Goal: Task Accomplishment & Management: Use online tool/utility

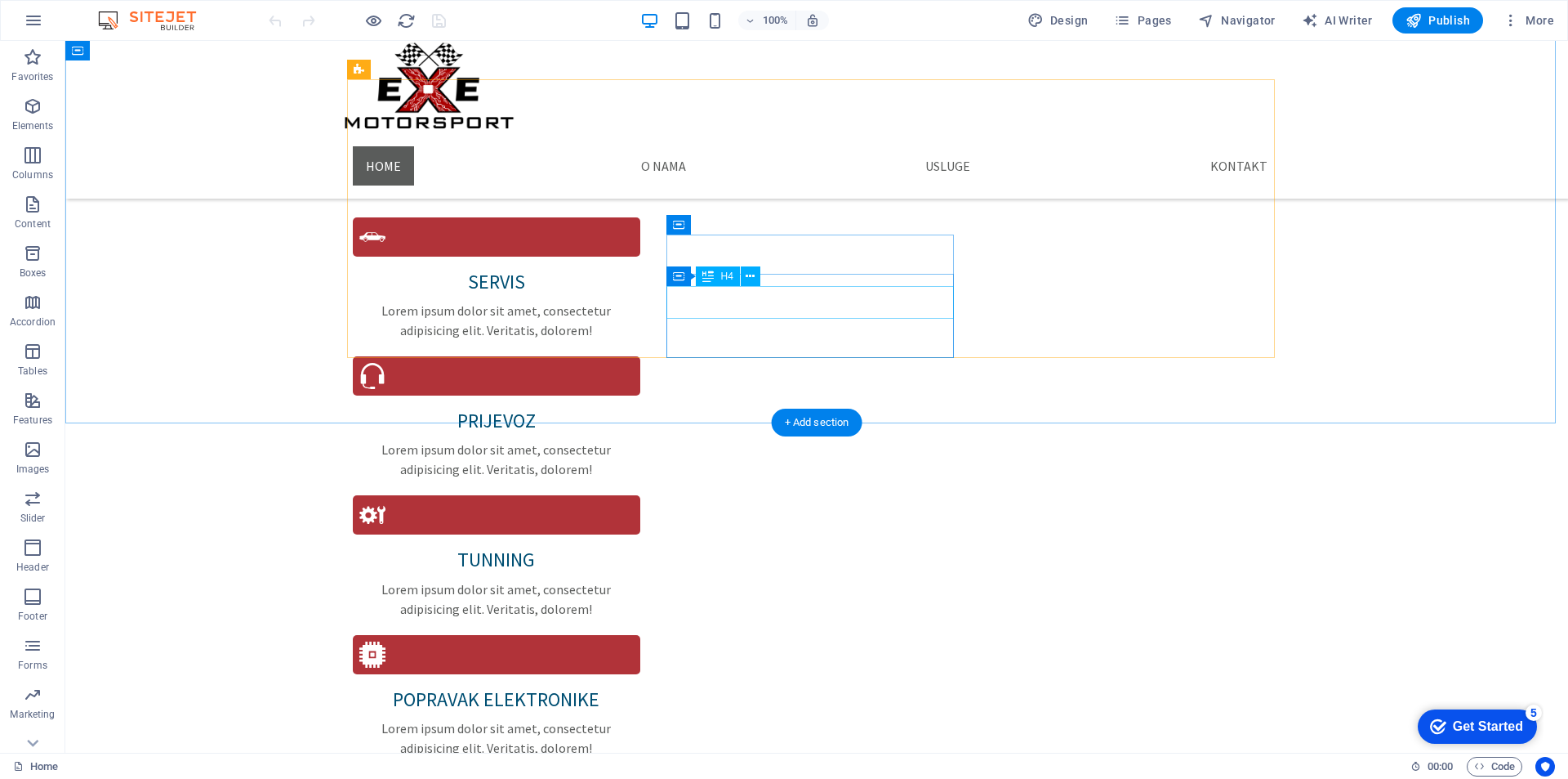
scroll to position [899, 0]
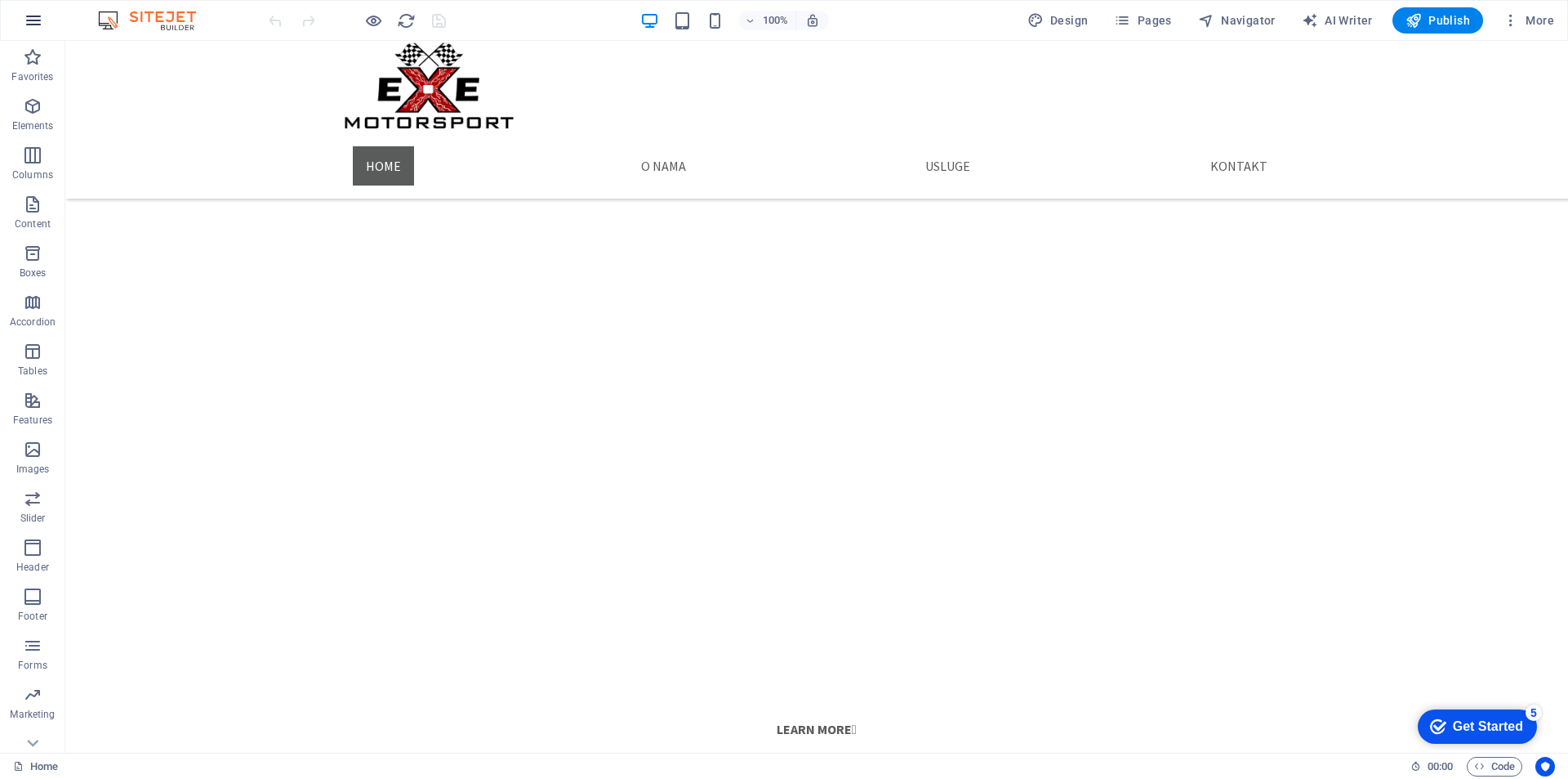
click at [33, 17] on icon "button" at bounding box center [33, 21] width 20 height 20
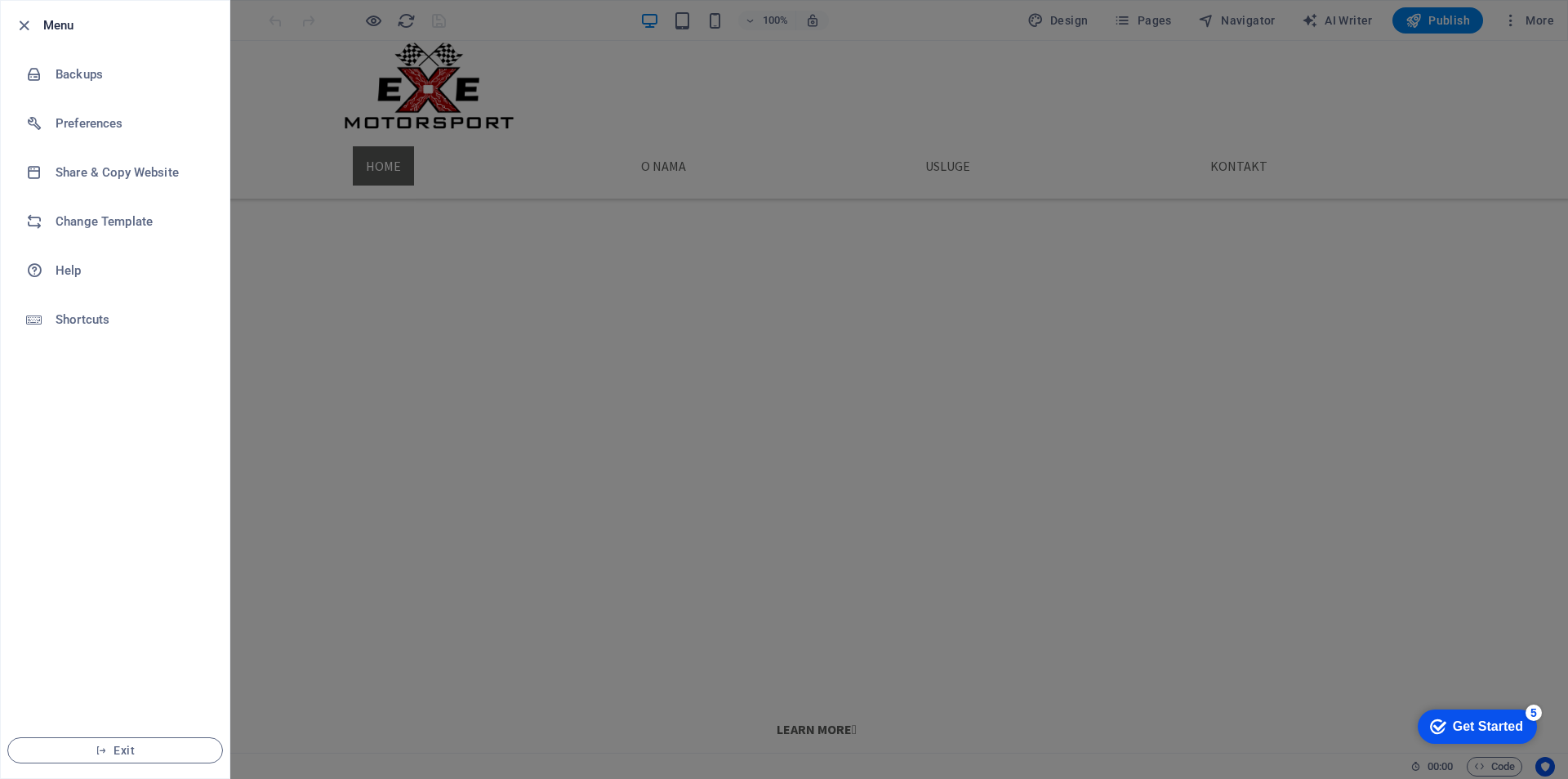
click at [256, 275] on div at bounding box center [784, 389] width 1568 height 779
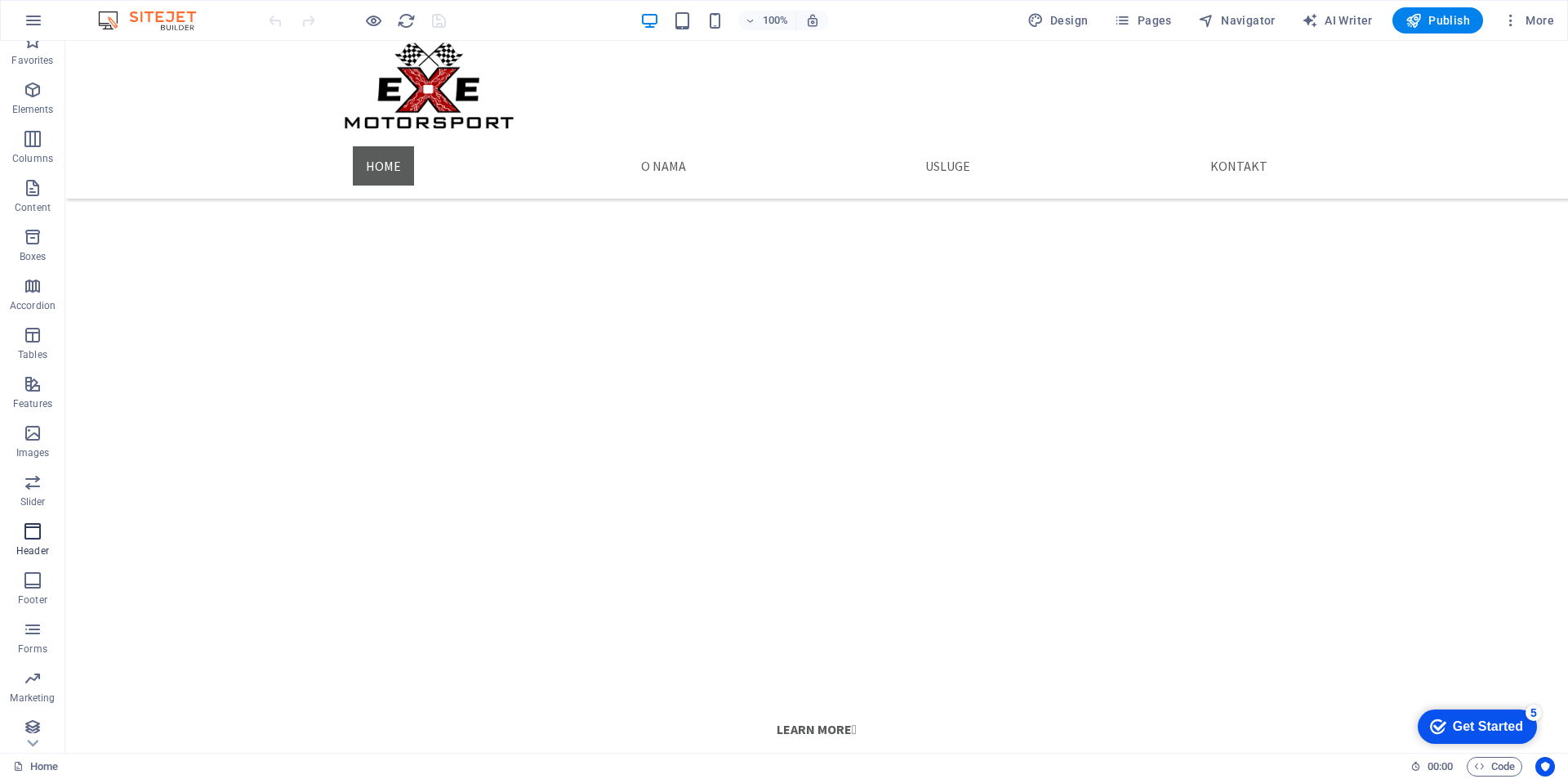
scroll to position [23, 0]
click at [36, 183] on icon "button" at bounding box center [32, 181] width 20 height 20
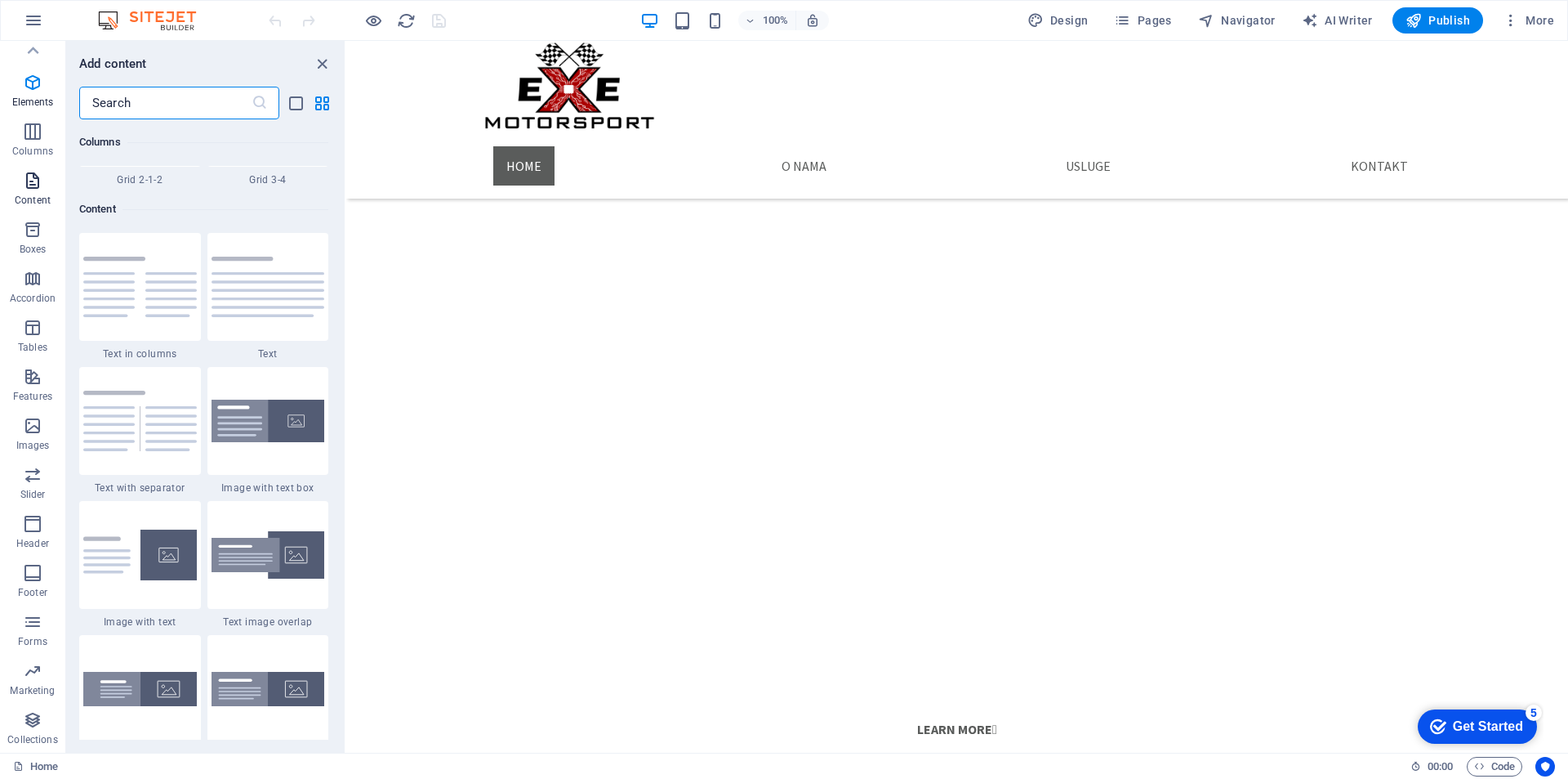
scroll to position [2859, 0]
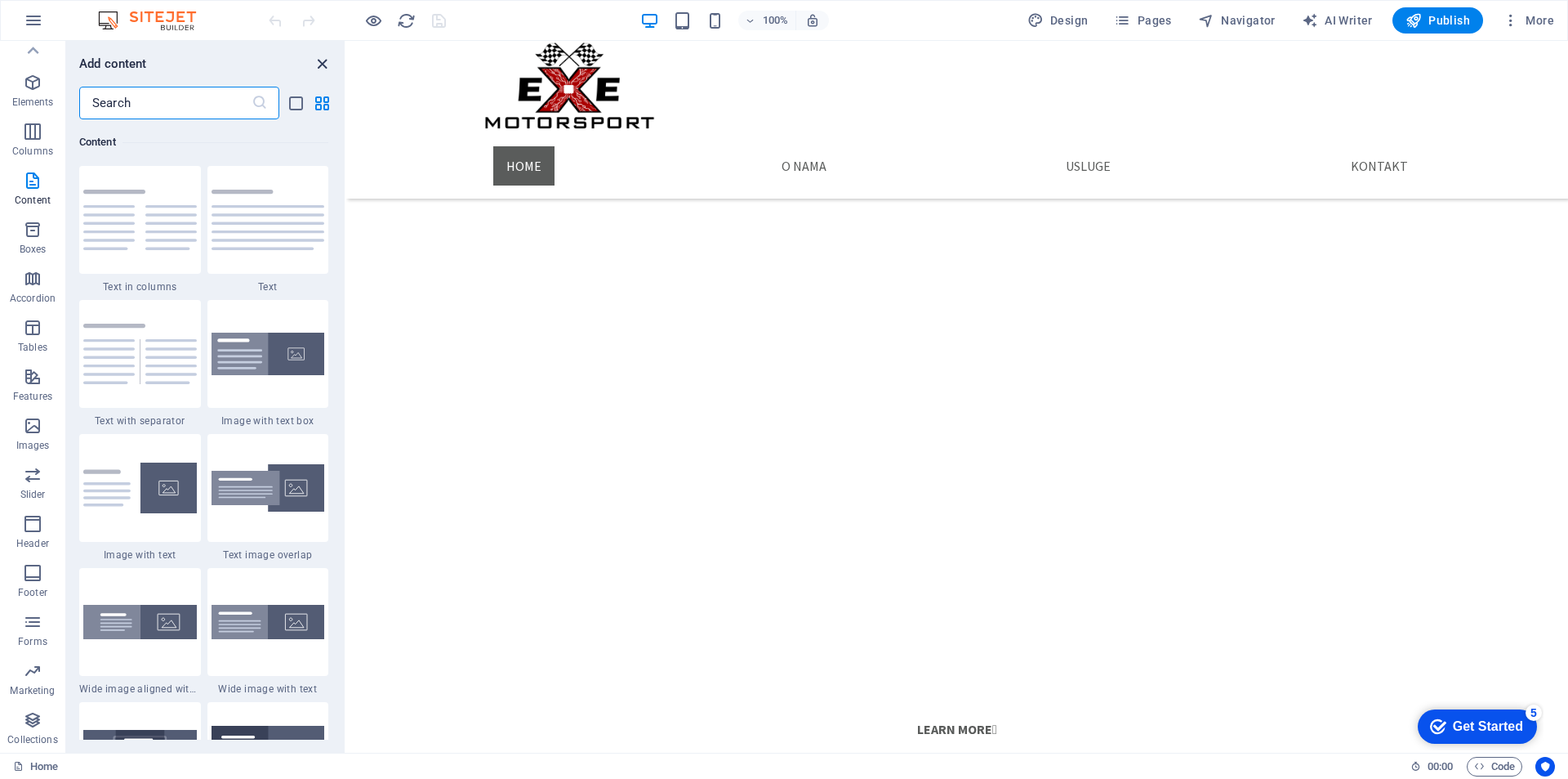
click at [320, 67] on icon "close panel" at bounding box center [322, 64] width 19 height 19
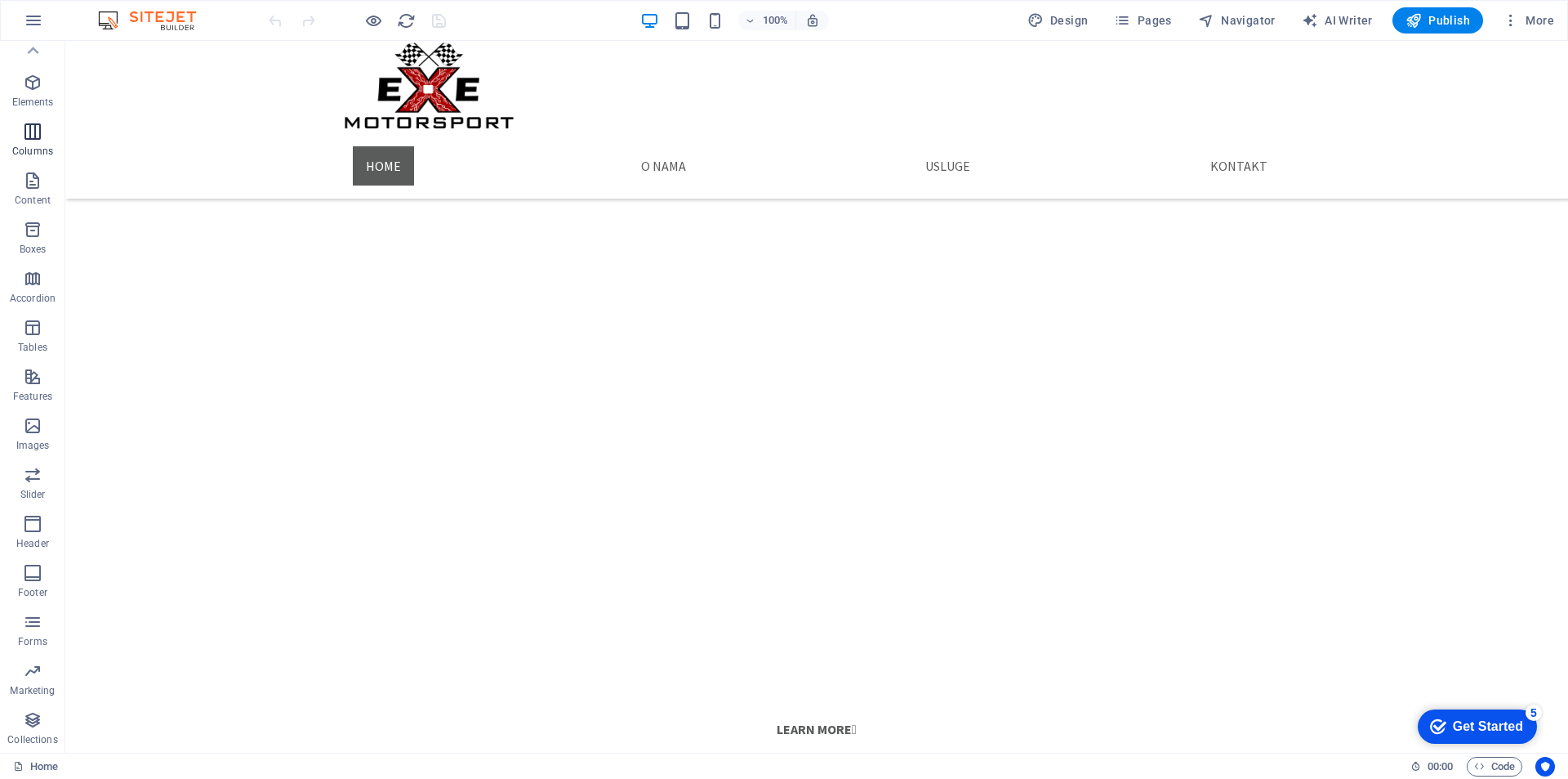
click at [37, 138] on icon "button" at bounding box center [32, 132] width 20 height 20
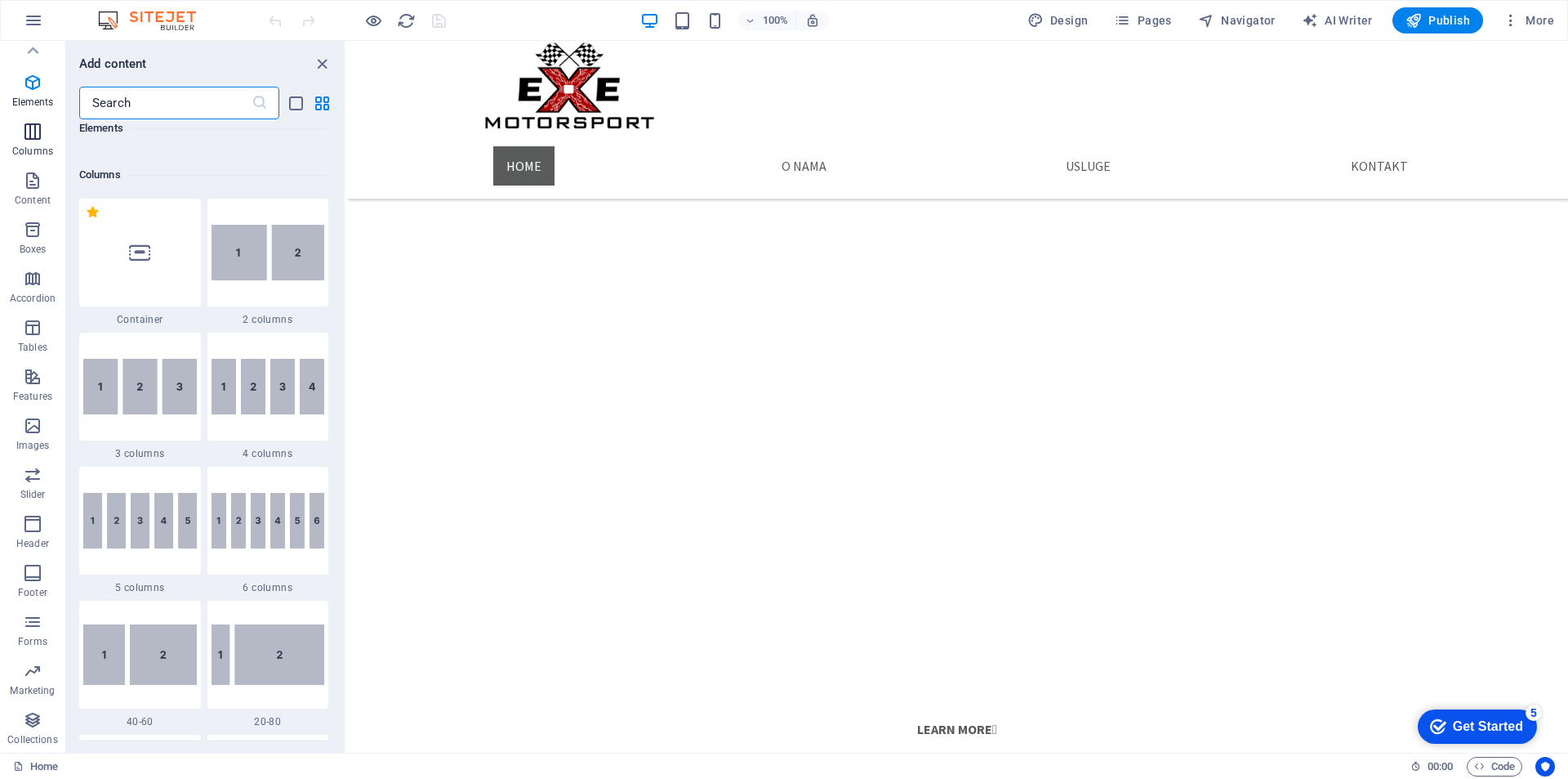
scroll to position [809, 0]
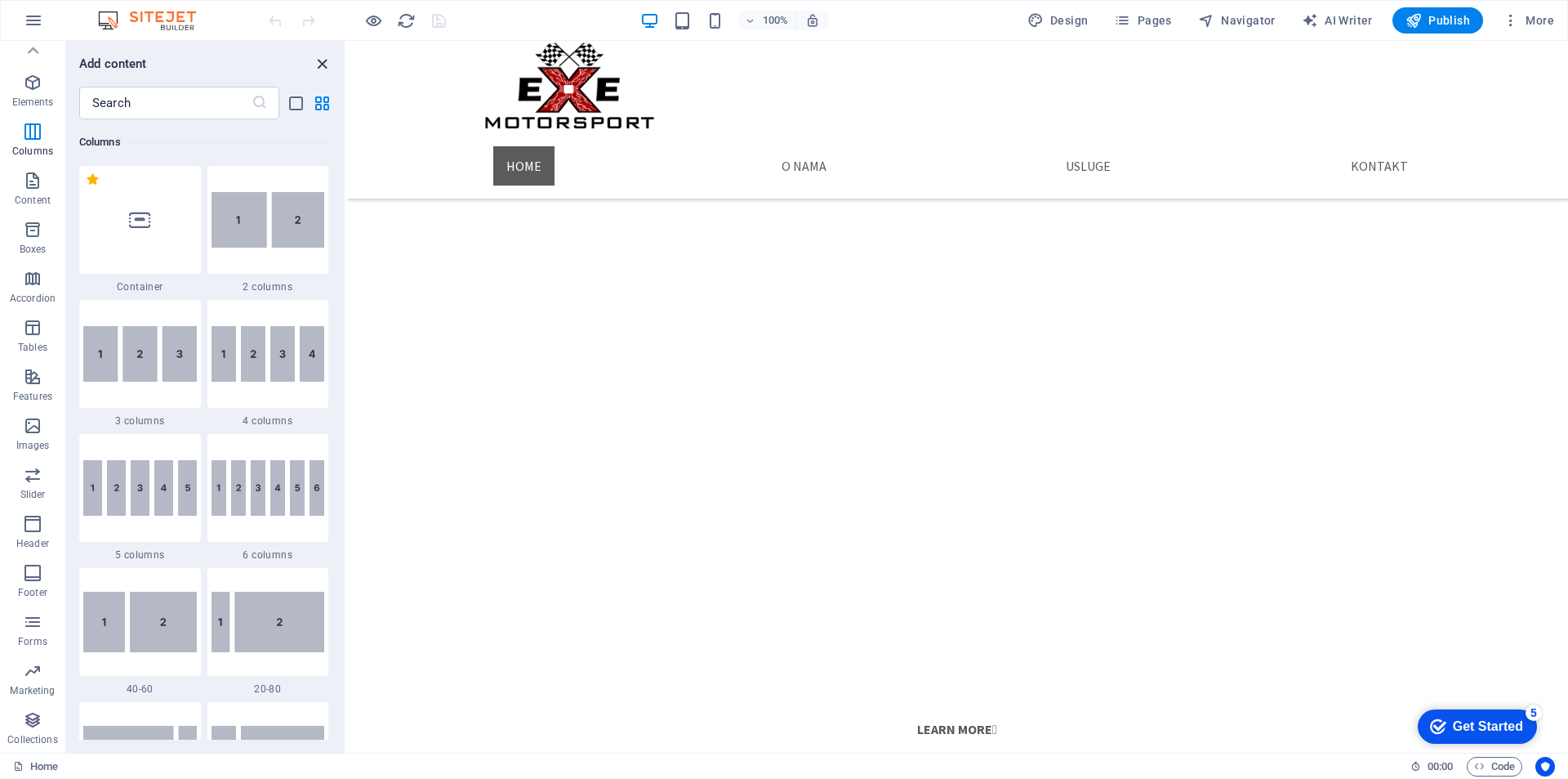
click at [314, 67] on icon "close panel" at bounding box center [322, 64] width 19 height 19
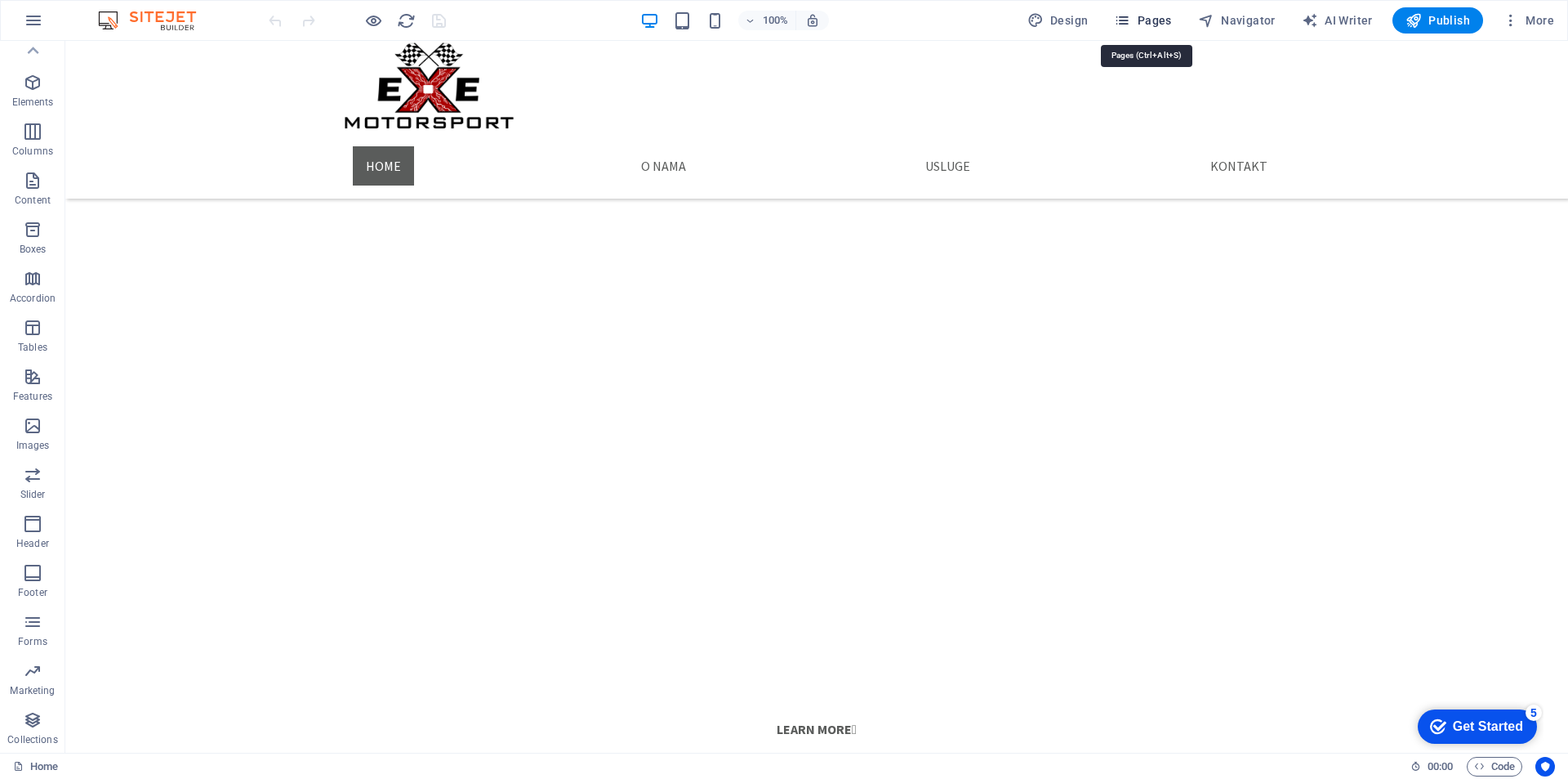
click at [1152, 27] on span "Pages" at bounding box center [1142, 21] width 57 height 16
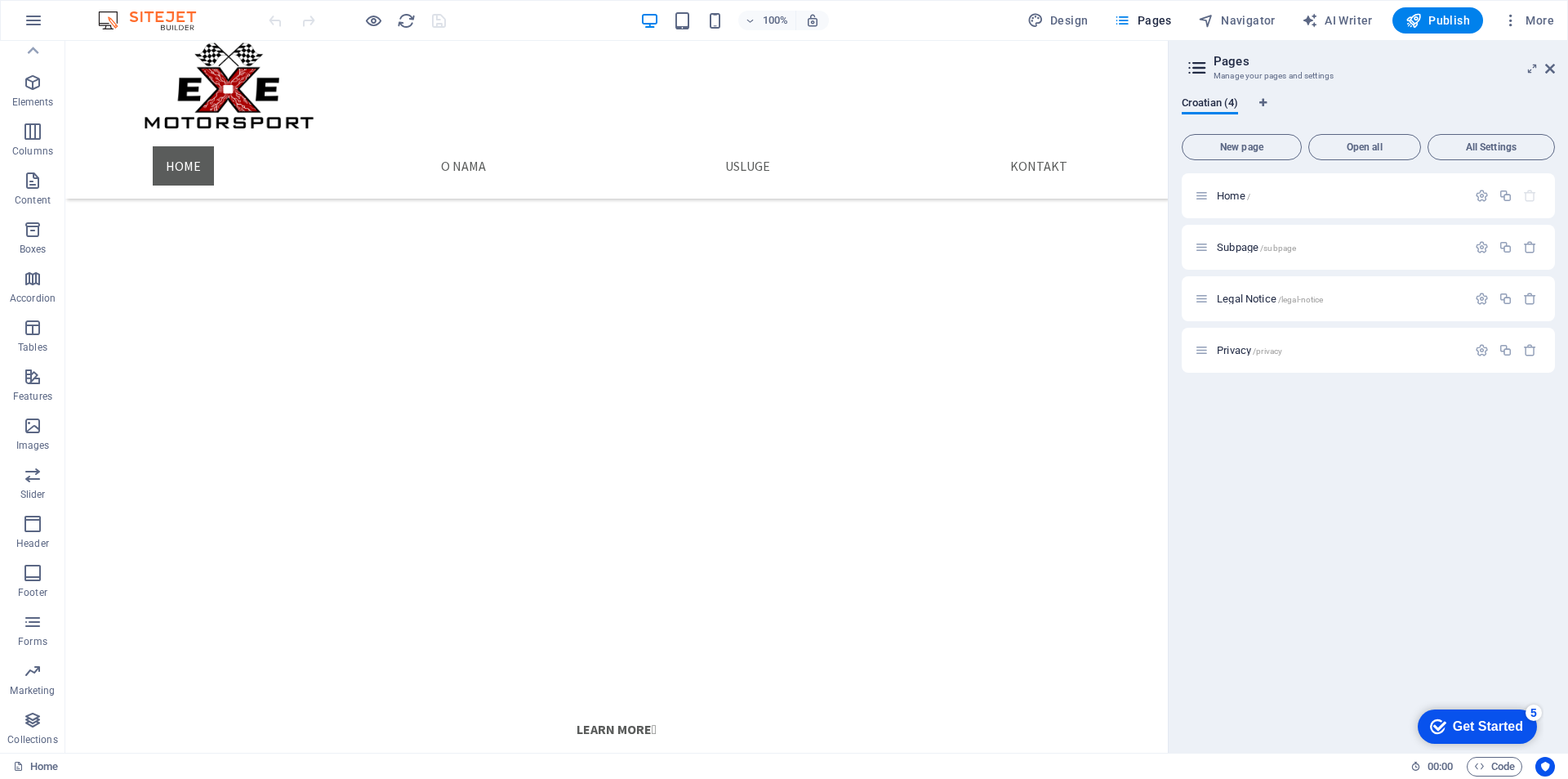
click at [1555, 68] on aside "Pages Manage your pages and settings Croatian (4) New page Open all All Setting…" at bounding box center [1368, 396] width 401 height 712
drag, startPoint x: 1547, startPoint y: 67, endPoint x: 1483, endPoint y: 9, distance: 86.4
click at [1547, 67] on icon at bounding box center [1550, 68] width 10 height 13
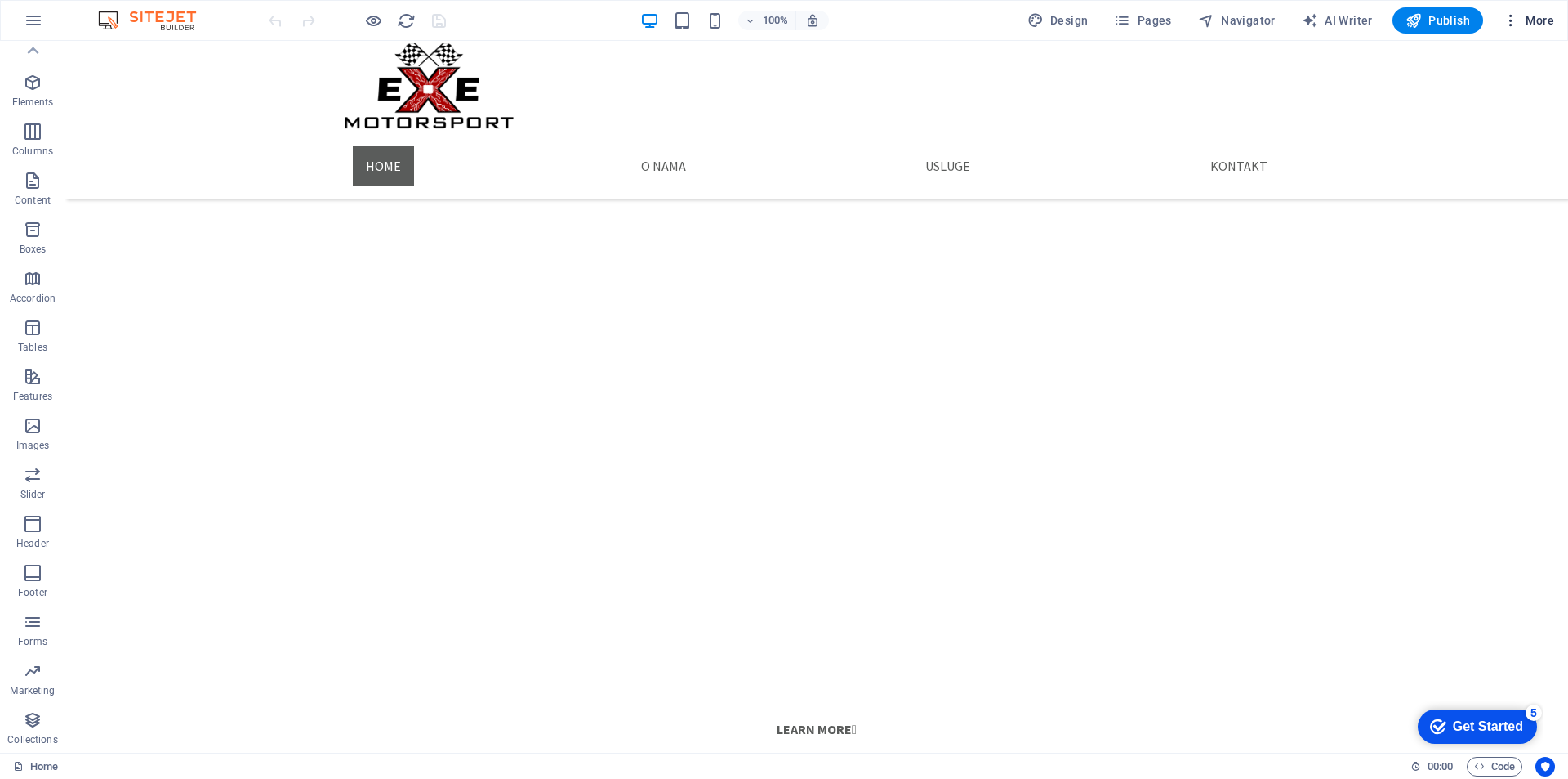
click at [1529, 18] on span "More" at bounding box center [1528, 21] width 51 height 16
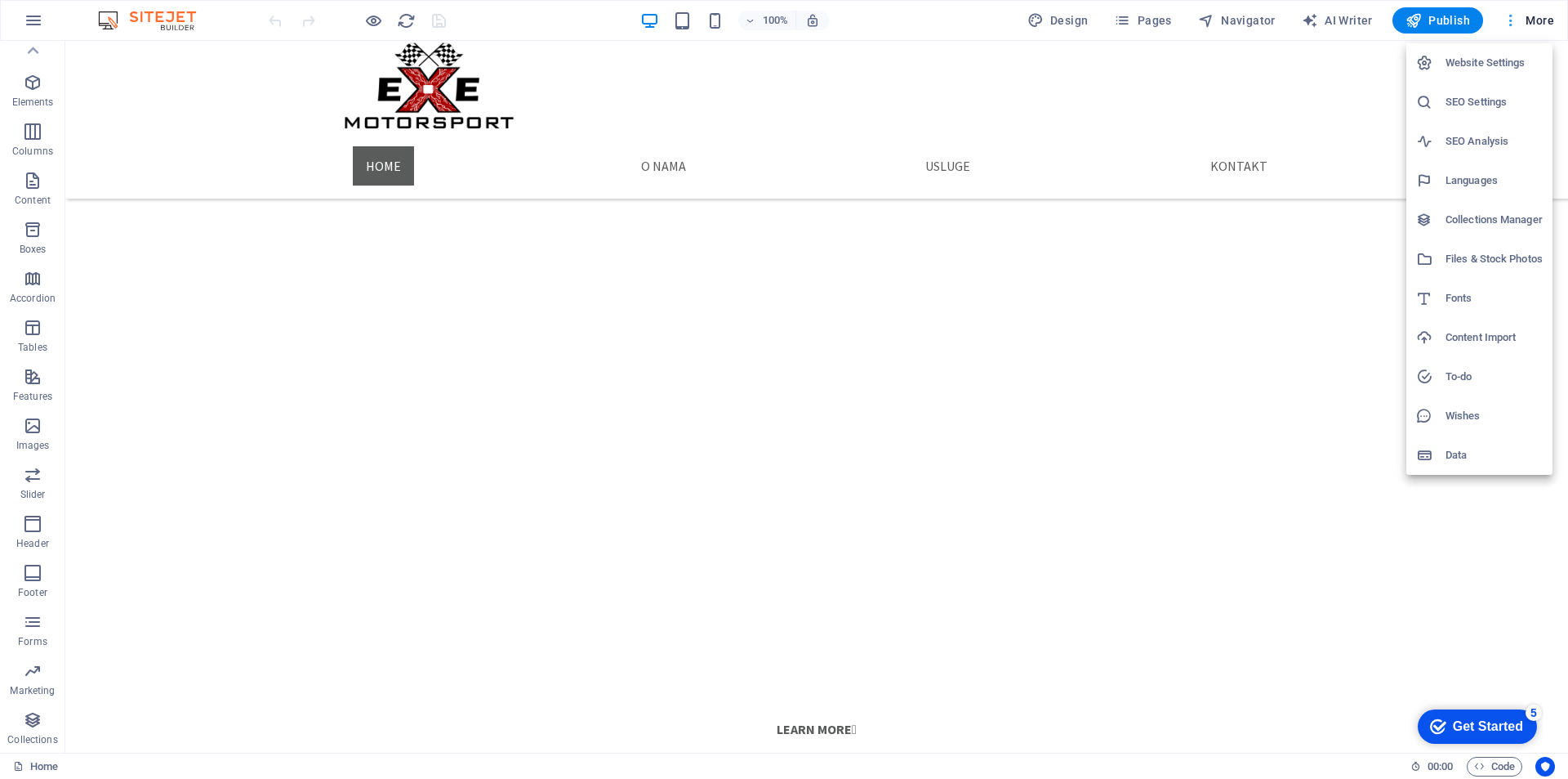
click at [1529, 18] on div at bounding box center [784, 389] width 1568 height 779
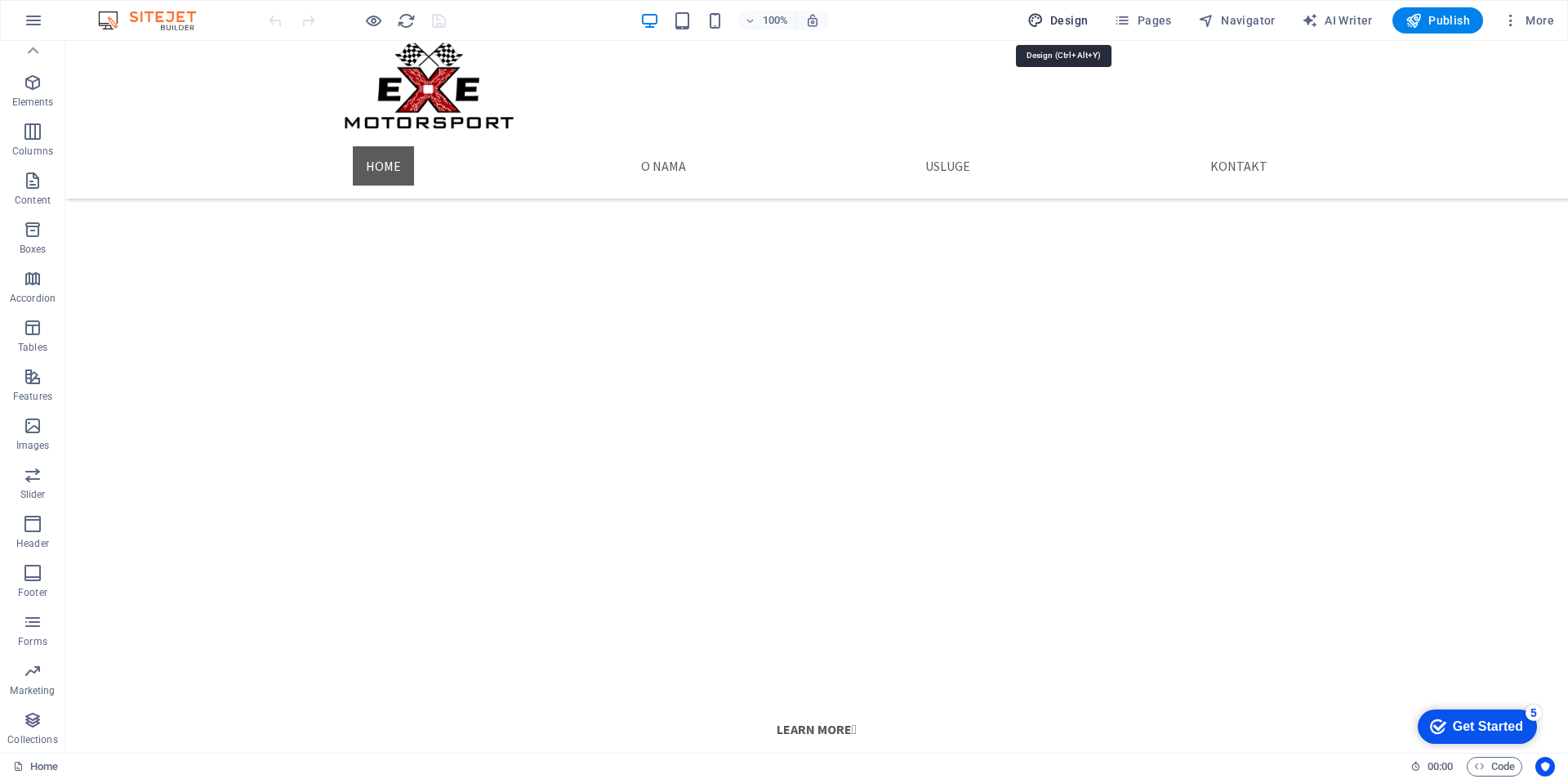
click at [1072, 22] on span "Design" at bounding box center [1058, 21] width 61 height 16
select select "px"
select select "400"
select select "px"
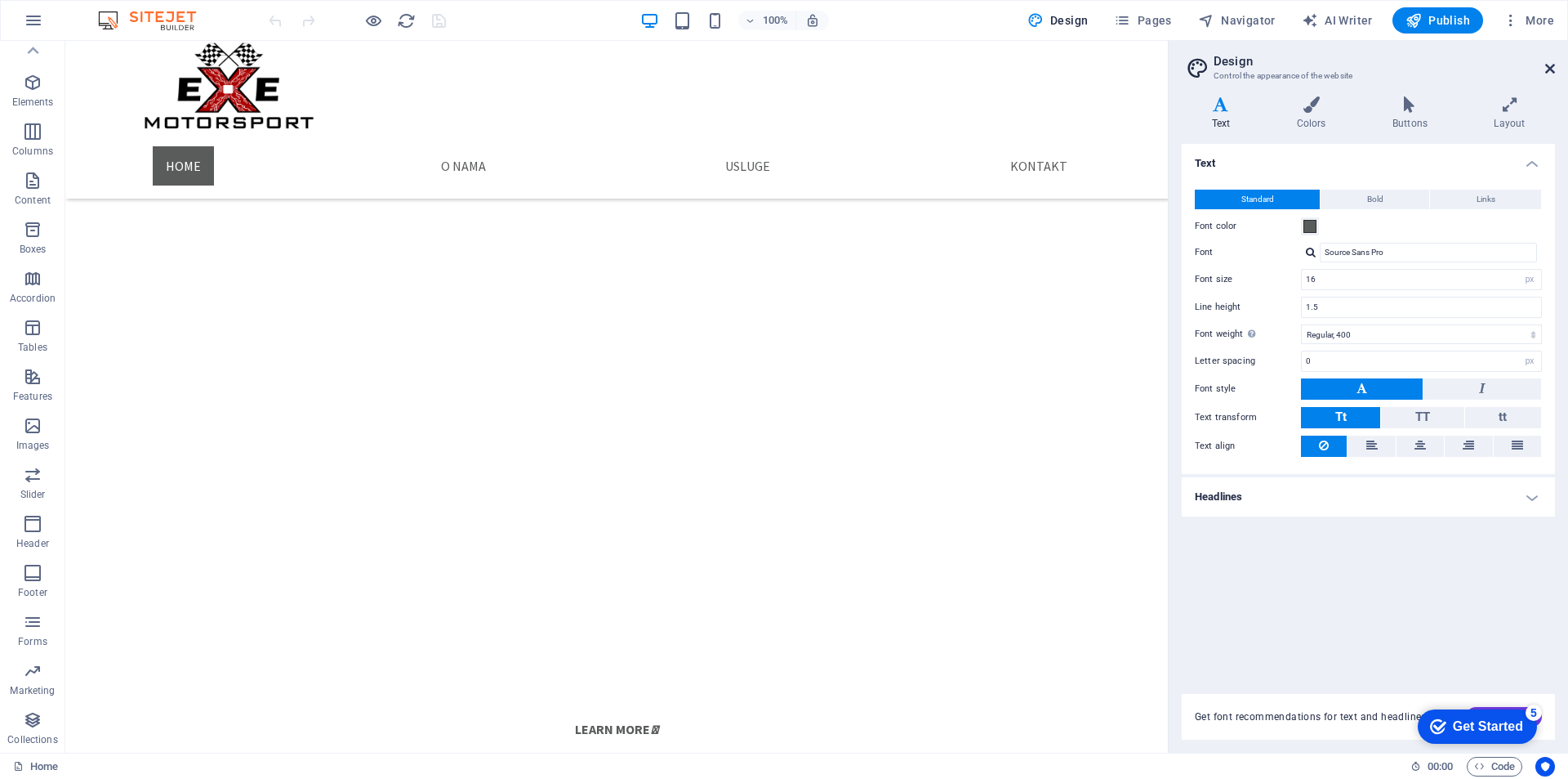
click at [1553, 65] on icon at bounding box center [1550, 68] width 10 height 13
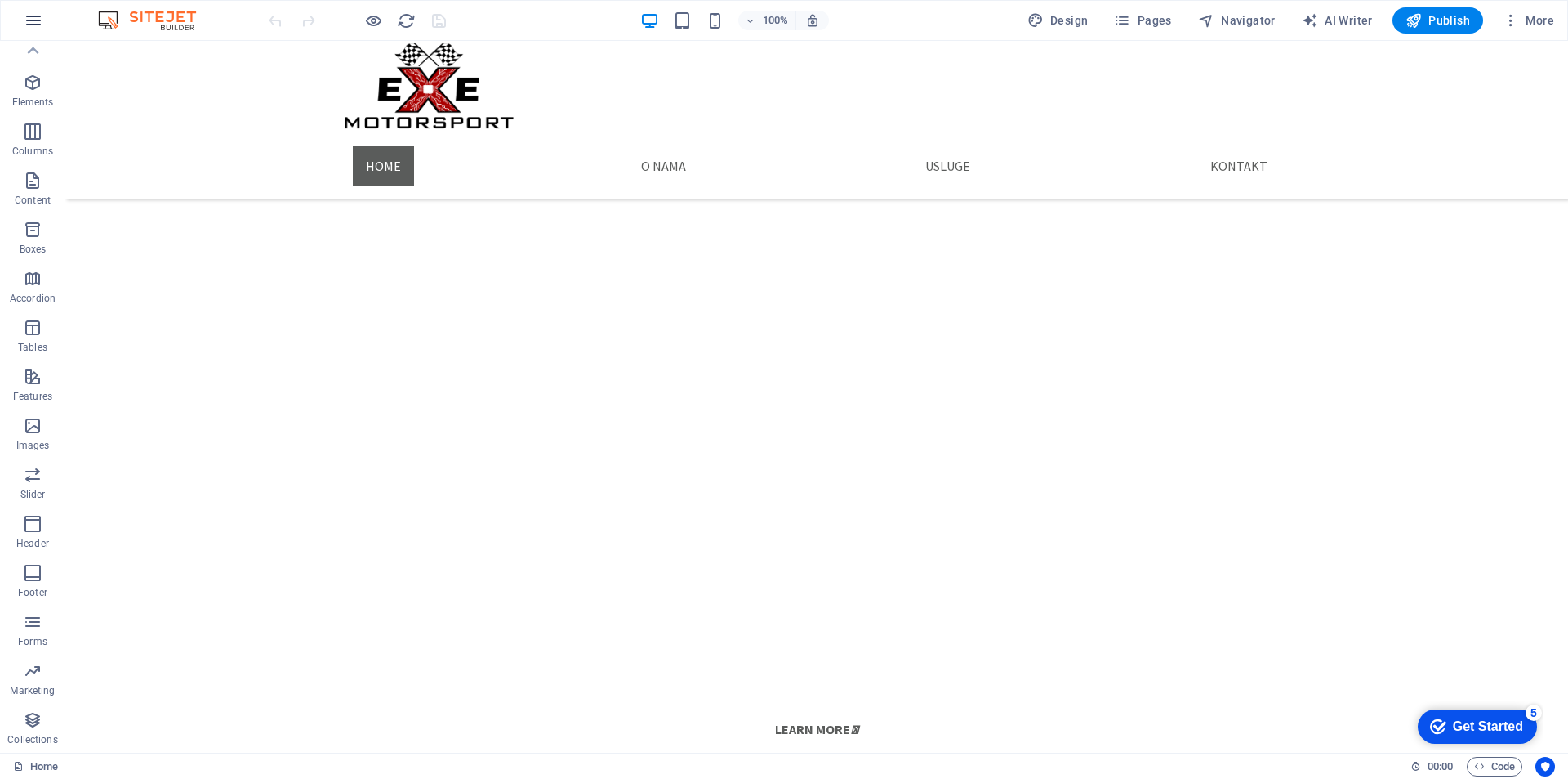
click at [34, 23] on icon "button" at bounding box center [33, 21] width 20 height 20
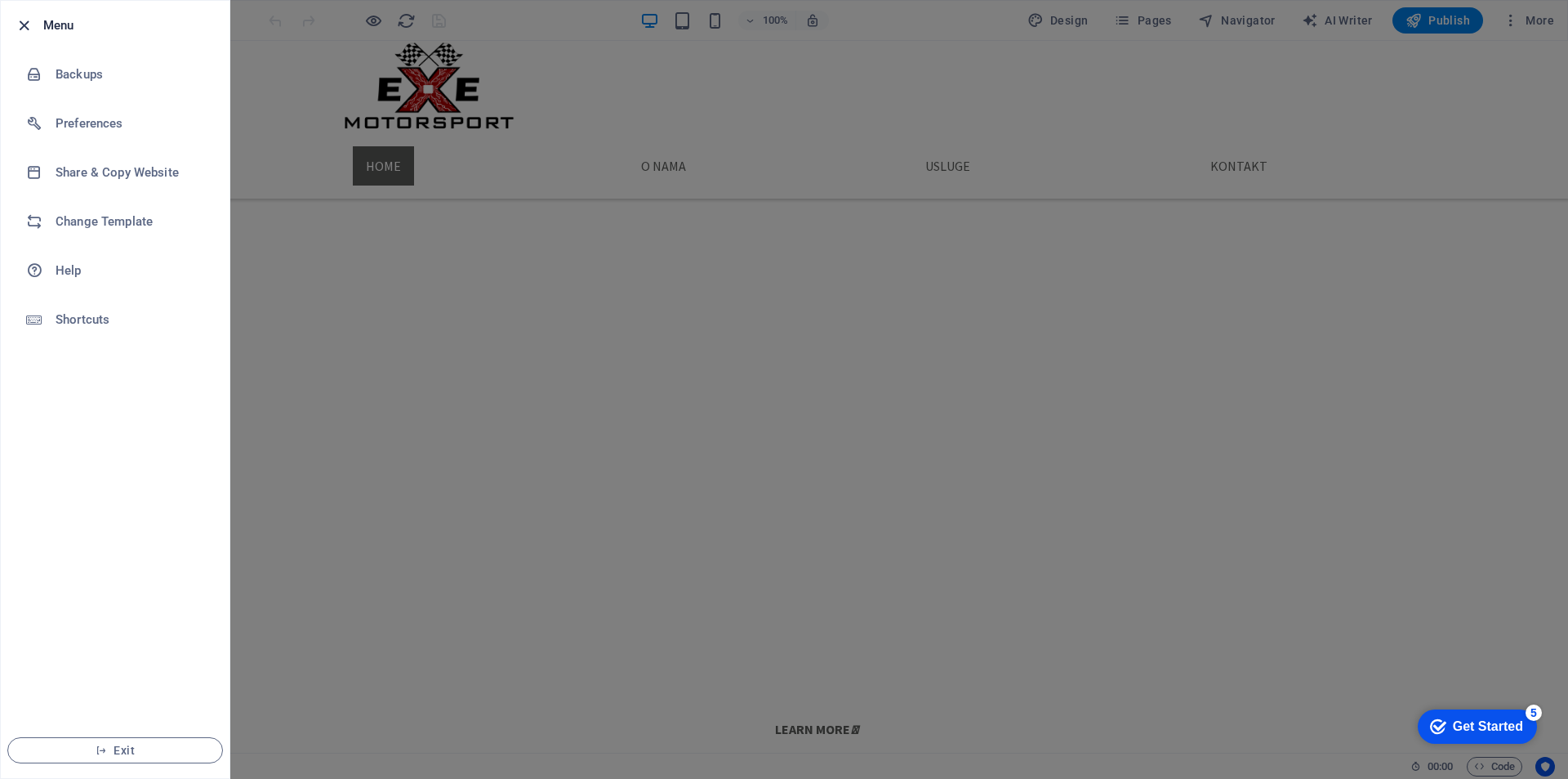
click at [24, 28] on icon "button" at bounding box center [23, 25] width 19 height 19
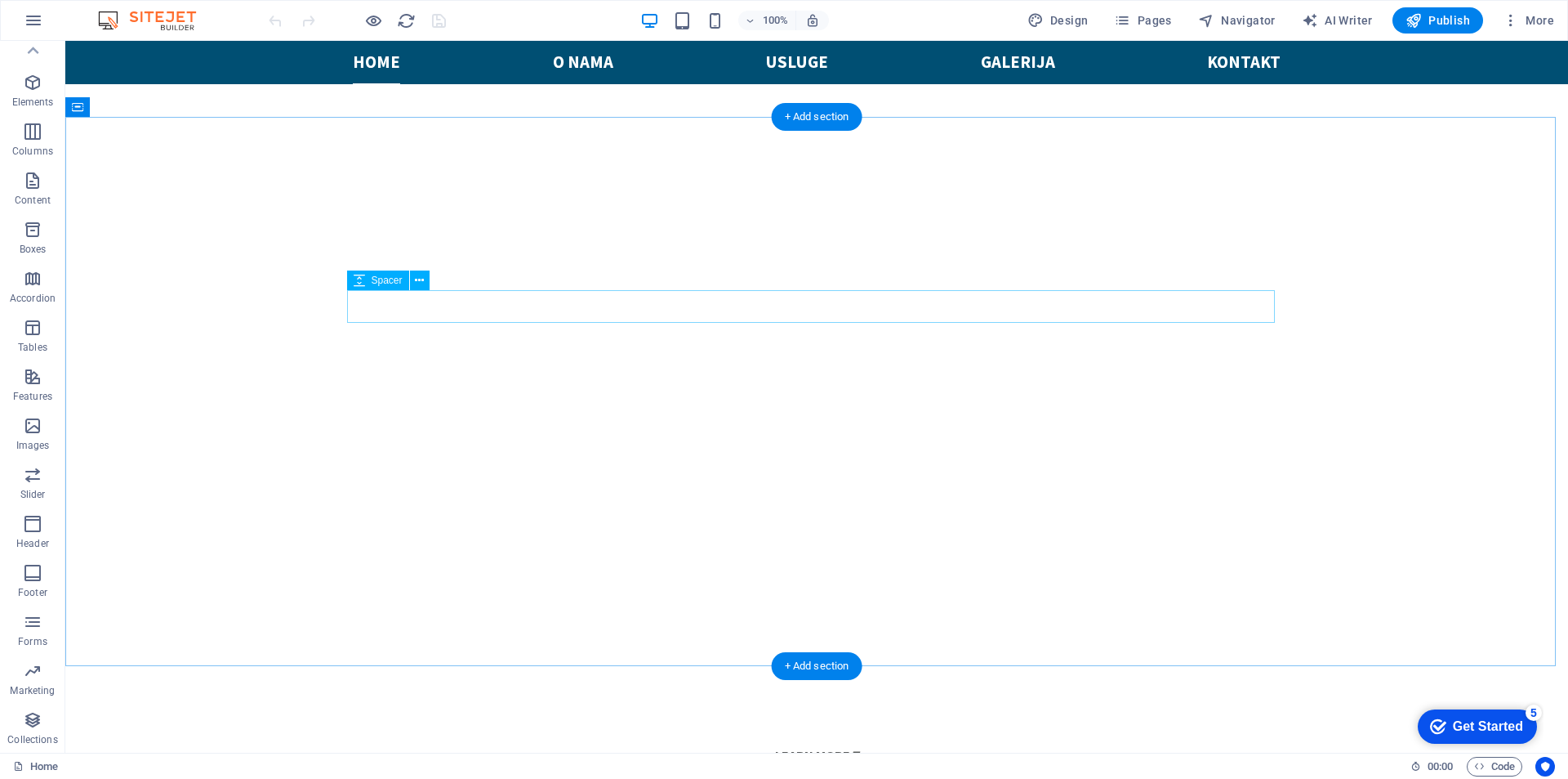
scroll to position [827, 0]
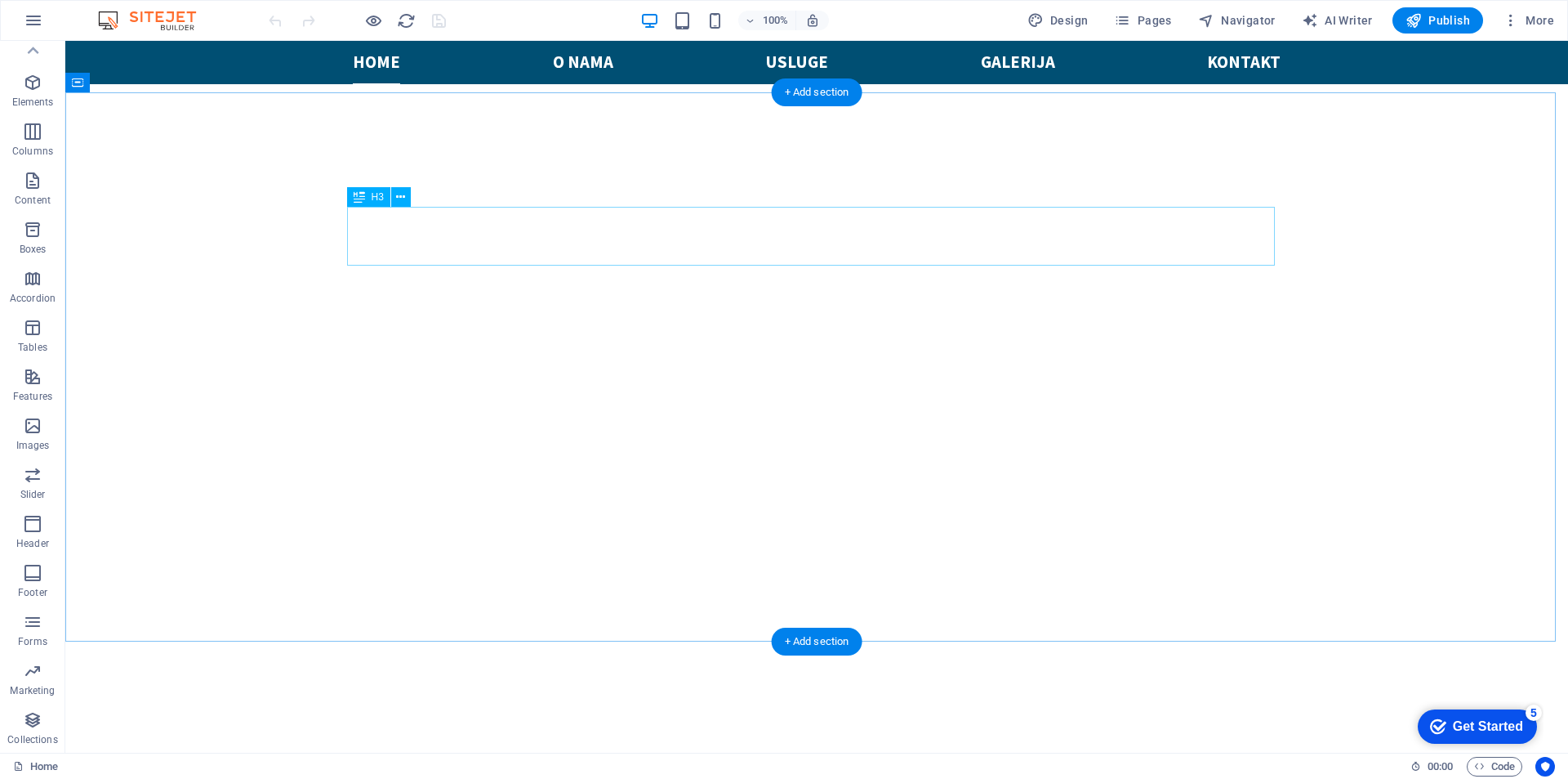
click at [400, 196] on icon at bounding box center [401, 197] width 9 height 17
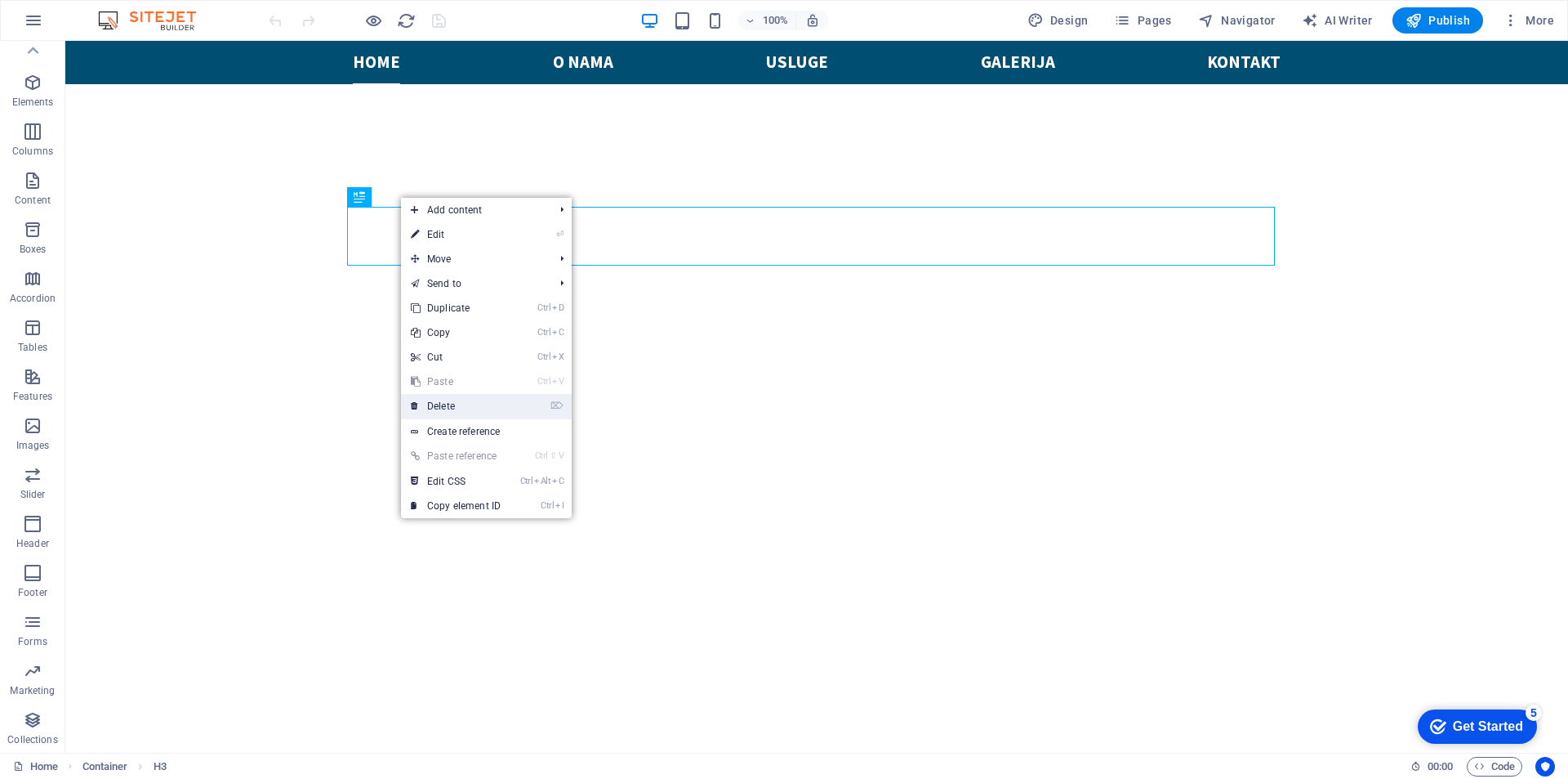
drag, startPoint x: 448, startPoint y: 413, endPoint x: 394, endPoint y: 373, distance: 67.2
click at [448, 413] on link "⌦ Delete" at bounding box center [456, 405] width 110 height 24
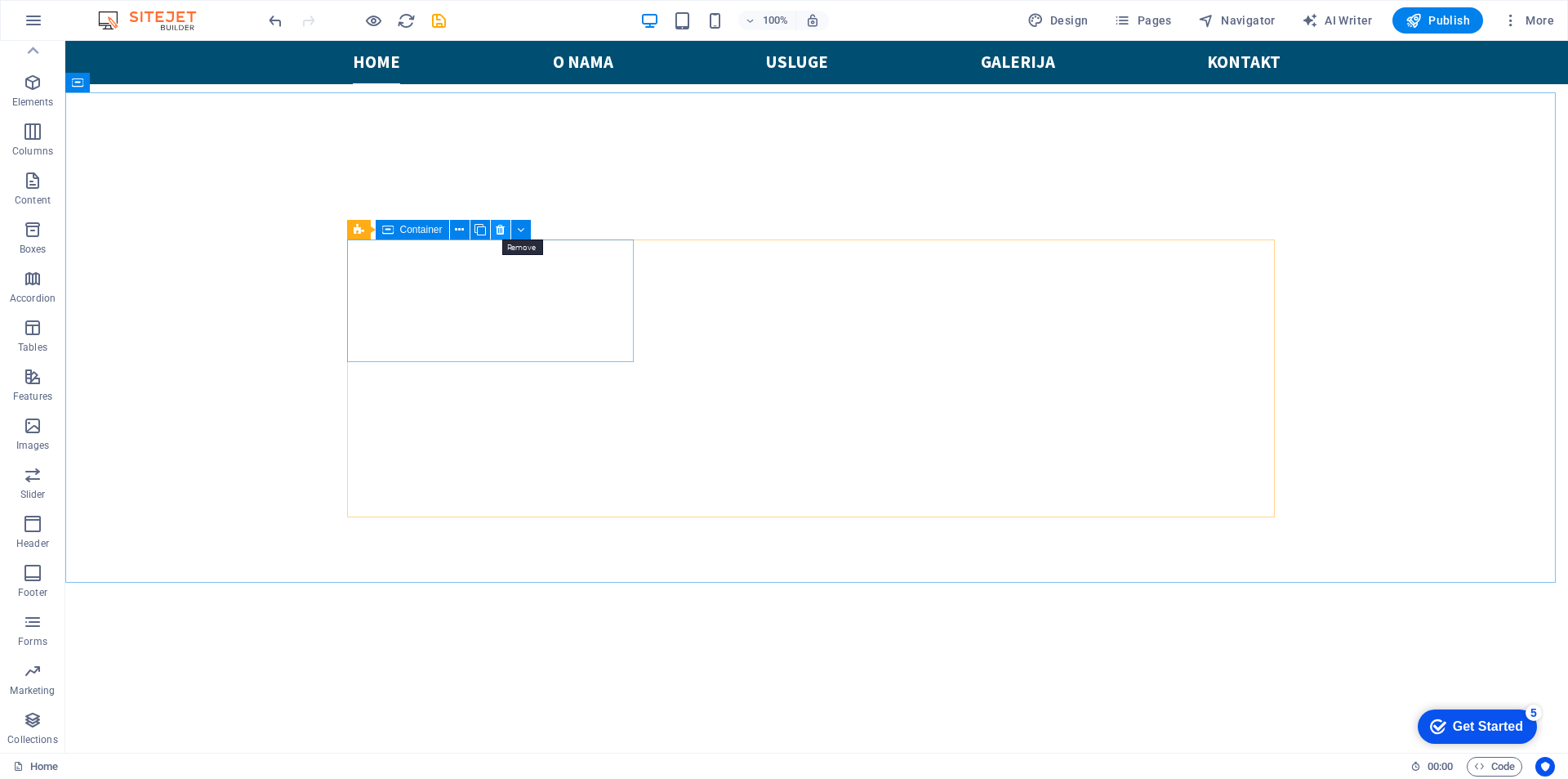
click at [500, 226] on icon at bounding box center [500, 229] width 9 height 17
drag, startPoint x: 504, startPoint y: 226, endPoint x: 437, endPoint y: 193, distance: 74.7
click at [504, 226] on icon at bounding box center [500, 229] width 9 height 17
click at [530, 234] on icon at bounding box center [532, 229] width 9 height 17
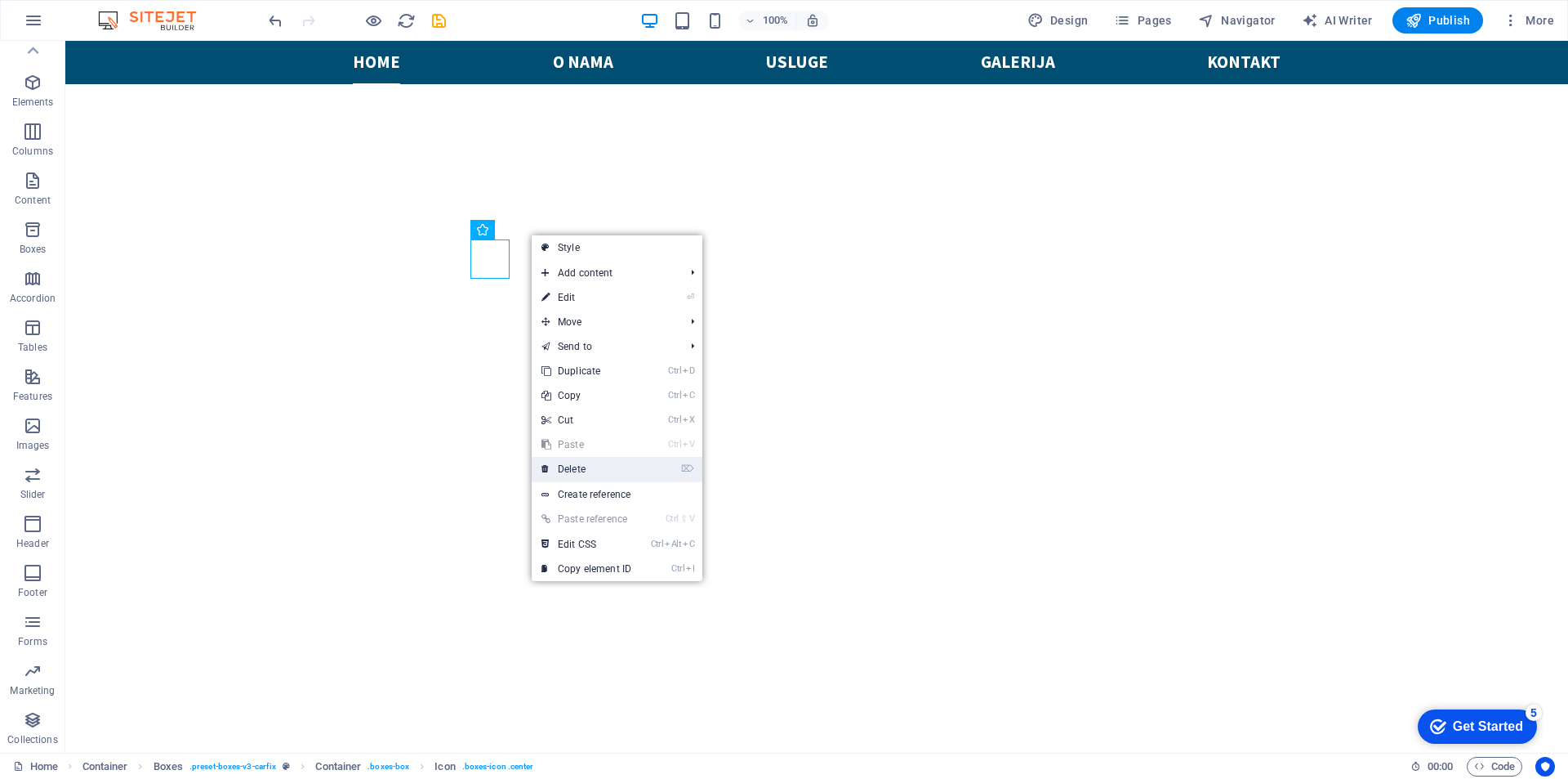
click at [583, 473] on link "⌦ Delete" at bounding box center [586, 468] width 110 height 24
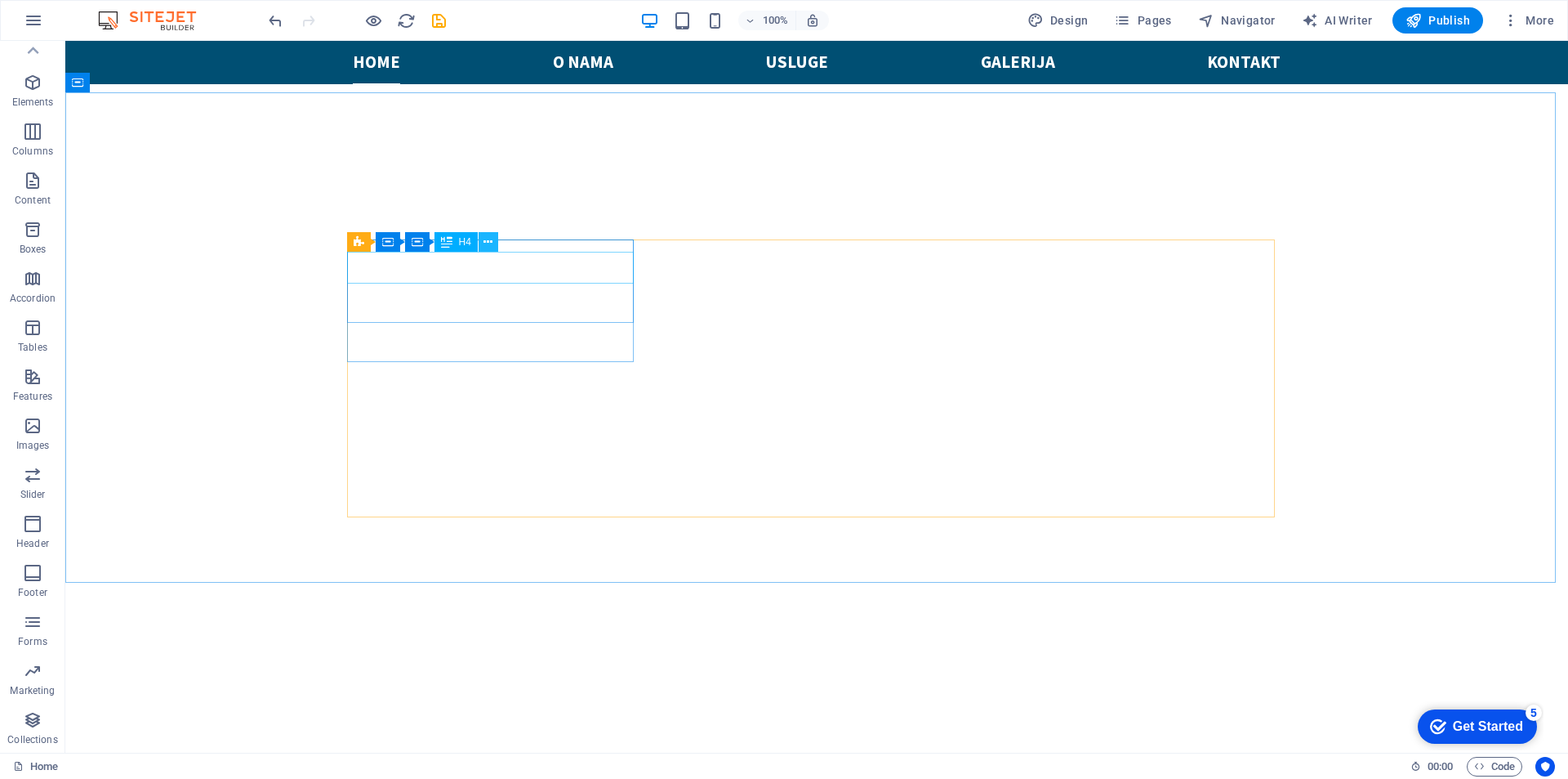
click at [483, 237] on icon at bounding box center [488, 242] width 9 height 17
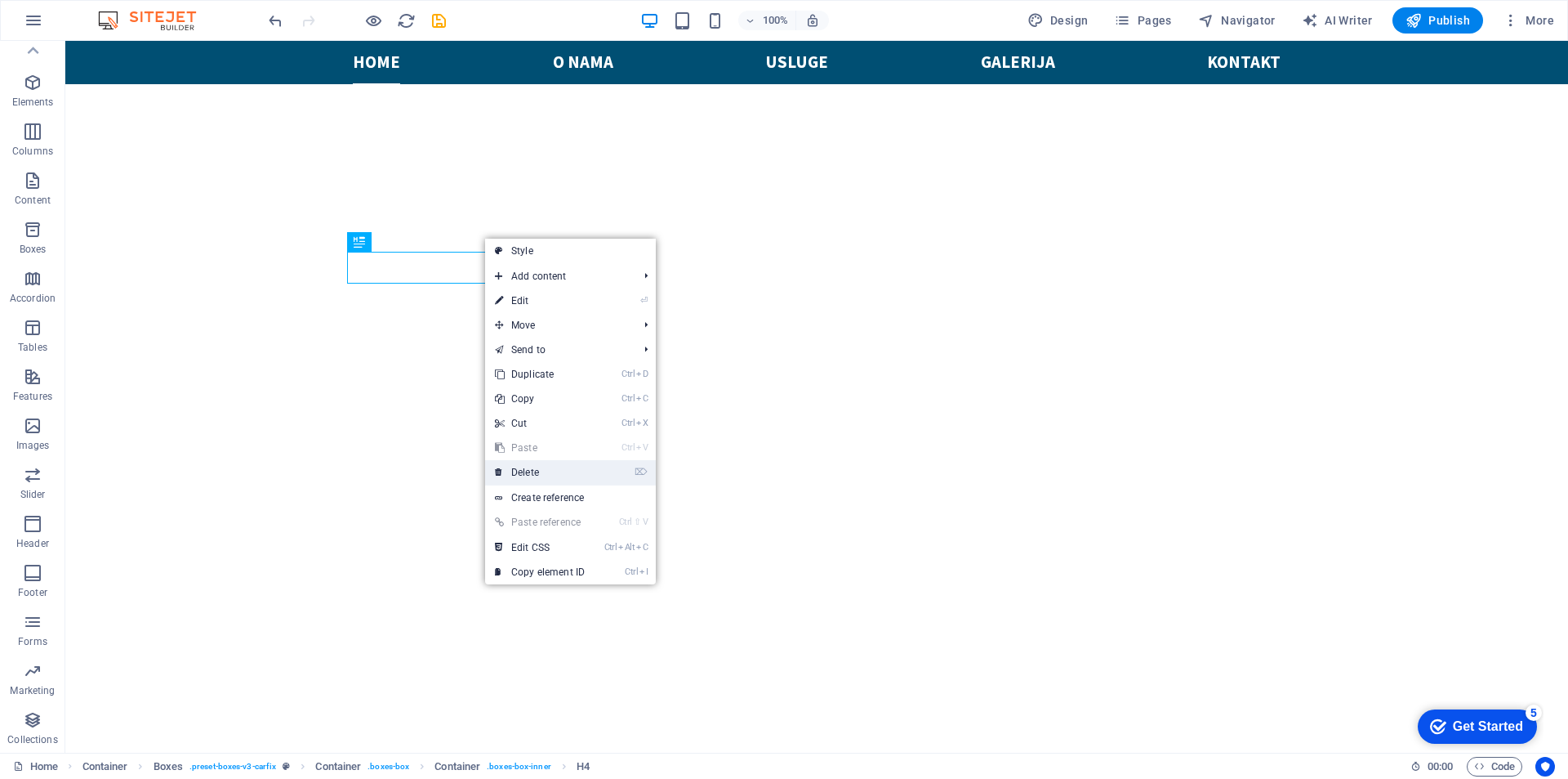
drag, startPoint x: 536, startPoint y: 466, endPoint x: 471, endPoint y: 417, distance: 81.4
click at [536, 466] on link "⌦ Delete" at bounding box center [540, 472] width 110 height 24
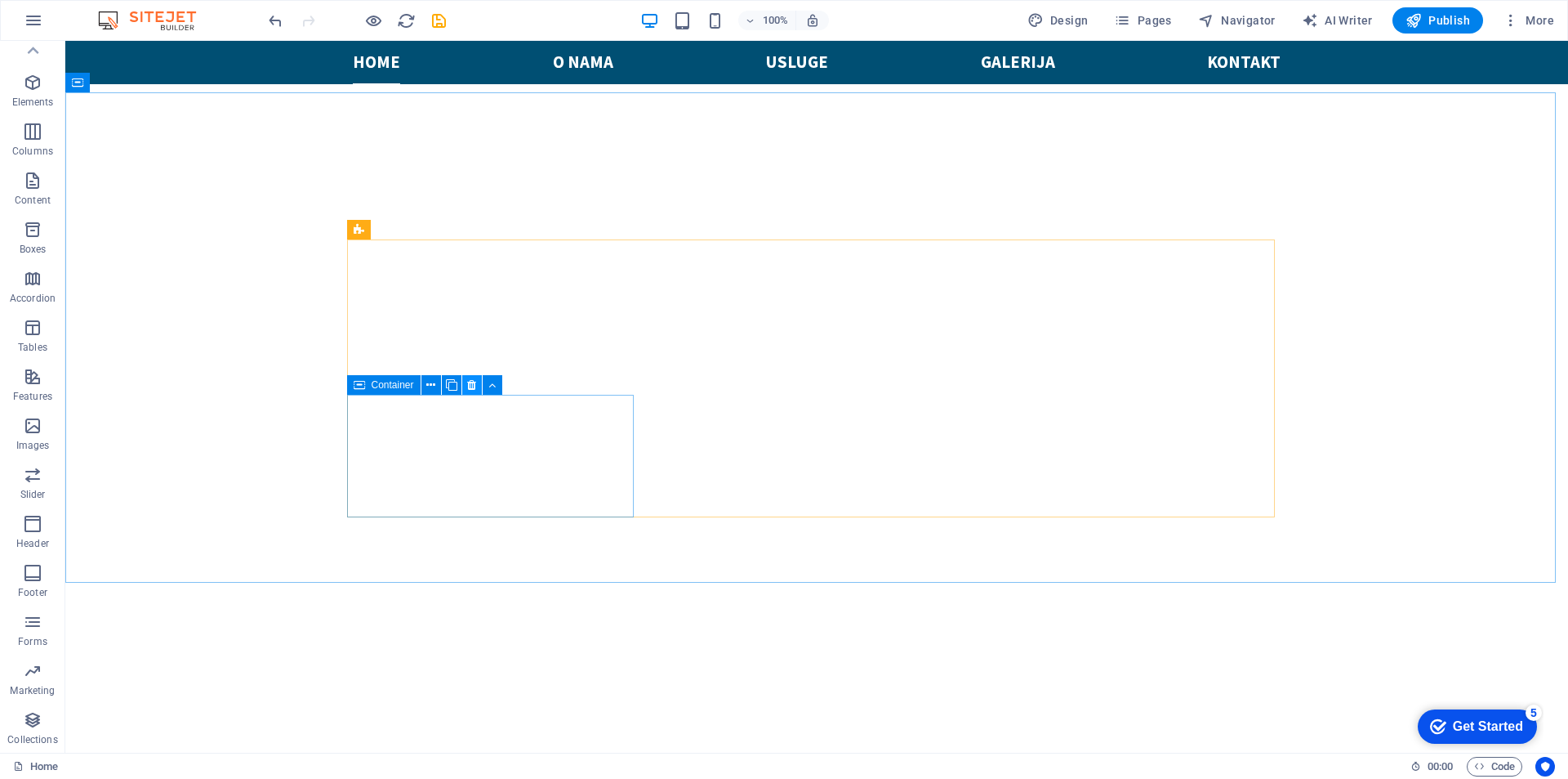
click at [469, 380] on icon at bounding box center [471, 385] width 9 height 17
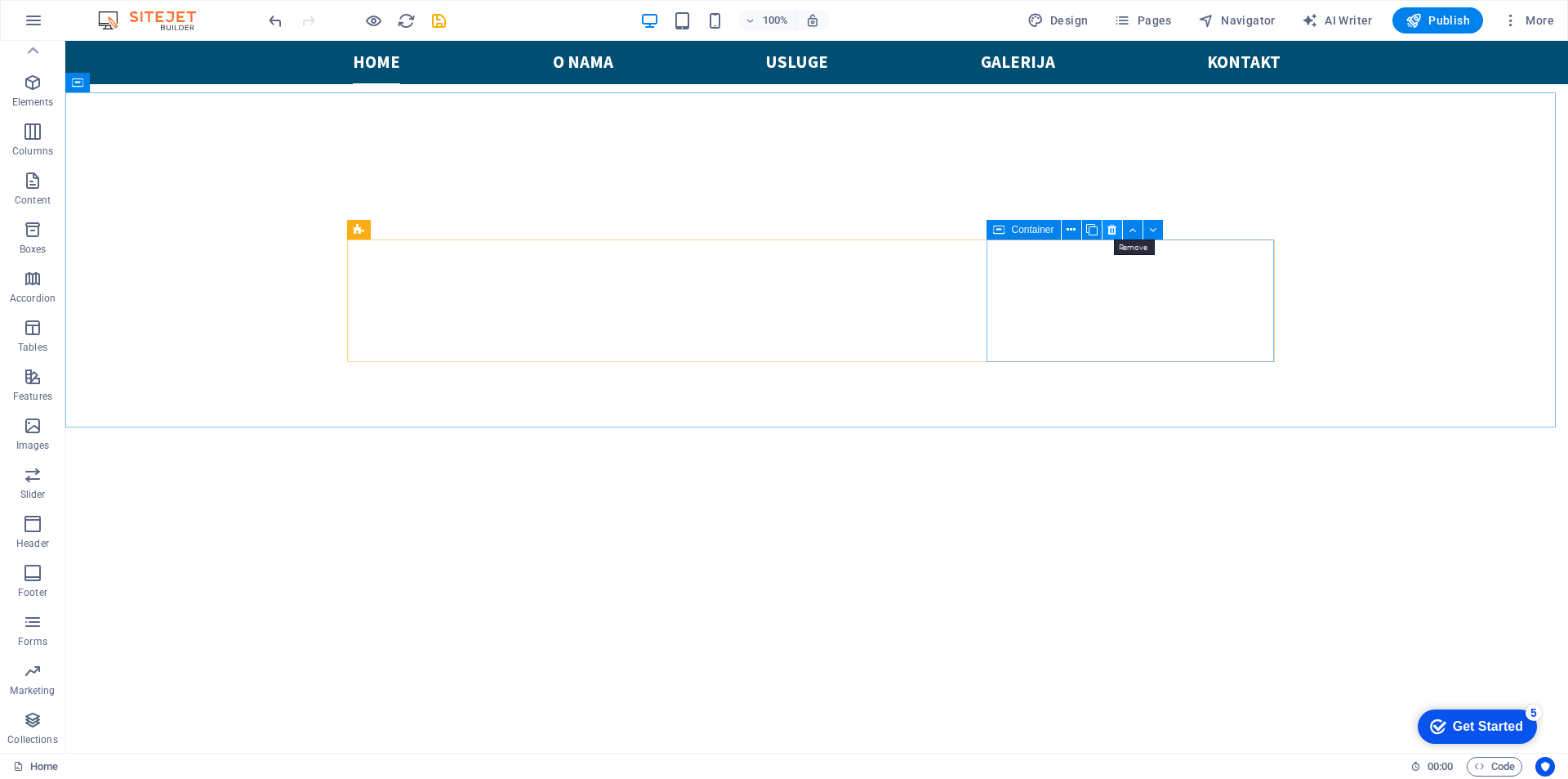
click at [1109, 230] on icon at bounding box center [1112, 229] width 9 height 17
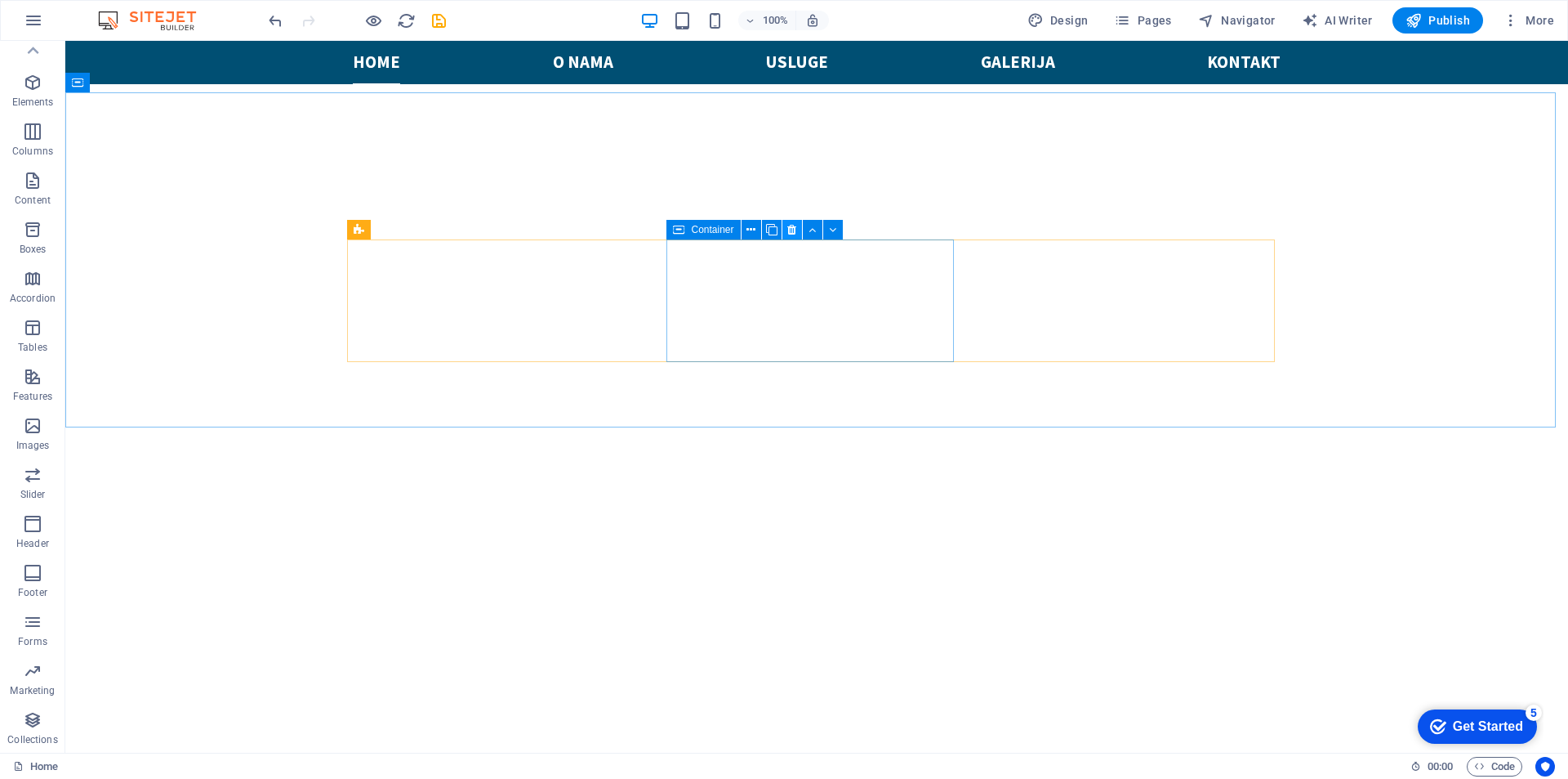
click at [789, 230] on icon at bounding box center [792, 229] width 9 height 17
click at [493, 233] on icon at bounding box center [489, 229] width 9 height 17
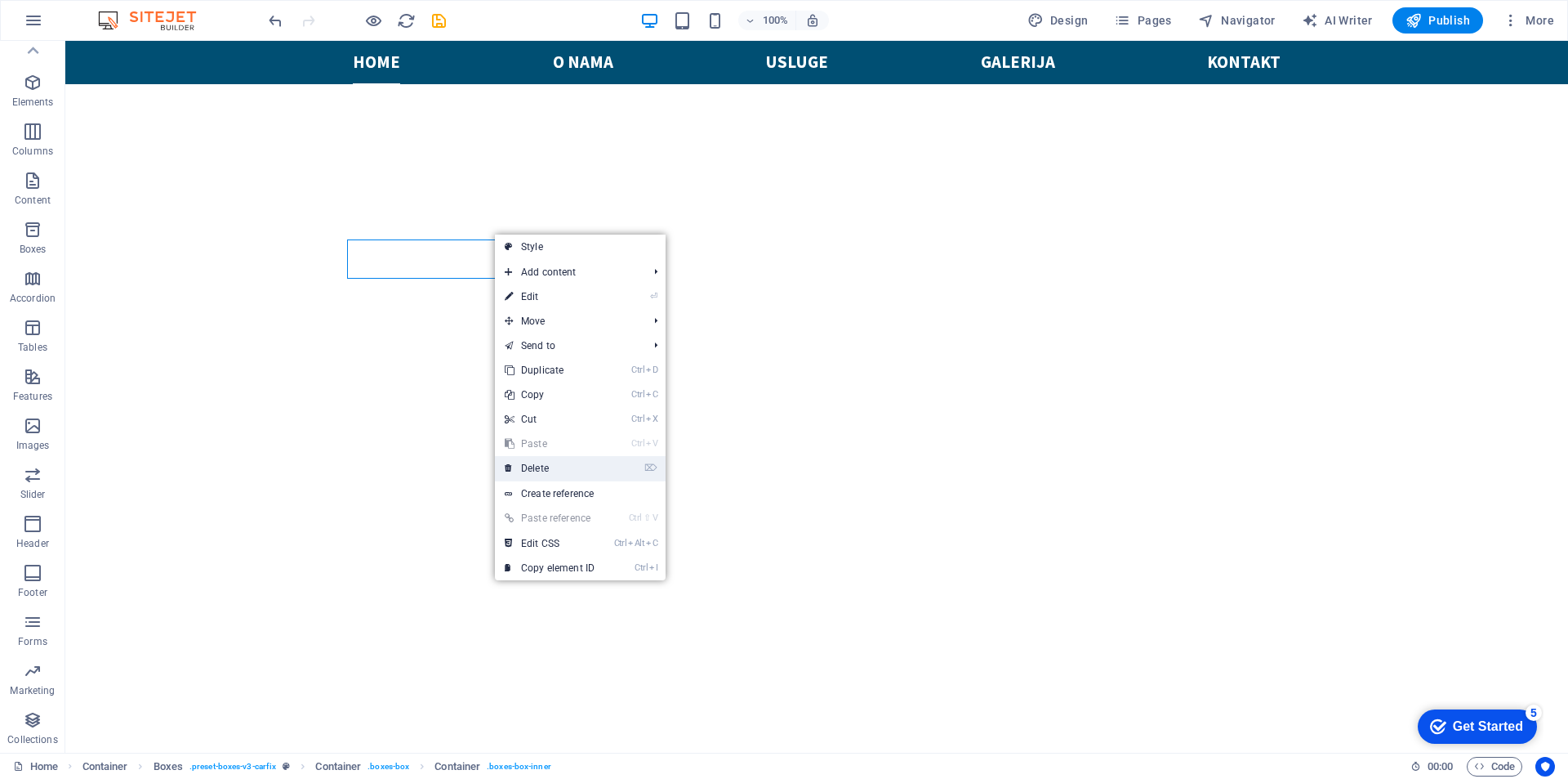
click at [536, 466] on link "⌦ Delete" at bounding box center [550, 467] width 110 height 24
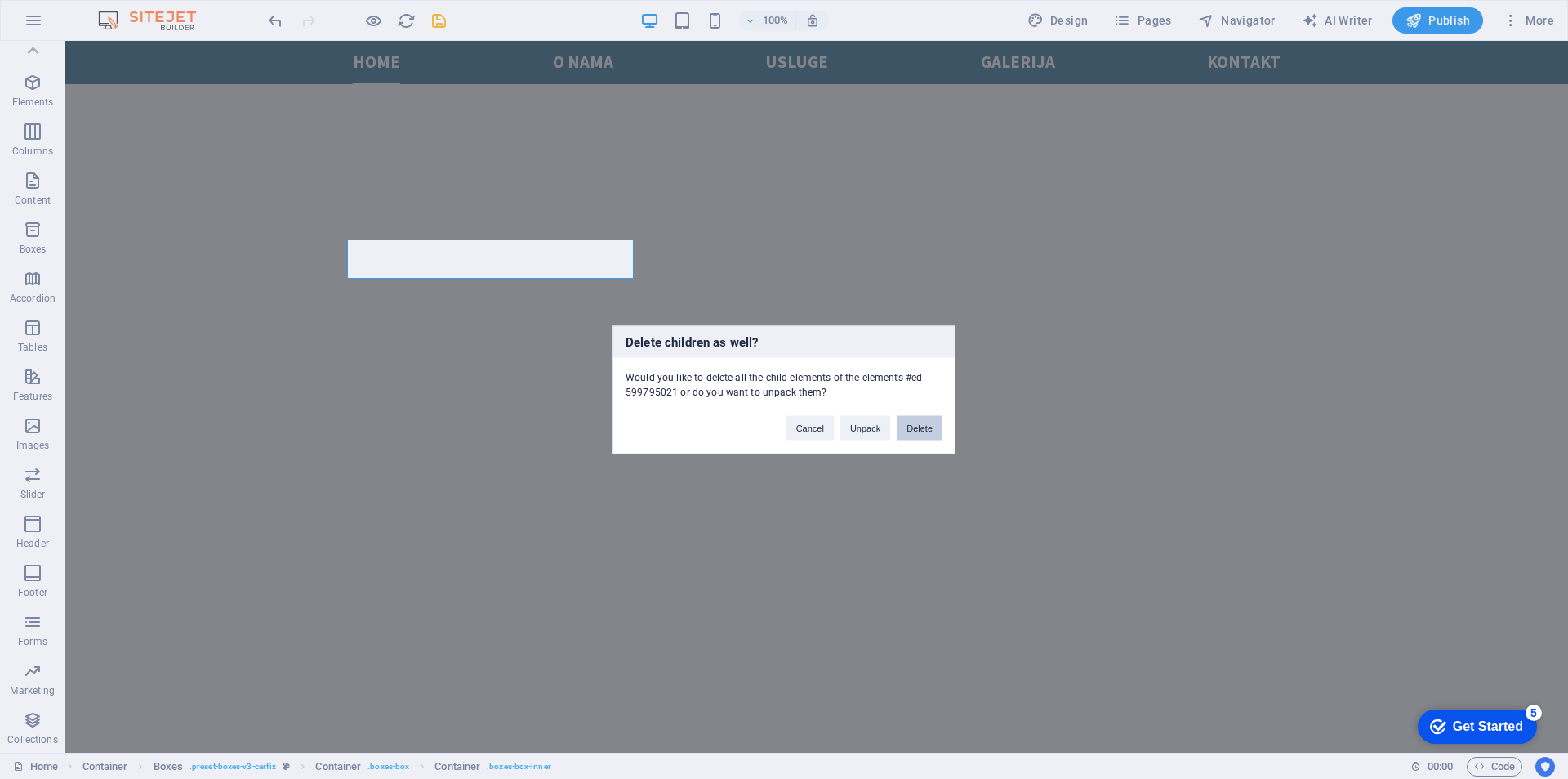
click at [913, 423] on button "Delete" at bounding box center [920, 427] width 46 height 24
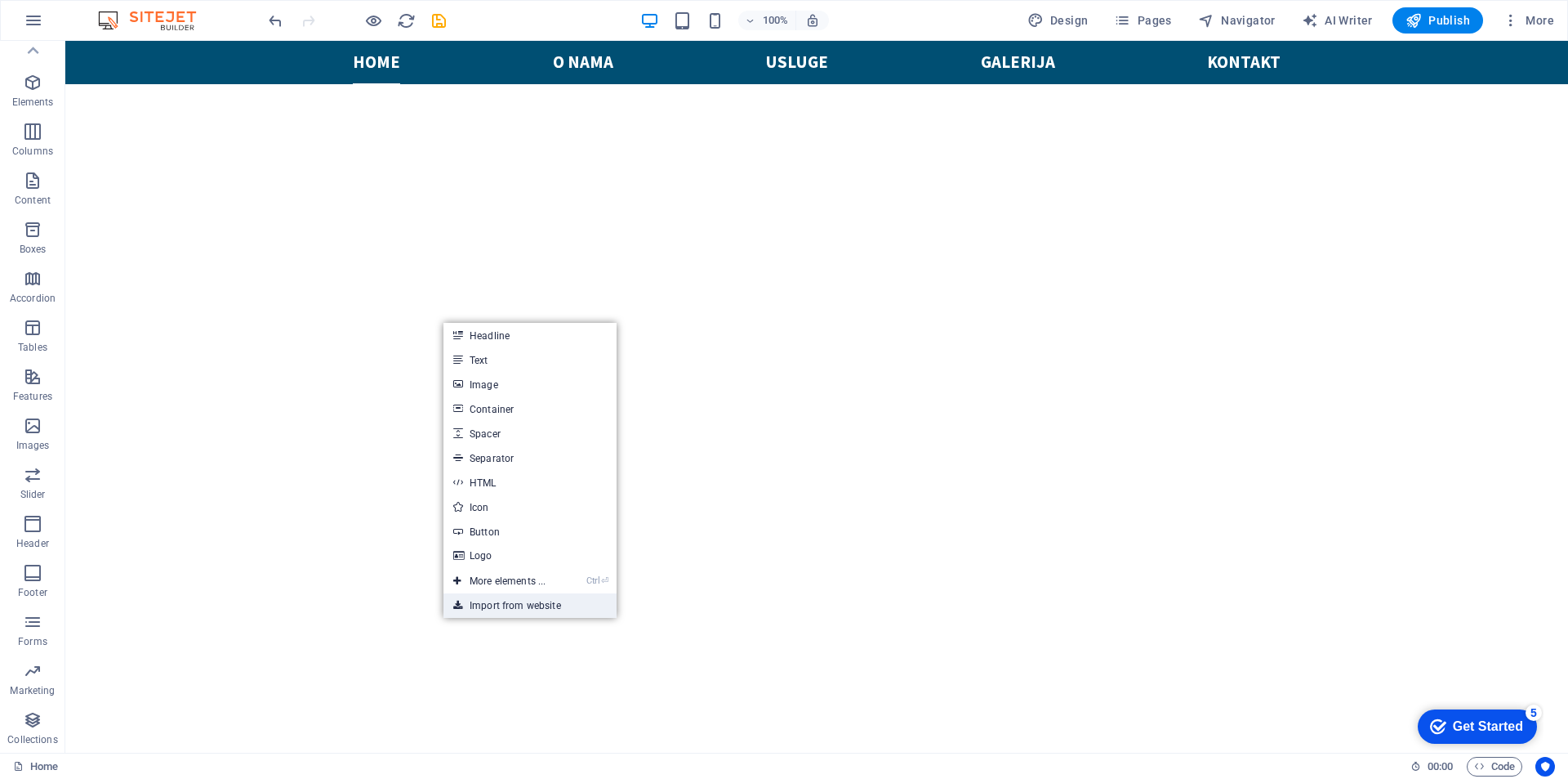
click at [486, 599] on link "Import from website" at bounding box center [530, 605] width 173 height 24
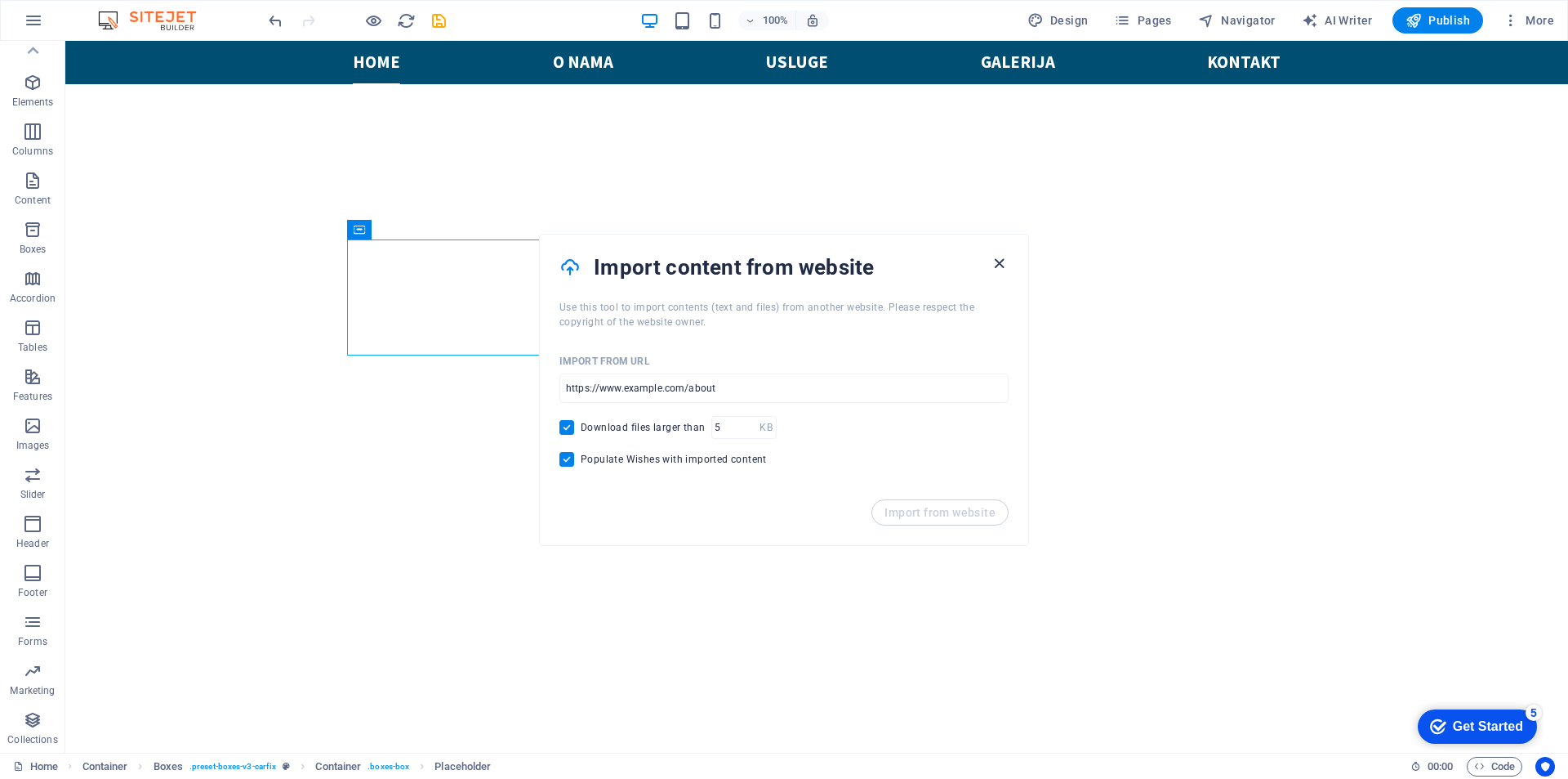
click at [992, 257] on icon "button" at bounding box center [999, 263] width 19 height 19
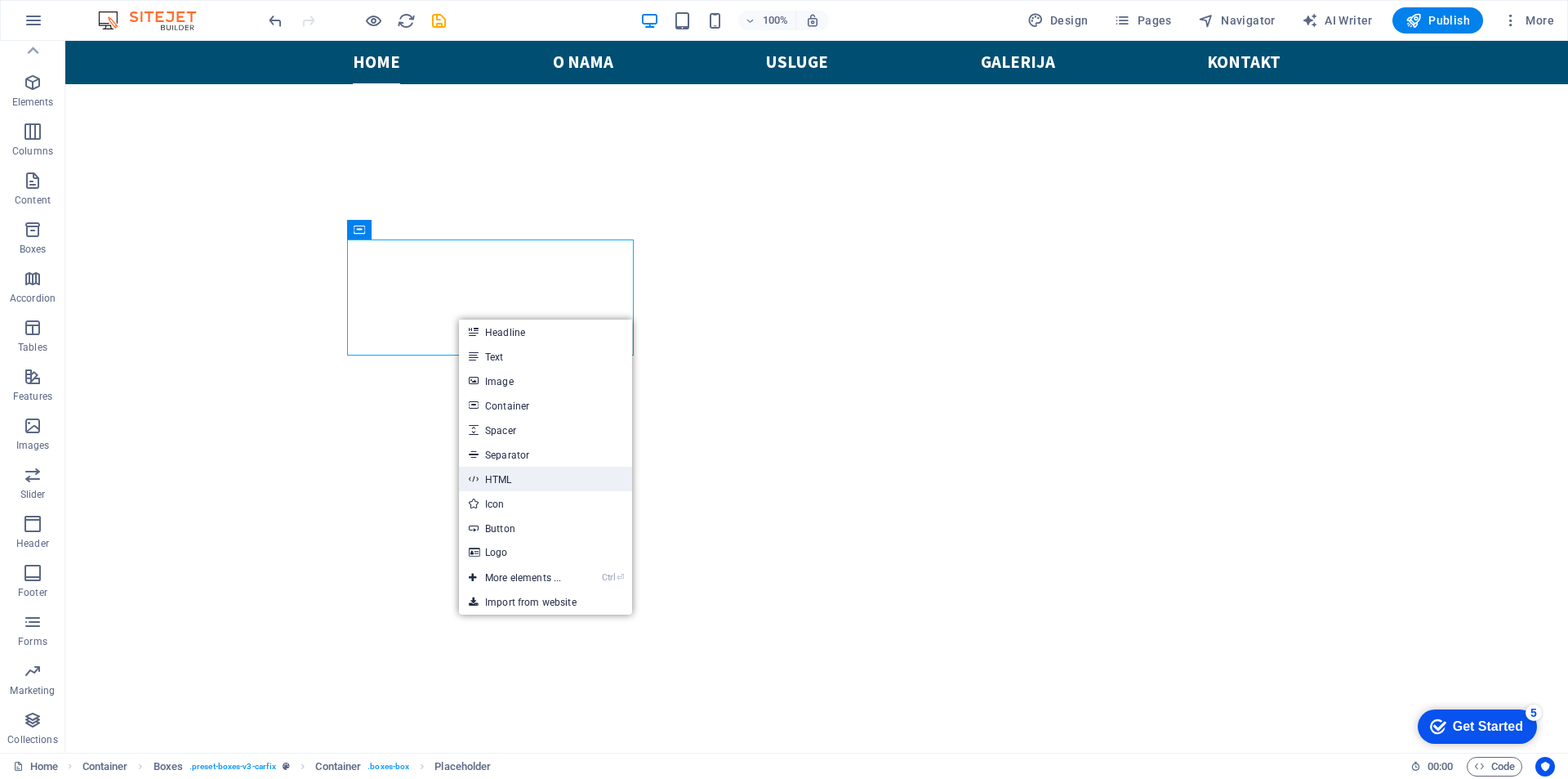
click at [530, 478] on link "HTML" at bounding box center [545, 478] width 173 height 24
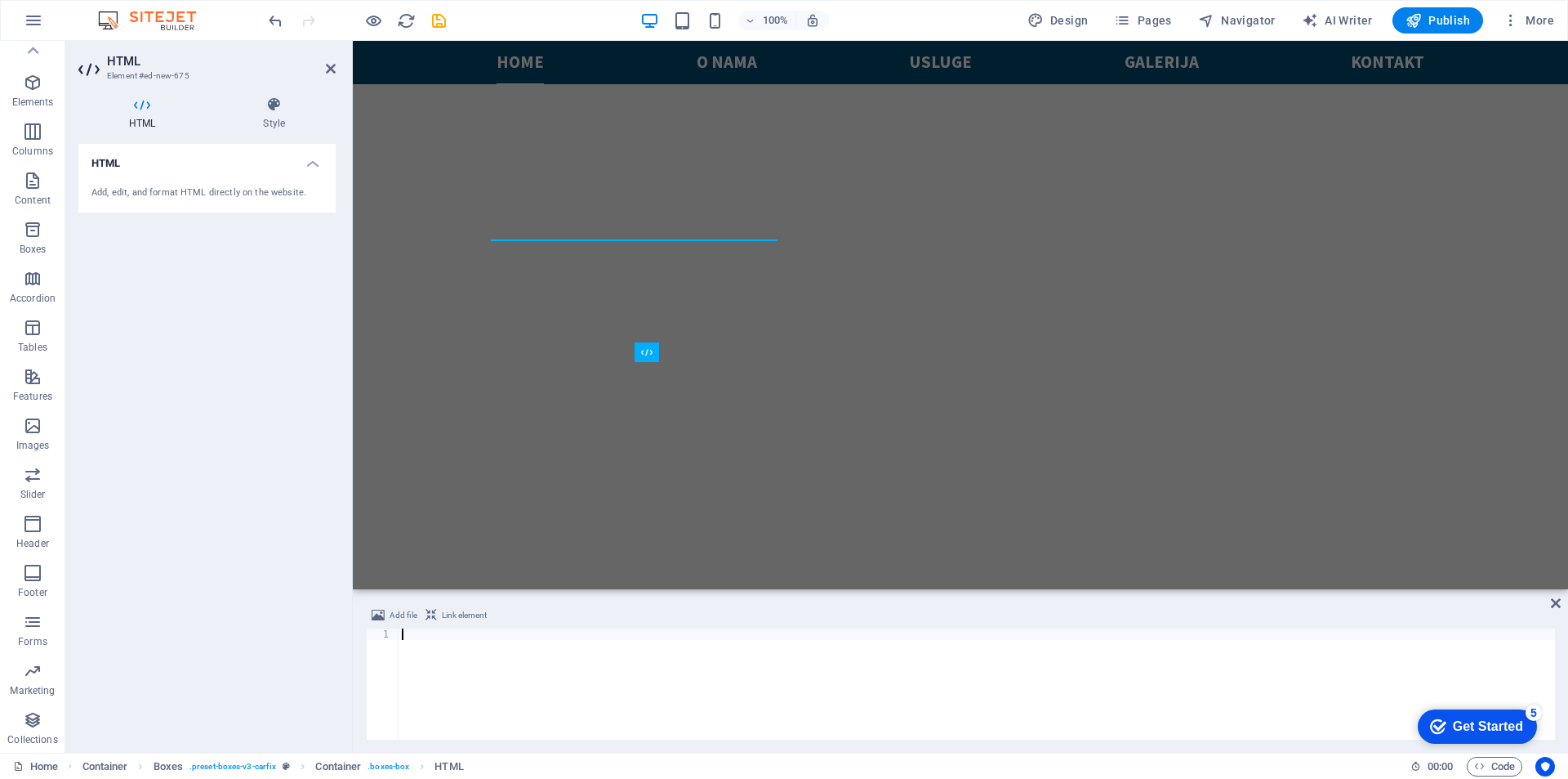
click at [205, 189] on div "Add, edit, and format HTML directly on the website." at bounding box center [207, 192] width 231 height 13
click at [212, 190] on div "Add, edit, and format HTML directly on the website." at bounding box center [207, 192] width 231 height 13
click at [174, 170] on h4 "HTML" at bounding box center [207, 158] width 257 height 30
click at [510, 672] on div at bounding box center [977, 695] width 1157 height 134
paste textarea "<iframe src="https://tuning-shop.com/iframe/iframe.php?user=7126" width="100%" …"
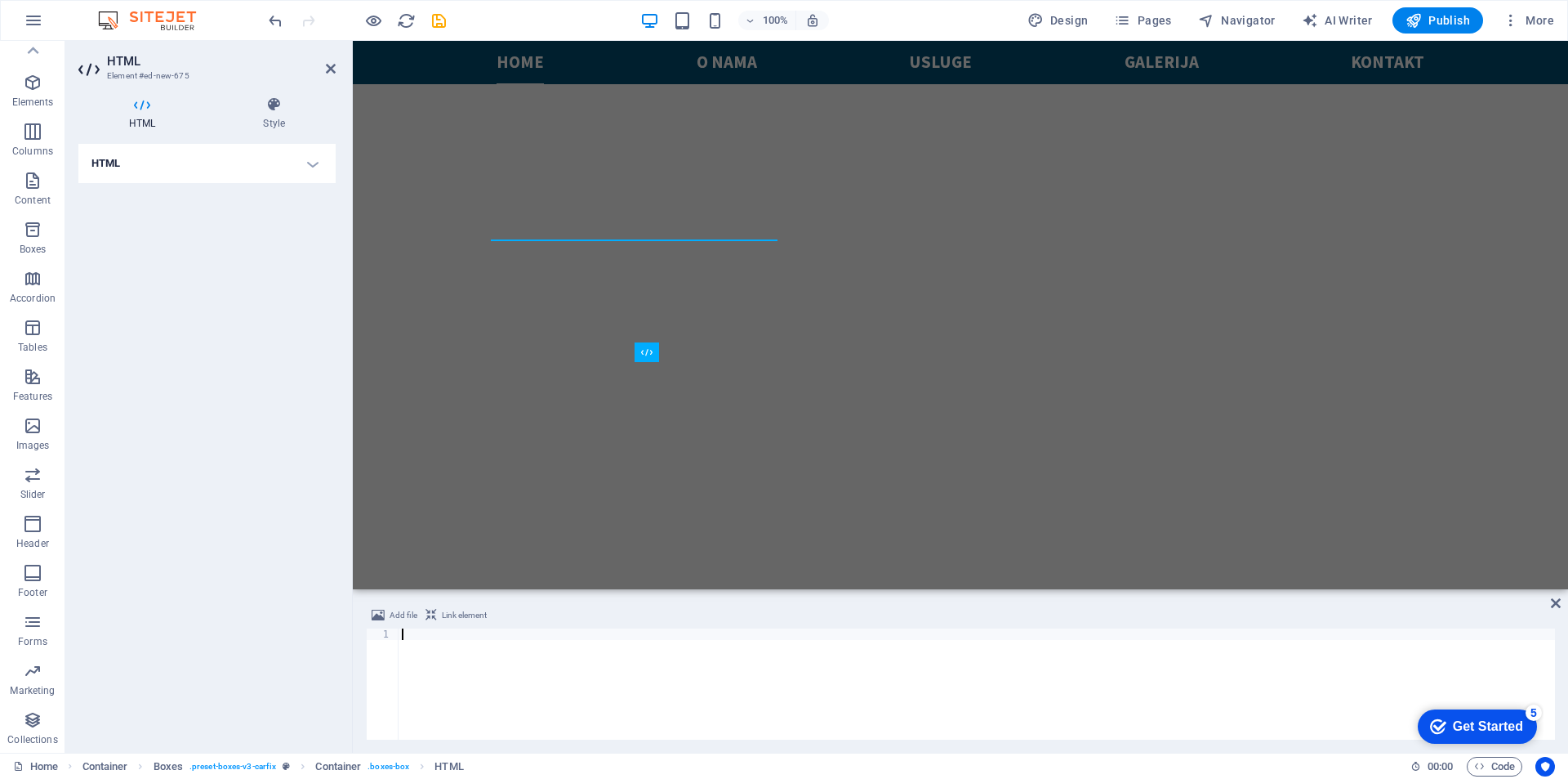
type textarea "<iframe src="https://tuning-shop.com/iframe/iframe.php?user=7126" width="100%" …"
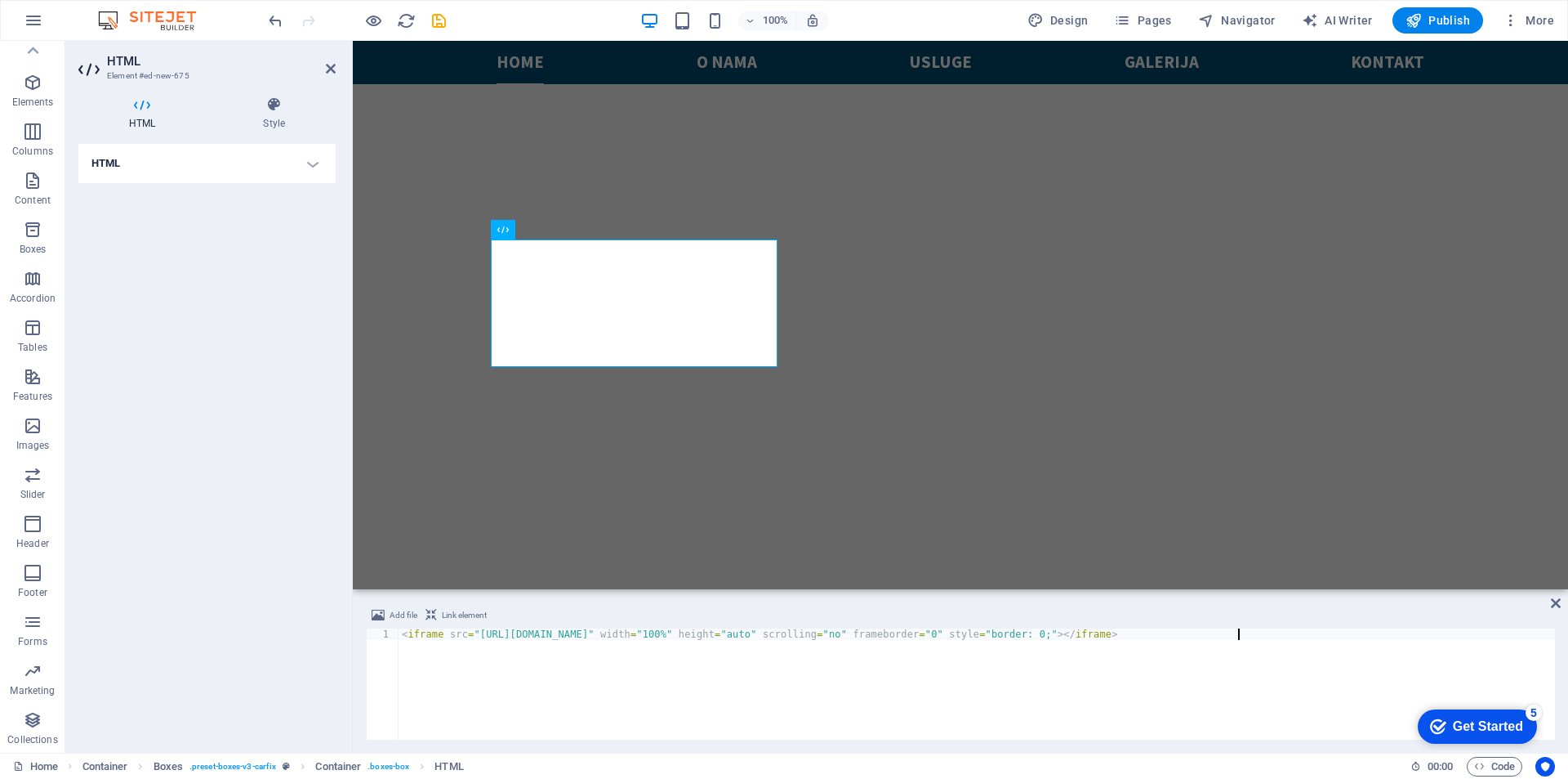
click at [224, 313] on div "HTML Add, edit, and format HTML directly on the website." at bounding box center [207, 441] width 257 height 596
click at [1557, 602] on icon at bounding box center [1555, 603] width 10 height 13
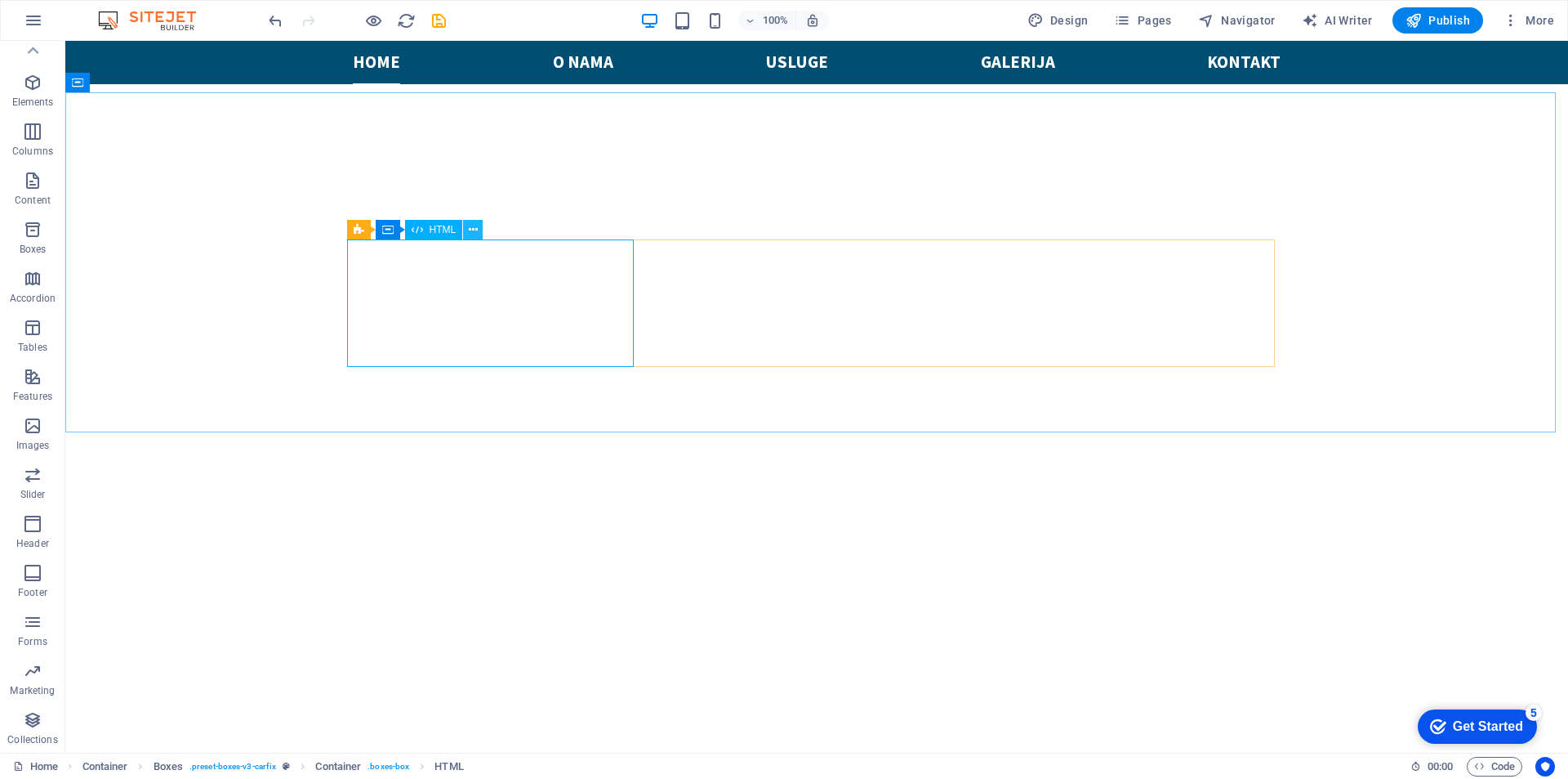
click at [481, 225] on button at bounding box center [473, 230] width 20 height 20
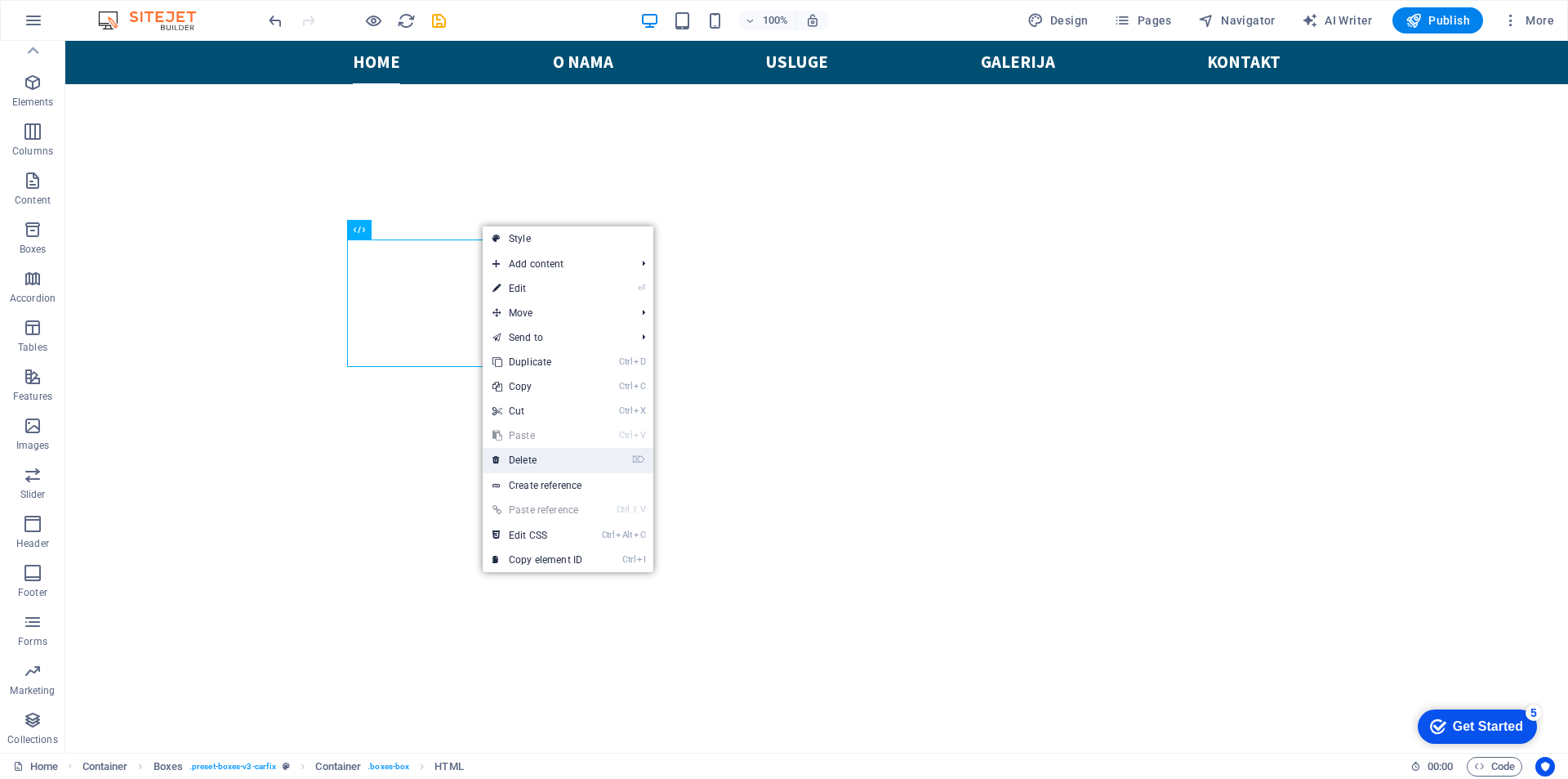
drag, startPoint x: 532, startPoint y: 461, endPoint x: 555, endPoint y: 307, distance: 155.7
click at [532, 461] on link "⌦ Delete" at bounding box center [537, 459] width 110 height 24
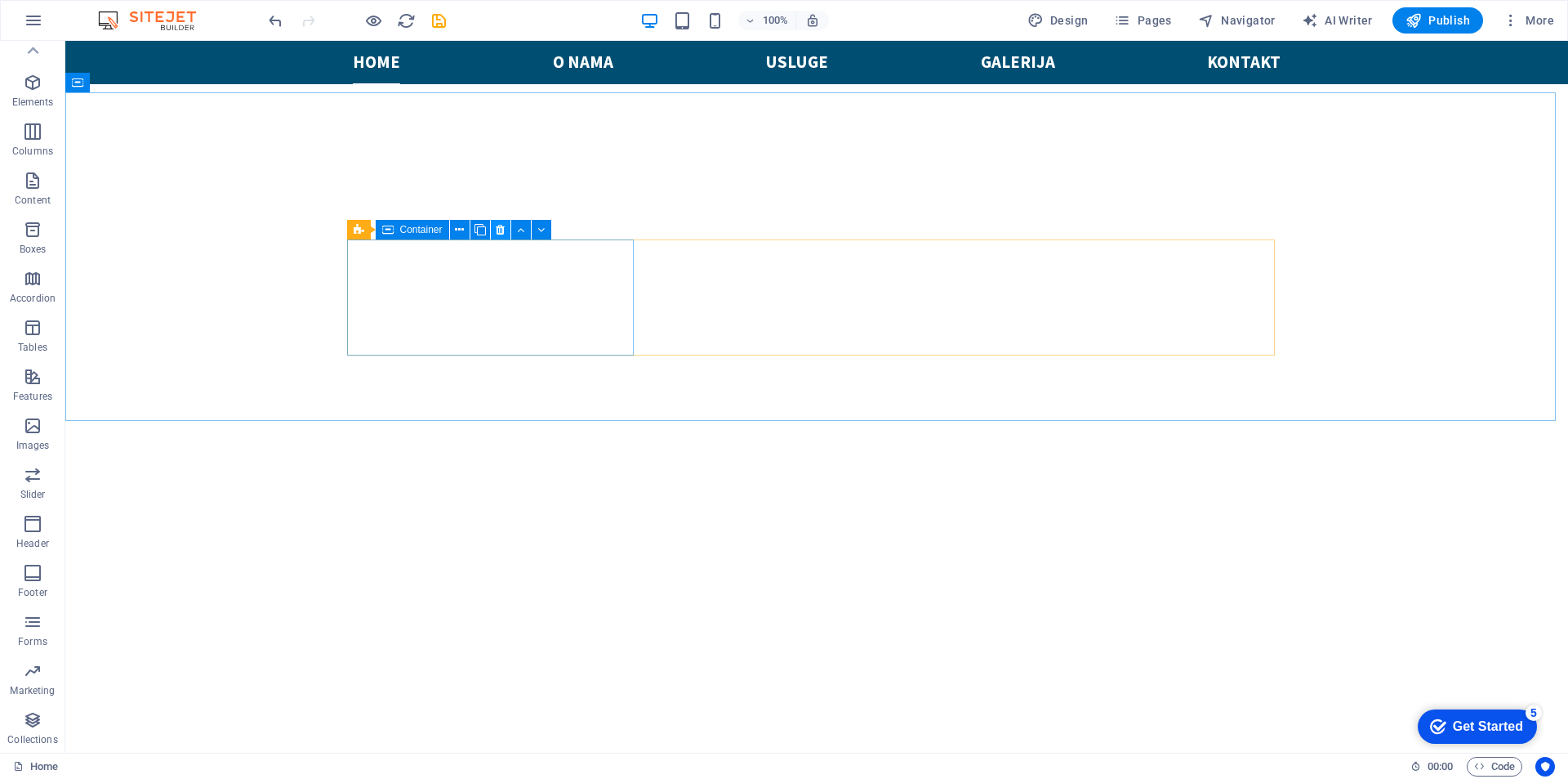
click at [500, 232] on icon at bounding box center [500, 229] width 9 height 17
click at [494, 229] on button at bounding box center [501, 230] width 20 height 20
click at [410, 230] on button at bounding box center [415, 230] width 20 height 20
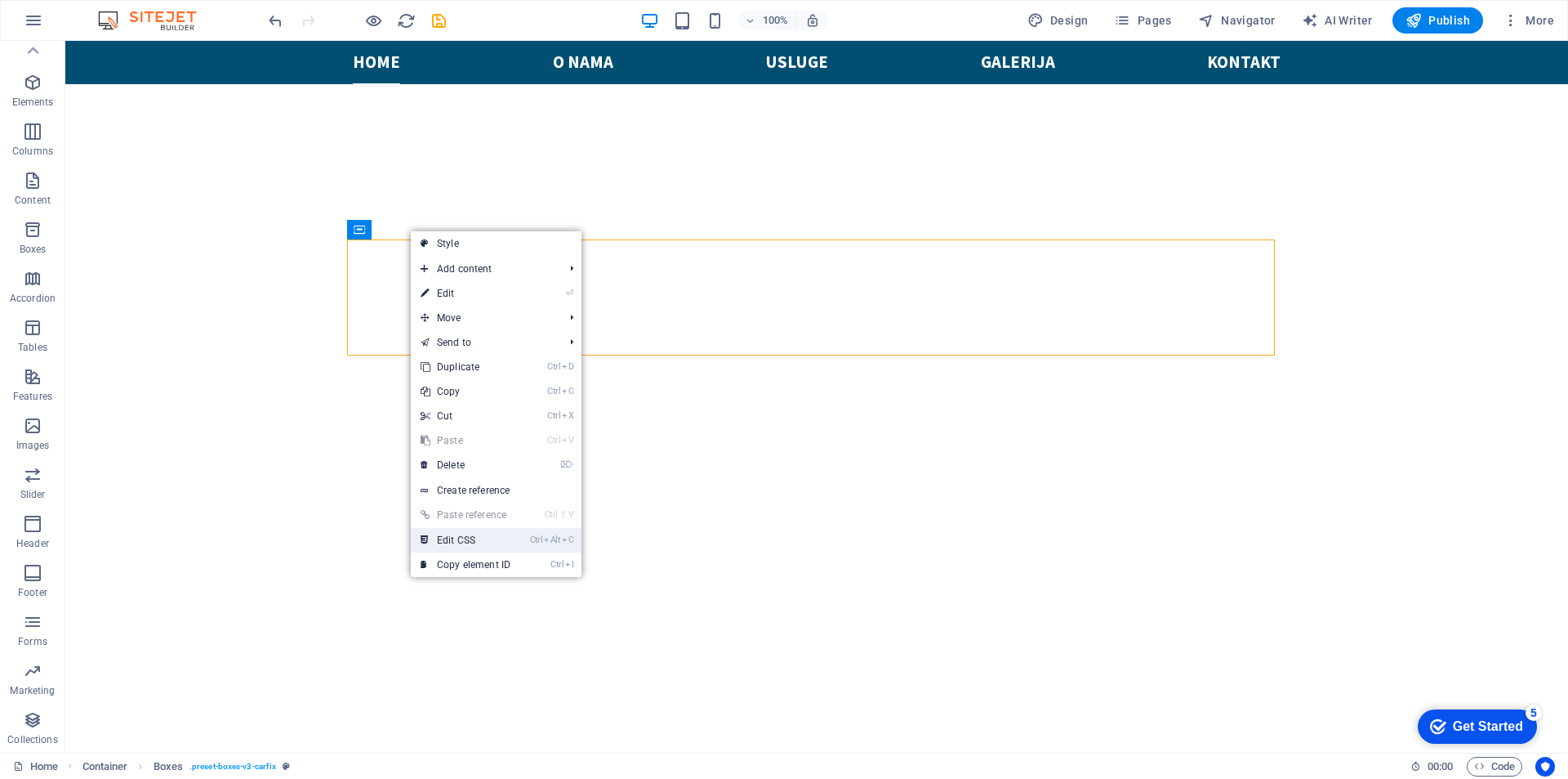
click at [536, 544] on icon "Ctrl" at bounding box center [536, 540] width 13 height 11
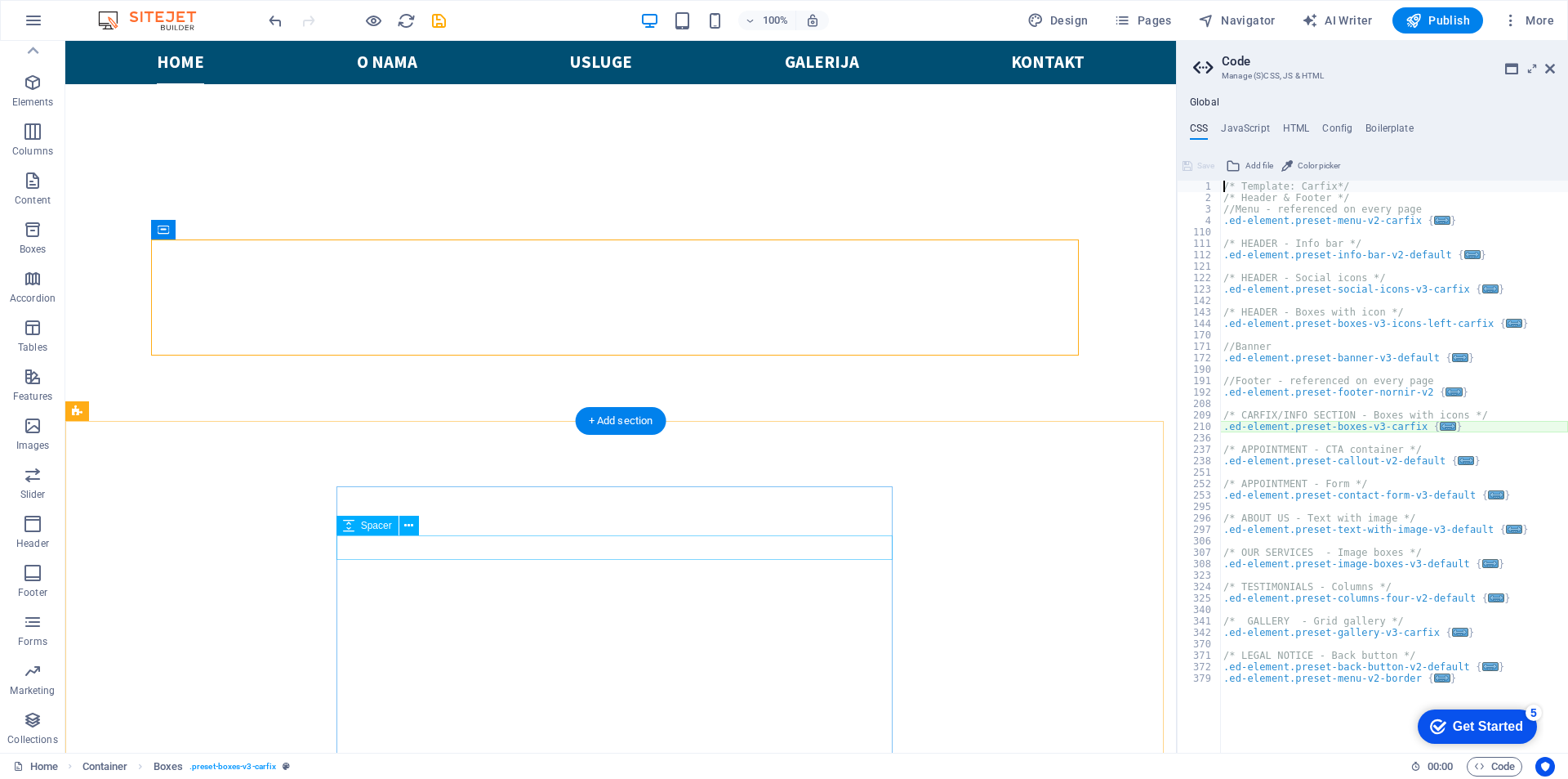
type textarea "@include boxes-v3("
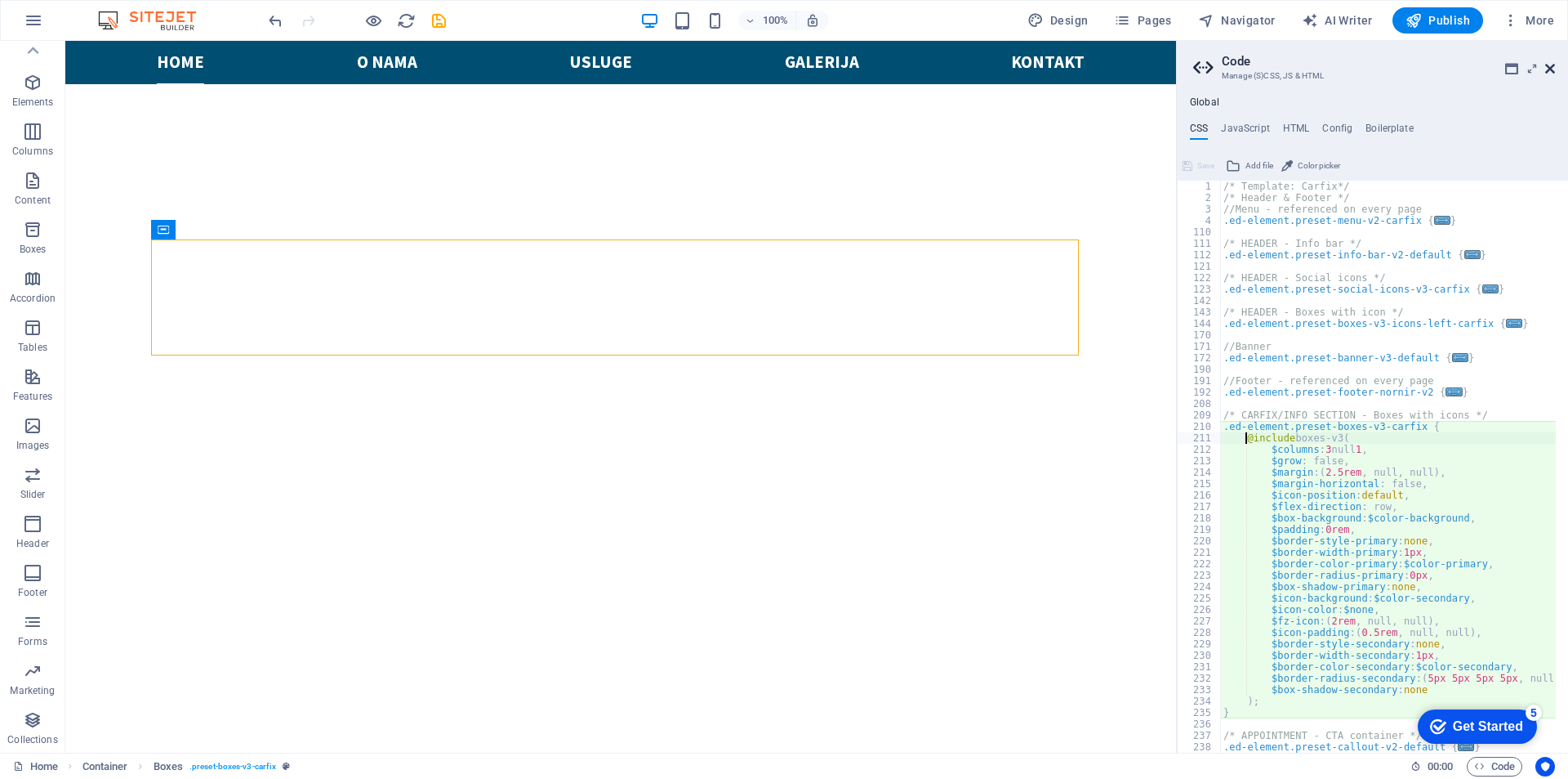
click at [1549, 65] on icon at bounding box center [1550, 68] width 10 height 13
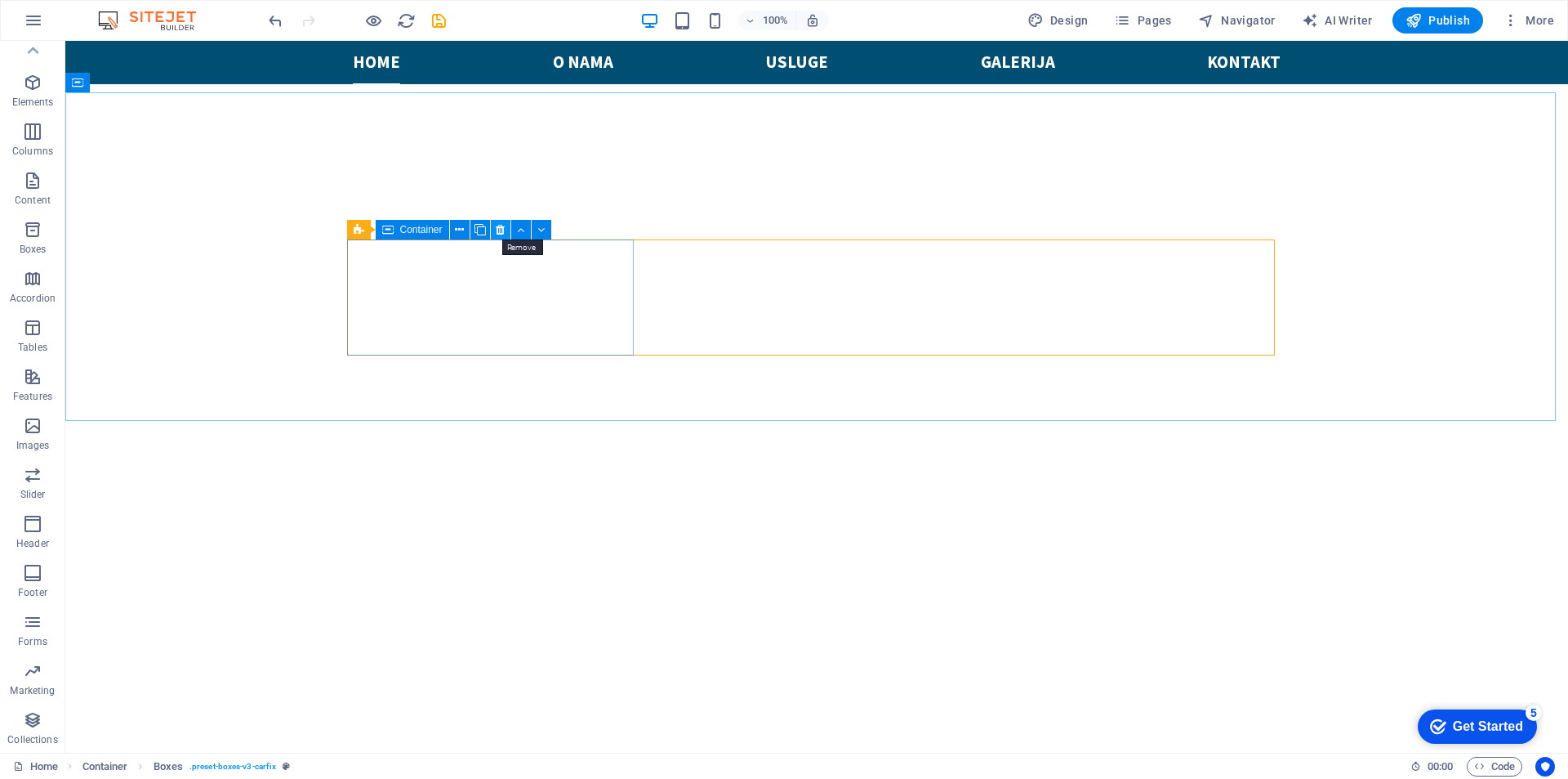
click at [502, 229] on icon at bounding box center [500, 229] width 9 height 17
click at [540, 229] on icon at bounding box center [541, 229] width 7 height 17
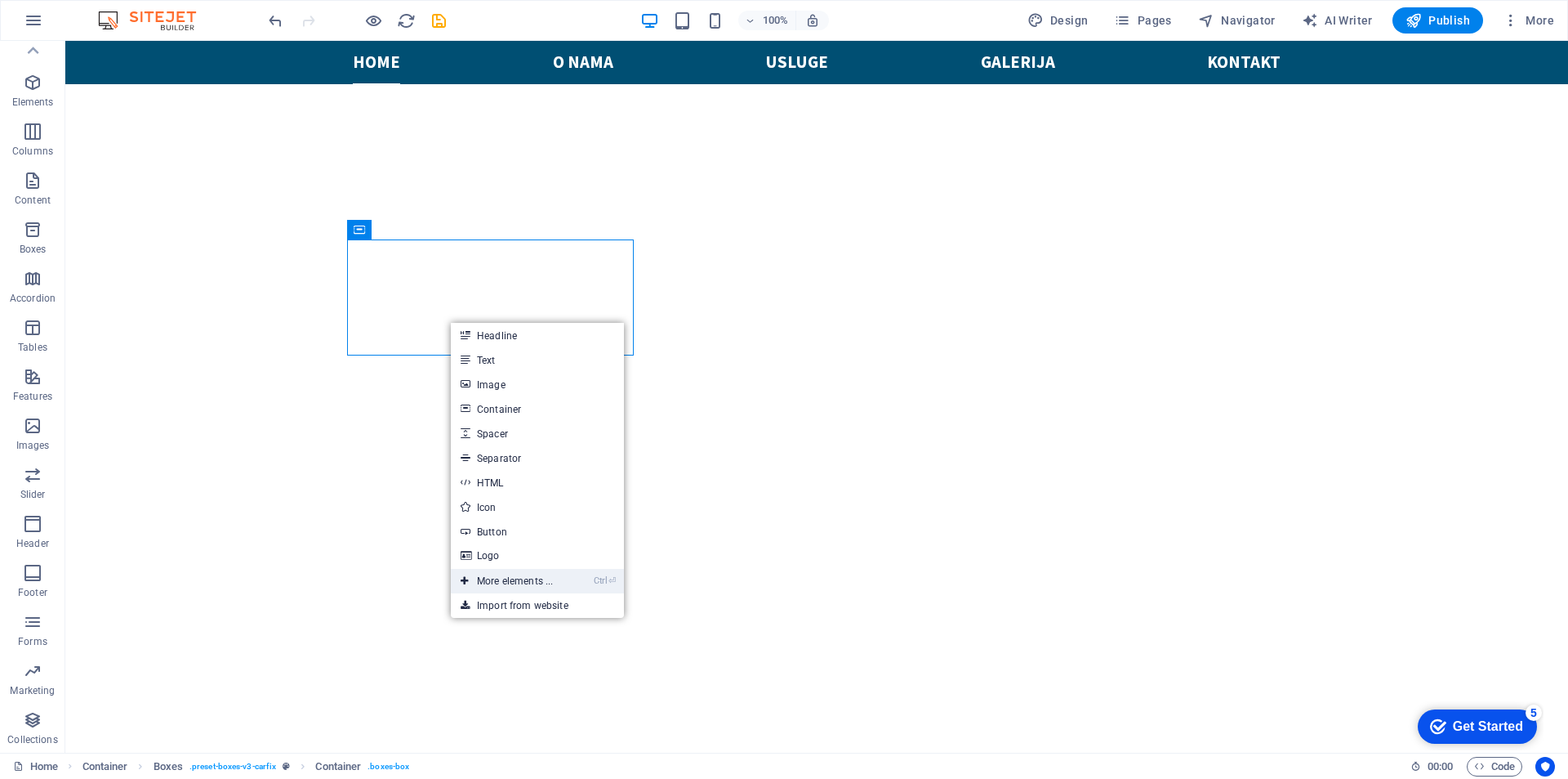
click at [520, 578] on link "Ctrl ⏎ More elements ..." at bounding box center [507, 580] width 112 height 24
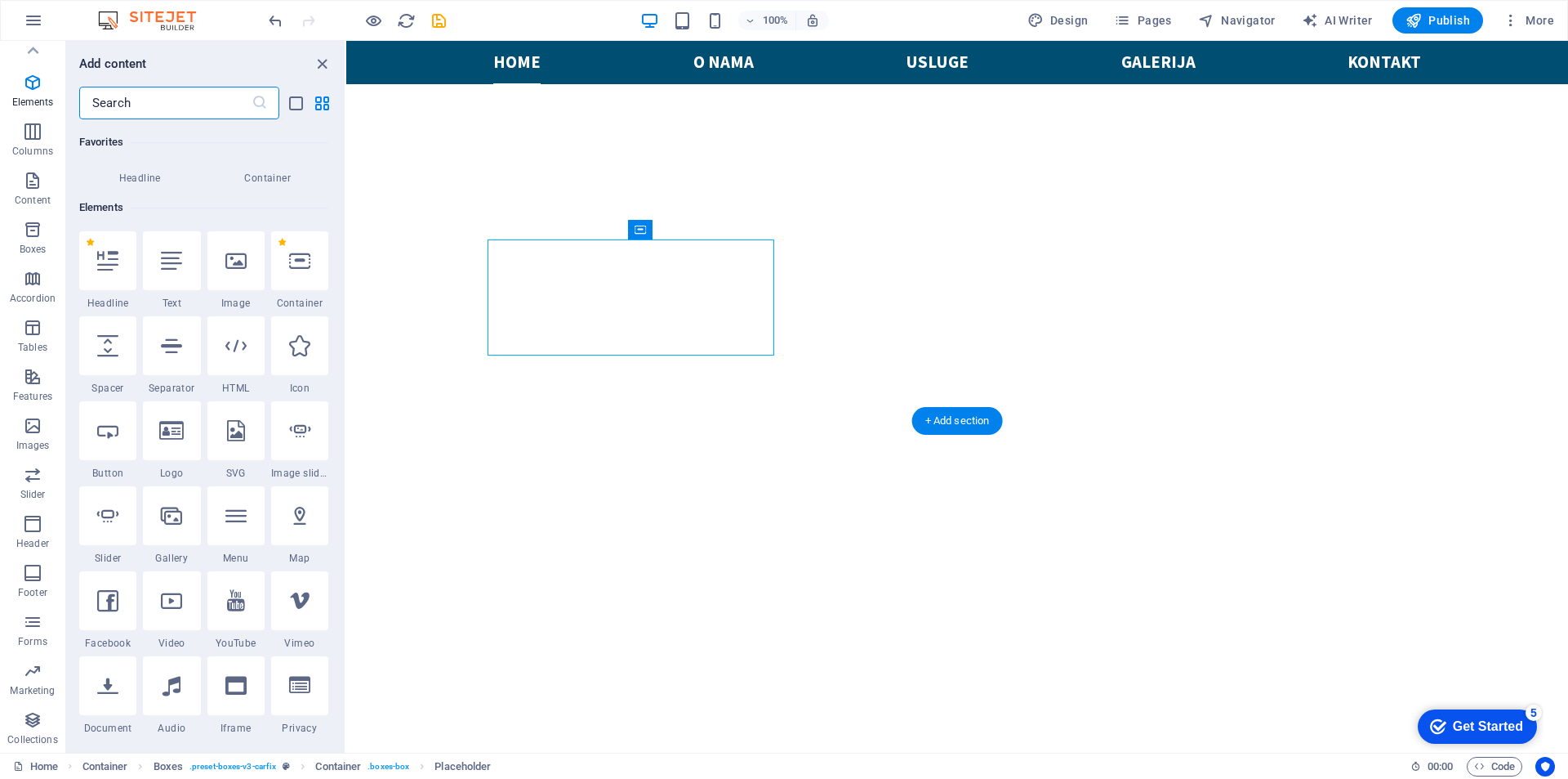
scroll to position [174, 0]
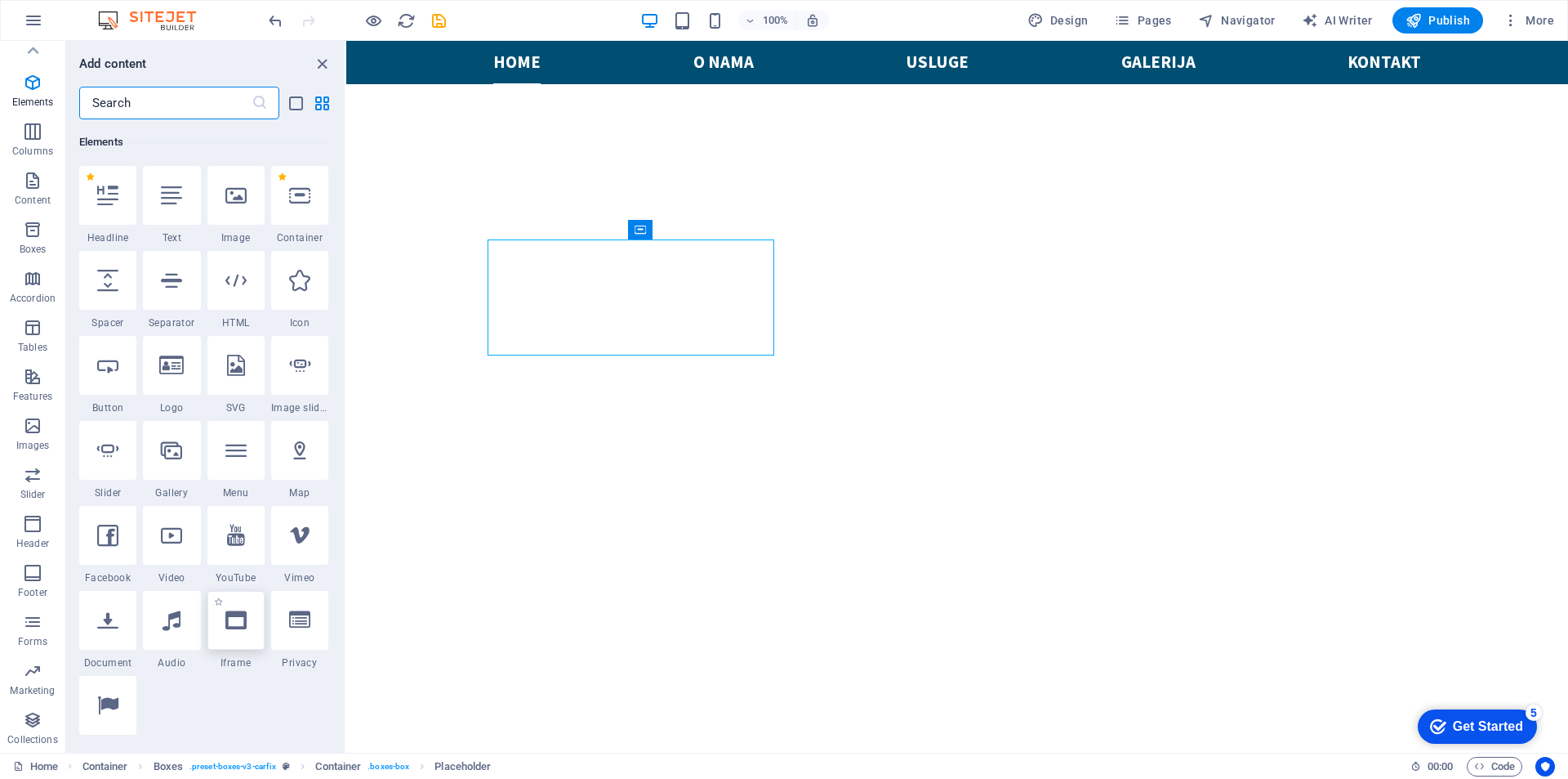
click at [240, 609] on div at bounding box center [236, 620] width 57 height 58
select select "%"
select select "px"
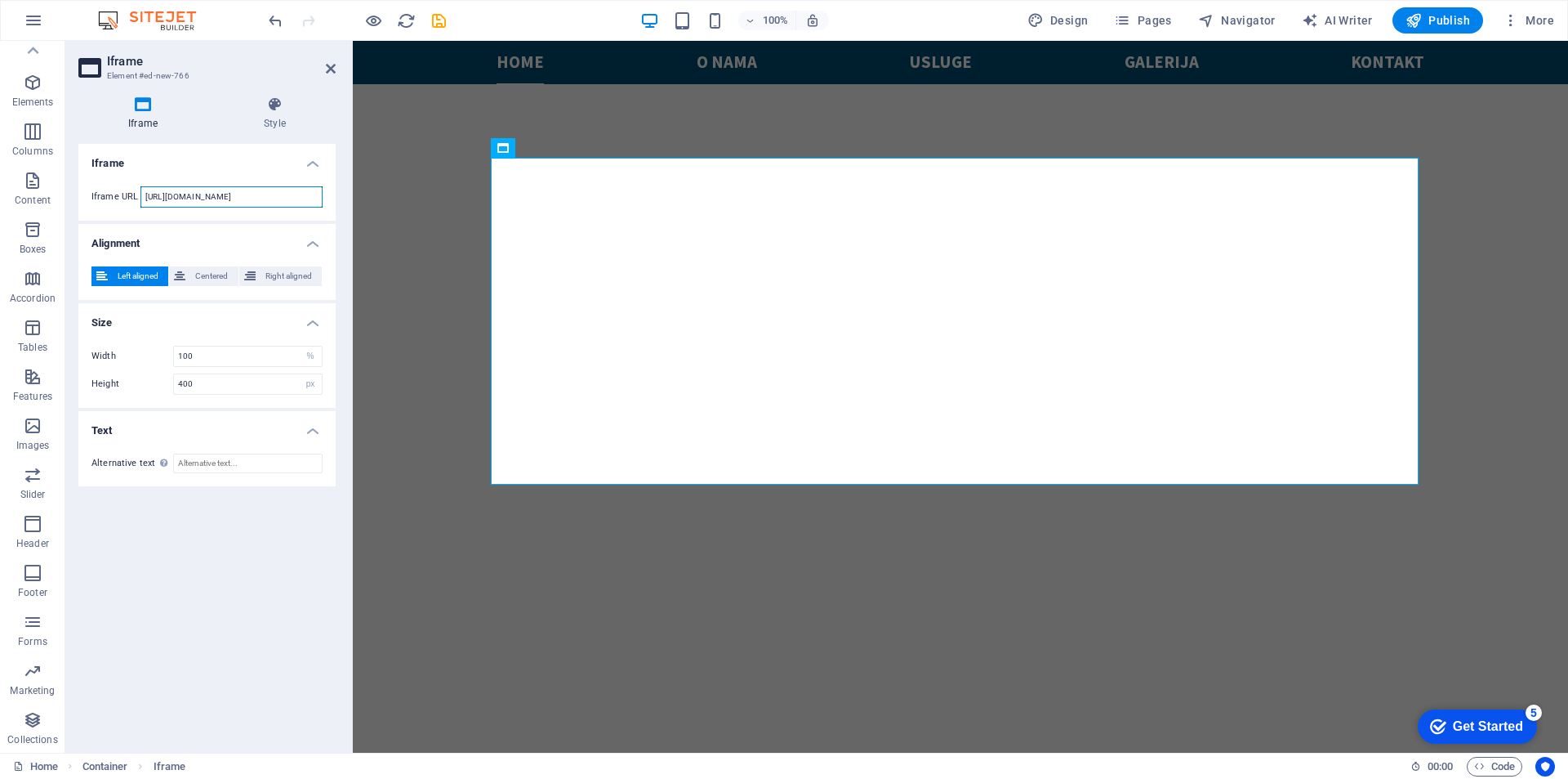
drag, startPoint x: 283, startPoint y: 199, endPoint x: 128, endPoint y: 201, distance: 155.0
click at [128, 201] on div "Iframe URL https://template-wireframe.de.rs/" at bounding box center [207, 197] width 231 height 22
paste input "uning-shop.com/media/js/iframe-loader.js"
click at [247, 164] on h4 "Iframe" at bounding box center [207, 158] width 257 height 30
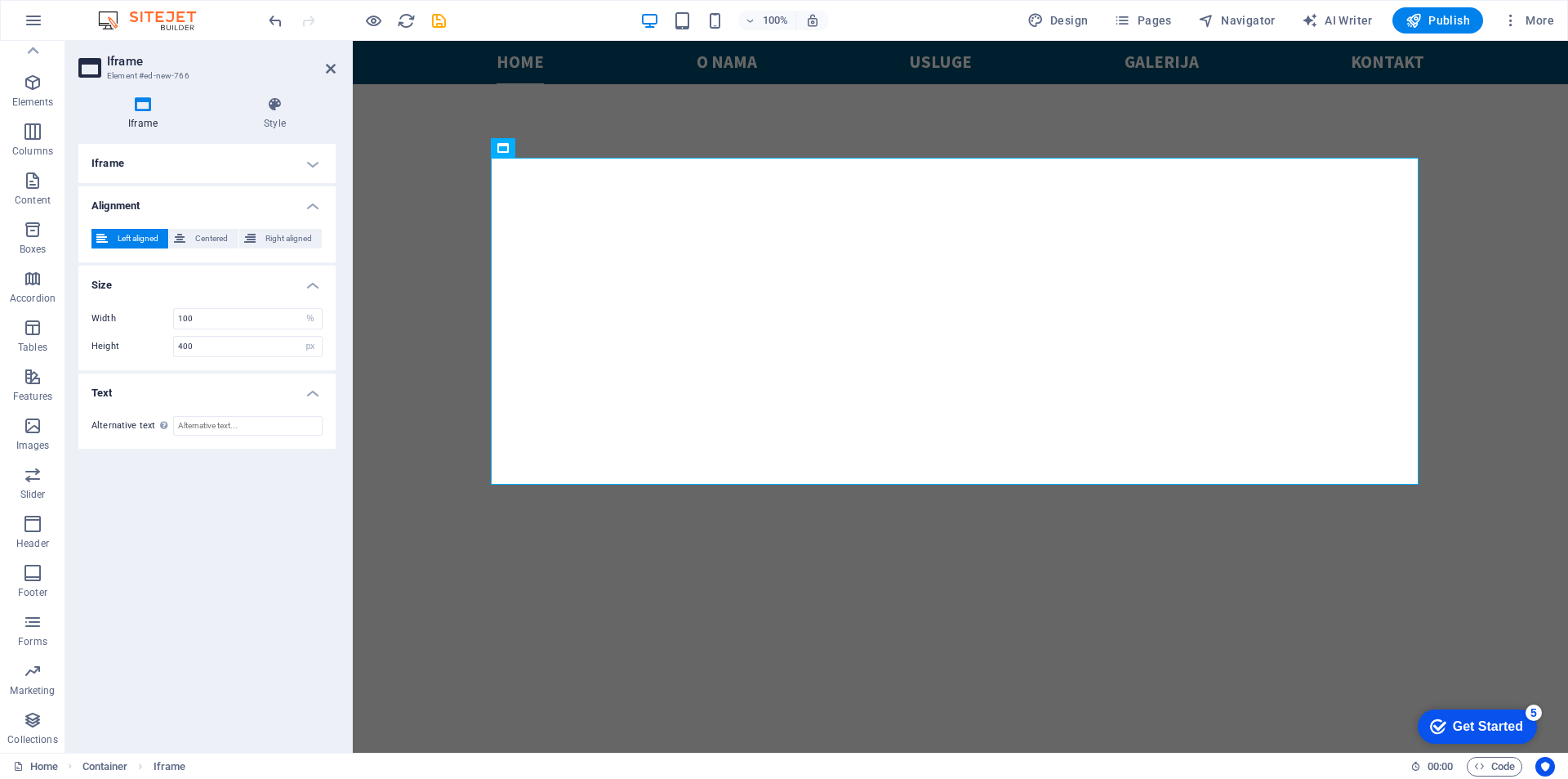
click at [316, 162] on h4 "Iframe" at bounding box center [207, 164] width 257 height 40
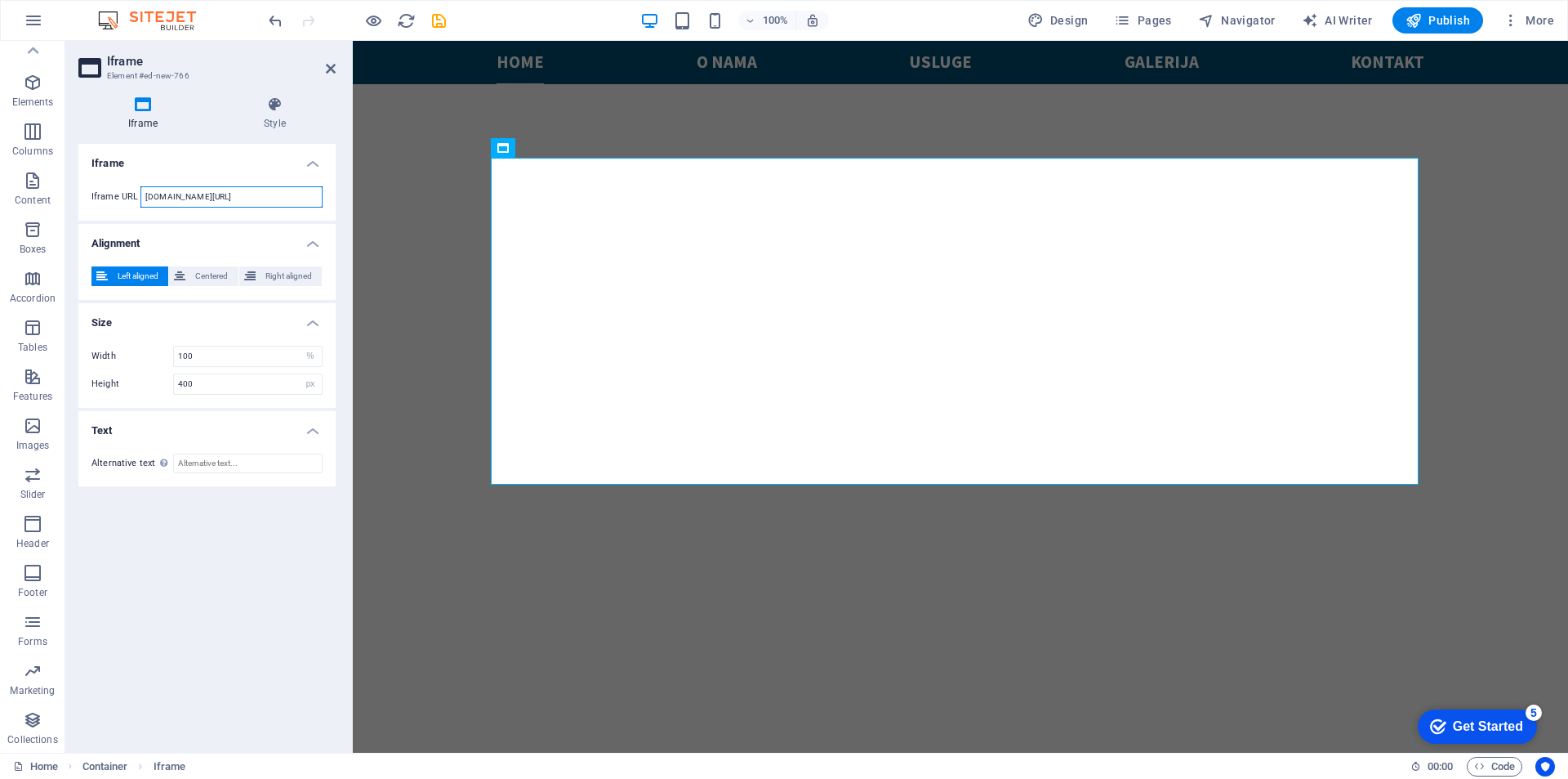
drag, startPoint x: 315, startPoint y: 199, endPoint x: 275, endPoint y: 195, distance: 40.2
click at [275, 195] on input "uning-shop.com/media/js/iframe-loader.js" at bounding box center [231, 197] width 182 height 22
click at [262, 164] on h4 "Iframe" at bounding box center [207, 158] width 257 height 30
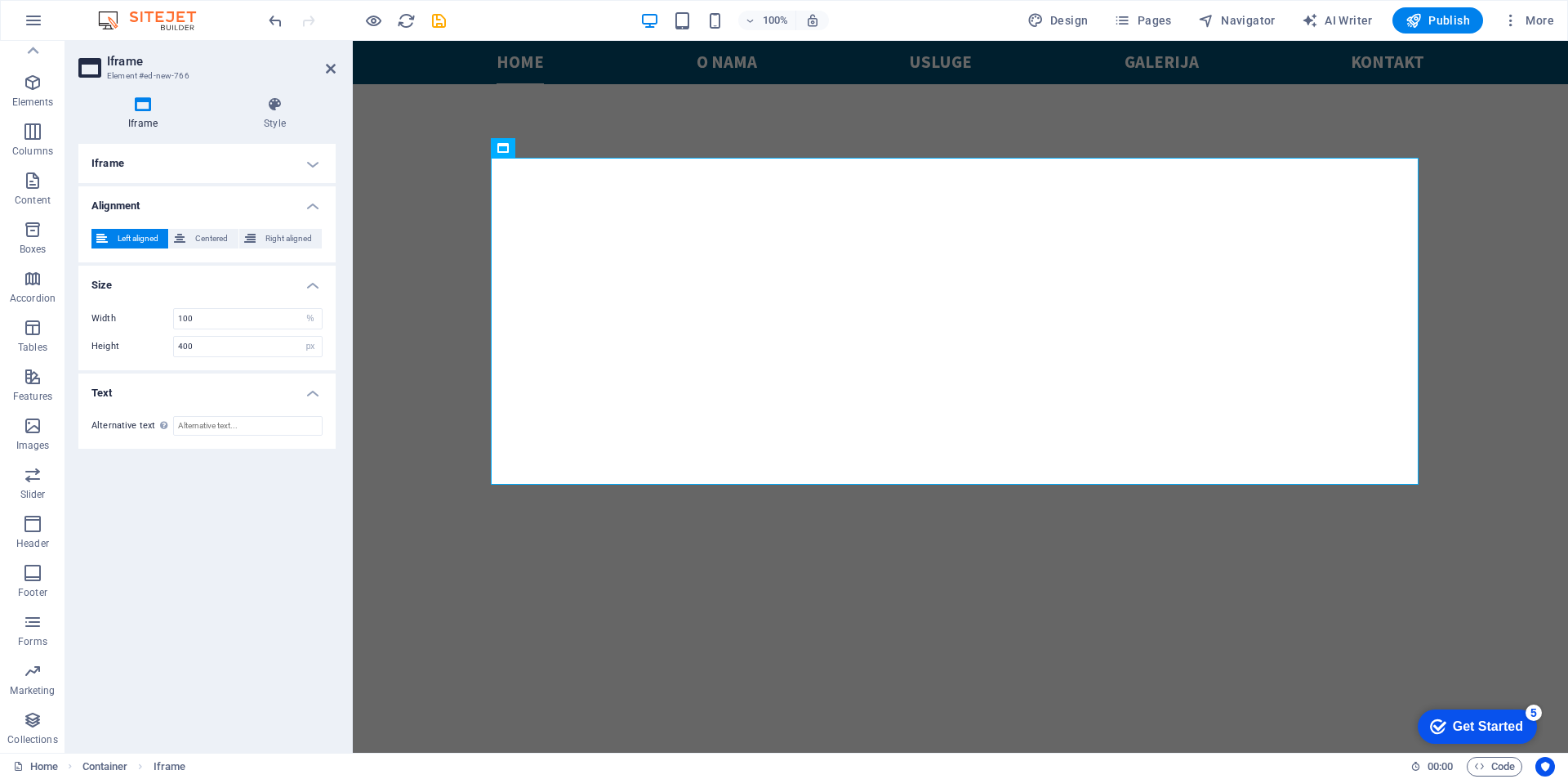
click at [213, 165] on h4 "Iframe" at bounding box center [207, 164] width 257 height 40
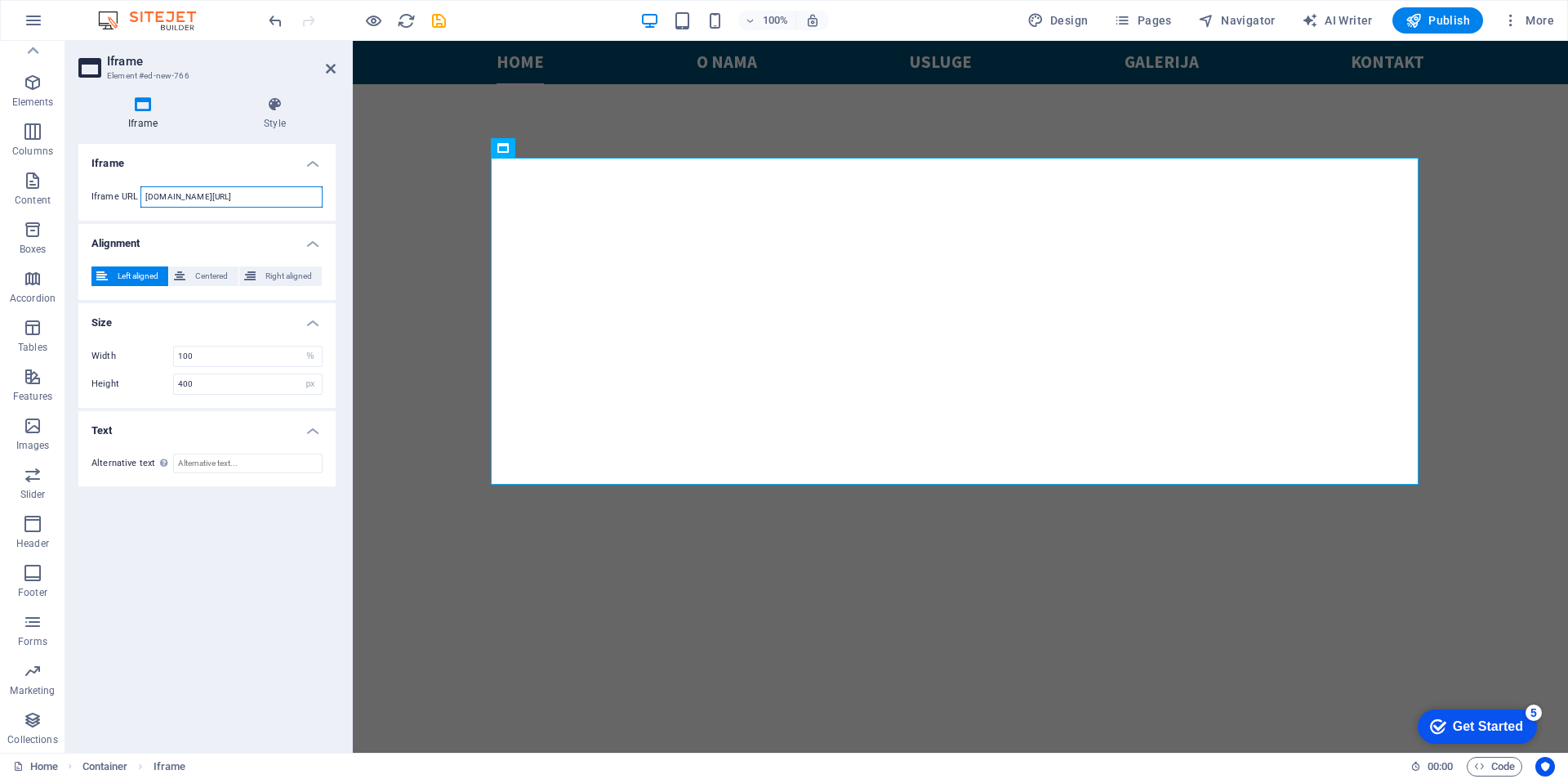
click at [169, 198] on input "uning-shop.com/media/js/iframe" at bounding box center [231, 197] width 182 height 22
drag, startPoint x: 286, startPoint y: 193, endPoint x: 110, endPoint y: 194, distance: 176.0
click at [110, 194] on div "Iframe URL uning-shop.com/media/js/iframe" at bounding box center [207, 197] width 231 height 22
paste input "https://tuning-shop.com/media/js/iframe-loader.js"
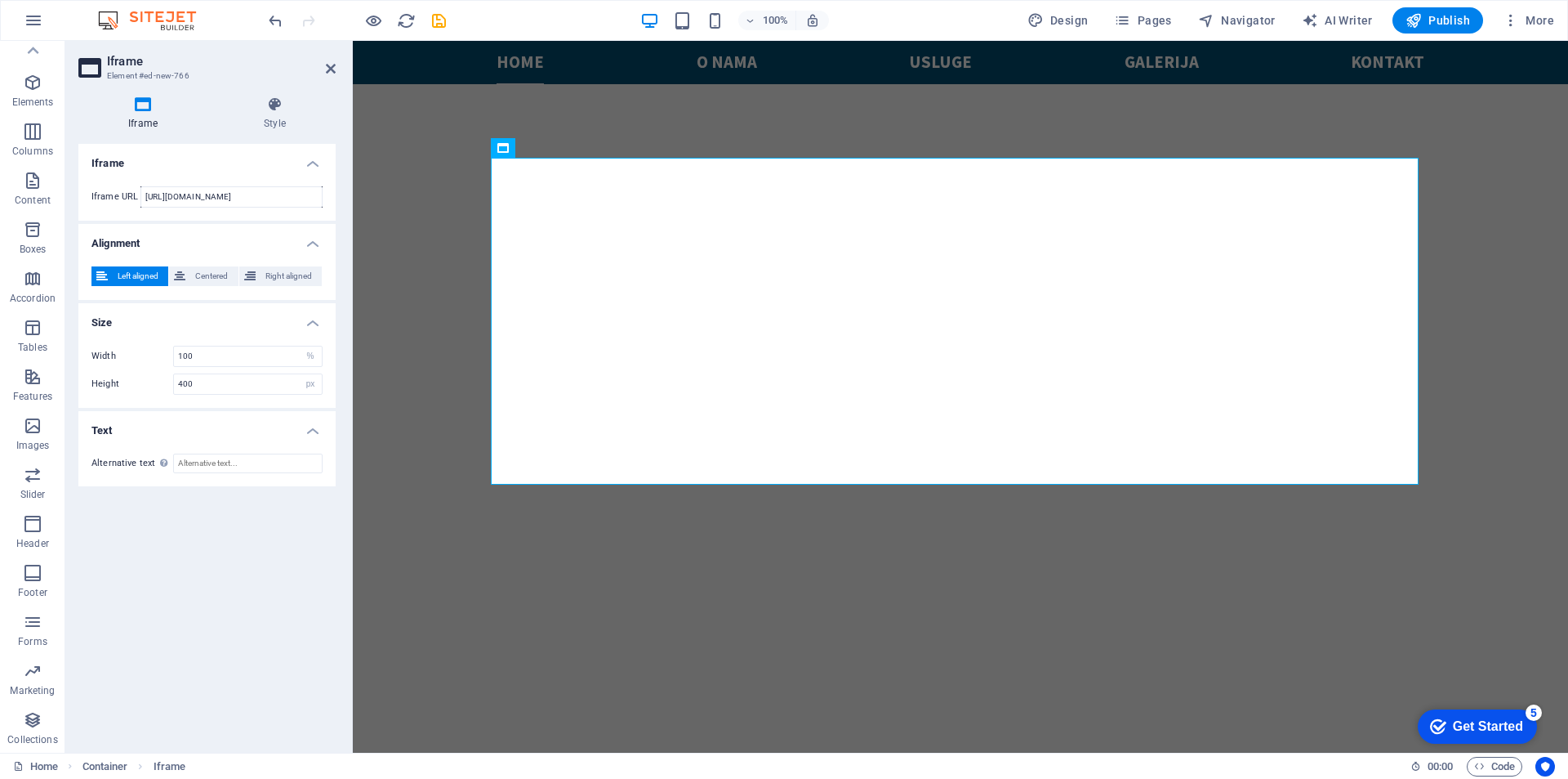
click at [207, 132] on div "Iframe Style Iframe Iframe URL https://tuning-shop.com/media/js/iframe-loader.j…" at bounding box center [207, 418] width 257 height 643
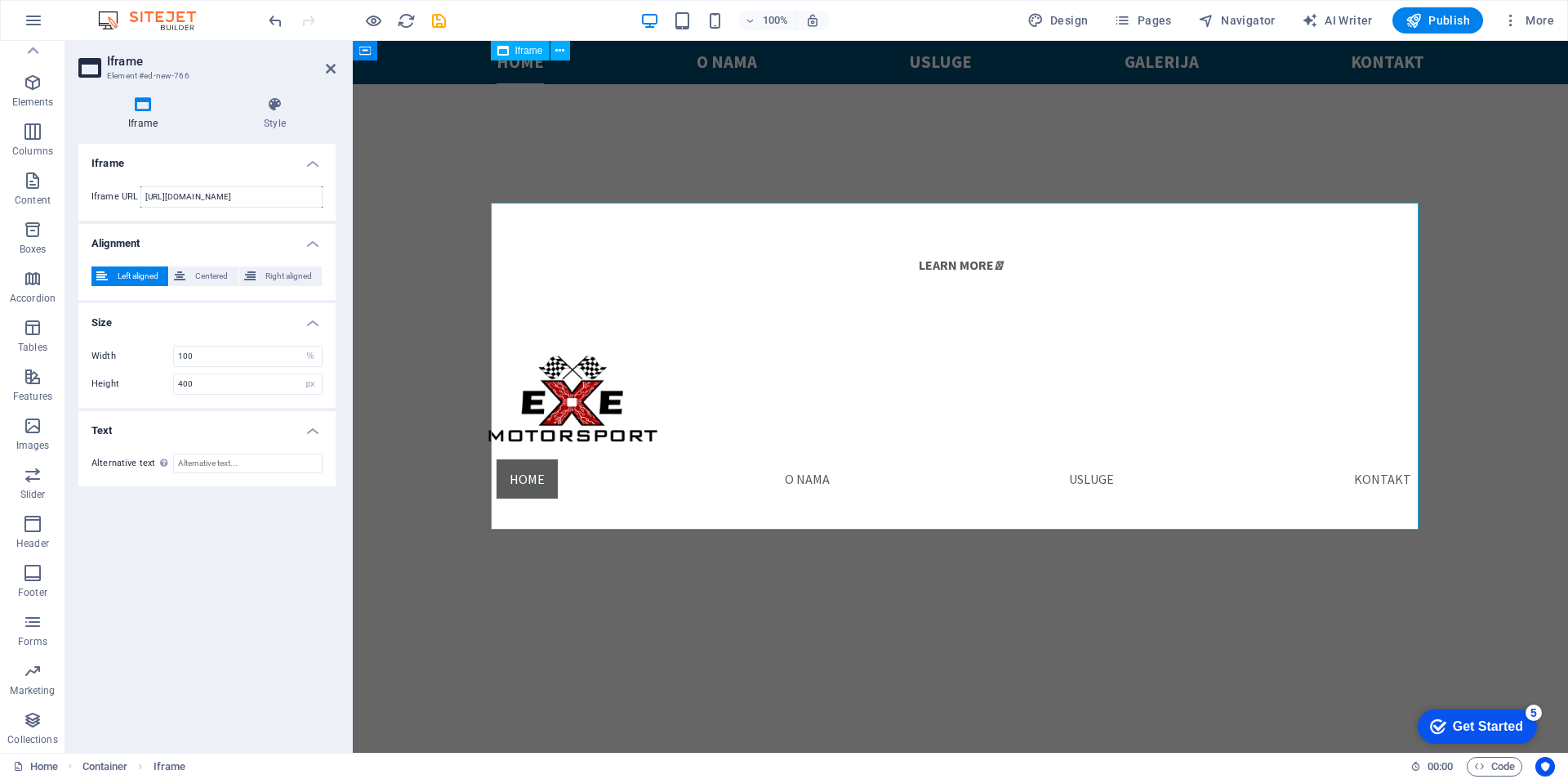
scroll to position [788, 0]
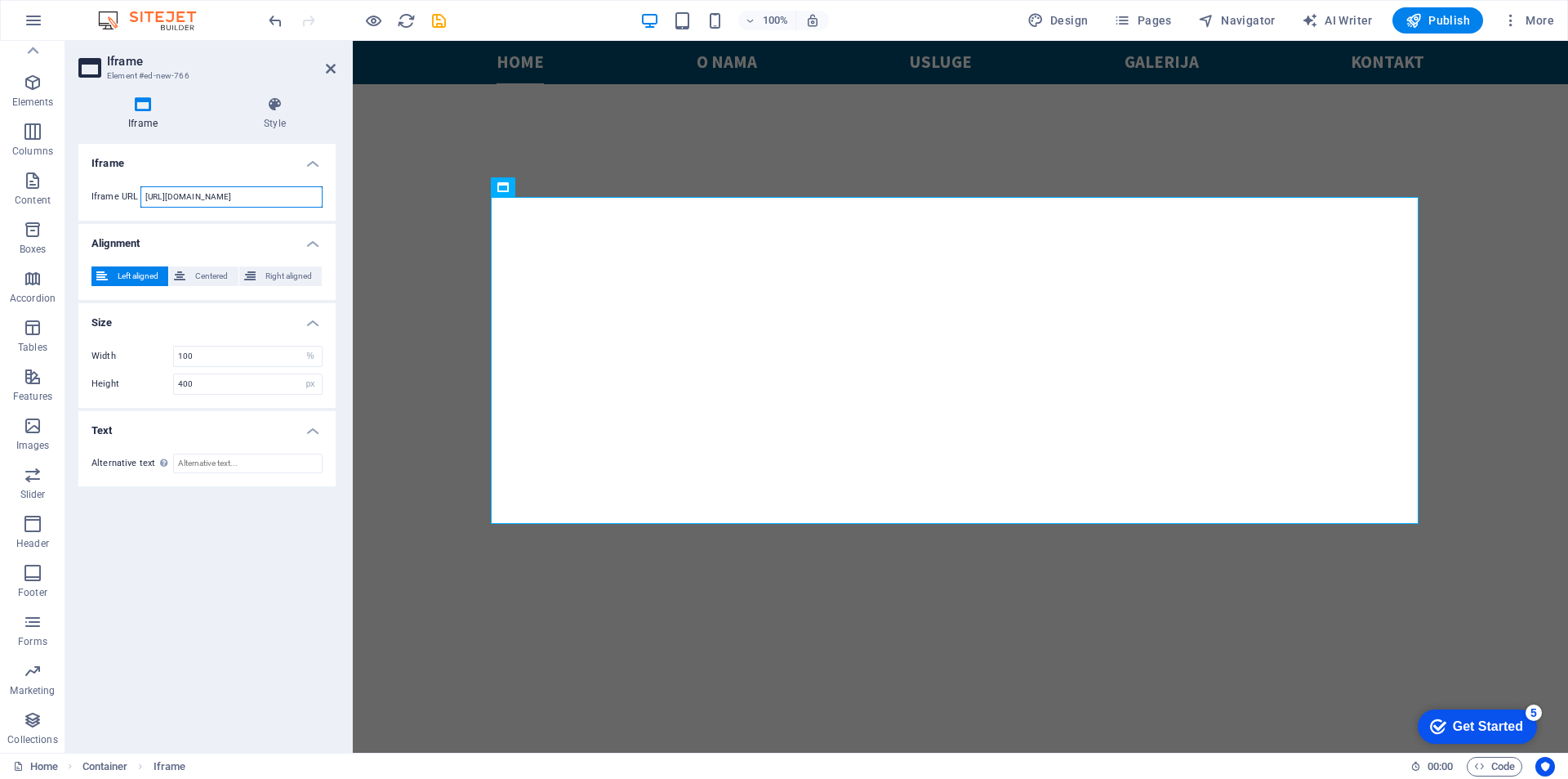
click at [234, 194] on input "https://tuning-shop.com/media/js/iframe-loader.js" at bounding box center [231, 197] width 182 height 22
drag, startPoint x: 307, startPoint y: 198, endPoint x: 44, endPoint y: 169, distance: 264.6
click at [50, 171] on section "Favorites Elements Columns Content Boxes Accordion Tables Features Images Slide…" at bounding box center [784, 396] width 1568 height 712
paste input "-loader.js"
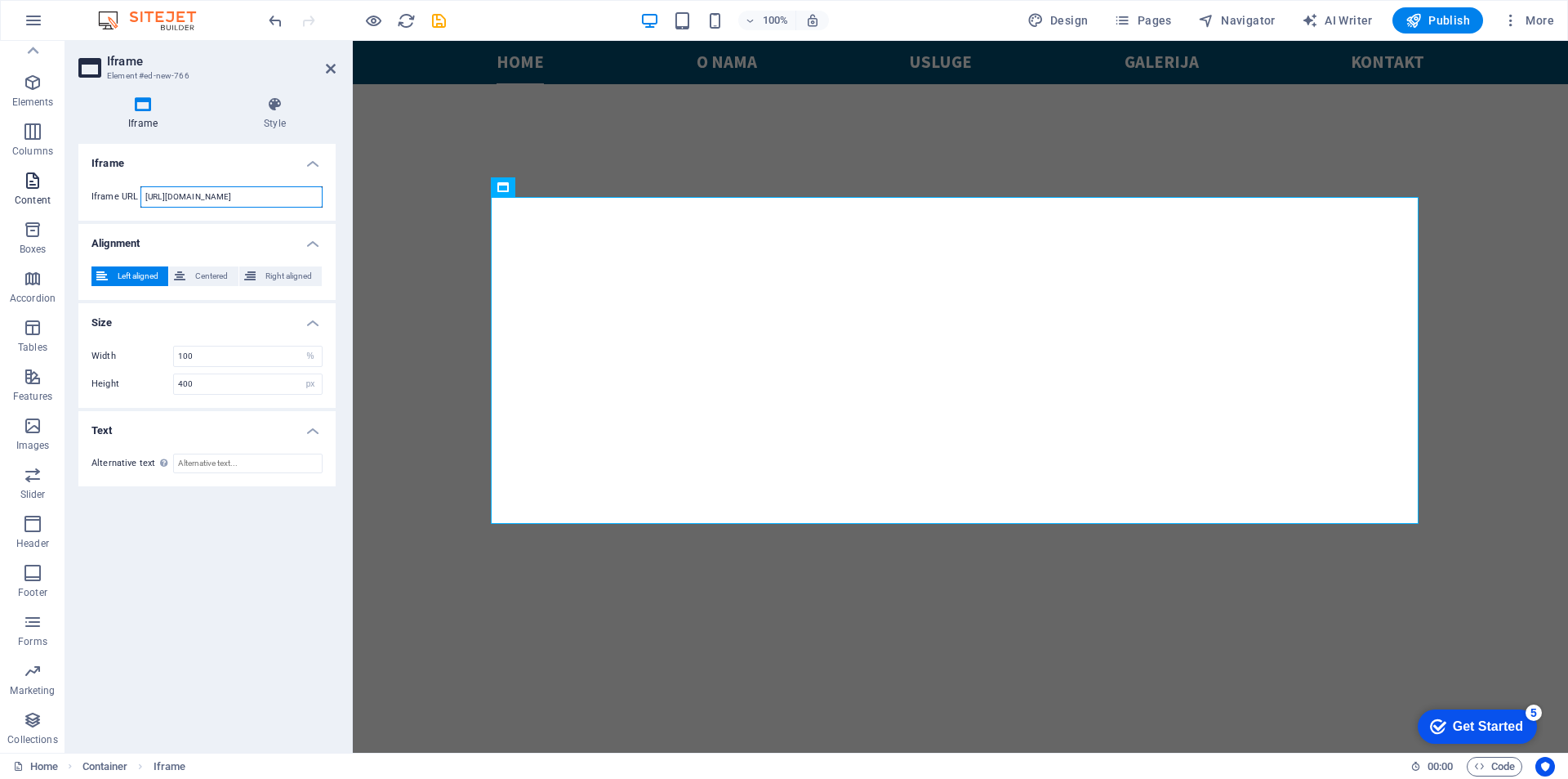
scroll to position [0, 8]
type input "https://tuning-shop.com/media/js/iframe-loader"
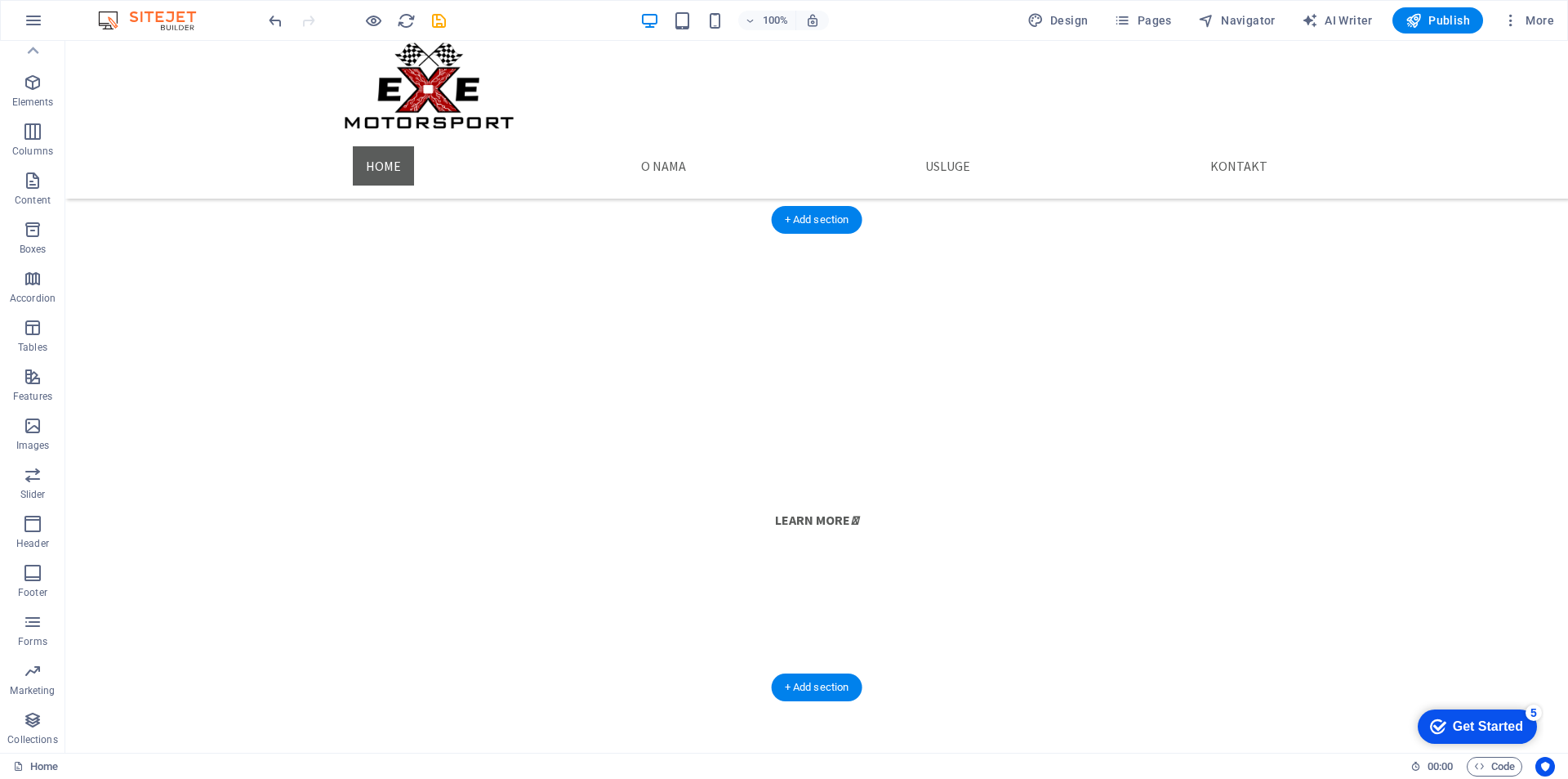
scroll to position [699, 0]
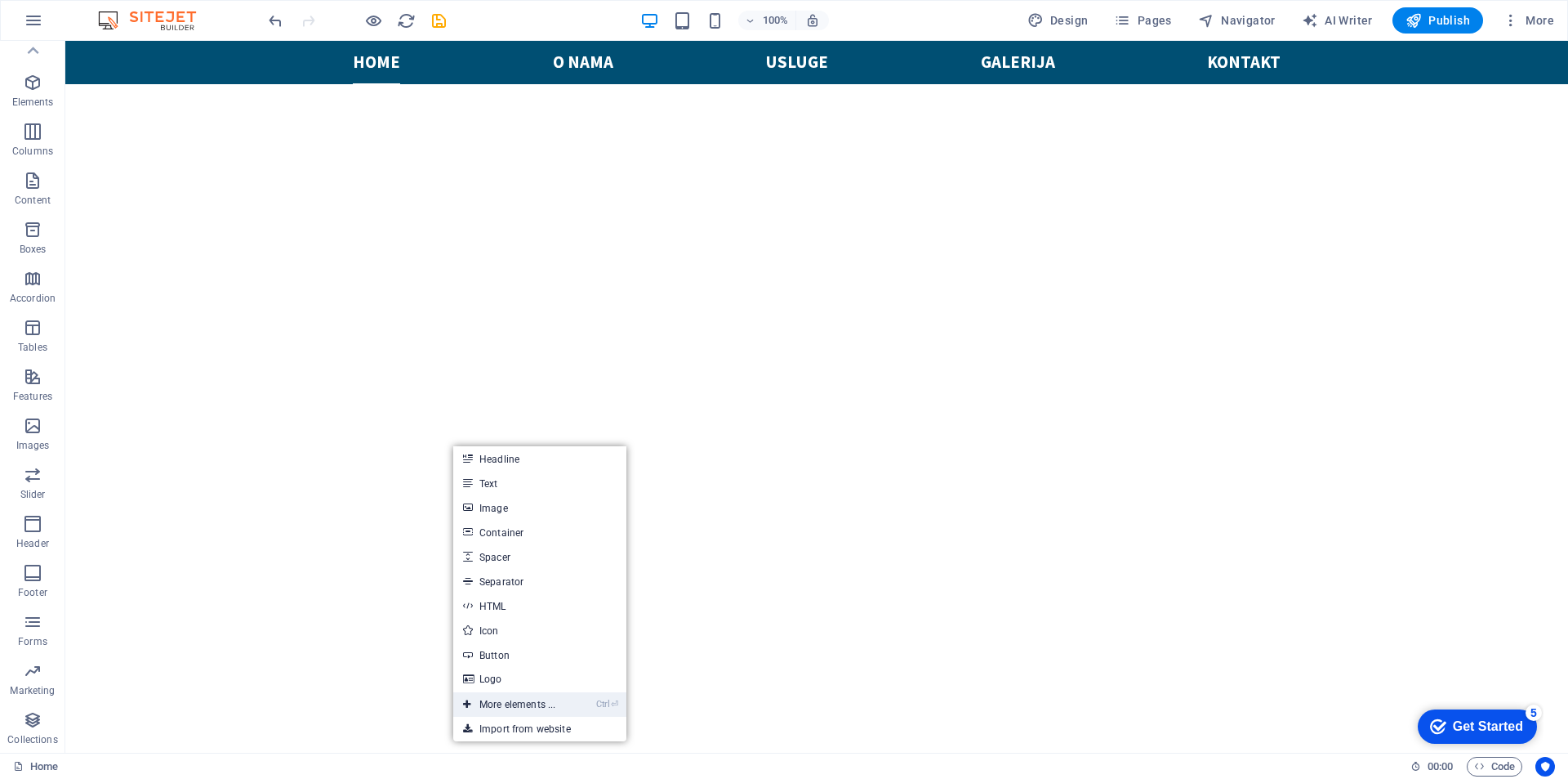
click at [533, 702] on link "Ctrl ⏎ More elements ..." at bounding box center [509, 704] width 112 height 24
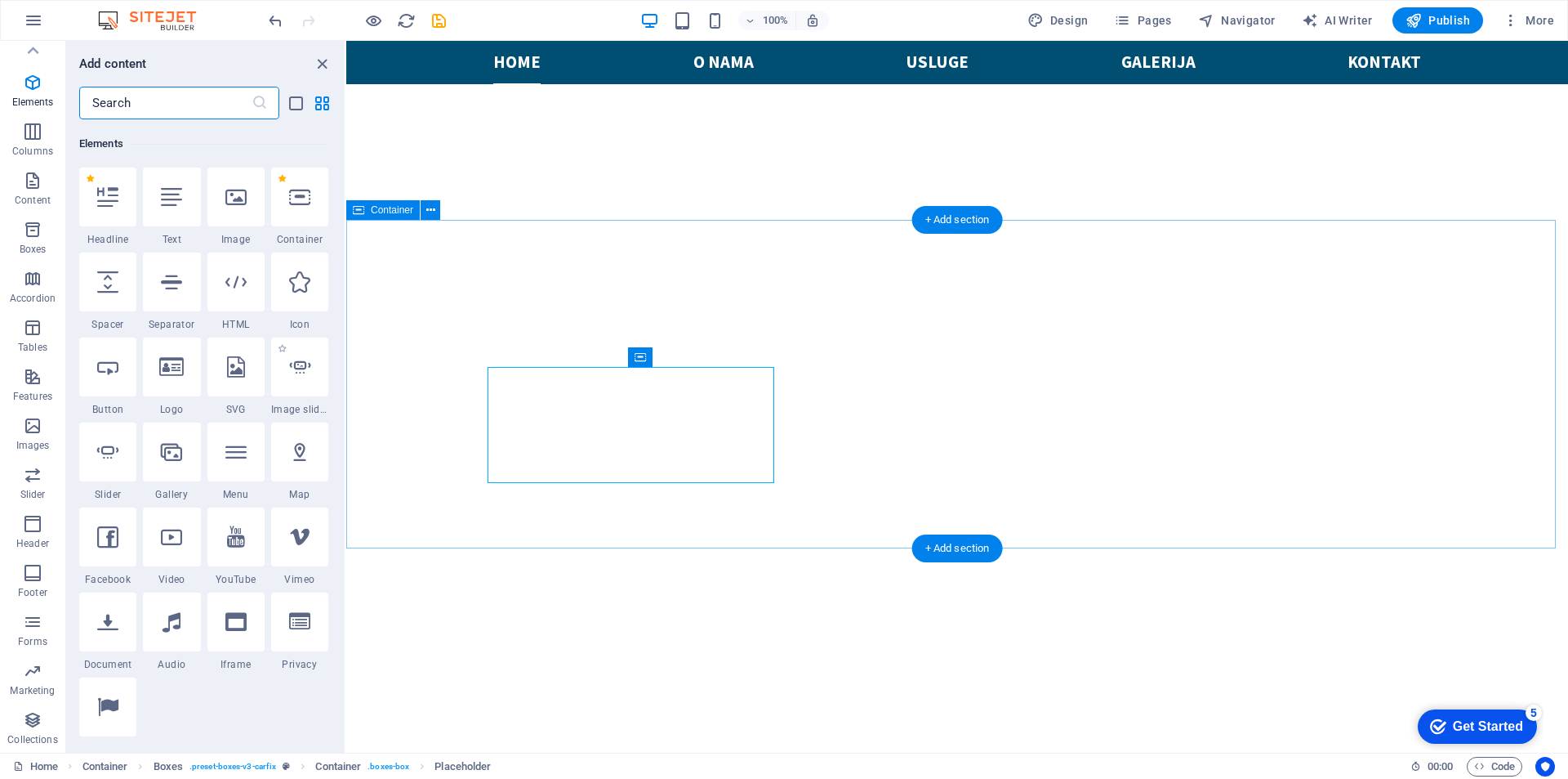
scroll to position [174, 0]
click at [236, 624] on icon at bounding box center [236, 620] width 22 height 22
select select "%"
select select "px"
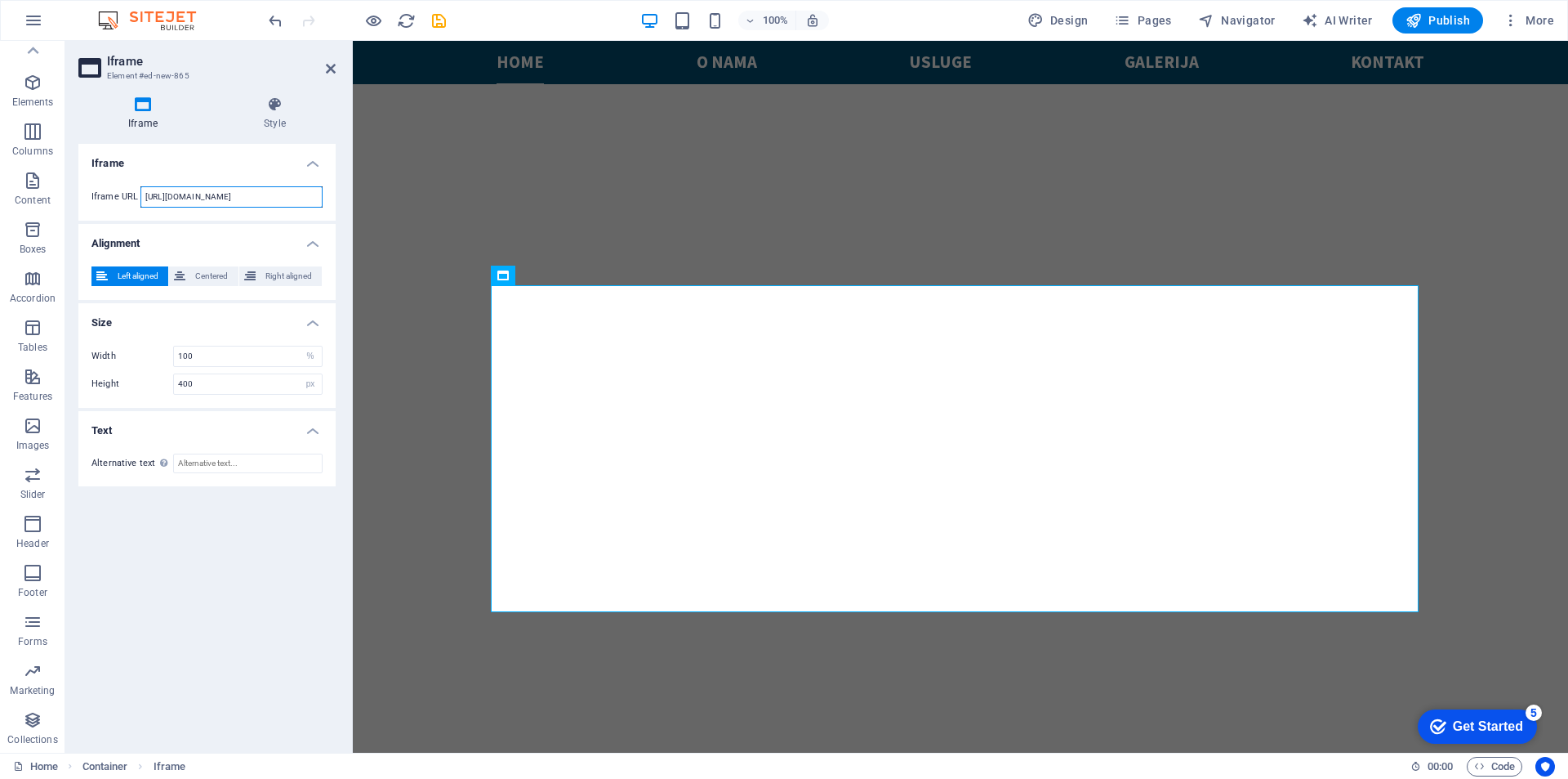
drag, startPoint x: 292, startPoint y: 194, endPoint x: 119, endPoint y: 179, distance: 173.6
click at [119, 179] on div "Iframe URL https://template-wireframe.de.rs/" at bounding box center [207, 197] width 257 height 48
paste input "uning-shop.com/media/js/iframe-loader.js"
type input "https://tuning-shop.com/media/js/iframe-loader.js"
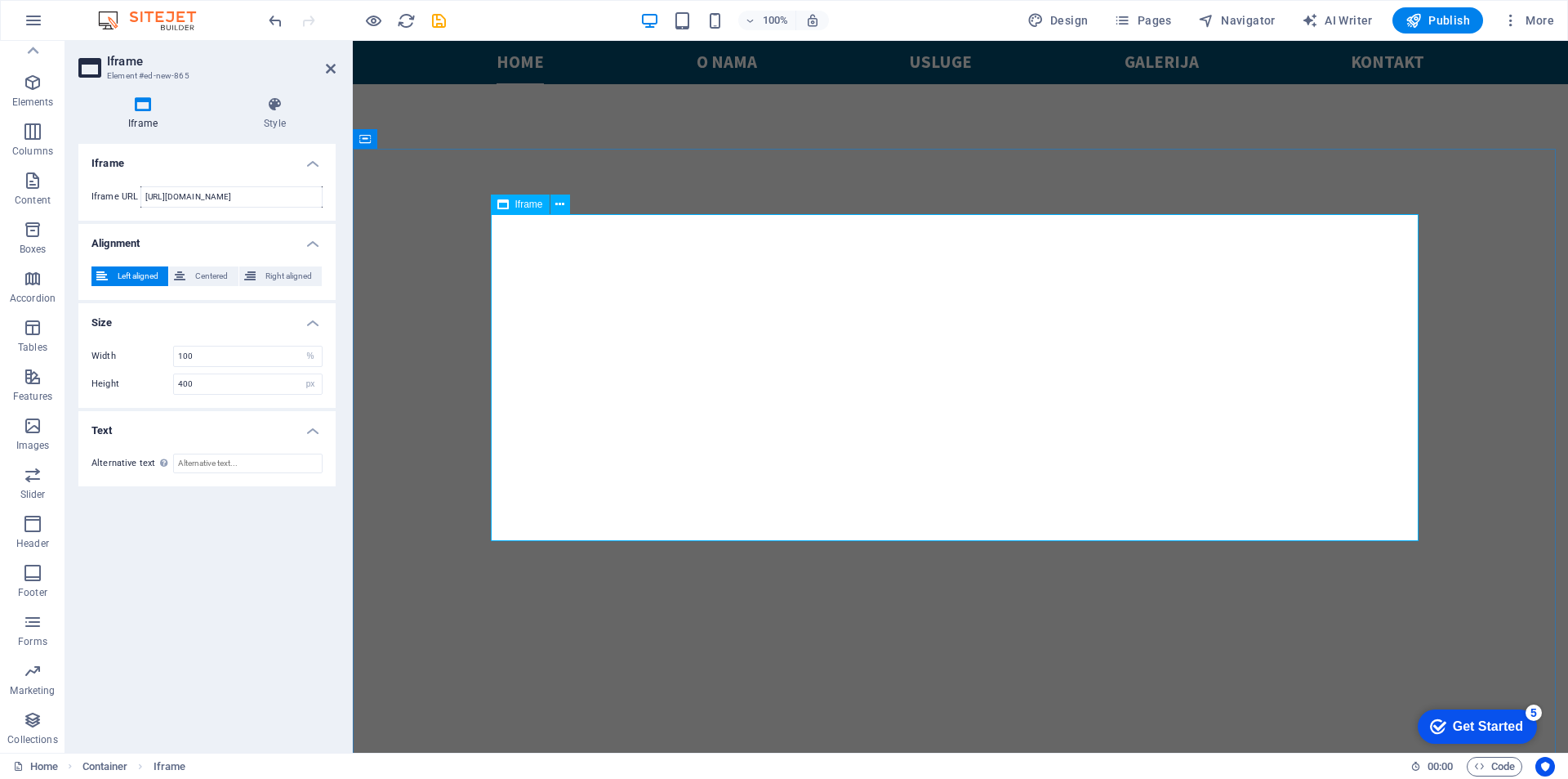
scroll to position [827, 0]
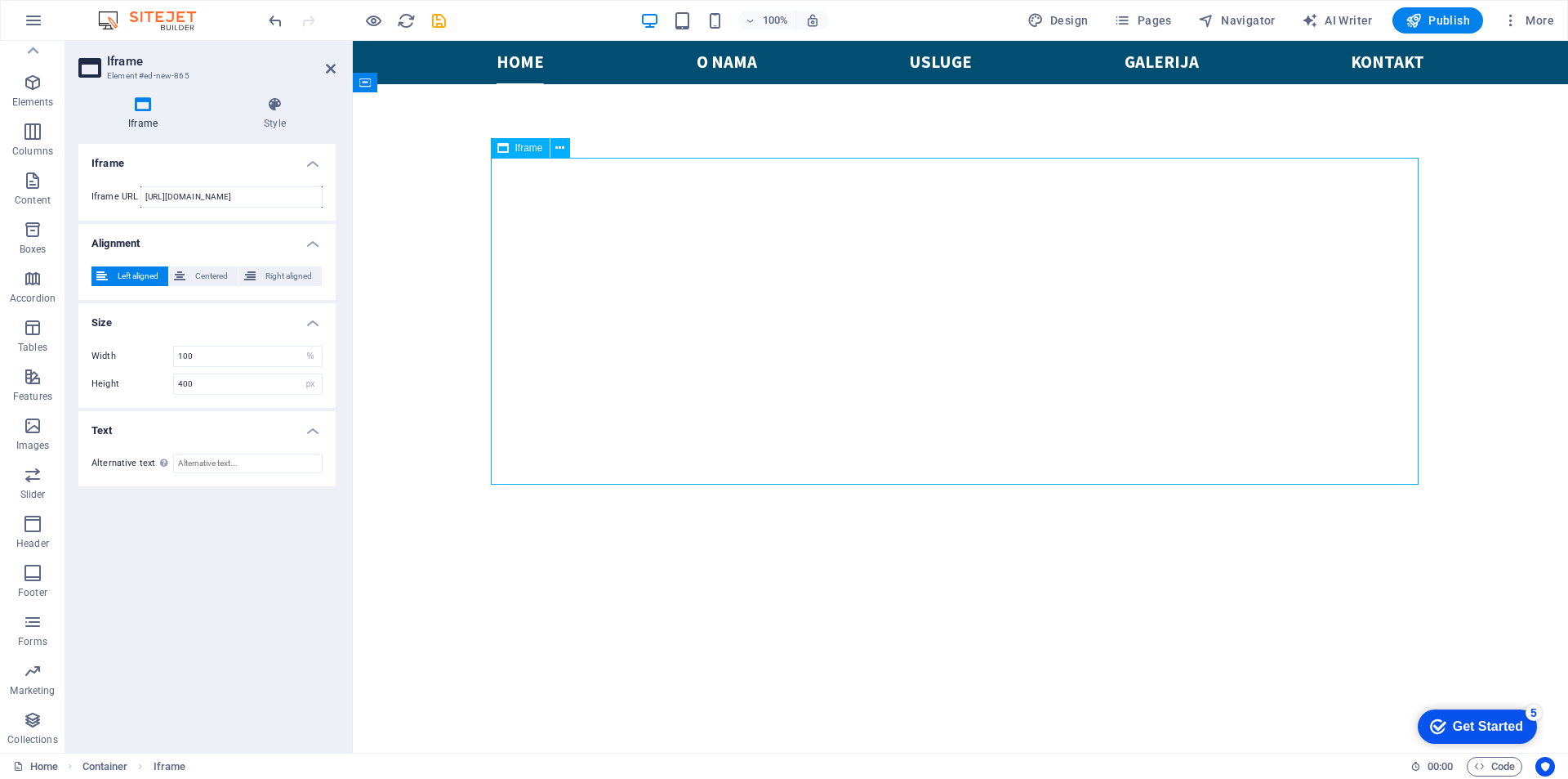
drag, startPoint x: 1409, startPoint y: 239, endPoint x: 1418, endPoint y: 459, distance: 220.2
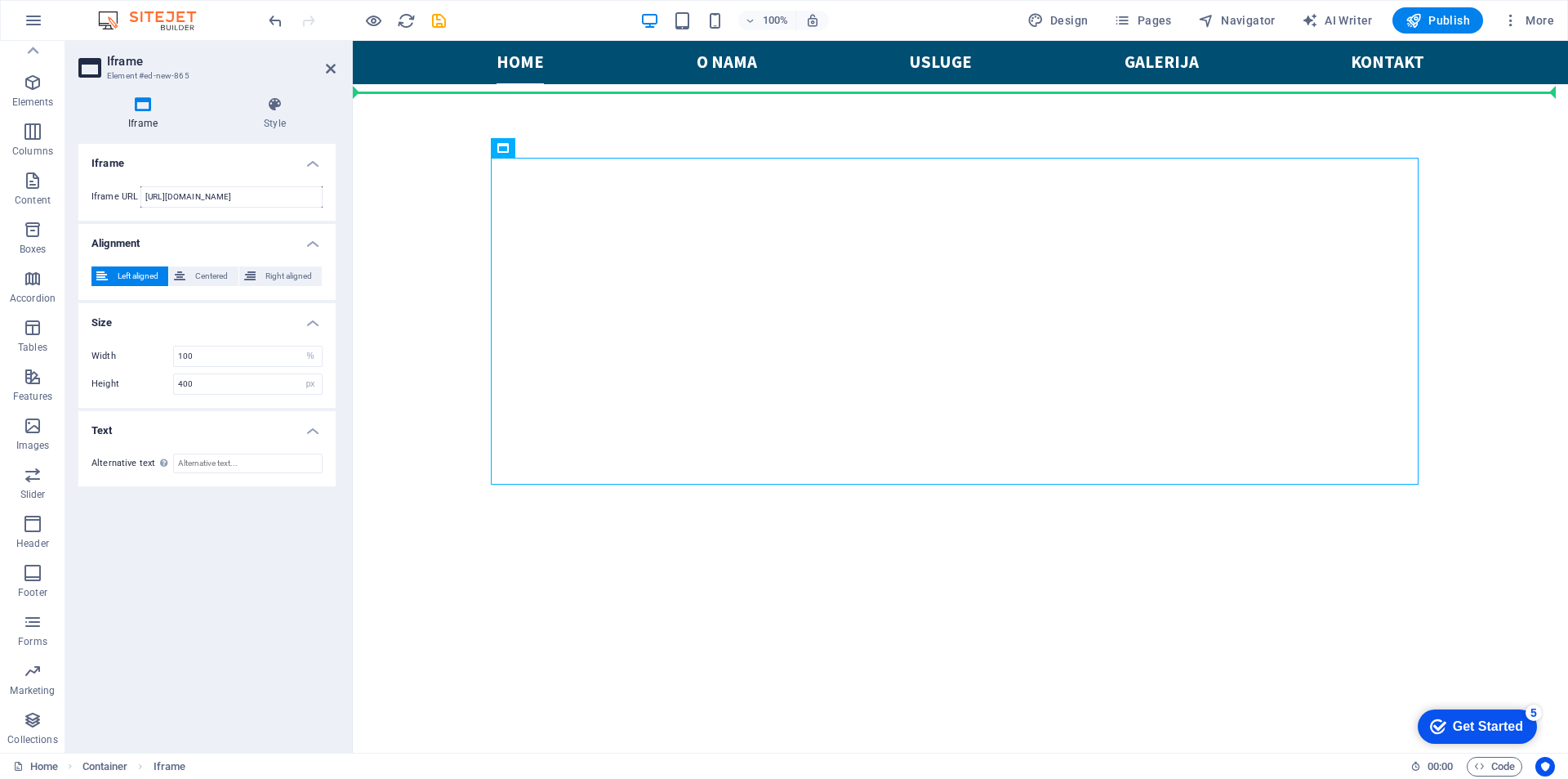
drag, startPoint x: 1411, startPoint y: 239, endPoint x: 1420, endPoint y: 297, distance: 58.7
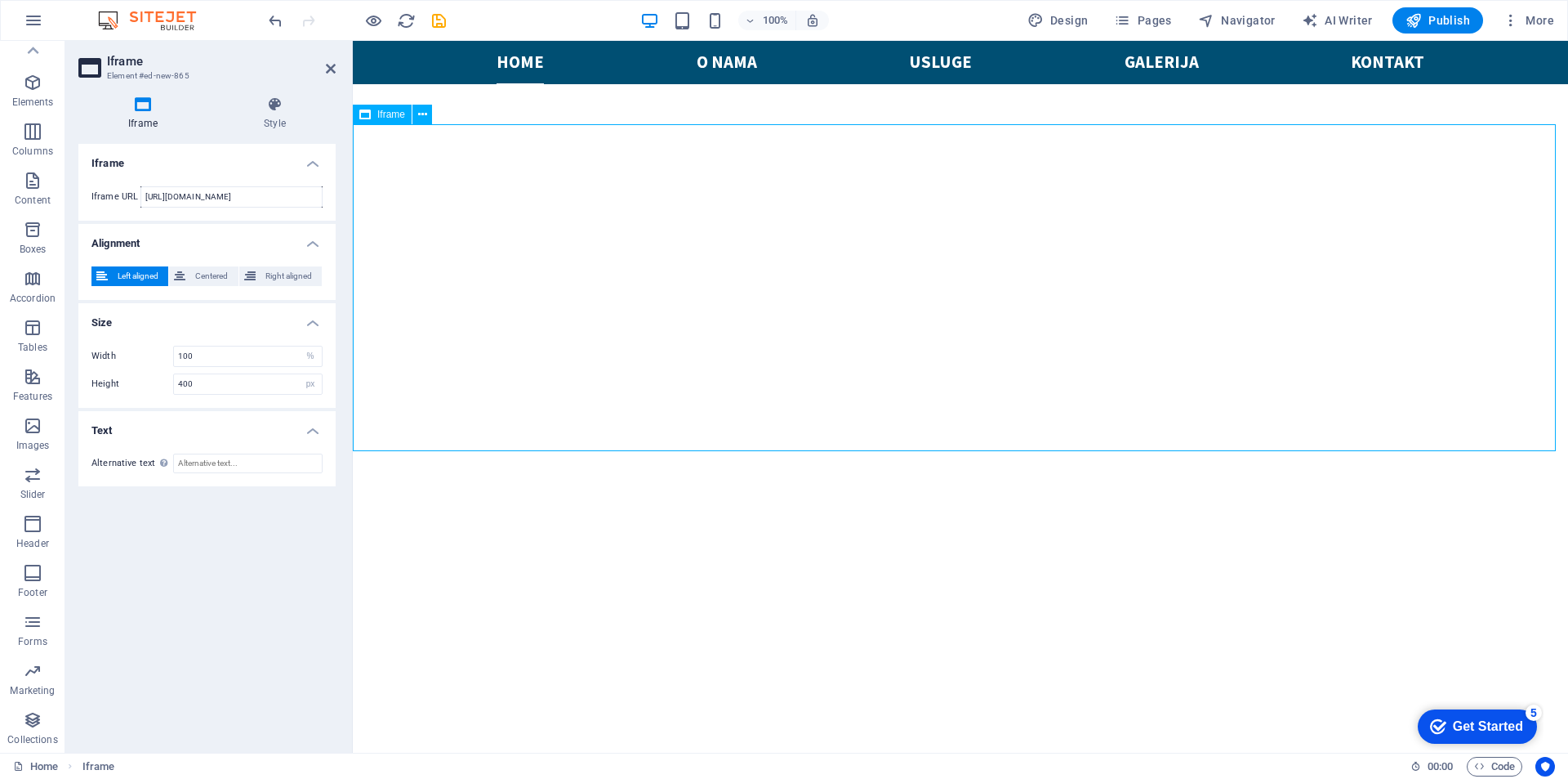
scroll to position [794, 0]
click at [207, 275] on span "Centered" at bounding box center [211, 276] width 42 height 20
click at [123, 270] on span "Left aligned" at bounding box center [138, 276] width 50 height 20
drag, startPoint x: 494, startPoint y: 239, endPoint x: 376, endPoint y: 196, distance: 125.6
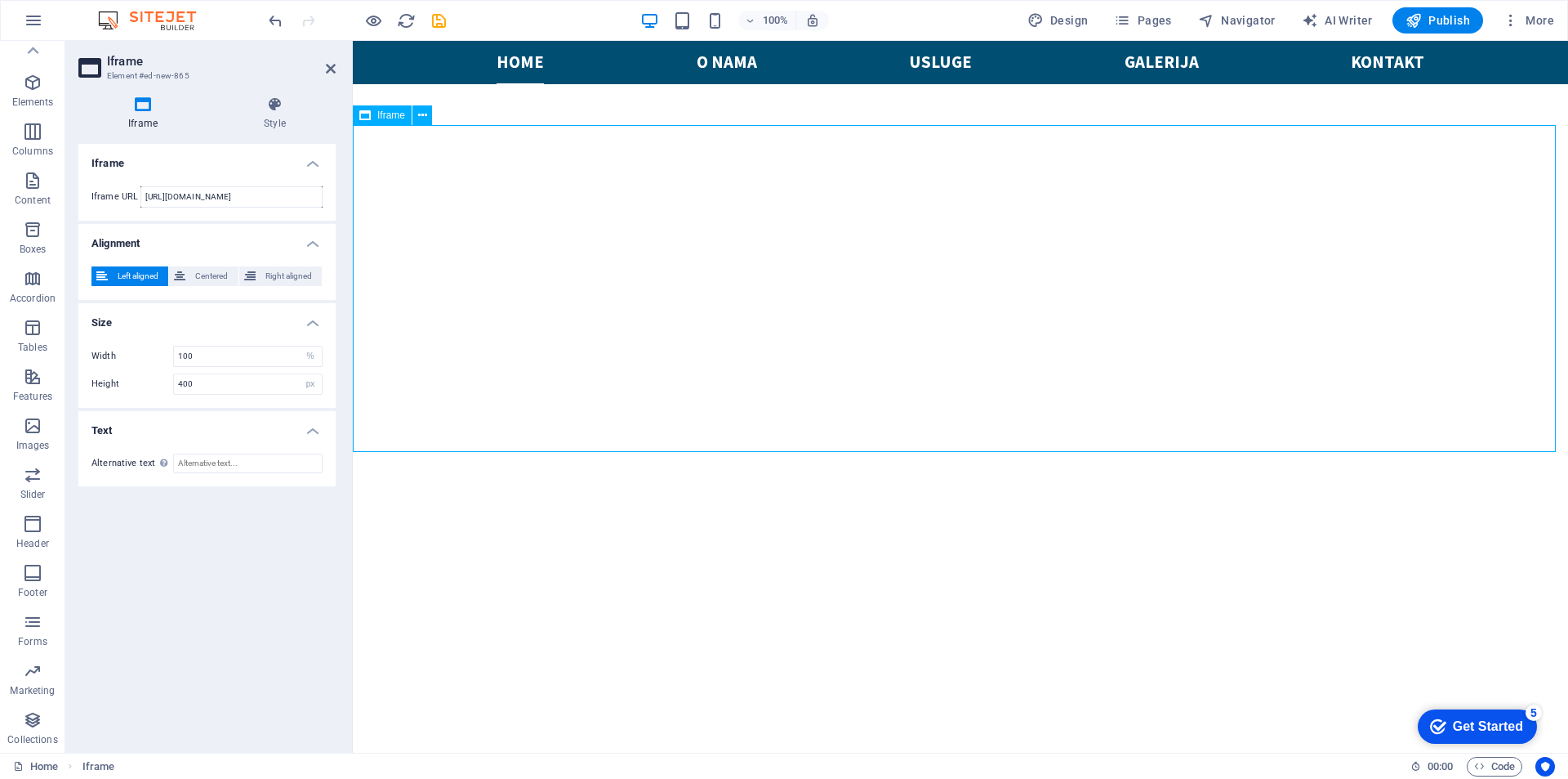
scroll to position [0, 0]
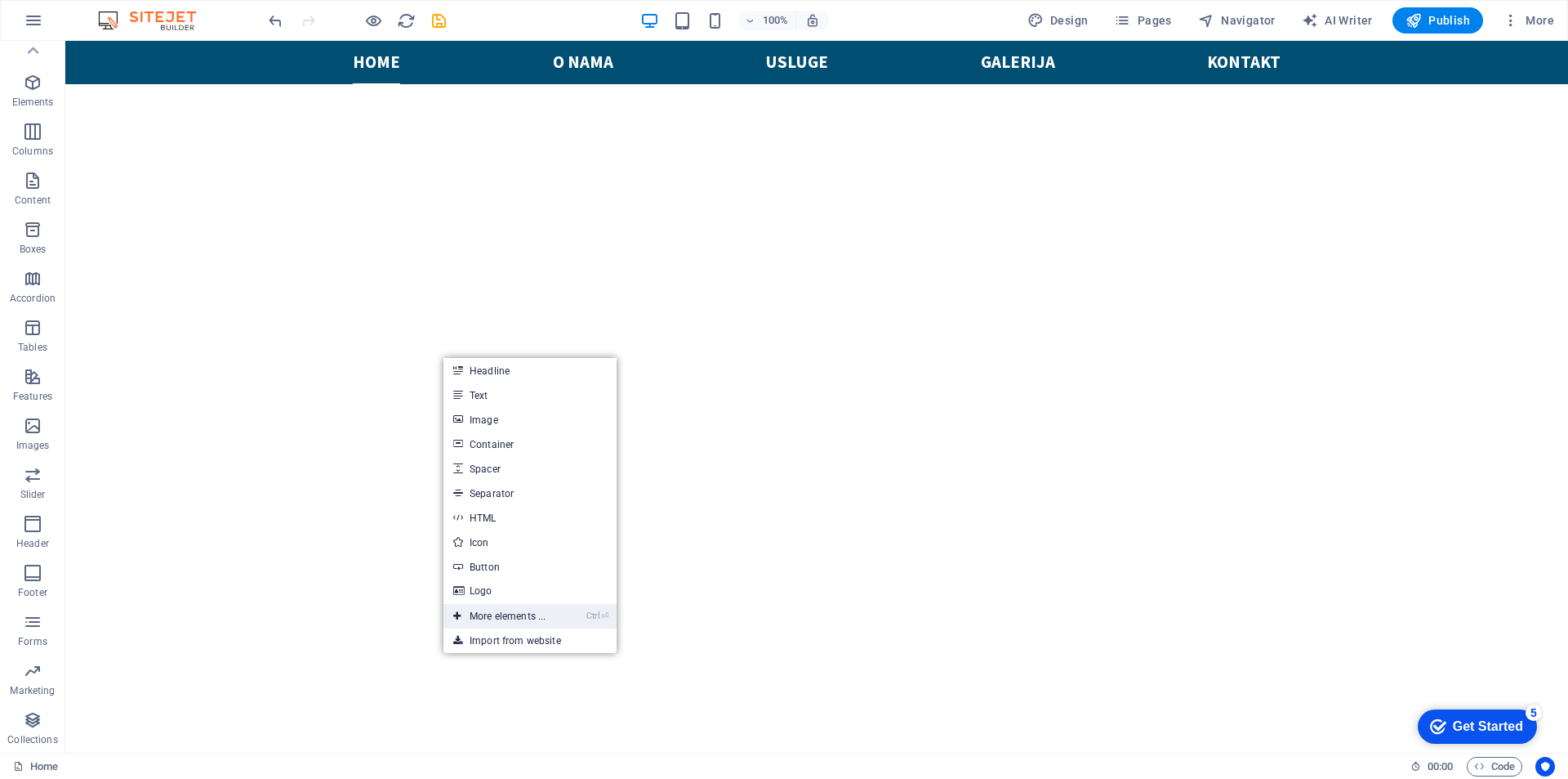
click at [527, 614] on link "Ctrl ⏎ More elements ..." at bounding box center [499, 615] width 112 height 24
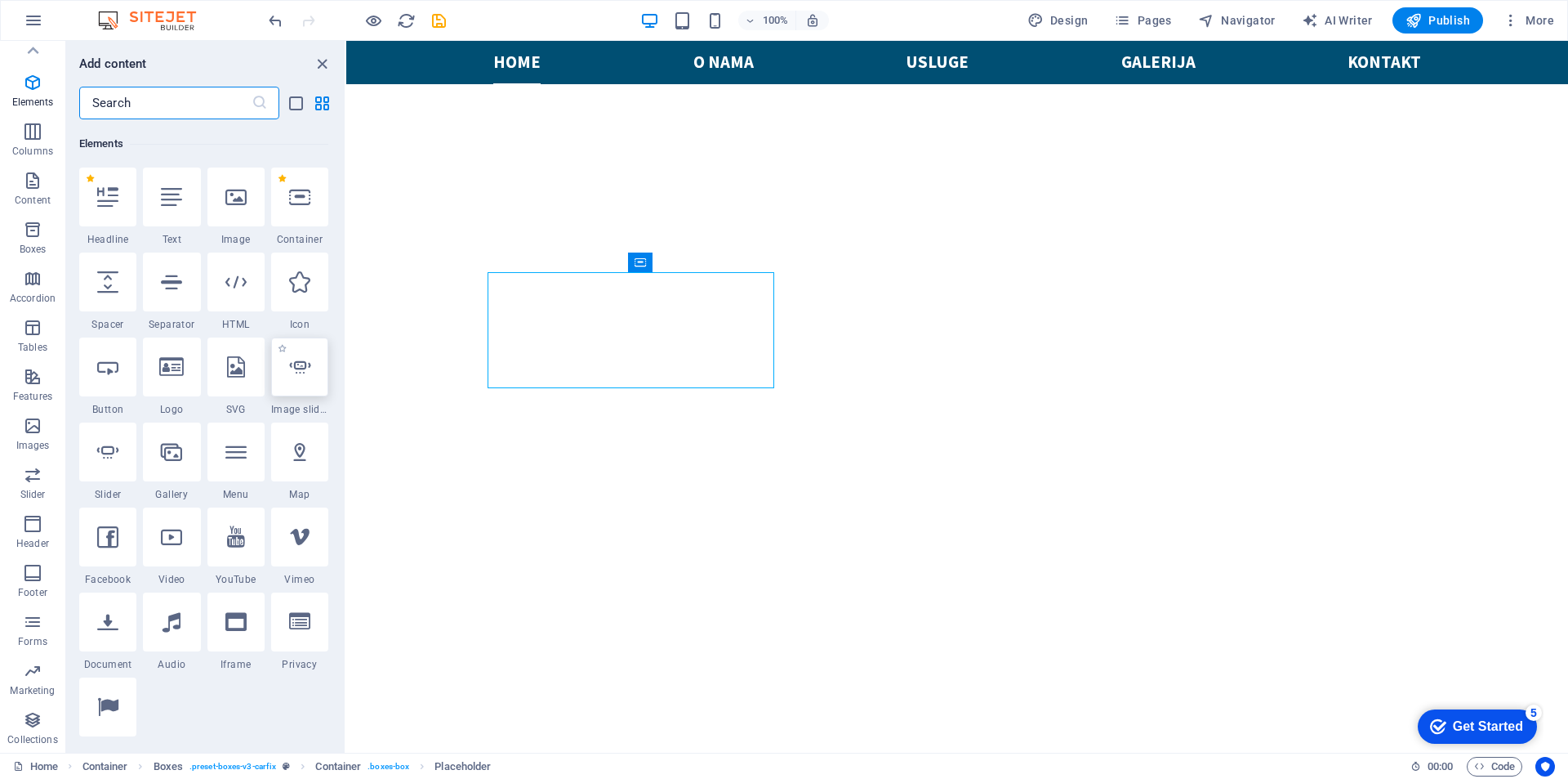
scroll to position [174, 0]
click at [228, 624] on icon at bounding box center [236, 620] width 22 height 22
select select "%"
select select "px"
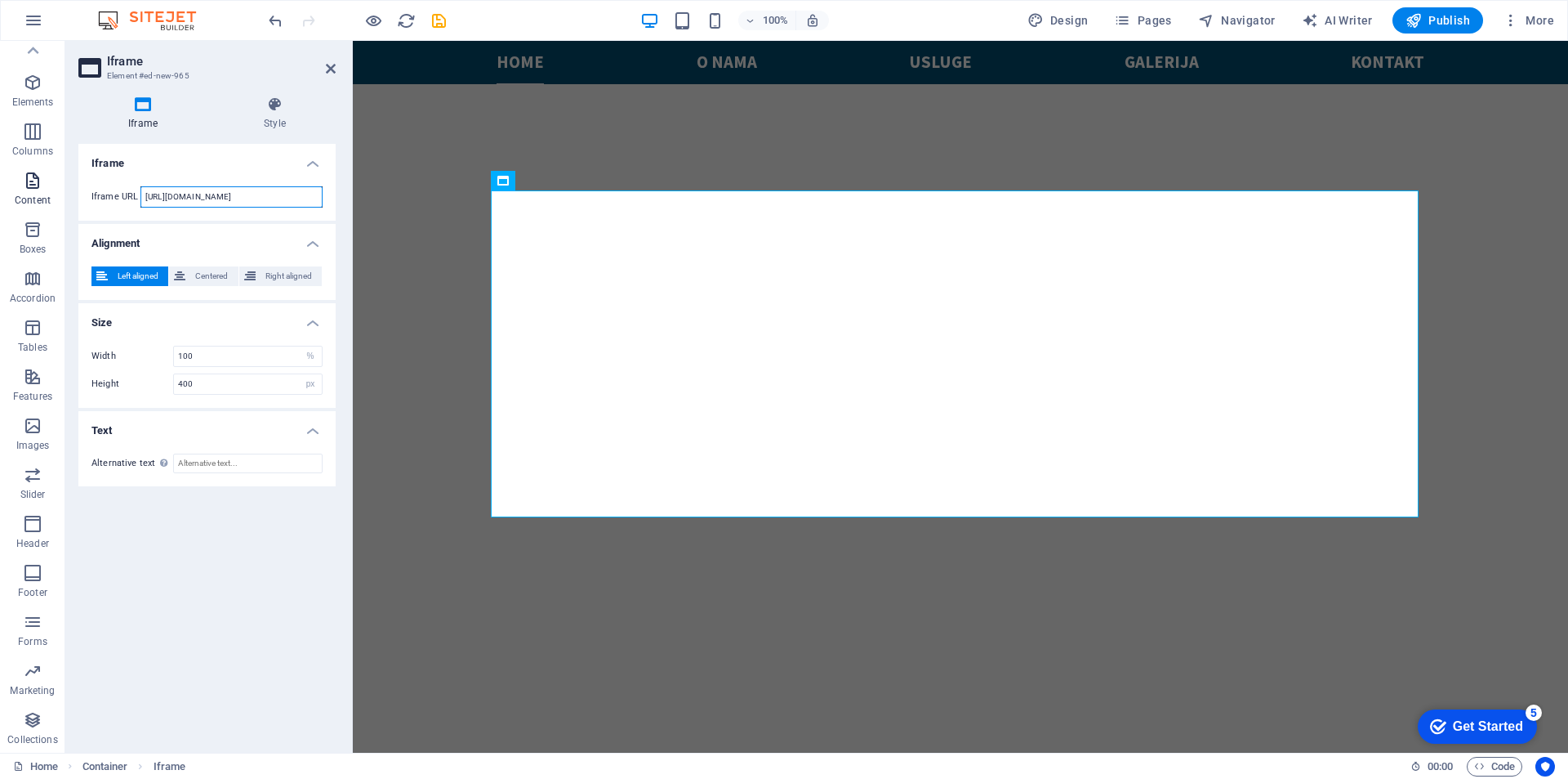
drag, startPoint x: 274, startPoint y: 199, endPoint x: 62, endPoint y: 194, distance: 212.1
click at [63, 194] on section "Favorites Elements Columns Content Boxes Accordion Tables Features Images Slide…" at bounding box center [784, 396] width 1568 height 712
paste input "uning-shop.com/iframe"
drag, startPoint x: 280, startPoint y: 198, endPoint x: 88, endPoint y: 193, distance: 192.1
click at [88, 193] on div "Iframe URL https://tuning-shop.com/iframe" at bounding box center [207, 197] width 257 height 48
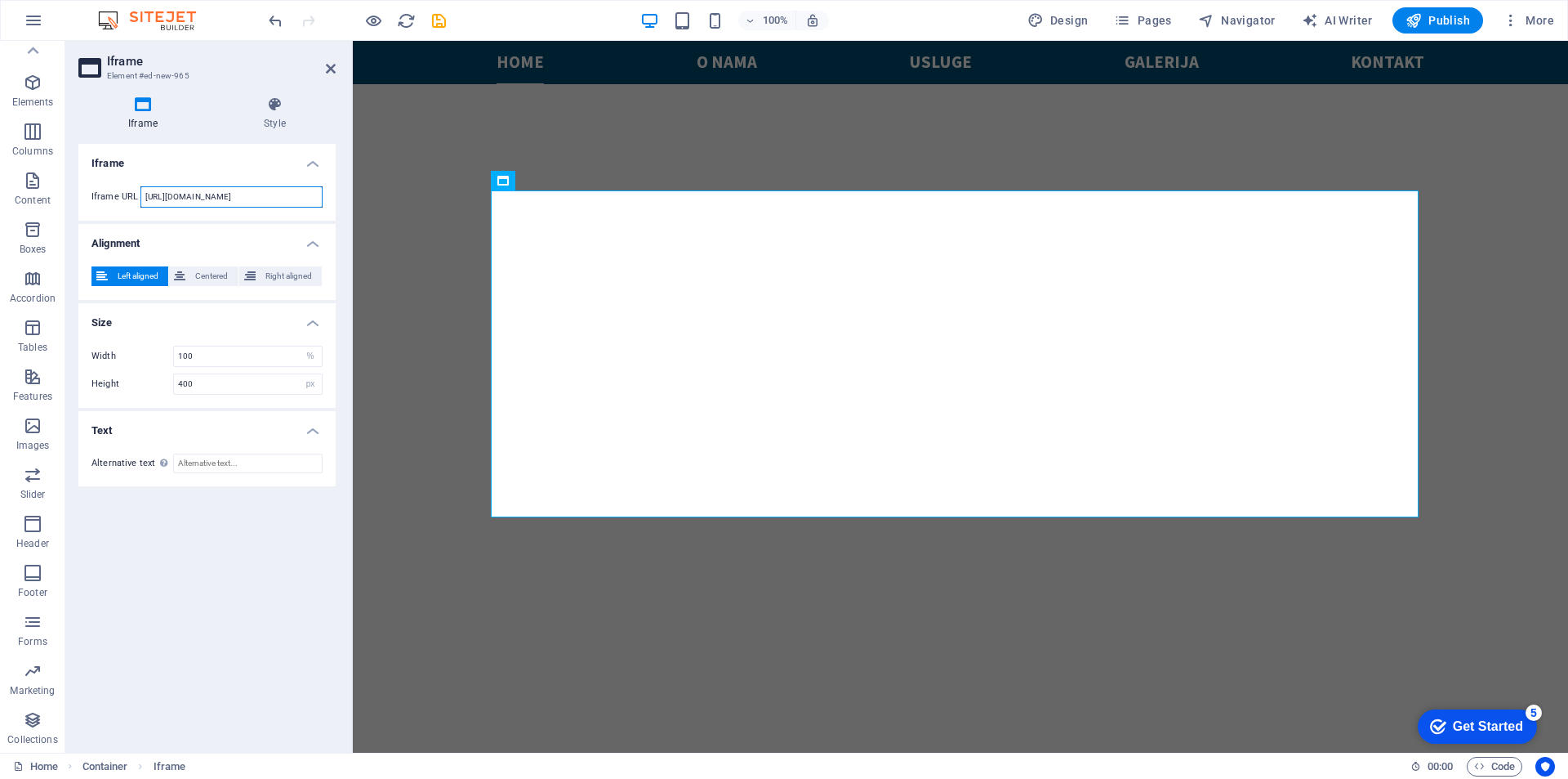
paste input "/iframe.php?user=7126"
click at [231, 167] on h4 "Iframe" at bounding box center [207, 158] width 257 height 30
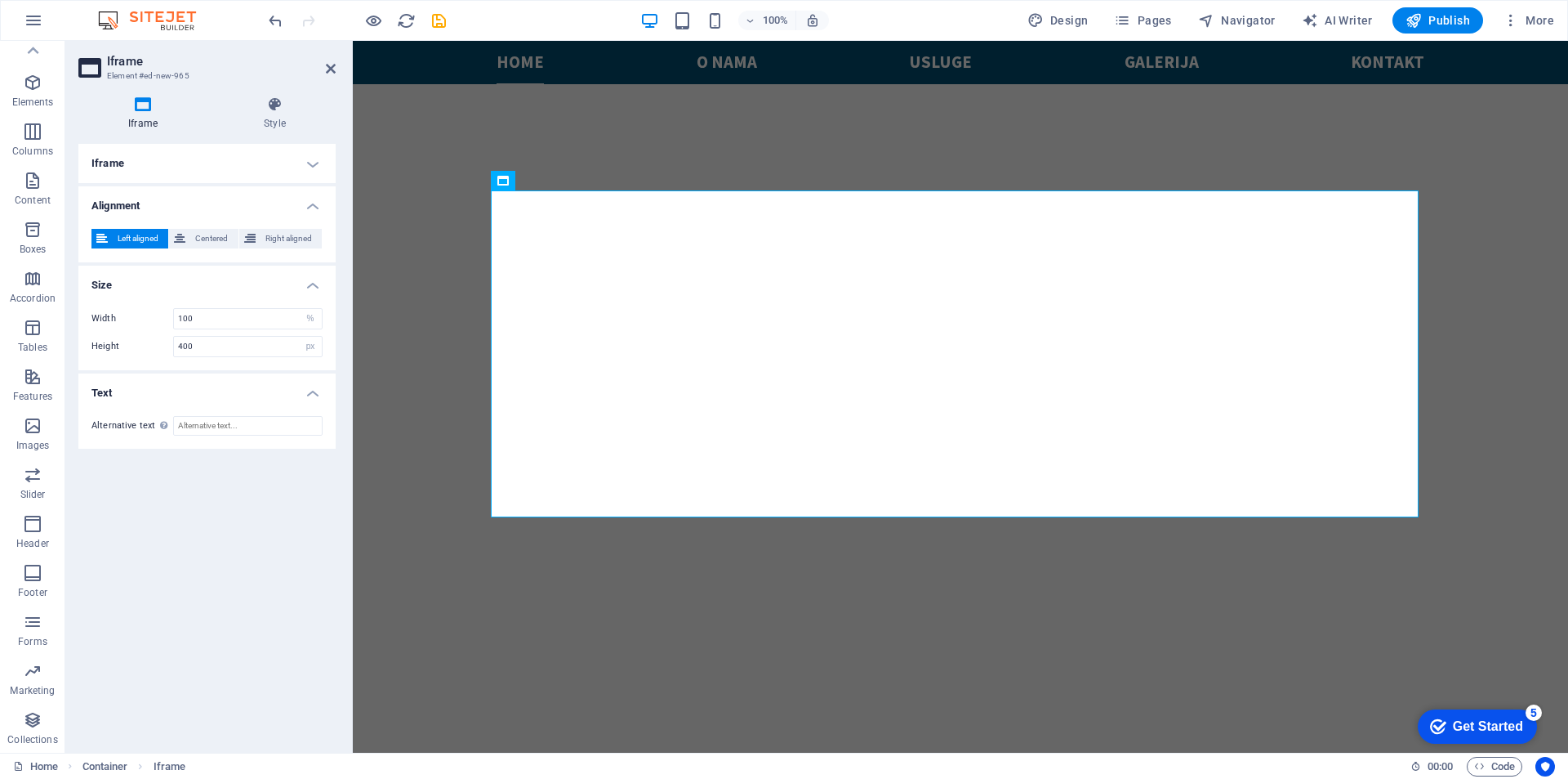
click at [195, 161] on h4 "Iframe" at bounding box center [207, 164] width 257 height 40
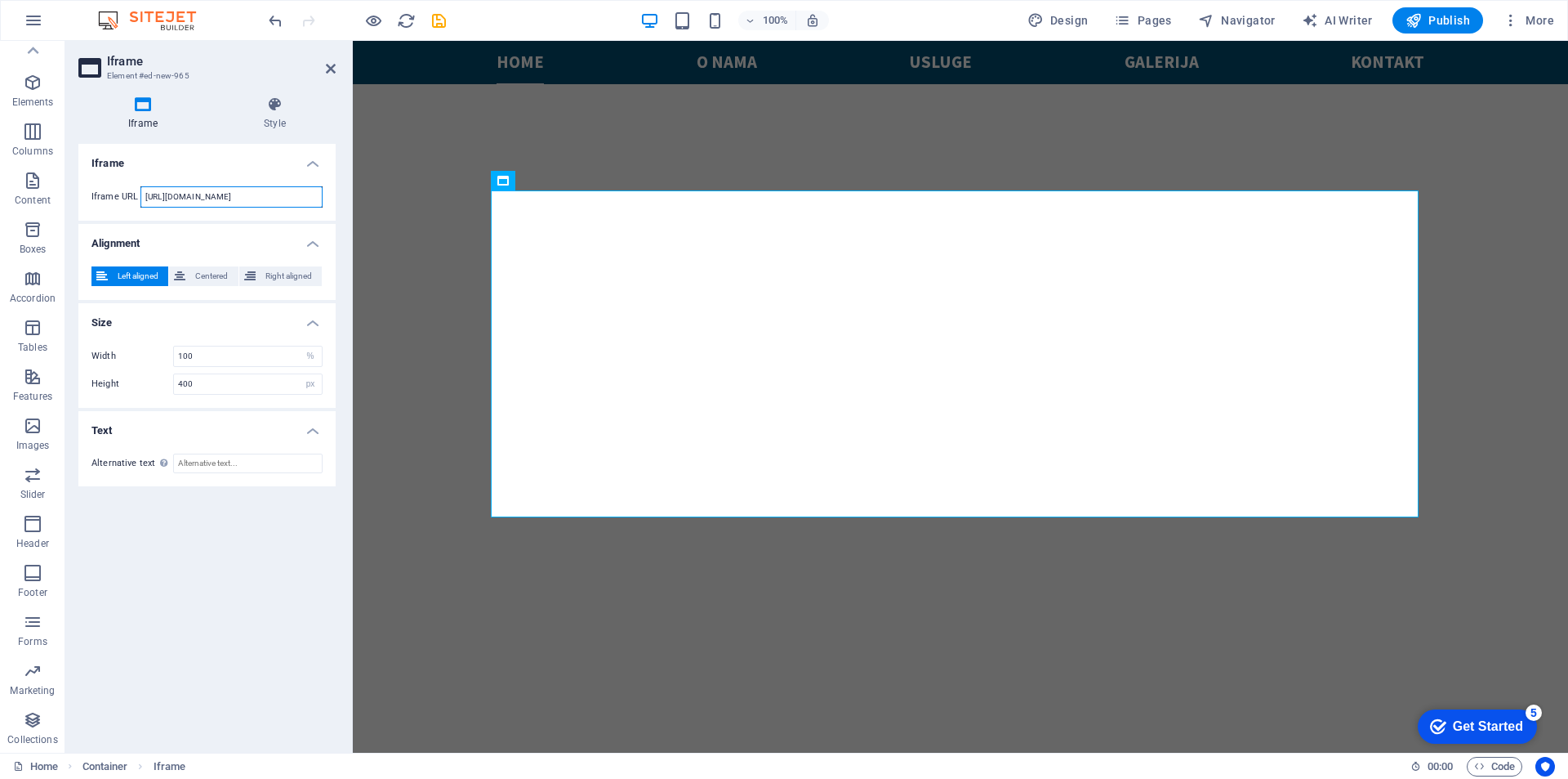
click at [304, 198] on input "https://tuning-shop.com/iframe/iframe.php?user=7126" at bounding box center [231, 197] width 182 height 22
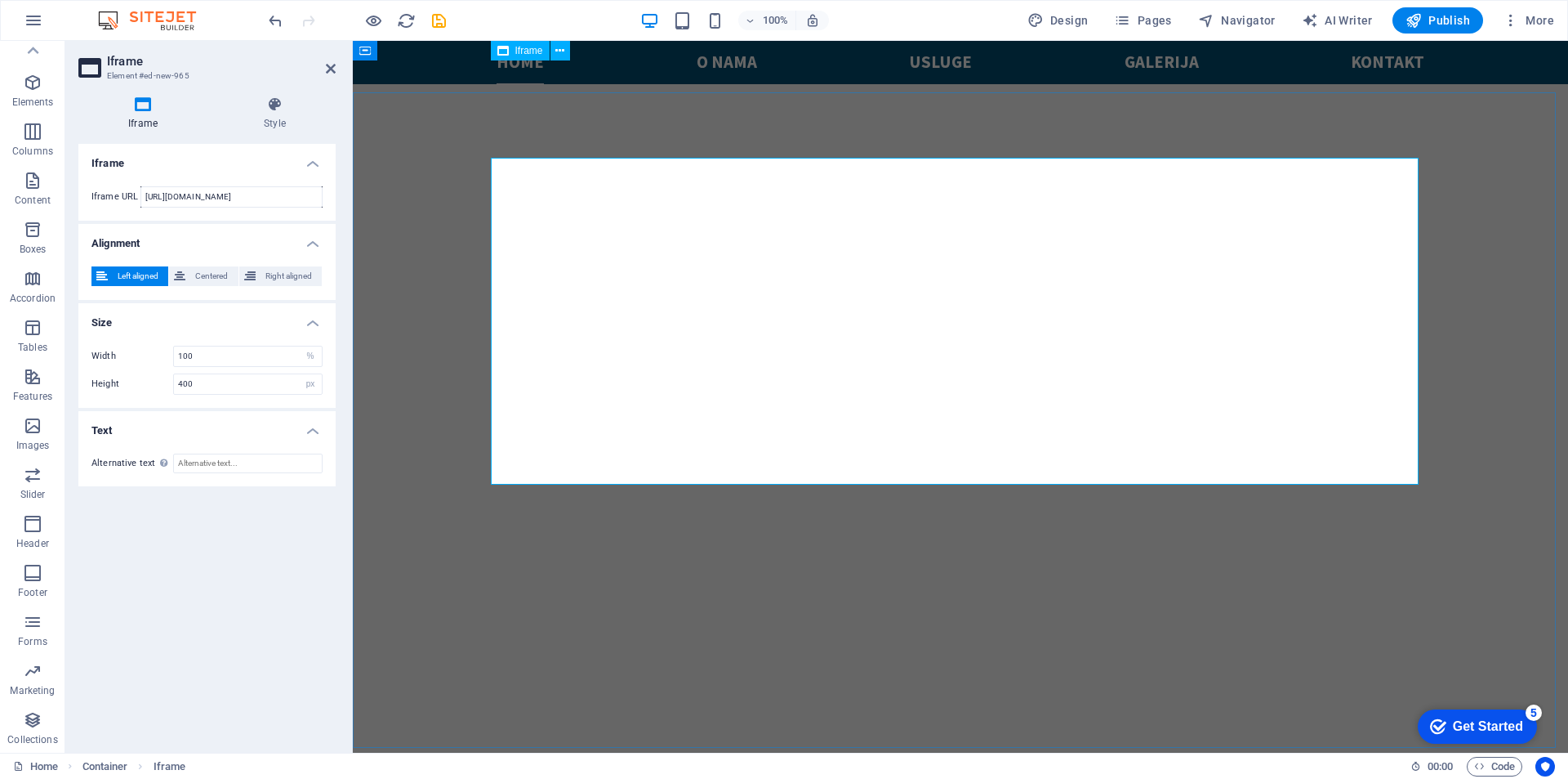
scroll to position [794, 0]
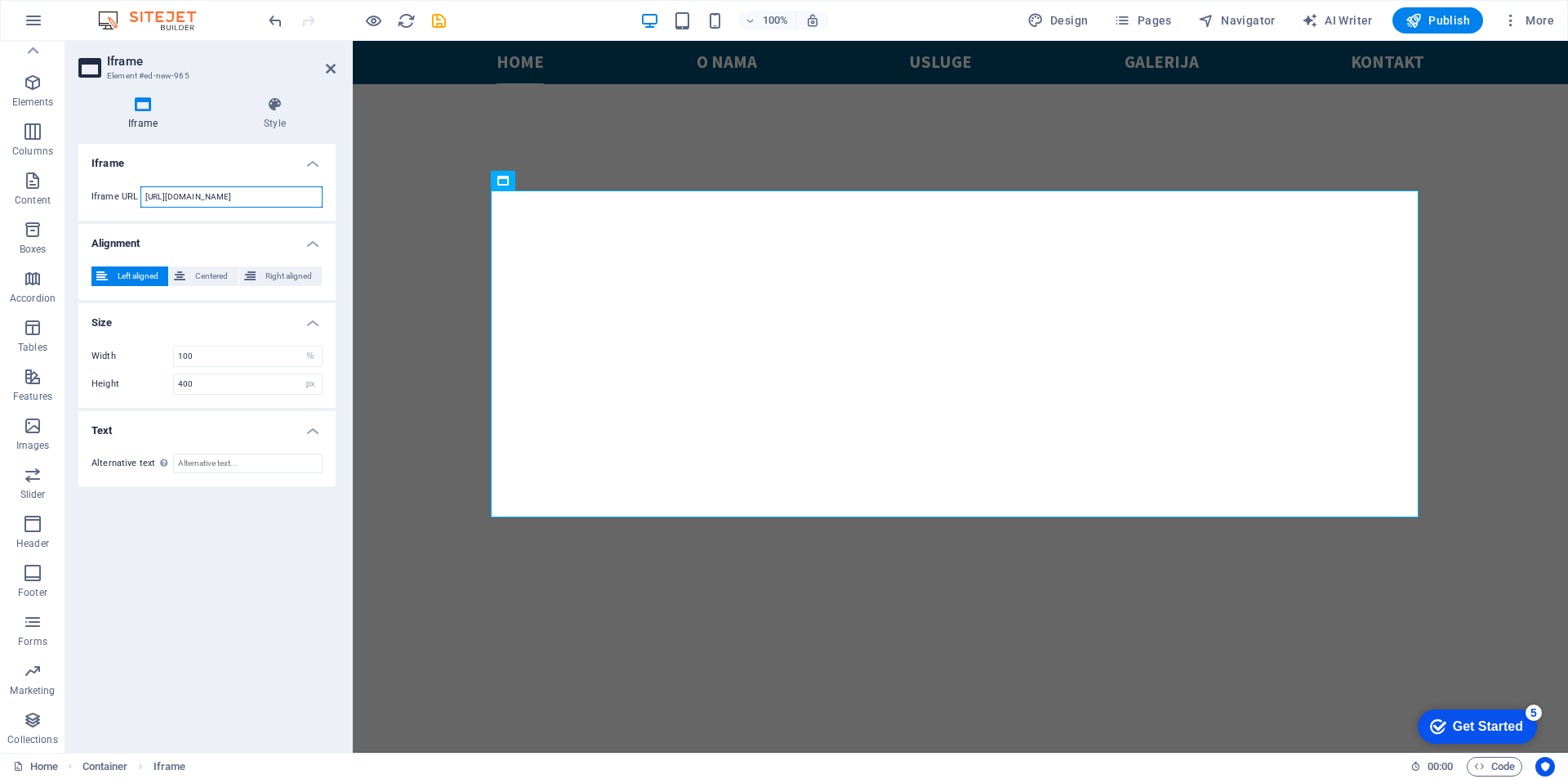
click at [308, 194] on input "https://tuning-shop.com/iframe/iframe" at bounding box center [231, 197] width 182 height 22
drag, startPoint x: 283, startPoint y: 186, endPoint x: 122, endPoint y: 192, distance: 161.1
click at [122, 192] on div "Iframe URL https://tuning-shop.com/iframe" at bounding box center [207, 197] width 231 height 22
paste input "<script src="https://tuning-shop.com/media/js/iframe-loader.js"></script>"
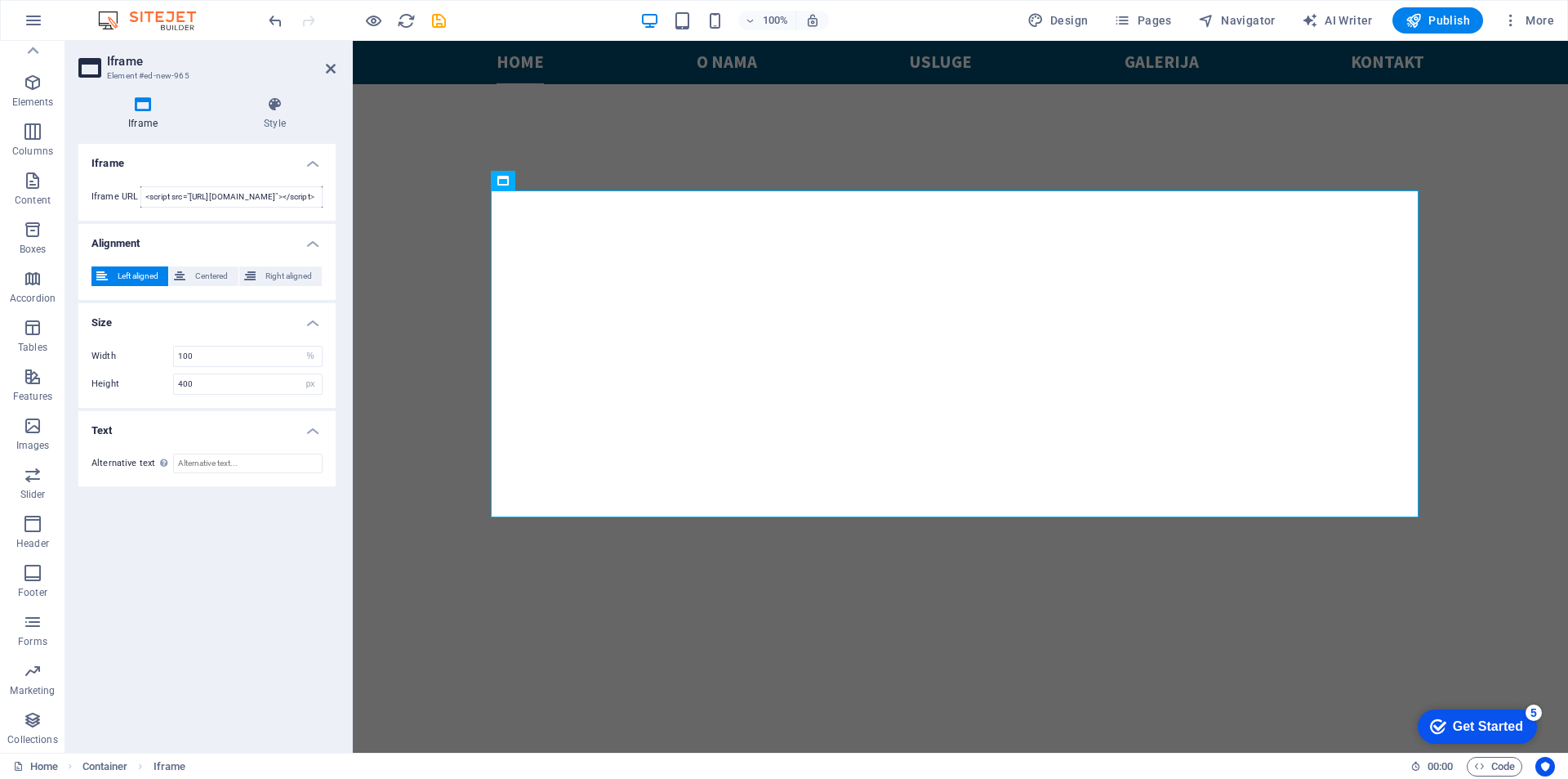
click at [188, 156] on h4 "Iframe" at bounding box center [207, 158] width 257 height 30
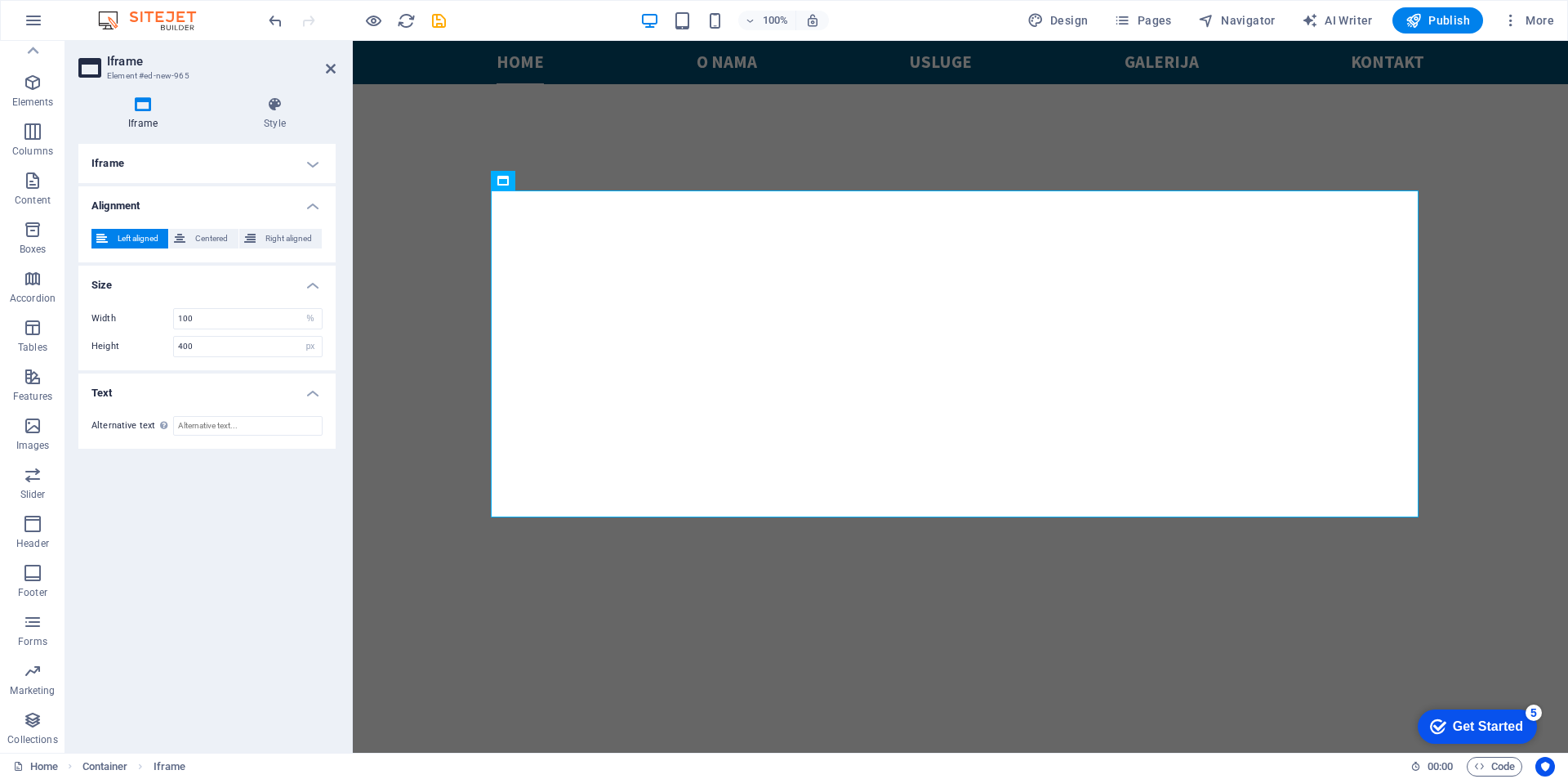
click at [302, 158] on h4 "Iframe" at bounding box center [207, 164] width 257 height 40
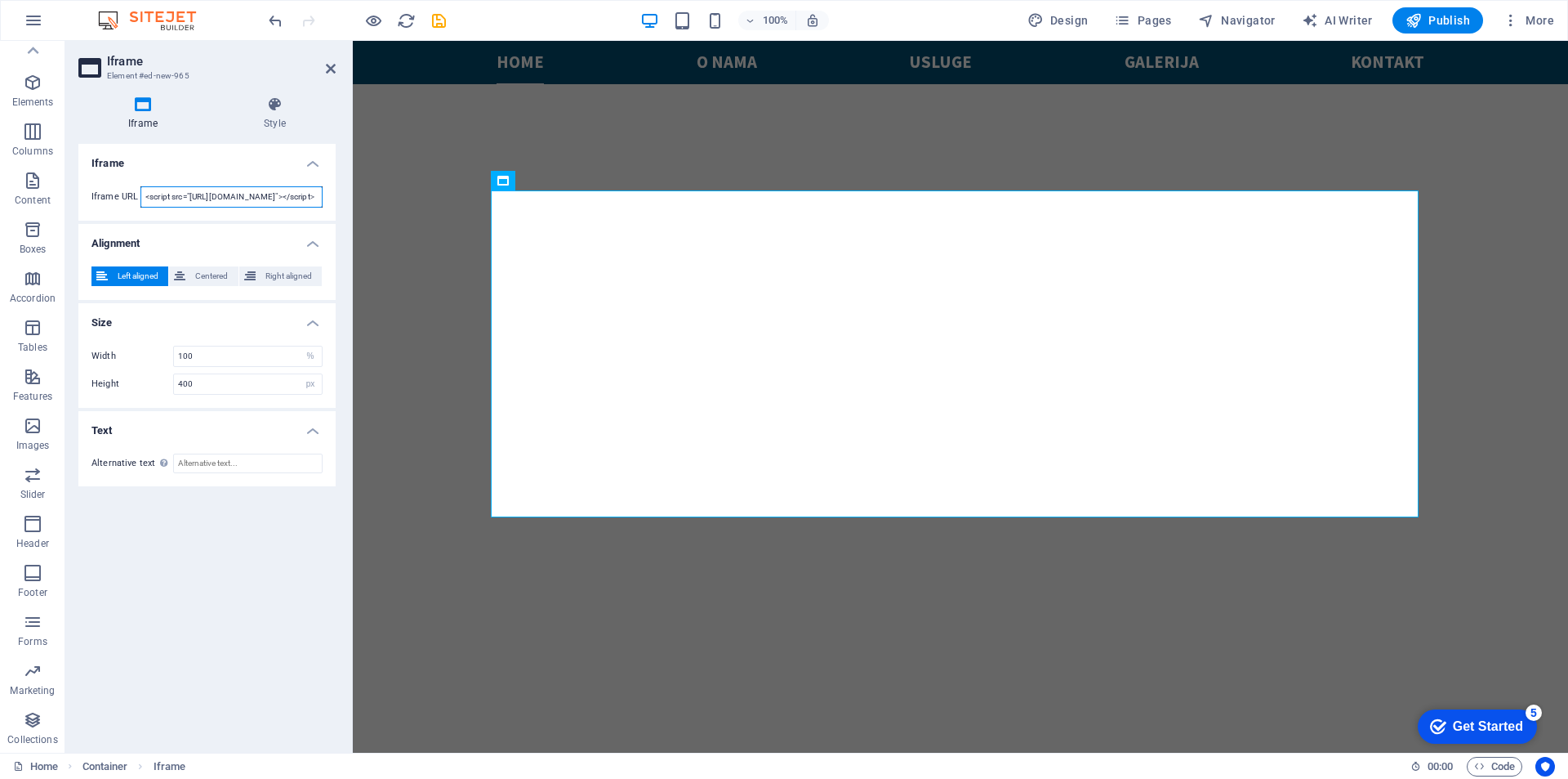
drag, startPoint x: 191, startPoint y: 197, endPoint x: 86, endPoint y: 201, distance: 105.1
click at [88, 201] on div "Iframe URL <script src="https://tuning-shop.com/media/js/iframe-loader.js"></sc…" at bounding box center [207, 197] width 257 height 48
type input "https://tuning-shop.com/media/js/iframe-loader.js"
click at [176, 120] on h4 "Iframe" at bounding box center [145, 113] width 136 height 34
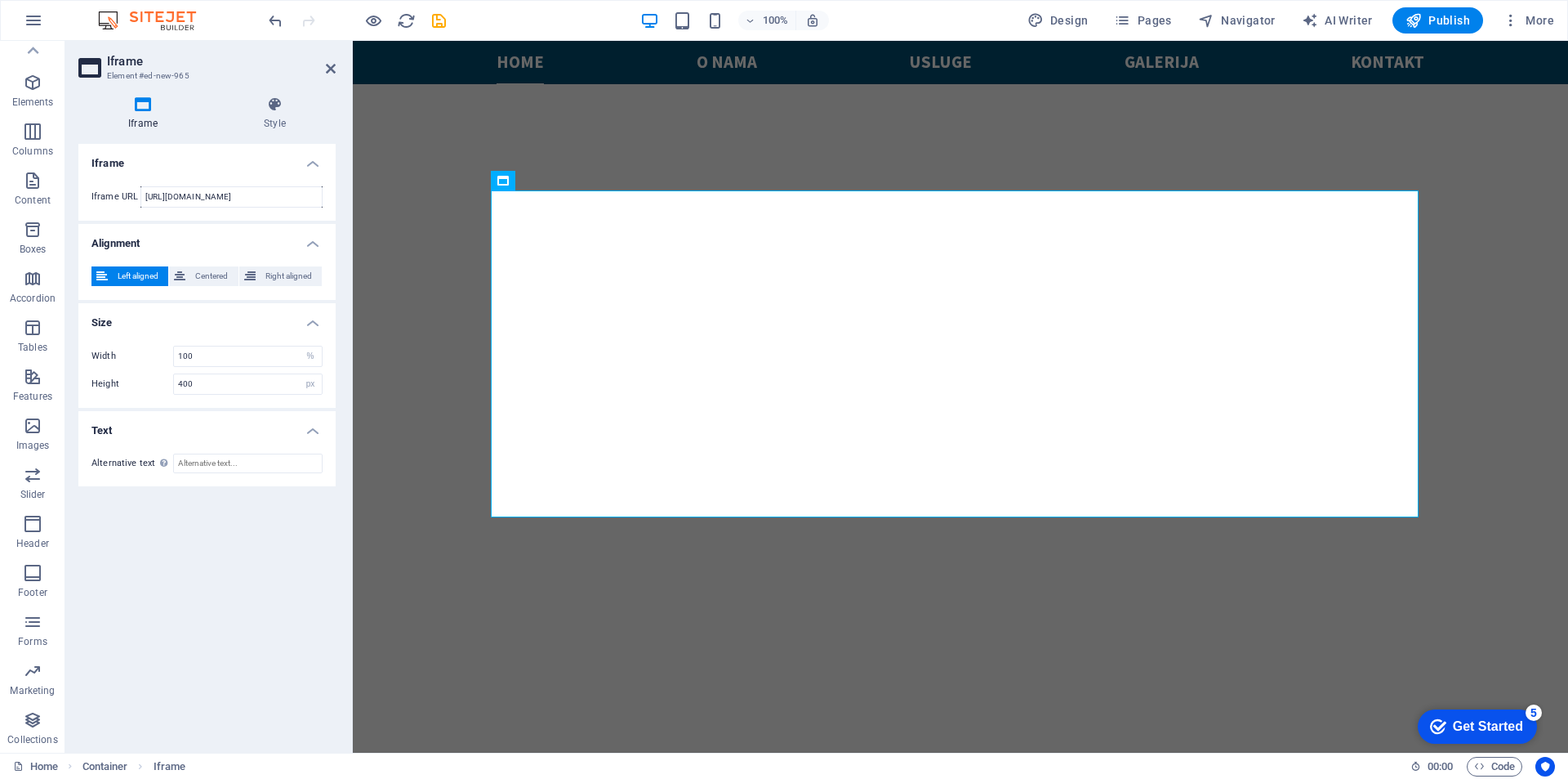
scroll to position [0, 0]
drag, startPoint x: 330, startPoint y: 66, endPoint x: 215, endPoint y: 45, distance: 116.9
click at [330, 66] on icon at bounding box center [330, 68] width 10 height 13
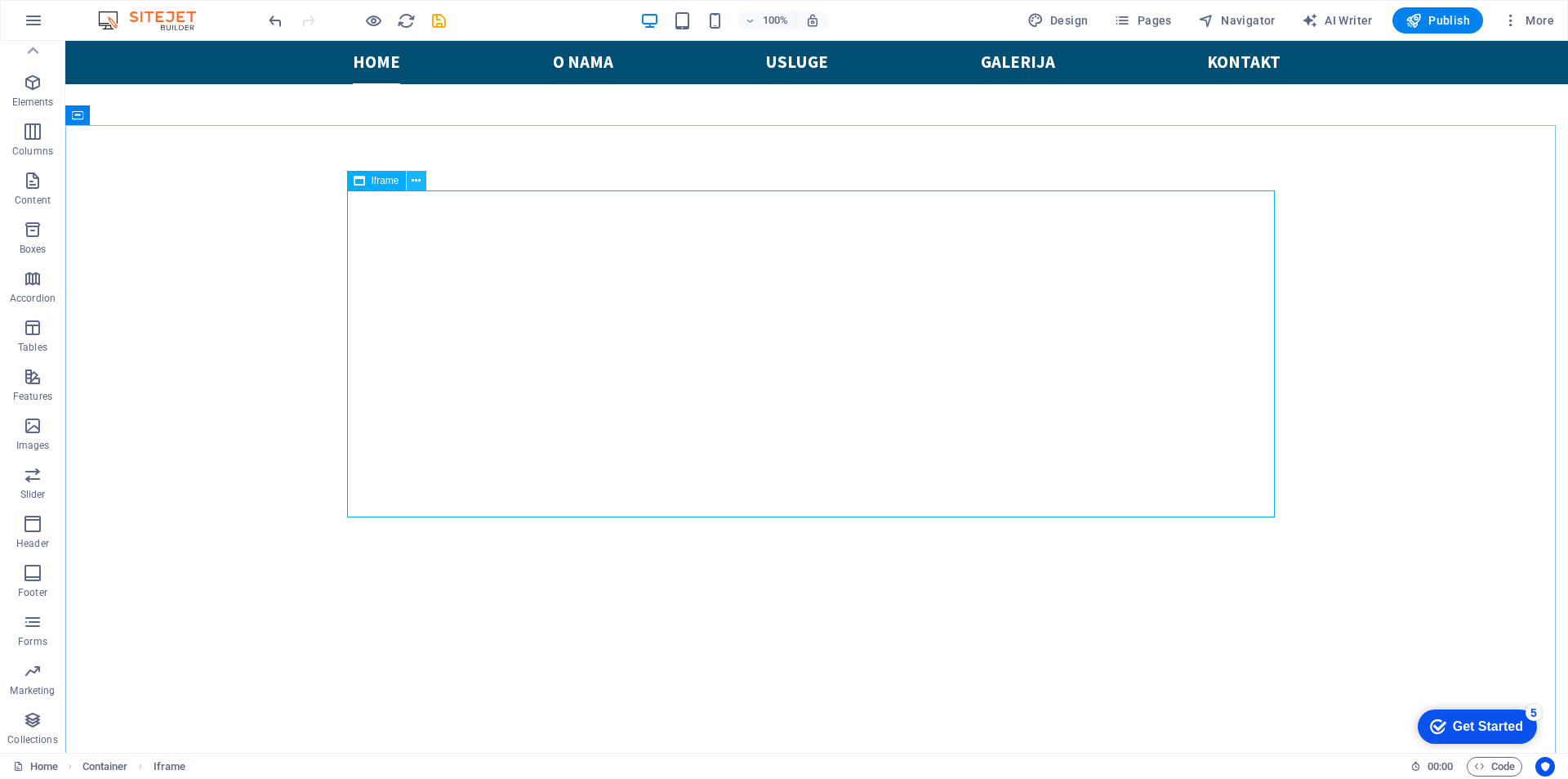
click at [418, 184] on icon at bounding box center [416, 181] width 9 height 17
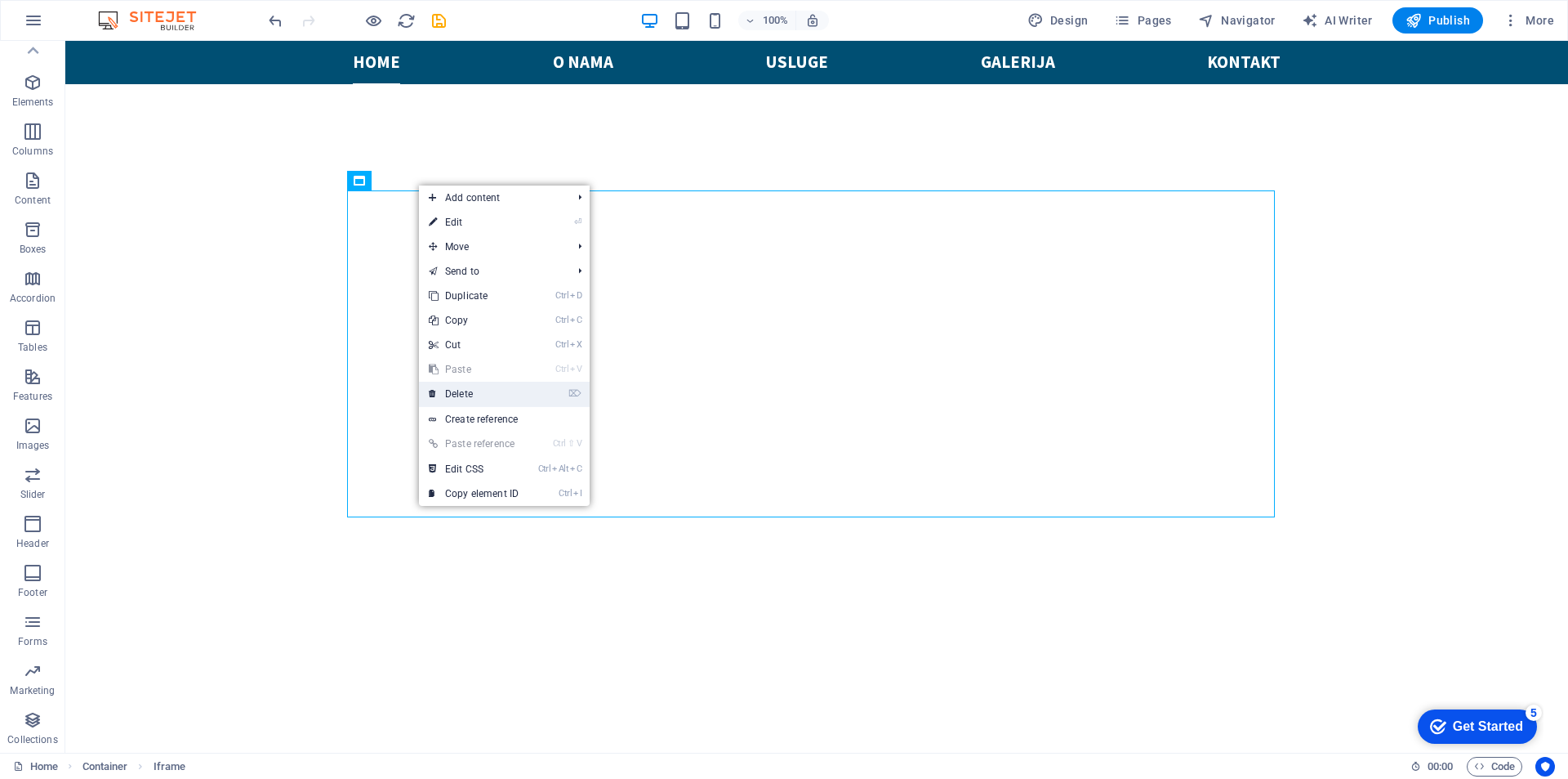
click at [473, 395] on link "⌦ Delete" at bounding box center [474, 394] width 110 height 24
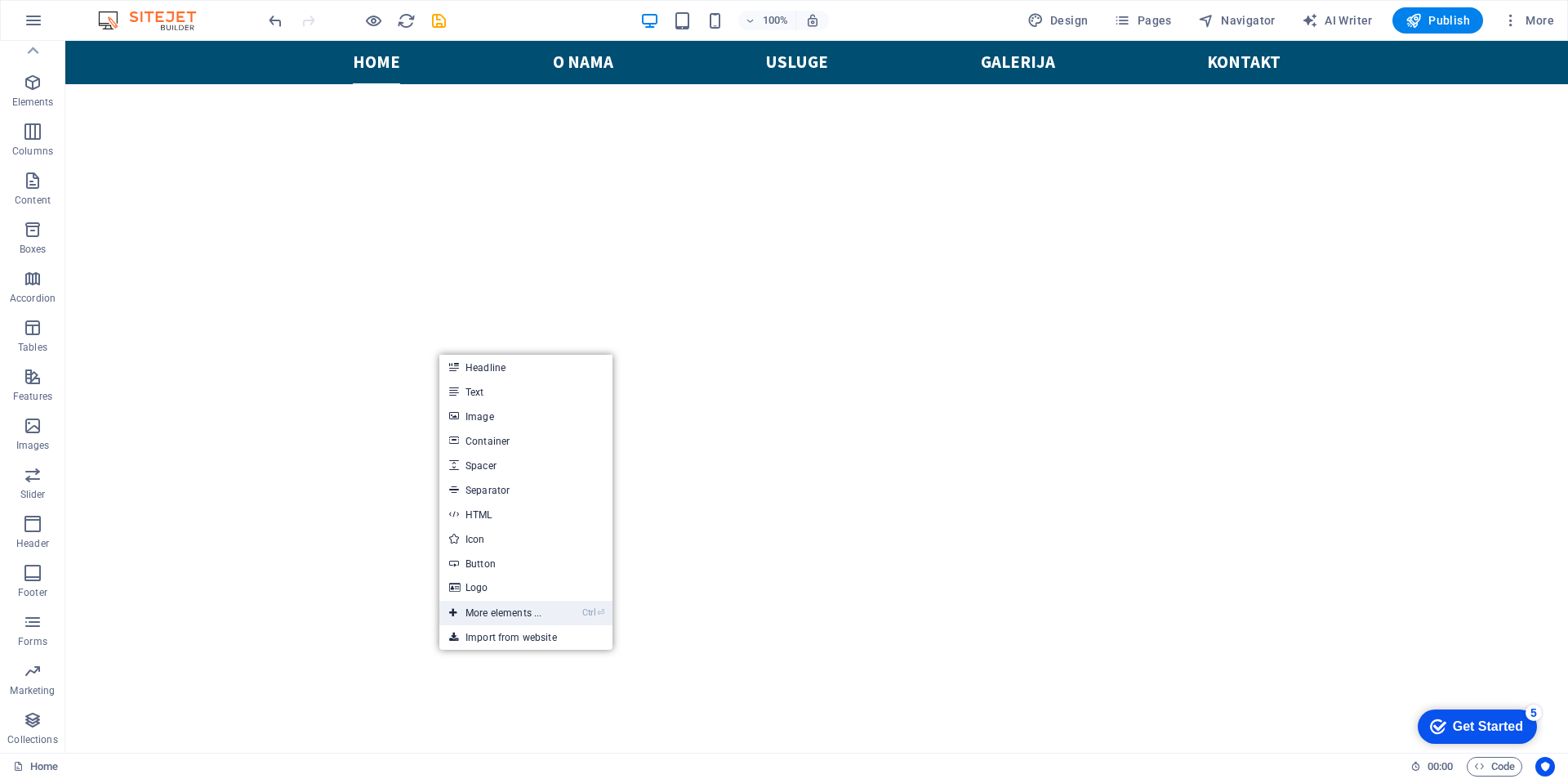
drag, startPoint x: 523, startPoint y: 610, endPoint x: 176, endPoint y: 571, distance: 349.2
click at [523, 610] on link "Ctrl ⏎ More elements ..." at bounding box center [495, 612] width 112 height 24
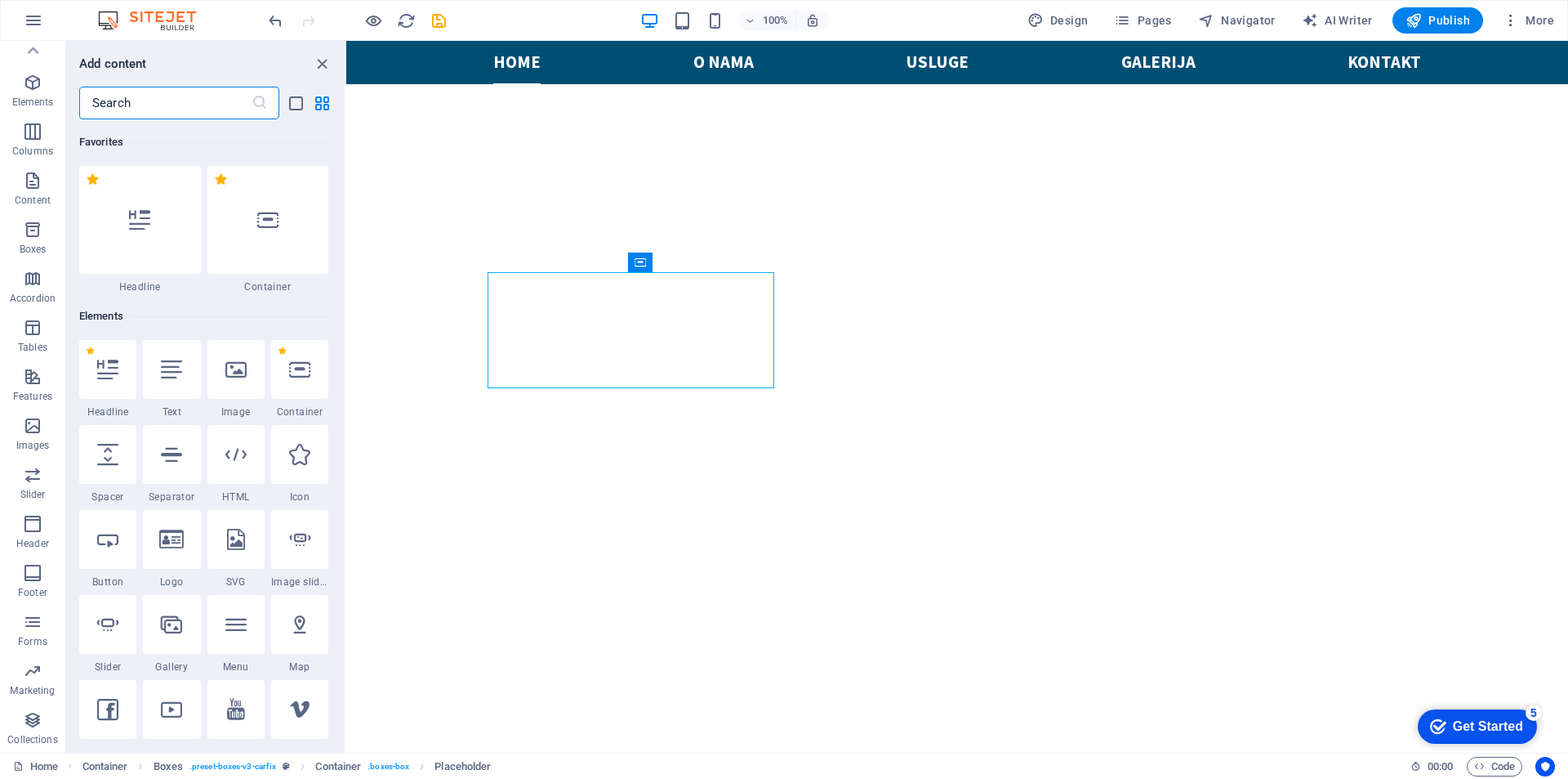
click at [165, 102] on input "text" at bounding box center [165, 102] width 172 height 32
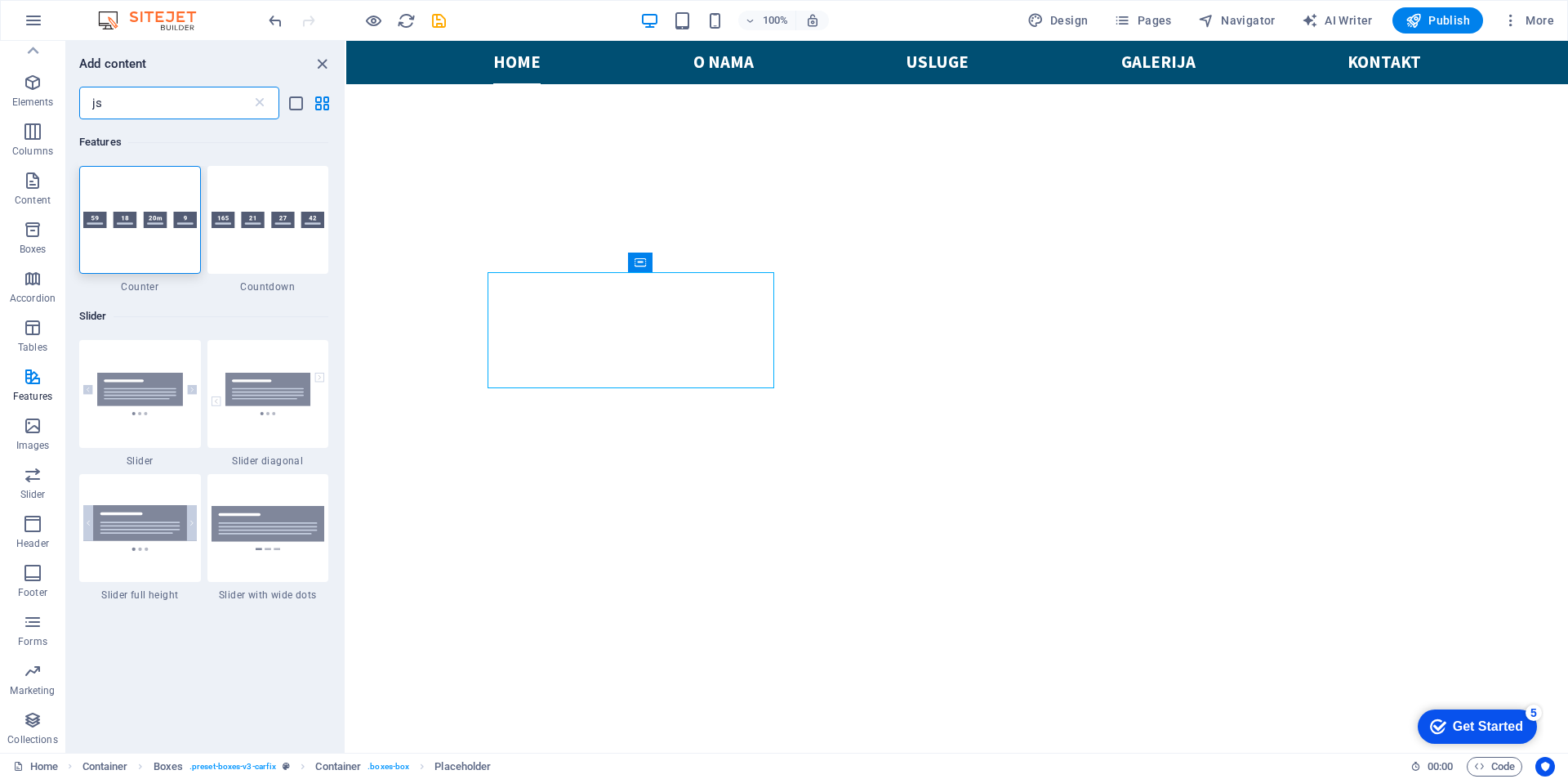
type input "j"
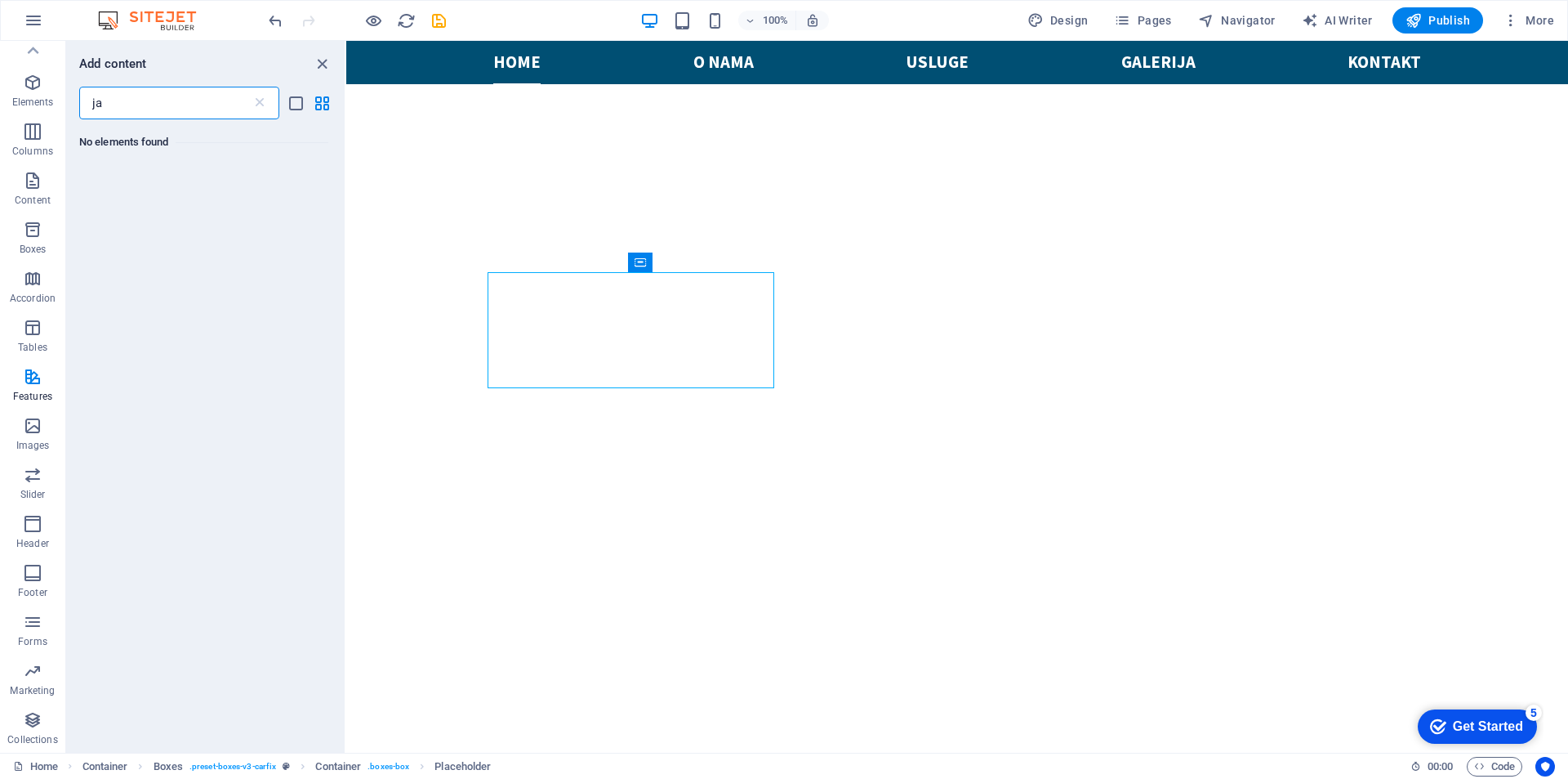
type input "j"
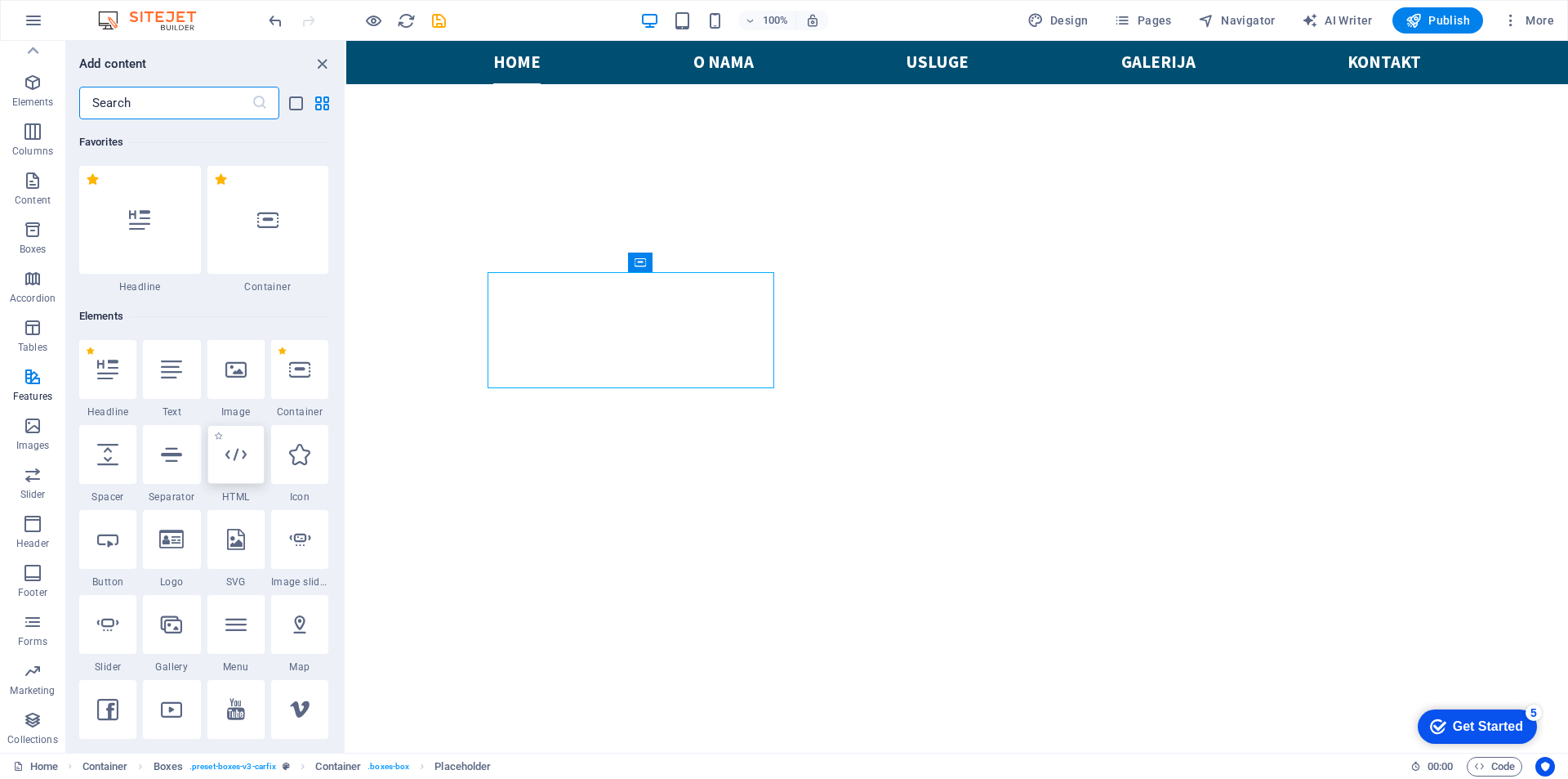
click at [225, 456] on icon at bounding box center [236, 455] width 22 height 22
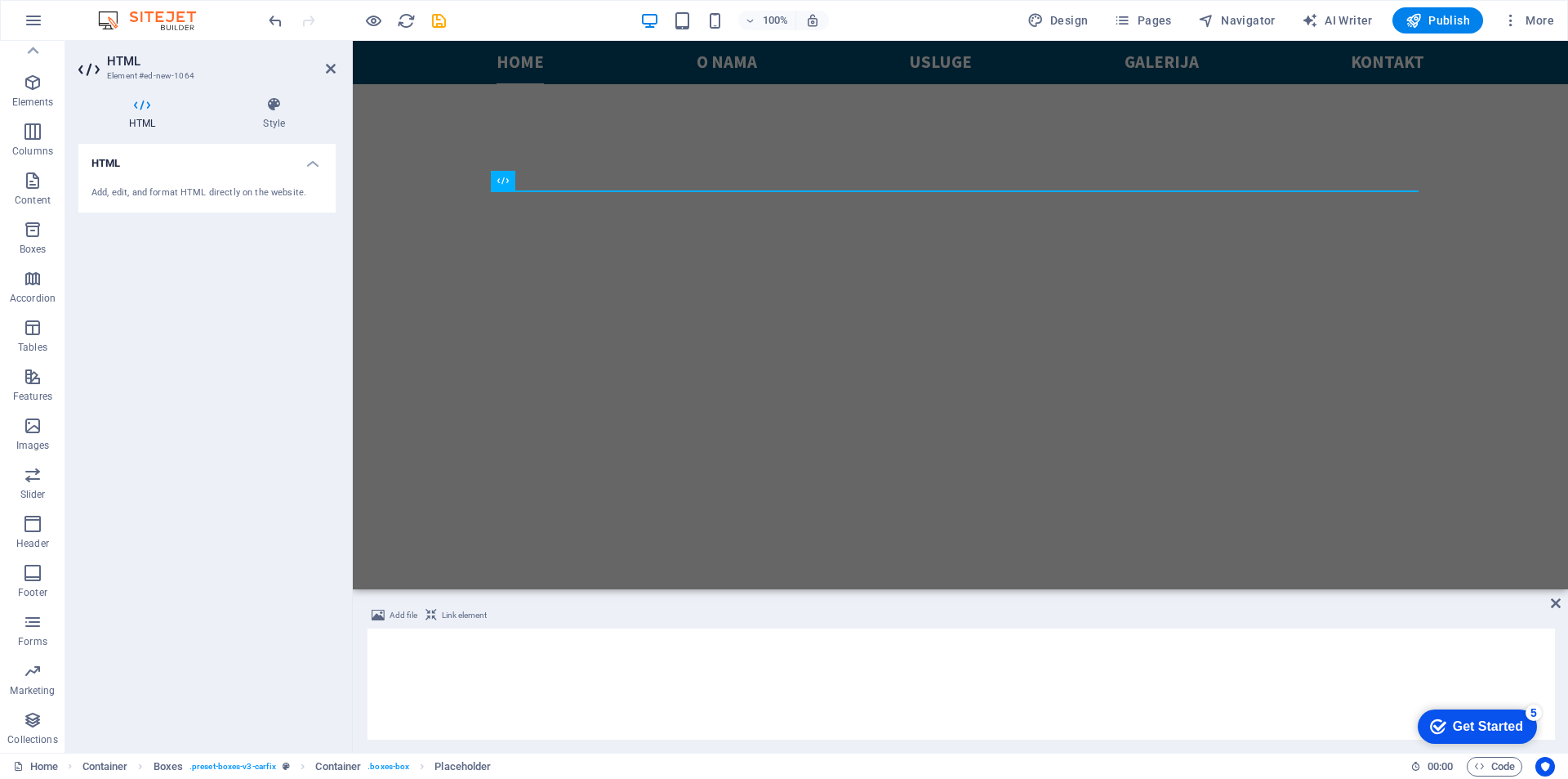
scroll to position [672, 0]
paste textarea "<iframe src="https://tuning-shop.com/iframe/iframe.php?user=7126" width="100%" …"
type textarea "<iframe src="https://tuning-shop.com/iframe/iframe.php?user=7126" width="100%" …"
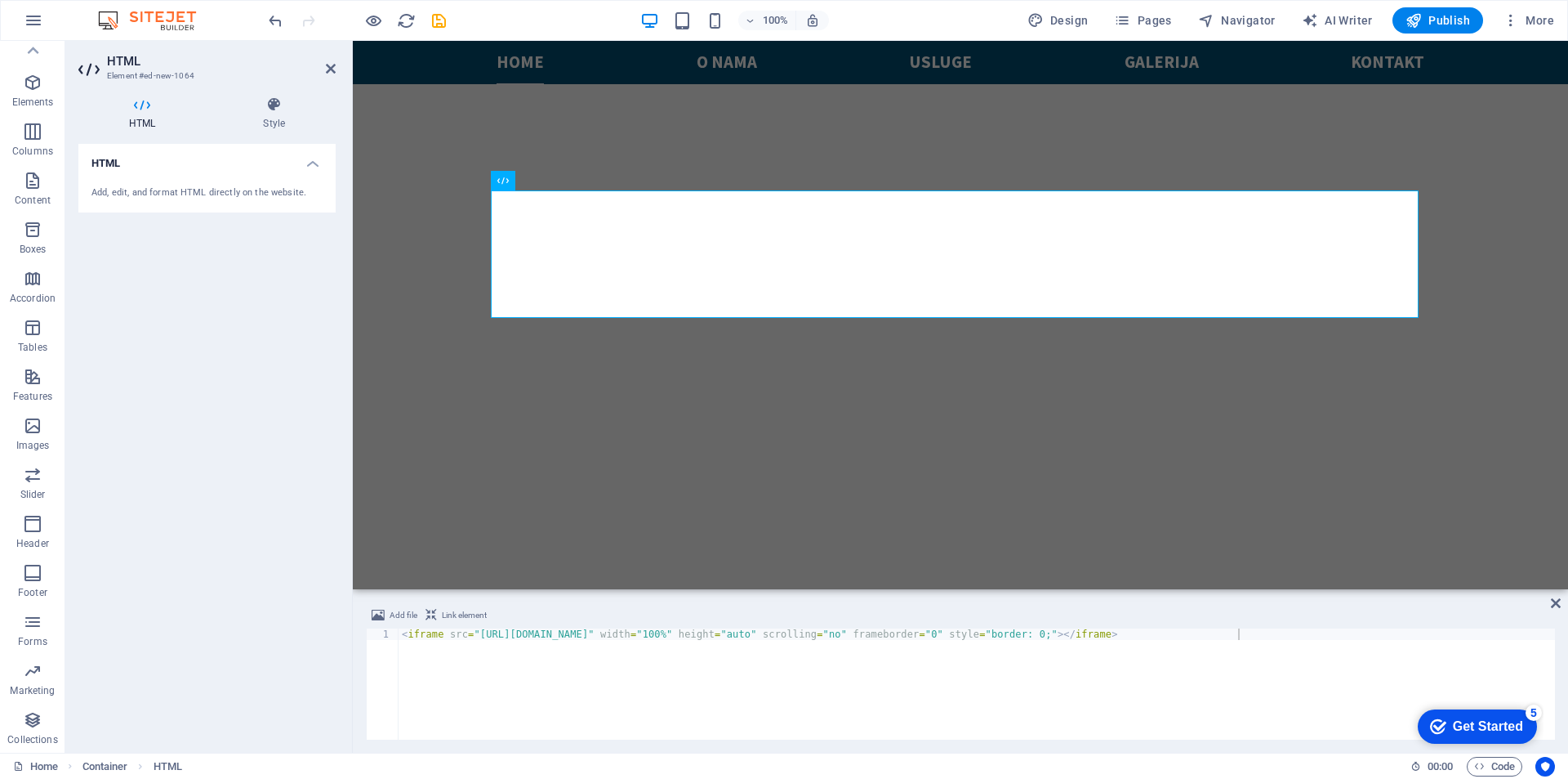
click at [1446, 730] on div "checkmark Get Started 5" at bounding box center [1476, 726] width 93 height 16
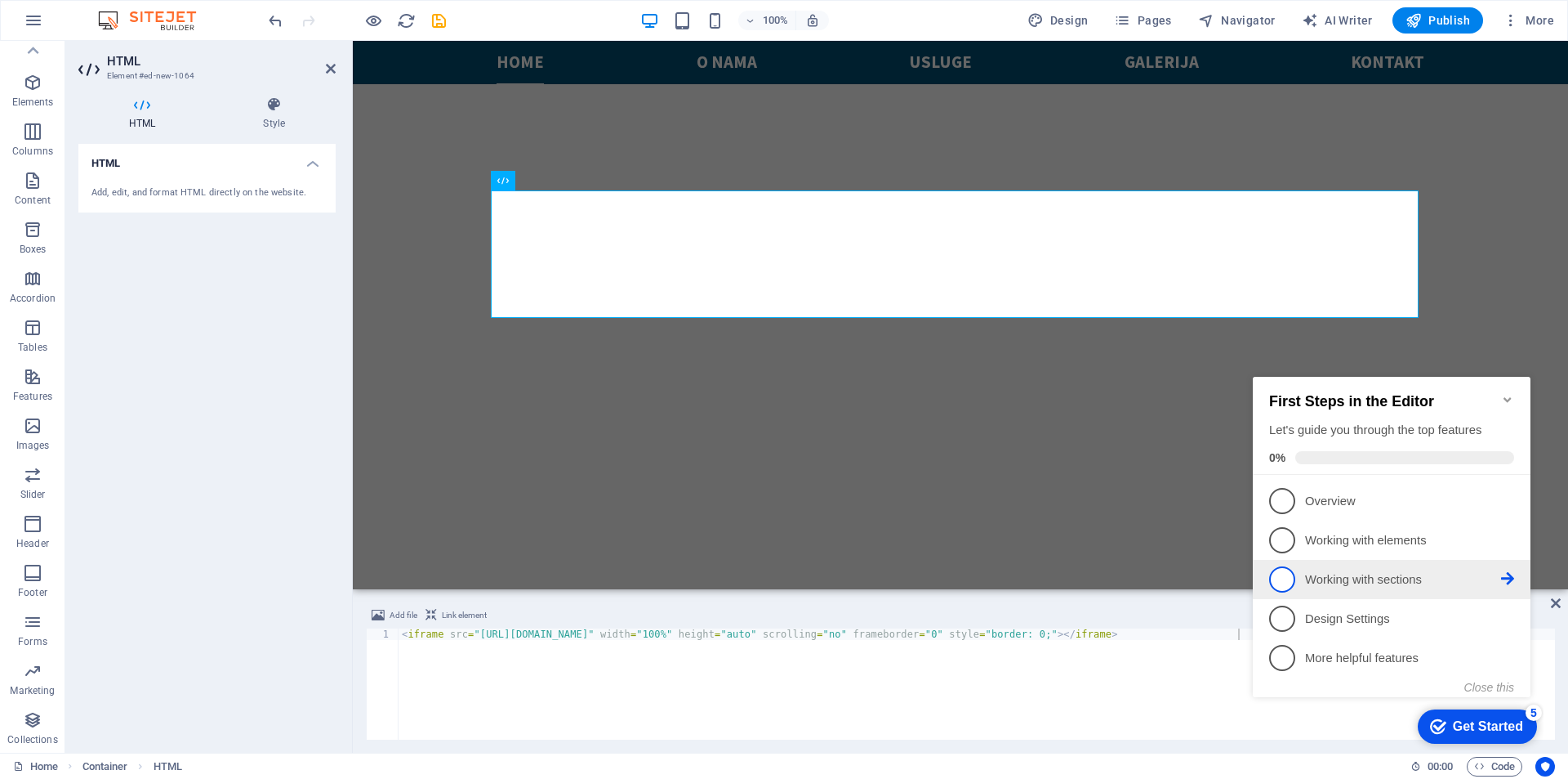
click at [1316, 573] on p "Working with sections - incomplete" at bounding box center [1403, 580] width 196 height 17
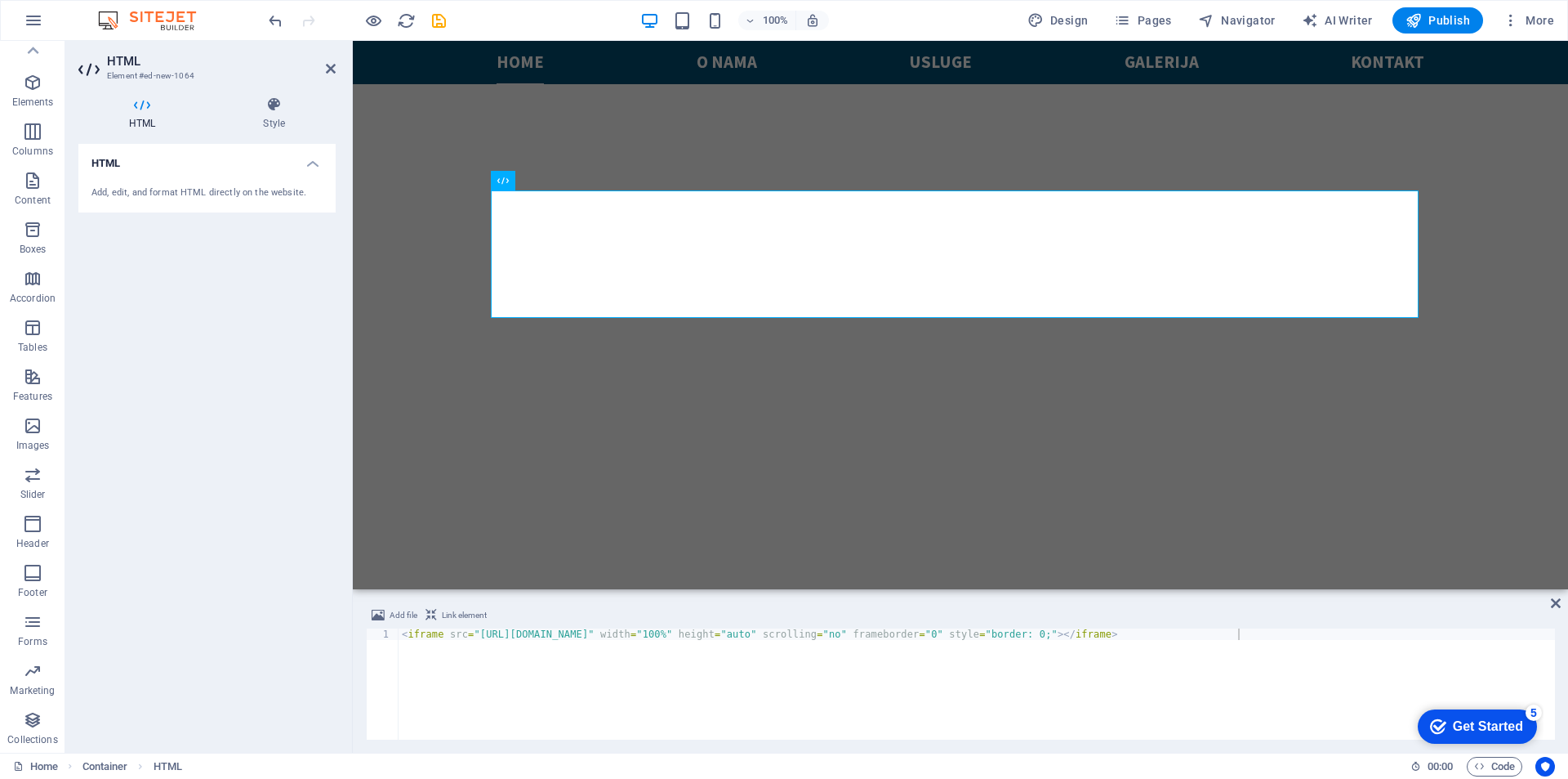
scroll to position [0, 0]
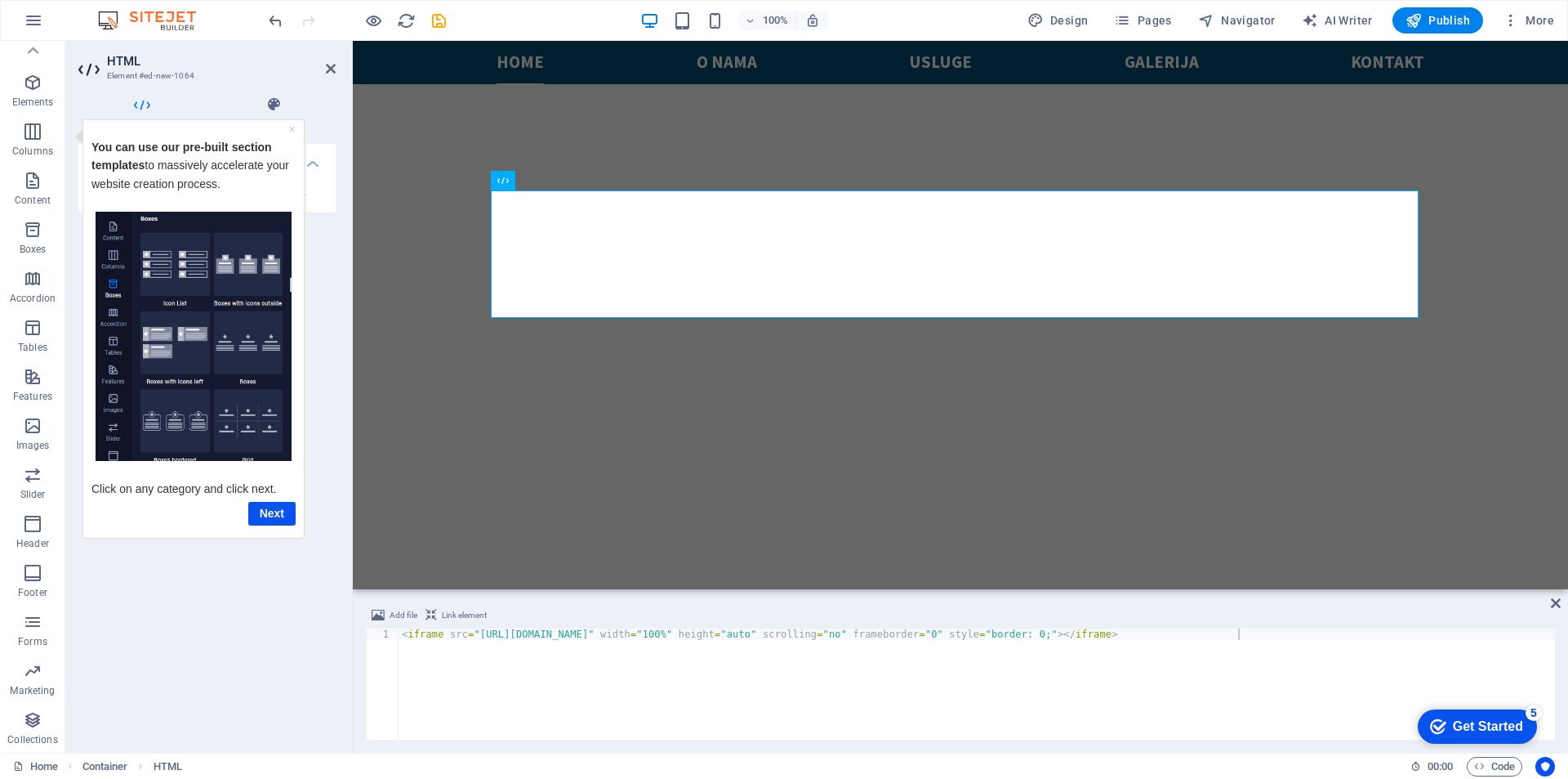
click at [324, 270] on div "HTML Add, edit, and format HTML directly on the website." at bounding box center [207, 441] width 257 height 596
drag, startPoint x: 1559, startPoint y: 600, endPoint x: 1485, endPoint y: 555, distance: 86.6
click at [1559, 600] on icon at bounding box center [1555, 603] width 10 height 13
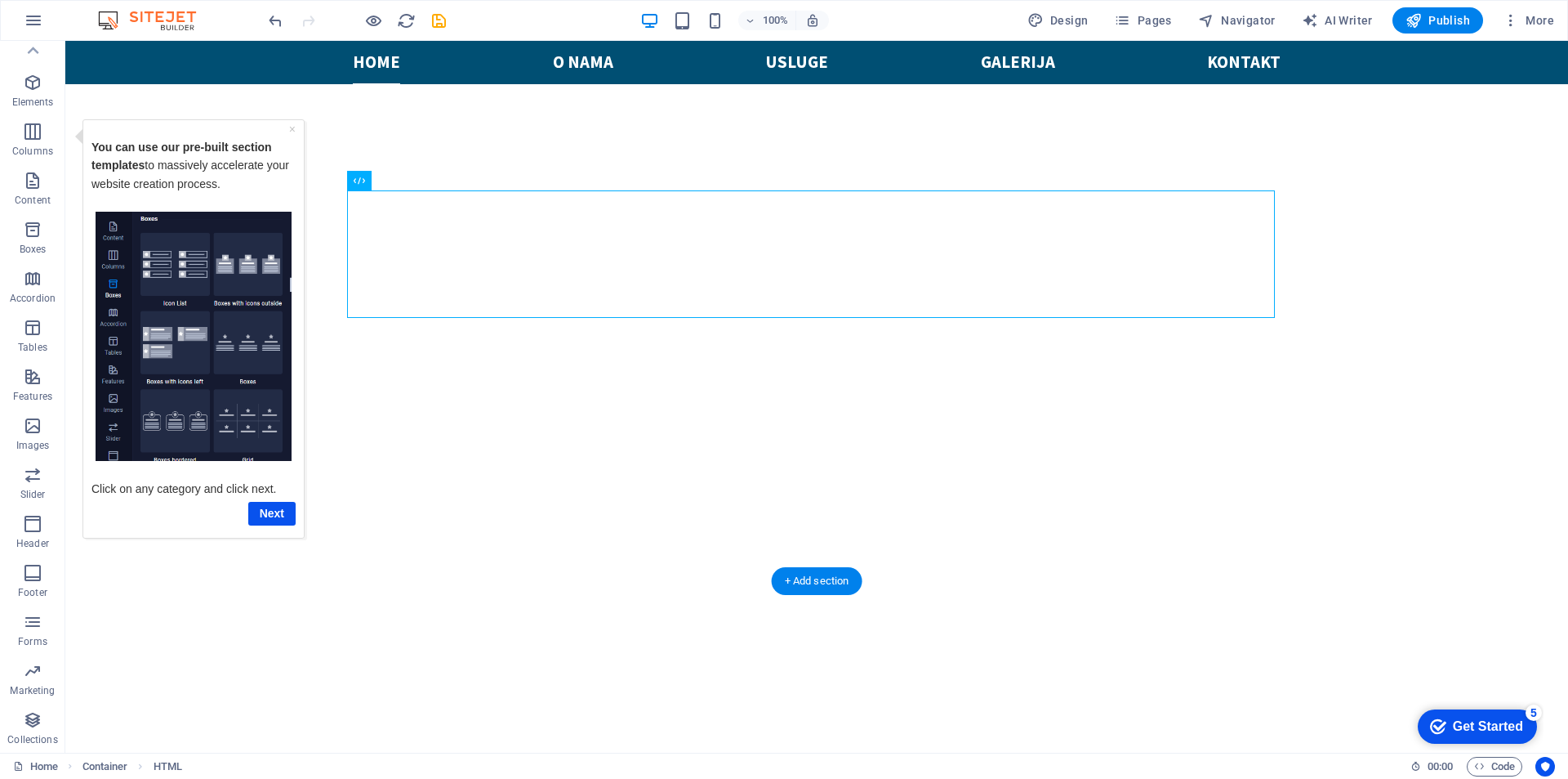
scroll to position [794, 0]
click at [294, 127] on link "×" at bounding box center [292, 128] width 6 height 13
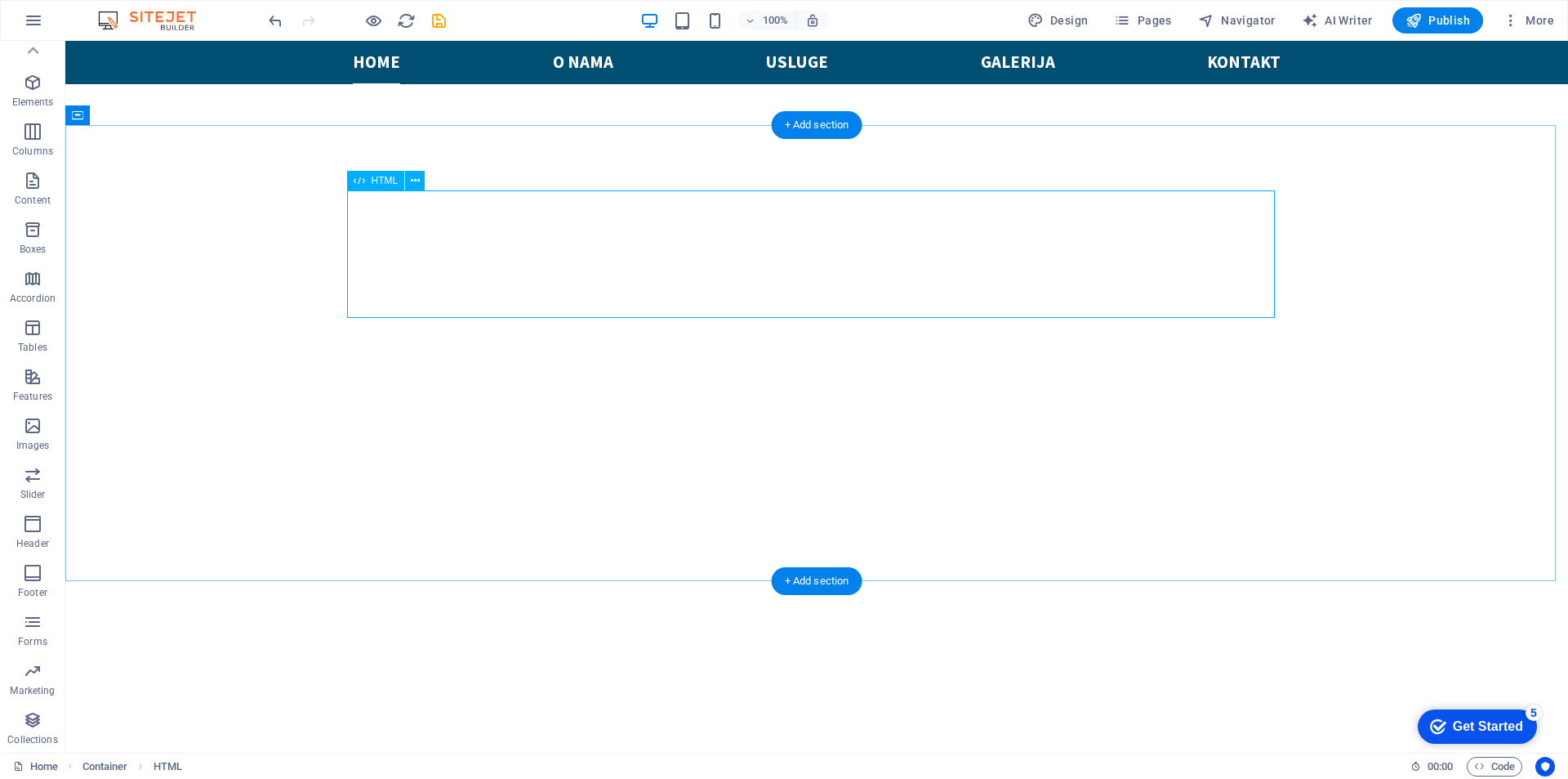
click at [377, 177] on span "HTML" at bounding box center [385, 181] width 27 height 10
click at [419, 181] on button at bounding box center [415, 181] width 20 height 20
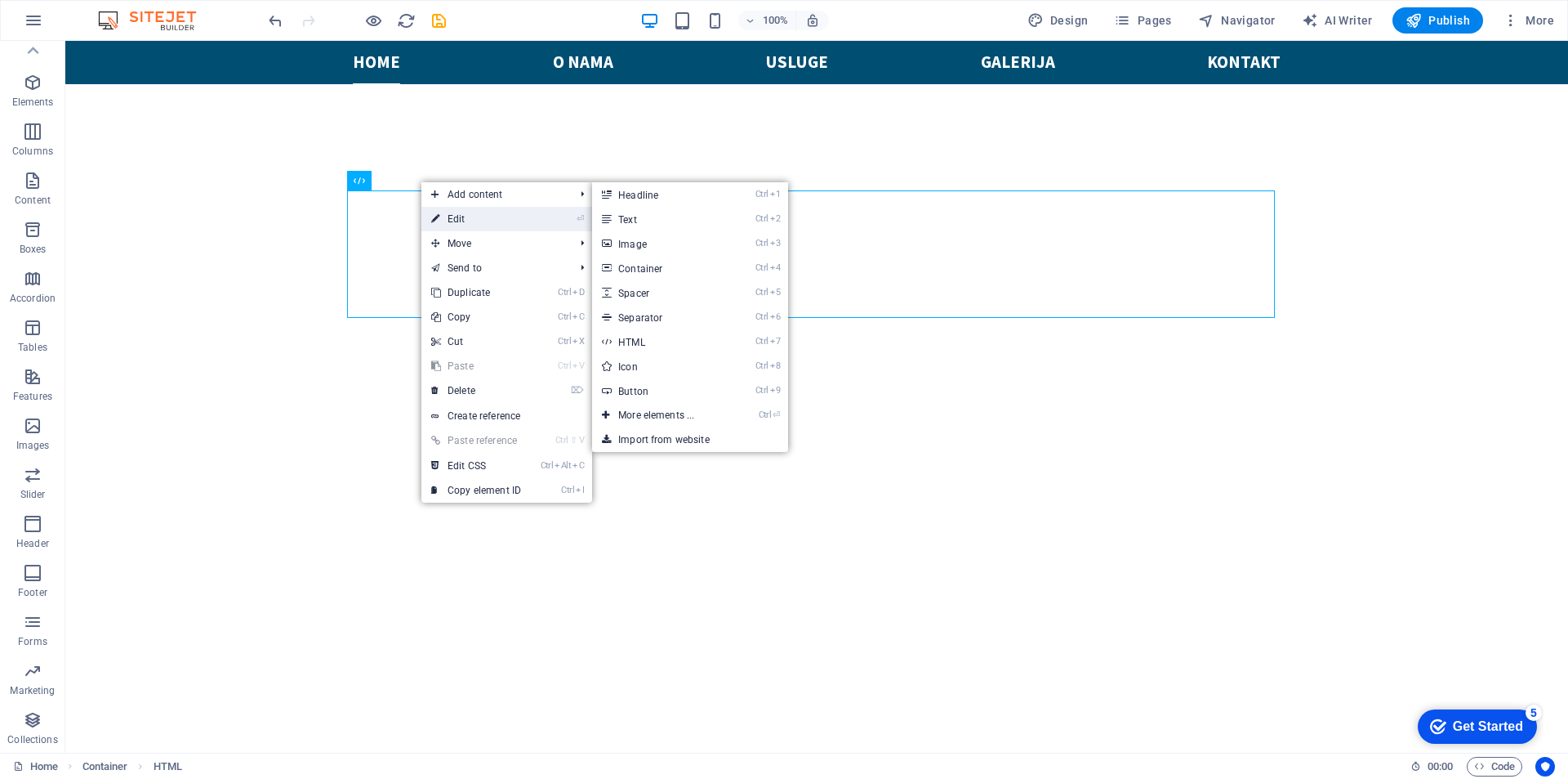
click at [462, 217] on link "⏎ Edit" at bounding box center [476, 218] width 110 height 24
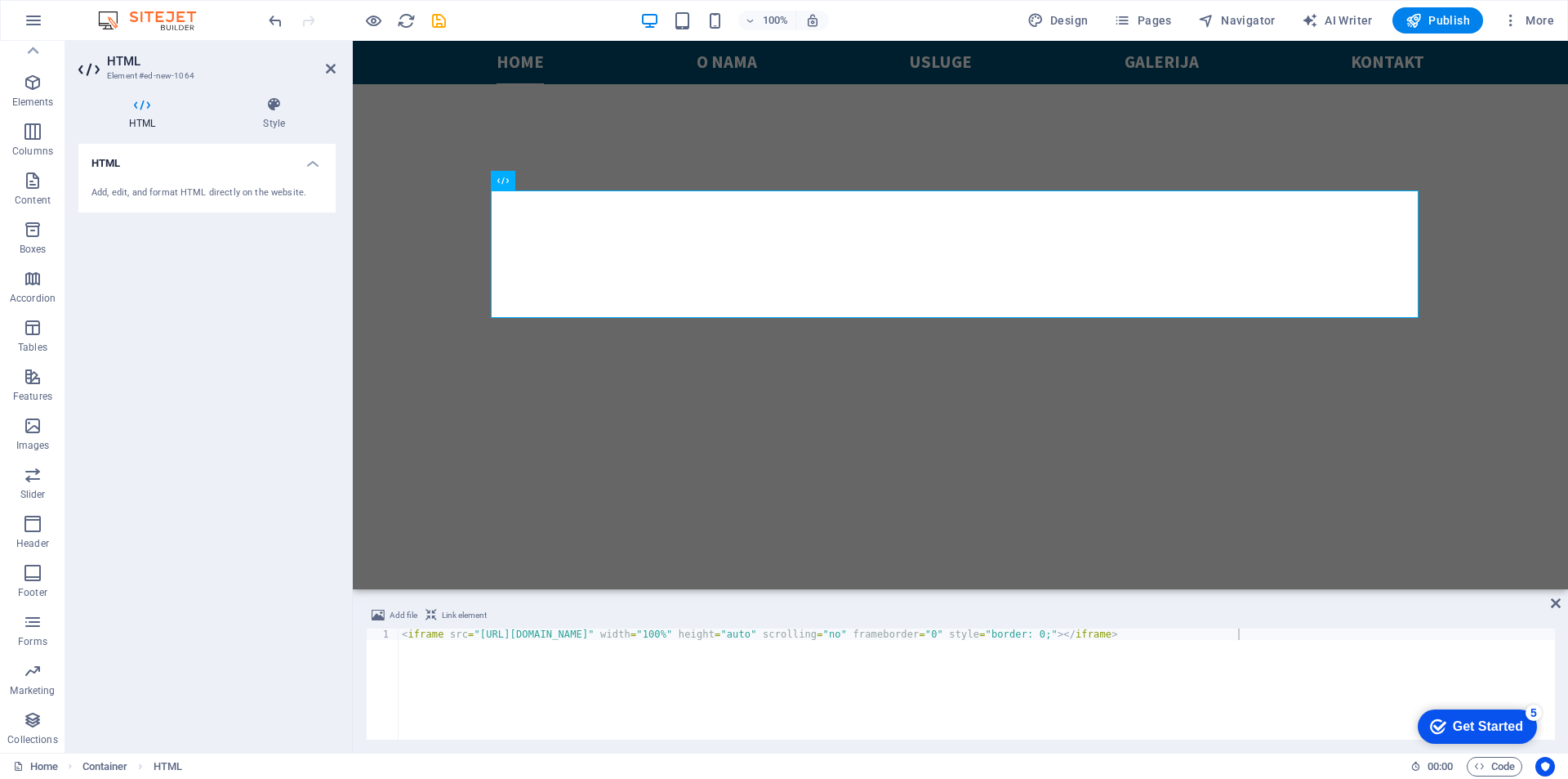
click at [438, 615] on button "Link element" at bounding box center [456, 615] width 66 height 20
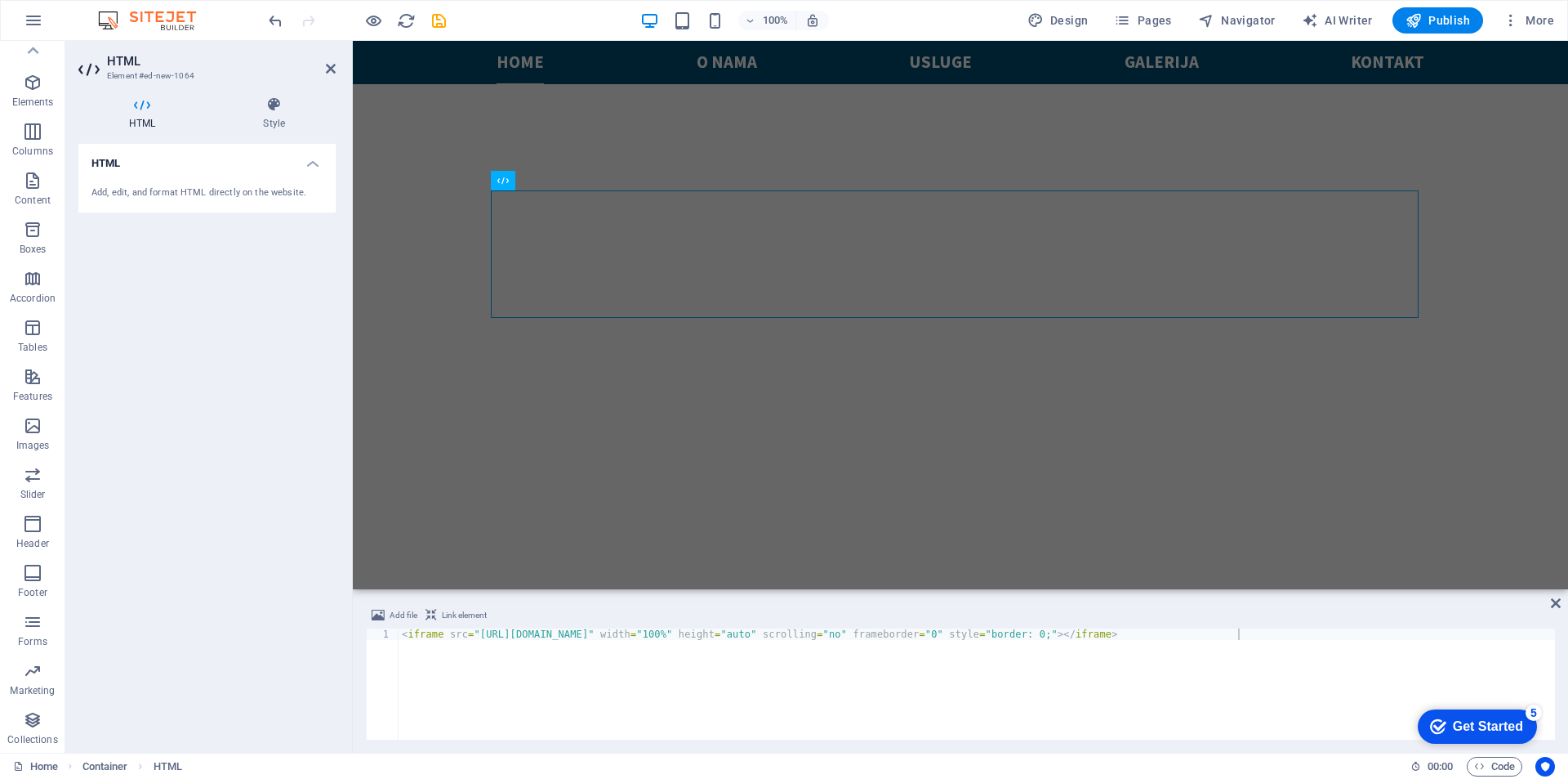
click at [401, 637] on div "< iframe src = "https://tuning-shop.com/iframe/iframe.php?user=7126" width = "1…" at bounding box center [977, 695] width 1157 height 134
type textarea "<iframe src="https://tuning-shop.com/iframe/iframe.php?user=7126" width="100%" …"
paste textarea "<script src="https://tuning-shop.com/media/js/iframe-loader.js"></script>"
type textarea "<script src="https://tuning-shop.com/media/js/iframe-loader.js"></script>"
click at [264, 535] on div "HTML Add, edit, and format HTML directly on the website." at bounding box center [207, 441] width 257 height 596
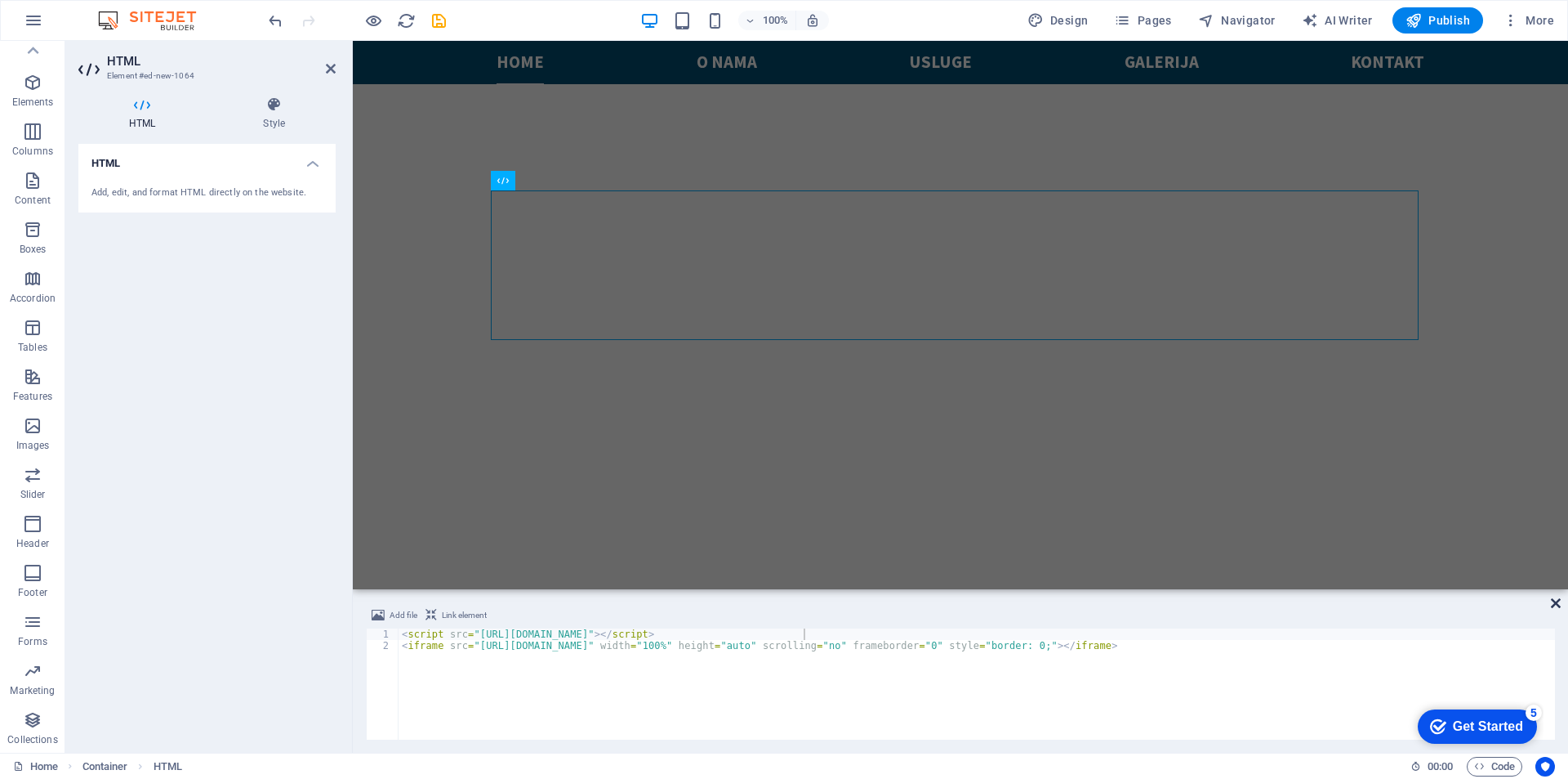
drag, startPoint x: 1556, startPoint y: 602, endPoint x: 1354, endPoint y: 523, distance: 216.9
click at [1556, 602] on icon at bounding box center [1555, 603] width 10 height 13
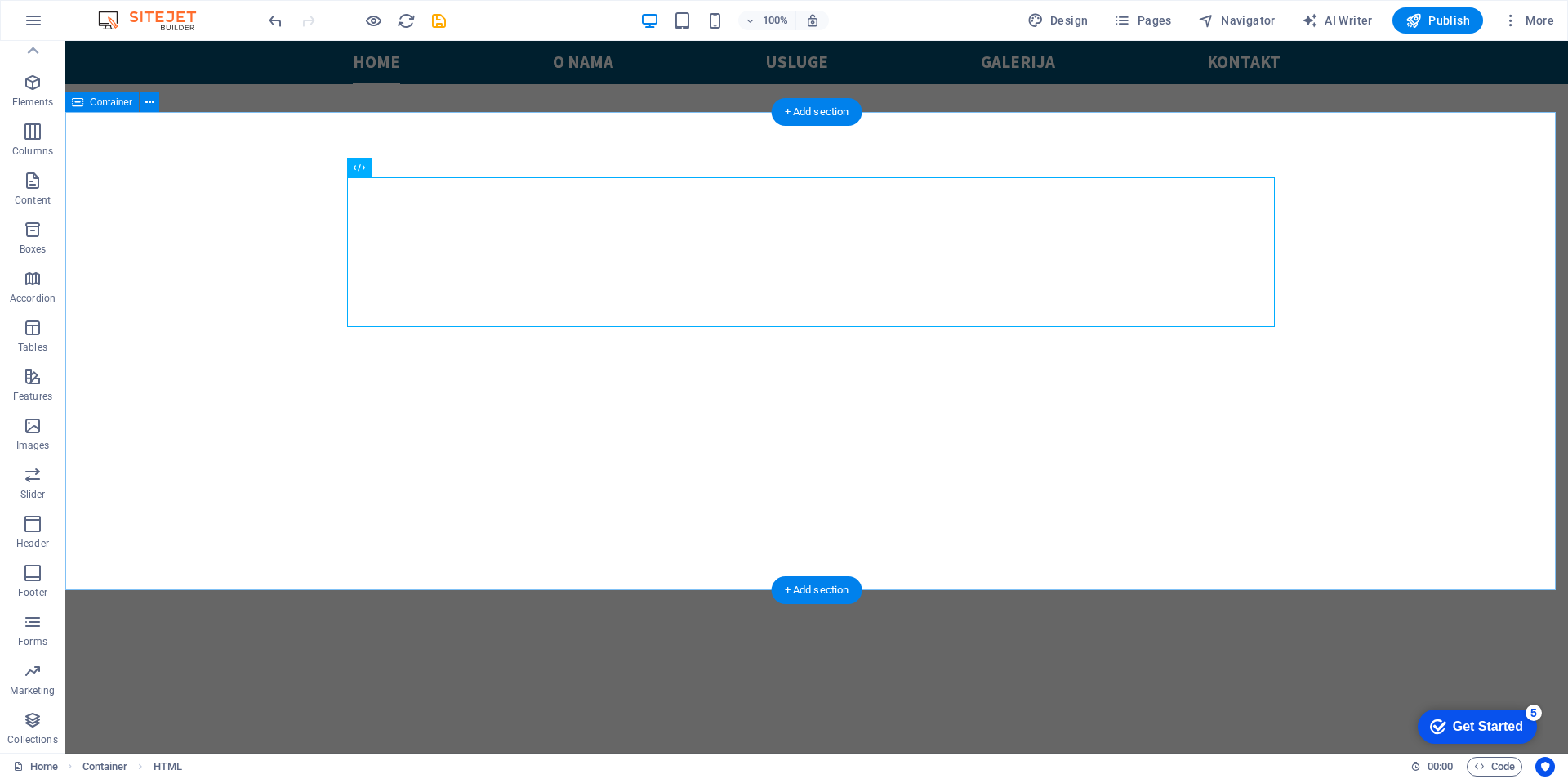
scroll to position [804, 0]
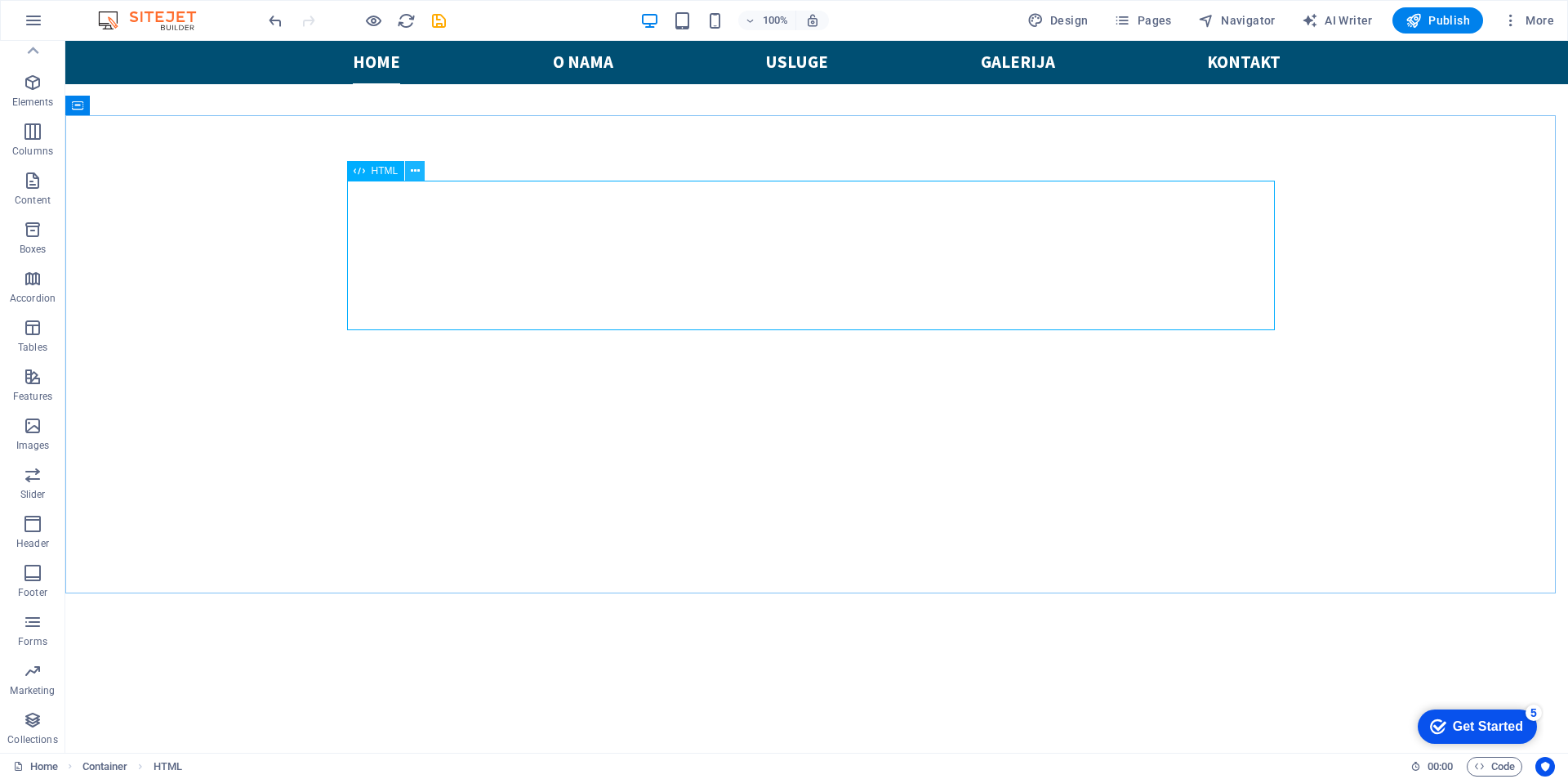
click at [415, 173] on icon at bounding box center [415, 171] width 9 height 17
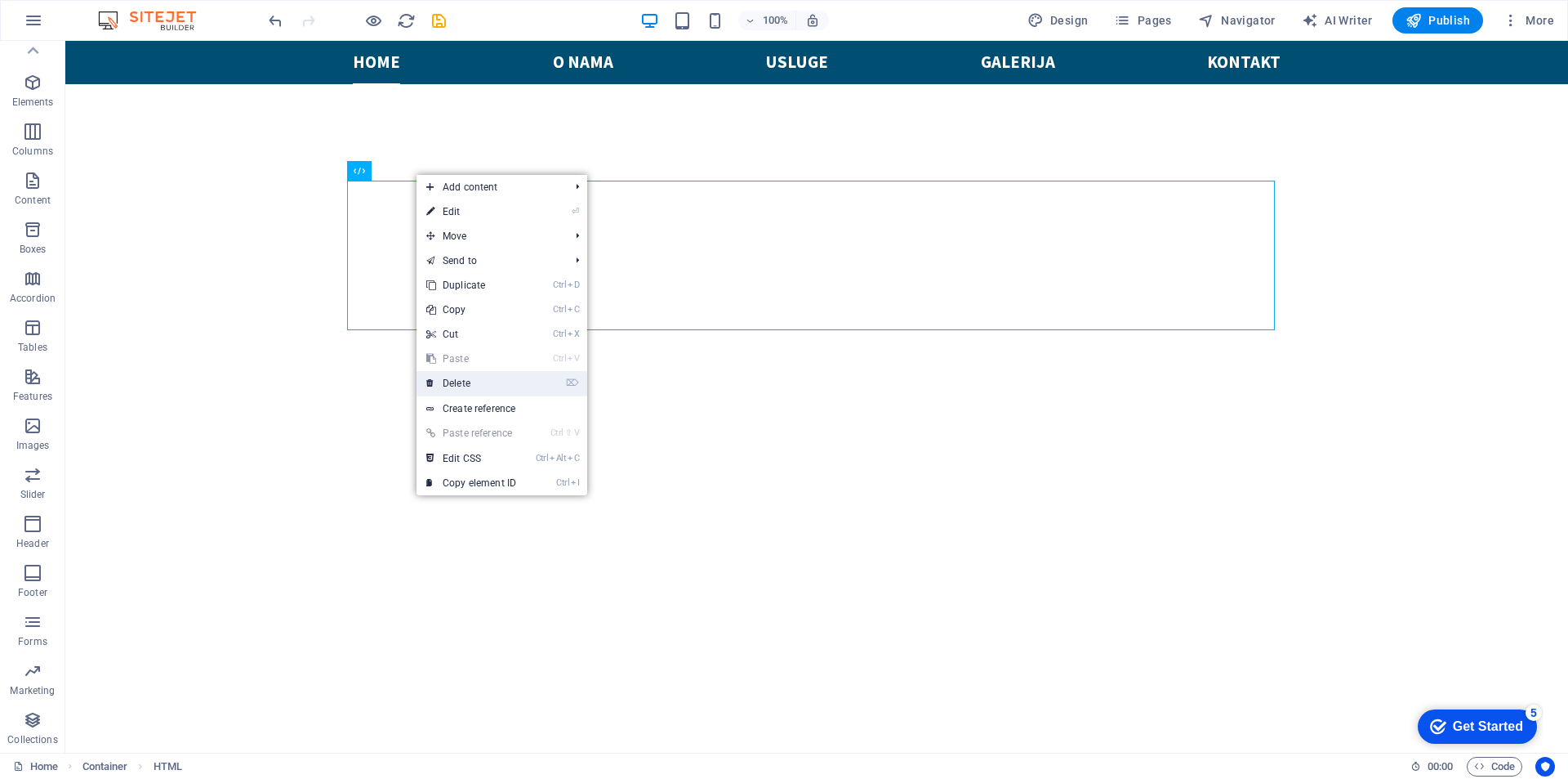
click at [470, 381] on link "⌦ Delete" at bounding box center [471, 383] width 110 height 24
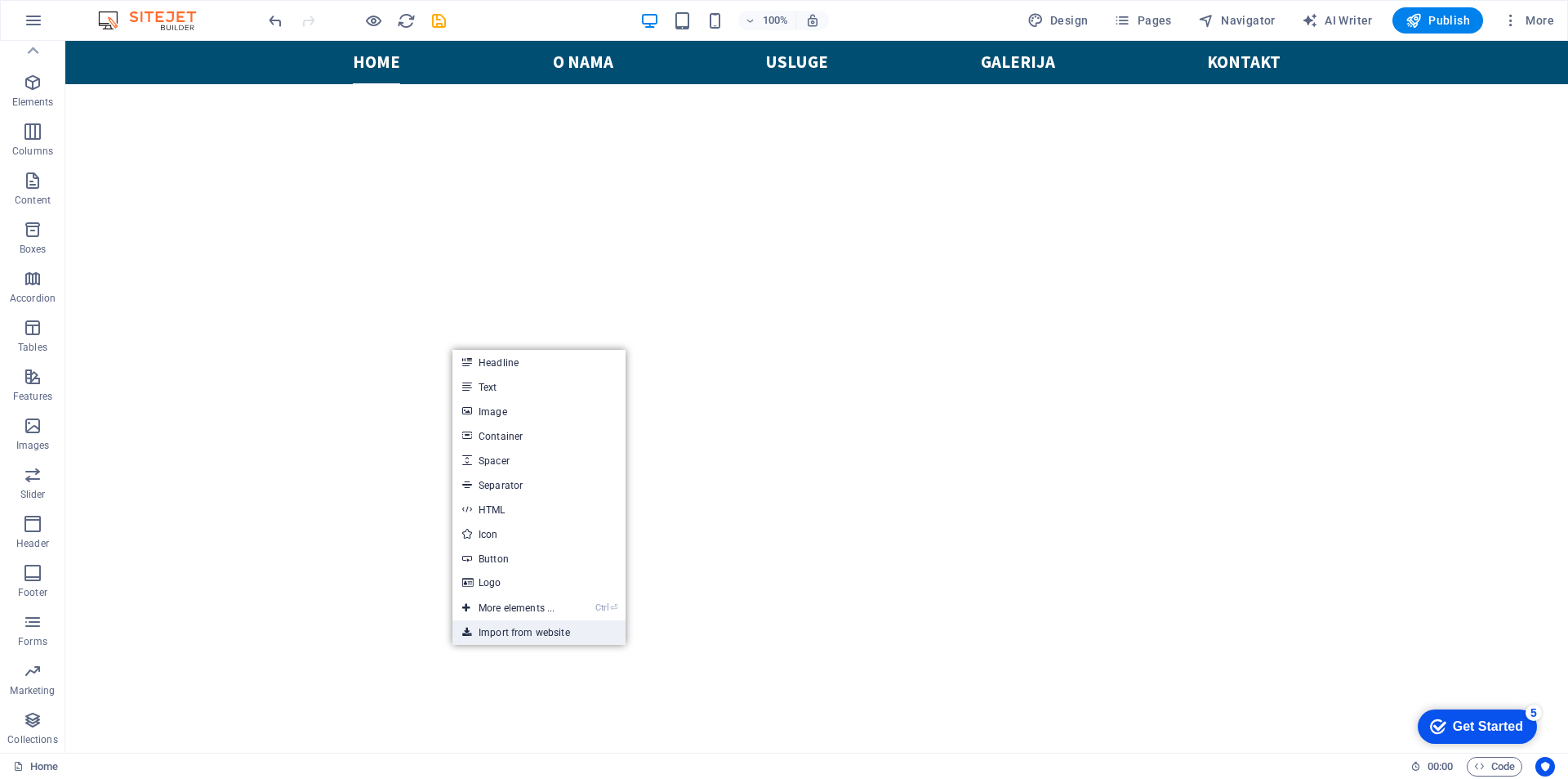
click at [530, 633] on link "Import from website" at bounding box center [539, 632] width 173 height 24
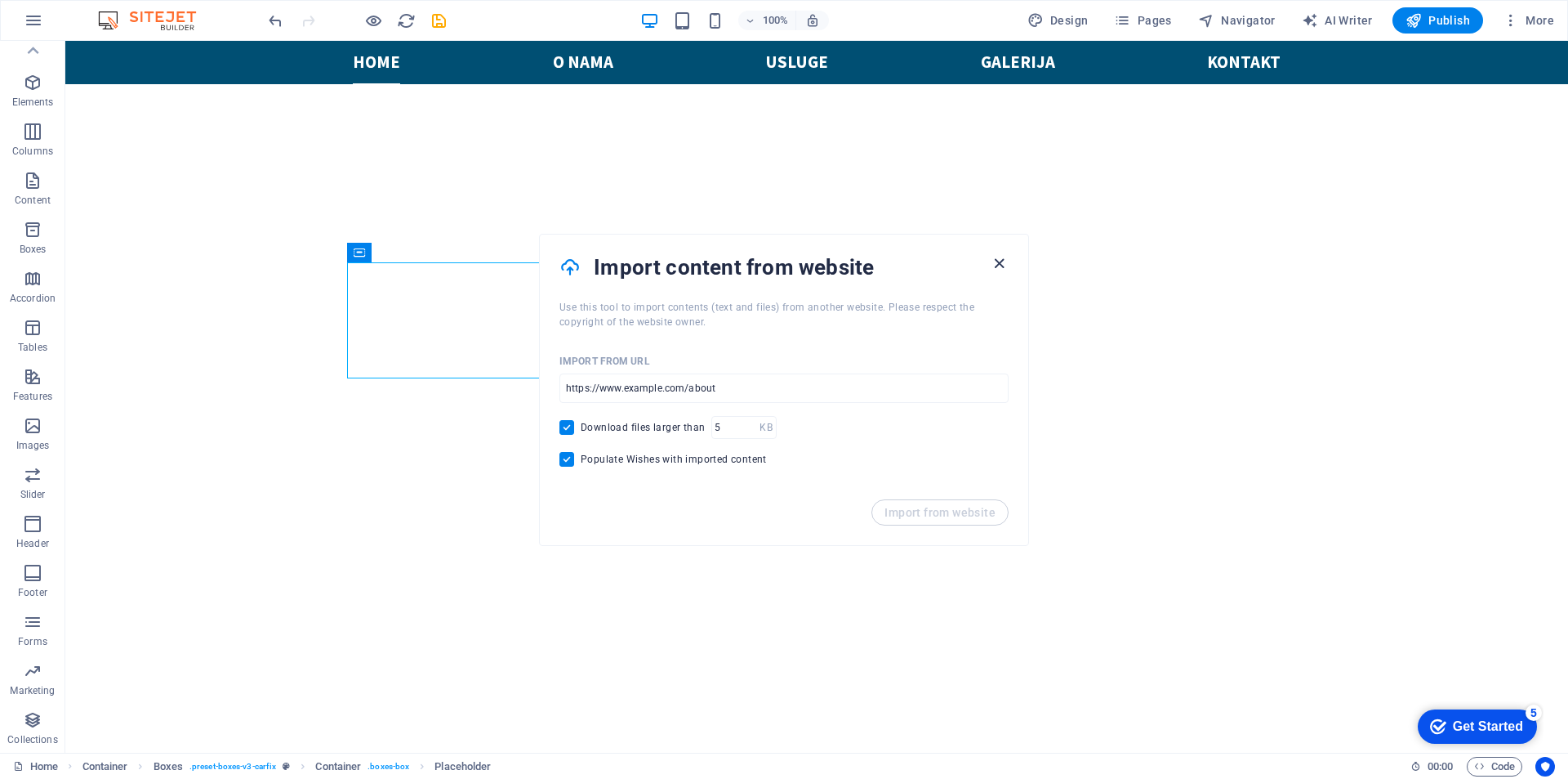
click at [995, 260] on icon "button" at bounding box center [999, 263] width 19 height 19
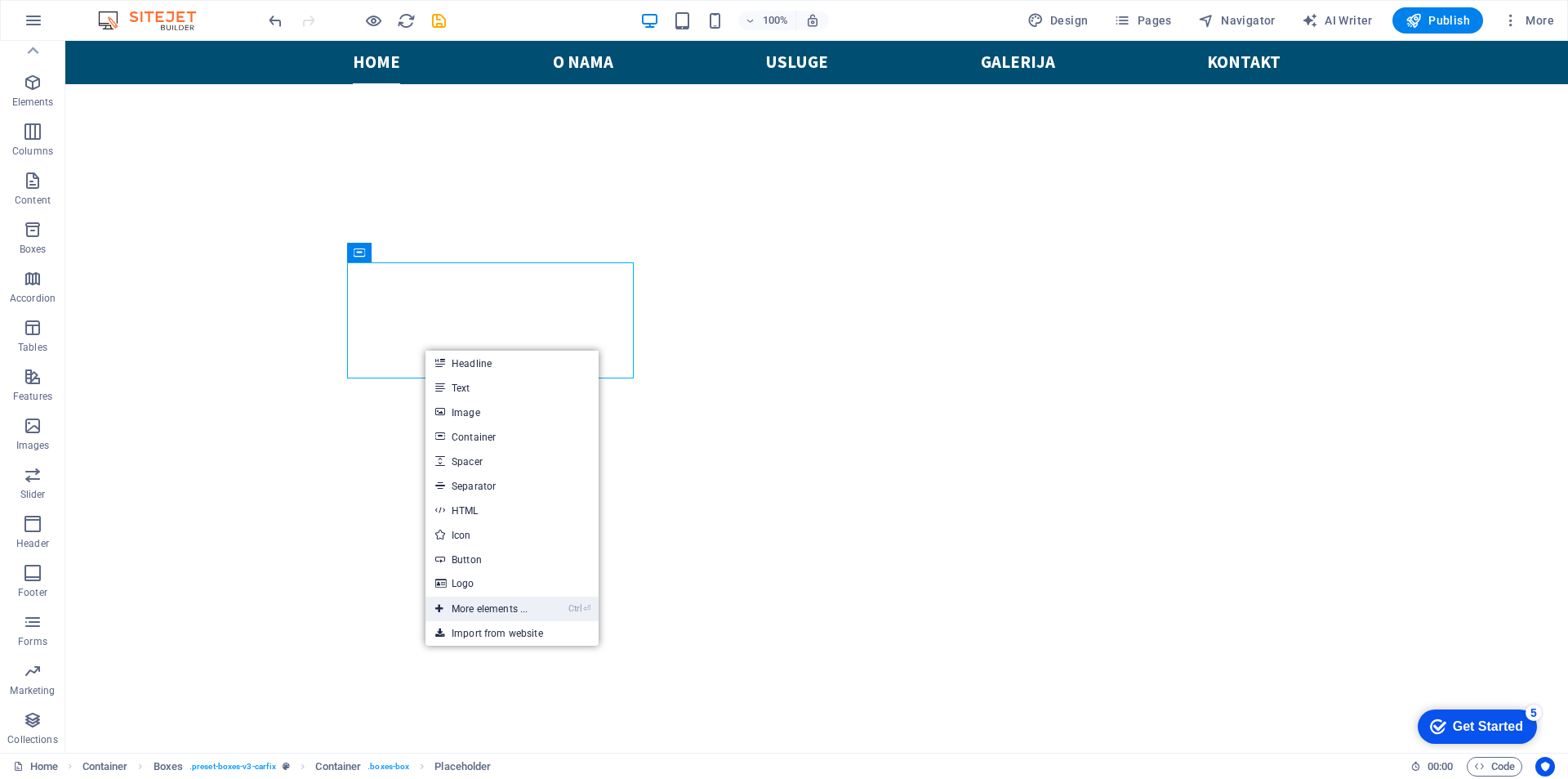
click at [525, 616] on link "Ctrl ⏎ More elements ..." at bounding box center [481, 608] width 112 height 24
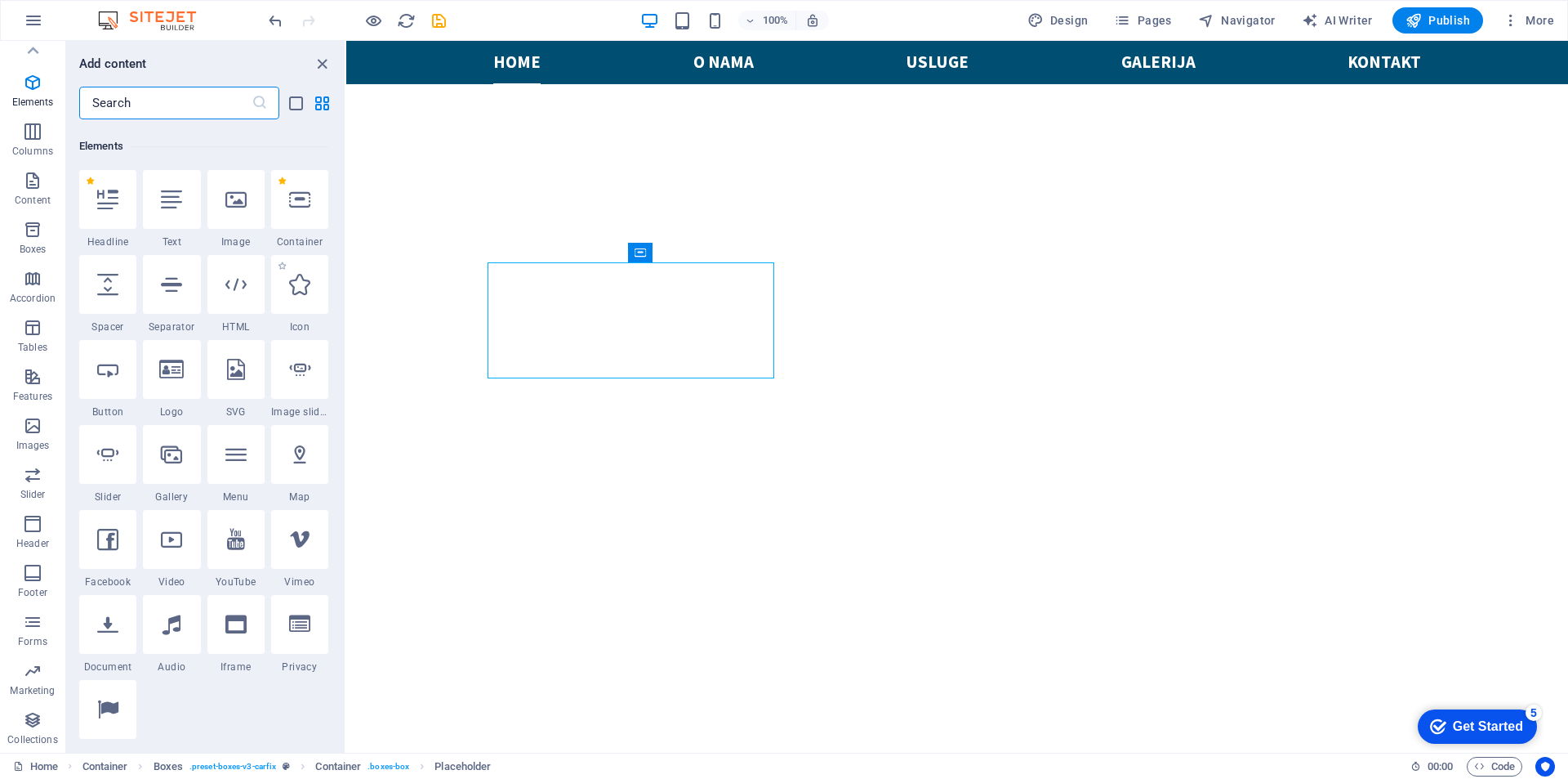
scroll to position [174, 0]
click at [230, 637] on div at bounding box center [236, 620] width 57 height 58
select select "%"
select select "px"
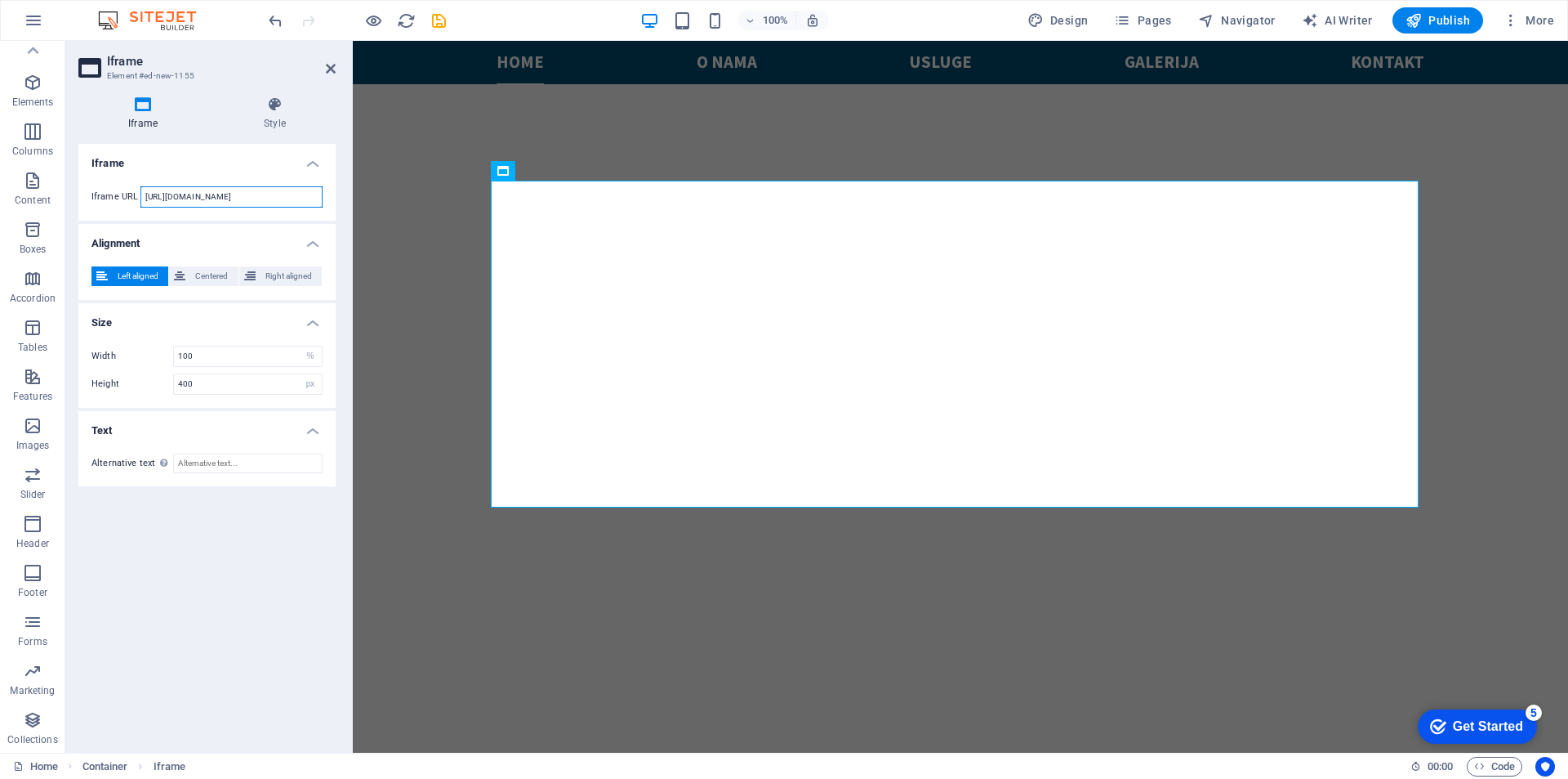
drag, startPoint x: 296, startPoint y: 199, endPoint x: 75, endPoint y: 212, distance: 221.4
click at [75, 212] on div "Iframe Style Iframe Iframe URL https://template-wireframe.de.rs/ Alignment Left…" at bounding box center [207, 418] width 284 height 669
paste input "uning-shop.com/iframe/iframe.php?user=7126"
type input "https://tuning-shop.com/iframe/iframe.php?user=7126"
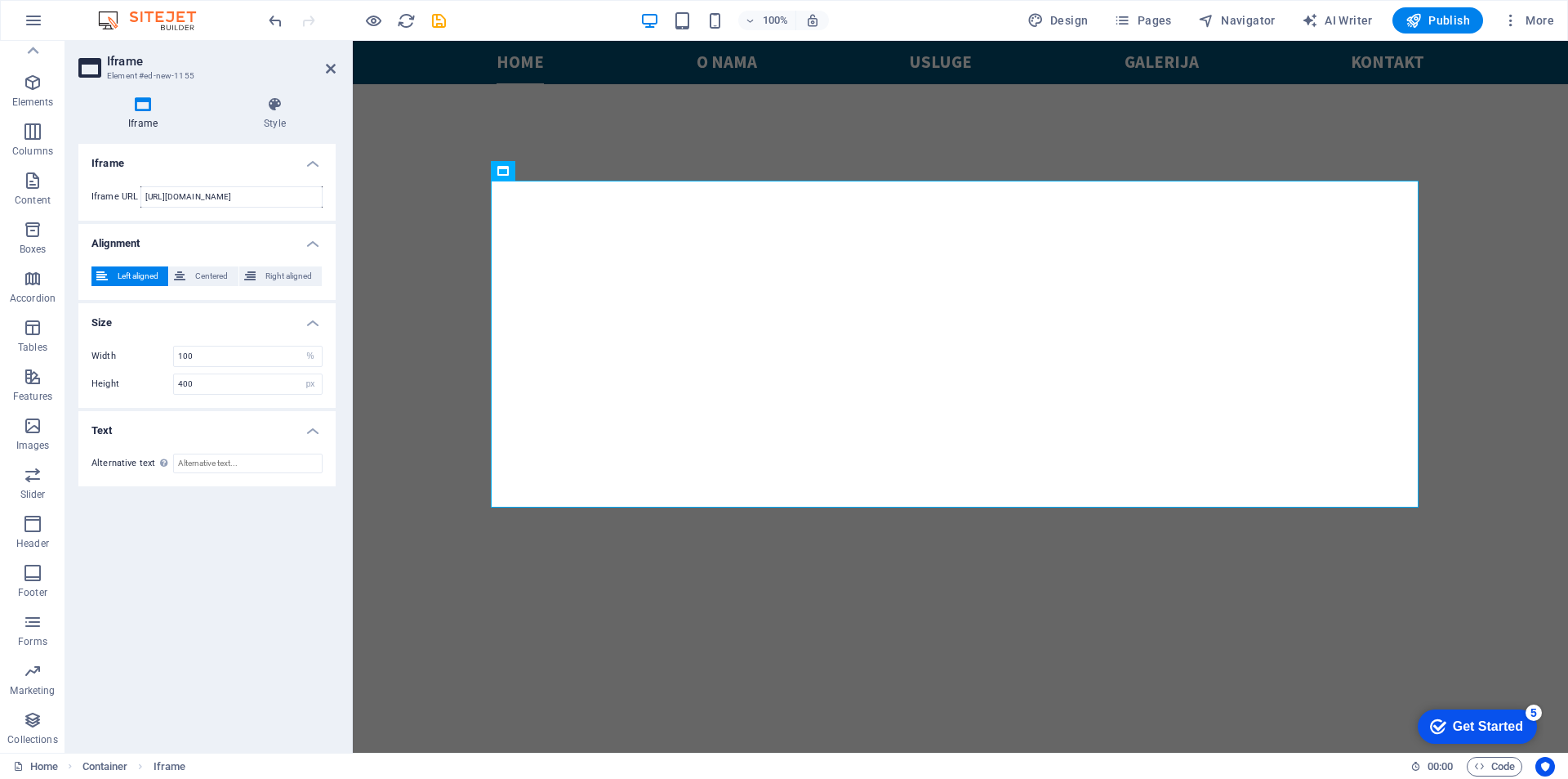
scroll to position [0, 0]
click at [193, 140] on div "Iframe Style Iframe Iframe URL https://tuning-shop.com/iframe/iframe.php?user=7…" at bounding box center [207, 418] width 257 height 643
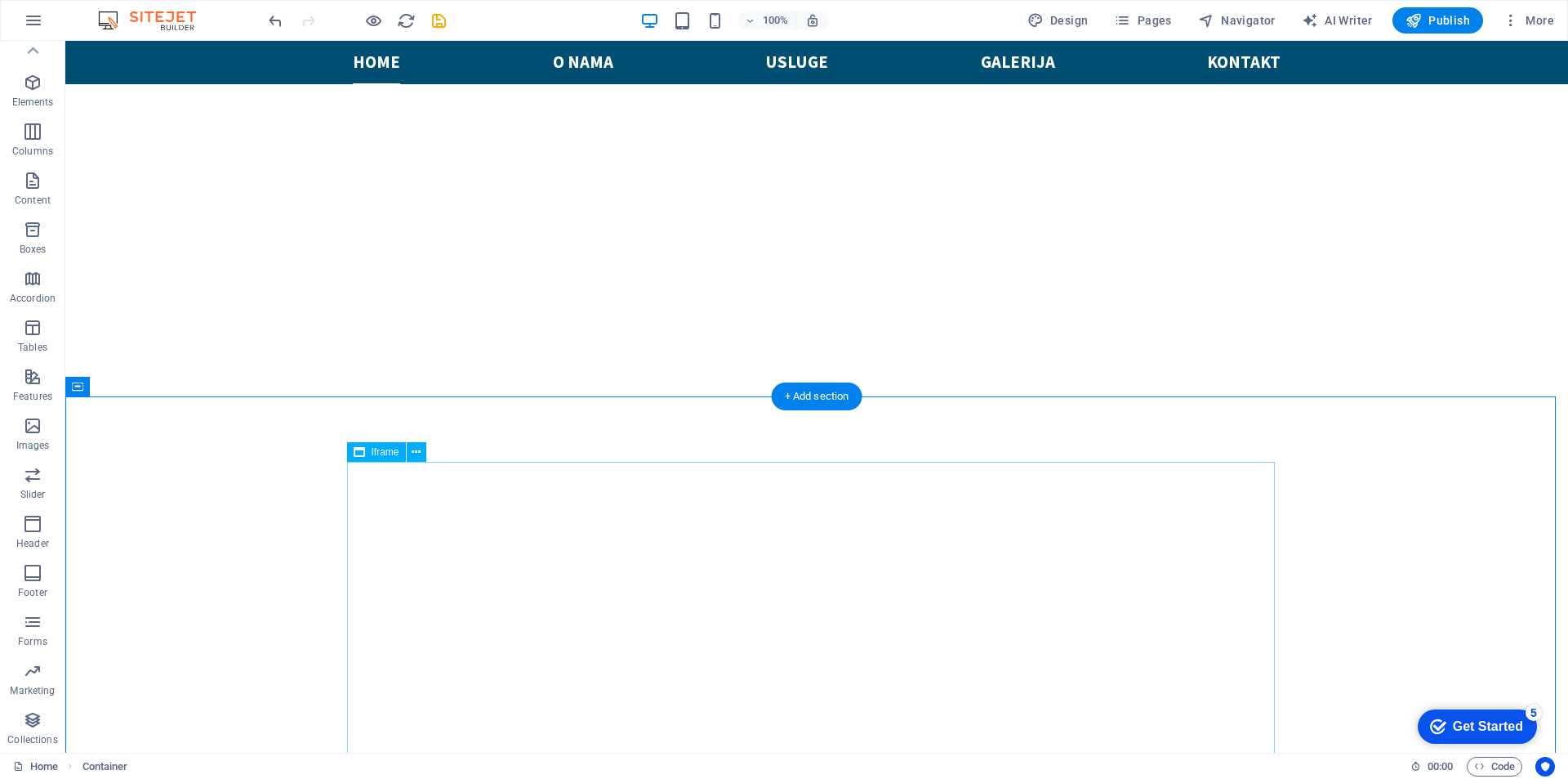
scroll to position [808, 0]
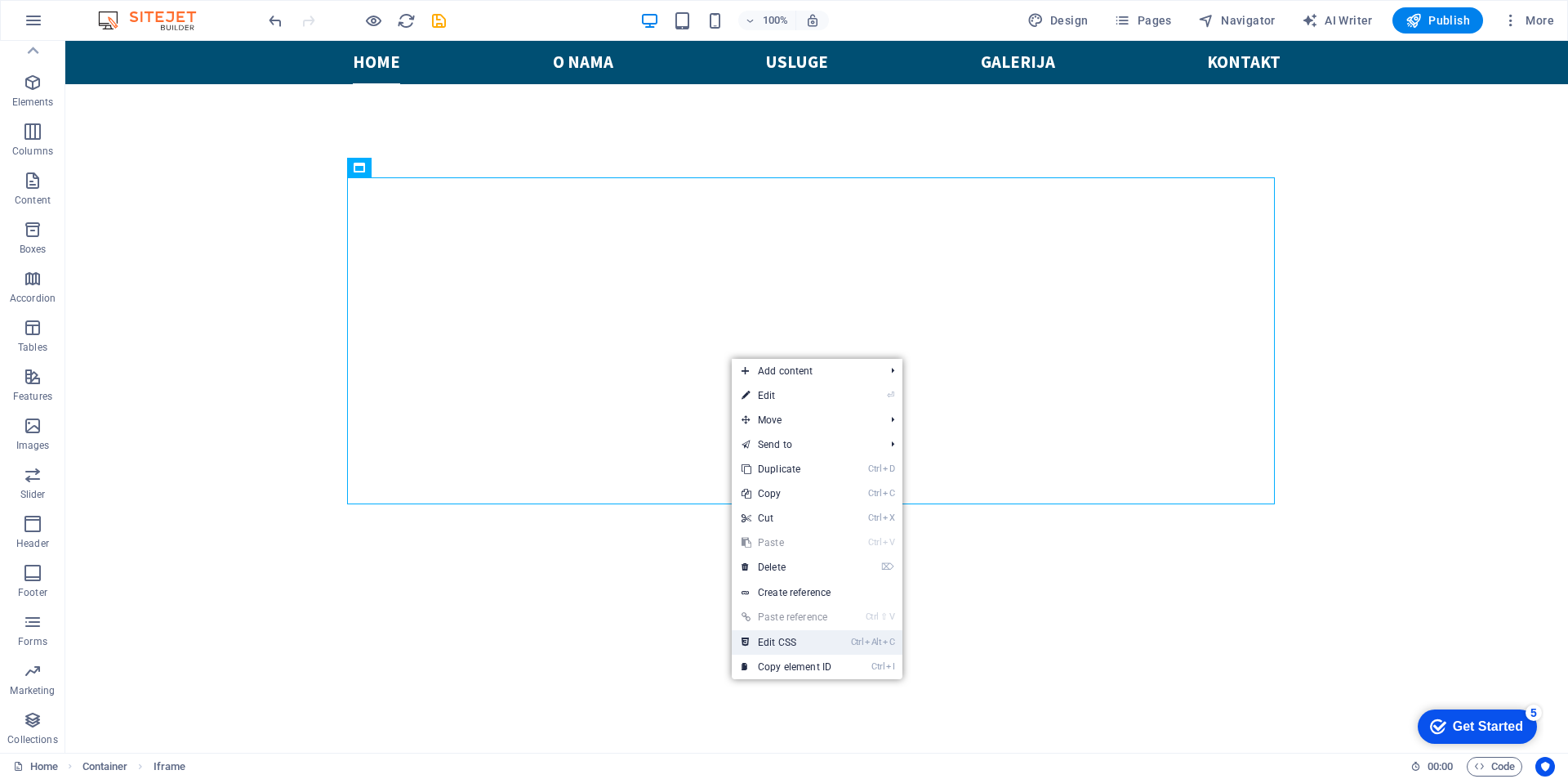
click at [808, 645] on link "Ctrl Alt C Edit CSS" at bounding box center [787, 642] width 110 height 24
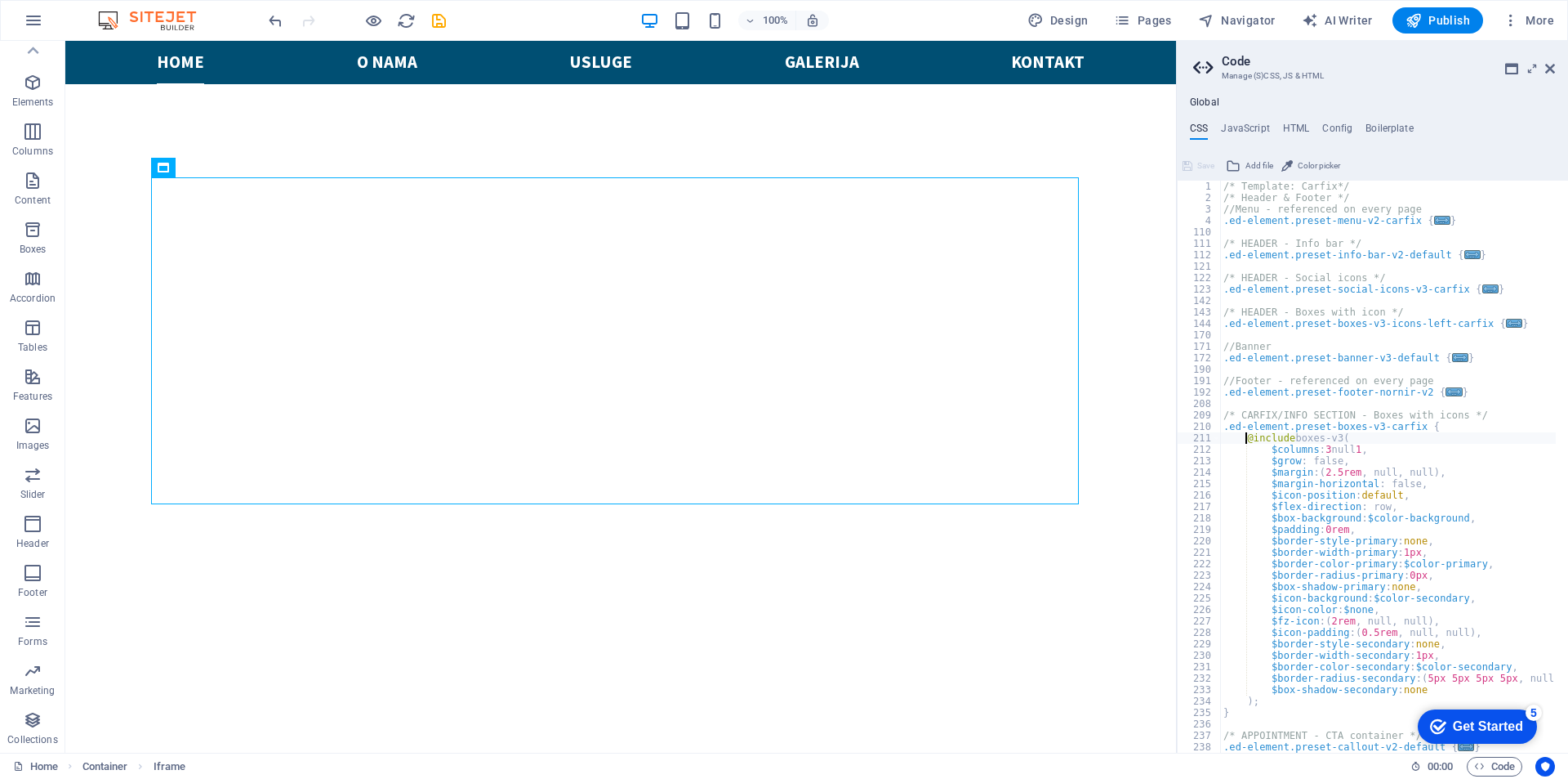
click at [1555, 67] on aside "Code Manage (S)CSS, JS & HTML Global CSS JavaScript HTML Config Boilerplate @in…" at bounding box center [1372, 396] width 392 height 712
drag, startPoint x: 1549, startPoint y: 67, endPoint x: 1479, endPoint y: 27, distance: 80.6
click at [1549, 67] on icon at bounding box center [1550, 68] width 10 height 13
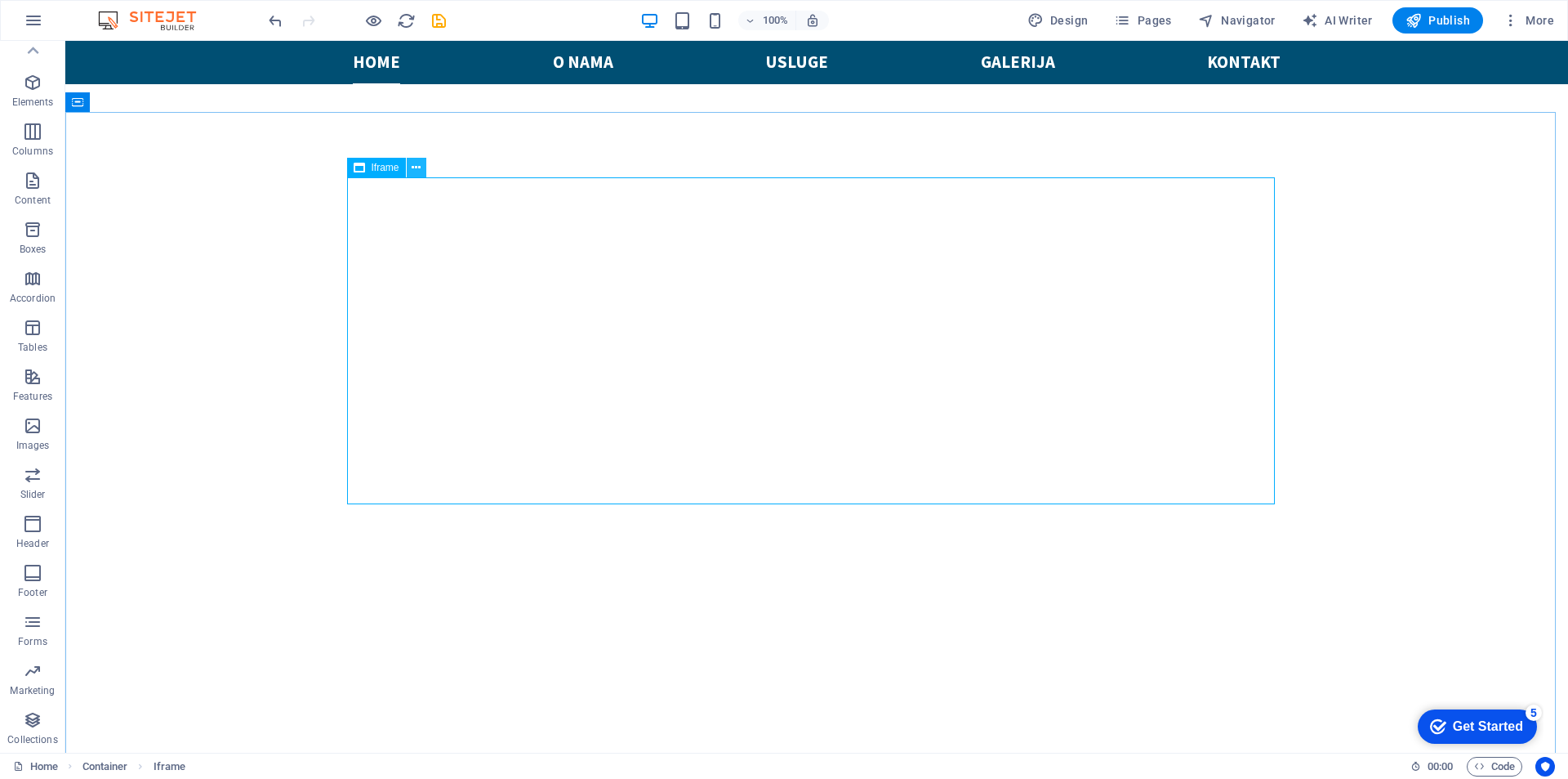
click at [414, 163] on icon at bounding box center [416, 167] width 9 height 17
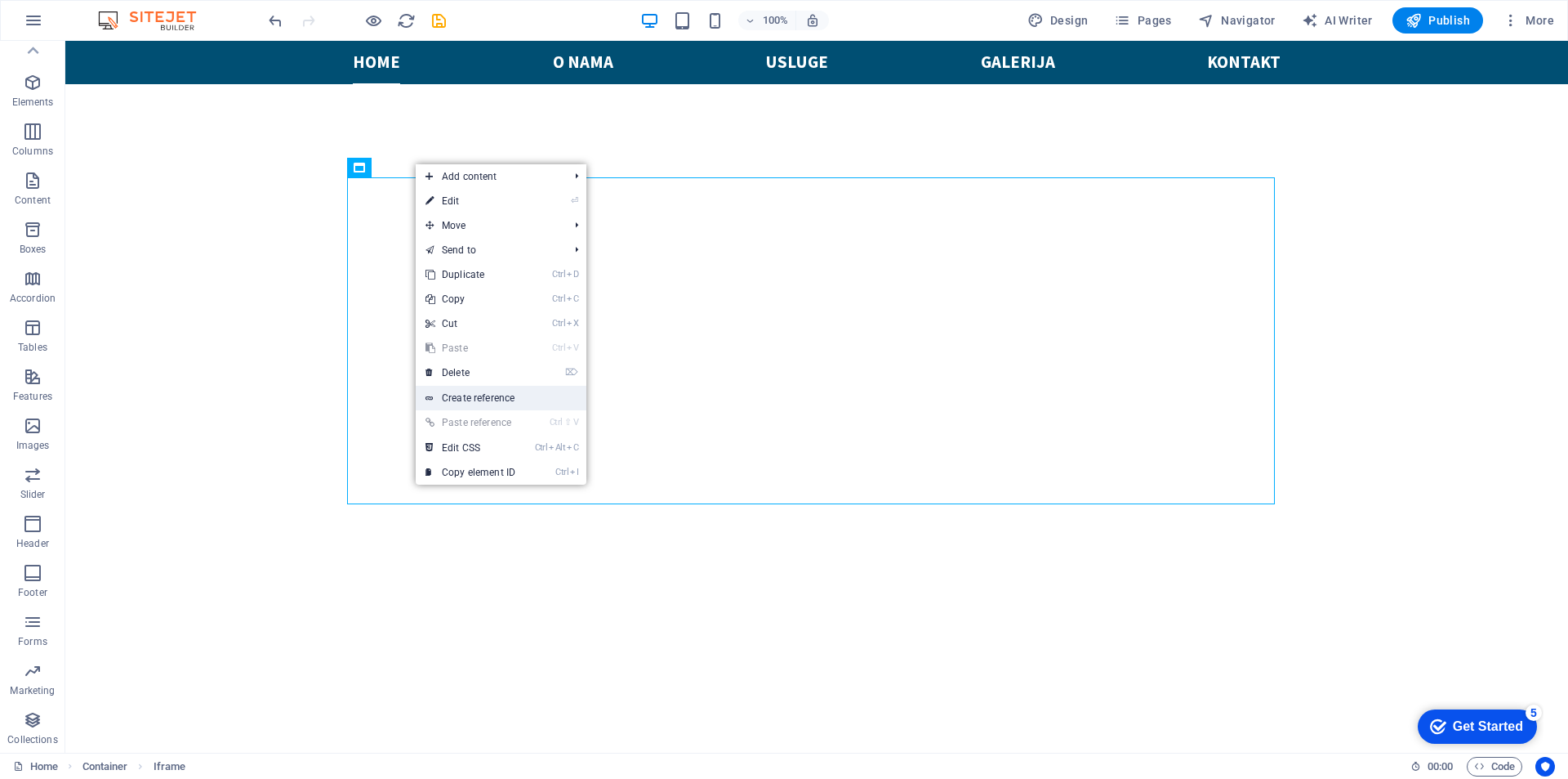
click at [527, 392] on link "Create reference" at bounding box center [501, 397] width 171 height 24
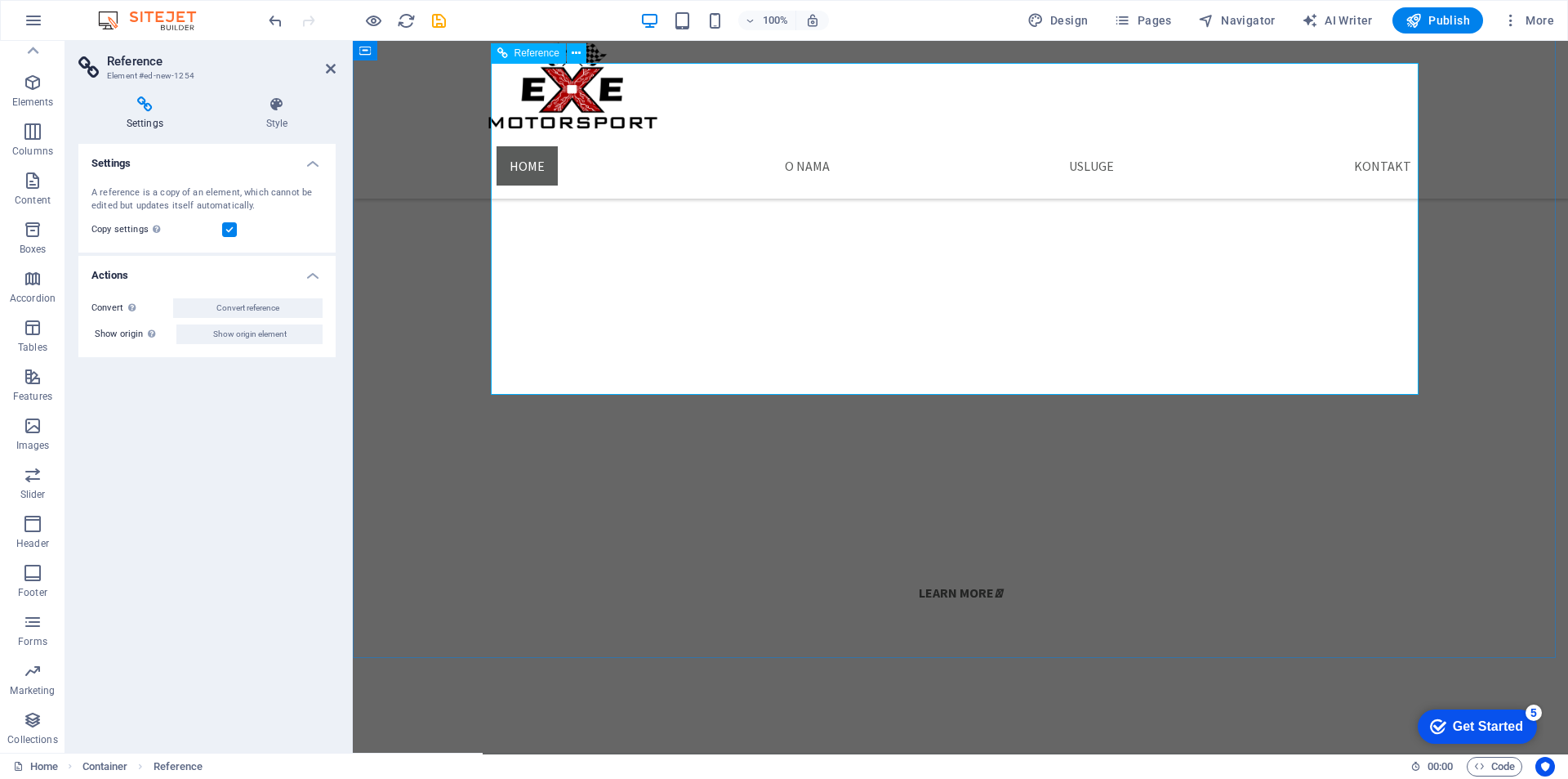
scroll to position [928, 0]
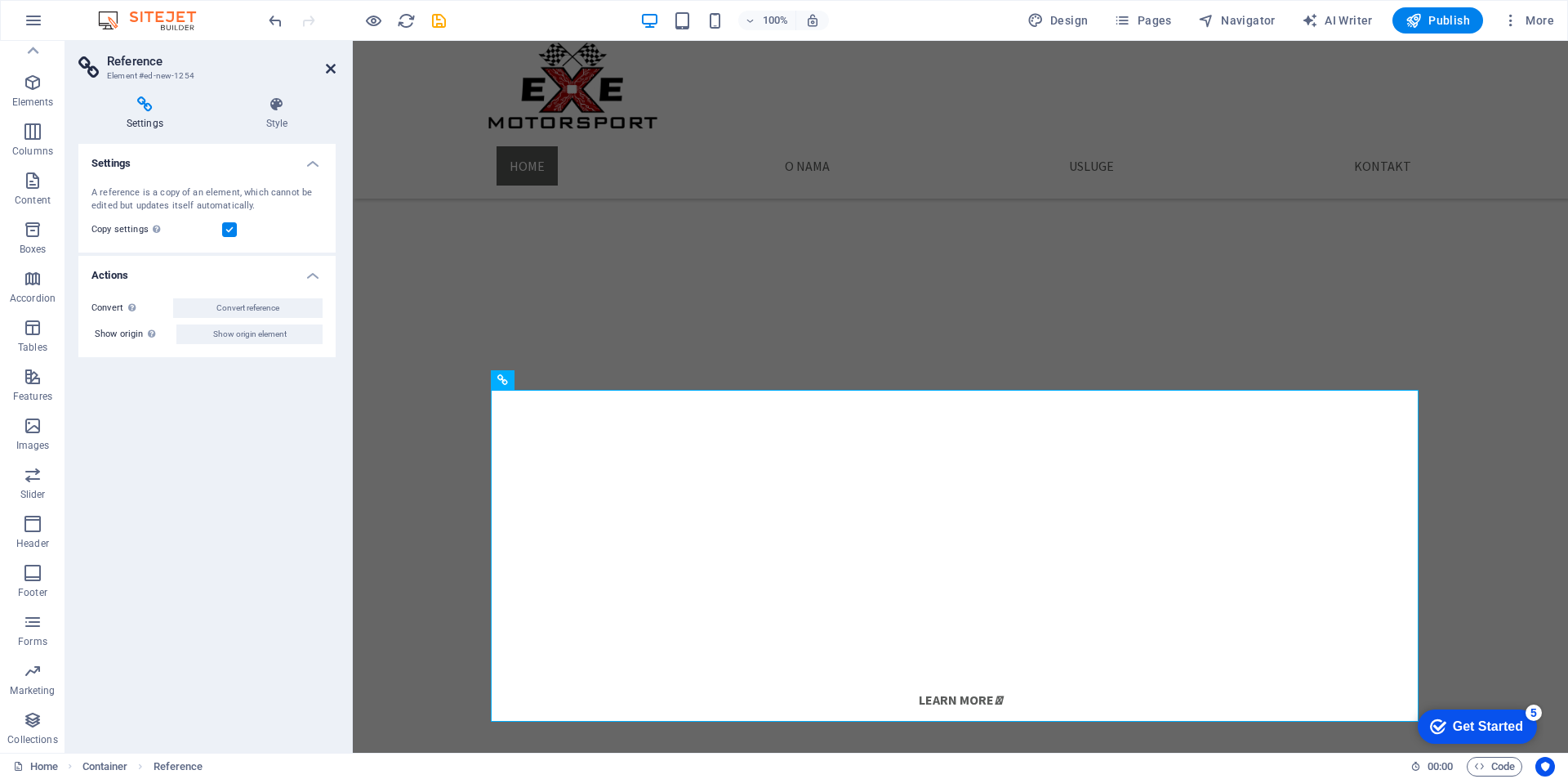
click at [329, 69] on icon at bounding box center [330, 68] width 10 height 13
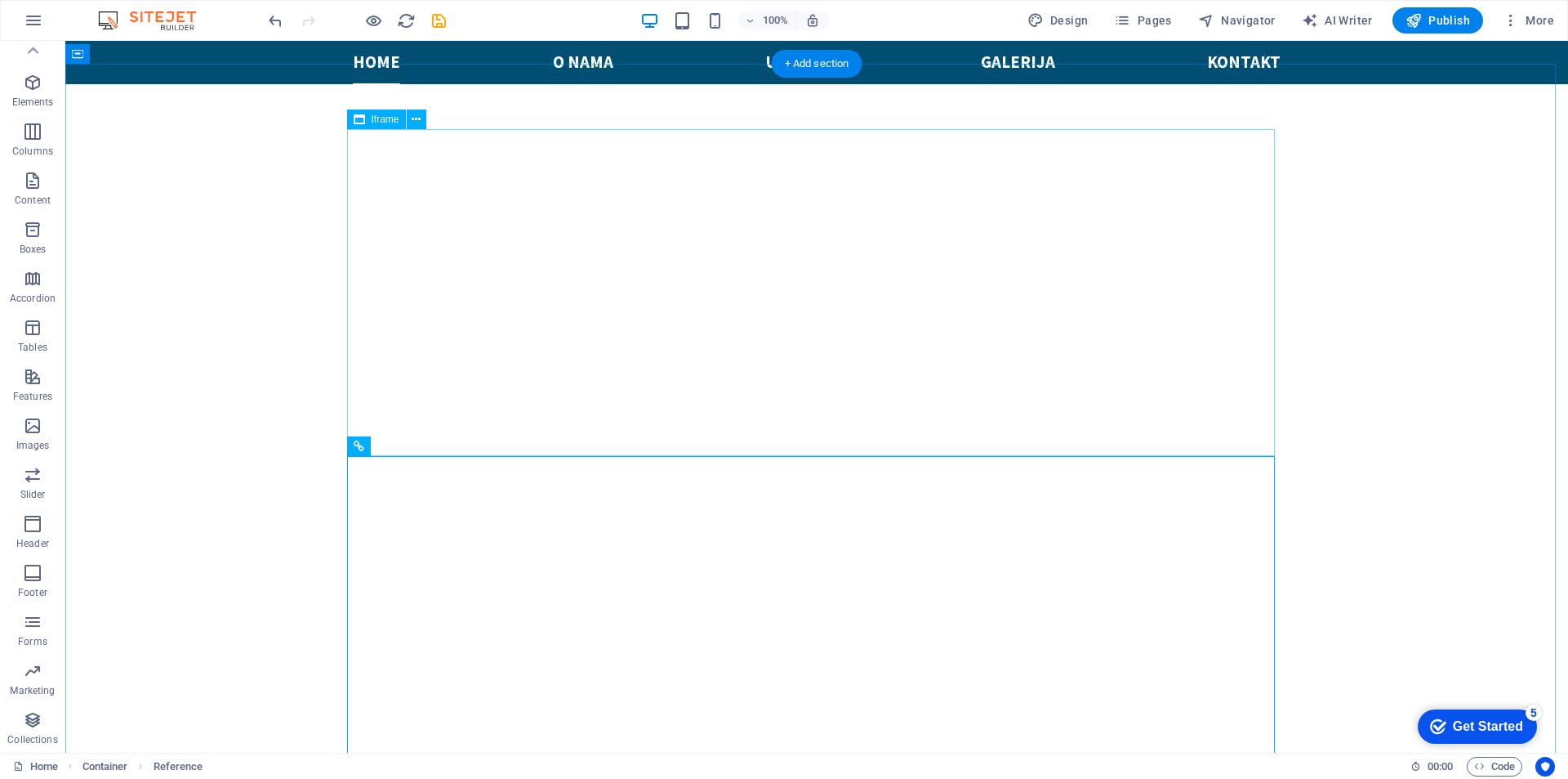
scroll to position [846, 0]
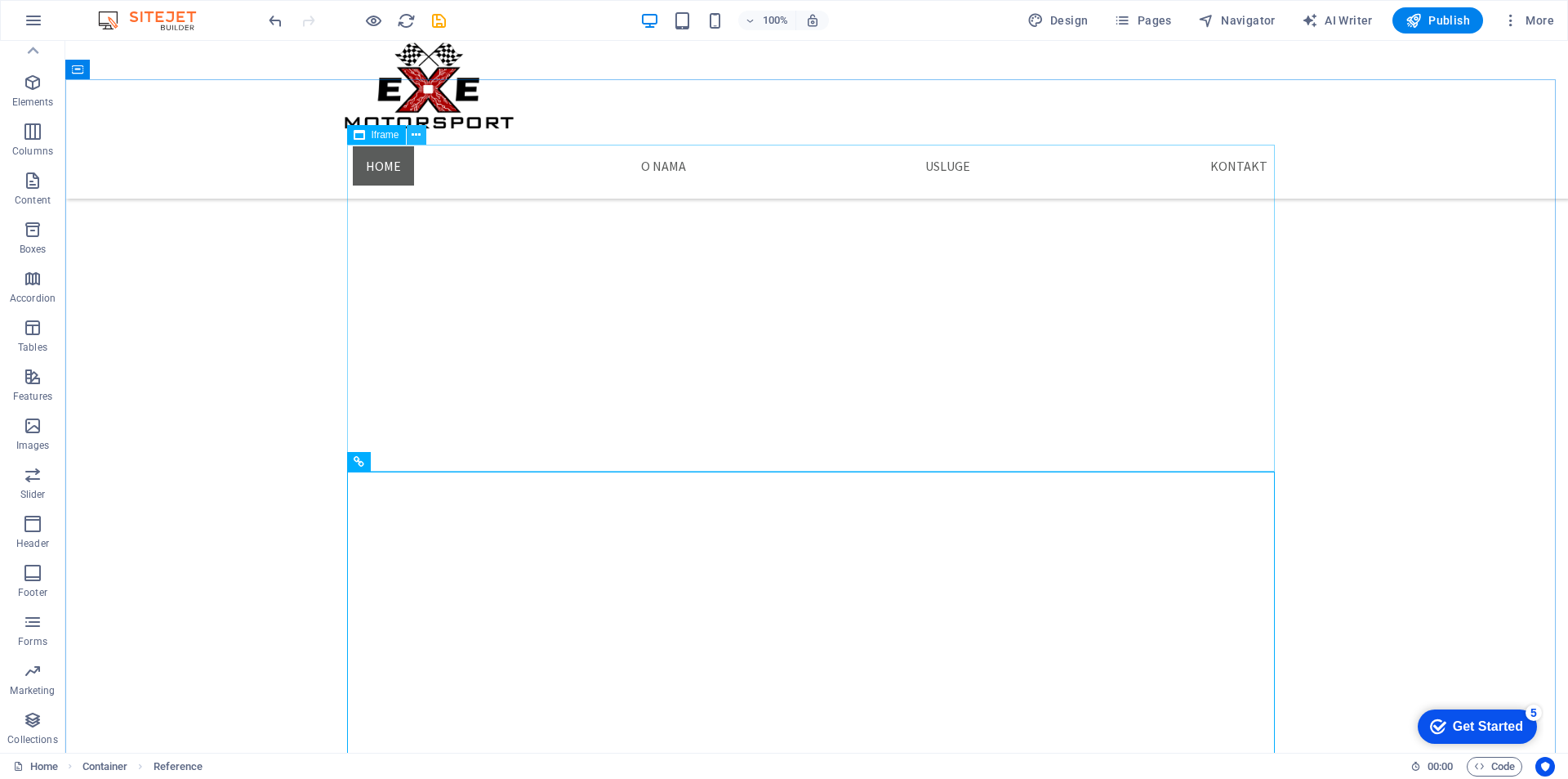
click at [412, 136] on icon at bounding box center [416, 135] width 9 height 17
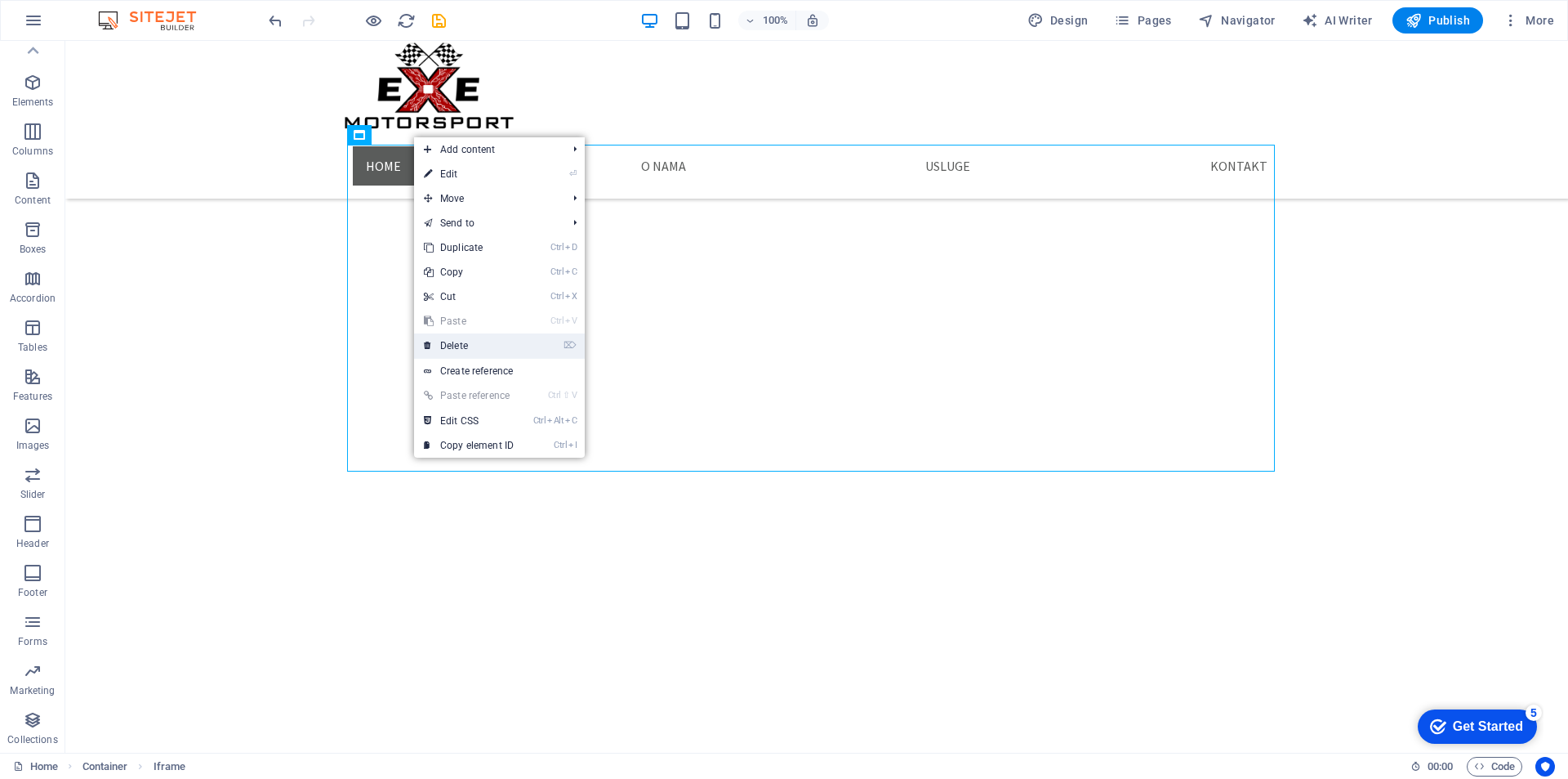
click at [479, 345] on link "⌦ Delete" at bounding box center [469, 345] width 110 height 24
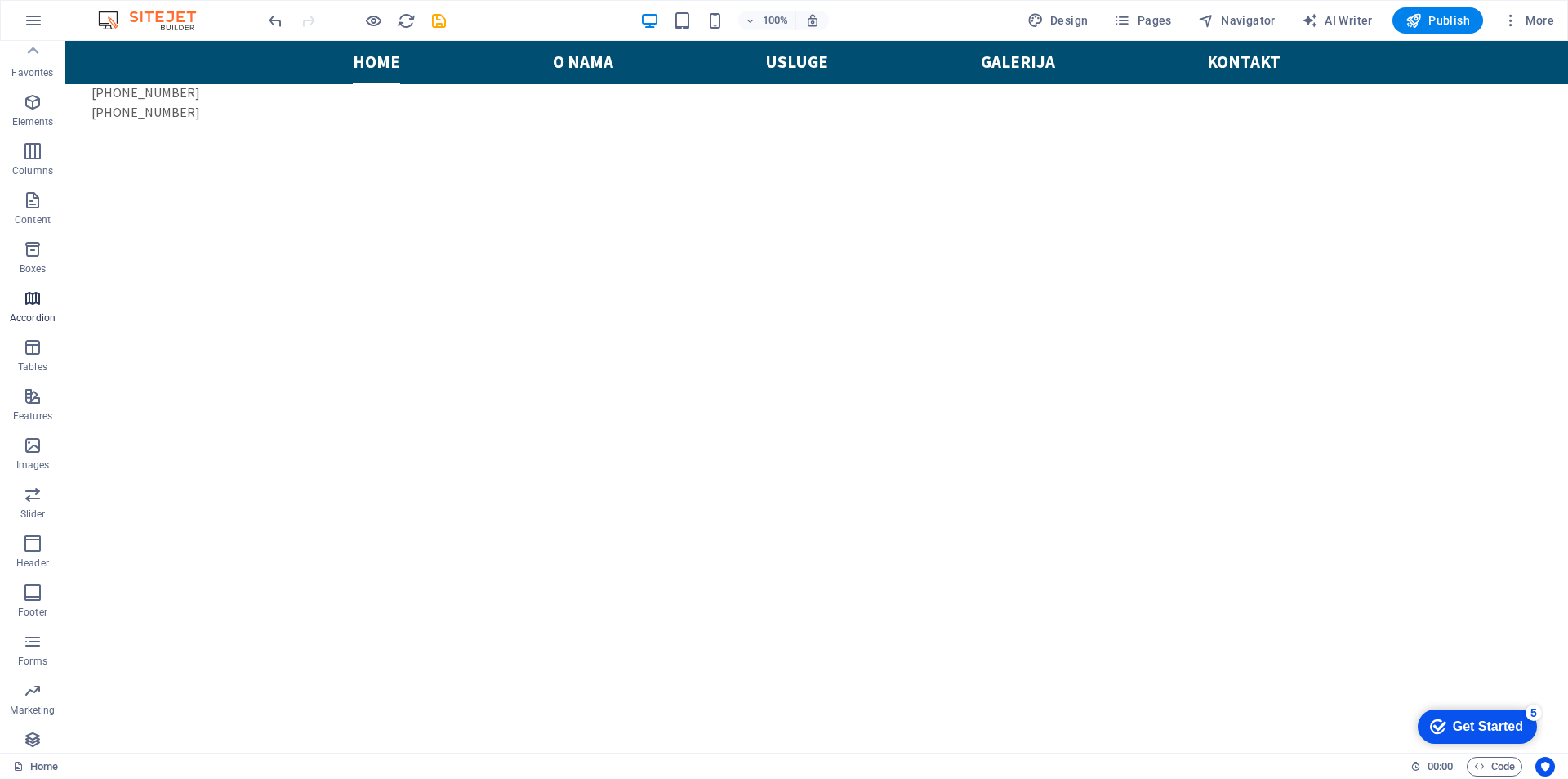
scroll to position [0, 0]
click at [40, 5] on button "button" at bounding box center [33, 21] width 40 height 40
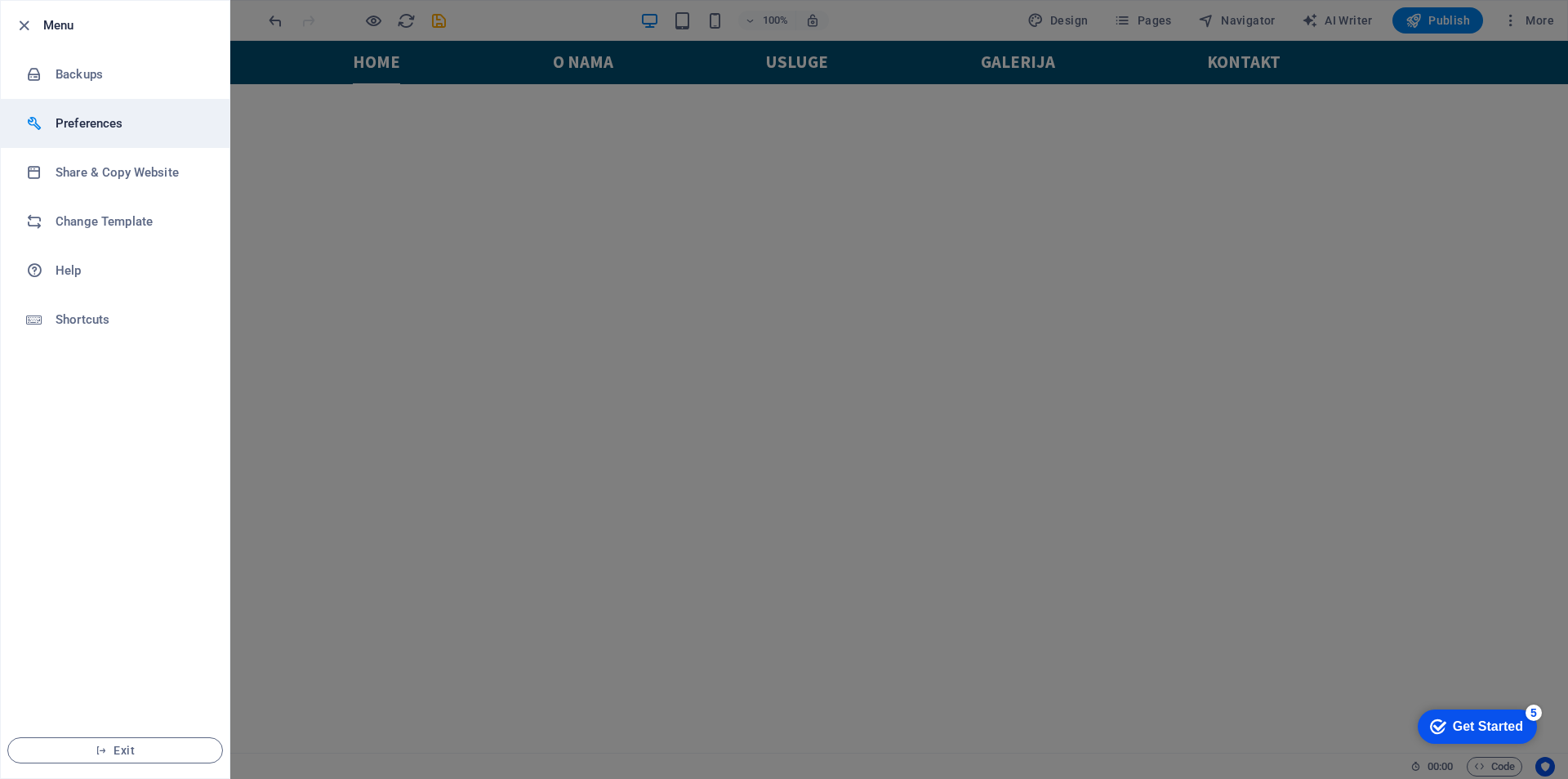
click at [83, 138] on li "Preferences" at bounding box center [115, 123] width 229 height 49
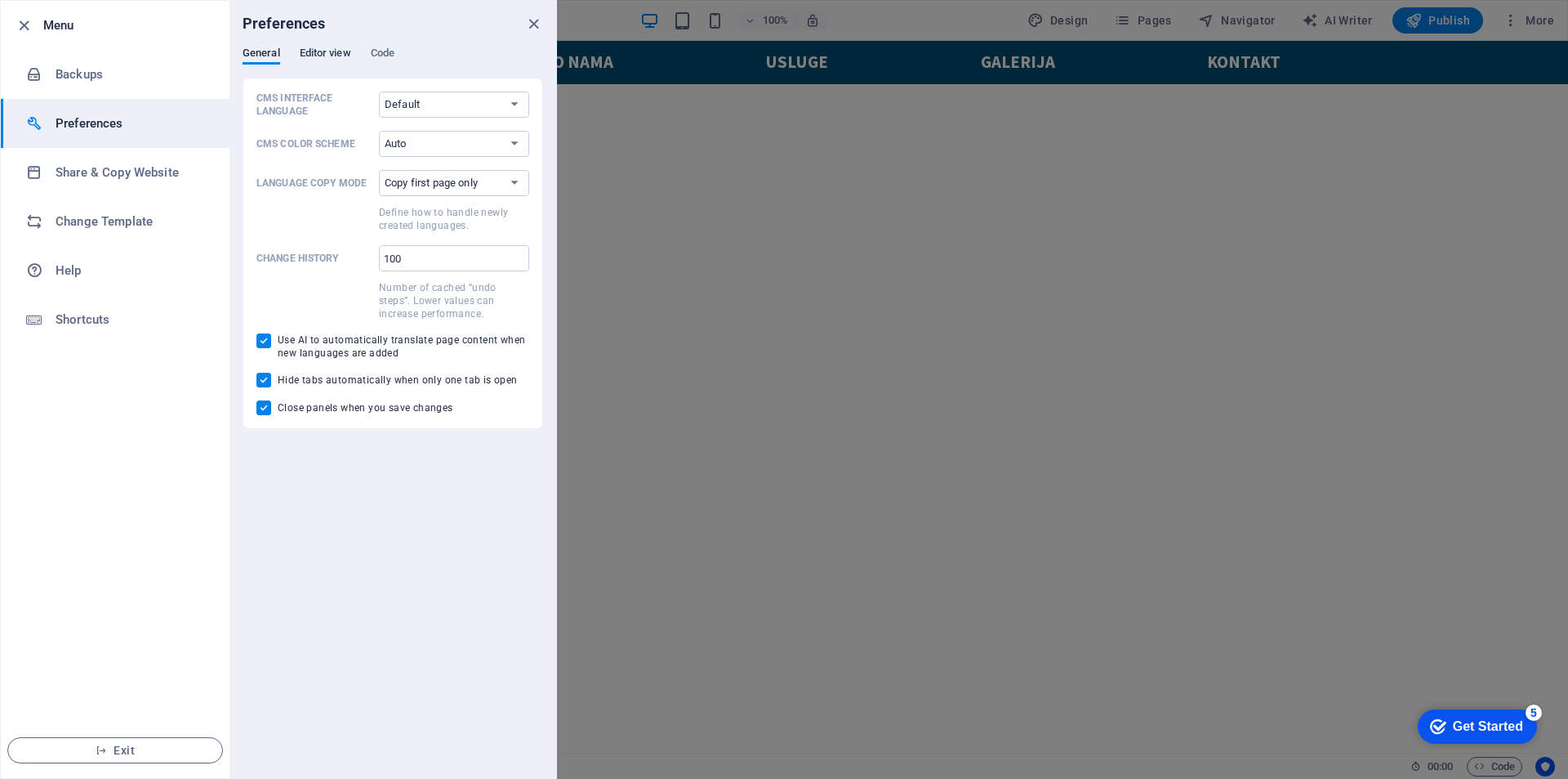
click at [340, 52] on span "Editor view" at bounding box center [325, 54] width 51 height 22
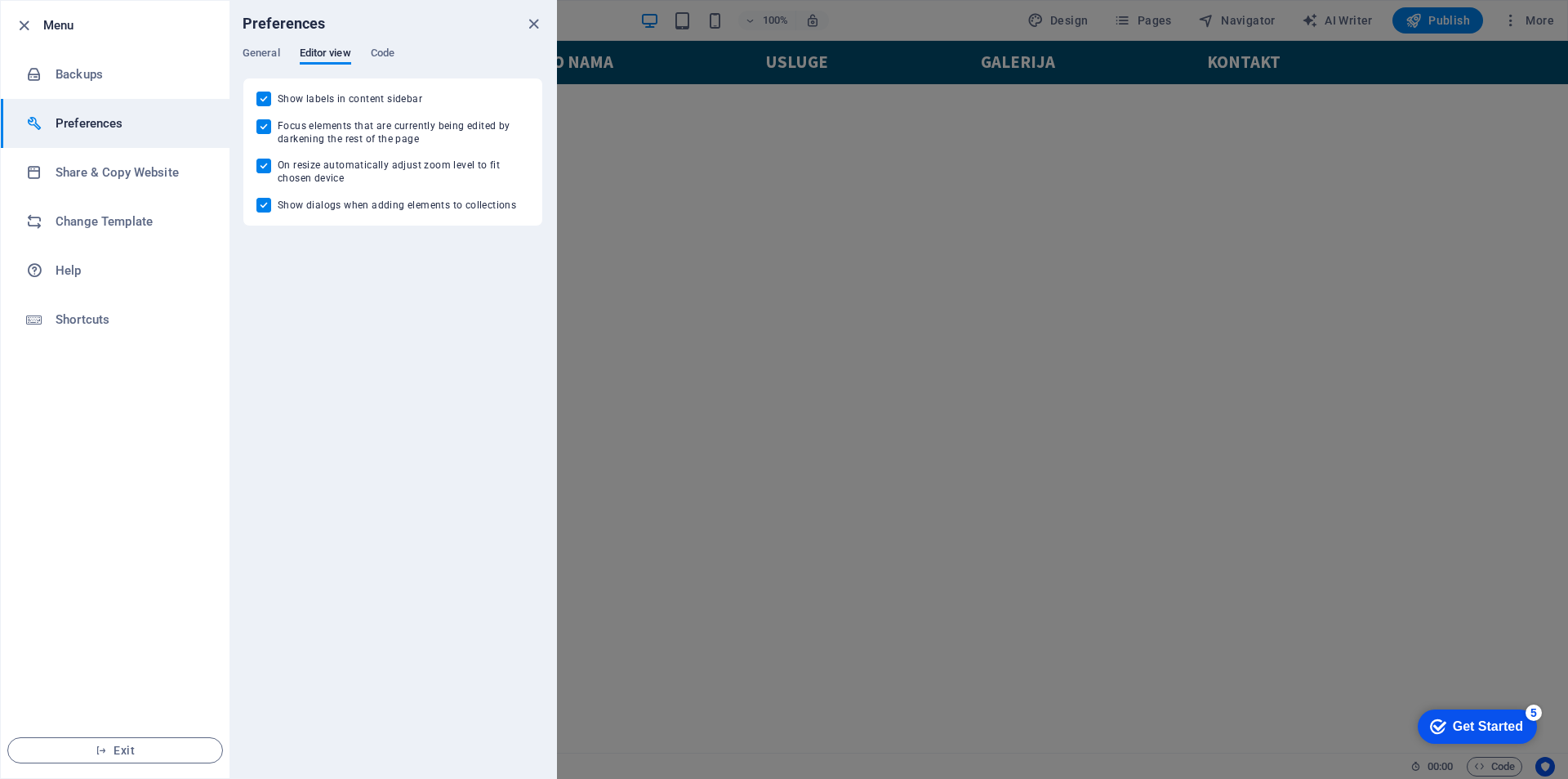
click at [408, 51] on div "General Editor view Code" at bounding box center [392, 62] width 301 height 31
click at [378, 54] on span "Code" at bounding box center [383, 54] width 23 height 22
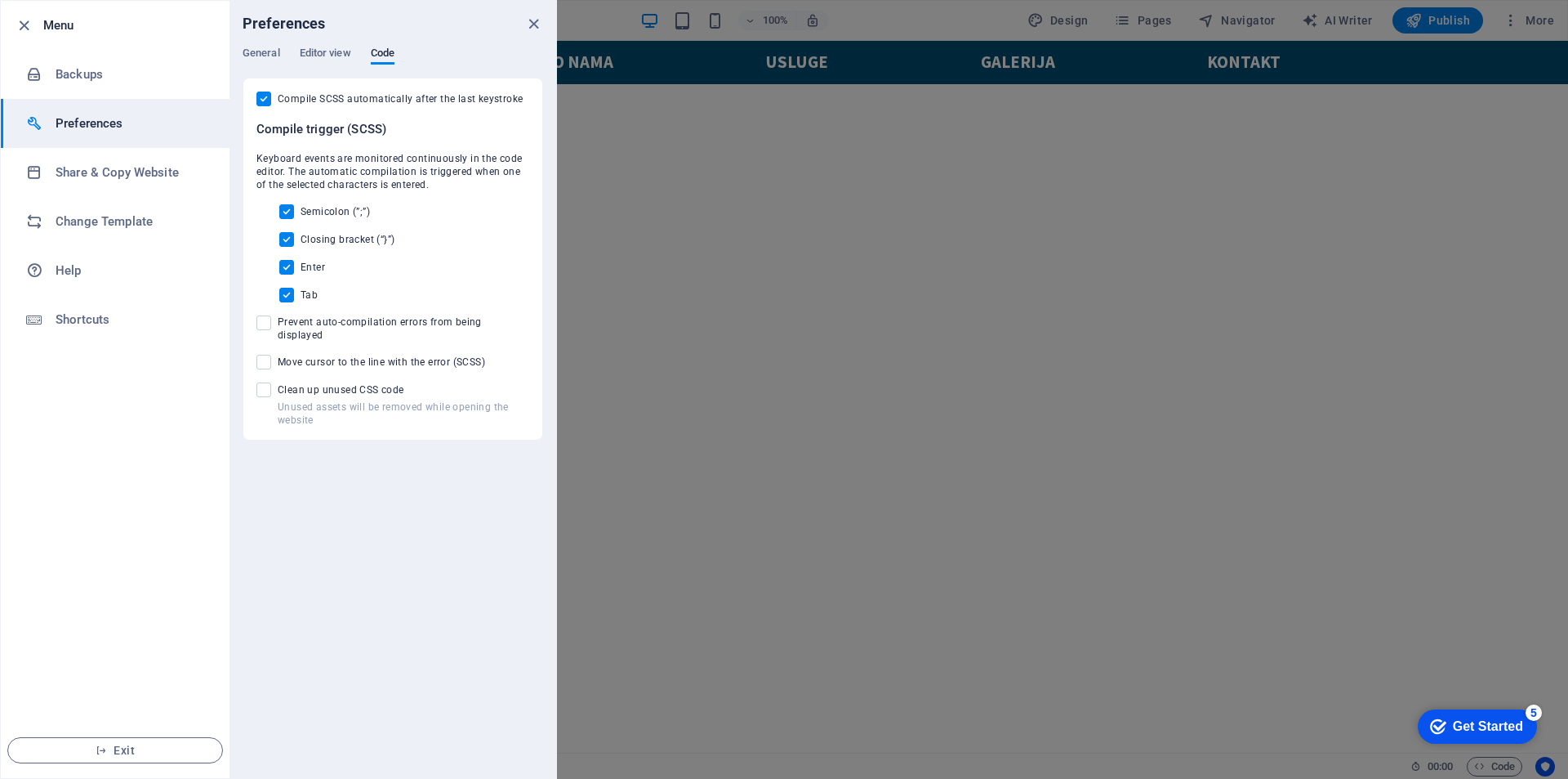
click at [286, 58] on div "General Editor view Code" at bounding box center [392, 62] width 301 height 31
click at [276, 50] on span "General" at bounding box center [261, 54] width 38 height 22
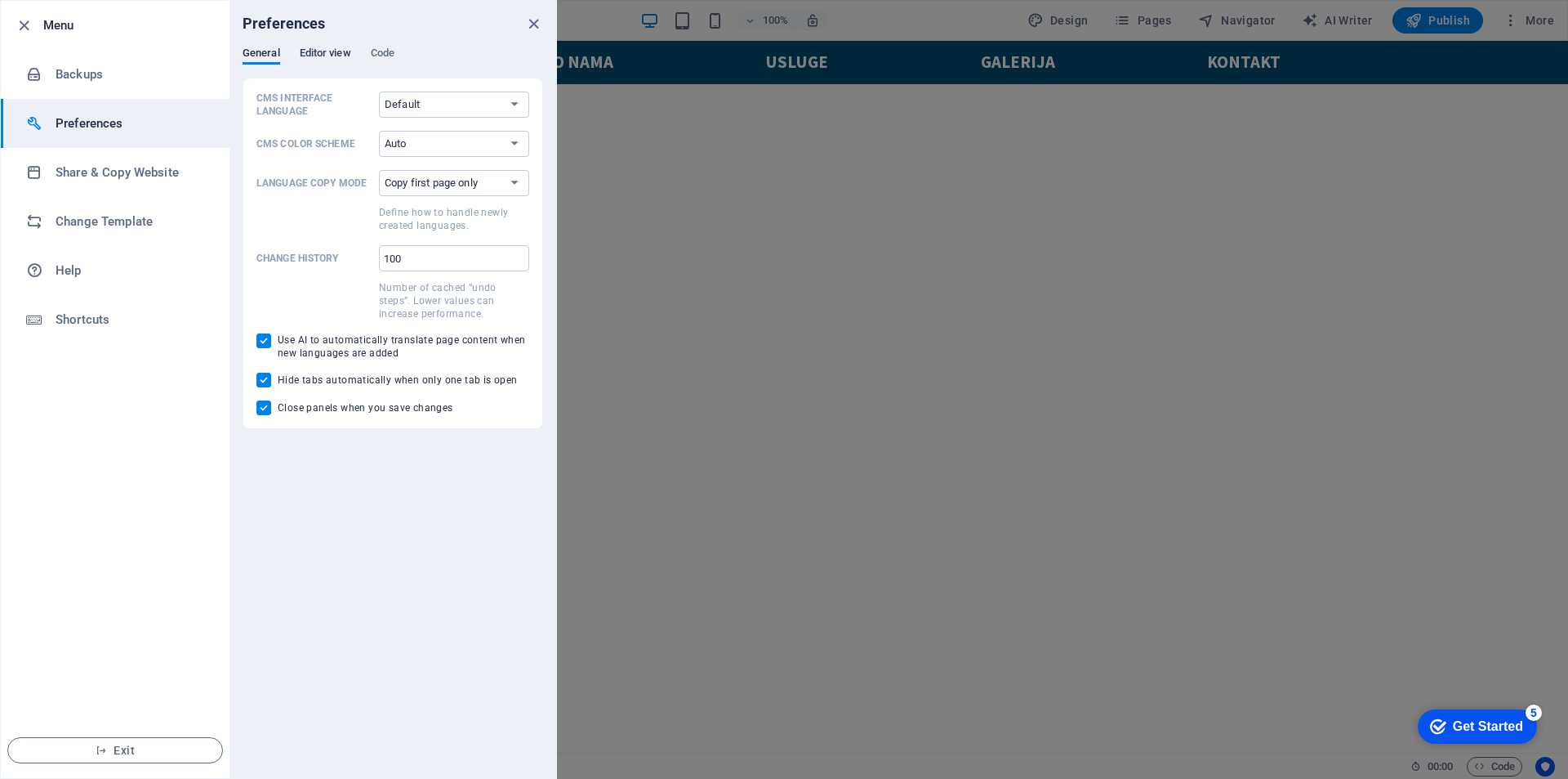
click at [302, 49] on span "Editor view" at bounding box center [325, 54] width 51 height 22
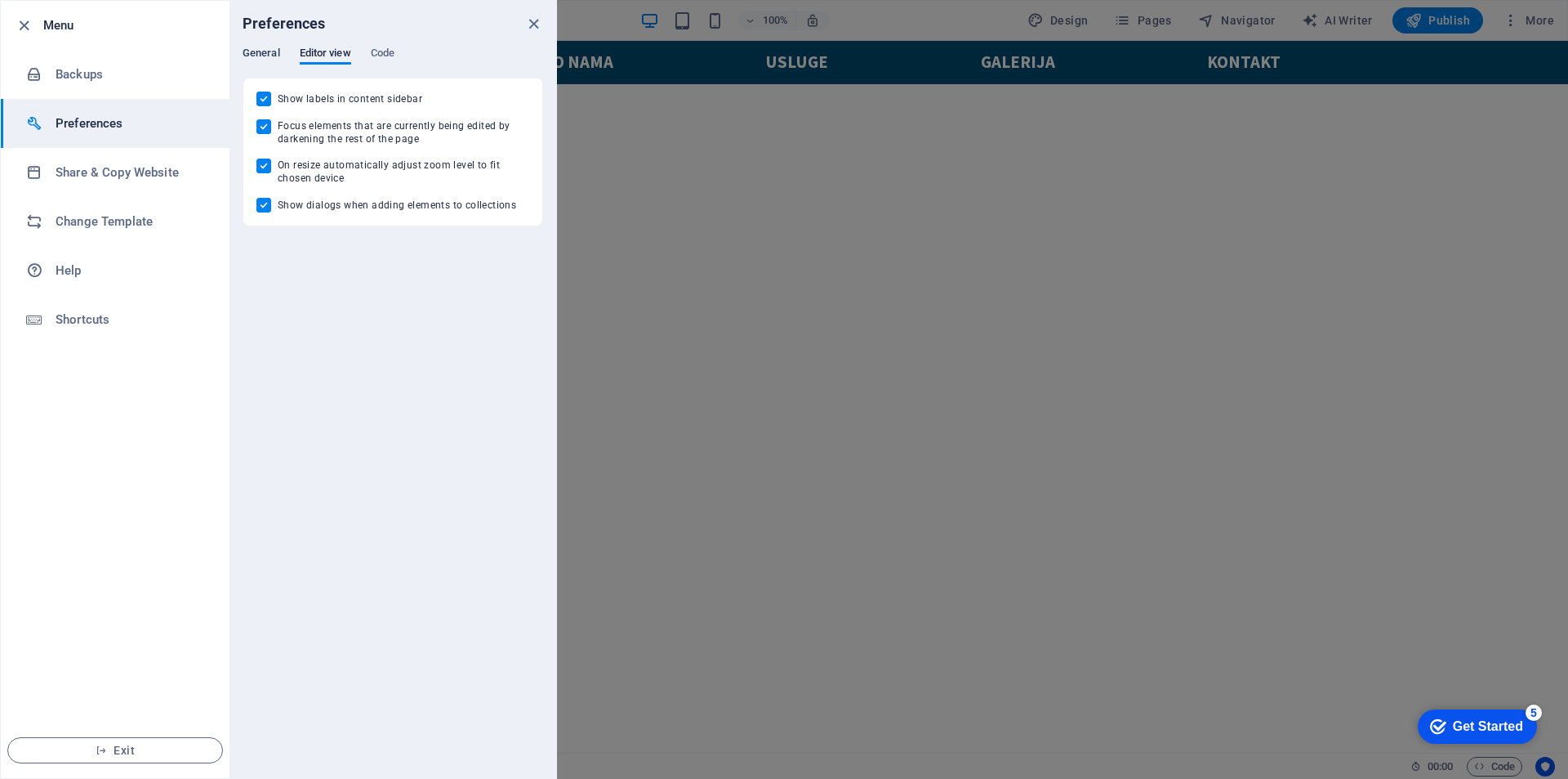
click at [258, 52] on span "General" at bounding box center [261, 54] width 38 height 22
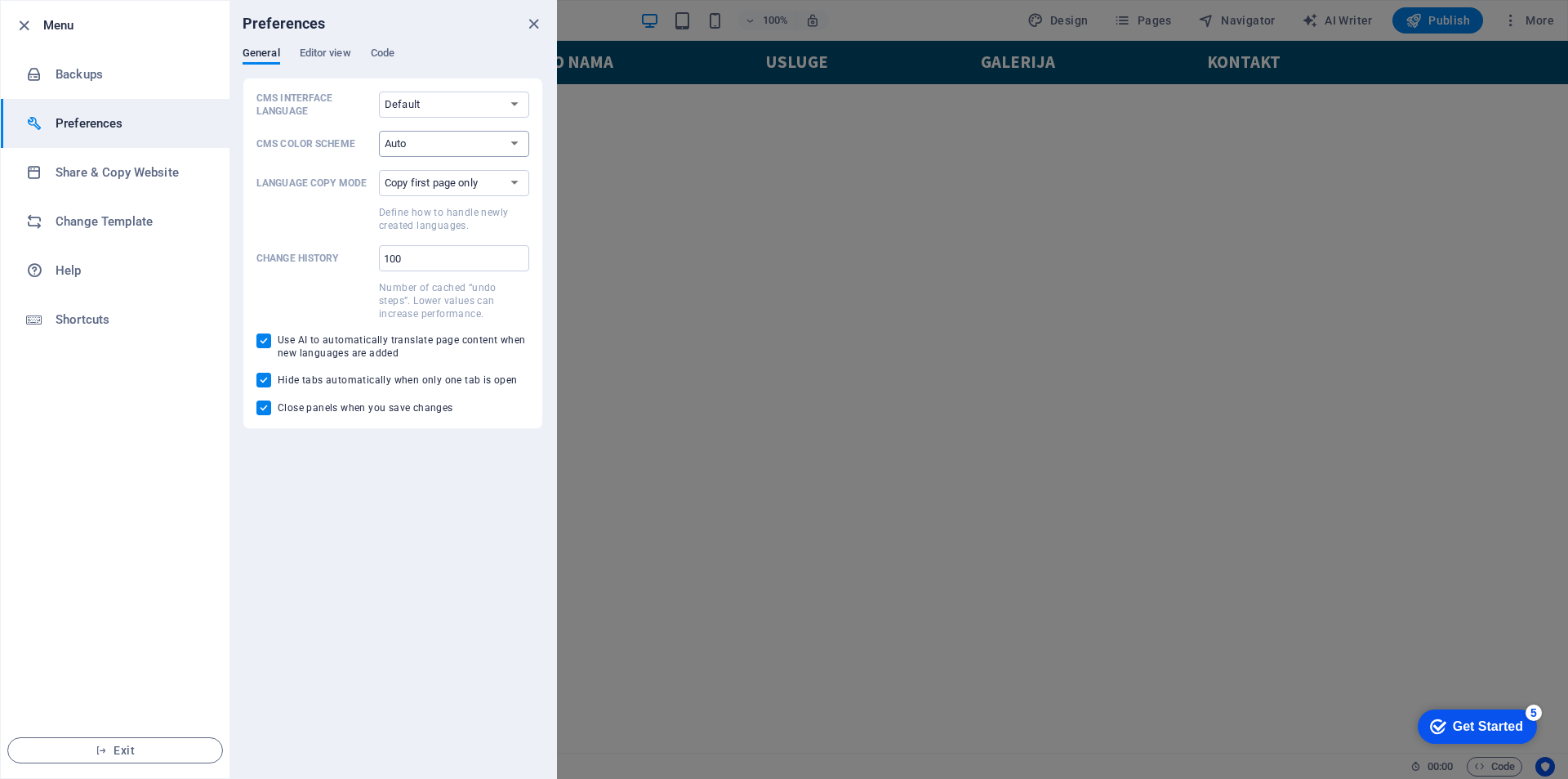
drag, startPoint x: 423, startPoint y: 151, endPoint x: 405, endPoint y: 137, distance: 22.8
click at [423, 151] on select "Auto Dark Light" at bounding box center [454, 144] width 150 height 26
drag, startPoint x: 359, startPoint y: 115, endPoint x: 368, endPoint y: 115, distance: 9.0
click at [359, 115] on p "CMS Interface Language" at bounding box center [314, 104] width 116 height 26
click at [379, 115] on select "Default Deutsch English Español Français Magyar Italiano Nederlands Polski Port…" at bounding box center [454, 104] width 150 height 26
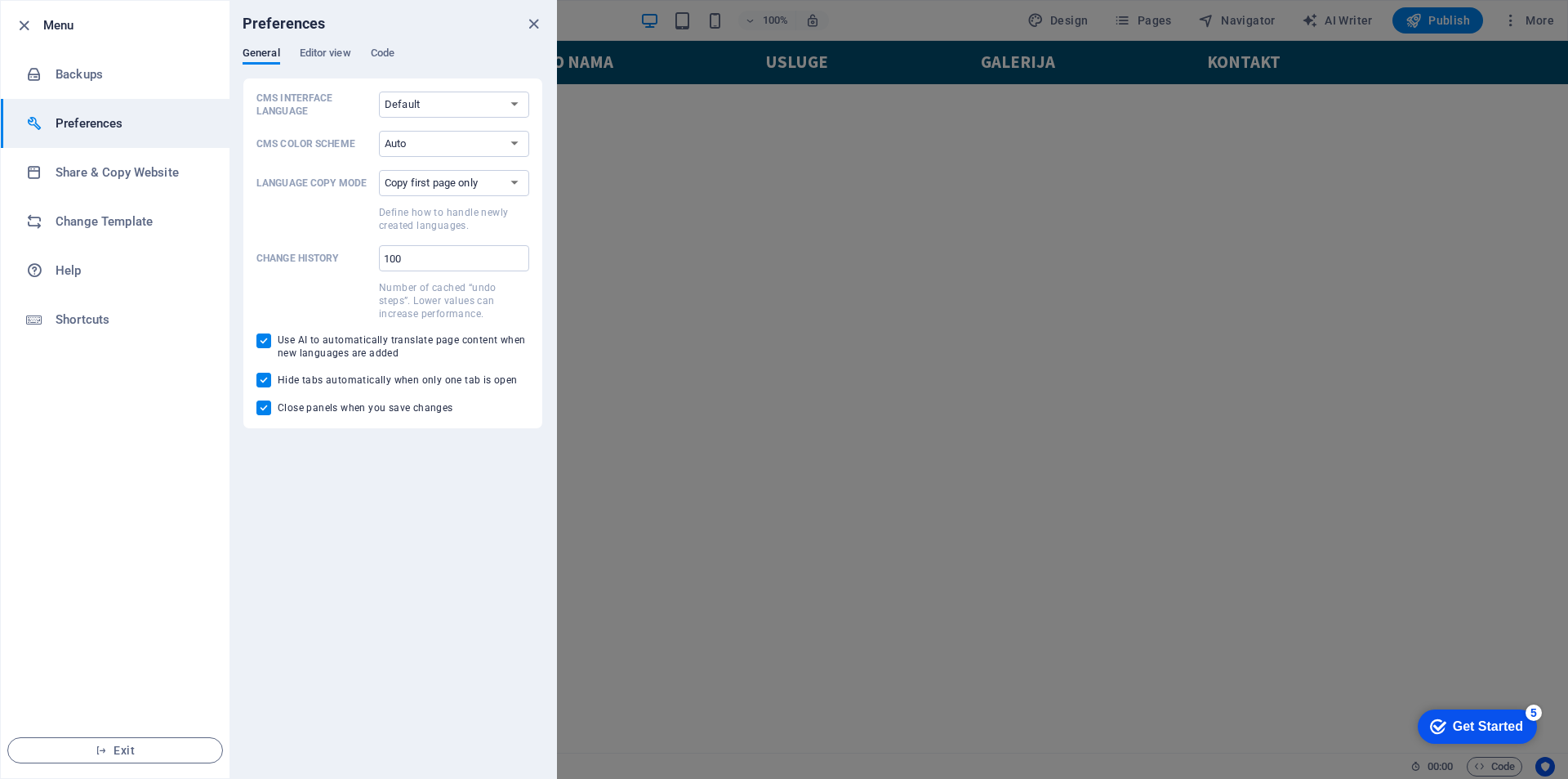
drag, startPoint x: 419, startPoint y: 103, endPoint x: 422, endPoint y: 91, distance: 12.4
click at [419, 103] on select "Default Deutsch English Español Français Magyar Italiano Nederlands Polski Port…" at bounding box center [454, 104] width 150 height 26
click at [429, 56] on div "General Editor view Code" at bounding box center [392, 62] width 301 height 31
click at [534, 21] on icon "close" at bounding box center [533, 23] width 19 height 19
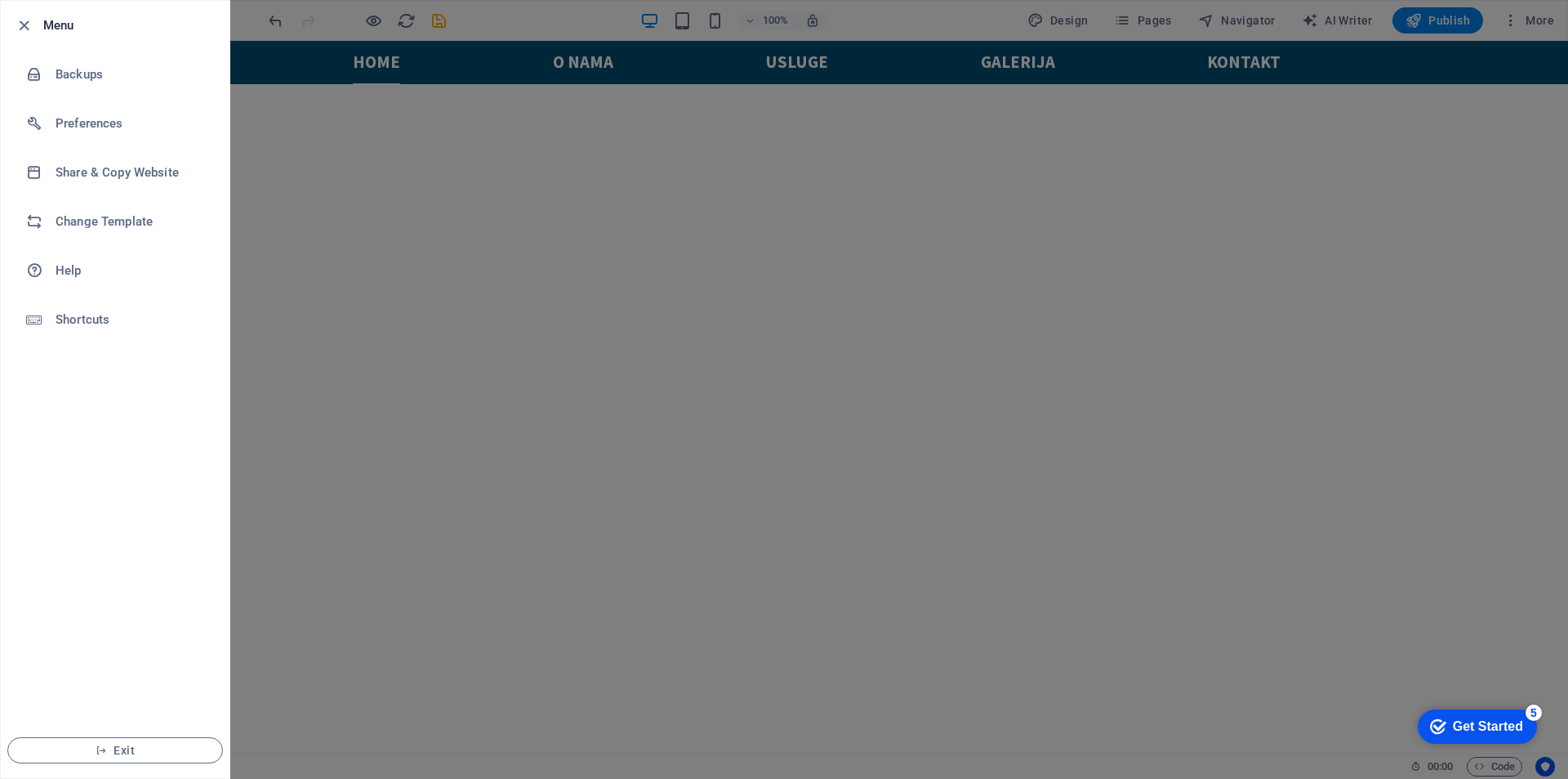
click at [987, 40] on div at bounding box center [784, 389] width 1568 height 779
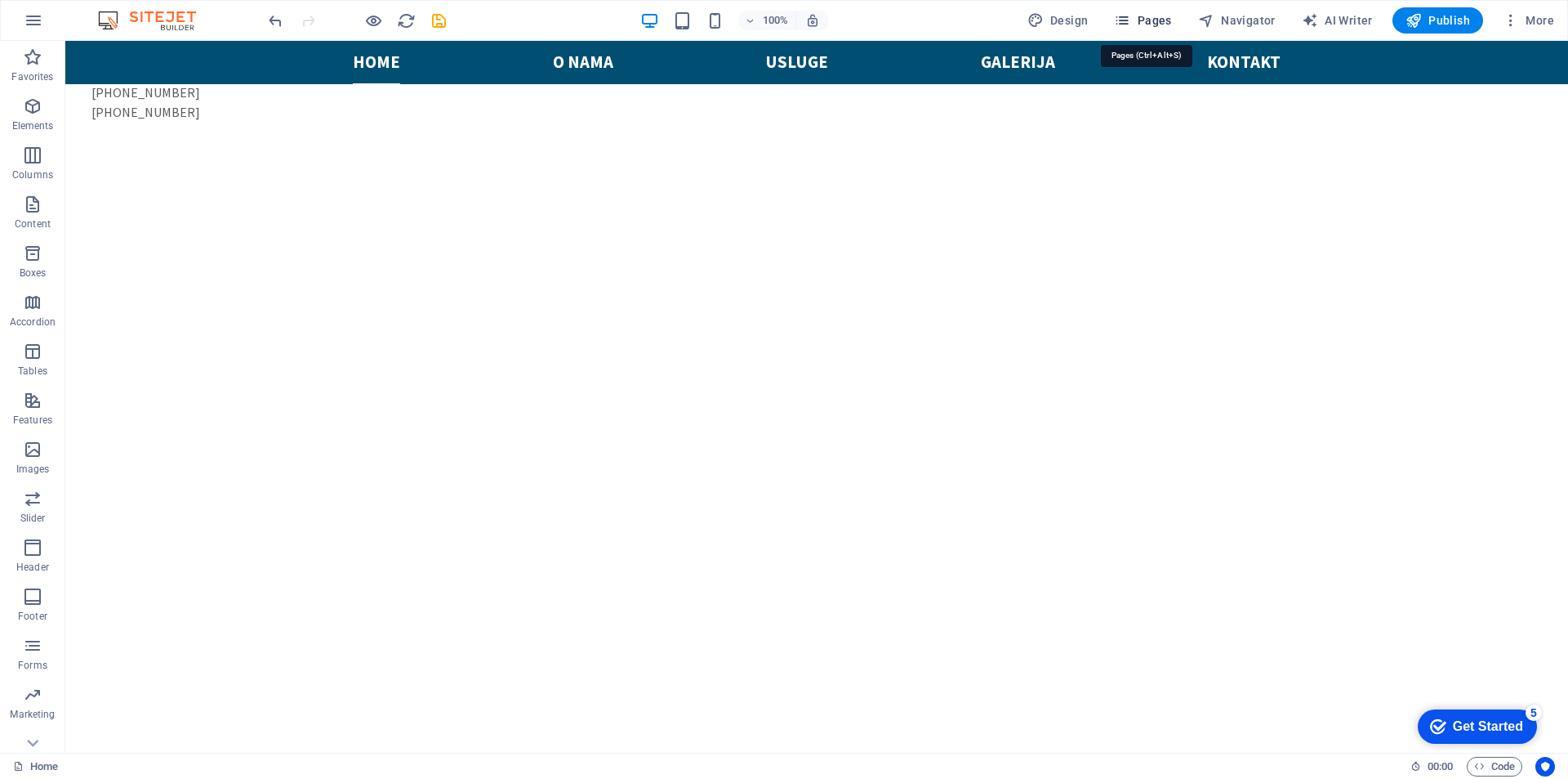
click at [1146, 13] on span "Pages" at bounding box center [1142, 21] width 57 height 16
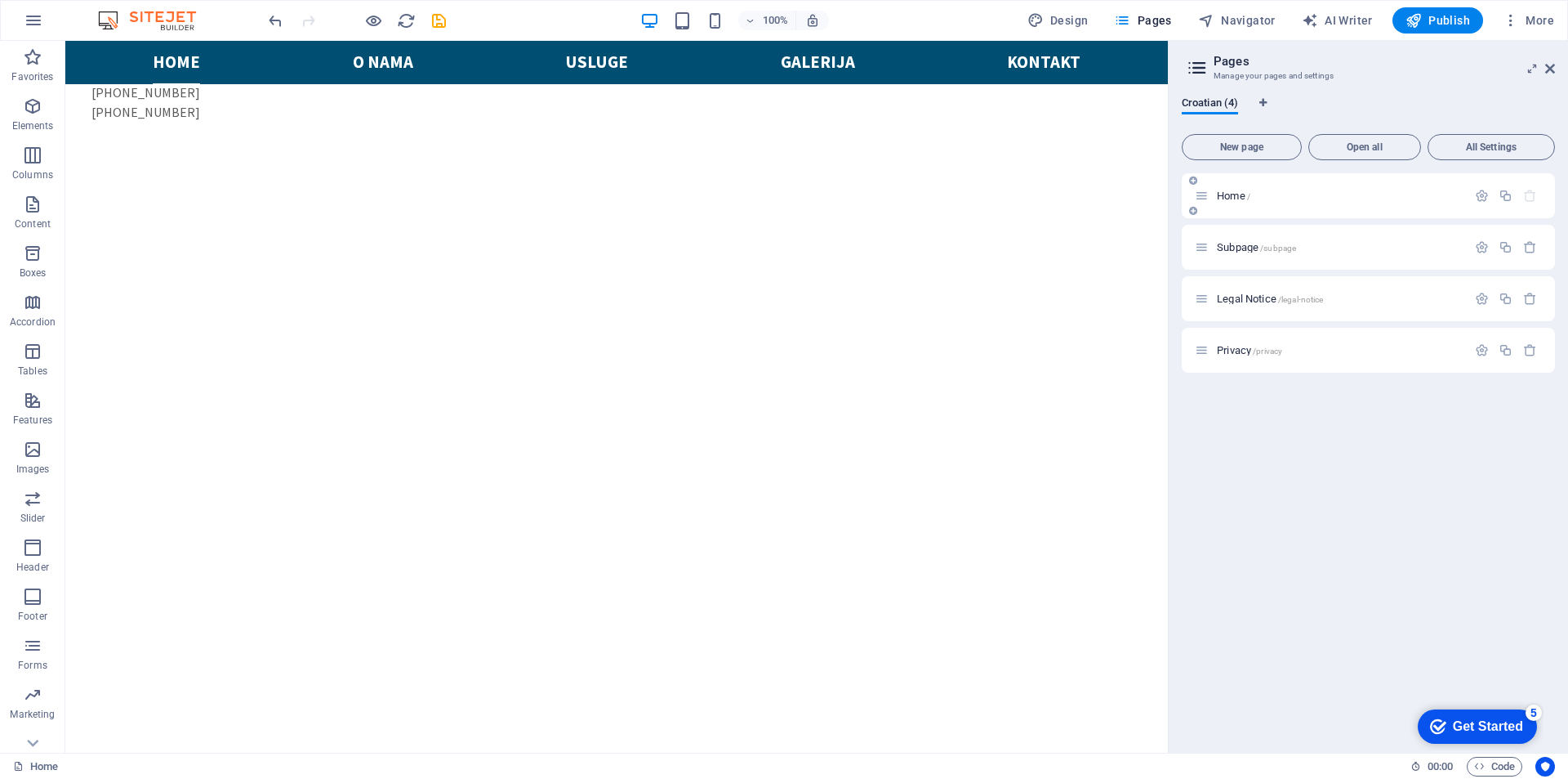
click at [1297, 198] on p "Home /" at bounding box center [1339, 196] width 245 height 11
click at [1477, 192] on icon "button" at bounding box center [1481, 195] width 13 height 13
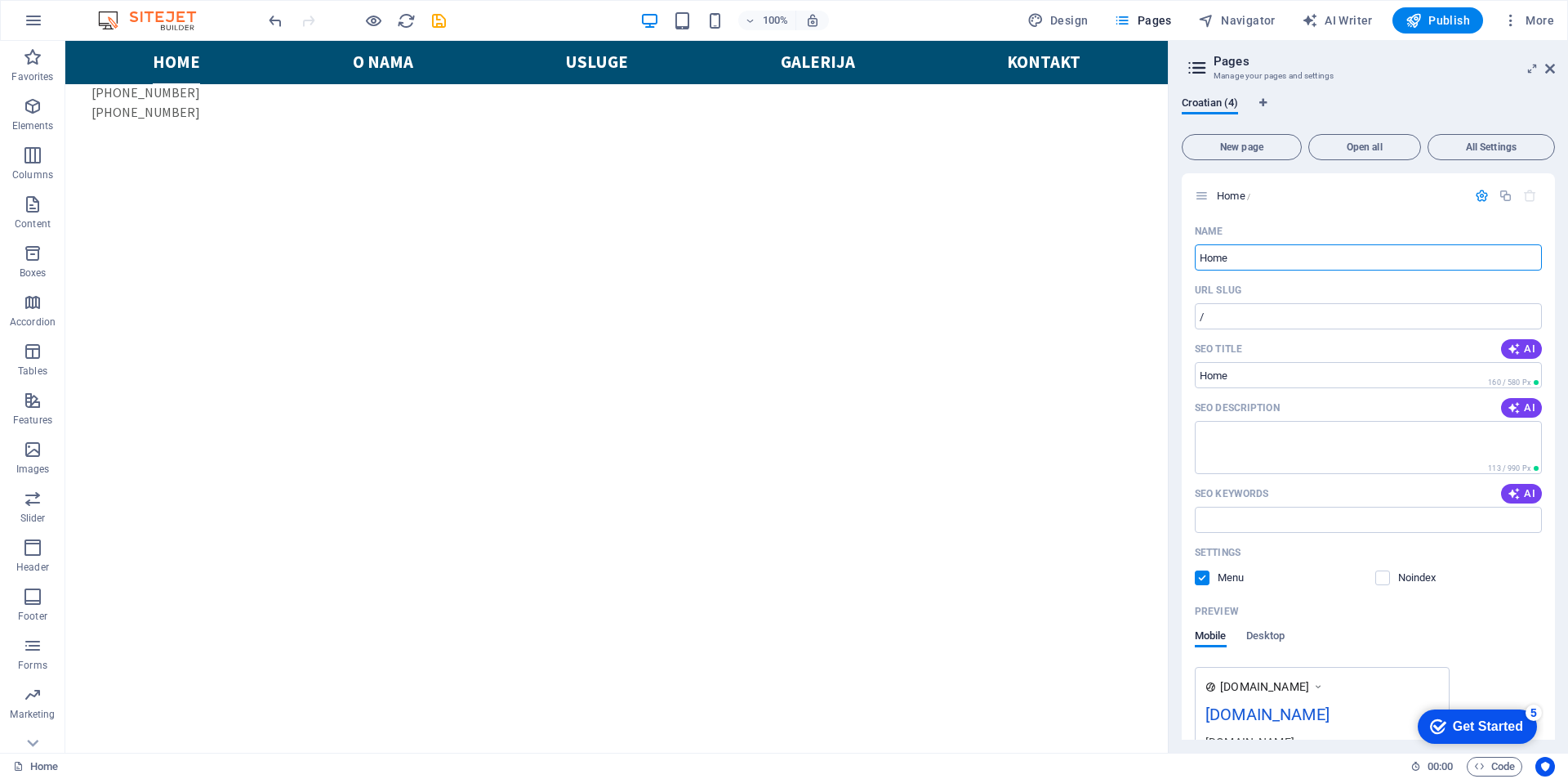
click at [1541, 67] on h2 "Pages" at bounding box center [1384, 61] width 341 height 14
click at [1546, 67] on icon at bounding box center [1550, 68] width 10 height 13
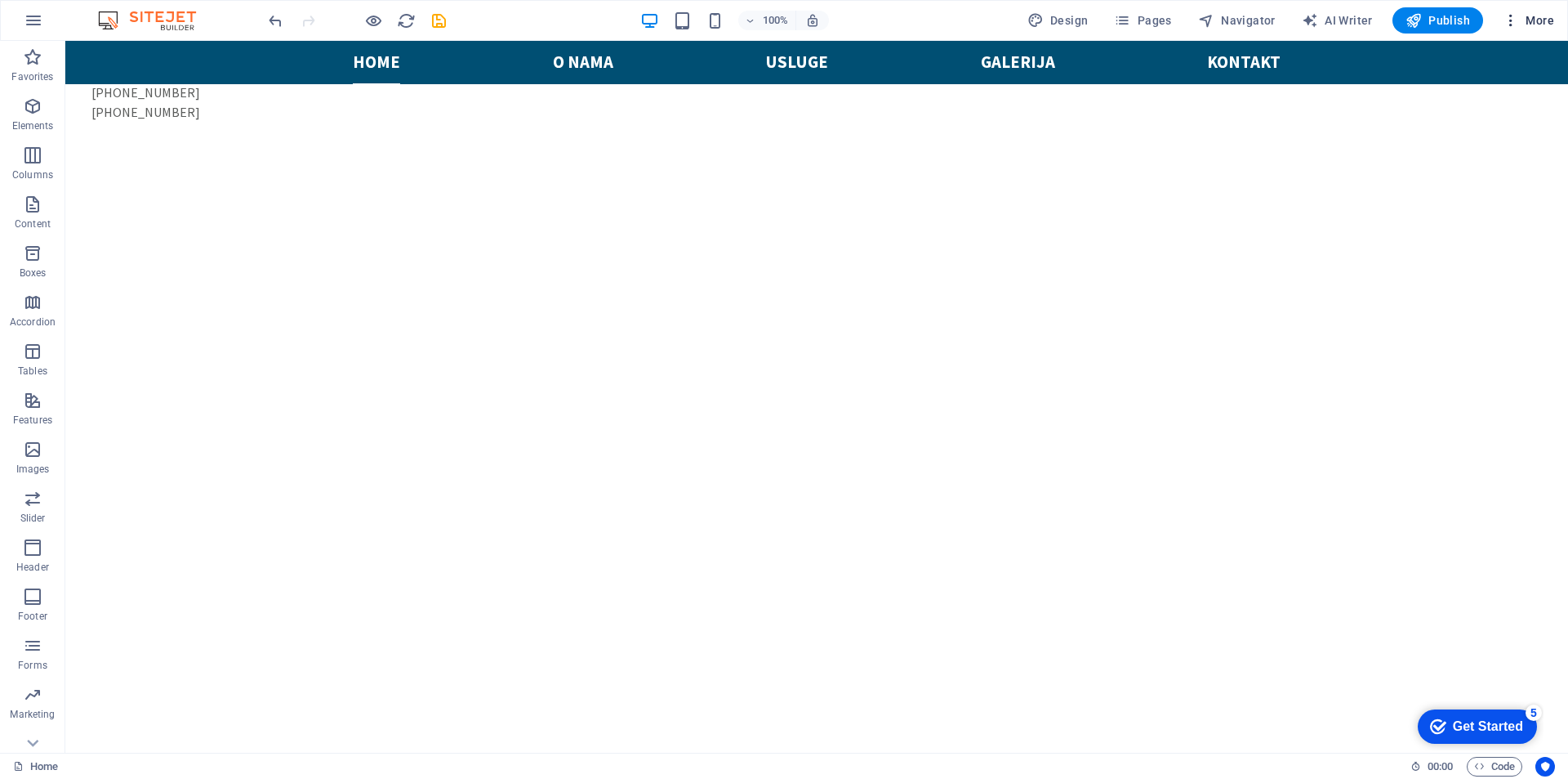
click at [1509, 22] on icon "button" at bounding box center [1511, 21] width 16 height 16
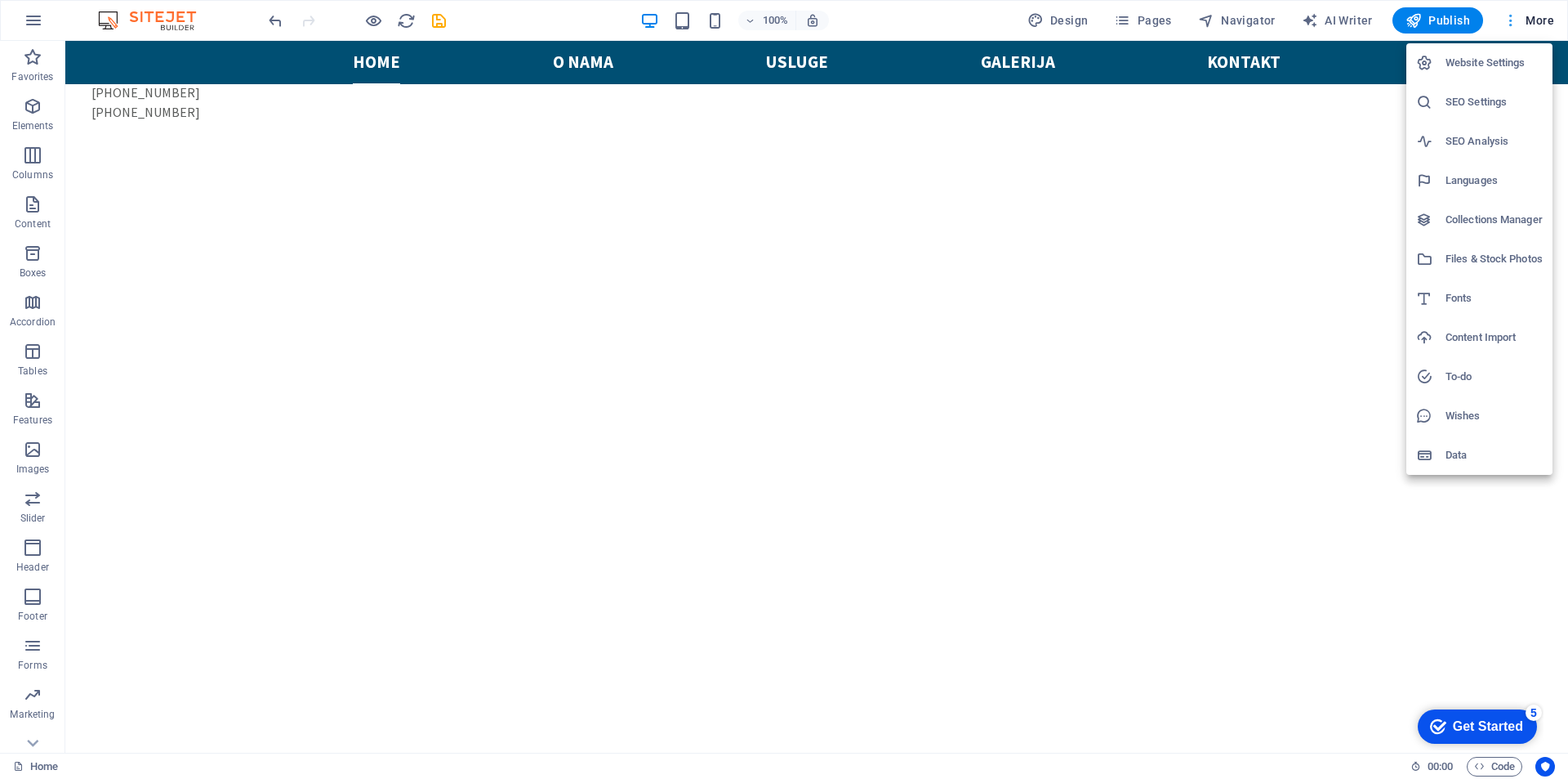
click at [1509, 22] on div at bounding box center [784, 389] width 1568 height 779
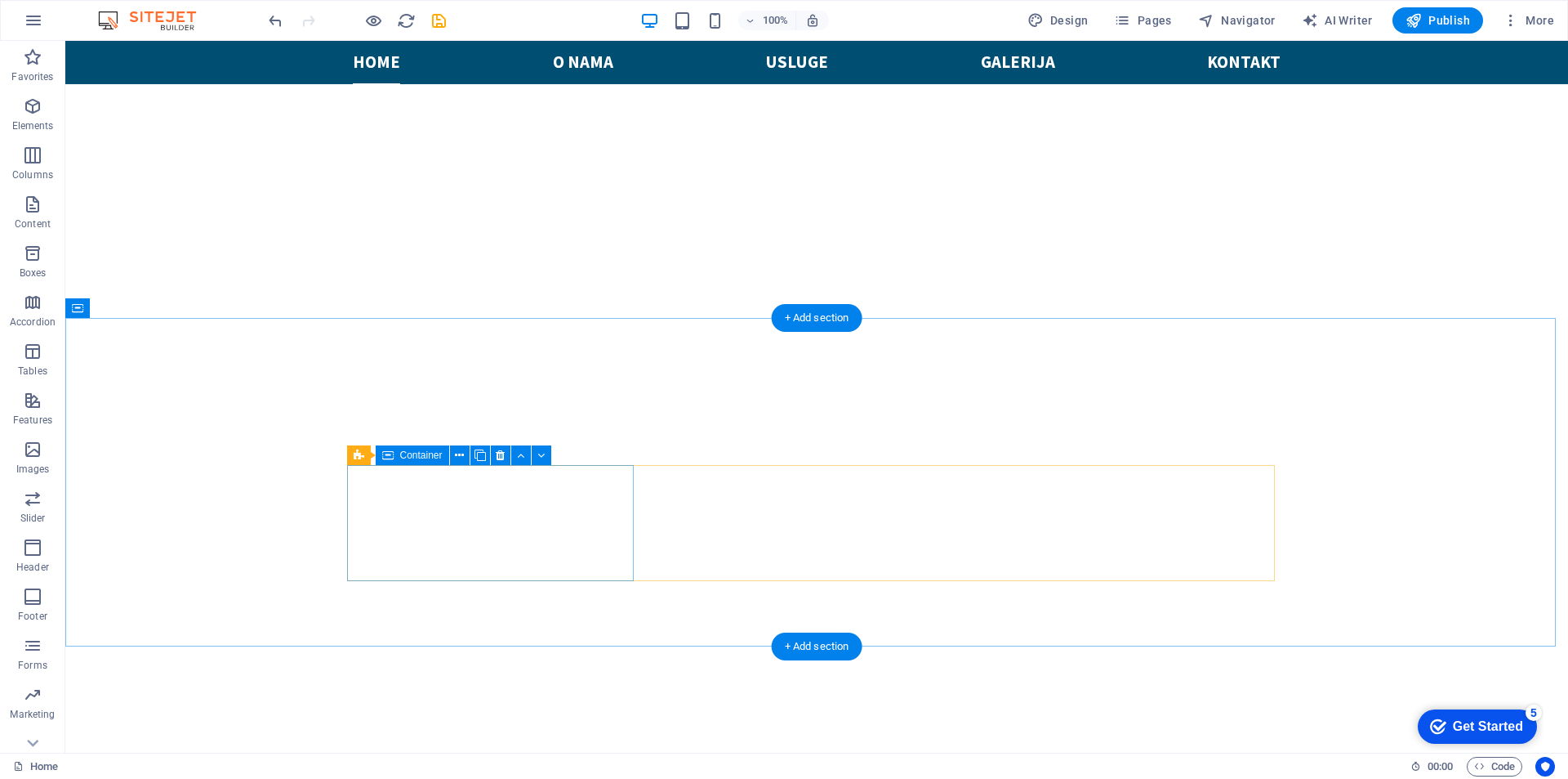
scroll to position [683, 0]
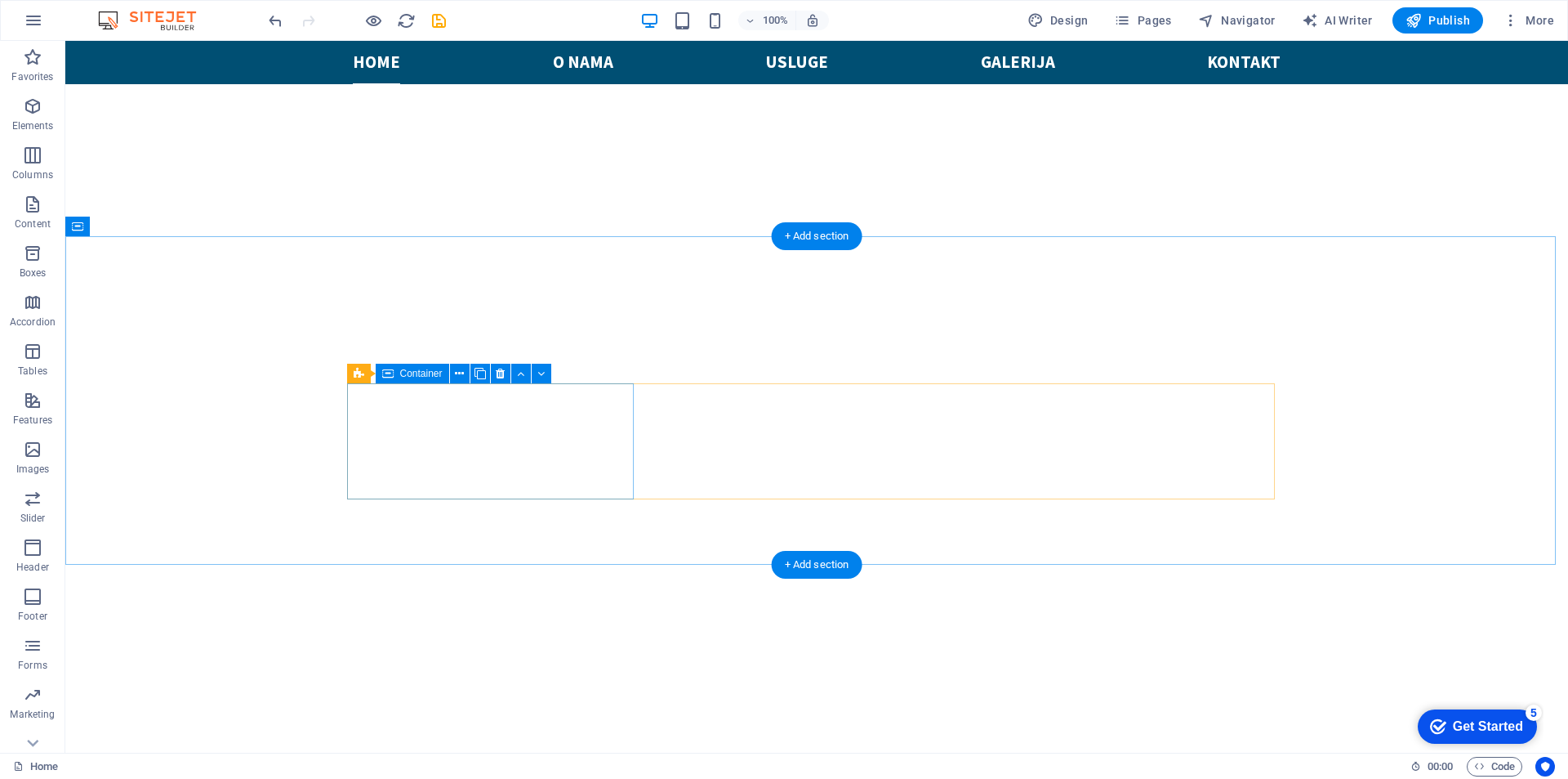
click at [455, 374] on icon at bounding box center [460, 374] width 9 height 17
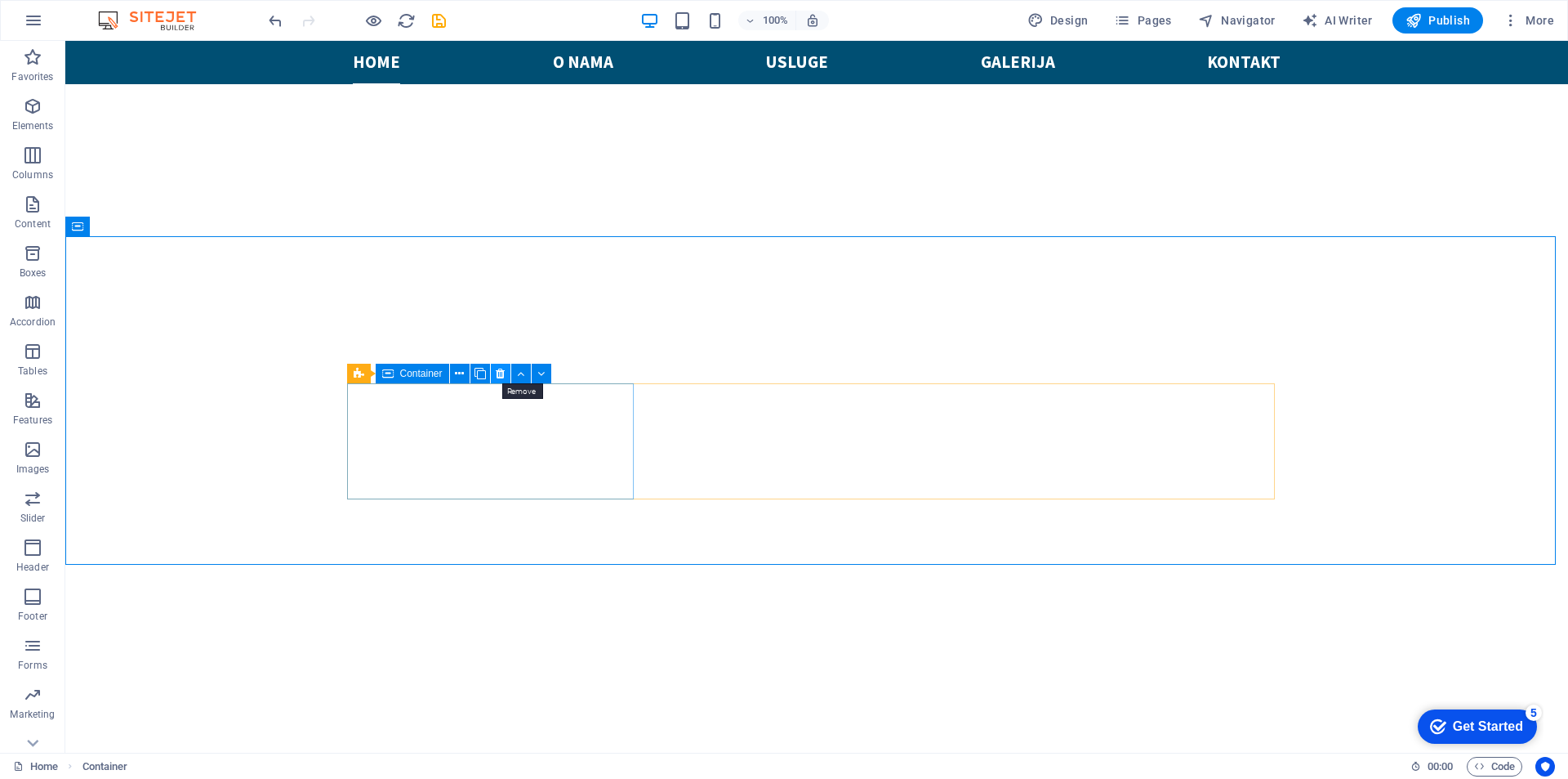
click at [499, 372] on icon at bounding box center [500, 374] width 9 height 17
click at [355, 372] on icon at bounding box center [359, 374] width 11 height 20
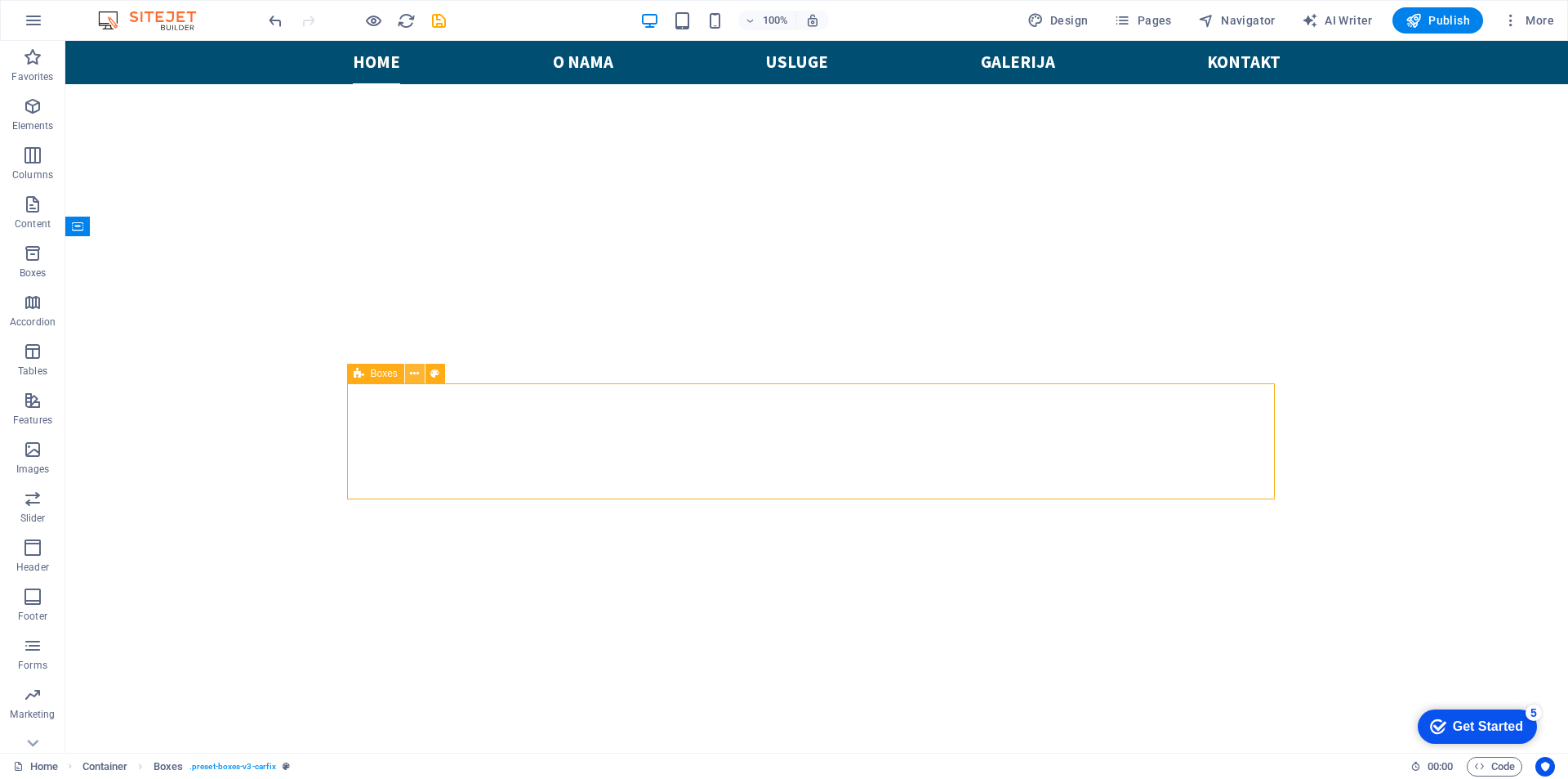
click at [415, 377] on icon at bounding box center [415, 374] width 9 height 17
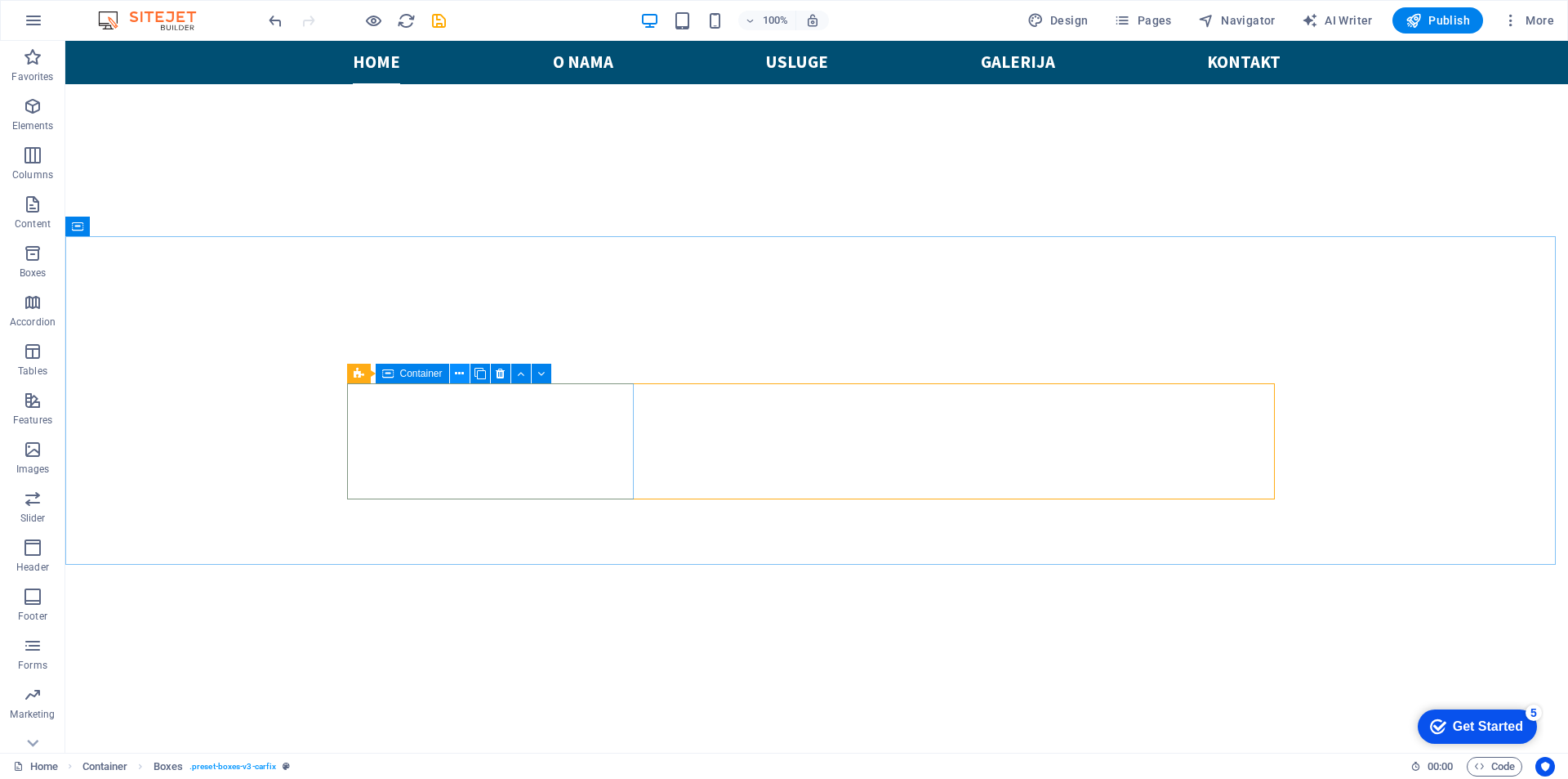
click at [461, 374] on icon at bounding box center [460, 374] width 9 height 17
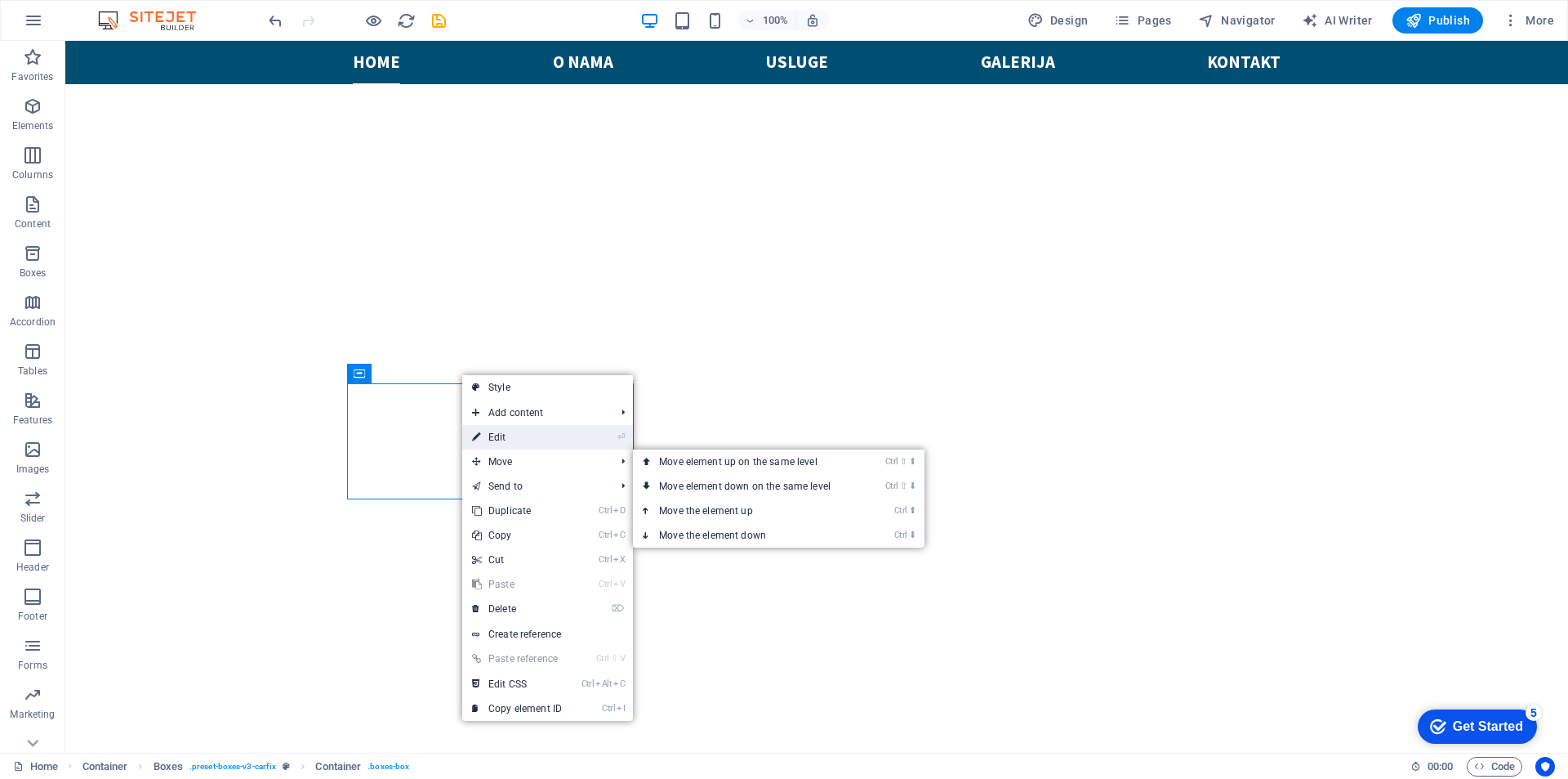
click at [527, 428] on link "⏎ Edit" at bounding box center [517, 437] width 110 height 24
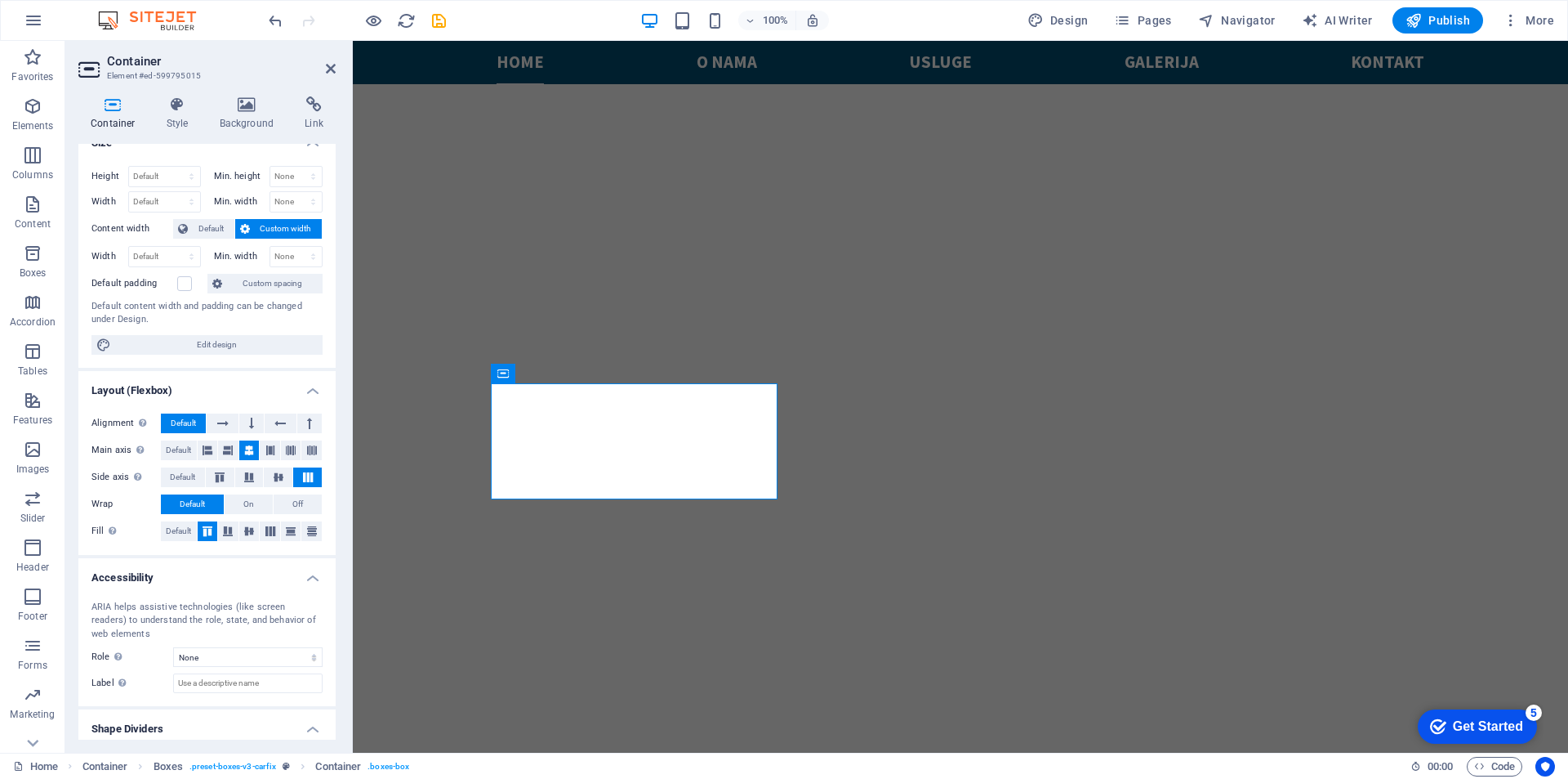
scroll to position [0, 0]
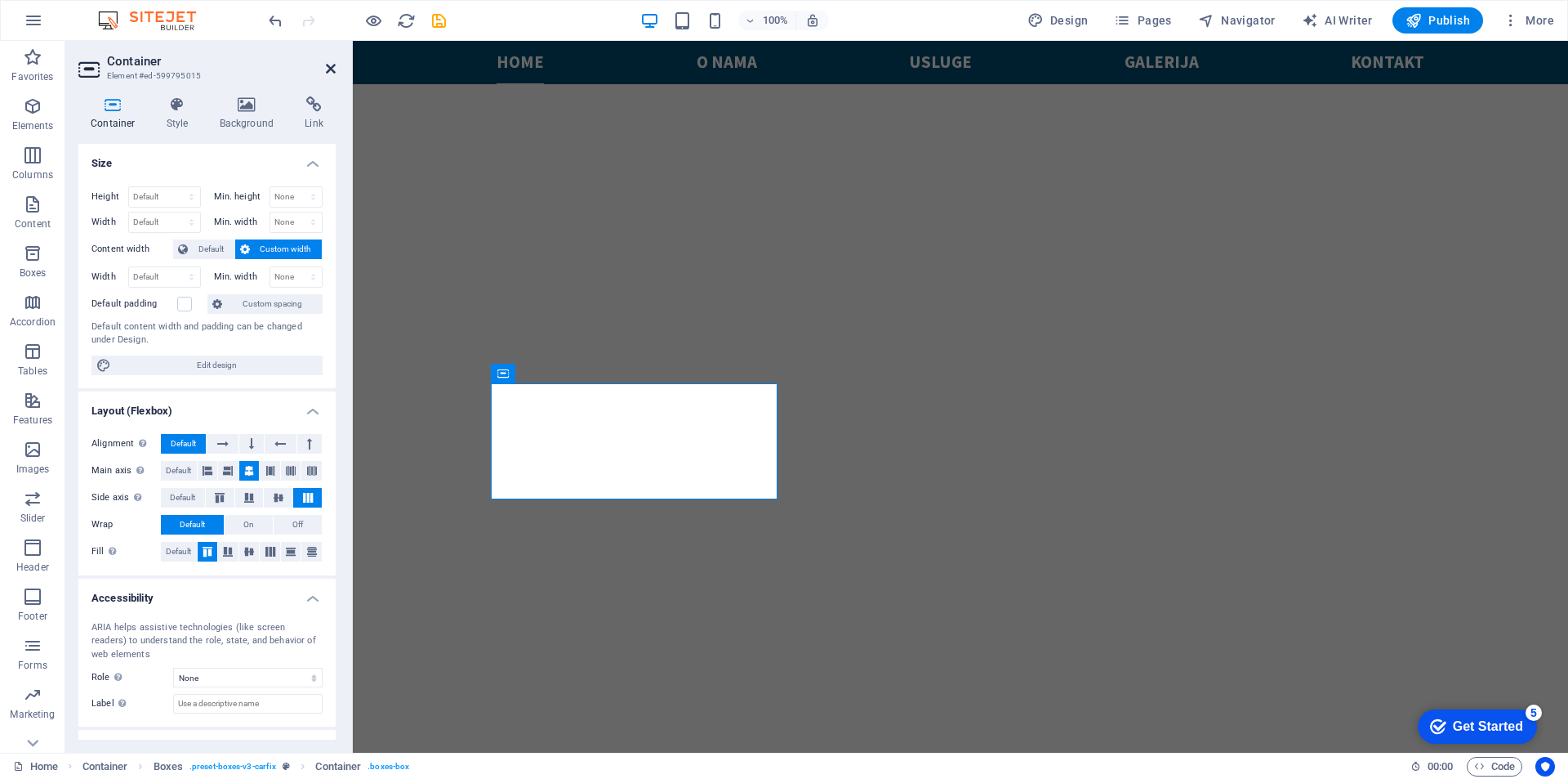
drag, startPoint x: 330, startPoint y: 66, endPoint x: 265, endPoint y: 22, distance: 78.5
click at [330, 66] on icon at bounding box center [330, 68] width 10 height 13
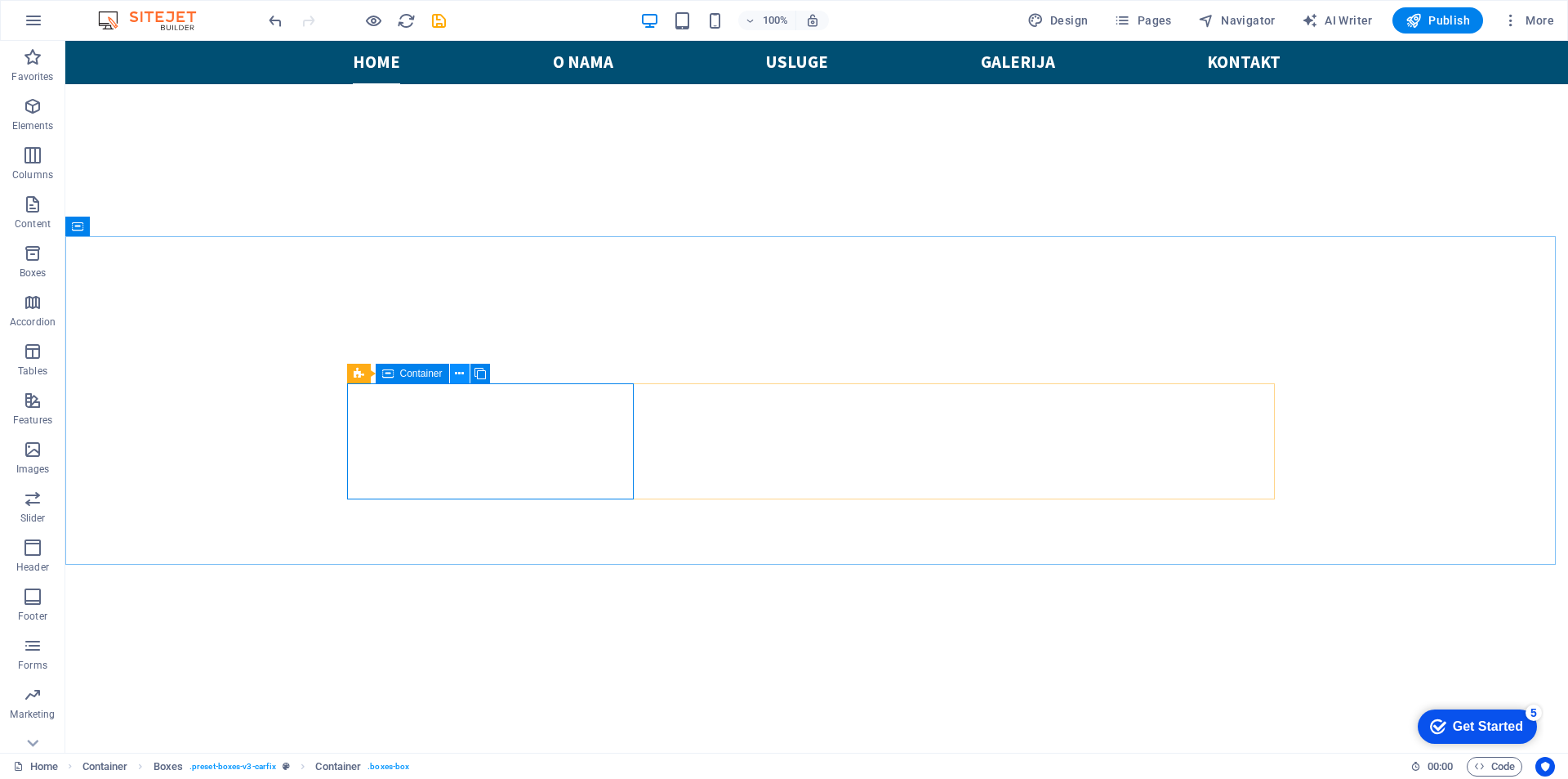
click at [457, 374] on icon at bounding box center [460, 374] width 9 height 17
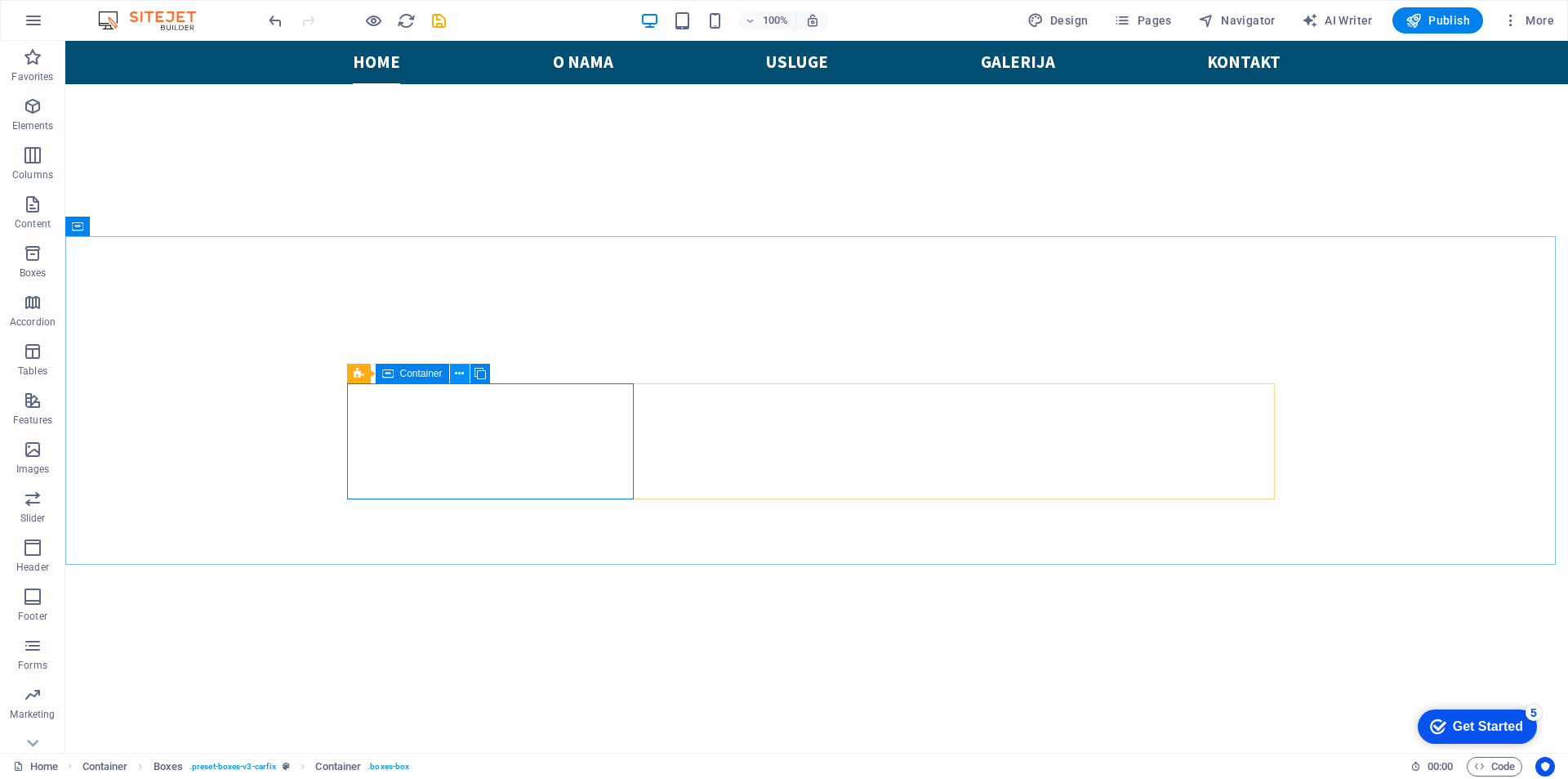
click at [457, 375] on icon at bounding box center [460, 374] width 9 height 17
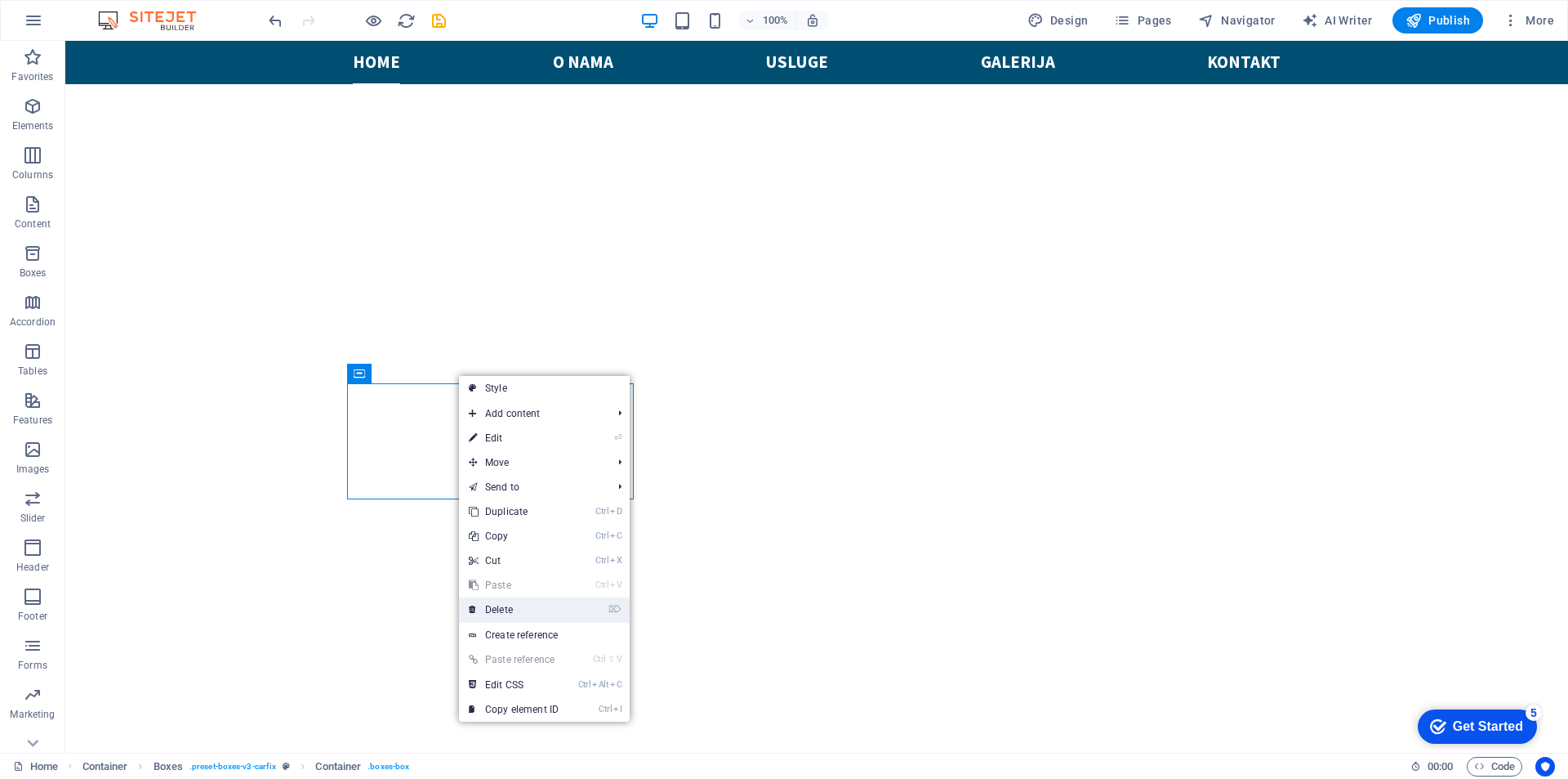
click at [536, 614] on link "⌦ Delete" at bounding box center [514, 609] width 110 height 24
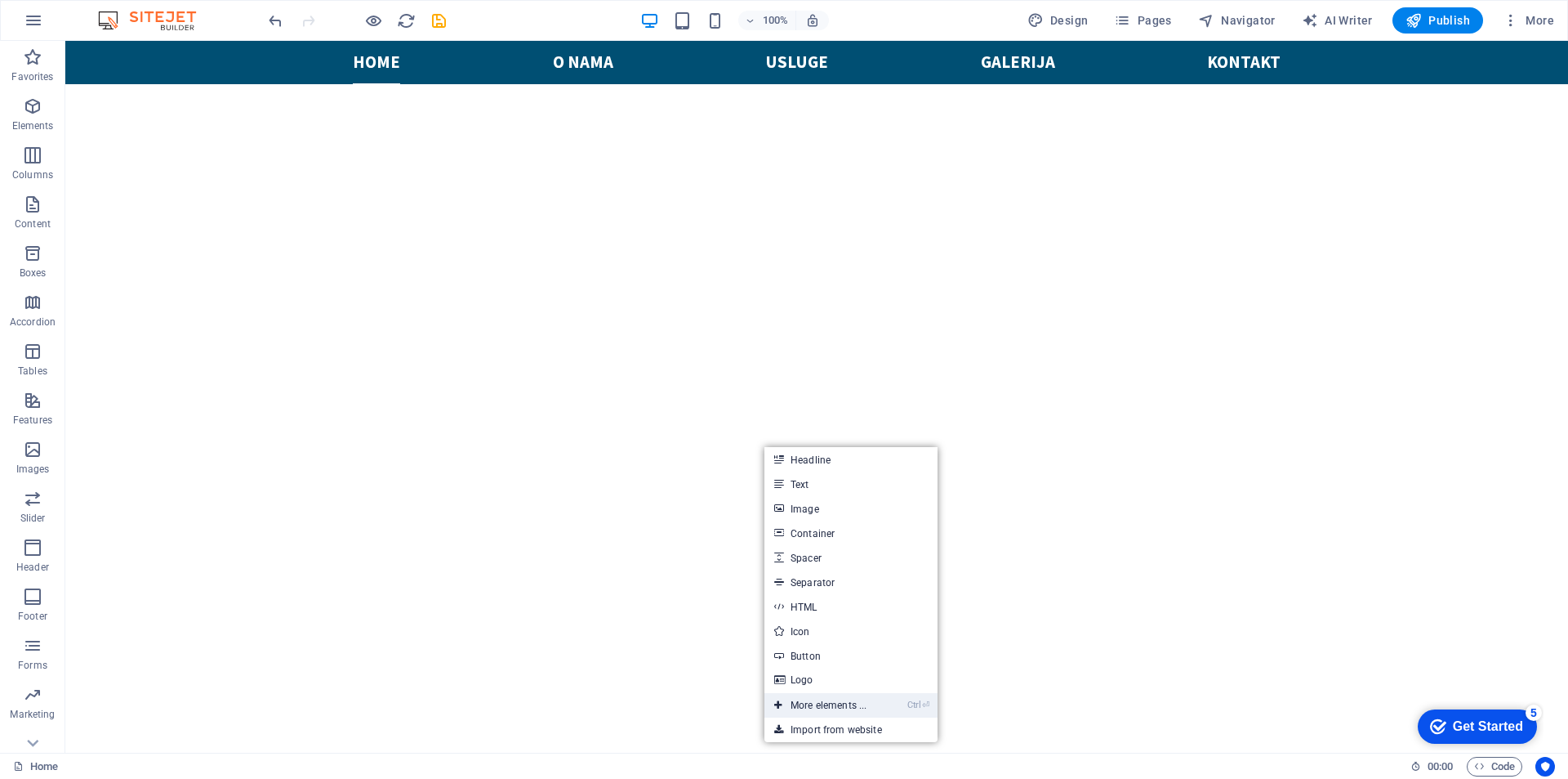
click at [856, 713] on link "Ctrl ⏎ More elements ..." at bounding box center [820, 704] width 112 height 24
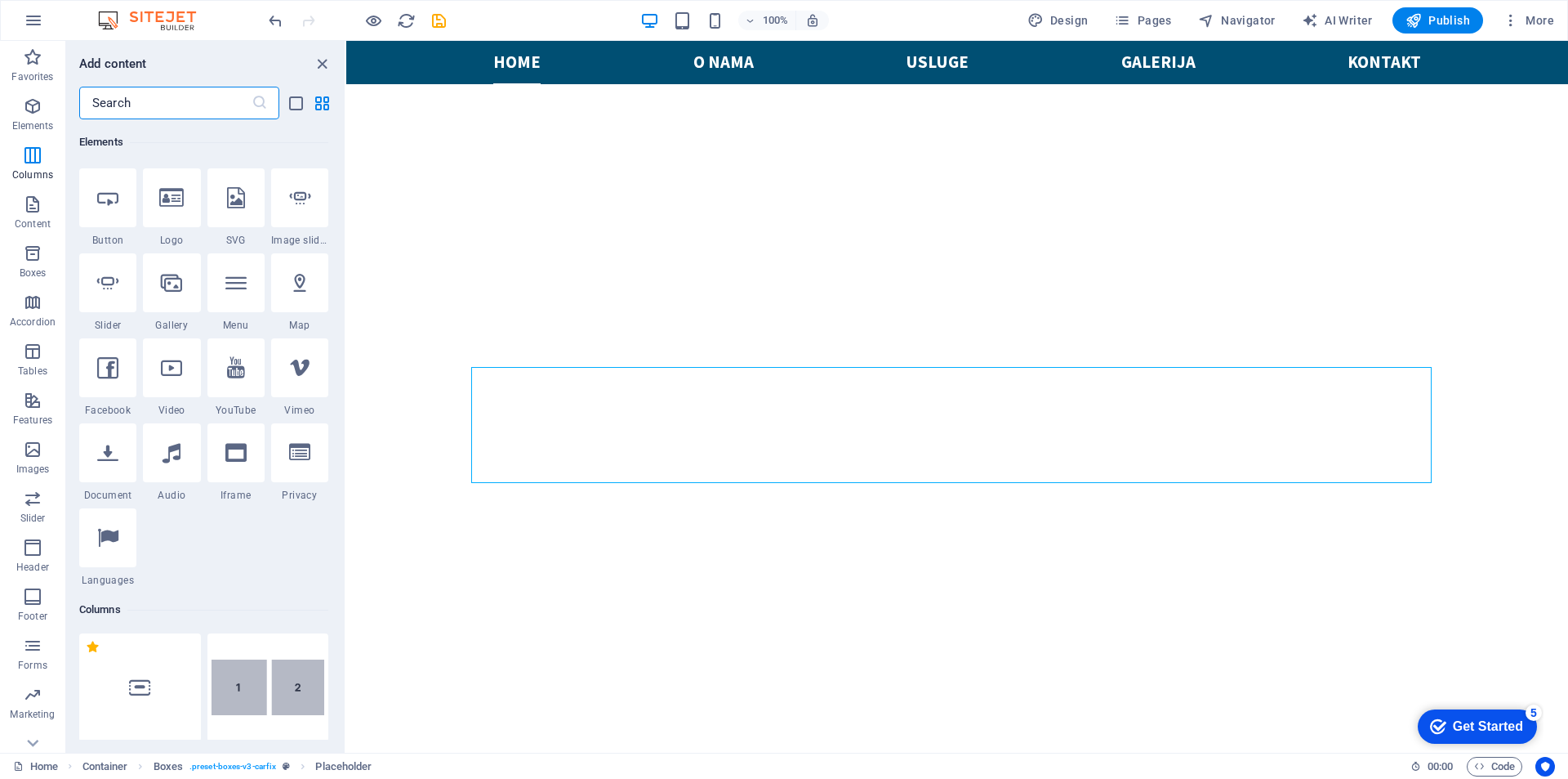
scroll to position [338, 0]
click at [243, 464] on icon at bounding box center [236, 457] width 22 height 22
select select "%"
select select "px"
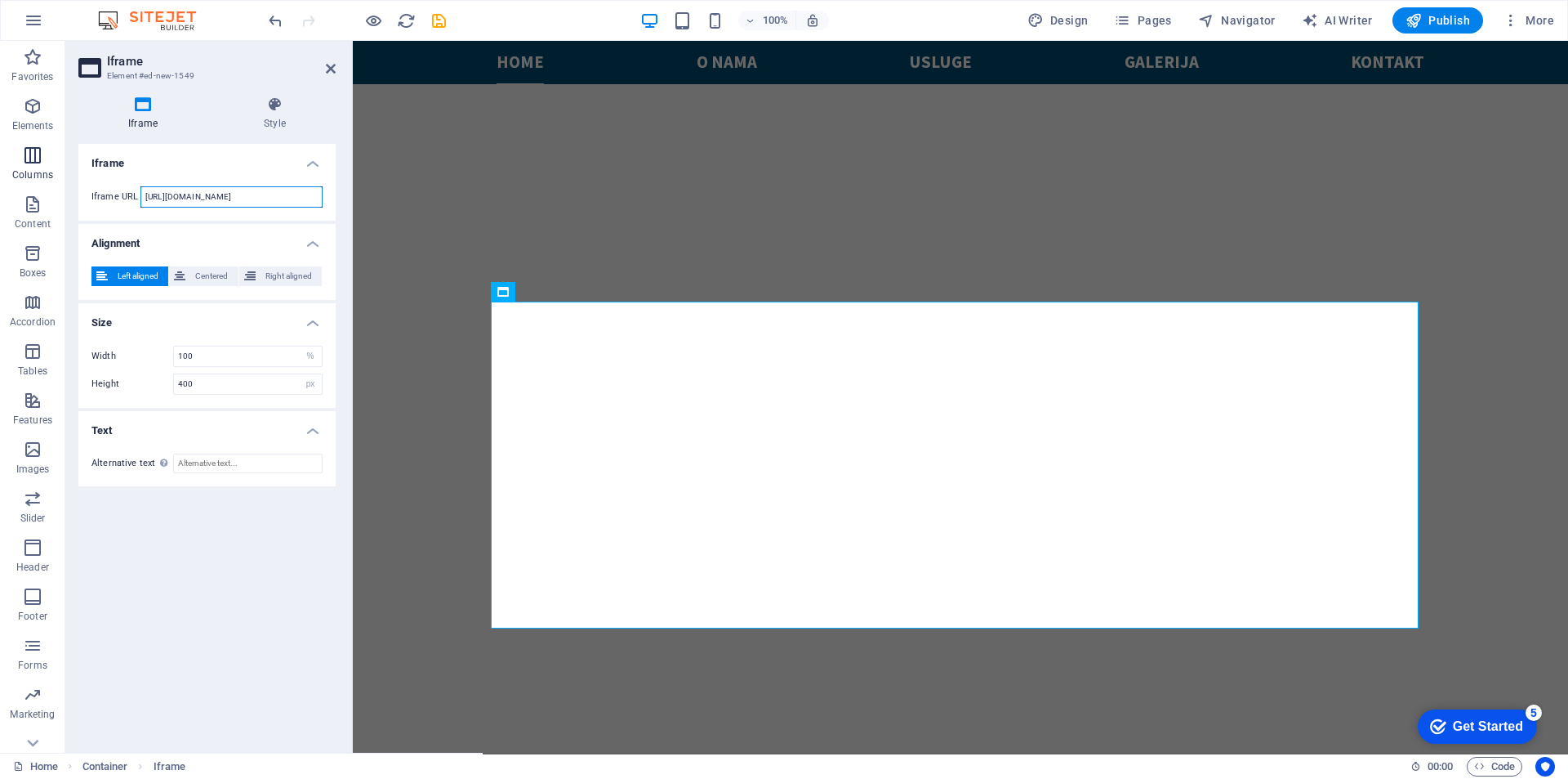
drag, startPoint x: 292, startPoint y: 201, endPoint x: 54, endPoint y: 167, distance: 240.4
click at [54, 167] on section "Favorites Elements Columns Content Boxes Accordion Tables Features Images Slide…" at bounding box center [784, 396] width 1568 height 712
paste input "uning-shop.com/iframe/iframe.php?user=7126"
type input "https://tuning-shop.com/iframe/iframe.php?user=7126"
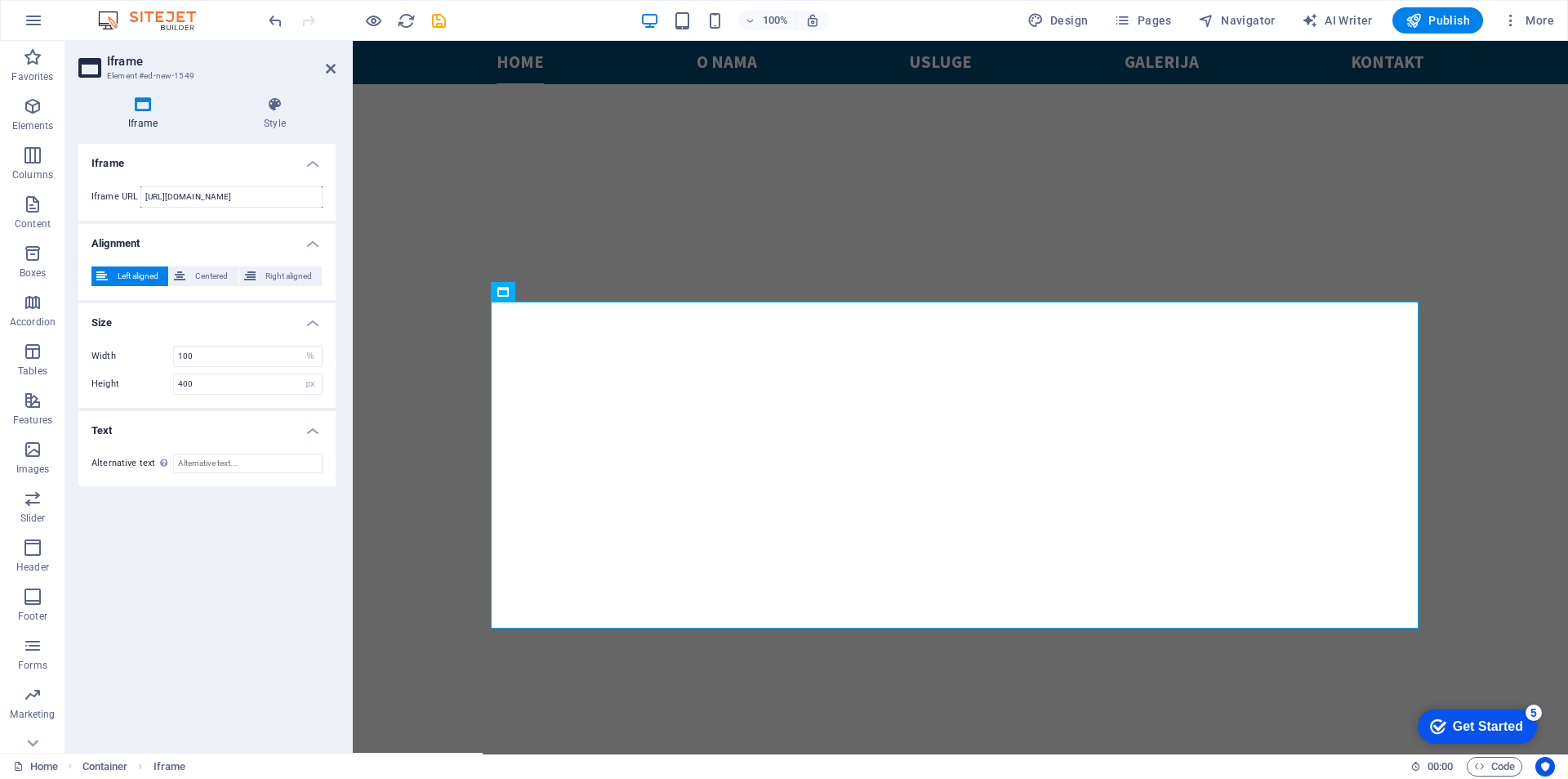
click at [193, 154] on h4 "Iframe" at bounding box center [207, 158] width 257 height 30
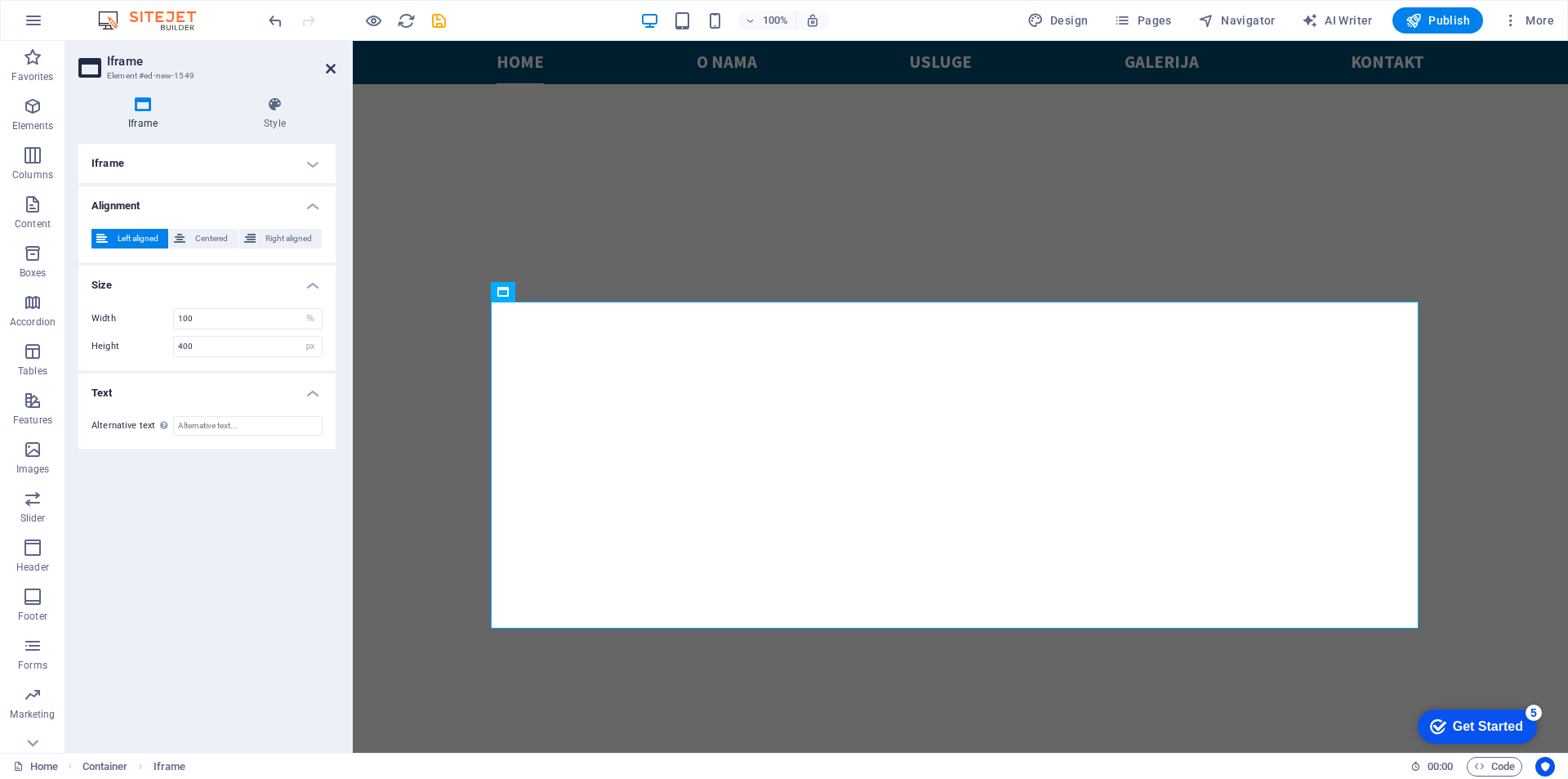
click at [330, 68] on icon at bounding box center [330, 68] width 10 height 13
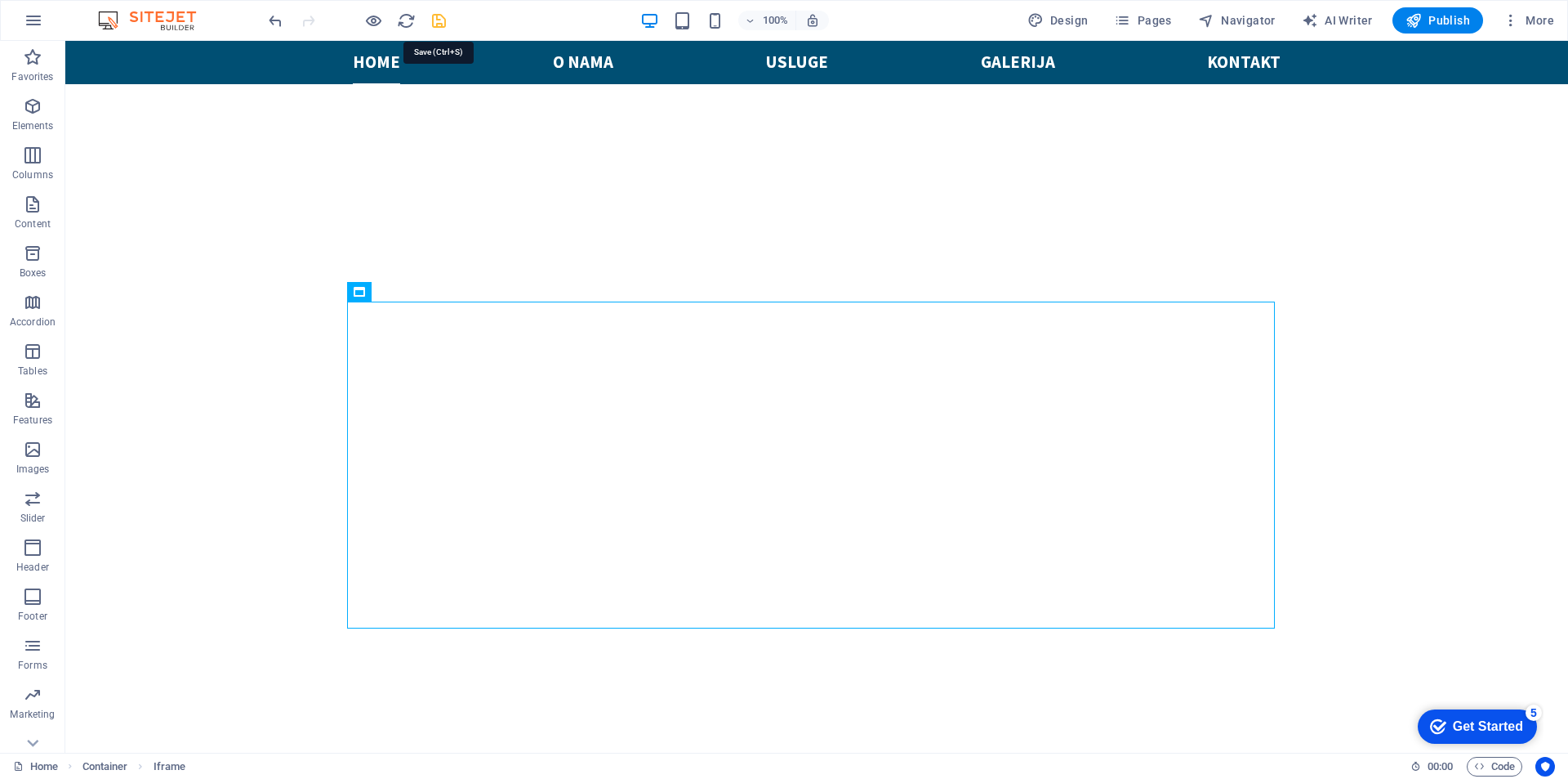
click at [437, 21] on icon "save" at bounding box center [438, 21] width 19 height 19
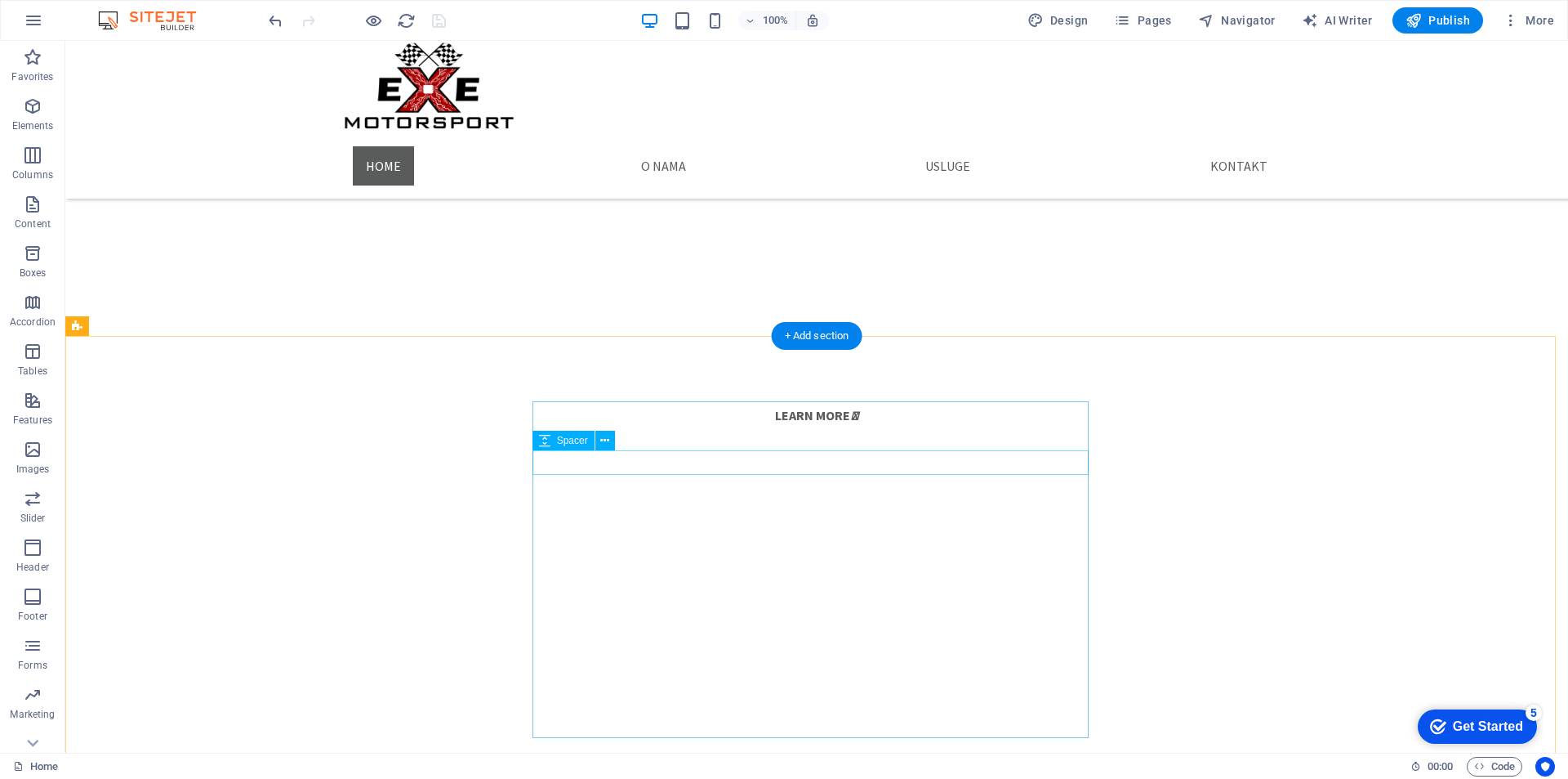
scroll to position [804, 0]
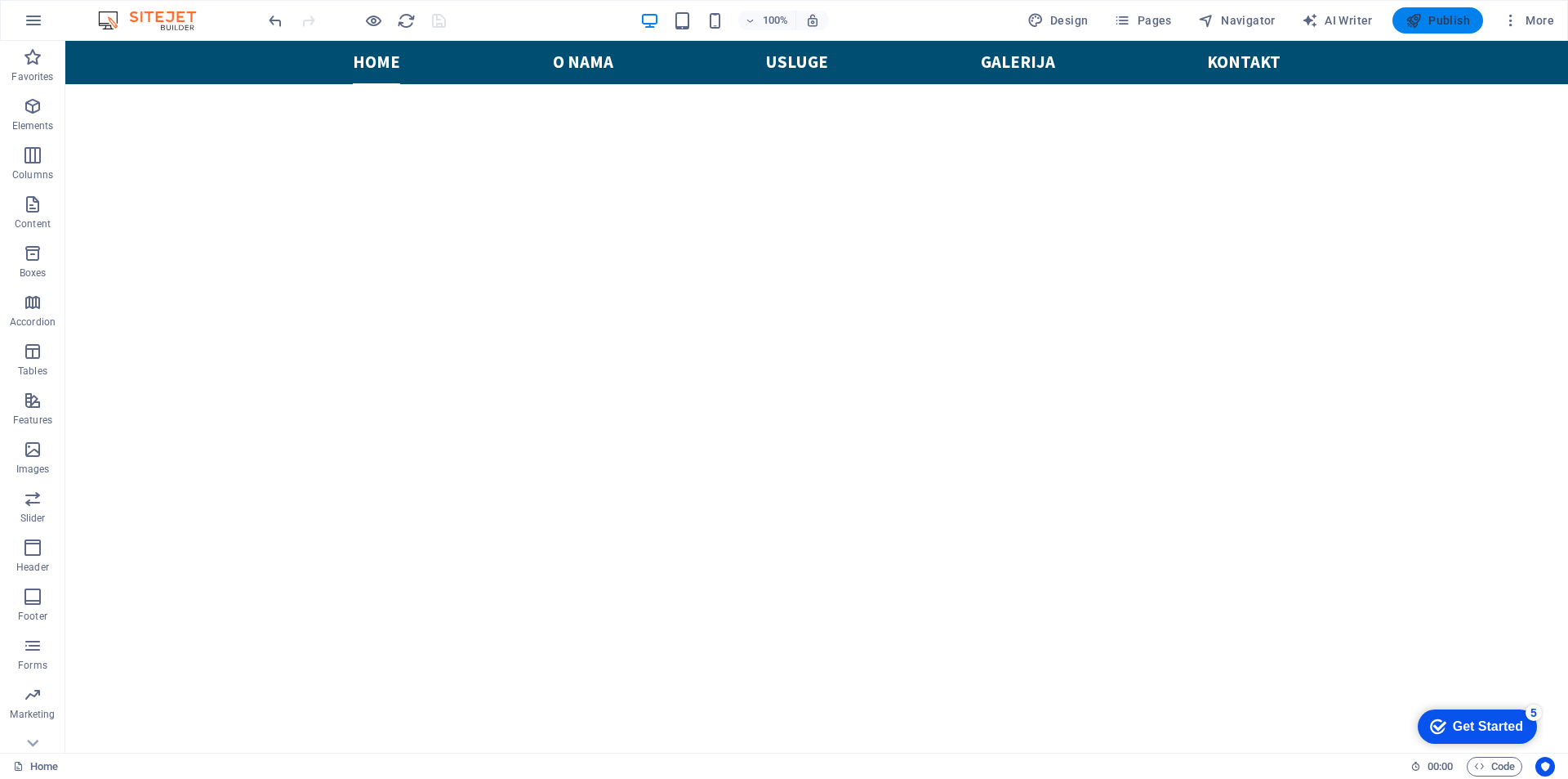
click at [1445, 24] on span "Publish" at bounding box center [1438, 21] width 65 height 16
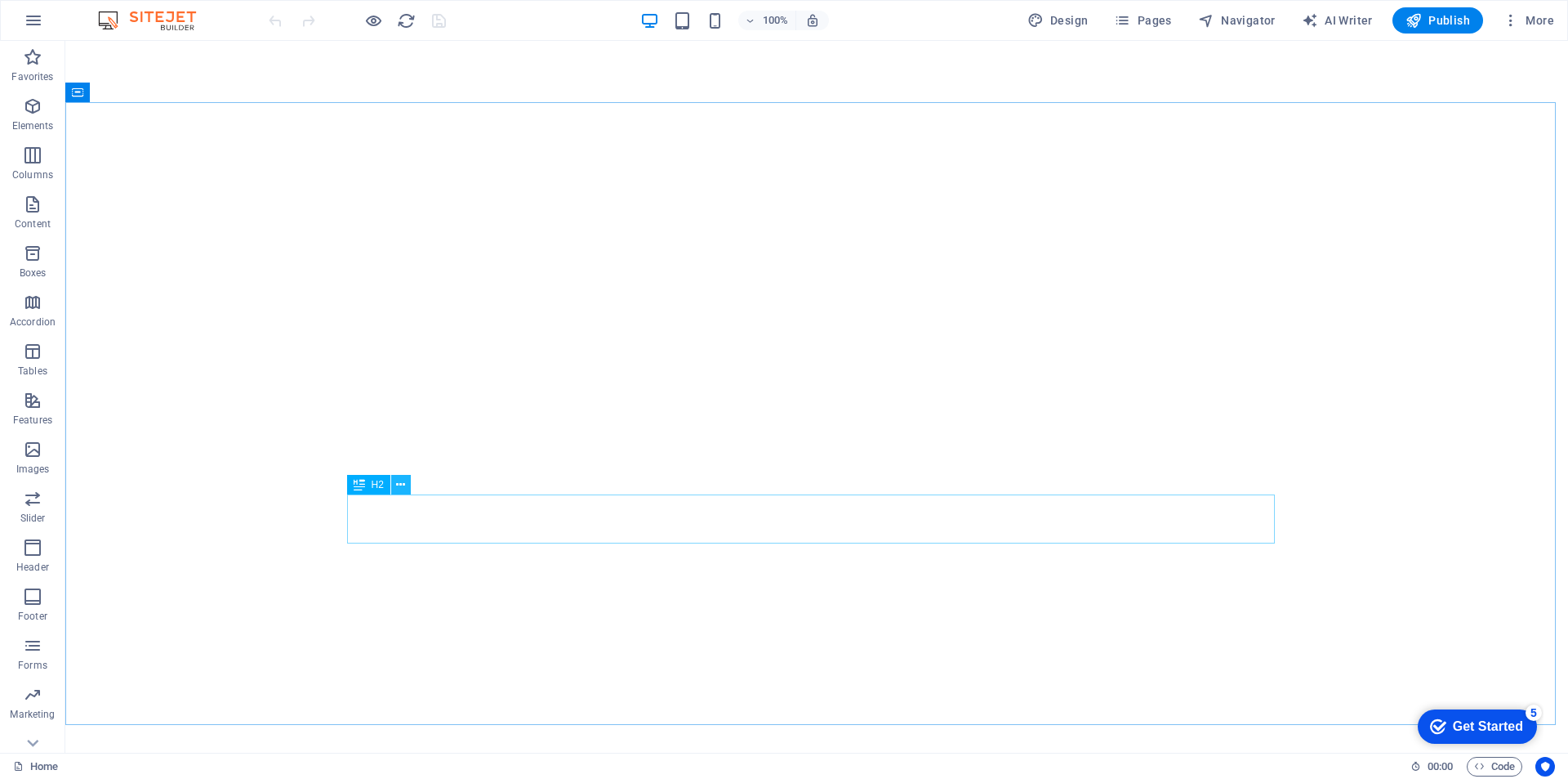
click at [397, 484] on icon at bounding box center [401, 484] width 9 height 17
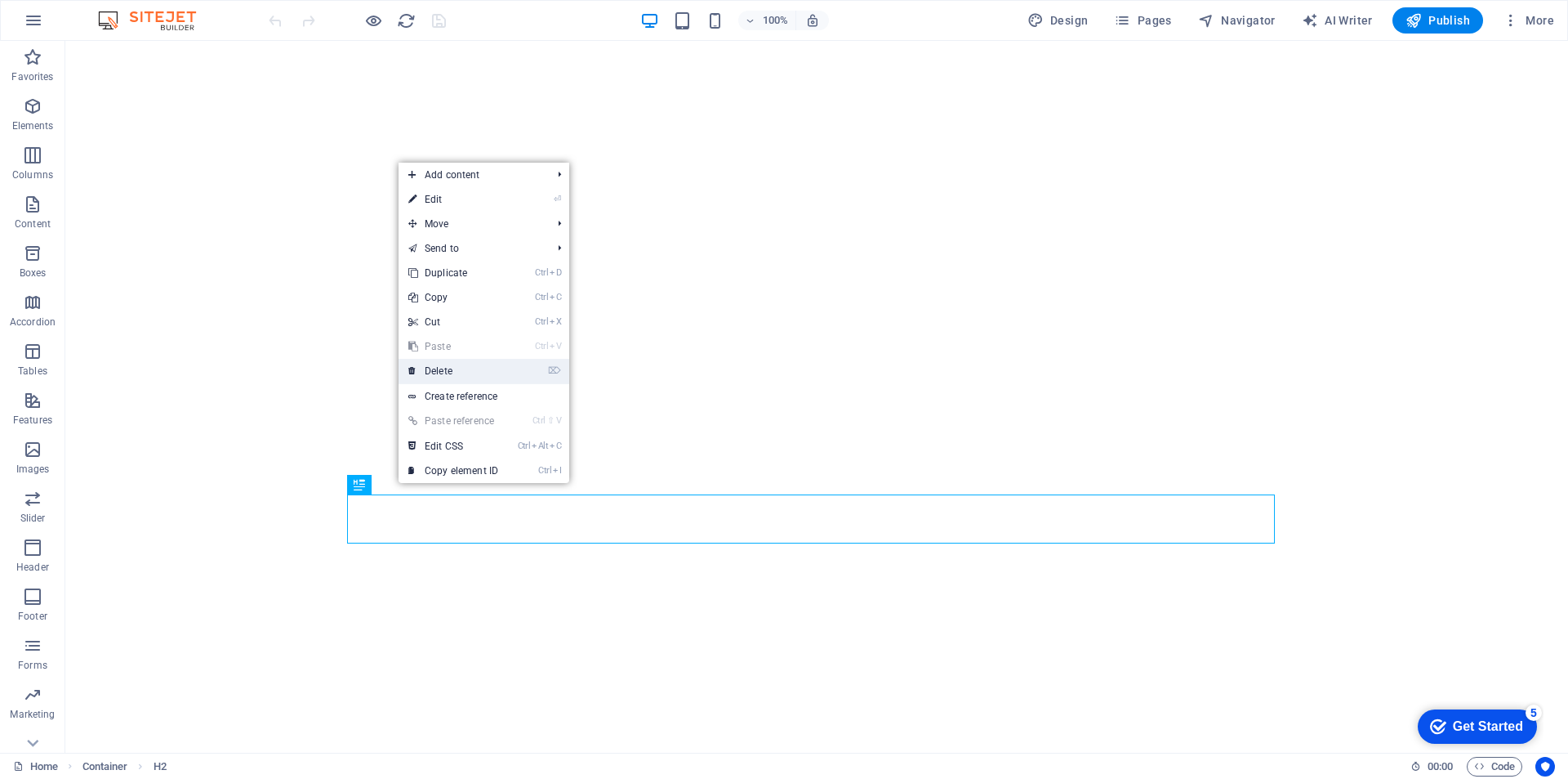
click at [457, 366] on link "⌦ Delete" at bounding box center [454, 370] width 110 height 24
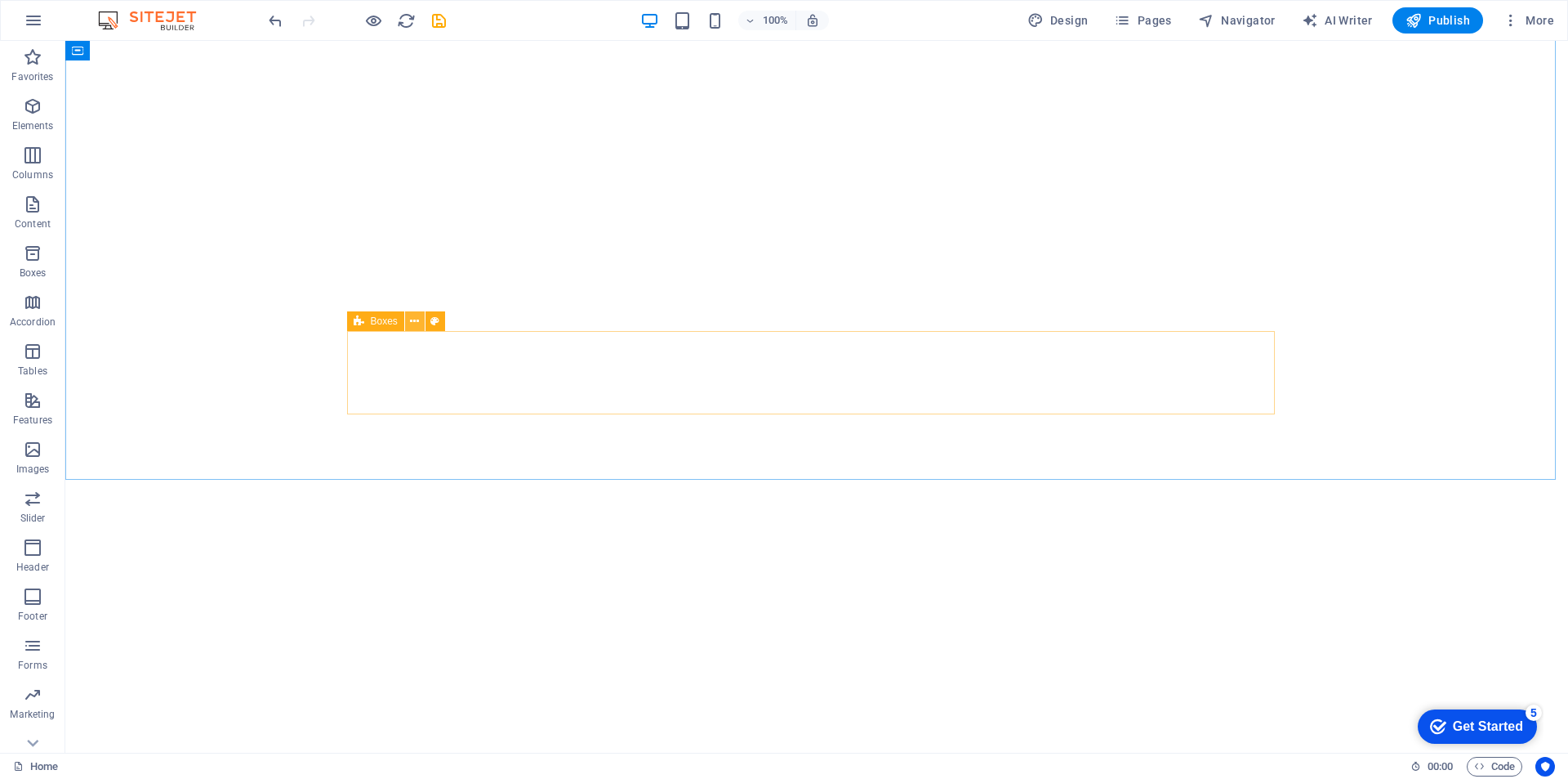
click at [414, 318] on icon at bounding box center [415, 321] width 9 height 17
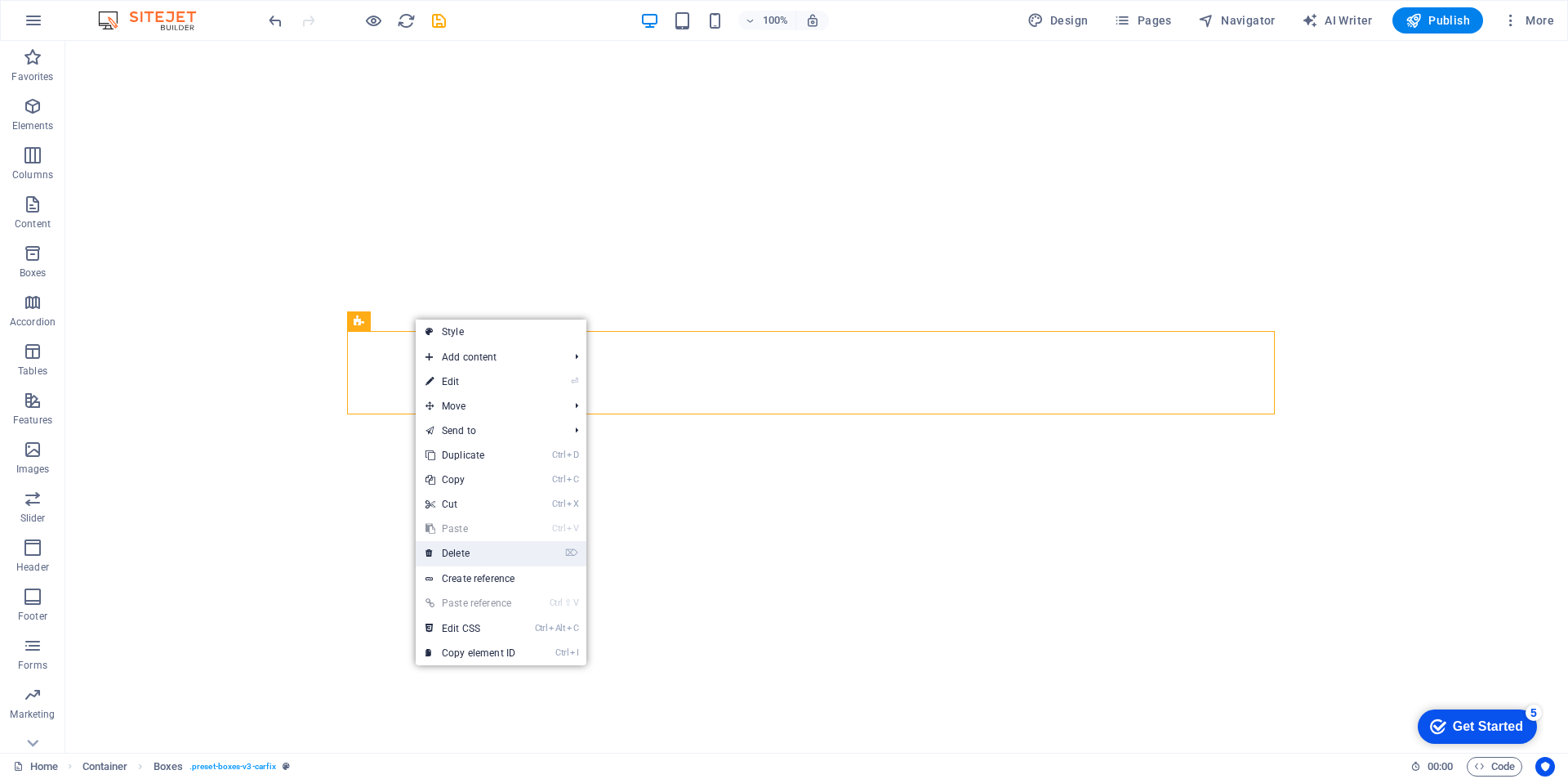
click at [480, 554] on link "⌦ Delete" at bounding box center [471, 553] width 110 height 24
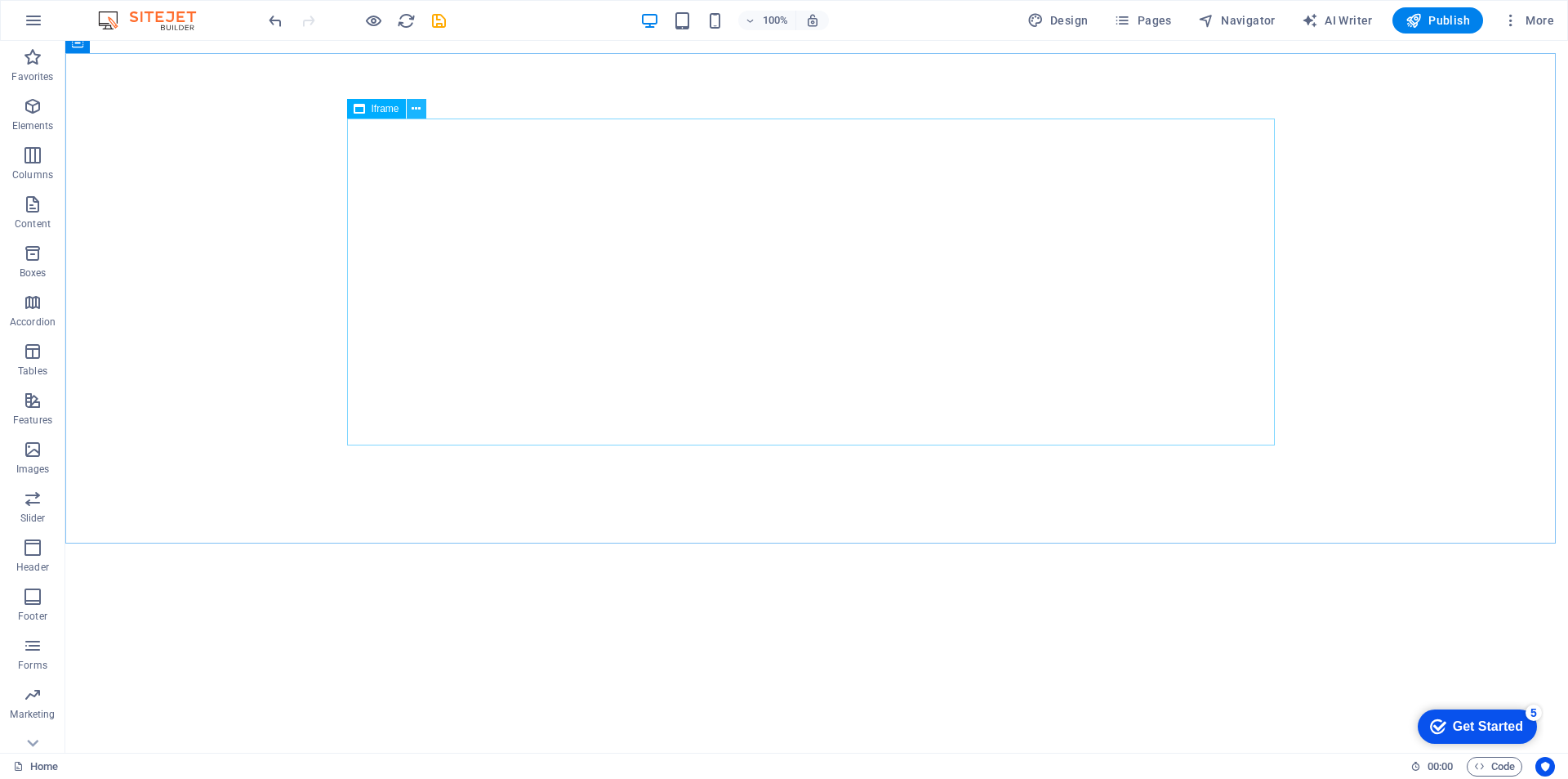
click at [420, 109] on icon at bounding box center [416, 109] width 9 height 17
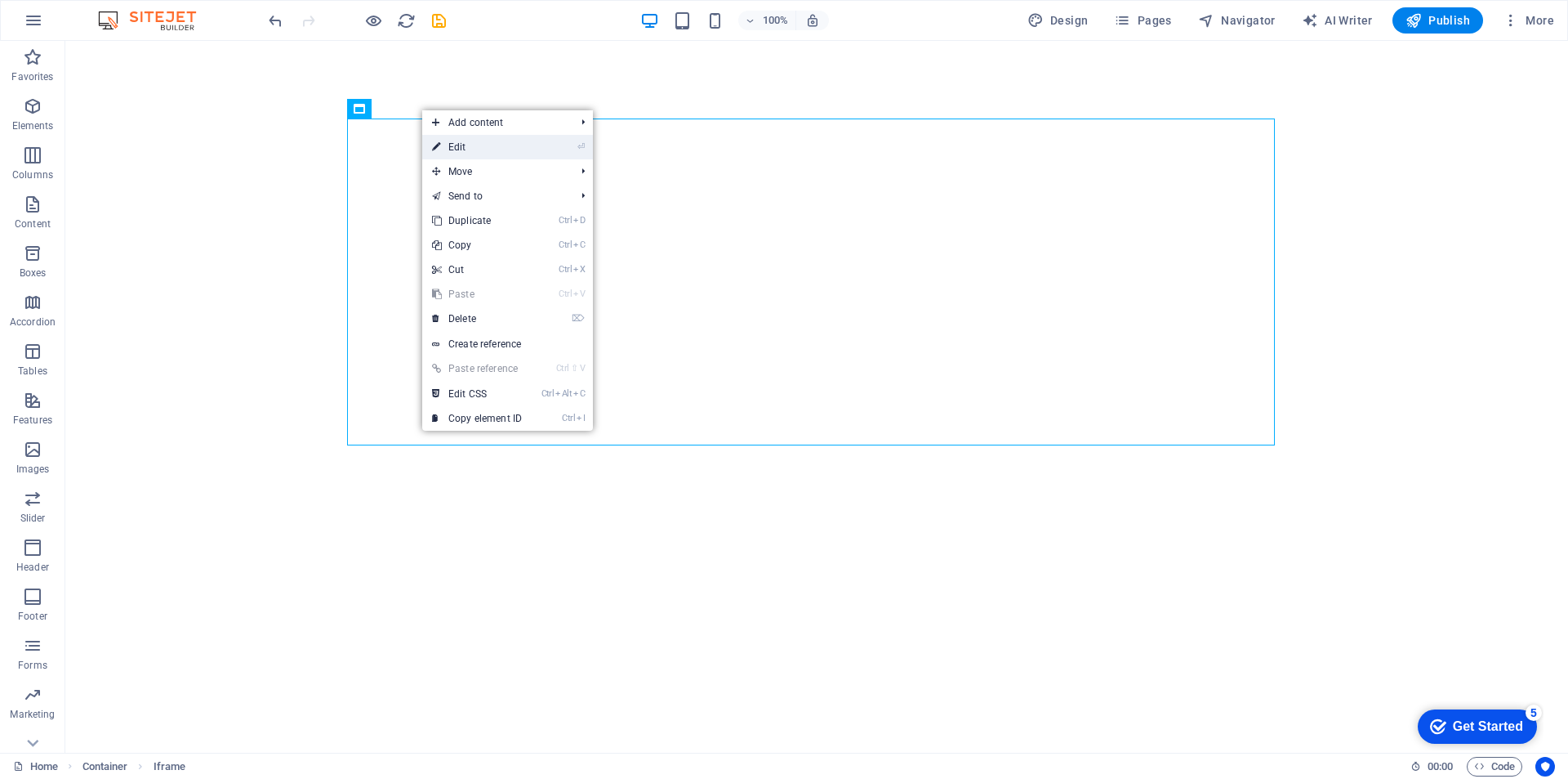
click at [480, 147] on link "⏎ Edit" at bounding box center [477, 146] width 110 height 24
select select "%"
select select "px"
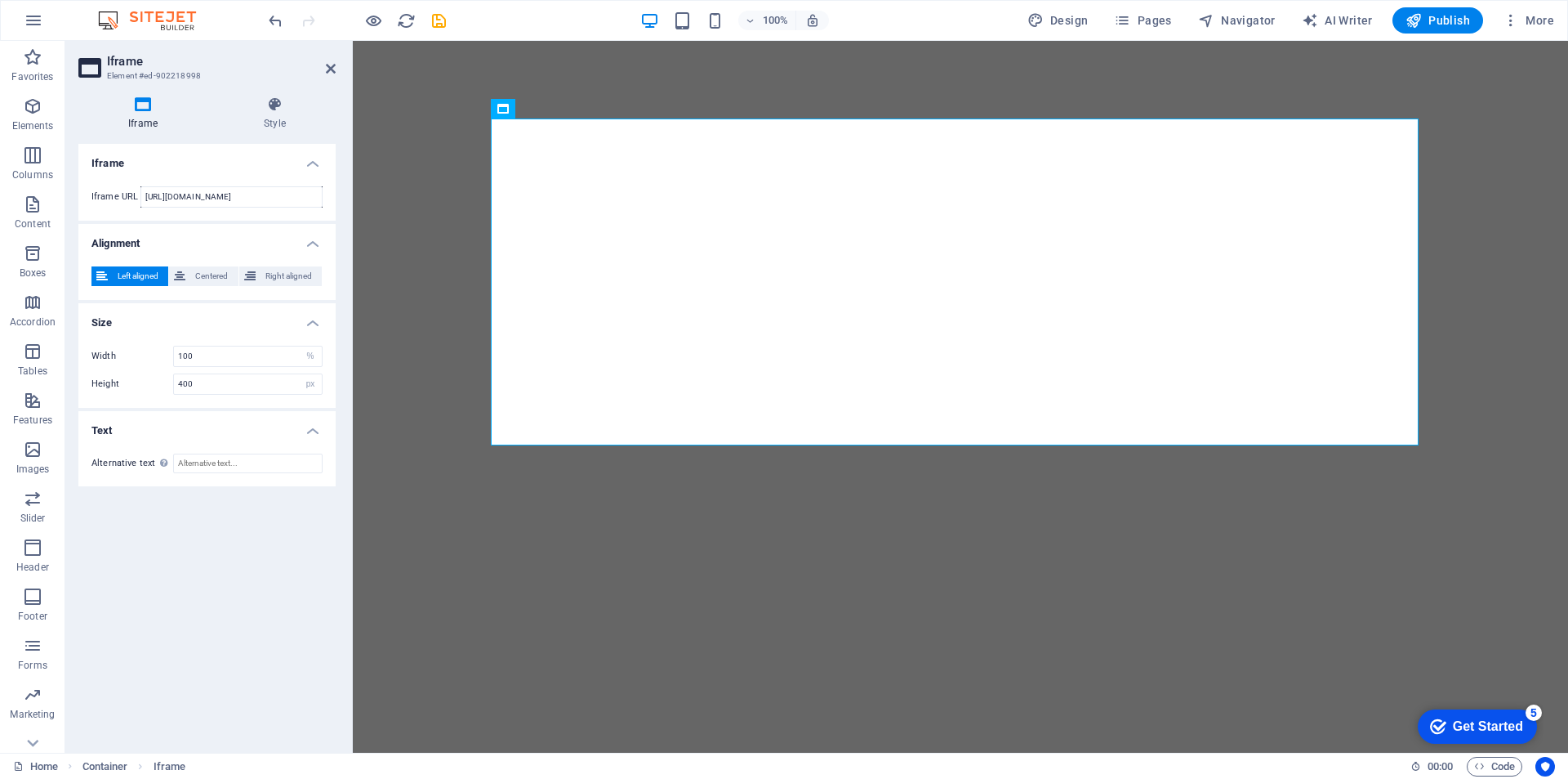
click at [313, 323] on h4 "Size" at bounding box center [207, 317] width 257 height 30
click at [313, 323] on h4 "Size" at bounding box center [207, 323] width 257 height 40
click at [199, 276] on span "Centered" at bounding box center [211, 276] width 42 height 20
click at [278, 110] on icon at bounding box center [275, 104] width 122 height 16
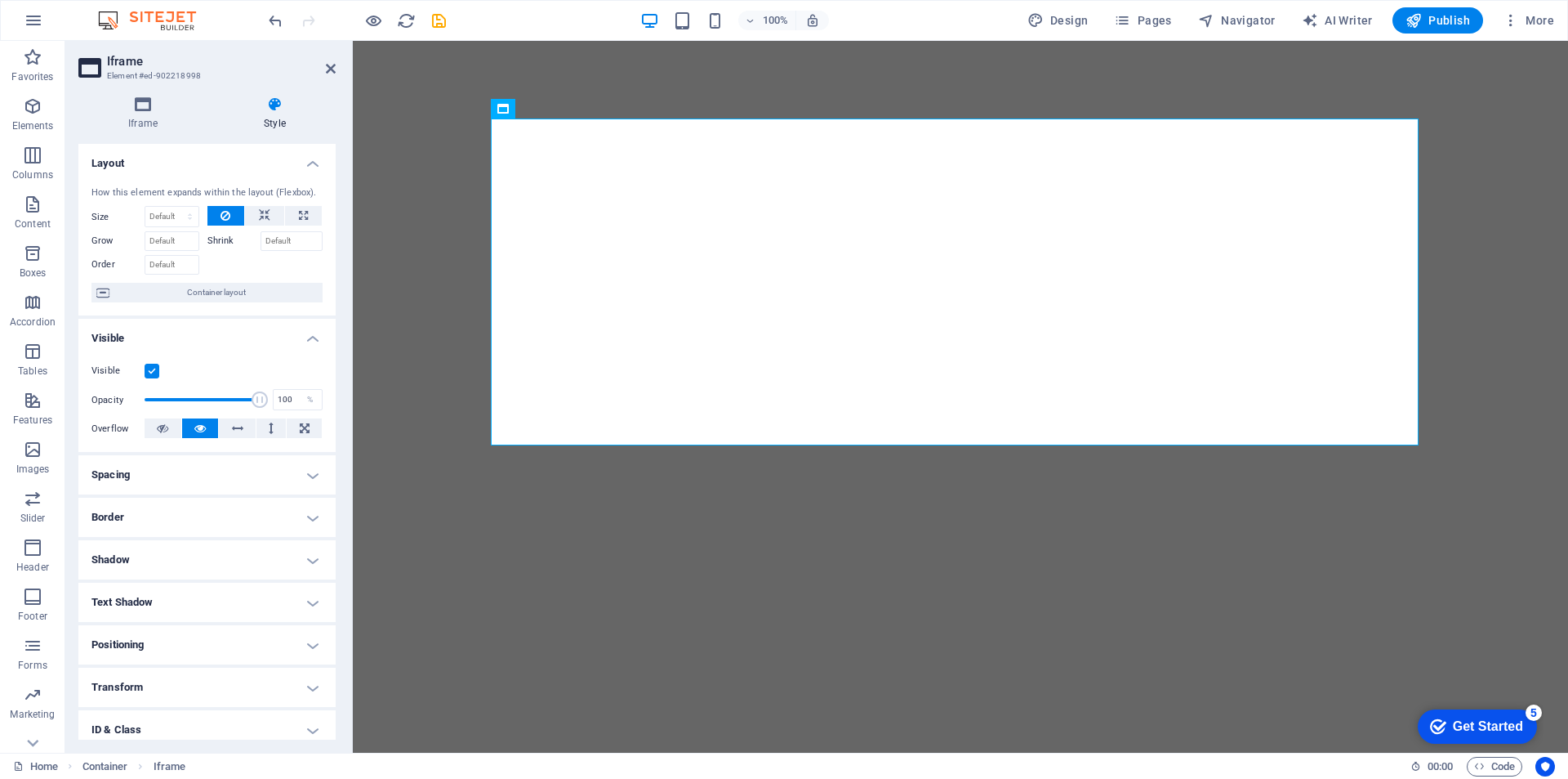
click at [160, 482] on h4 "Spacing" at bounding box center [207, 475] width 257 height 40
click at [160, 482] on h4 "Spacing" at bounding box center [207, 470] width 257 height 30
click at [147, 520] on h4 "Border" at bounding box center [207, 518] width 257 height 40
click at [147, 520] on h4 "Border" at bounding box center [207, 512] width 257 height 30
click at [157, 555] on h4 "Shadow" at bounding box center [207, 560] width 257 height 40
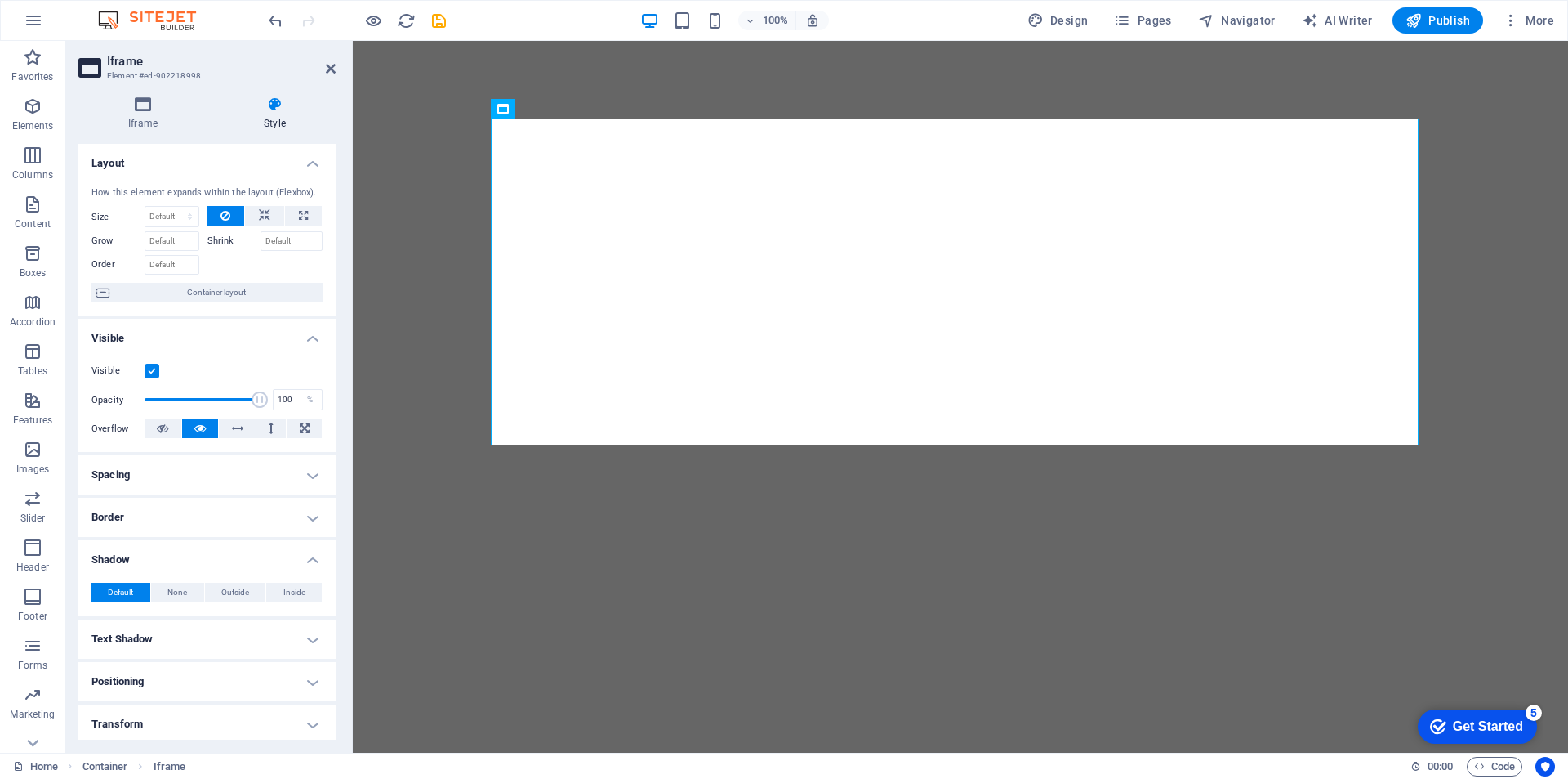
click at [157, 555] on h4 "Shadow" at bounding box center [207, 554] width 257 height 30
click at [157, 600] on h4 "Text Shadow" at bounding box center [207, 602] width 257 height 40
click at [157, 600] on h4 "Text Shadow" at bounding box center [207, 597] width 257 height 30
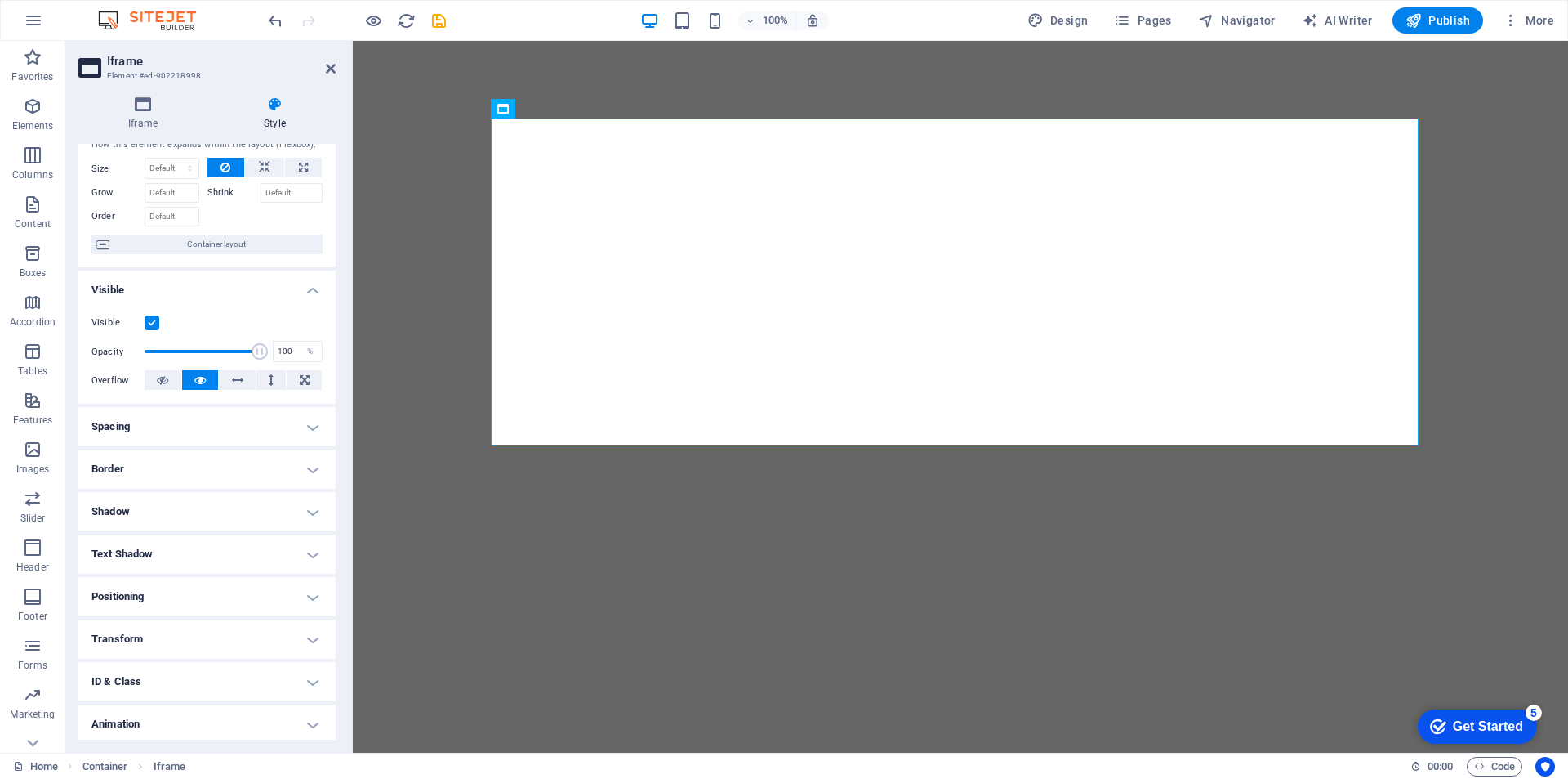
scroll to position [94, 0]
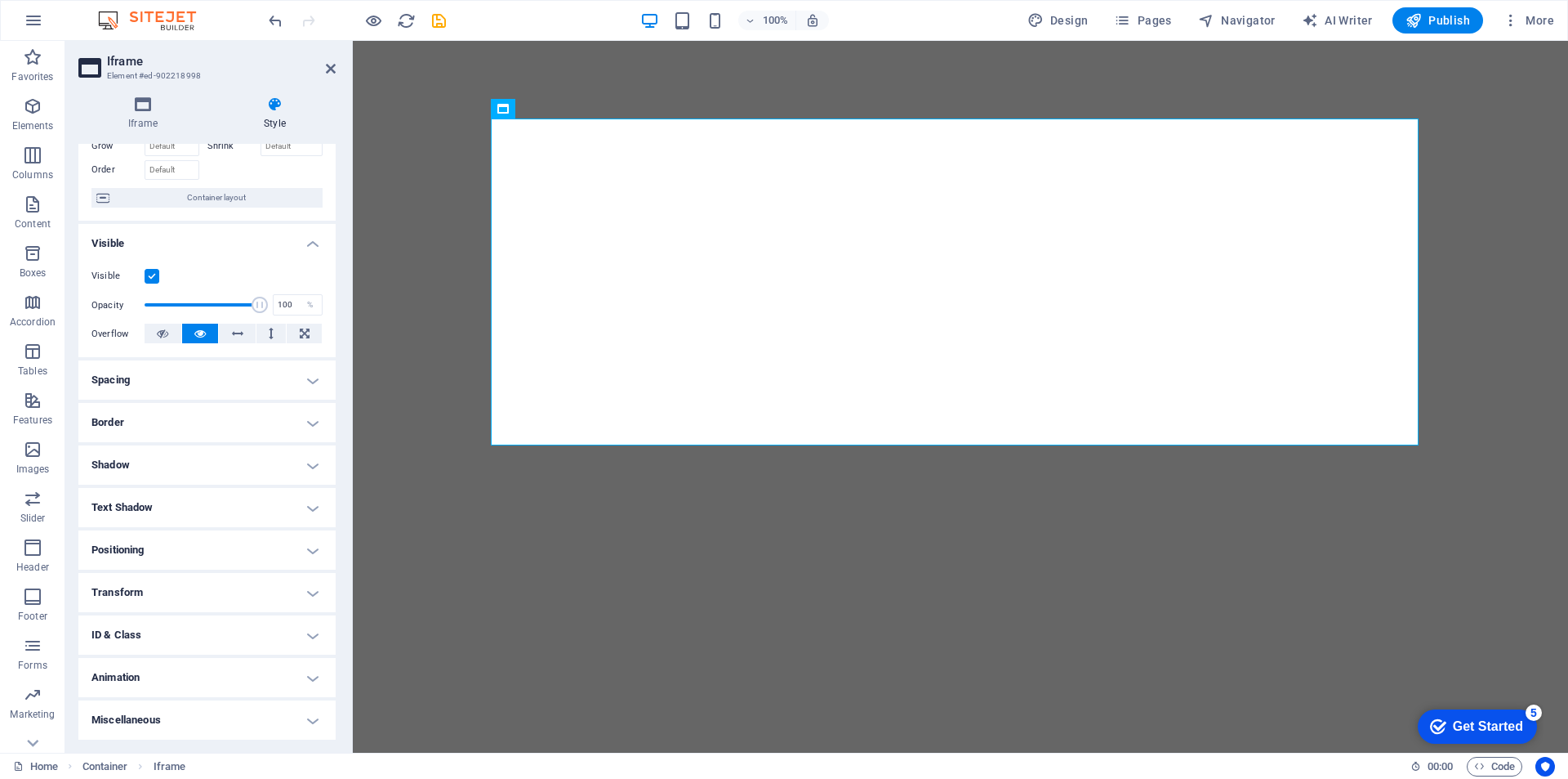
click at [155, 677] on h4 "Animation" at bounding box center [207, 677] width 257 height 40
click at [155, 677] on h4 "Animation" at bounding box center [207, 672] width 257 height 30
click at [155, 599] on h4 "Transform" at bounding box center [207, 593] width 257 height 40
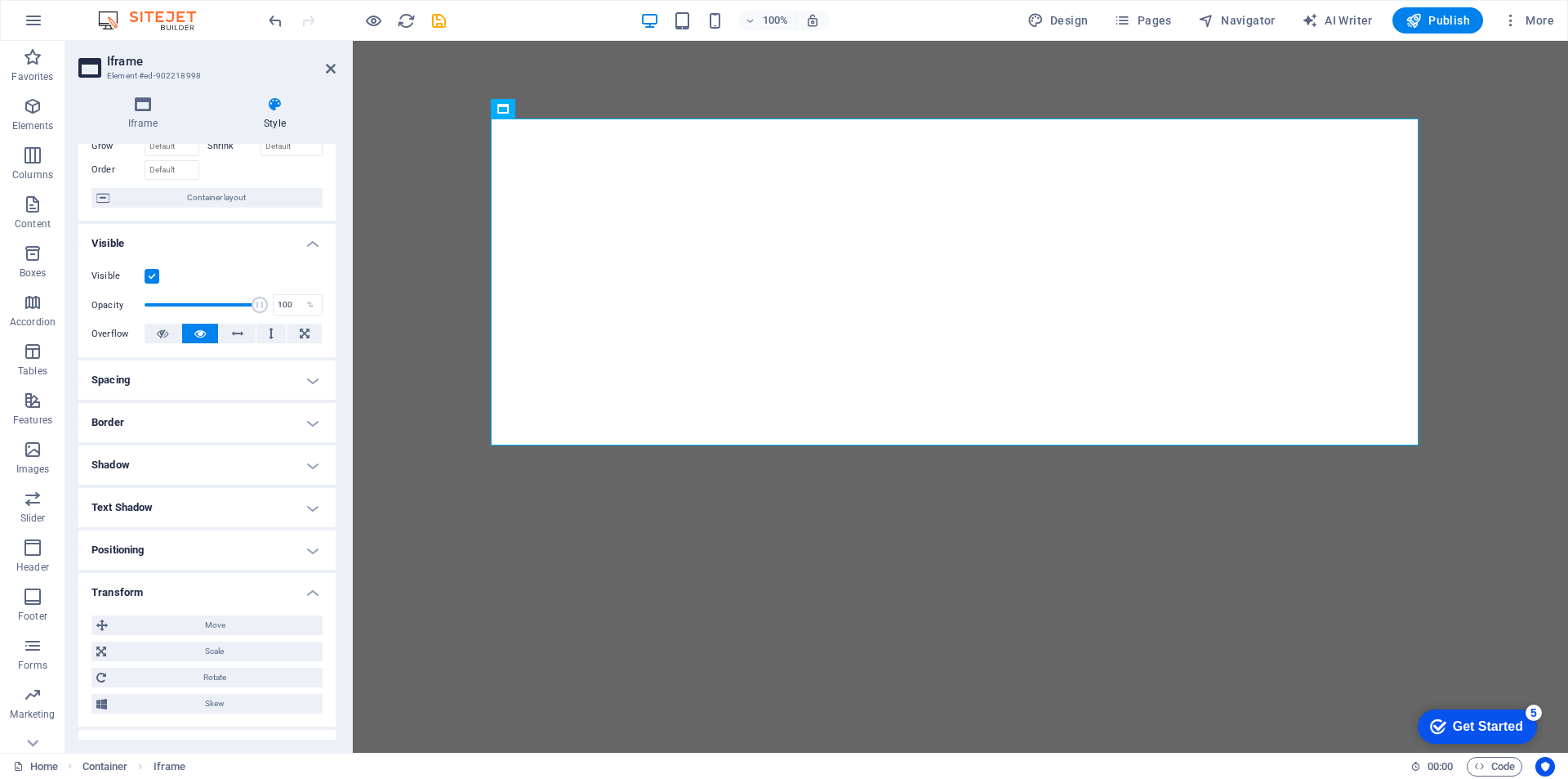
click at [155, 597] on h4 "Transform" at bounding box center [207, 588] width 257 height 30
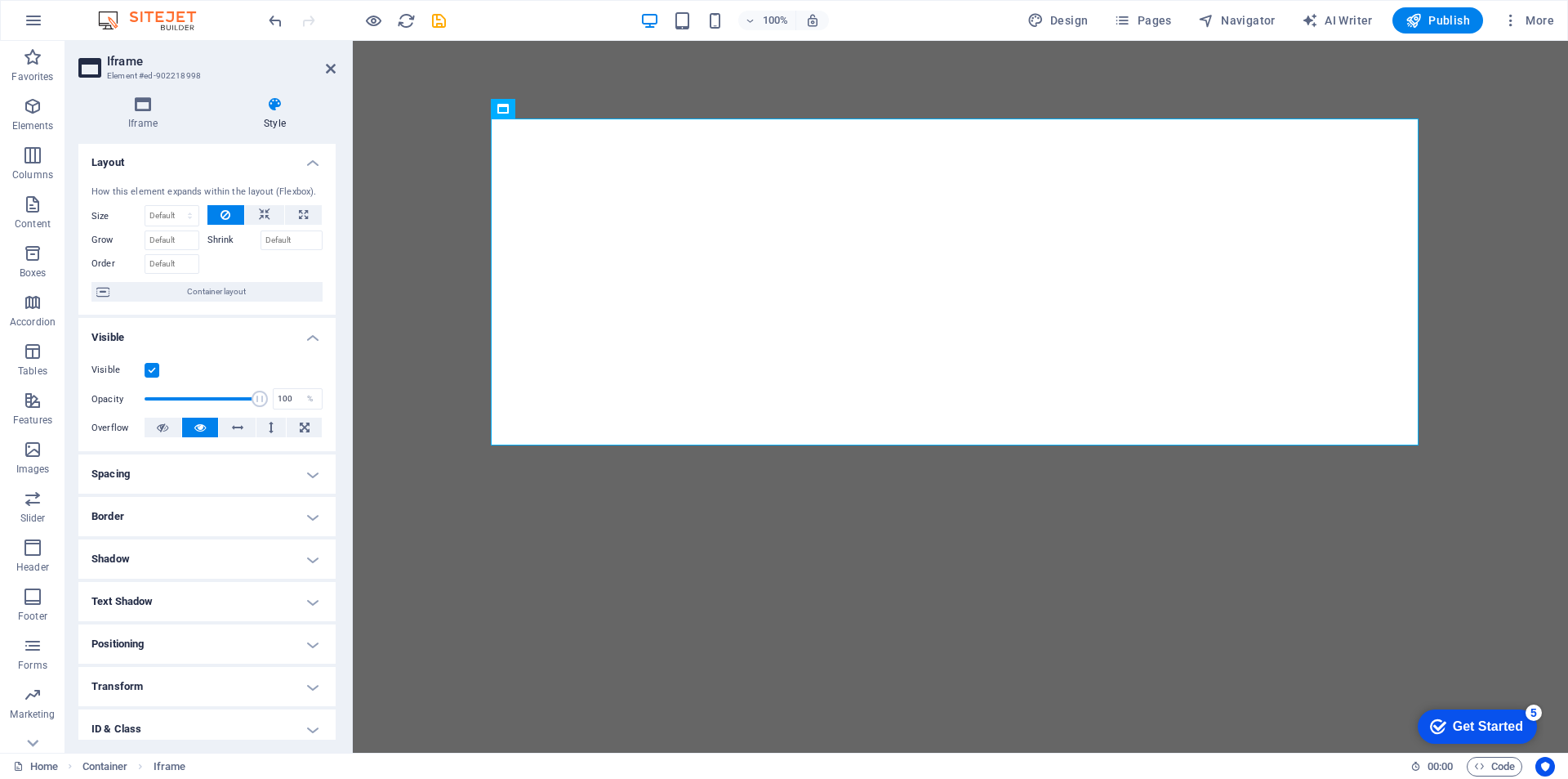
scroll to position [0, 0]
click at [264, 212] on icon at bounding box center [264, 216] width 12 height 20
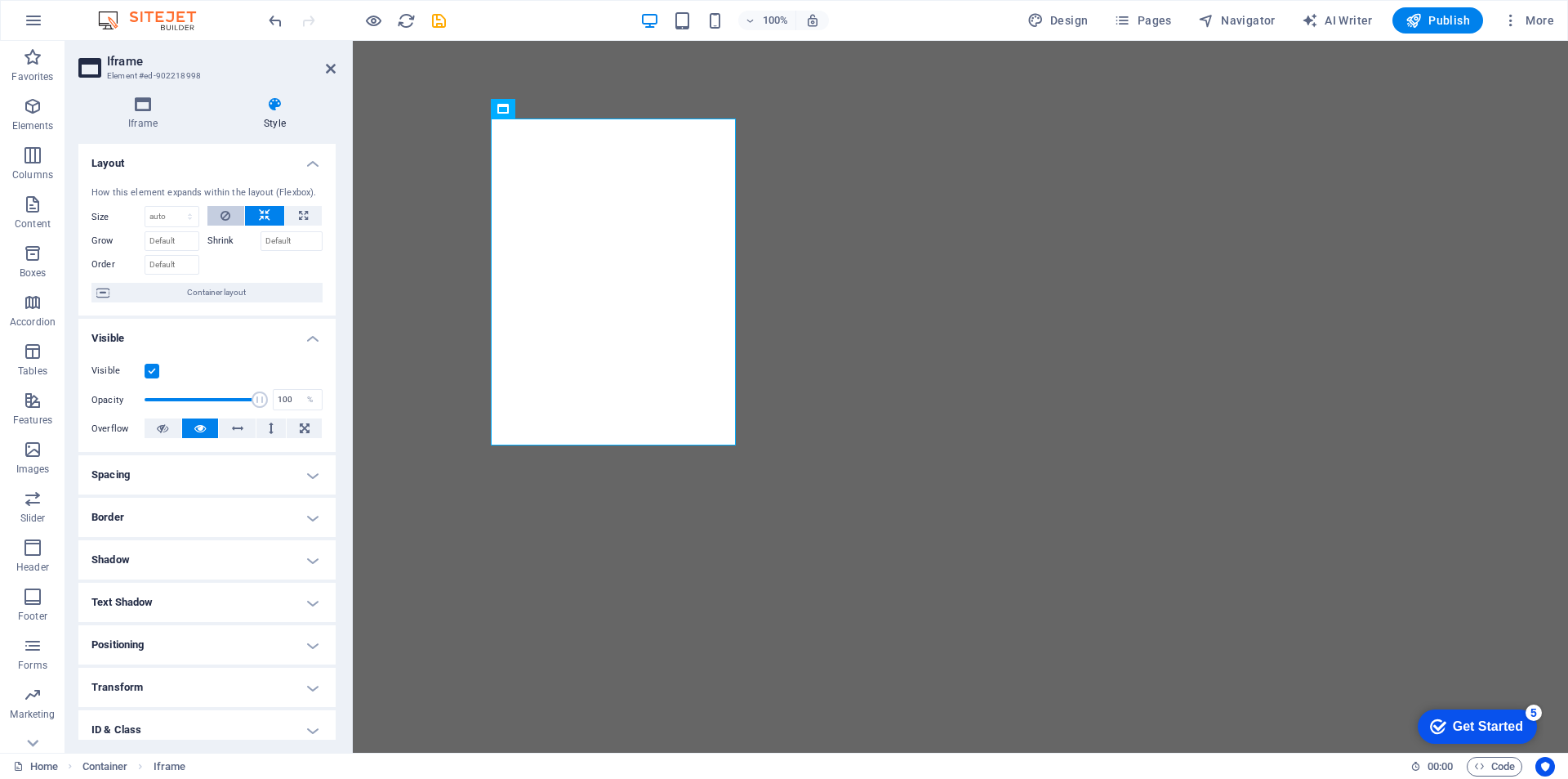
click at [224, 212] on icon at bounding box center [225, 216] width 10 height 20
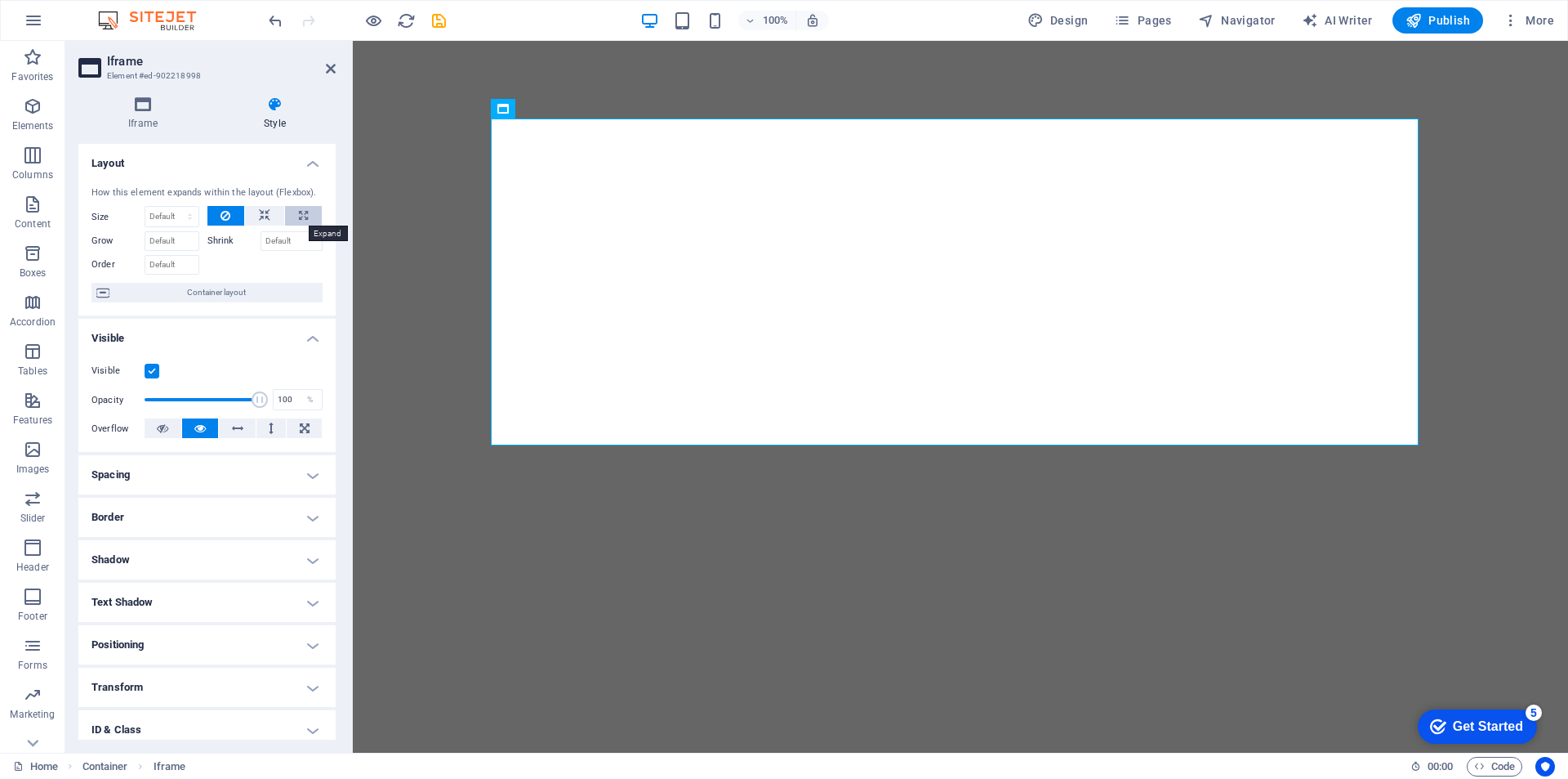
click at [306, 210] on button at bounding box center [303, 216] width 37 height 20
type input "100"
select select "%"
click at [273, 216] on button at bounding box center [265, 216] width 40 height 20
select select "DISABLED_OPTION_VALUE"
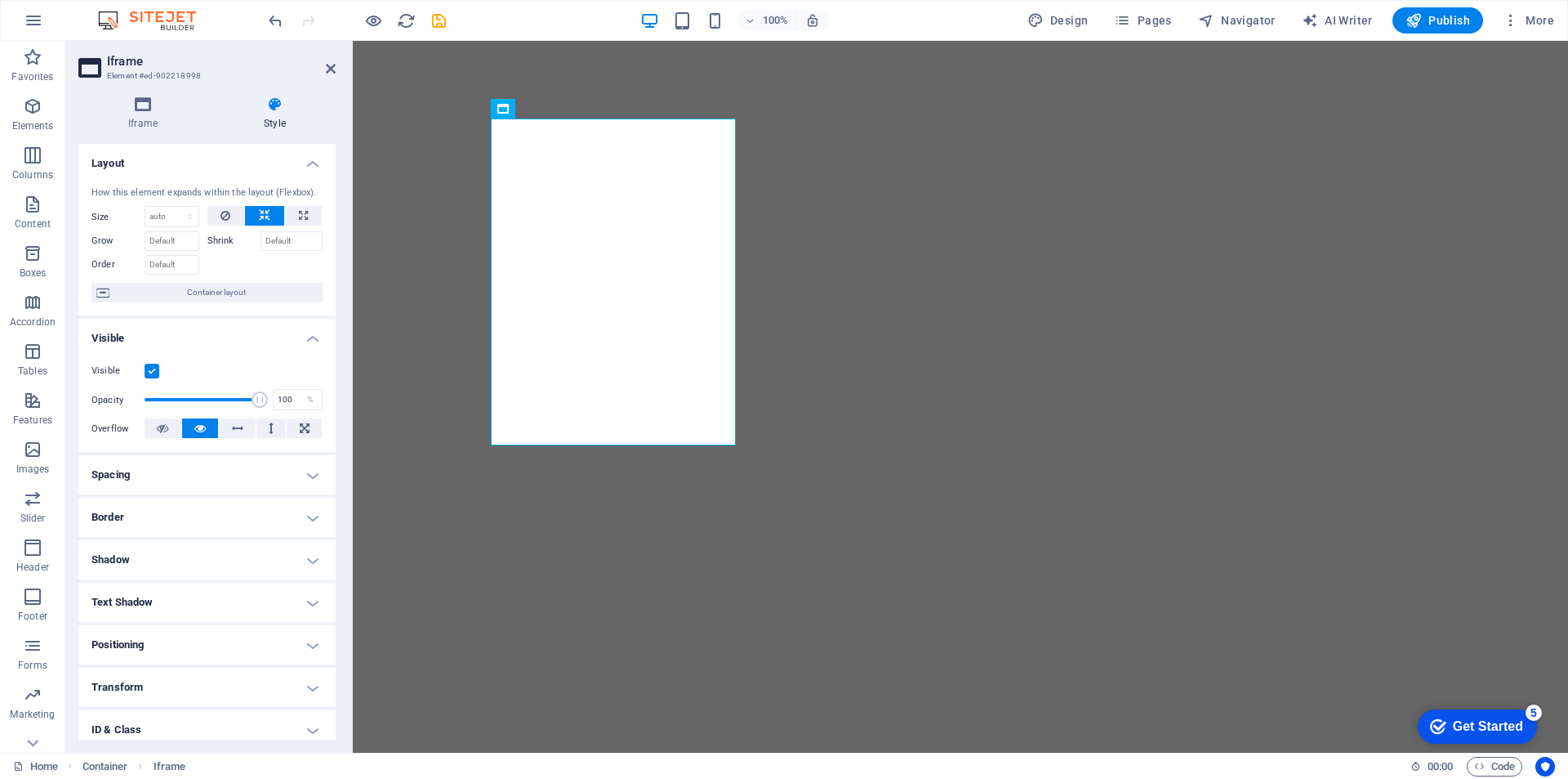
click at [115, 511] on h4 "Border" at bounding box center [207, 518] width 257 height 40
click at [312, 510] on h4 "Border" at bounding box center [207, 512] width 257 height 30
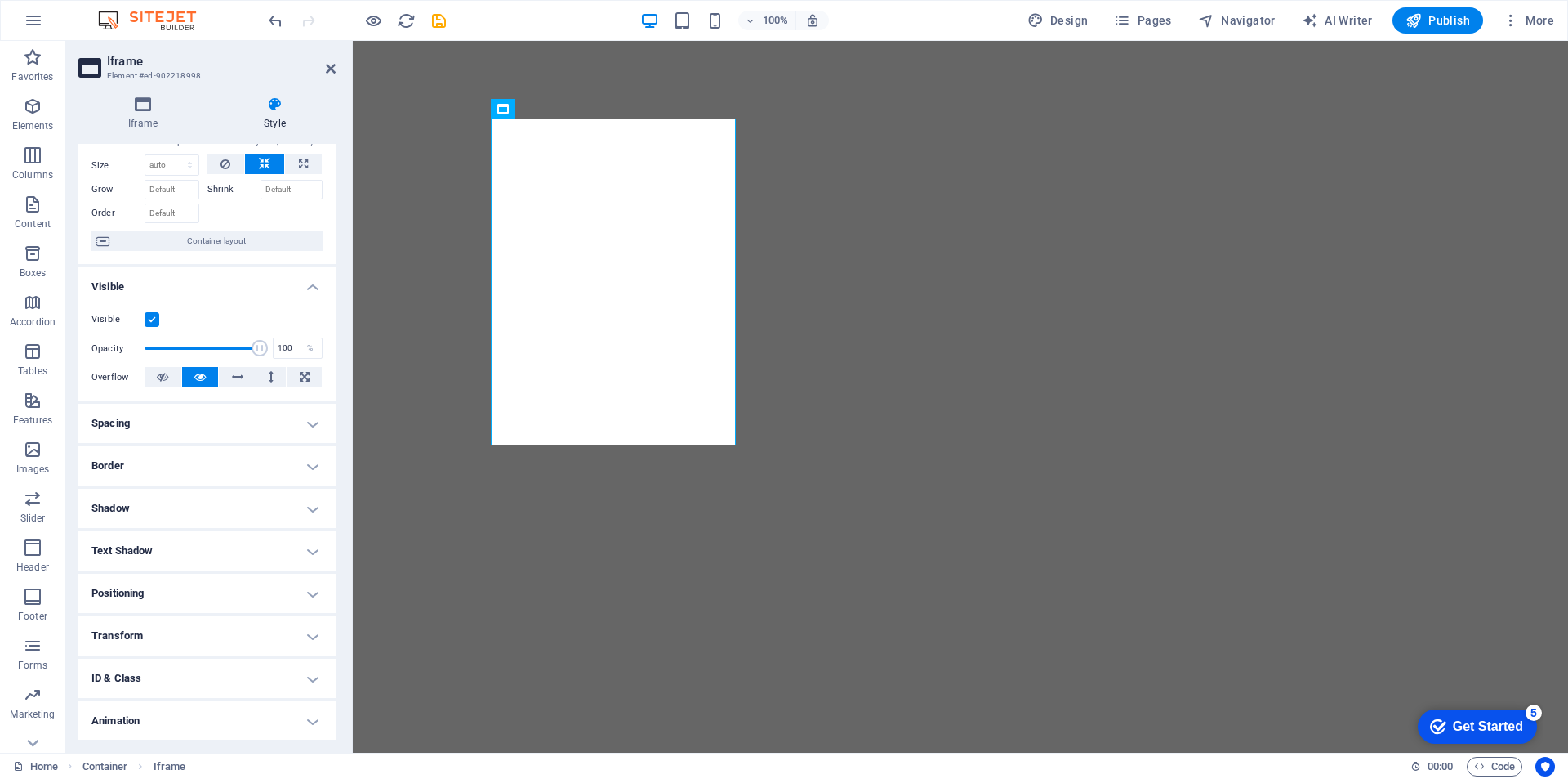
scroll to position [94, 0]
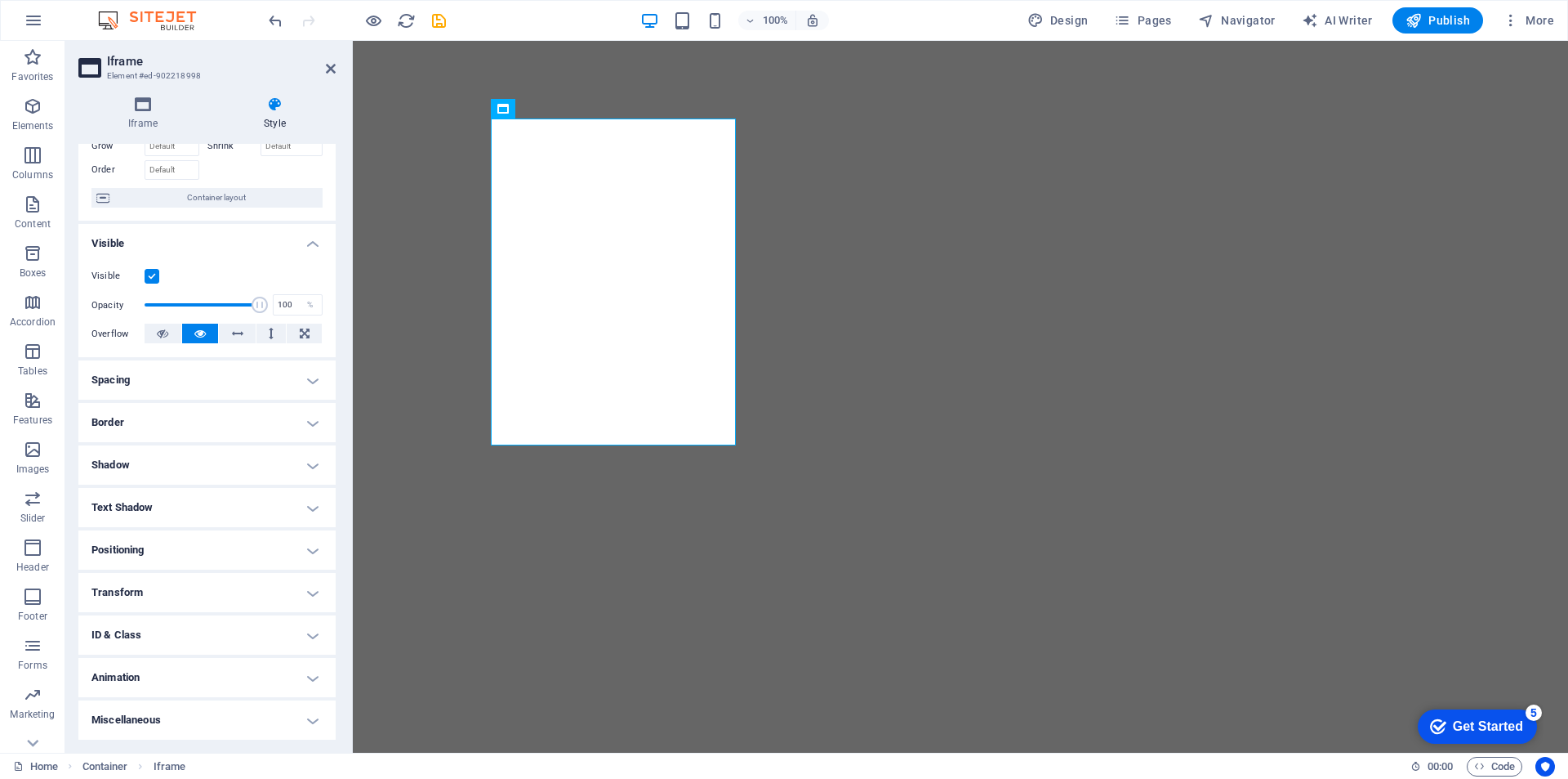
click at [308, 544] on h4 "Positioning" at bounding box center [207, 550] width 257 height 40
click at [308, 544] on h4 "Positioning" at bounding box center [207, 544] width 257 height 30
click at [303, 602] on h4 "Transform" at bounding box center [207, 593] width 257 height 40
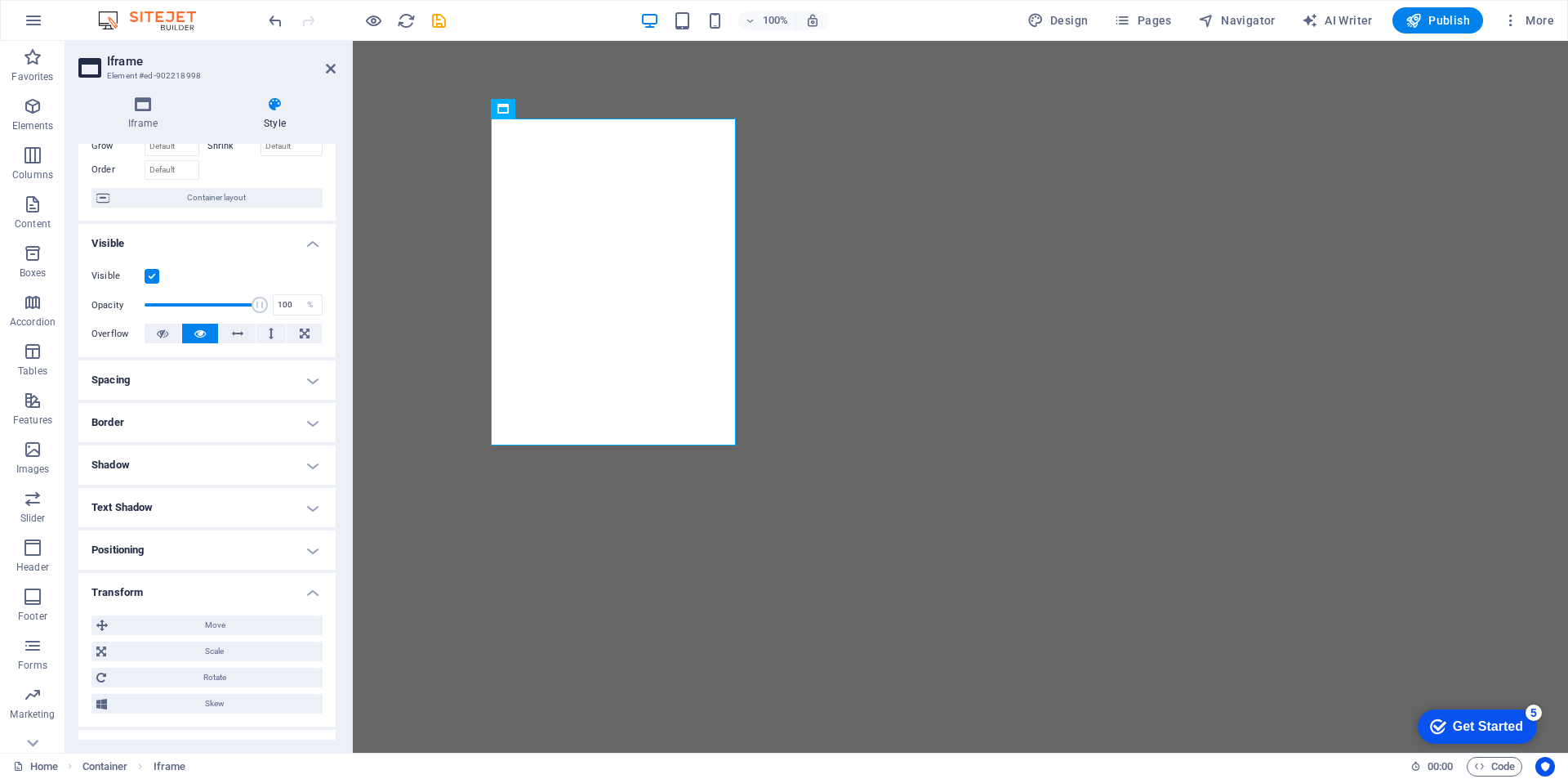
click at [303, 595] on h4 "Transform" at bounding box center [207, 588] width 257 height 30
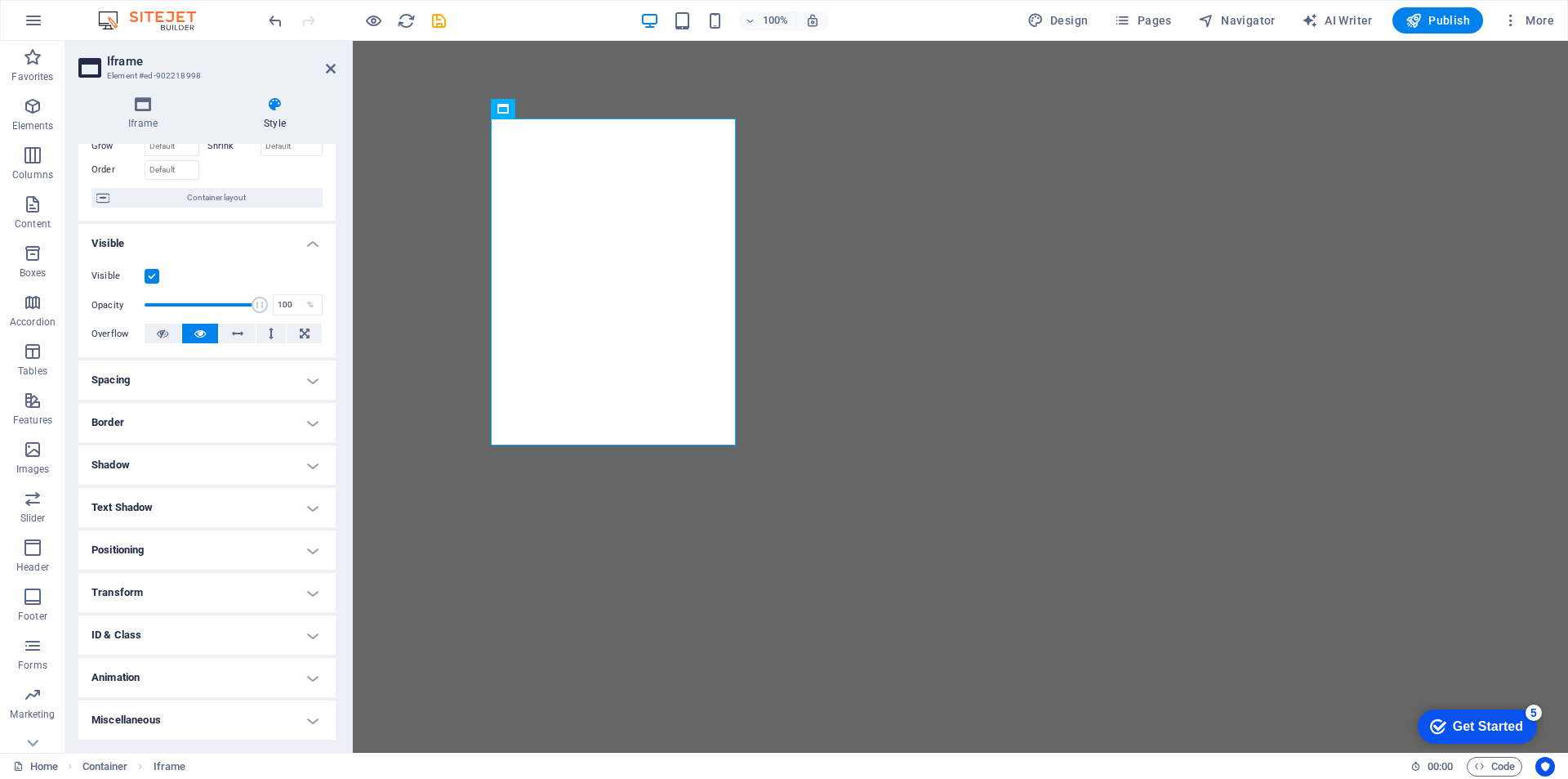
click at [293, 666] on h4 "Animation" at bounding box center [207, 677] width 257 height 40
click at [293, 666] on h4 "Animation" at bounding box center [207, 672] width 257 height 30
click at [294, 714] on h4 "Miscellaneous" at bounding box center [207, 720] width 257 height 40
click at [294, 714] on h4 "Miscellaneous" at bounding box center [207, 714] width 257 height 30
click at [292, 371] on h4 "Spacing" at bounding box center [207, 380] width 257 height 40
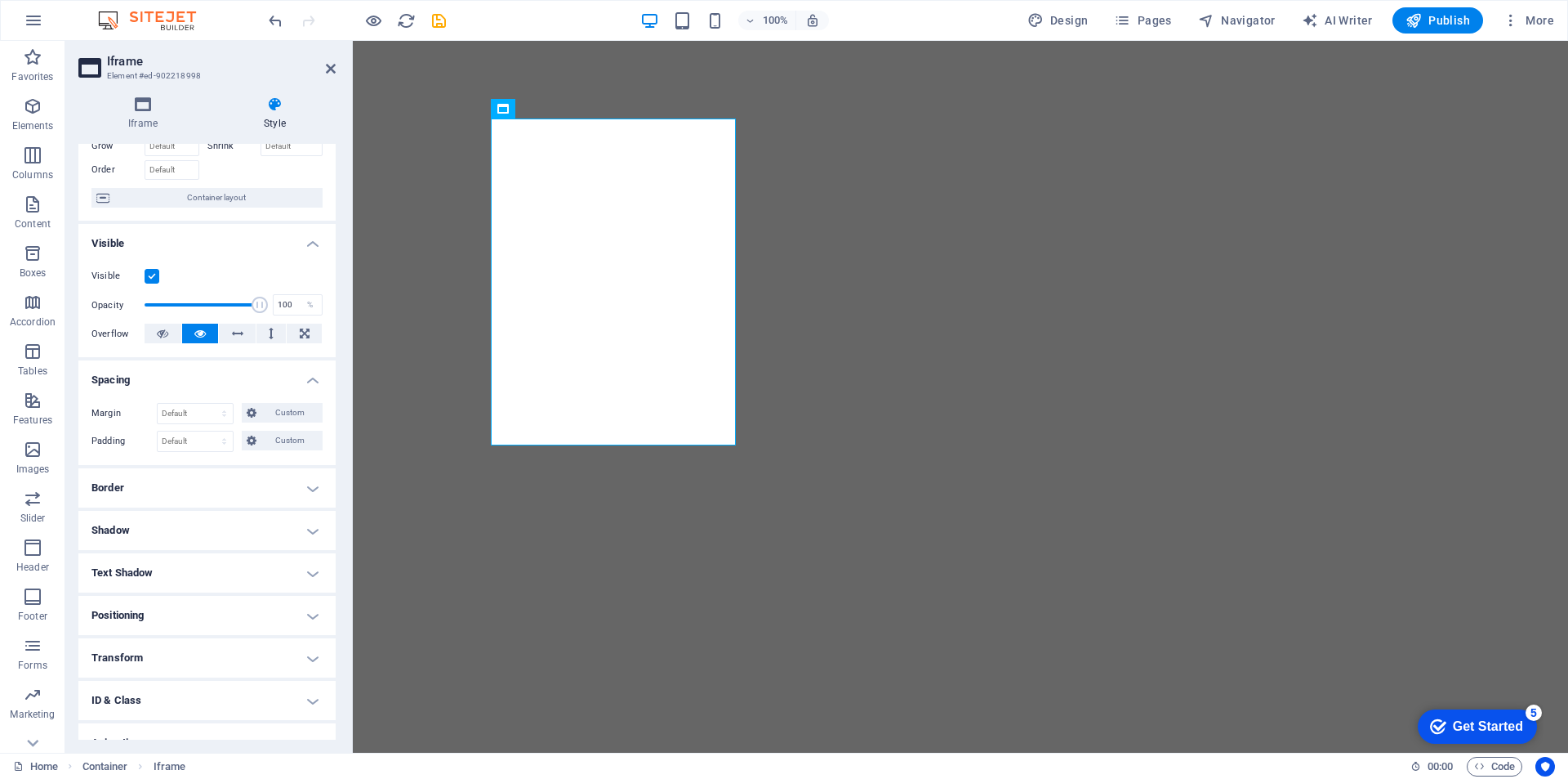
click at [303, 376] on h4 "Spacing" at bounding box center [207, 375] width 257 height 30
click at [307, 423] on h4 "Border" at bounding box center [207, 422] width 257 height 40
click at [307, 423] on h4 "Border" at bounding box center [207, 417] width 257 height 30
click at [308, 466] on h4 "Shadow" at bounding box center [207, 465] width 257 height 40
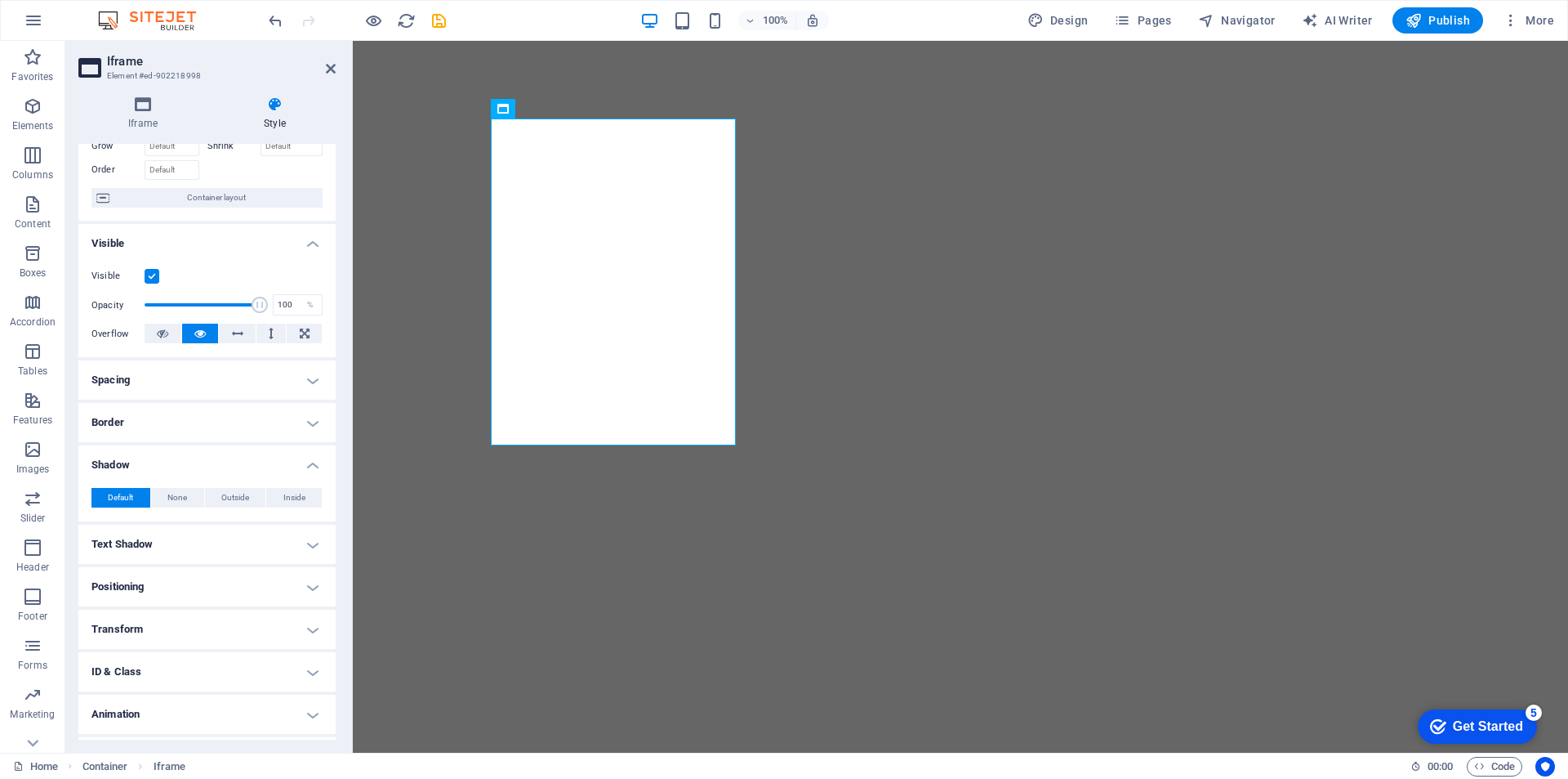
click at [308, 466] on h4 "Shadow" at bounding box center [207, 460] width 257 height 30
click at [313, 509] on h4 "Text Shadow" at bounding box center [207, 508] width 257 height 40
click at [313, 509] on h4 "Text Shadow" at bounding box center [207, 502] width 257 height 30
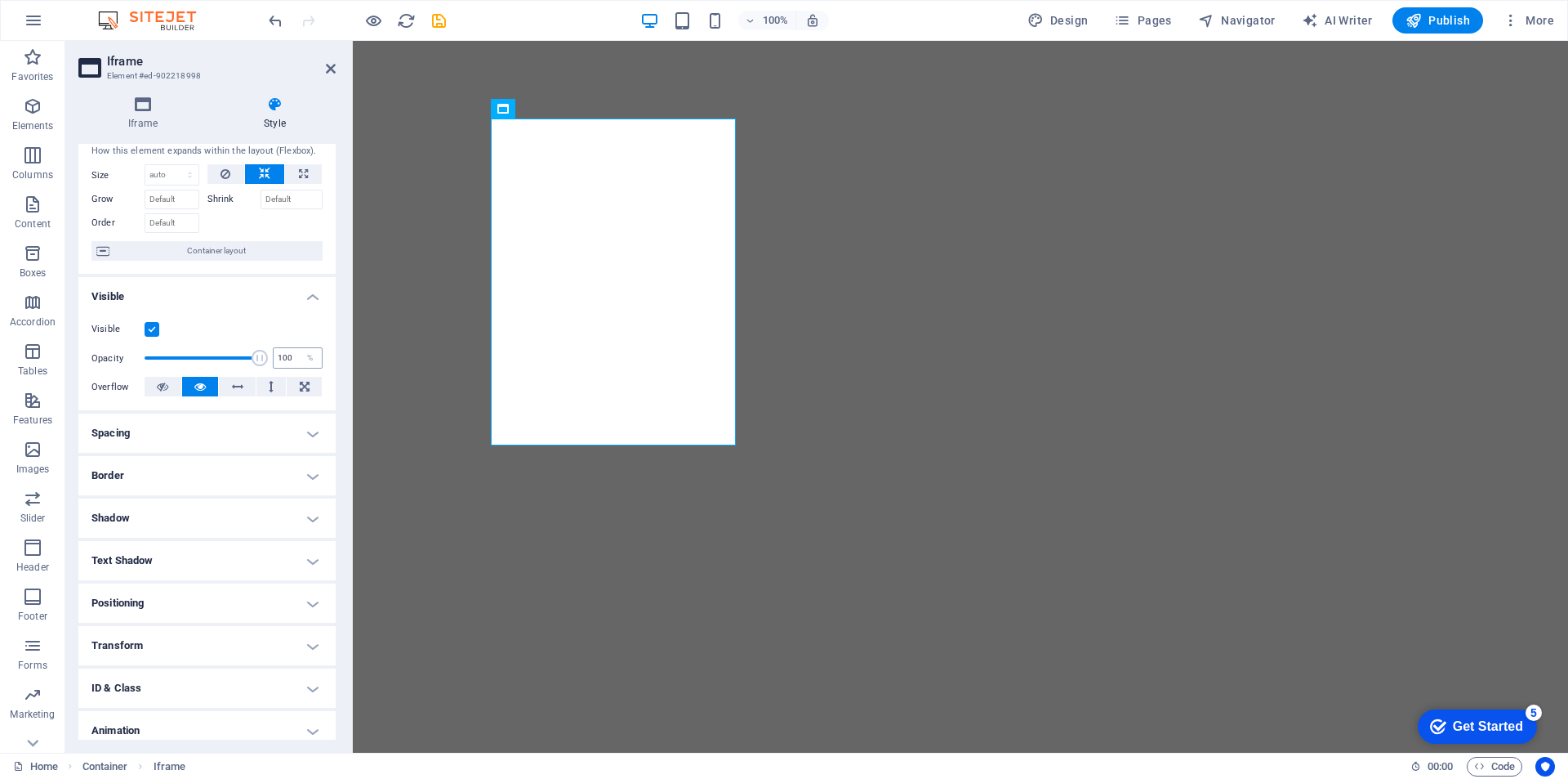
scroll to position [0, 0]
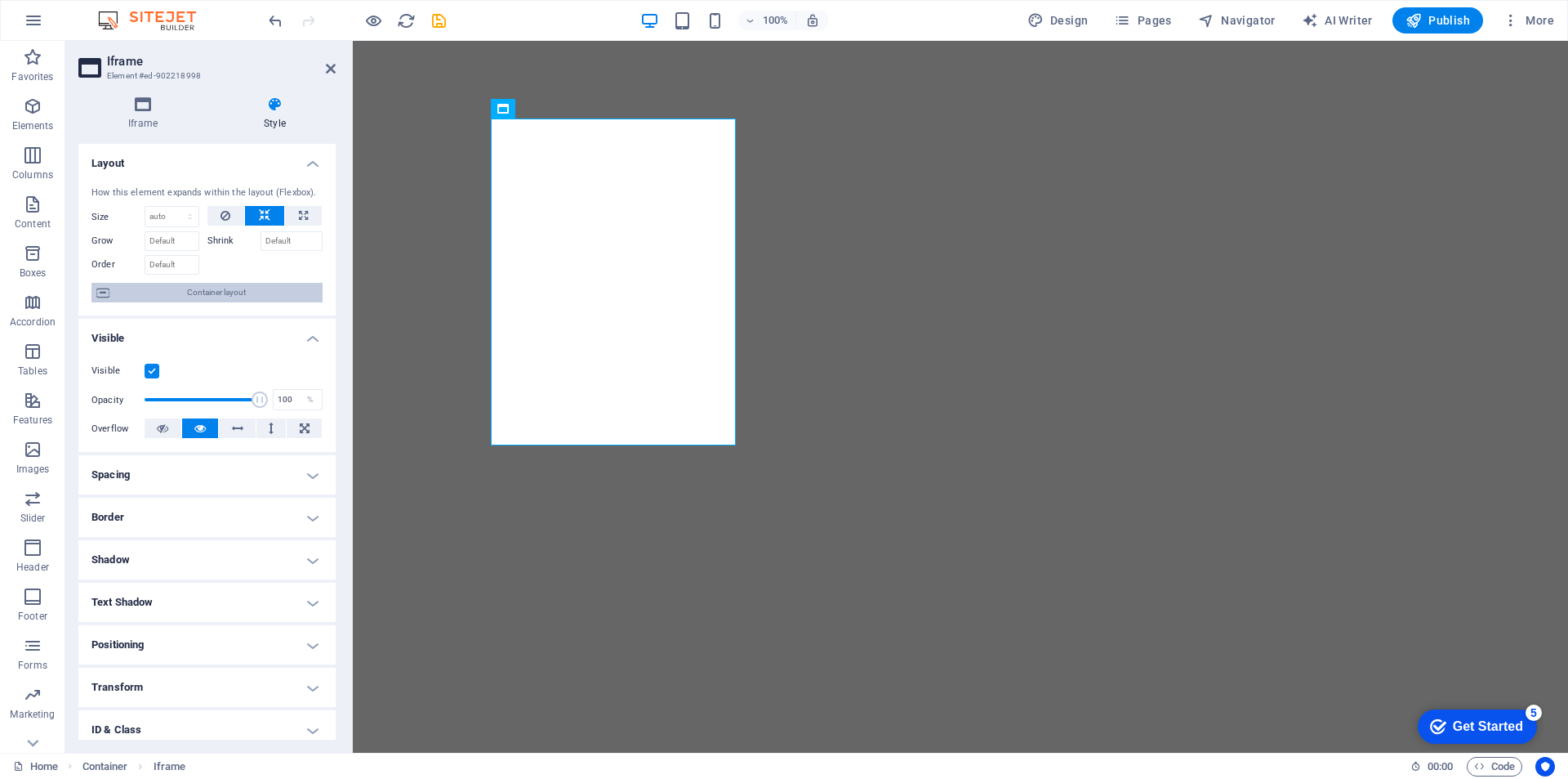
click at [226, 293] on span "Container layout" at bounding box center [216, 293] width 203 height 20
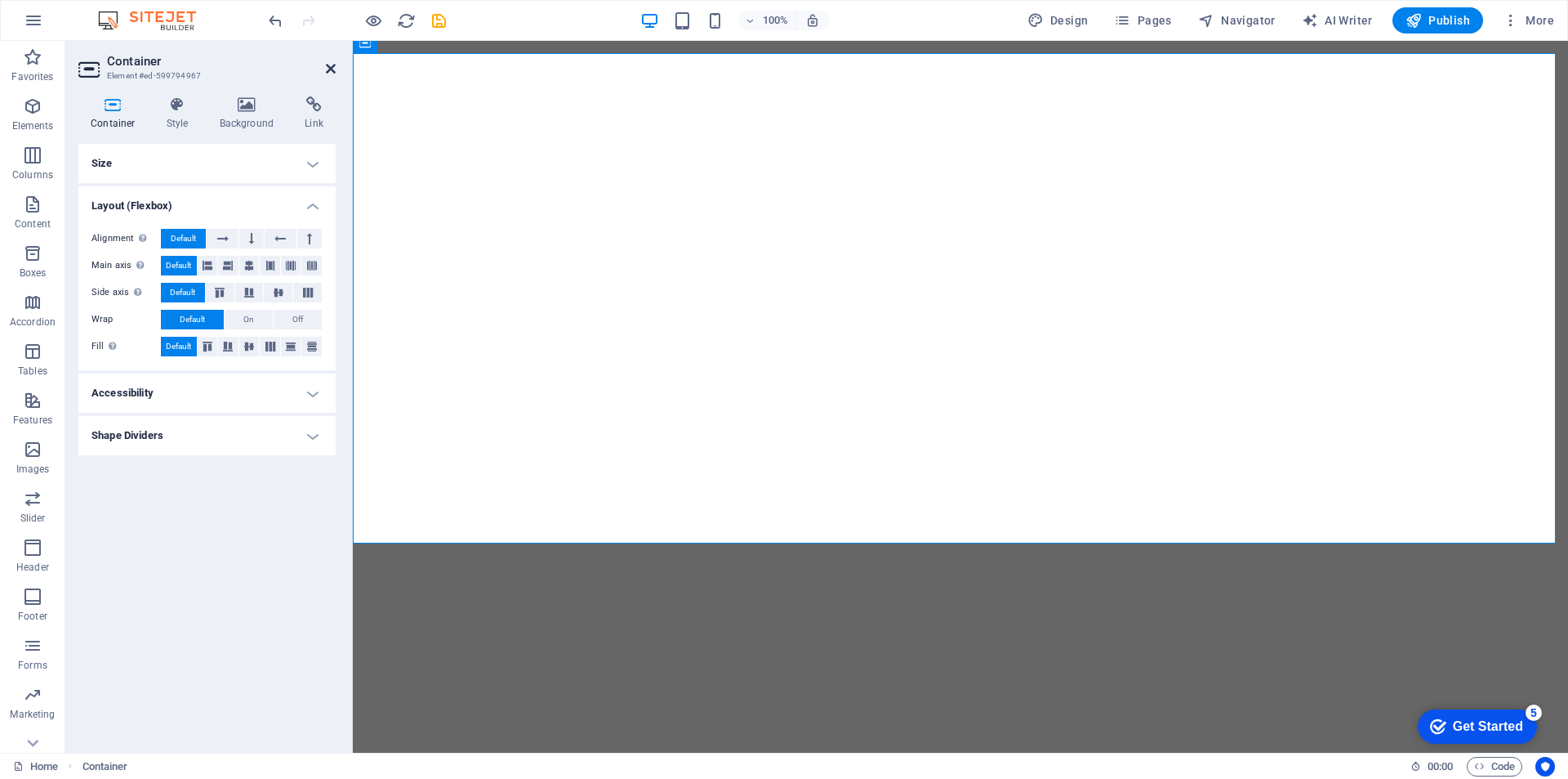
click at [329, 65] on icon at bounding box center [330, 68] width 10 height 13
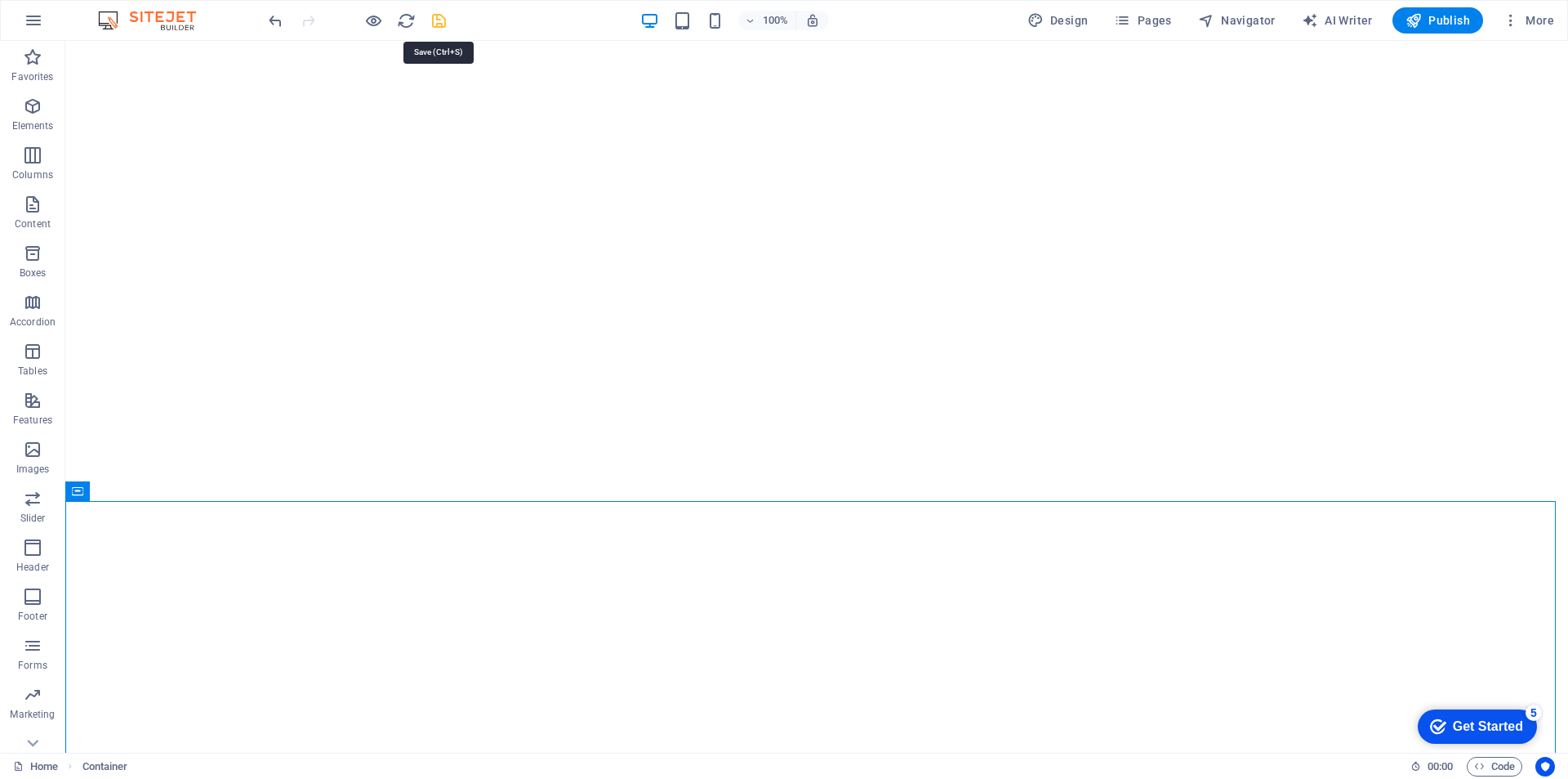
click at [443, 22] on icon "save" at bounding box center [438, 21] width 19 height 19
click at [1416, 19] on icon "button" at bounding box center [1414, 21] width 16 height 16
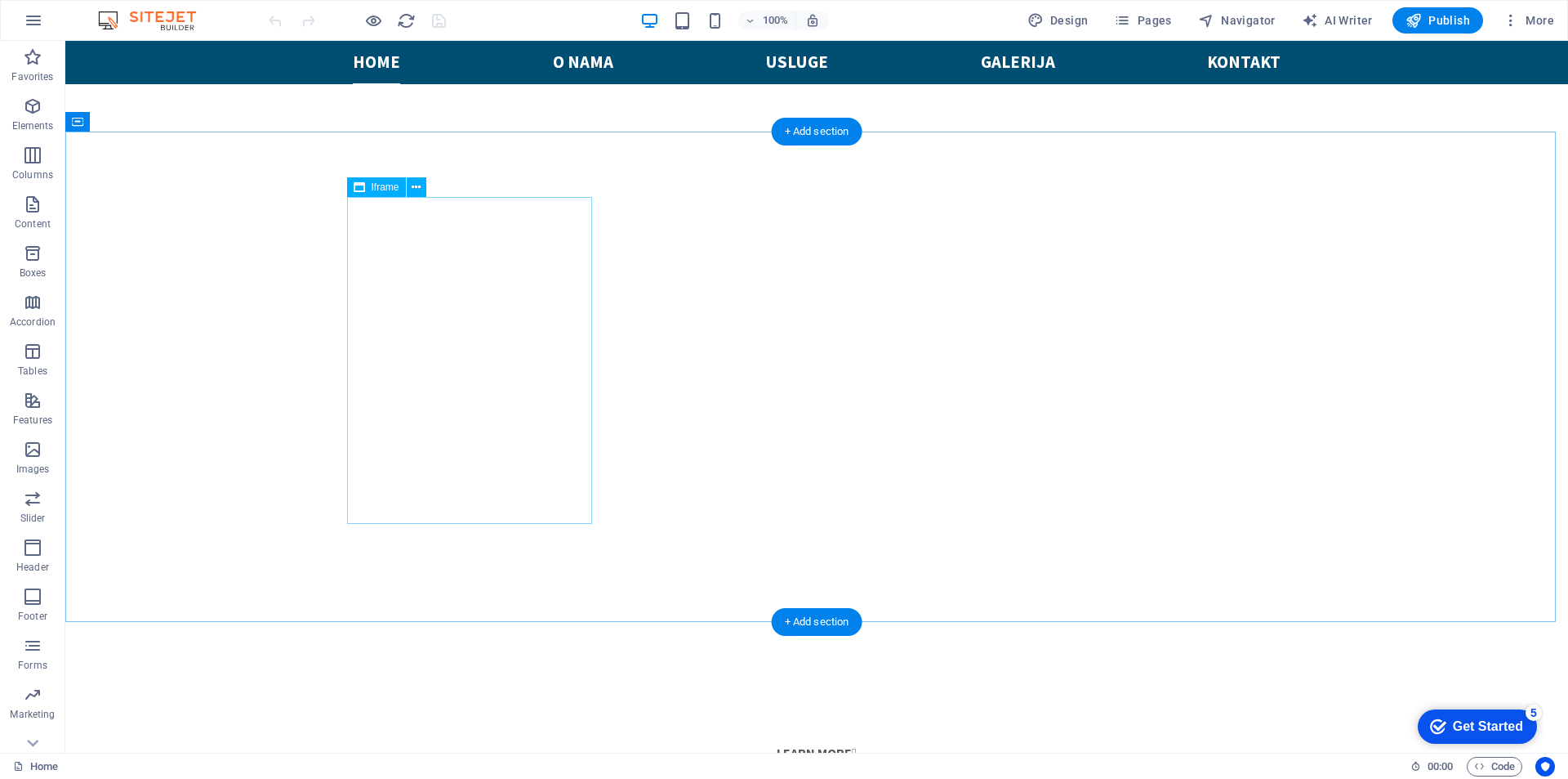
scroll to position [870, 0]
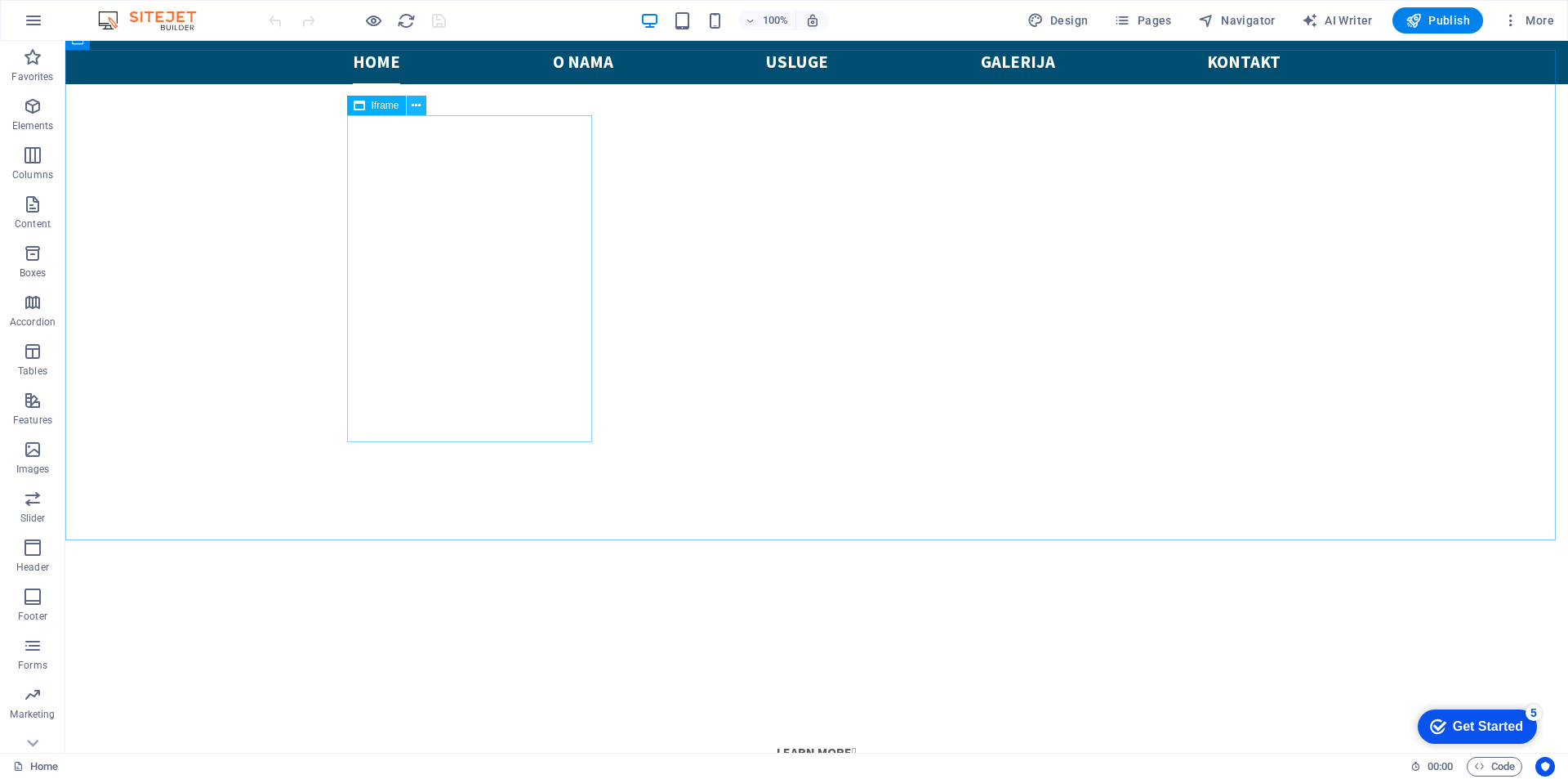
click at [418, 106] on icon at bounding box center [416, 105] width 9 height 17
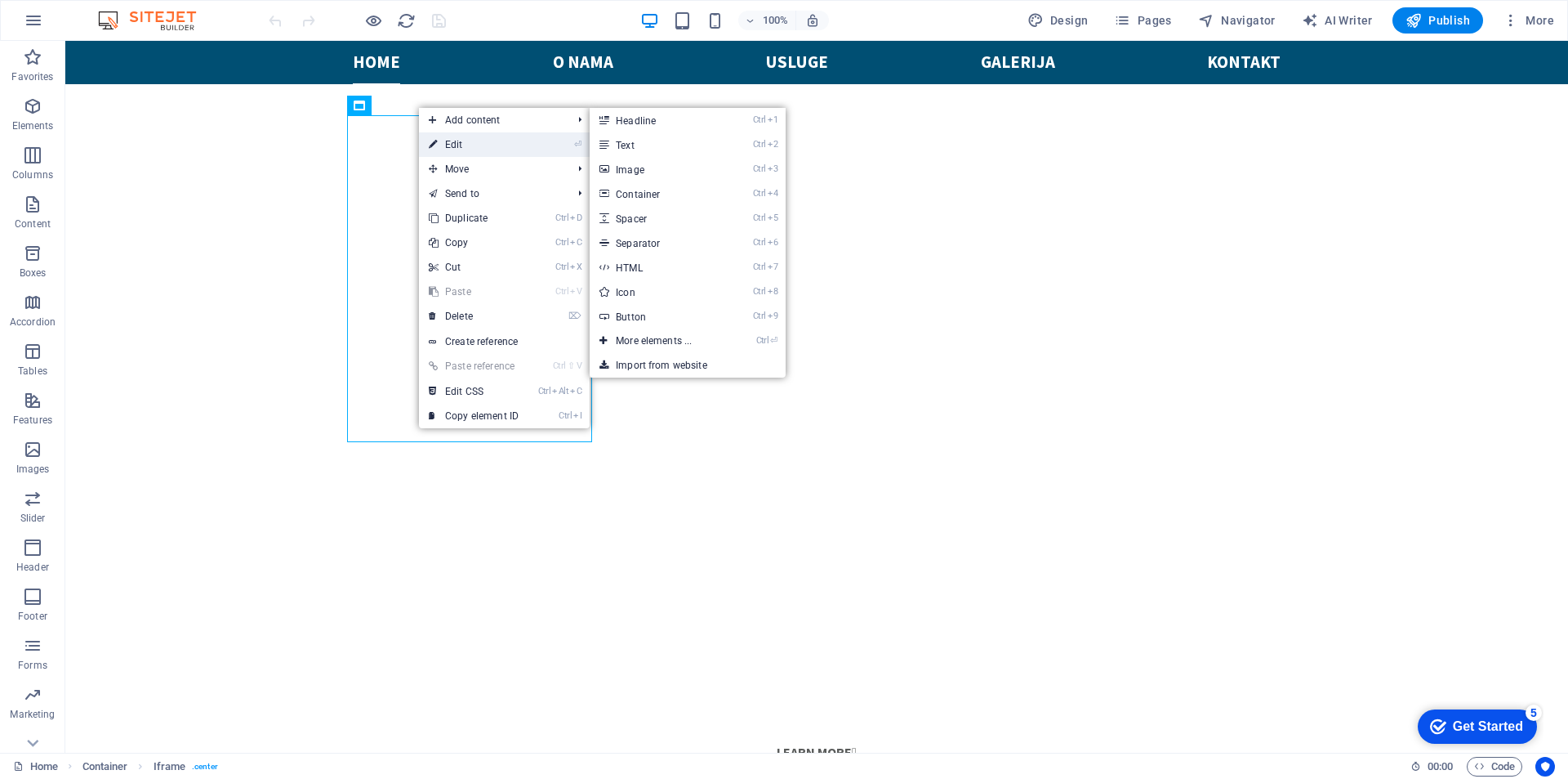
click at [446, 137] on link "⏎ Edit" at bounding box center [474, 144] width 110 height 24
select select "%"
select select "px"
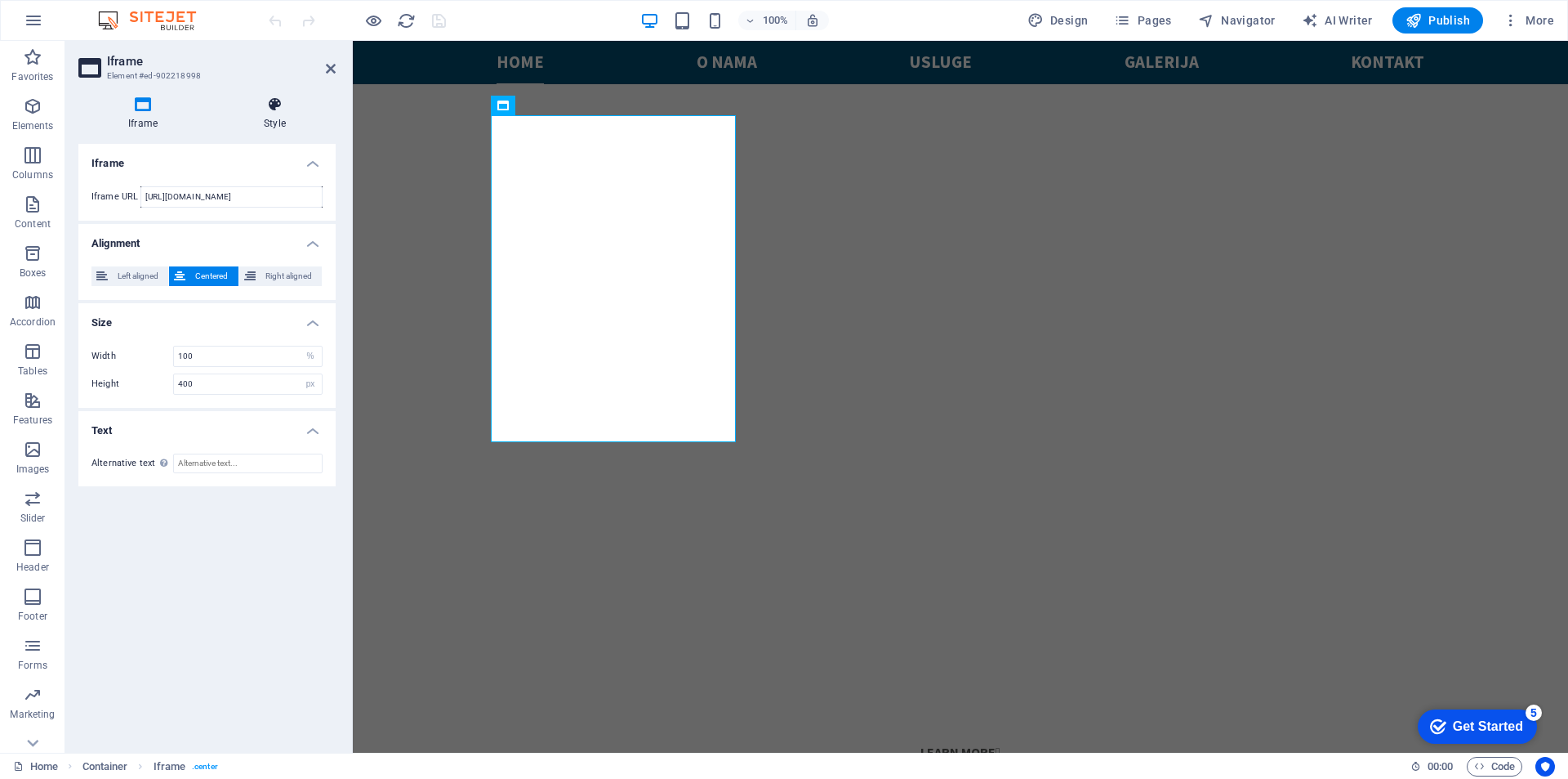
click at [273, 105] on icon at bounding box center [275, 104] width 122 height 16
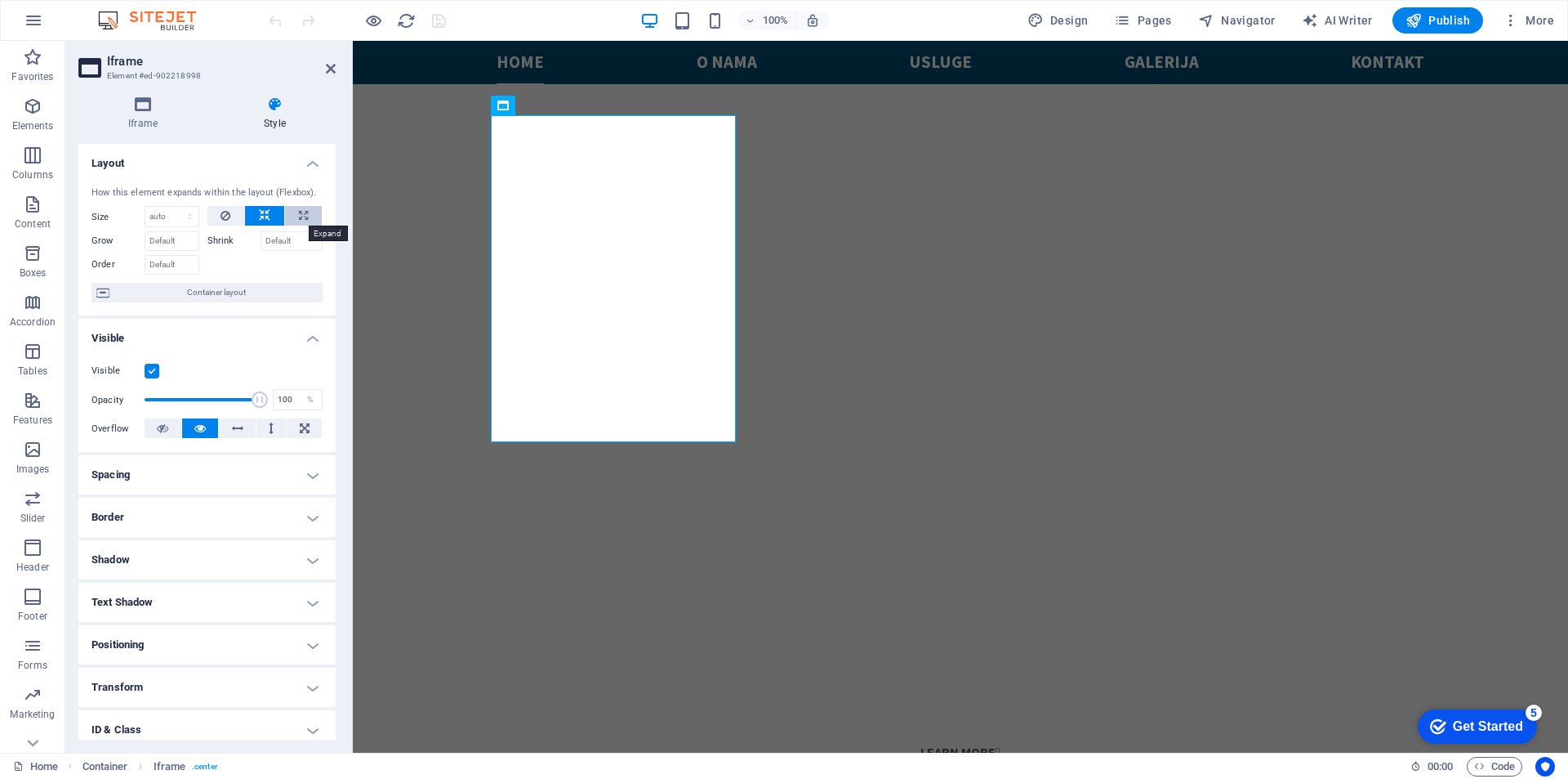
click at [304, 214] on icon at bounding box center [304, 216] width 9 height 20
type input "100"
select select "%"
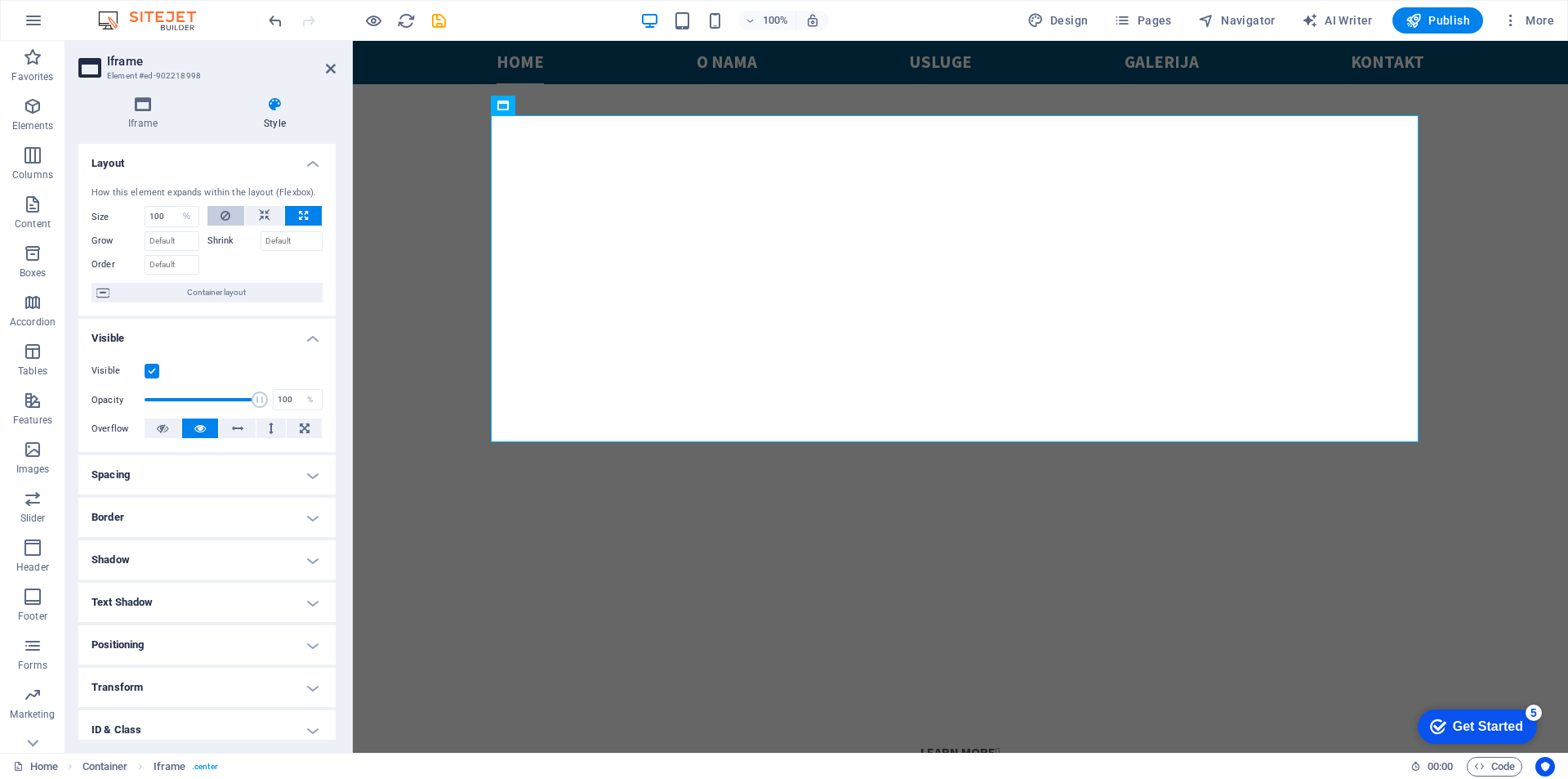
click at [230, 214] on button at bounding box center [226, 216] width 38 height 20
select select "DISABLED_OPTION_VALUE"
click at [306, 212] on button at bounding box center [303, 216] width 37 height 20
type input "100"
select select "%"
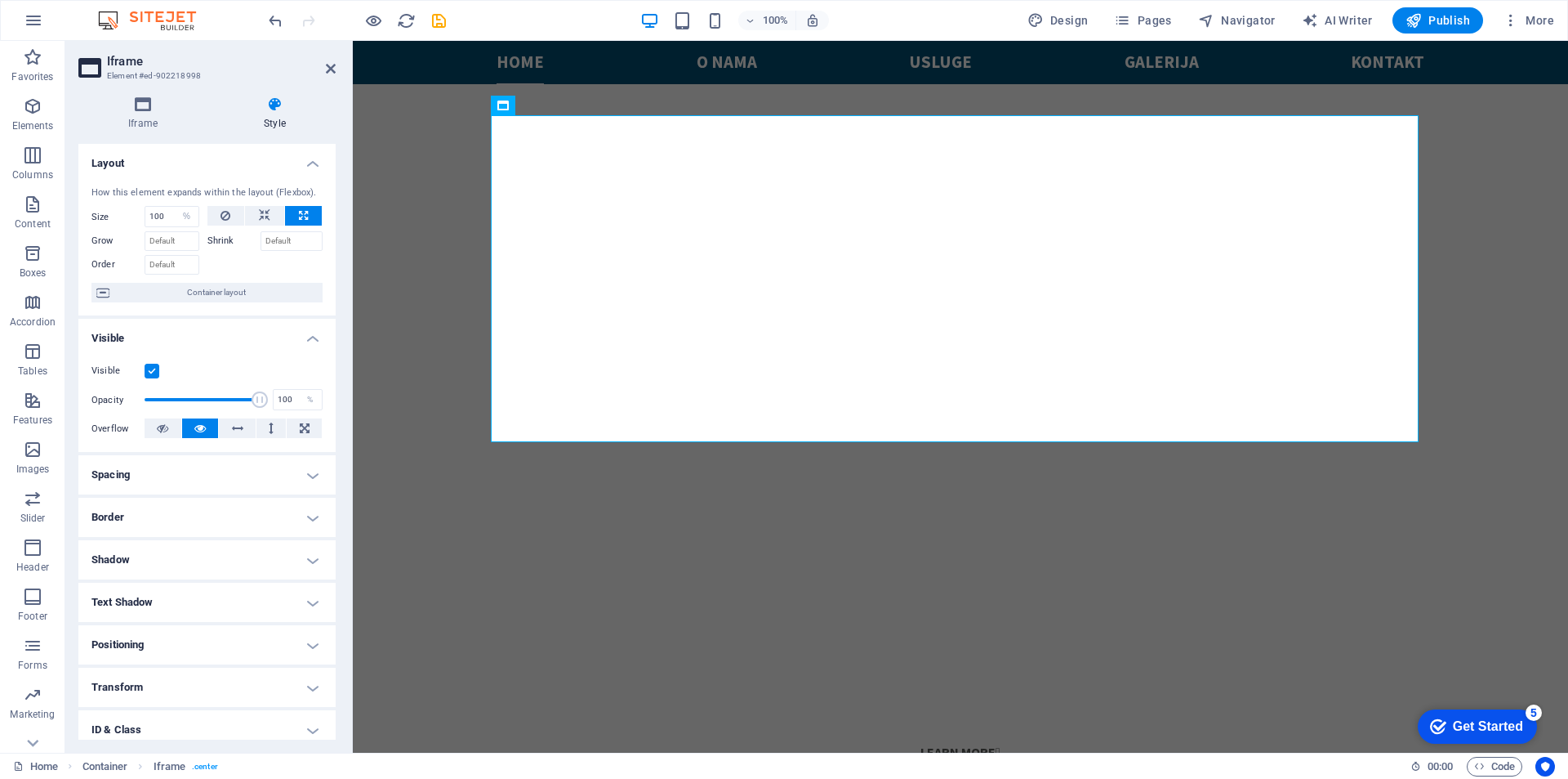
click at [324, 67] on h2 "Iframe" at bounding box center [221, 61] width 229 height 14
click at [331, 67] on icon at bounding box center [330, 68] width 10 height 13
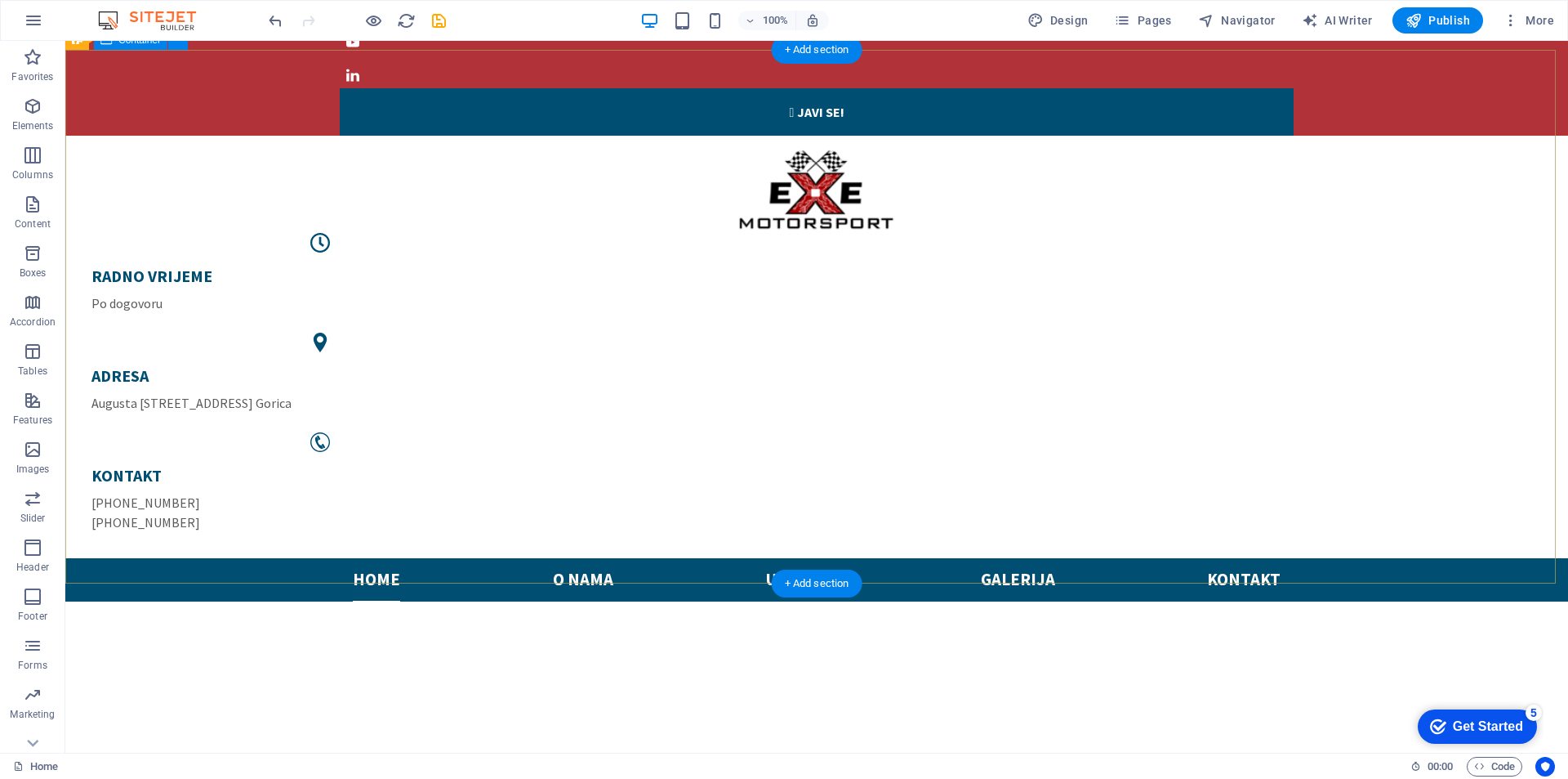
scroll to position [0, 0]
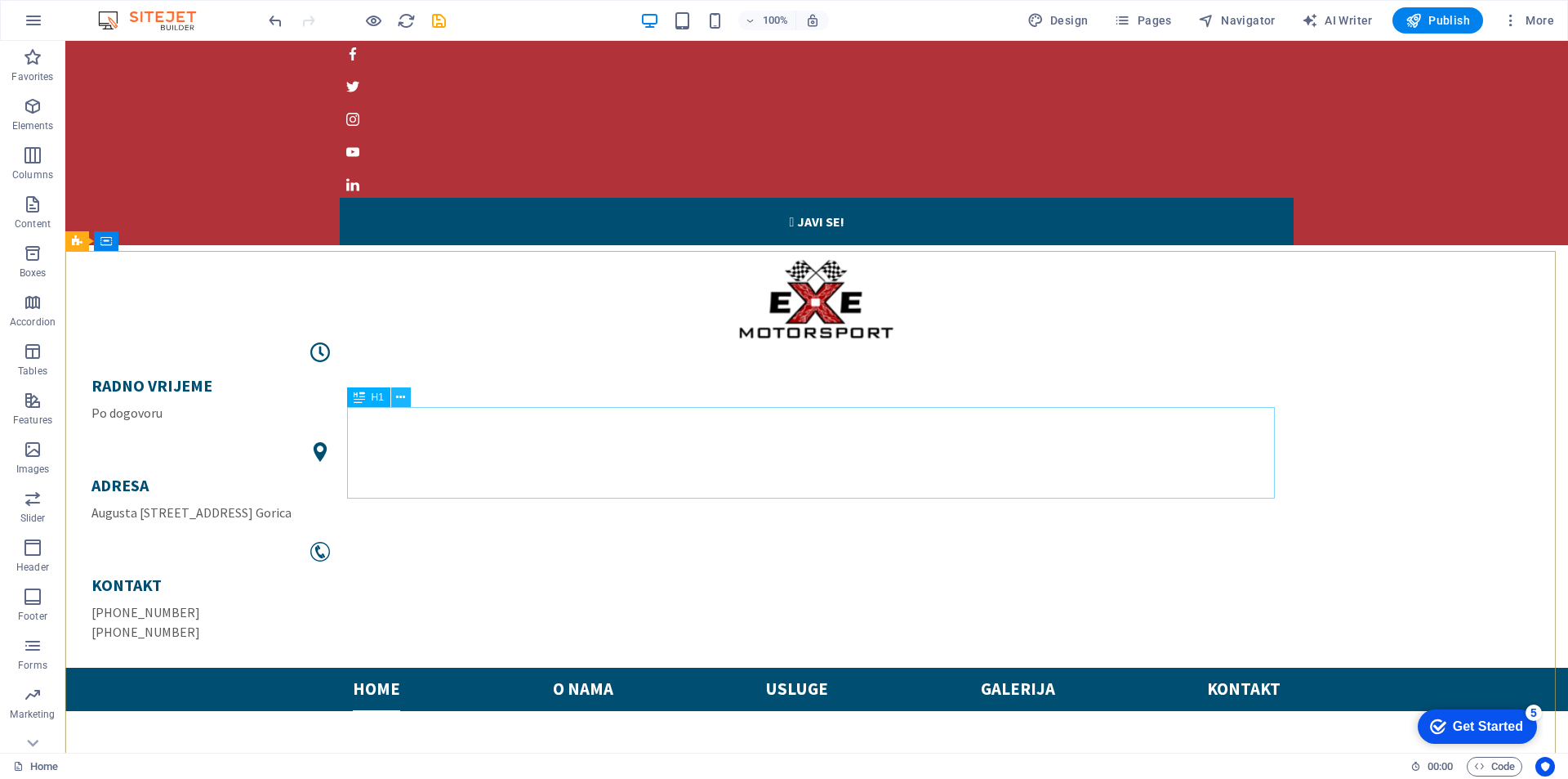
click at [406, 395] on button at bounding box center [401, 397] width 20 height 20
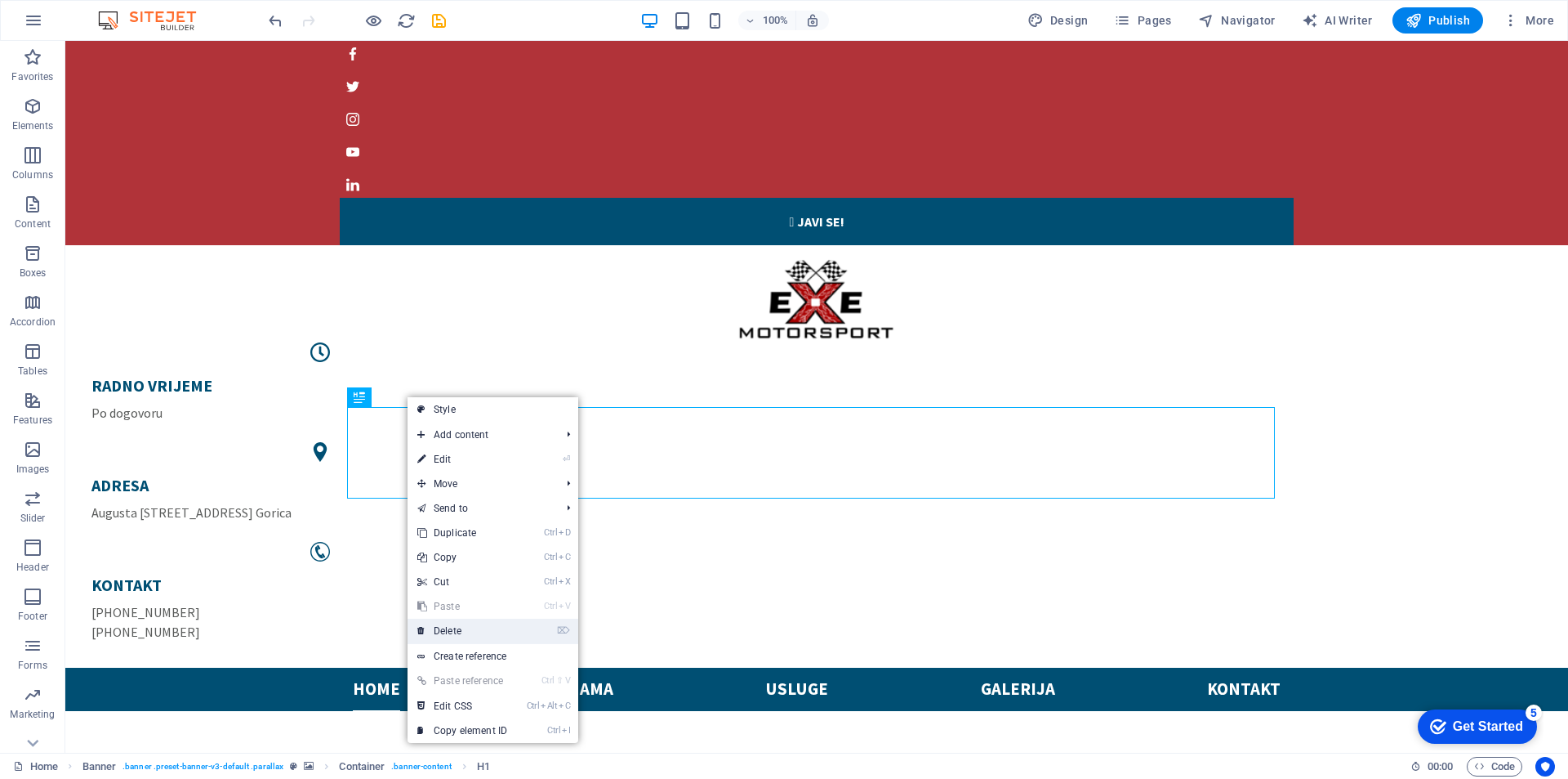
click at [460, 633] on link "⌦ Delete" at bounding box center [462, 630] width 110 height 24
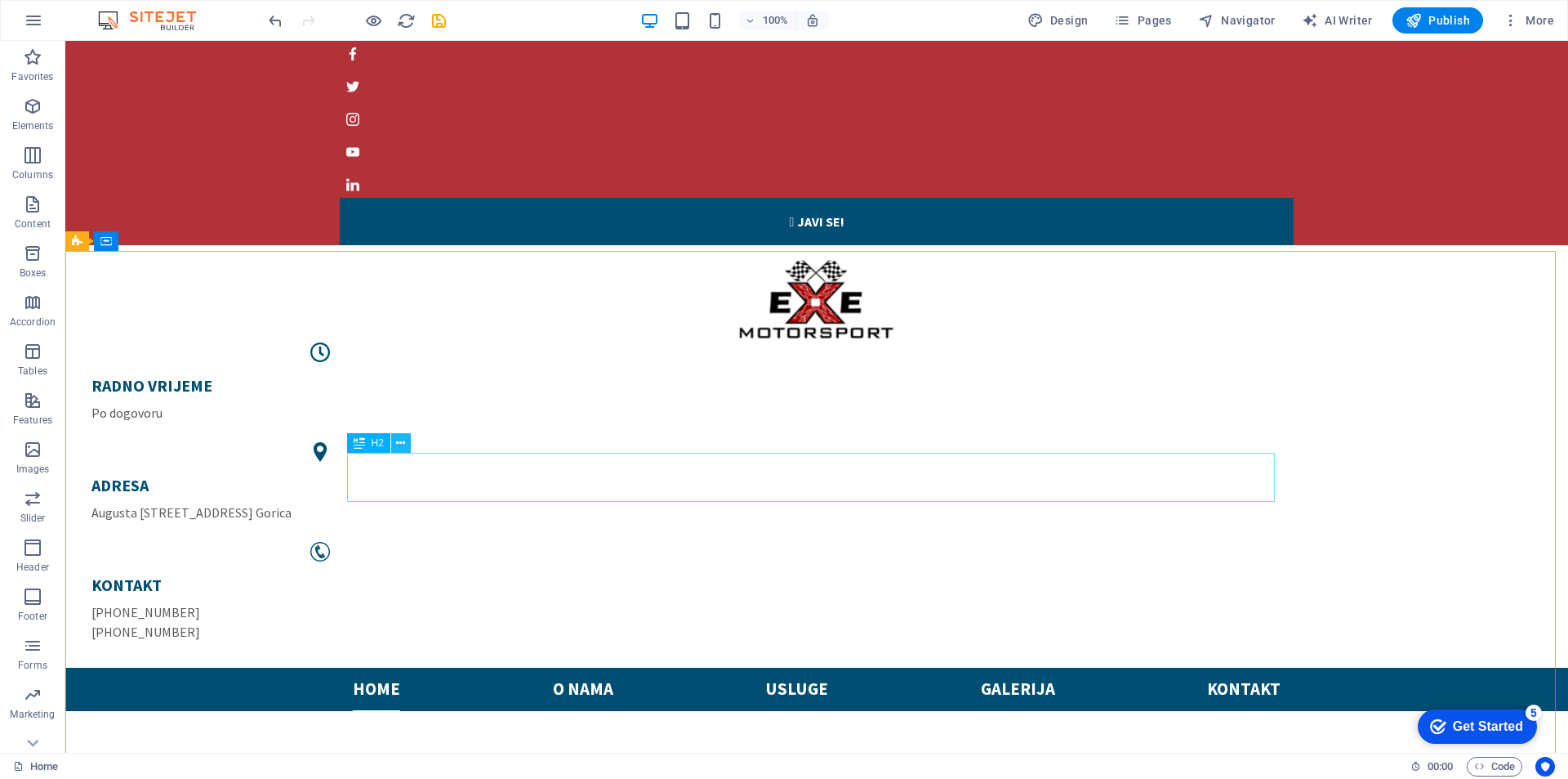
click at [395, 444] on button at bounding box center [401, 443] width 20 height 20
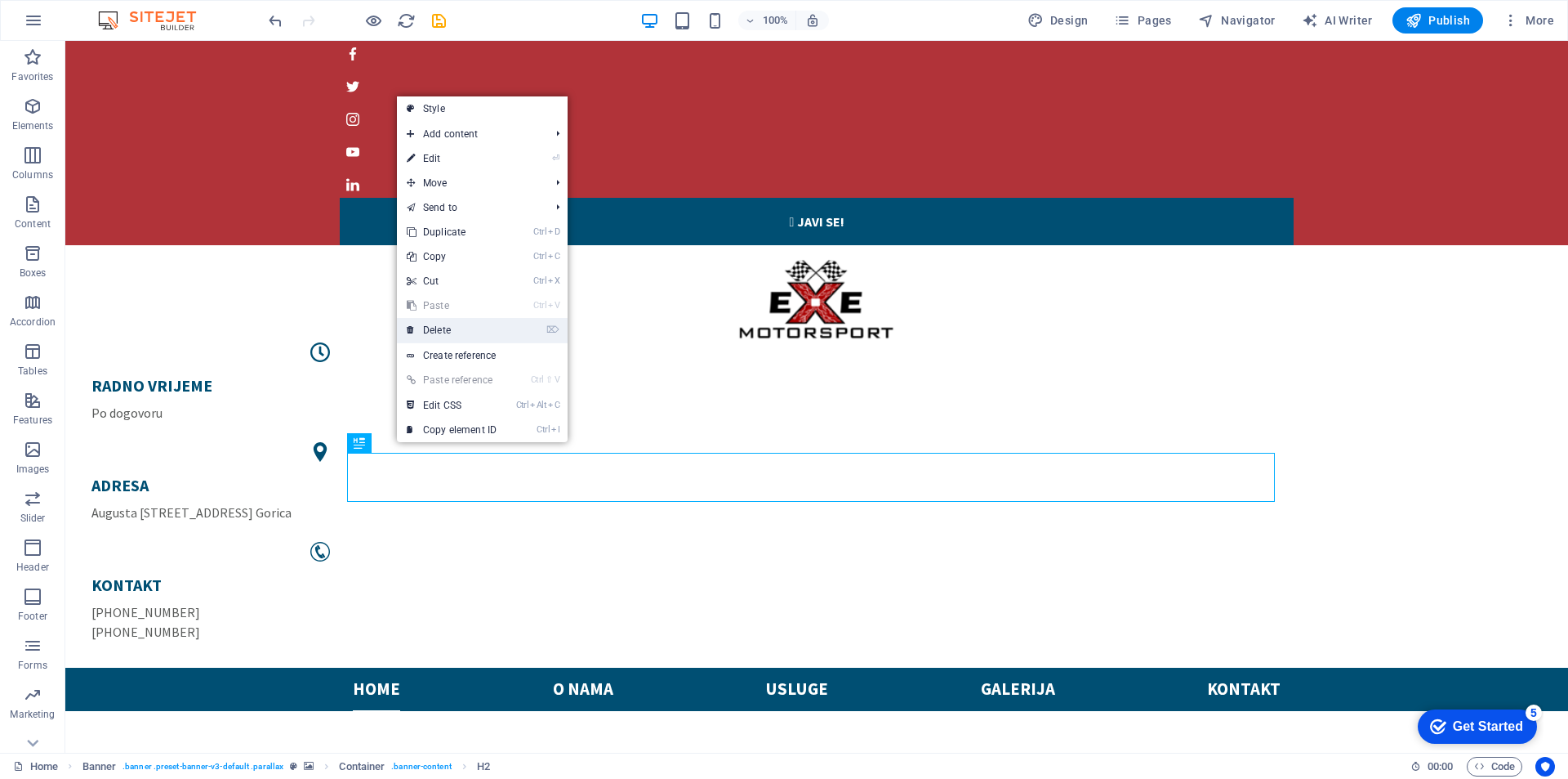
click at [437, 328] on link "⌦ Delete" at bounding box center [452, 330] width 110 height 24
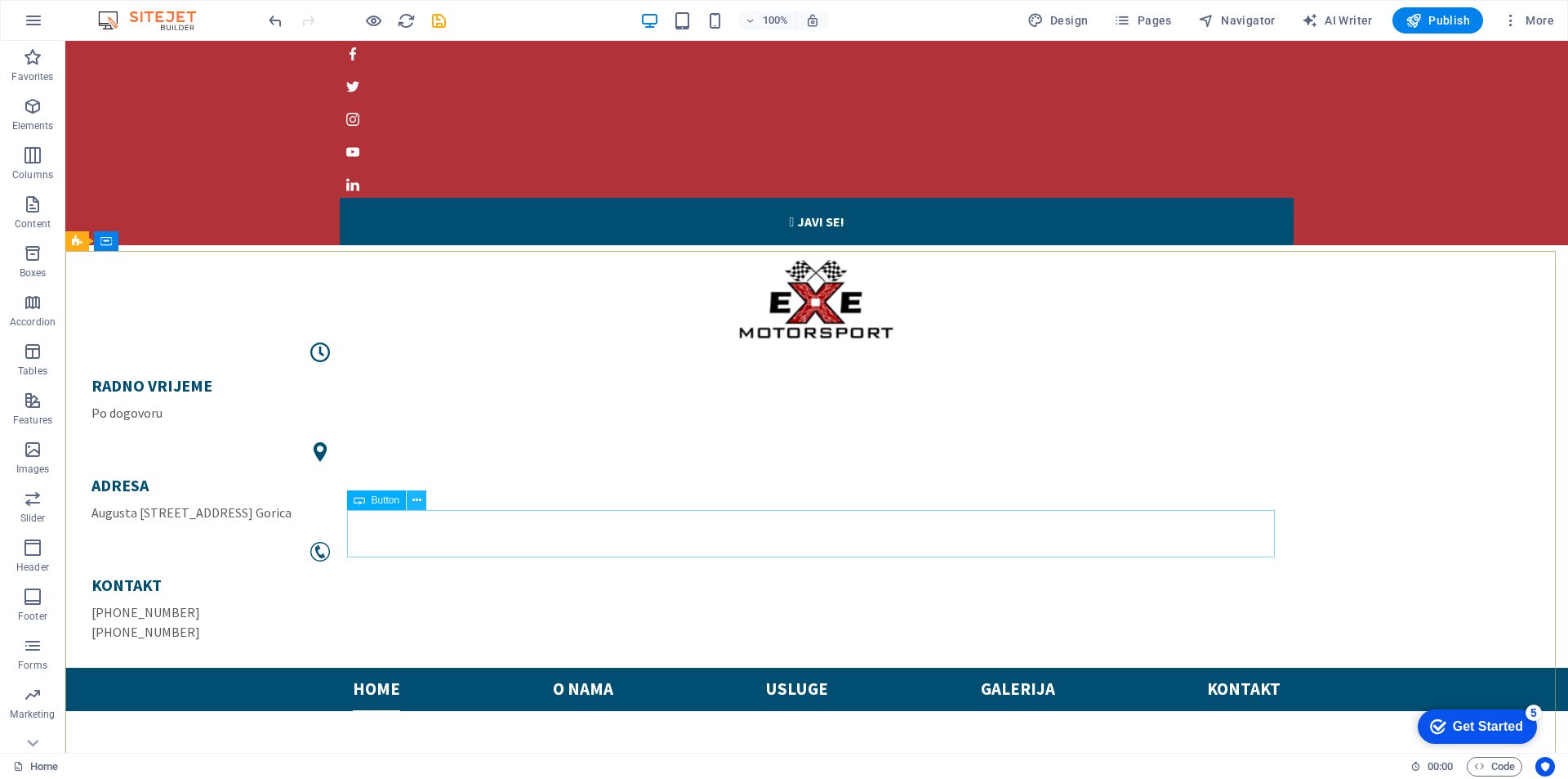
click at [412, 493] on icon at bounding box center [417, 500] width 9 height 17
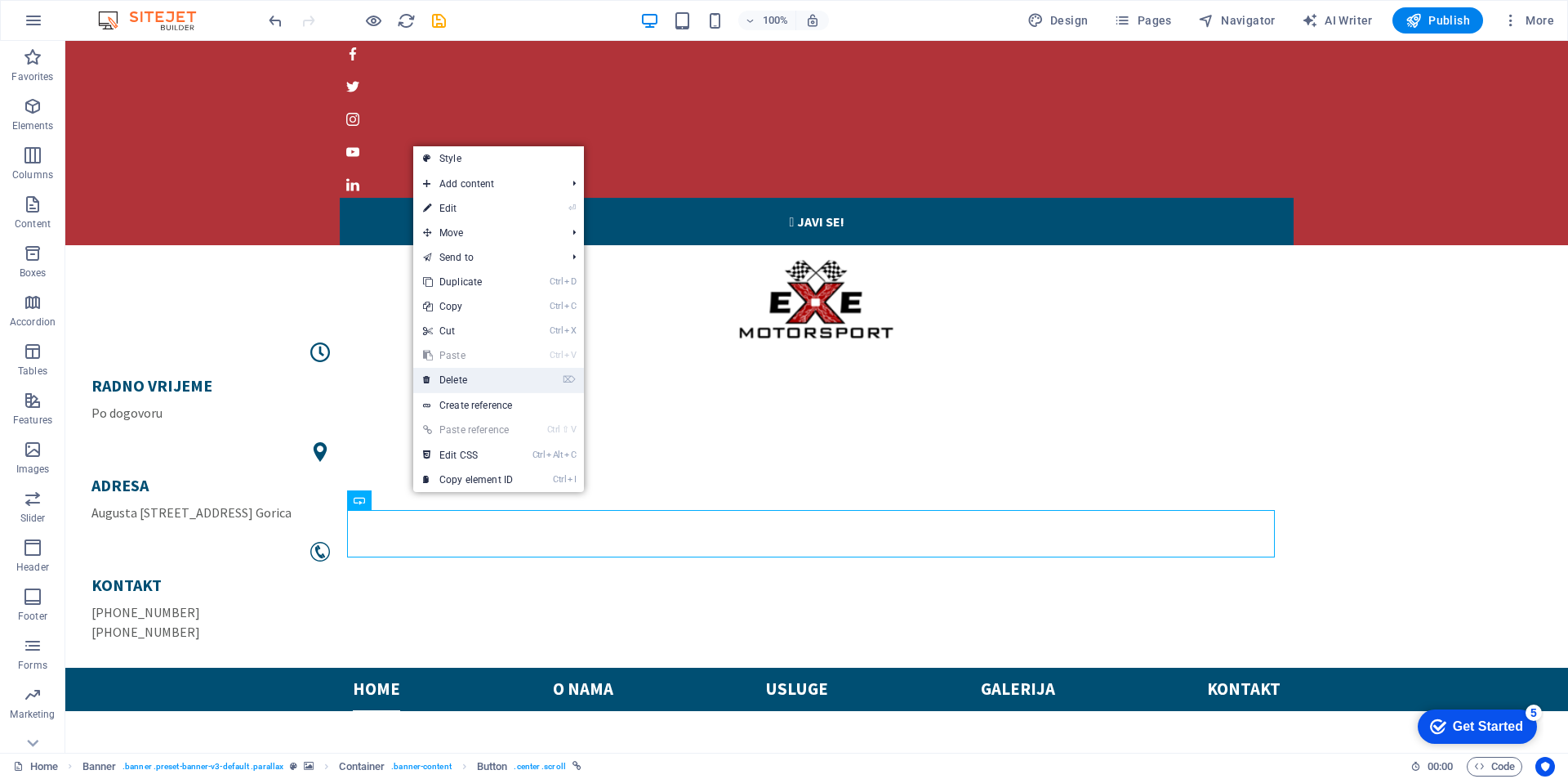
click at [475, 378] on link "⌦ Delete" at bounding box center [468, 379] width 110 height 24
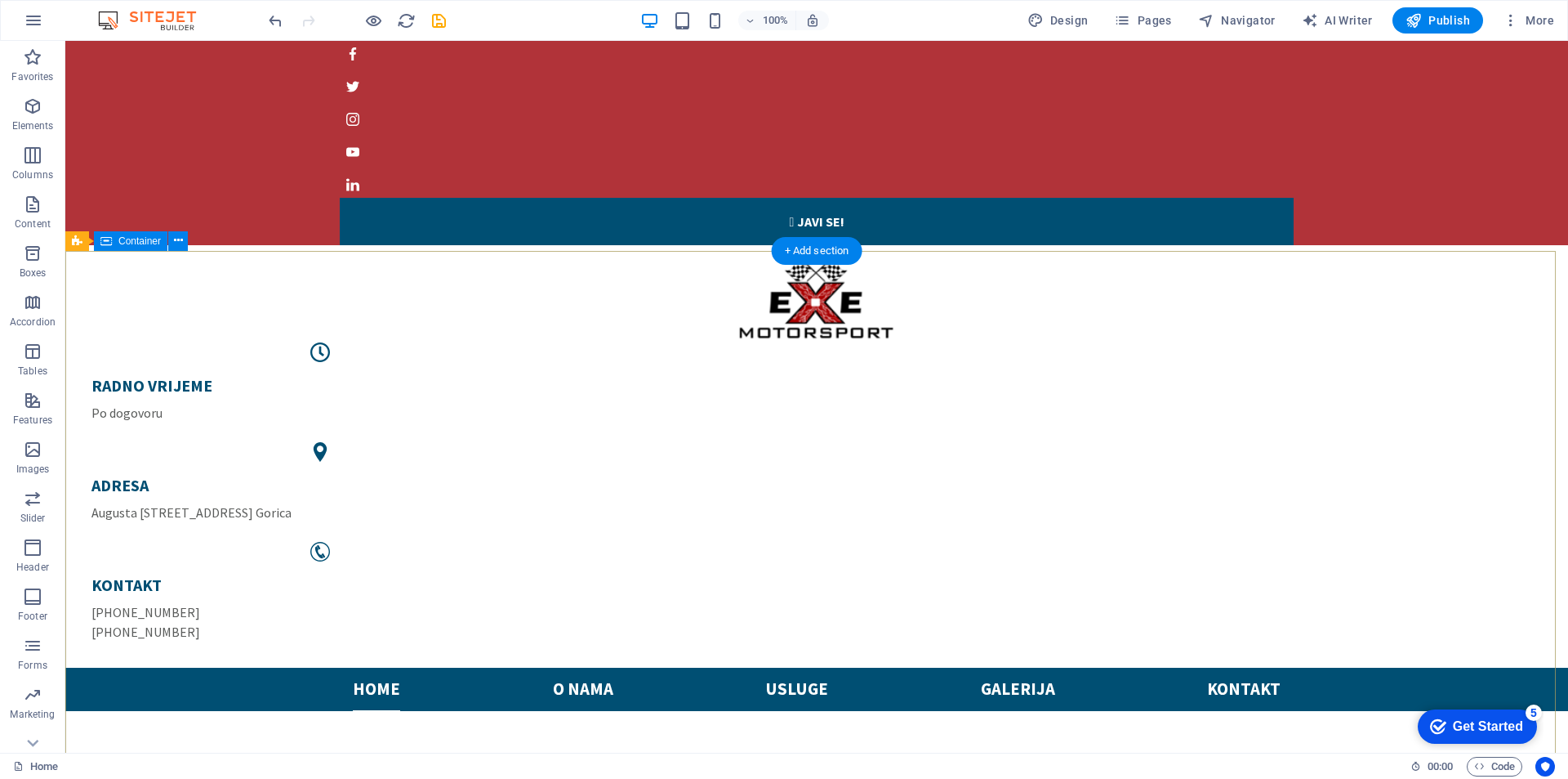
scroll to position [82, 0]
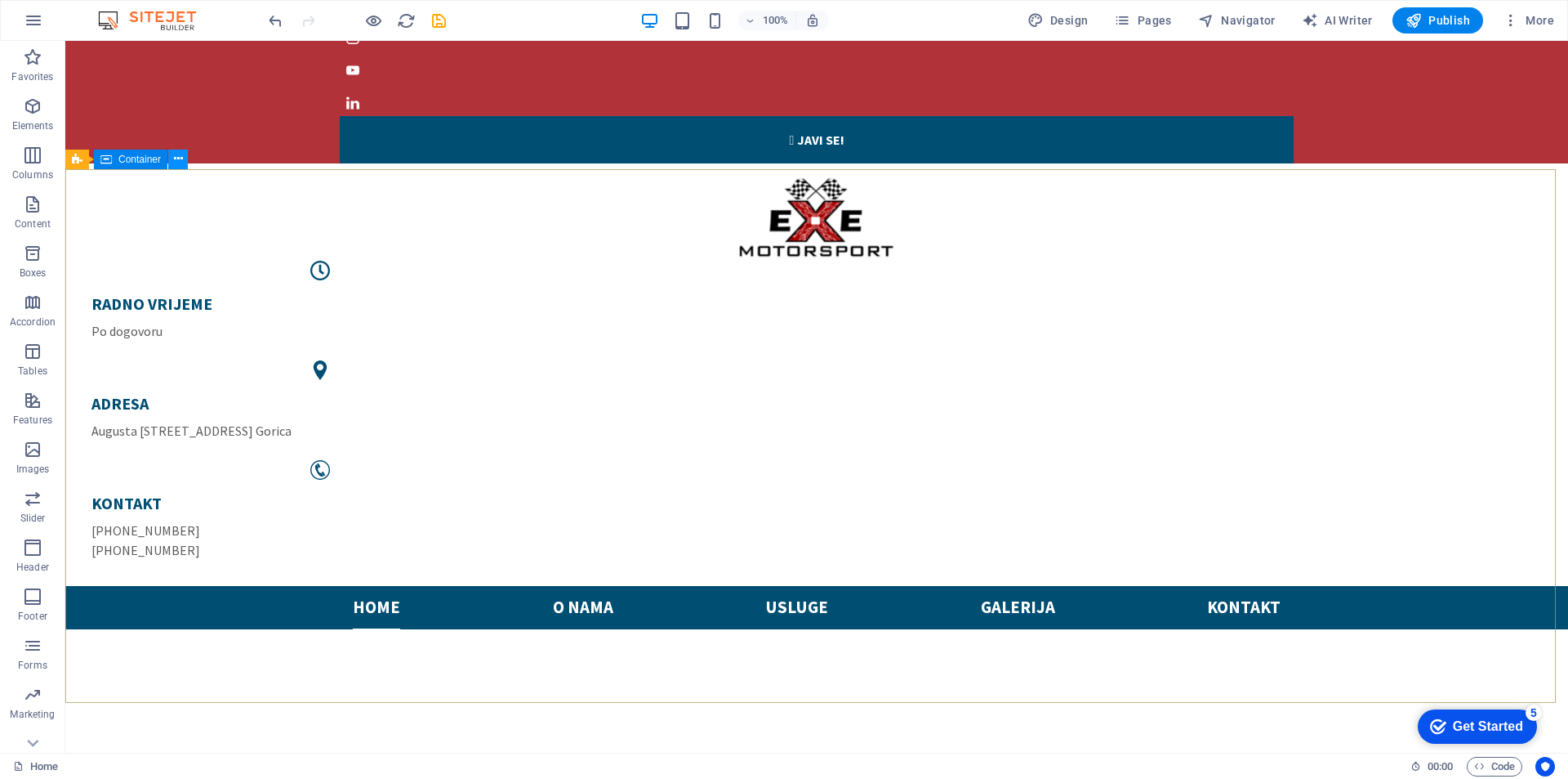
click at [179, 158] on icon at bounding box center [179, 158] width 9 height 17
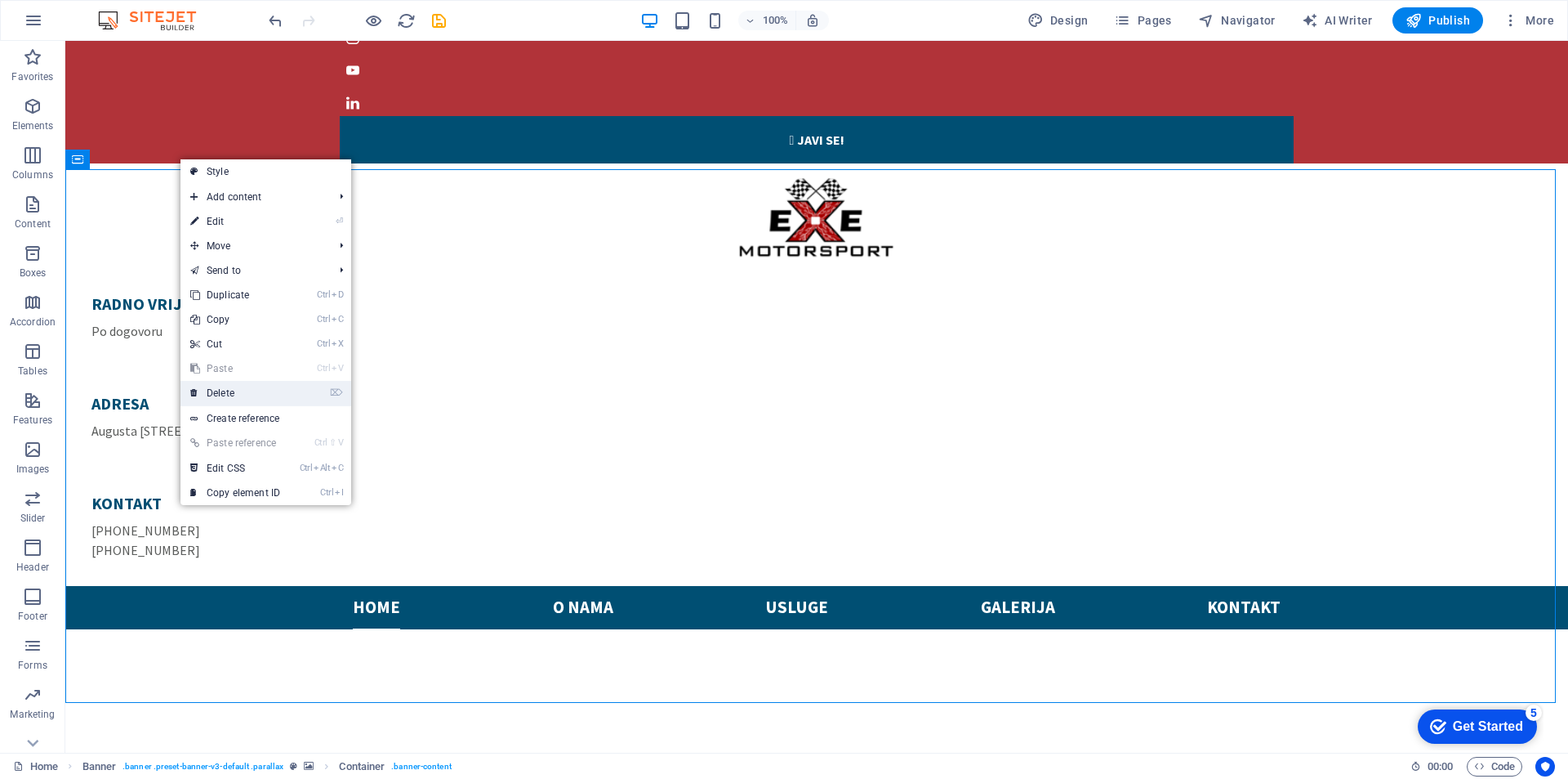
click at [242, 384] on link "⌦ Delete" at bounding box center [235, 393] width 110 height 24
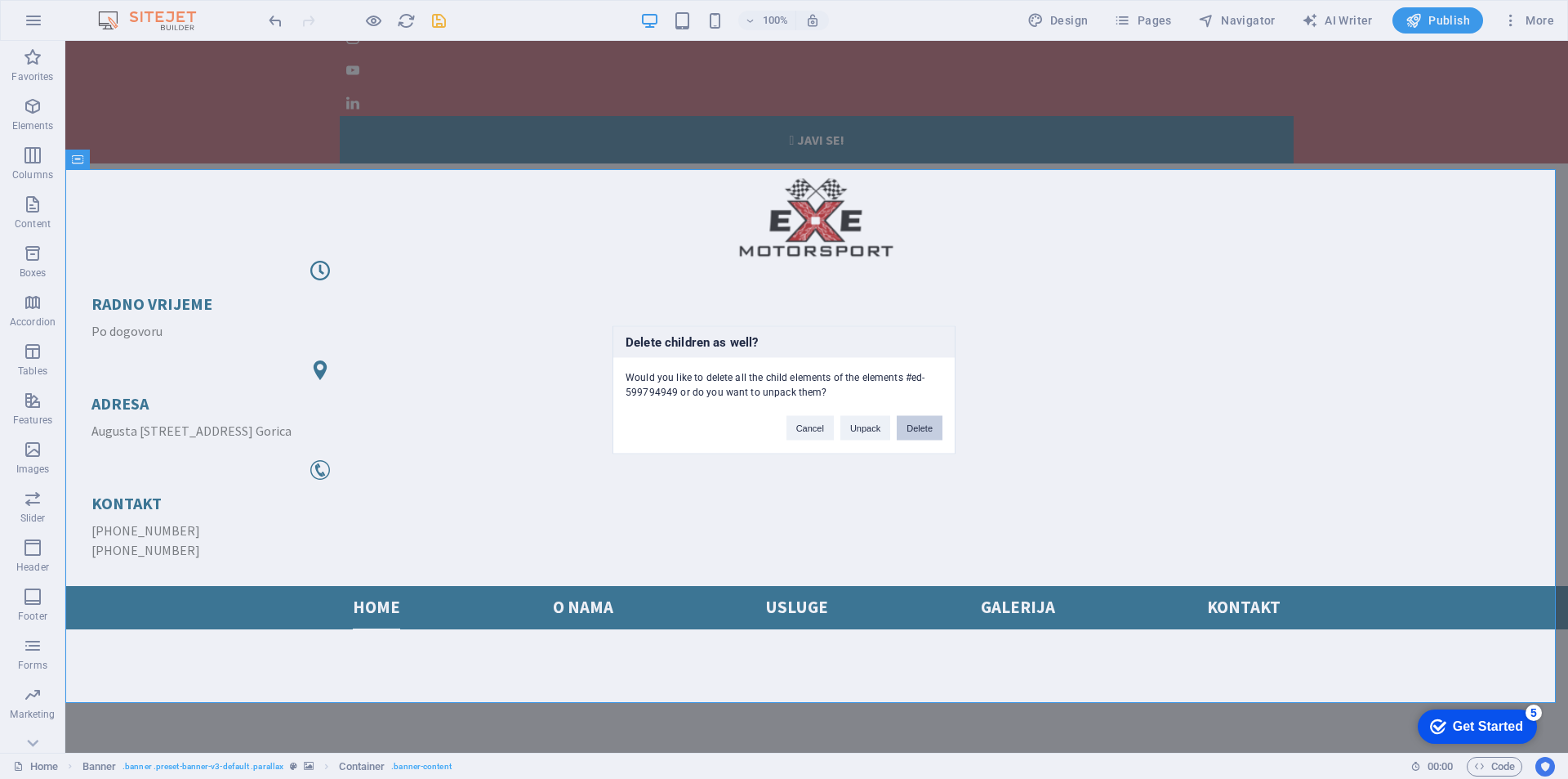
click at [913, 429] on button "Delete" at bounding box center [920, 427] width 46 height 24
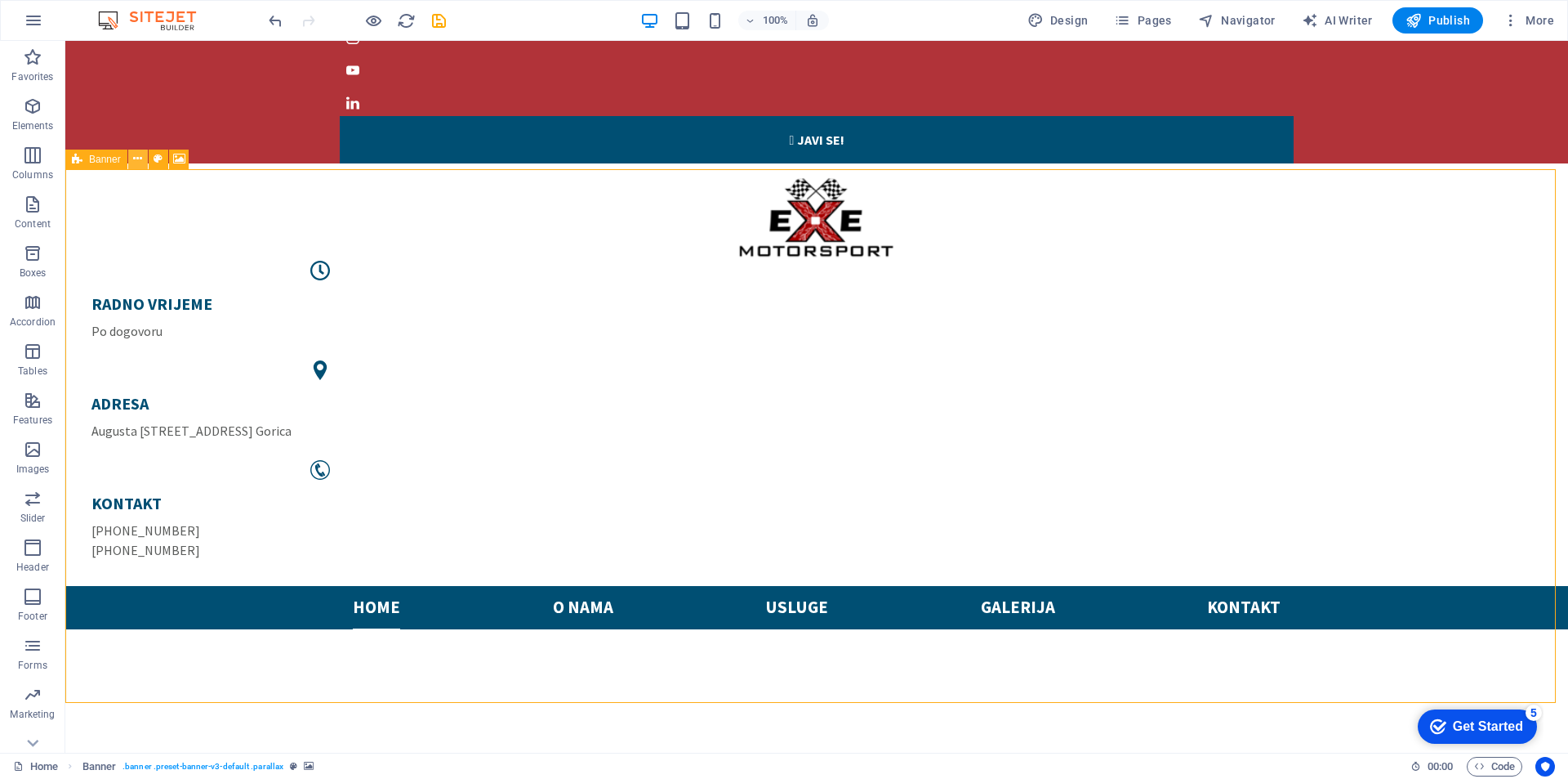
click at [137, 157] on icon at bounding box center [137, 158] width 9 height 17
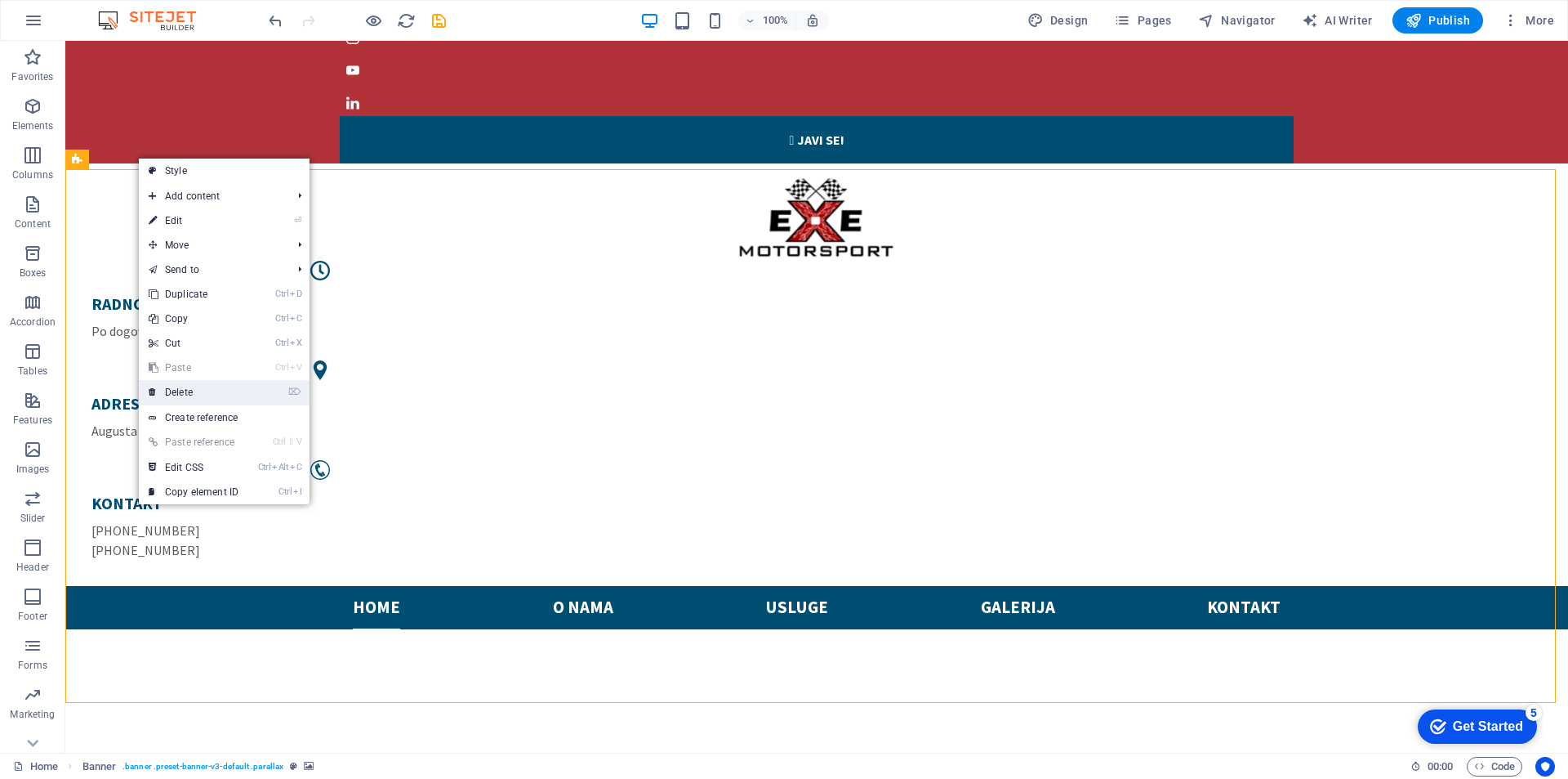
click at [211, 389] on link "⌦ Delete" at bounding box center [194, 392] width 110 height 24
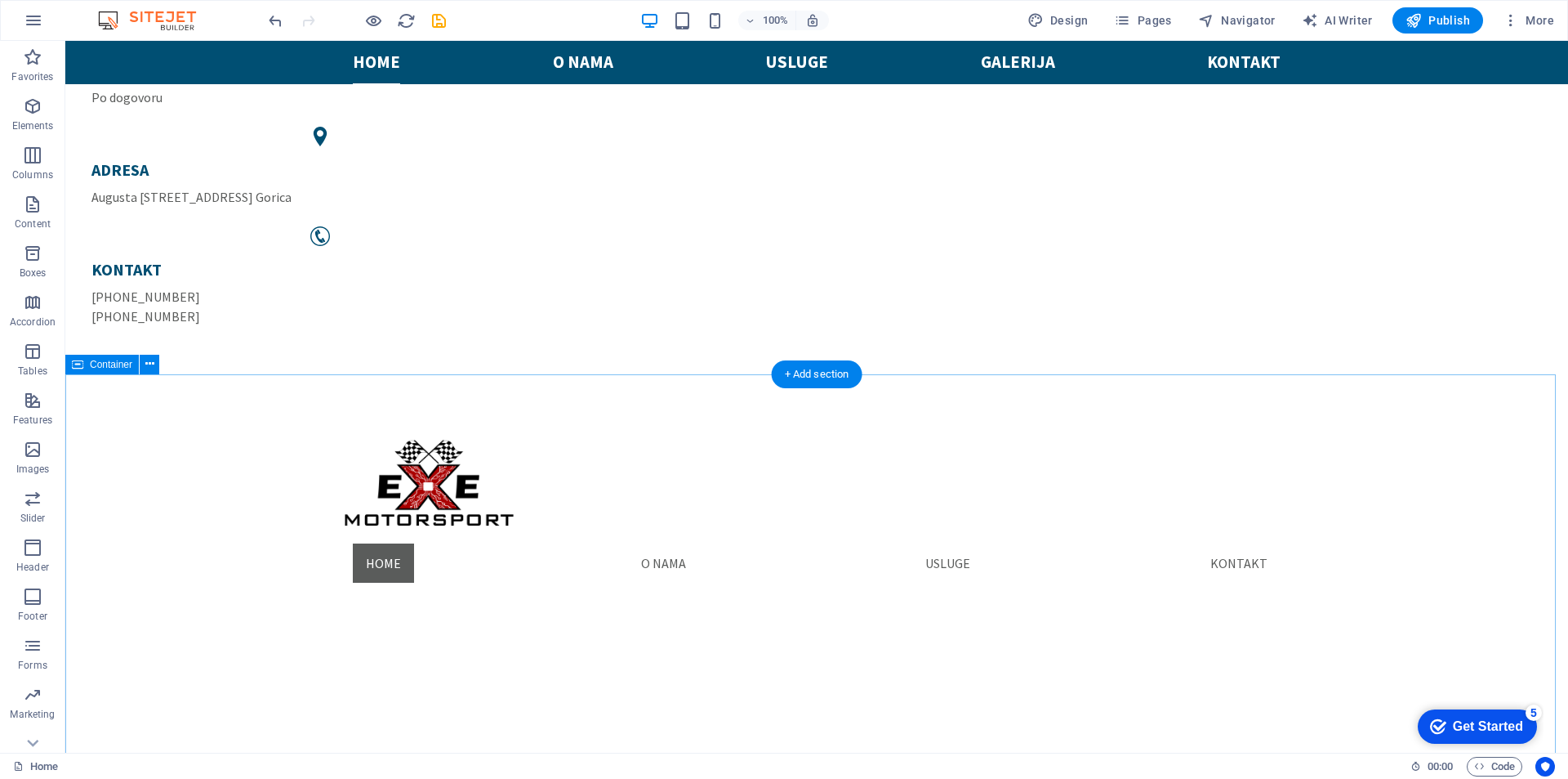
scroll to position [0, 0]
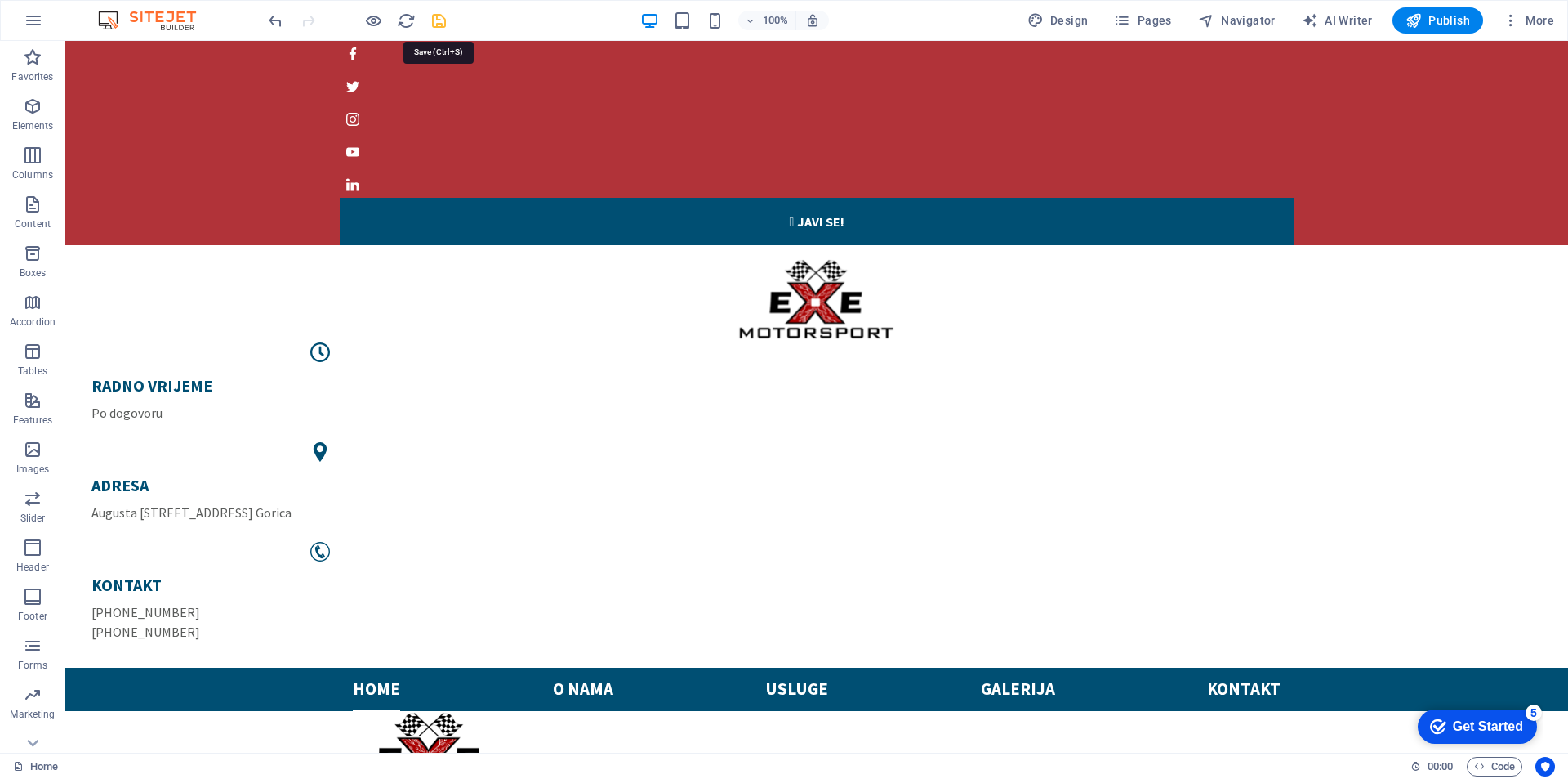
click at [435, 26] on icon "save" at bounding box center [438, 21] width 19 height 19
click at [1422, 21] on icon "button" at bounding box center [1414, 21] width 16 height 16
click at [149, 243] on icon at bounding box center [149, 240] width 9 height 17
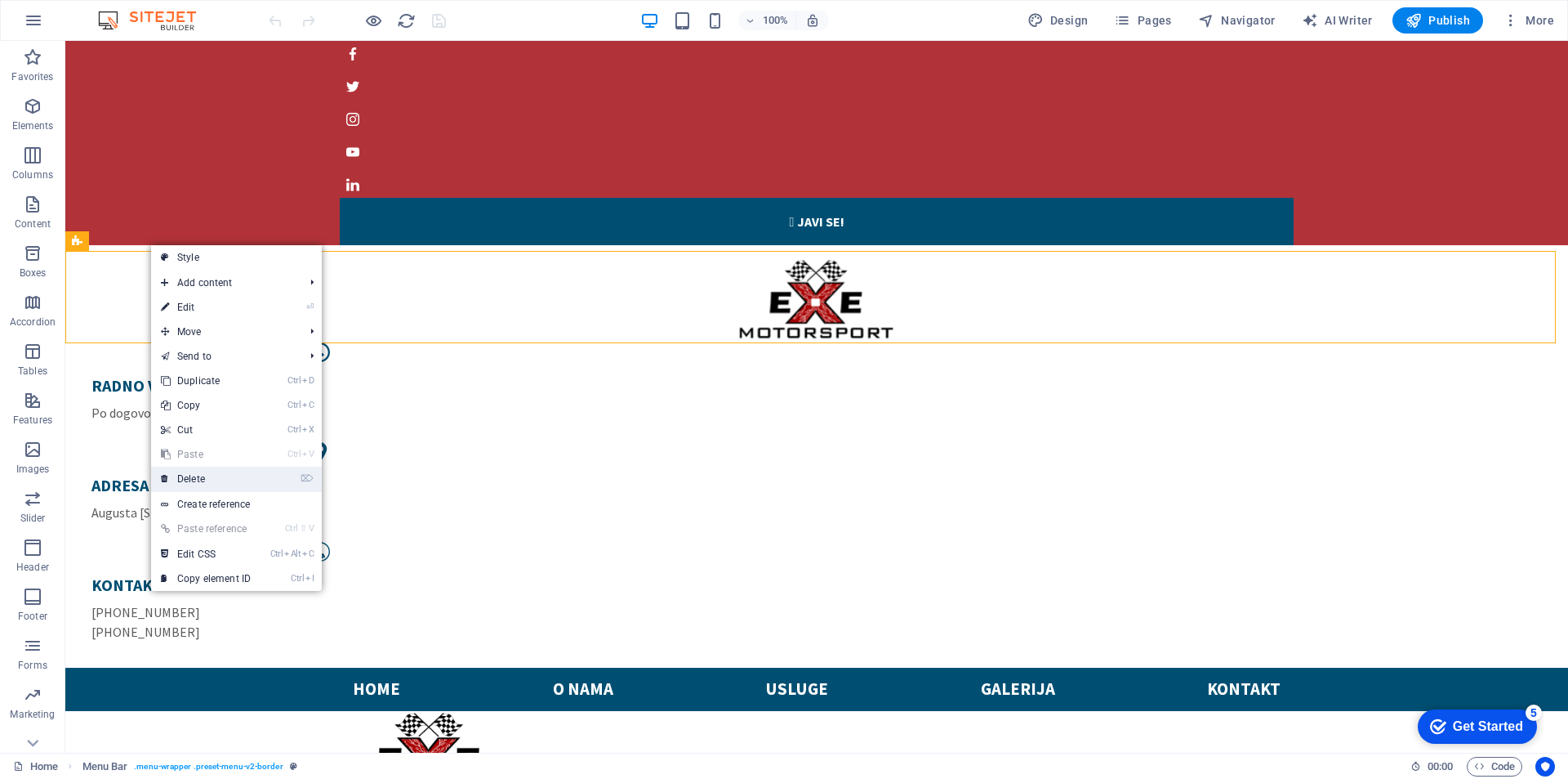
click at [204, 474] on link "⌦ Delete" at bounding box center [206, 478] width 110 height 24
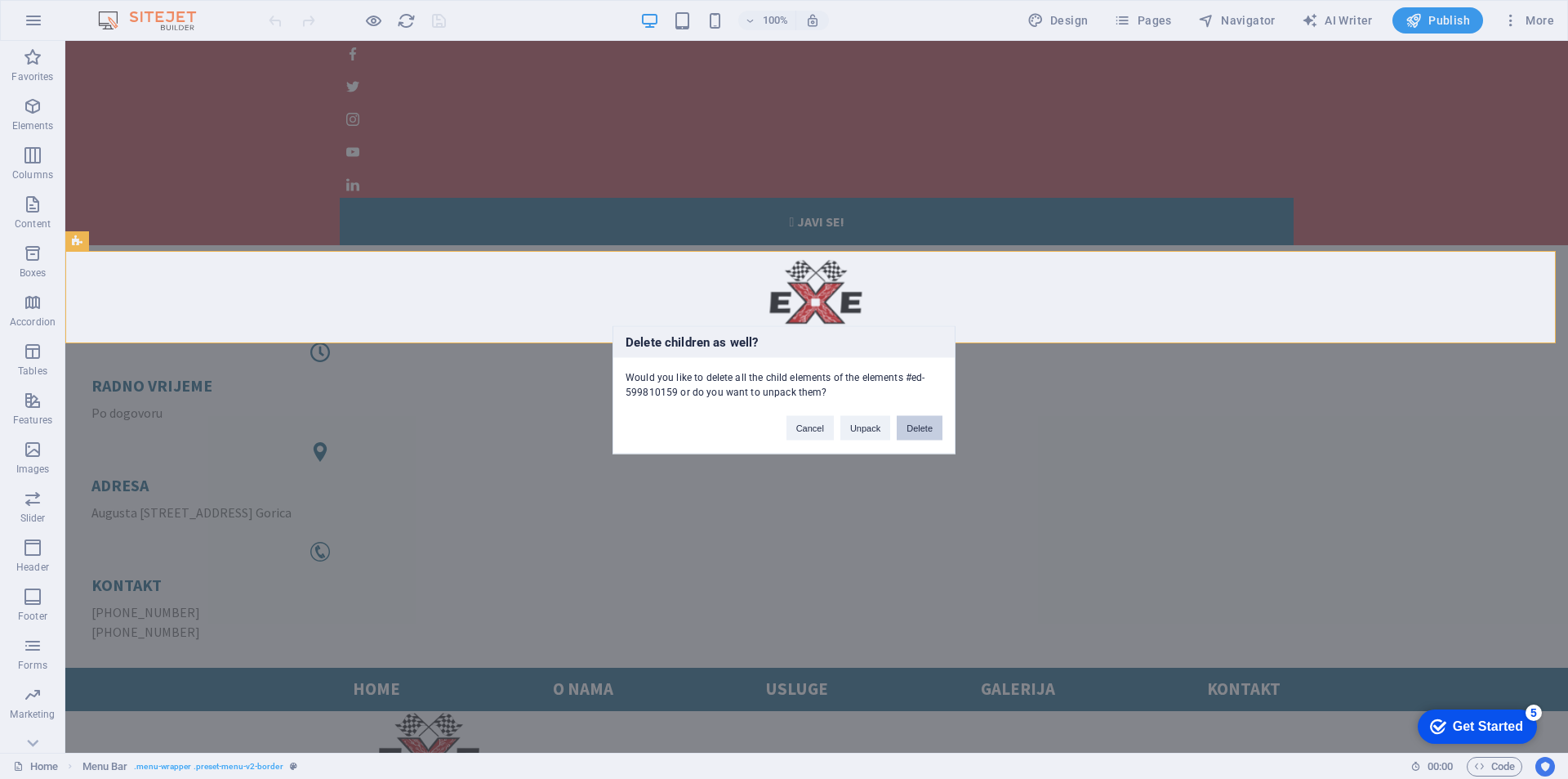
drag, startPoint x: 911, startPoint y: 429, endPoint x: 835, endPoint y: 385, distance: 87.8
click at [911, 429] on button "Delete" at bounding box center [920, 427] width 46 height 24
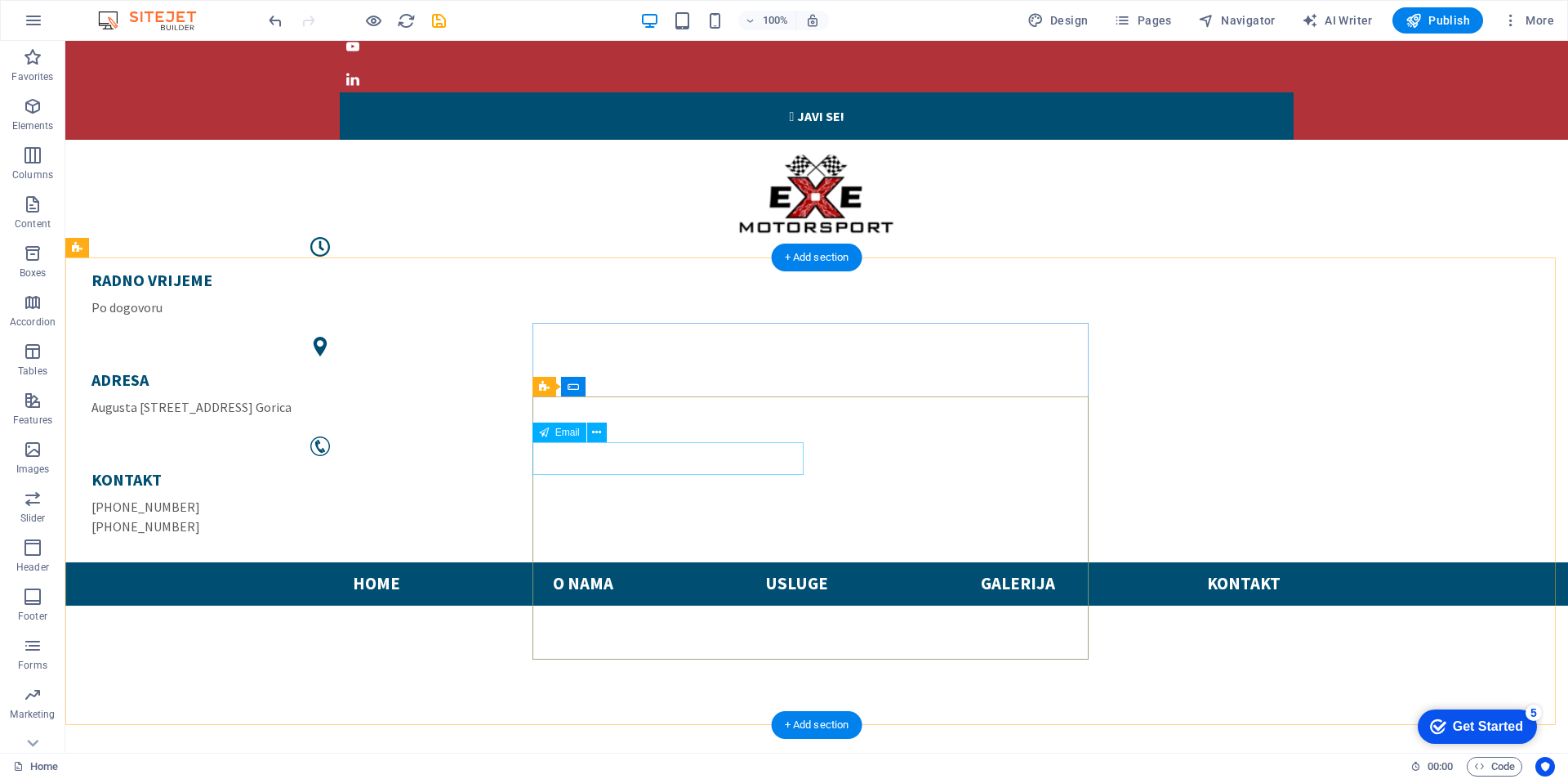
scroll to position [82, 0]
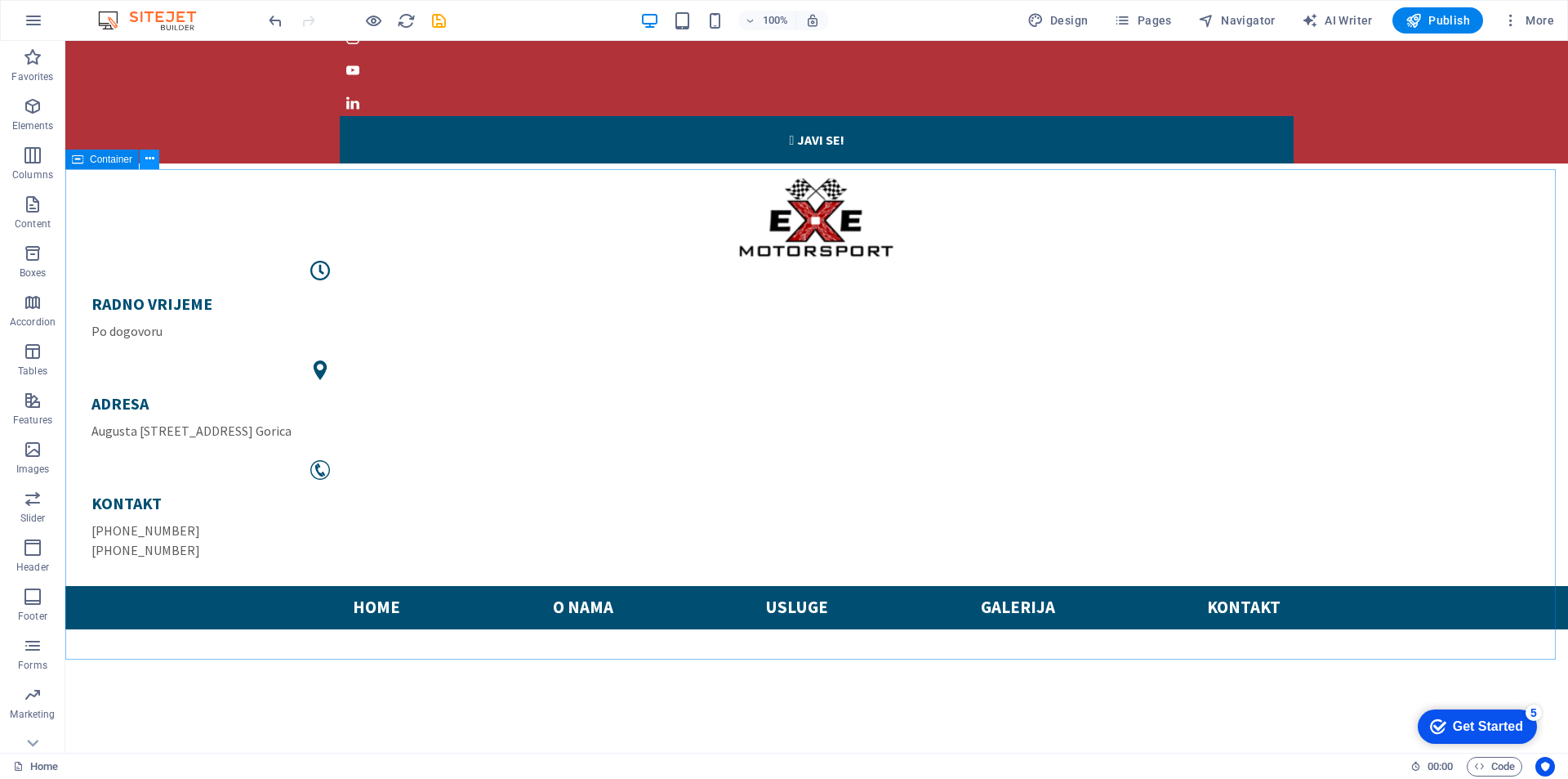
click at [149, 158] on icon at bounding box center [150, 158] width 9 height 17
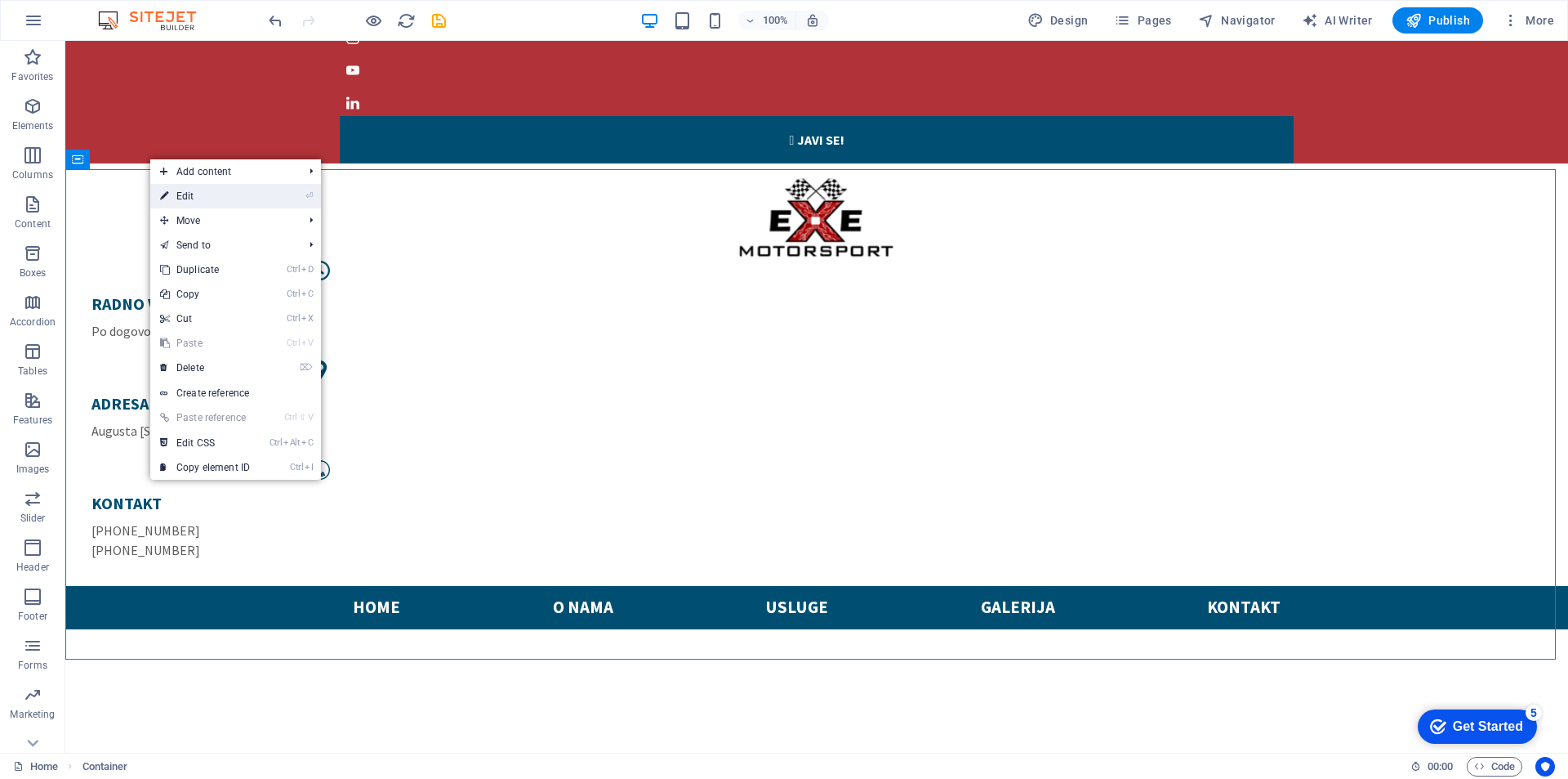
click at [206, 194] on link "⏎ Edit" at bounding box center [205, 196] width 110 height 24
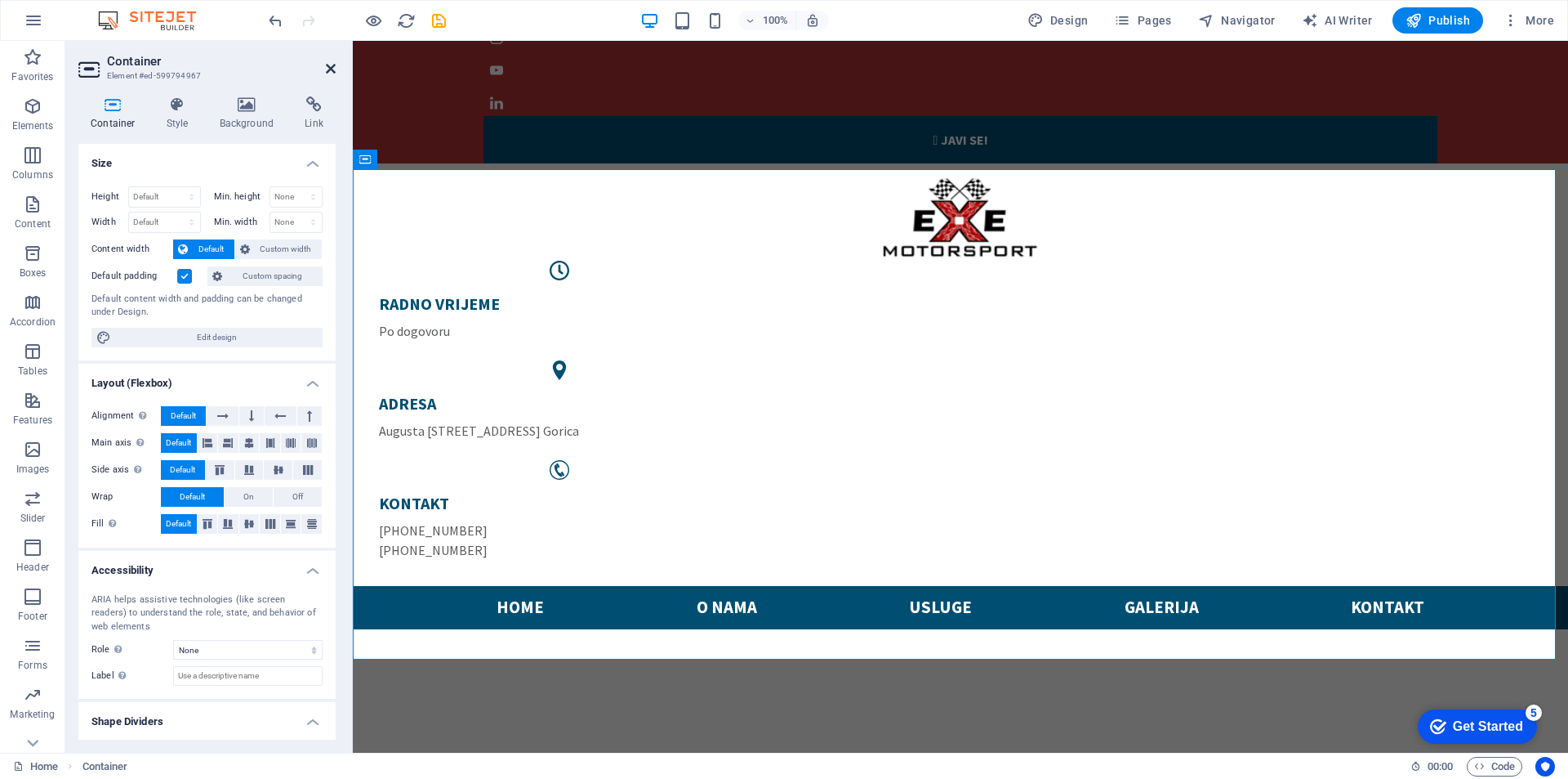
click at [330, 65] on icon at bounding box center [330, 68] width 10 height 13
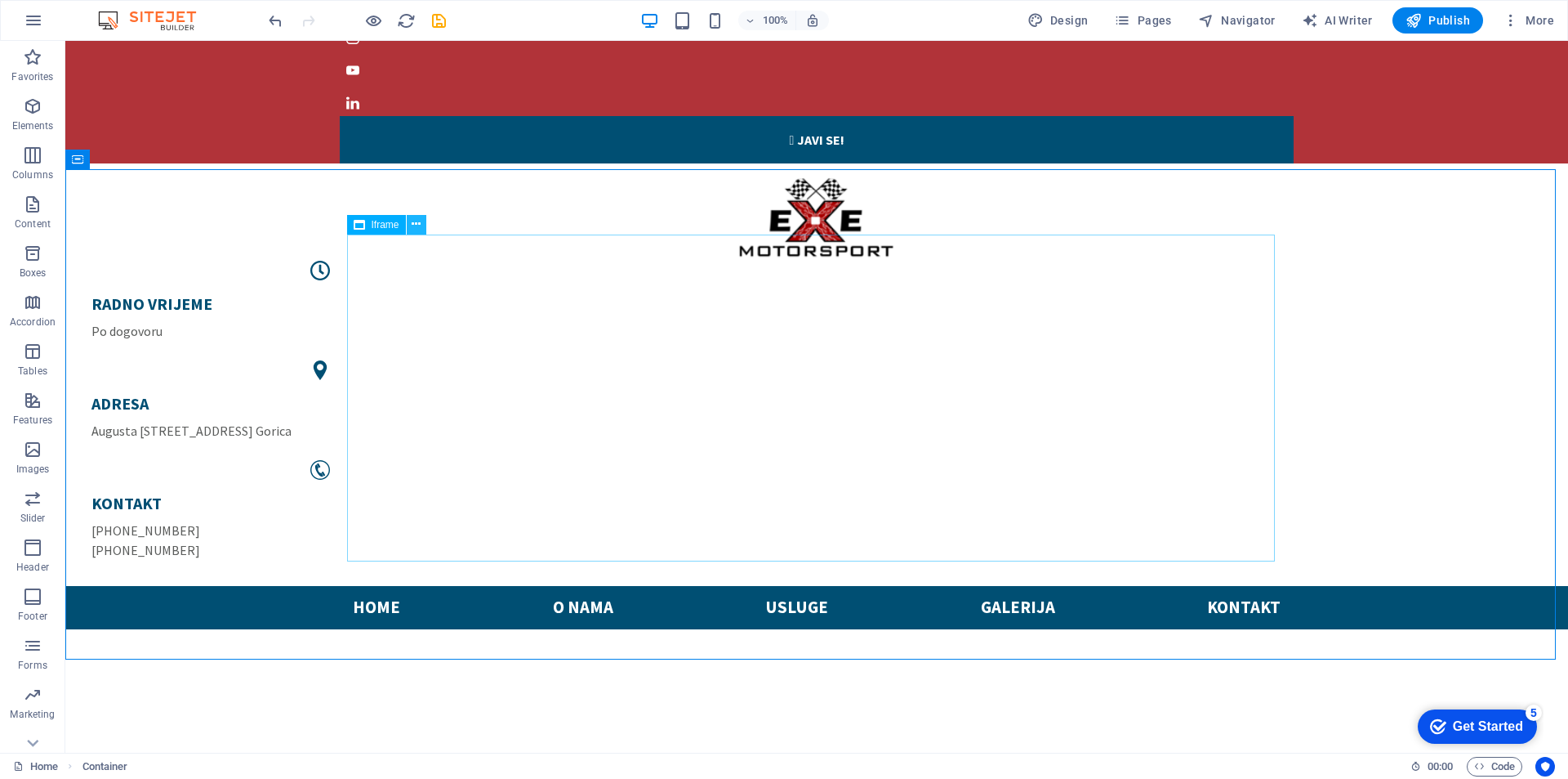
click at [417, 220] on icon at bounding box center [416, 224] width 9 height 17
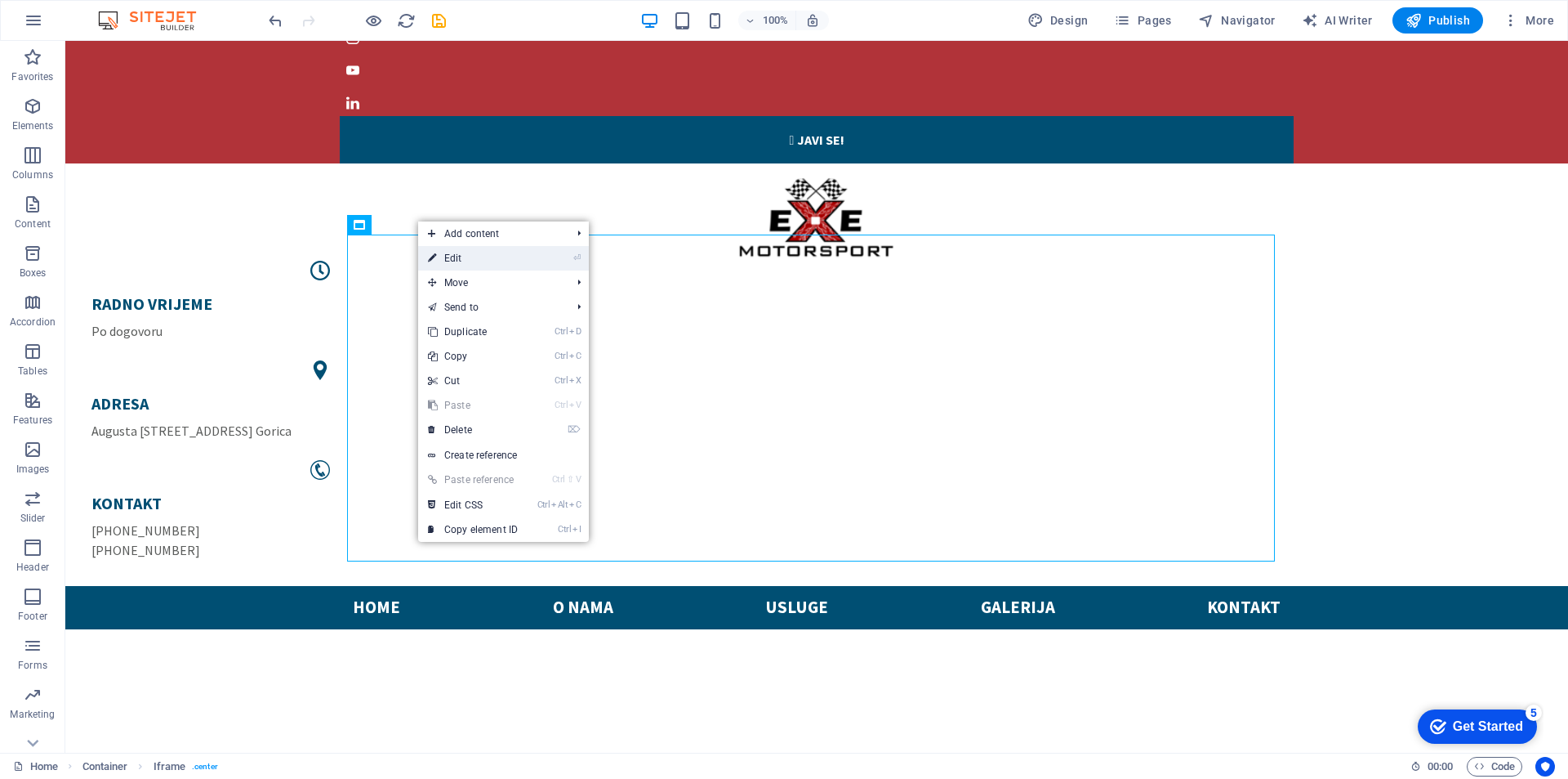
click at [450, 260] on link "⏎ Edit" at bounding box center [473, 258] width 110 height 24
select select "%"
select select "px"
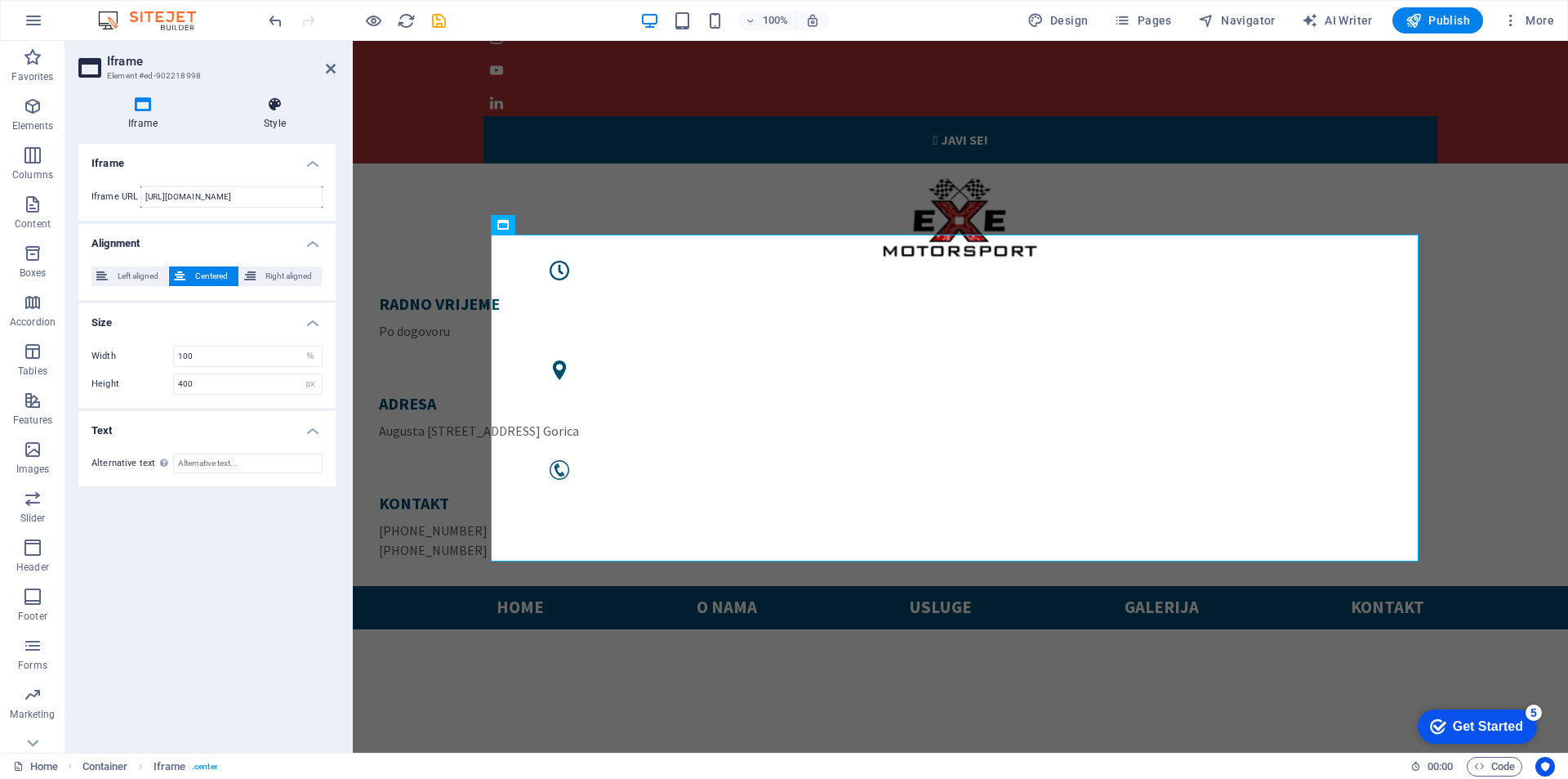
click at [267, 102] on icon at bounding box center [275, 104] width 122 height 16
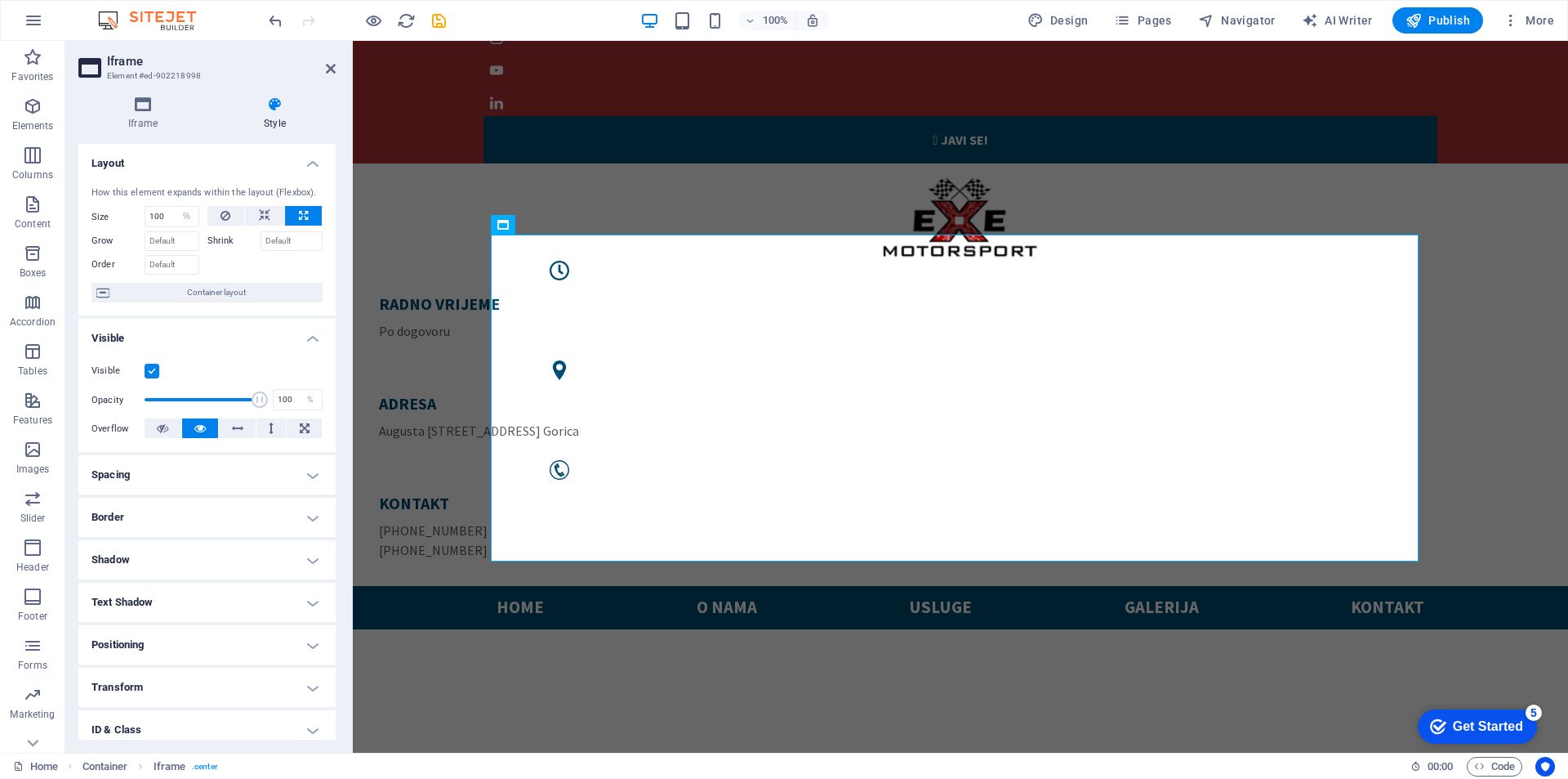
click at [336, 70] on aside "Iframe Element #ed-902218998 Iframe Style Iframe Iframe URL [URL][DOMAIN_NAME] …" at bounding box center [209, 396] width 287 height 712
click at [328, 69] on icon at bounding box center [330, 68] width 10 height 13
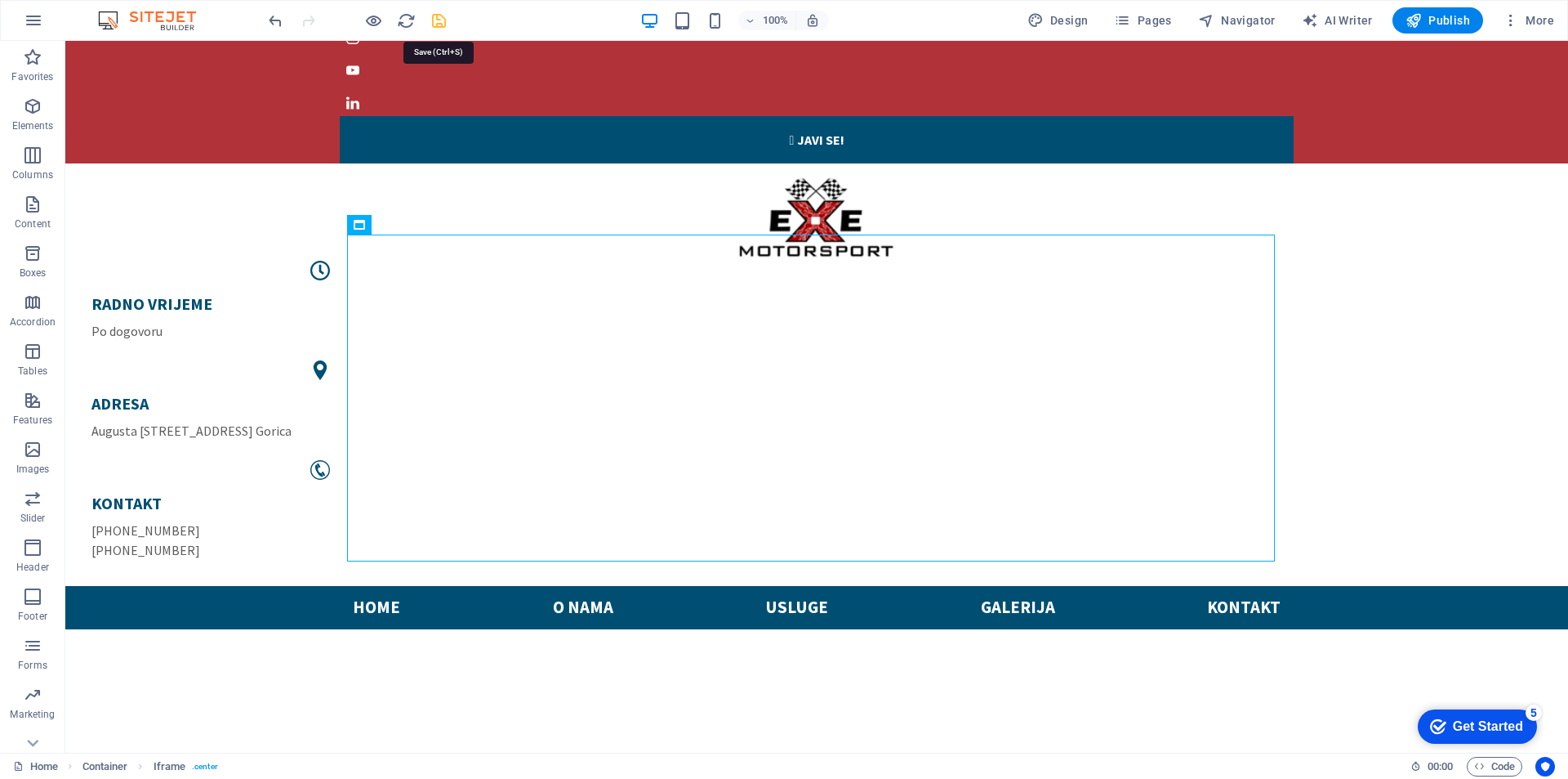
click at [445, 22] on icon "save" at bounding box center [438, 21] width 19 height 19
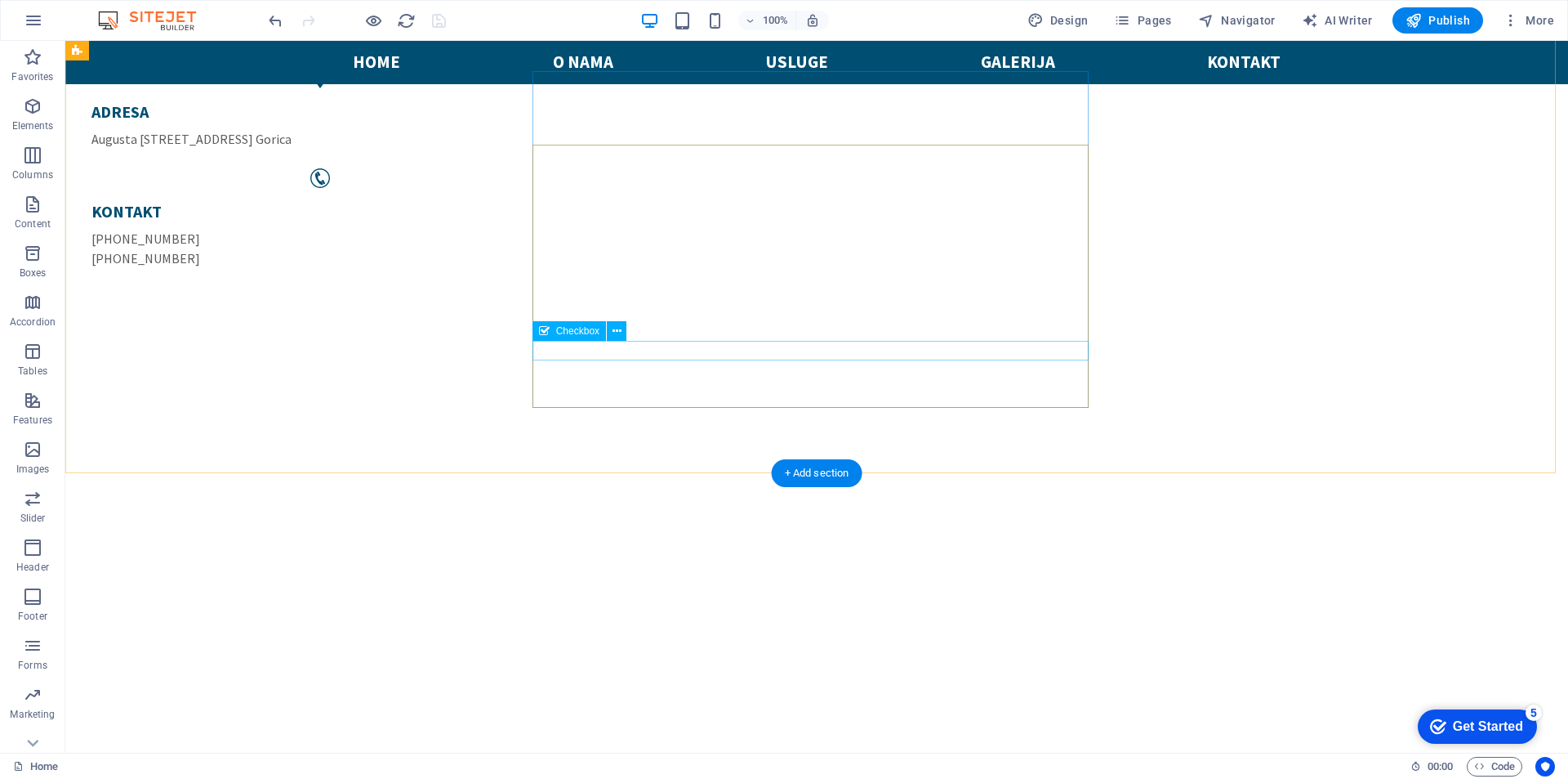
scroll to position [0, 0]
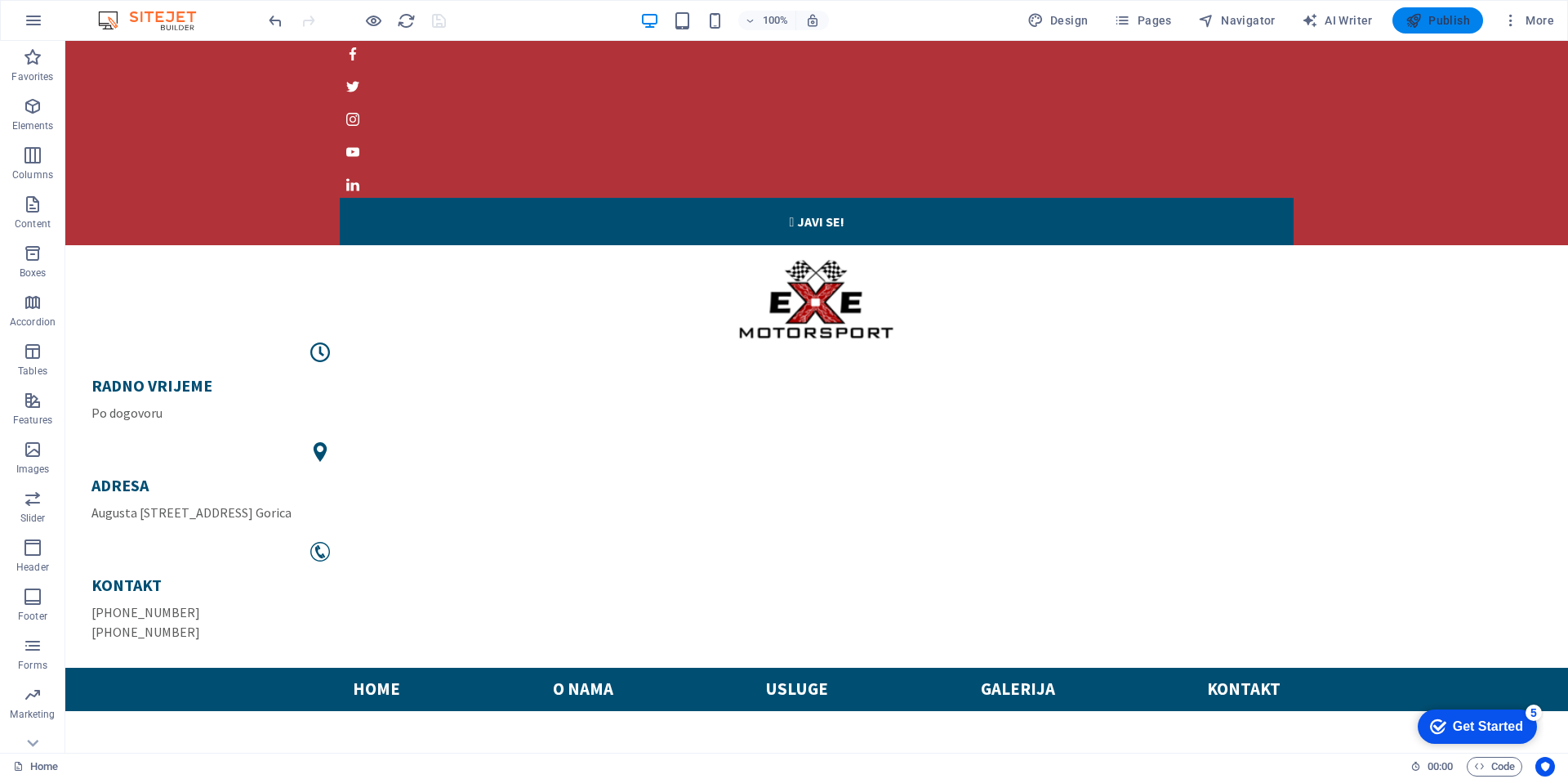
click at [1438, 19] on span "Publish" at bounding box center [1438, 21] width 65 height 16
click at [415, 303] on icon at bounding box center [416, 305] width 9 height 17
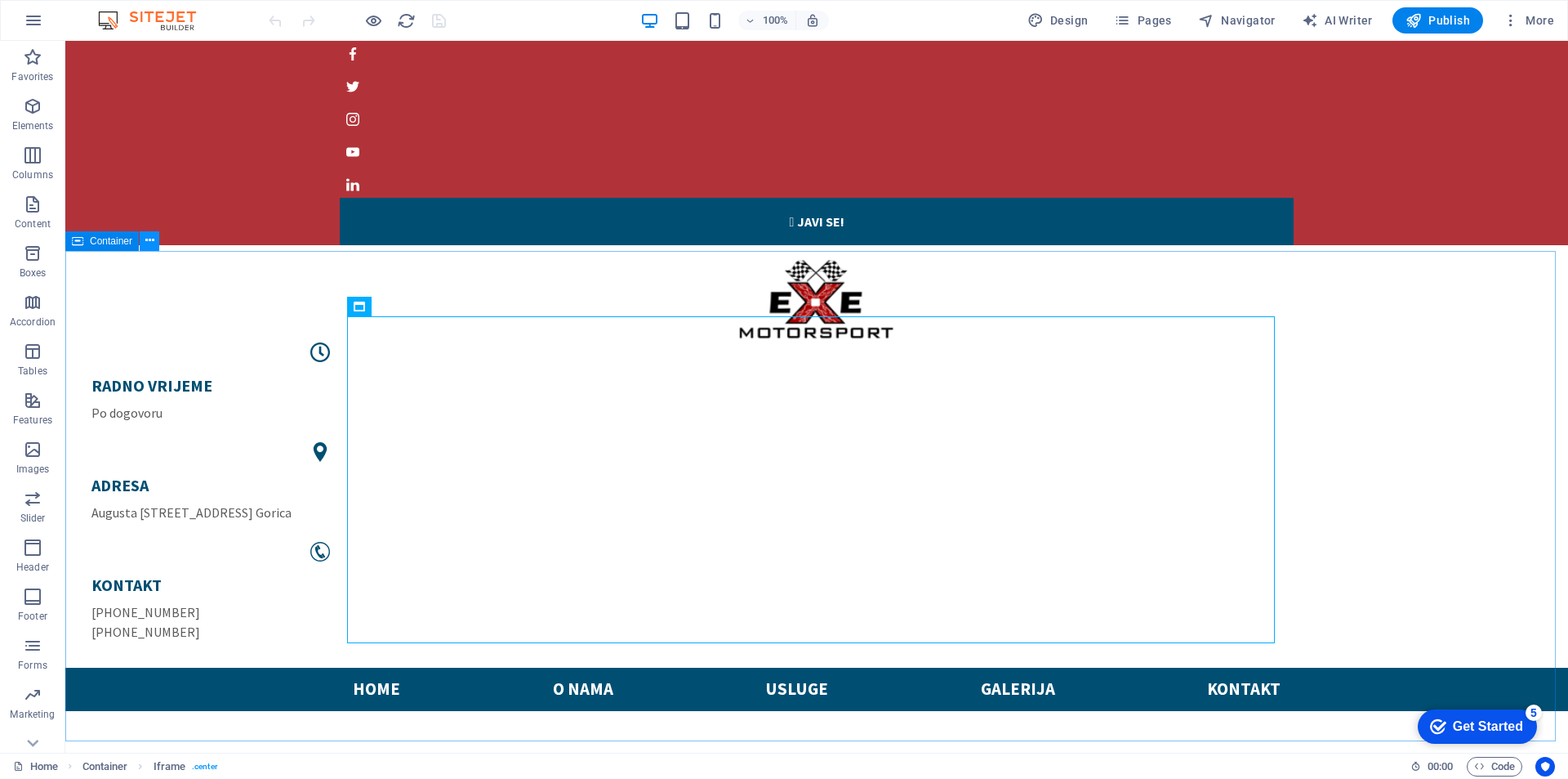
click at [149, 243] on icon at bounding box center [150, 240] width 9 height 17
click at [417, 301] on icon at bounding box center [416, 305] width 9 height 17
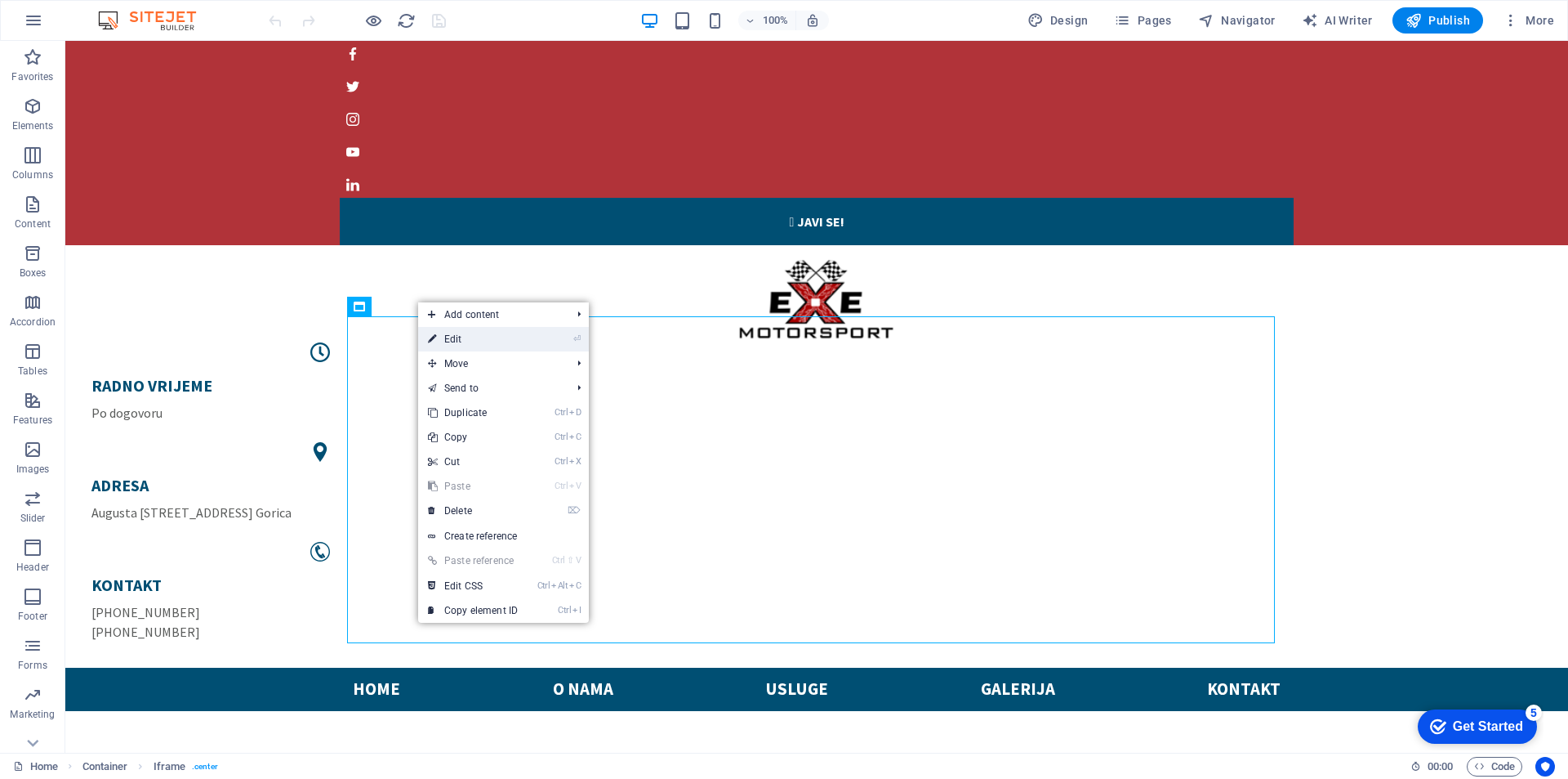
click at [447, 341] on link "⏎ Edit" at bounding box center [473, 339] width 110 height 24
select select "%"
select select "px"
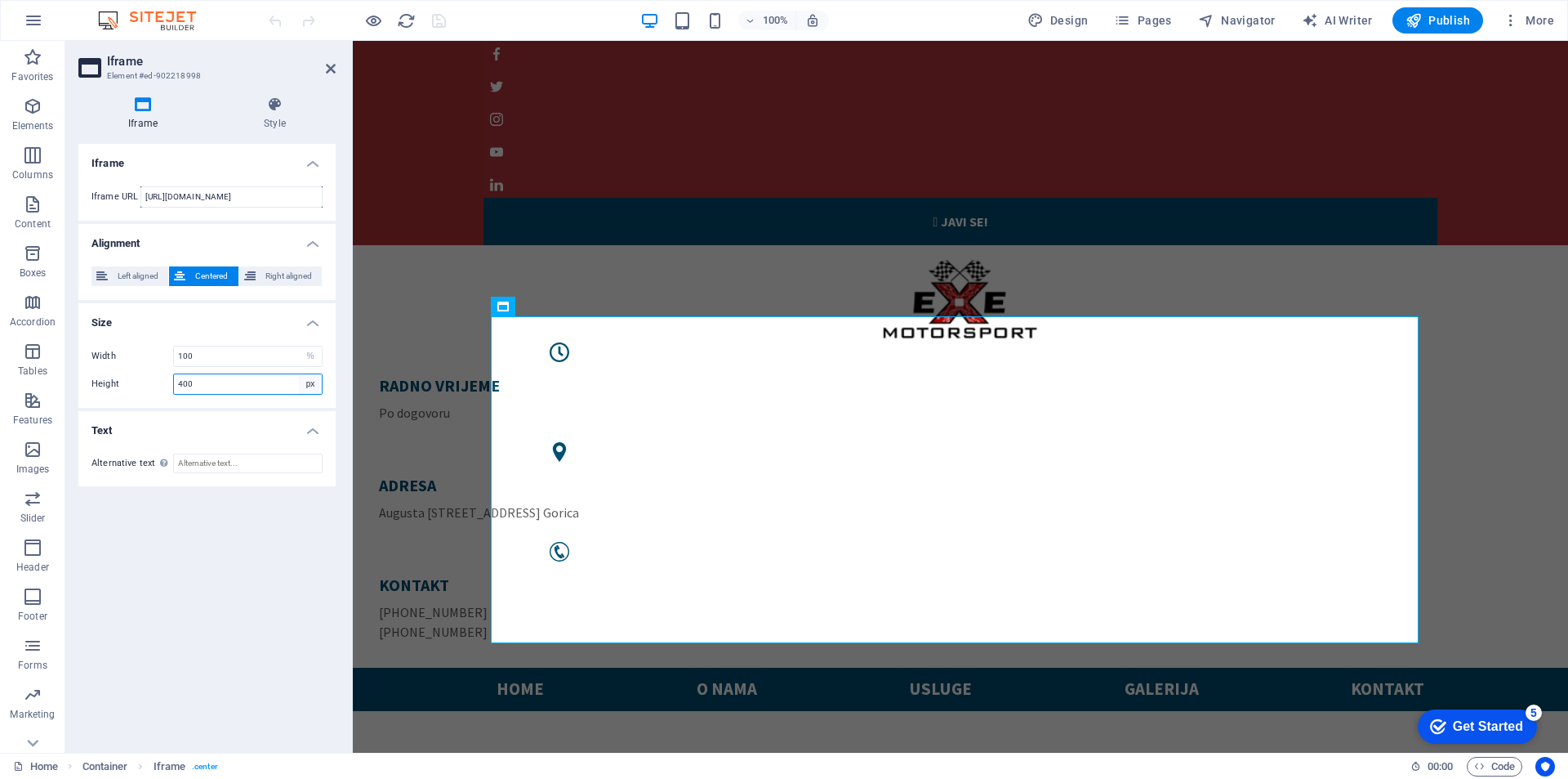
click at [313, 385] on select "px %" at bounding box center [310, 385] width 22 height 20
click at [330, 370] on div "Width 100 px % Height 400 px %" at bounding box center [207, 370] width 257 height 75
drag, startPoint x: 221, startPoint y: 389, endPoint x: 141, endPoint y: 376, distance: 81.0
click at [141, 376] on div "Height 400 px %" at bounding box center [207, 385] width 231 height 22
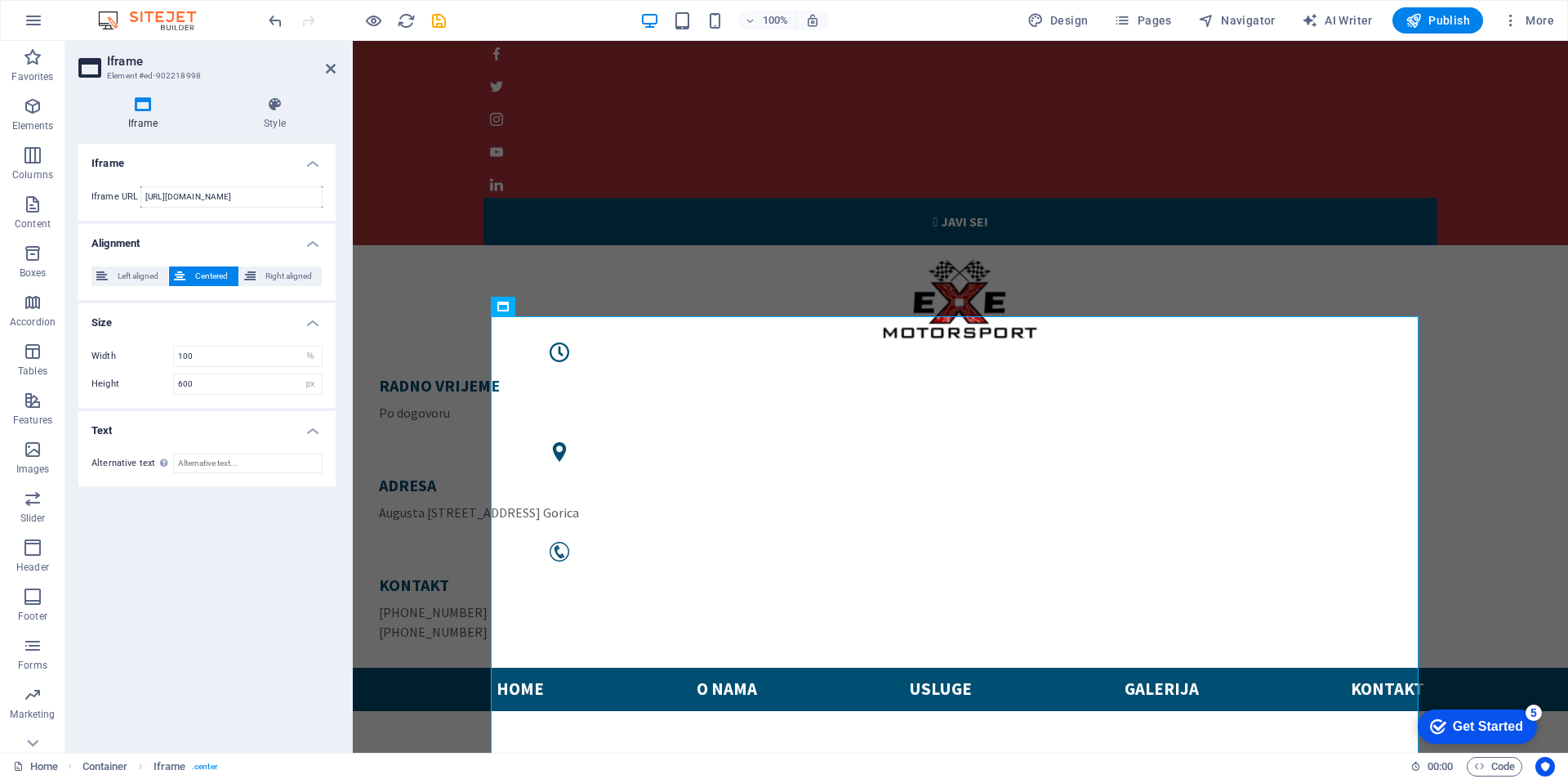
click at [141, 376] on div "Height 600 px %" at bounding box center [207, 385] width 231 height 22
drag, startPoint x: 202, startPoint y: 383, endPoint x: 130, endPoint y: 371, distance: 73.0
click at [130, 371] on div "Width 100 px % Height 600 px %" at bounding box center [207, 370] width 257 height 75
type input "800"
click at [249, 573] on div "Iframe Iframe URL https://tuning-shop.com/iframe/iframe.php?user=7126 Alignment…" at bounding box center [207, 441] width 257 height 596
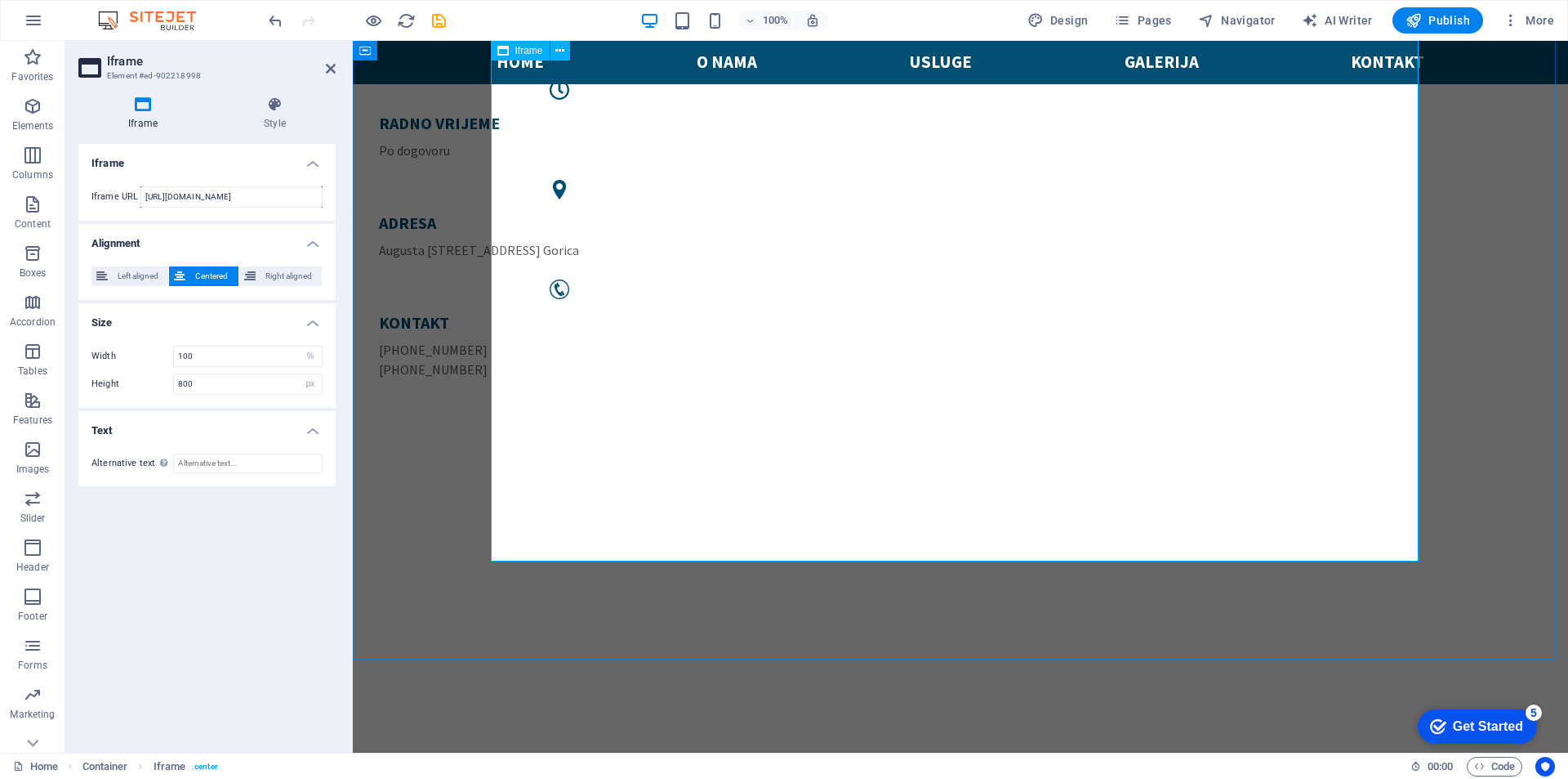
scroll to position [164, 0]
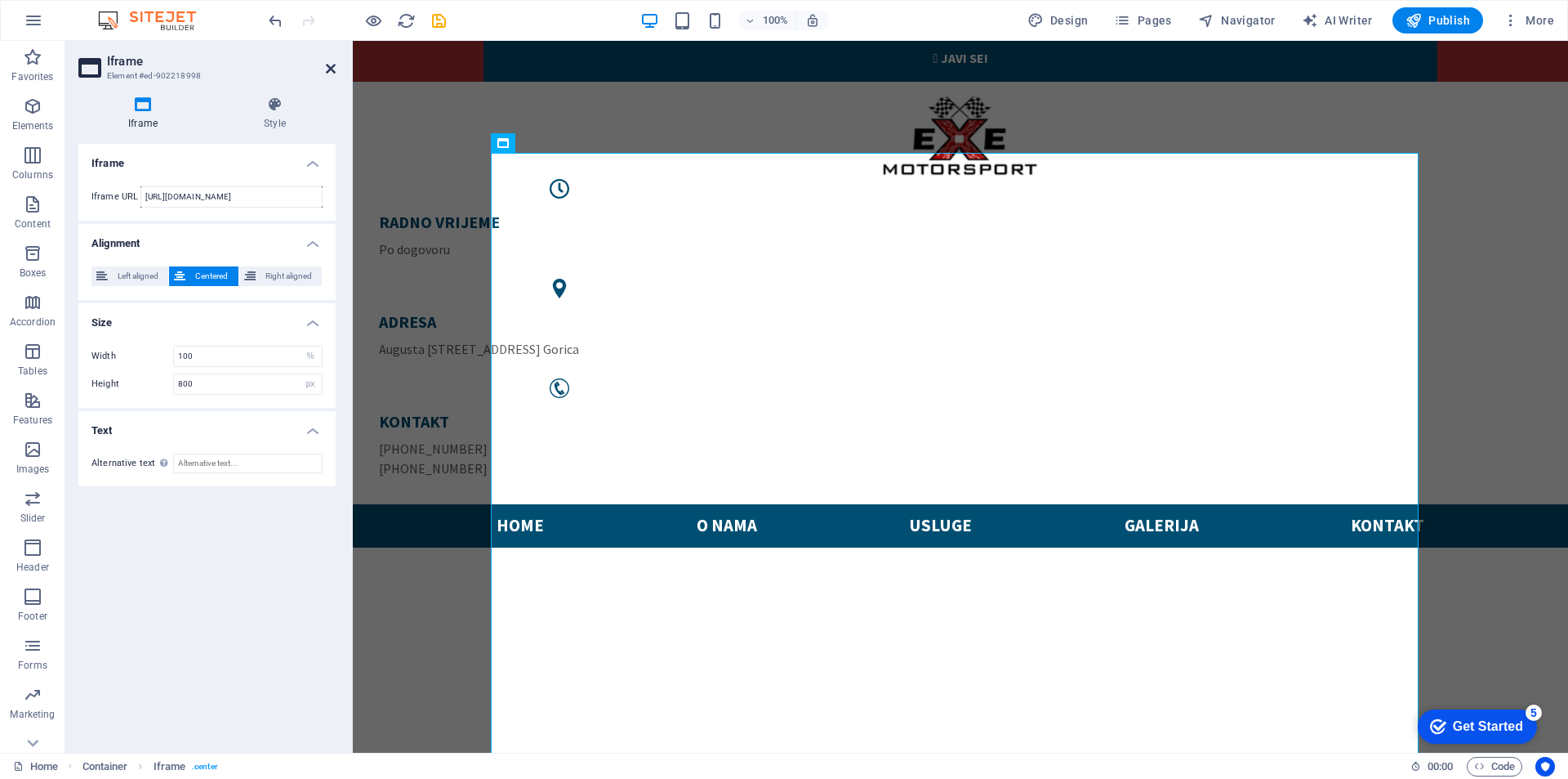
click at [326, 64] on icon at bounding box center [330, 68] width 10 height 13
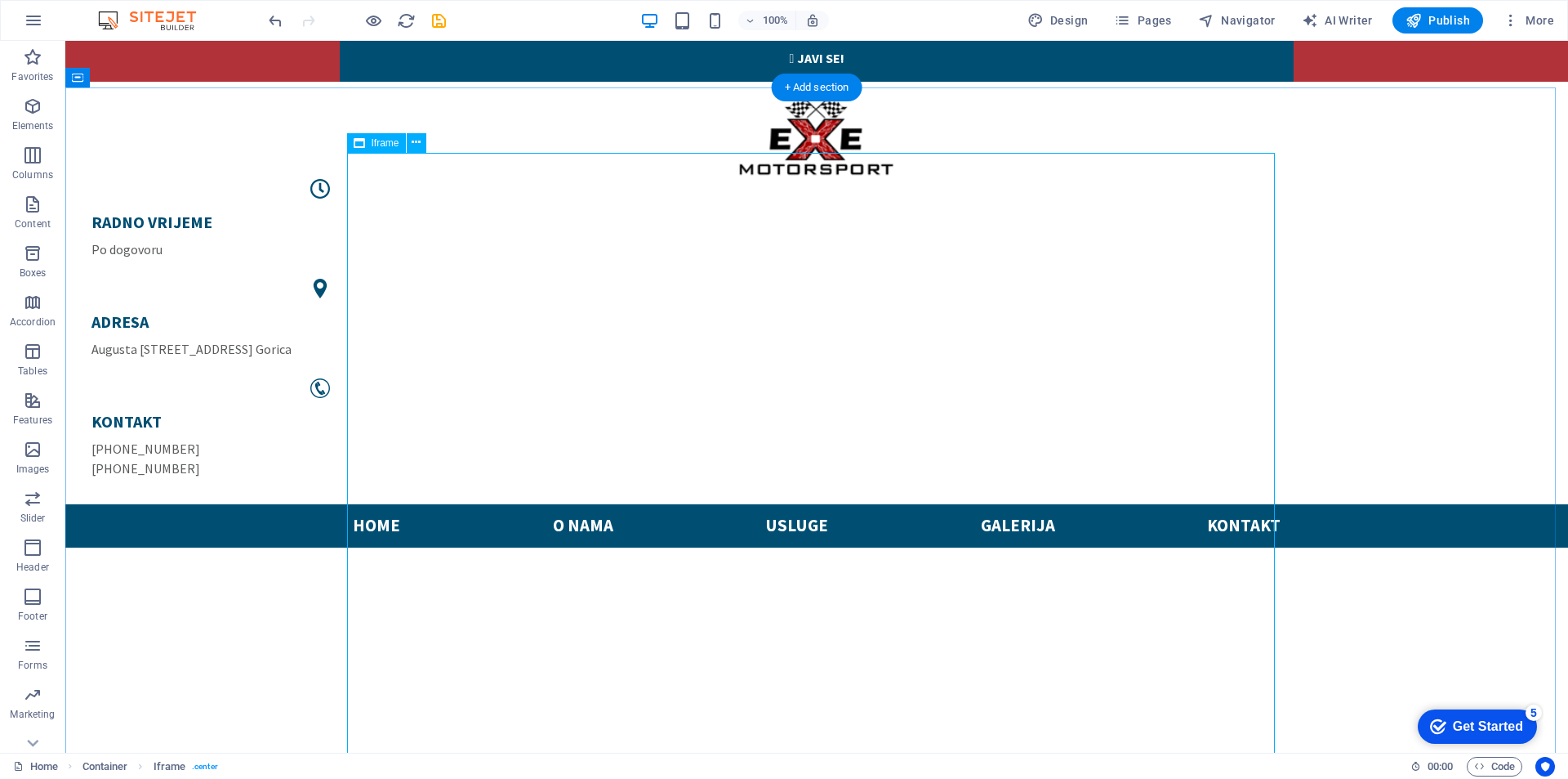
scroll to position [0, 0]
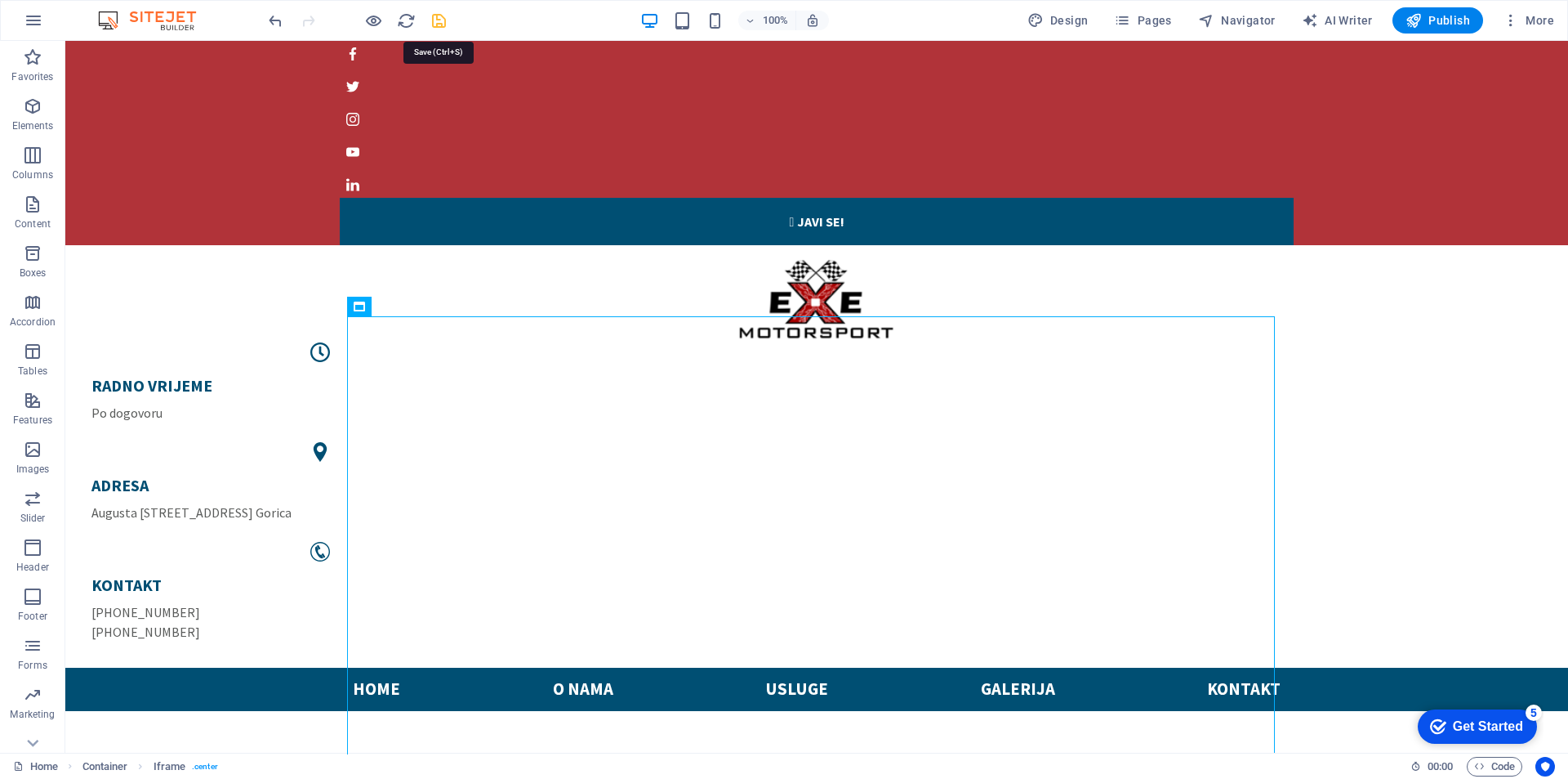
click at [434, 24] on icon "save" at bounding box center [438, 21] width 19 height 19
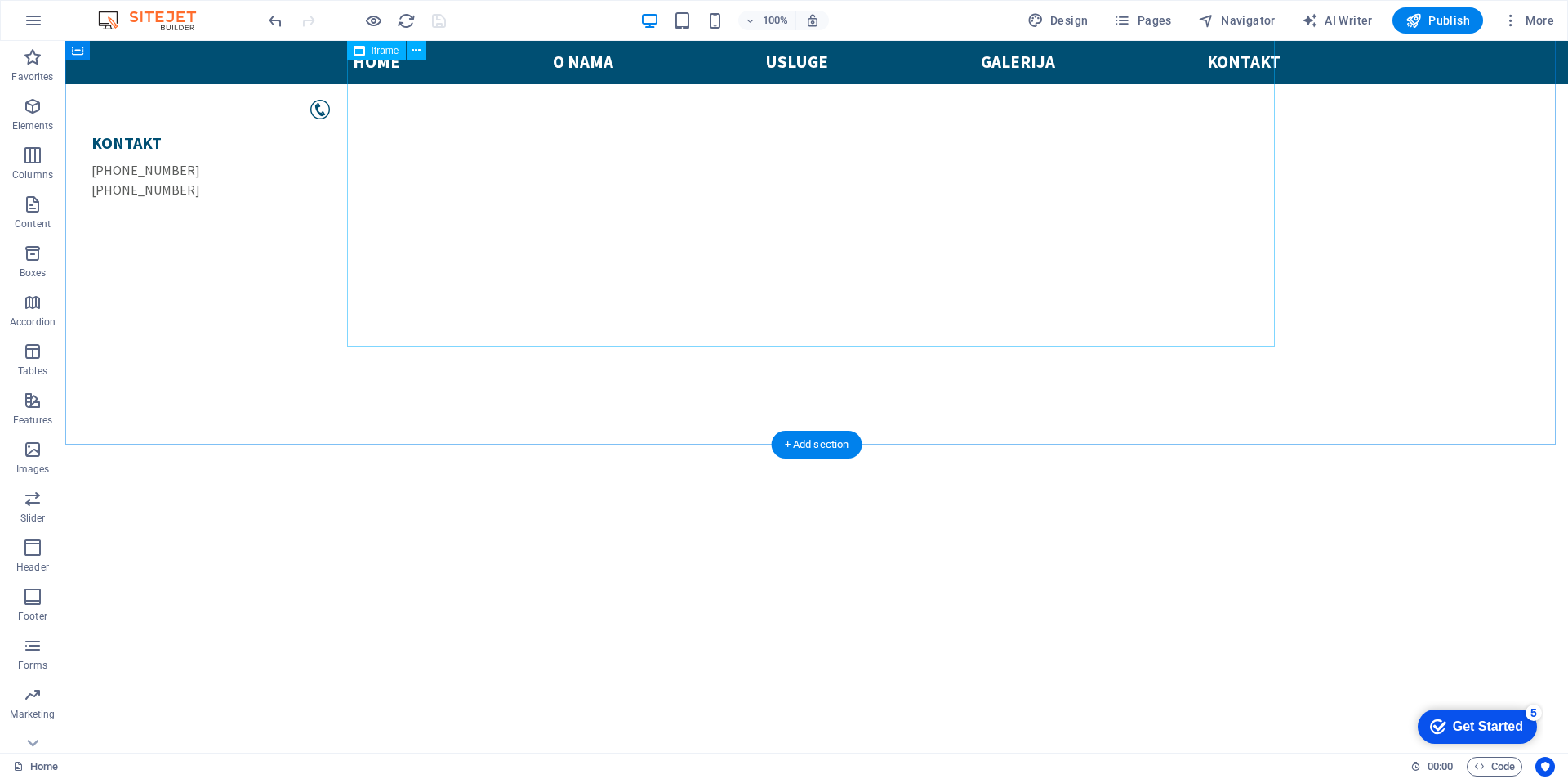
scroll to position [245, 0]
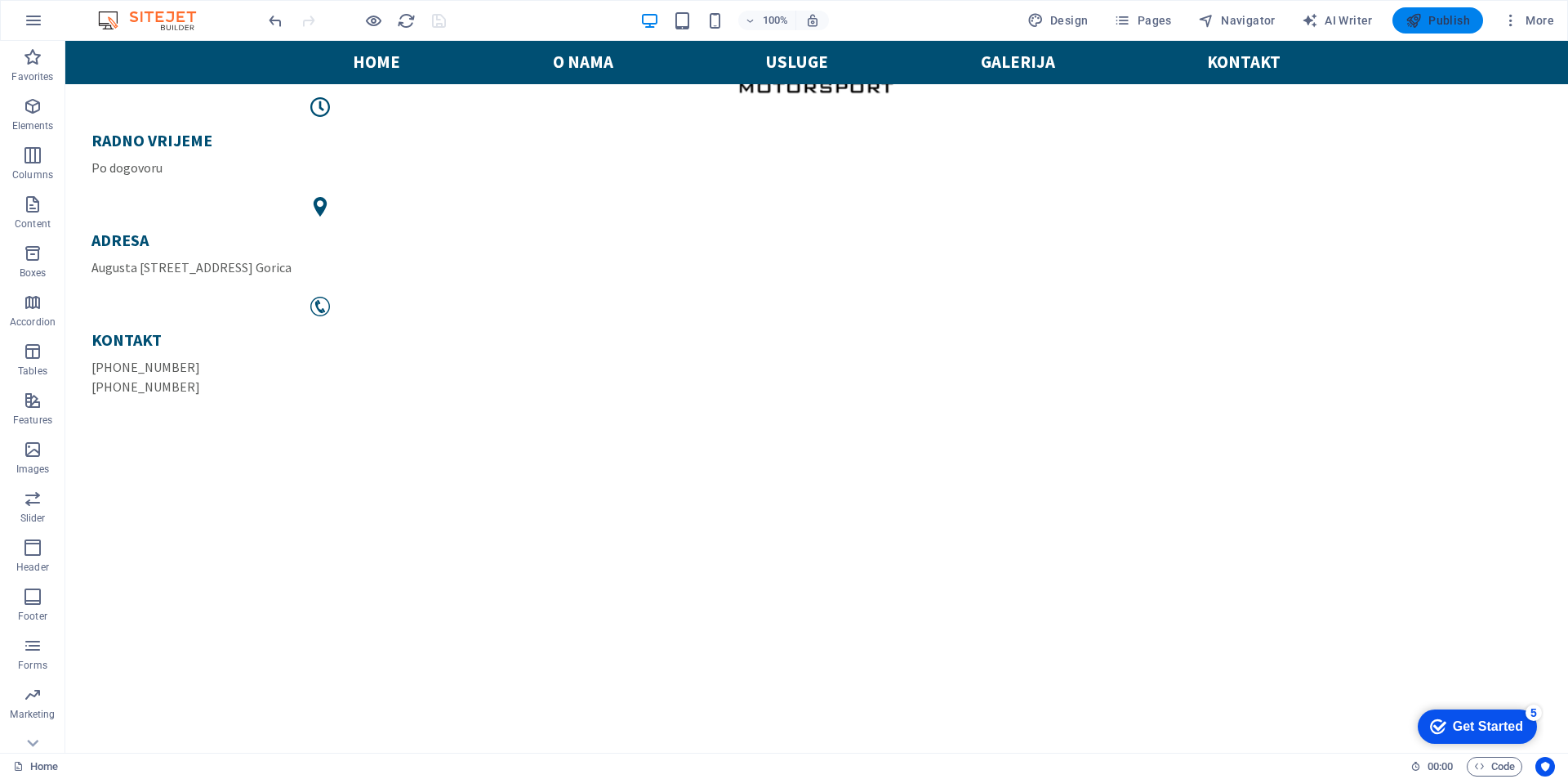
click at [1440, 25] on span "Publish" at bounding box center [1438, 21] width 65 height 16
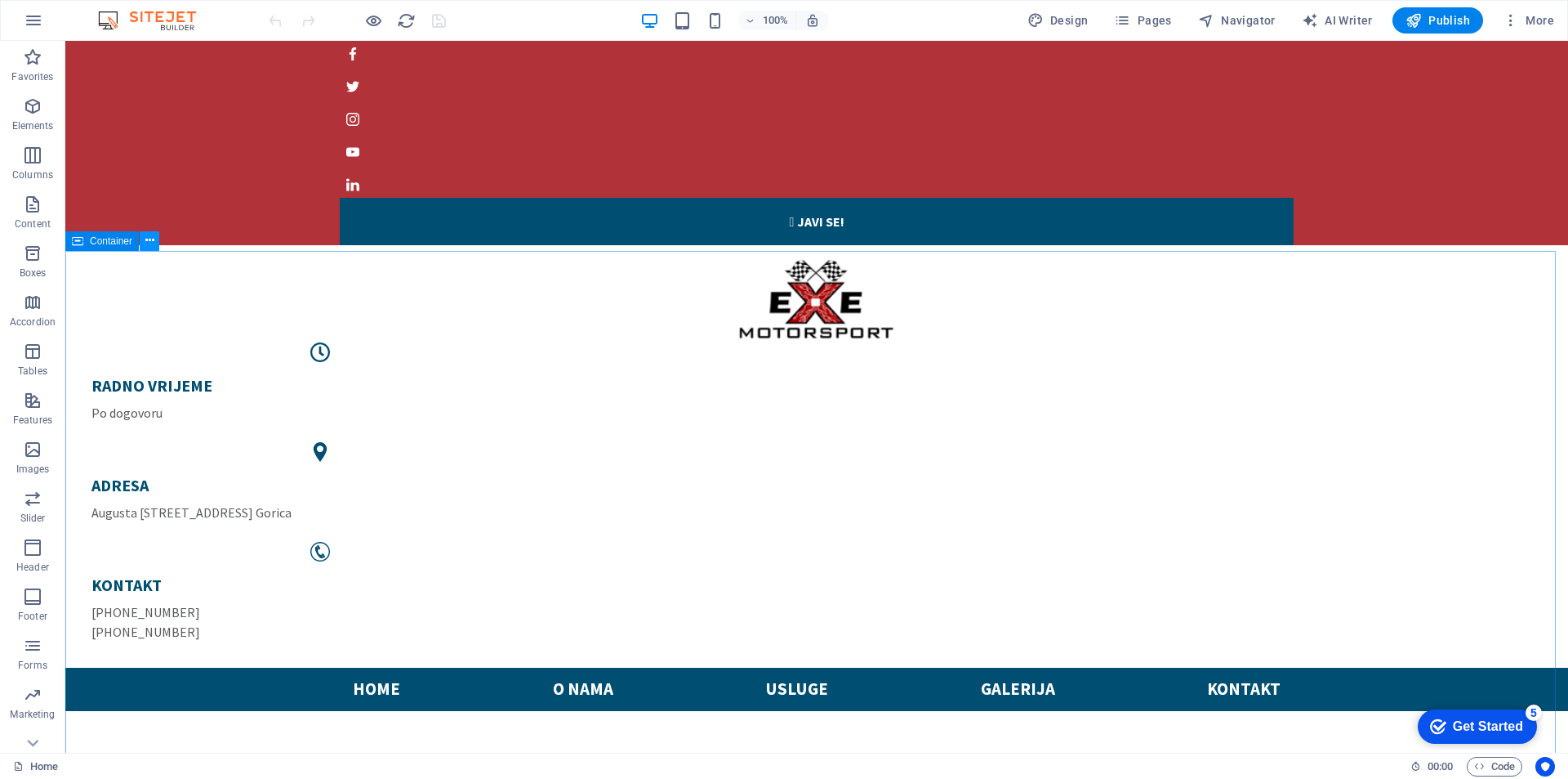
click at [149, 238] on icon at bounding box center [150, 240] width 9 height 17
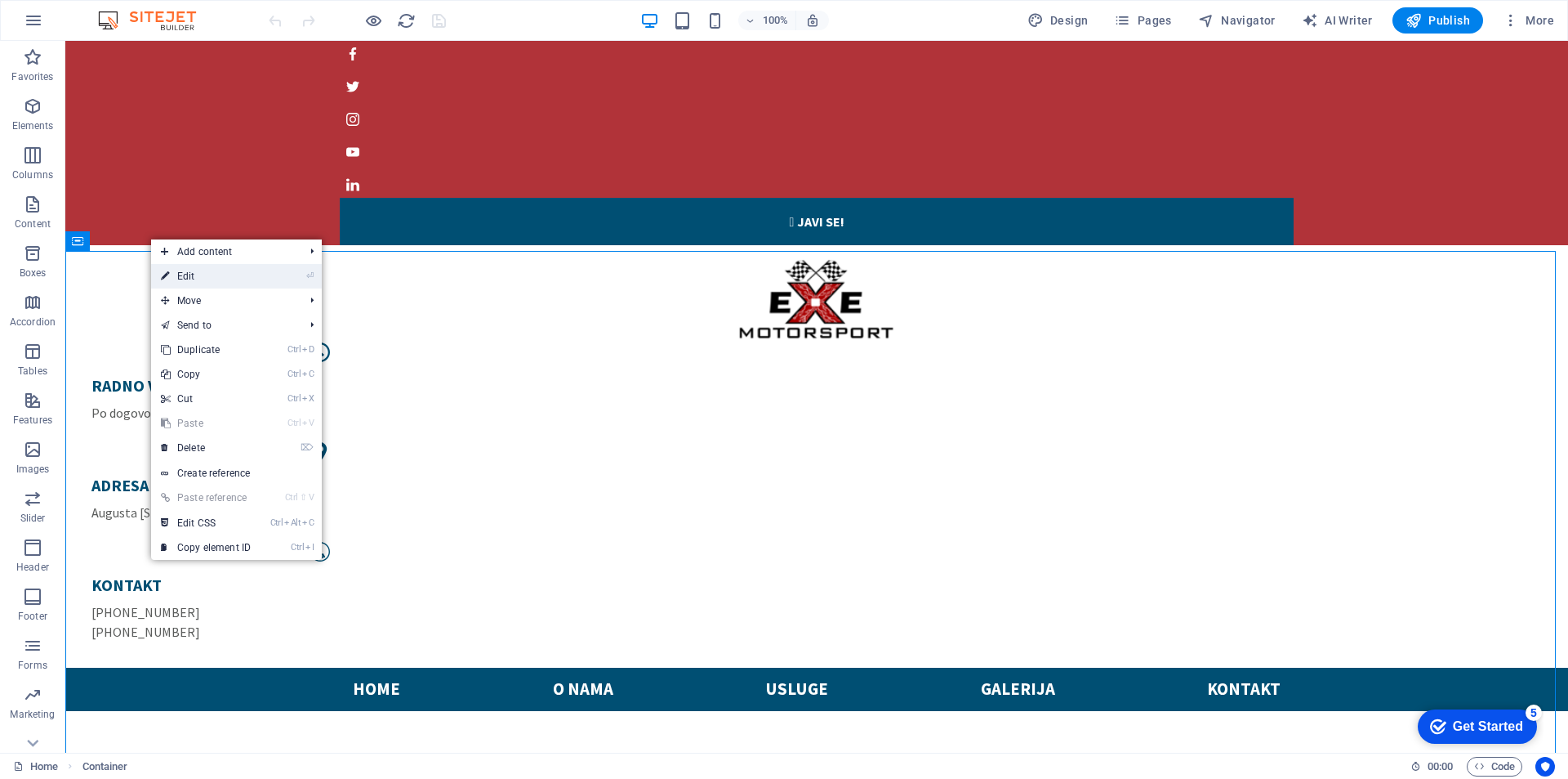
click at [225, 281] on link "⏎ Edit" at bounding box center [206, 276] width 110 height 24
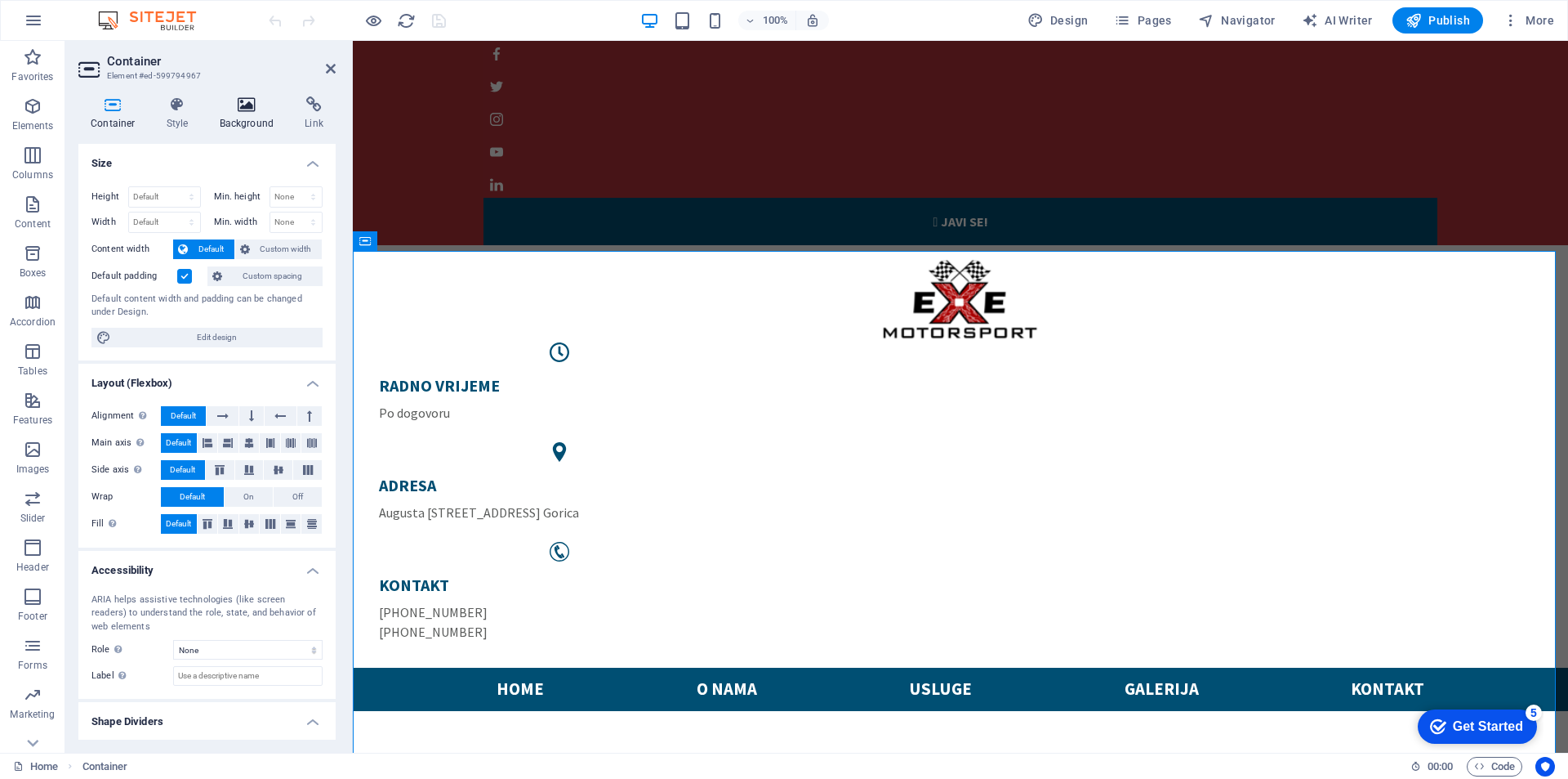
click at [260, 107] on icon at bounding box center [247, 104] width 79 height 16
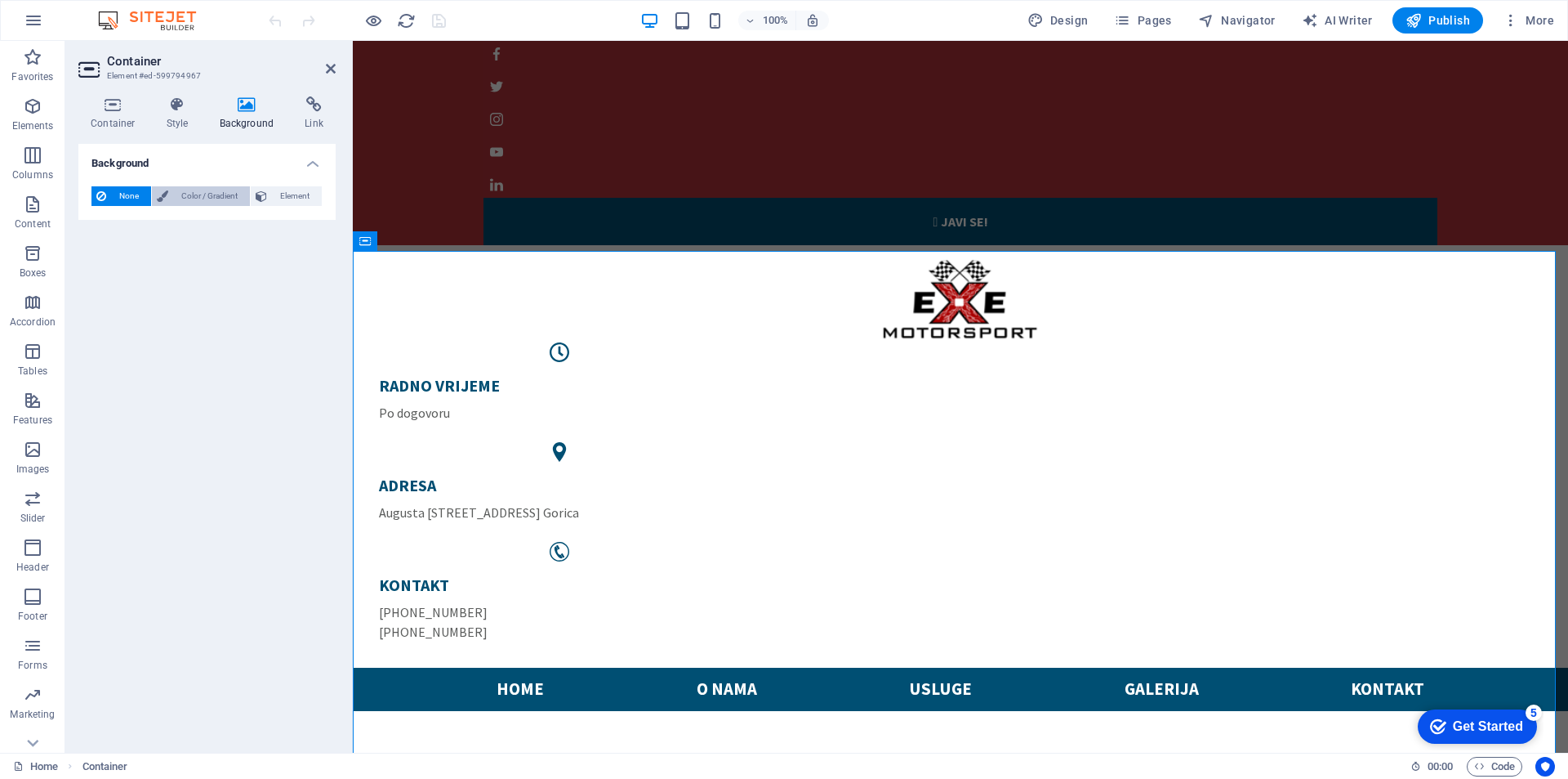
click at [210, 200] on span "Color / Gradient" at bounding box center [209, 196] width 72 height 20
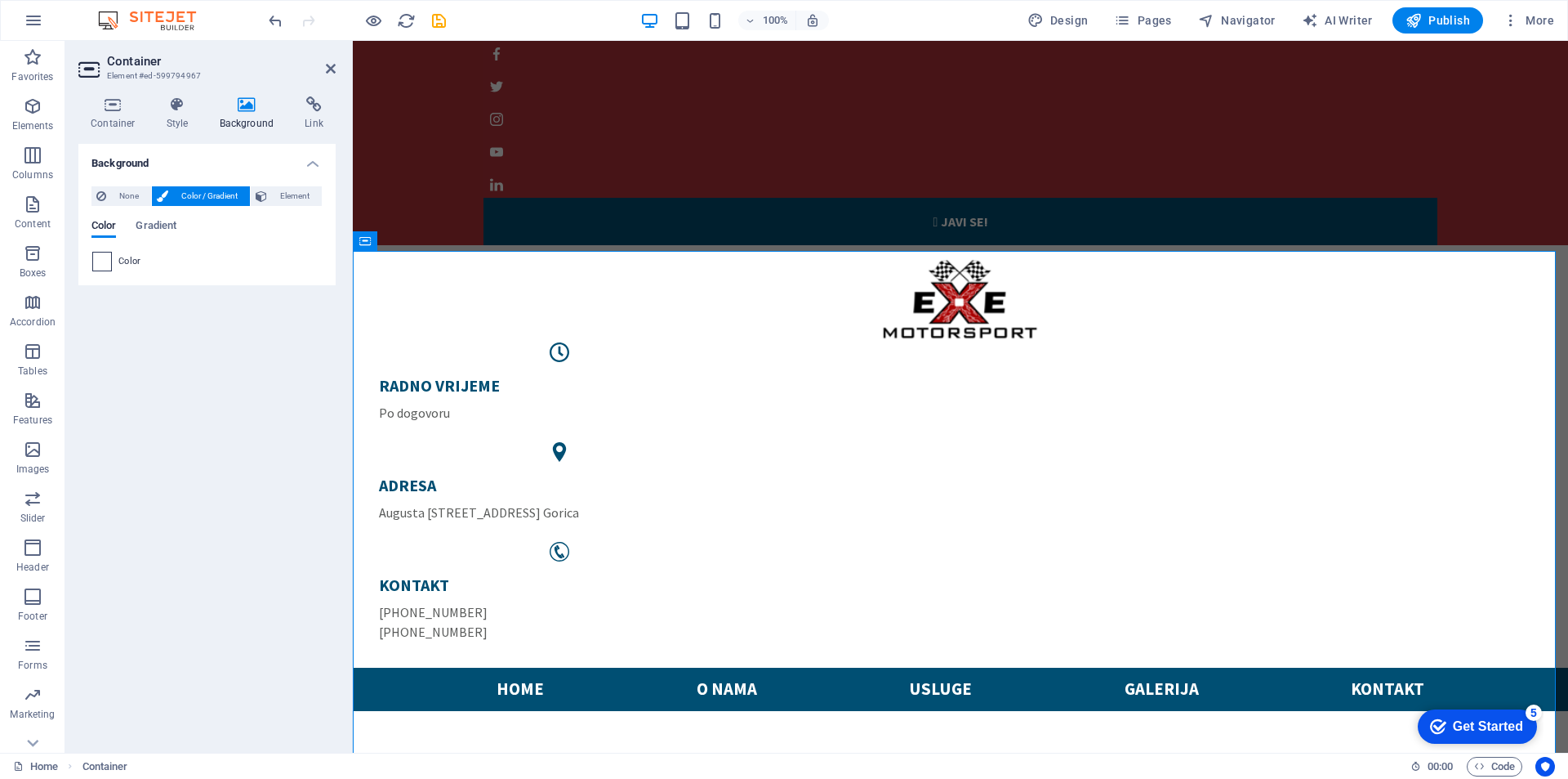
click at [101, 265] on span at bounding box center [102, 261] width 18 height 18
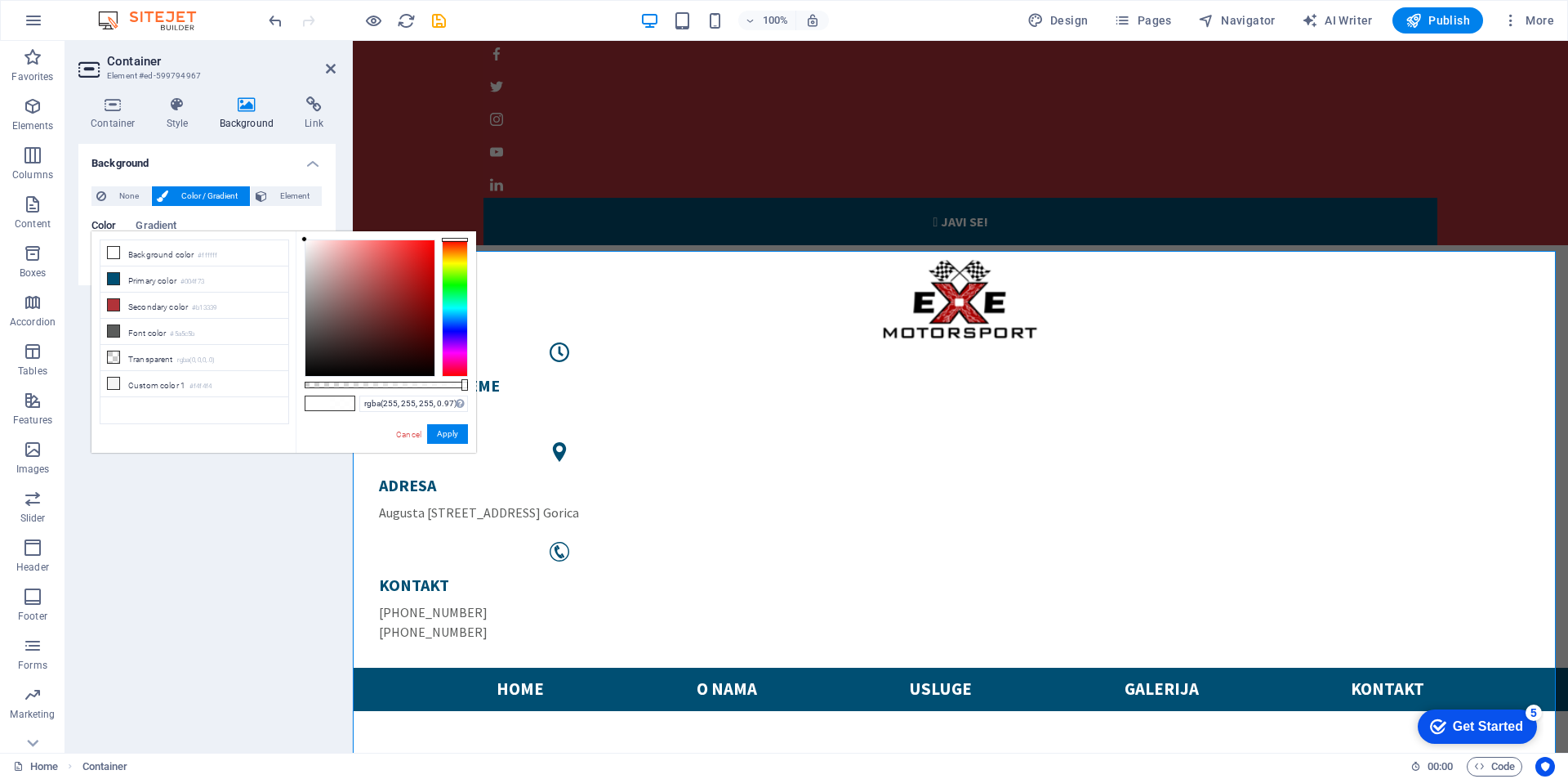
drag, startPoint x: 468, startPoint y: 384, endPoint x: 463, endPoint y: 394, distance: 11.2
click at [463, 394] on div "rgba(255, 255, 255, 0.97) Supported formats #0852ed rgb(8, 82, 237) rgba(8, 82,…" at bounding box center [385, 460] width 181 height 458
click at [306, 367] on div at bounding box center [370, 307] width 129 height 136
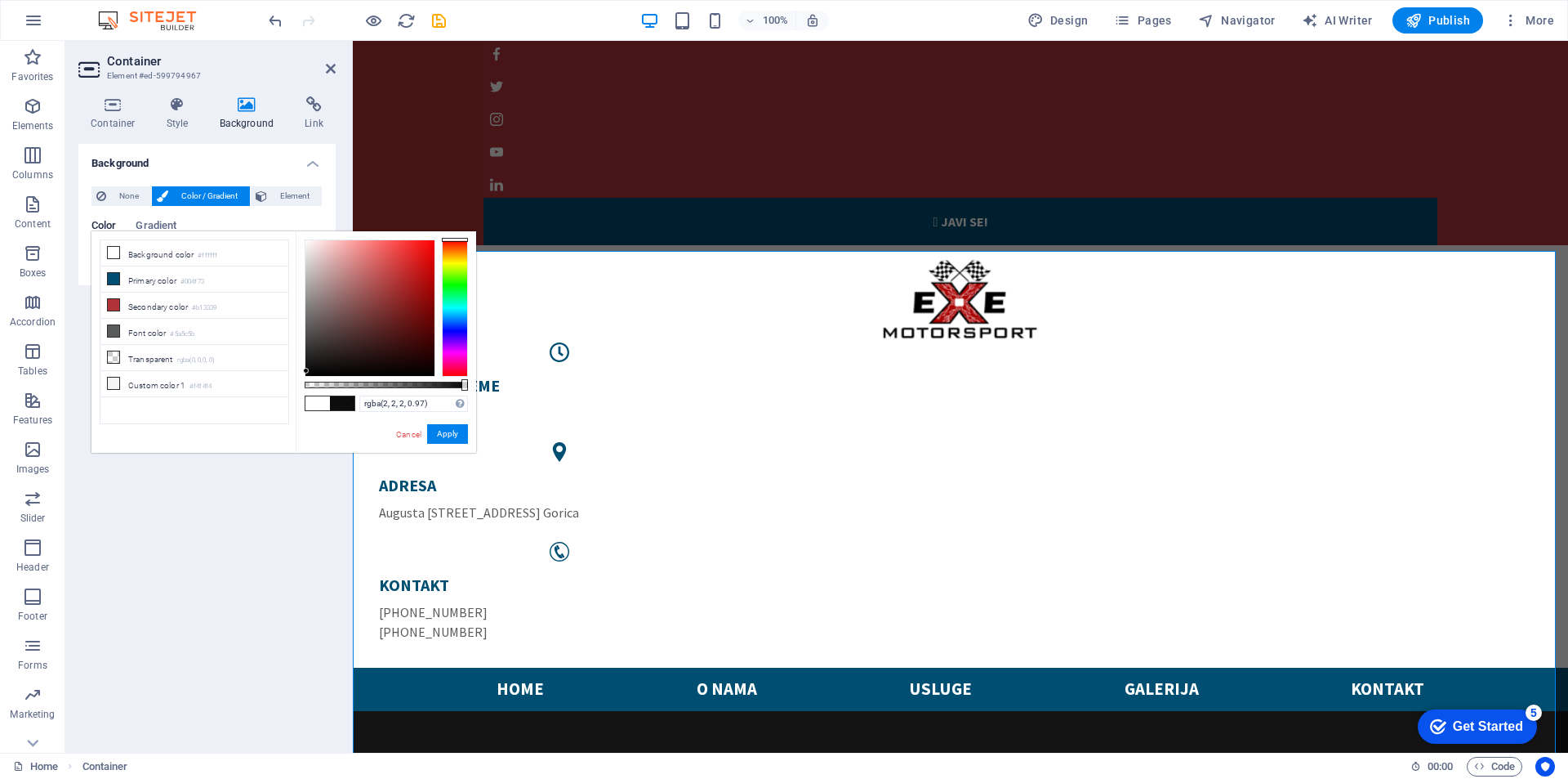
type input "rgba(0, 0, 0, 0.97)"
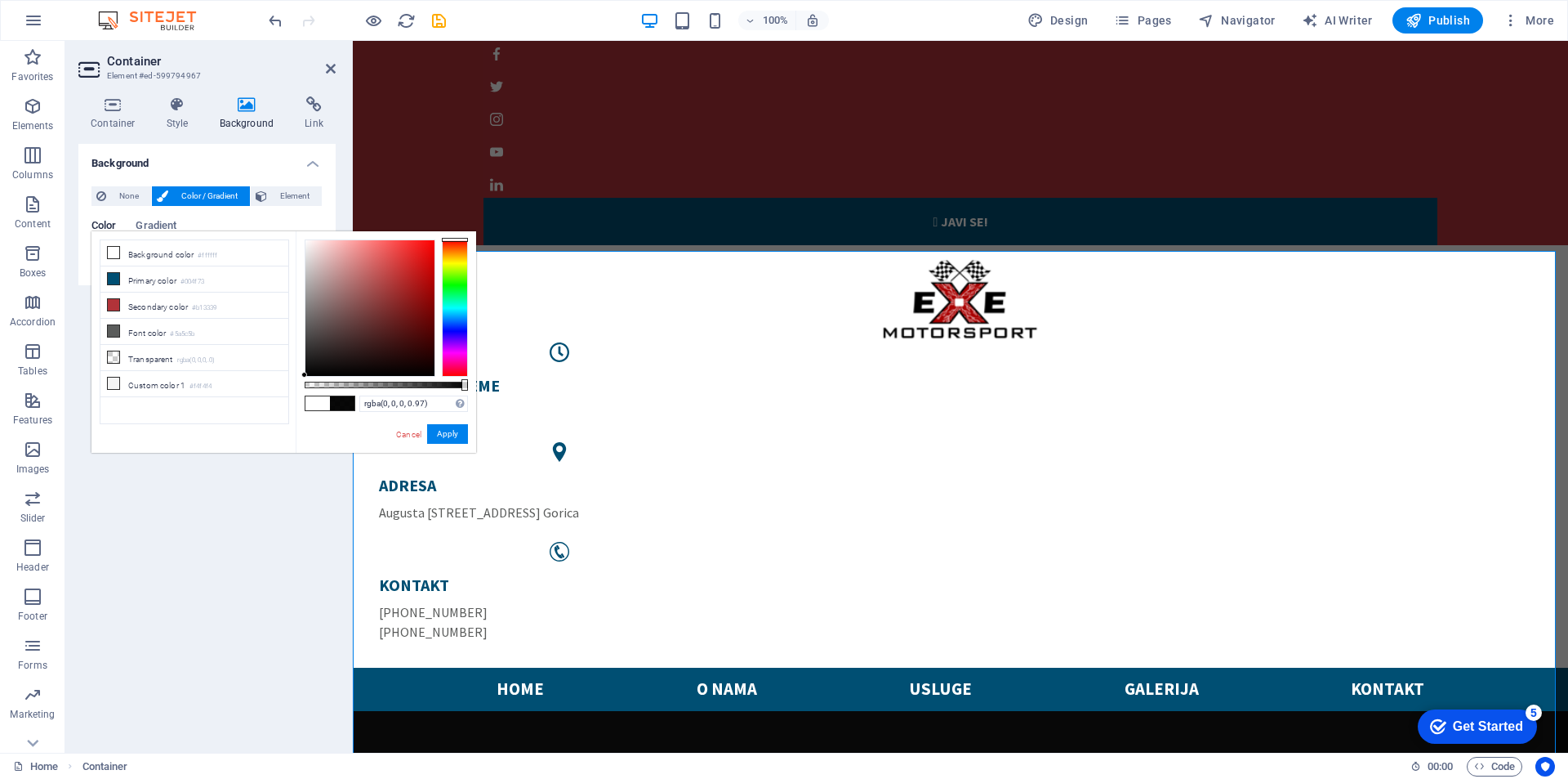
drag, startPoint x: 304, startPoint y: 367, endPoint x: 293, endPoint y: 386, distance: 22.0
click at [293, 386] on div "less Background color #ffffff Primary color #004f73 Secondary color #b13339 Fon…" at bounding box center [284, 341] width 384 height 221
click at [455, 438] on button "Apply" at bounding box center [447, 434] width 40 height 20
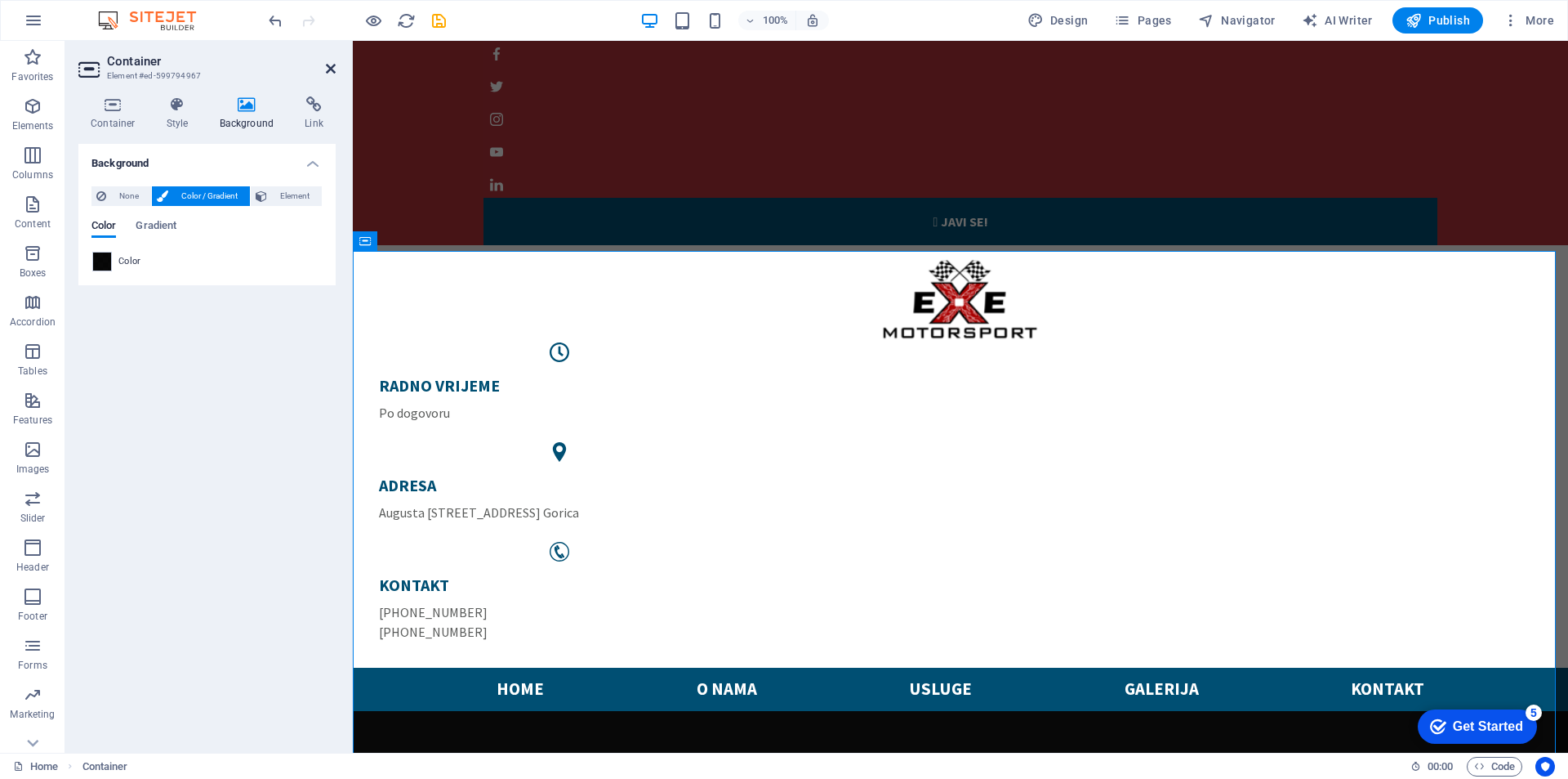
click at [331, 66] on icon at bounding box center [330, 68] width 10 height 13
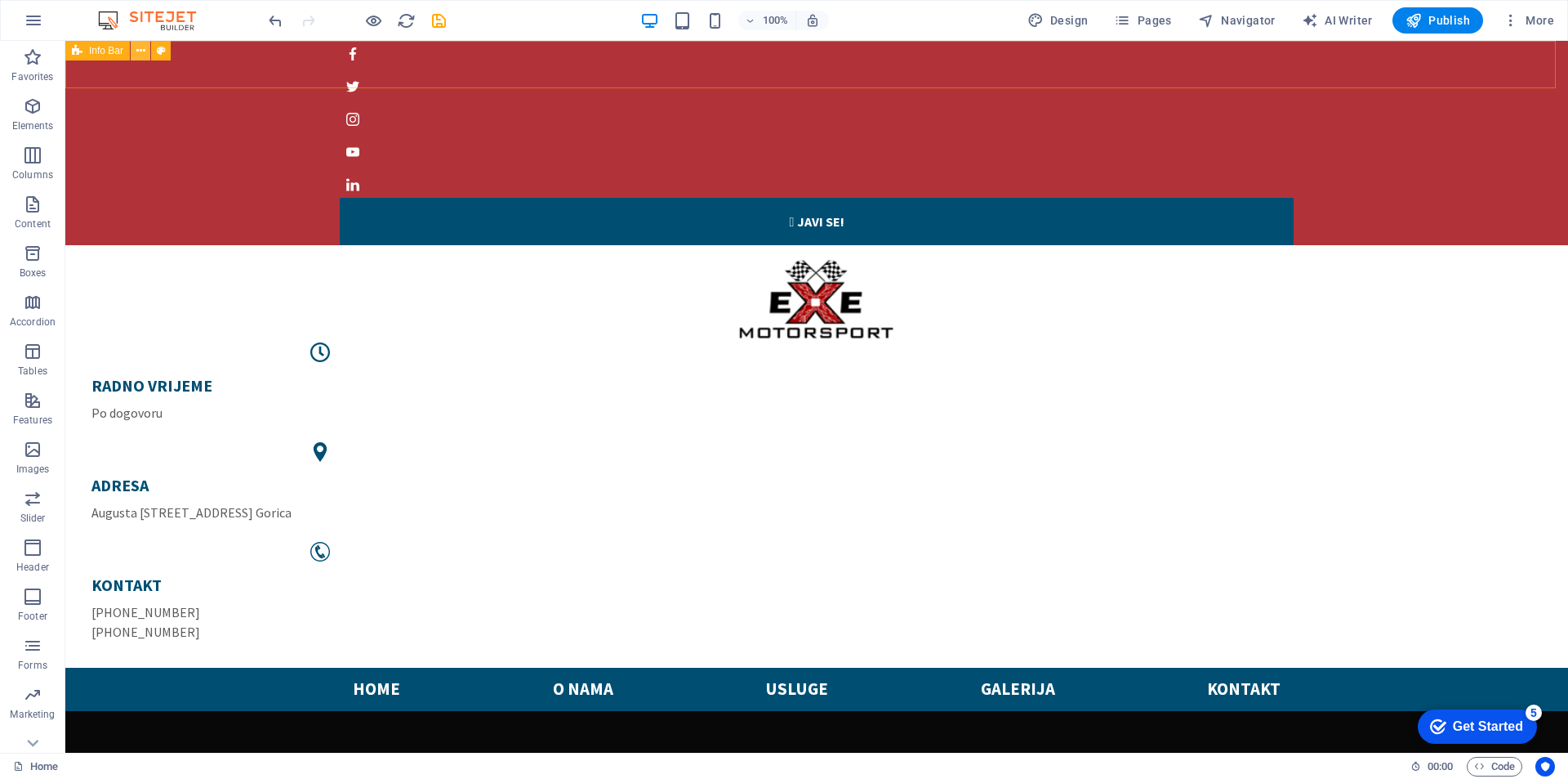
click at [142, 52] on icon at bounding box center [141, 50] width 9 height 17
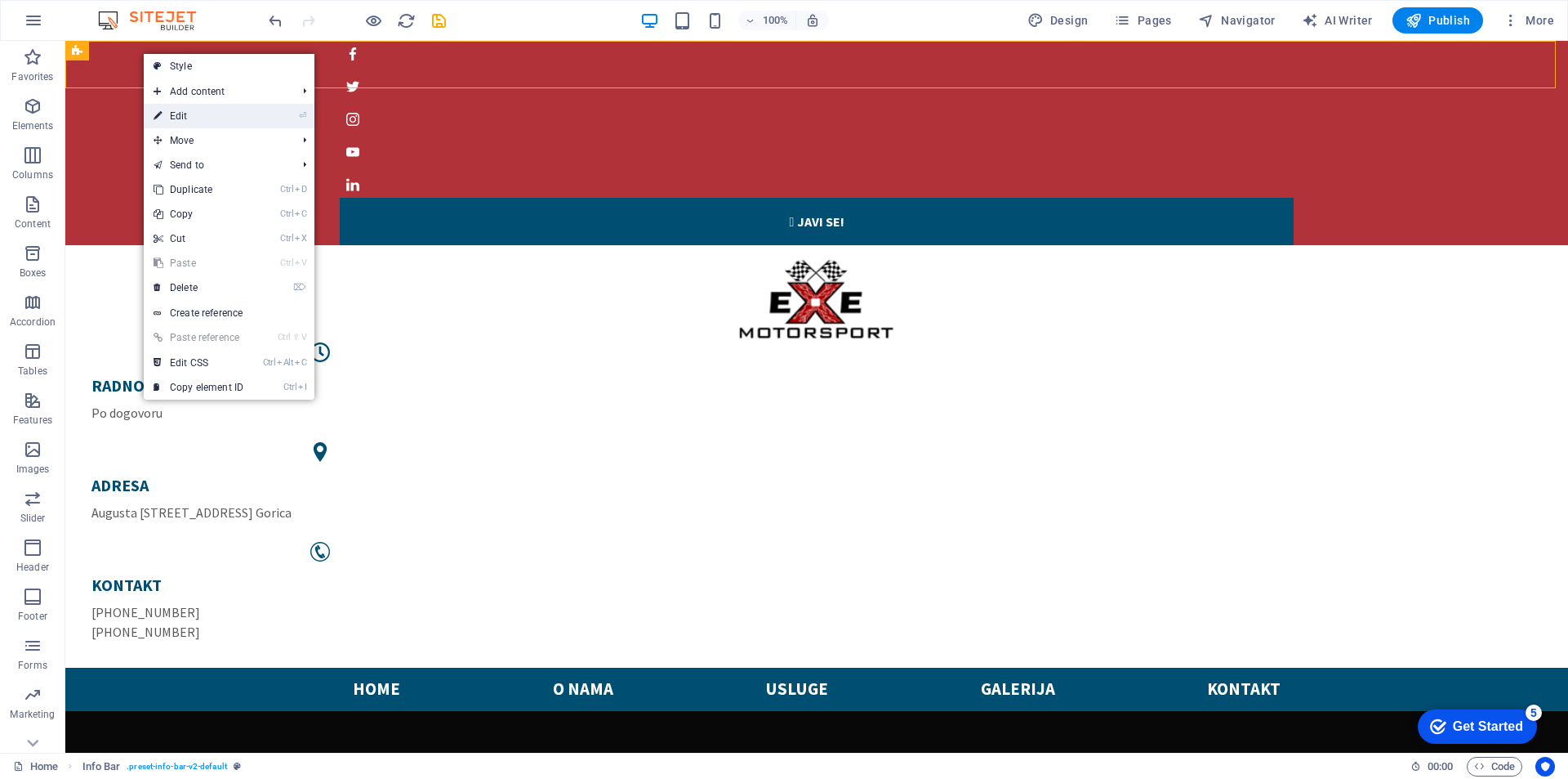
click at [194, 109] on link "⏎ Edit" at bounding box center [198, 115] width 110 height 24
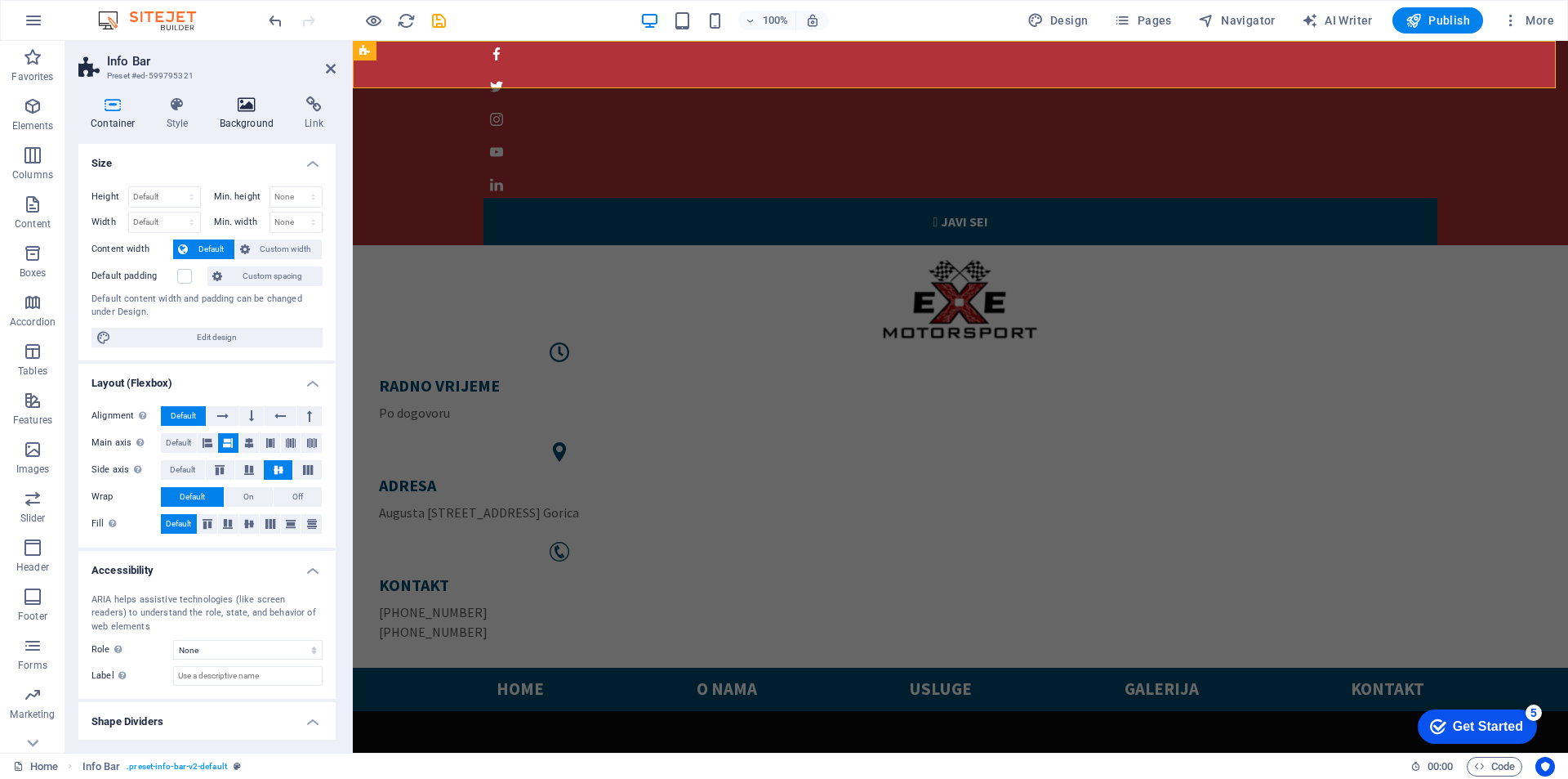
click at [244, 103] on icon at bounding box center [247, 104] width 79 height 16
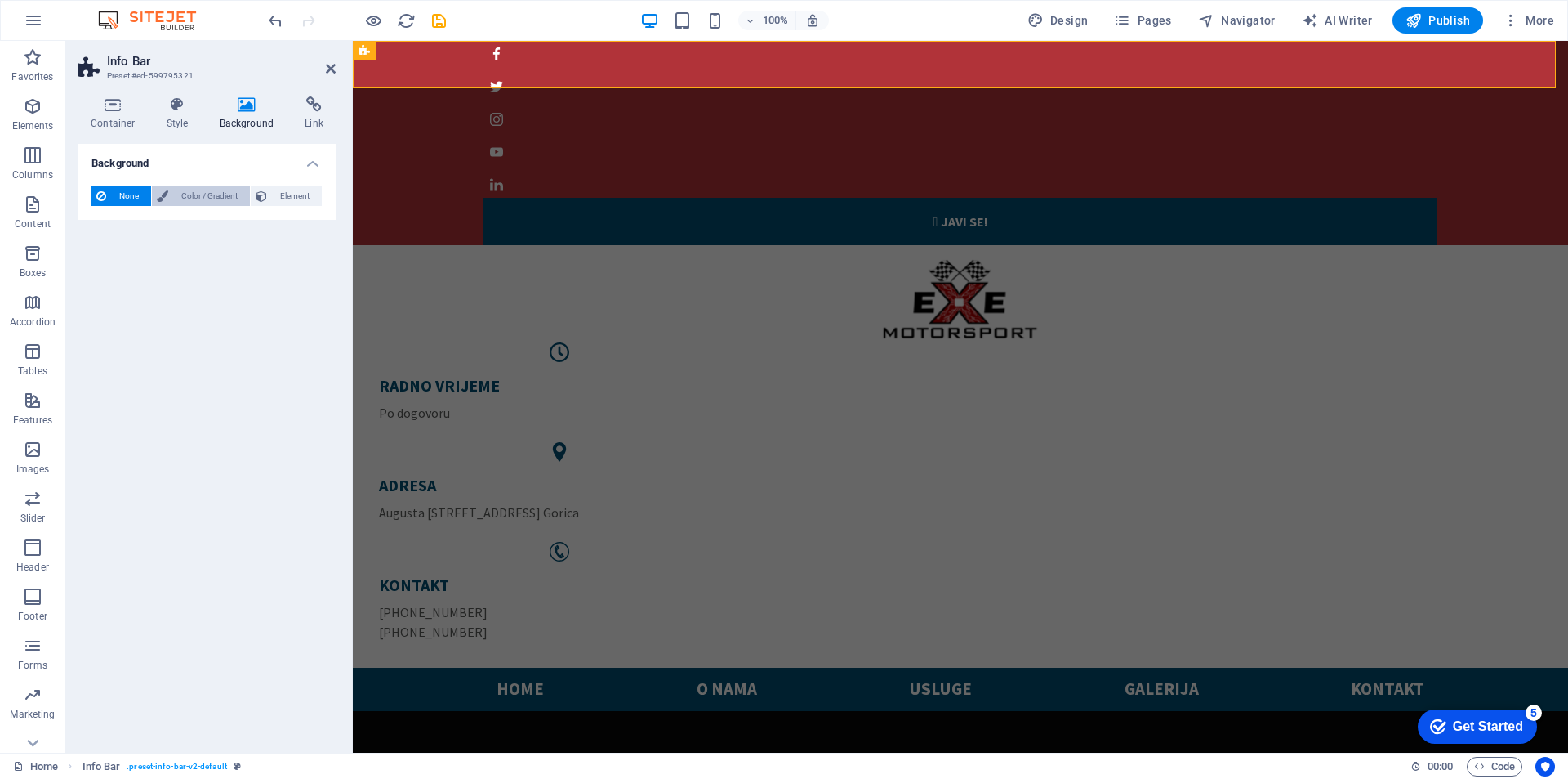
click at [190, 191] on span "Color / Gradient" at bounding box center [209, 196] width 72 height 20
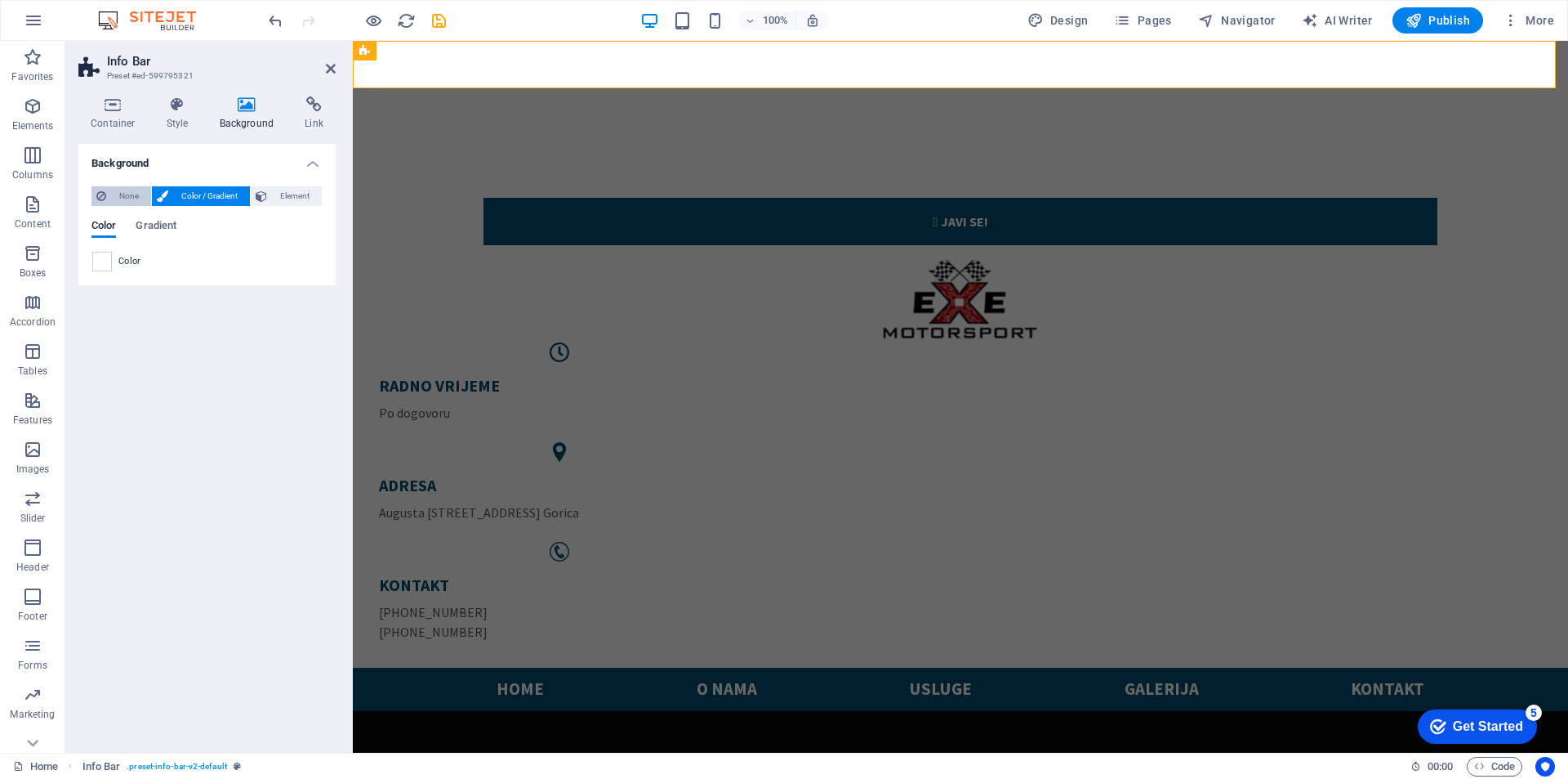
click at [129, 196] on span "None" at bounding box center [128, 196] width 35 height 20
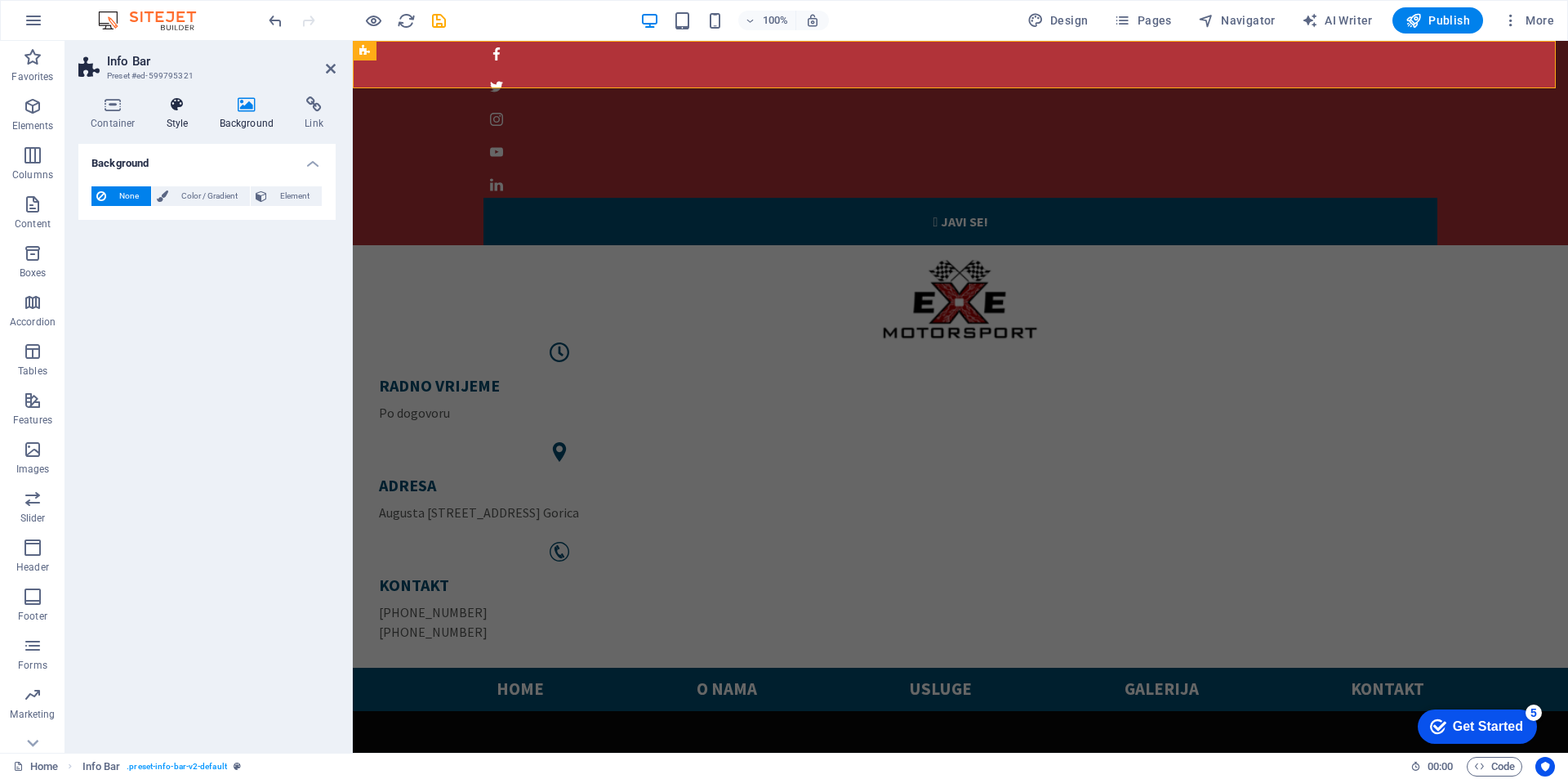
click at [164, 99] on icon at bounding box center [178, 104] width 47 height 16
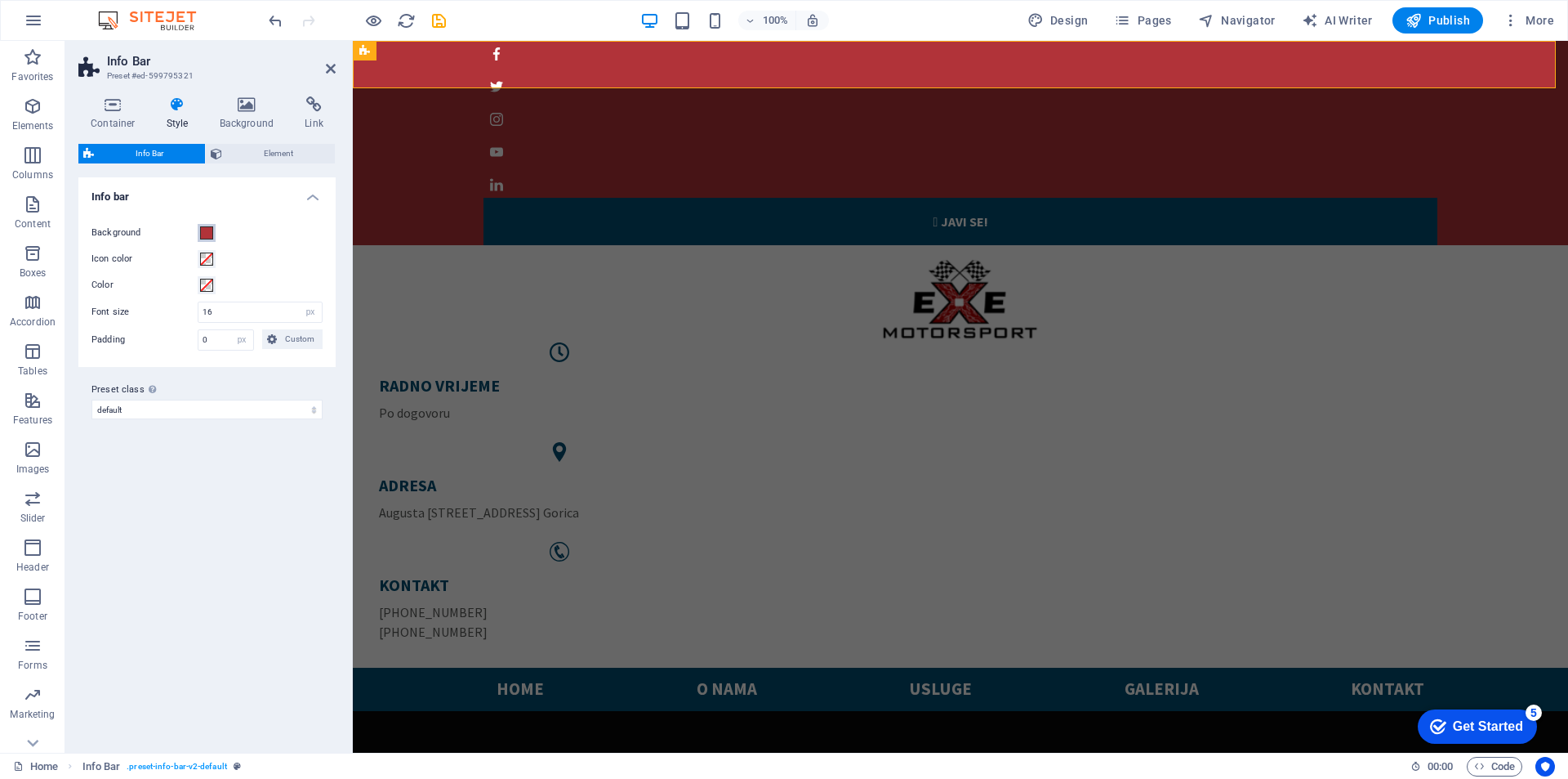
click at [207, 233] on span at bounding box center [207, 233] width 13 height 13
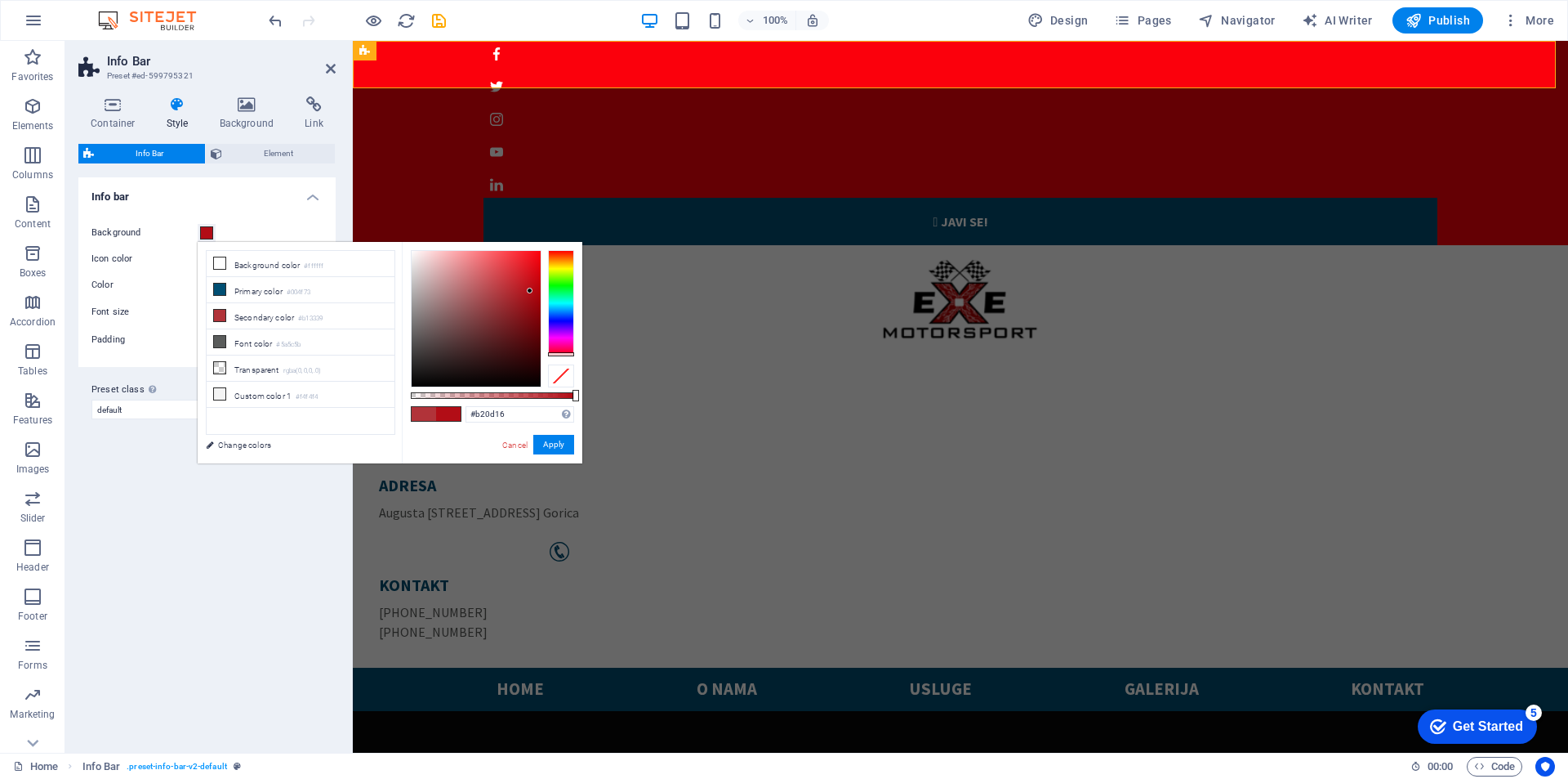
drag, startPoint x: 500, startPoint y: 286, endPoint x: 530, endPoint y: 291, distance: 30.4
click at [530, 291] on div at bounding box center [476, 318] width 129 height 136
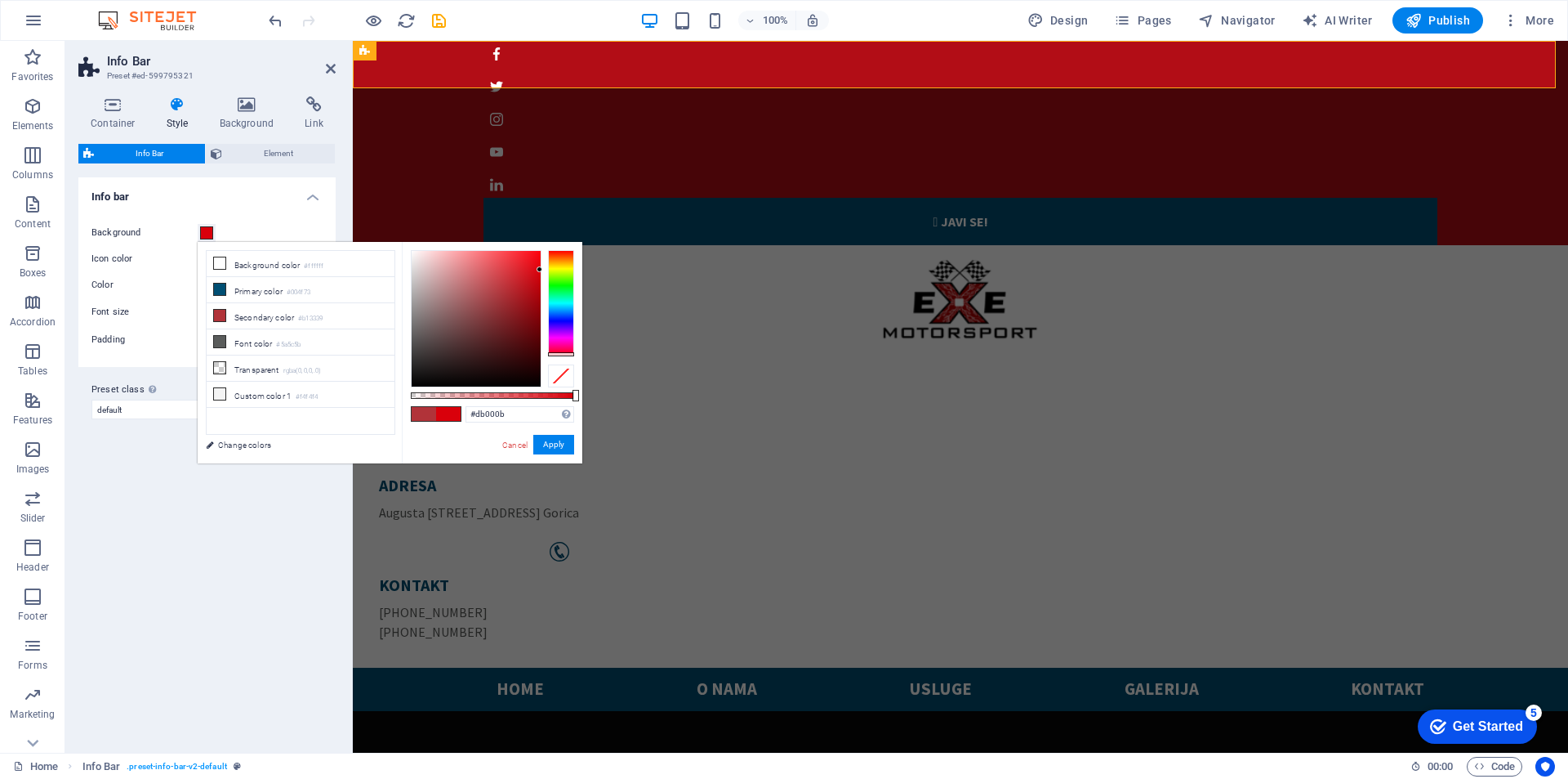
drag, startPoint x: 530, startPoint y: 289, endPoint x: 548, endPoint y: 269, distance: 26.9
click at [548, 269] on div at bounding box center [492, 318] width 163 height 137
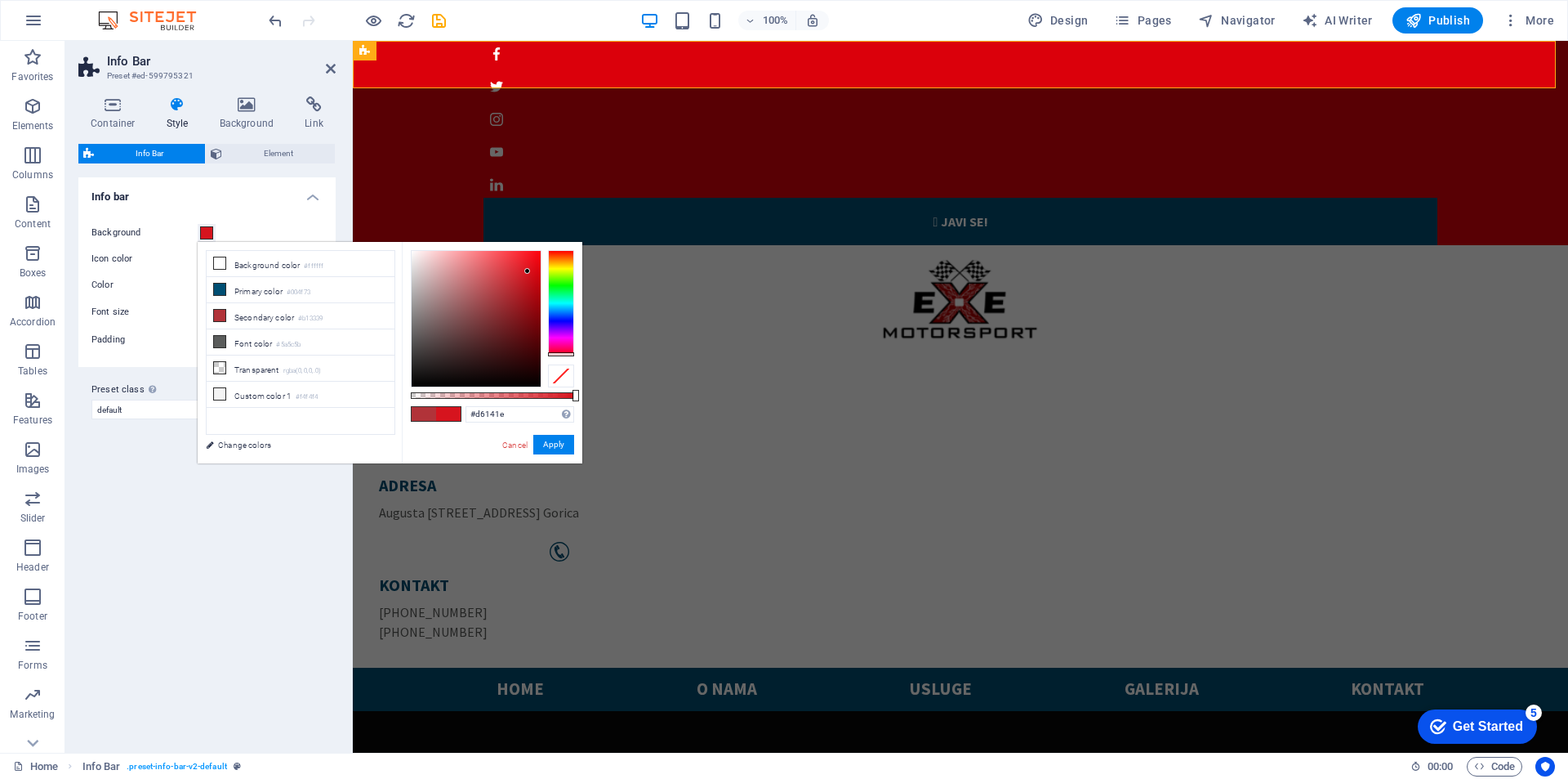
drag, startPoint x: 536, startPoint y: 262, endPoint x: 527, endPoint y: 271, distance: 12.7
click at [527, 271] on div at bounding box center [476, 318] width 129 height 136
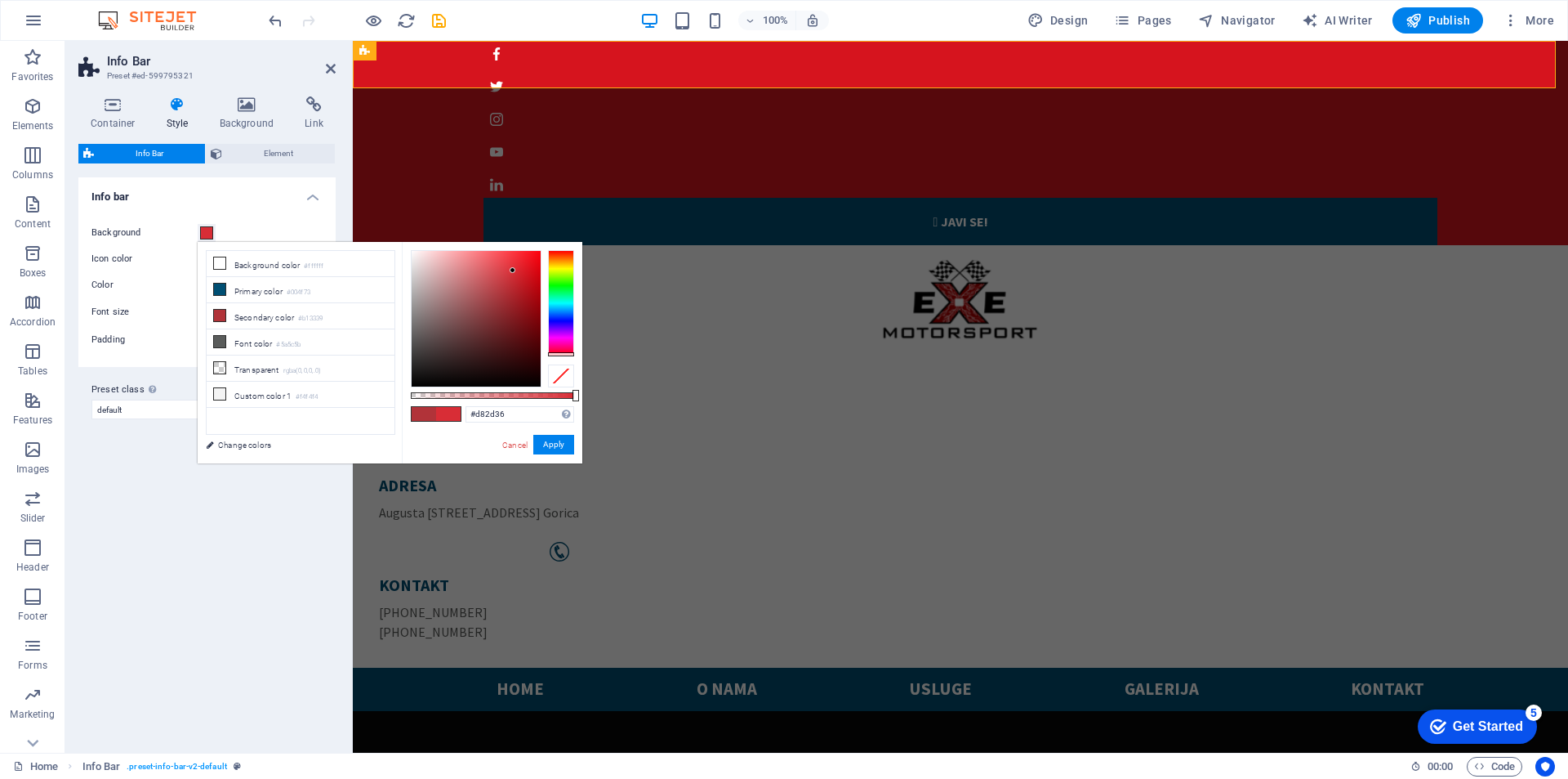
drag, startPoint x: 527, startPoint y: 271, endPoint x: 513, endPoint y: 270, distance: 14.0
click at [513, 270] on div at bounding box center [512, 270] width 5 height 5
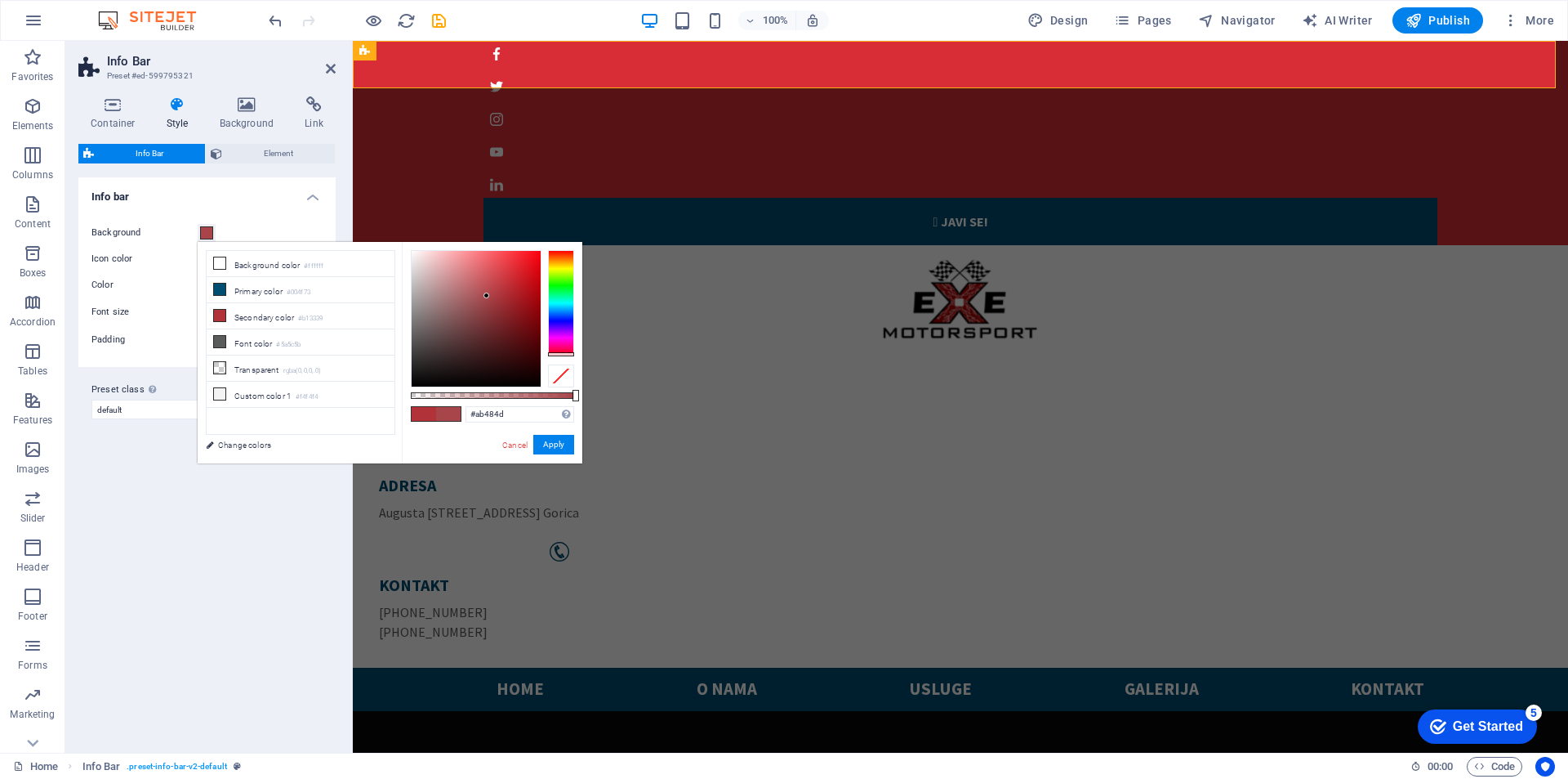
drag, startPoint x: 512, startPoint y: 270, endPoint x: 486, endPoint y: 294, distance: 35.4
click at [486, 294] on div at bounding box center [486, 296] width 5 height 5
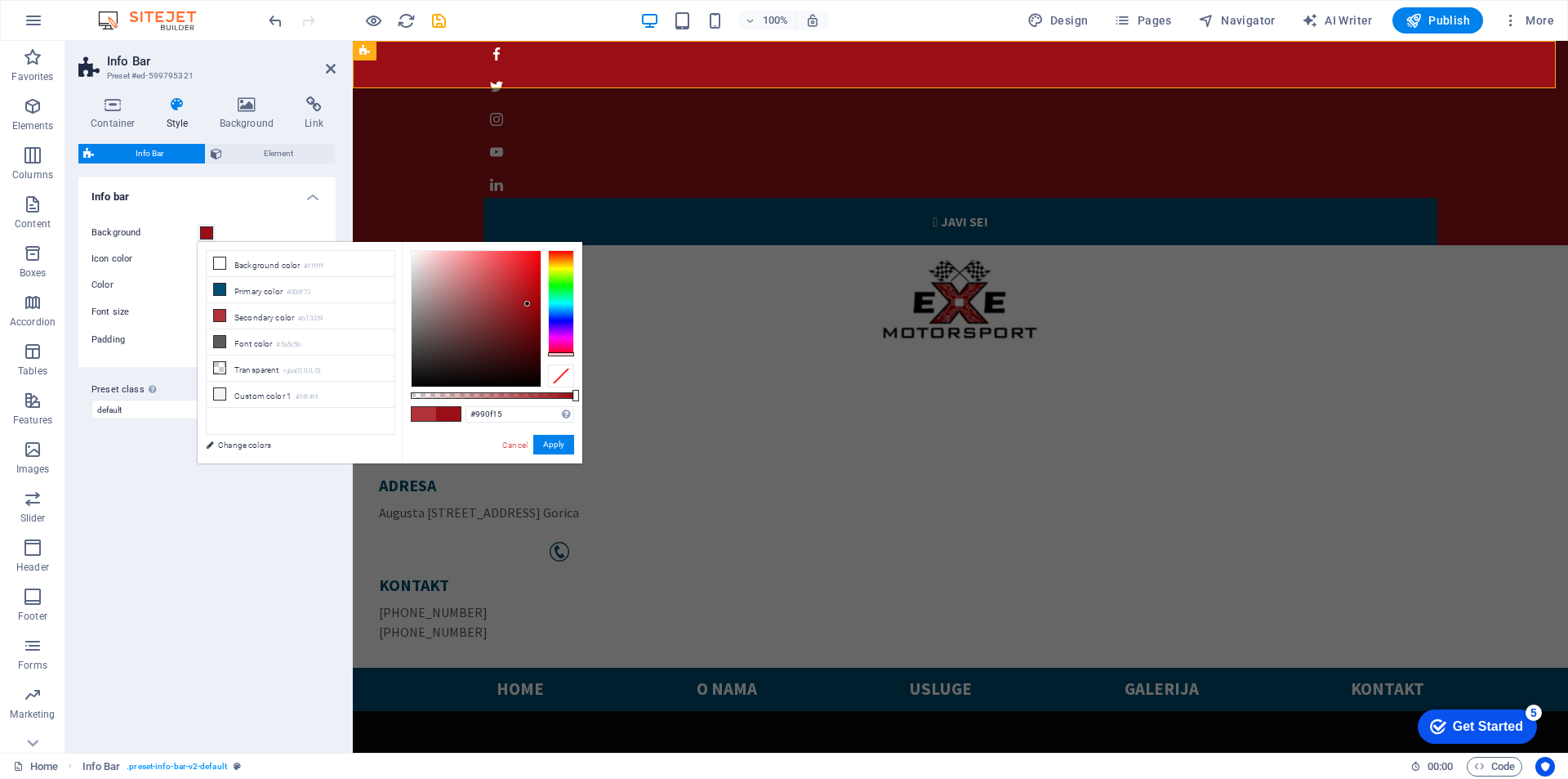
drag, startPoint x: 484, startPoint y: 295, endPoint x: 519, endPoint y: 315, distance: 40.3
click at [519, 315] on div at bounding box center [476, 318] width 129 height 136
type input "#83151a"
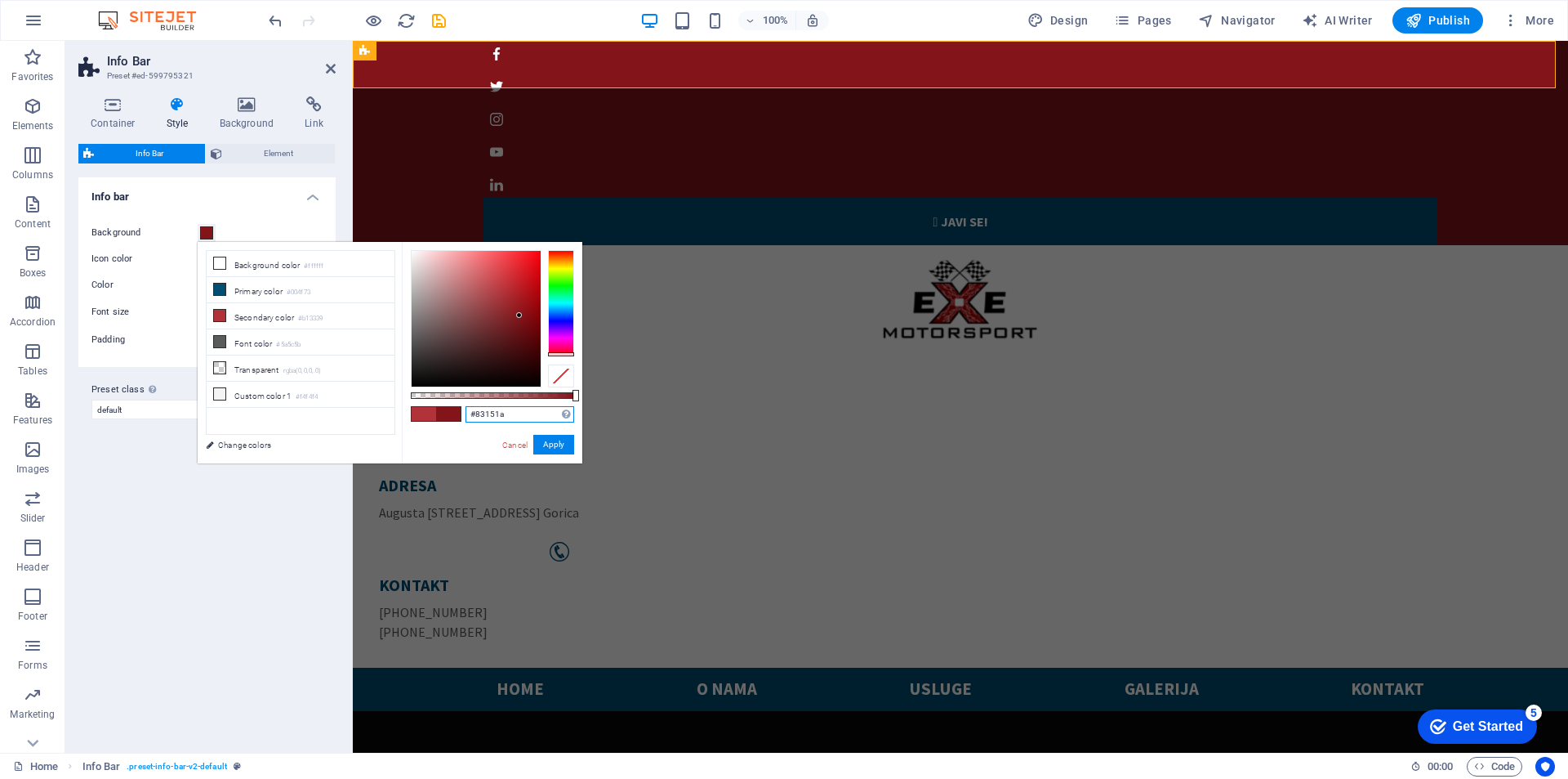
drag, startPoint x: 514, startPoint y: 412, endPoint x: 454, endPoint y: 409, distance: 60.1
click at [454, 409] on div "#83151a Supported formats #0852ed rgb(8, 82, 237) rgba(8, 82, 237, 90%) hsv(221…" at bounding box center [491, 471] width 181 height 458
drag, startPoint x: 555, startPoint y: 444, endPoint x: 284, endPoint y: 123, distance: 420.1
click at [555, 444] on button "Apply" at bounding box center [553, 445] width 40 height 20
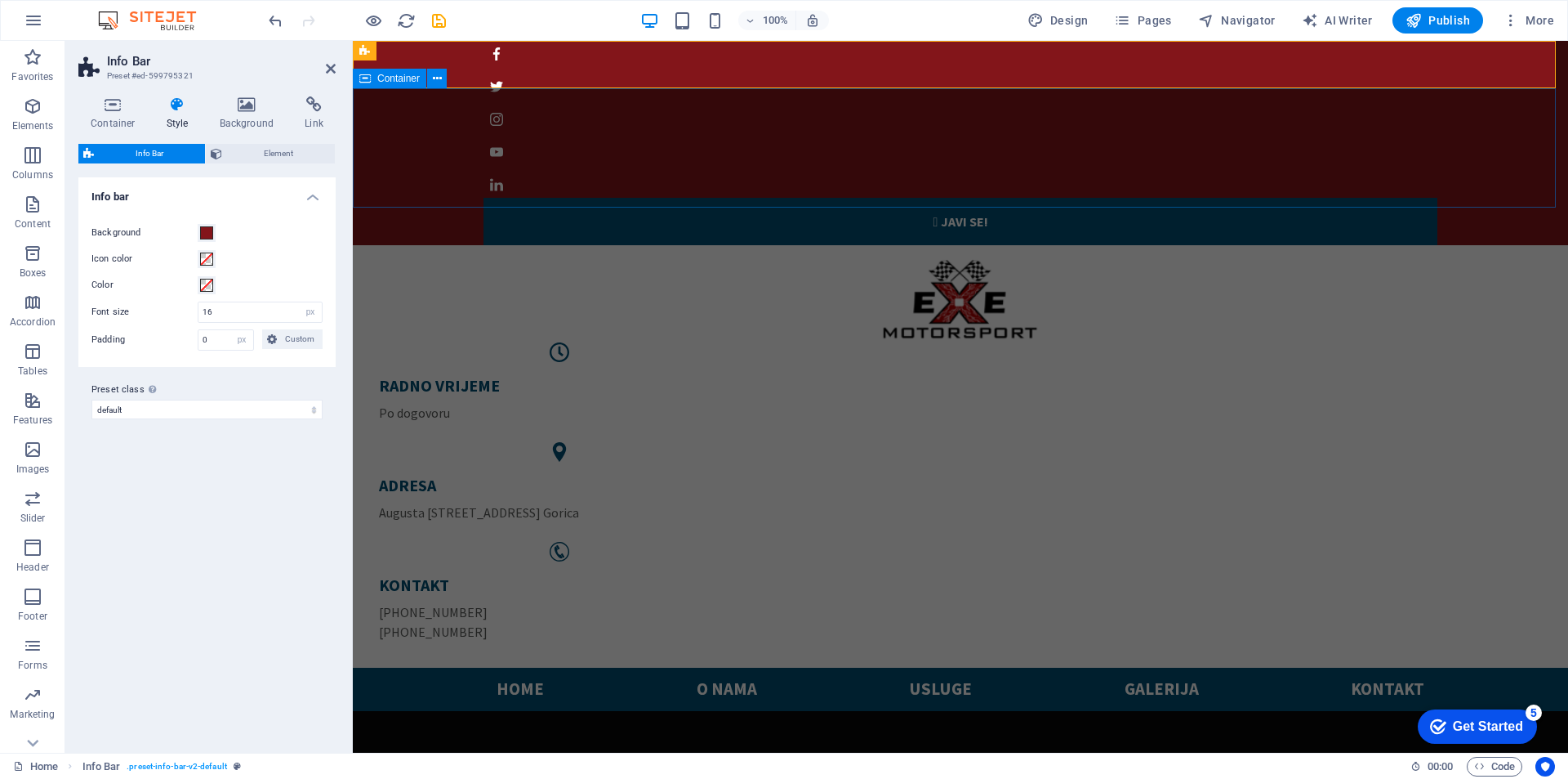
click at [650, 245] on div "RADNO VRIJEME Po dogovoru ADRESA [PERSON_NAME][STREET_ADDRESS] KONTAKT [PHONE_N…" at bounding box center [960, 456] width 1215 height 422
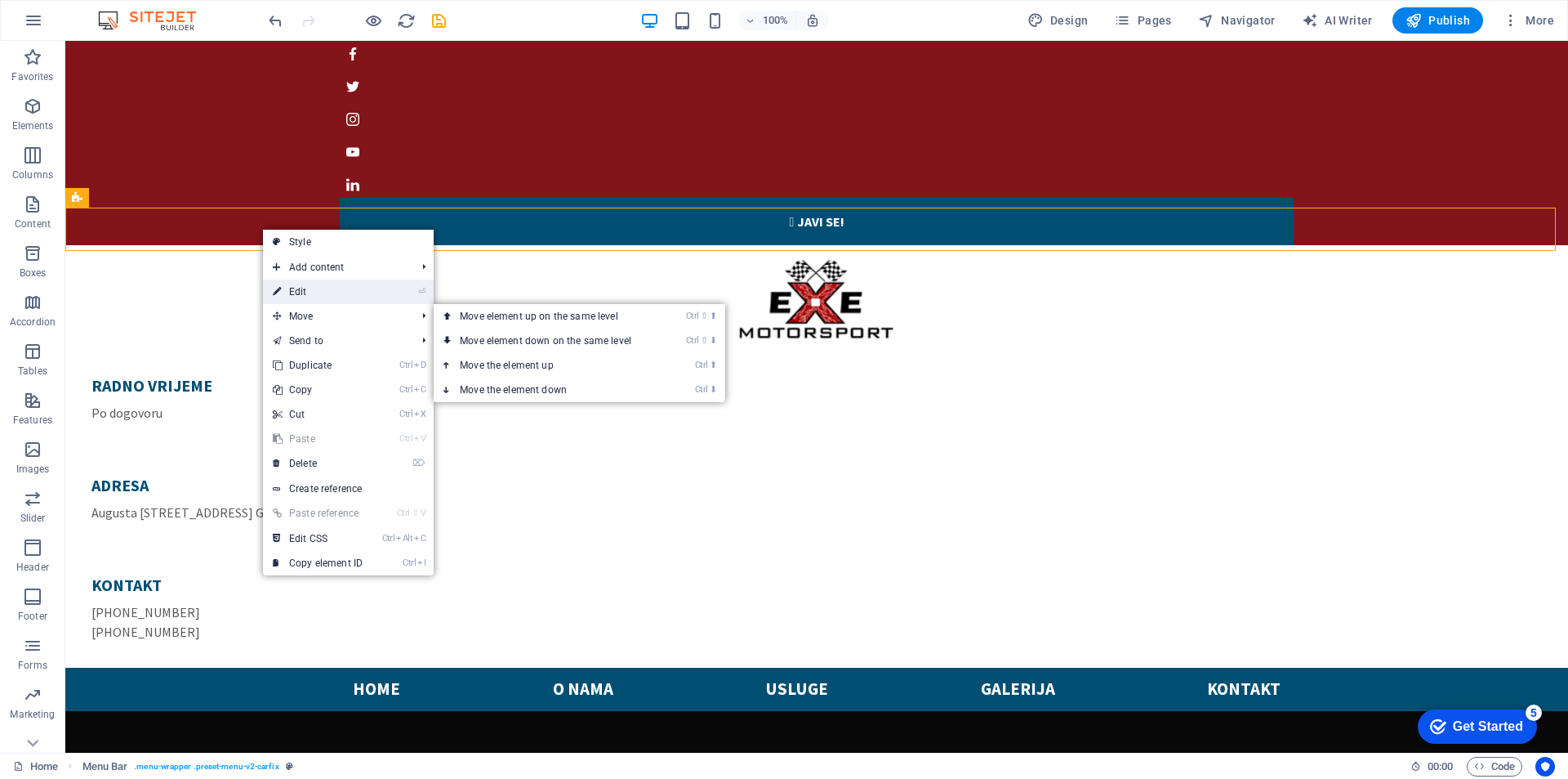
click at [313, 294] on link "⏎ Edit" at bounding box center [318, 291] width 110 height 24
select select "rem"
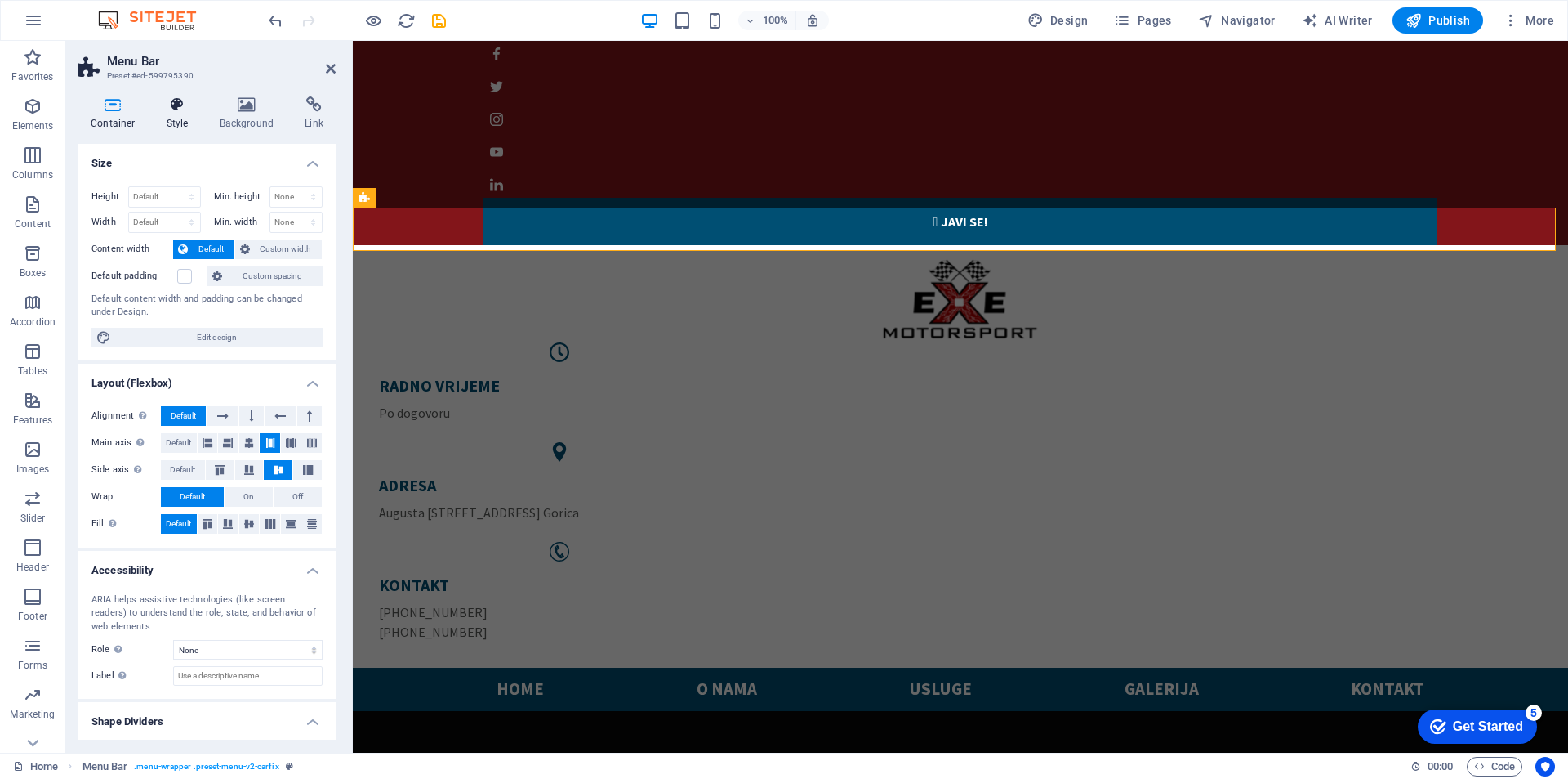
click at [183, 111] on icon at bounding box center [178, 104] width 47 height 16
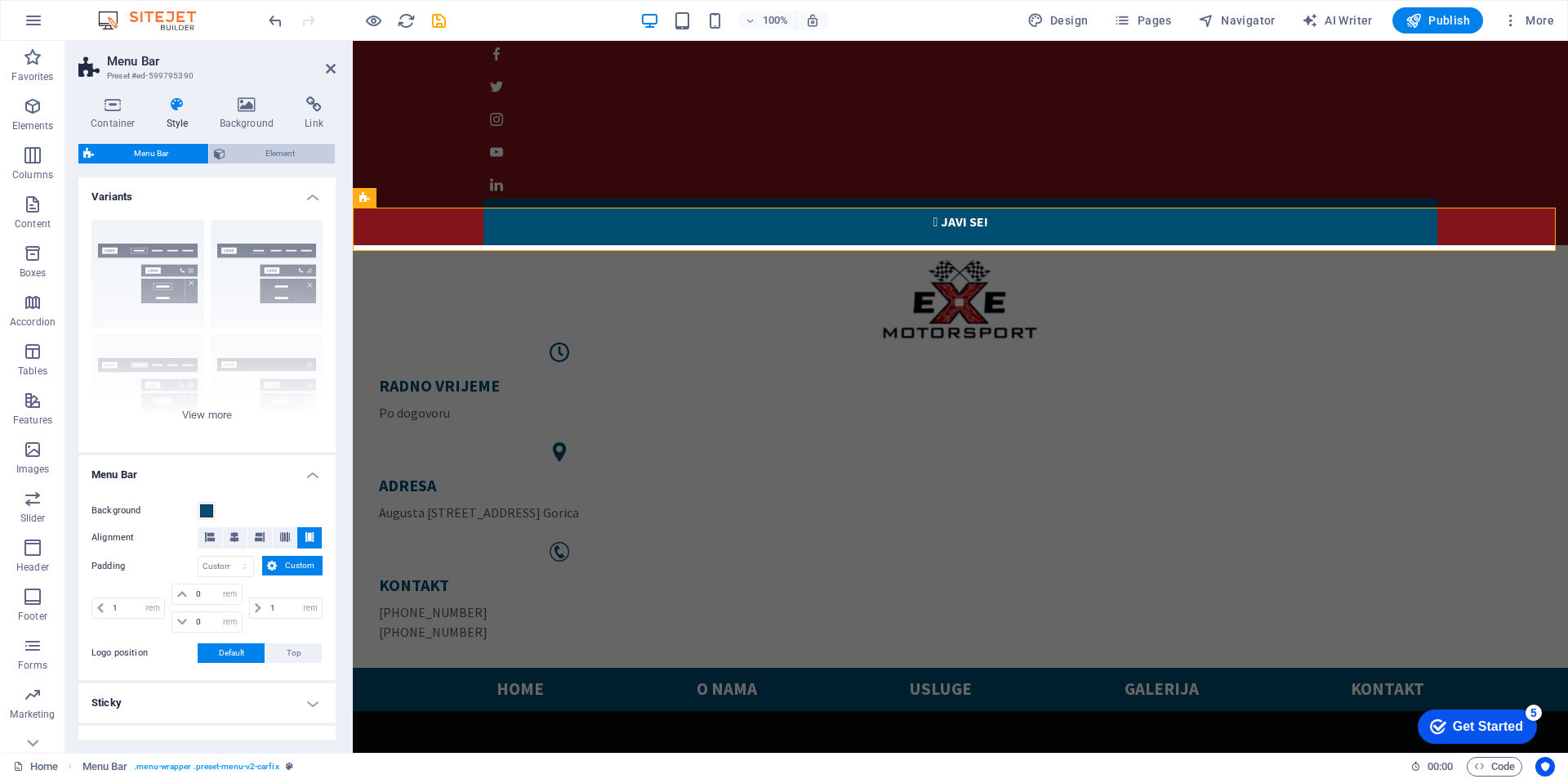
click at [267, 155] on span "Element" at bounding box center [279, 154] width 100 height 20
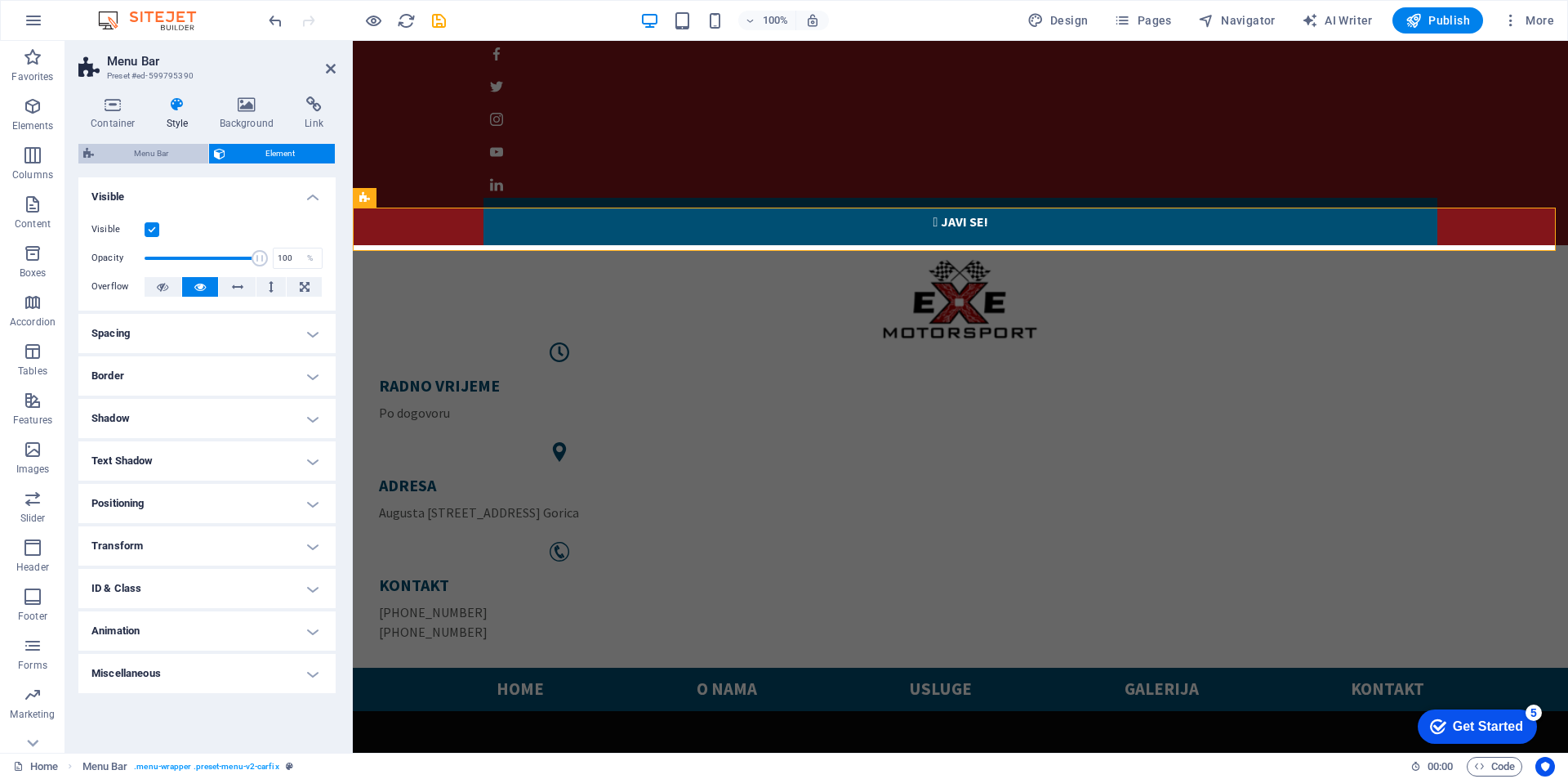
click at [133, 155] on span "Menu Bar" at bounding box center [151, 154] width 104 height 20
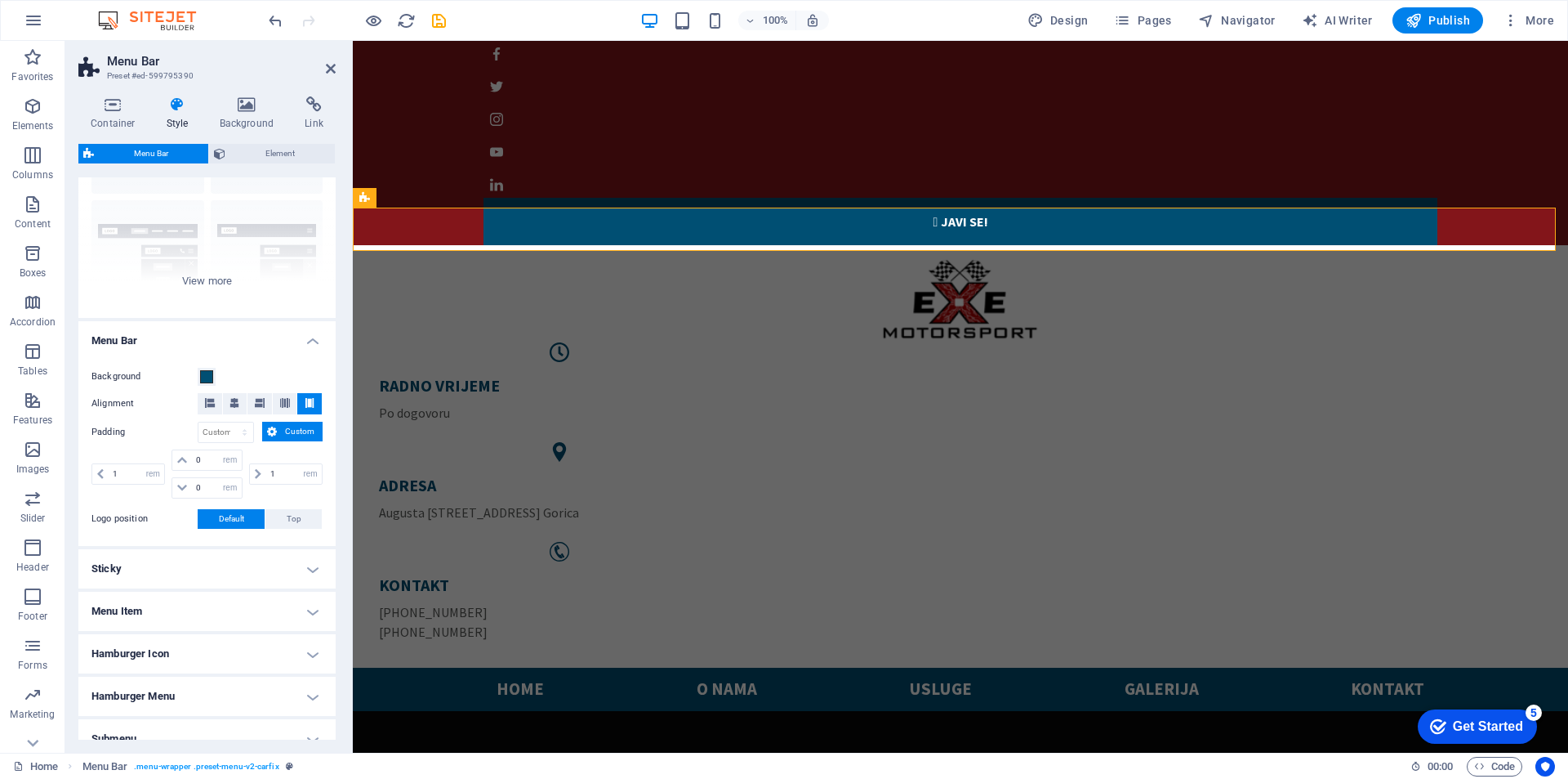
scroll to position [218, 0]
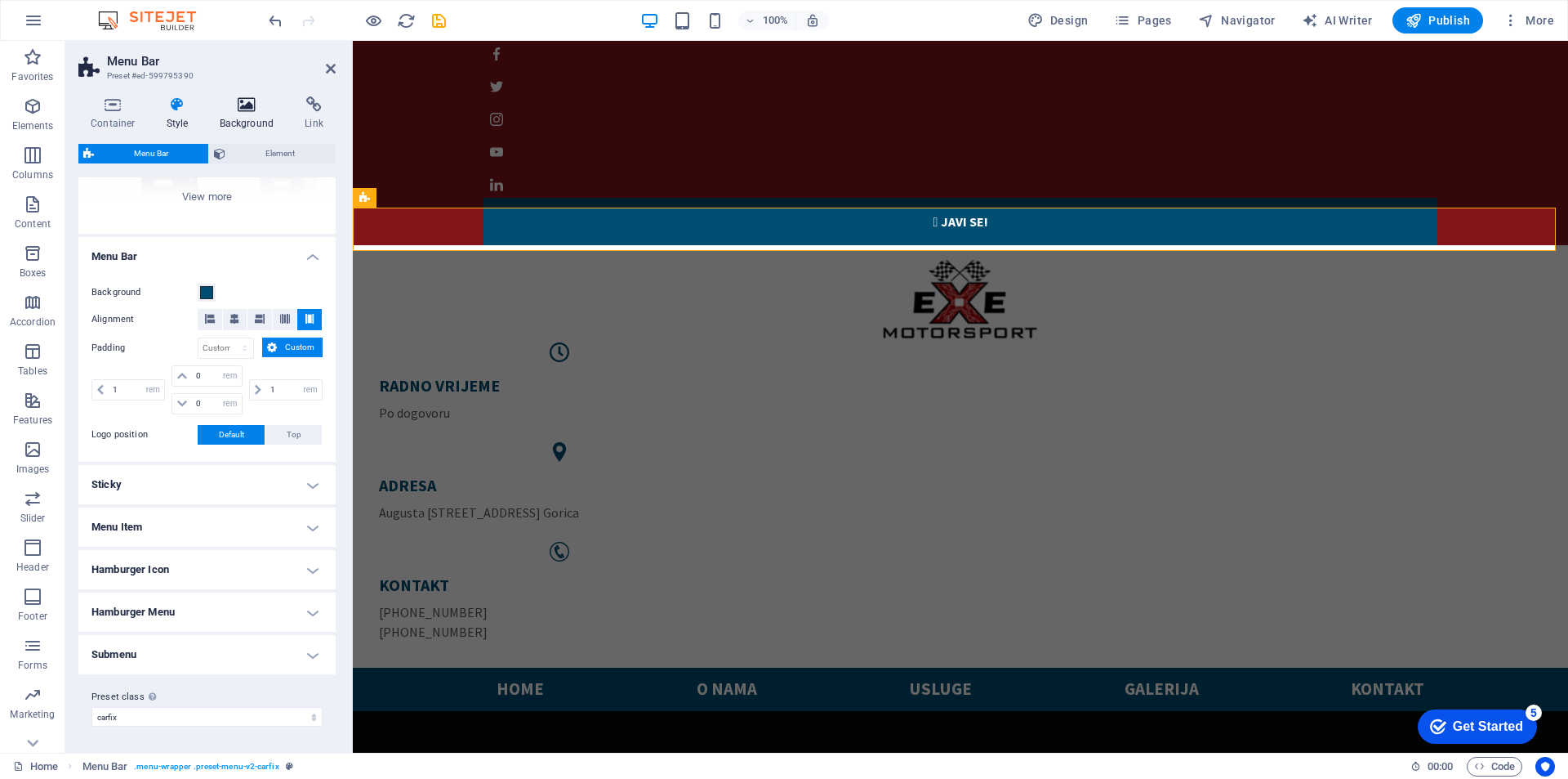
click at [241, 118] on h4 "Background" at bounding box center [250, 113] width 85 height 34
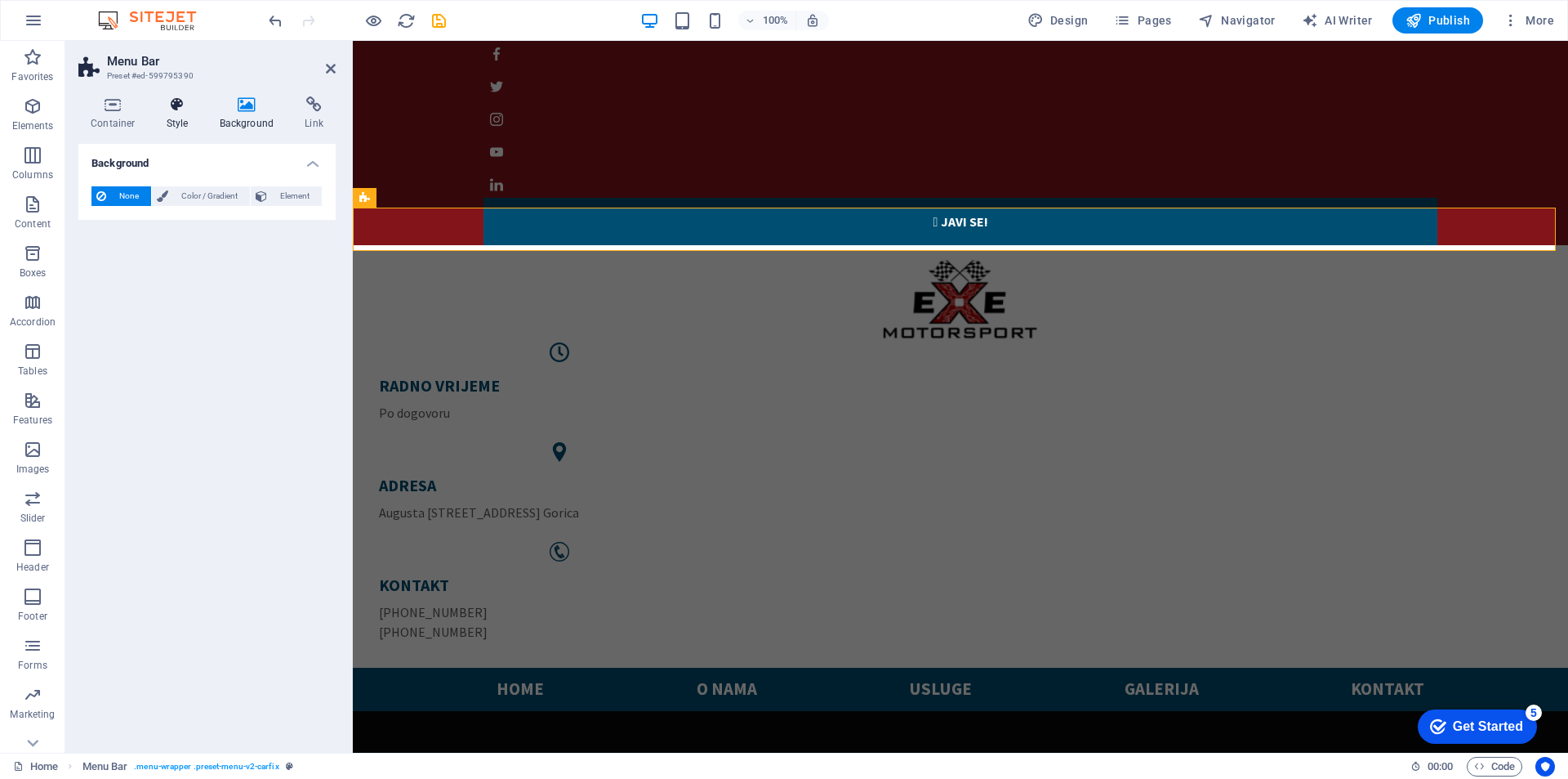
click at [176, 106] on icon at bounding box center [178, 104] width 47 height 16
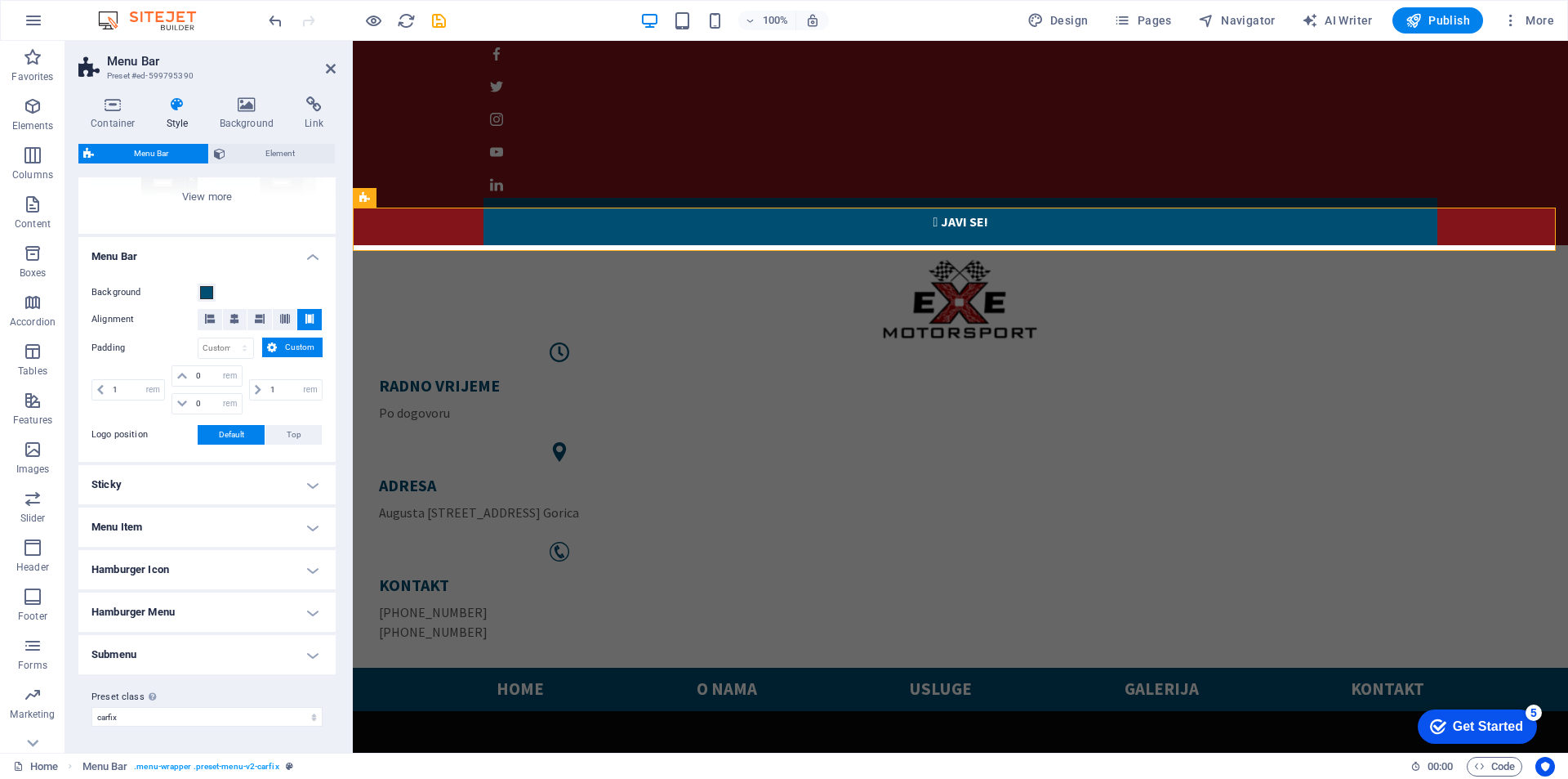
scroll to position [0, 0]
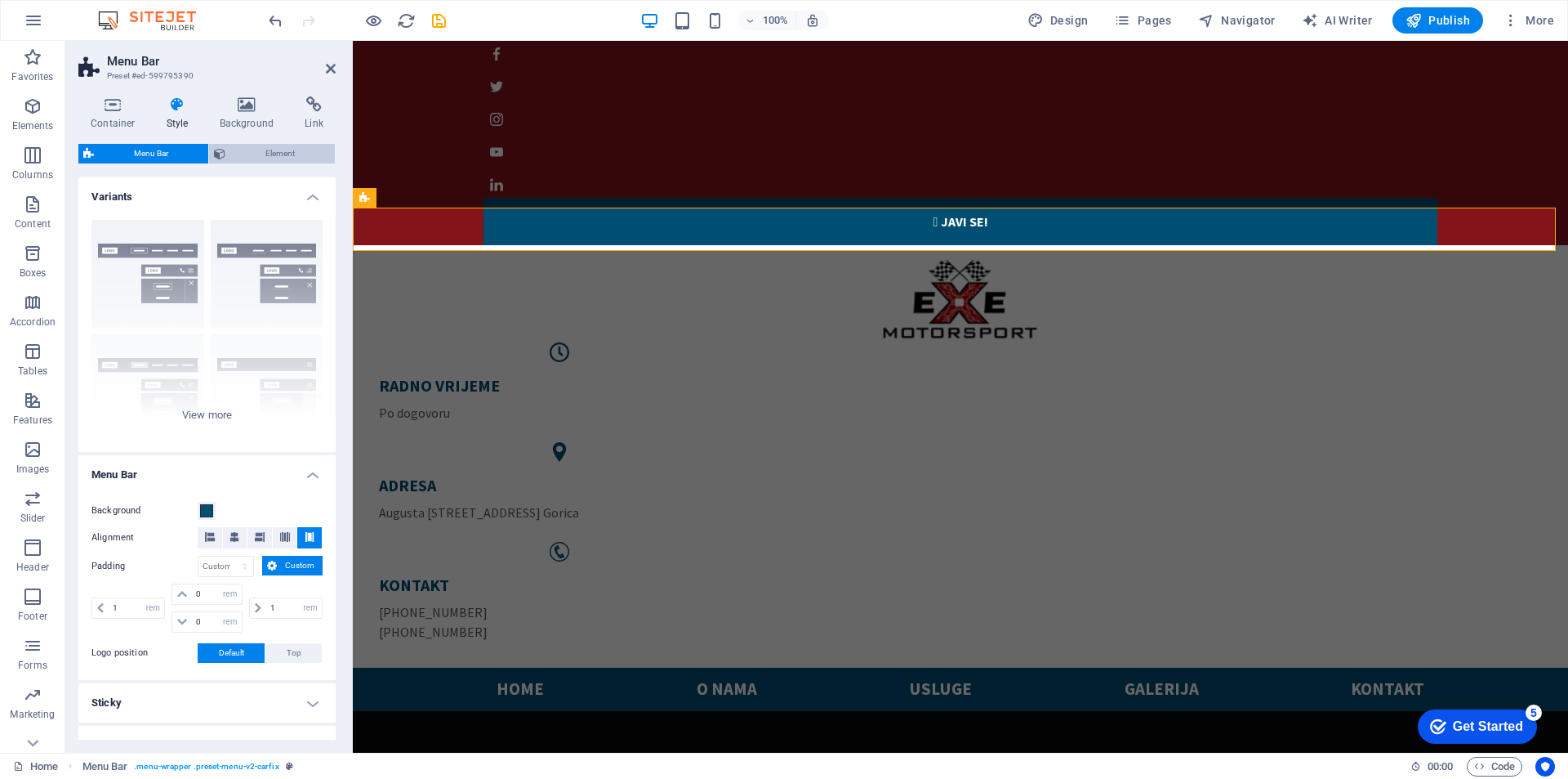
click at [262, 150] on span "Element" at bounding box center [279, 154] width 100 height 20
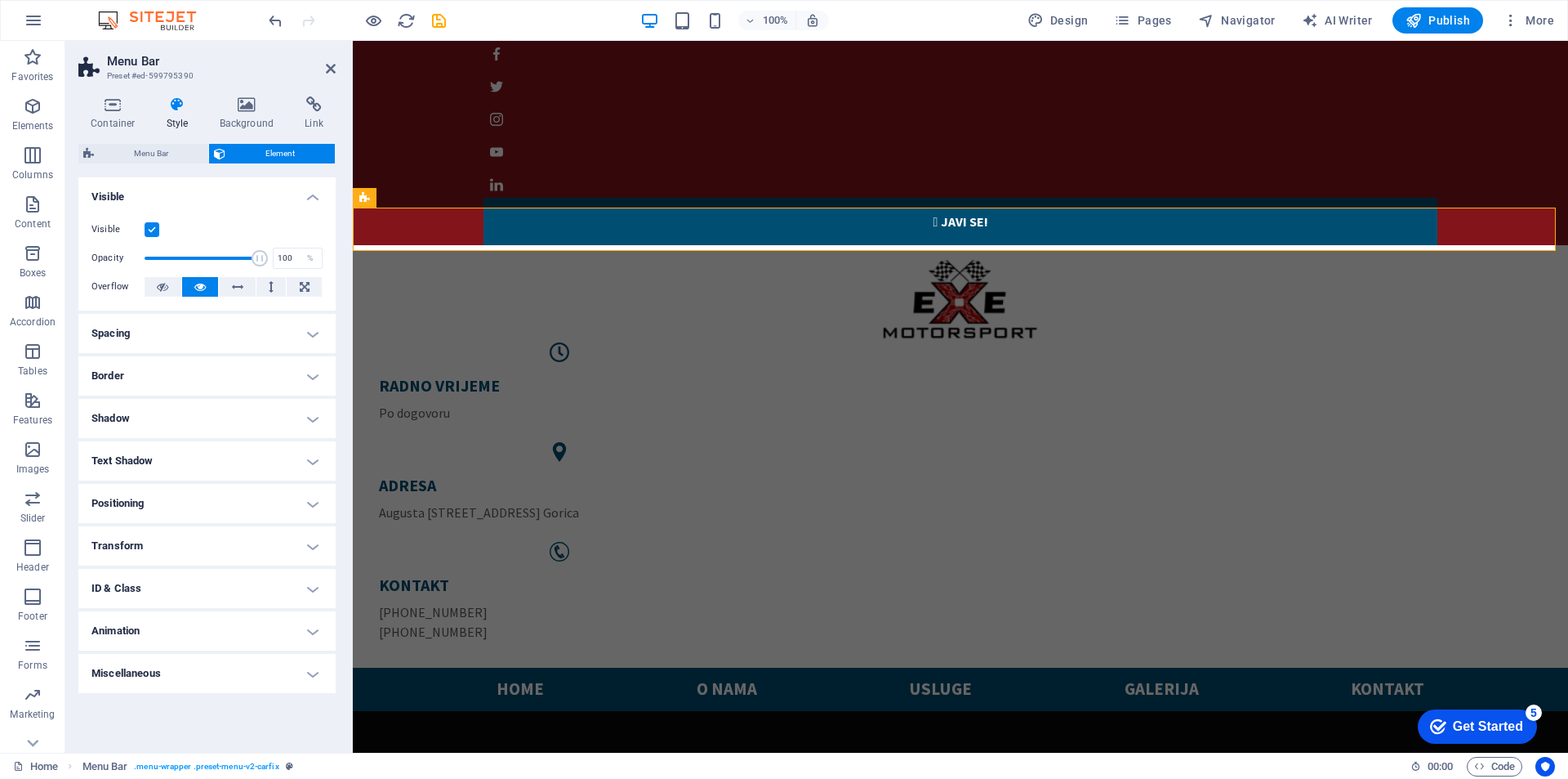
click at [283, 329] on h4 "Spacing" at bounding box center [207, 333] width 257 height 40
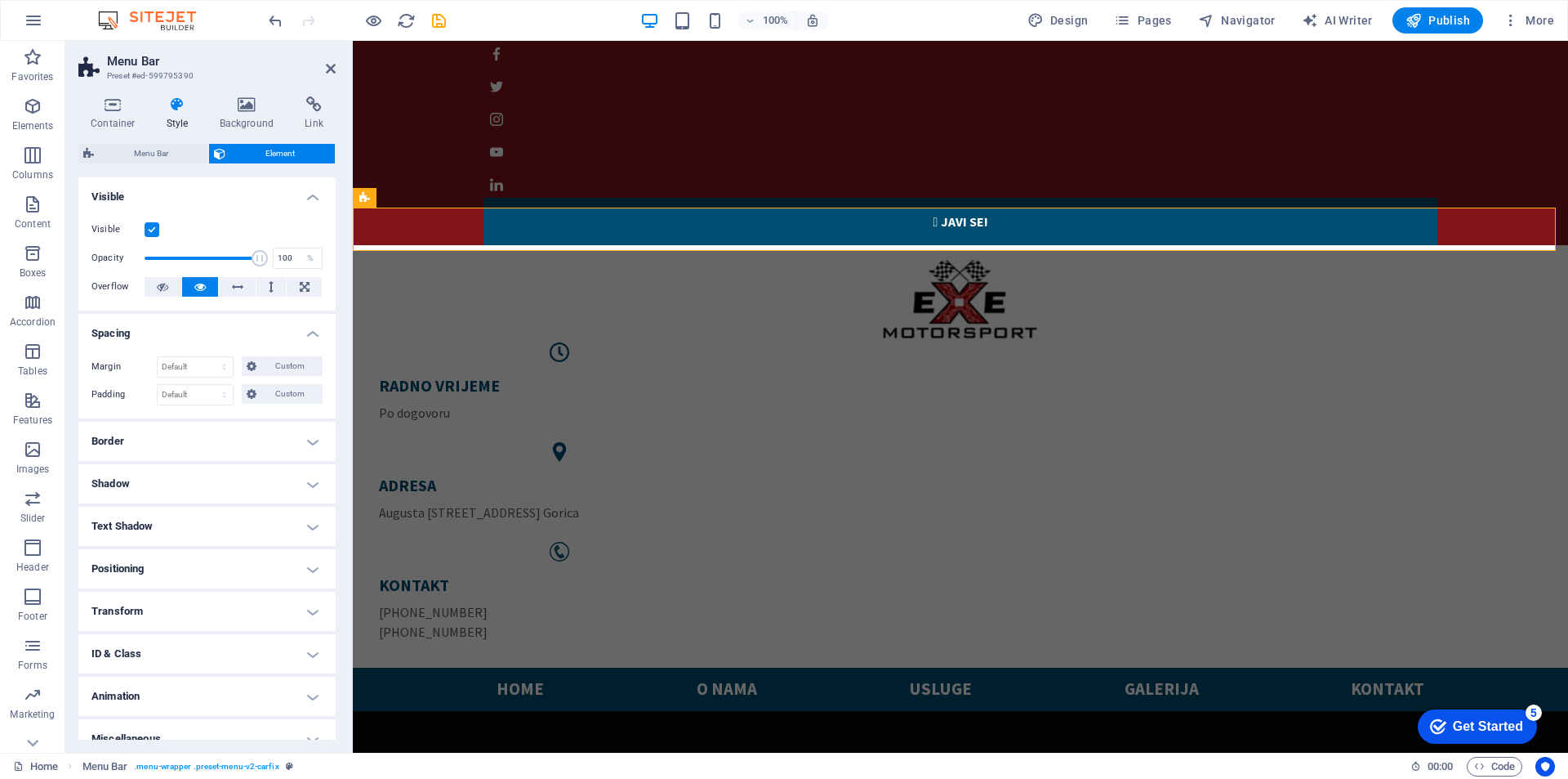
click at [283, 329] on h4 "Spacing" at bounding box center [207, 328] width 257 height 30
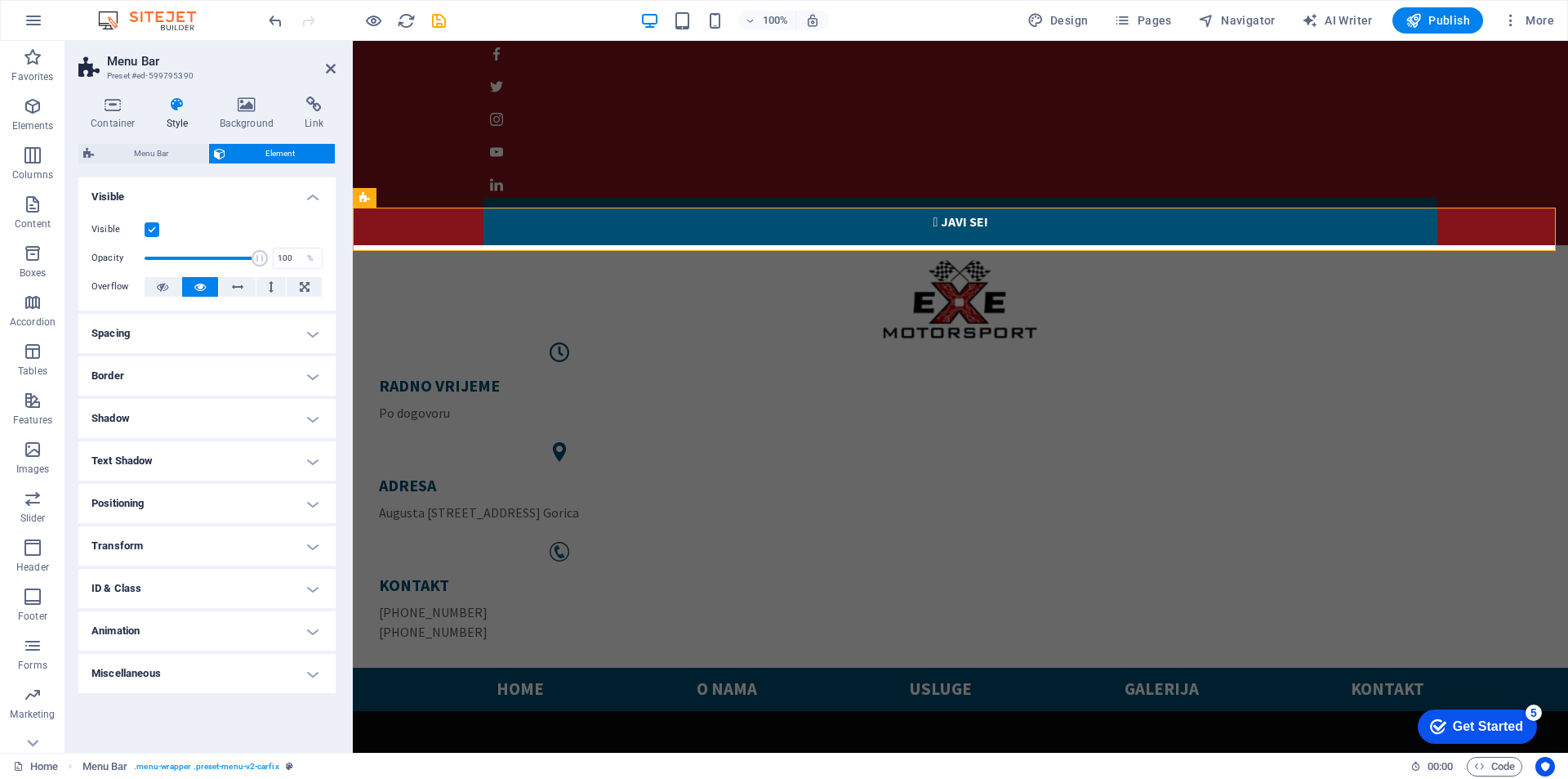
click at [288, 365] on h4 "Border" at bounding box center [207, 376] width 257 height 40
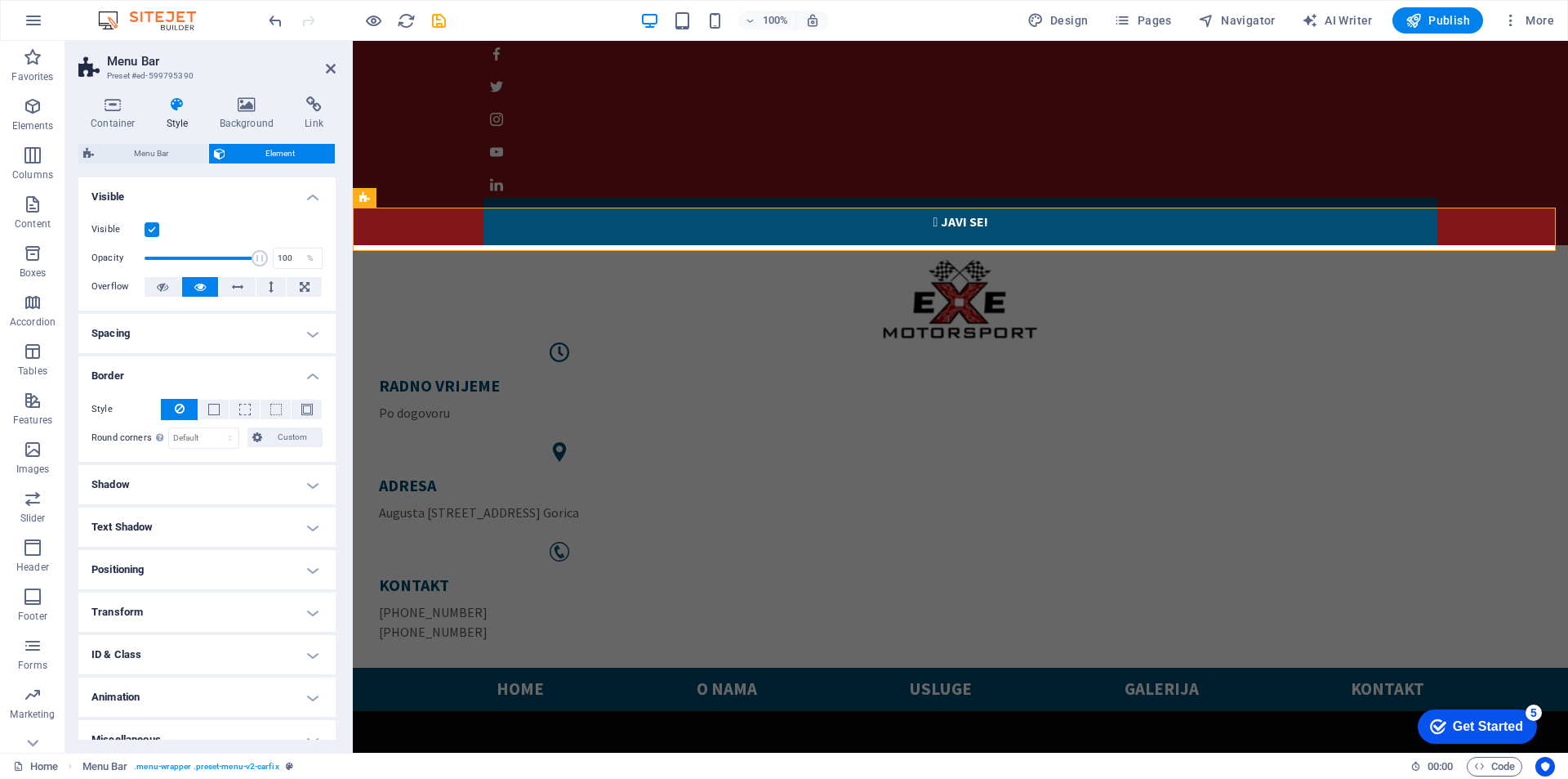
click at [288, 365] on h4 "Border" at bounding box center [207, 371] width 257 height 30
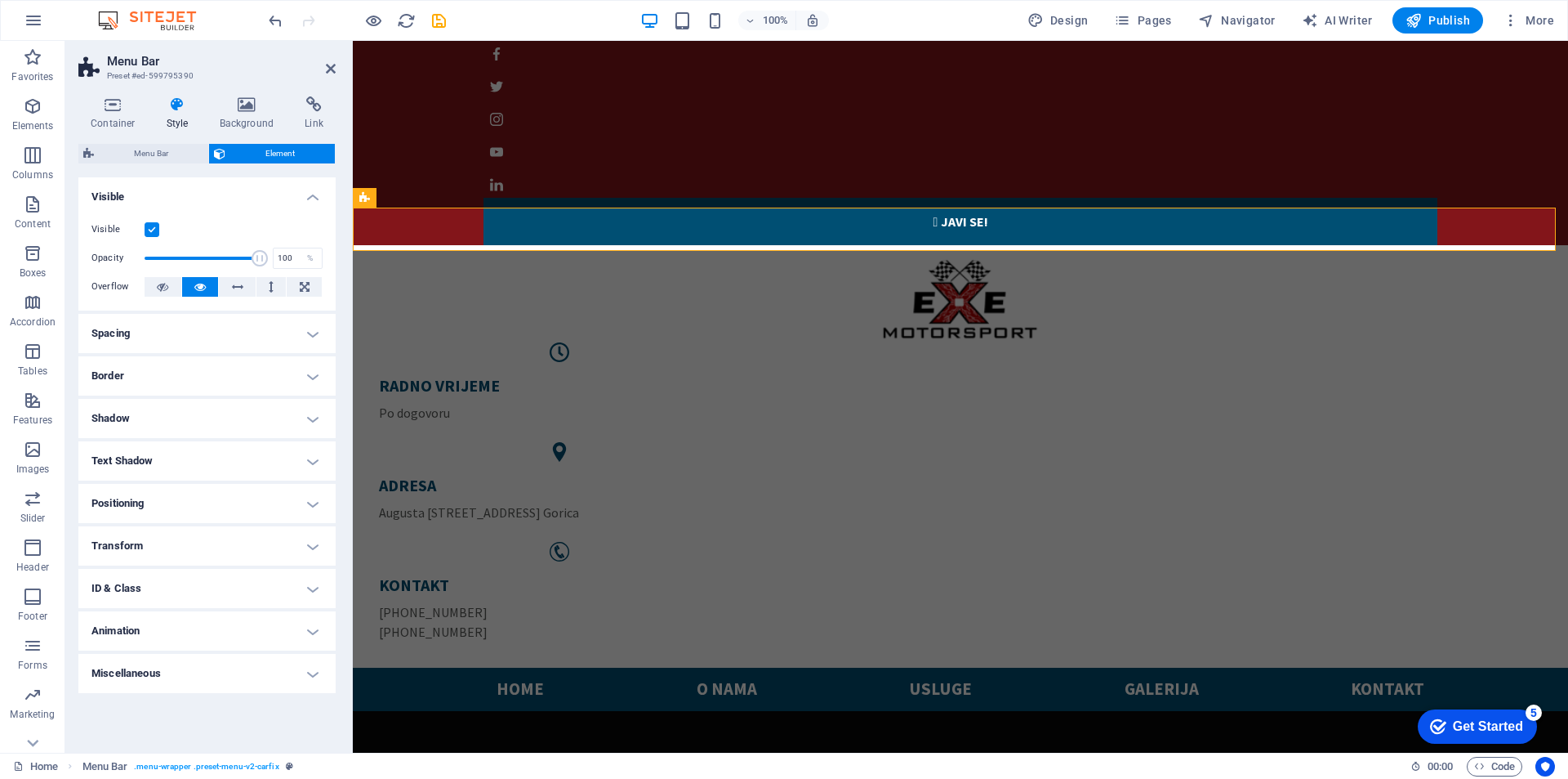
click at [308, 420] on h4 "Shadow" at bounding box center [207, 419] width 257 height 40
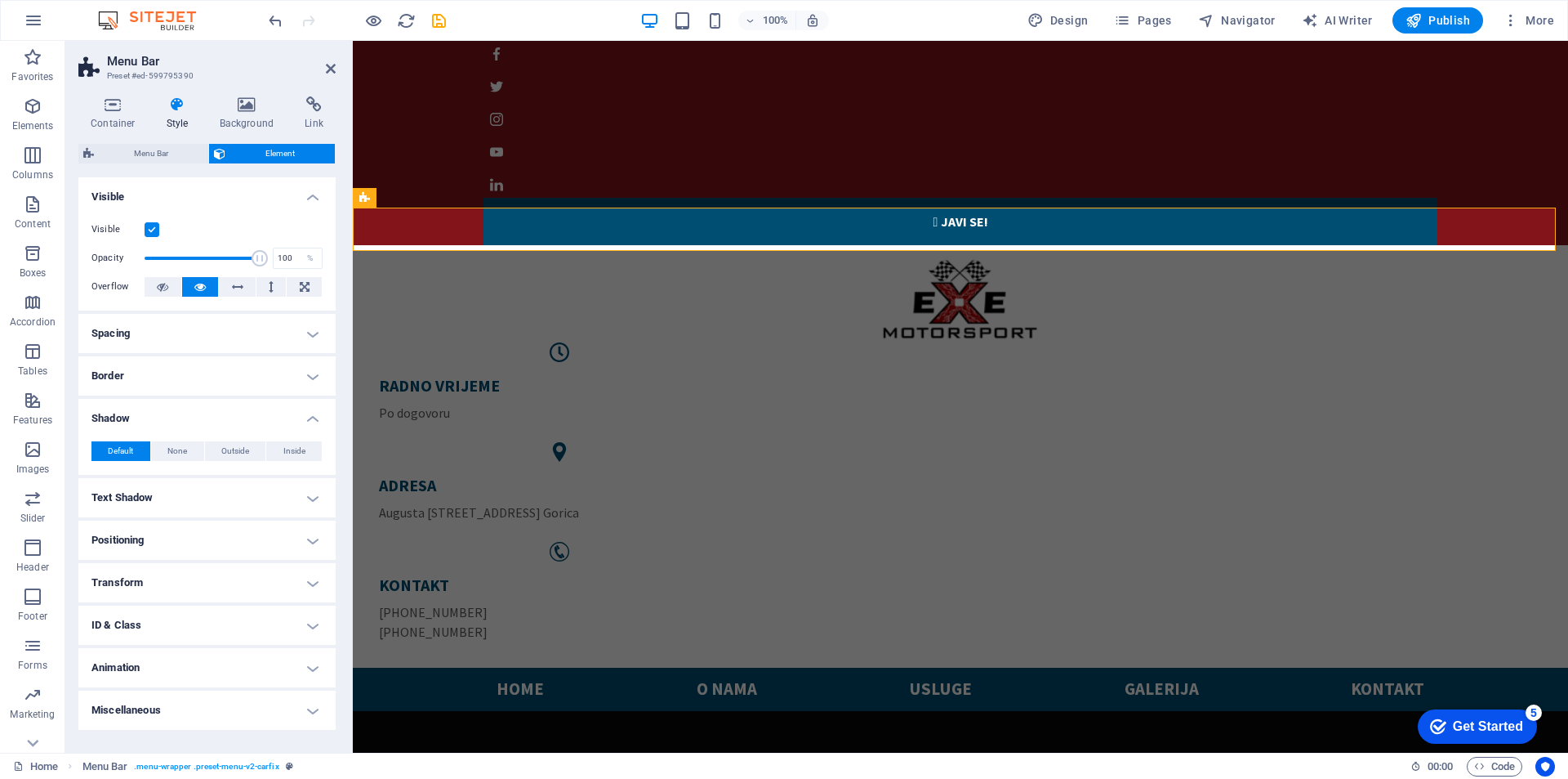
click at [308, 420] on h4 "Shadow" at bounding box center [207, 413] width 257 height 30
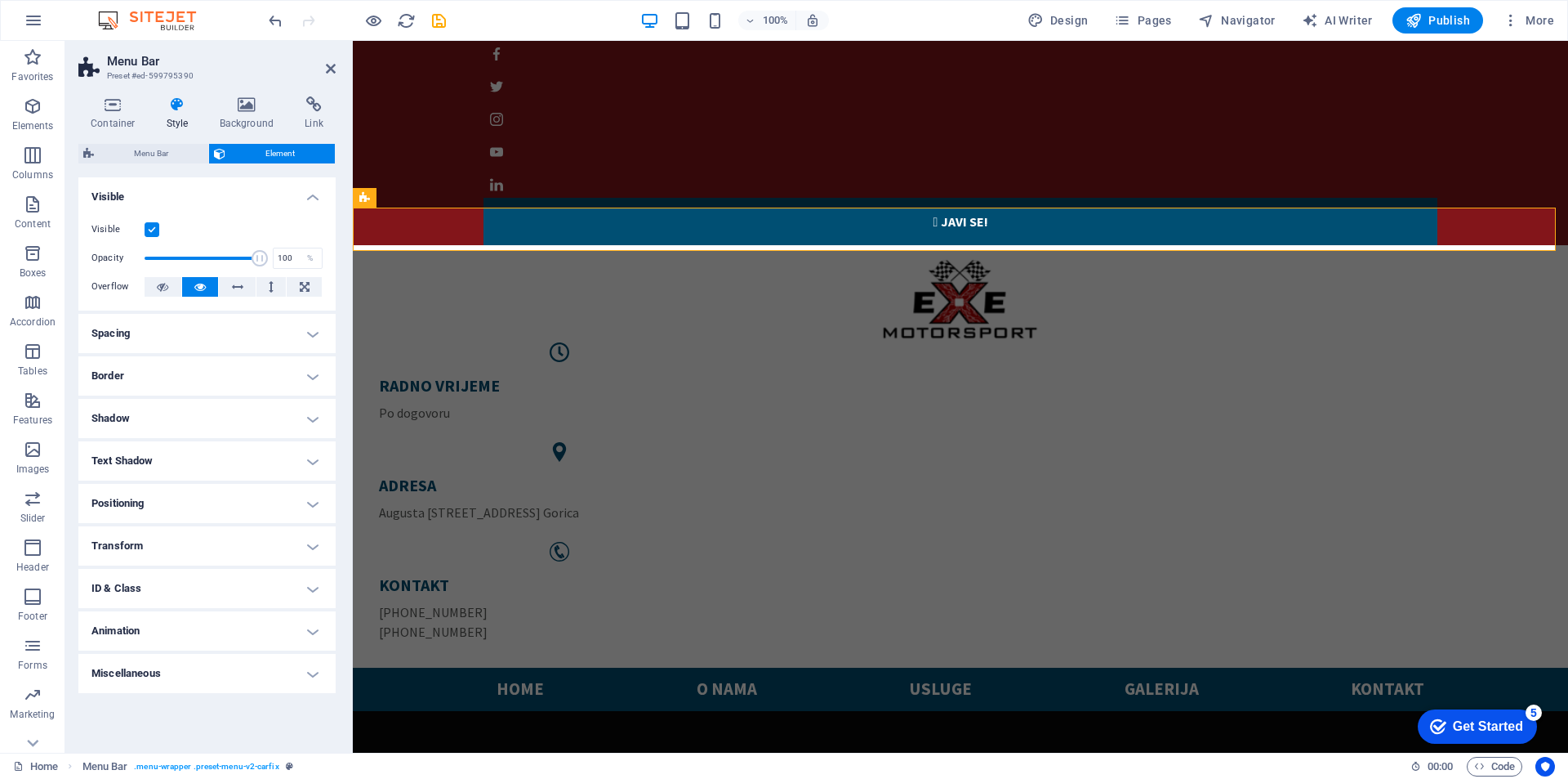
click at [303, 451] on h4 "Text Shadow" at bounding box center [207, 461] width 257 height 40
click at [303, 451] on h4 "Text Shadow" at bounding box center [207, 456] width 257 height 30
click at [328, 69] on icon at bounding box center [330, 68] width 10 height 13
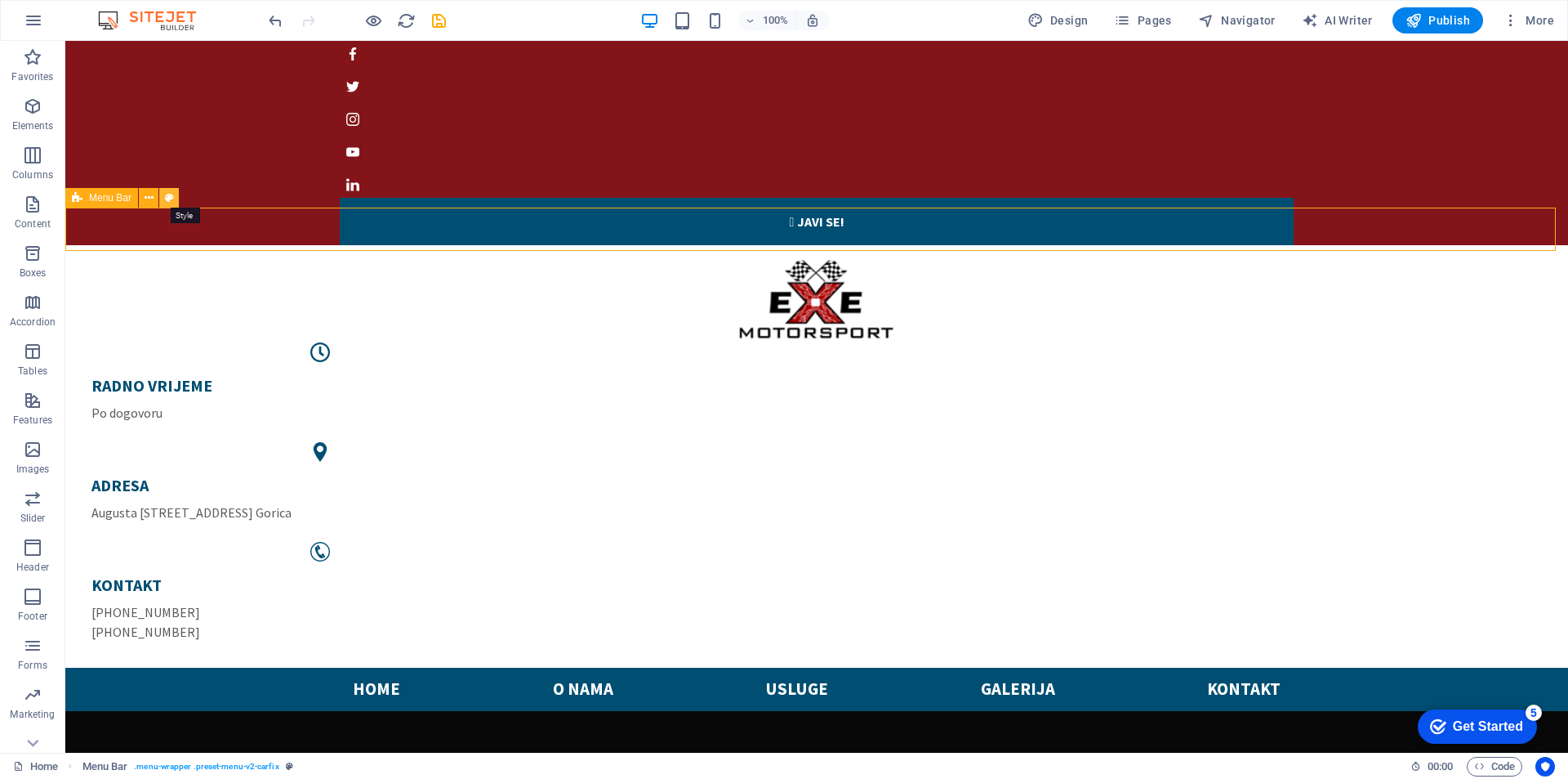
click at [171, 195] on icon at bounding box center [170, 198] width 9 height 17
select select "rem"
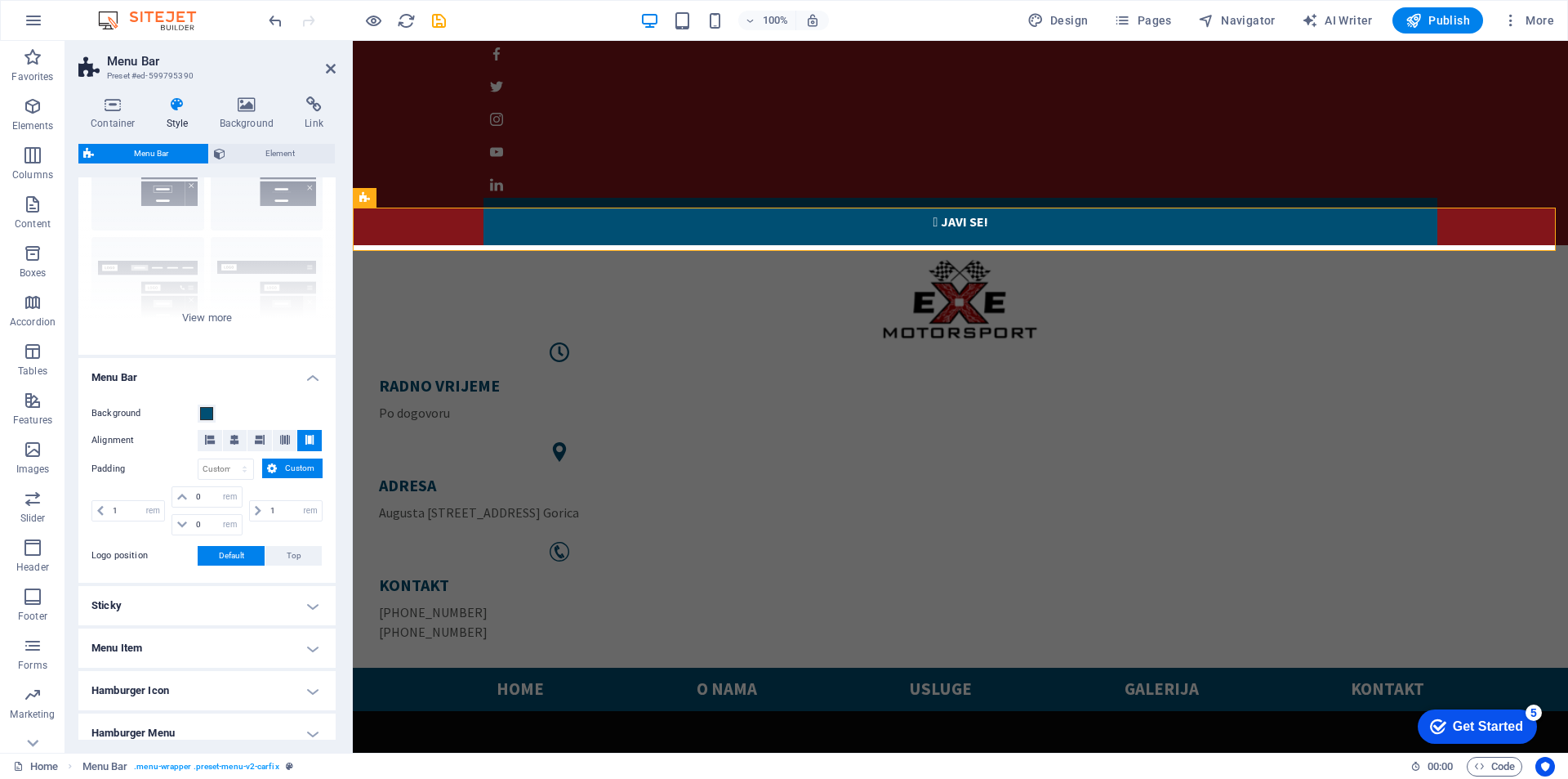
scroll to position [218, 0]
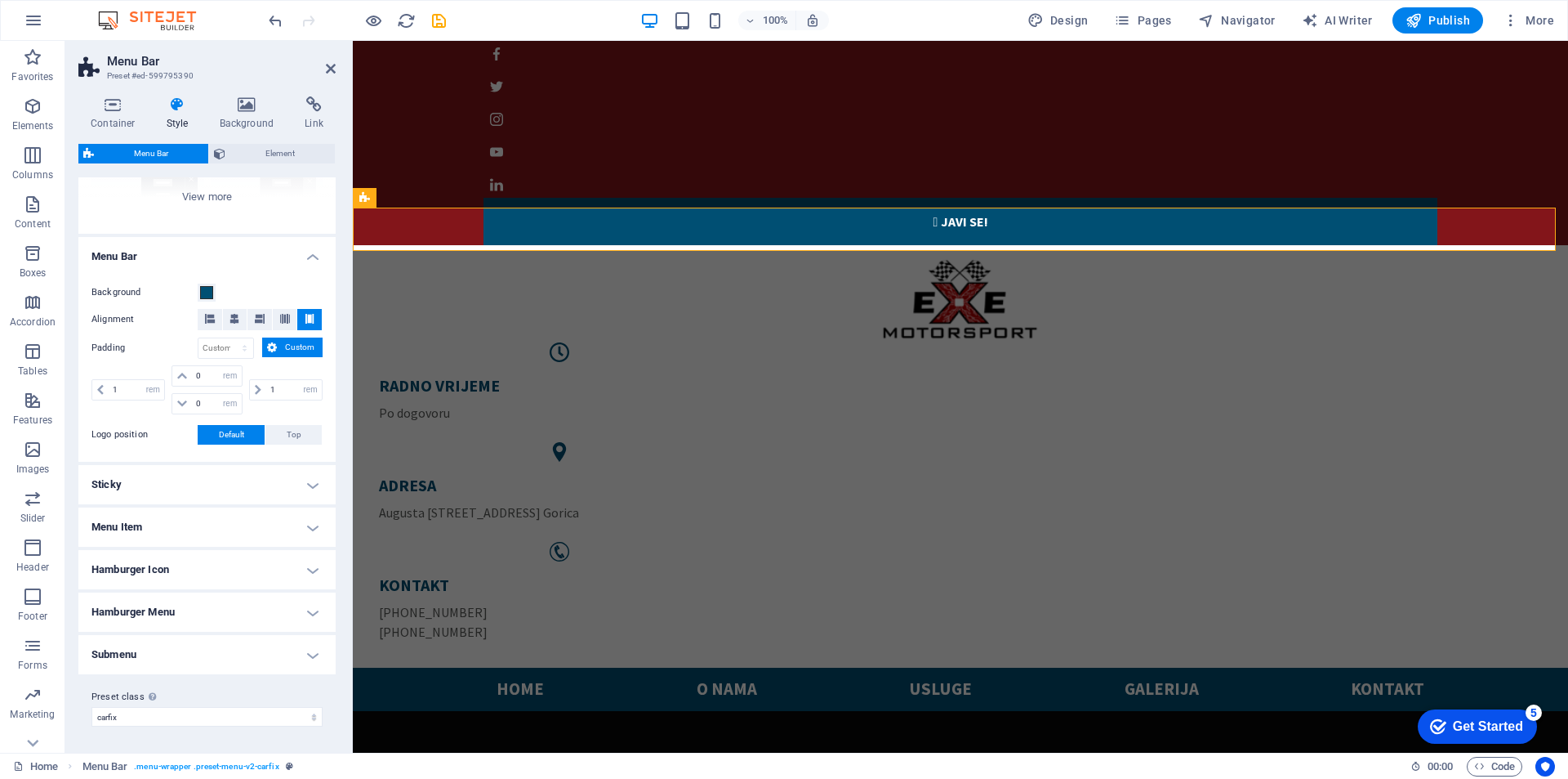
click at [133, 493] on h4 "Sticky" at bounding box center [207, 484] width 257 height 40
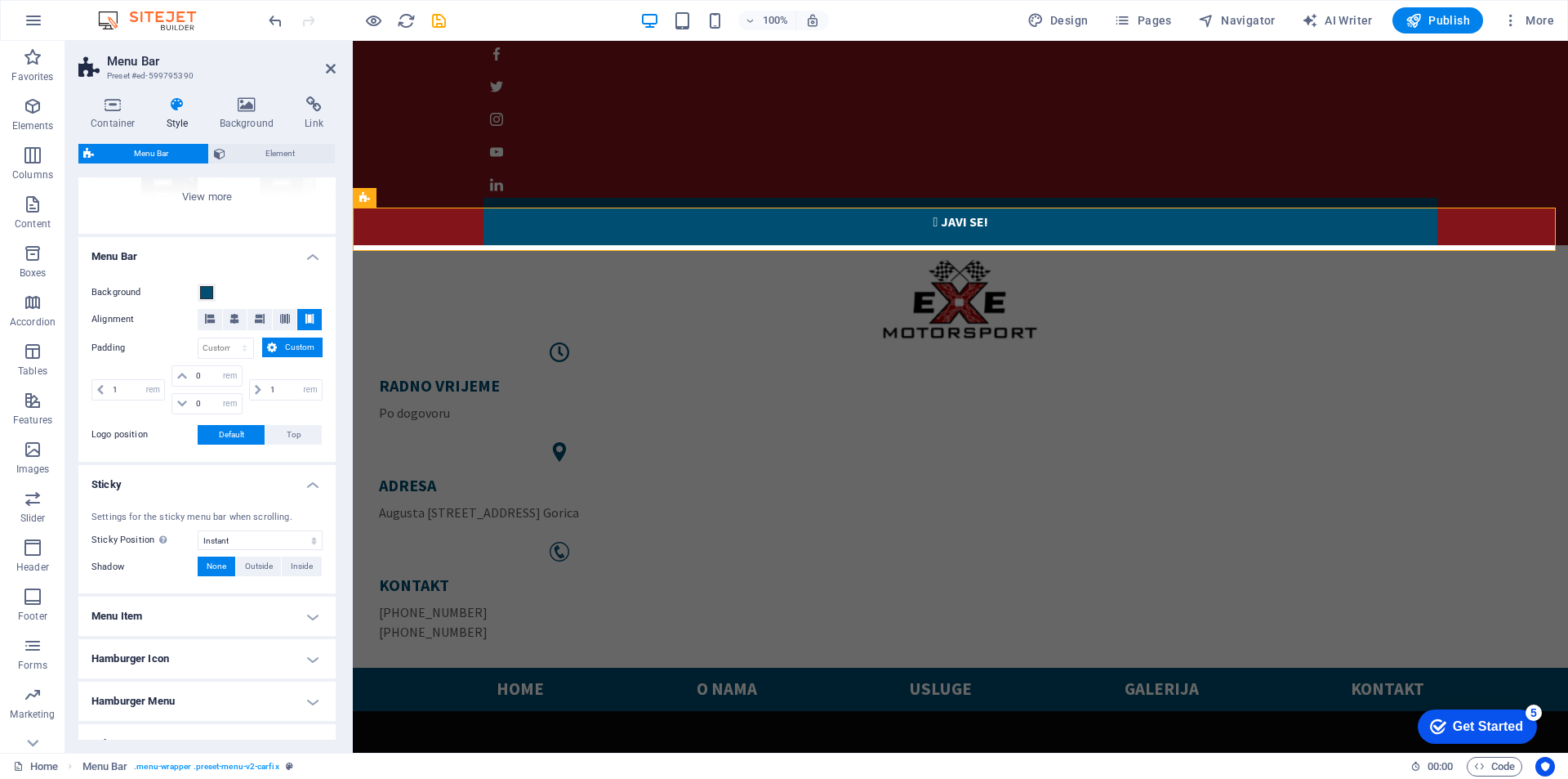
click at [132, 492] on li "Sticky Settings for the sticky menu bar when scrolling. Sticky Position Affects…" at bounding box center [207, 529] width 257 height 129
click at [113, 618] on h4 "Menu Item" at bounding box center [207, 616] width 257 height 40
click at [113, 618] on h4 "Menu Item" at bounding box center [207, 611] width 257 height 30
click at [295, 486] on h4 "Sticky" at bounding box center [207, 479] width 257 height 30
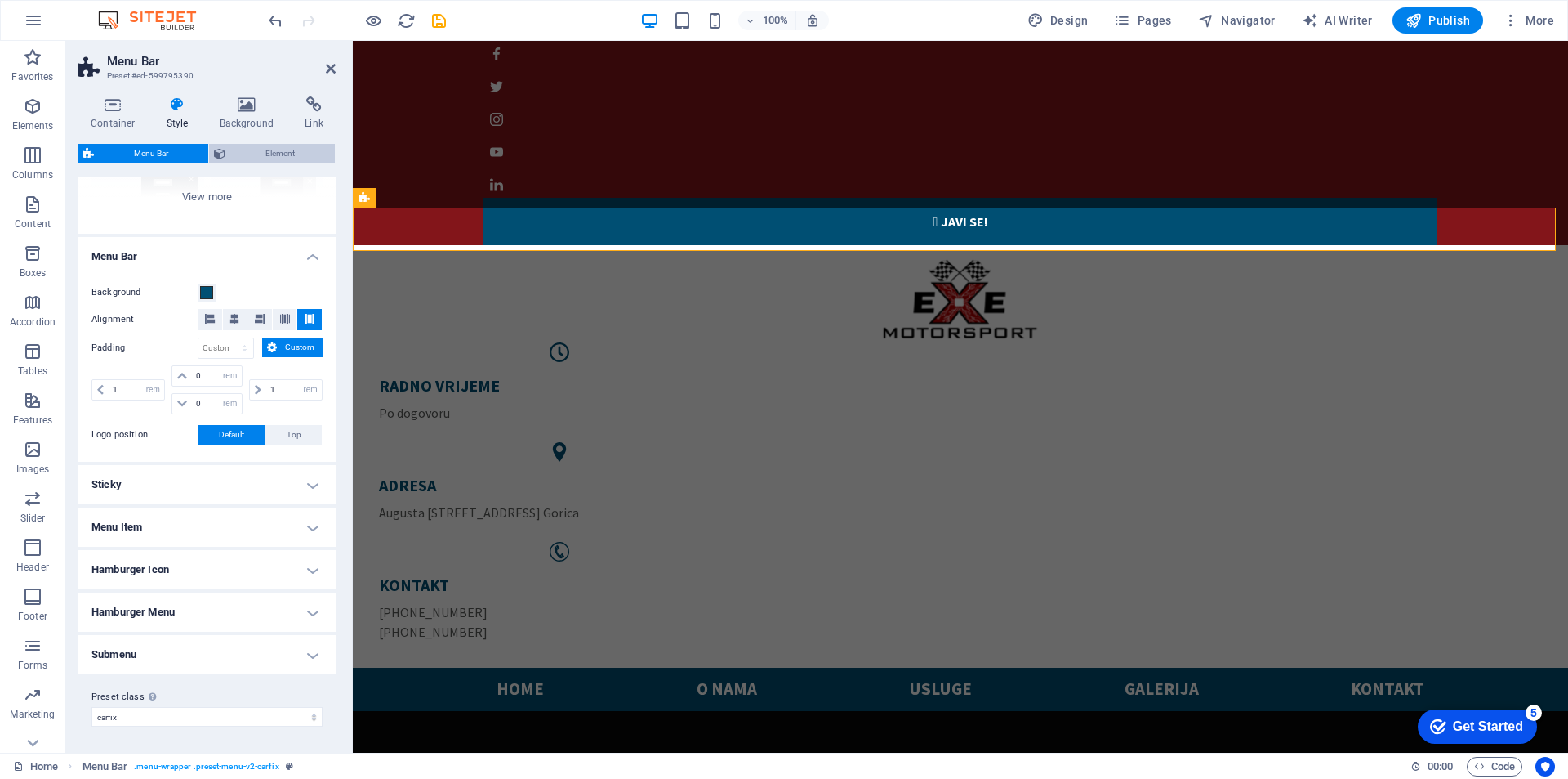
click at [239, 149] on span "Element" at bounding box center [279, 154] width 100 height 20
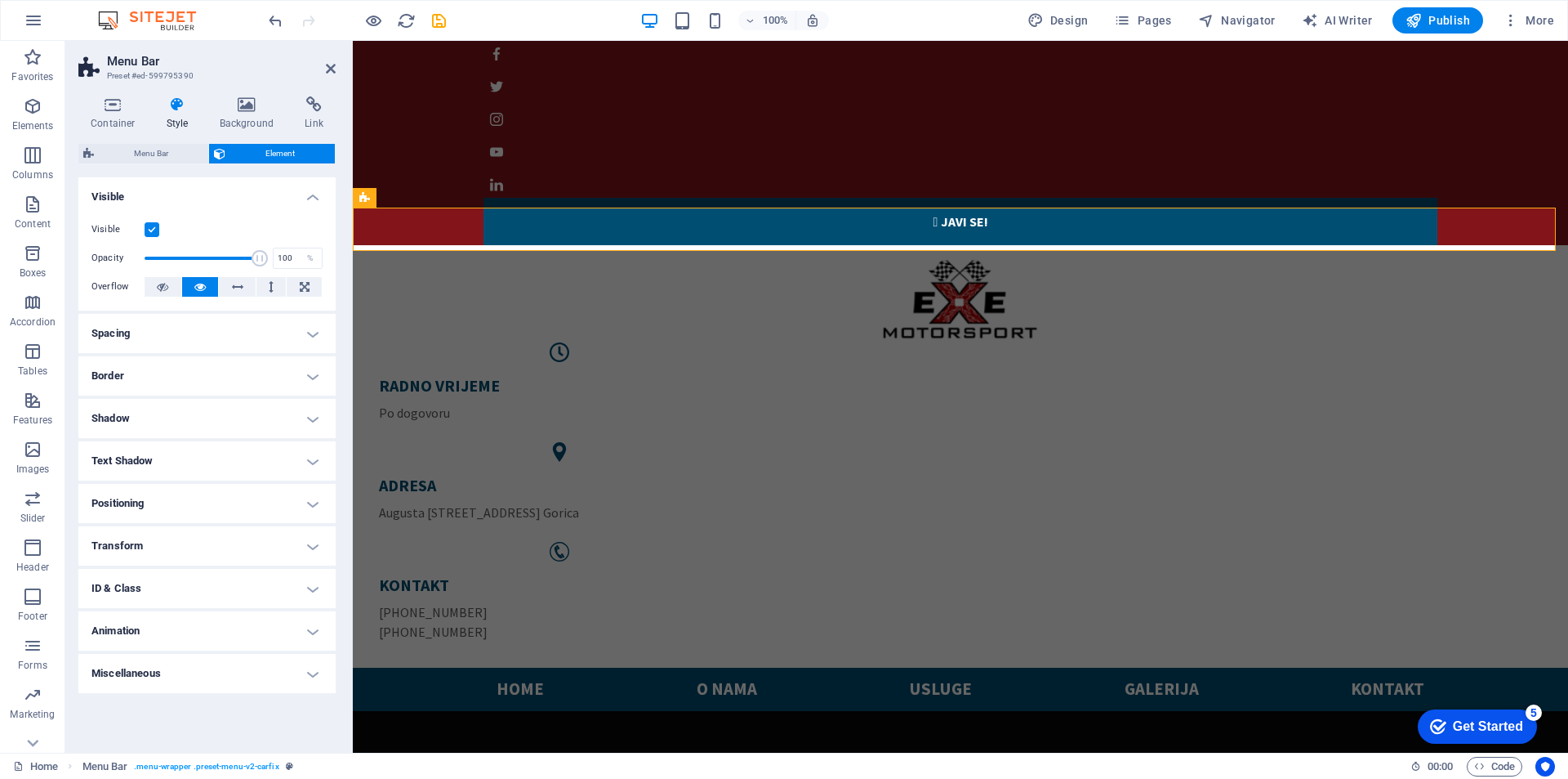
click at [309, 333] on h4 "Spacing" at bounding box center [207, 333] width 257 height 40
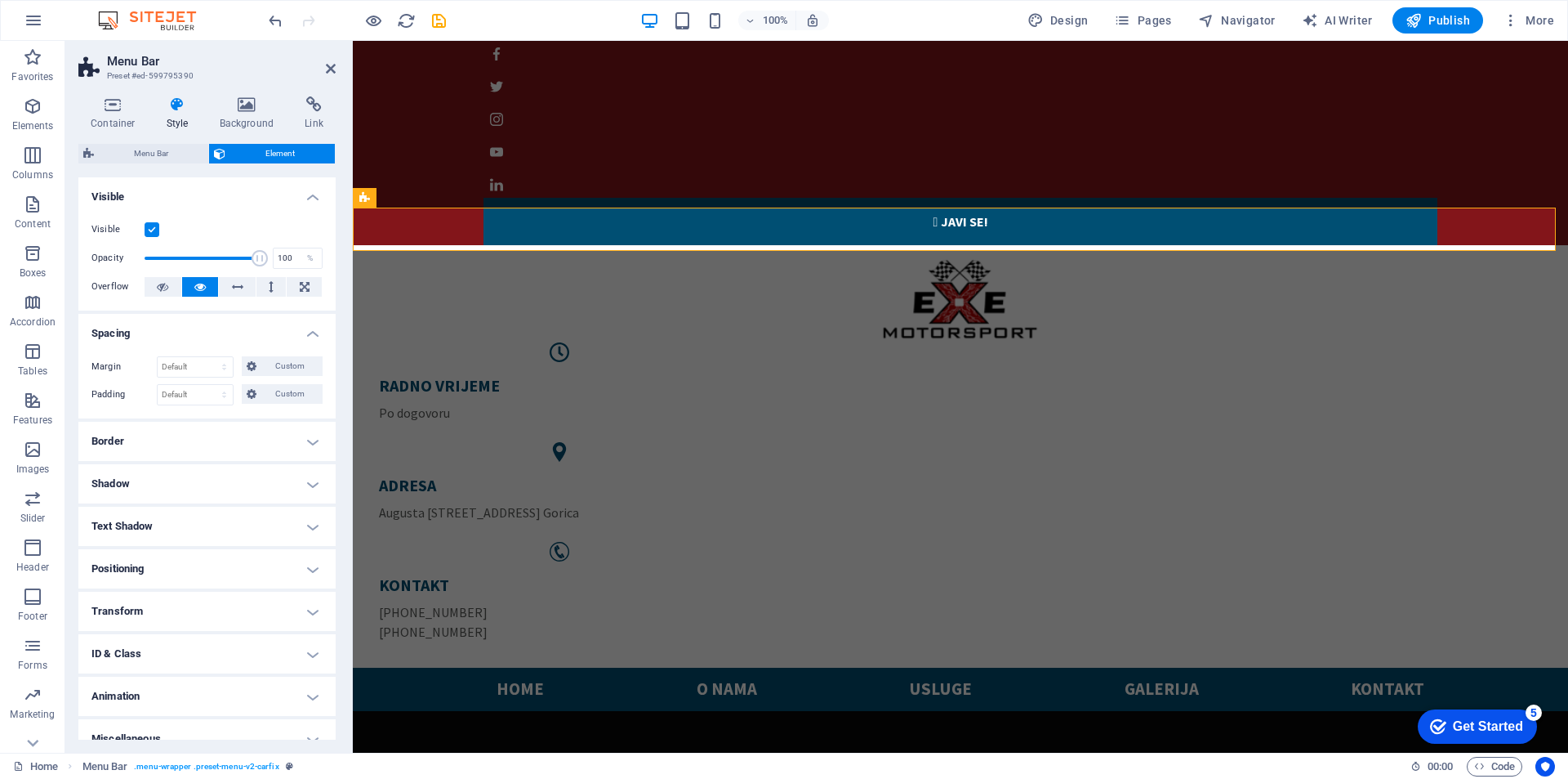
click at [309, 333] on h4 "Spacing" at bounding box center [207, 328] width 257 height 30
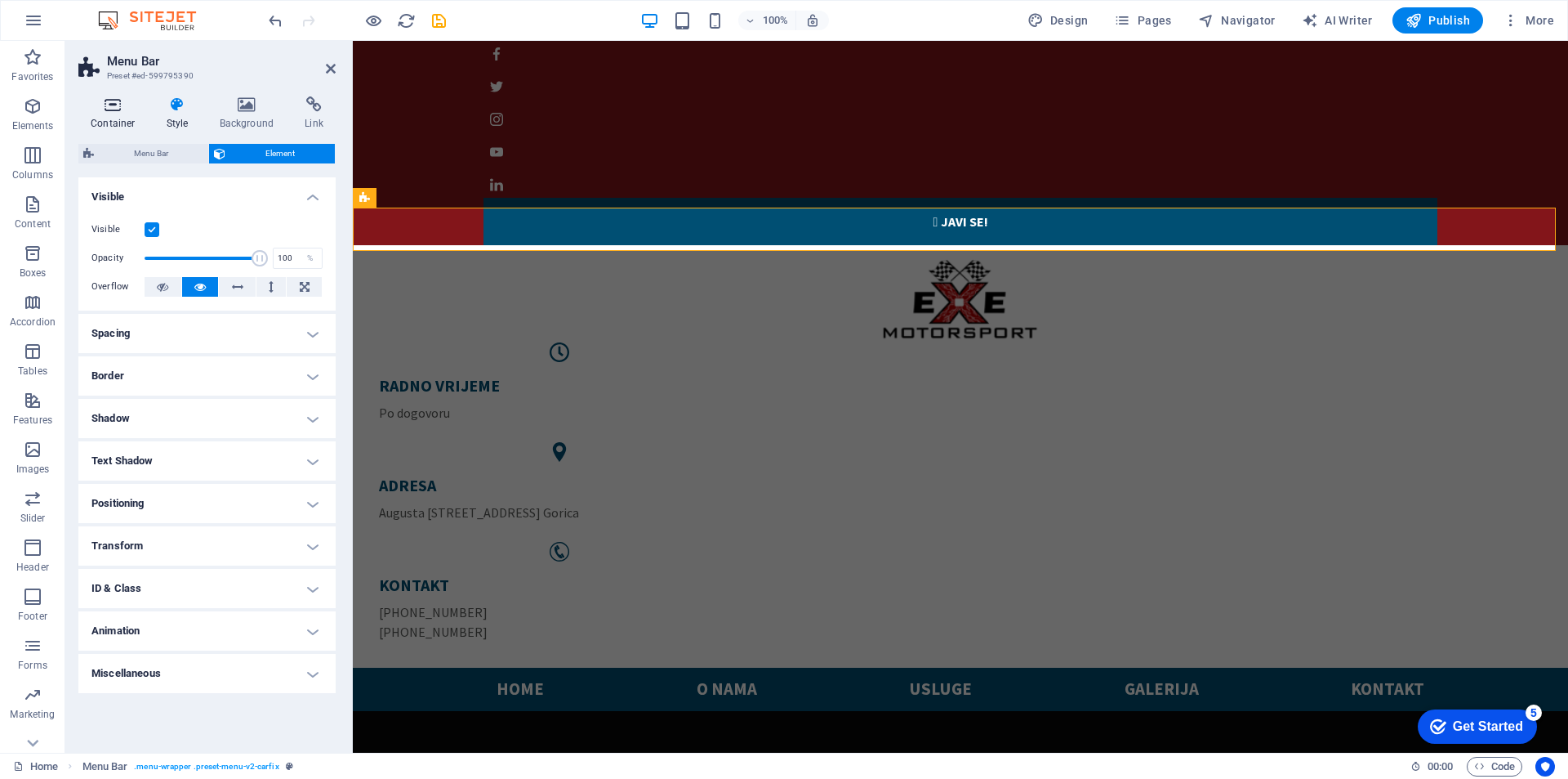
click at [100, 108] on icon at bounding box center [112, 104] width 69 height 16
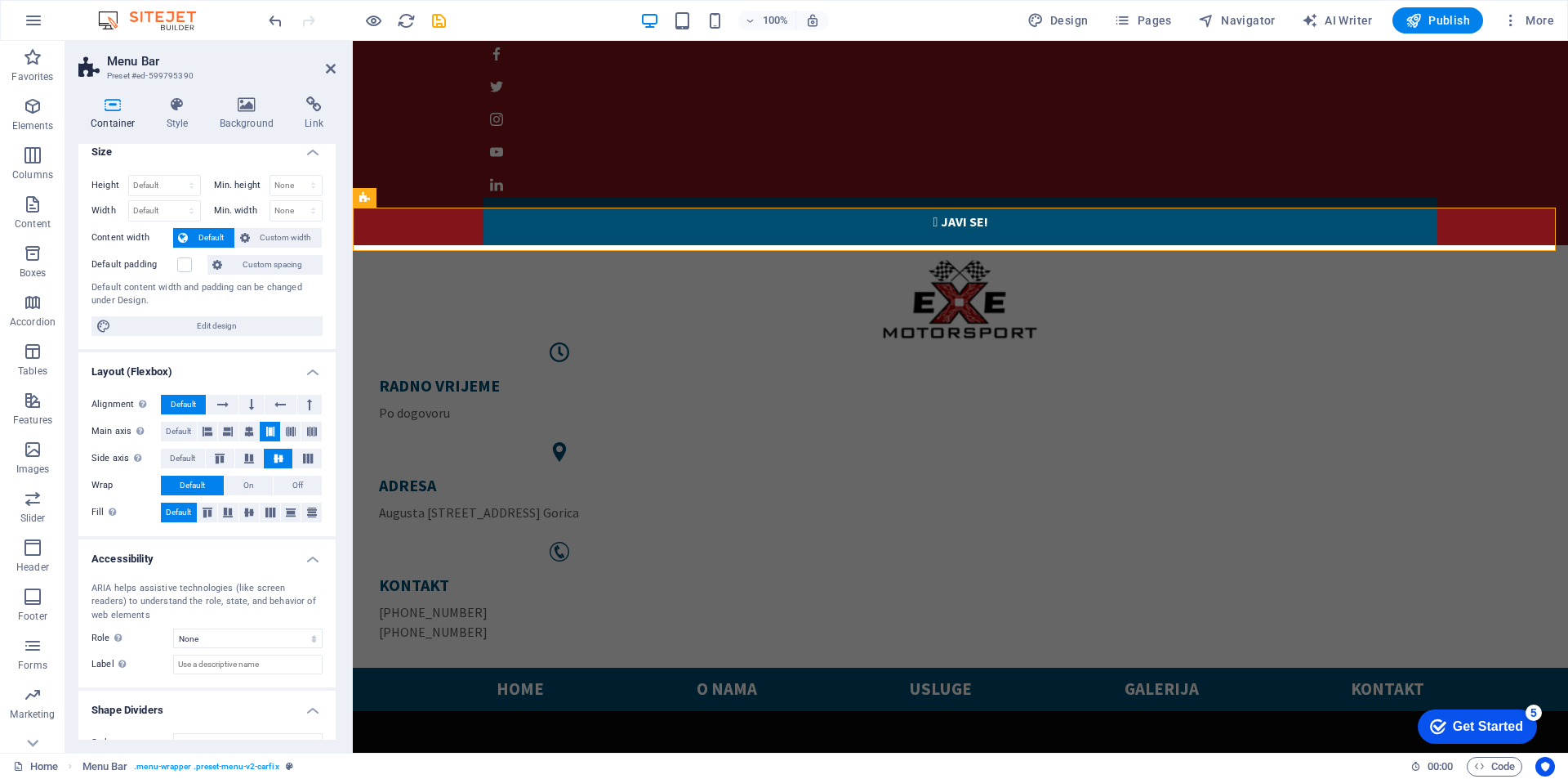
scroll to position [0, 0]
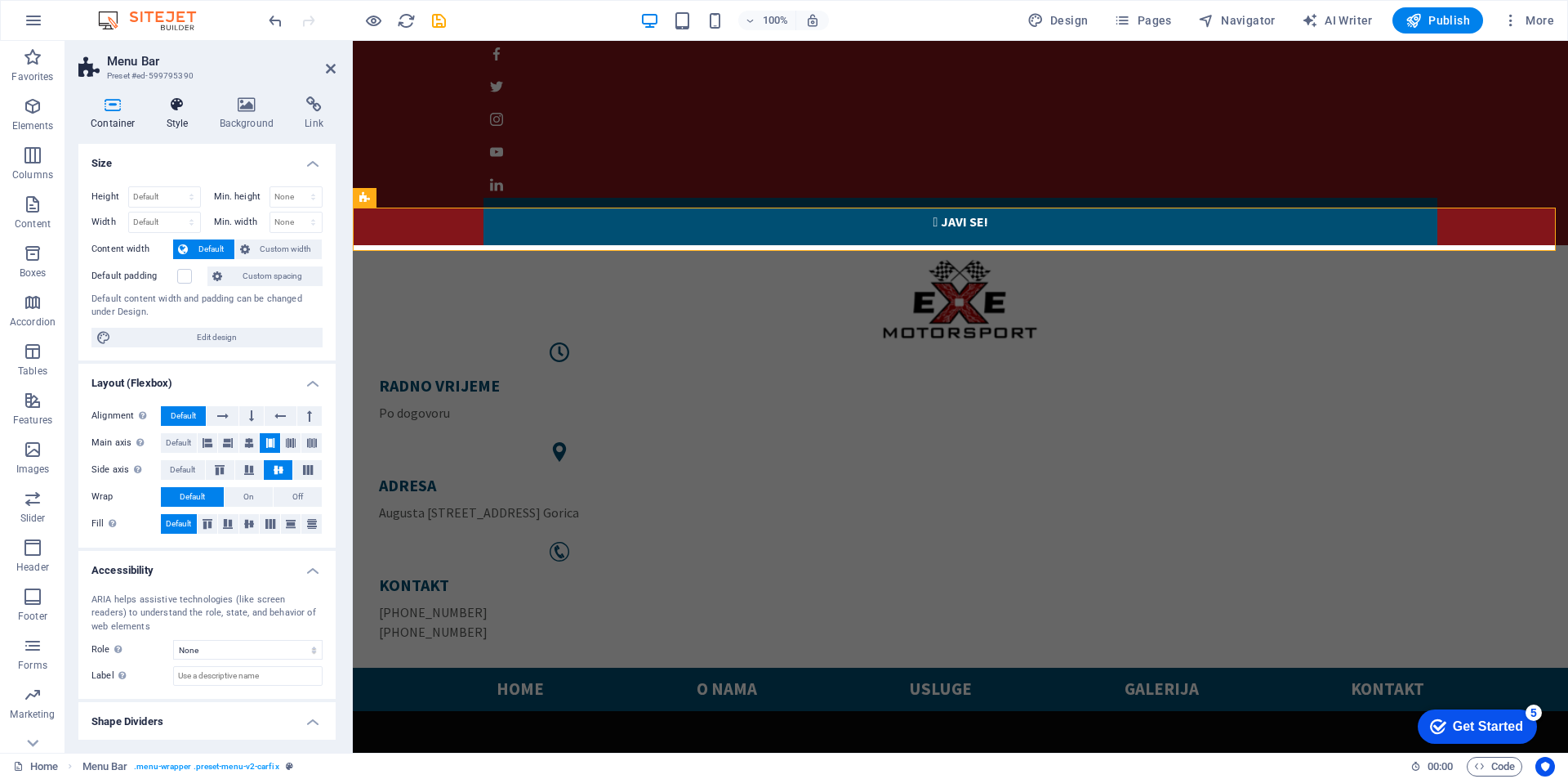
click at [176, 115] on h4 "Style" at bounding box center [181, 113] width 53 height 34
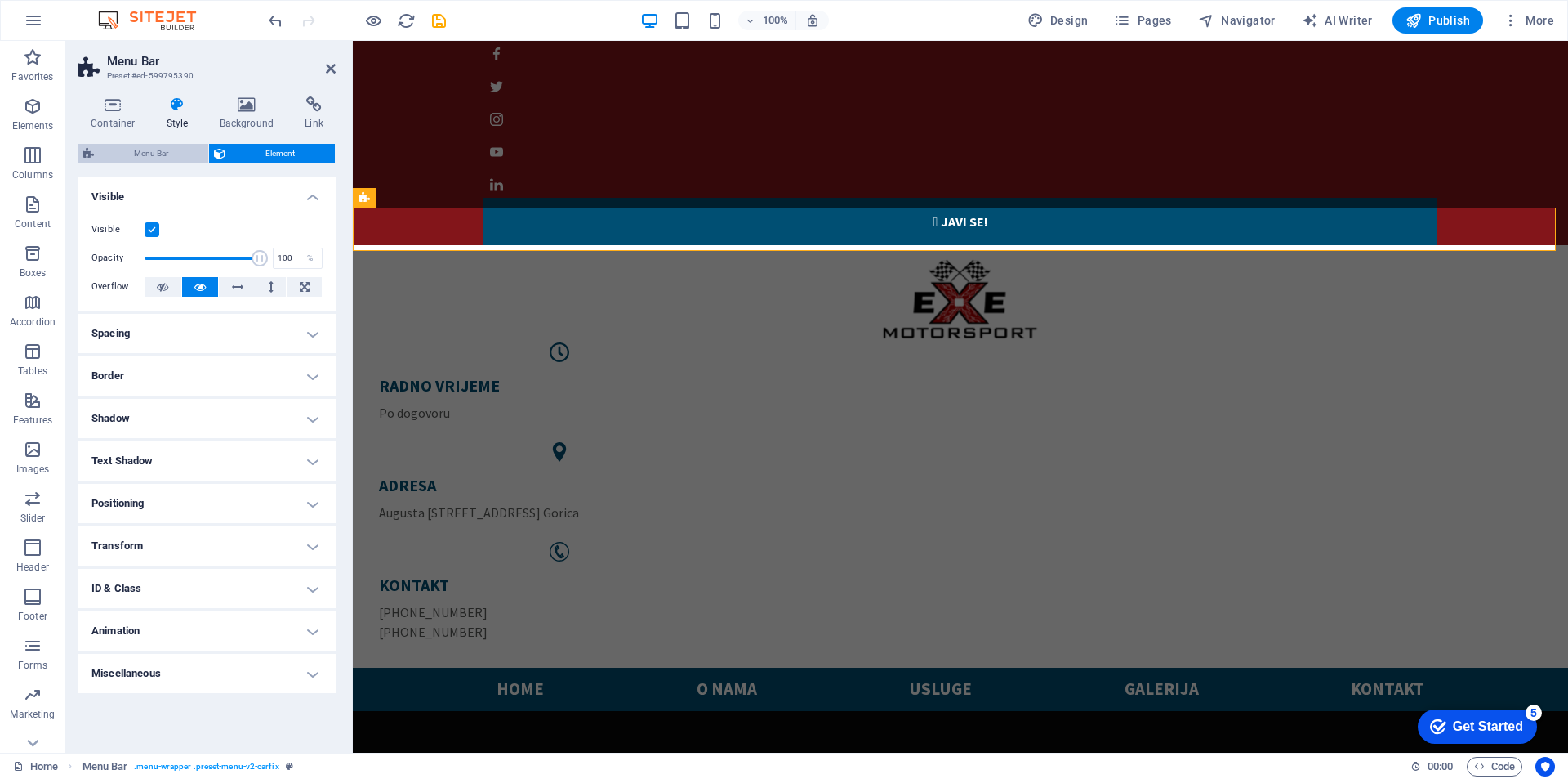
click at [127, 149] on span "Menu Bar" at bounding box center [151, 154] width 104 height 20
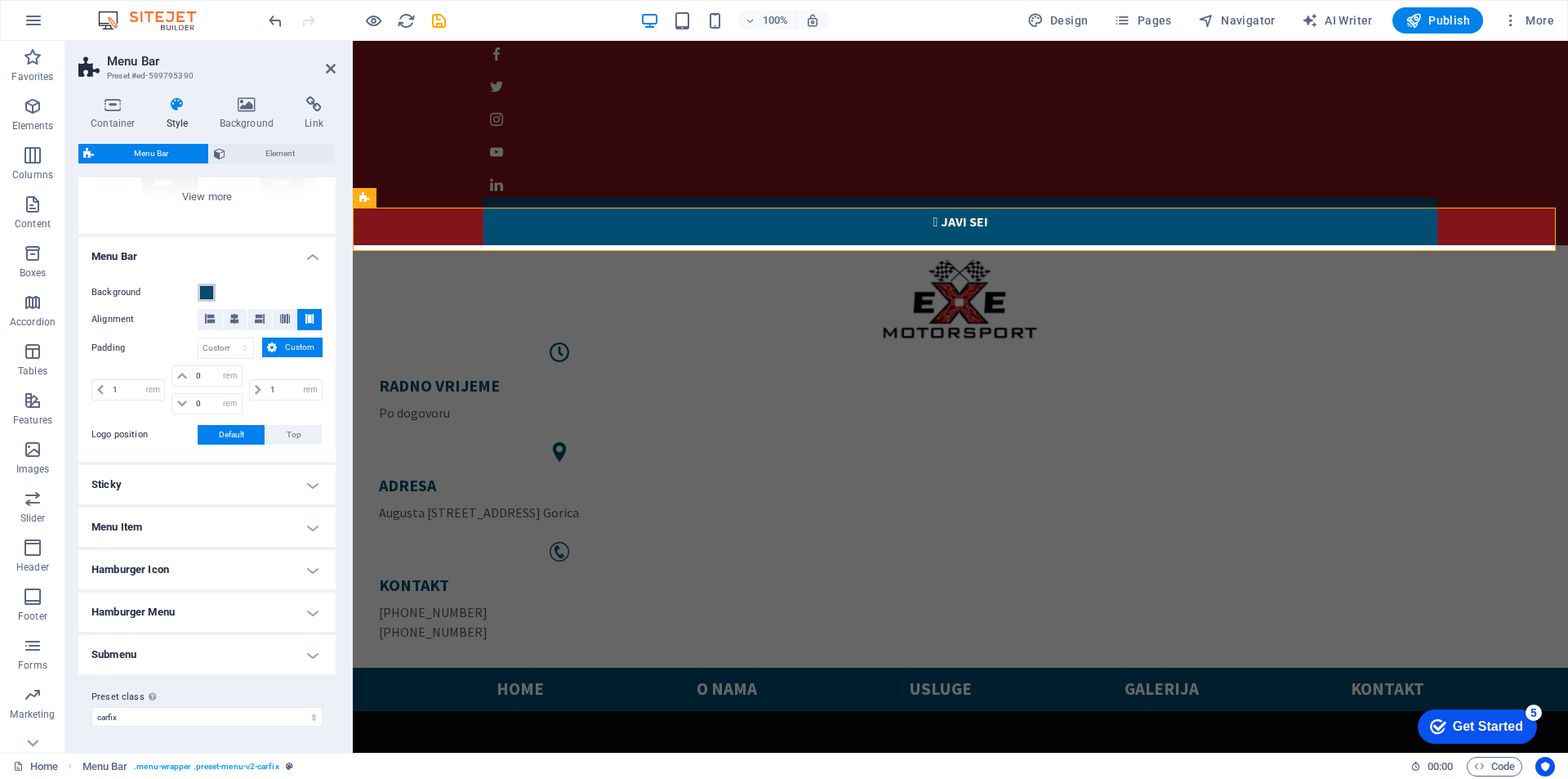
click at [206, 290] on span at bounding box center [207, 292] width 13 height 13
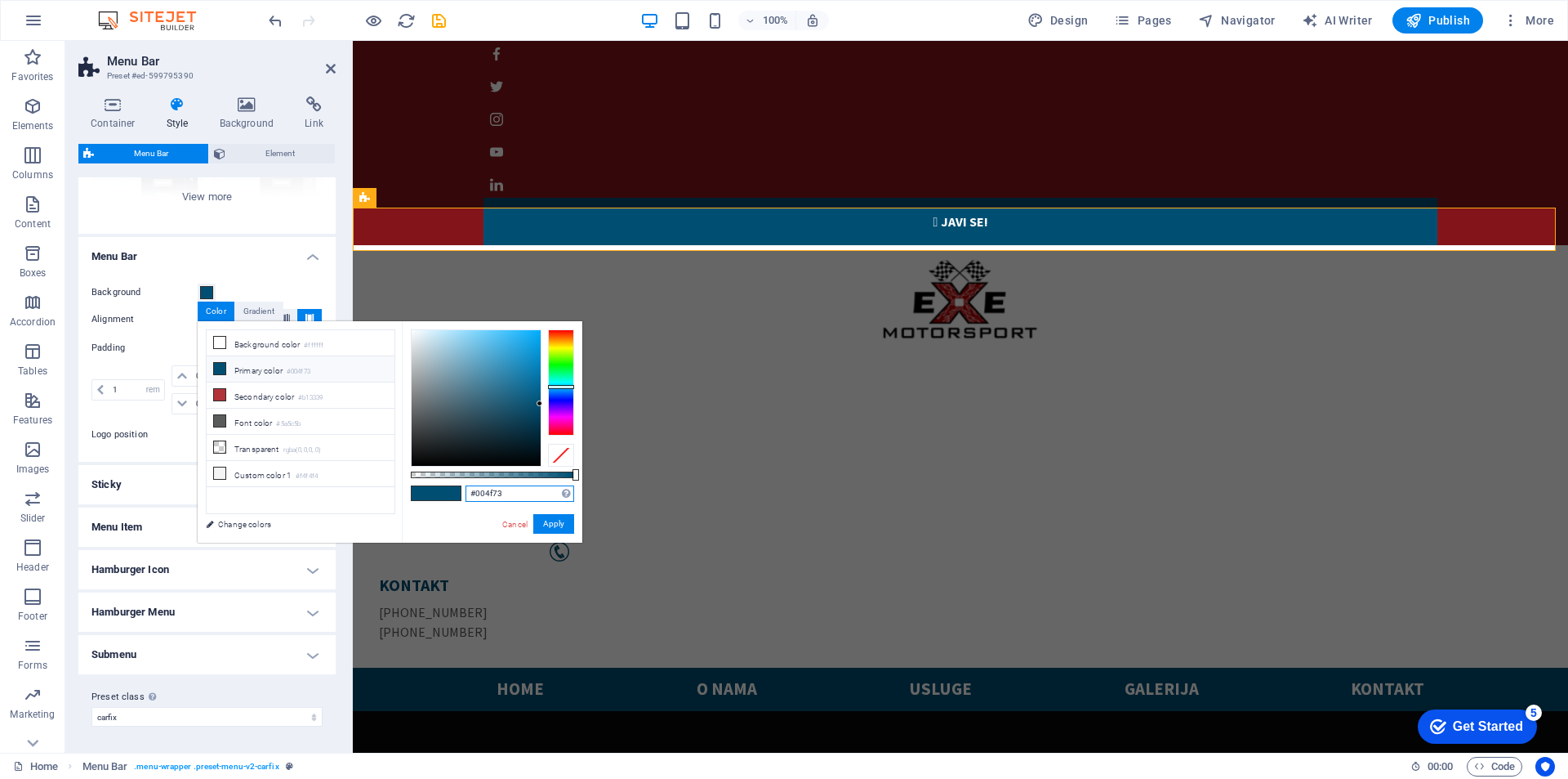
drag, startPoint x: 453, startPoint y: 490, endPoint x: 431, endPoint y: 490, distance: 22.0
click at [431, 490] on div "#004f73 Supported formats #0852ed rgb(8, 82, 237) rgba(8, 82, 237, 90%) hsv(221…" at bounding box center [491, 550] width 181 height 458
paste input "83151a"
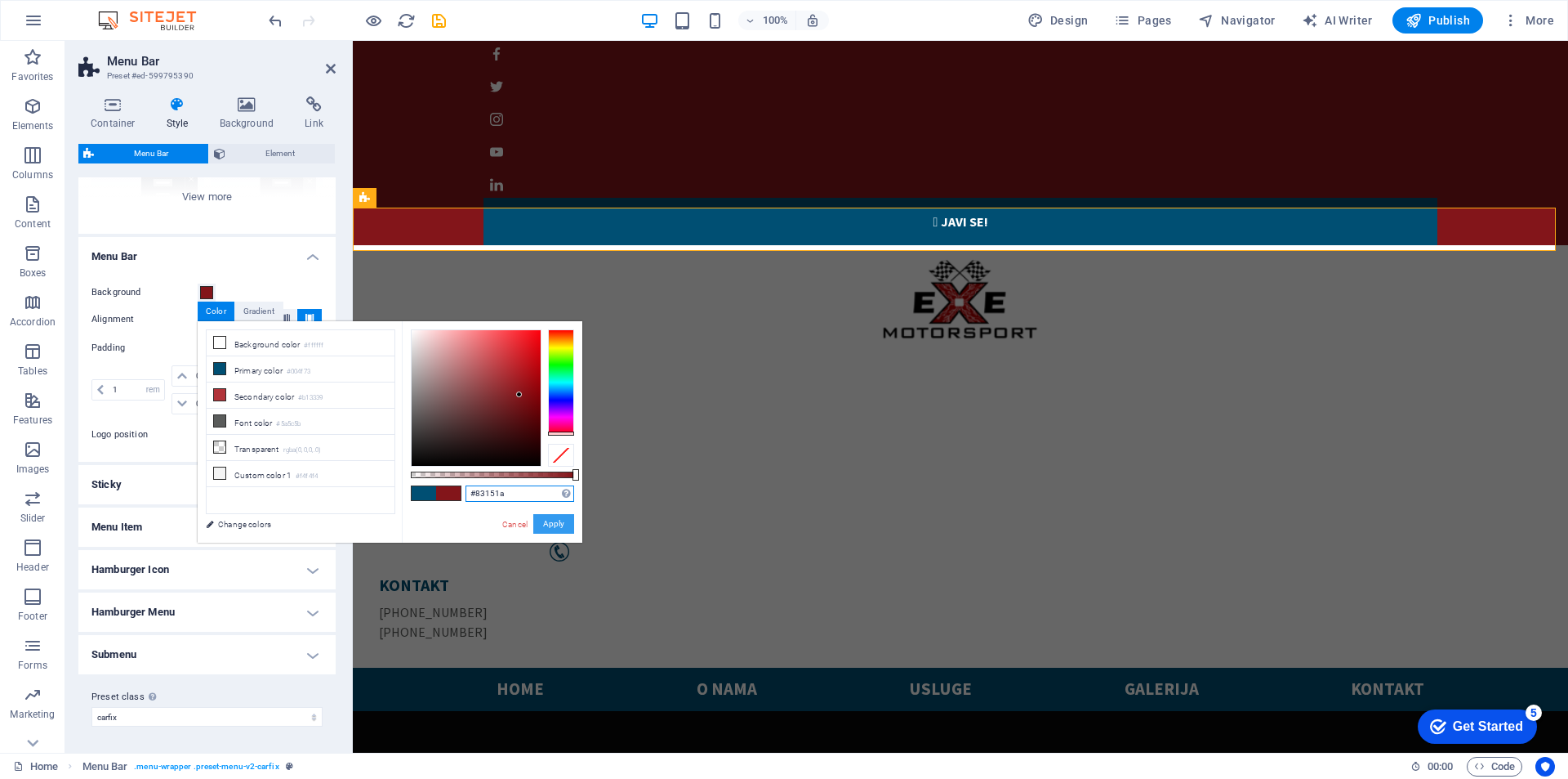
type input "#83151a"
drag, startPoint x: 553, startPoint y: 525, endPoint x: 200, endPoint y: 477, distance: 356.2
click at [553, 525] on button "Apply" at bounding box center [553, 524] width 40 height 20
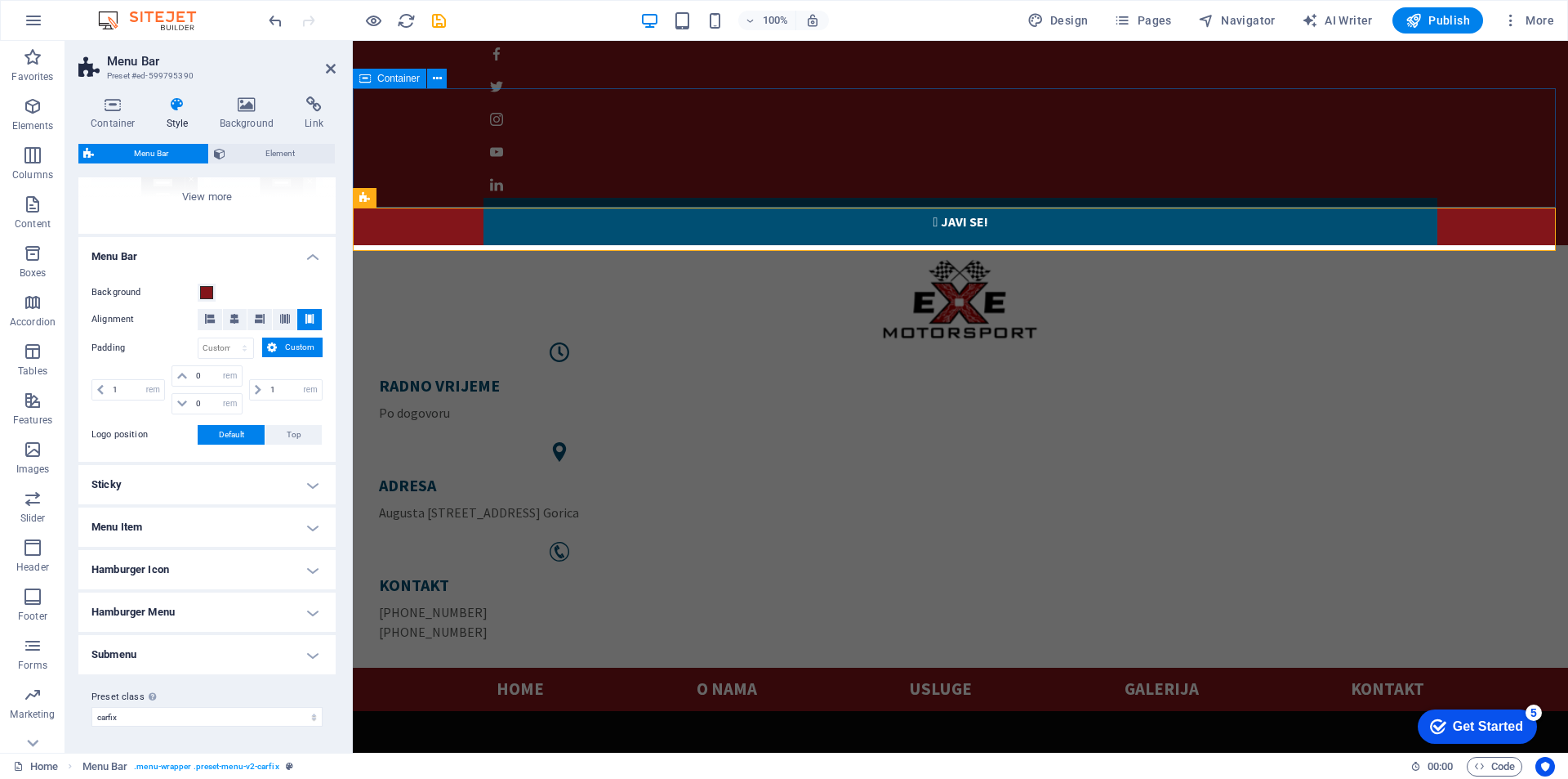
click at [675, 245] on div "RADNO VRIJEME Po dogovoru ADRESA Augusta Šenoe 40, Mala Gorica KONTAKT +385 99 …" at bounding box center [960, 456] width 1215 height 422
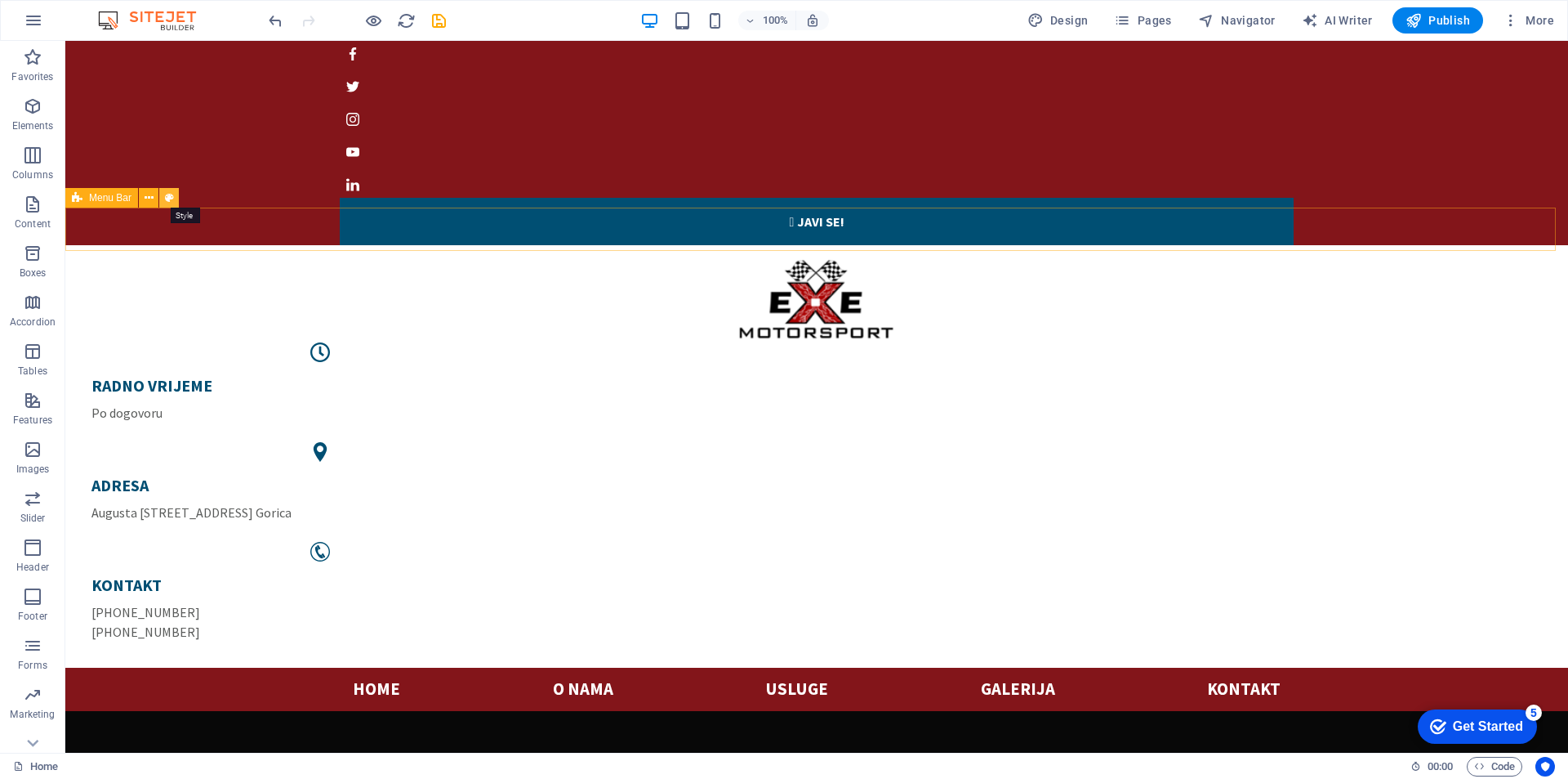
click at [171, 201] on icon at bounding box center [170, 198] width 9 height 17
select select "rem"
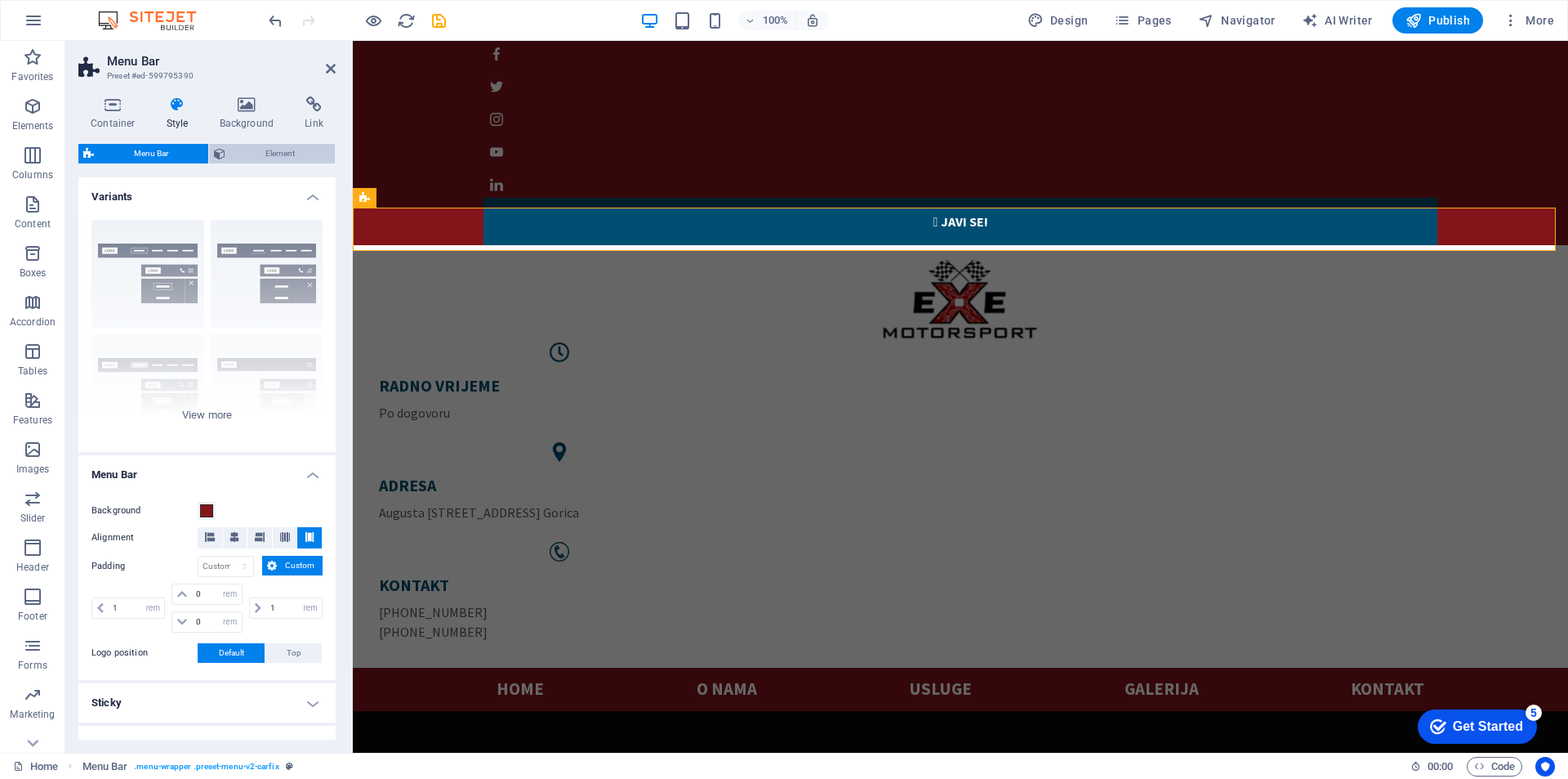
click at [253, 146] on span "Element" at bounding box center [279, 154] width 100 height 20
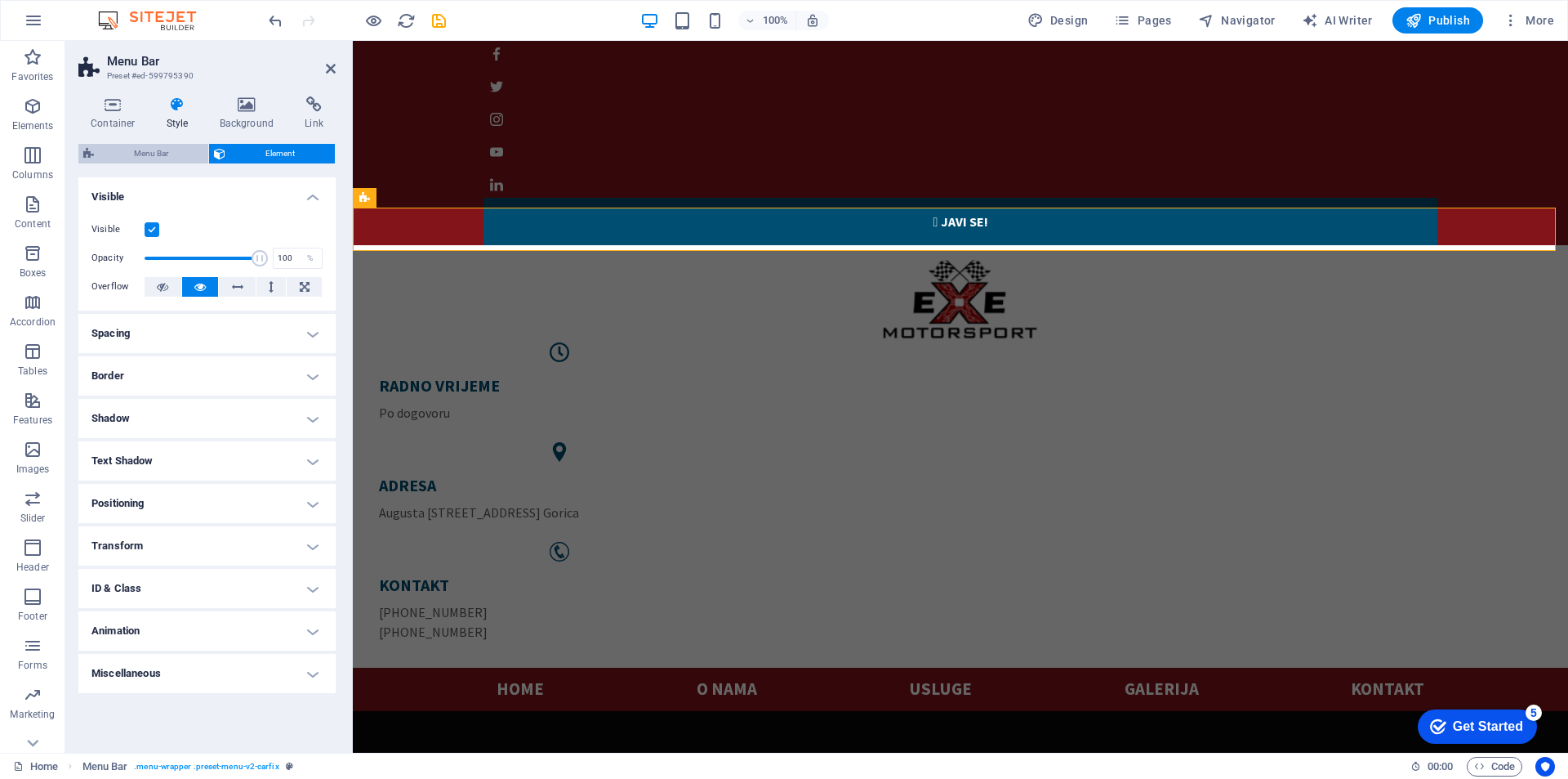
click at [137, 147] on span "Menu Bar" at bounding box center [151, 154] width 104 height 20
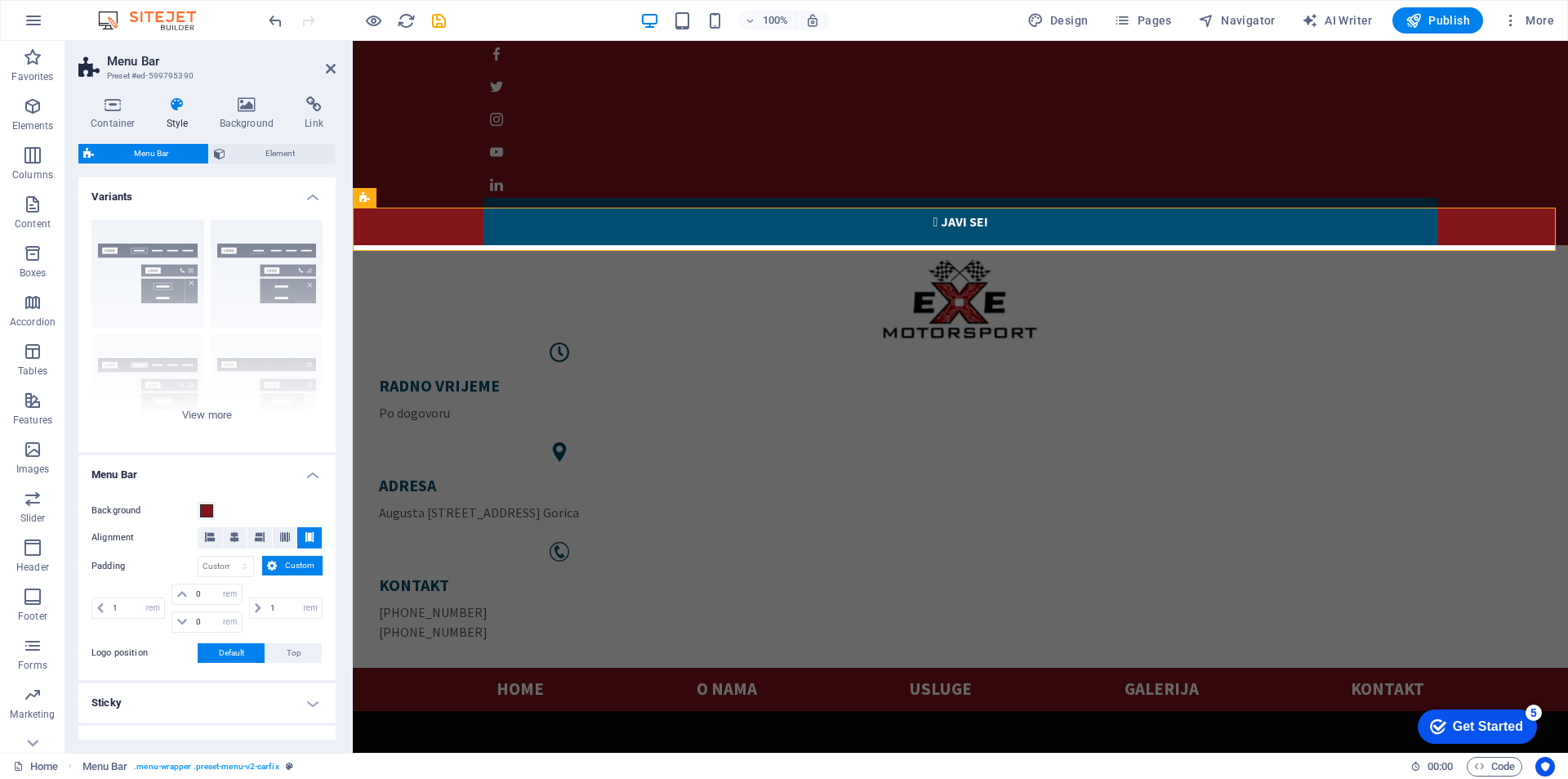
click at [249, 86] on div "Container Style Background Link Size Height Default px rem % vh vw Min. height …" at bounding box center [207, 418] width 284 height 669
click at [245, 102] on icon at bounding box center [247, 104] width 79 height 16
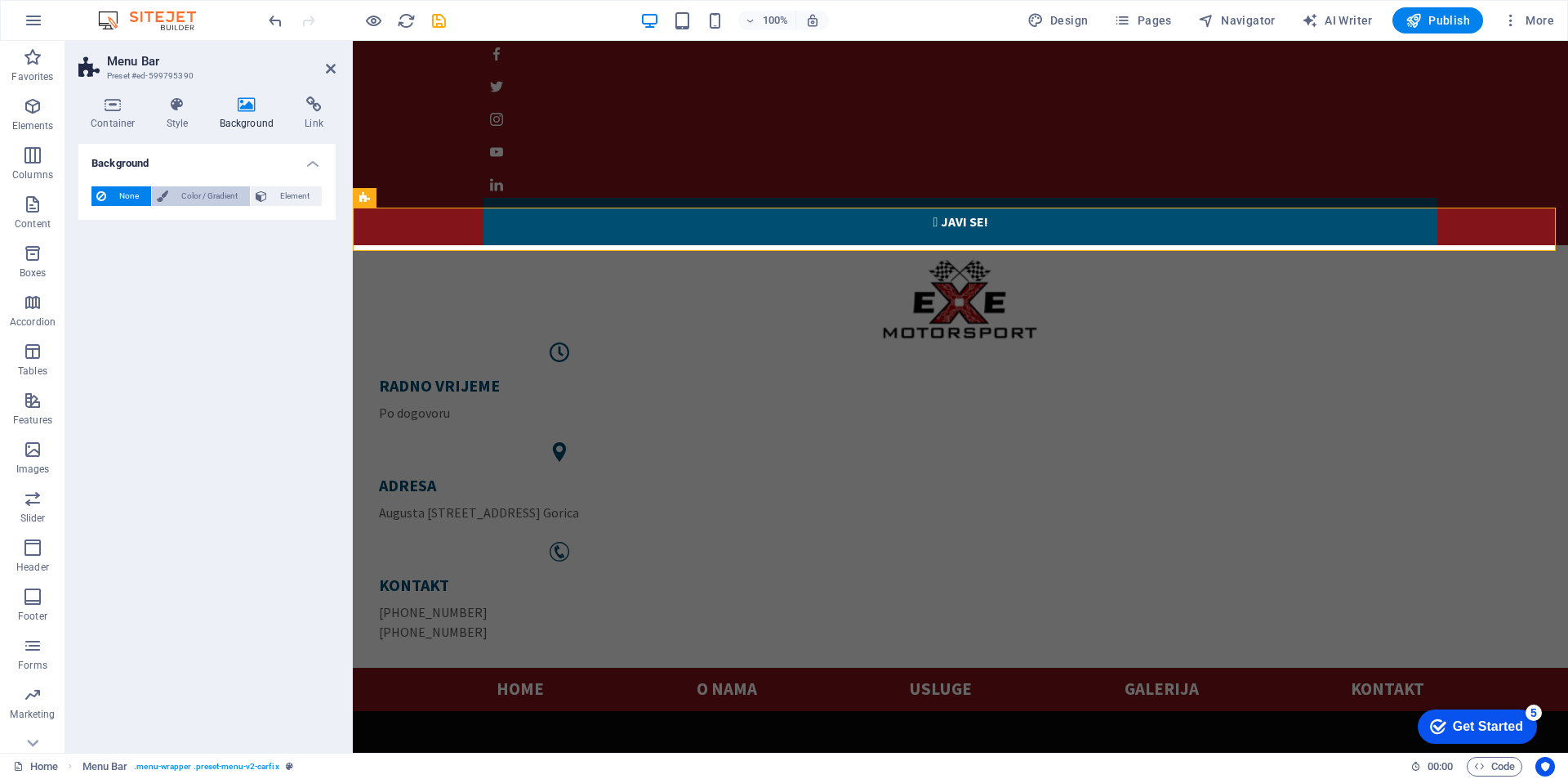
click at [173, 194] on span "Color / Gradient" at bounding box center [209, 196] width 72 height 20
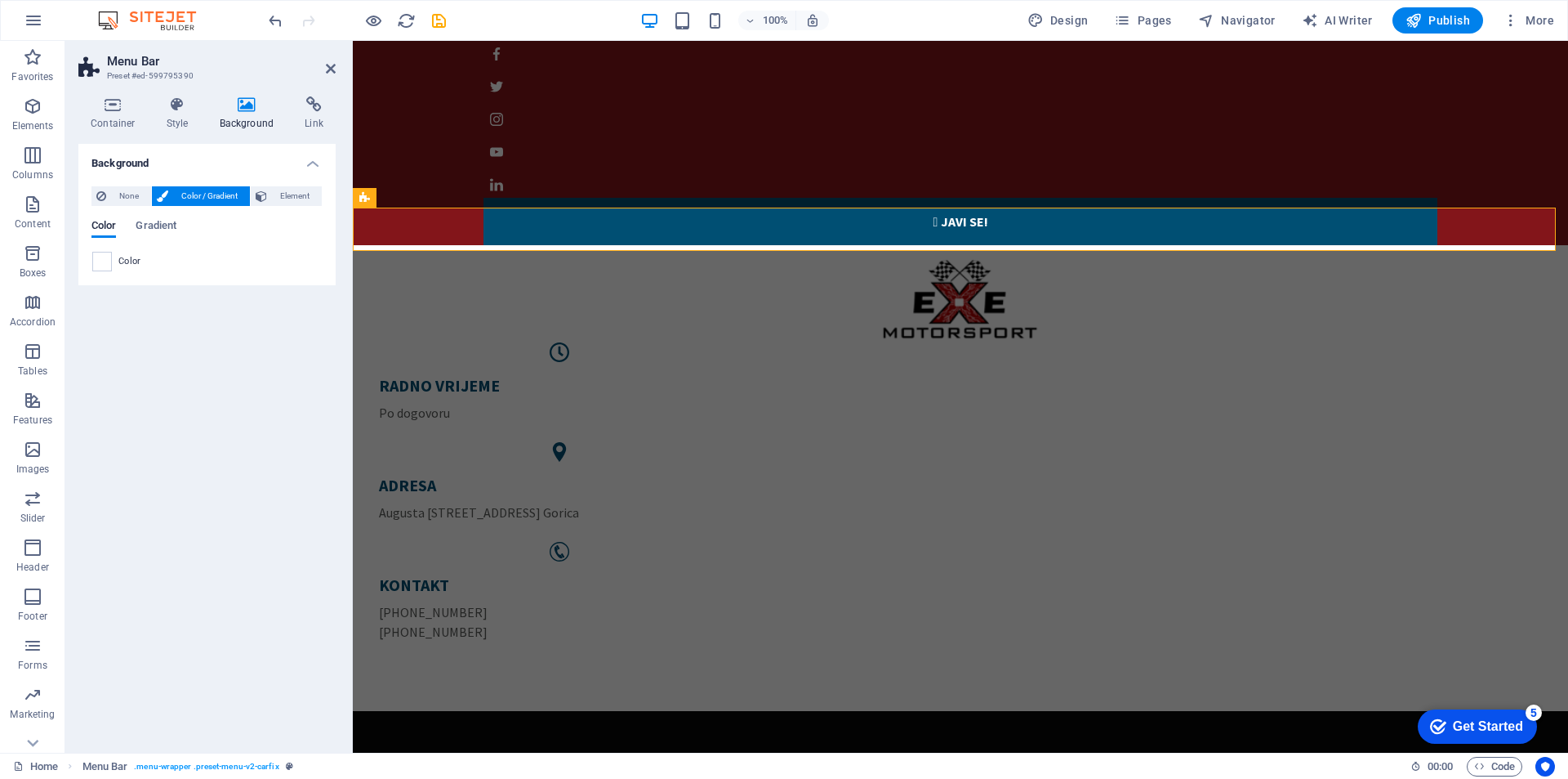
click at [248, 191] on button "Color / Gradient" at bounding box center [200, 196] width 98 height 20
click at [113, 191] on span "None" at bounding box center [128, 196] width 35 height 20
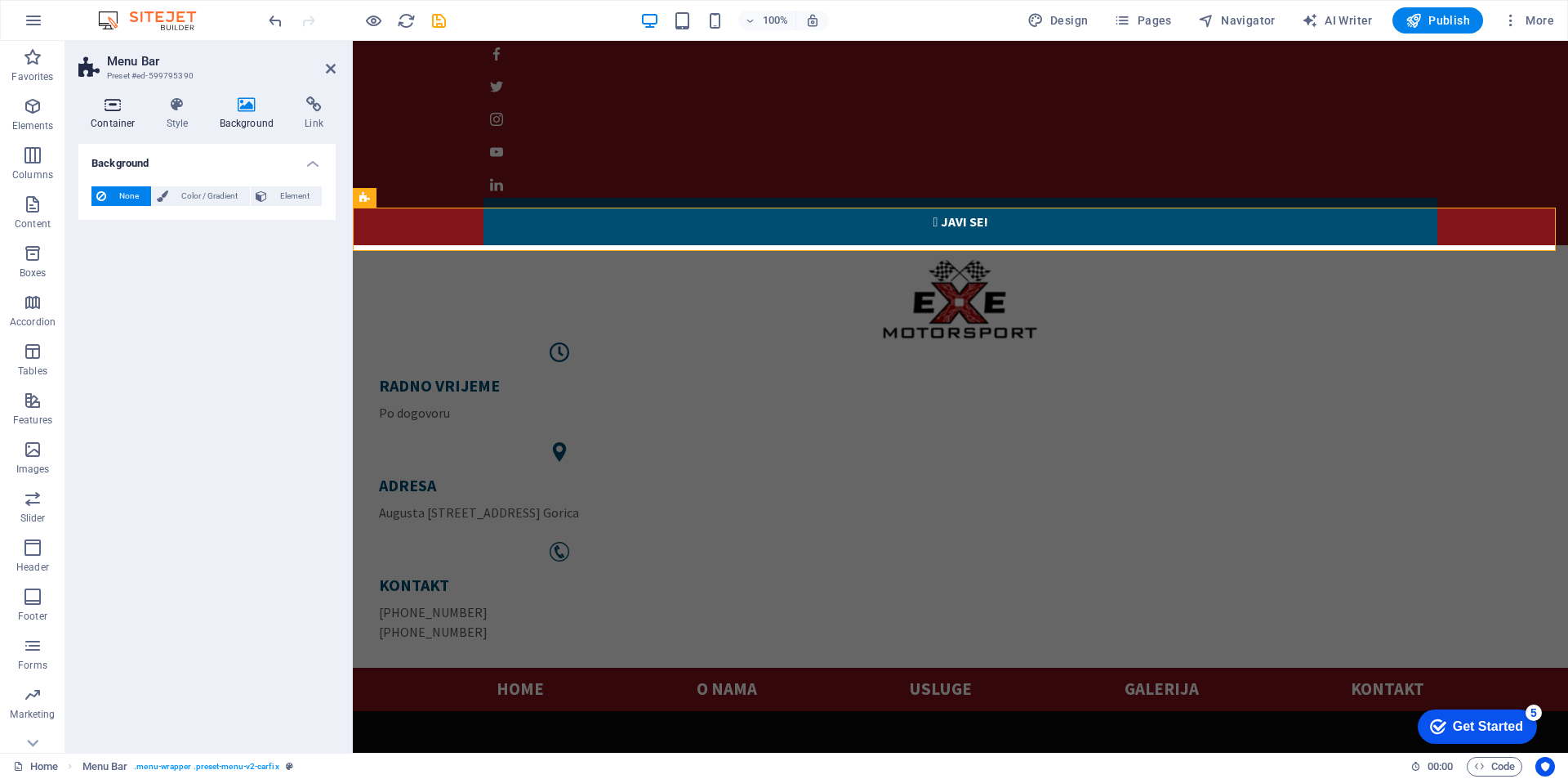
click at [111, 111] on icon at bounding box center [112, 104] width 69 height 16
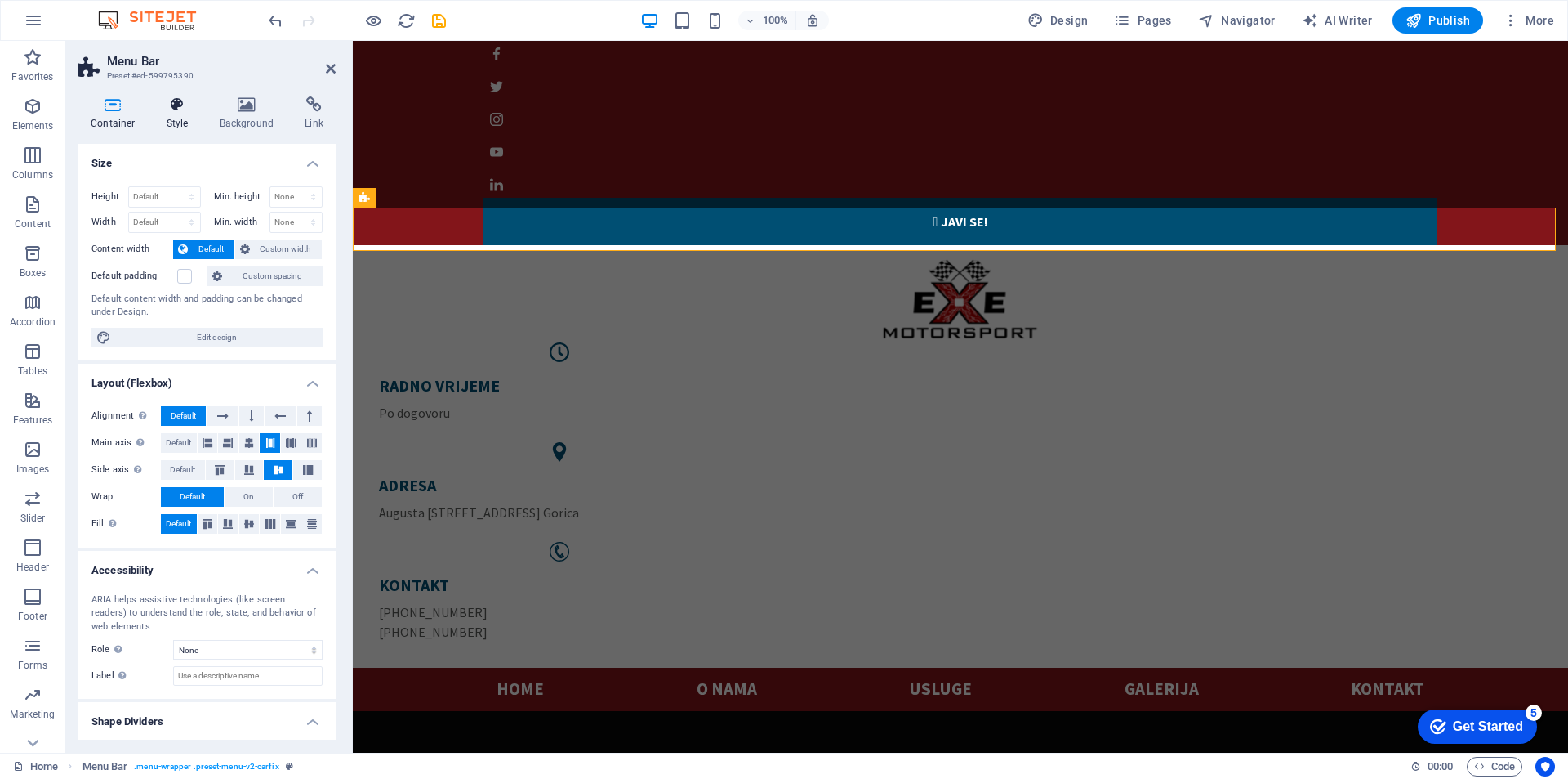
click at [181, 120] on h4 "Style" at bounding box center [181, 113] width 53 height 34
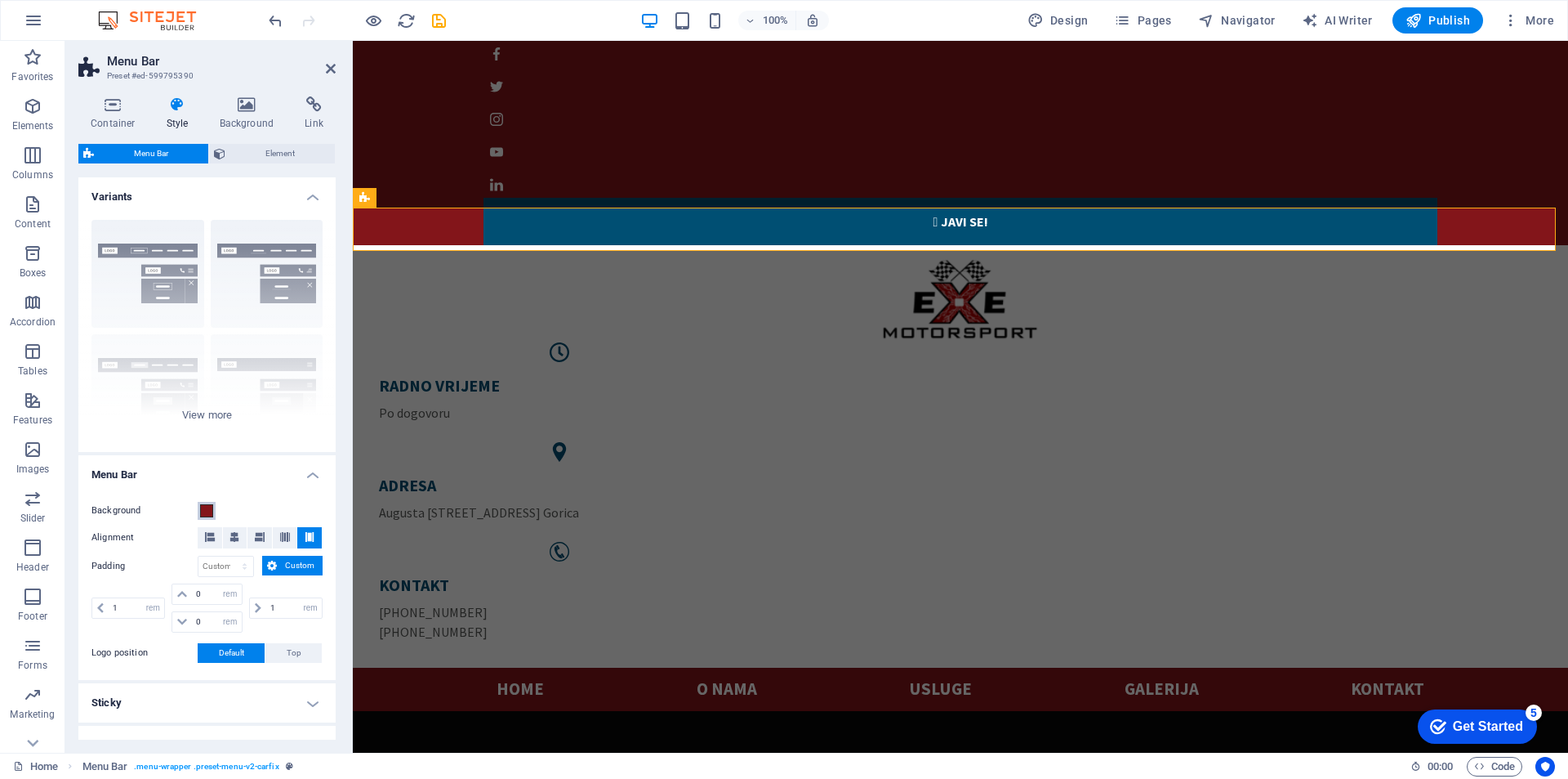
click at [205, 505] on span at bounding box center [207, 510] width 13 height 13
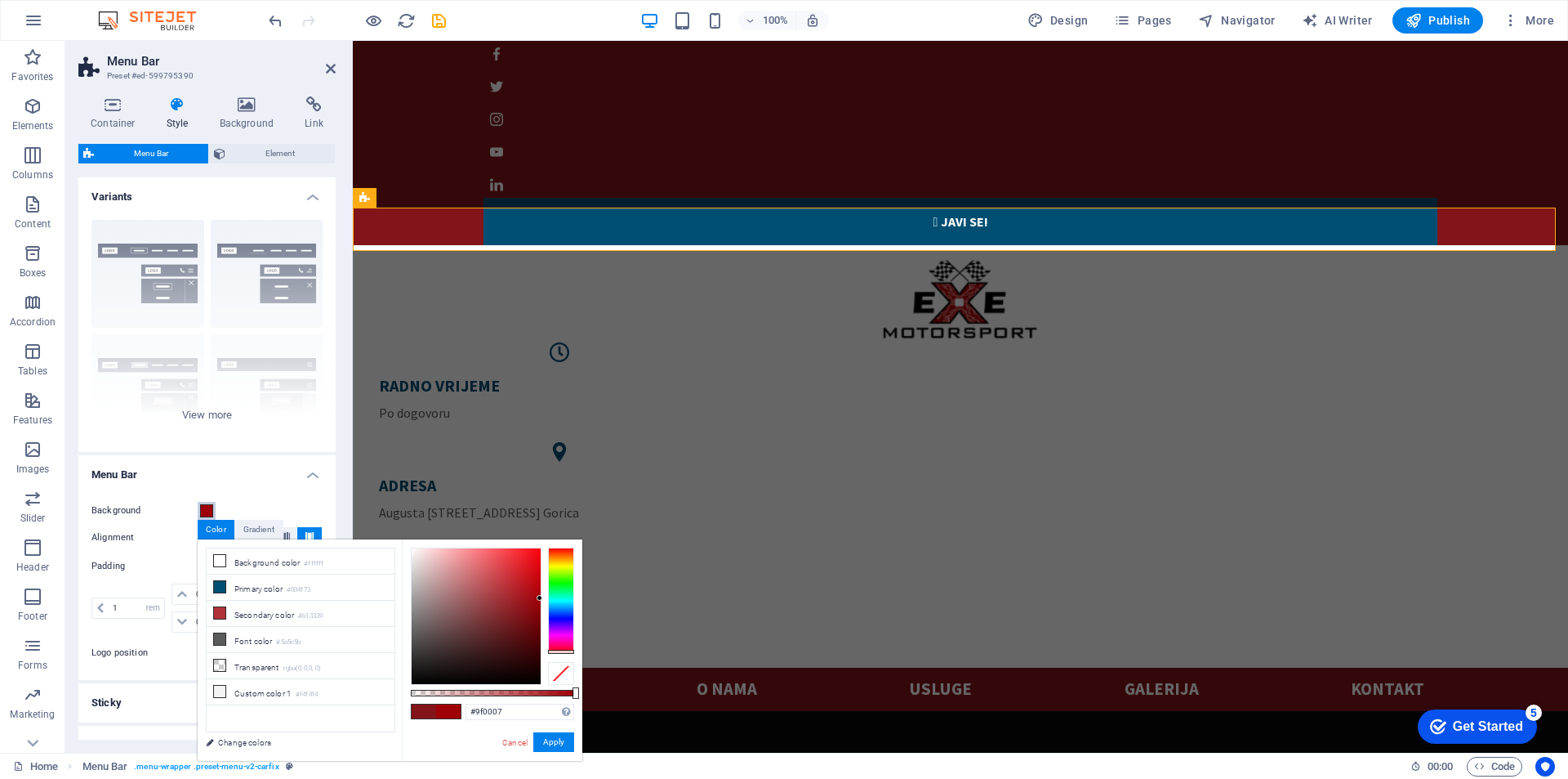
drag, startPoint x: 518, startPoint y: 613, endPoint x: 544, endPoint y: 598, distance: 30.0
click at [544, 598] on div at bounding box center [492, 615] width 163 height 137
drag, startPoint x: 536, startPoint y: 597, endPoint x: 536, endPoint y: 584, distance: 13.0
click at [536, 584] on div at bounding box center [536, 584] width 5 height 5
drag, startPoint x: 536, startPoint y: 584, endPoint x: 538, endPoint y: 568, distance: 16.1
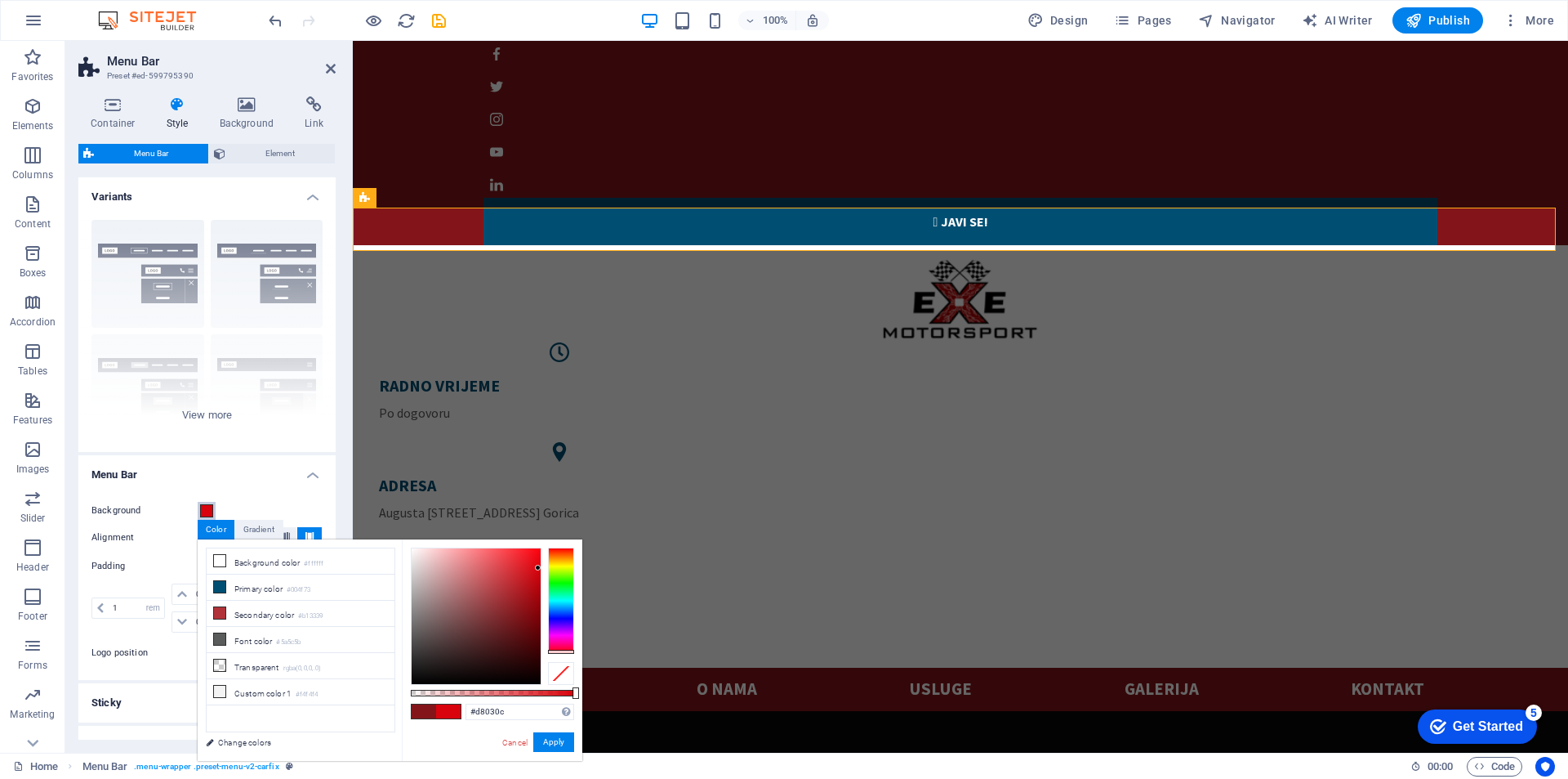
click at [538, 568] on div at bounding box center [538, 567] width 5 height 5
drag, startPoint x: 538, startPoint y: 568, endPoint x: 533, endPoint y: 543, distance: 25.5
click at [533, 543] on div "#ff0f19 Supported formats #0852ed rgb(8, 82, 237) rgba(8, 82, 237, 90%) hsv(221…" at bounding box center [491, 768] width 181 height 458
drag, startPoint x: 557, startPoint y: 649, endPoint x: 564, endPoint y: 549, distance: 100.2
click at [564, 549] on div at bounding box center [560, 549] width 26 height 4
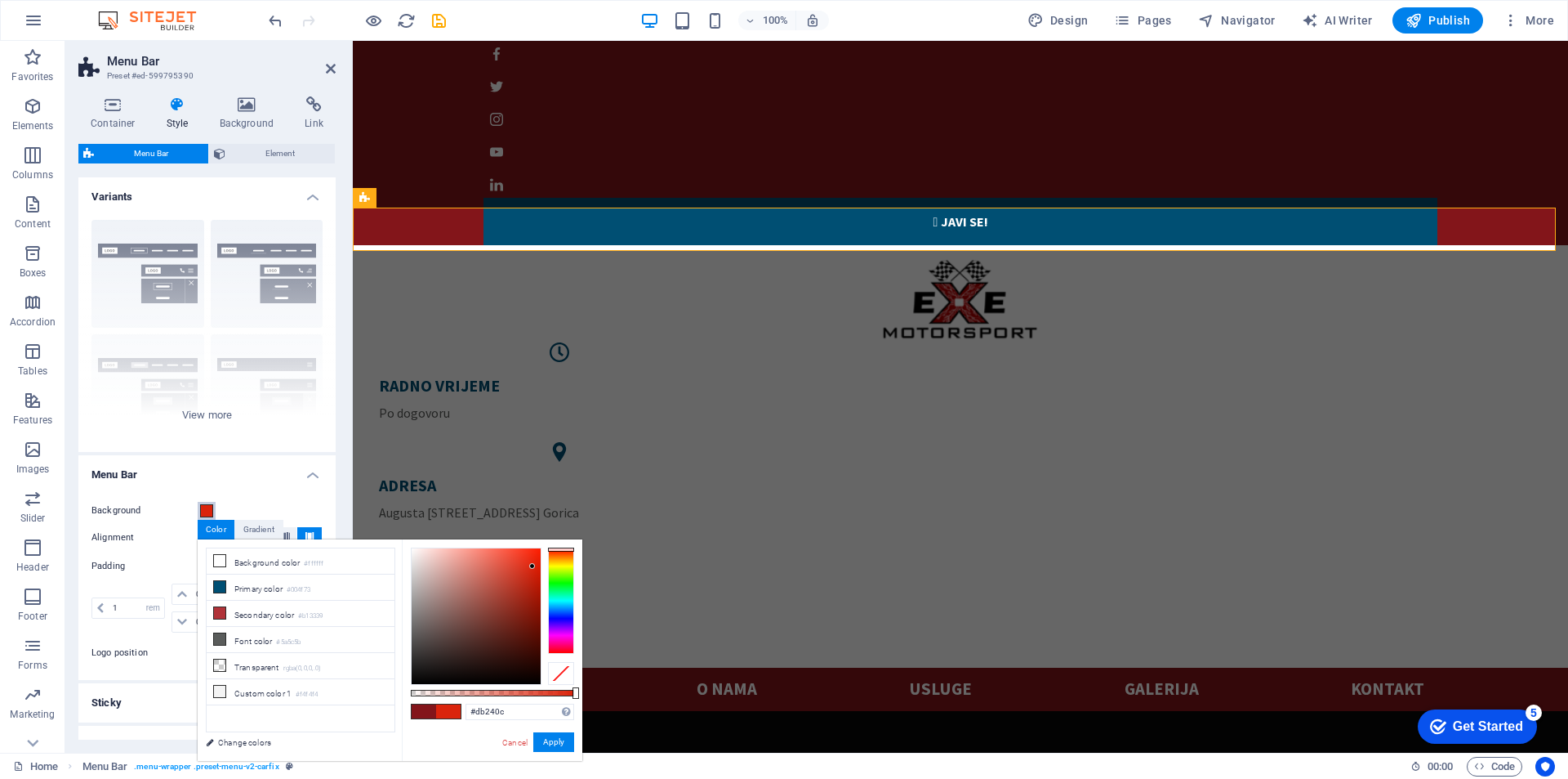
drag, startPoint x: 532, startPoint y: 547, endPoint x: 533, endPoint y: 566, distance: 19.0
click at [533, 566] on div at bounding box center [532, 566] width 5 height 5
drag, startPoint x: 533, startPoint y: 566, endPoint x: 542, endPoint y: 556, distance: 13.5
click at [542, 556] on div at bounding box center [539, 556] width 5 height 5
click at [552, 745] on button "Apply" at bounding box center [553, 742] width 40 height 20
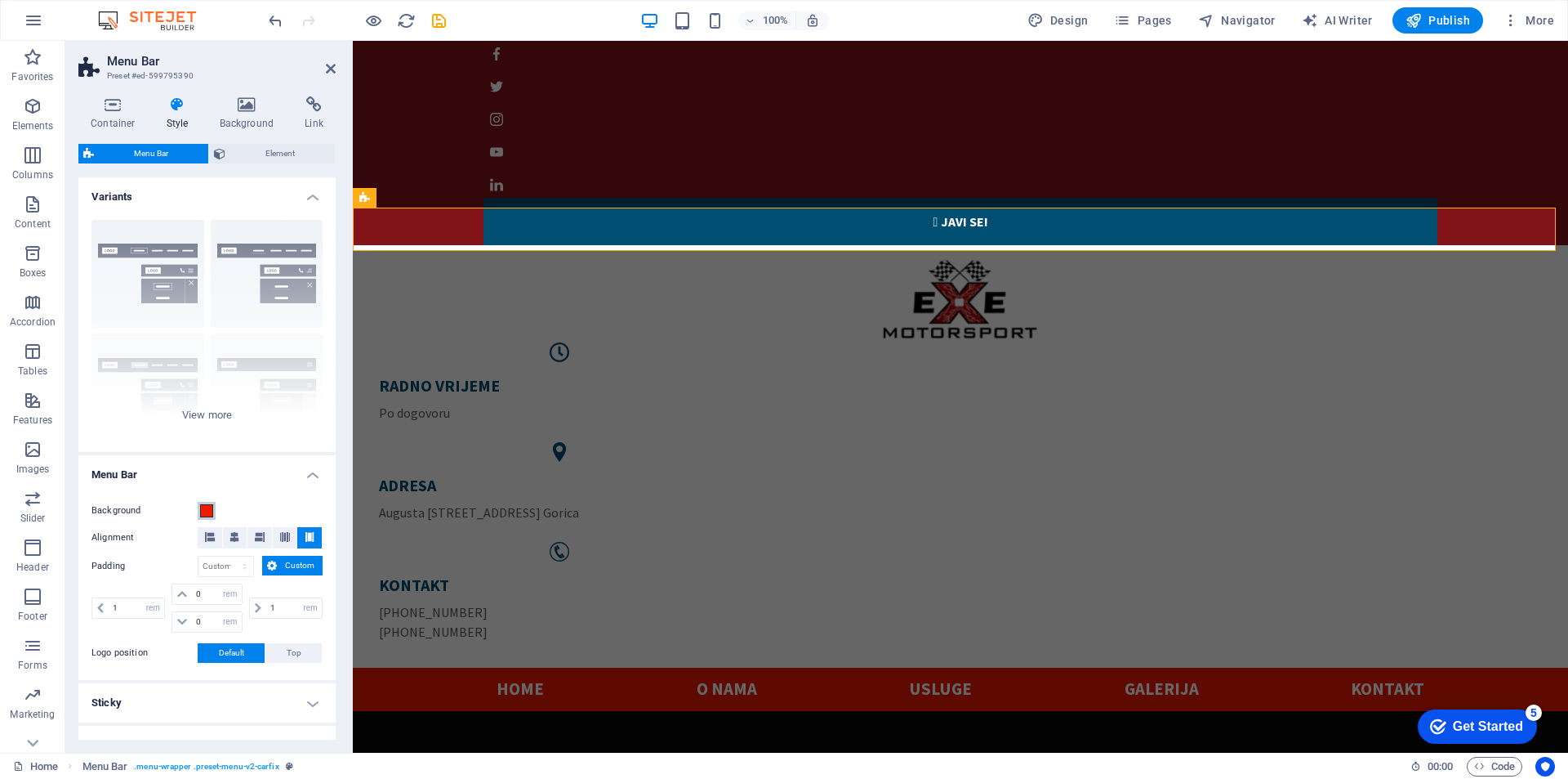
click at [207, 513] on span at bounding box center [207, 510] width 13 height 13
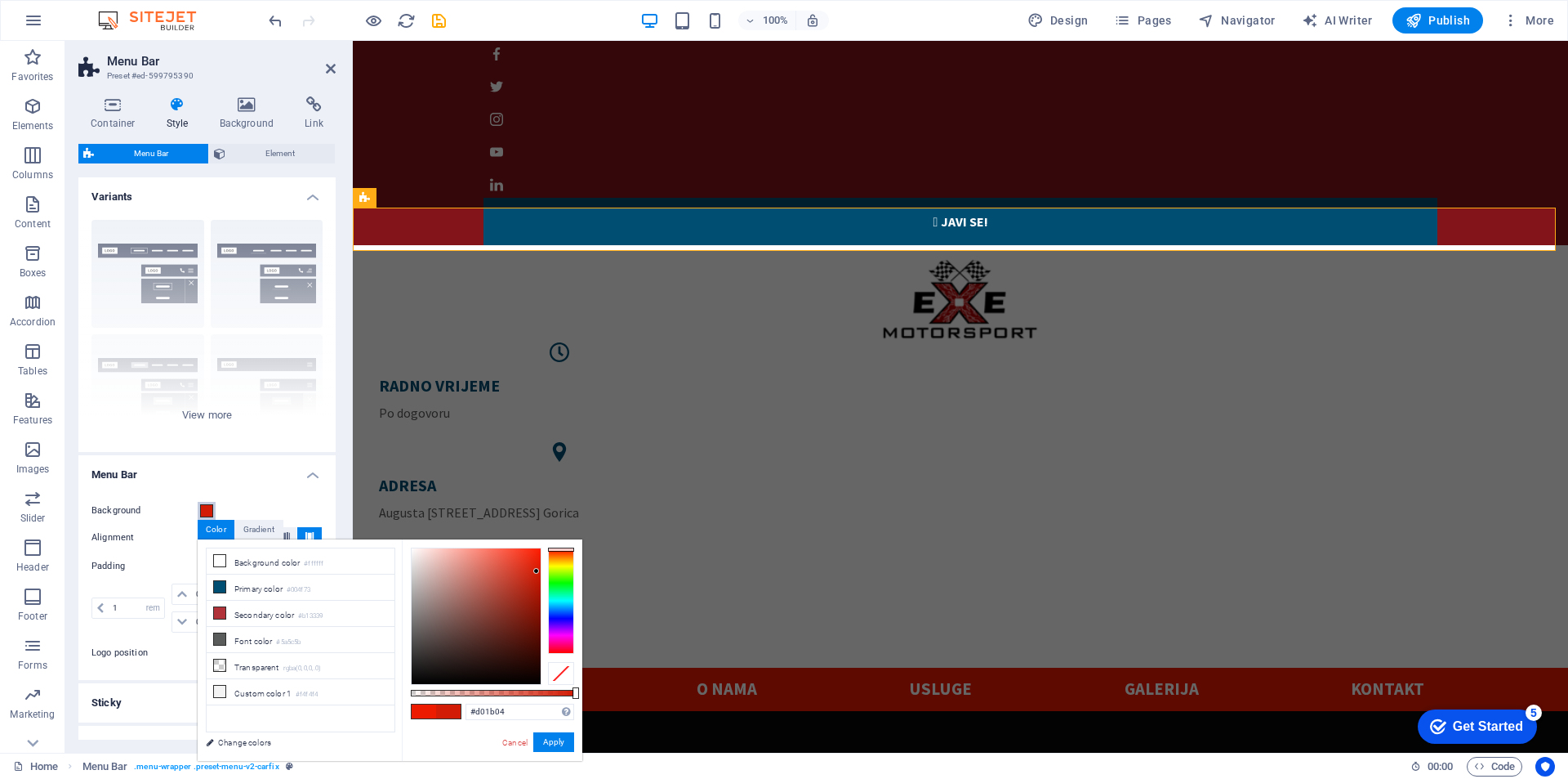
type input "#cf1a03"
drag, startPoint x: 538, startPoint y: 555, endPoint x: 538, endPoint y: 573, distance: 18.0
click at [538, 573] on div at bounding box center [538, 572] width 5 height 5
drag, startPoint x: 551, startPoint y: 743, endPoint x: 207, endPoint y: 671, distance: 351.5
click at [551, 743] on button "Apply" at bounding box center [553, 742] width 40 height 20
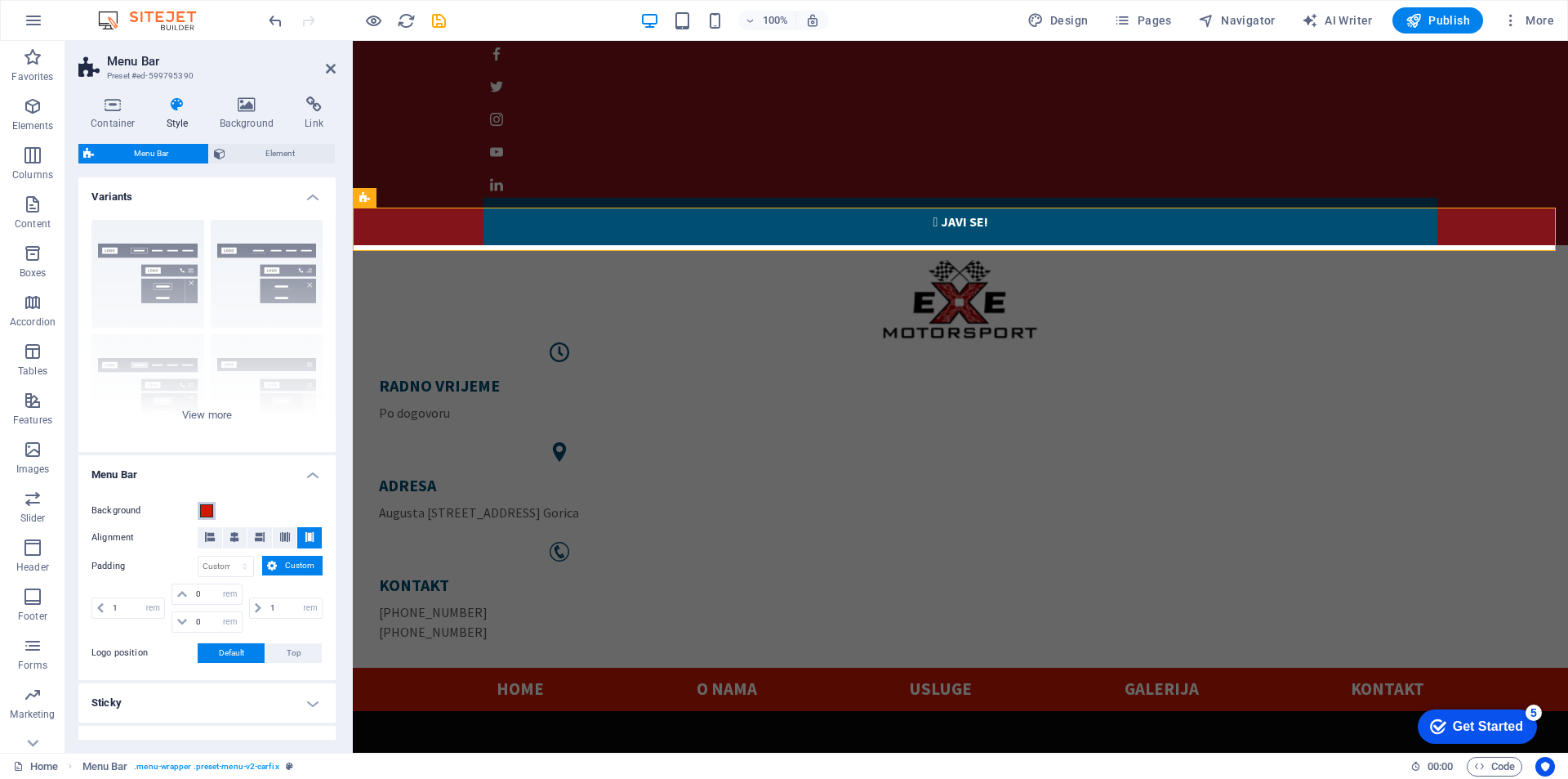
click at [210, 509] on span at bounding box center [207, 510] width 13 height 13
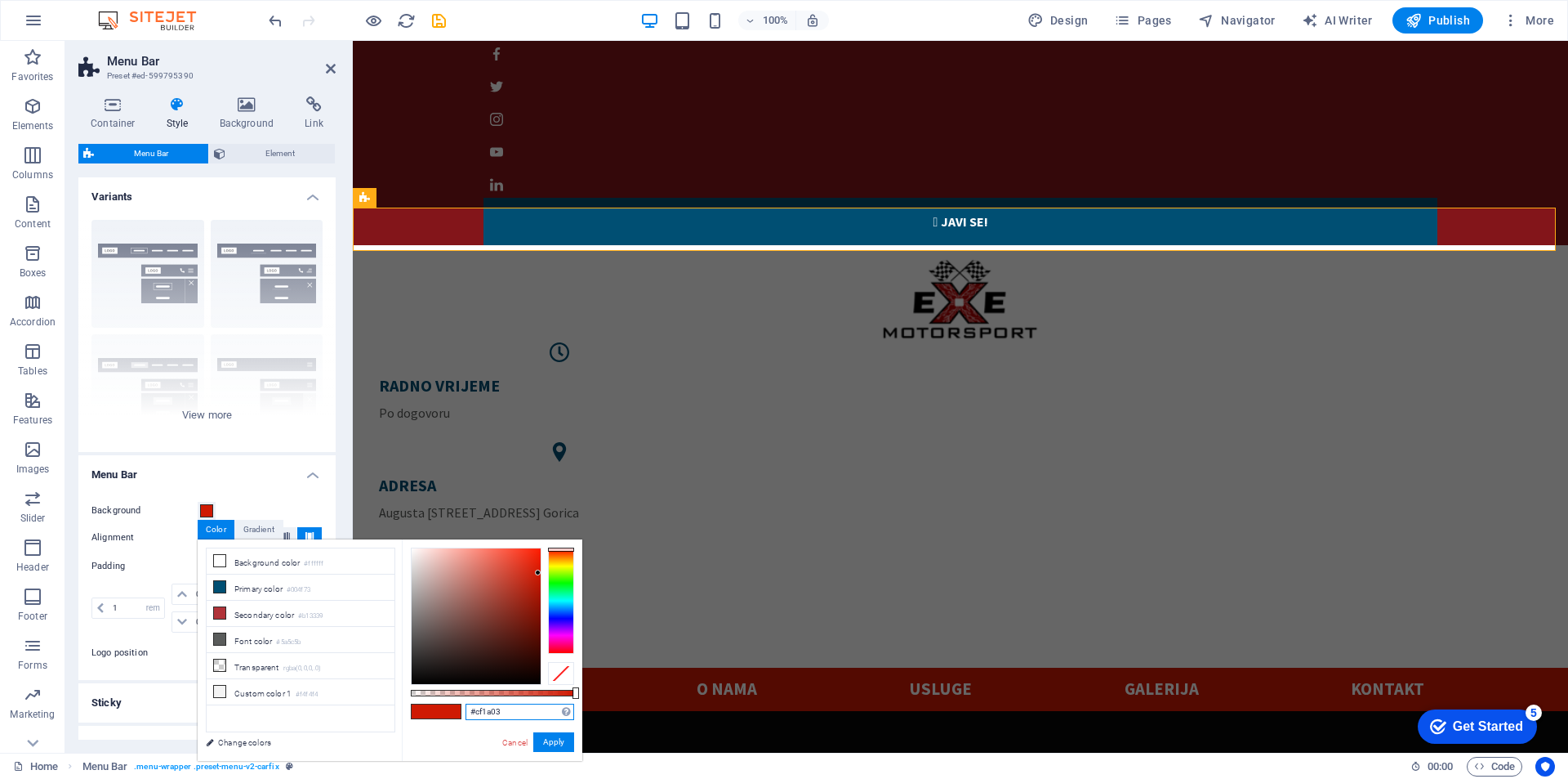
drag, startPoint x: 515, startPoint y: 717, endPoint x: 450, endPoint y: 708, distance: 65.6
click at [450, 708] on div "#cf1a03 Supported formats #0852ed rgb(8, 82, 237) rgba(8, 82, 237, 90%) hsv(221…" at bounding box center [491, 768] width 181 height 458
click at [557, 745] on button "Apply" at bounding box center [553, 742] width 40 height 20
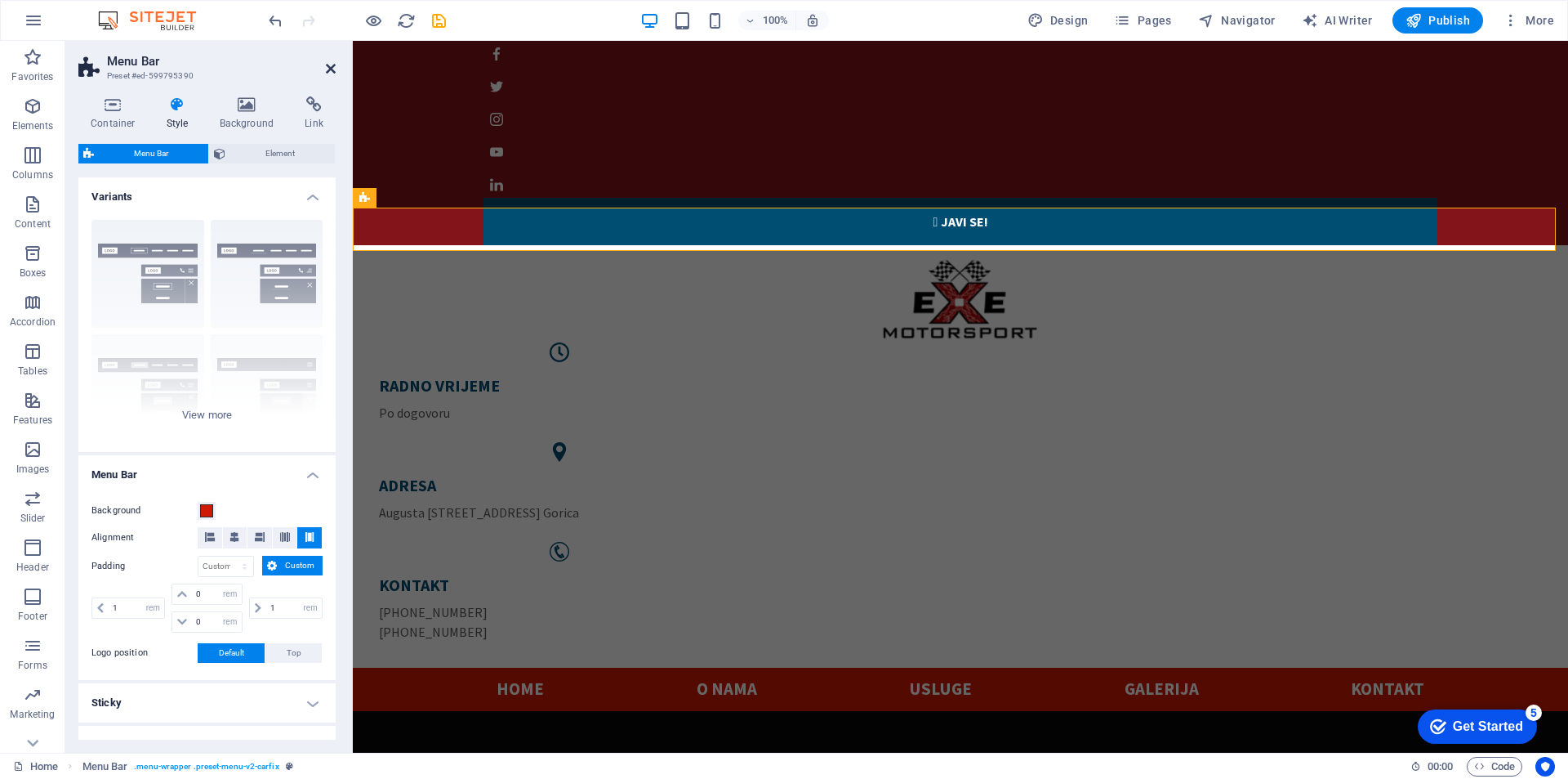
click at [326, 71] on icon at bounding box center [330, 68] width 10 height 13
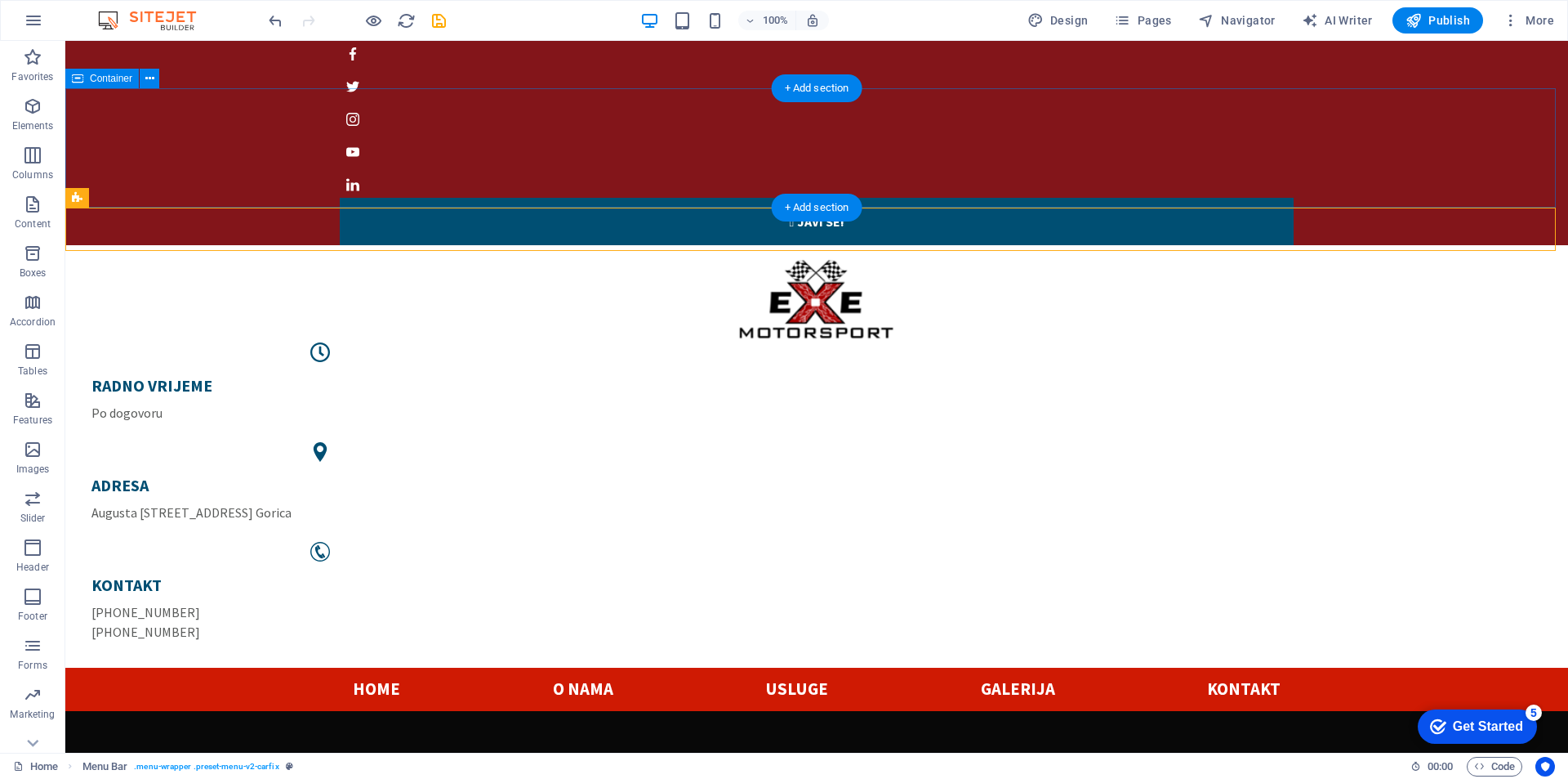
click at [509, 245] on div "RADNO VRIJEME Po dogovoru ADRESA Augusta Šenoe 40, Mala Gorica KONTAKT +385 99 …" at bounding box center [816, 456] width 1502 height 422
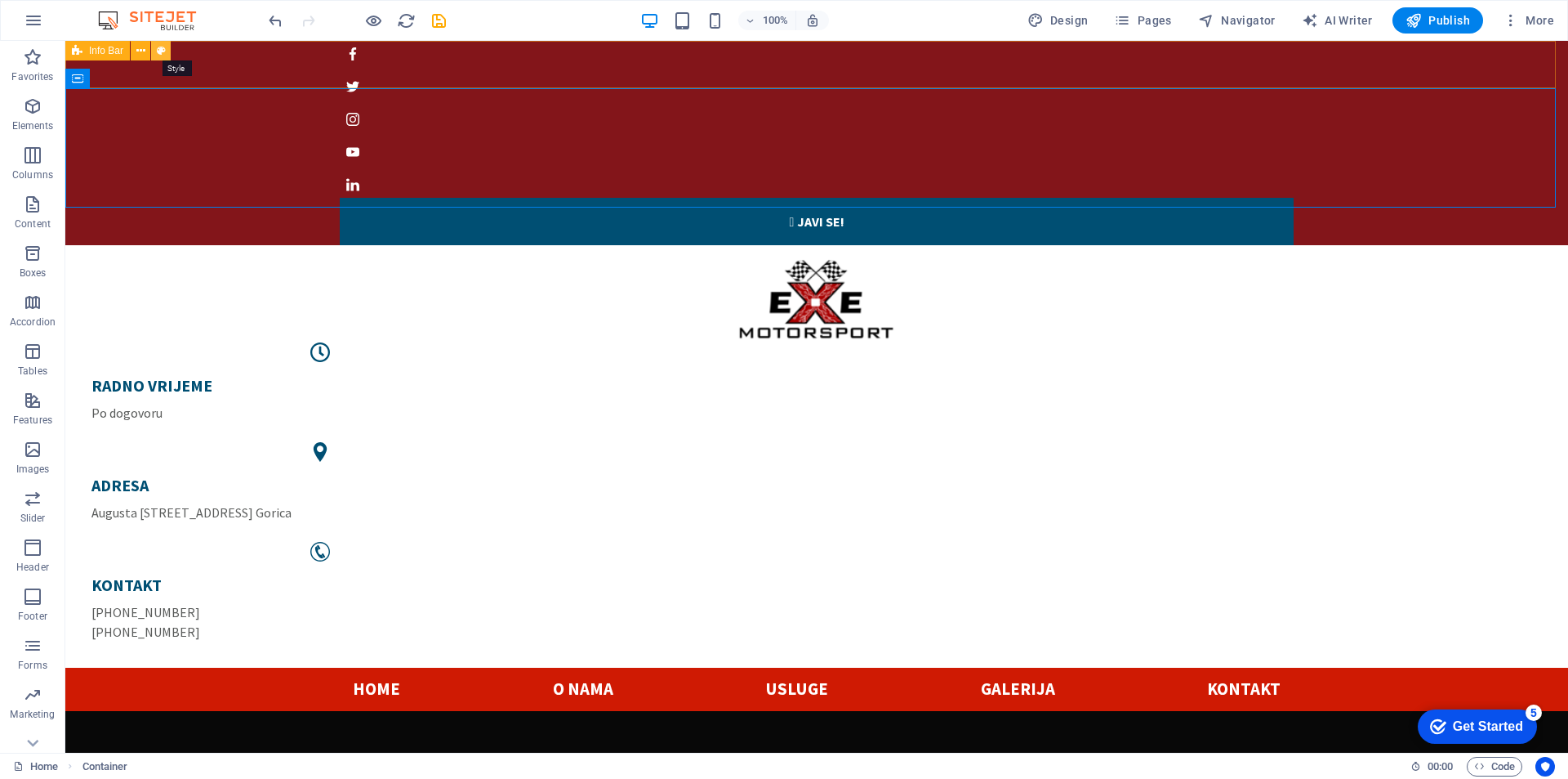
click at [157, 50] on icon at bounding box center [162, 50] width 9 height 17
select select "px"
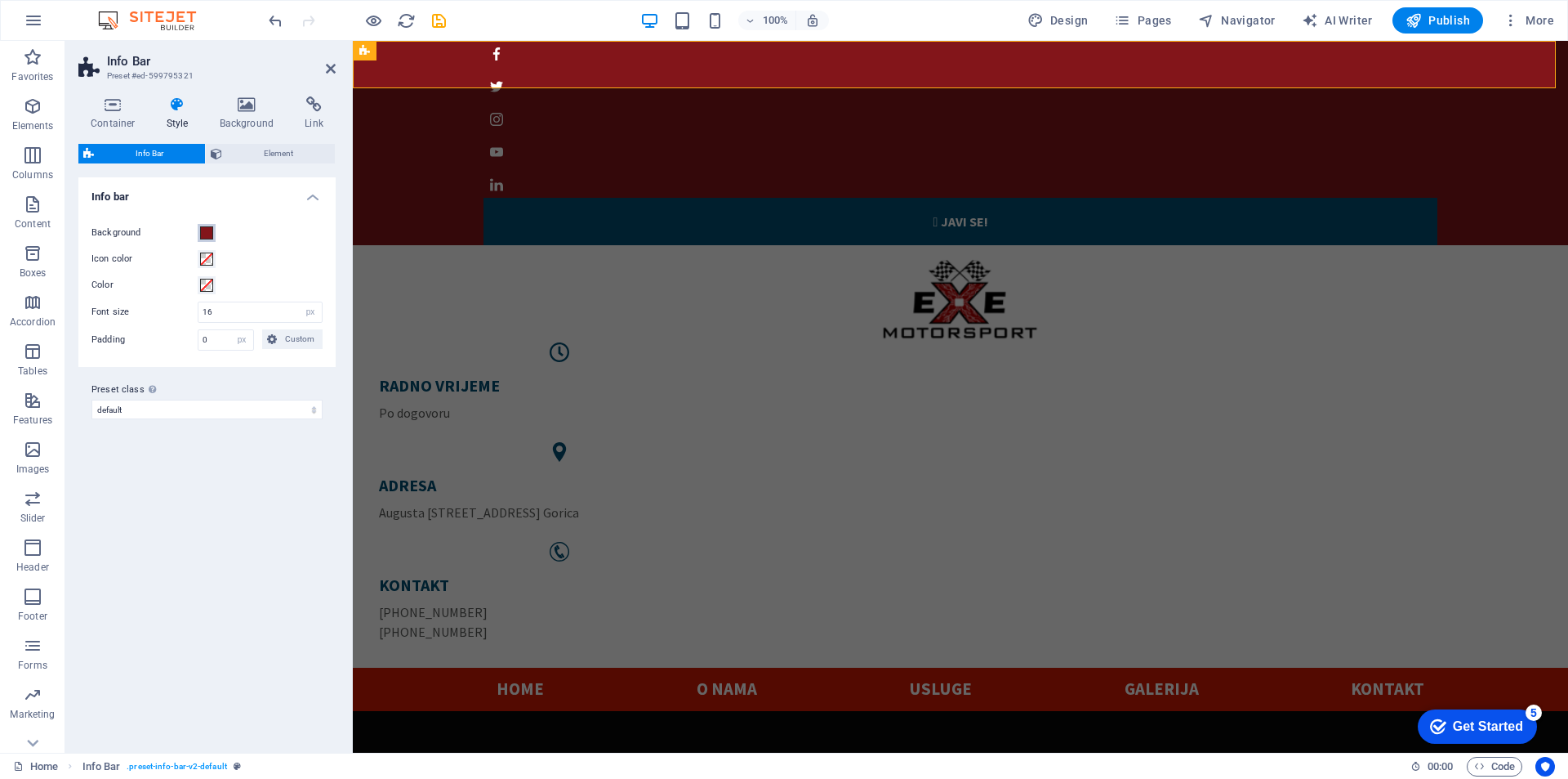
click at [208, 235] on span at bounding box center [207, 233] width 13 height 13
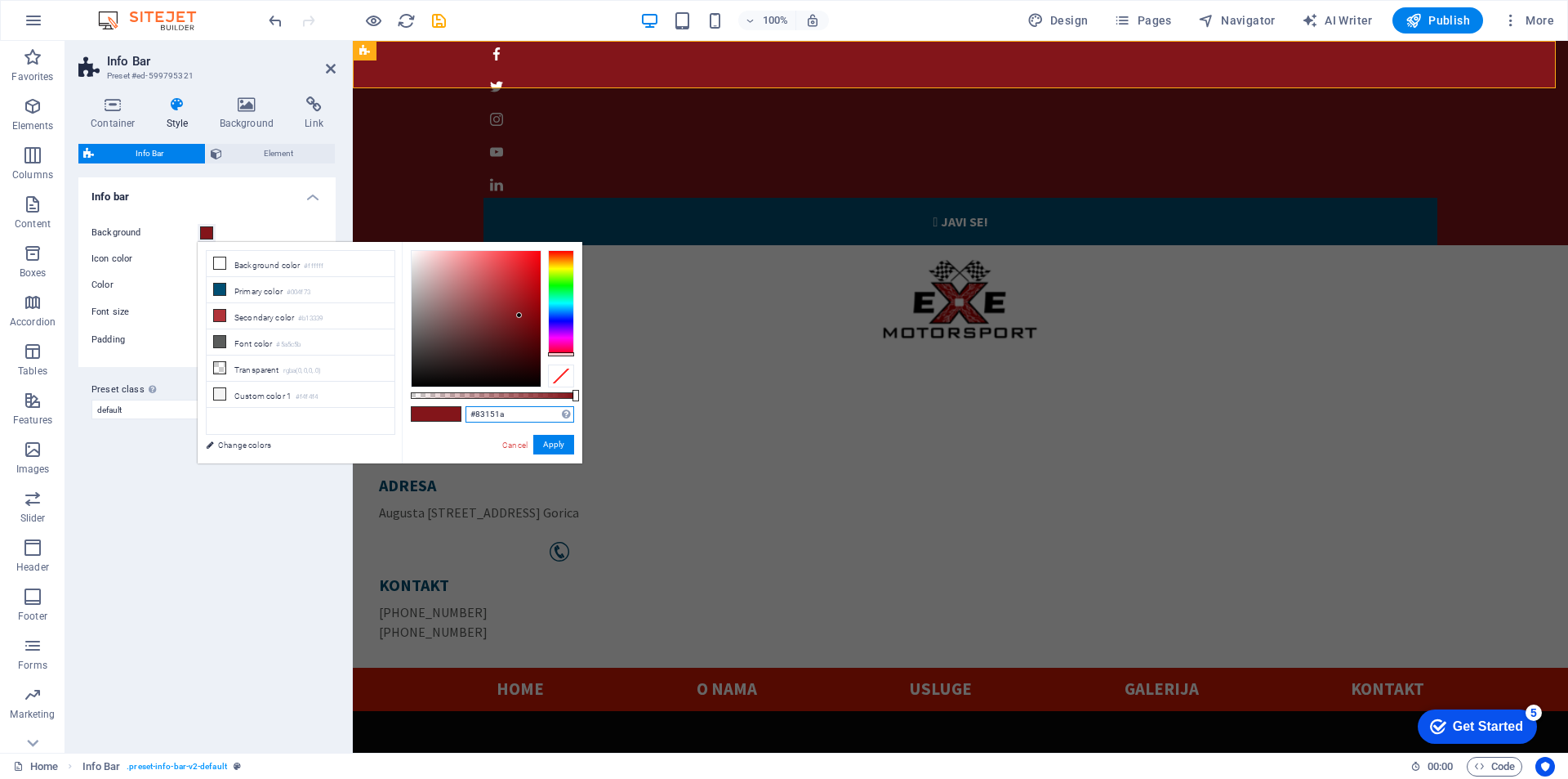
drag, startPoint x: 524, startPoint y: 418, endPoint x: 423, endPoint y: 402, distance: 102.3
click at [423, 402] on div "#83151a Supported formats #0852ed rgb(8, 82, 237) rgba(8, 82, 237, 90%) hsv(221…" at bounding box center [491, 471] width 181 height 458
paste input "cf1a03"
type input "#cf1a03"
click at [560, 444] on button "Apply" at bounding box center [553, 445] width 40 height 20
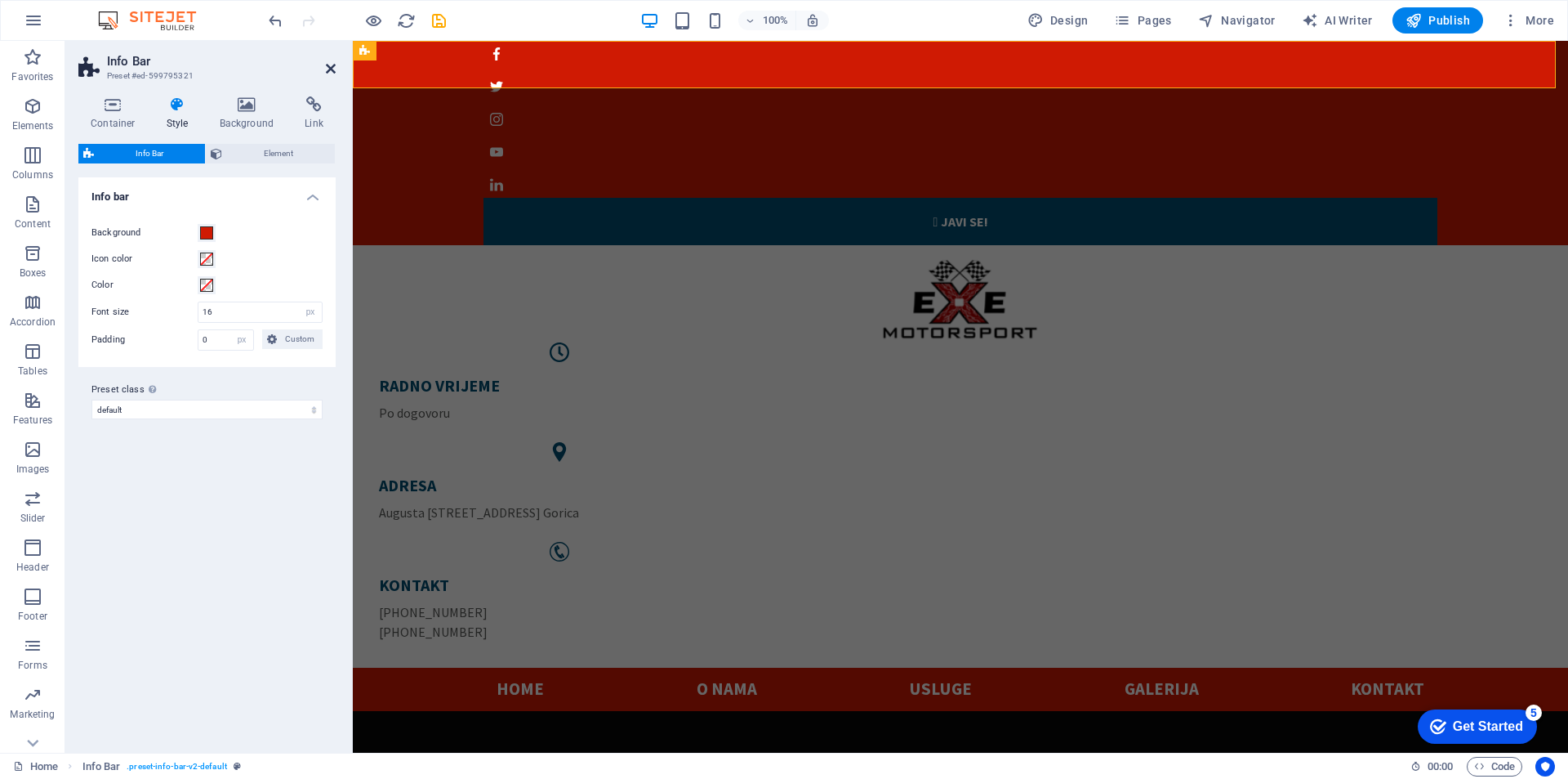
click at [326, 68] on icon at bounding box center [330, 68] width 10 height 13
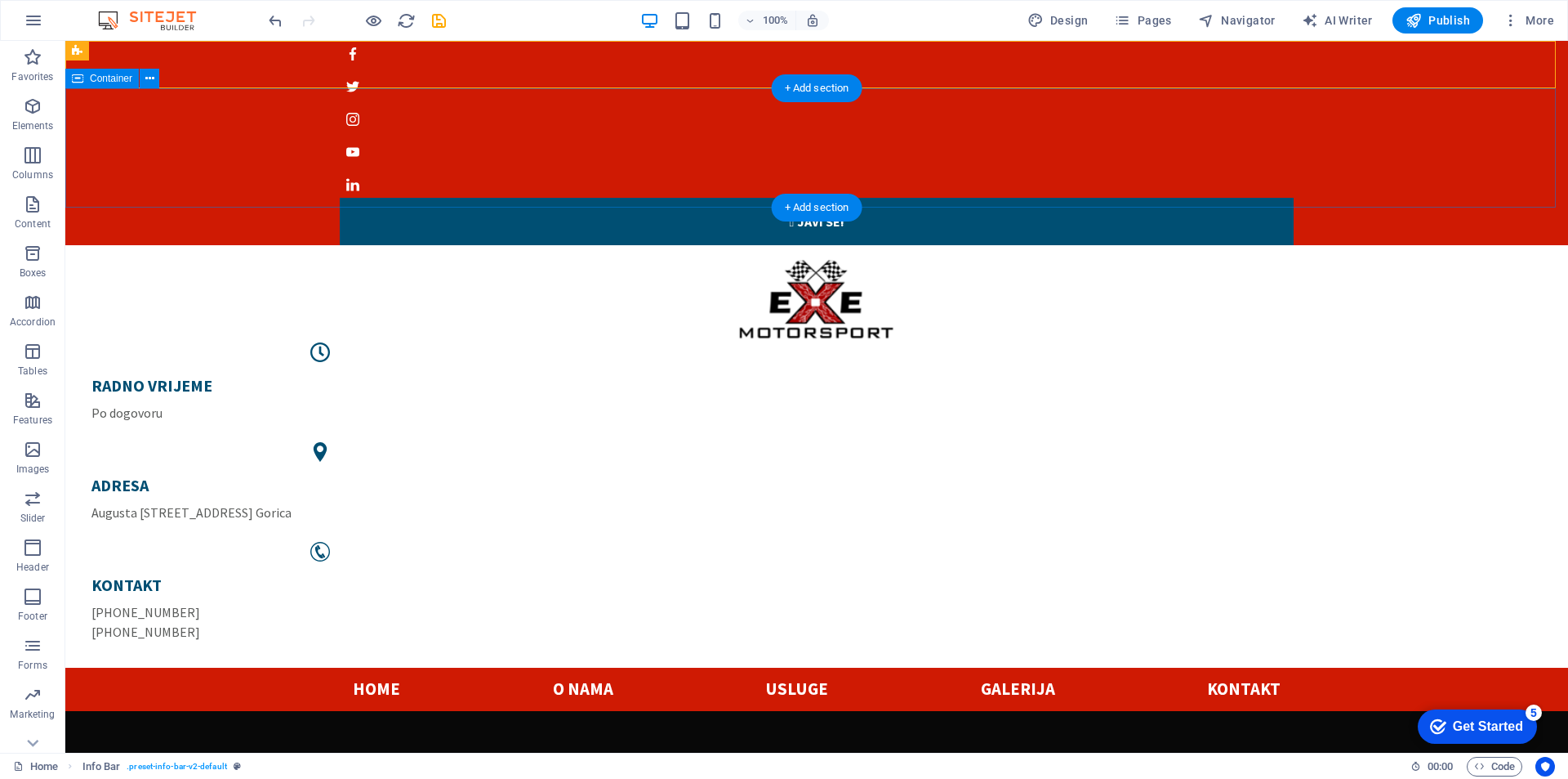
click at [546, 245] on div "RADNO VRIJEME Po dogovoru ADRESA Augusta Šenoe 40, Mala Gorica KONTAKT +385 99 …" at bounding box center [816, 456] width 1502 height 422
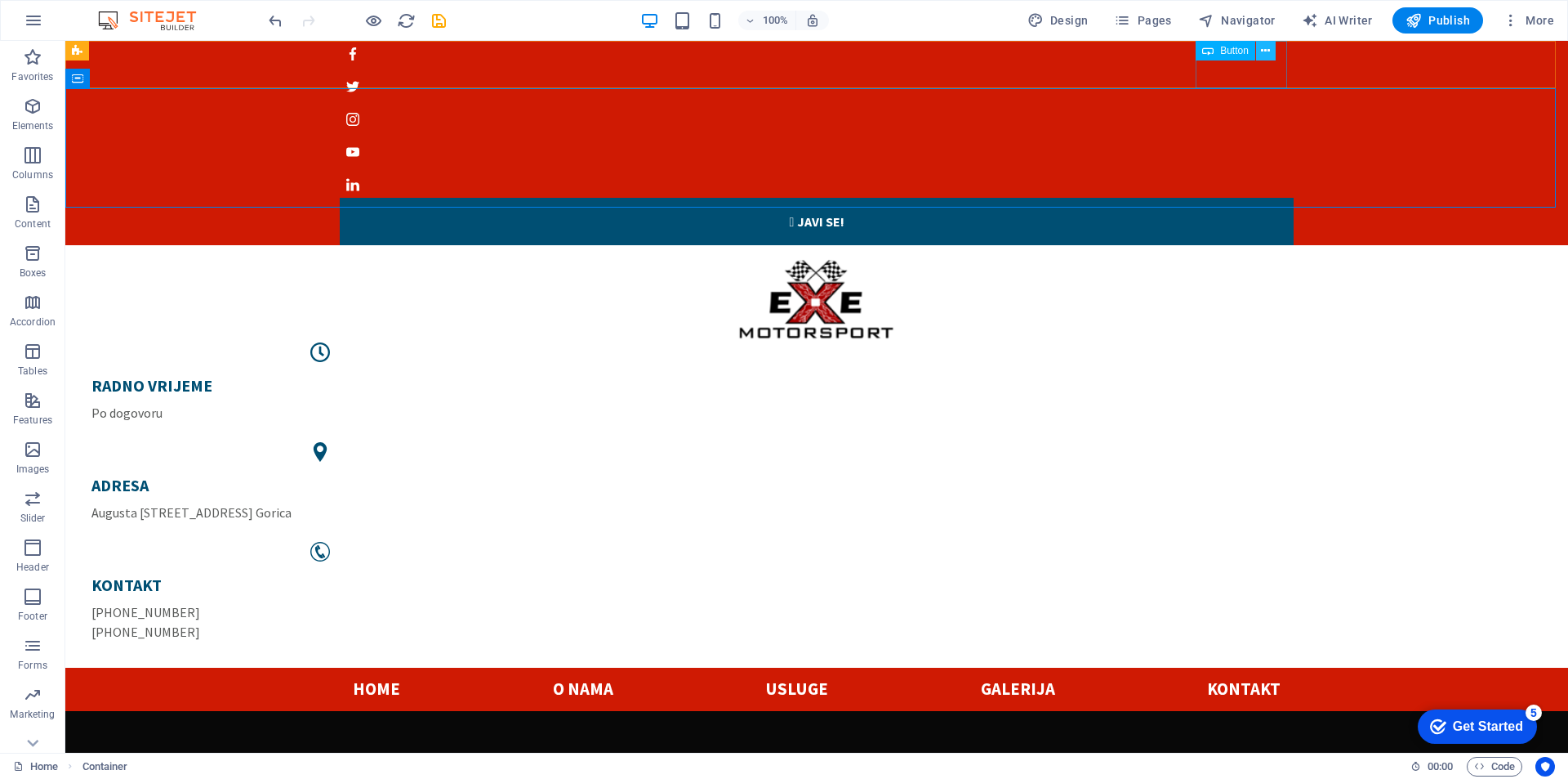
click at [1266, 51] on icon at bounding box center [1265, 50] width 9 height 17
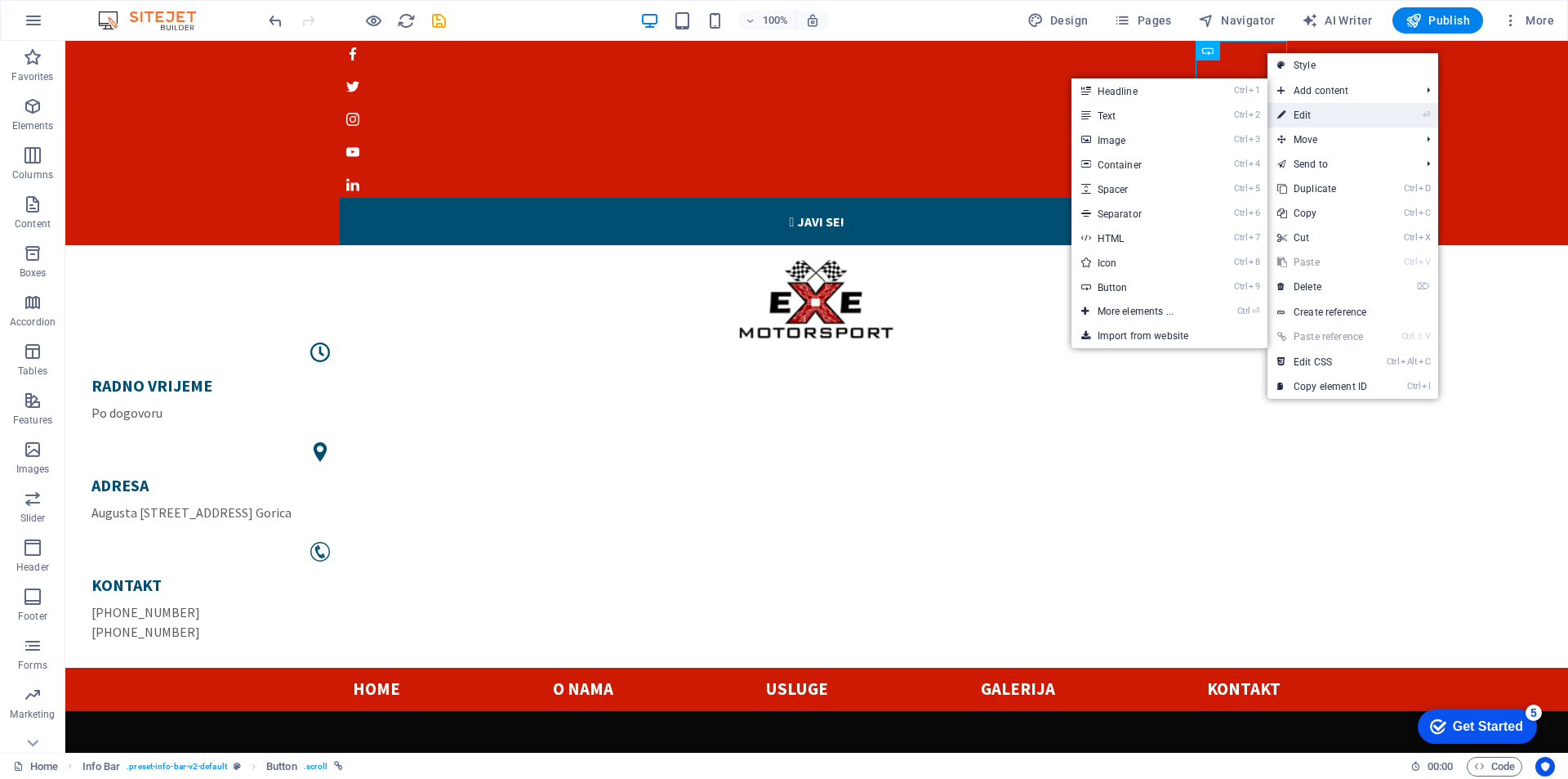
click at [1318, 120] on link "⏎ Edit" at bounding box center [1322, 115] width 110 height 24
select select "%"
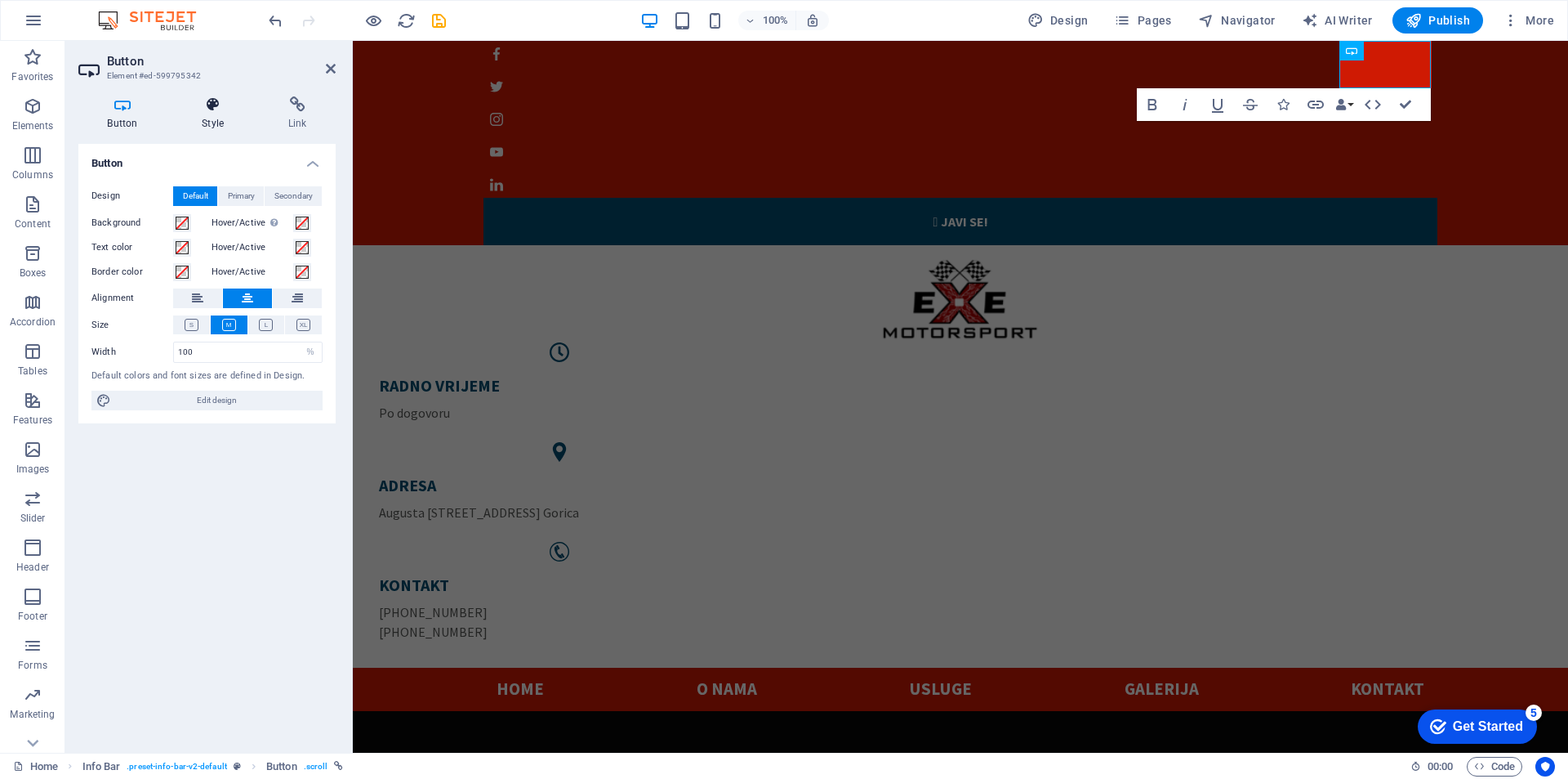
click at [226, 106] on icon at bounding box center [213, 104] width 80 height 16
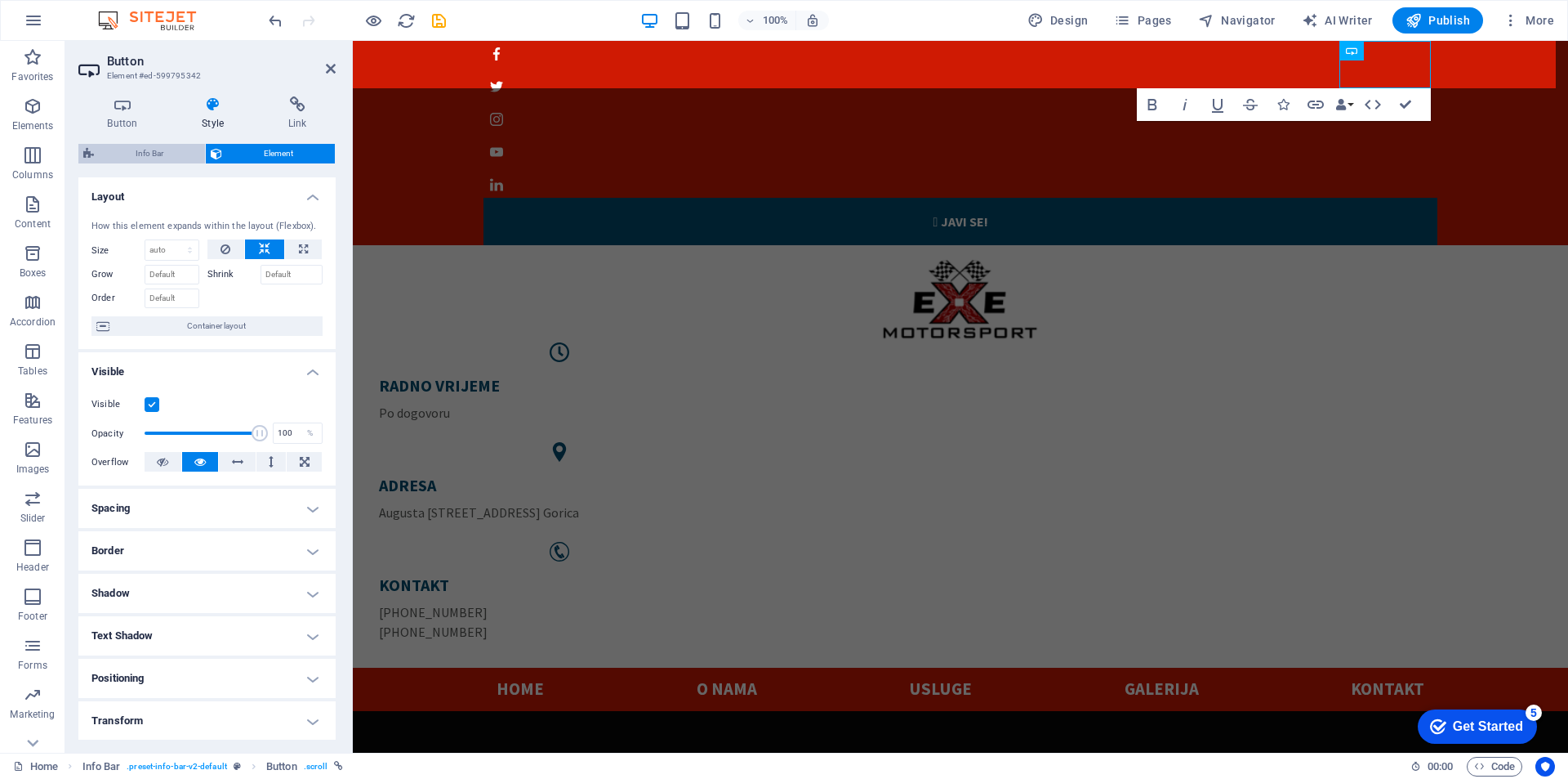
click at [113, 153] on span "Info Bar" at bounding box center [149, 154] width 101 height 20
select select "px"
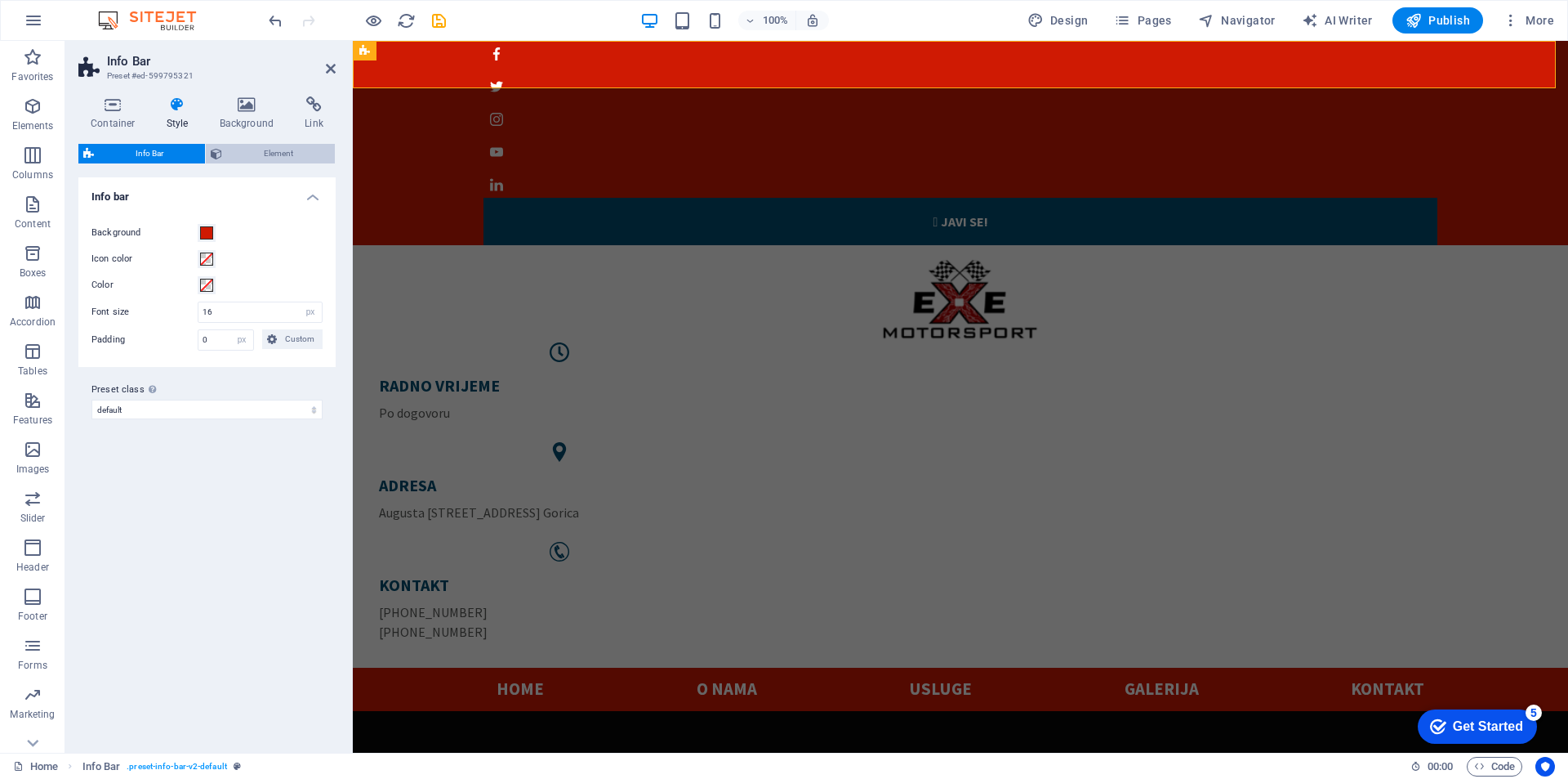
click at [242, 152] on span "Element" at bounding box center [278, 154] width 103 height 20
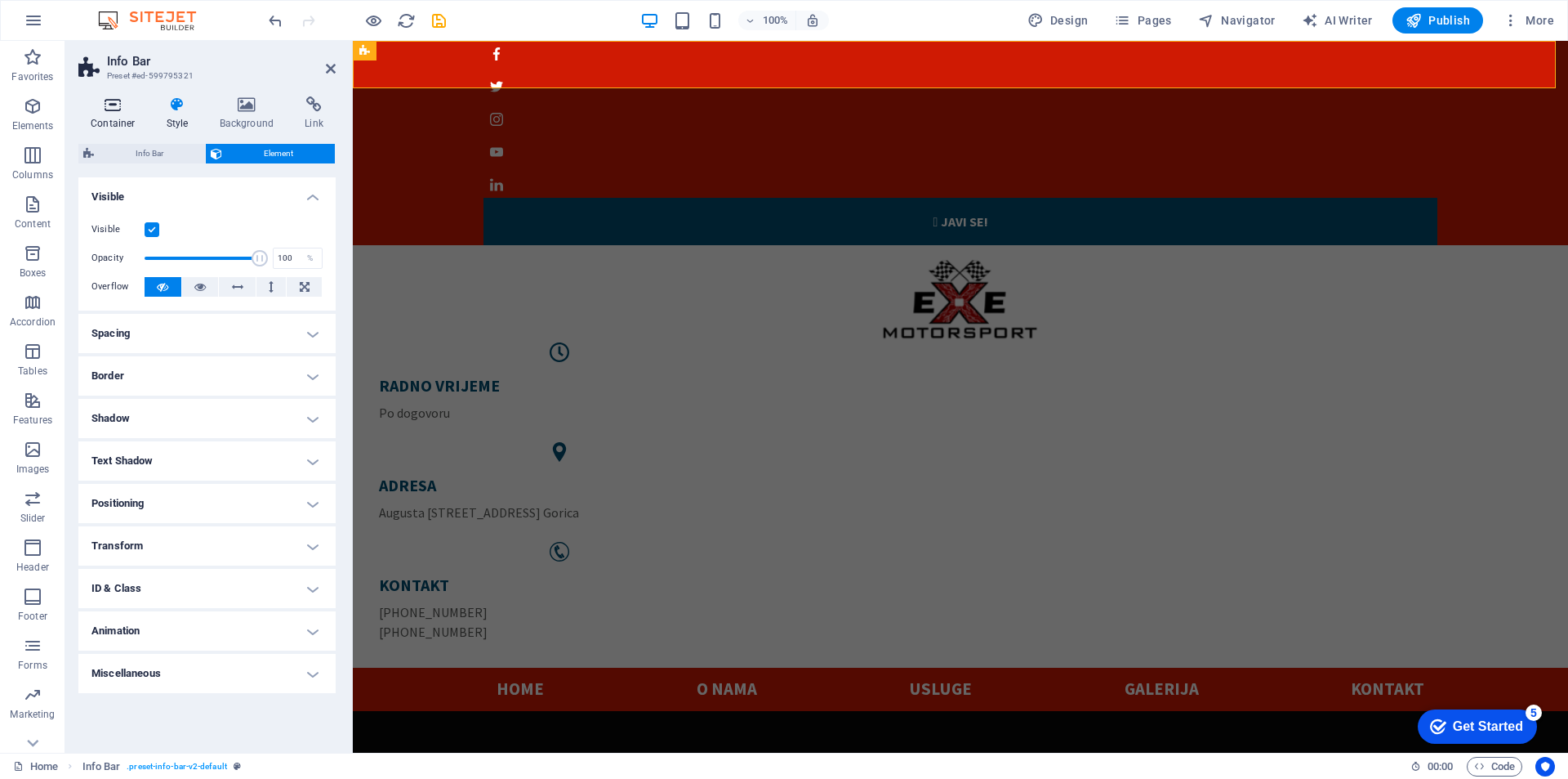
click at [120, 102] on icon at bounding box center [112, 104] width 69 height 16
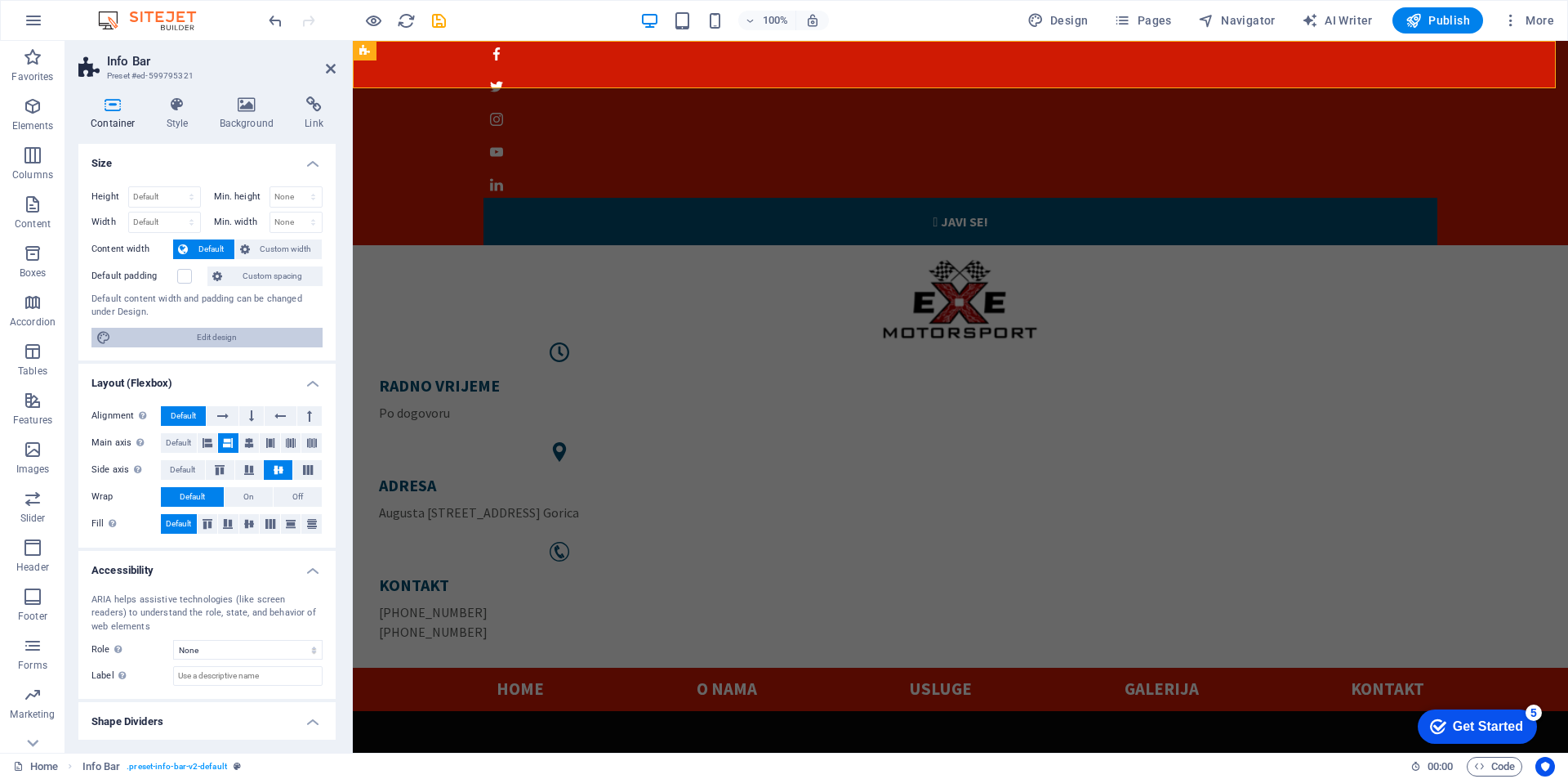
scroll to position [38, 0]
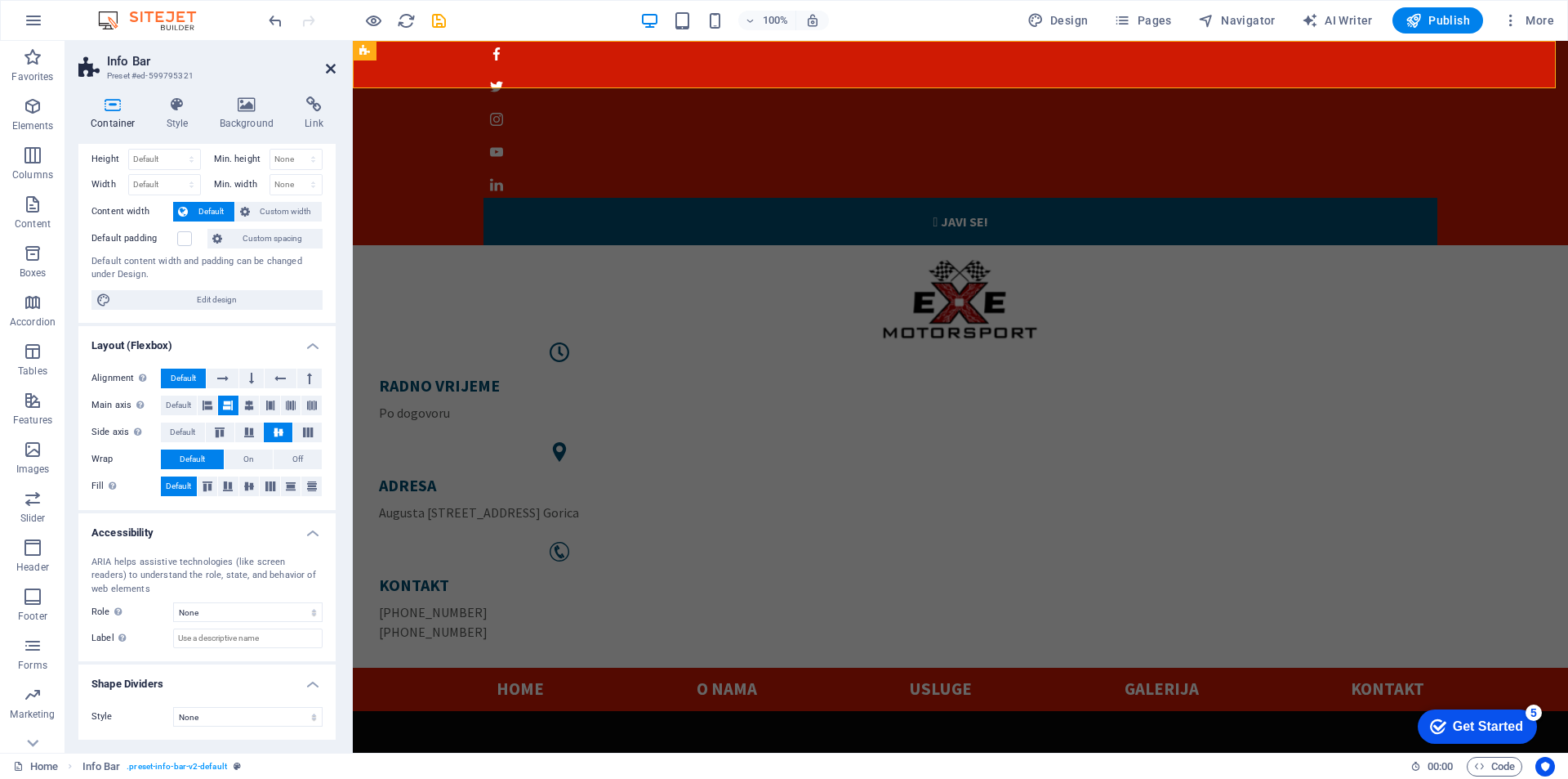
click at [329, 69] on icon at bounding box center [330, 68] width 10 height 13
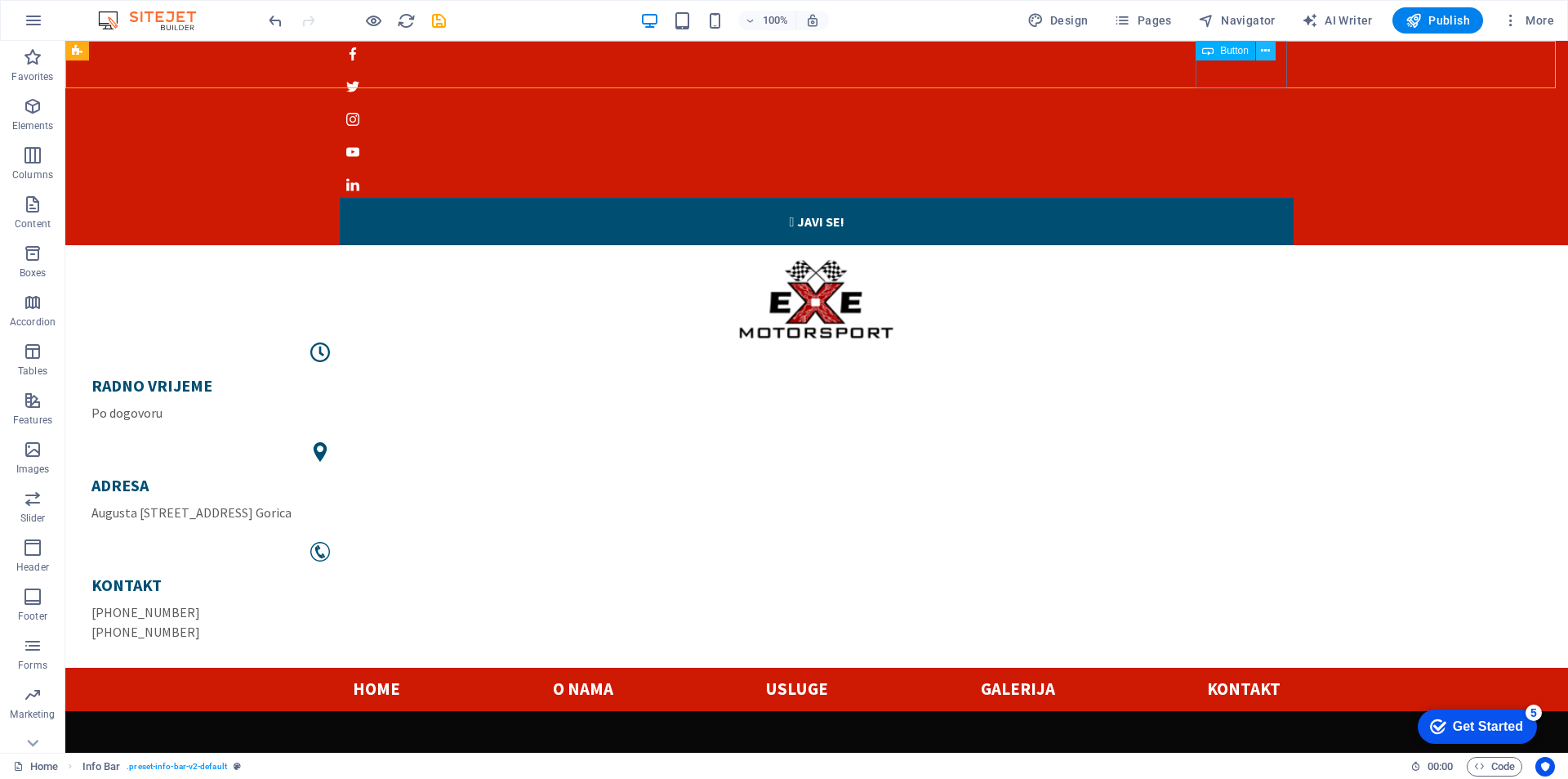
click at [1268, 53] on icon at bounding box center [1265, 50] width 9 height 17
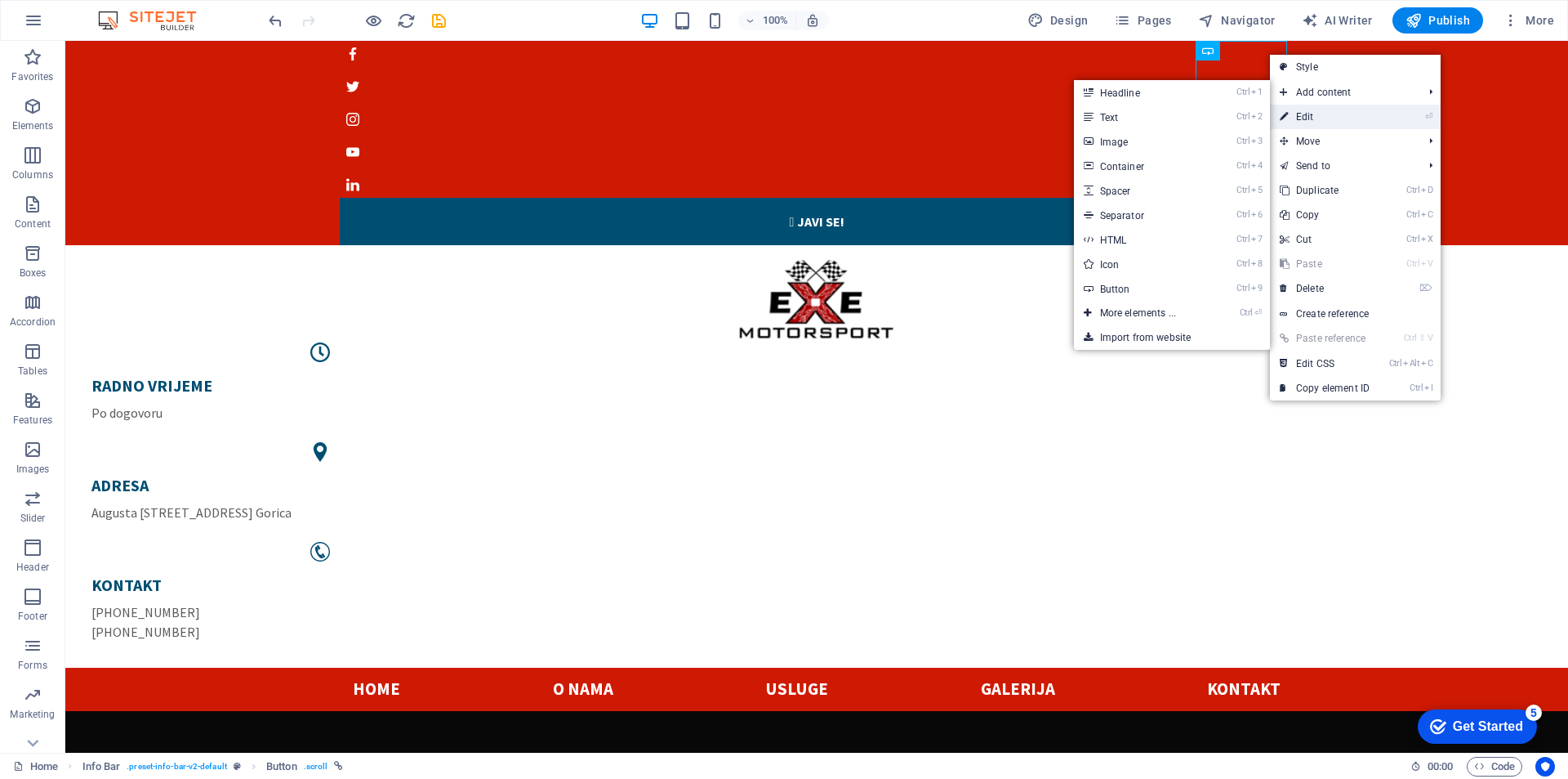
click at [1294, 118] on link "⏎ Edit" at bounding box center [1325, 116] width 110 height 24
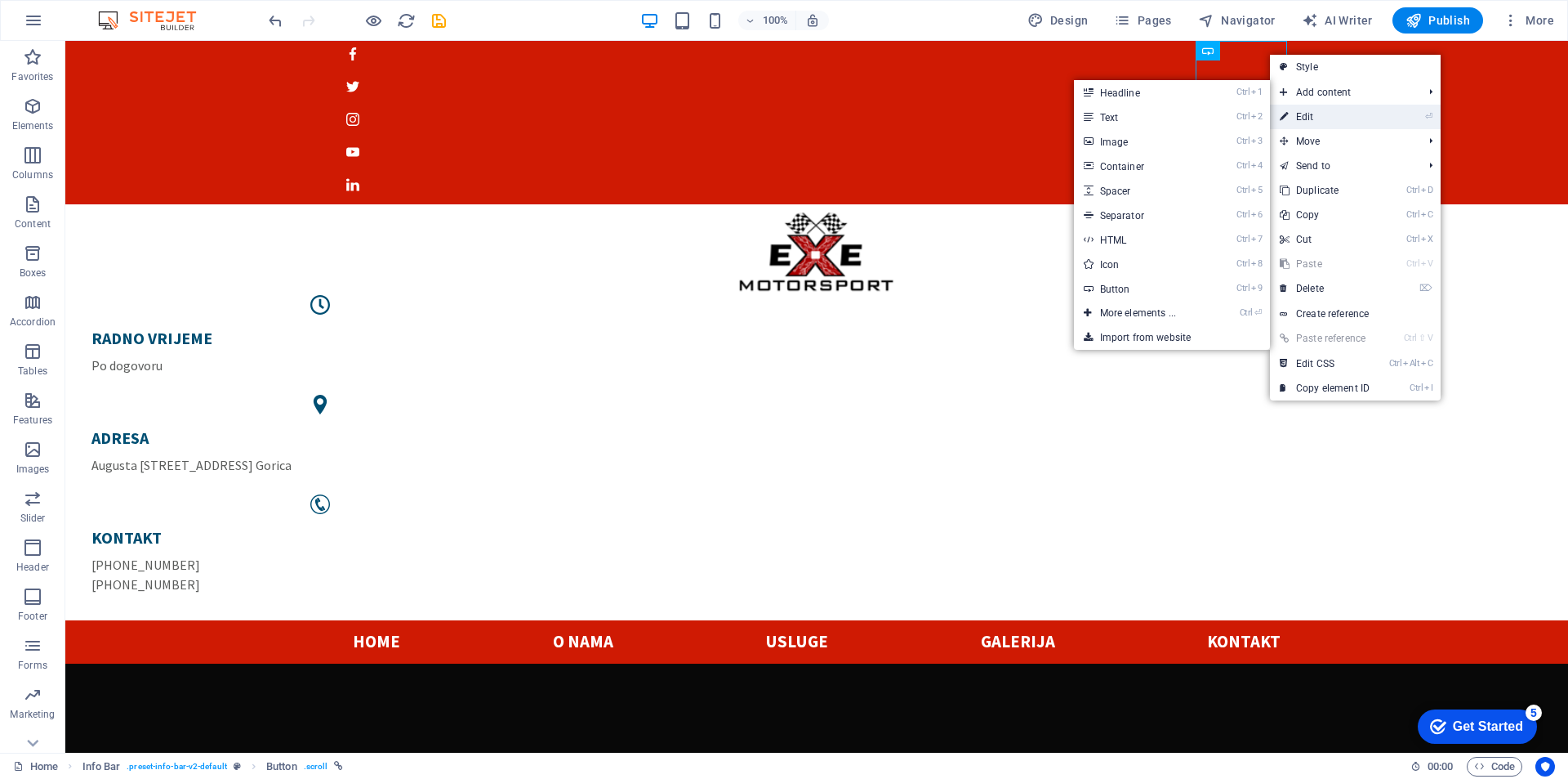
select select "%"
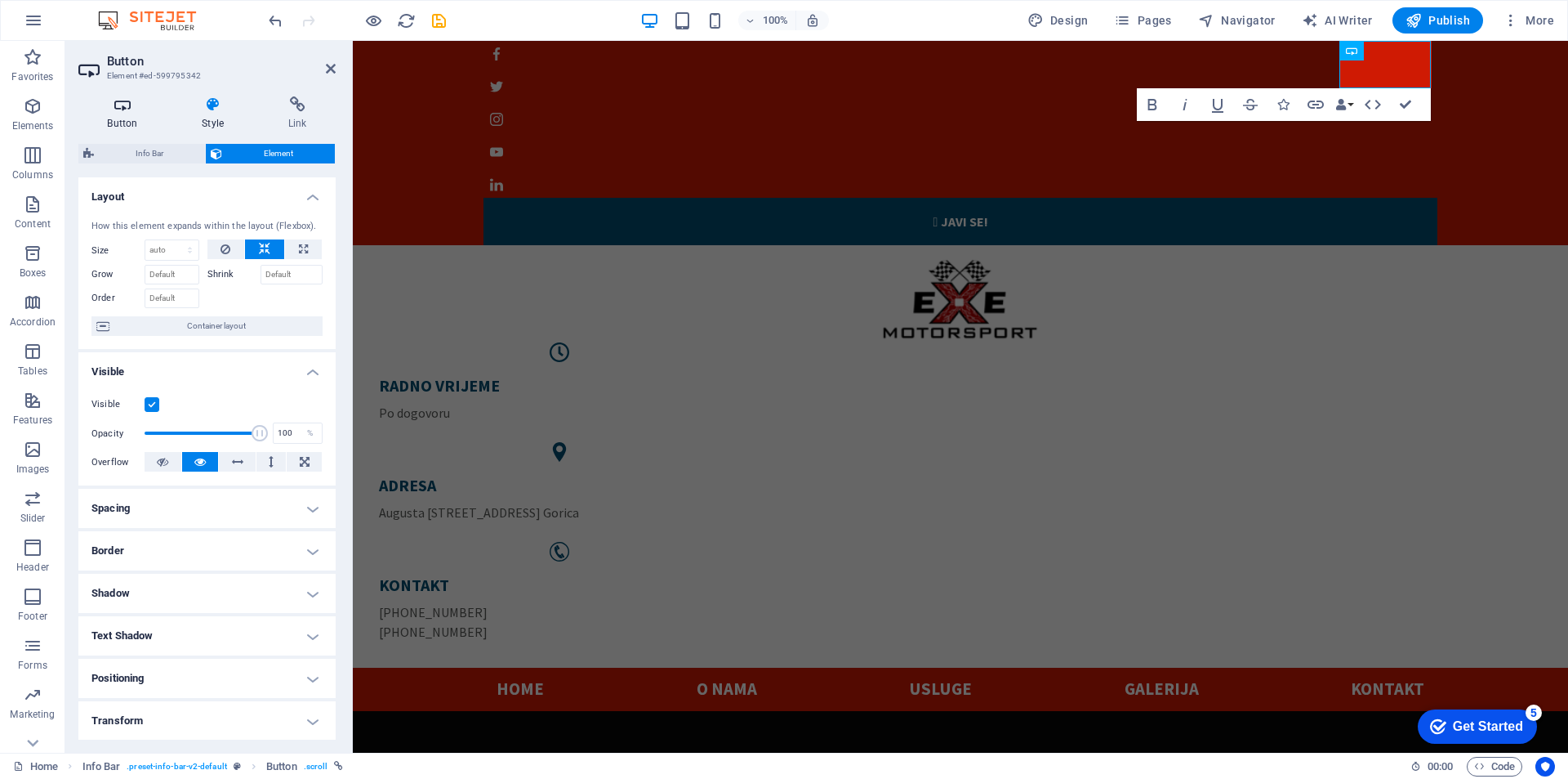
click at [113, 98] on icon at bounding box center [122, 104] width 88 height 16
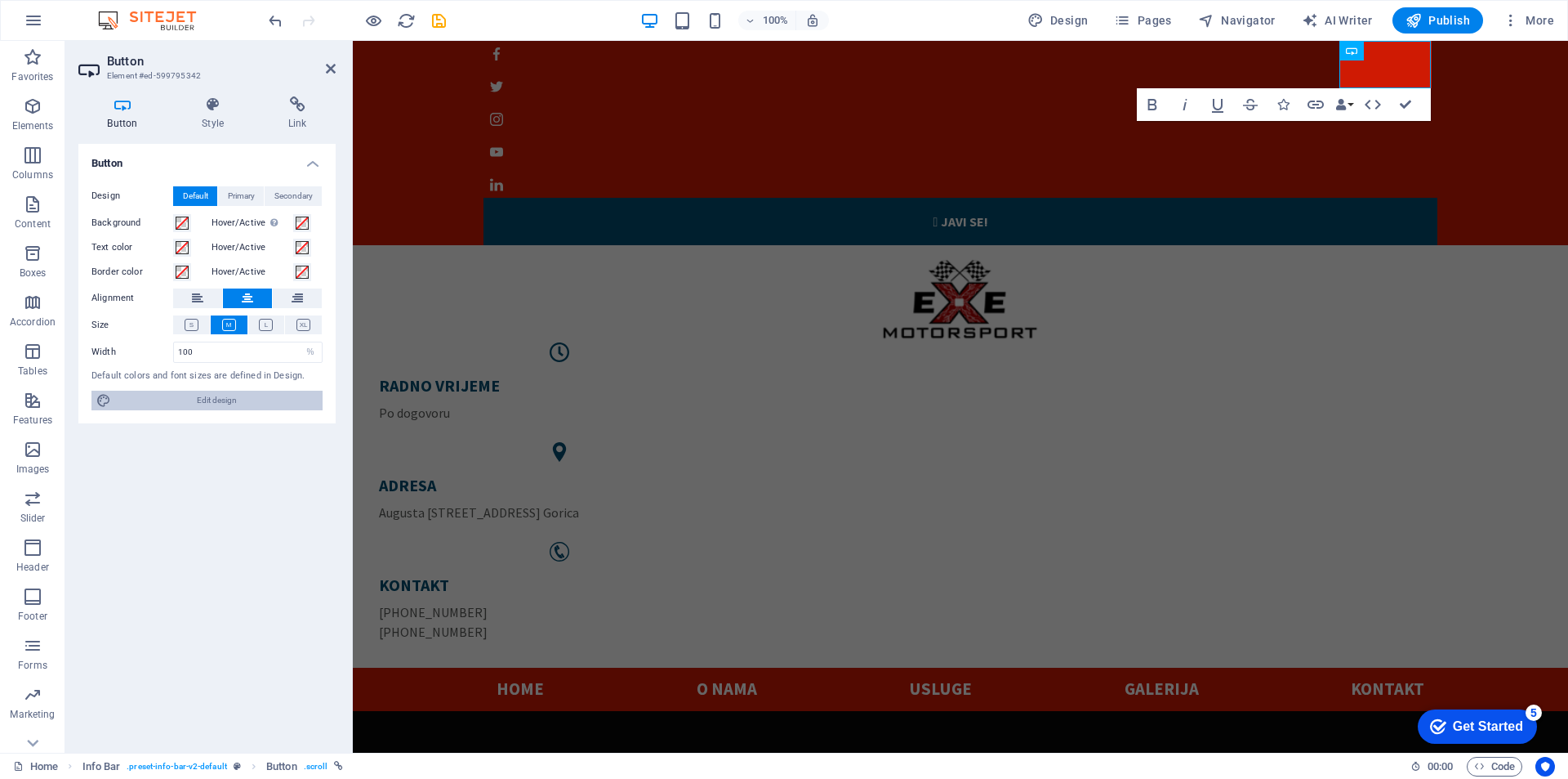
click at [212, 401] on span "Edit design" at bounding box center [216, 401] width 202 height 20
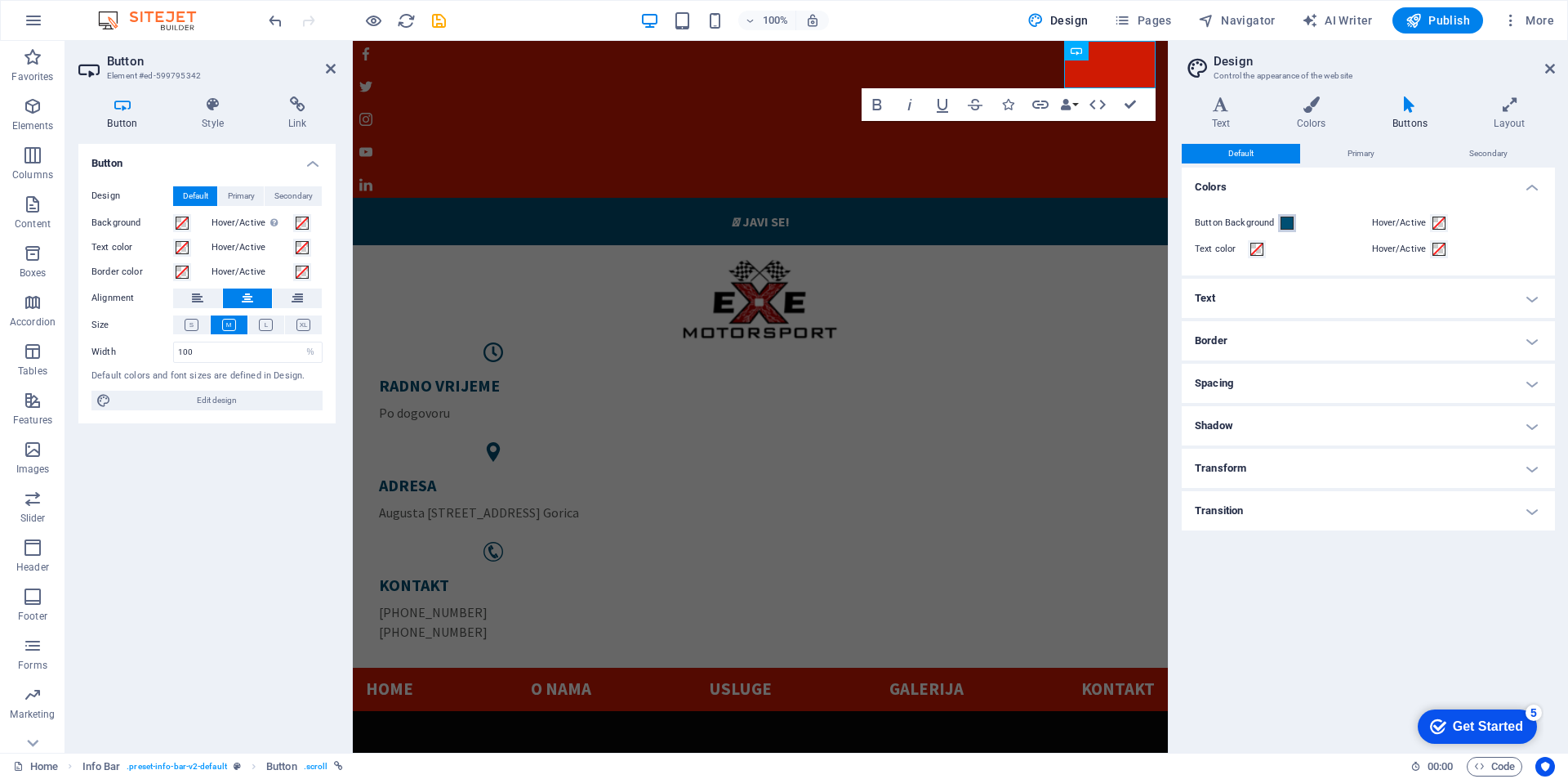
click at [1289, 221] on span at bounding box center [1287, 223] width 13 height 13
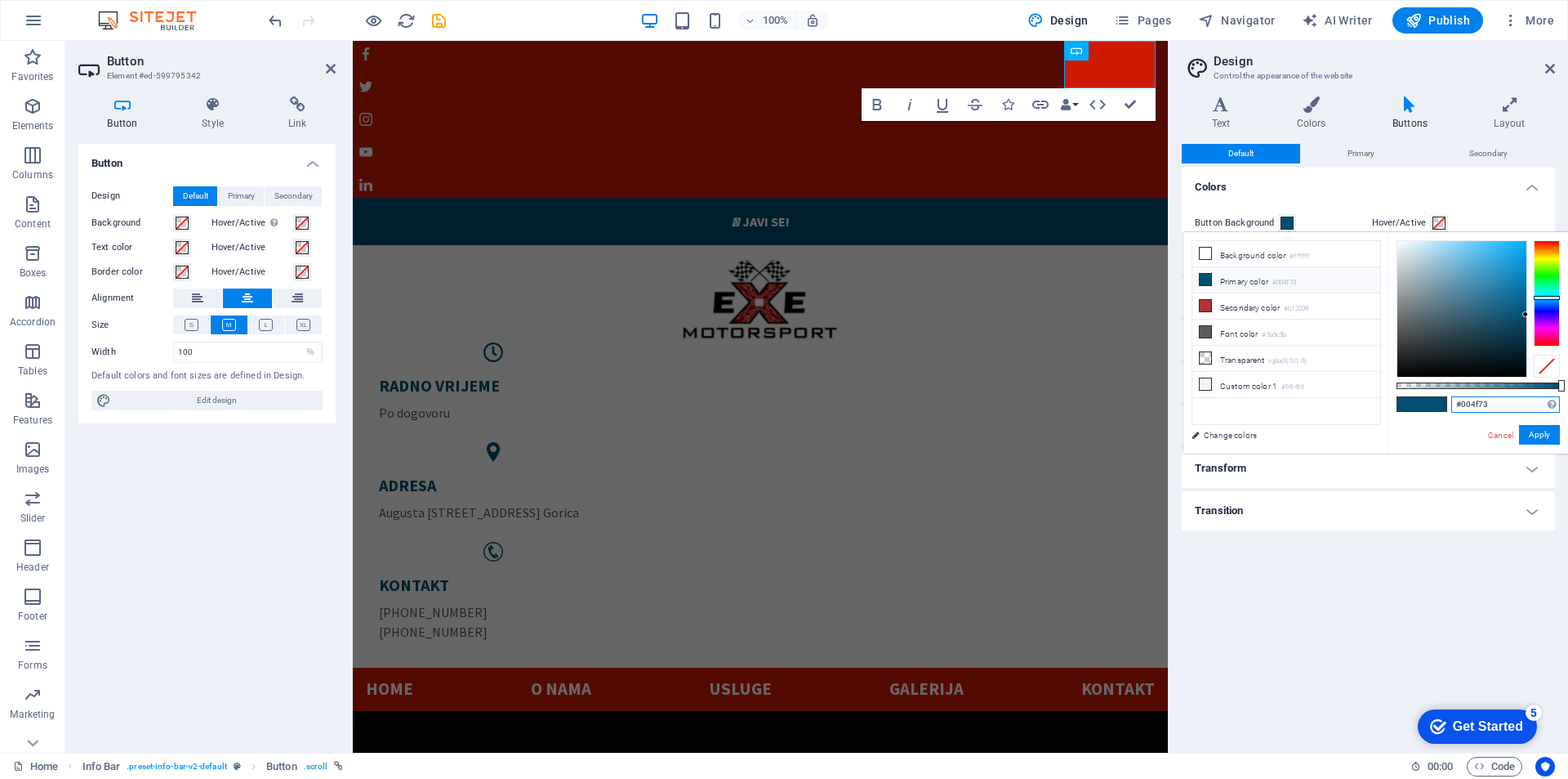
drag, startPoint x: 1506, startPoint y: 406, endPoint x: 1428, endPoint y: 403, distance: 78.1
click at [1428, 403] on div "#004f73 Supported formats #0852ed rgb(8, 82, 237) rgba(8, 82, 237, 90%) hsv(221…" at bounding box center [1477, 461] width 181 height 458
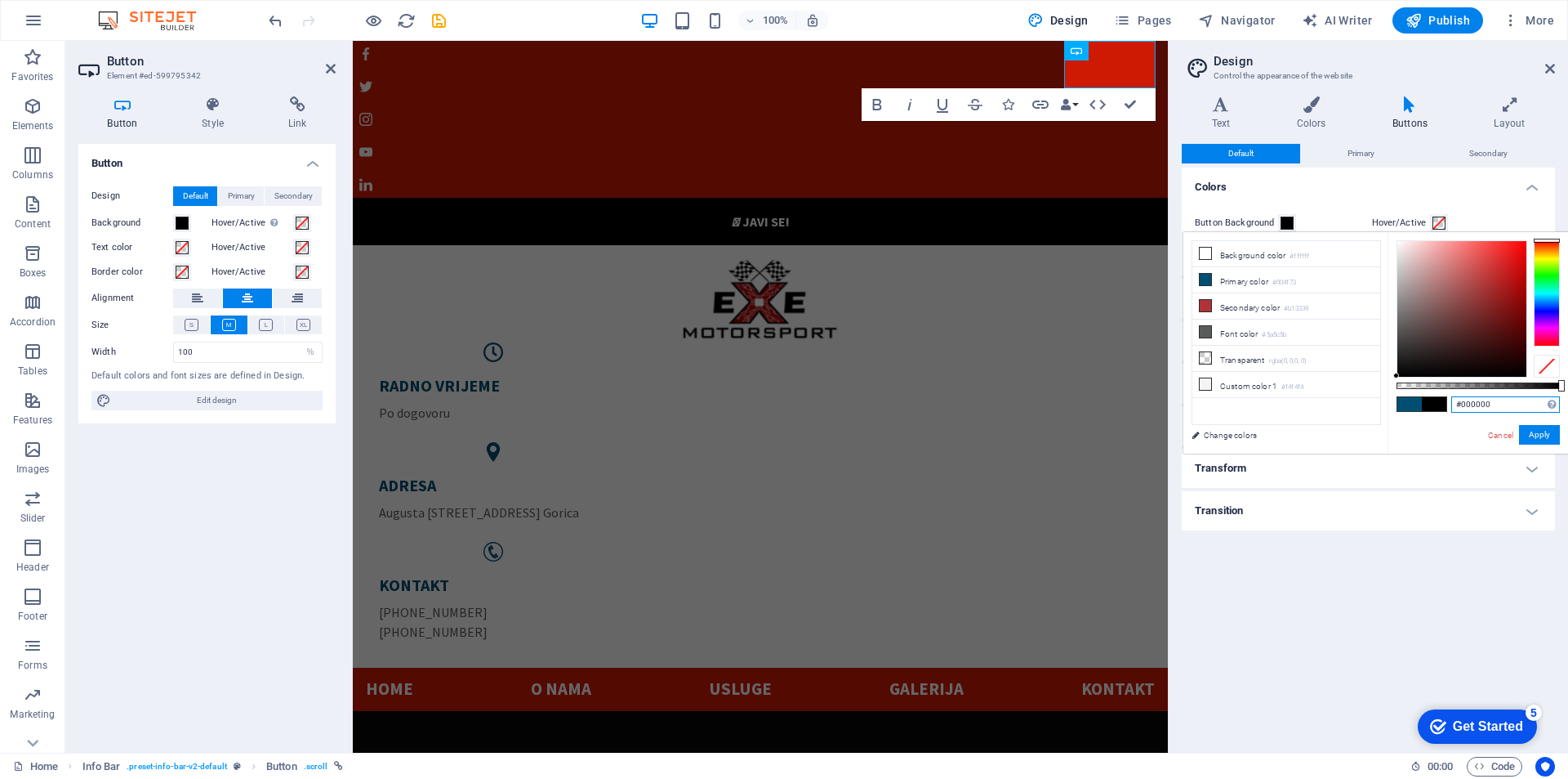
type input "#011118"
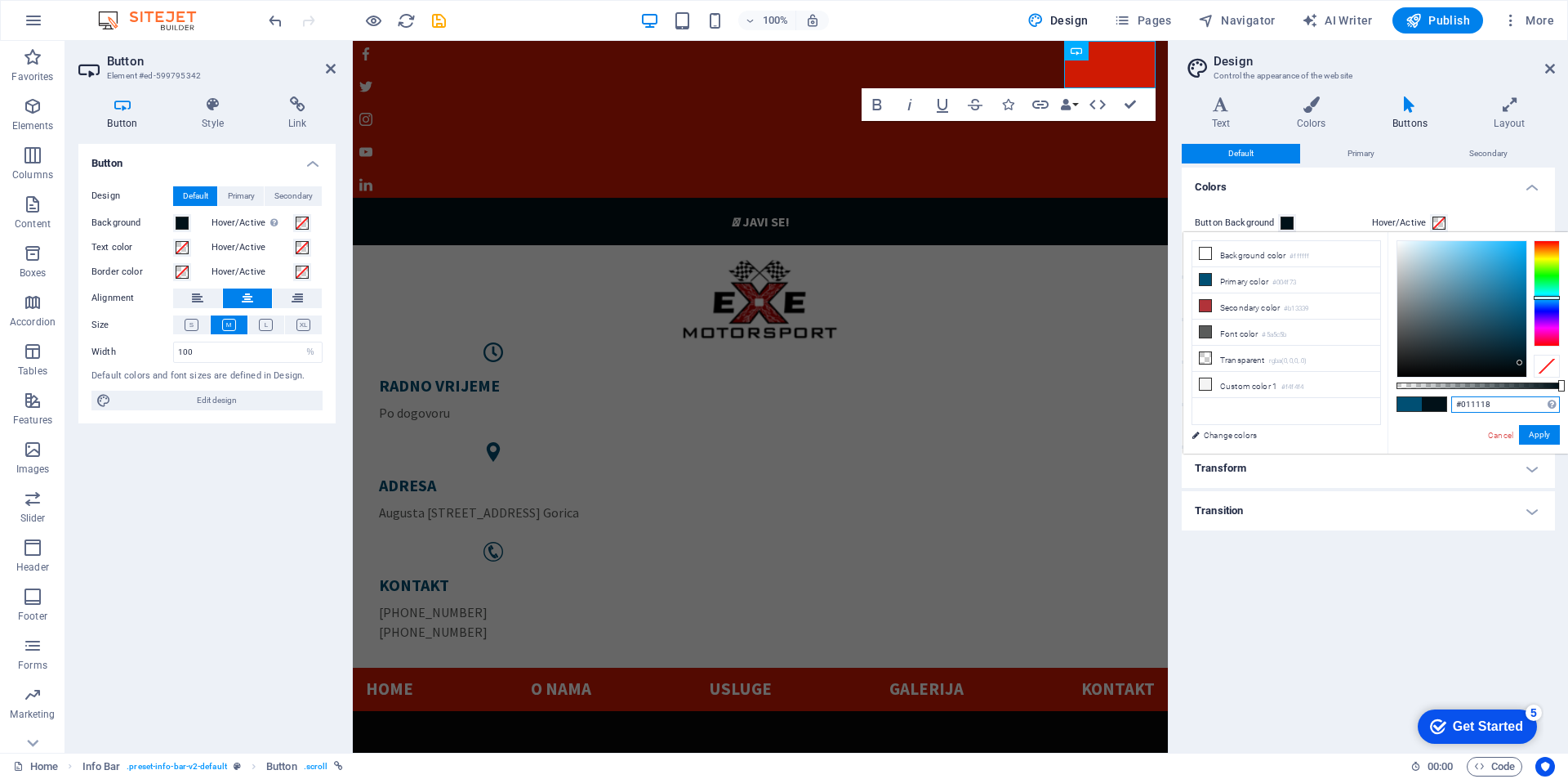
drag, startPoint x: 1525, startPoint y: 314, endPoint x: 1520, endPoint y: 363, distance: 49.3
click at [1520, 363] on div at bounding box center [1520, 362] width 5 height 5
click at [1539, 429] on button "Apply" at bounding box center [1539, 435] width 40 height 20
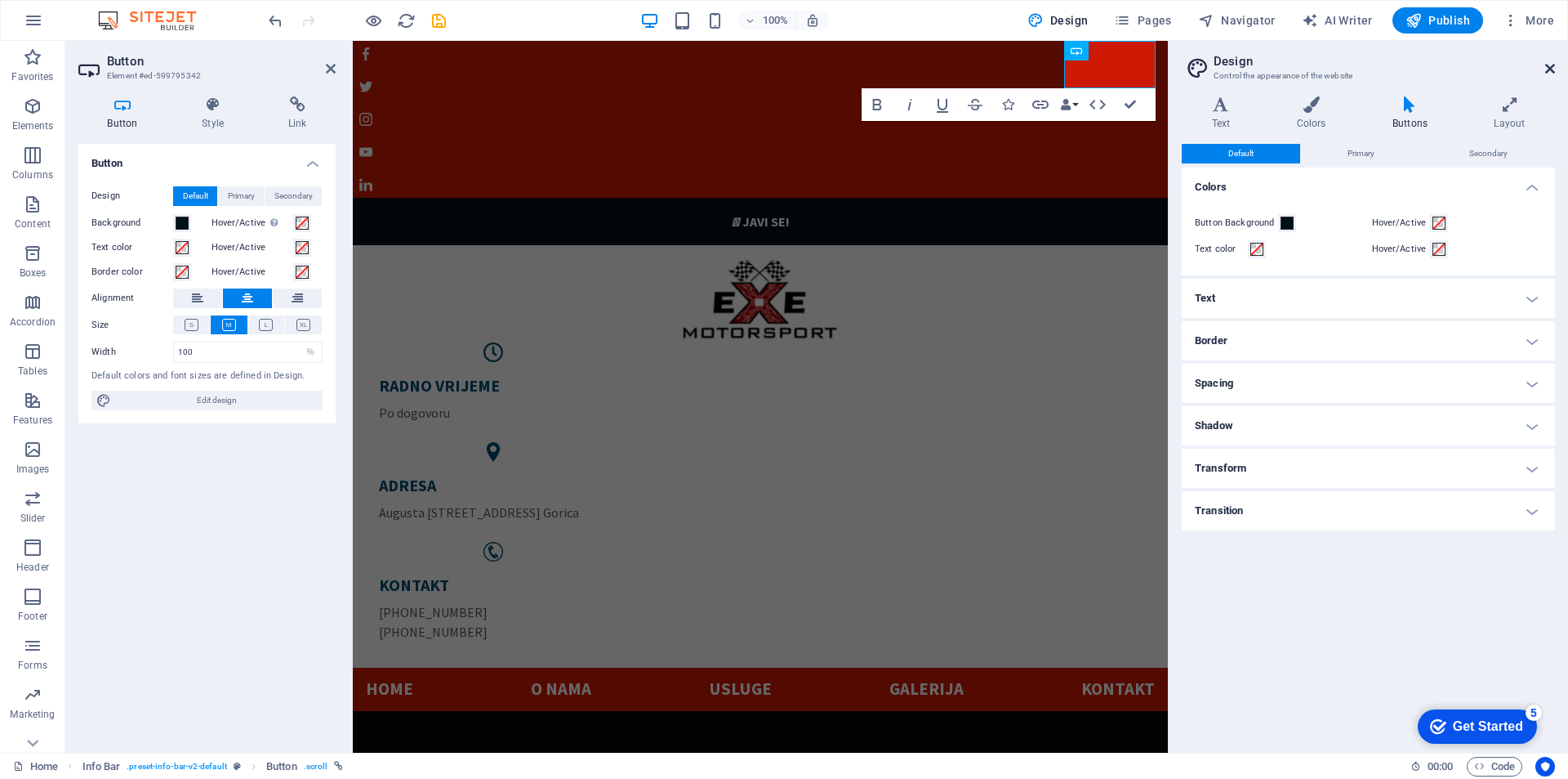
click at [1549, 67] on icon at bounding box center [1550, 68] width 10 height 13
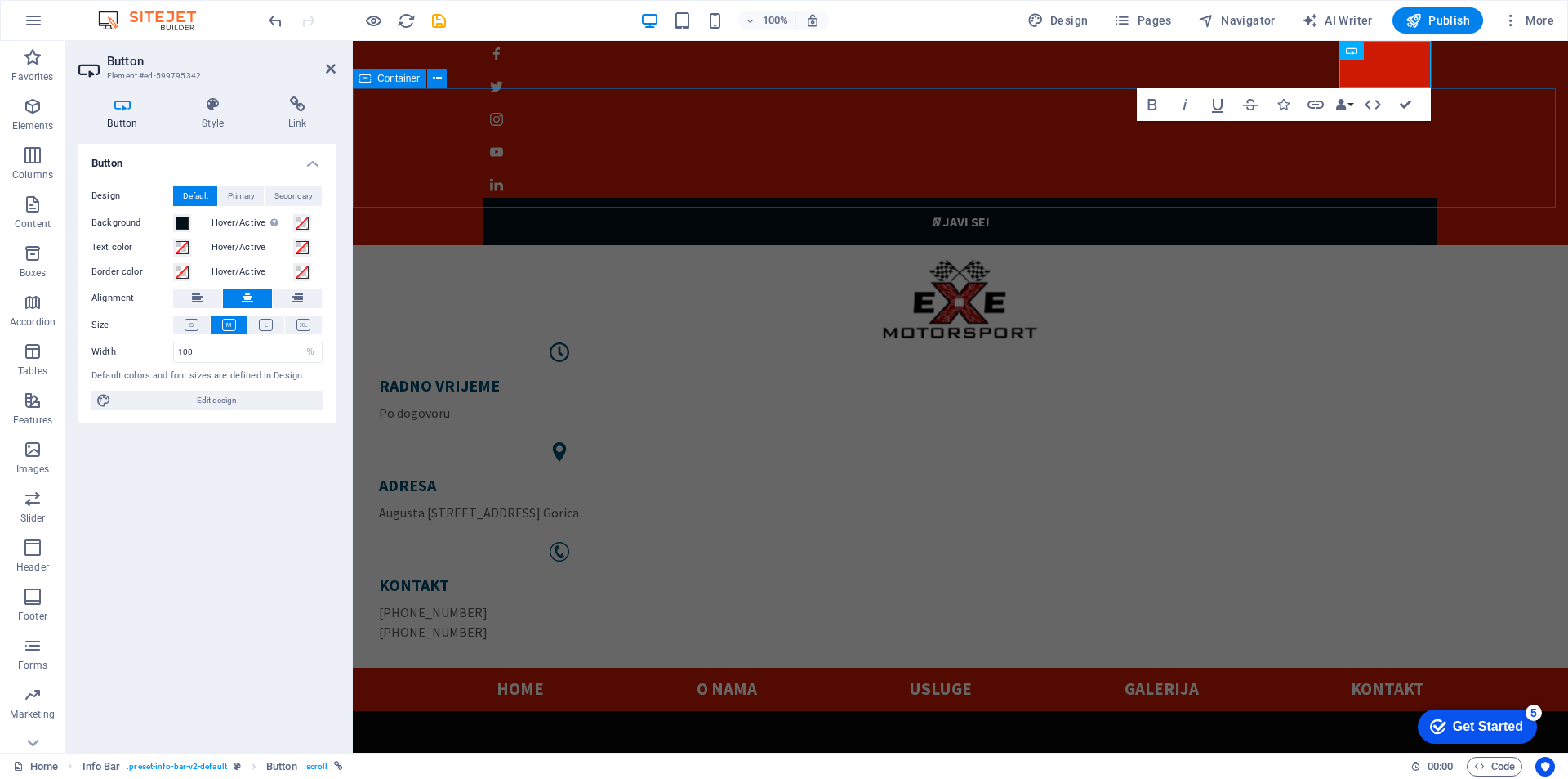
click at [644, 245] on div "RADNO VRIJEME Po dogovoru ADRESA Augusta Šenoe 40, Mala Gorica KONTAKT +385 99 …" at bounding box center [960, 456] width 1215 height 422
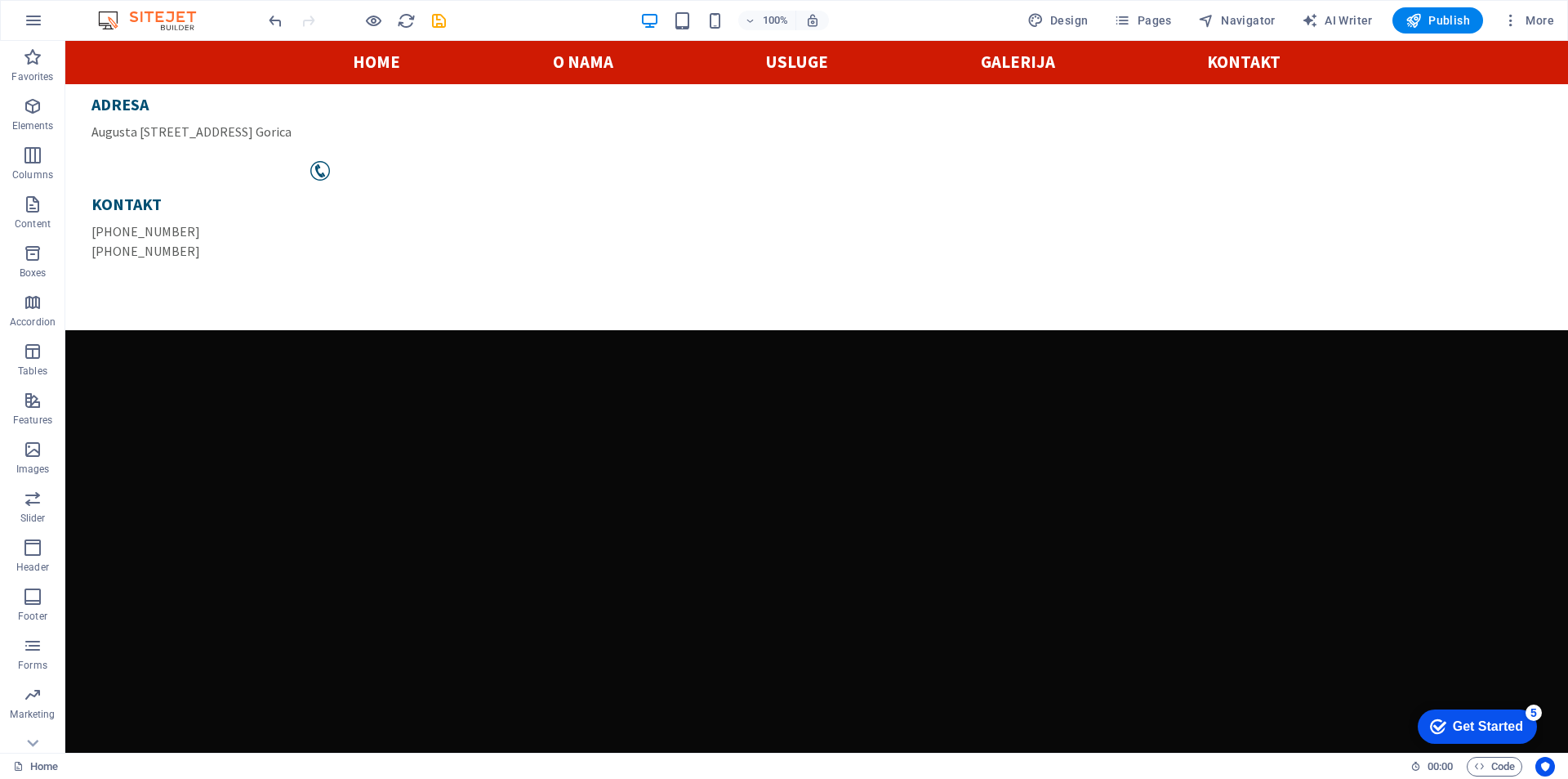
scroll to position [0, 0]
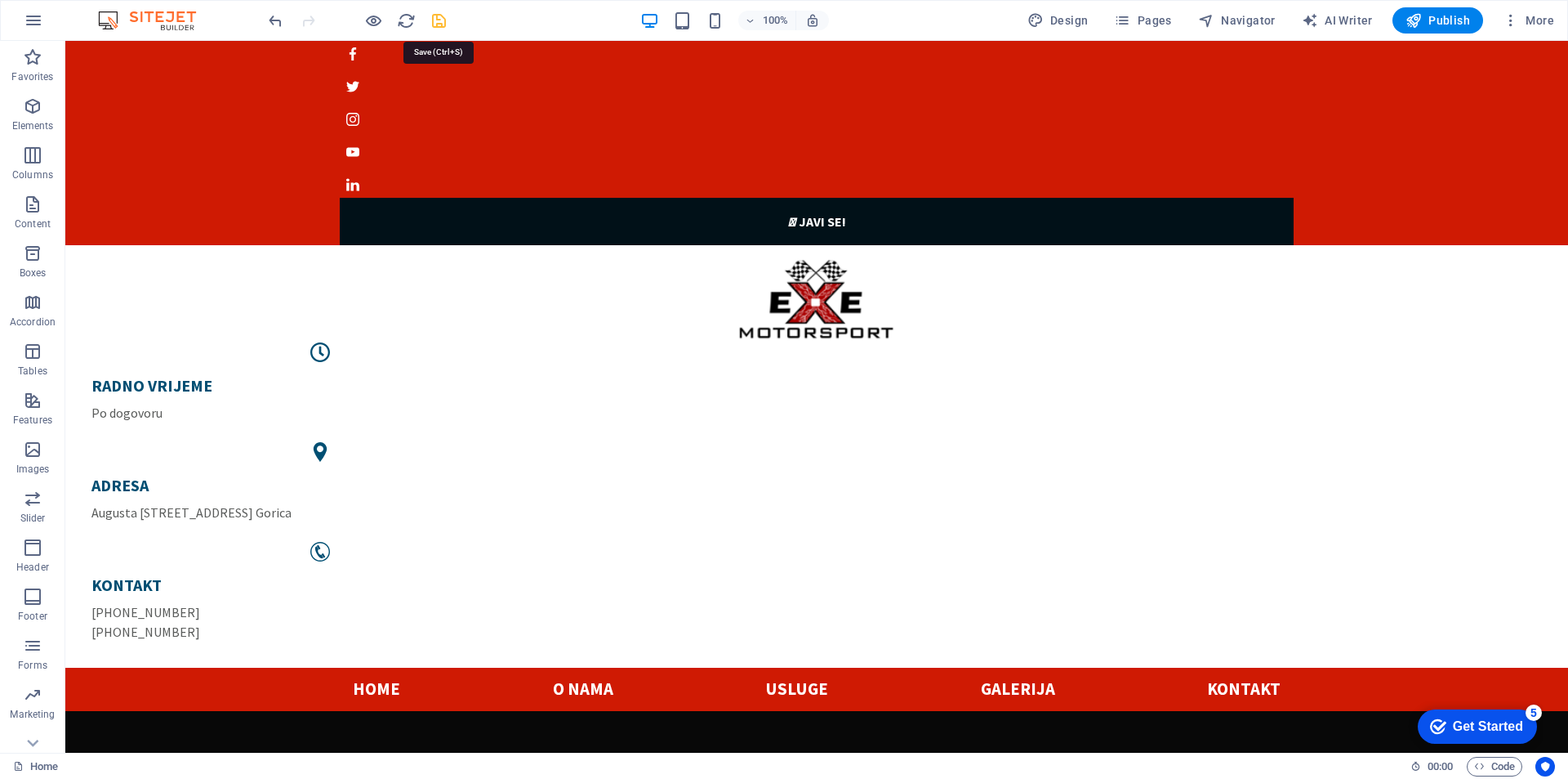
click at [439, 13] on icon "save" at bounding box center [438, 21] width 19 height 19
click at [1422, 26] on icon "button" at bounding box center [1414, 21] width 16 height 16
click at [416, 304] on icon at bounding box center [416, 305] width 9 height 17
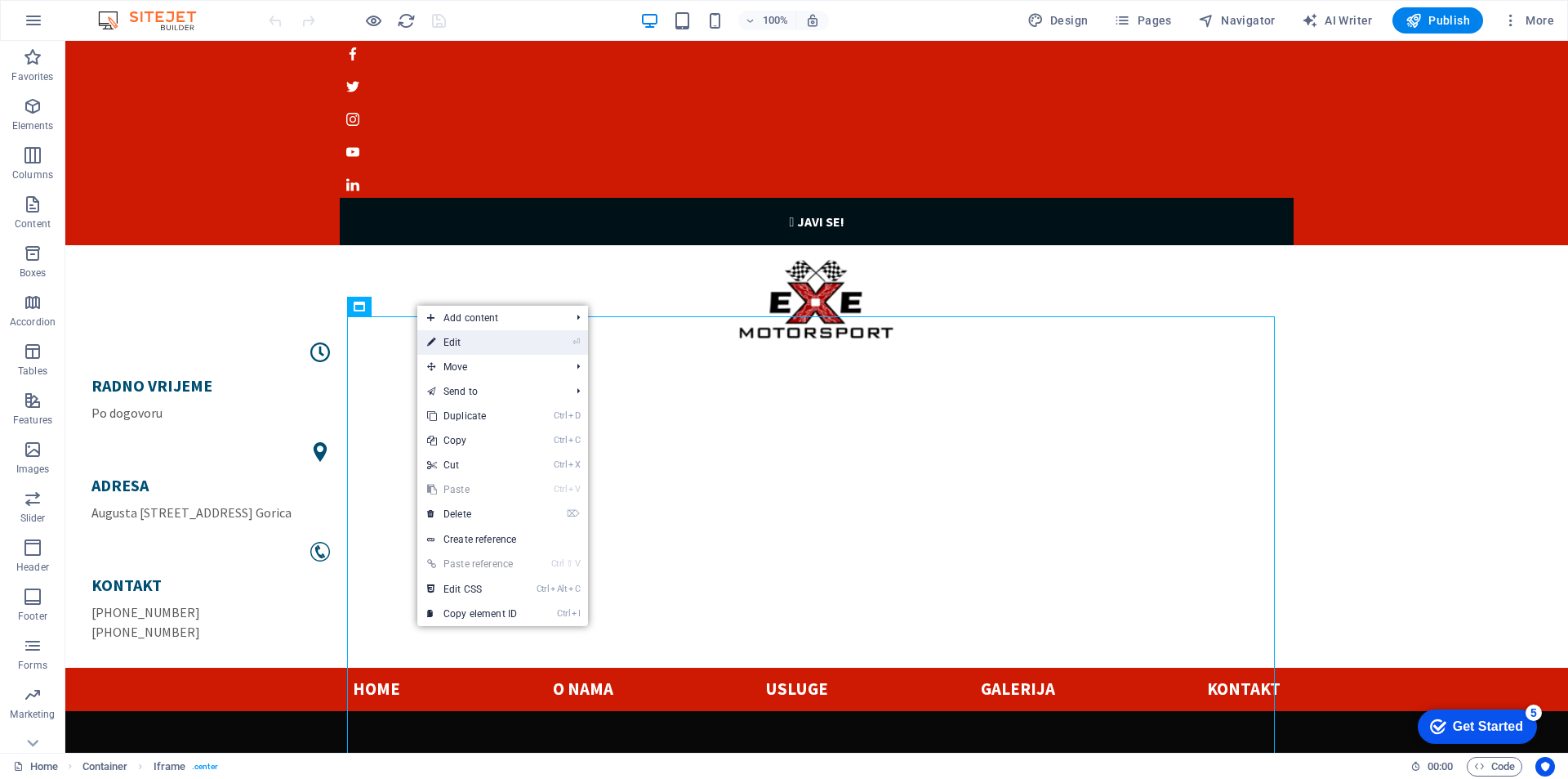
click at [462, 347] on link "⏎ Edit" at bounding box center [472, 341] width 110 height 24
select select "%"
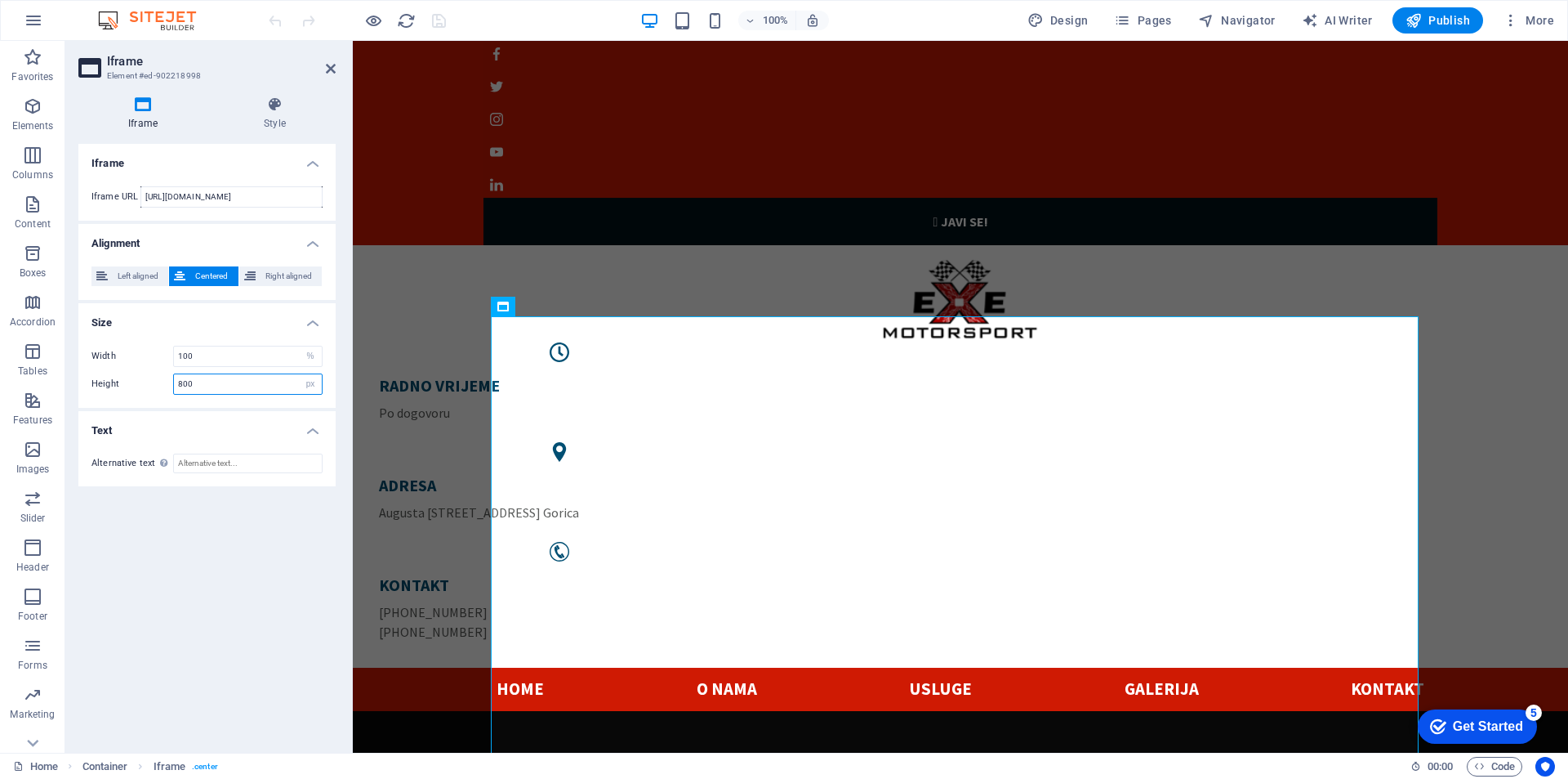
drag, startPoint x: 272, startPoint y: 386, endPoint x: 149, endPoint y: 386, distance: 123.0
click at [149, 386] on div "Height 800 px %" at bounding box center [207, 385] width 231 height 22
click at [149, 386] on label "Height" at bounding box center [132, 384] width 82 height 9
click at [306, 383] on select "px %" at bounding box center [310, 385] width 22 height 20
select select "%"
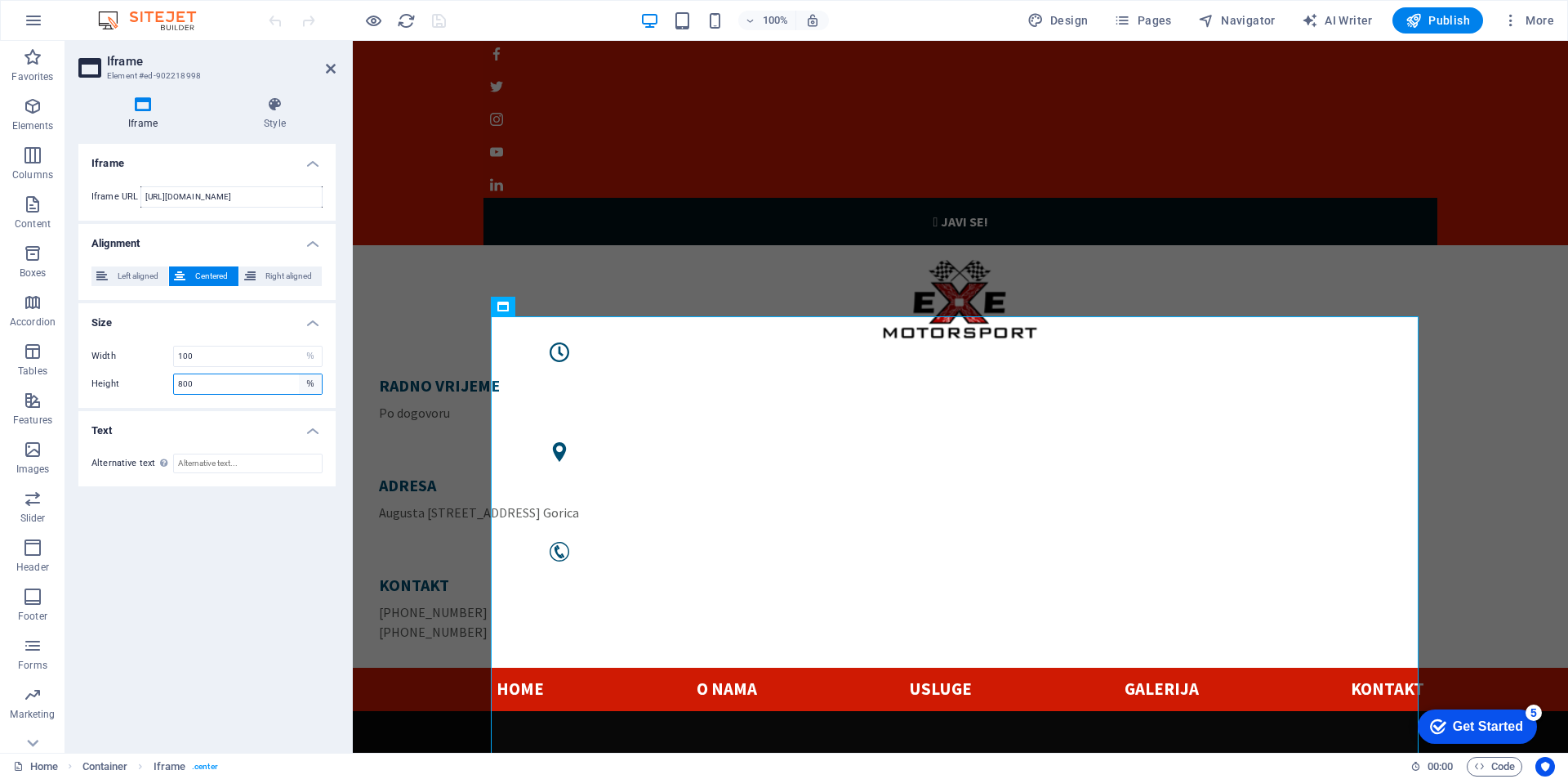
click at [299, 375] on select "px %" at bounding box center [310, 385] width 22 height 20
type input "100"
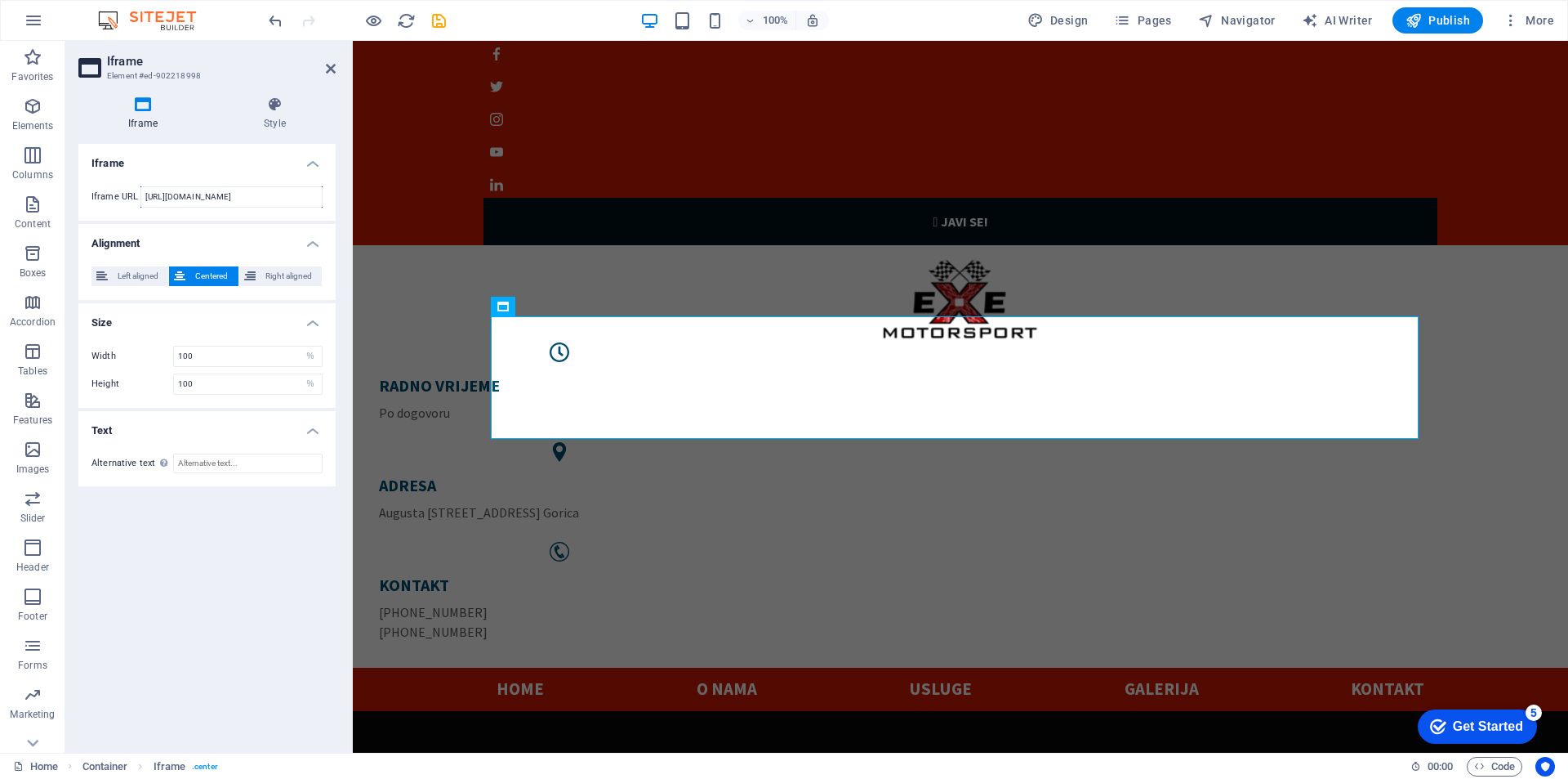
click at [335, 368] on div "Width 100 px % Height 100 px %" at bounding box center [207, 370] width 257 height 75
click at [266, 276] on span "Right aligned" at bounding box center [288, 276] width 57 height 20
click at [198, 272] on span "Centered" at bounding box center [211, 276] width 42 height 20
click at [264, 114] on h4 "Style" at bounding box center [275, 113] width 122 height 34
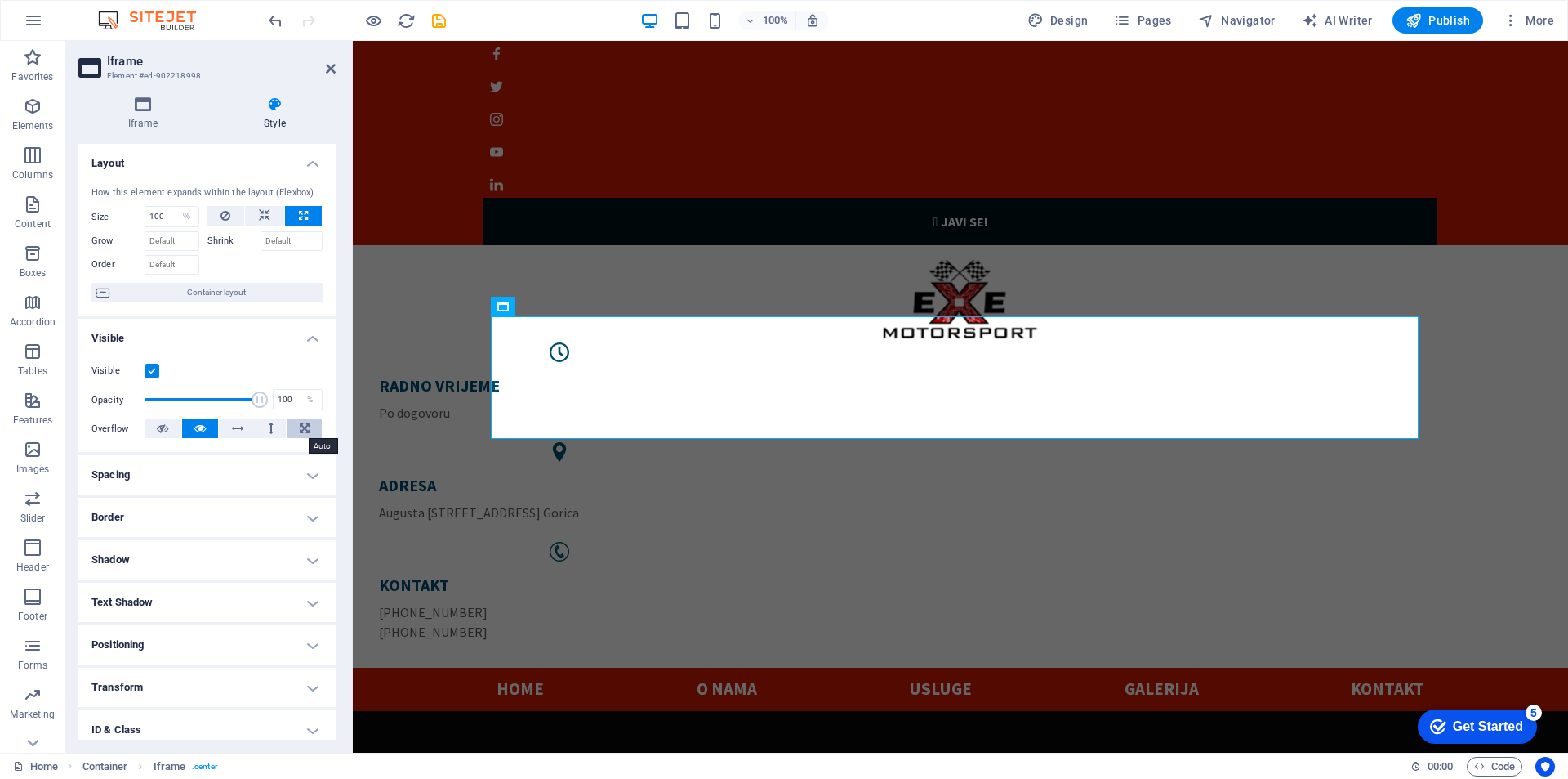
click at [300, 433] on icon at bounding box center [304, 429] width 10 height 20
click at [299, 474] on h4 "Spacing" at bounding box center [207, 475] width 257 height 40
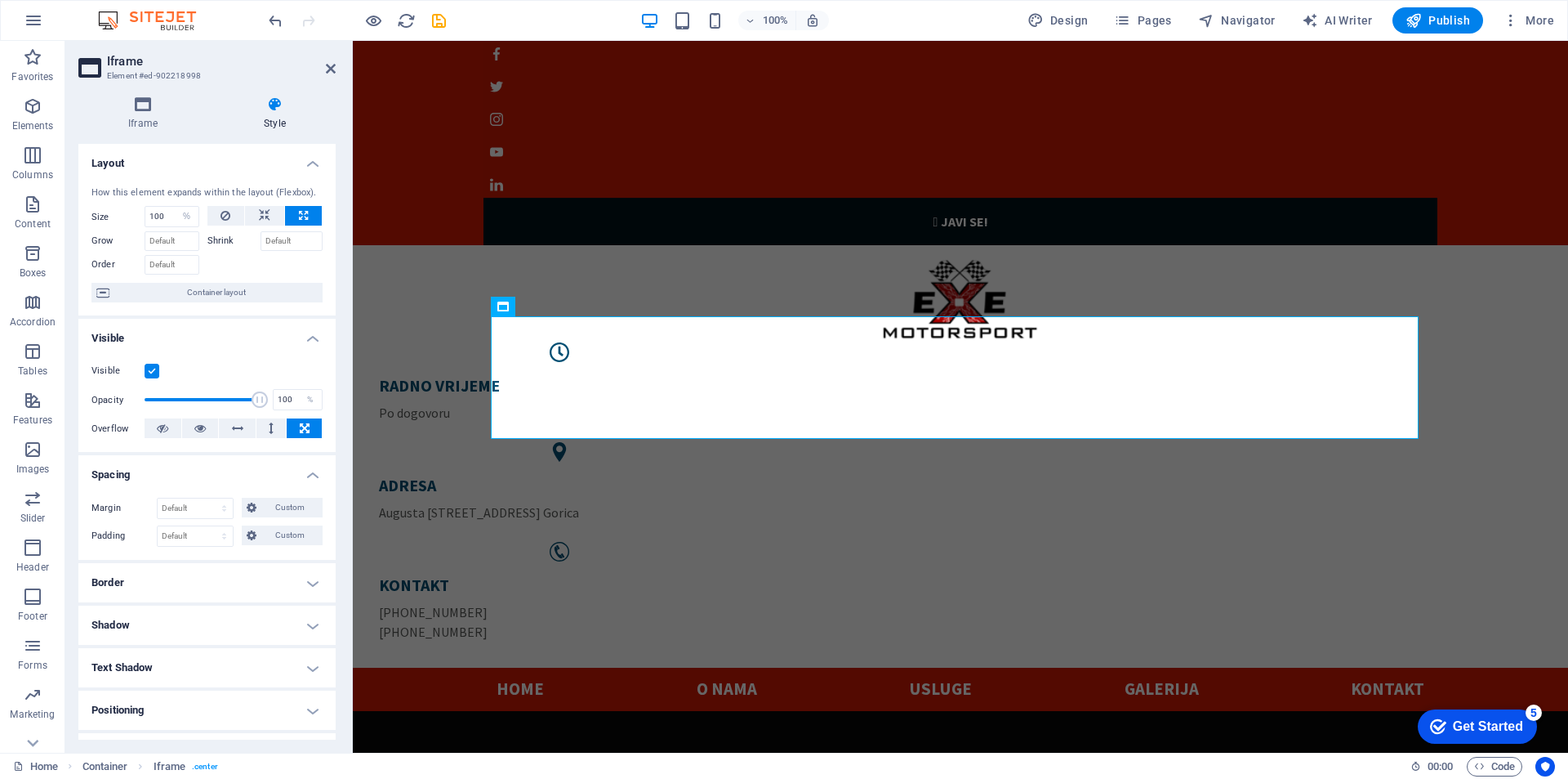
click at [299, 474] on h4 "Spacing" at bounding box center [207, 470] width 257 height 30
click at [310, 518] on h4 "Border" at bounding box center [207, 518] width 257 height 40
click at [310, 518] on h4 "Border" at bounding box center [207, 512] width 257 height 30
click at [306, 553] on h4 "Shadow" at bounding box center [207, 560] width 257 height 40
click at [306, 553] on h4 "Shadow" at bounding box center [207, 554] width 257 height 30
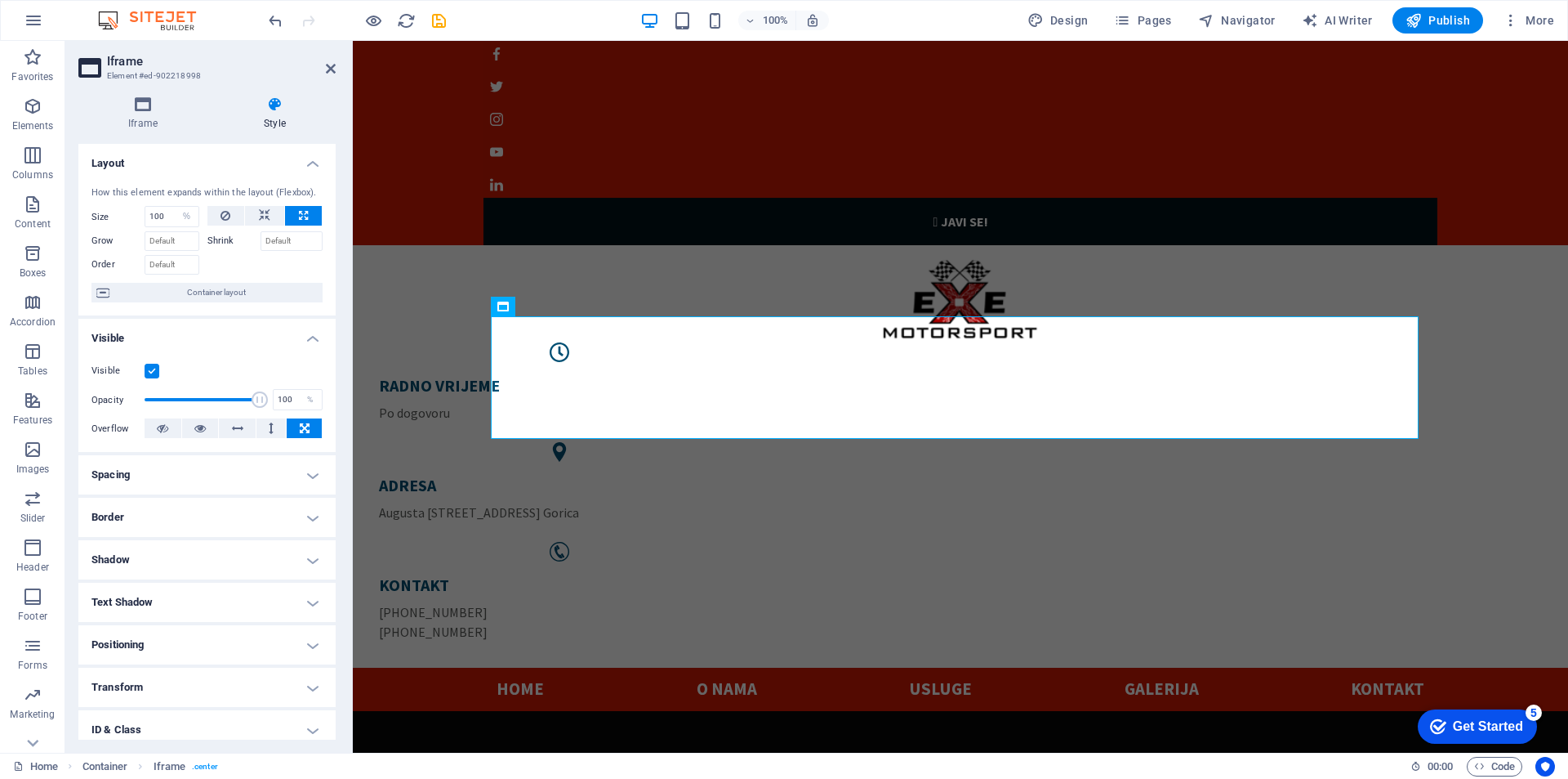
click at [306, 596] on h4 "Text Shadow" at bounding box center [207, 602] width 257 height 40
click at [306, 596] on h4 "Text Shadow" at bounding box center [207, 597] width 257 height 30
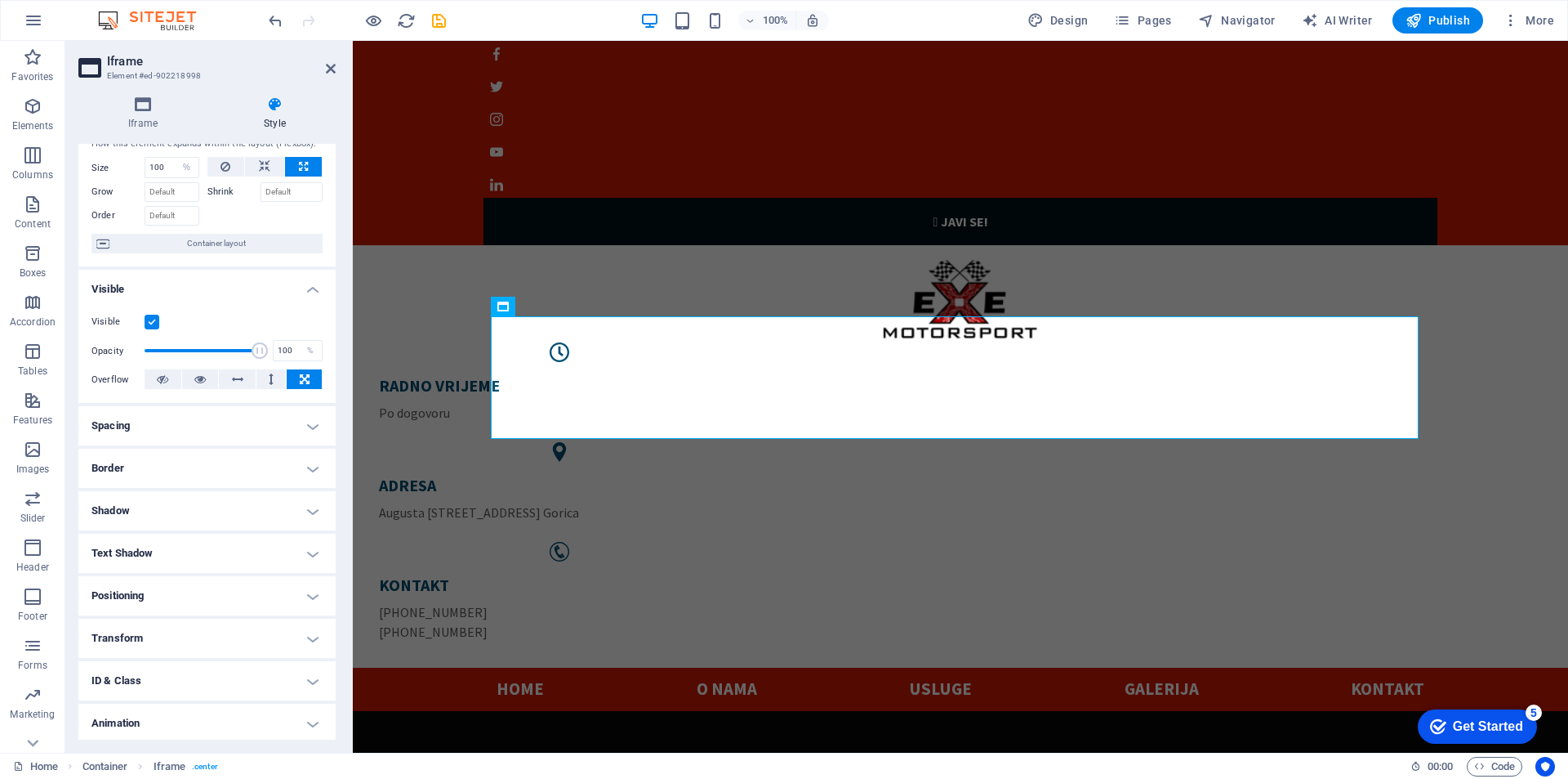
scroll to position [94, 0]
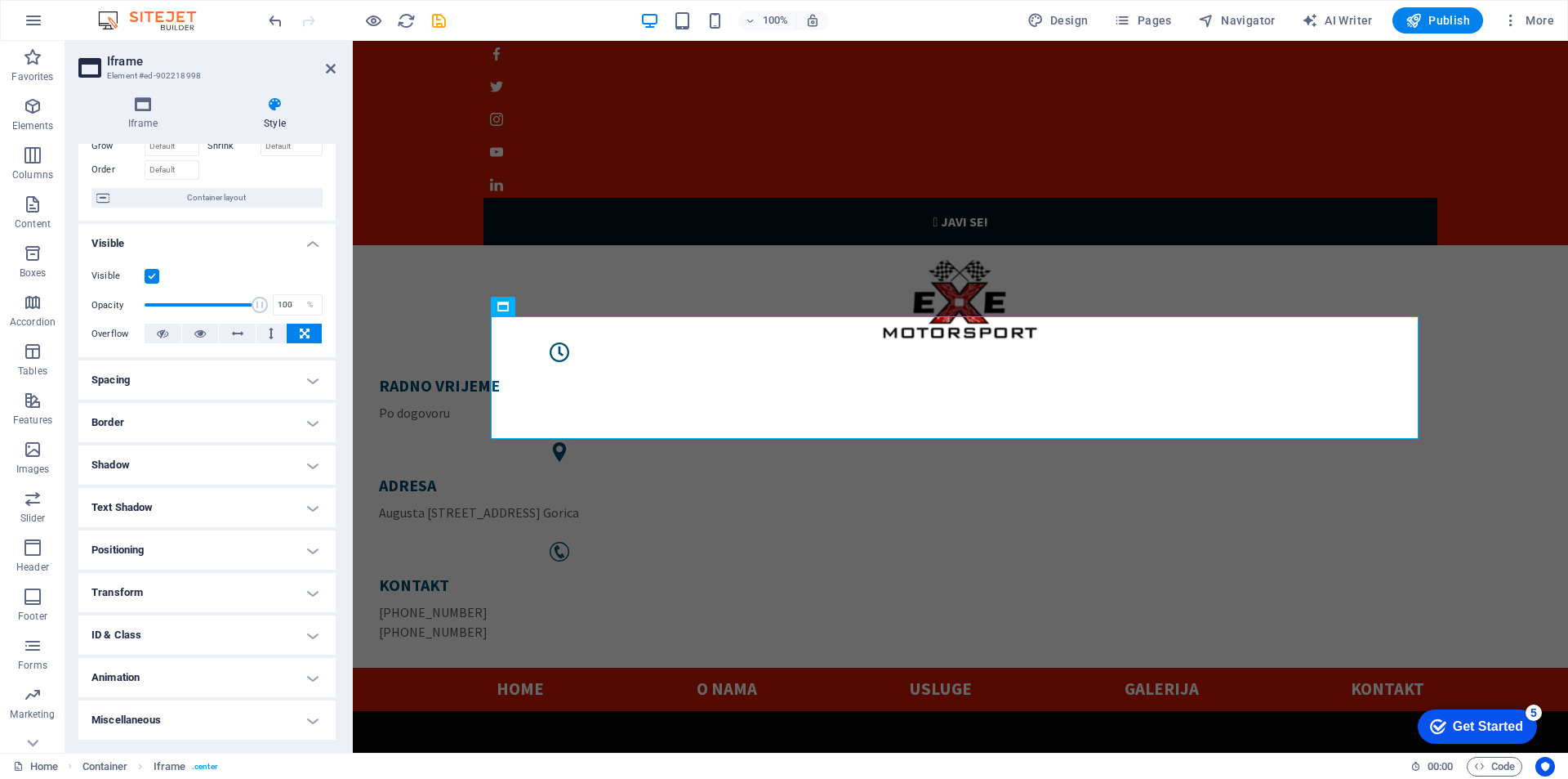
click at [307, 578] on h4 "Transform" at bounding box center [207, 593] width 257 height 40
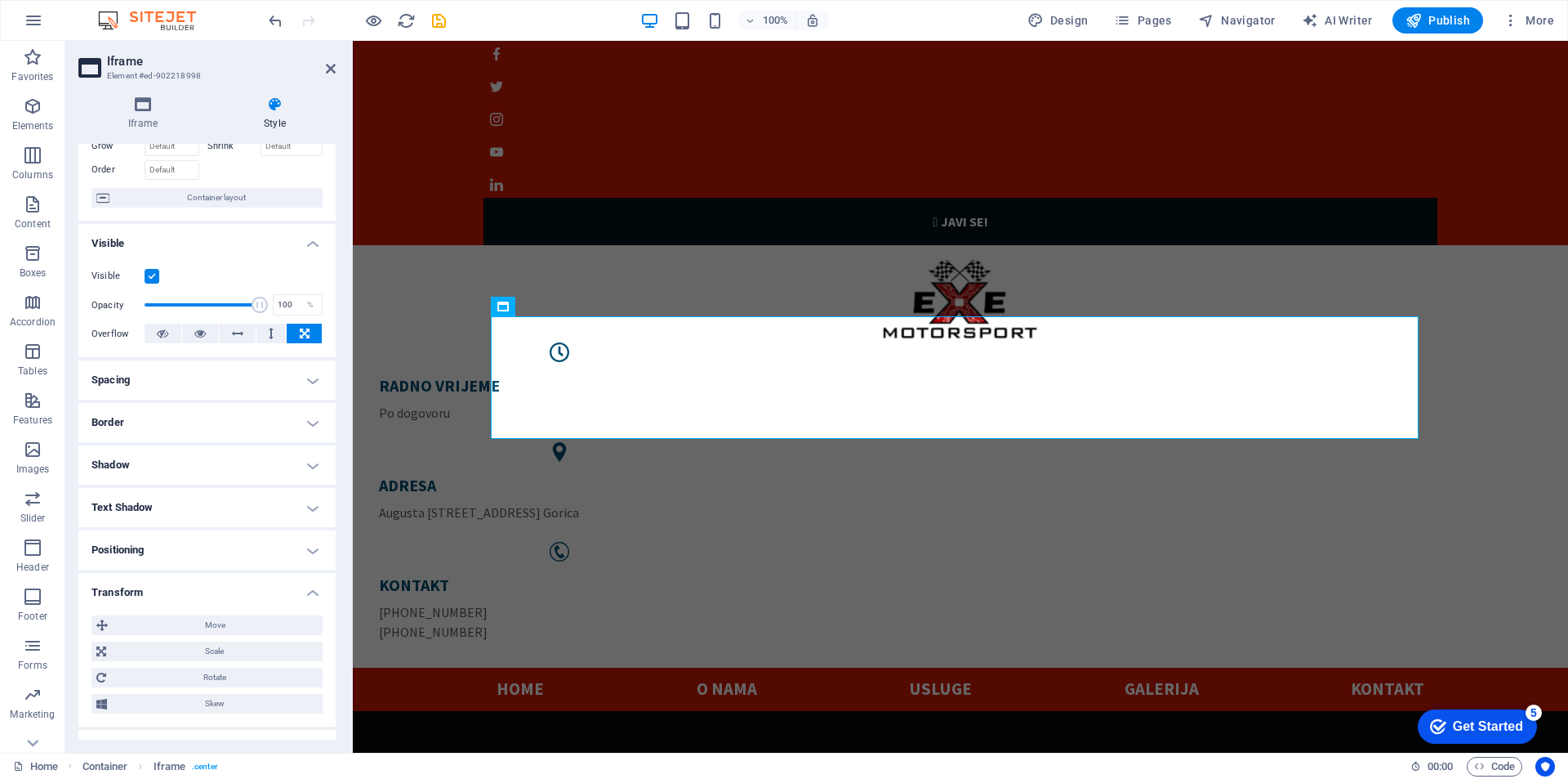
click at [307, 578] on h4 "Transform" at bounding box center [207, 588] width 257 height 30
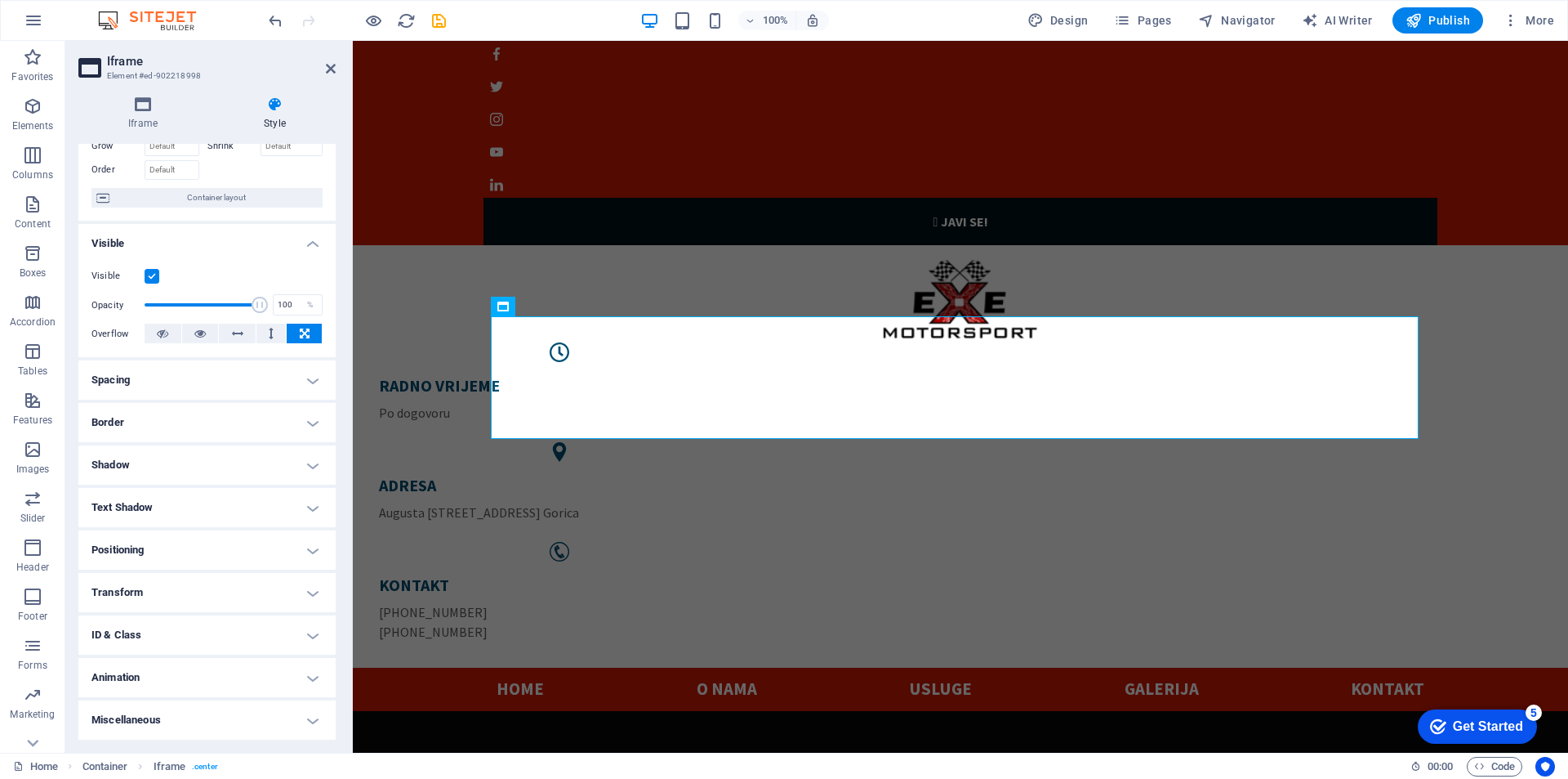
click at [303, 672] on h4 "Animation" at bounding box center [207, 677] width 257 height 40
click at [303, 672] on h4 "Animation" at bounding box center [207, 672] width 257 height 30
click at [305, 699] on ul "Layout How this element expands within the layout (Flexbox). Size 100 Default a…" at bounding box center [207, 394] width 257 height 691
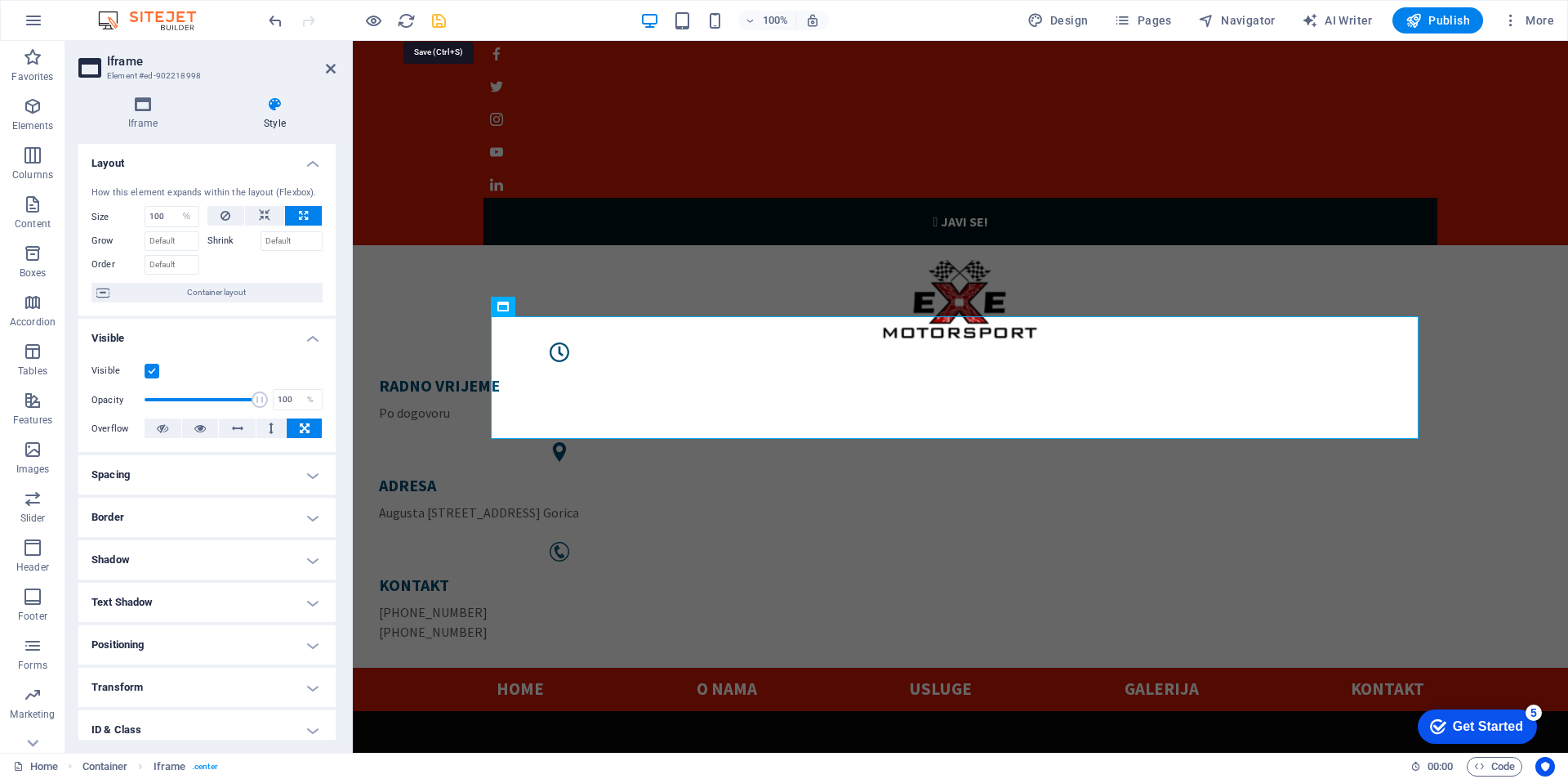
click at [437, 20] on icon "save" at bounding box center [438, 21] width 19 height 19
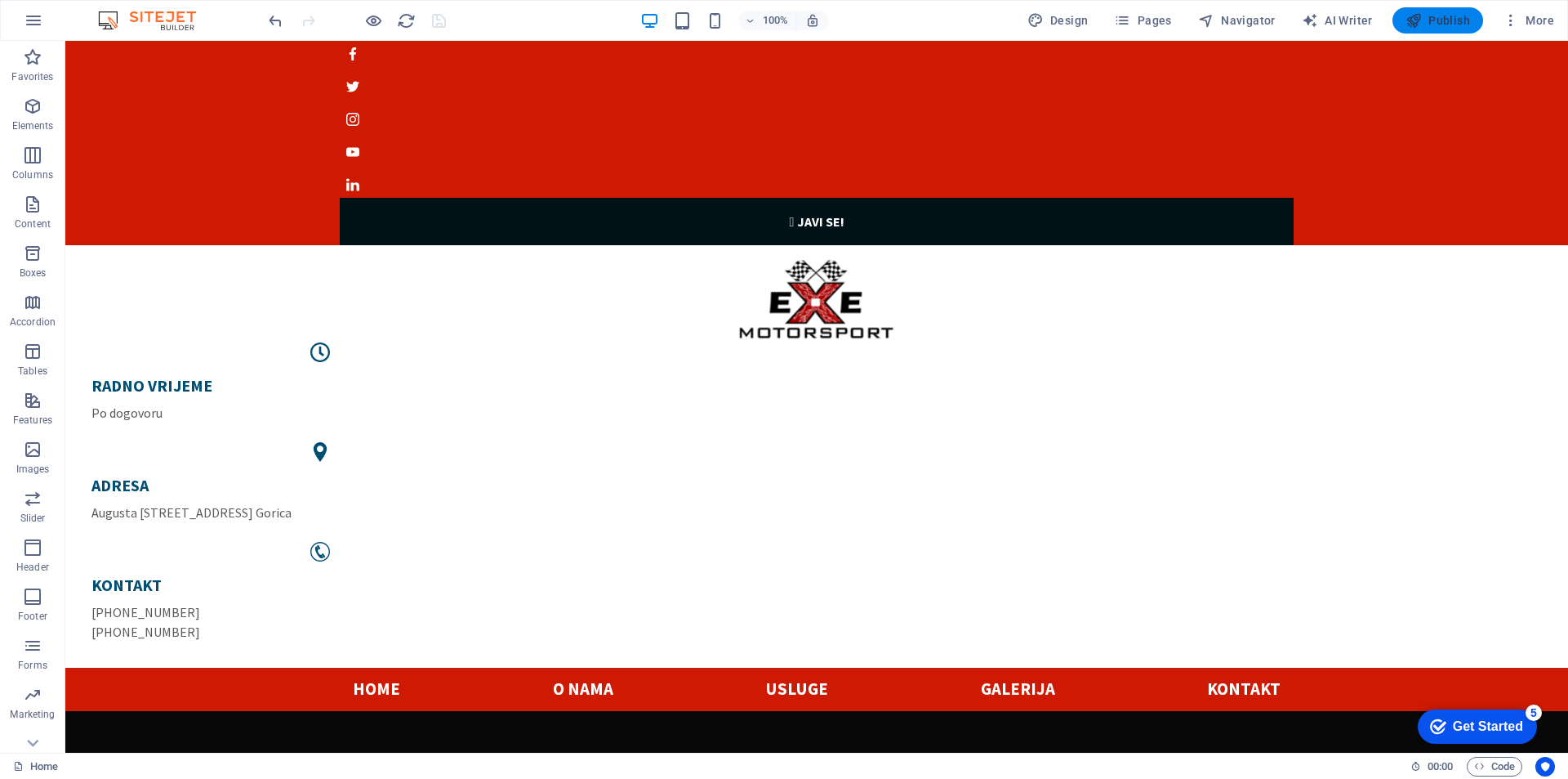
click at [1424, 16] on span "Publish" at bounding box center [1438, 21] width 65 height 16
click at [418, 311] on icon at bounding box center [416, 305] width 9 height 17
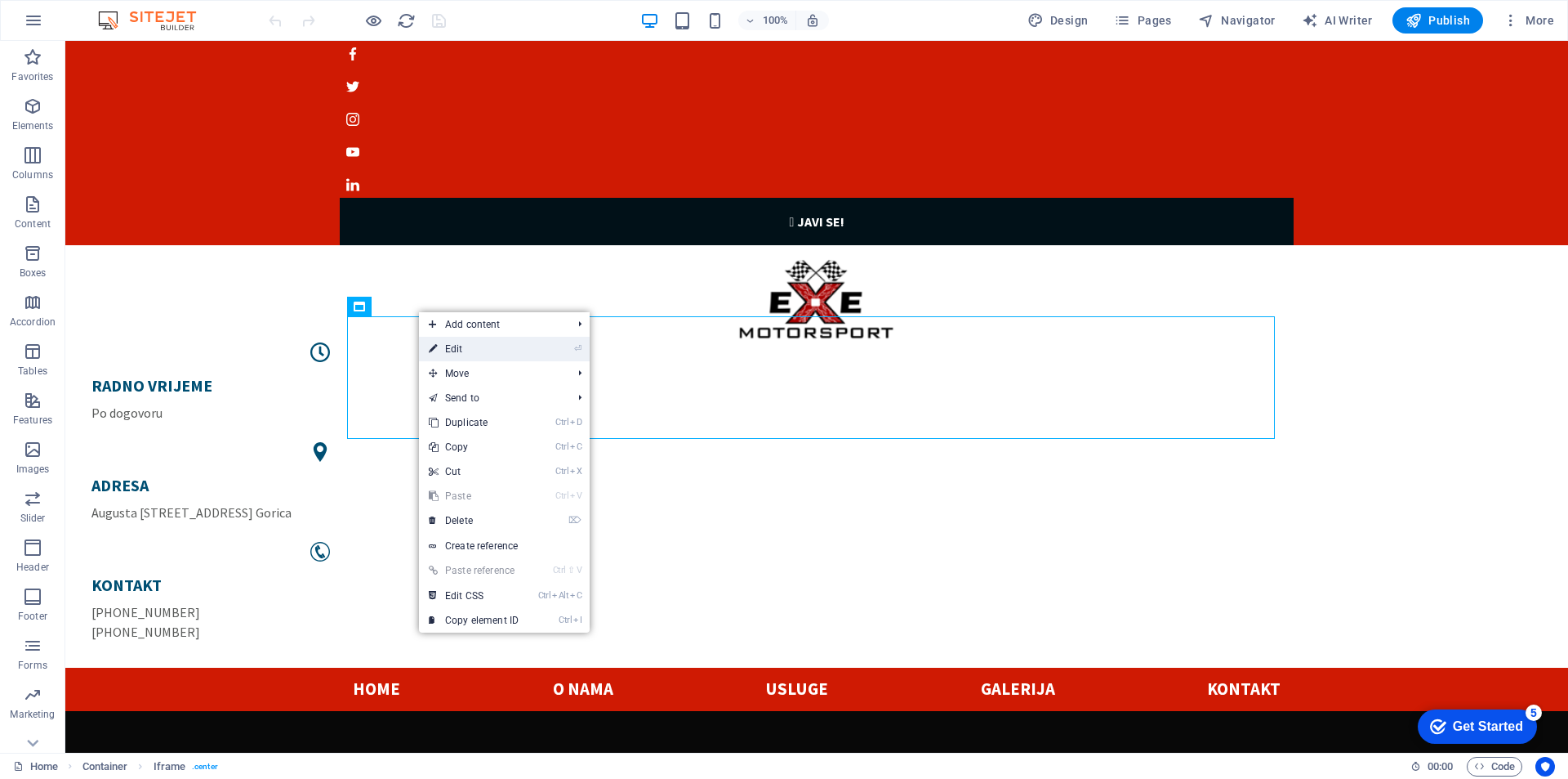
click at [498, 352] on link "⏎ Edit" at bounding box center [474, 349] width 110 height 24
select select "%"
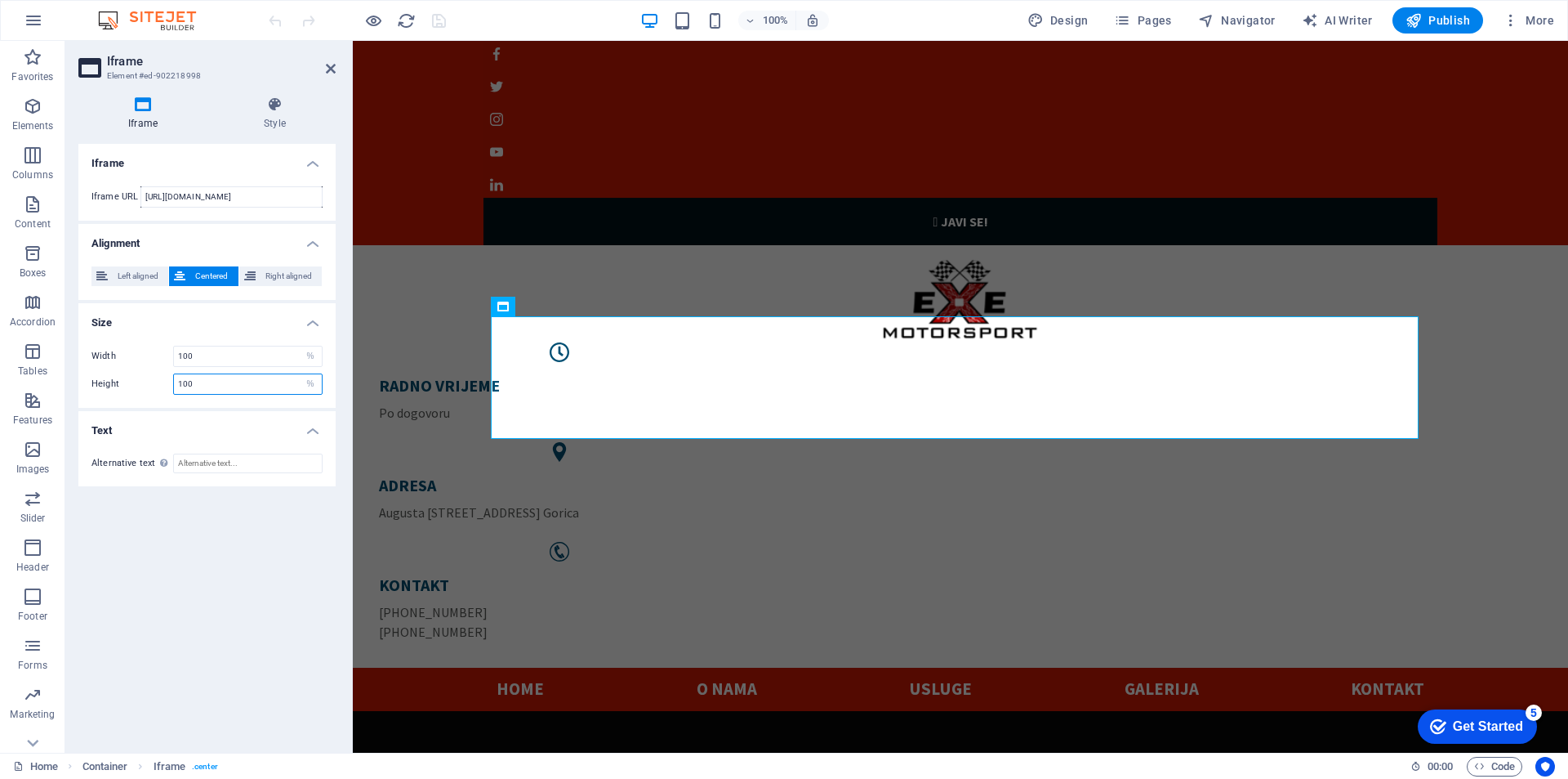
drag, startPoint x: 233, startPoint y: 384, endPoint x: 122, endPoint y: 387, distance: 111.0
click at [125, 387] on div "Height 100 px %" at bounding box center [207, 385] width 231 height 22
type input "0"
click at [150, 376] on div "Height 0 px %" at bounding box center [207, 385] width 231 height 22
click at [265, 116] on h4 "Style" at bounding box center [275, 113] width 122 height 34
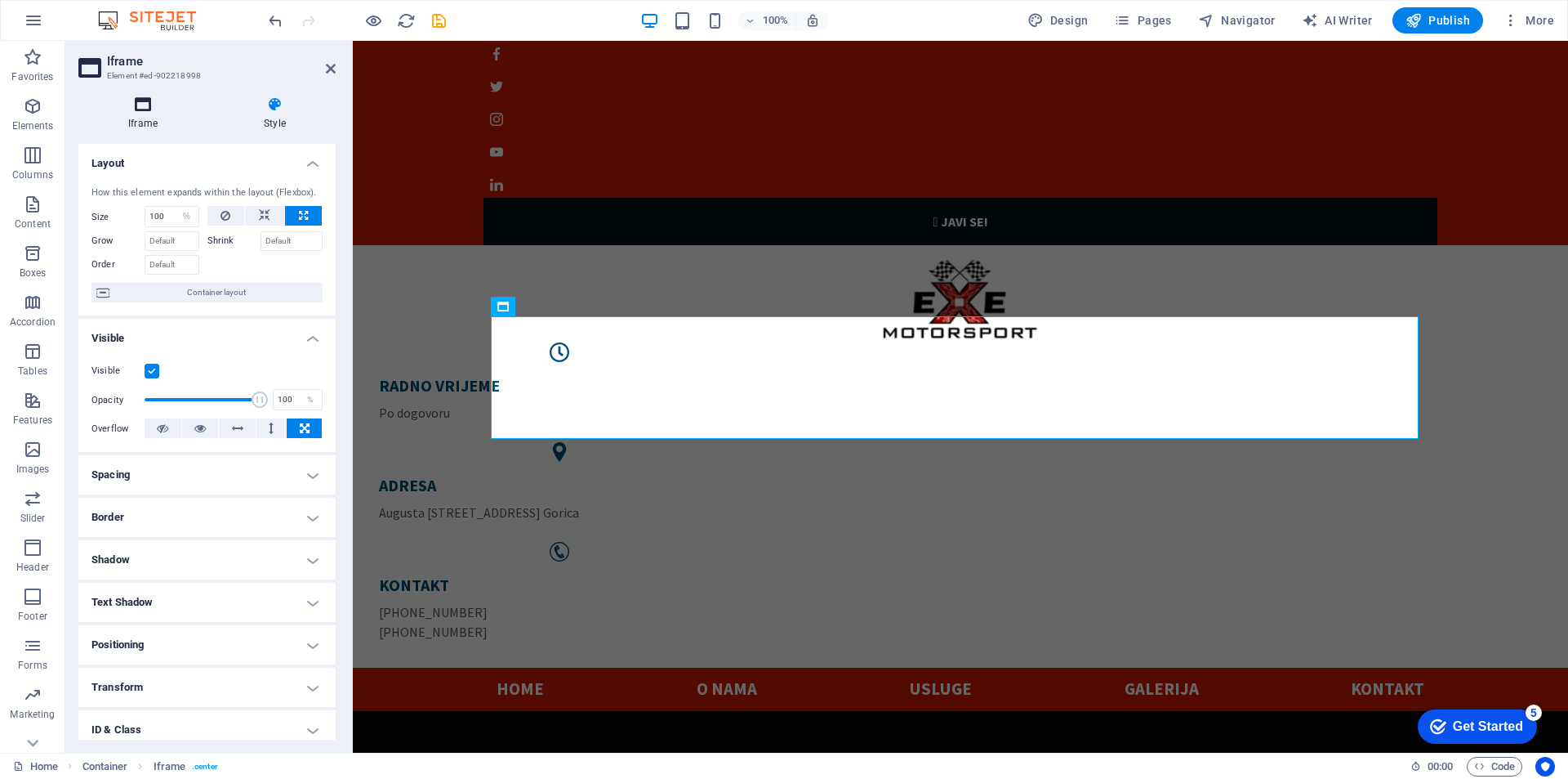
click at [139, 112] on icon at bounding box center [143, 104] width 129 height 16
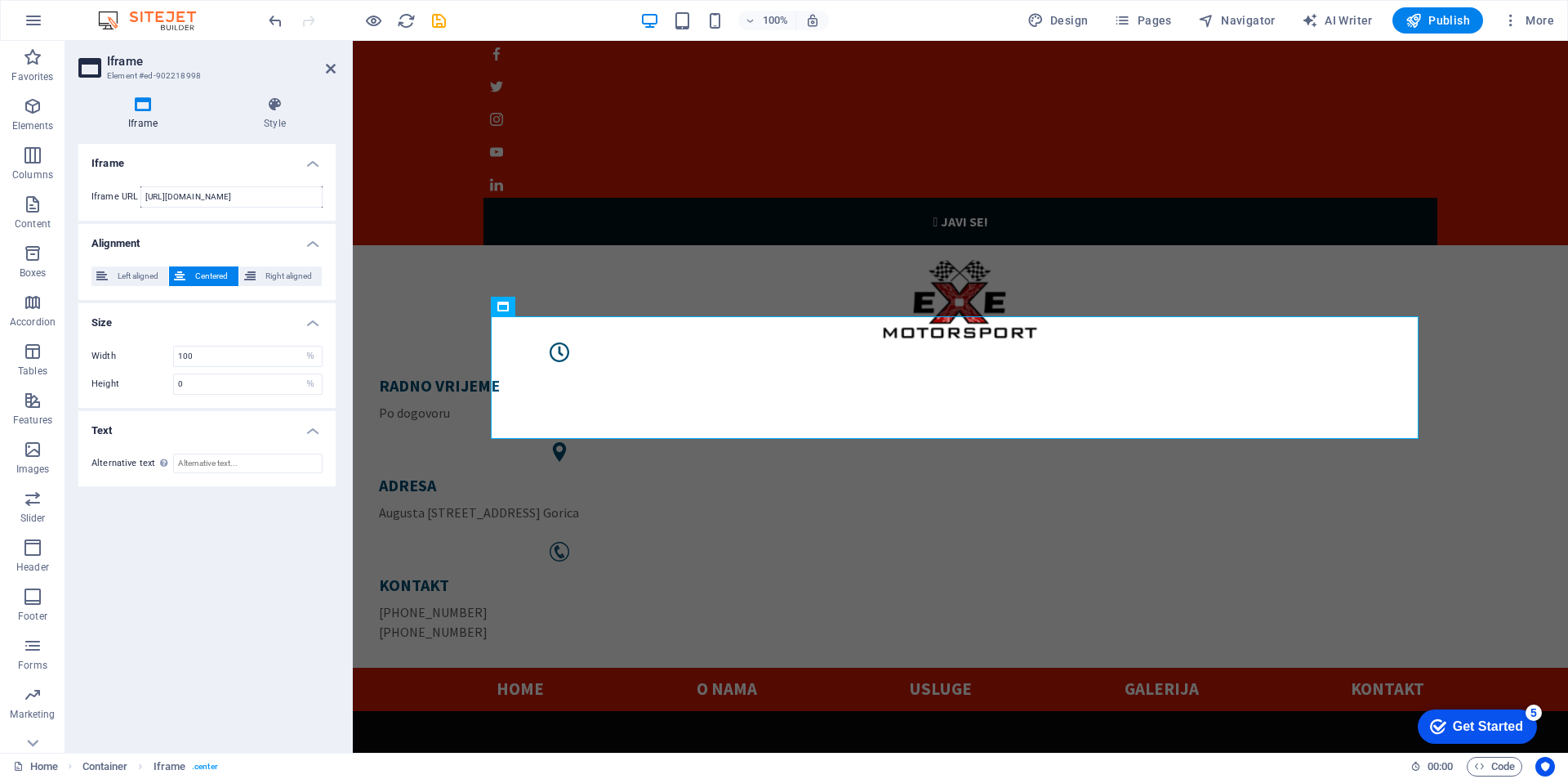
click at [316, 323] on h4 "Size" at bounding box center [207, 317] width 257 height 30
click at [316, 323] on h4 "Size" at bounding box center [207, 323] width 257 height 40
click at [222, 465] on input "Alternative text The alternative text should be added to improve website access…" at bounding box center [248, 464] width 149 height 20
click at [178, 385] on input "0" at bounding box center [248, 385] width 148 height 20
click at [209, 459] on input "Alternative text The alternative text should be added to improve website access…" at bounding box center [248, 464] width 149 height 20
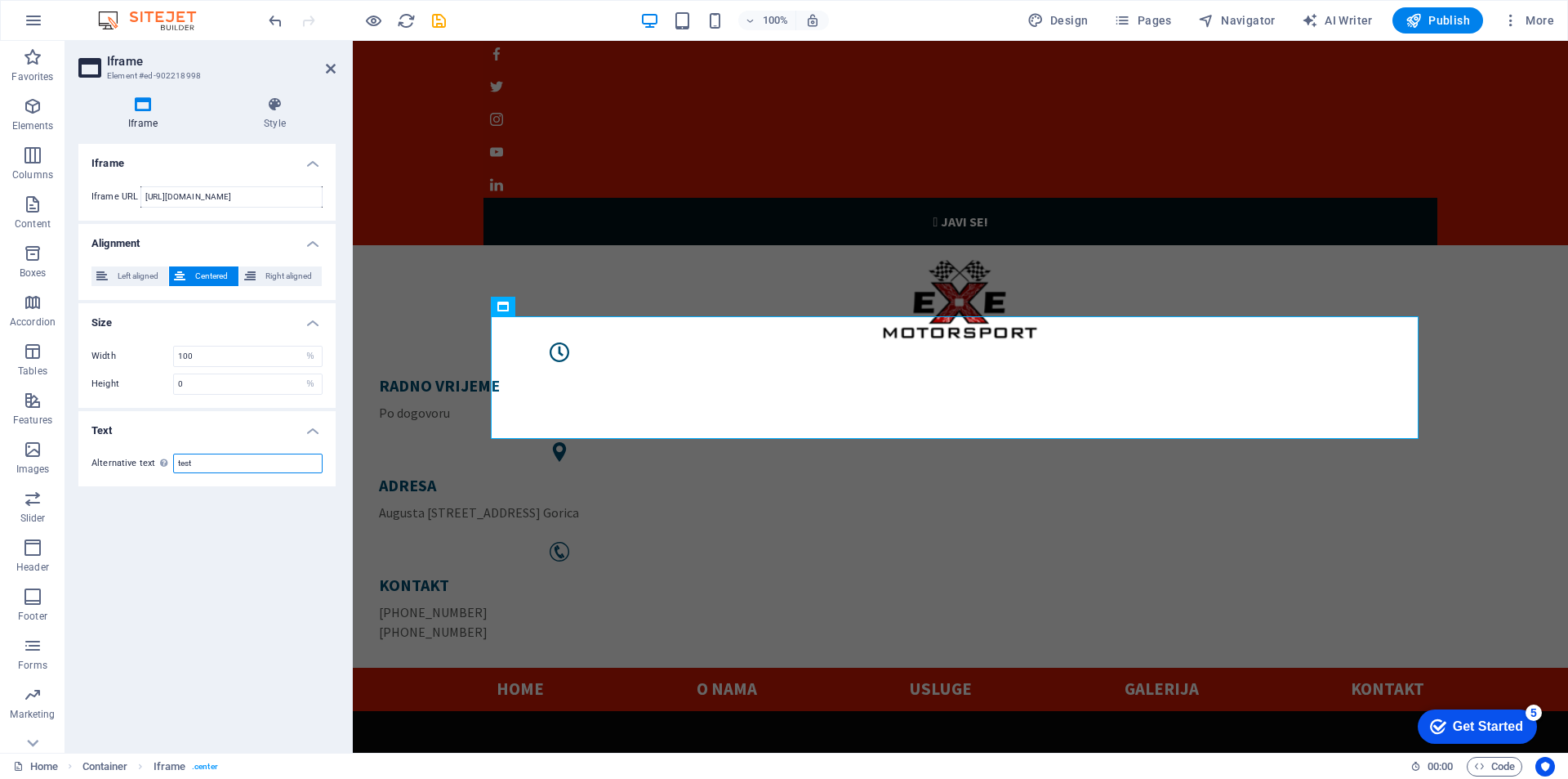
type input "test"
click at [242, 570] on div "Iframe Iframe URL https://tuning-shop.com/iframe/iframe.php?user=7126 Alignment…" at bounding box center [207, 441] width 257 height 596
drag, startPoint x: 199, startPoint y: 385, endPoint x: 121, endPoint y: 384, distance: 78.0
click at [122, 384] on div "Height 0 px %" at bounding box center [207, 385] width 231 height 22
type input "10"
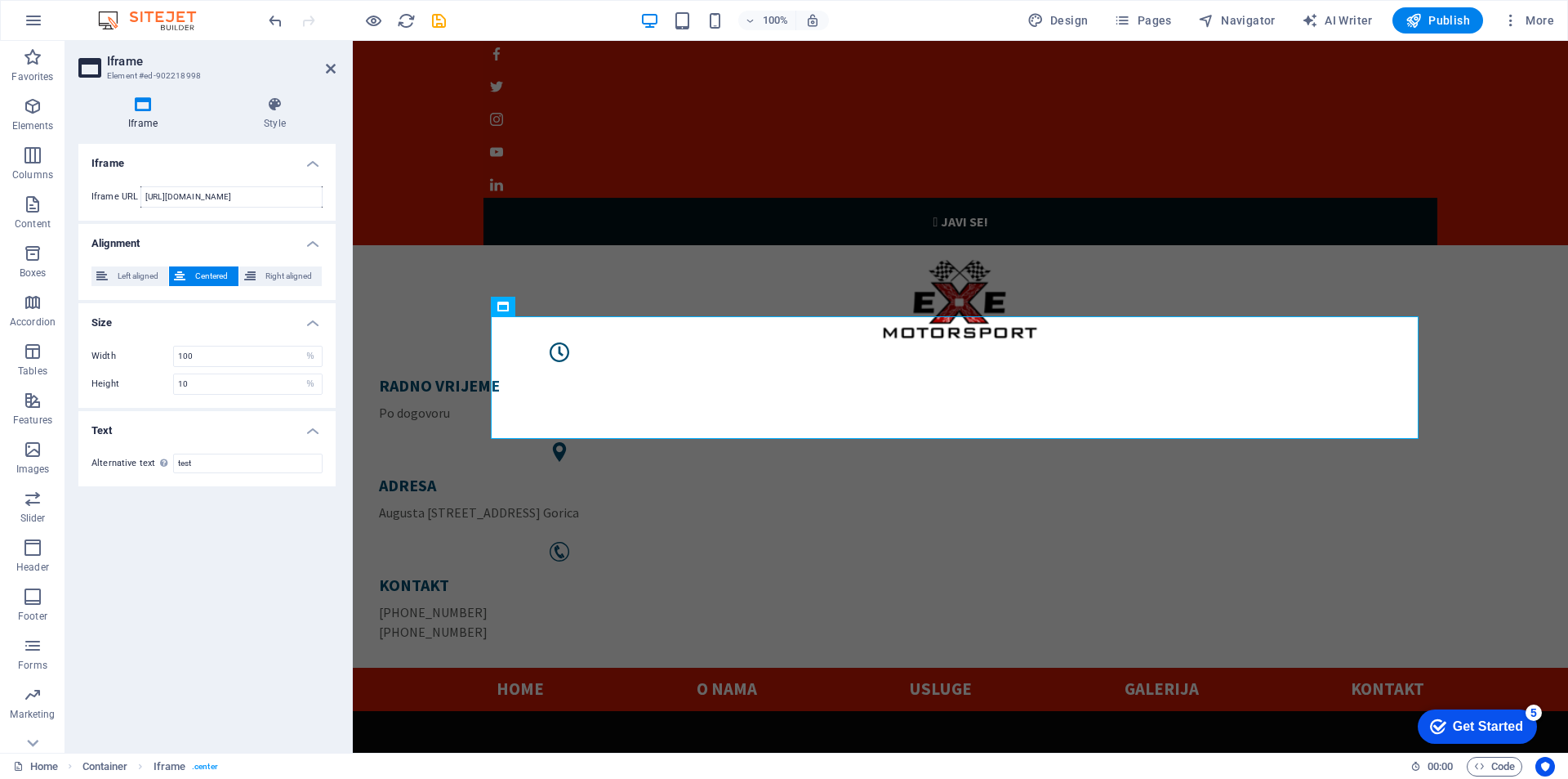
click at [218, 555] on div "Iframe Iframe URL https://tuning-shop.com/iframe/iframe.php?user=7126 Alignment…" at bounding box center [207, 441] width 257 height 596
click at [313, 387] on select "px %" at bounding box center [310, 385] width 22 height 20
click at [299, 375] on select "px %" at bounding box center [310, 385] width 22 height 20
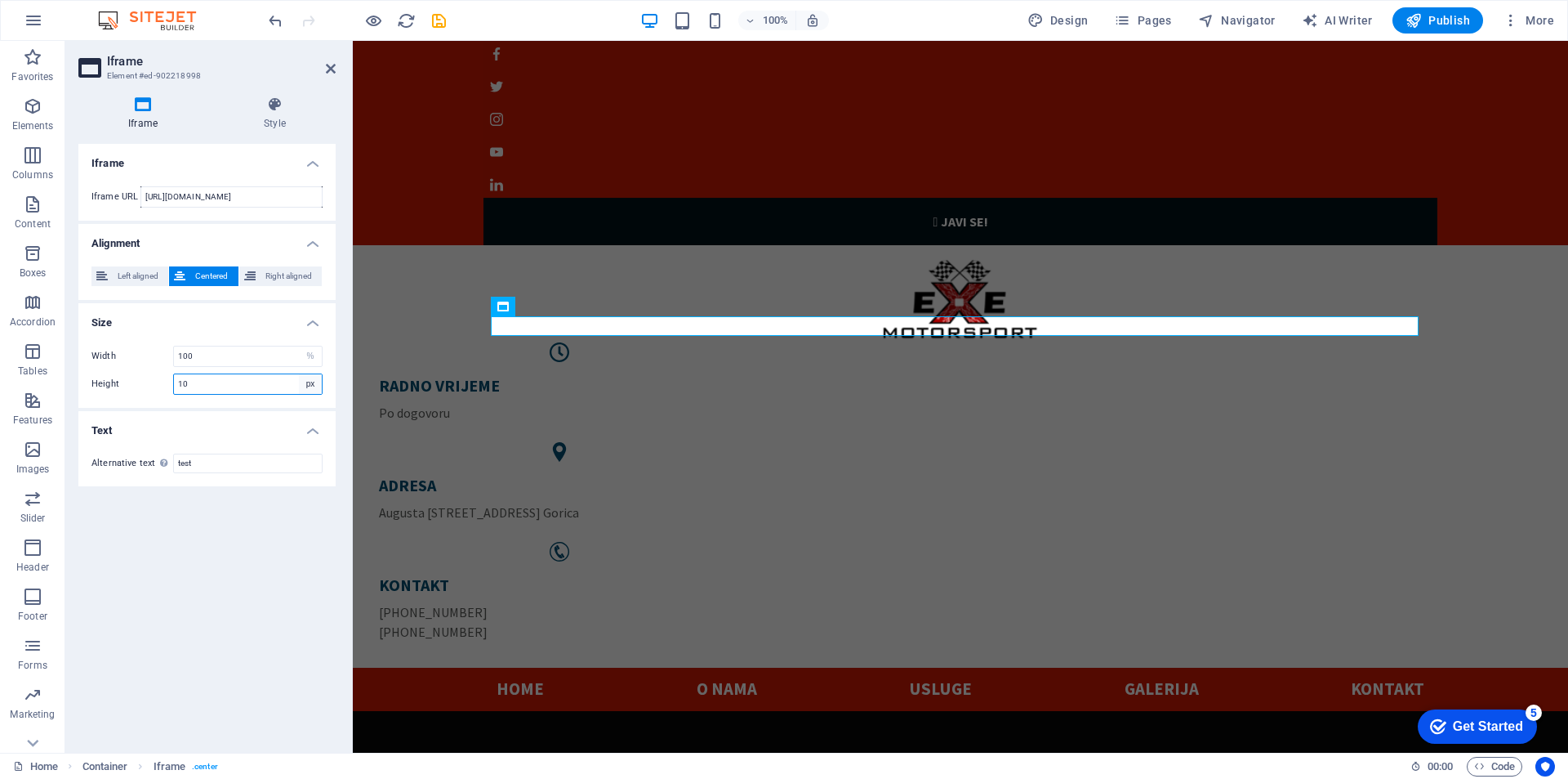
click at [310, 384] on select "px %" at bounding box center [310, 385] width 22 height 20
select select "%"
click at [299, 375] on select "px %" at bounding box center [310, 385] width 22 height 20
type input "100"
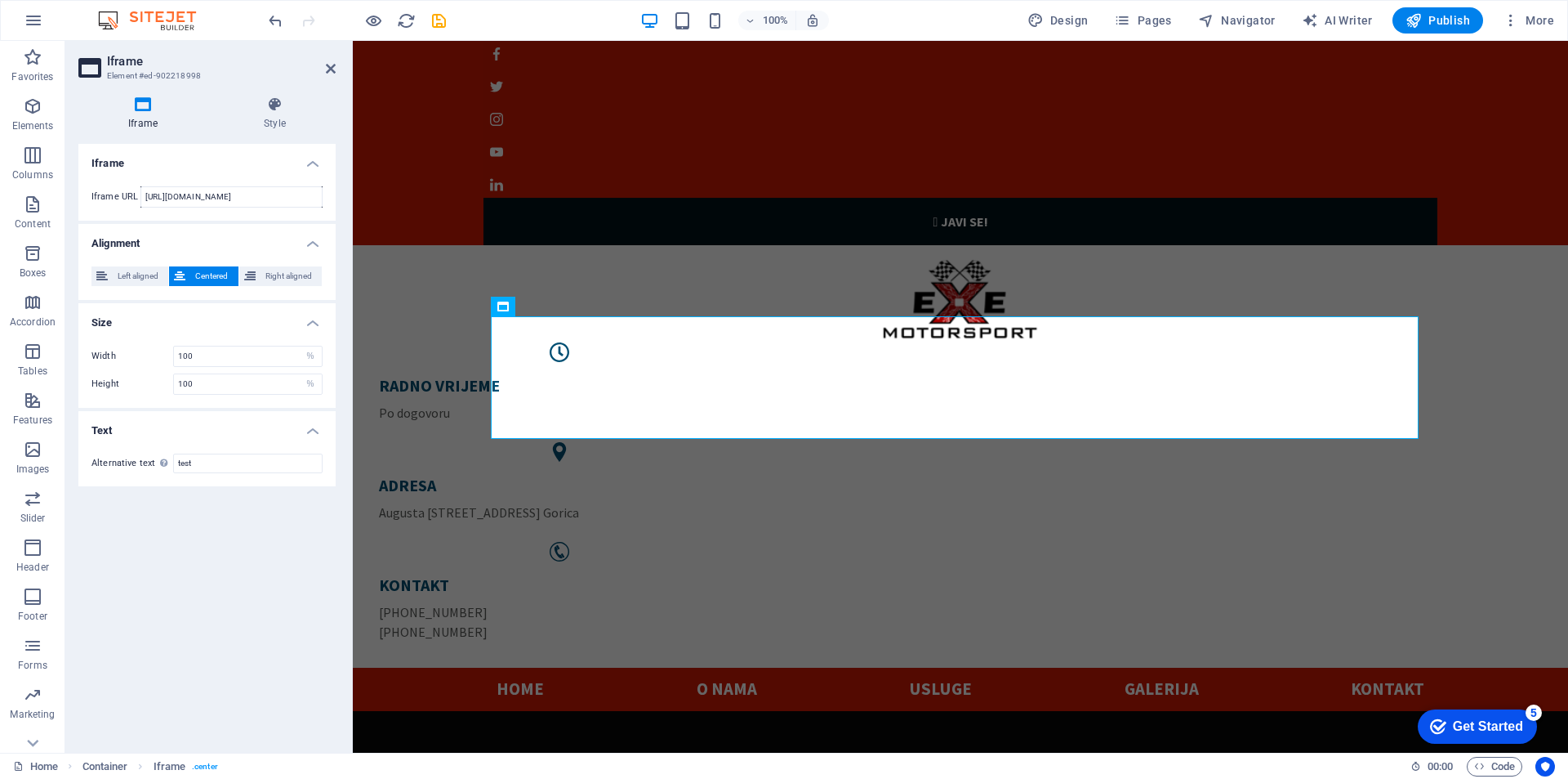
click at [139, 359] on label "Width" at bounding box center [132, 356] width 82 height 9
click at [560, 309] on icon at bounding box center [559, 305] width 9 height 17
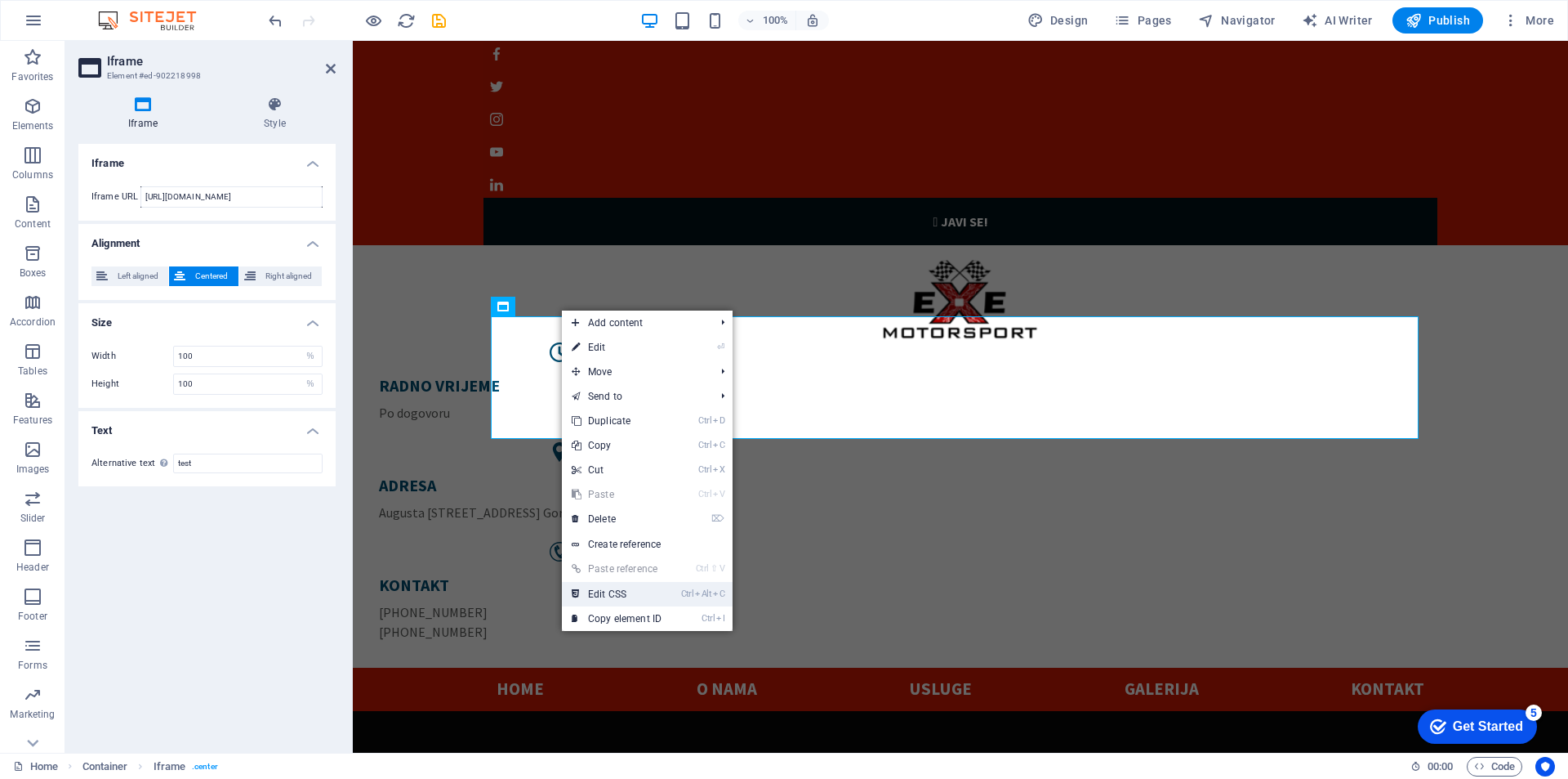
click at [603, 599] on link "Ctrl Alt C Edit CSS" at bounding box center [617, 594] width 110 height 24
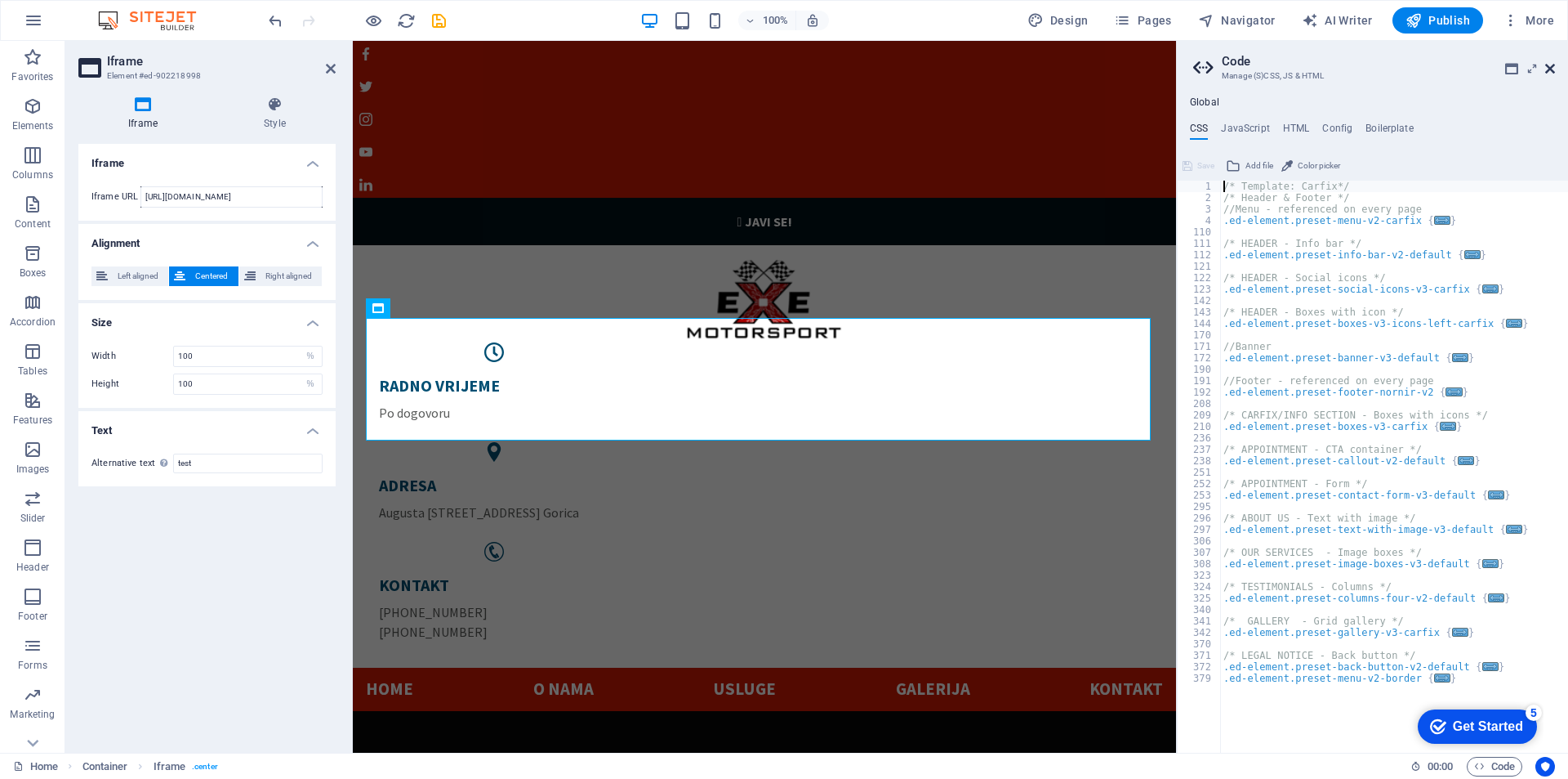
click at [1551, 66] on icon at bounding box center [1550, 68] width 10 height 13
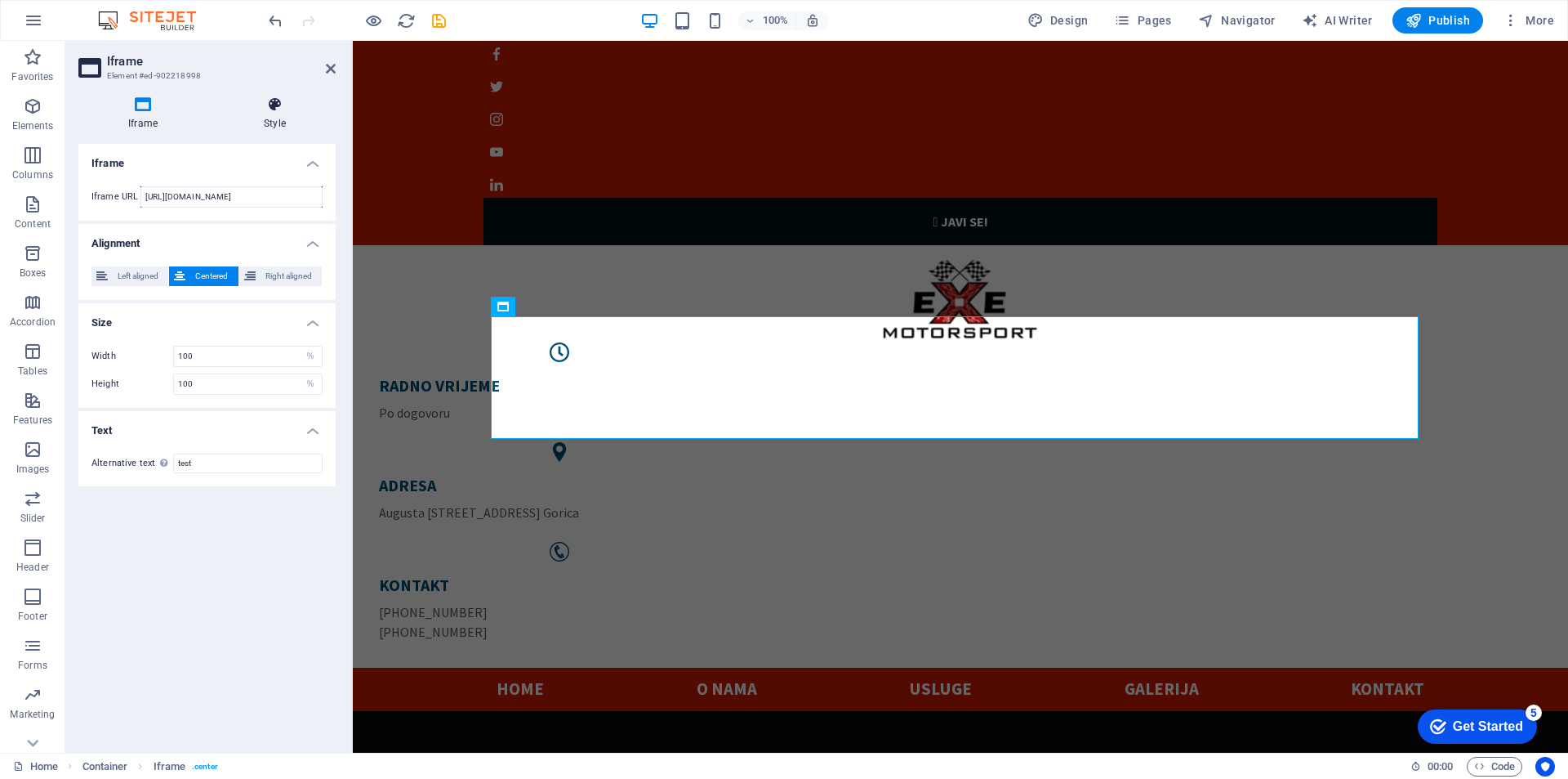
click at [269, 105] on icon at bounding box center [275, 104] width 122 height 16
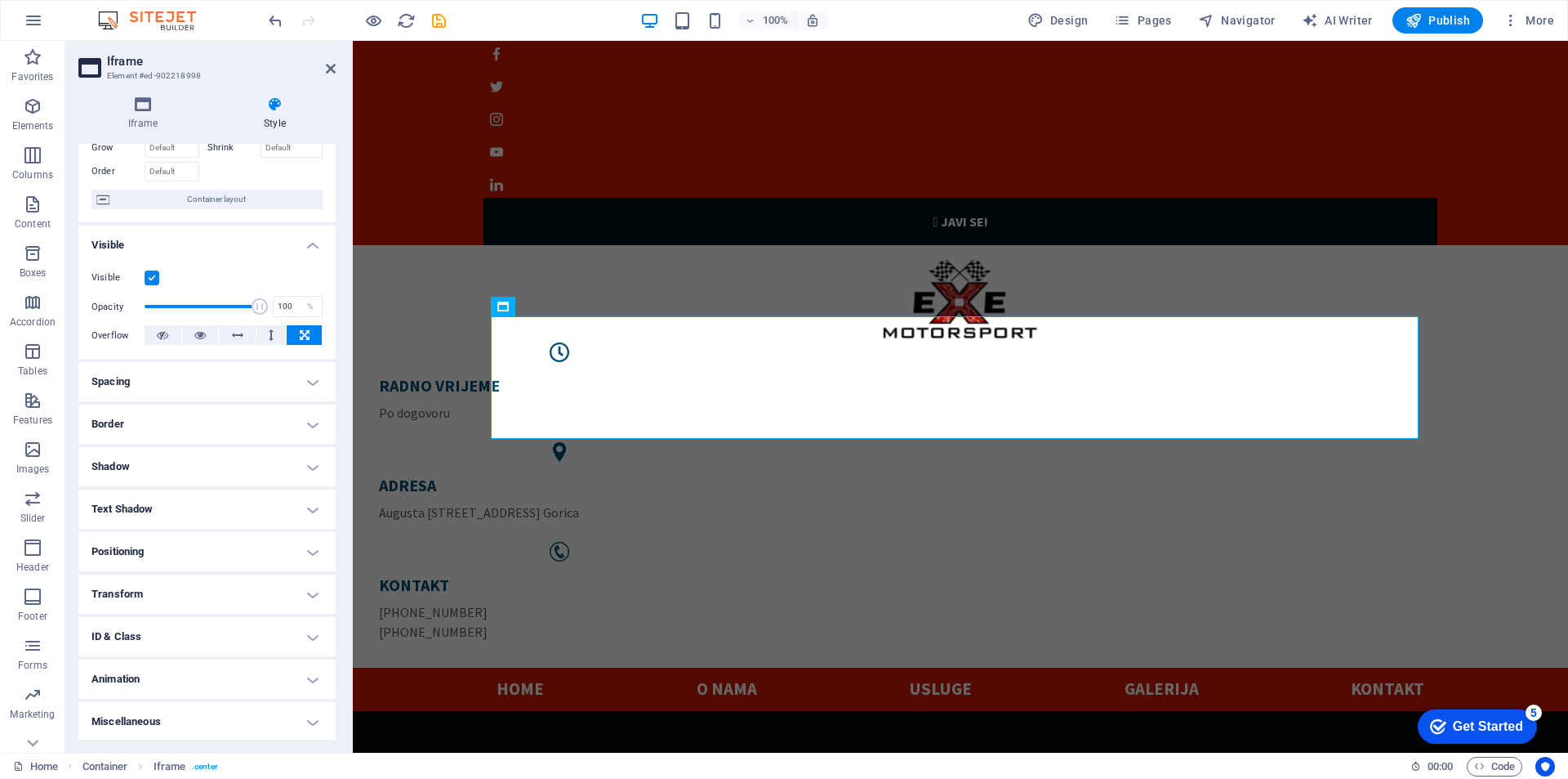
scroll to position [94, 0]
click at [312, 380] on h4 "Spacing" at bounding box center [207, 380] width 257 height 40
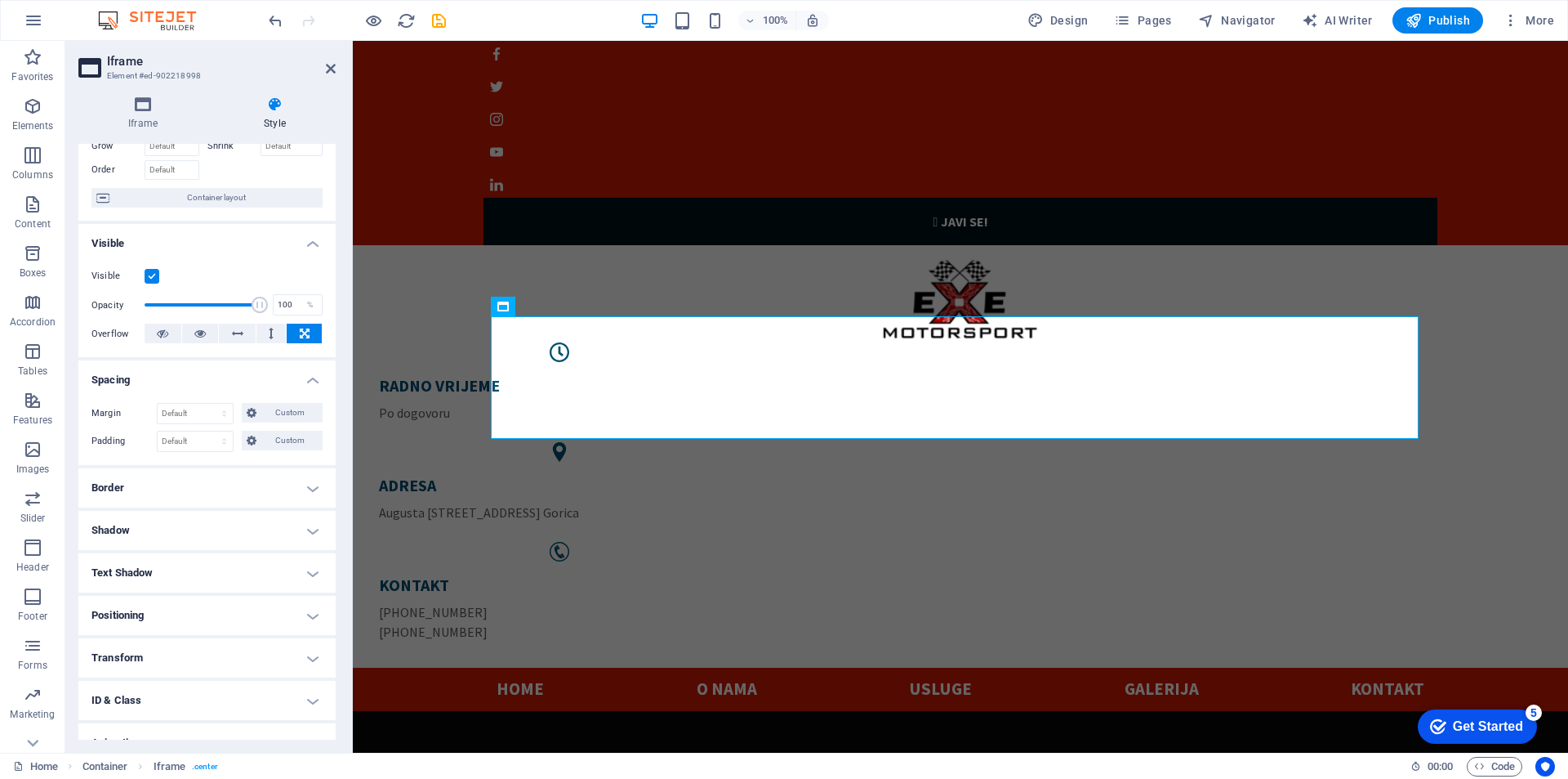
click at [312, 380] on h4 "Spacing" at bounding box center [207, 375] width 257 height 30
click at [305, 429] on h4 "Border" at bounding box center [207, 422] width 257 height 40
click at [306, 420] on h4 "Border" at bounding box center [207, 417] width 257 height 30
click at [306, 460] on h4 "Shadow" at bounding box center [207, 465] width 257 height 40
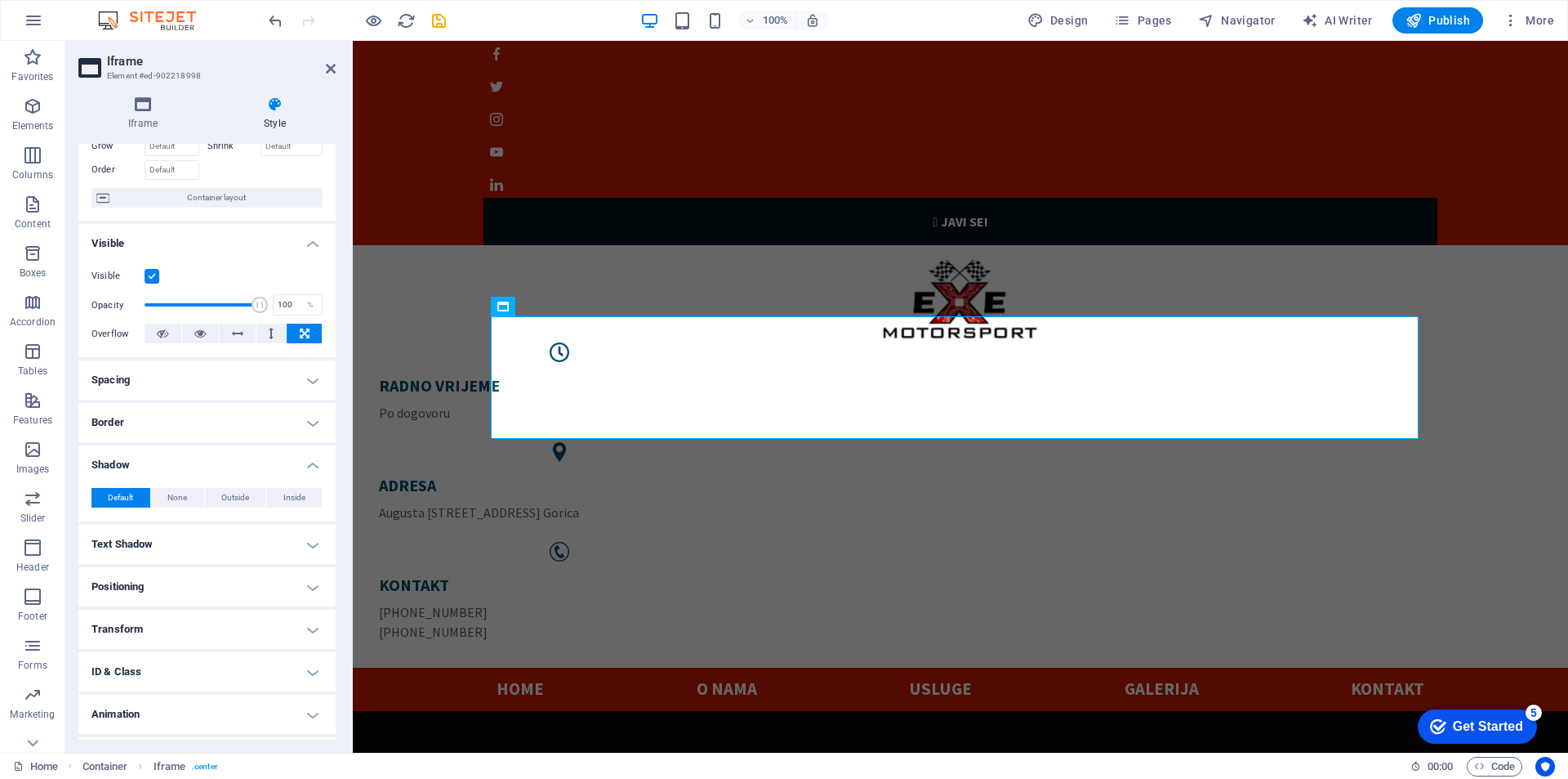
click at [306, 460] on h4 "Shadow" at bounding box center [207, 460] width 257 height 30
click at [302, 541] on h4 "Positioning" at bounding box center [207, 550] width 257 height 40
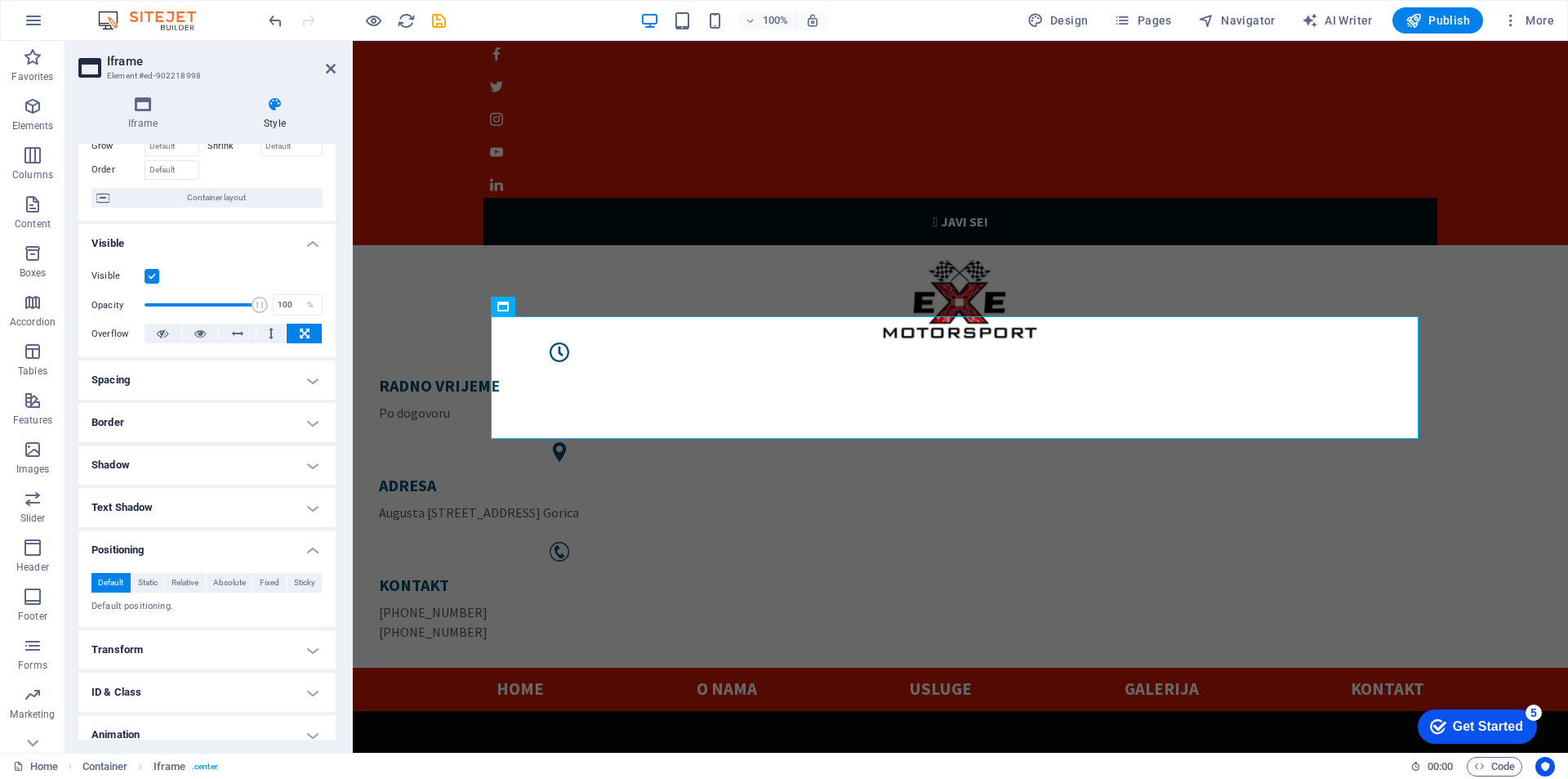
click at [311, 551] on h4 "Positioning" at bounding box center [207, 544] width 257 height 30
click at [299, 597] on h4 "Transform" at bounding box center [207, 593] width 257 height 40
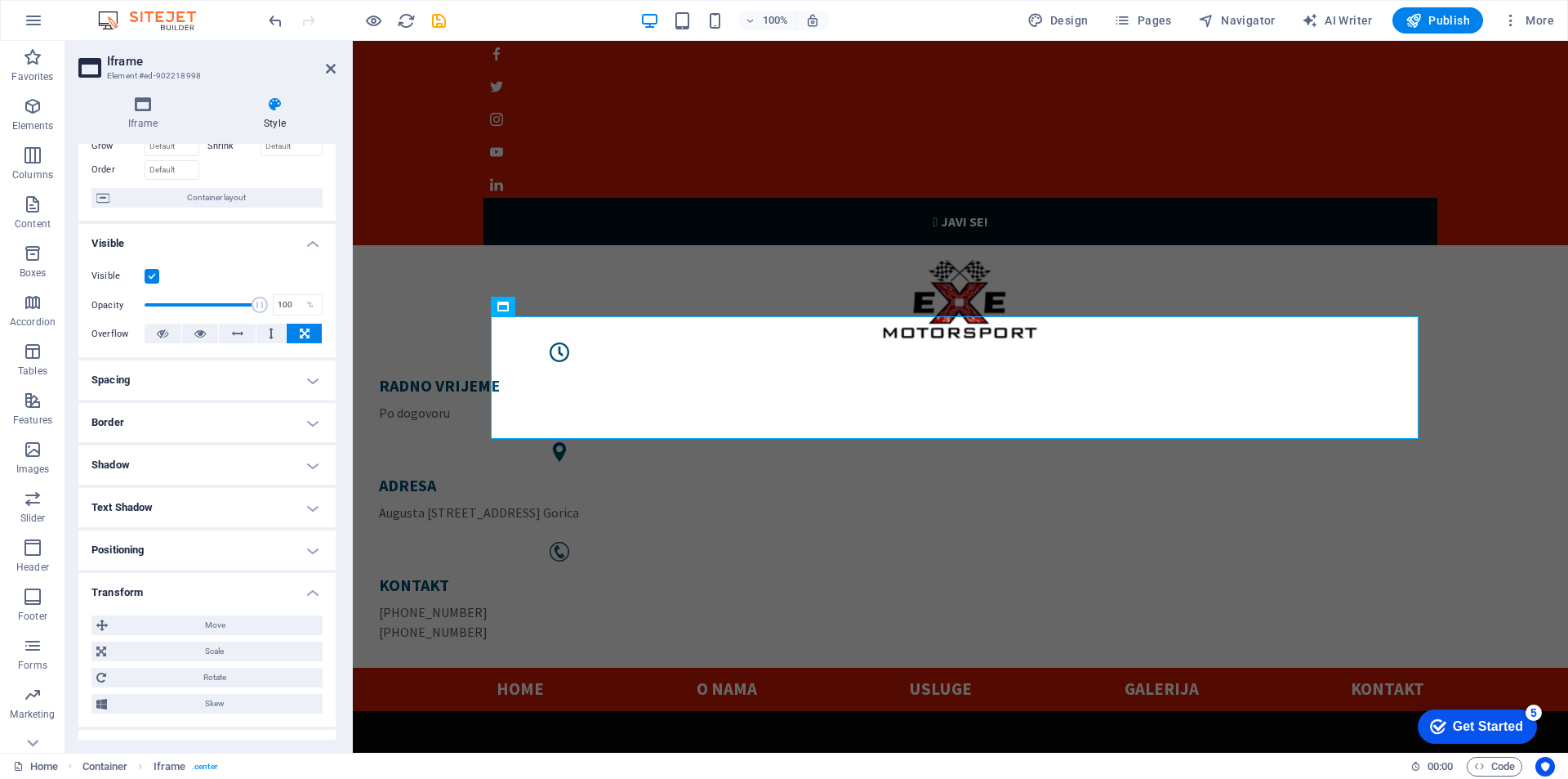
click at [299, 596] on h4 "Transform" at bounding box center [207, 588] width 257 height 30
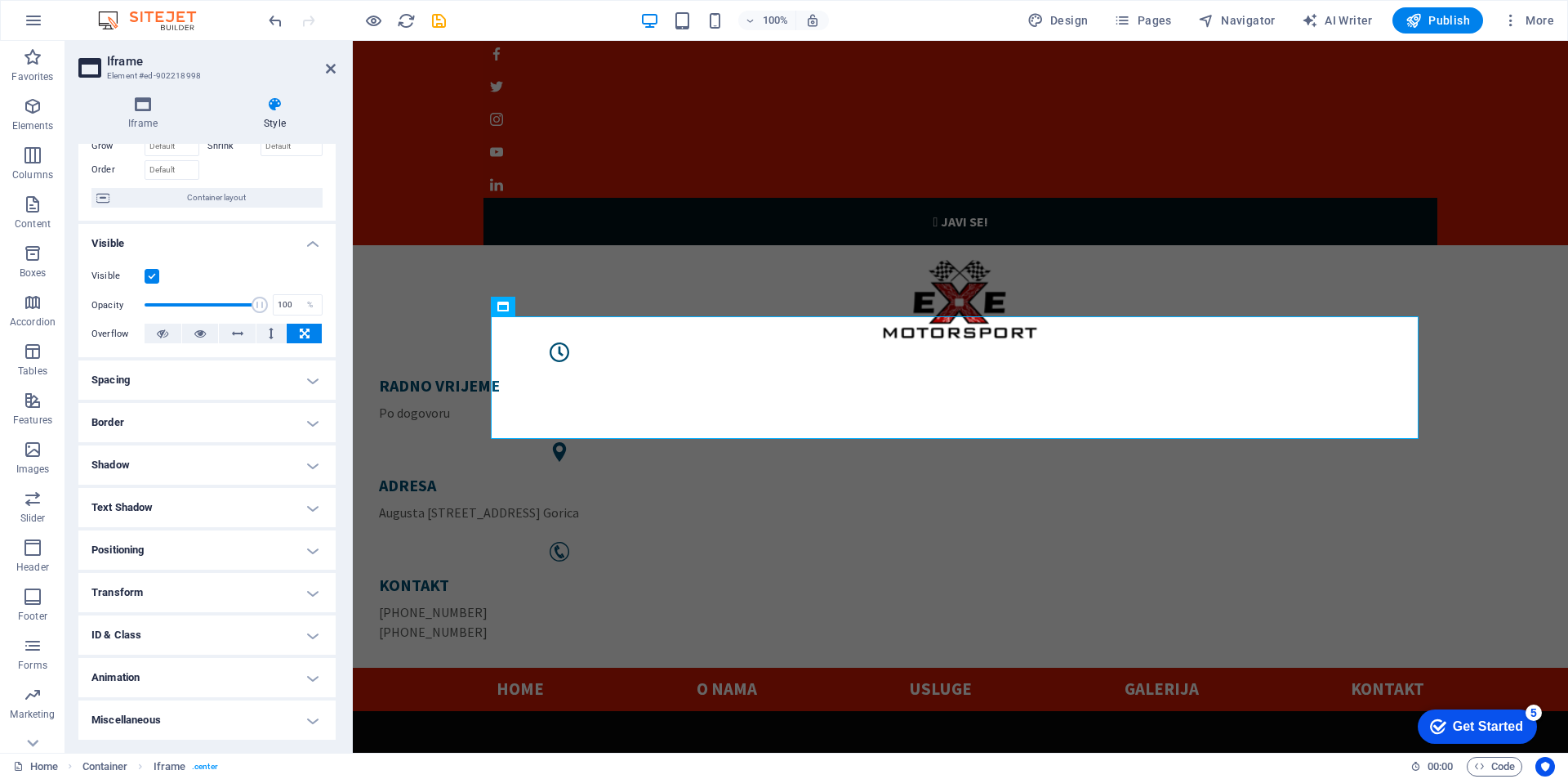
click at [308, 637] on h4 "ID & Class" at bounding box center [207, 635] width 257 height 40
click at [181, 656] on div "Element (div) Iframe (iframe) ID ed-902218998 CSS classes 1 center 2 wv-overflo…" at bounding box center [207, 769] width 257 height 249
click at [177, 667] on h4 "Iframe (iframe)" at bounding box center [184, 667] width 57 height 18
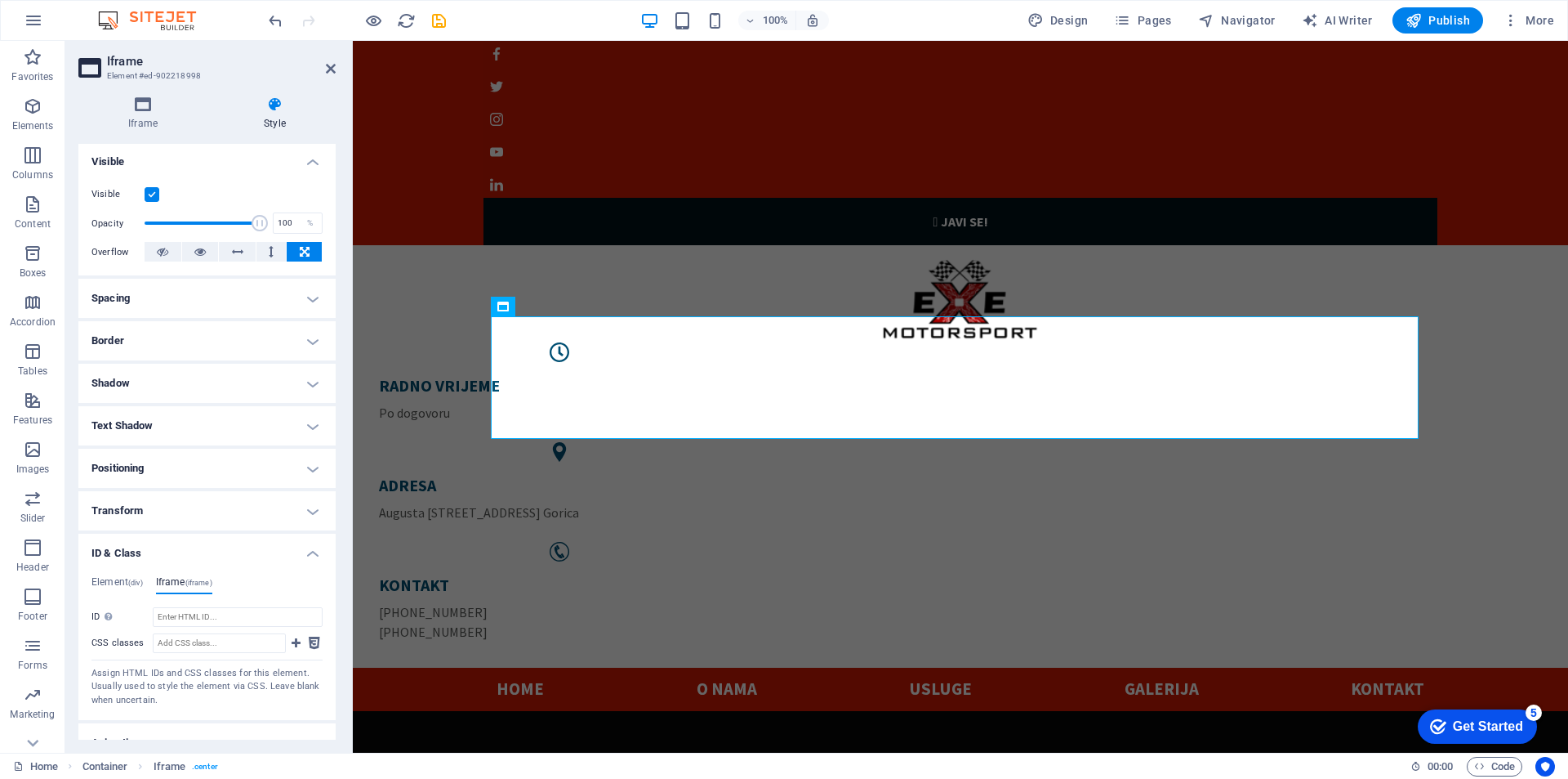
click at [309, 551] on h4 "ID & Class" at bounding box center [207, 548] width 257 height 30
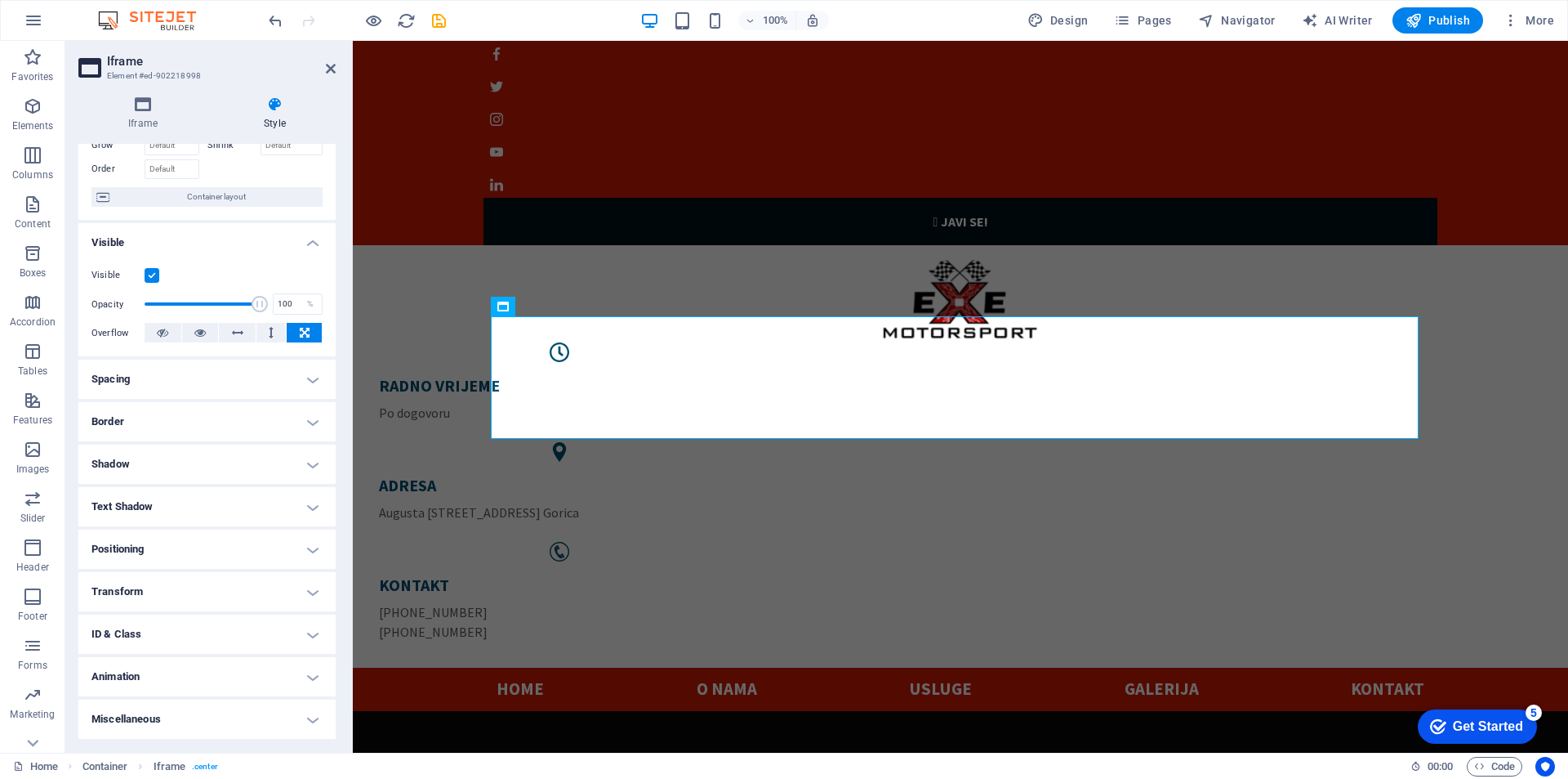
scroll to position [95, 0]
click at [300, 670] on h4 "Animation" at bounding box center [207, 677] width 257 height 40
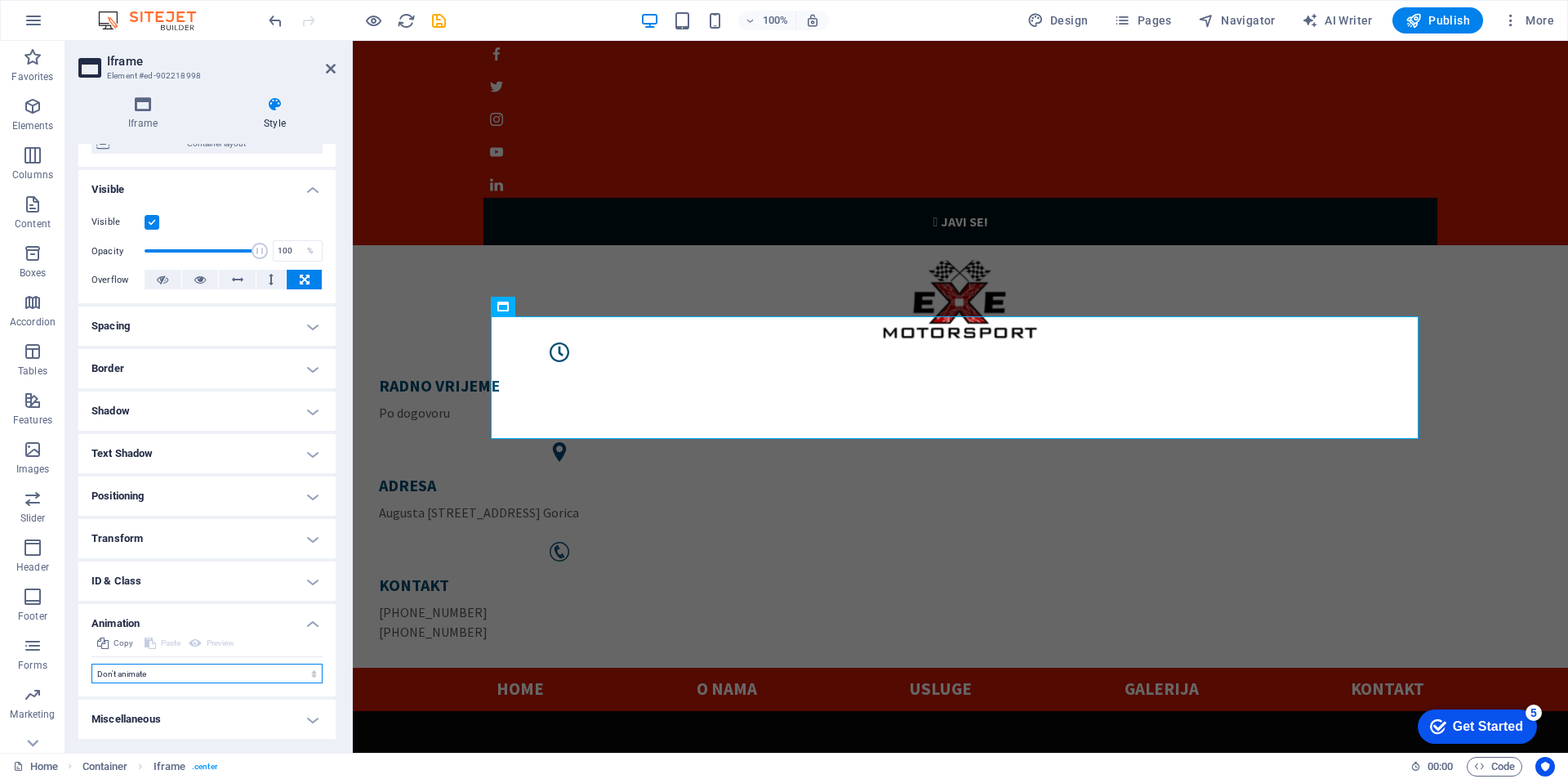
click at [300, 670] on select "Don't animate Show / Hide Slide up/down Zoom in/out Slide left to right Slide r…" at bounding box center [207, 673] width 231 height 20
click at [297, 688] on div "Copy Paste Preview Don't animate Show / Hide Slide up/down Zoom in/out Slide le…" at bounding box center [207, 665] width 257 height 63
click at [317, 720] on h4 "Miscellaneous" at bounding box center [207, 720] width 257 height 40
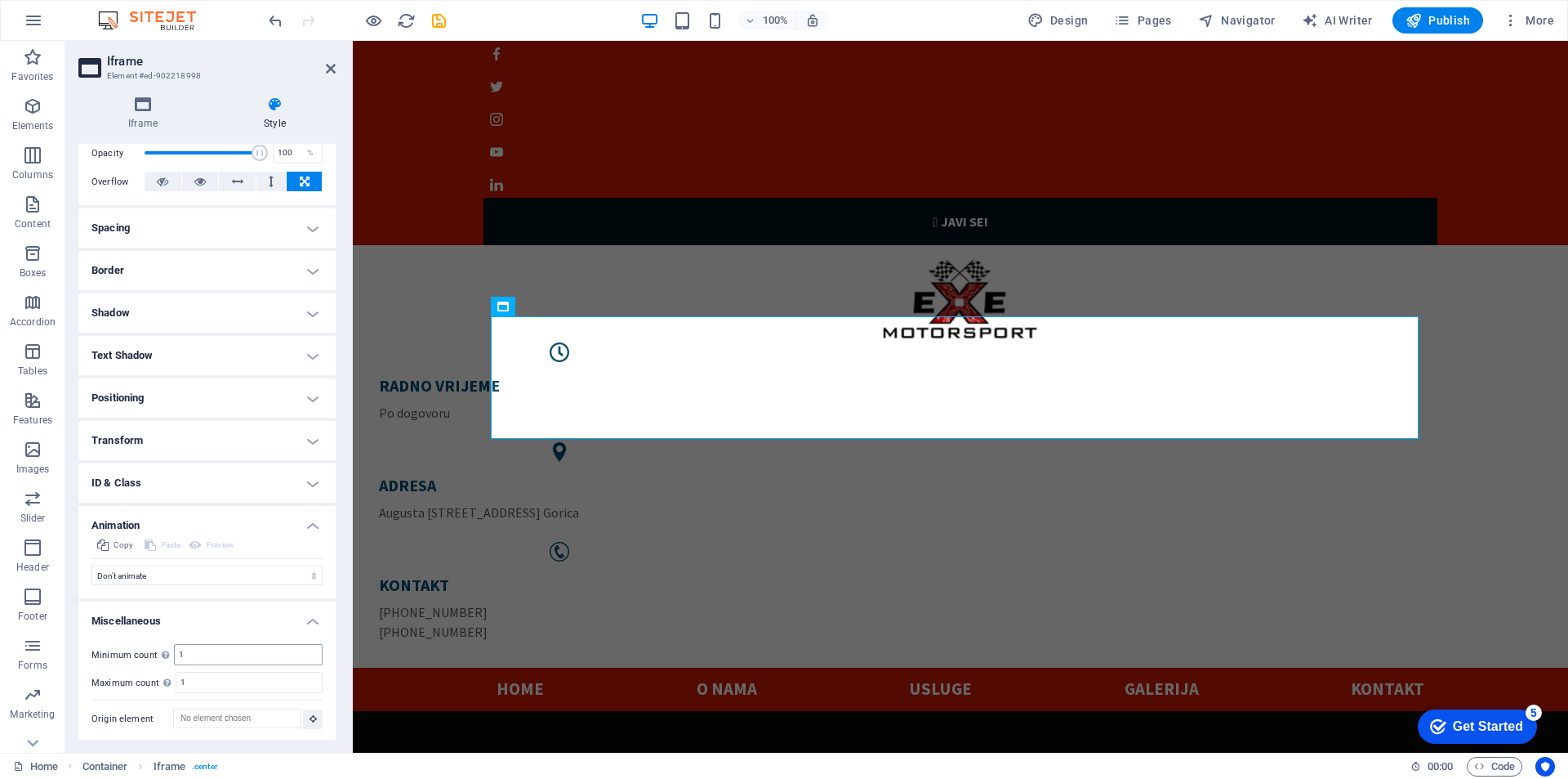
scroll to position [249, 0]
click at [312, 609] on h4 "Miscellaneous" at bounding box center [207, 614] width 257 height 30
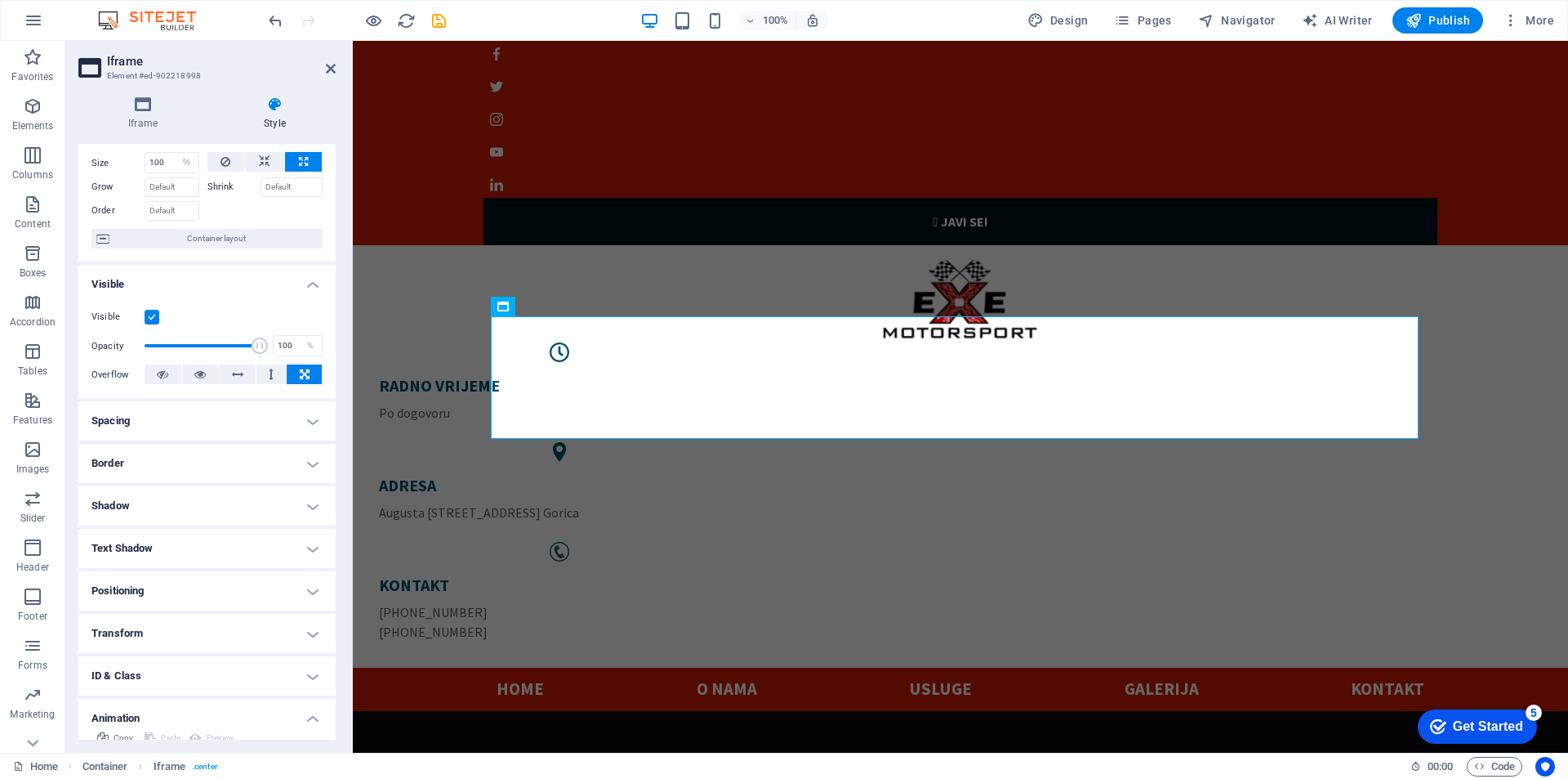
scroll to position [0, 0]
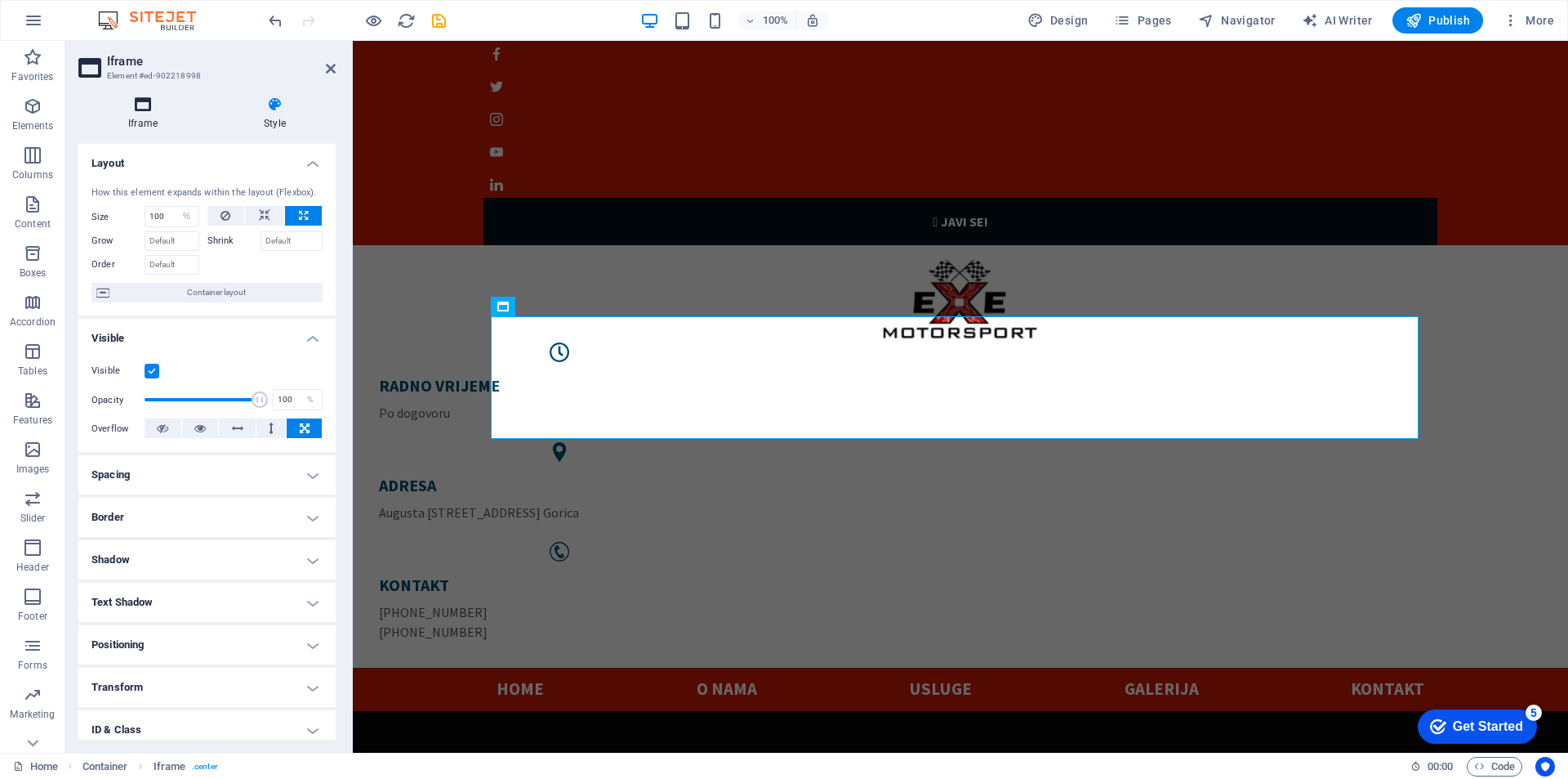
click at [144, 103] on icon at bounding box center [143, 104] width 129 height 16
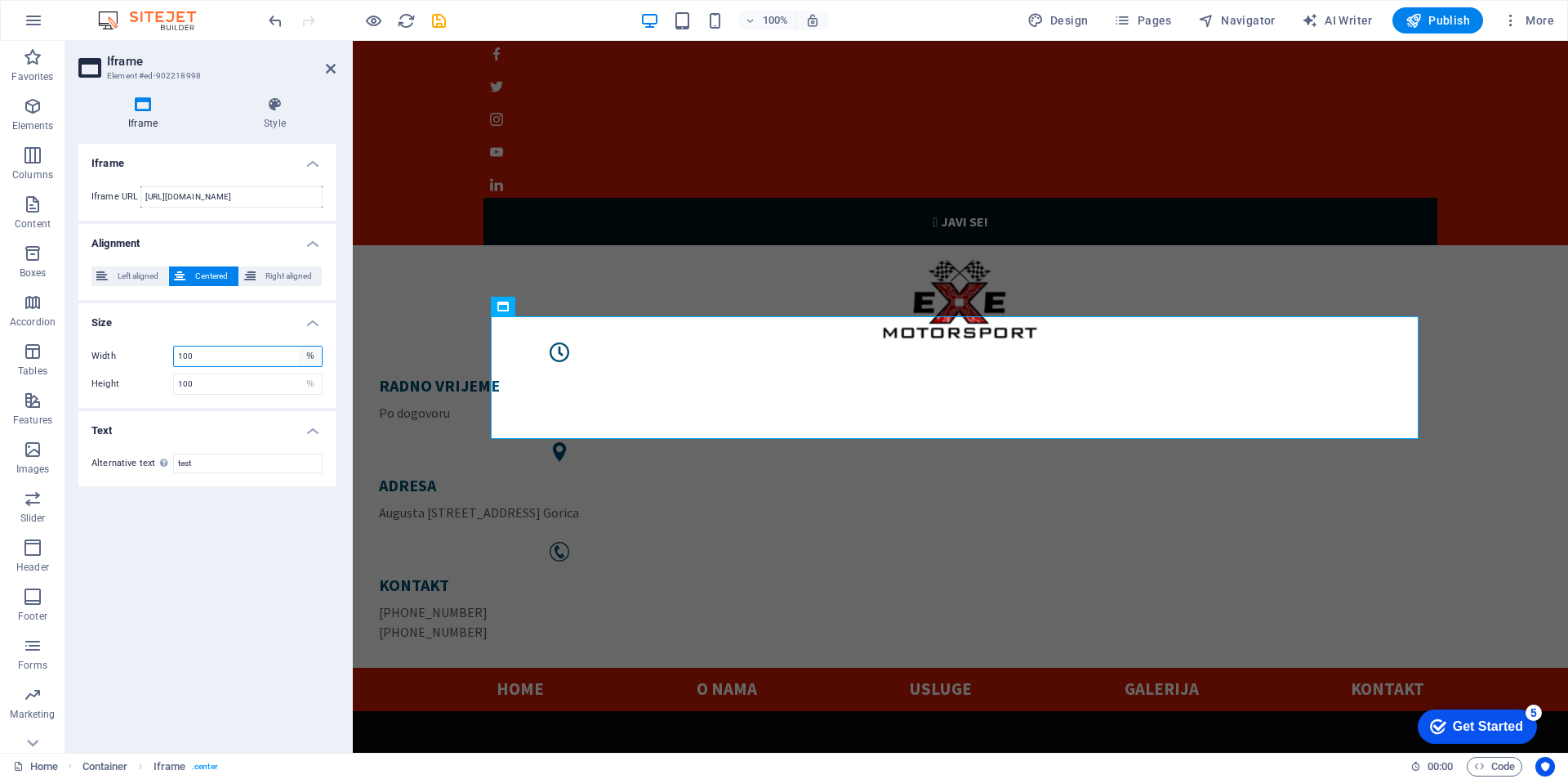
click at [313, 357] on select "px %" at bounding box center [310, 357] width 22 height 20
click at [311, 353] on select "px %" at bounding box center [310, 357] width 22 height 20
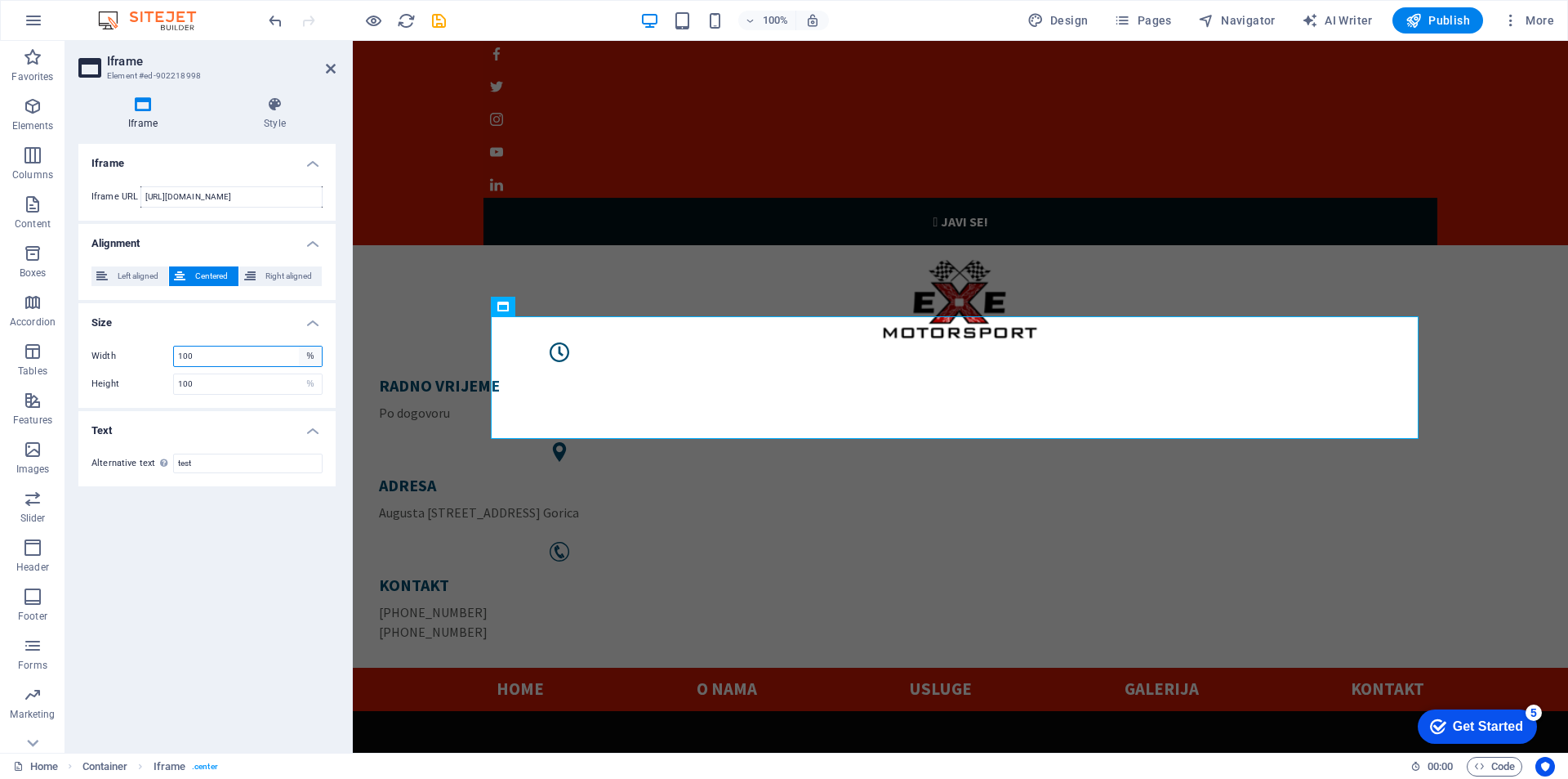
select select "px"
click at [299, 347] on select "px %" at bounding box center [310, 357] width 22 height 20
type input "7"
type input "1"
click at [309, 361] on select "px %" at bounding box center [310, 357] width 22 height 20
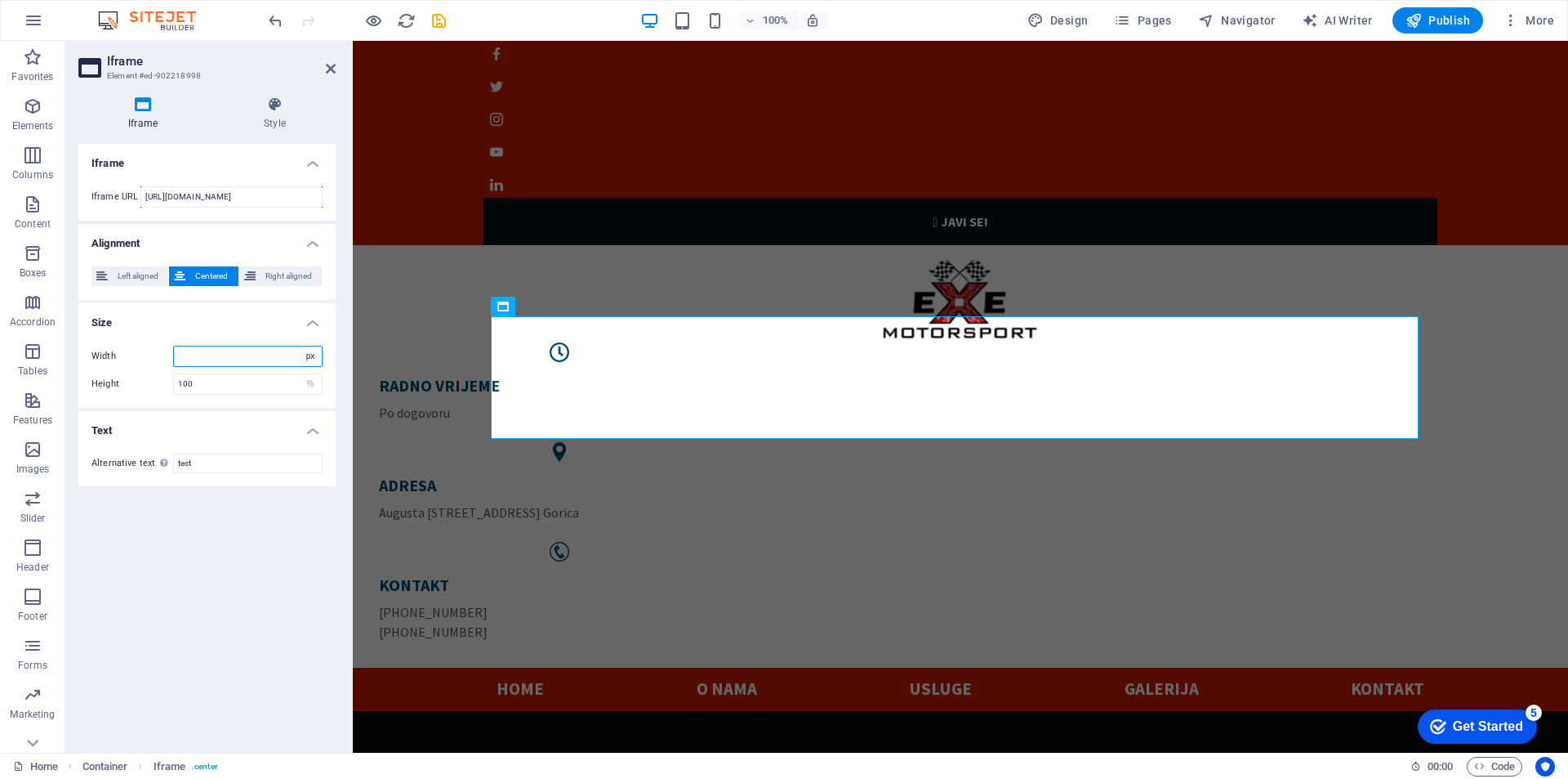
select select "%"
click at [299, 347] on select "px %" at bounding box center [310, 357] width 22 height 20
type input "100"
click at [260, 305] on h4 "Size" at bounding box center [207, 317] width 257 height 30
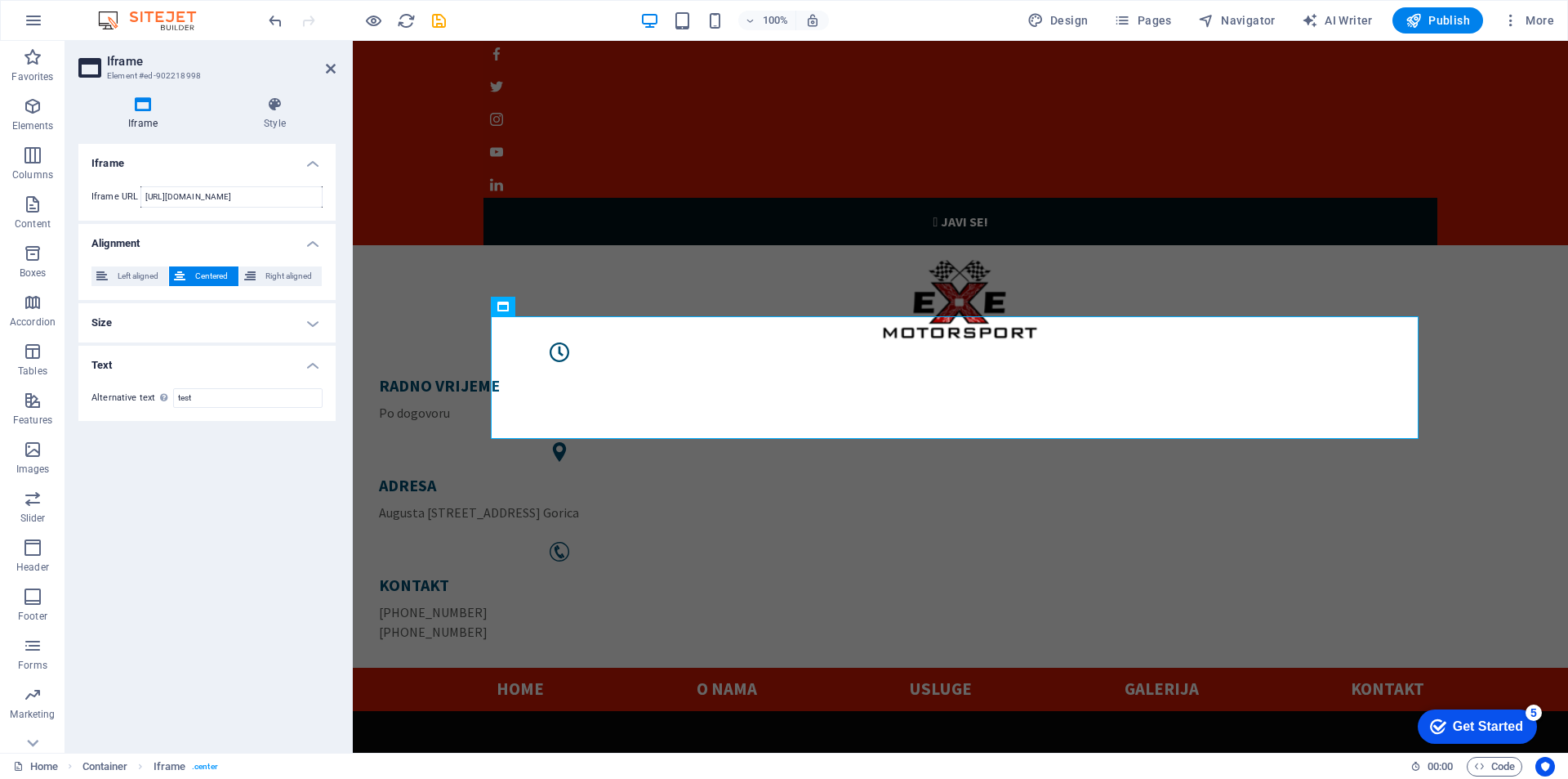
click at [316, 329] on h4 "Size" at bounding box center [207, 323] width 257 height 40
click at [96, 376] on div "Height 100 px %" at bounding box center [207, 385] width 231 height 22
click at [107, 381] on label "Height" at bounding box center [132, 384] width 82 height 9
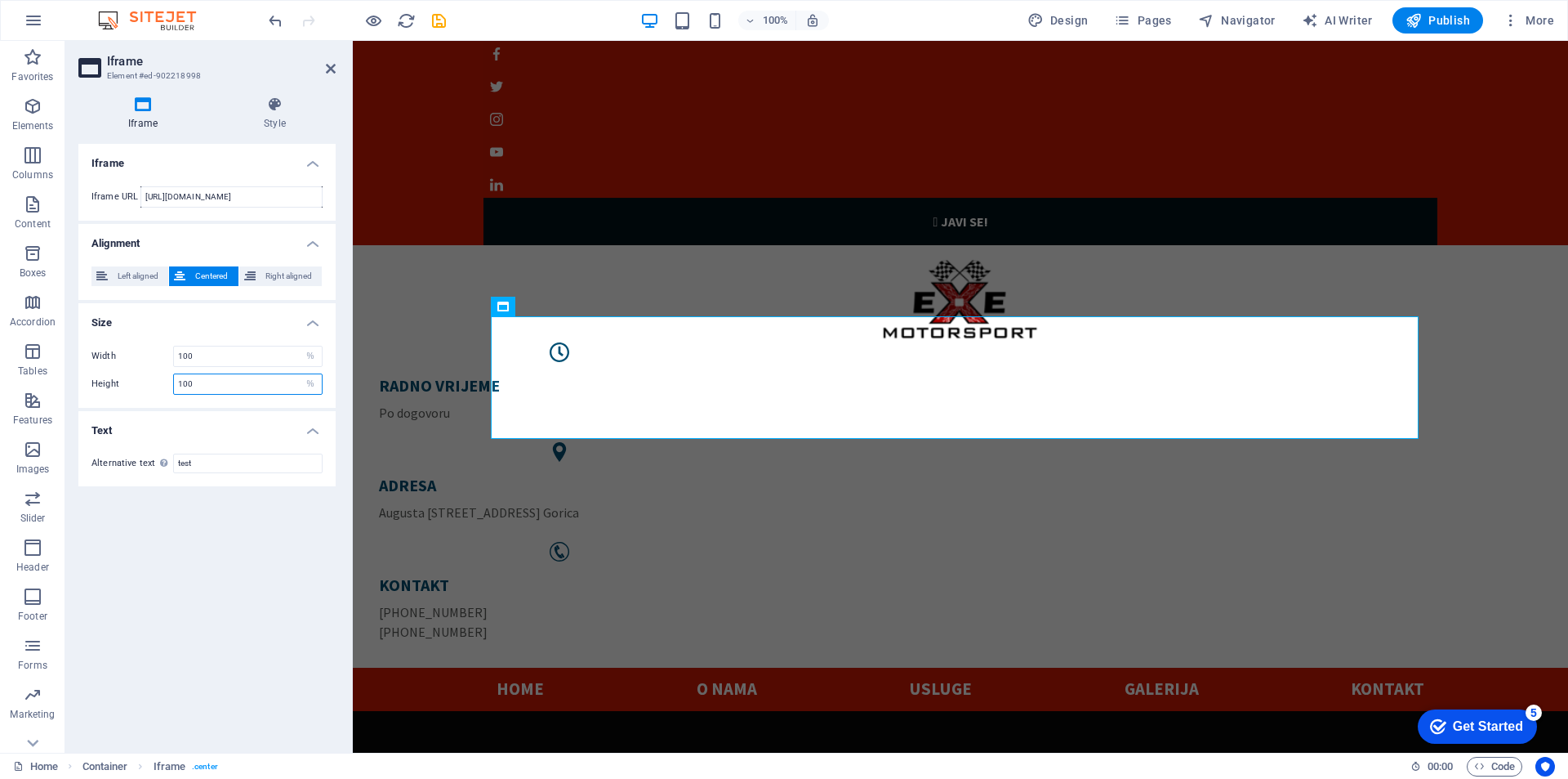
drag, startPoint x: 230, startPoint y: 390, endPoint x: 168, endPoint y: 384, distance: 62.3
click at [168, 384] on div "Height 100 px %" at bounding box center [207, 385] width 231 height 22
click at [168, 384] on label "Height" at bounding box center [132, 384] width 82 height 9
click at [307, 383] on select "px %" at bounding box center [310, 385] width 22 height 20
select select "px"
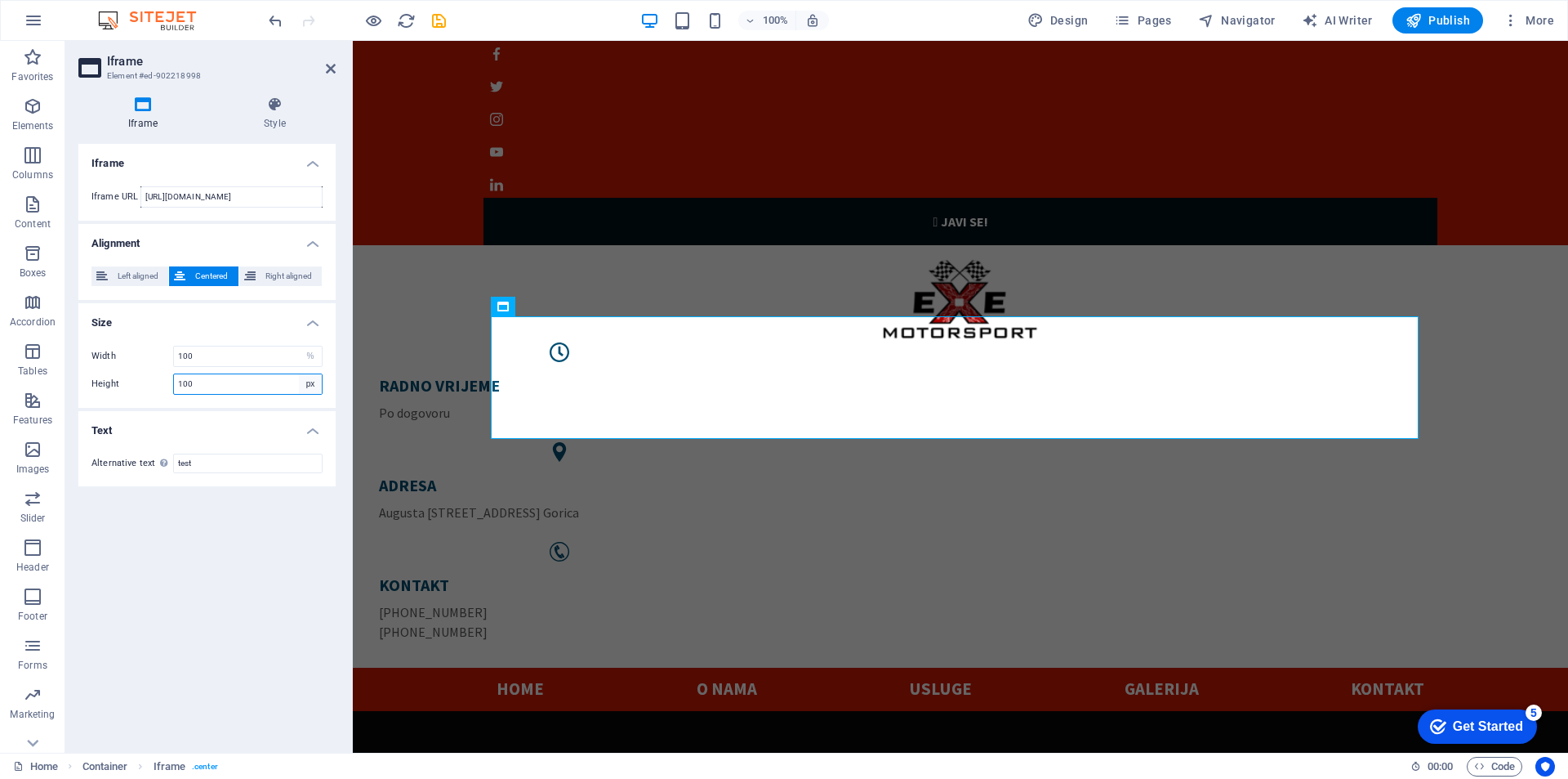
click at [299, 375] on select "px %" at bounding box center [310, 385] width 22 height 20
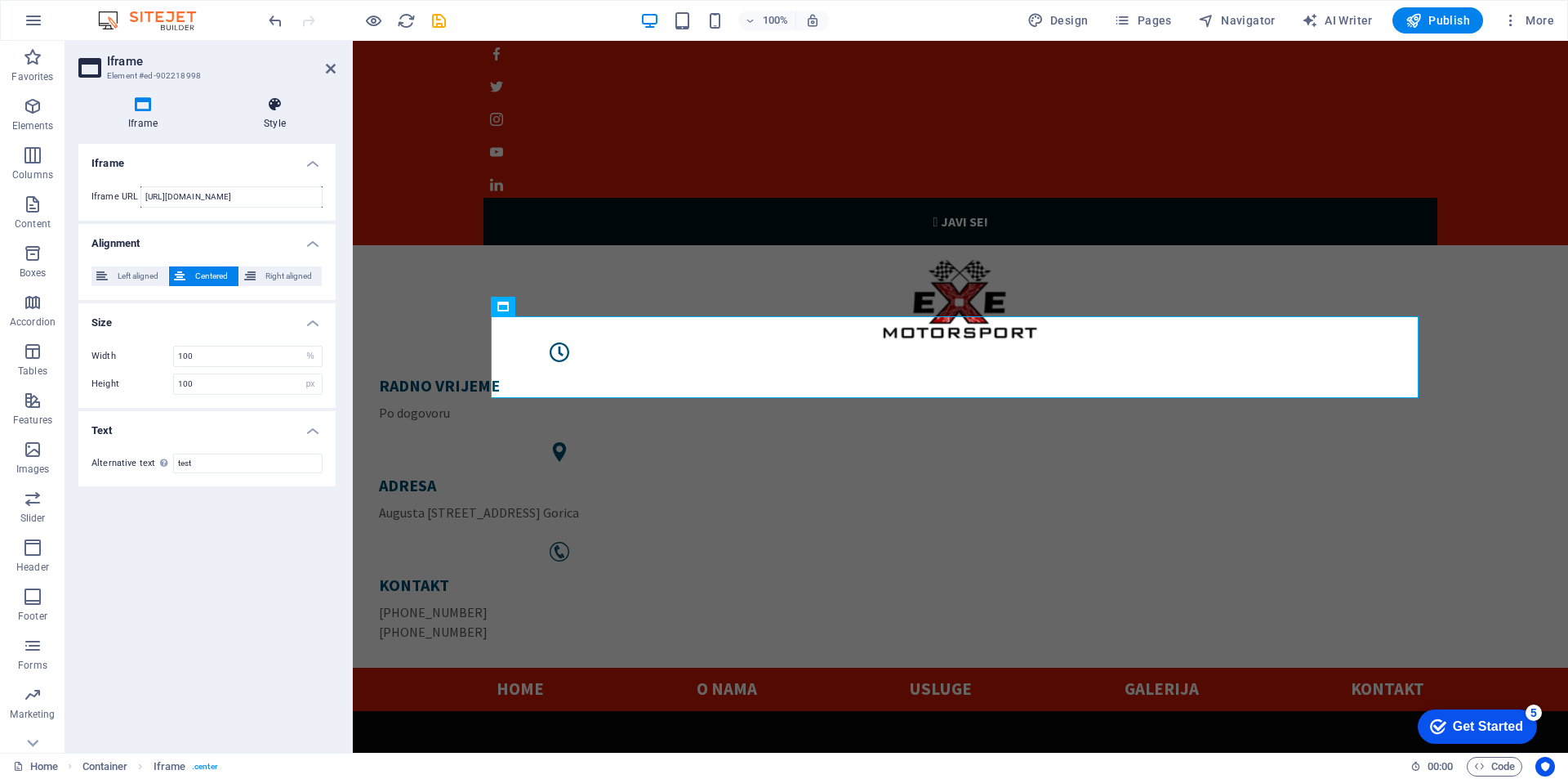
click at [271, 101] on icon at bounding box center [275, 104] width 122 height 16
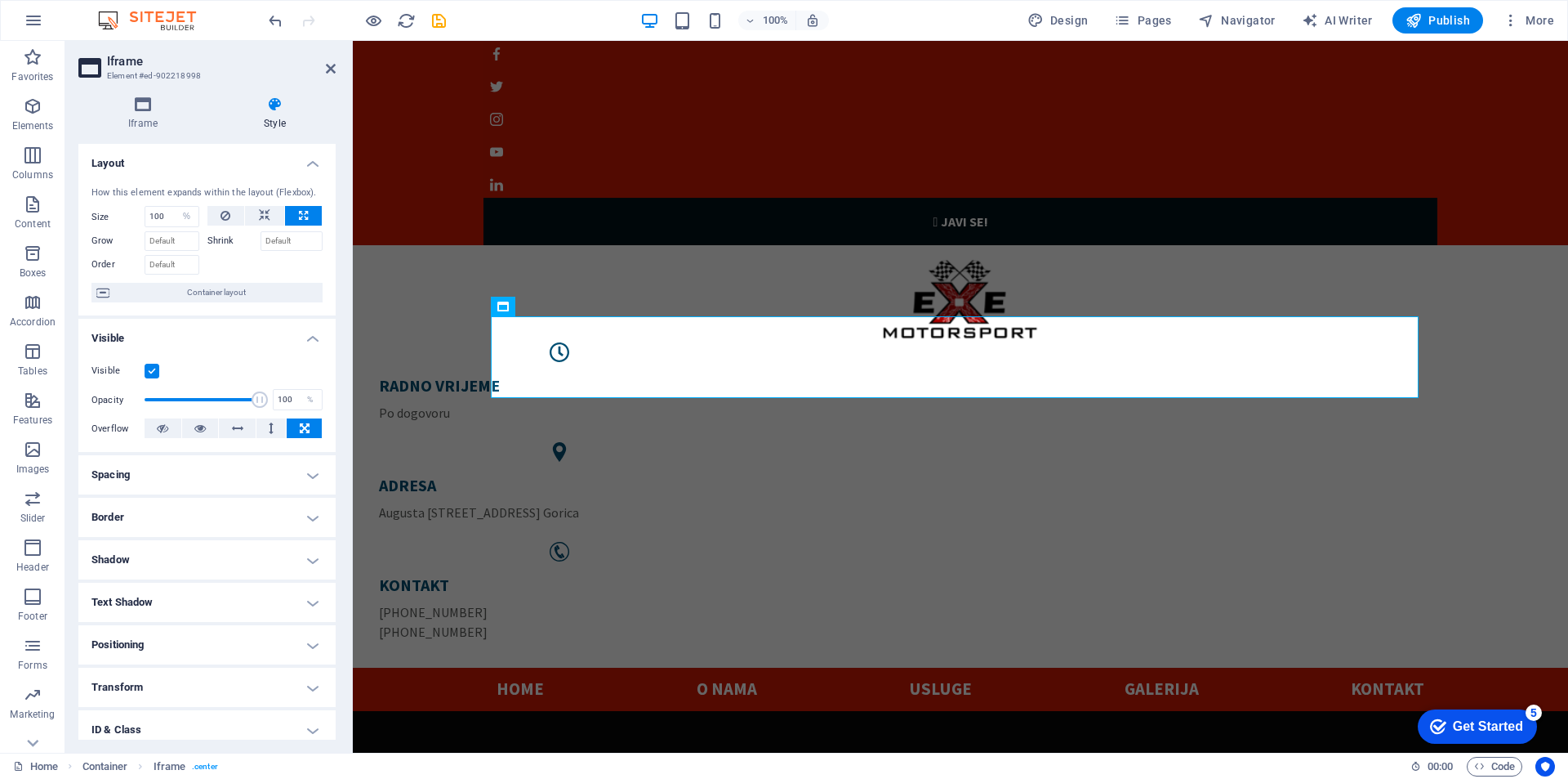
click at [176, 527] on h4 "Border" at bounding box center [207, 518] width 257 height 40
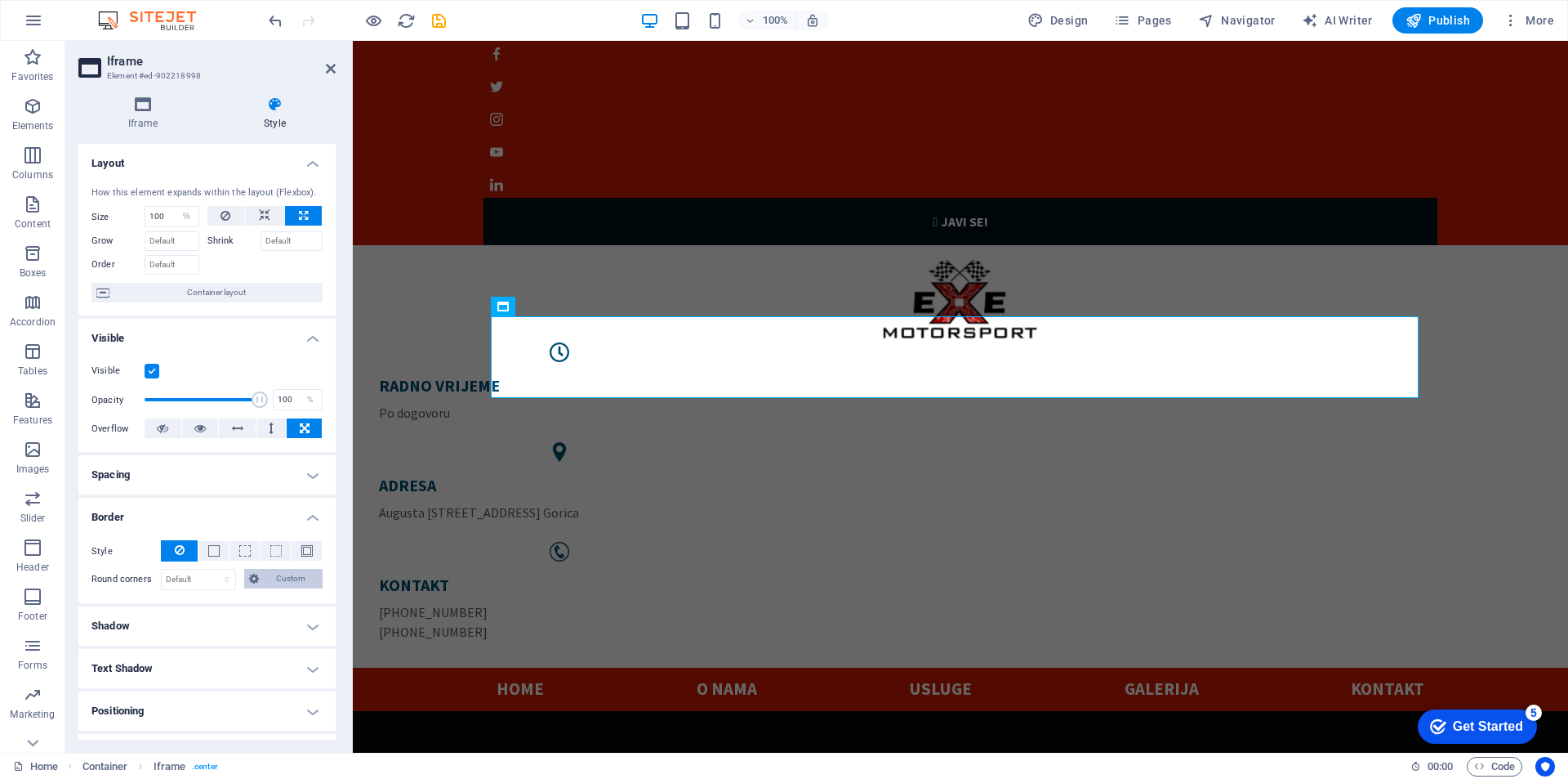
click at [284, 581] on span "Custom" at bounding box center [291, 579] width 55 height 20
click at [222, 553] on button at bounding box center [214, 551] width 31 height 20
click at [176, 548] on icon at bounding box center [180, 550] width 10 height 20
click at [306, 510] on h4 "Border" at bounding box center [207, 512] width 257 height 30
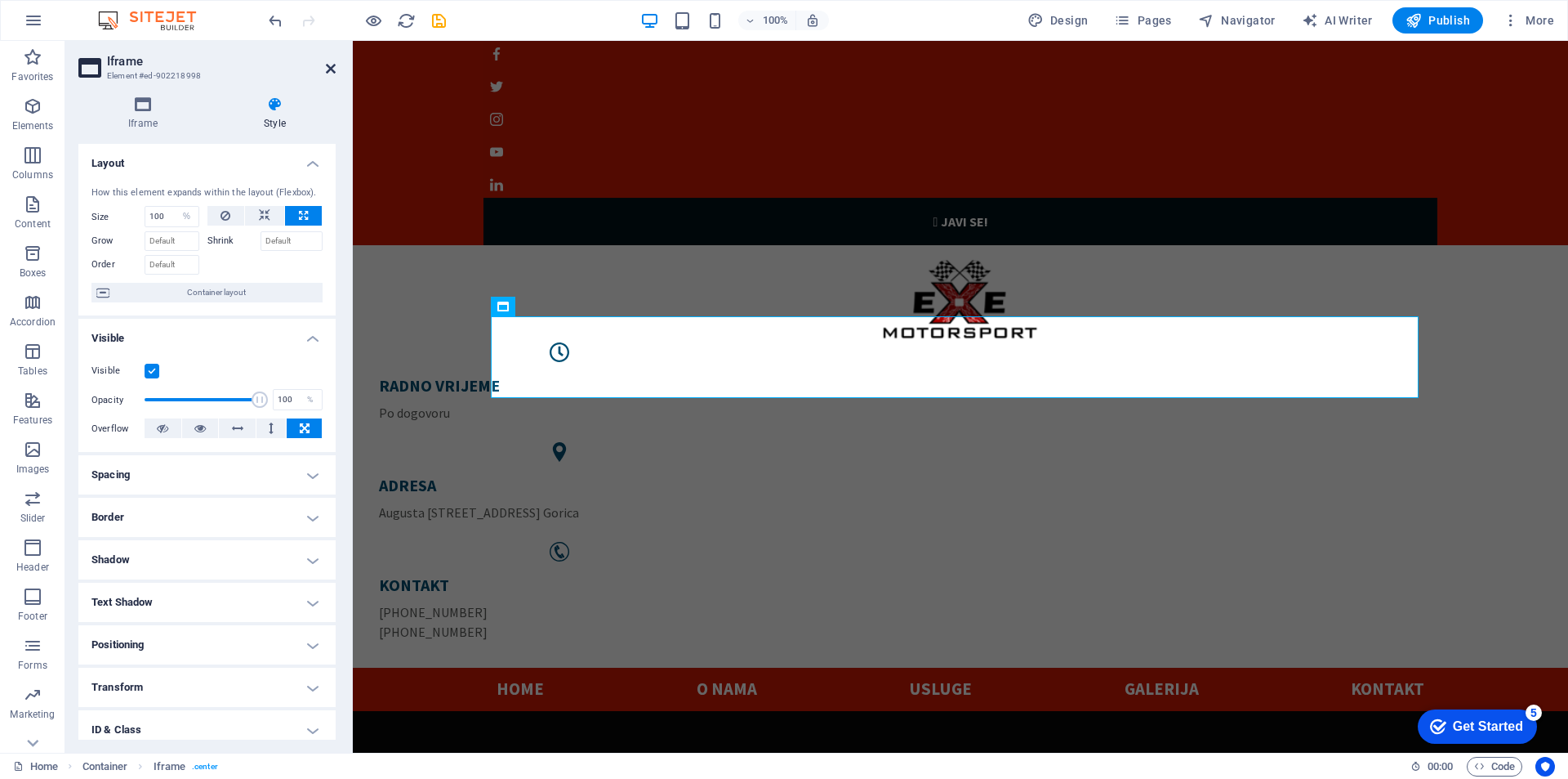
click at [330, 67] on icon at bounding box center [330, 68] width 10 height 13
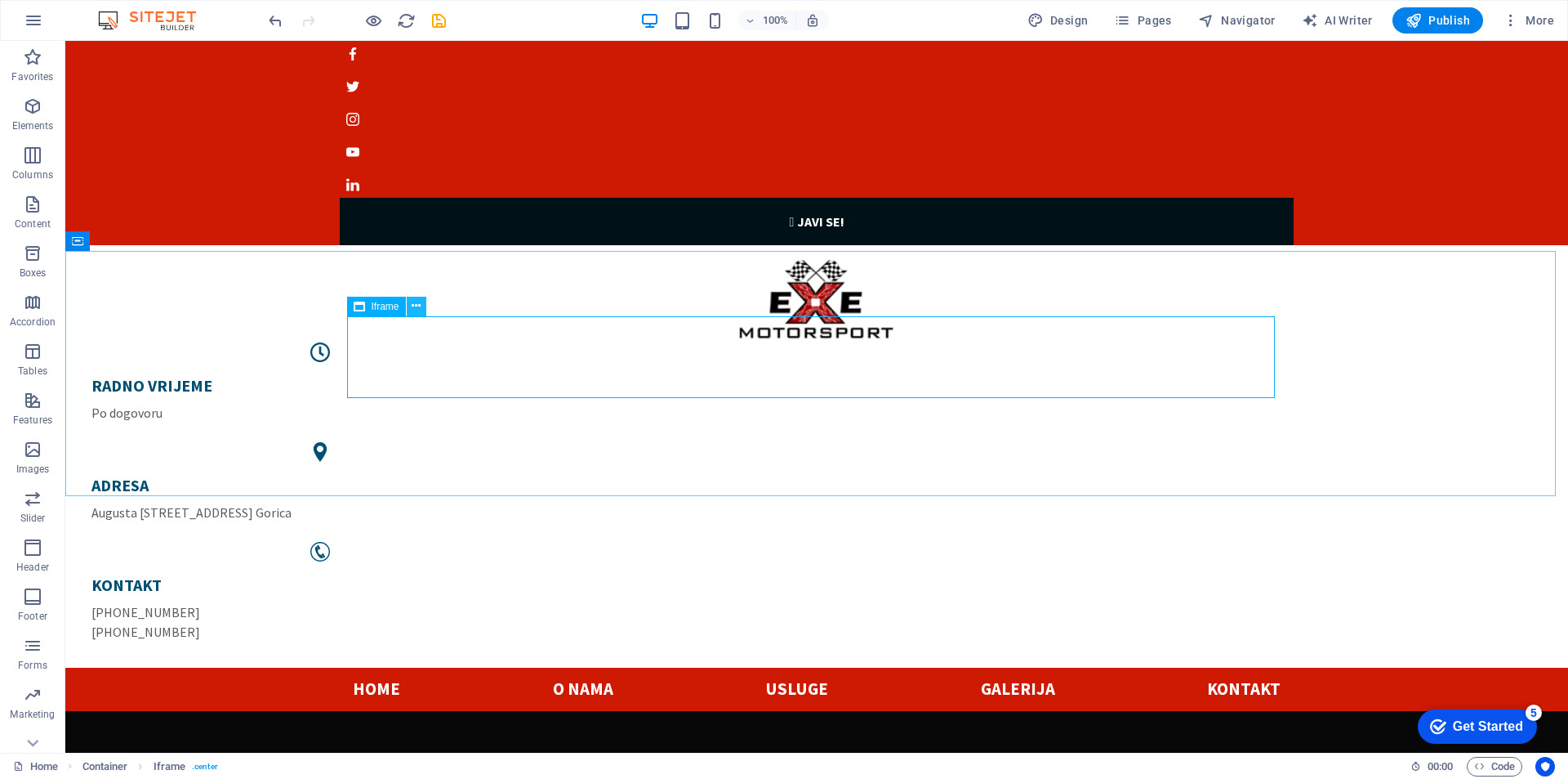
click at [411, 310] on icon at bounding box center [416, 305] width 9 height 17
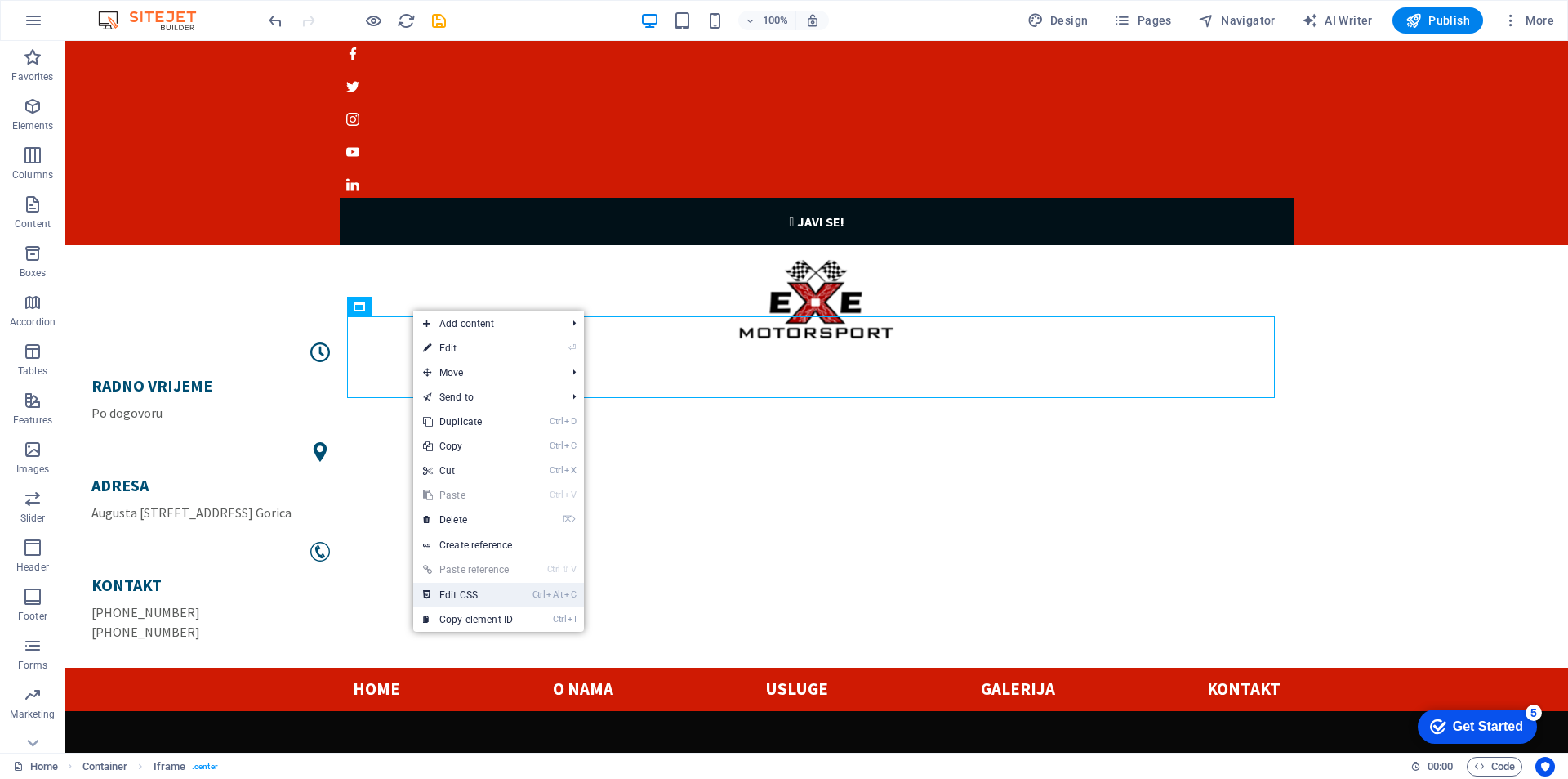
click at [504, 601] on link "Ctrl Alt C Edit CSS" at bounding box center [468, 594] width 110 height 24
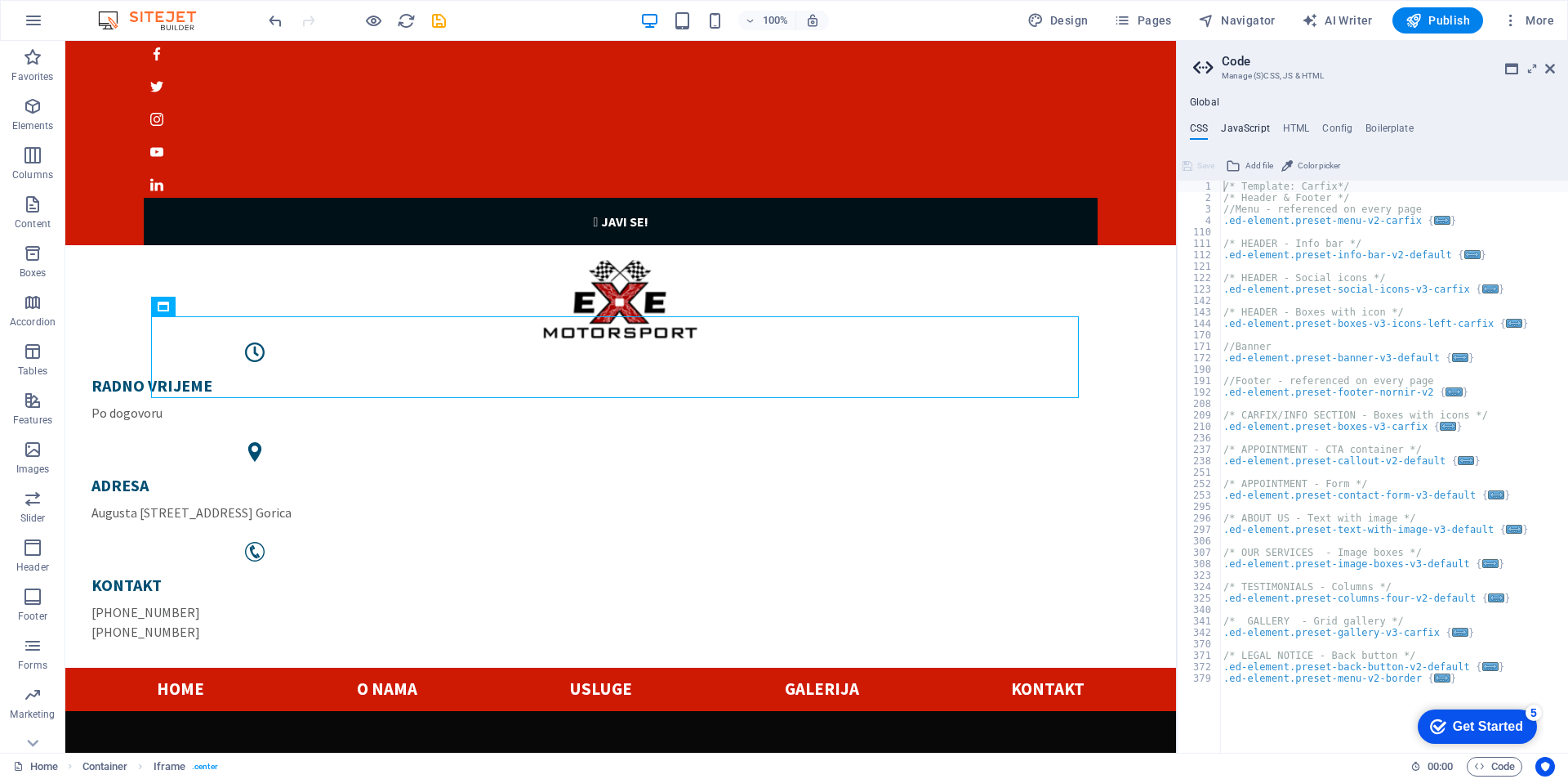
click at [1240, 127] on h4 "JavaScript" at bounding box center [1246, 131] width 48 height 18
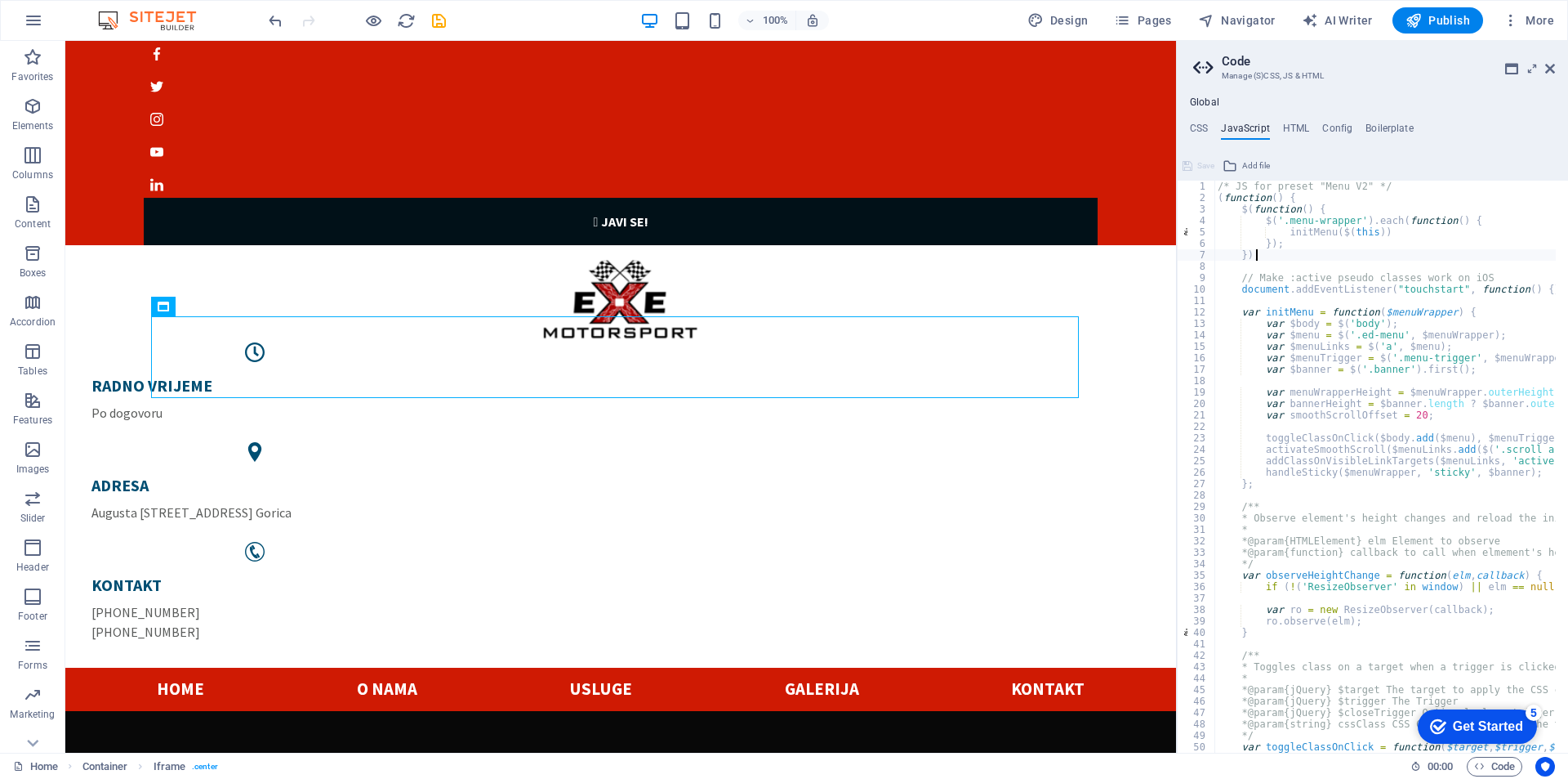
click at [1276, 257] on div "/* JS for preset "Menu V2" */ ( function ( ) { $ ( function ( ) { $ ( '.menu-wr…" at bounding box center [1589, 472] width 750 height 582
type textarea "});"
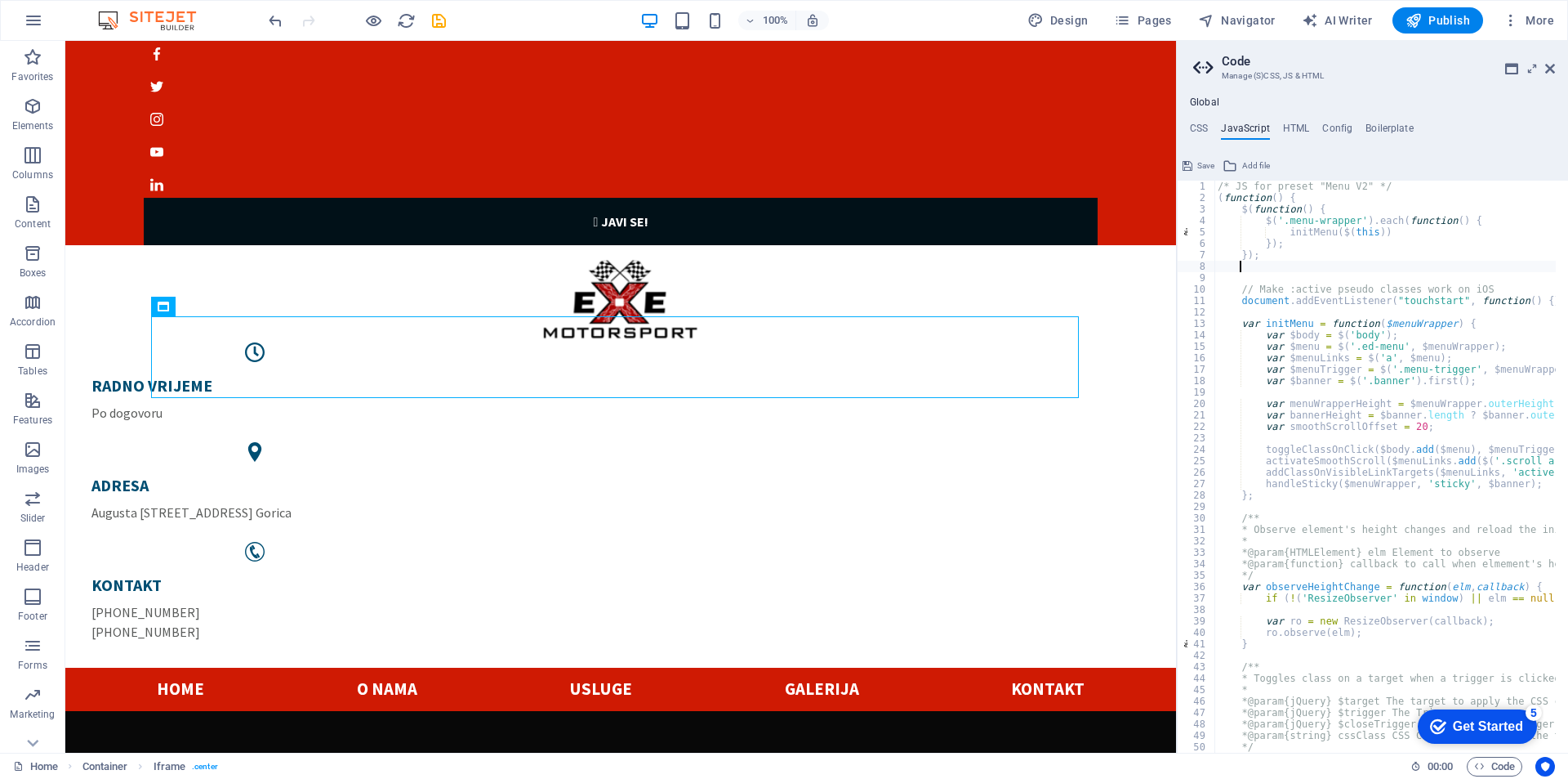
paste textarea "<iframe src="https://tuning-shop.com/iframe/iframe.php?user=7126" width="100%" …"
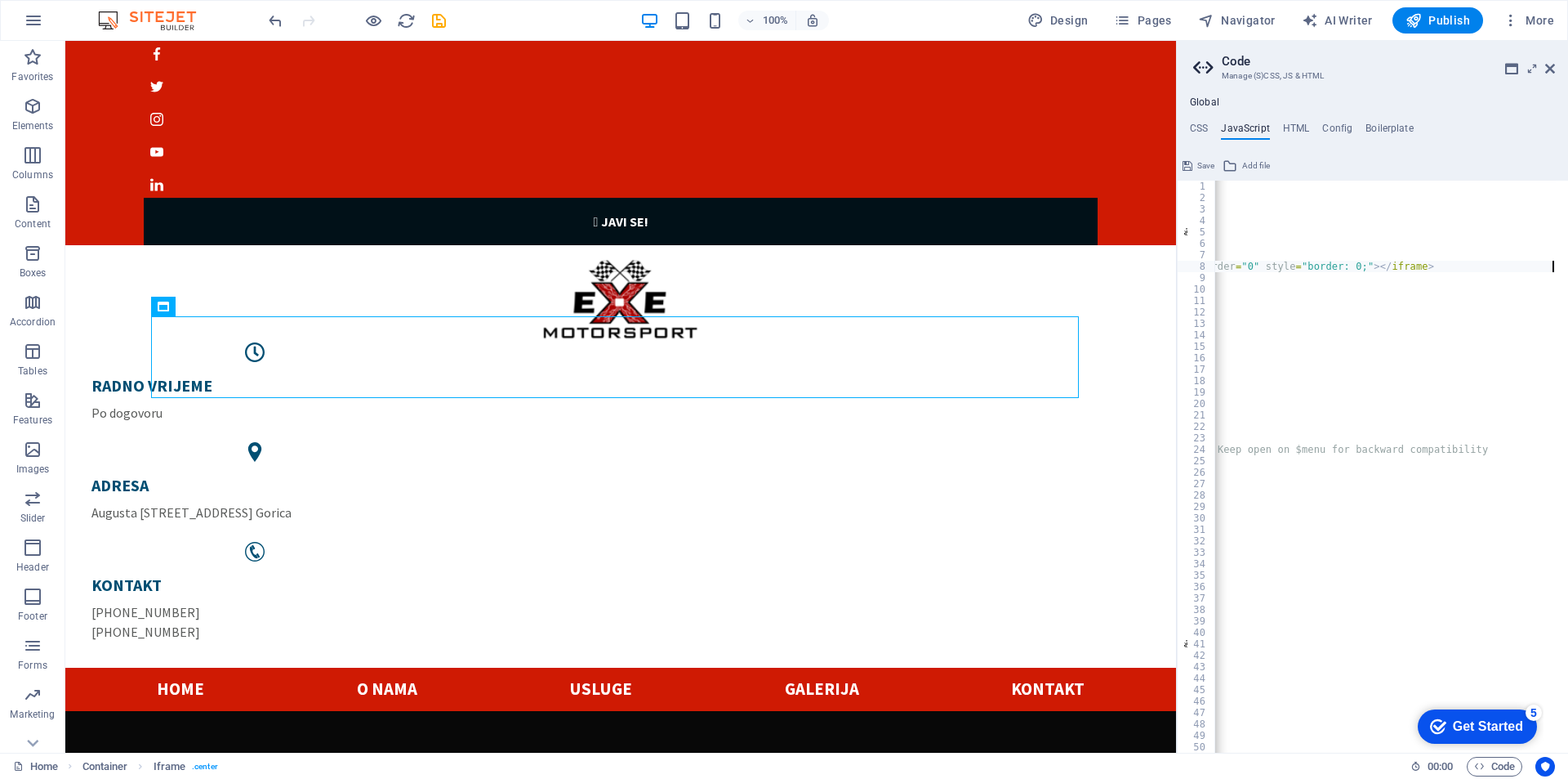
scroll to position [0, 524]
type textarea "<iframe src="https://tuning-shop.com/iframe/iframe.php?user=7126" width="100%" …"
drag, startPoint x: 1444, startPoint y: 748, endPoint x: 2725, endPoint y: 1403, distance: 1438.7
click html "checkmark Get Started 5 First Steps in the Editor Let's guide you through the t…"
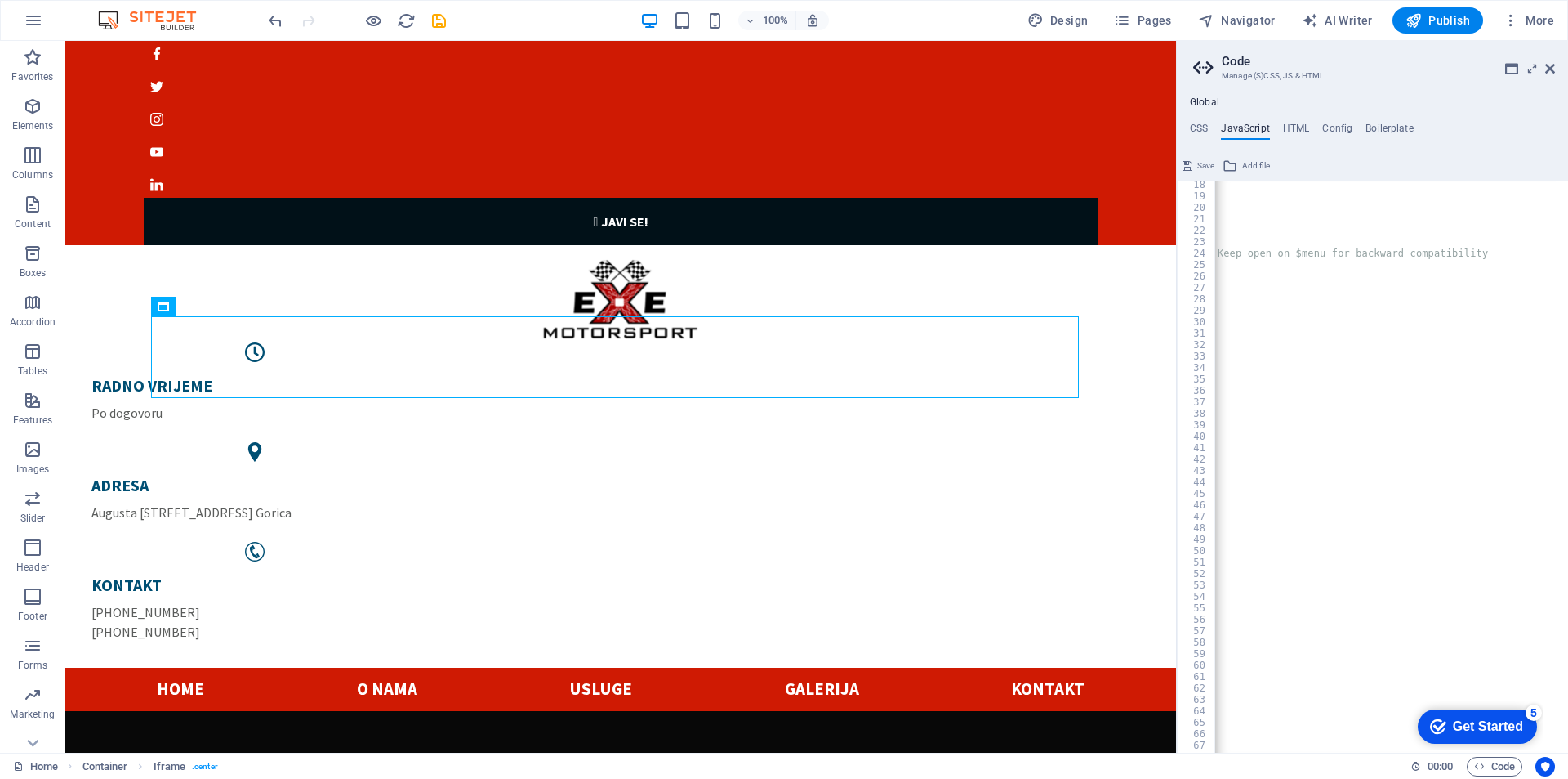
drag, startPoint x: 1431, startPoint y: 747, endPoint x: 1355, endPoint y: 744, distance: 76.1
click html "checkmark Get Started 5 First Steps in the Editor Let's guide you through the t…"
drag, startPoint x: 2946, startPoint y: 1455, endPoint x: 1431, endPoint y: 748, distance: 1671.8
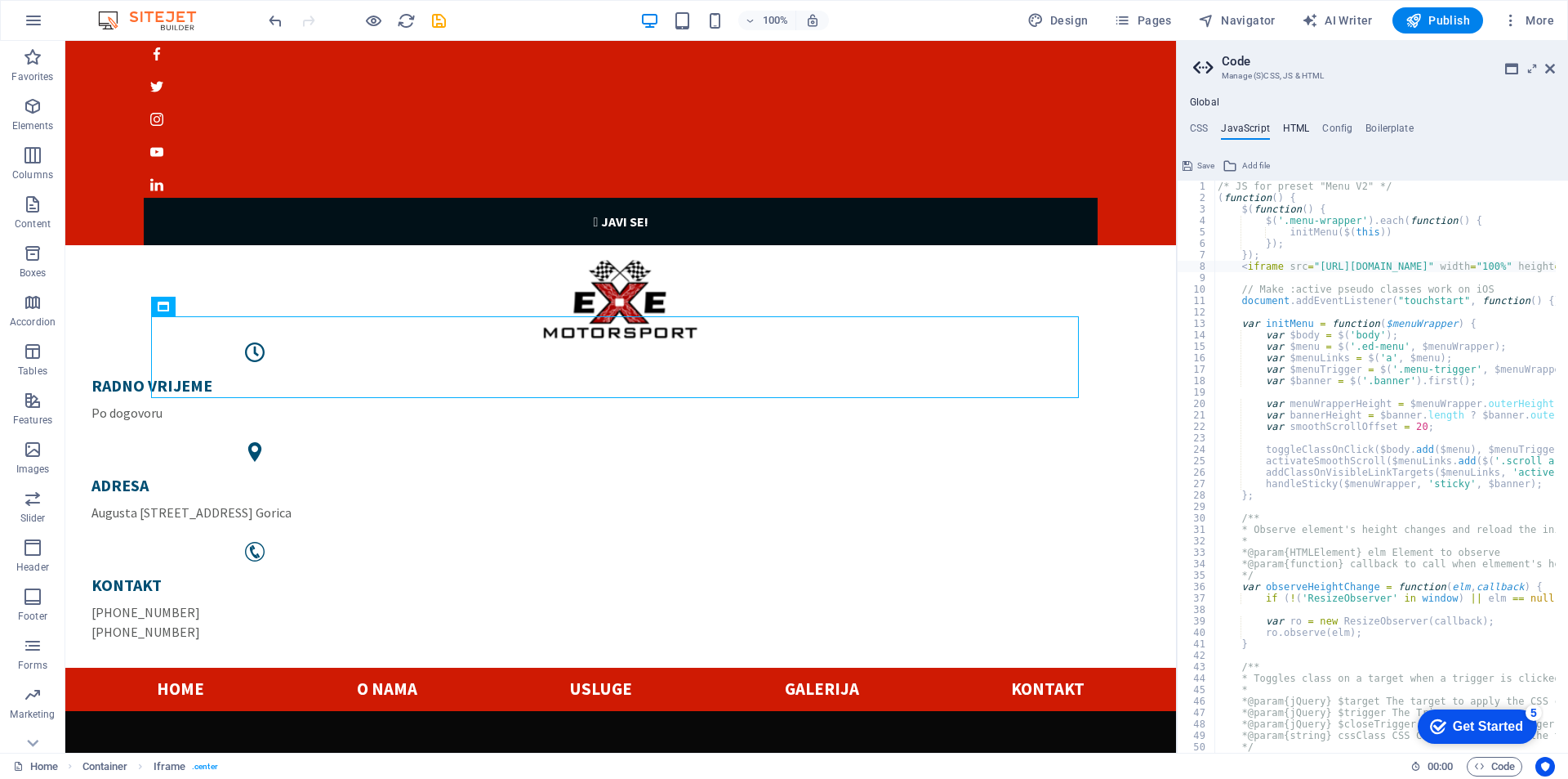
click at [1297, 126] on h4 "HTML" at bounding box center [1297, 131] width 27 height 18
type textarea "{{content}}"
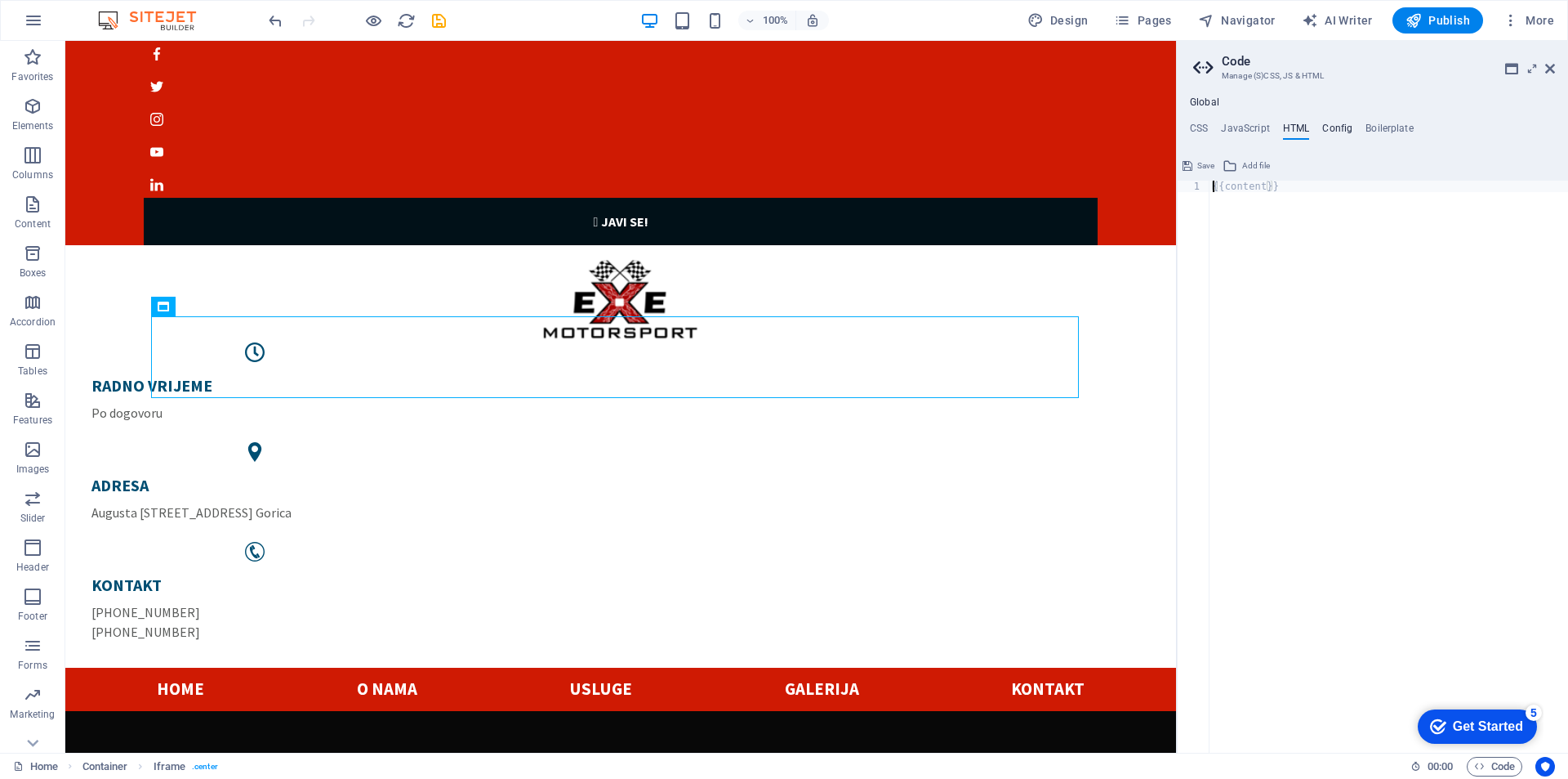
click at [1335, 126] on h4 "Config" at bounding box center [1337, 131] width 31 height 18
type textarea "$color-background: #ffffff;"
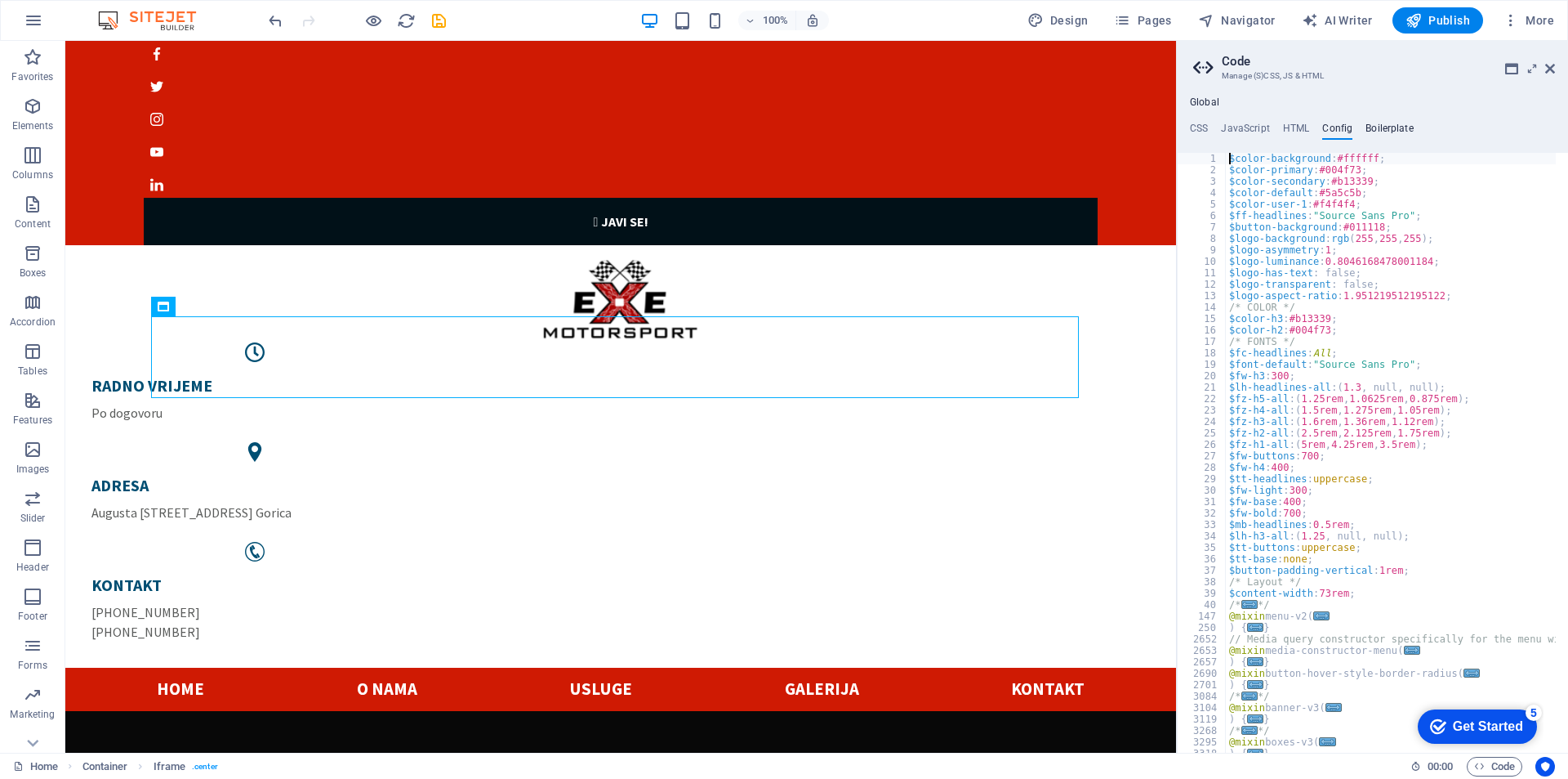
click at [1384, 122] on h4 "Boilerplate" at bounding box center [1390, 131] width 48 height 18
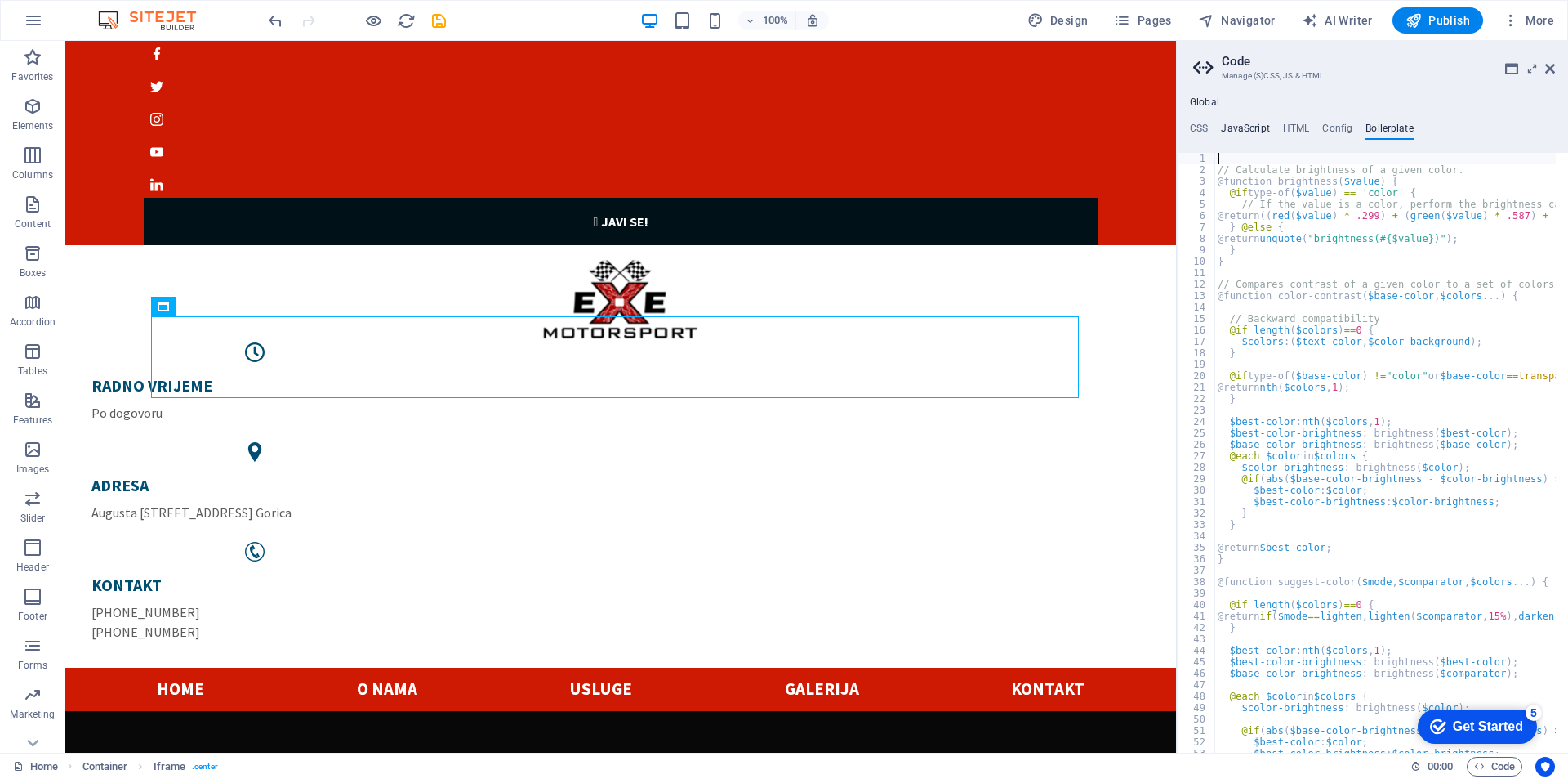
click at [1240, 128] on h4 "JavaScript" at bounding box center [1246, 131] width 48 height 18
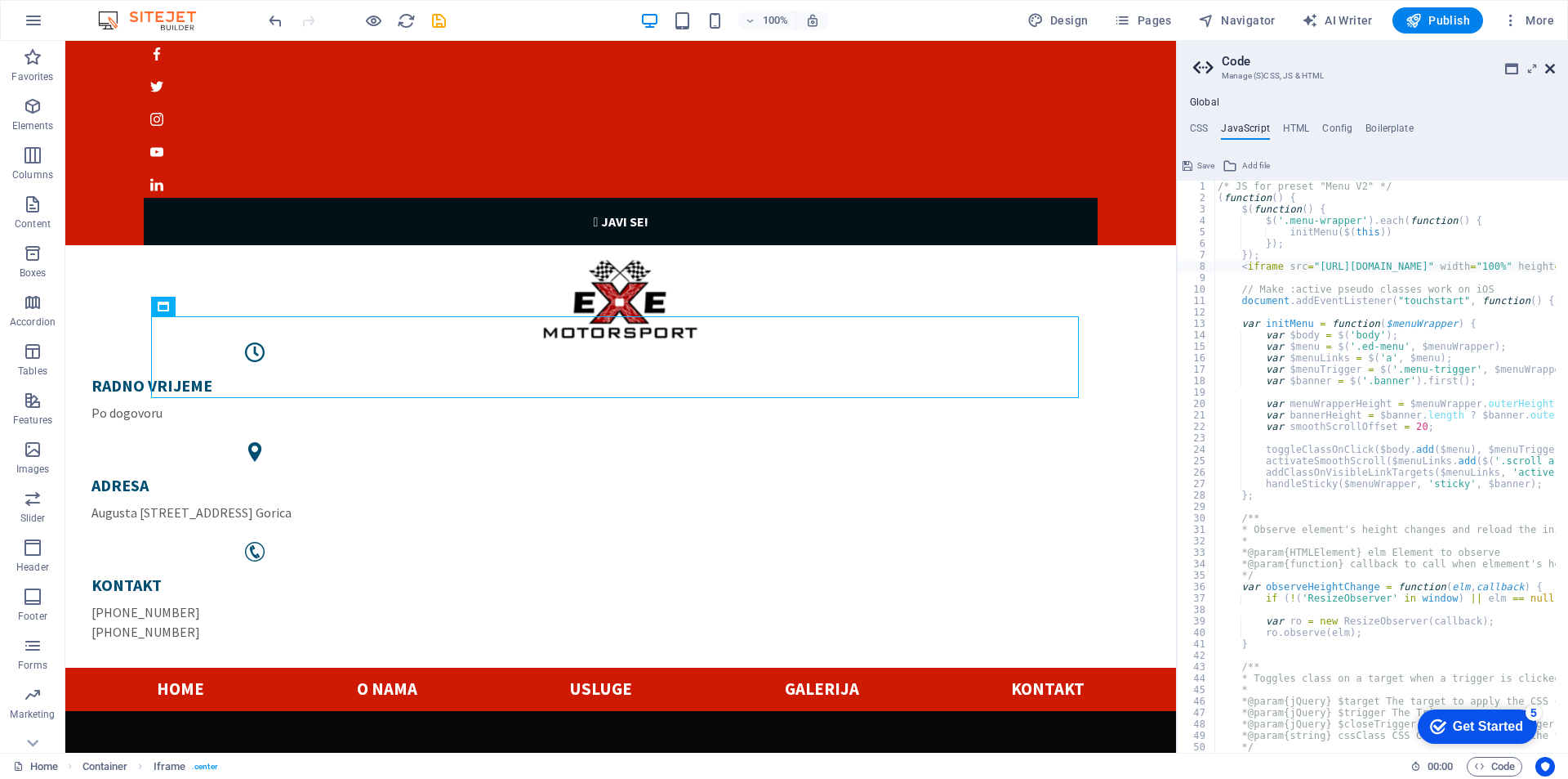
click at [1550, 67] on icon at bounding box center [1550, 68] width 10 height 13
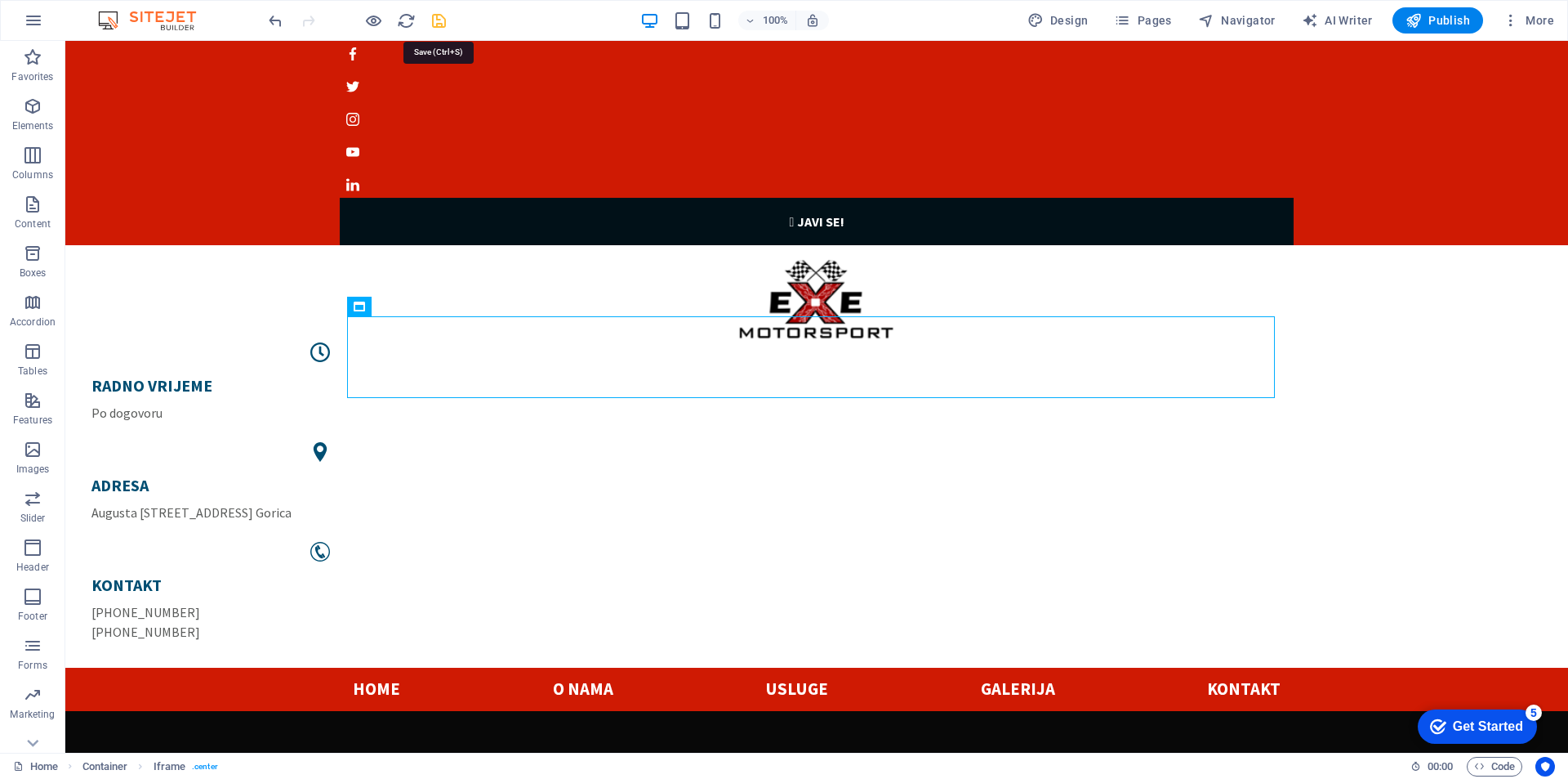
click at [435, 18] on icon "save" at bounding box center [438, 21] width 19 height 19
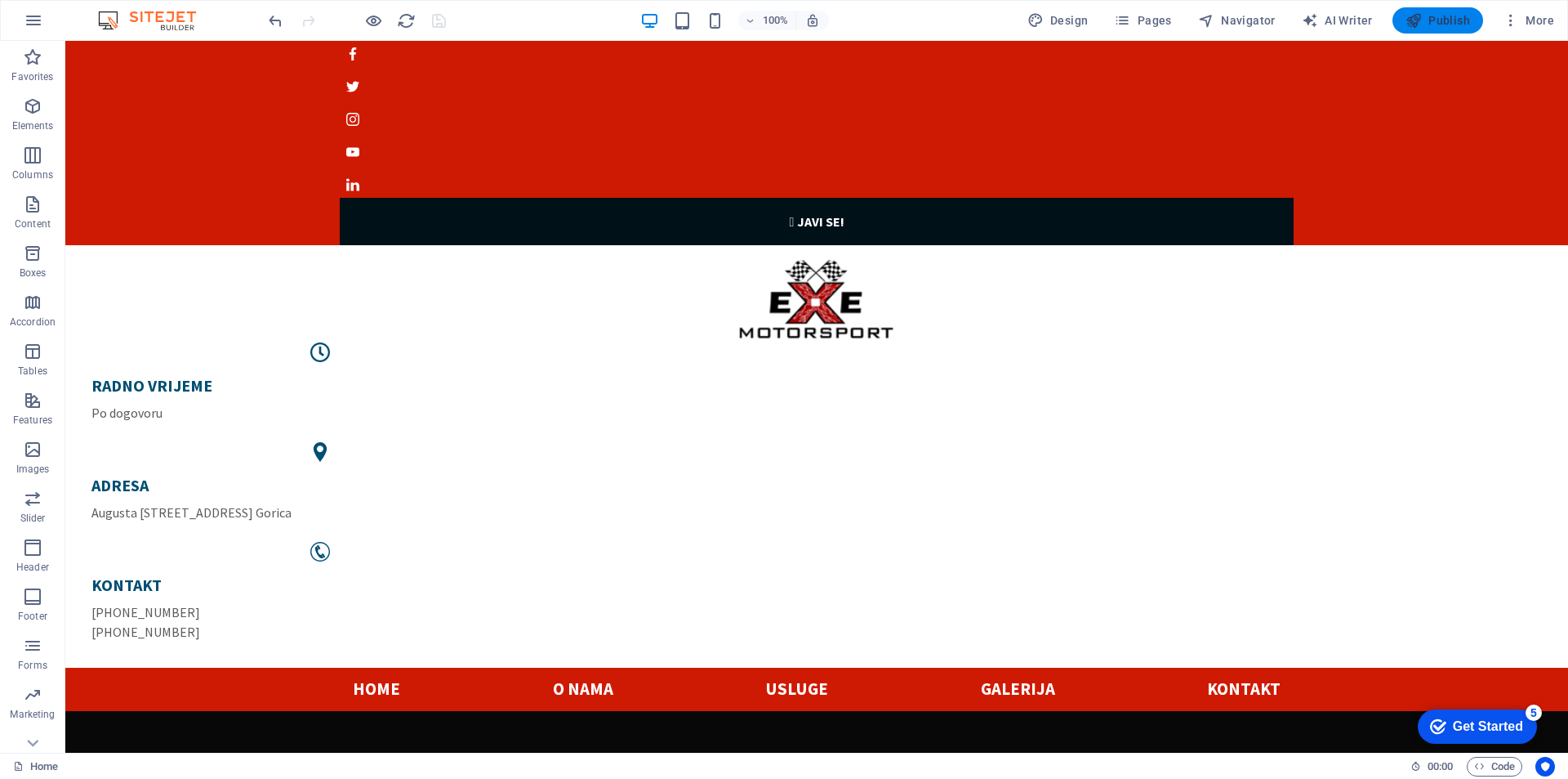
click at [1432, 23] on span "Publish" at bounding box center [1438, 21] width 65 height 16
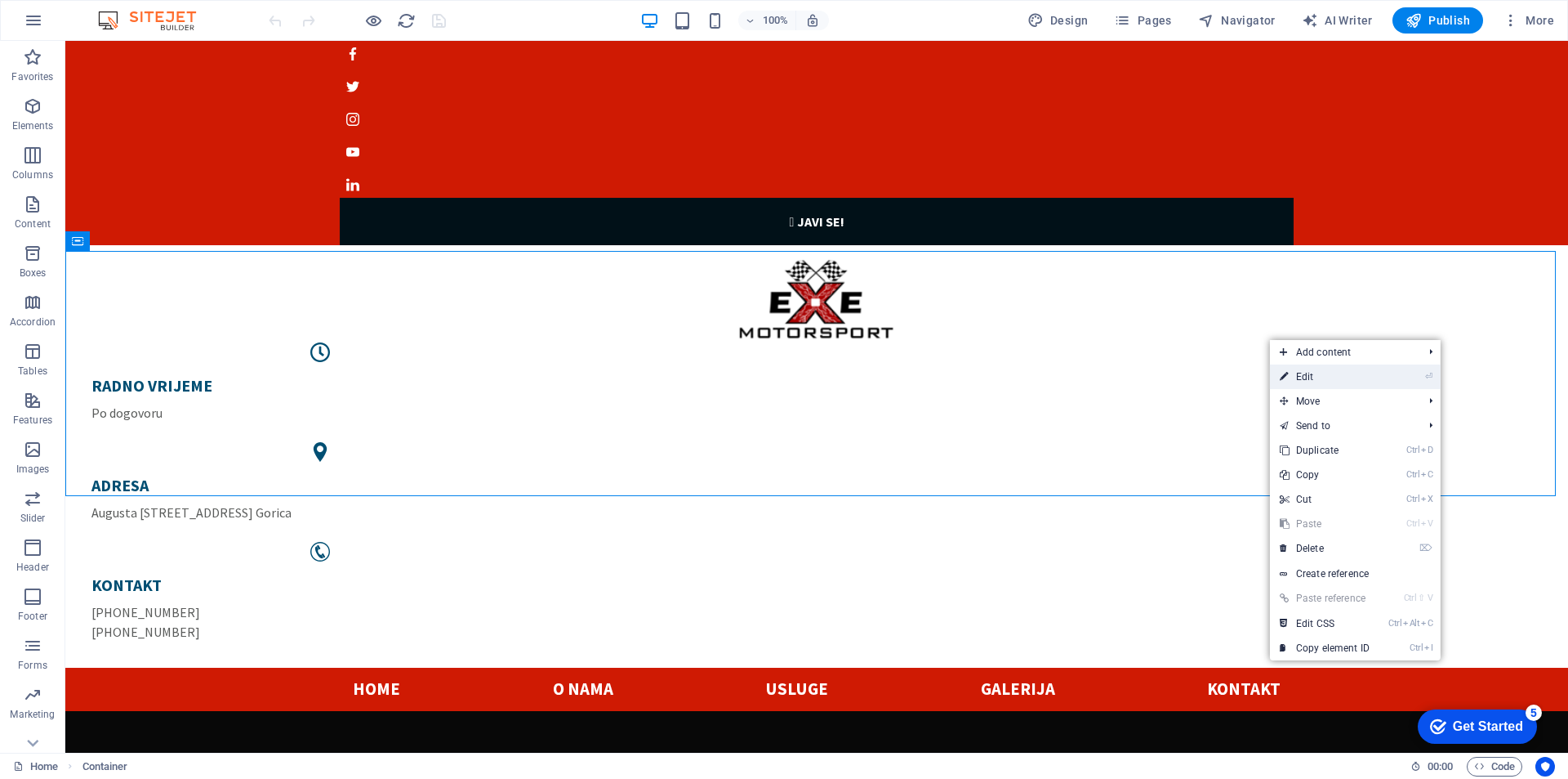
click at [1341, 382] on link "⏎ Edit" at bounding box center [1325, 376] width 110 height 24
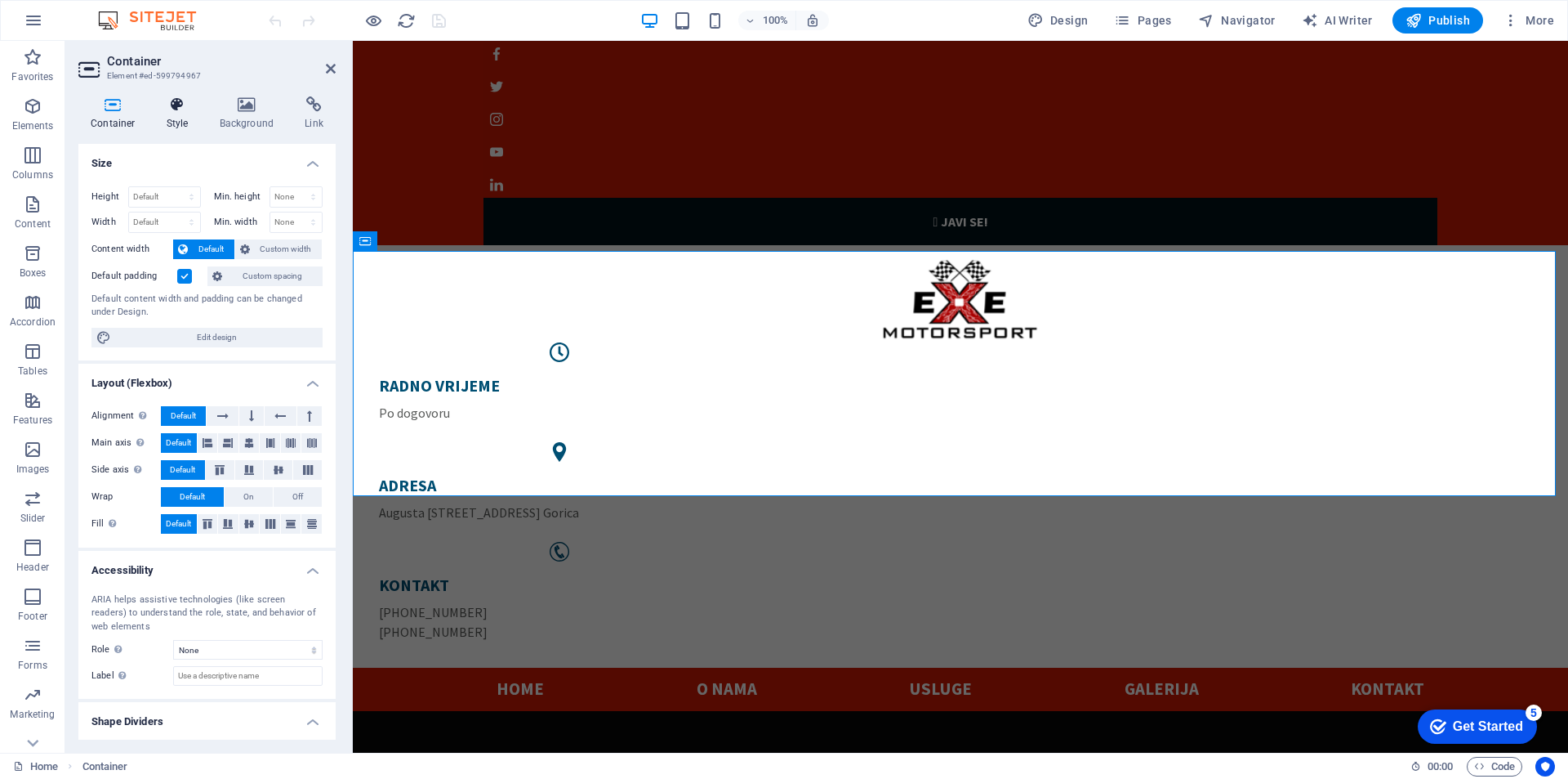
click at [180, 104] on icon at bounding box center [178, 104] width 47 height 16
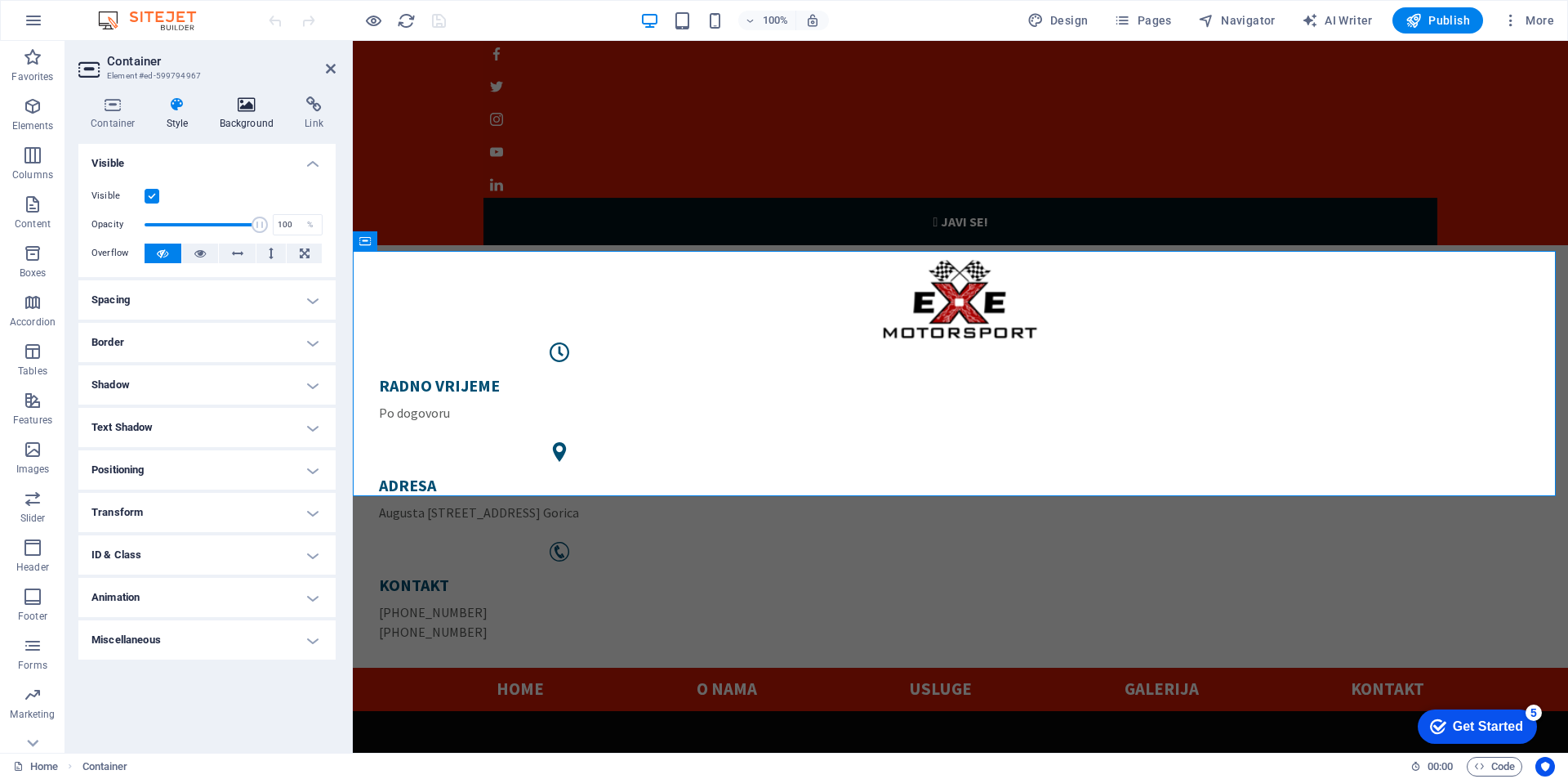
click at [228, 108] on icon at bounding box center [247, 104] width 79 height 16
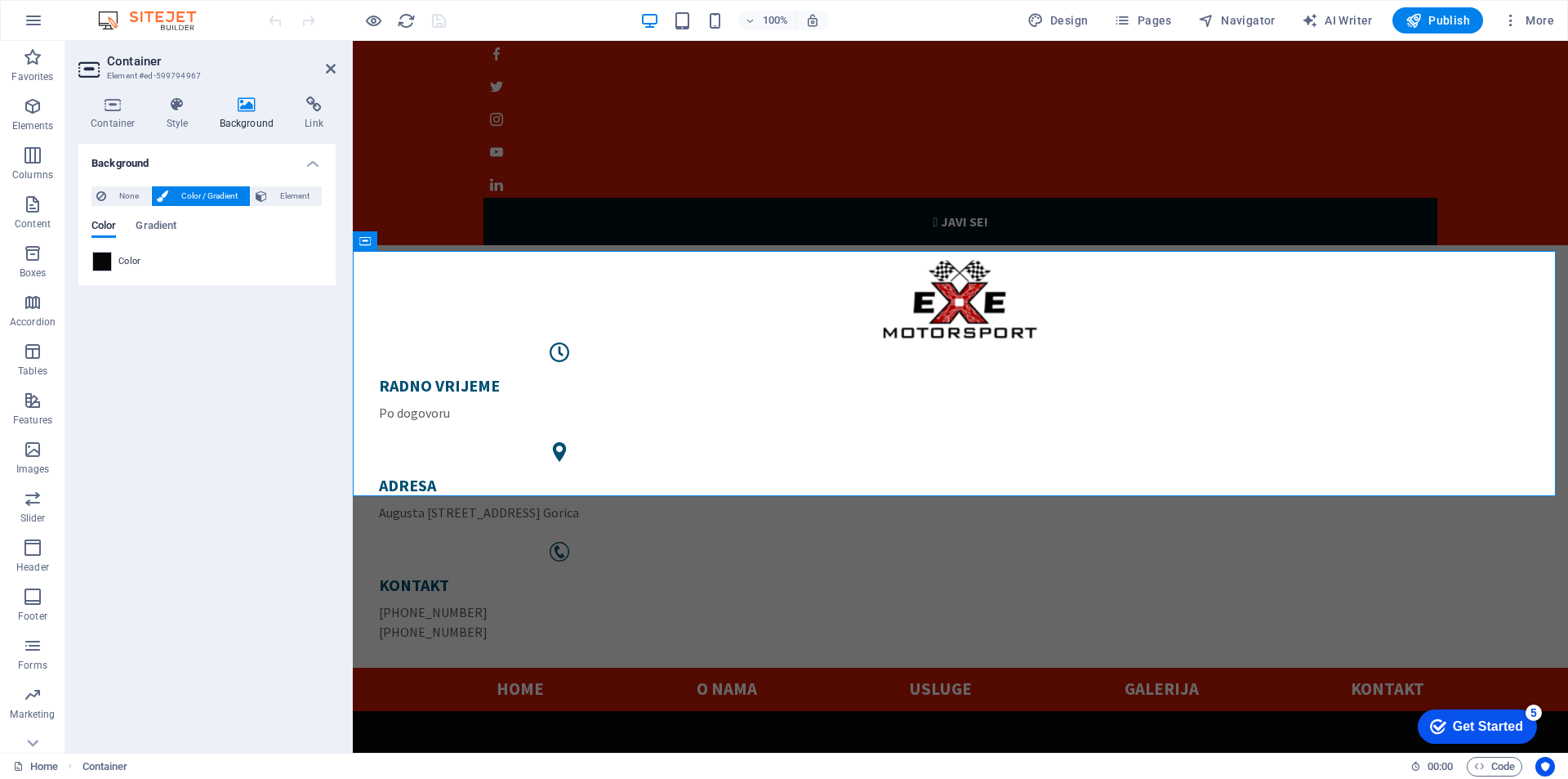
click at [283, 108] on icon at bounding box center [247, 104] width 79 height 16
click at [333, 63] on icon at bounding box center [330, 68] width 10 height 13
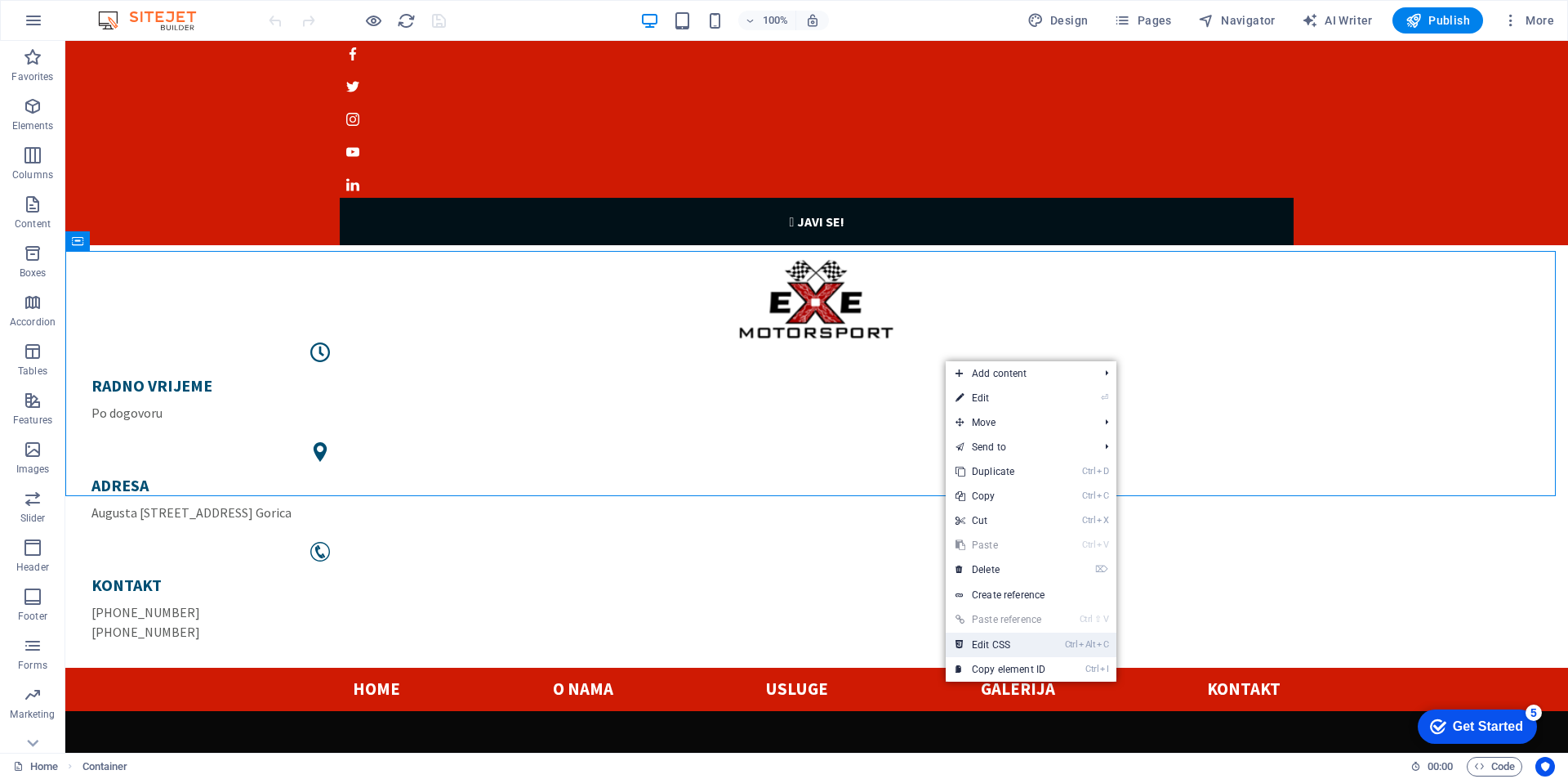
click at [1006, 644] on link "Ctrl Alt C Edit CSS" at bounding box center [1000, 644] width 110 height 24
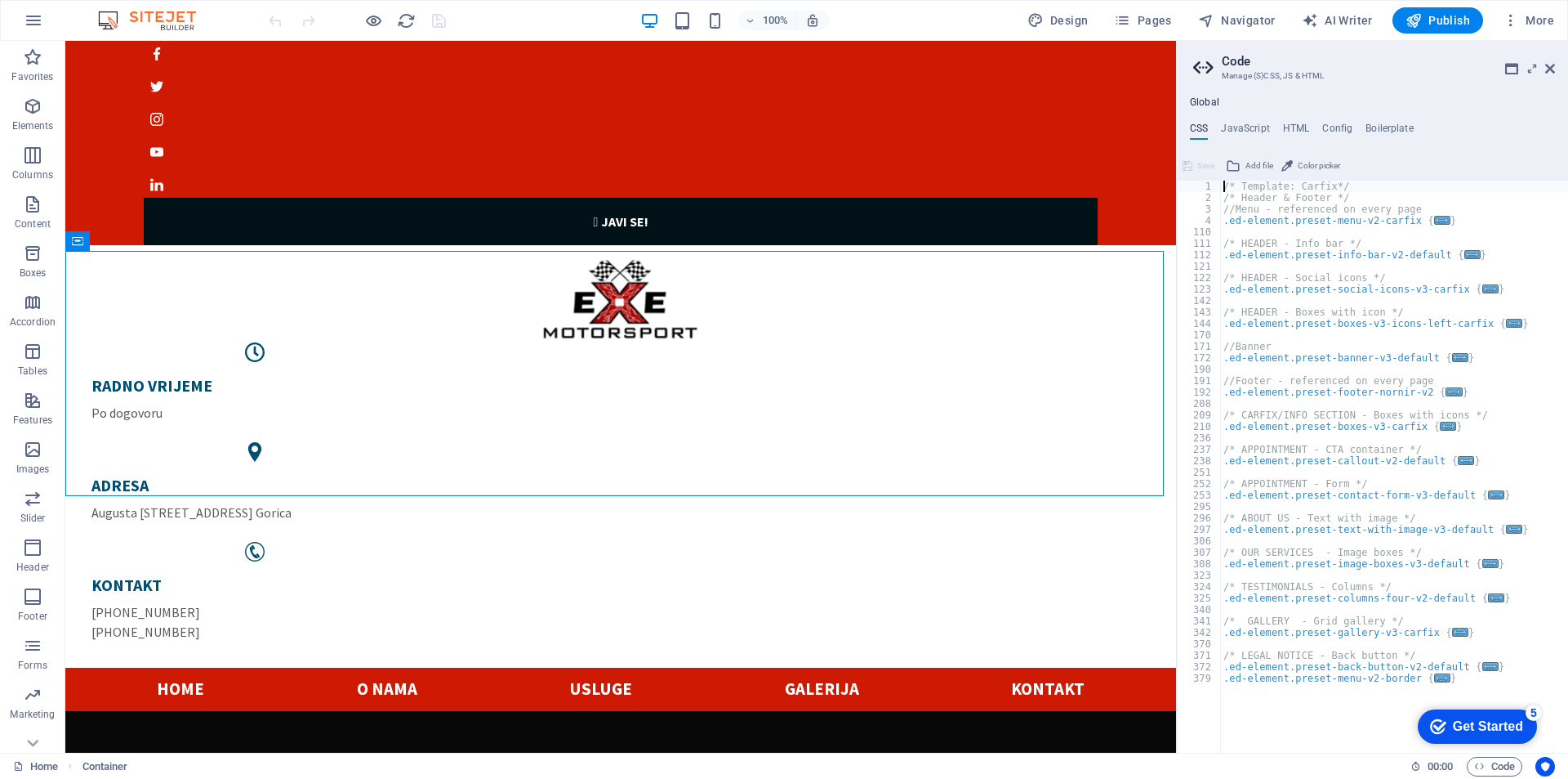
click at [1258, 121] on div "Global CSS JavaScript HTML Config Boilerplate /* Template: Carfix*/ 1 2 3 4 110…" at bounding box center [1372, 424] width 392 height 656
click at [1237, 128] on h4 "JavaScript" at bounding box center [1246, 131] width 48 height 18
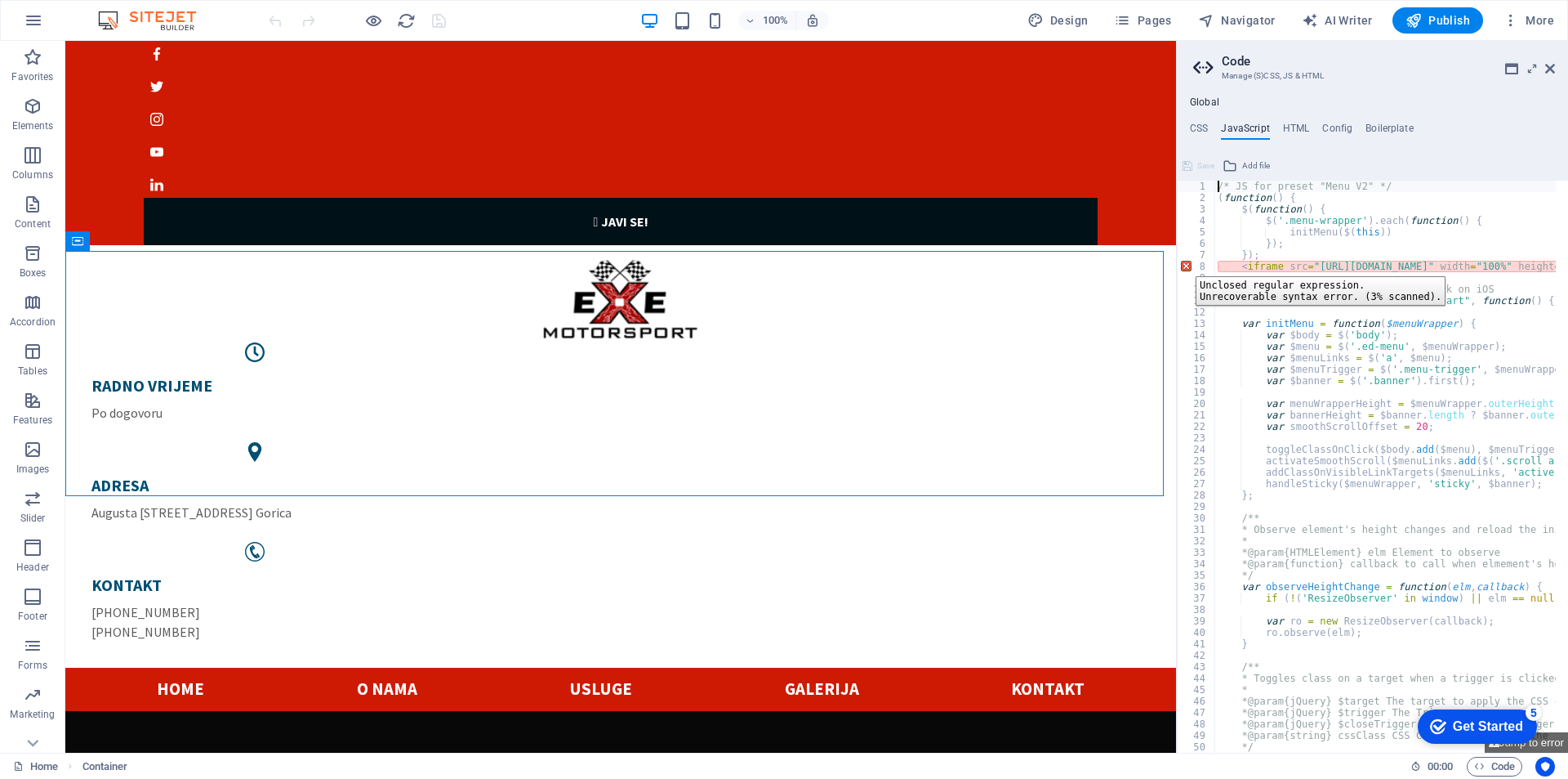
click at [1184, 264] on div "8" at bounding box center [1196, 266] width 39 height 12
type textarea "<iframe src="[URL][DOMAIN_NAME]" width="100%" height="auto" scrolling="no" fram…"
type textarea "// Make :active pseudo classes work on iOS"
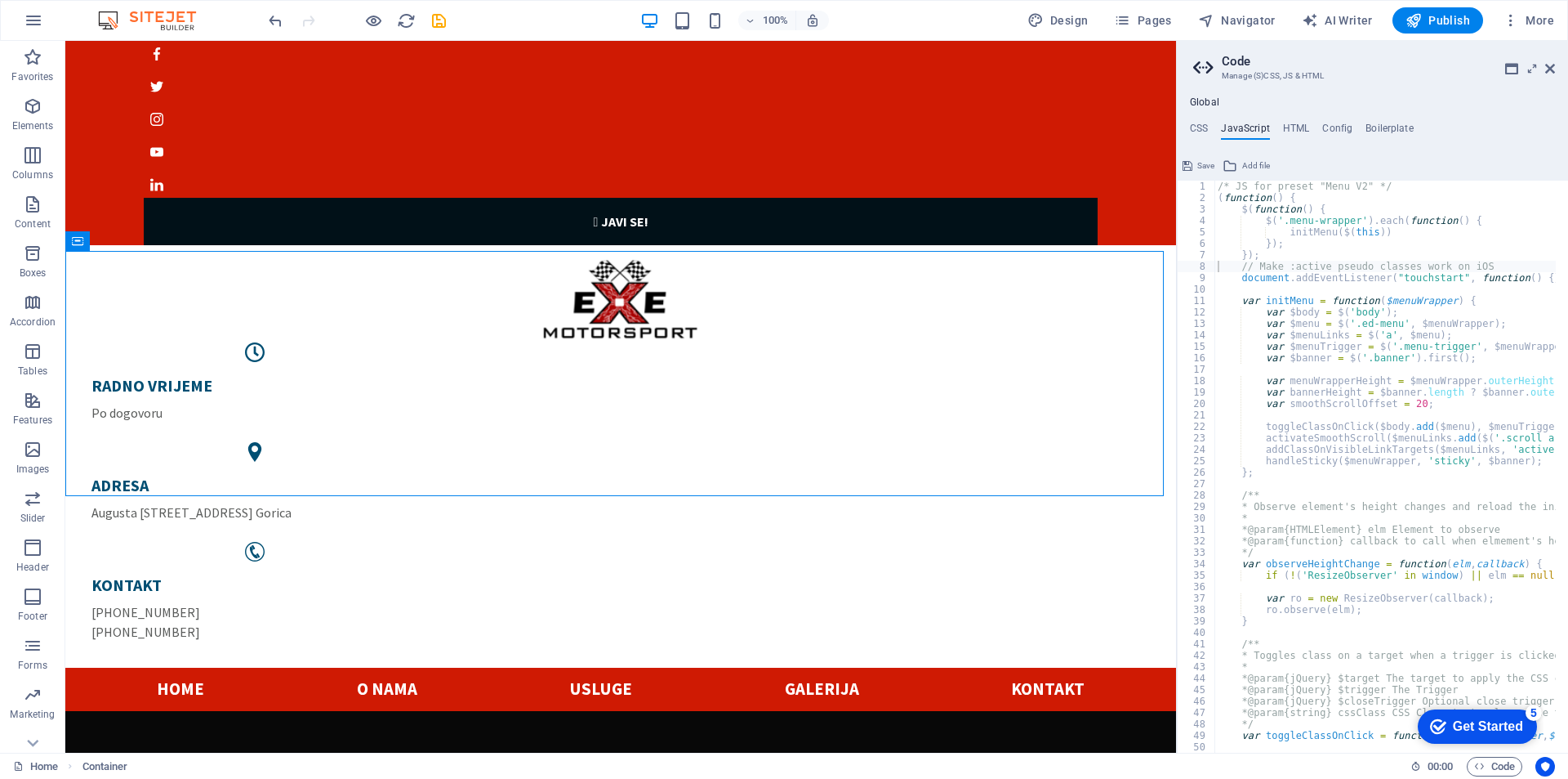
click at [1291, 118] on div "Global CSS JavaScript HTML Config Boilerplate /* Template: Carfix*/ 1 2 3 4 110…" at bounding box center [1372, 424] width 392 height 656
click at [1303, 132] on h4 "HTML" at bounding box center [1297, 131] width 27 height 18
type textarea "{{content}}"
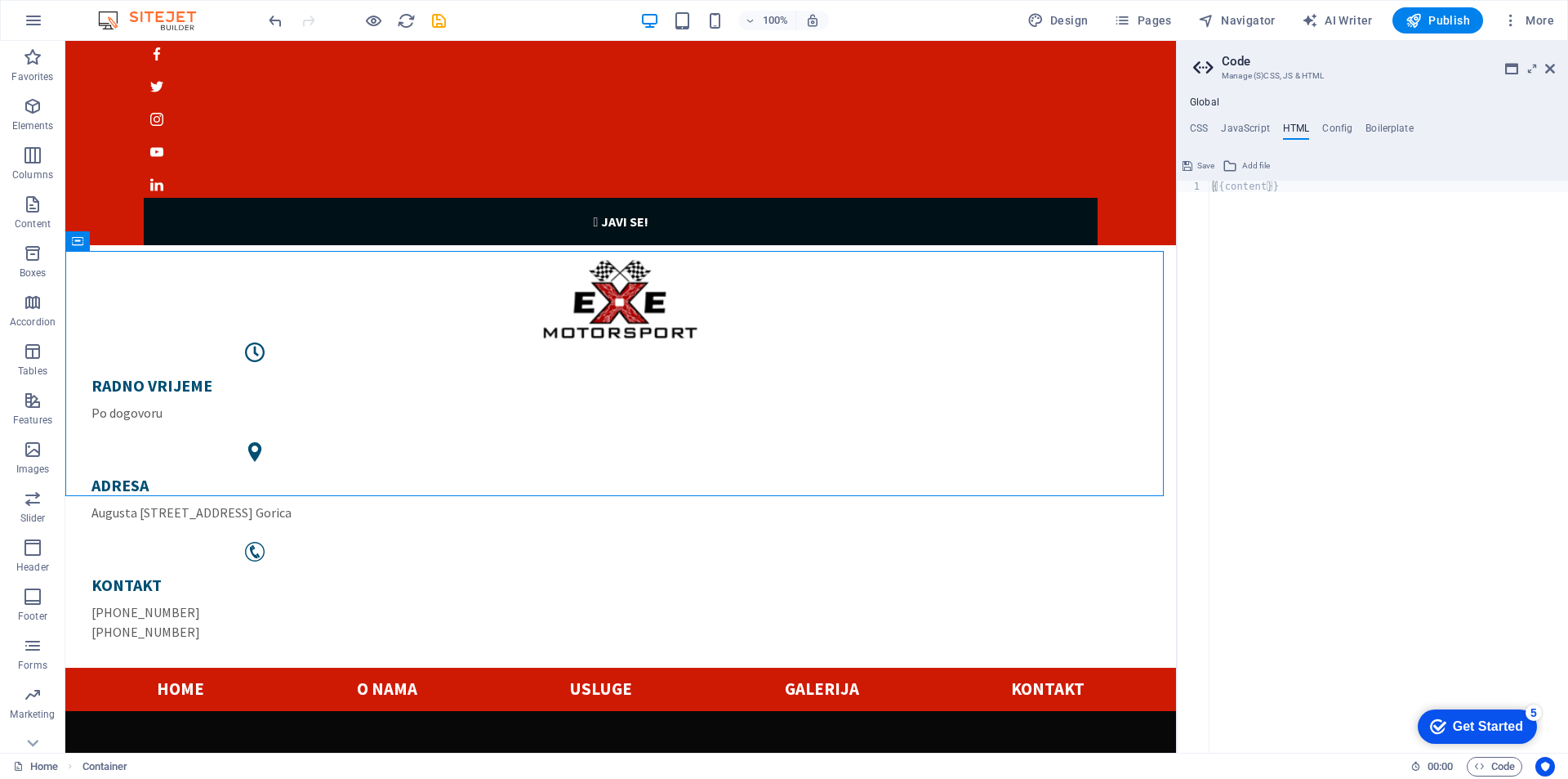
click at [1361, 129] on ul "CSS JavaScript HTML Config Boilerplate" at bounding box center [1372, 131] width 392 height 18
click at [1409, 125] on h4 "Boilerplate" at bounding box center [1390, 131] width 48 height 18
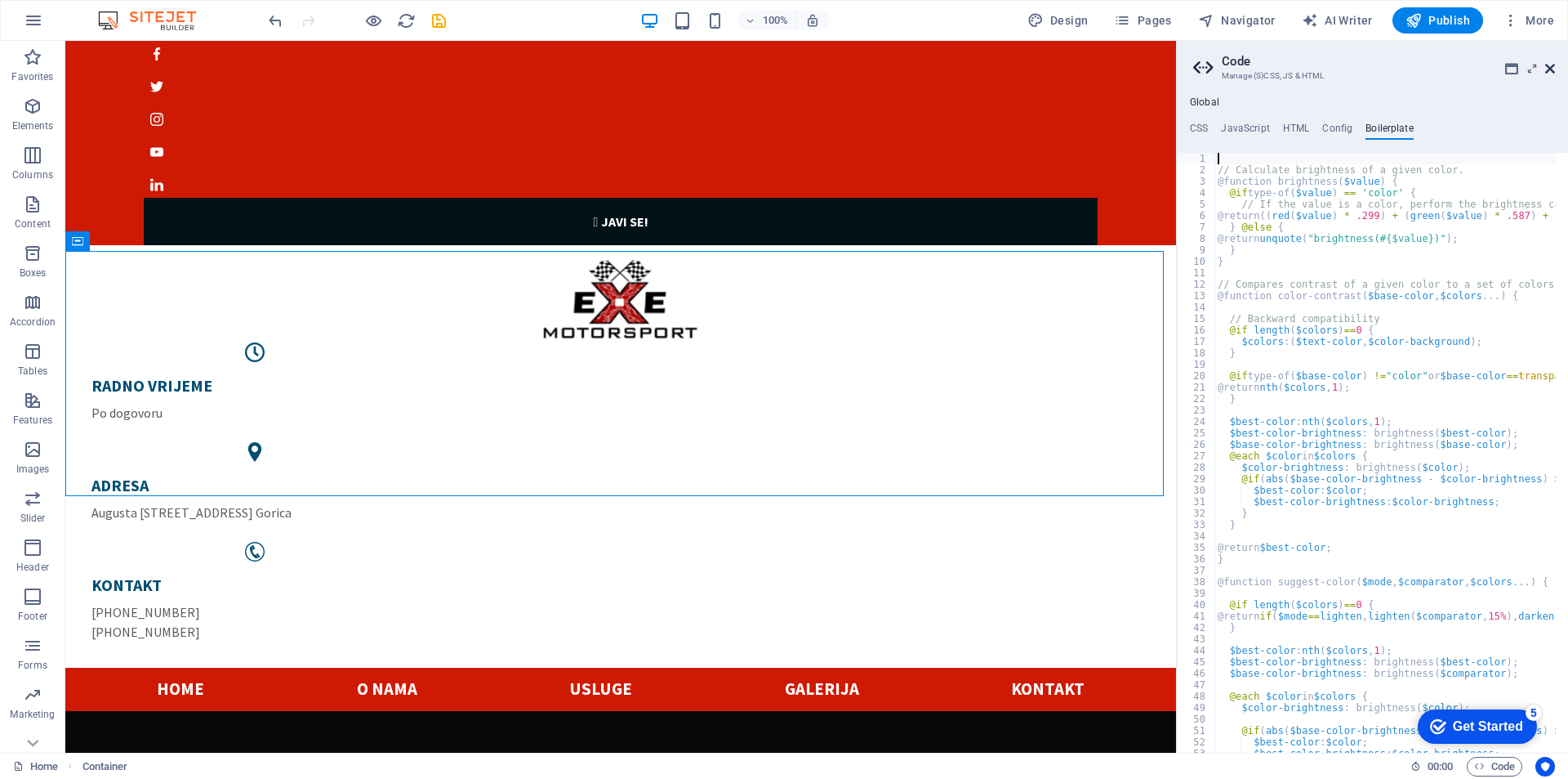
click at [1554, 68] on icon at bounding box center [1550, 68] width 10 height 13
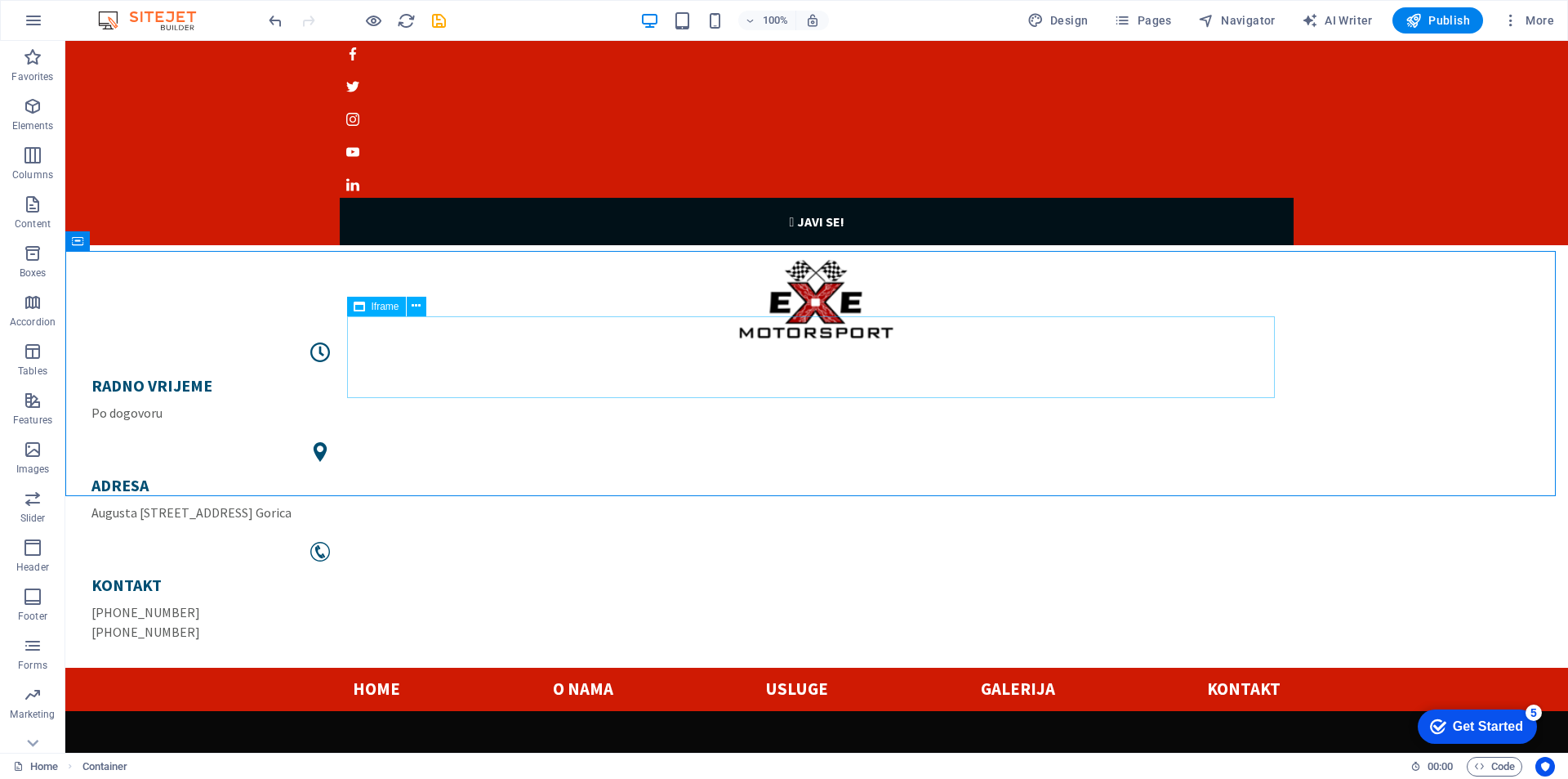
click at [360, 306] on icon at bounding box center [359, 306] width 12 height 20
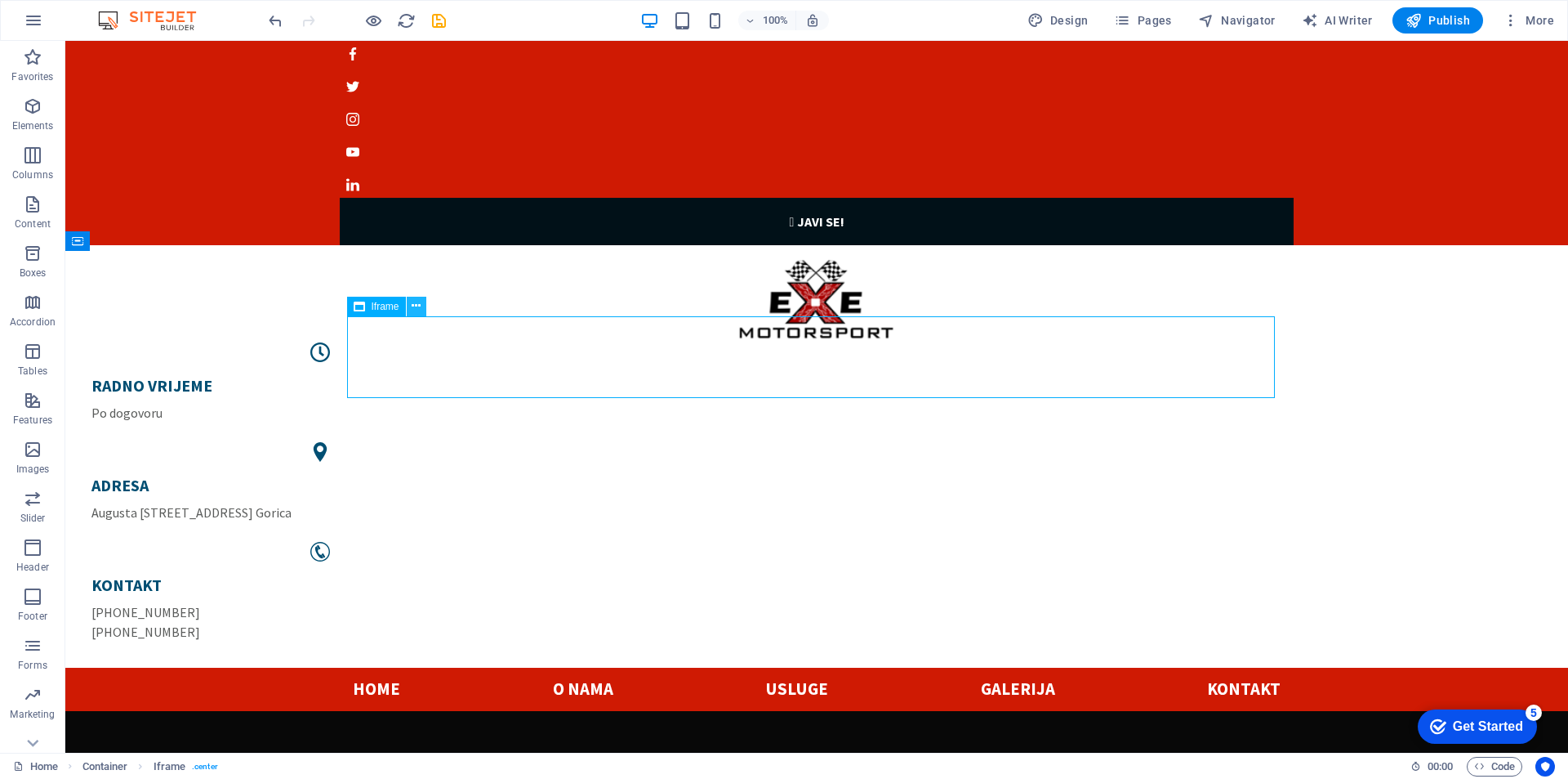
click at [419, 308] on icon at bounding box center [416, 305] width 9 height 17
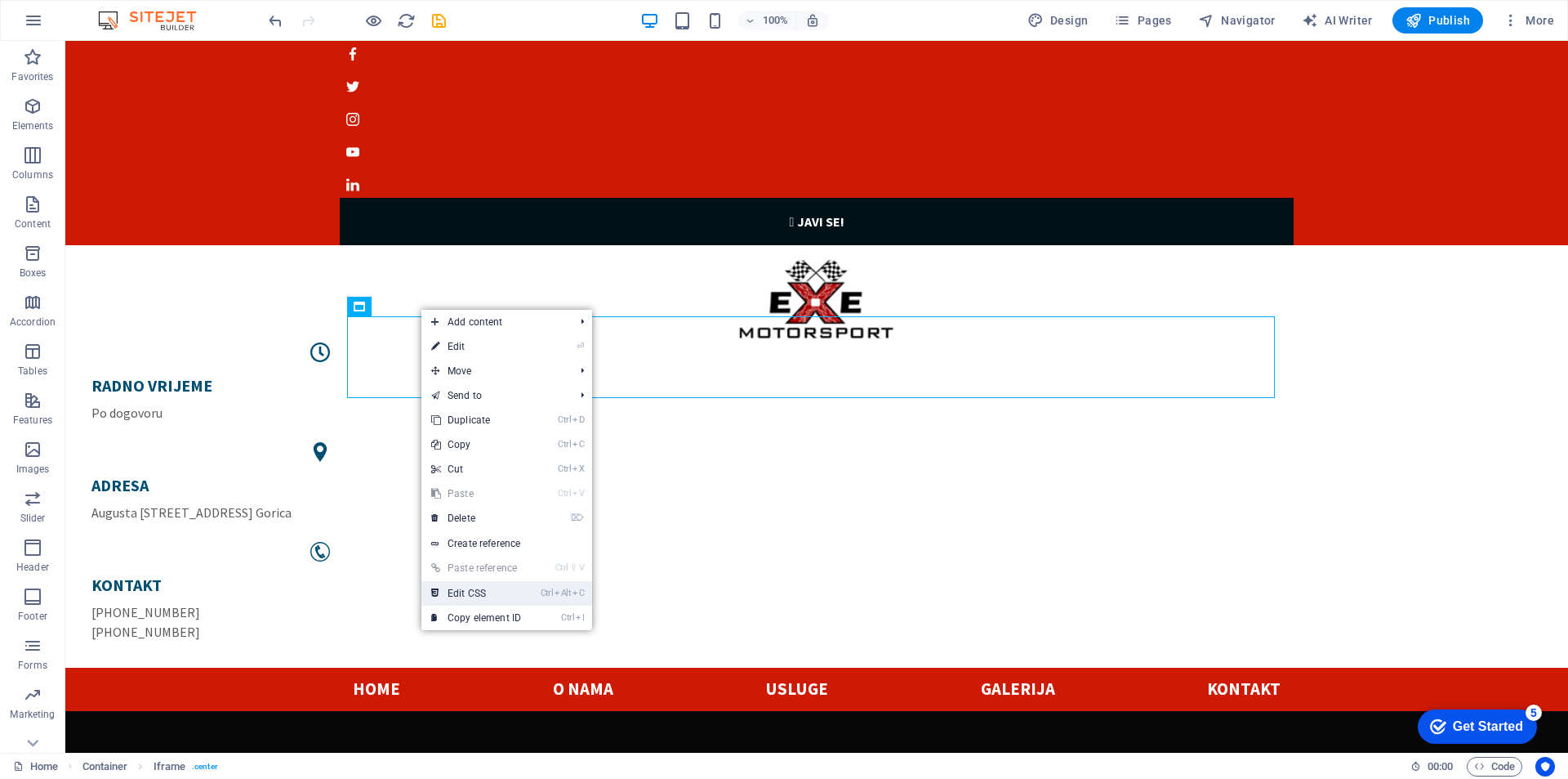
click at [537, 596] on li "Ctrl Alt C Edit CSS" at bounding box center [507, 593] width 171 height 24
click at [464, 592] on link "Ctrl Alt C Edit CSS" at bounding box center [476, 593] width 110 height 24
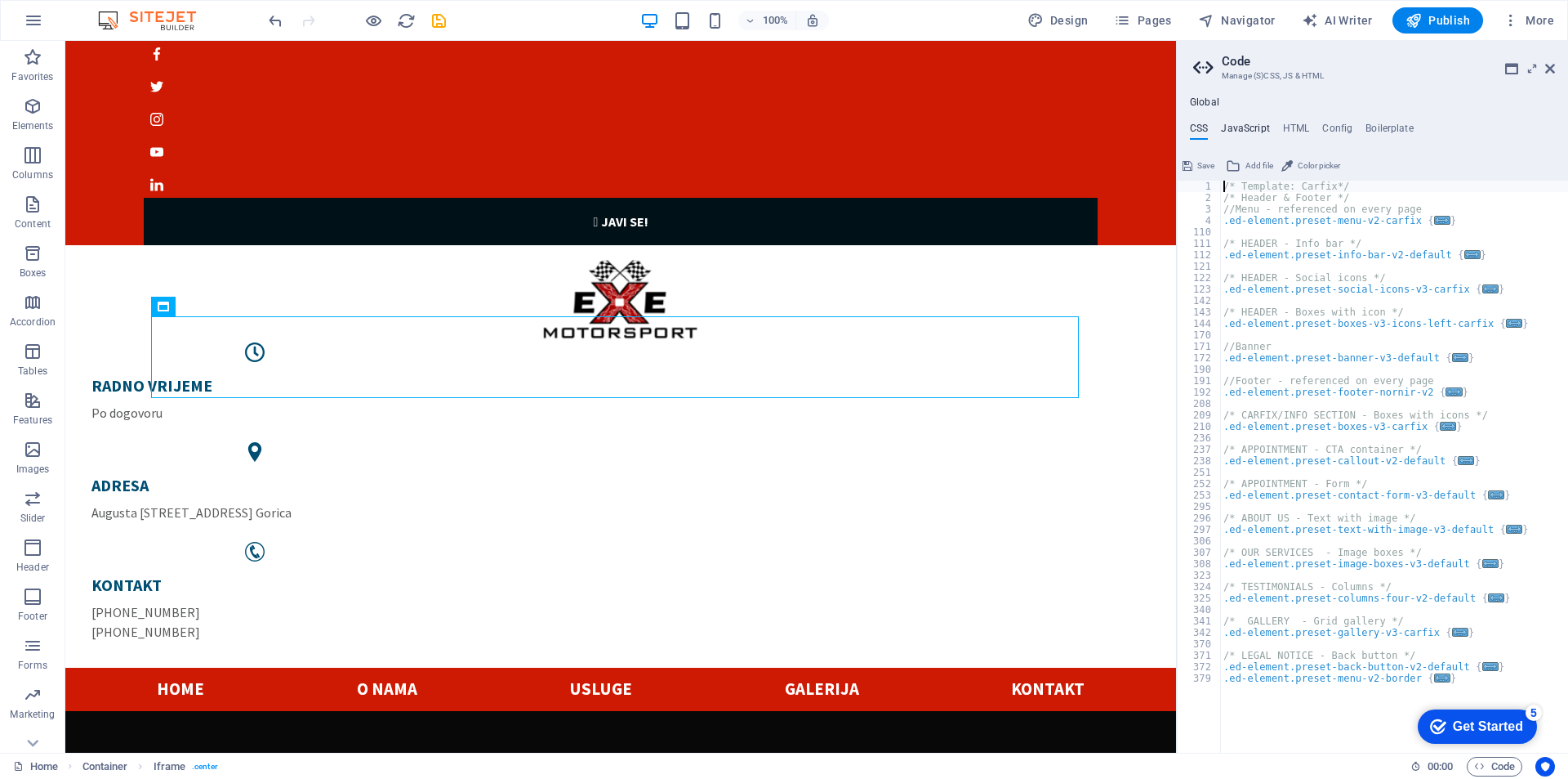
click at [1263, 131] on h4 "JavaScript" at bounding box center [1246, 131] width 48 height 18
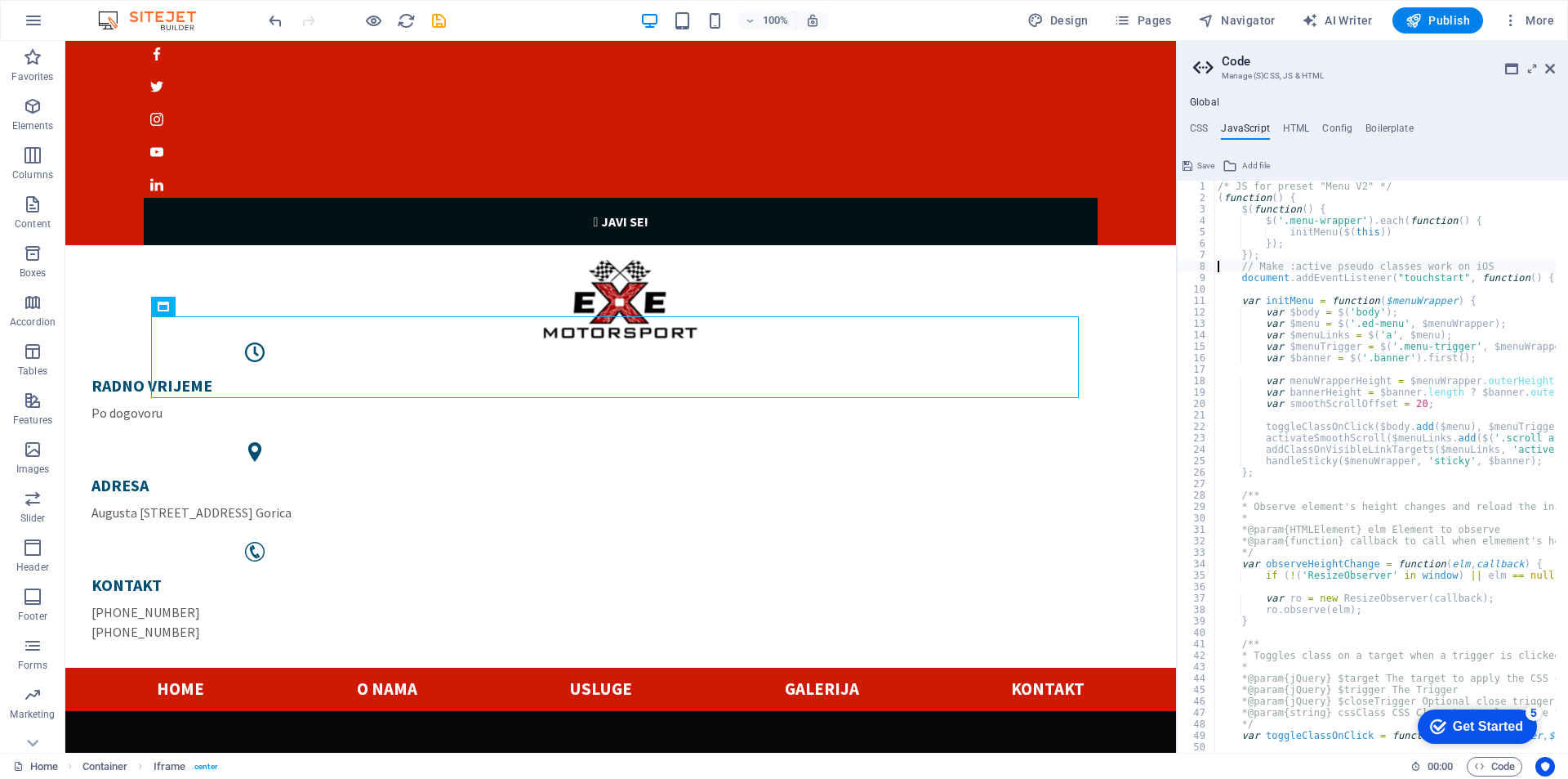
type textarea "})(); /* End JS for preset "Menu V2" */"
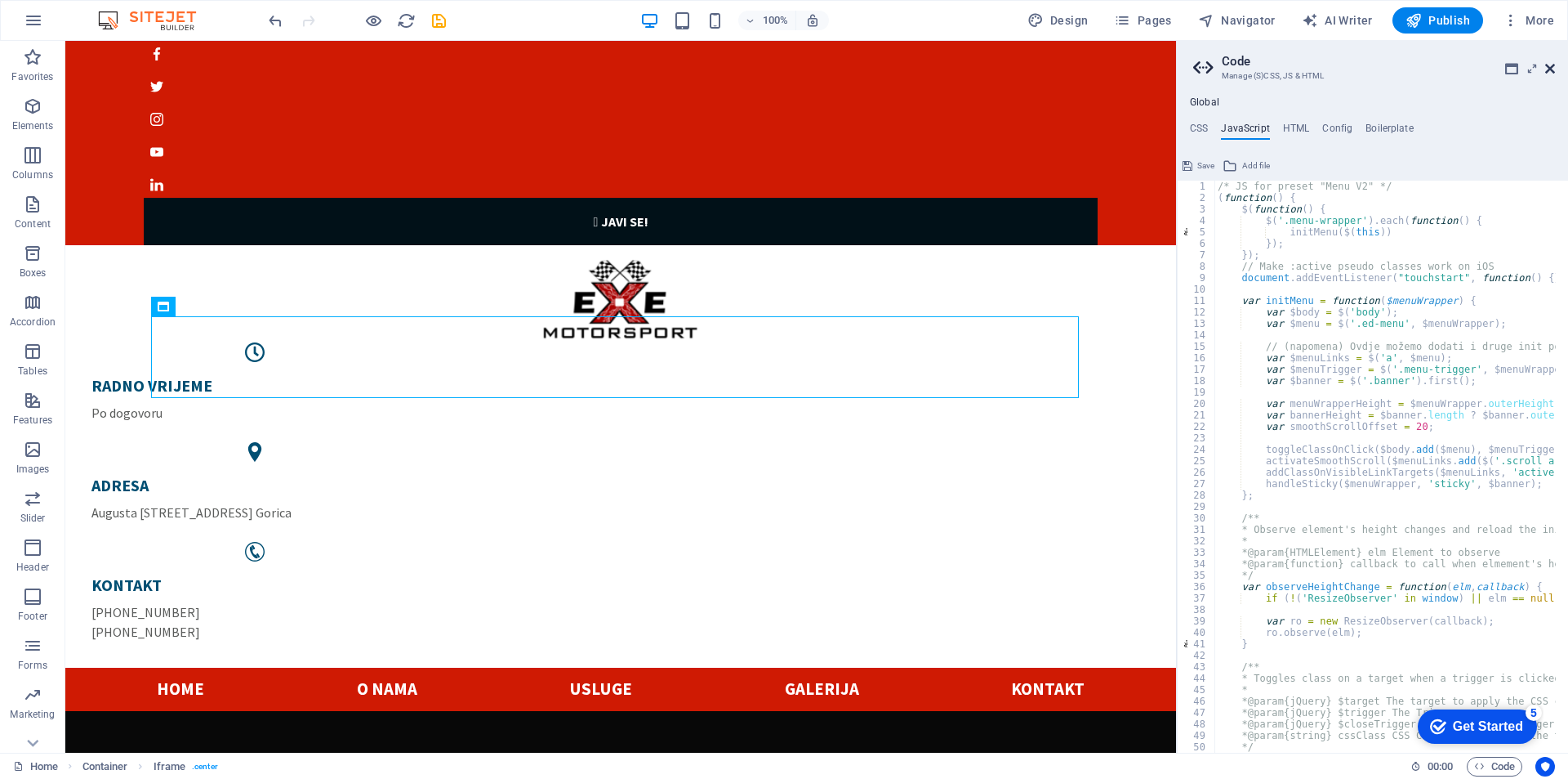
click at [1548, 66] on icon at bounding box center [1550, 68] width 10 height 13
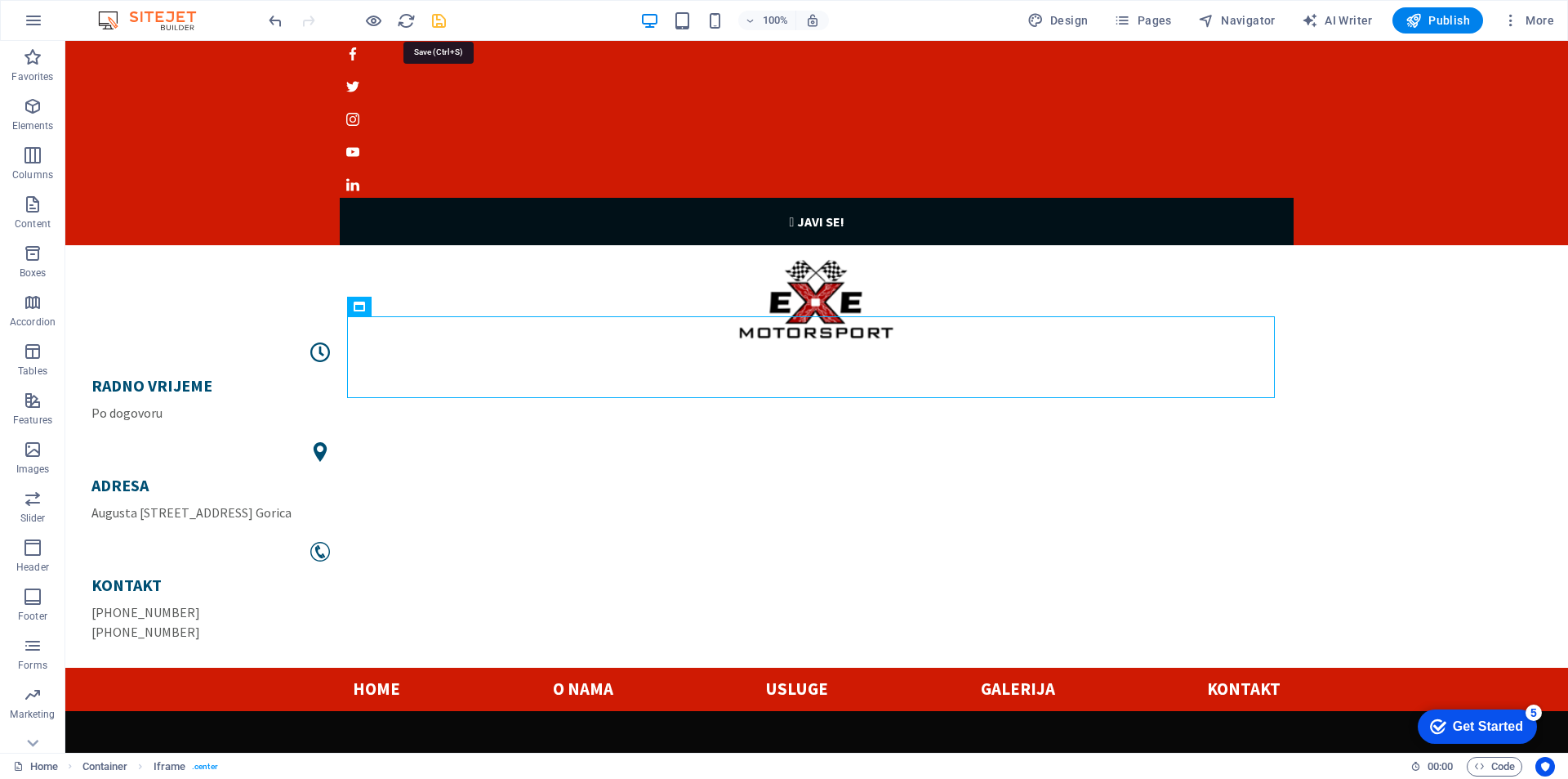
click at [437, 20] on icon "save" at bounding box center [438, 21] width 19 height 19
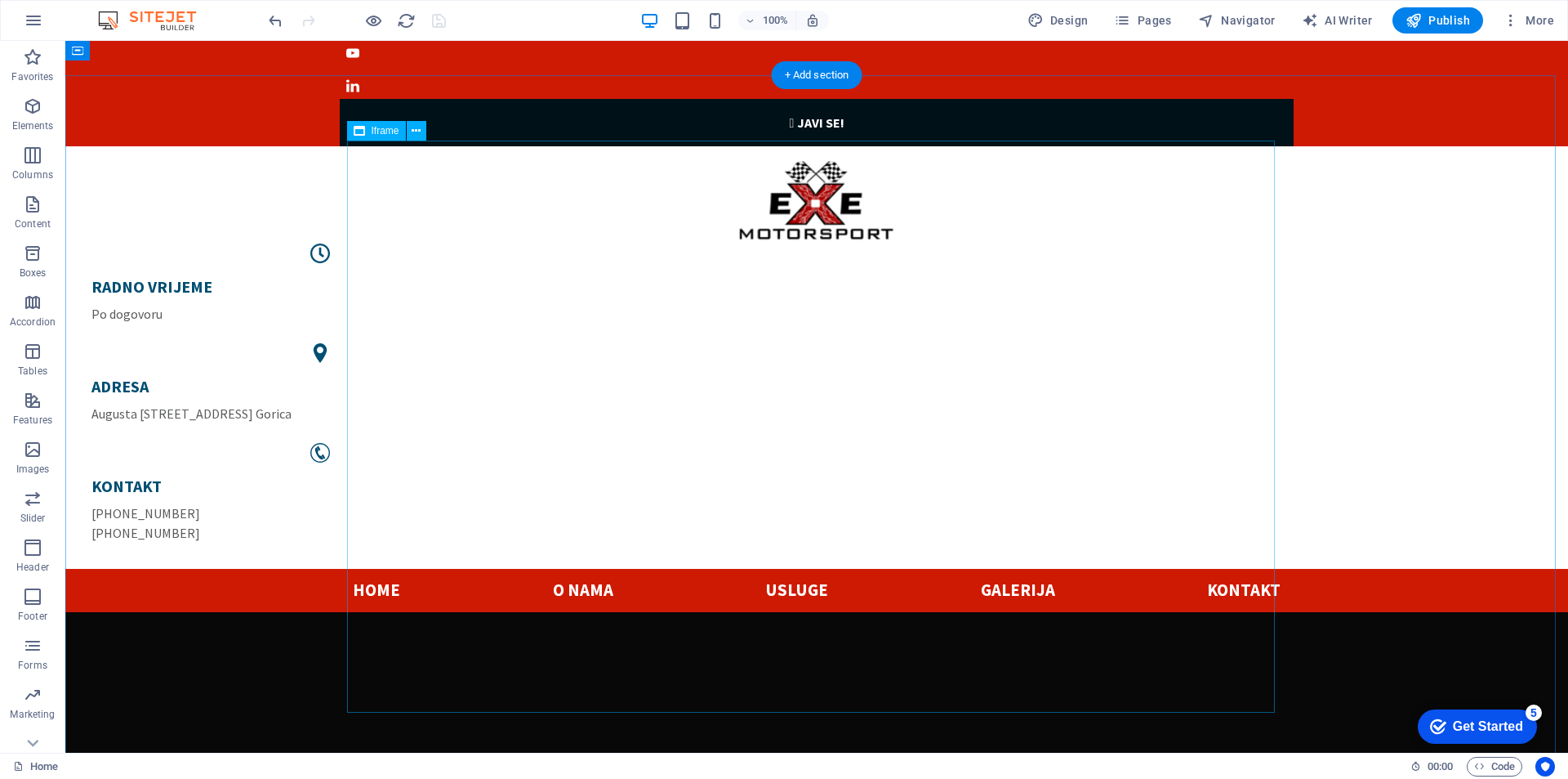
scroll to position [82, 0]
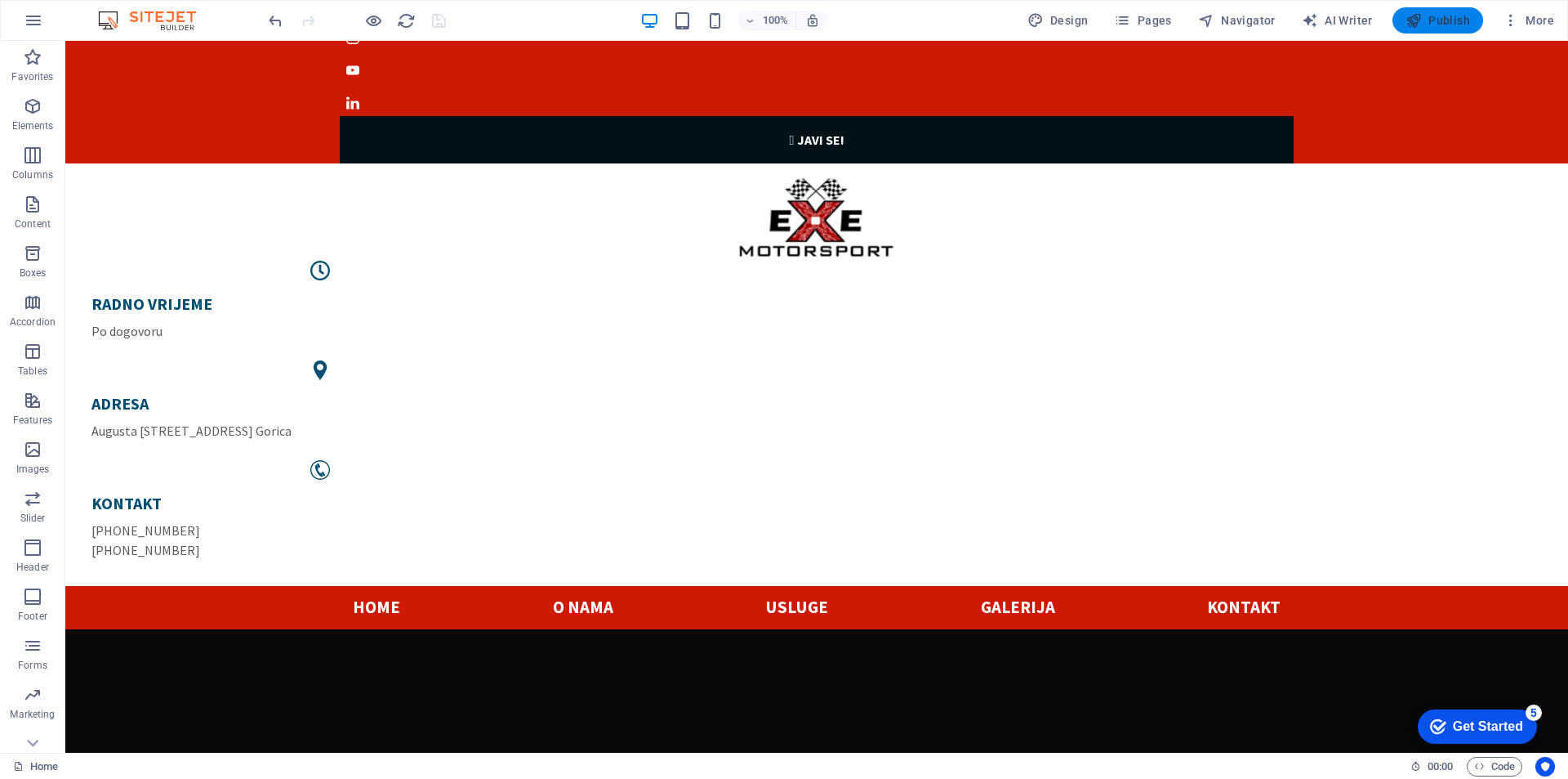
click at [1450, 24] on span "Publish" at bounding box center [1438, 21] width 65 height 16
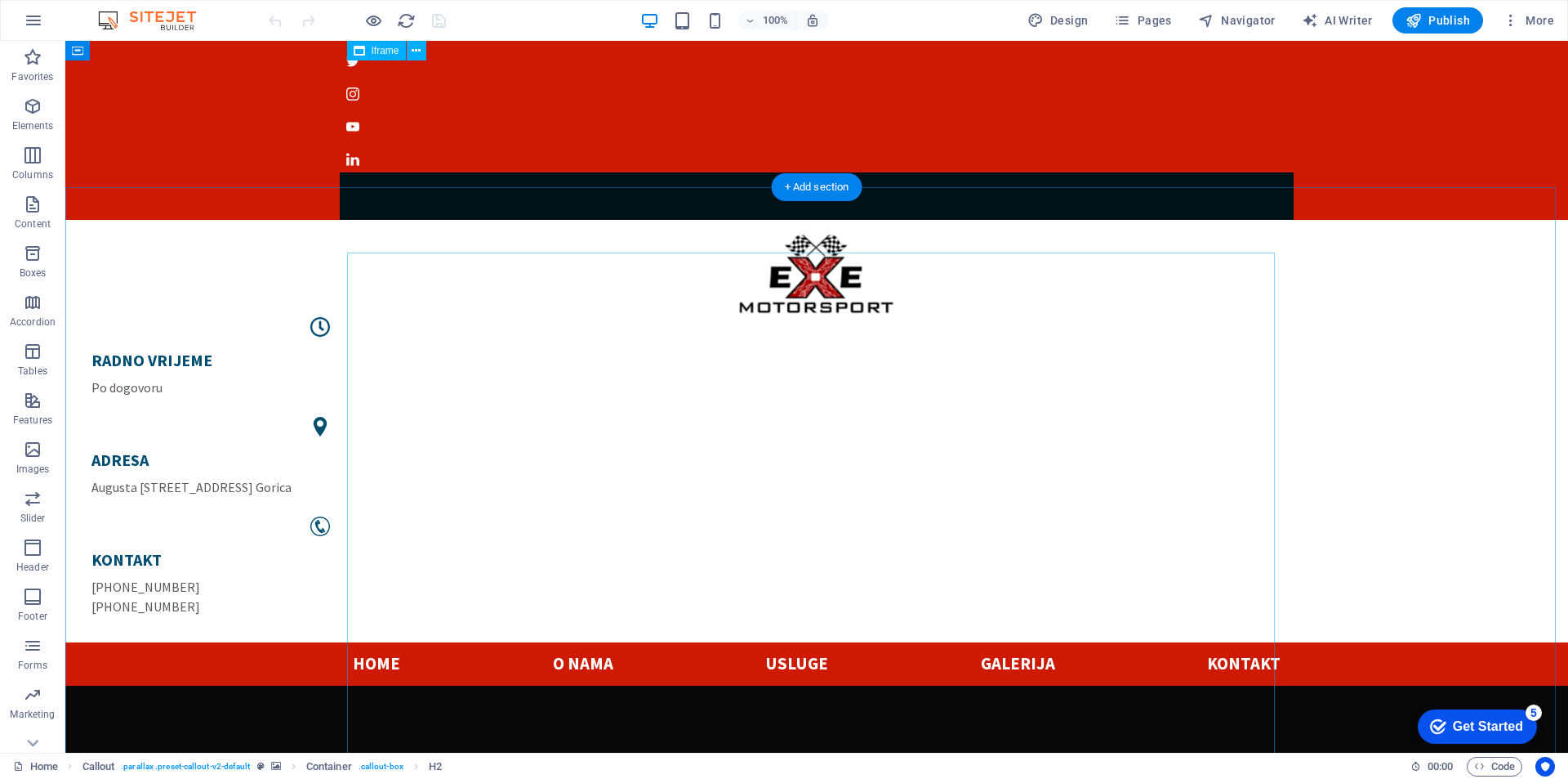
scroll to position [22, 0]
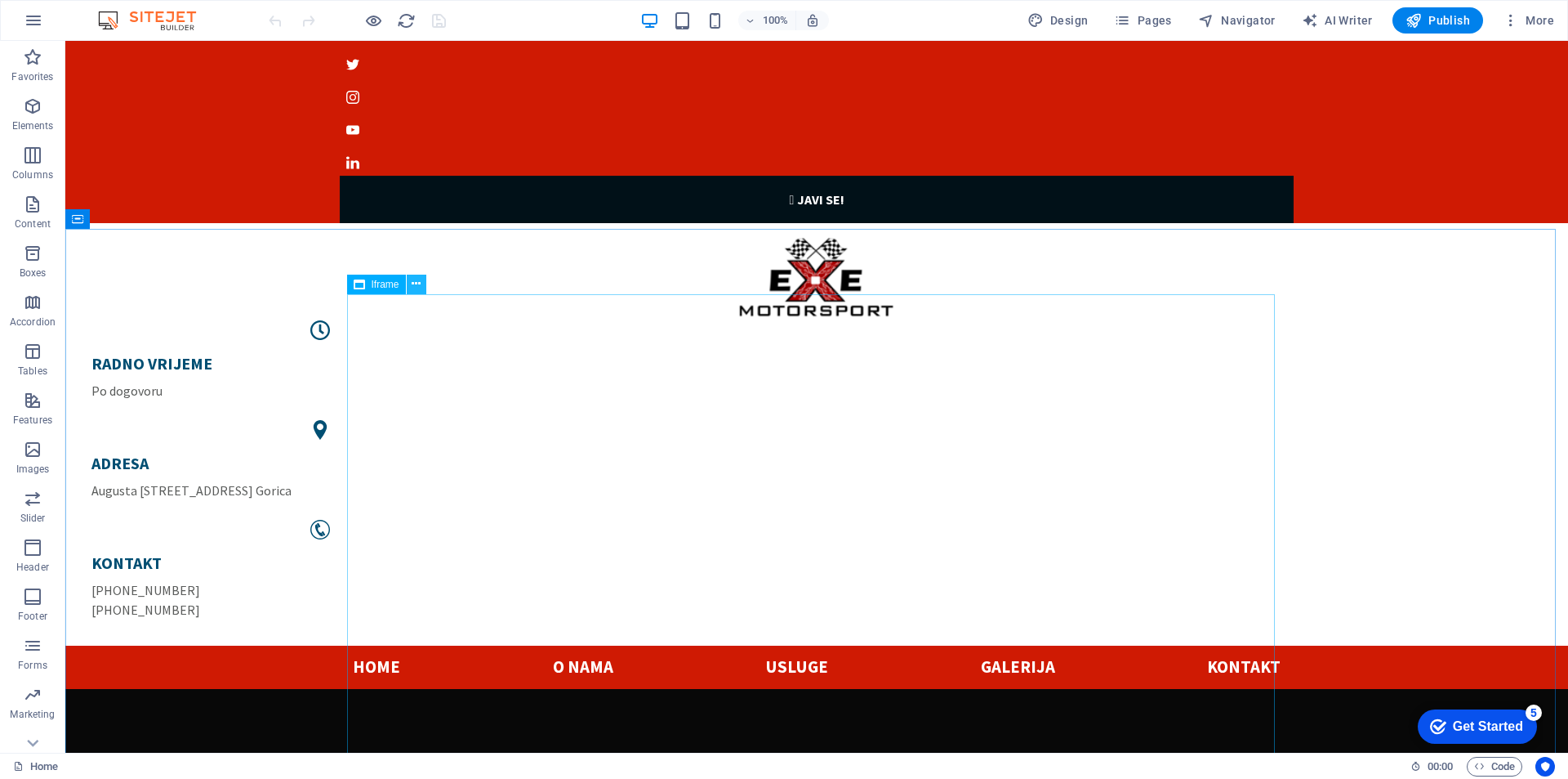
click at [415, 284] on icon at bounding box center [416, 283] width 9 height 17
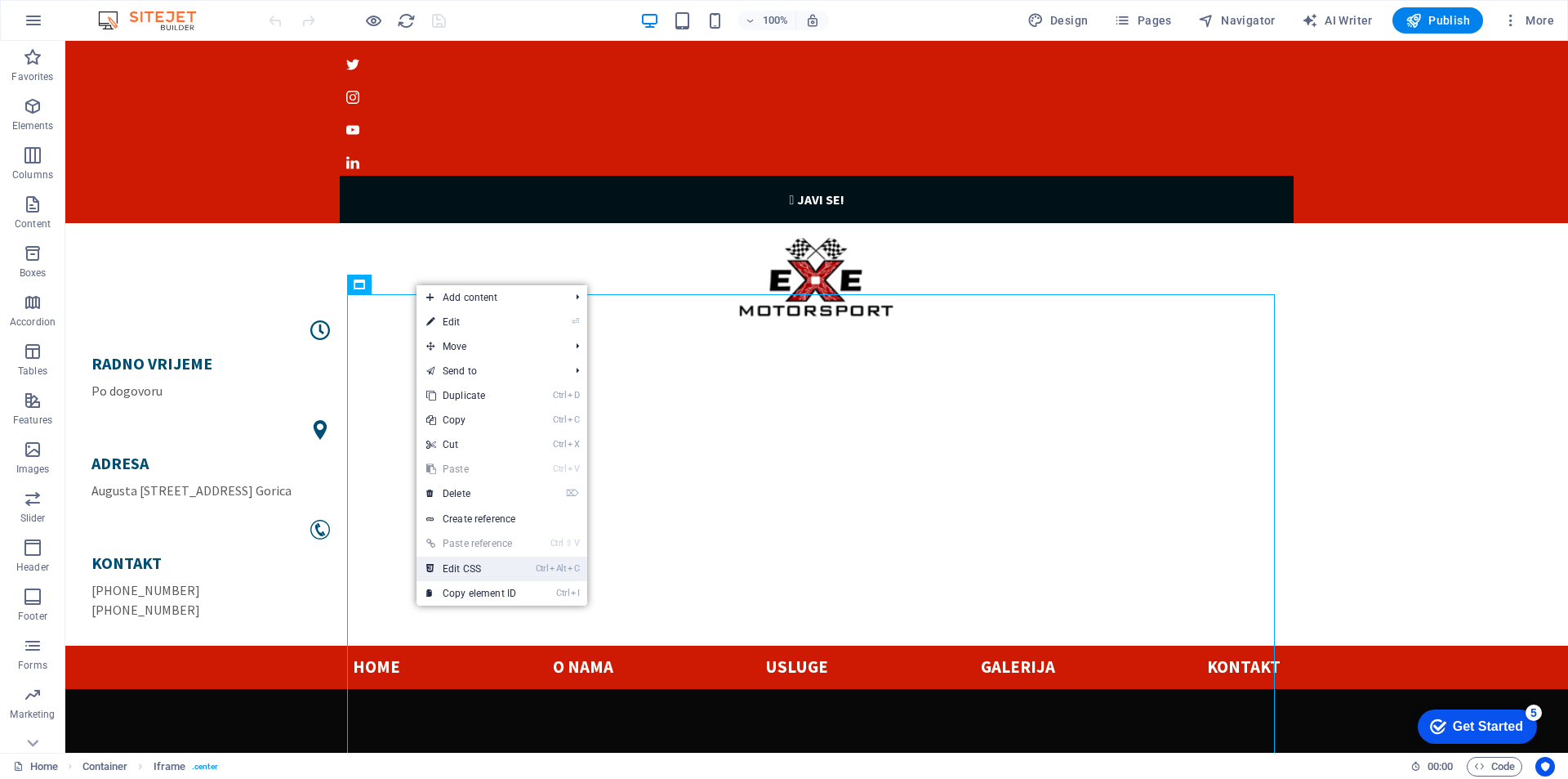
click at [485, 571] on link "Ctrl Alt C Edit CSS" at bounding box center [471, 568] width 110 height 24
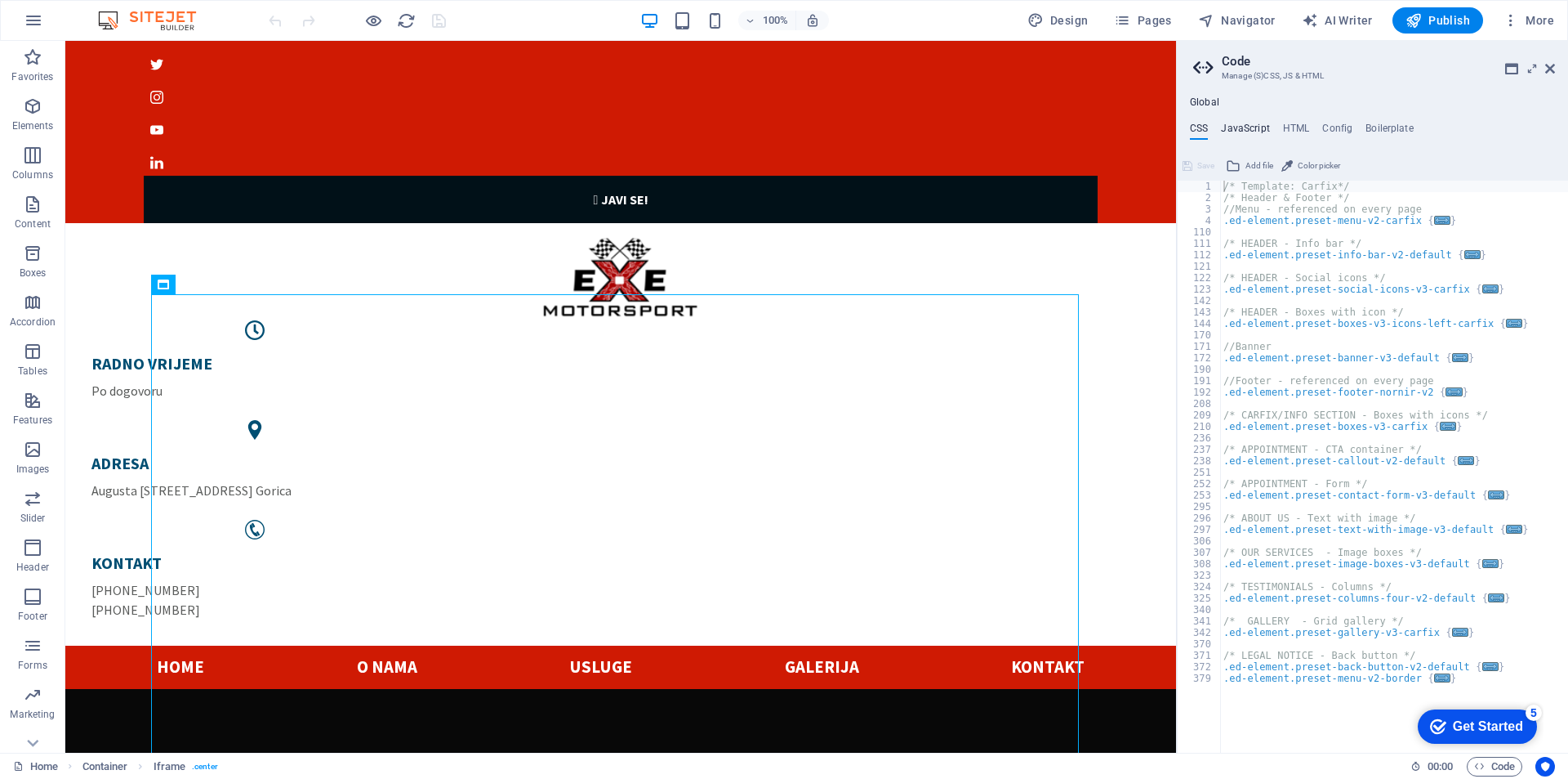
click at [1249, 131] on h4 "JavaScript" at bounding box center [1246, 131] width 48 height 18
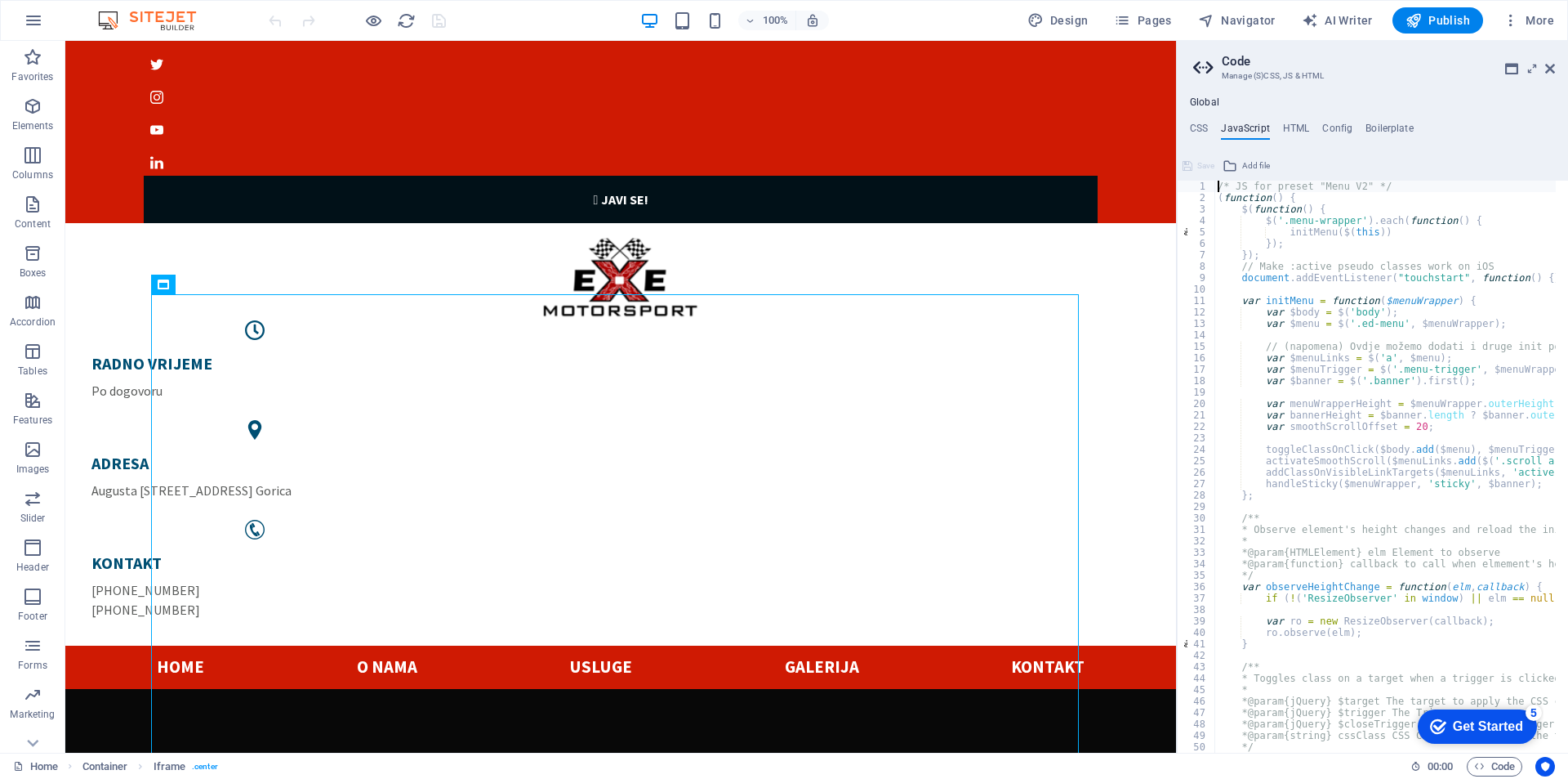
type textarea "})(); /* End JS for preset "Menu V2" */"
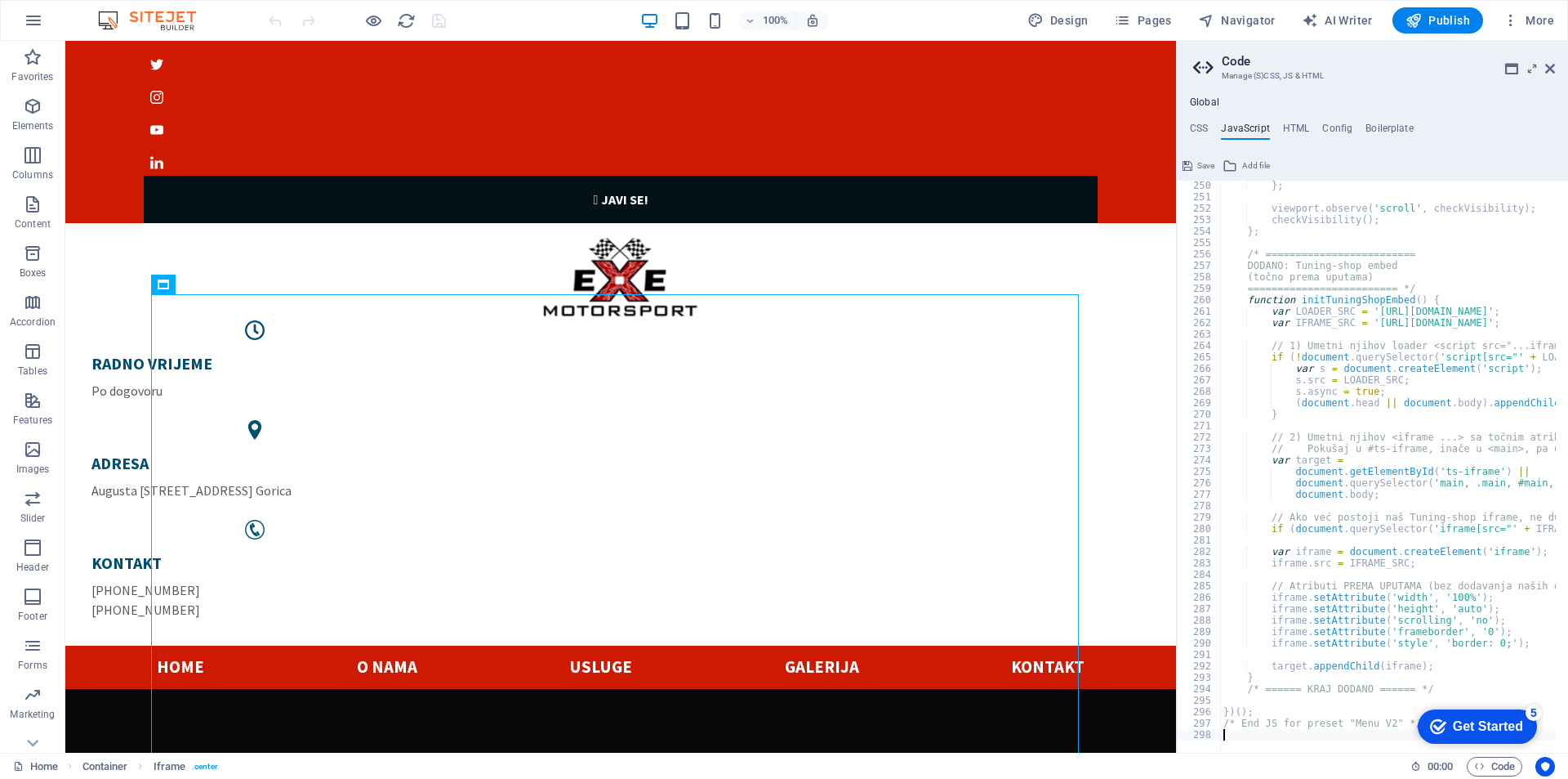
scroll to position [2849, 0]
drag, startPoint x: 1549, startPoint y: 67, endPoint x: 1483, endPoint y: 26, distance: 77.7
click at [1549, 67] on icon at bounding box center [1550, 68] width 10 height 13
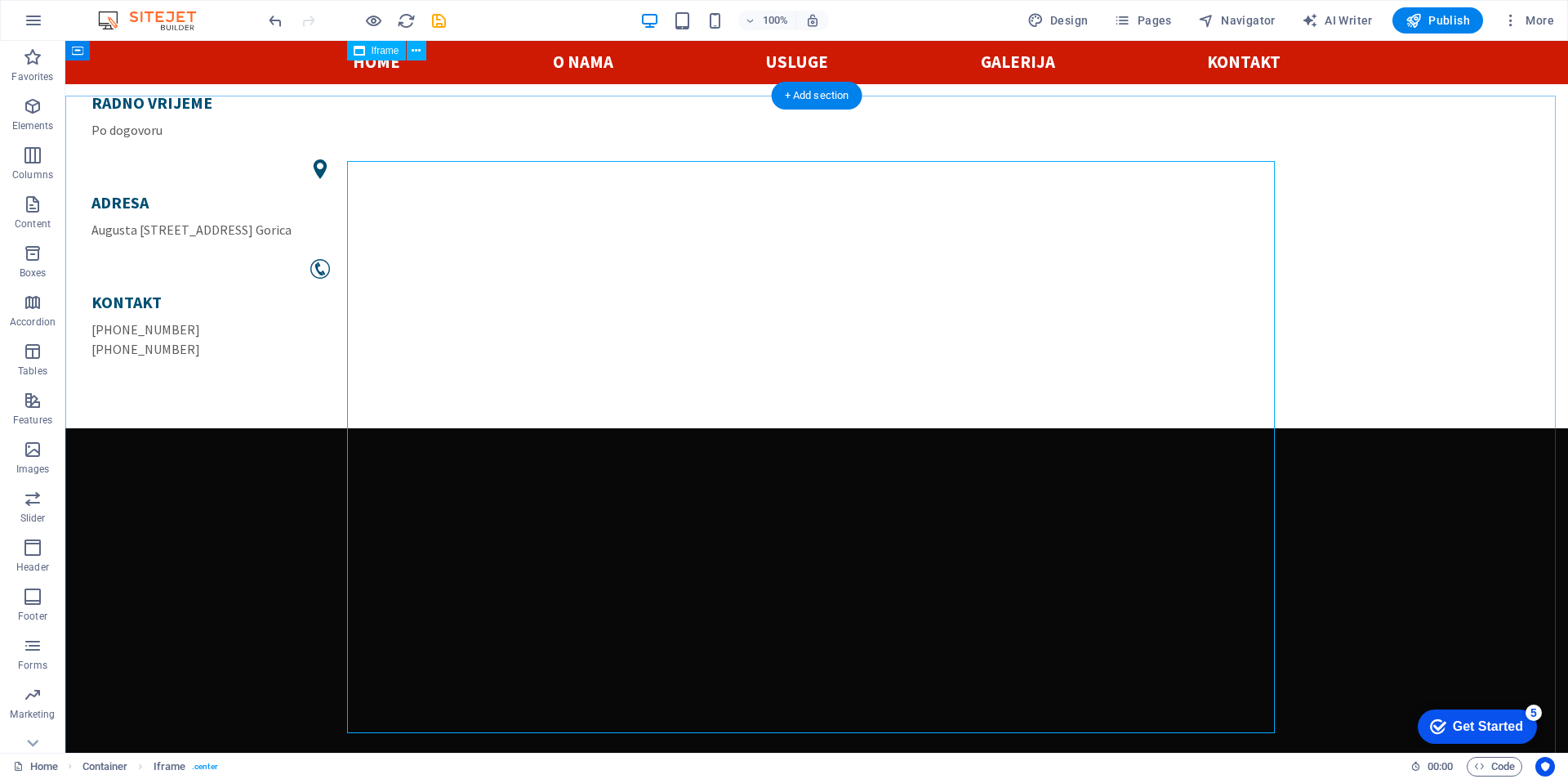
scroll to position [103, 0]
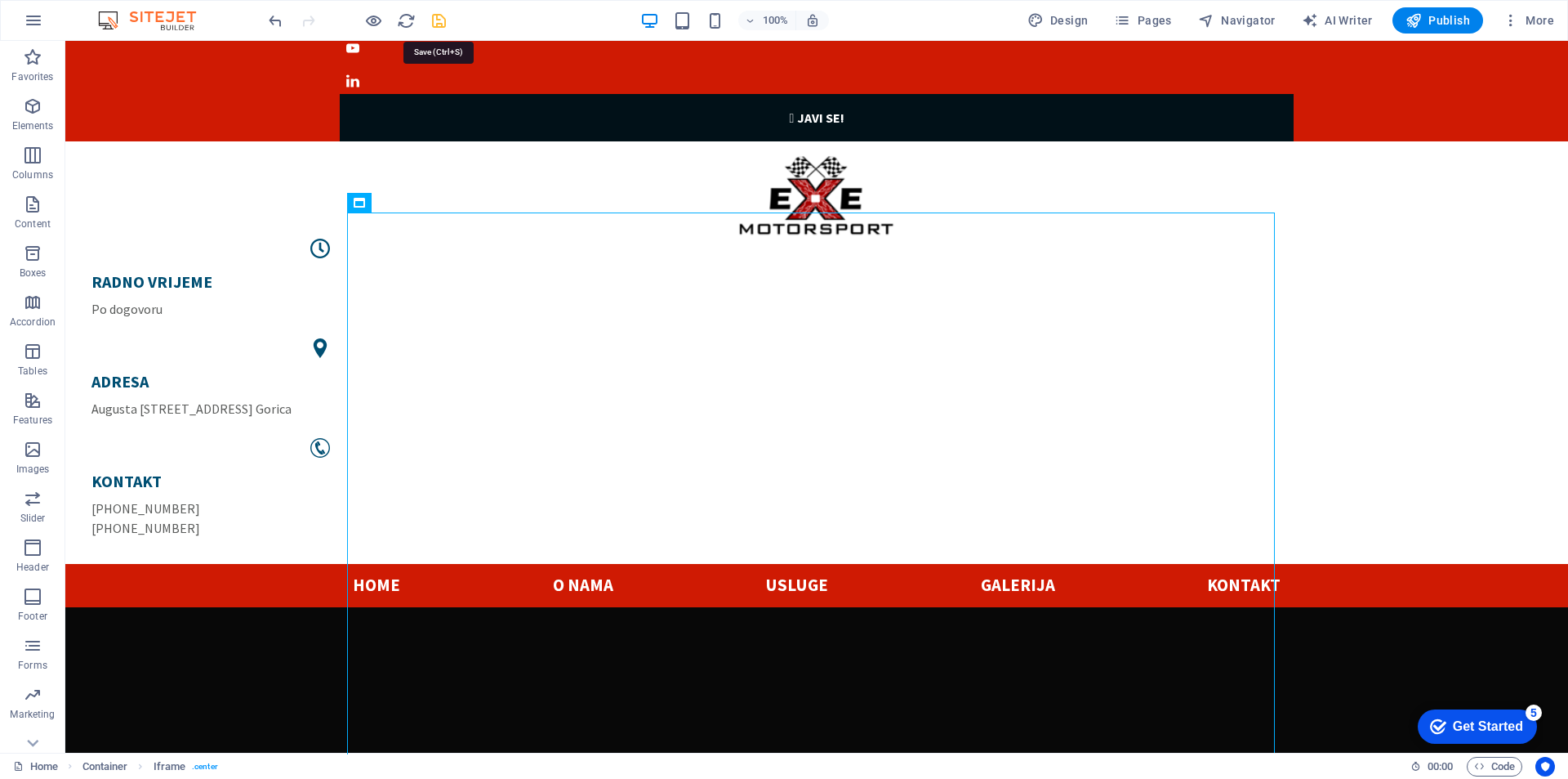
click at [438, 23] on icon "save" at bounding box center [438, 21] width 19 height 19
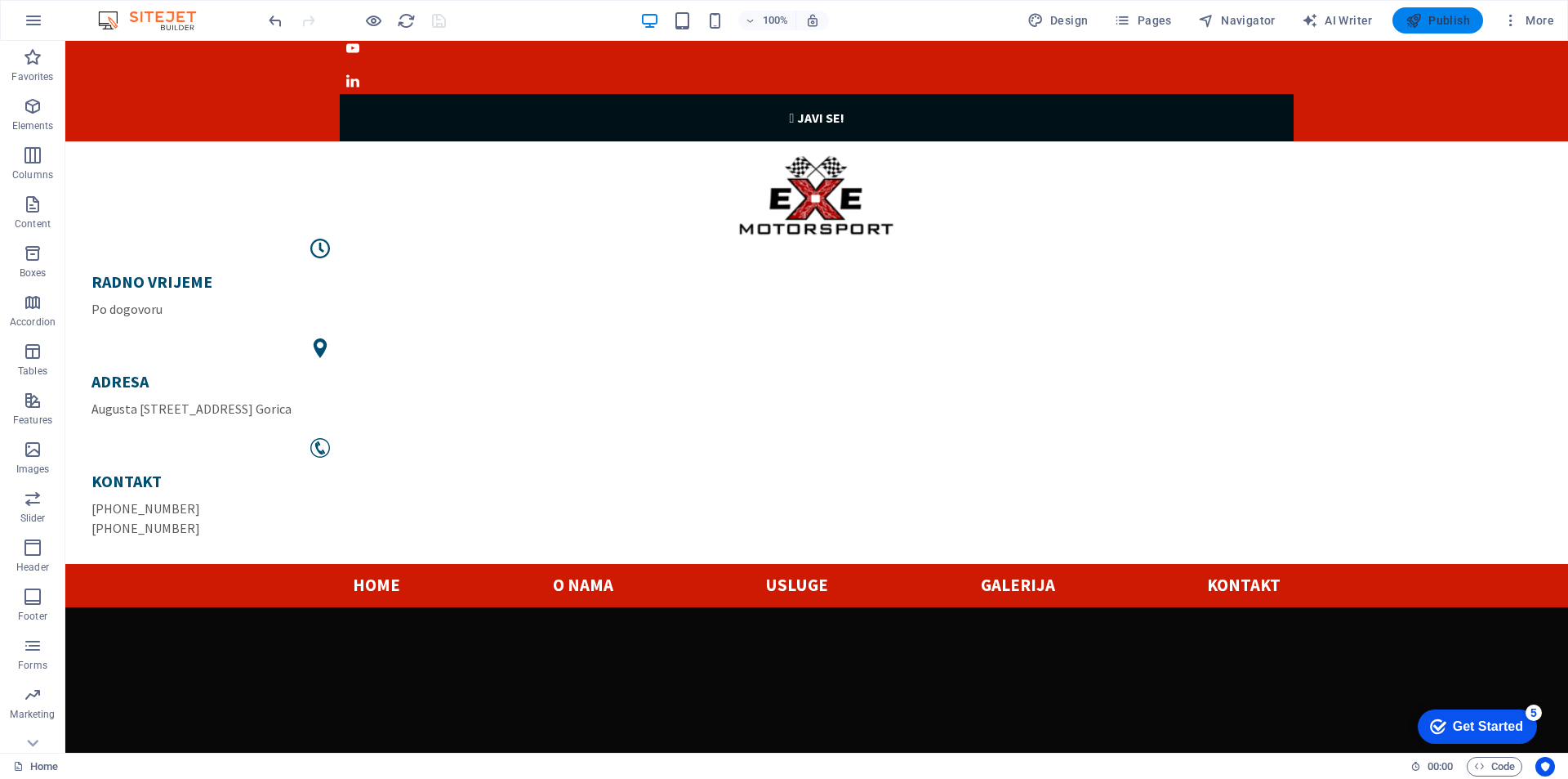
click at [1446, 19] on span "Publish" at bounding box center [1438, 21] width 65 height 16
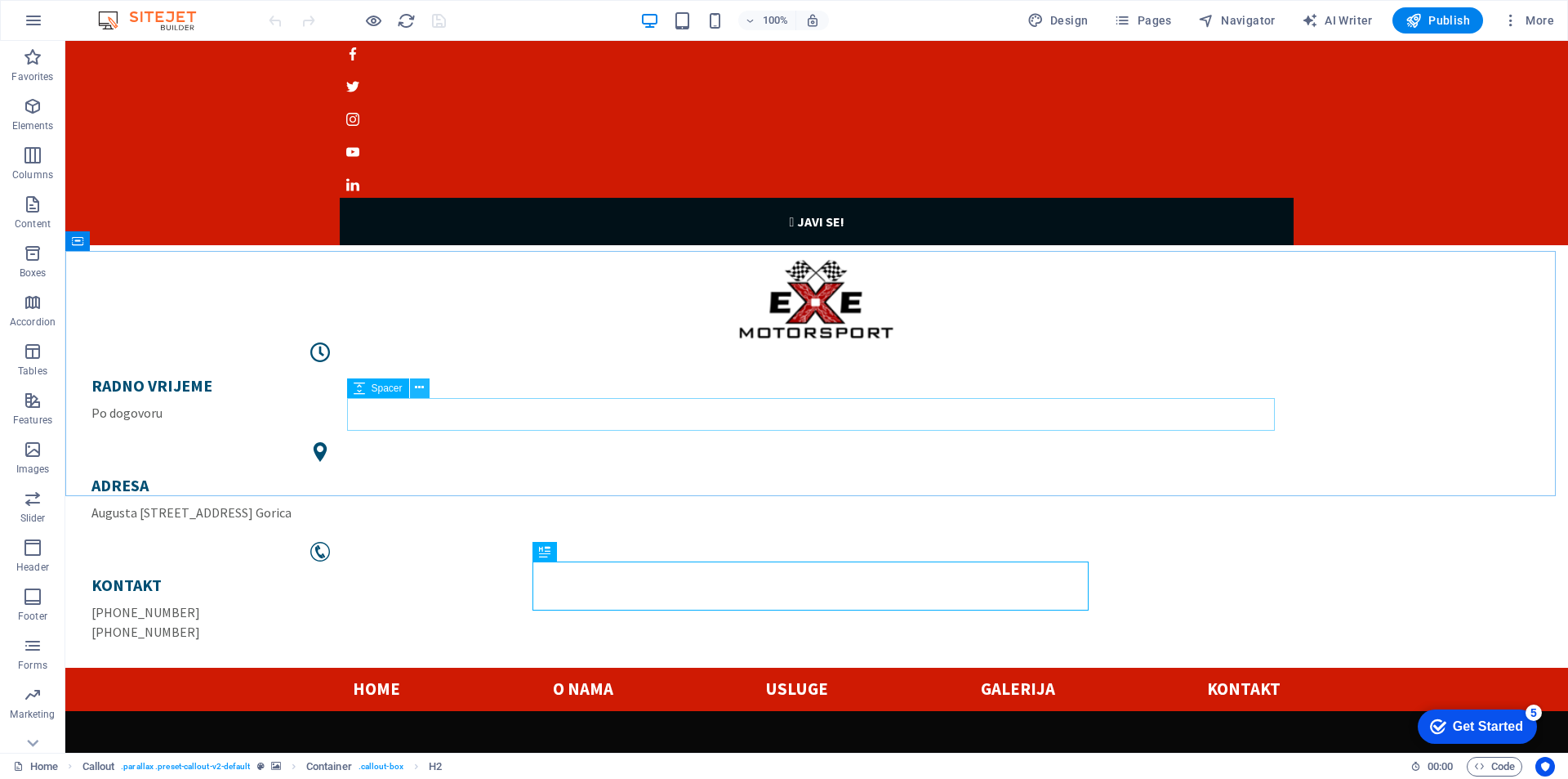
click at [427, 392] on button at bounding box center [420, 388] width 20 height 20
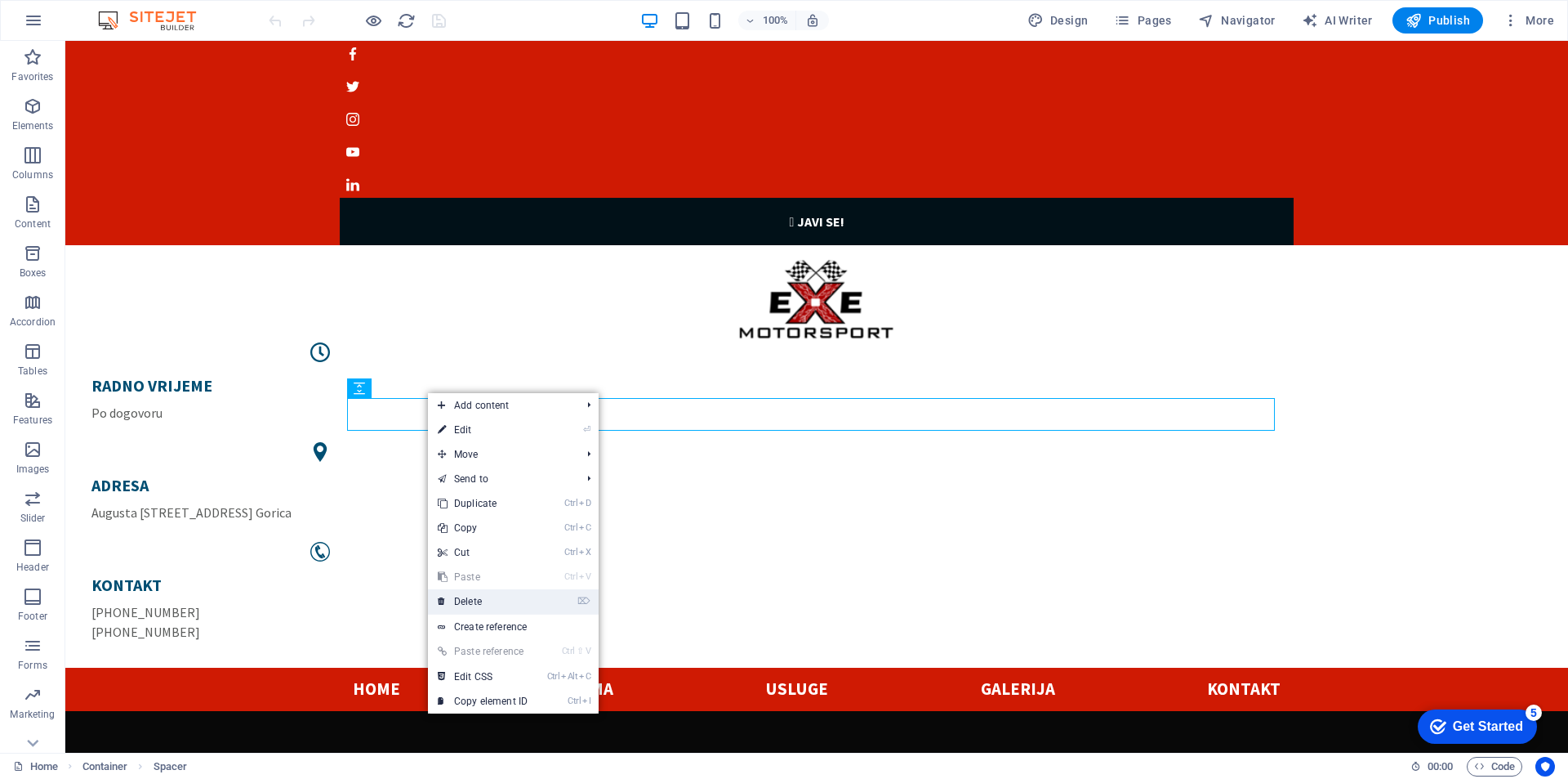
click at [469, 607] on link "⌦ Delete" at bounding box center [483, 601] width 110 height 24
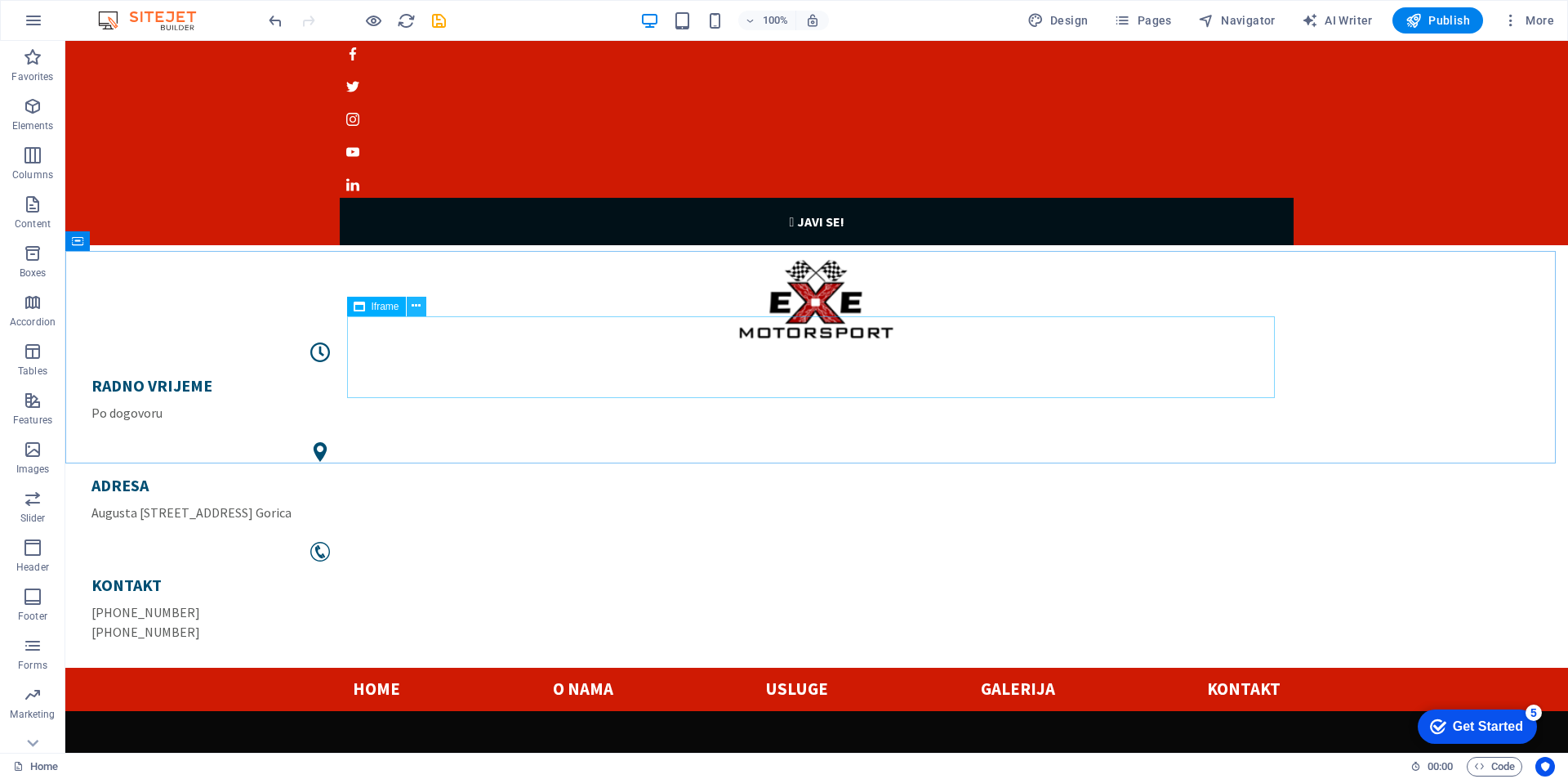
click at [419, 306] on icon at bounding box center [416, 305] width 9 height 17
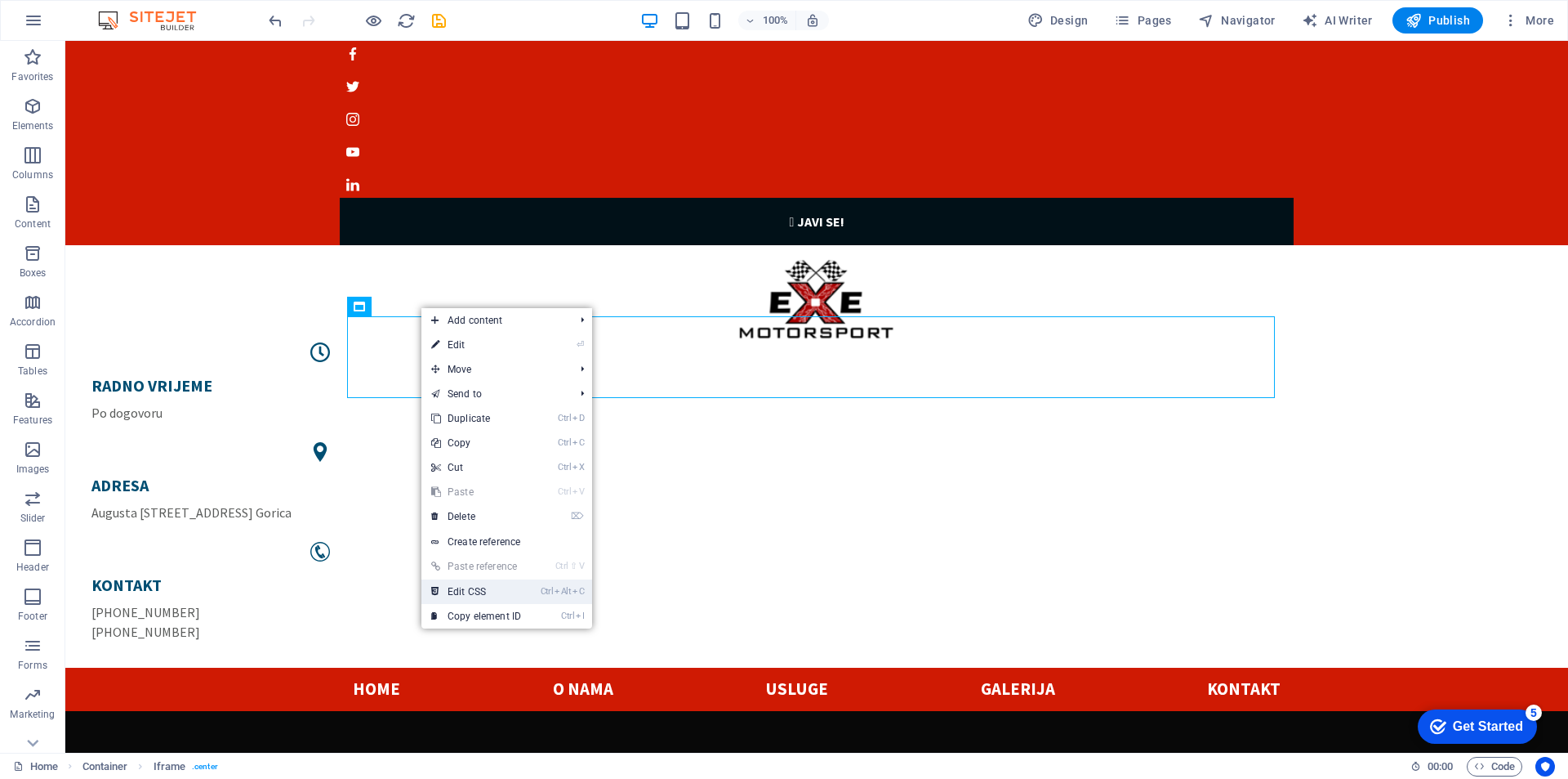
click at [475, 587] on link "Ctrl Alt C Edit CSS" at bounding box center [476, 591] width 110 height 24
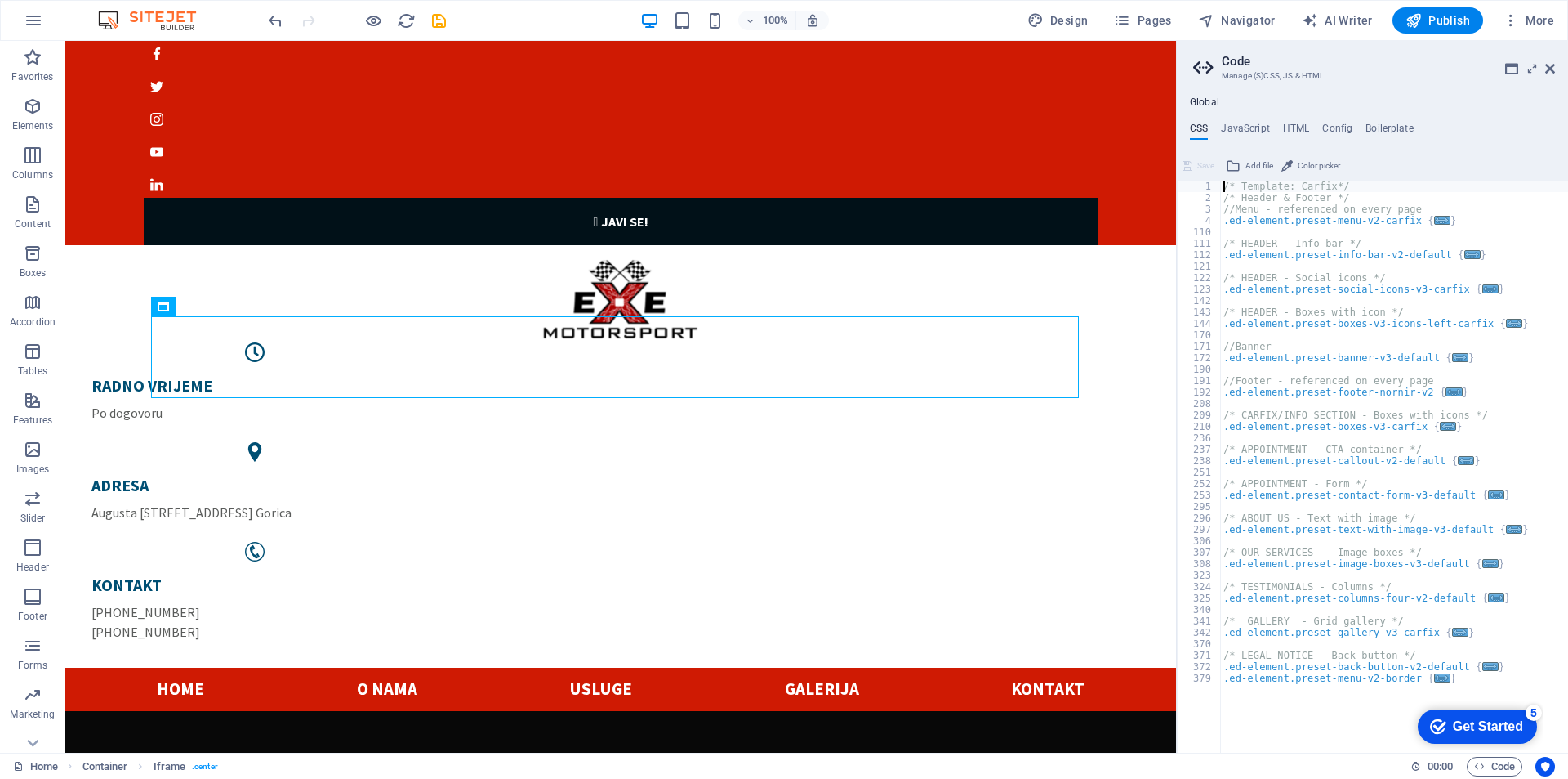
click at [1557, 65] on aside "Code Manage (S)CSS, JS & HTML Global CSS JavaScript HTML Config Boilerplate /* …" at bounding box center [1372, 396] width 392 height 712
click at [1546, 67] on icon at bounding box center [1550, 68] width 10 height 13
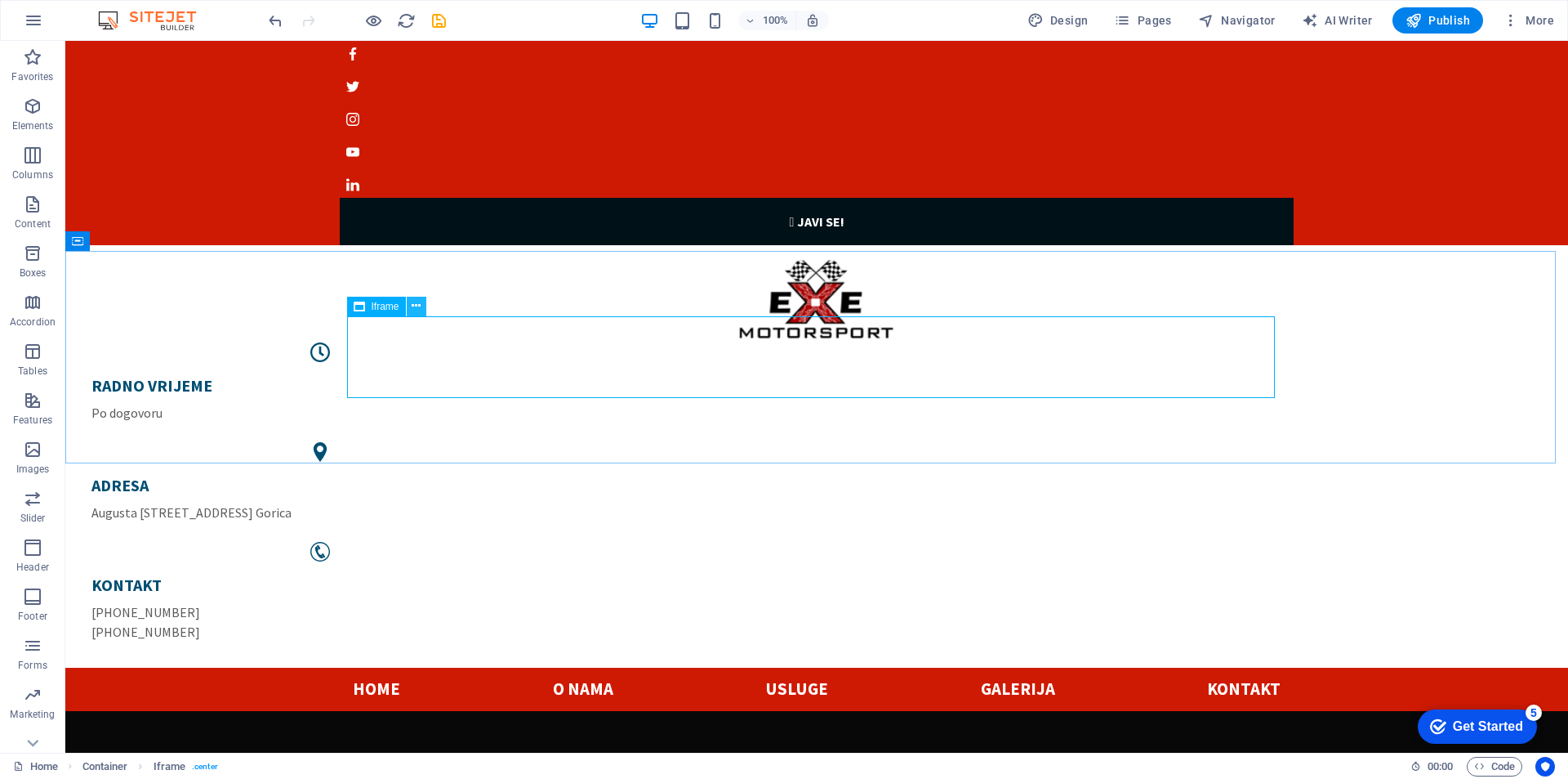
click at [418, 307] on icon at bounding box center [416, 305] width 9 height 17
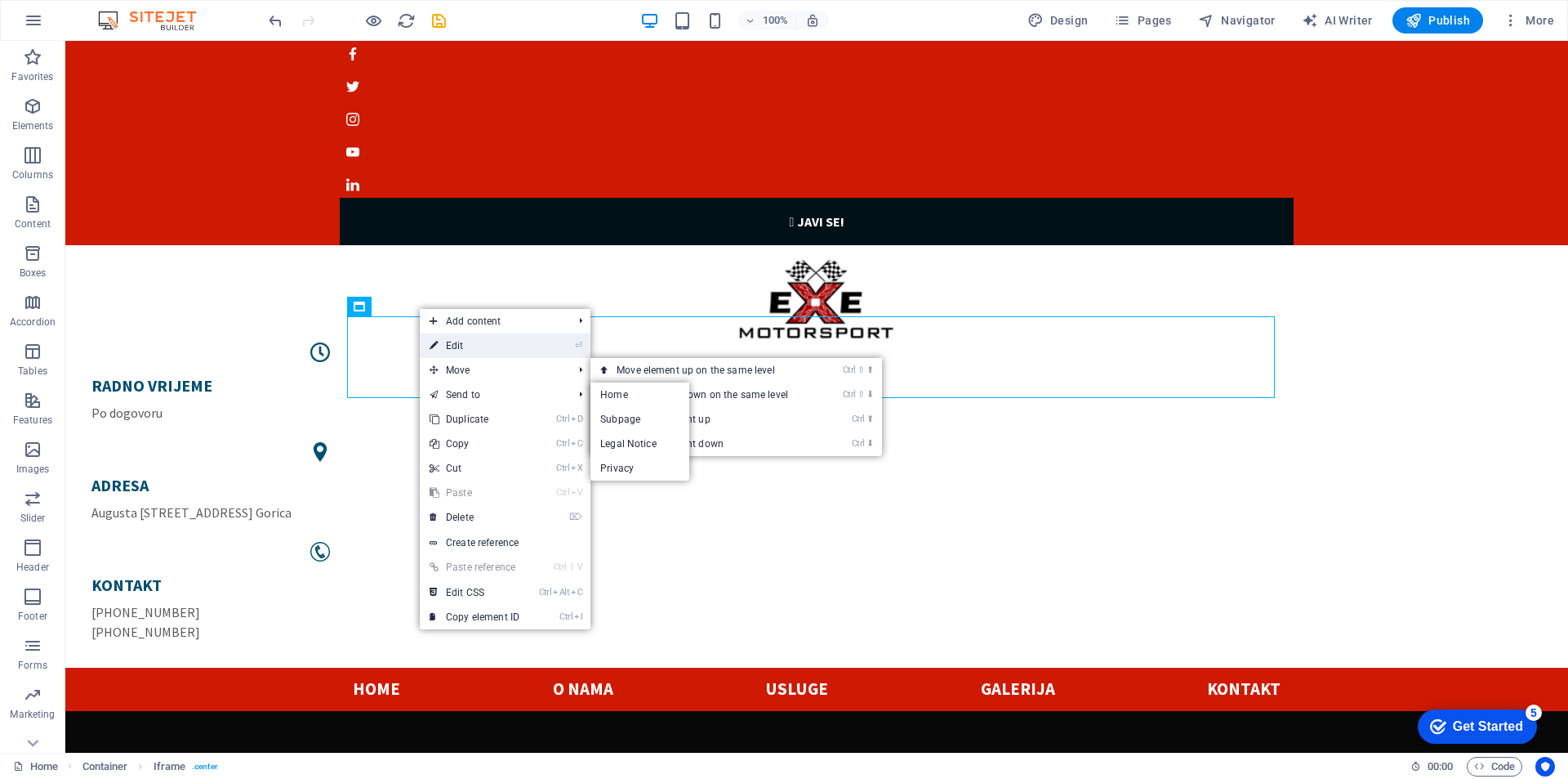
click at [467, 352] on link "⏎ Edit" at bounding box center [474, 345] width 110 height 24
select select "%"
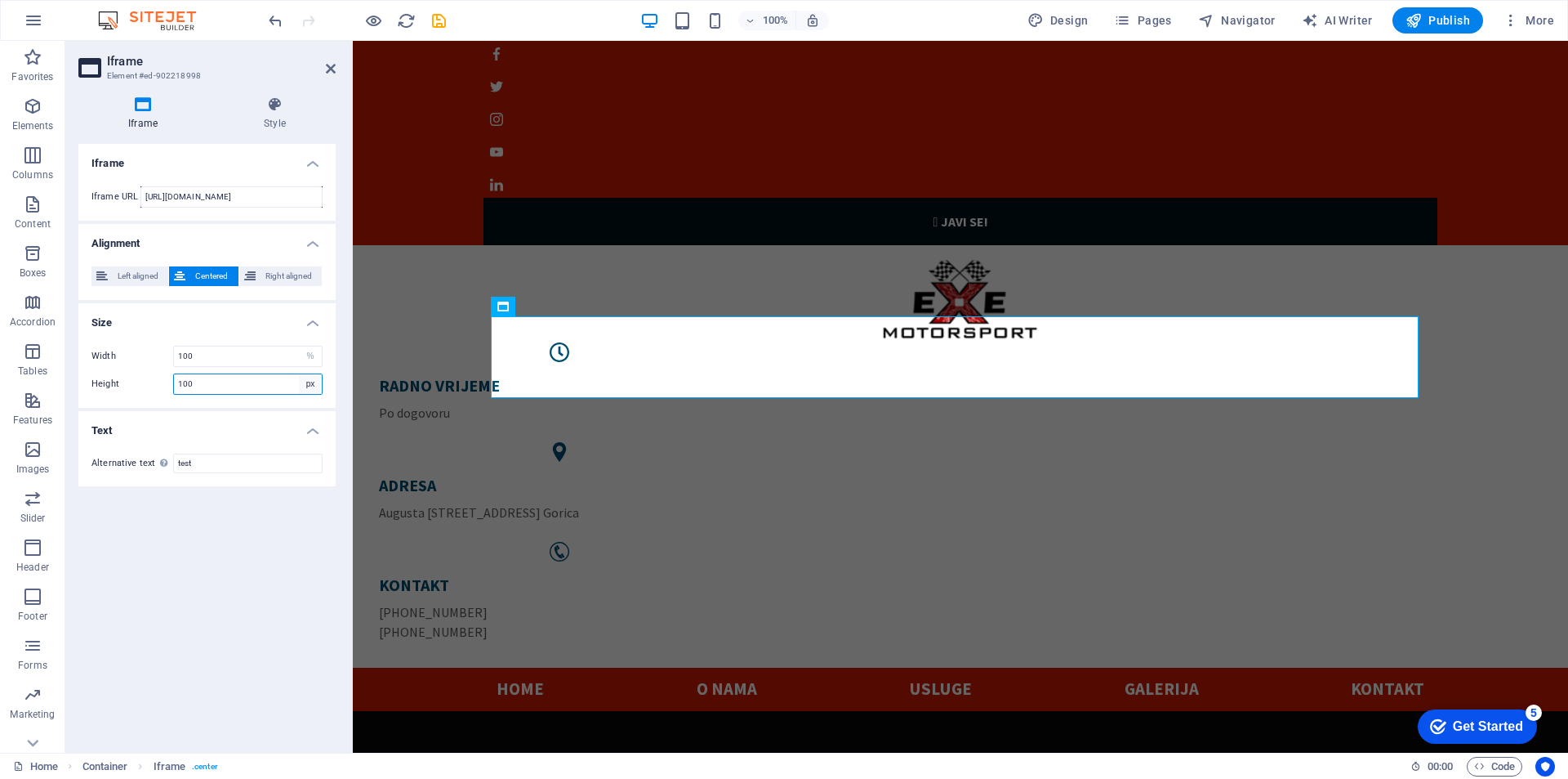
click at [307, 385] on select "px %" at bounding box center [310, 385] width 22 height 20
click at [299, 375] on select "px %" at bounding box center [310, 385] width 22 height 20
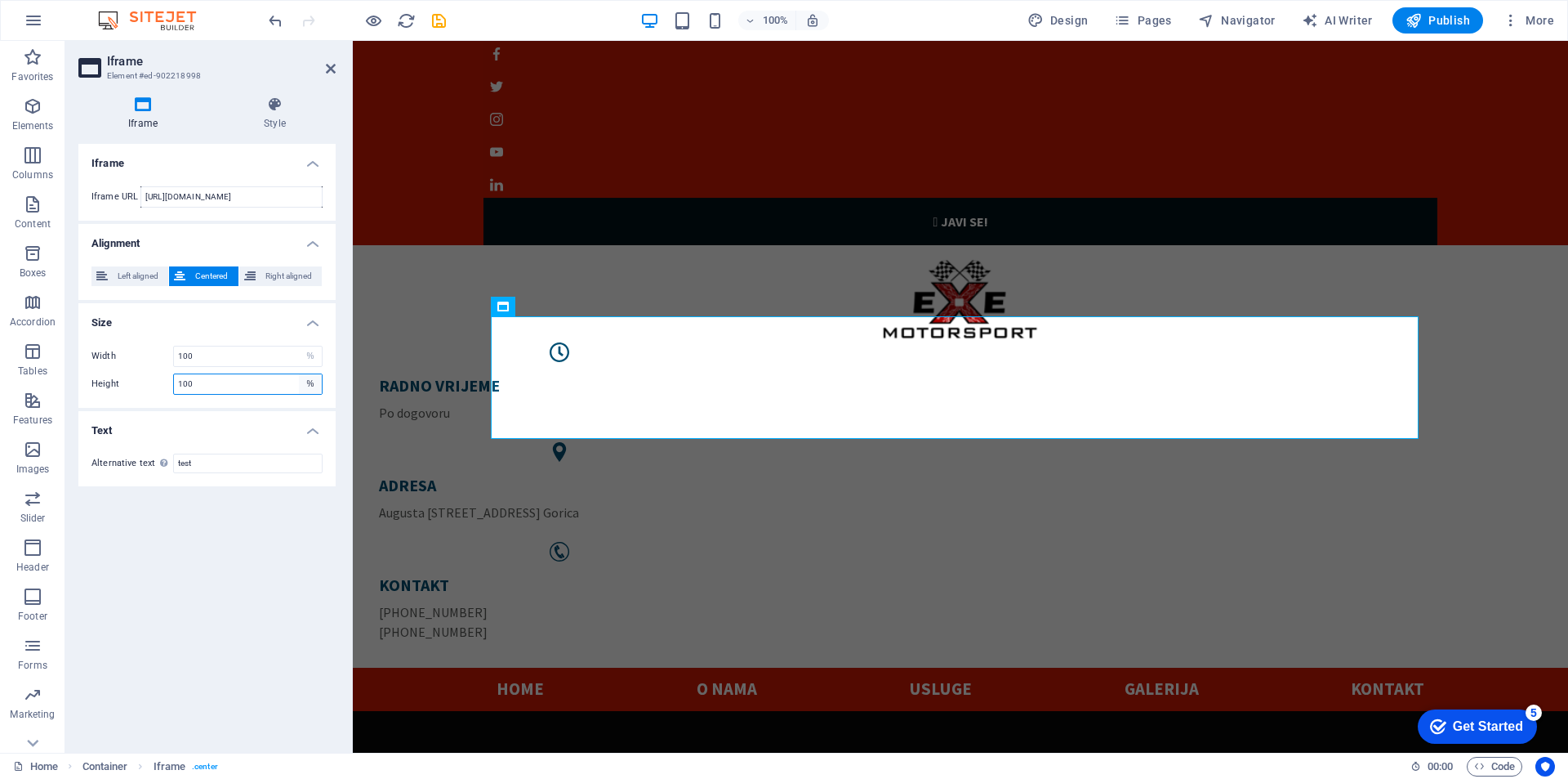
click at [309, 389] on select "px %" at bounding box center [310, 385] width 22 height 20
select select "px"
click at [299, 375] on select "px %" at bounding box center [310, 385] width 22 height 20
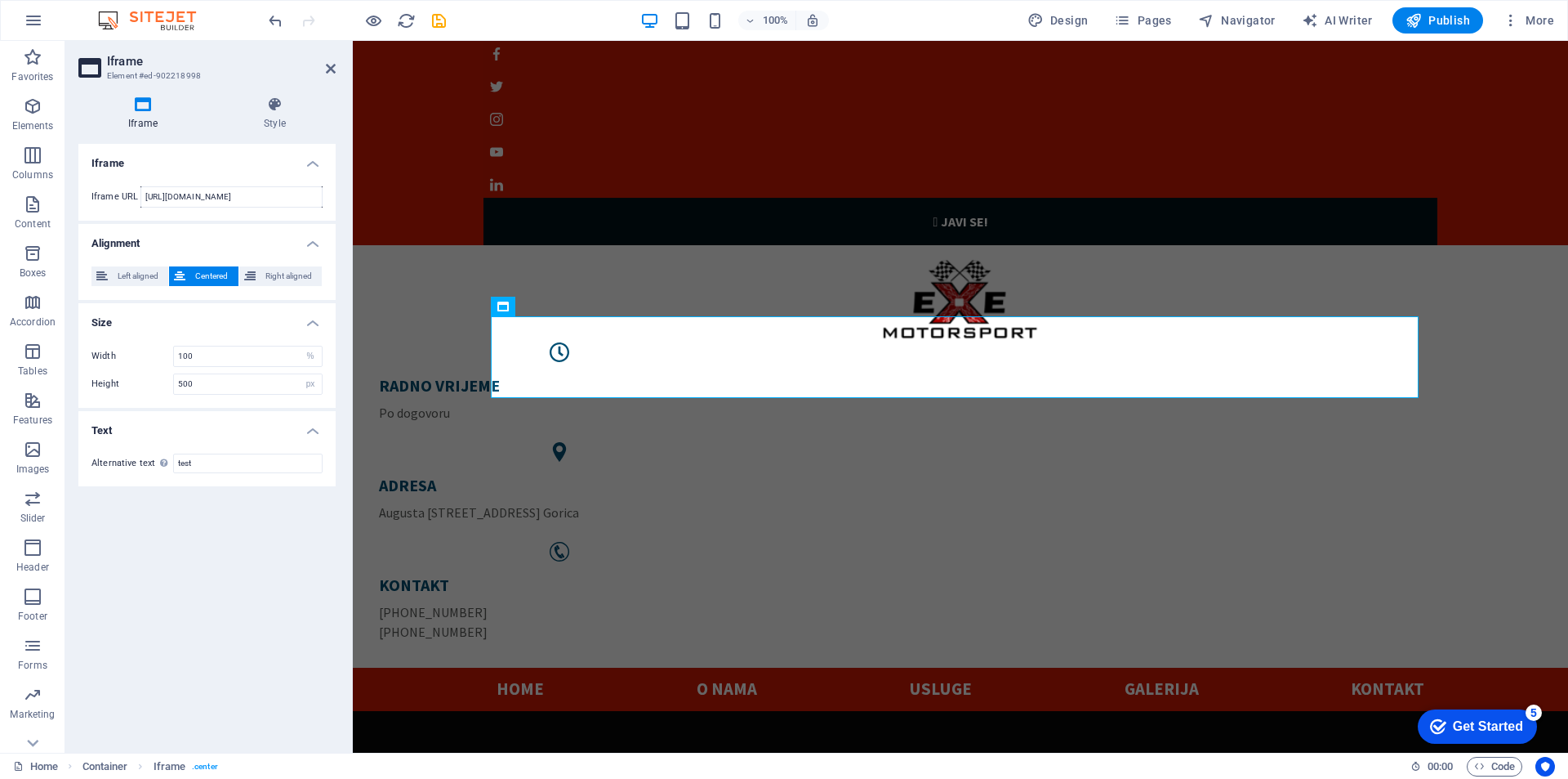
click at [137, 332] on div "Width 100 px % Height 500 px %" at bounding box center [207, 370] width 257 height 75
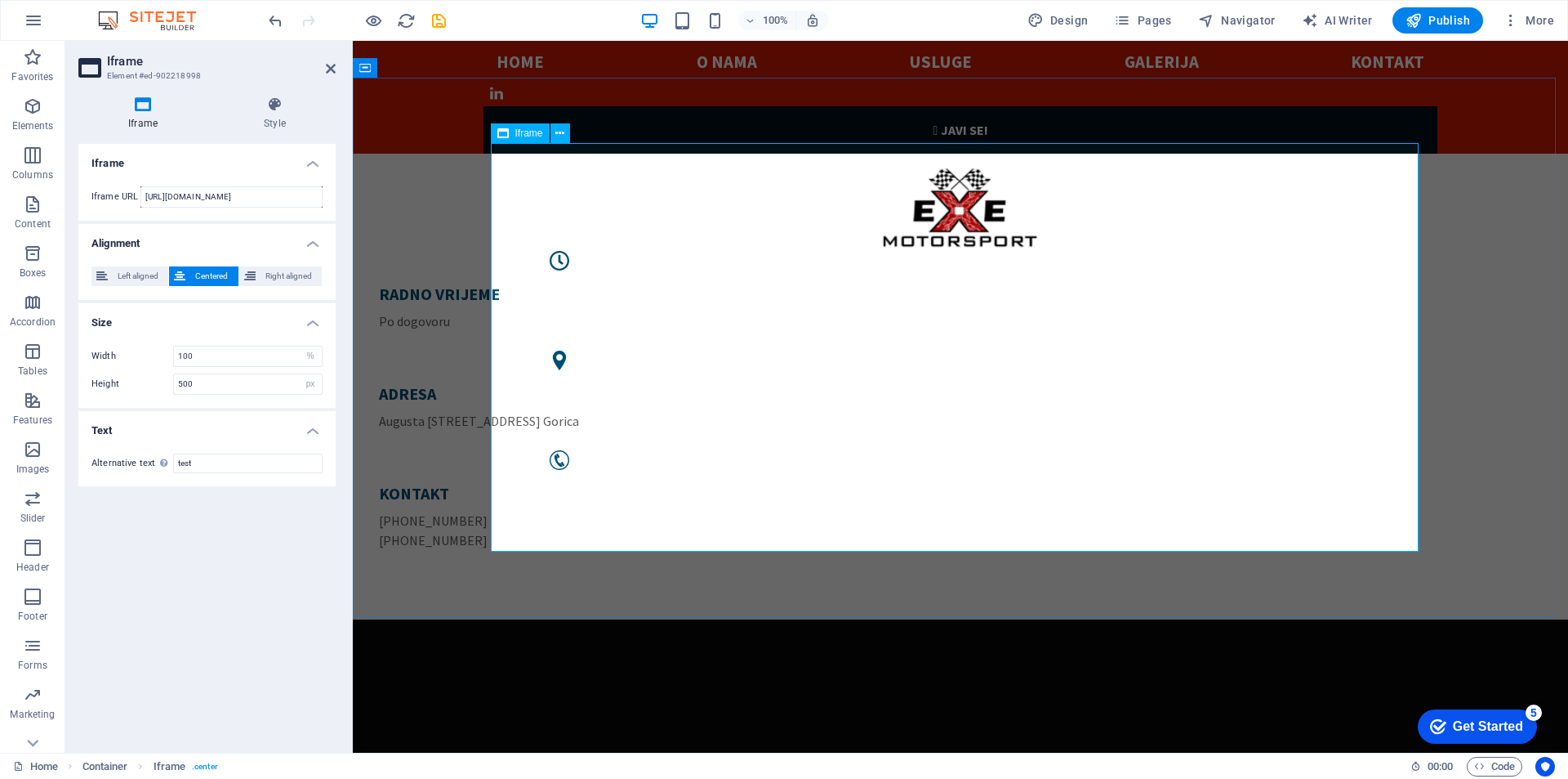
scroll to position [82, 0]
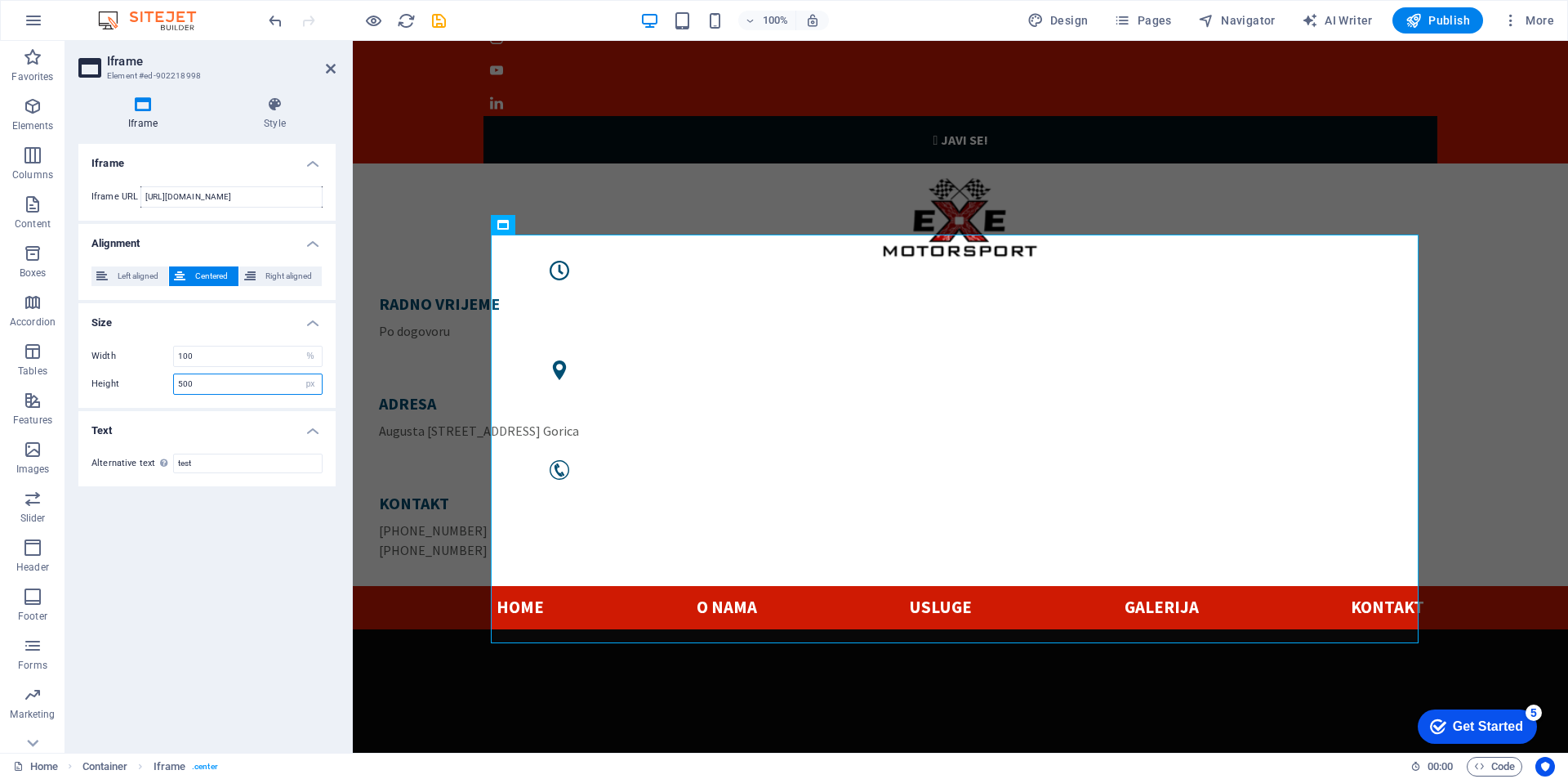
drag, startPoint x: 231, startPoint y: 384, endPoint x: 146, endPoint y: 378, distance: 85.2
click at [146, 378] on div "Height 500 px %" at bounding box center [207, 385] width 231 height 22
type input "600"
click at [150, 375] on div "Height 600 px %" at bounding box center [207, 385] width 231 height 22
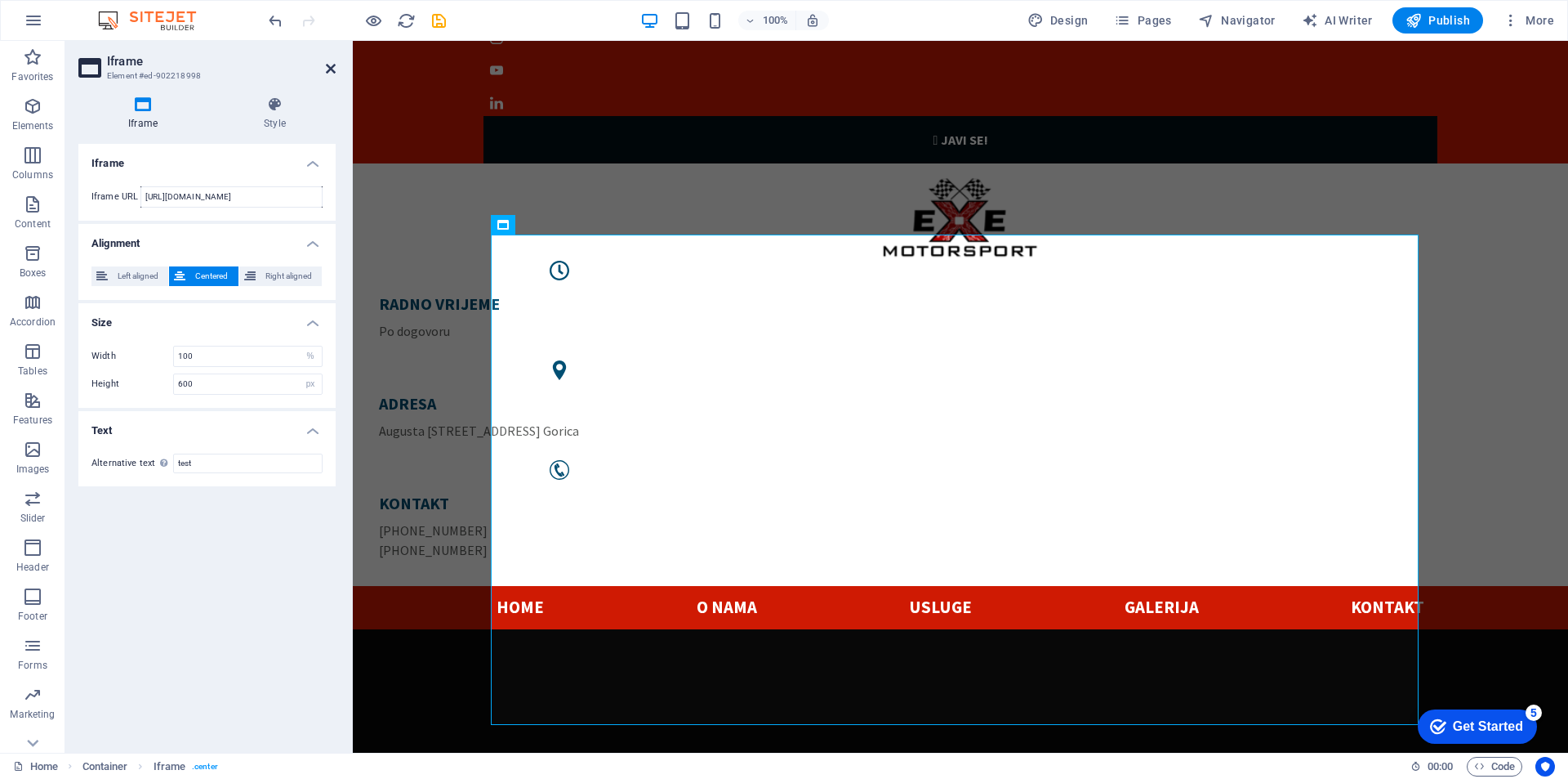
click at [329, 71] on icon at bounding box center [330, 68] width 10 height 13
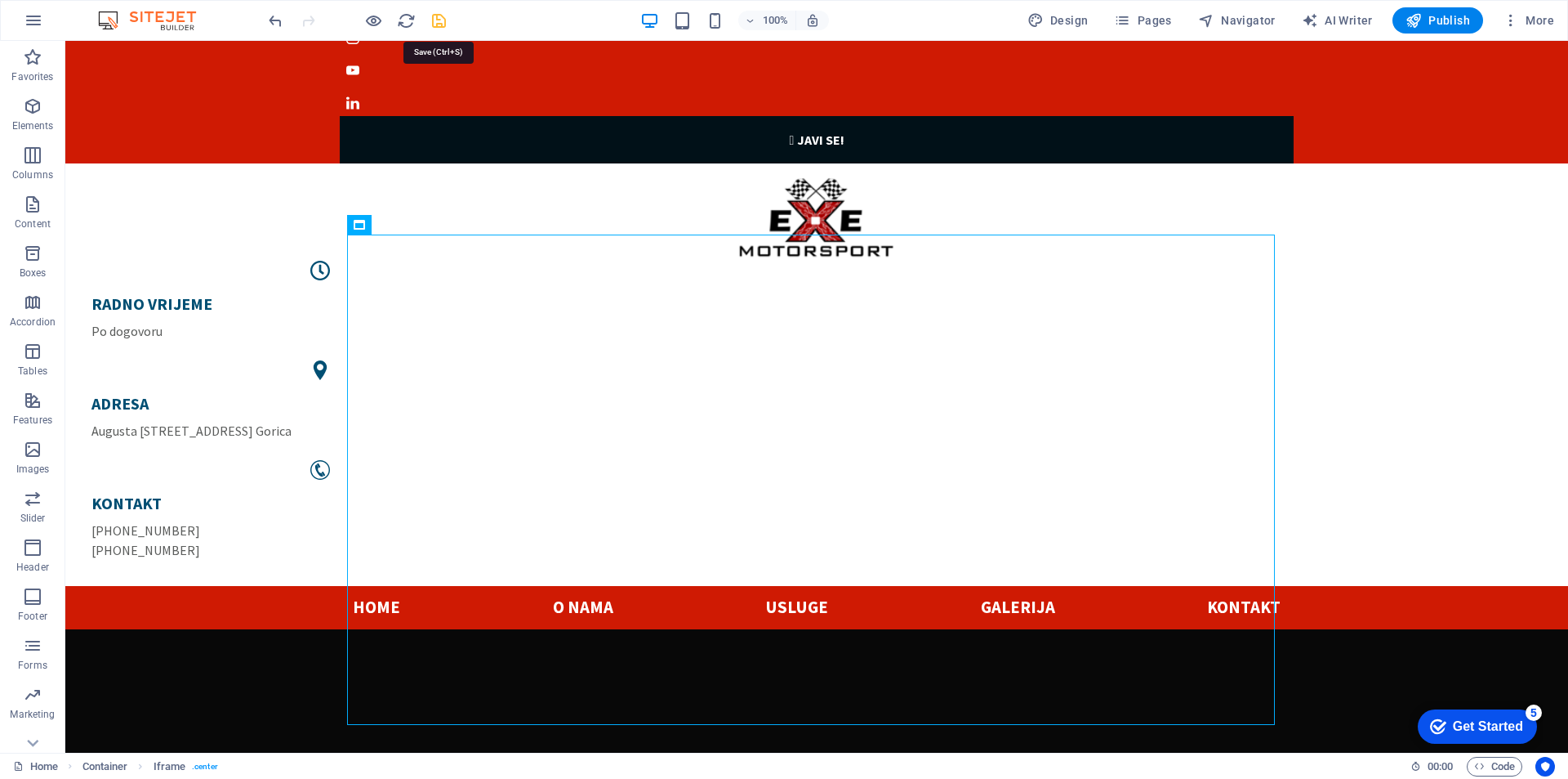
click at [437, 25] on icon "save" at bounding box center [438, 21] width 19 height 19
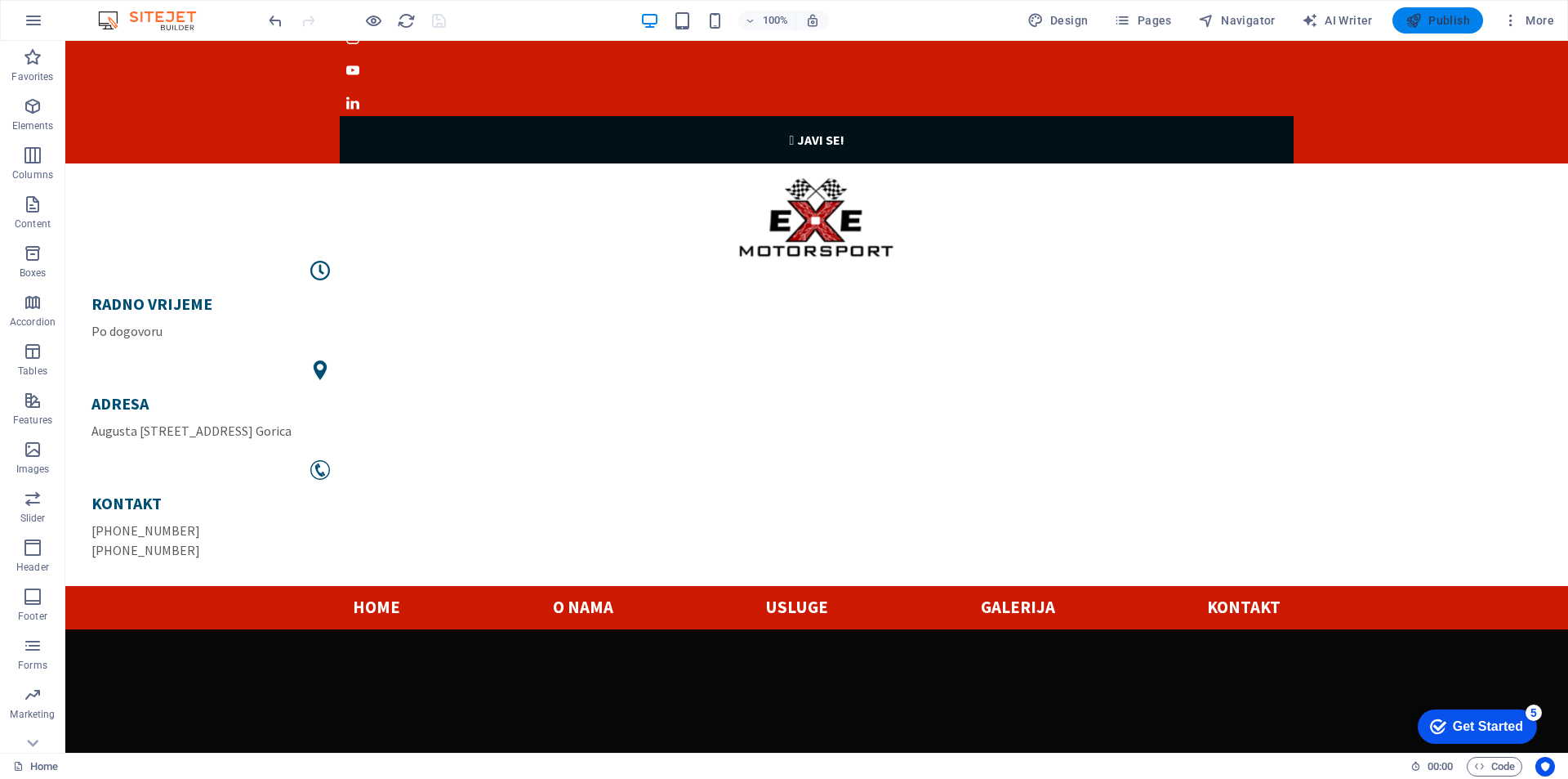
click at [1441, 22] on span "Publish" at bounding box center [1438, 21] width 65 height 16
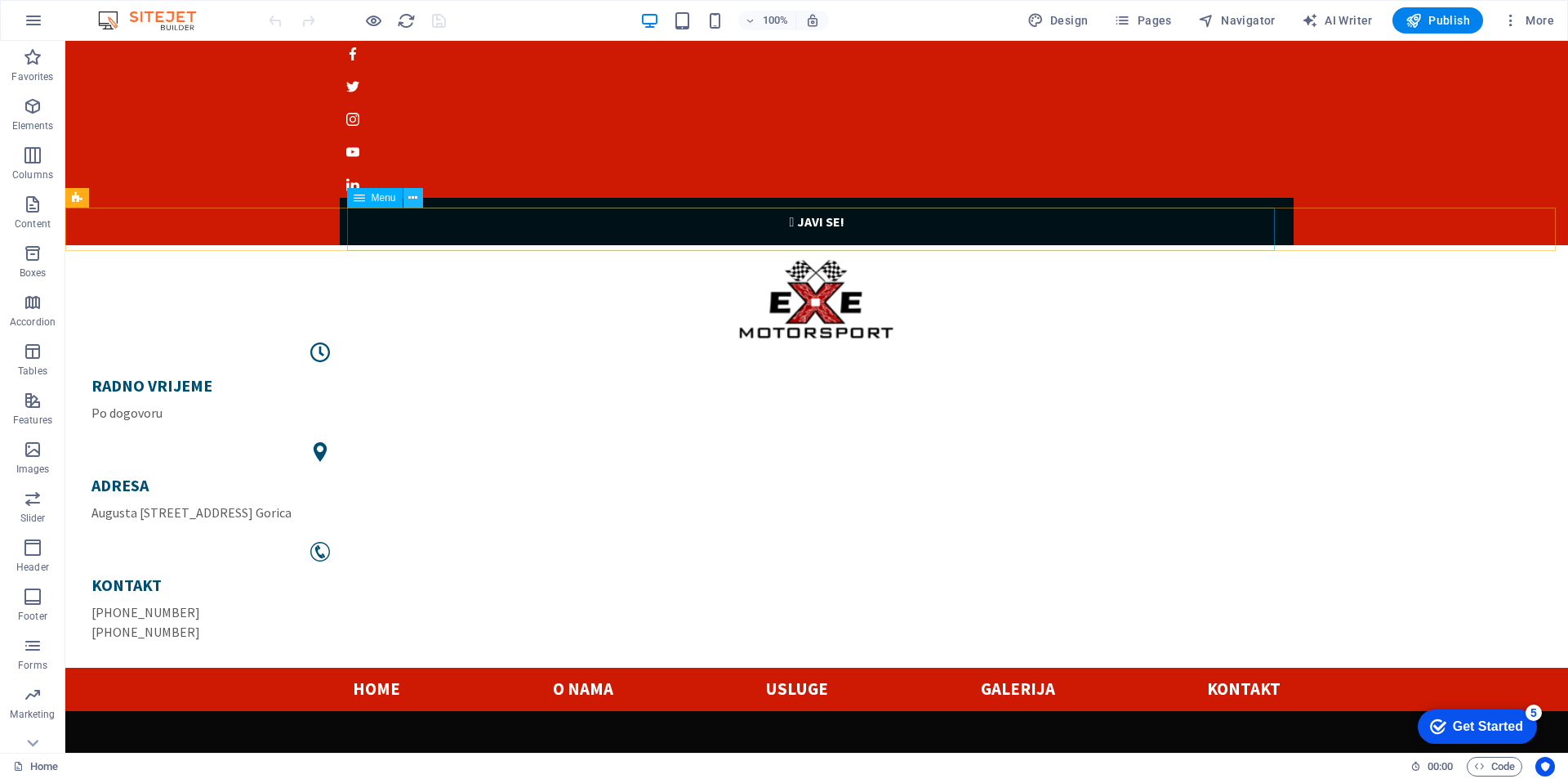
click at [410, 200] on icon at bounding box center [413, 198] width 9 height 17
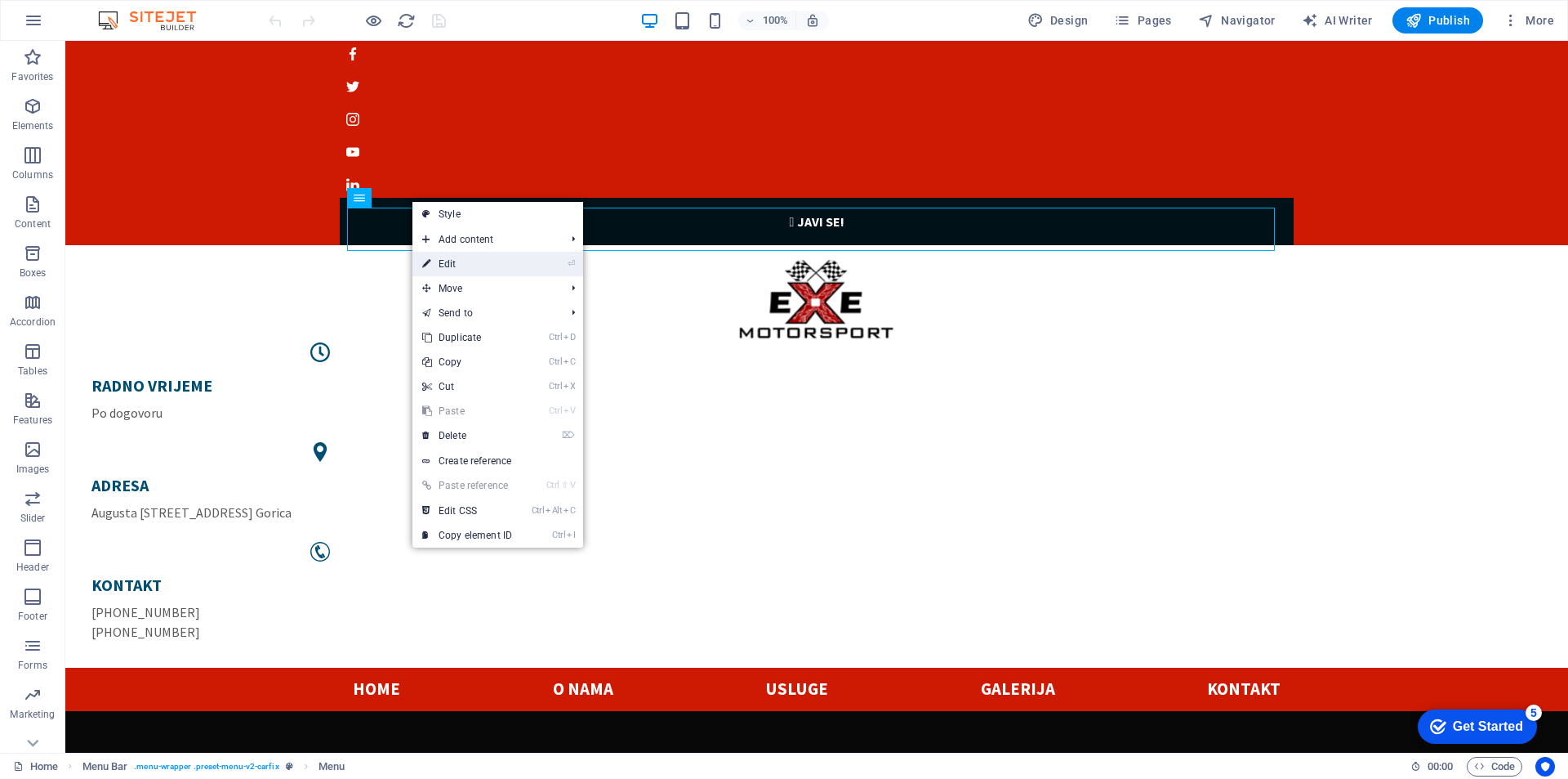
click at [459, 265] on link "⏎ Edit" at bounding box center [467, 263] width 110 height 24
select select
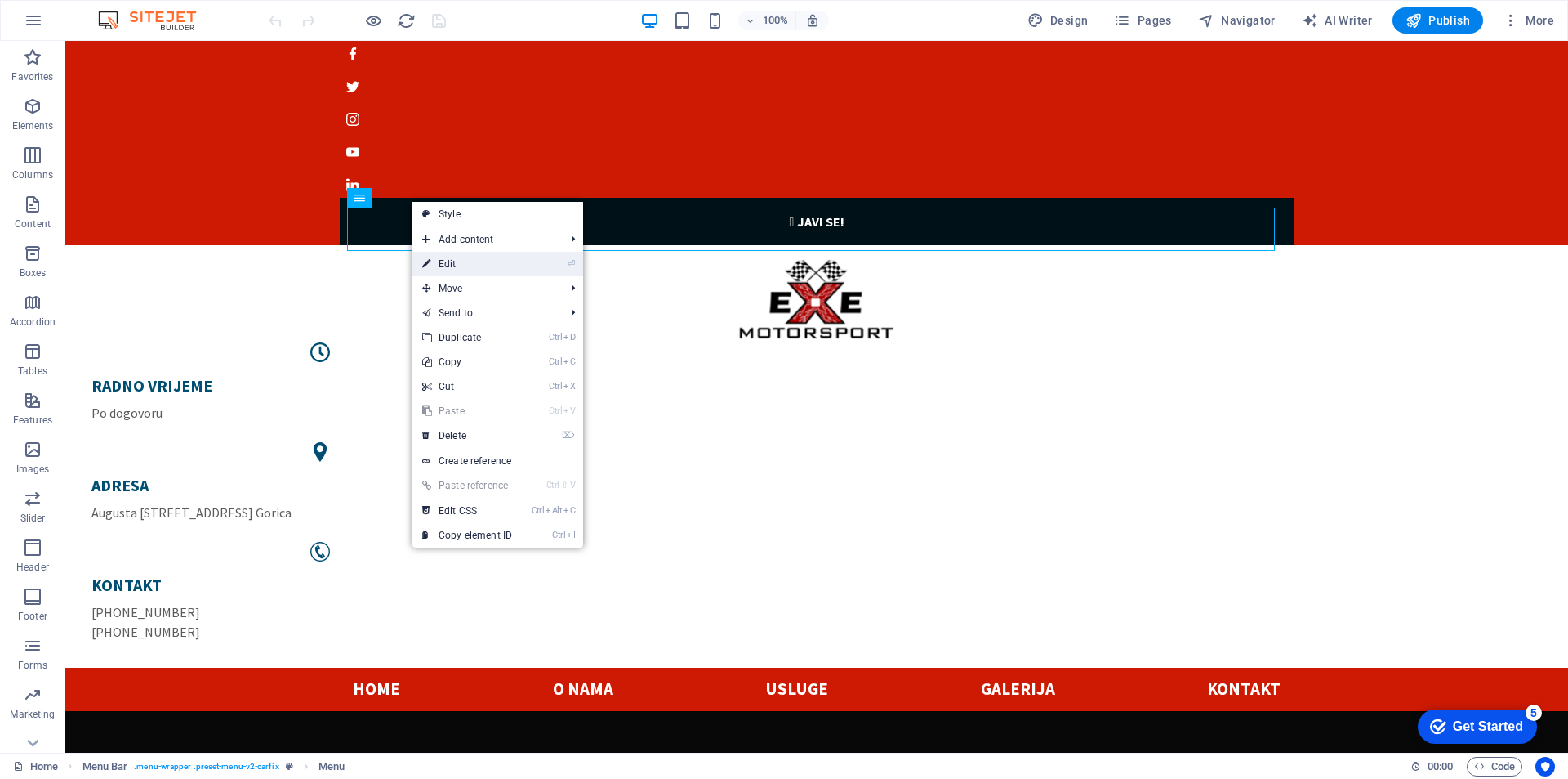
select select
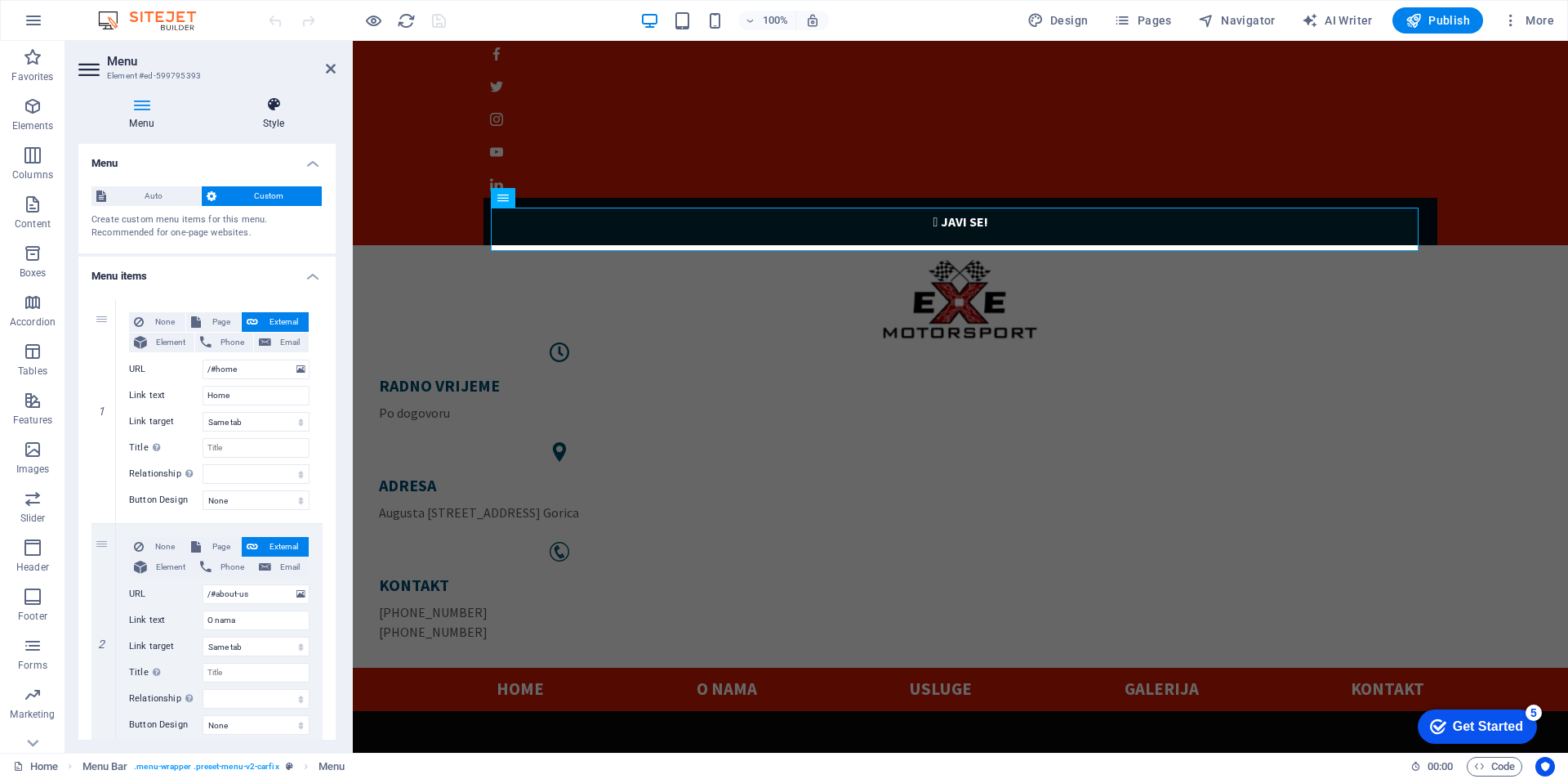
click at [266, 120] on h4 "Style" at bounding box center [274, 113] width 124 height 34
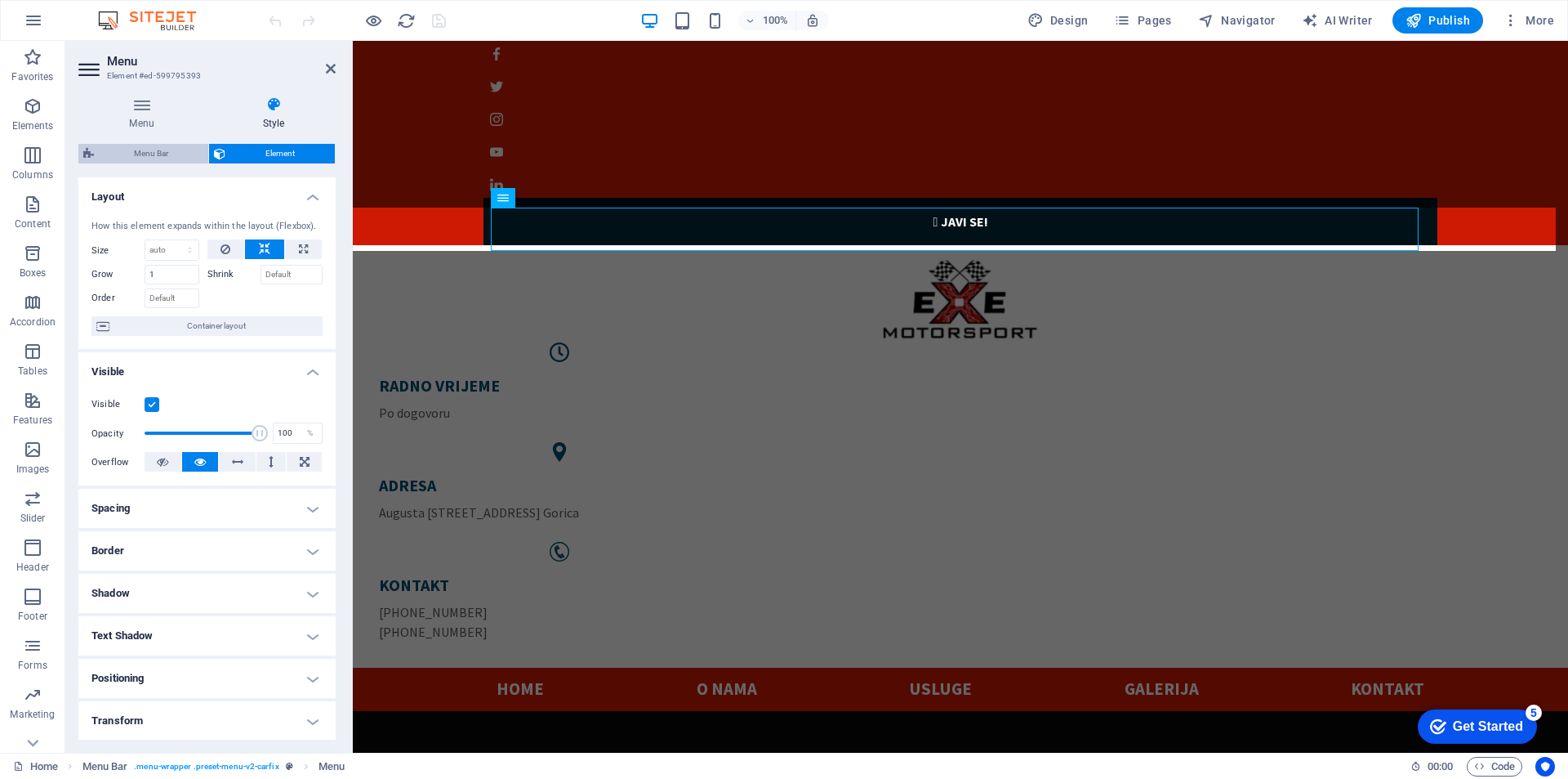
click at [153, 158] on span "Menu Bar" at bounding box center [151, 154] width 104 height 20
select select "rem"
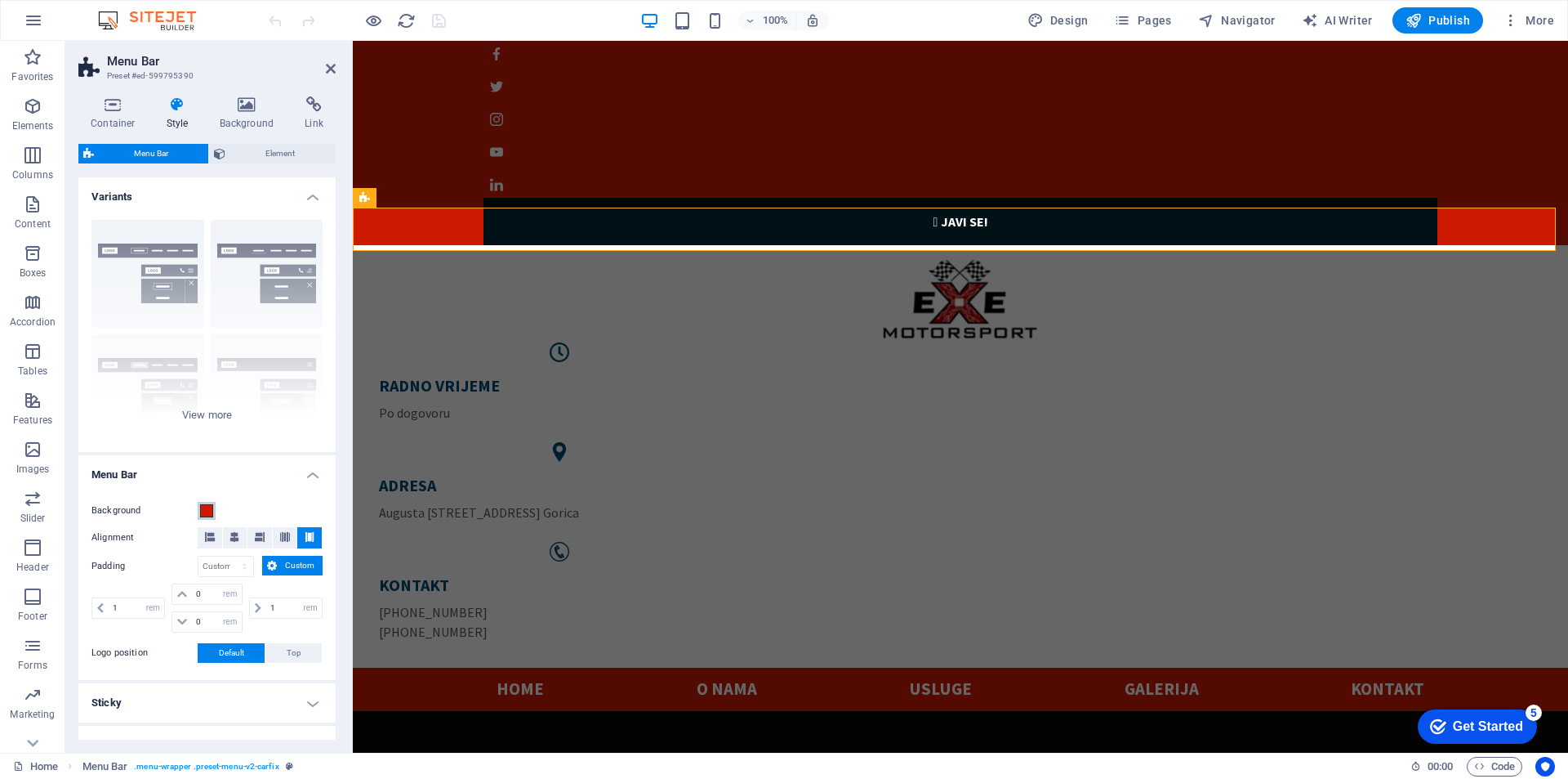
click at [207, 511] on span at bounding box center [207, 510] width 13 height 13
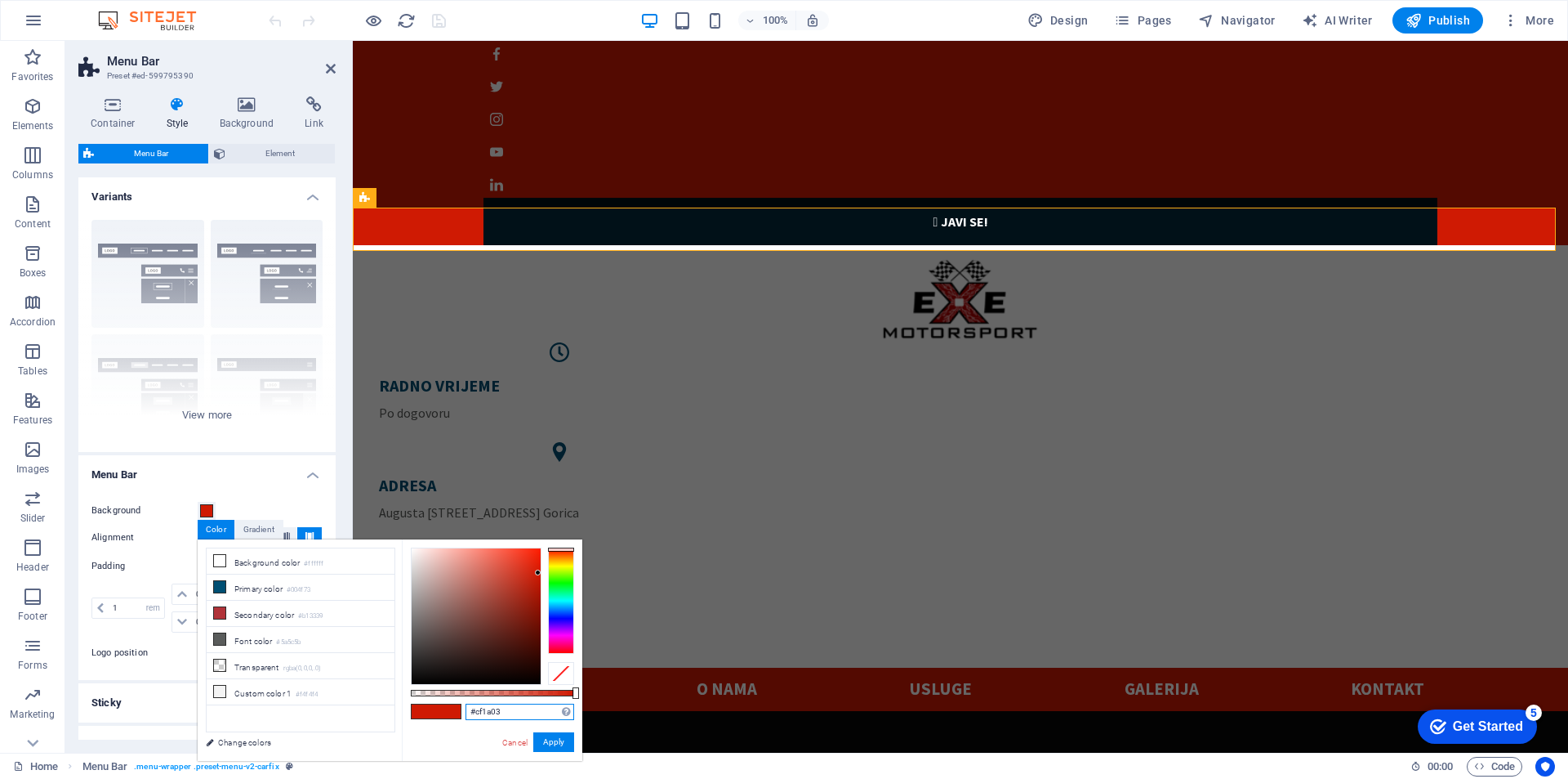
drag, startPoint x: 509, startPoint y: 714, endPoint x: 452, endPoint y: 708, distance: 57.3
click at [452, 708] on div "#cf1a03 Supported formats #0852ed rgb(8, 82, 237) rgba(8, 82, 237, 90%) hsv(221…" at bounding box center [491, 768] width 181 height 458
paste input "eb2027"
type input "#eb2027"
click at [540, 740] on button "Apply" at bounding box center [553, 742] width 40 height 20
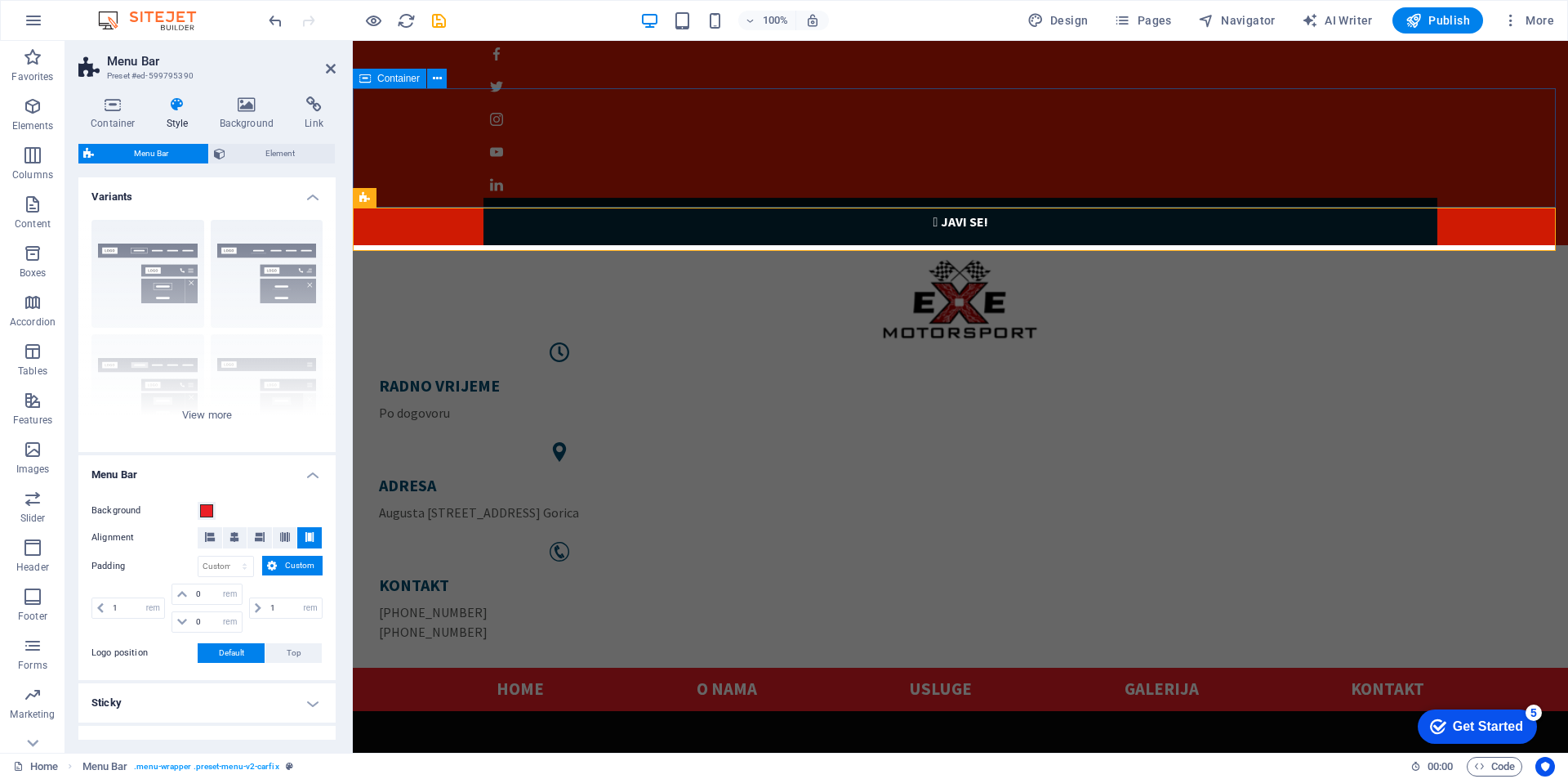
click at [603, 245] on div "RADNO VRIJEME Po dogovoru ADRESA [PERSON_NAME][STREET_ADDRESS] KONTAKT [PHONE_N…" at bounding box center [960, 456] width 1215 height 422
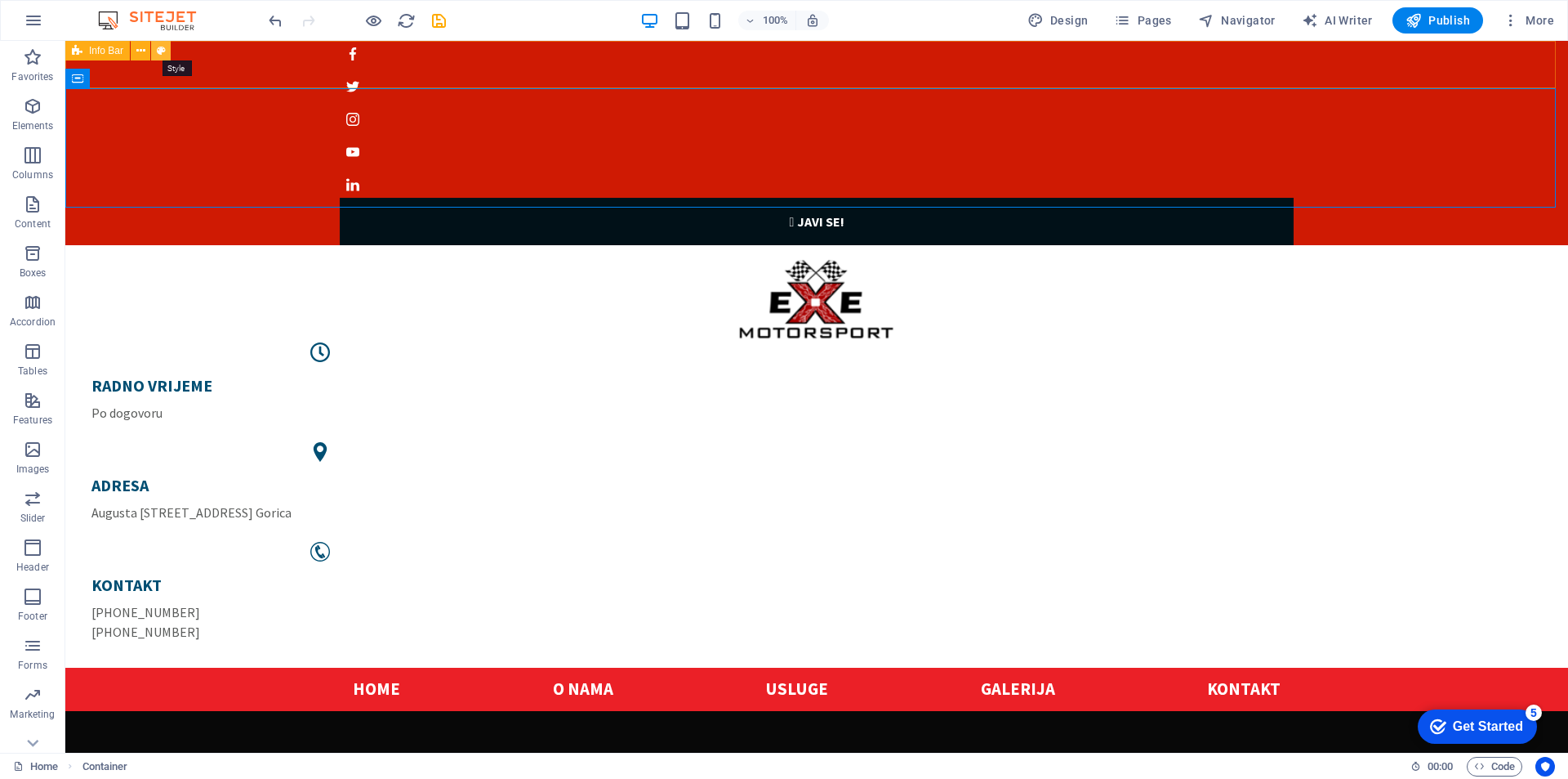
click at [158, 51] on icon at bounding box center [162, 50] width 9 height 17
select select "px"
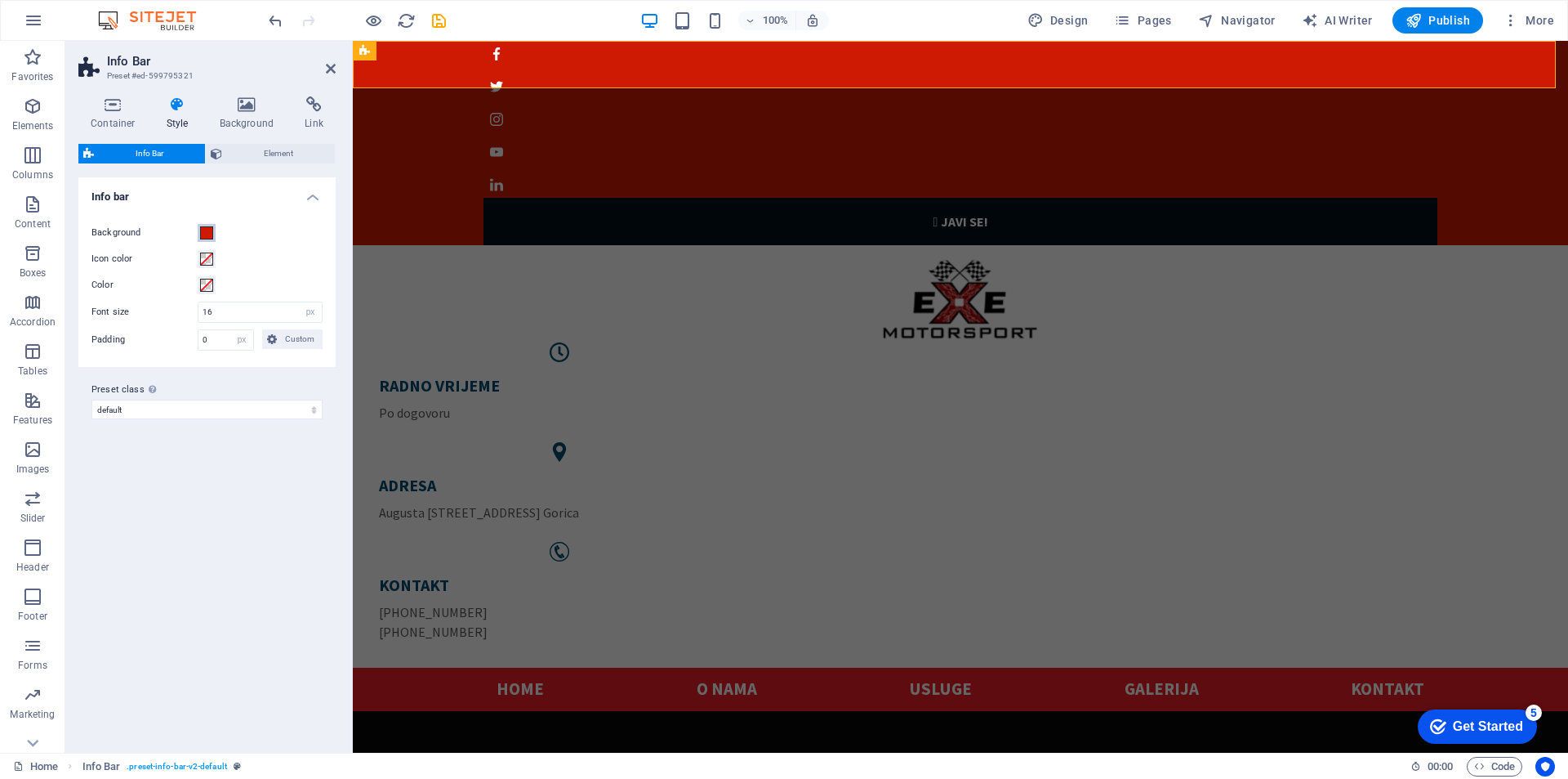
click at [203, 232] on span at bounding box center [207, 233] width 13 height 13
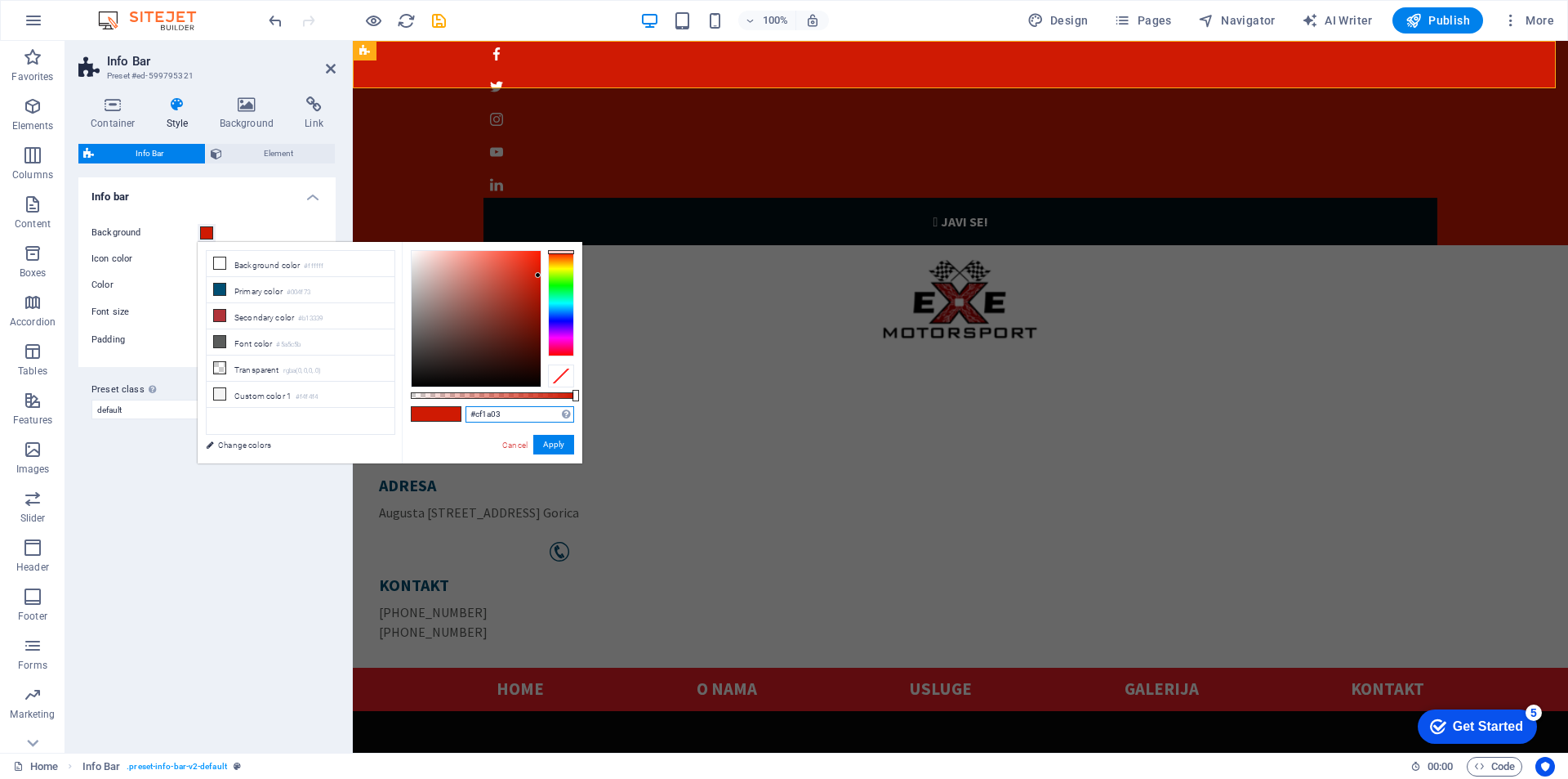
drag, startPoint x: 509, startPoint y: 416, endPoint x: 447, endPoint y: 401, distance: 63.8
click at [447, 401] on div "#cf1a03 Supported formats #0852ed rgb(8, 82, 237) rgba(8, 82, 237, 90%) hsv(221…" at bounding box center [491, 471] width 181 height 458
paste input "eb2027"
type input "#eb2027"
click at [553, 447] on button "Apply" at bounding box center [553, 445] width 40 height 20
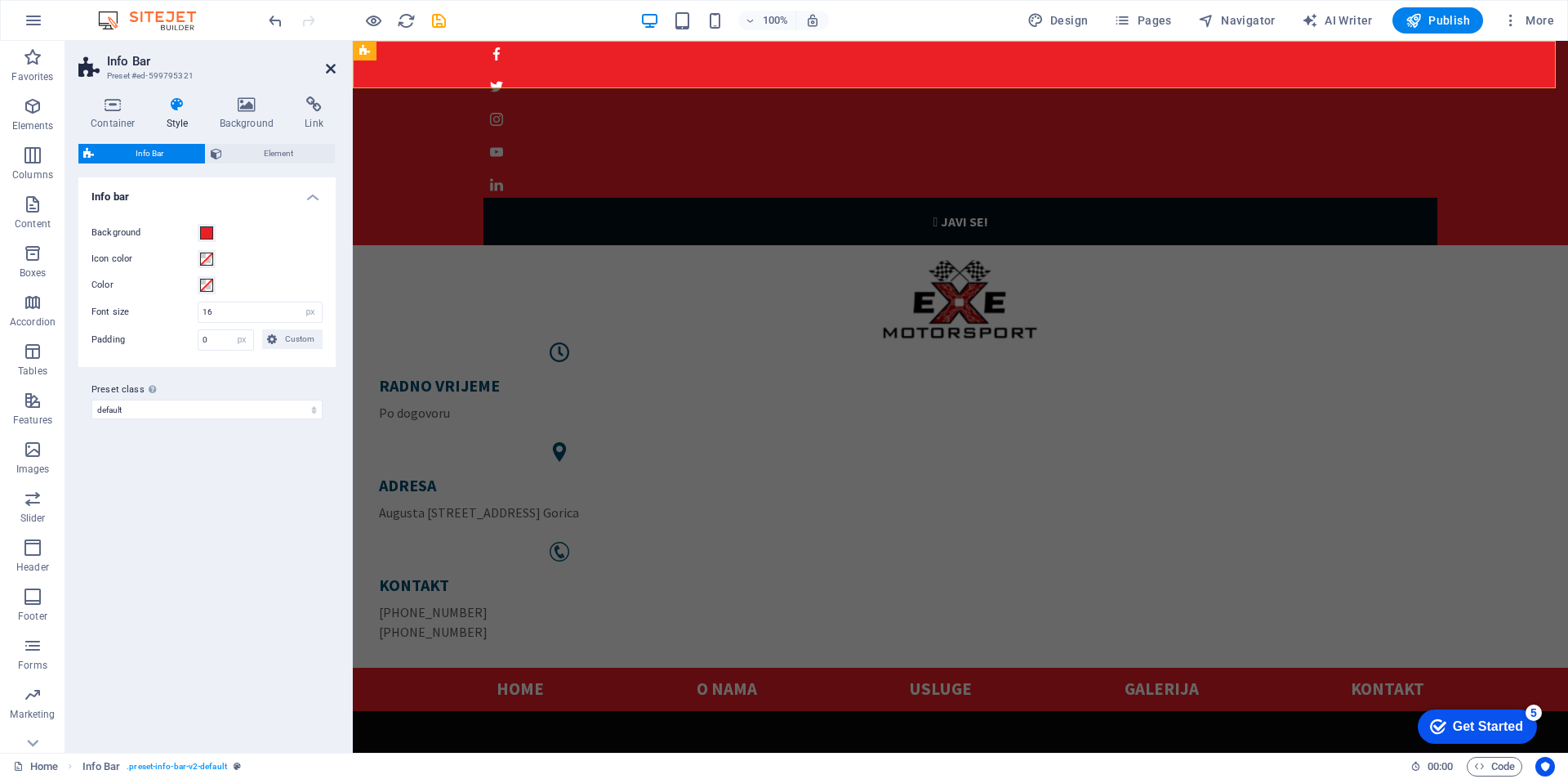
click at [332, 67] on icon at bounding box center [330, 68] width 10 height 13
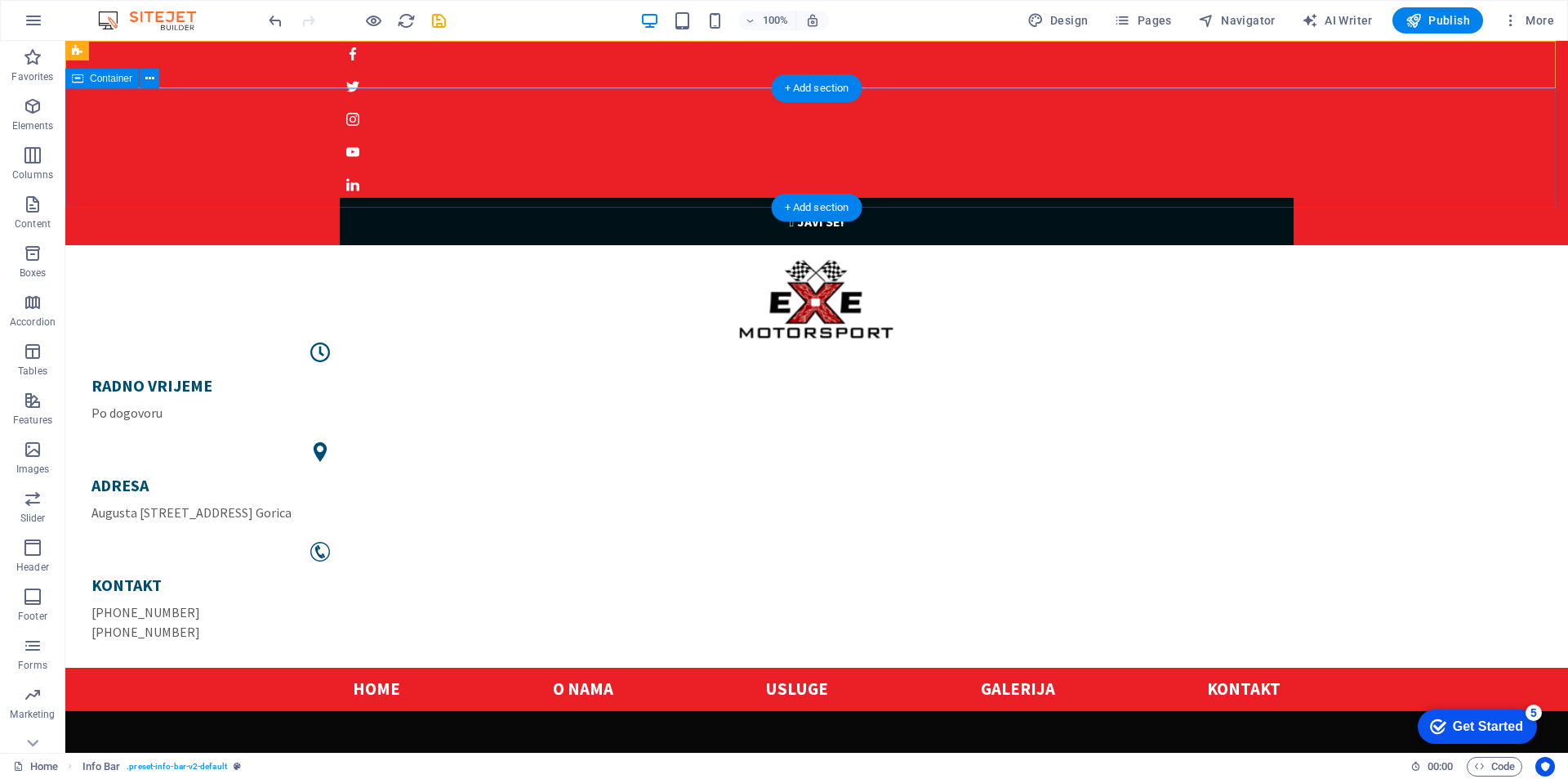
click at [520, 245] on div "RADNO VRIJEME Po dogovoru ADRESA Augusta Šenoe 40, Mala Gorica KONTAKT +385 99 …" at bounding box center [816, 456] width 1502 height 422
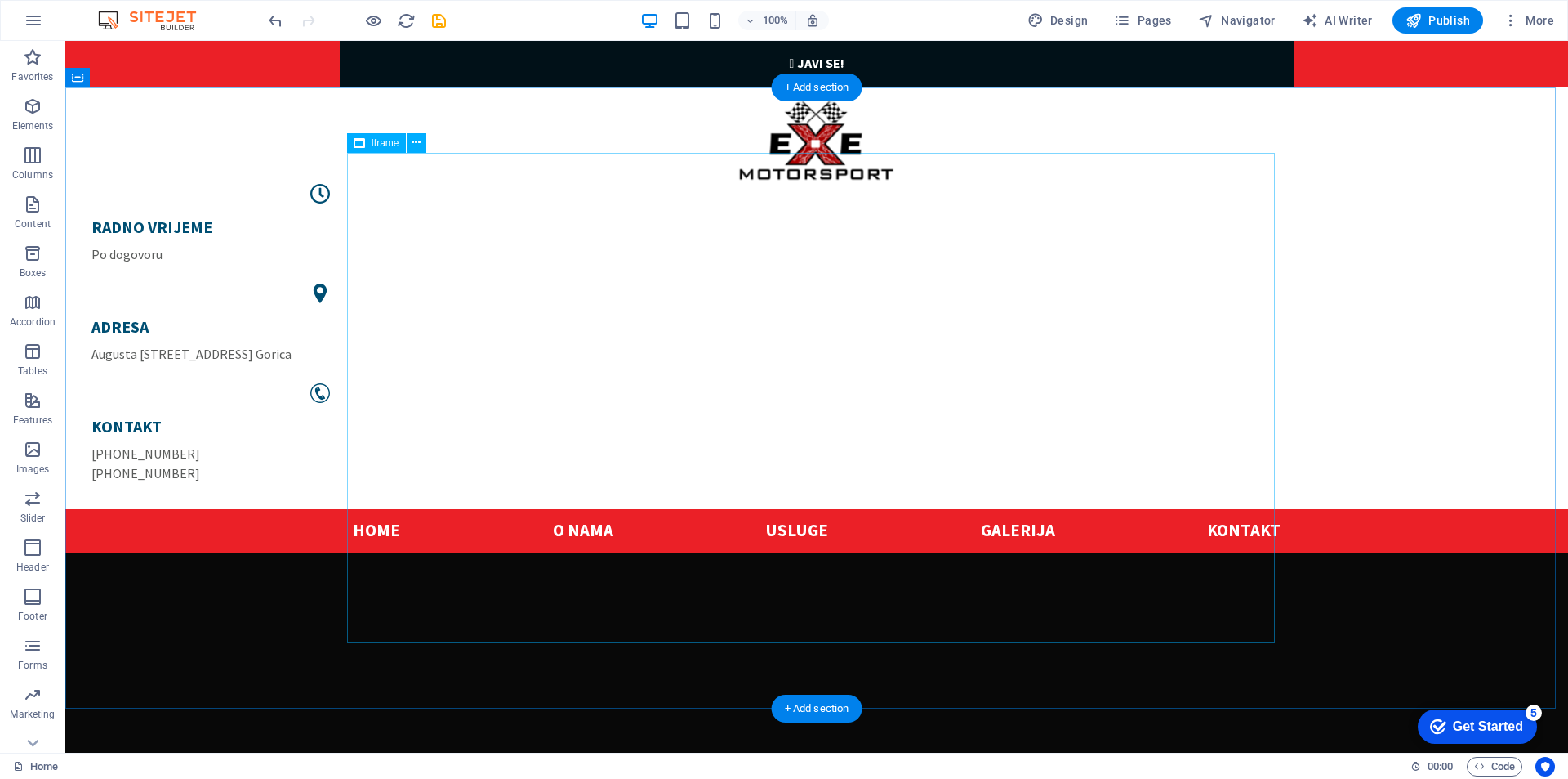
scroll to position [82, 0]
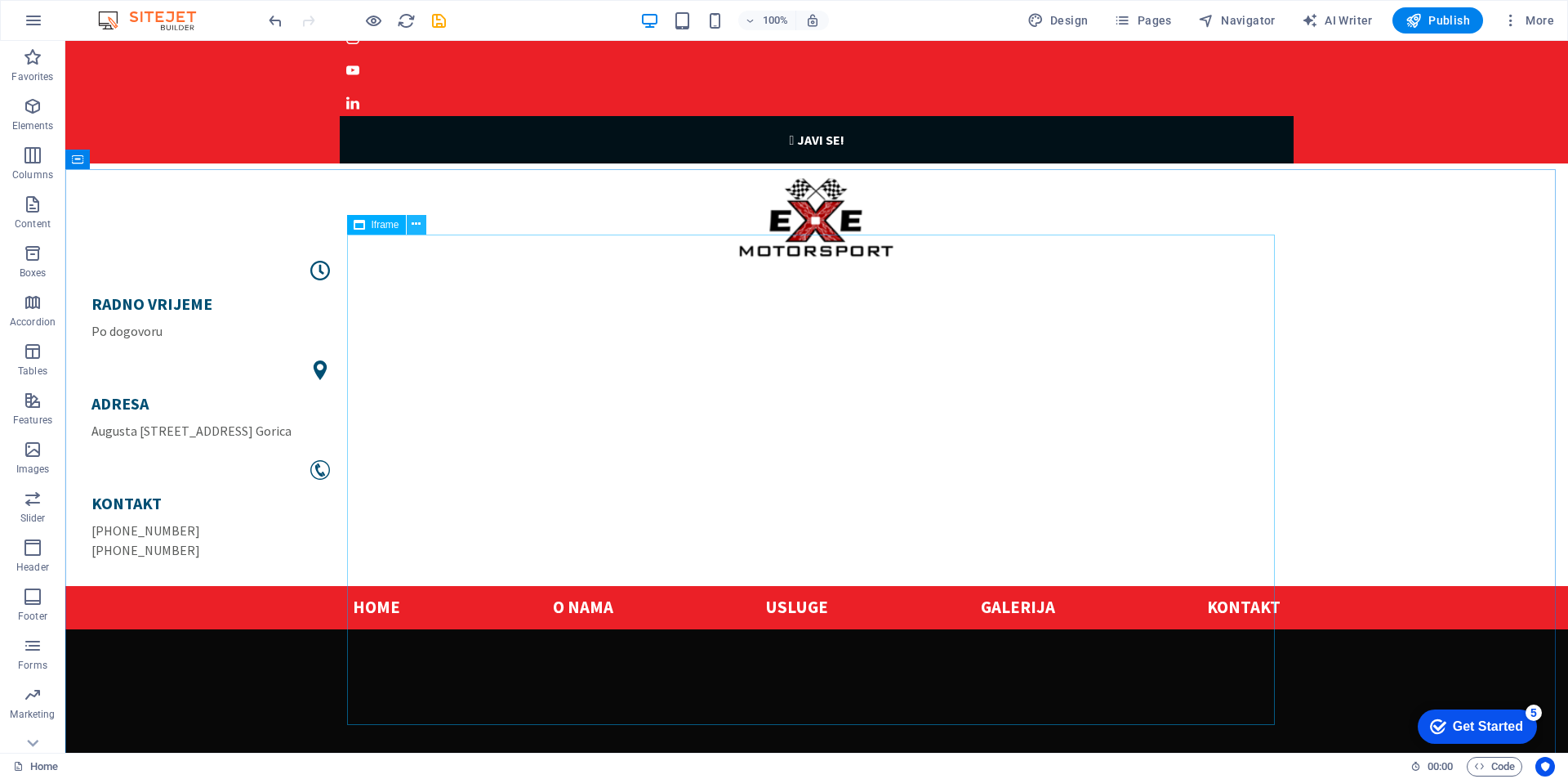
click at [417, 227] on icon at bounding box center [416, 224] width 9 height 17
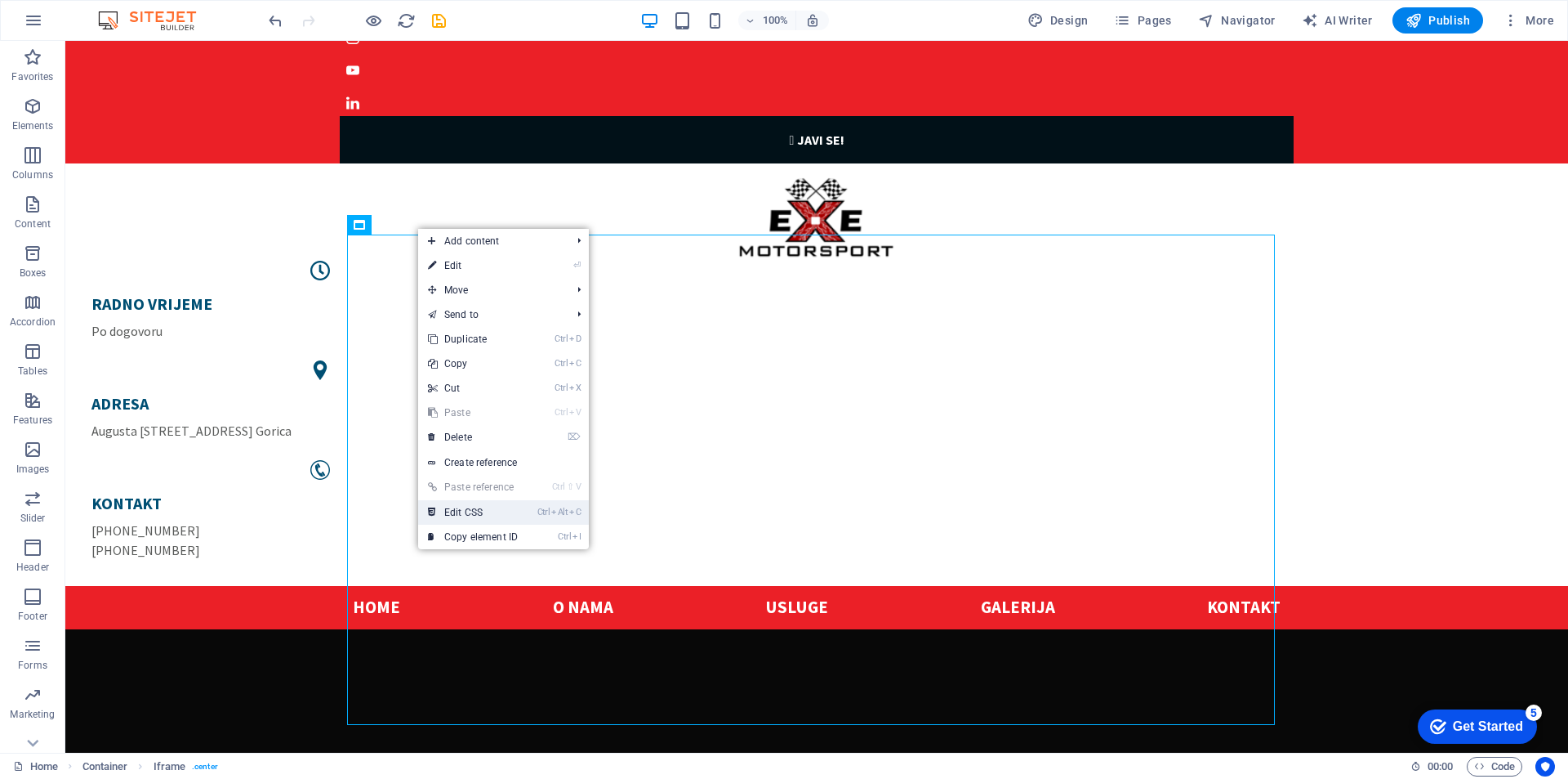
drag, startPoint x: 495, startPoint y: 509, endPoint x: 1023, endPoint y: 182, distance: 621.1
click at [495, 509] on link "Ctrl Alt C Edit CSS" at bounding box center [473, 512] width 110 height 24
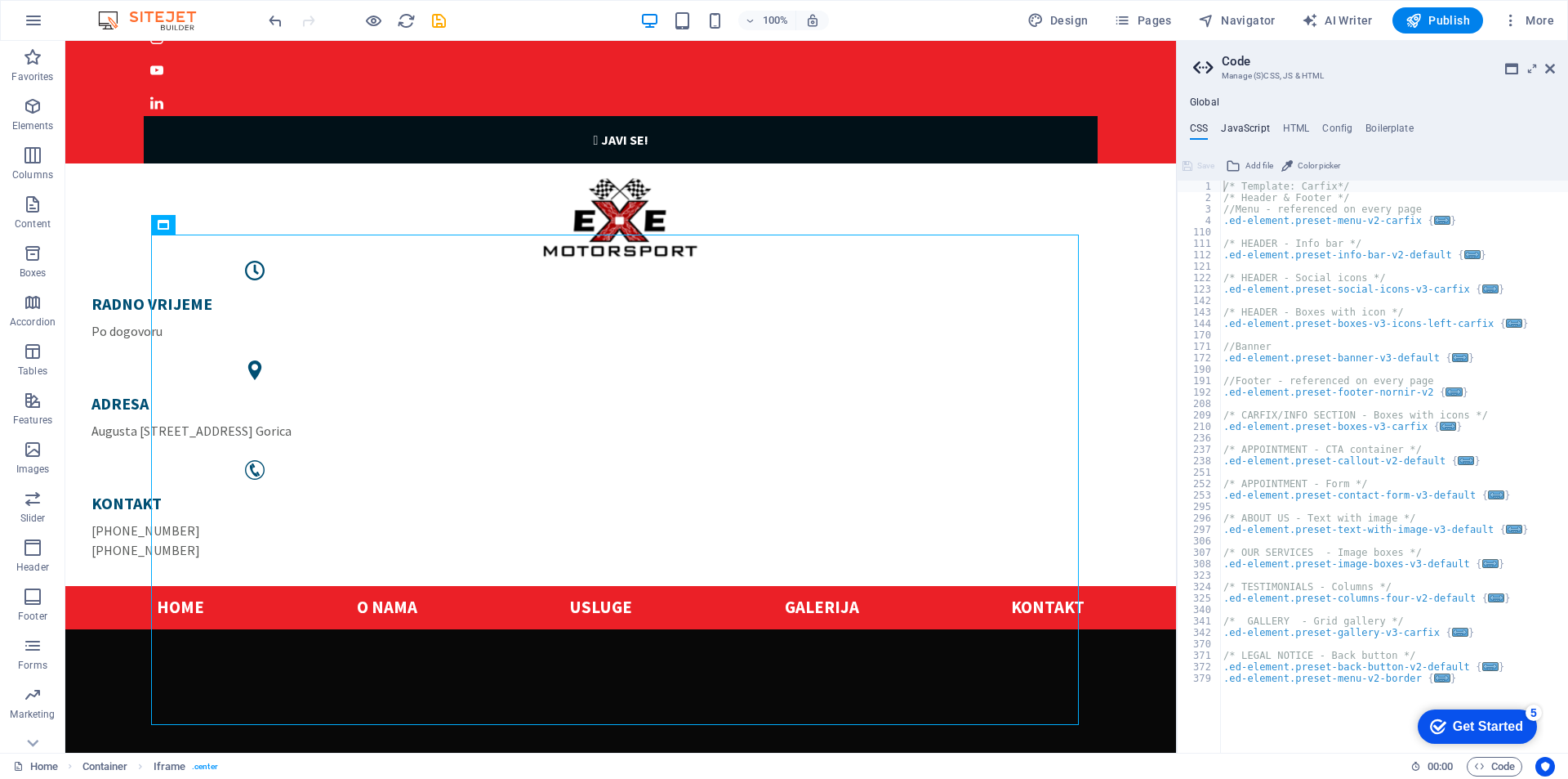
click at [1237, 125] on h4 "JavaScript" at bounding box center [1246, 131] width 48 height 18
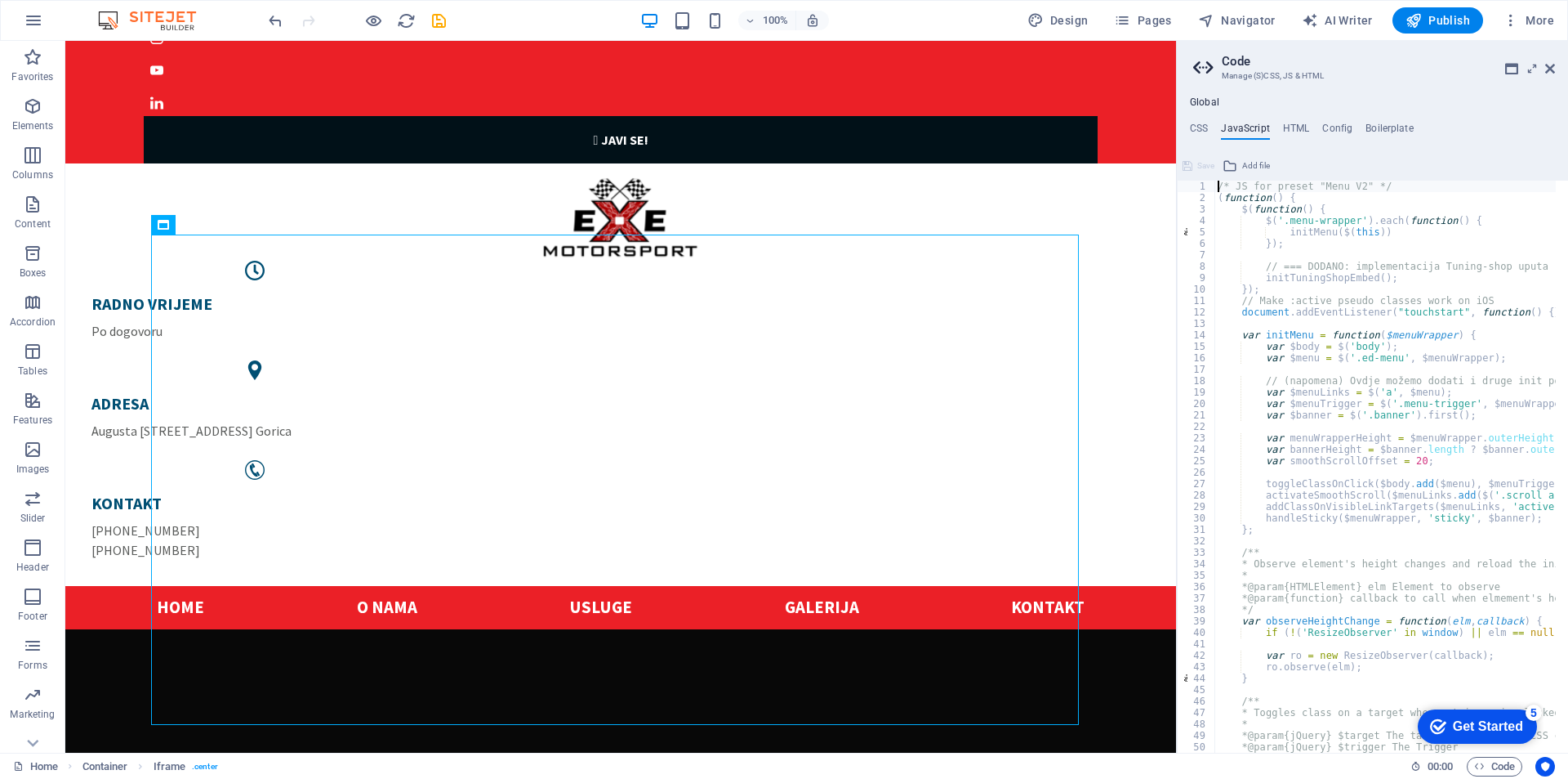
type textarea "})(); /* End JS for preset "Menu V2" */"
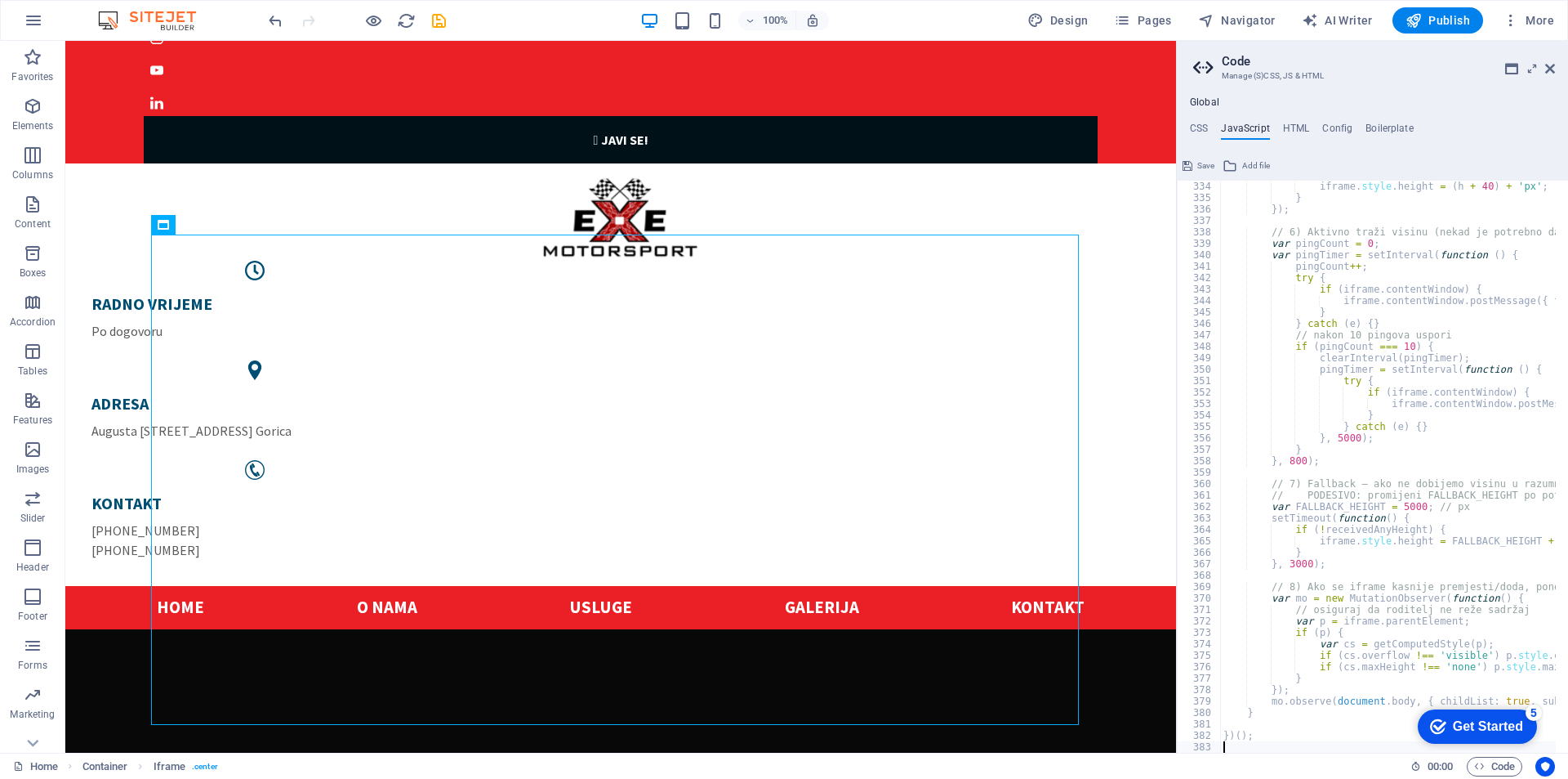
scroll to position [3821, 0]
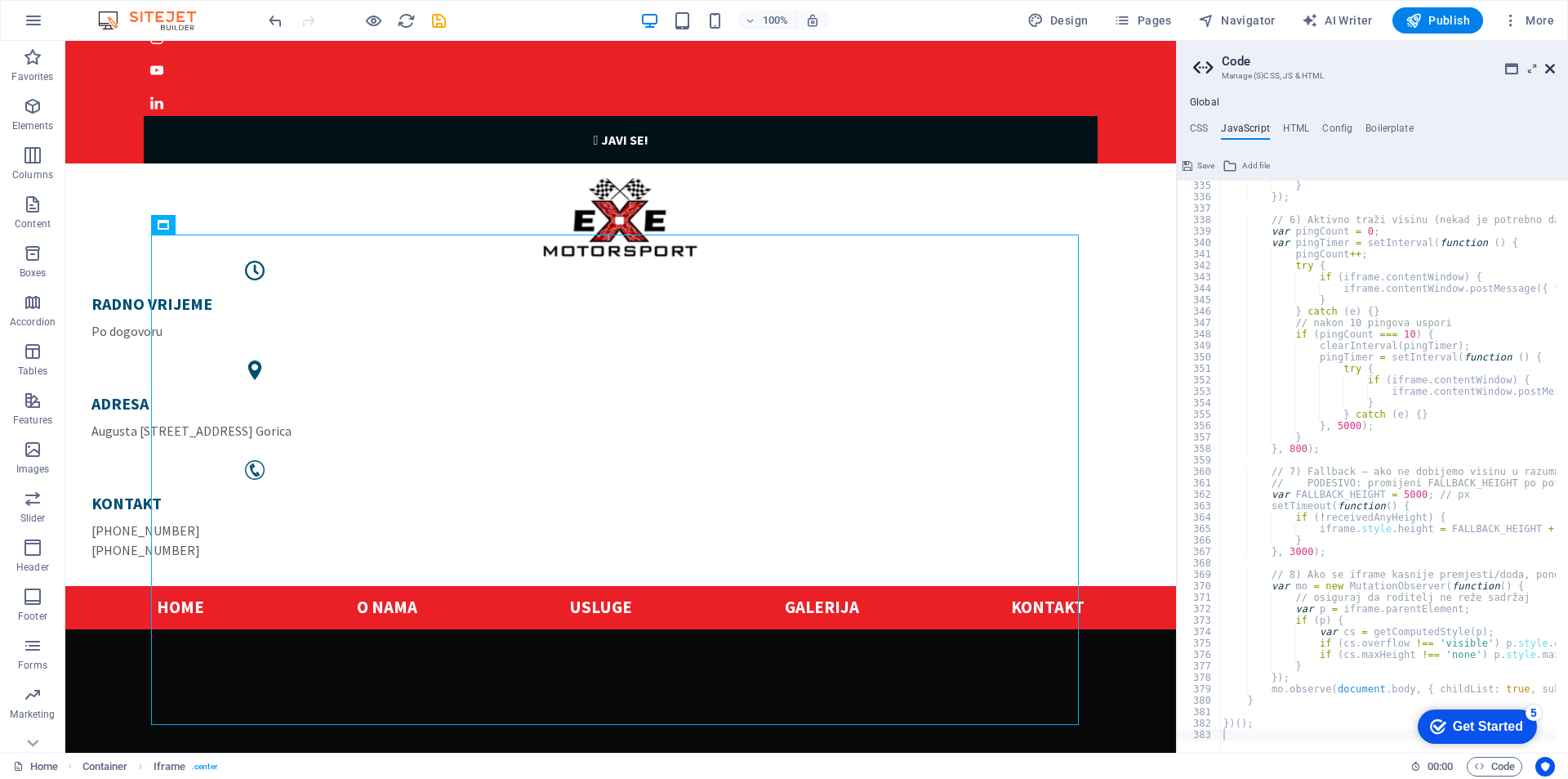
click at [1551, 67] on icon at bounding box center [1550, 68] width 10 height 13
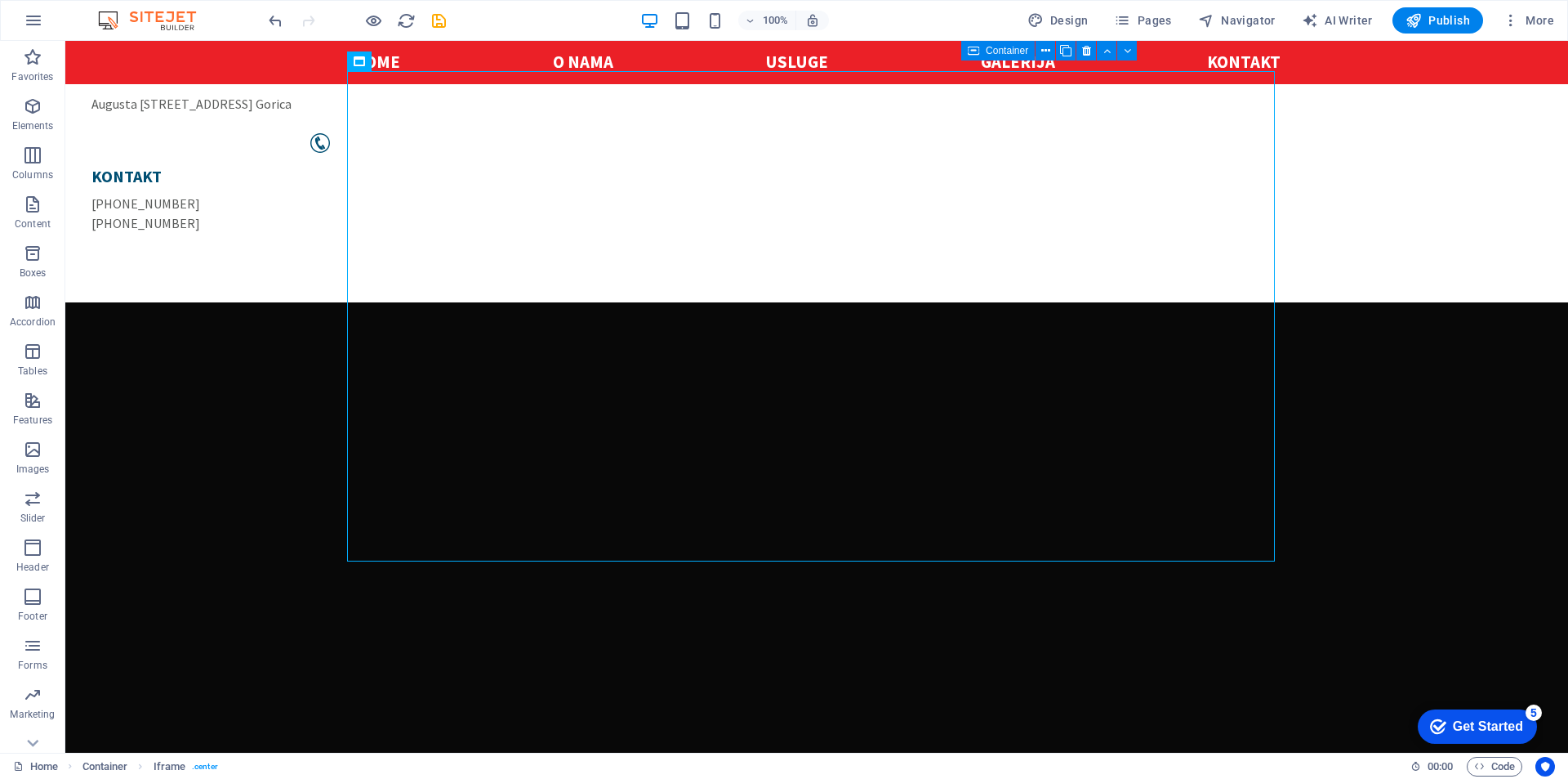
scroll to position [245, 0]
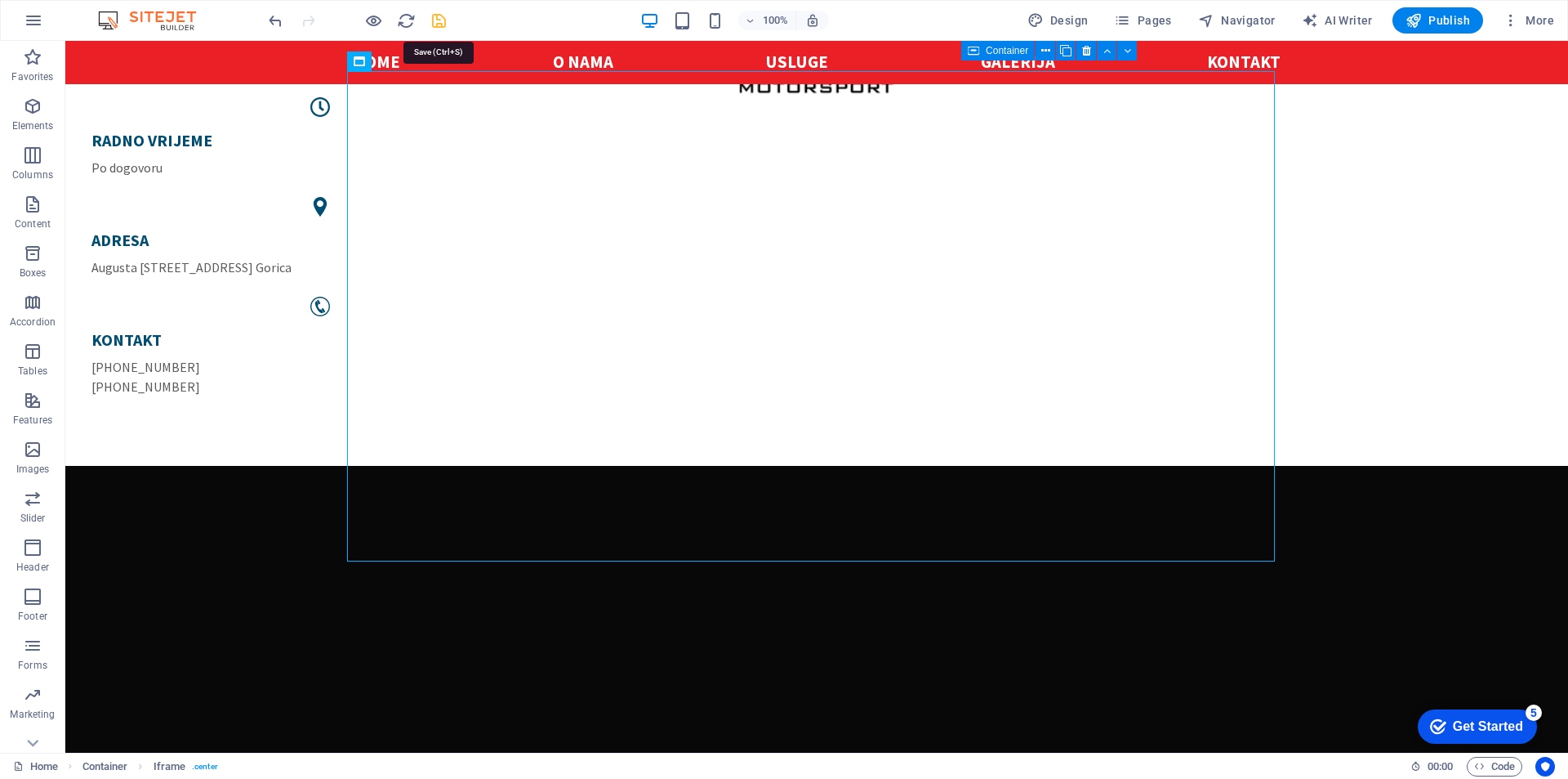
click at [444, 21] on icon "save" at bounding box center [438, 21] width 19 height 19
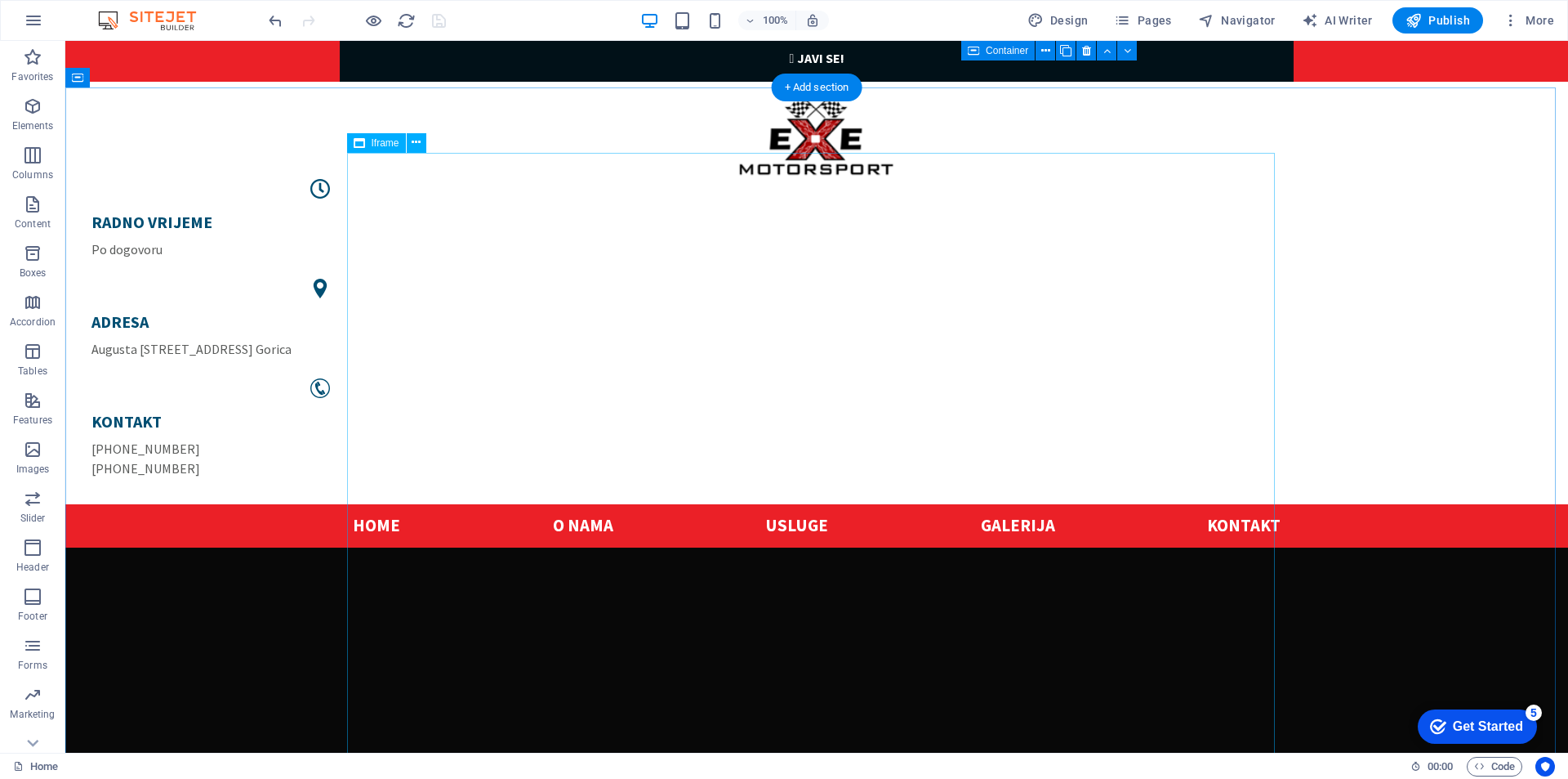
scroll to position [0, 0]
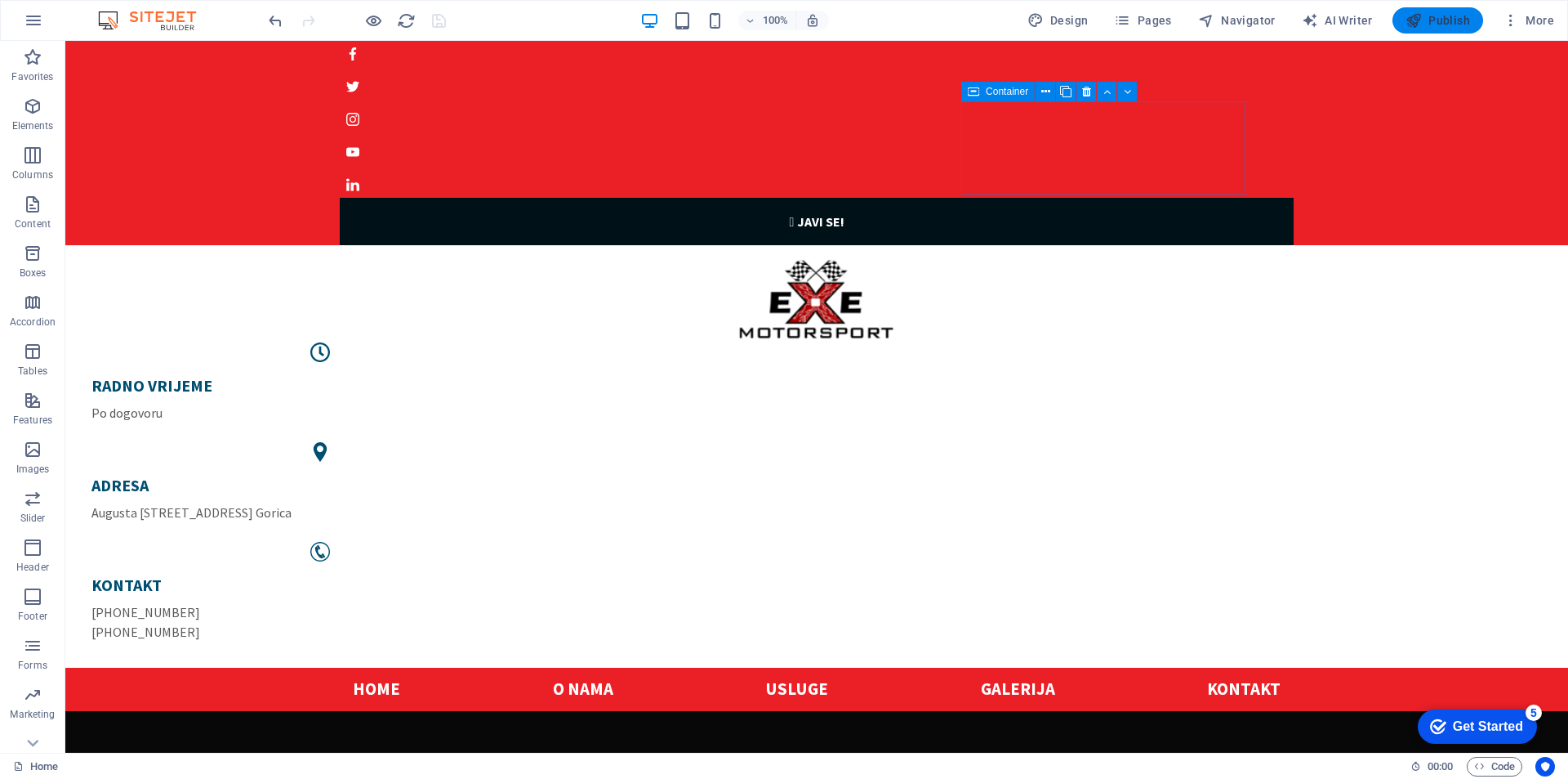
click at [1431, 16] on span "Publish" at bounding box center [1438, 21] width 65 height 16
click at [174, 95] on icon at bounding box center [177, 95] width 9 height 17
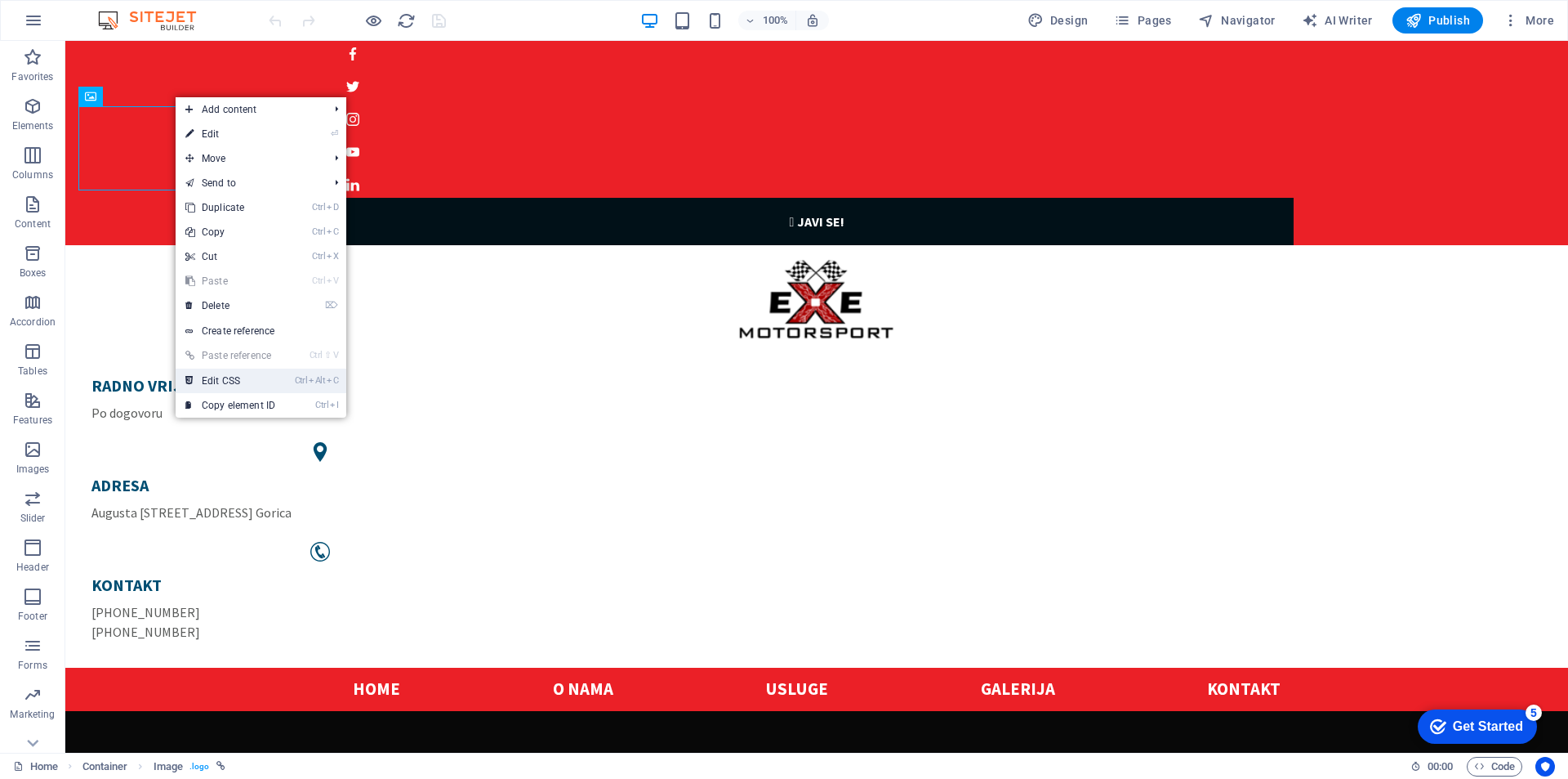
click at [245, 373] on link "Ctrl Alt C Edit CSS" at bounding box center [231, 380] width 110 height 24
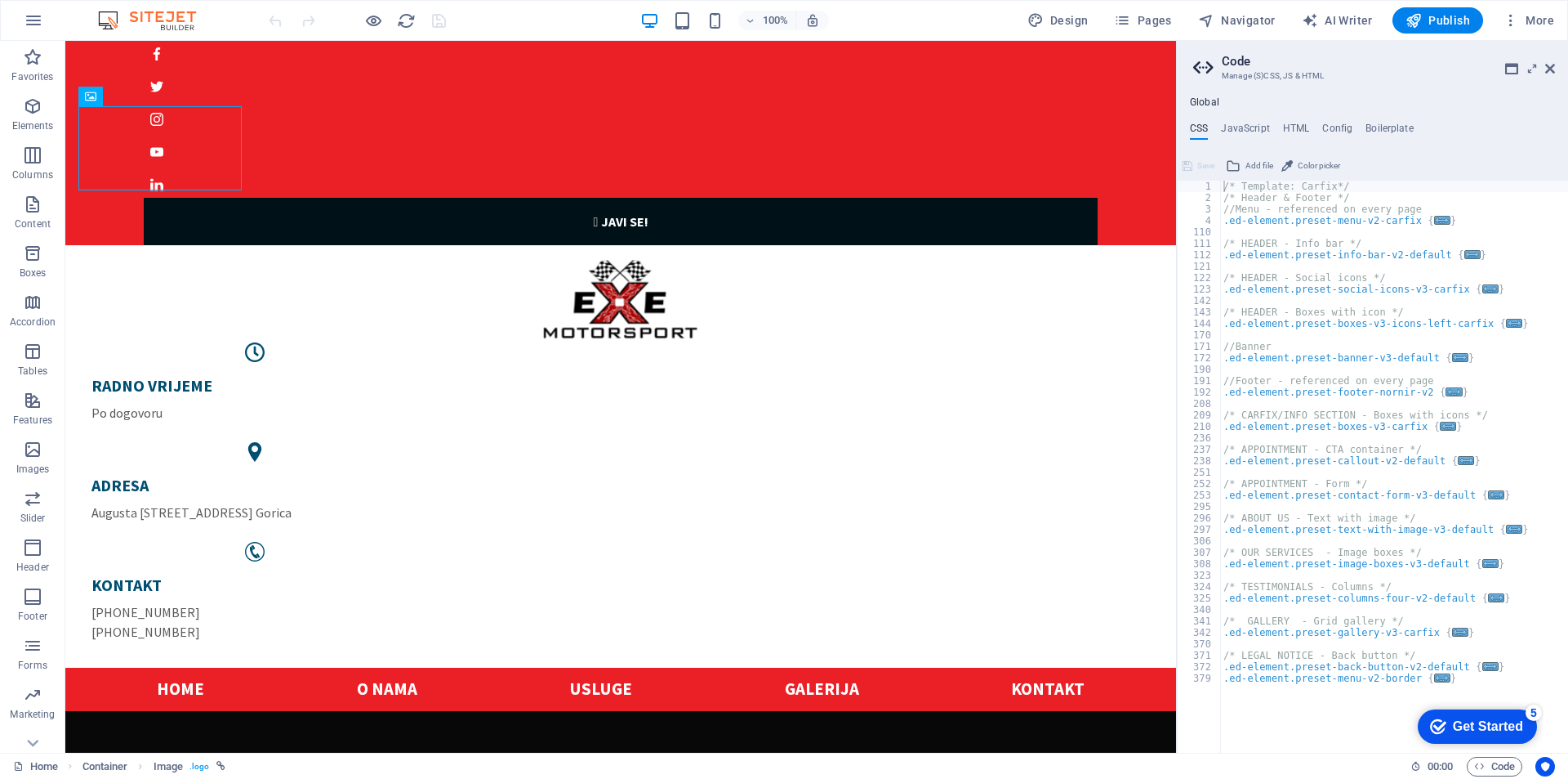
click at [1543, 67] on h2 "Code" at bounding box center [1388, 61] width 333 height 14
click at [1546, 67] on icon at bounding box center [1550, 68] width 10 height 13
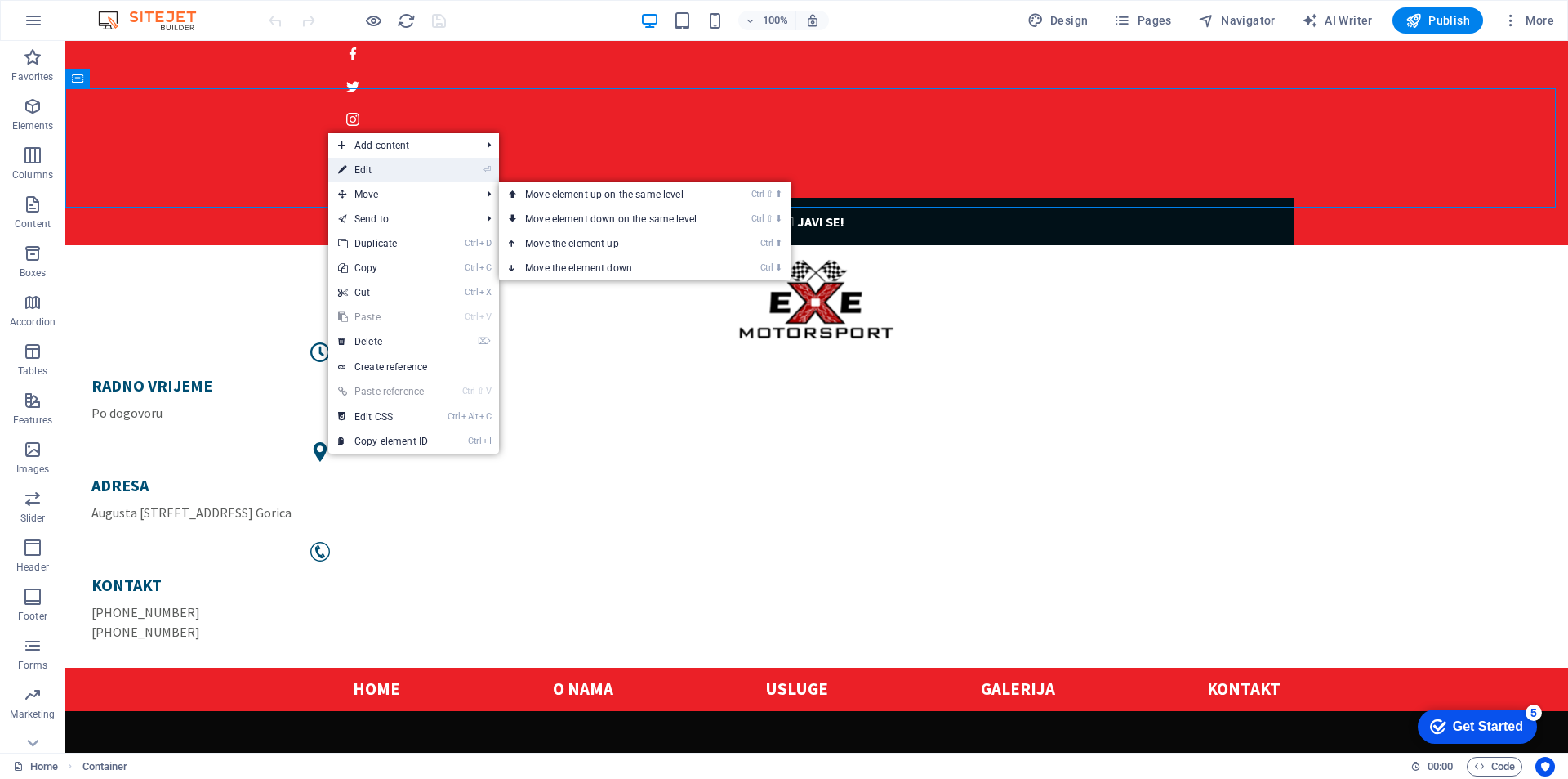
click at [366, 173] on link "⏎ Edit" at bounding box center [383, 170] width 110 height 24
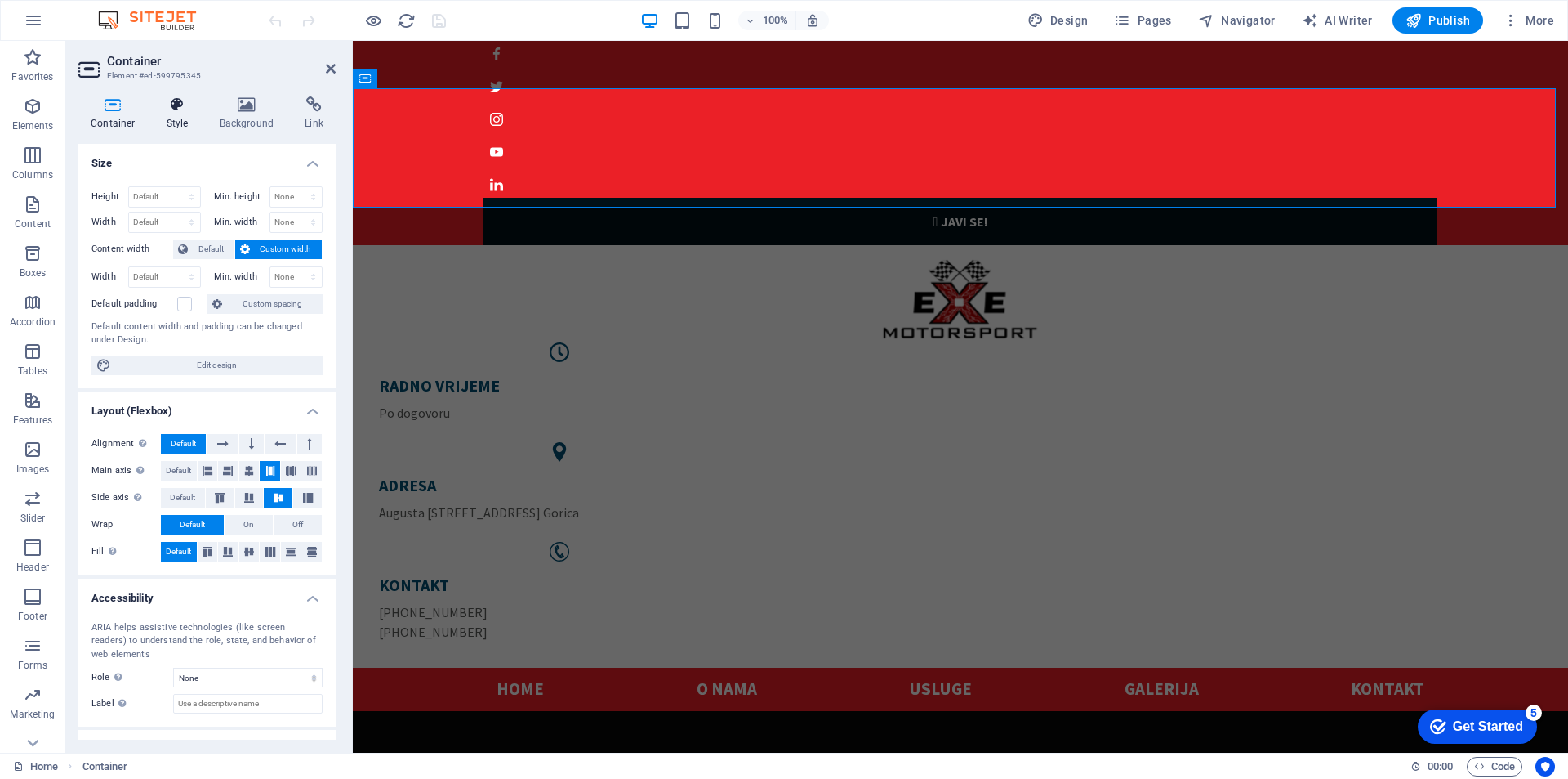
click at [167, 103] on icon at bounding box center [178, 104] width 47 height 16
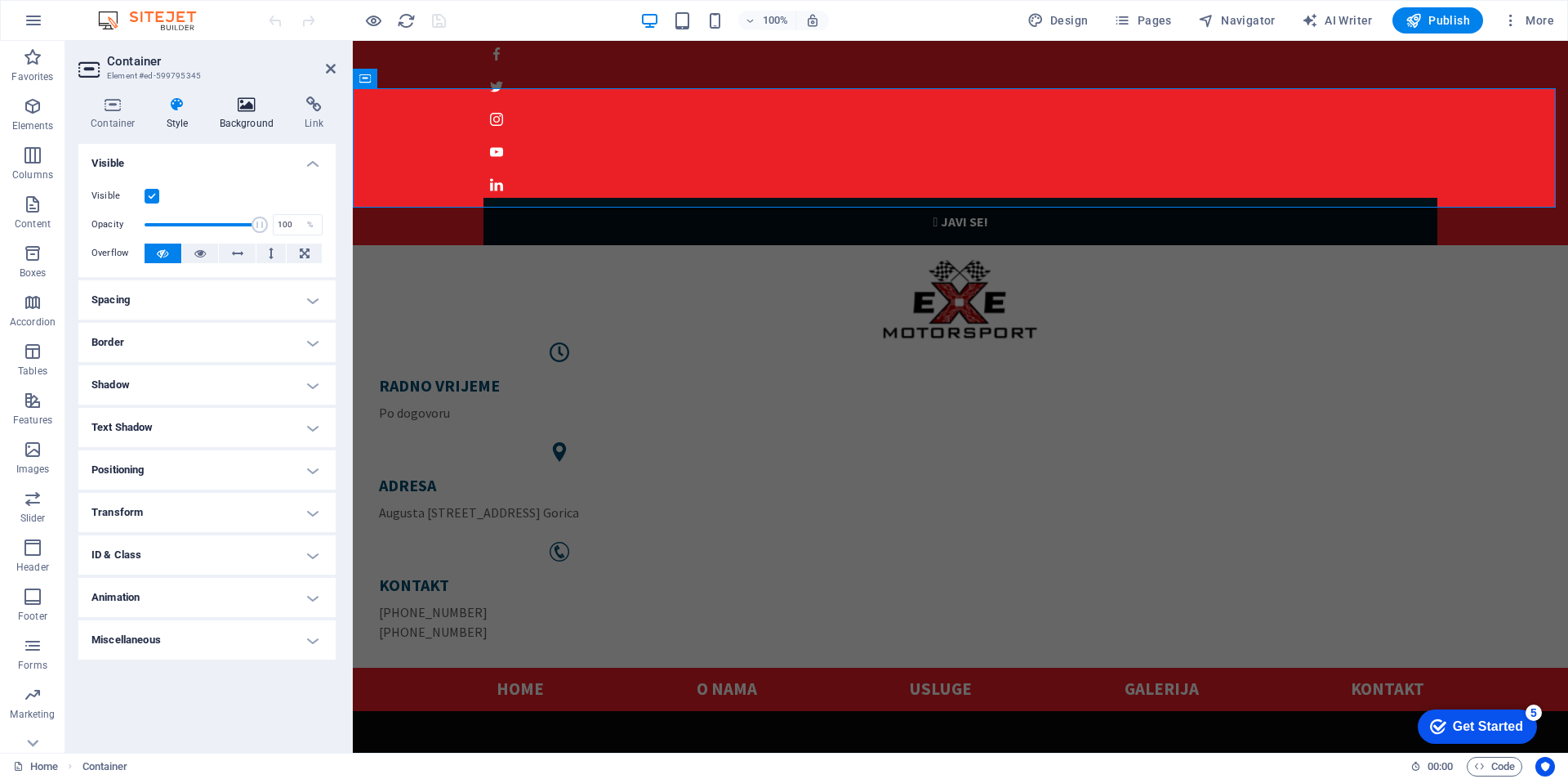
click at [251, 112] on icon at bounding box center [247, 104] width 79 height 16
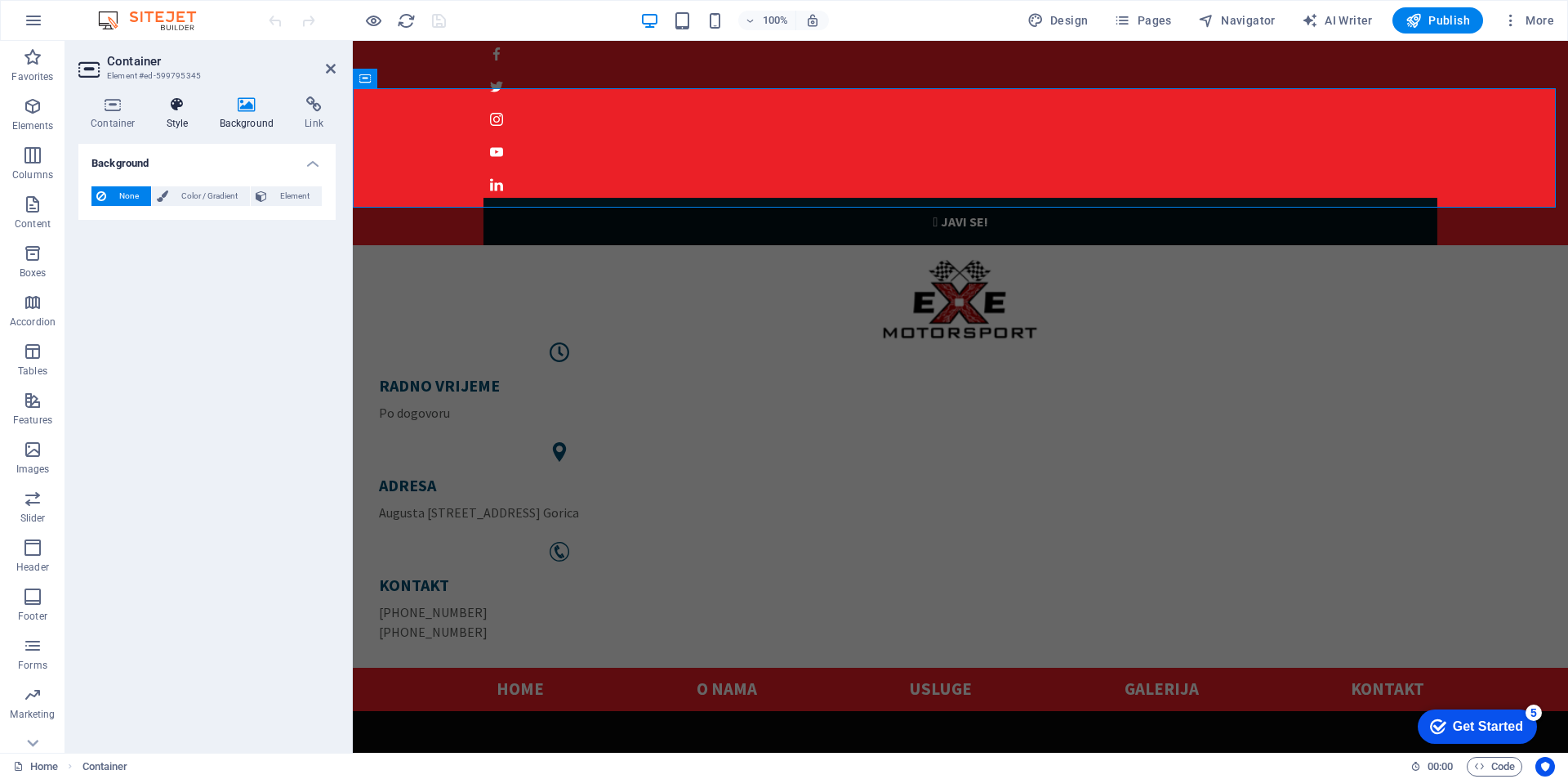
click at [180, 107] on icon at bounding box center [178, 104] width 47 height 16
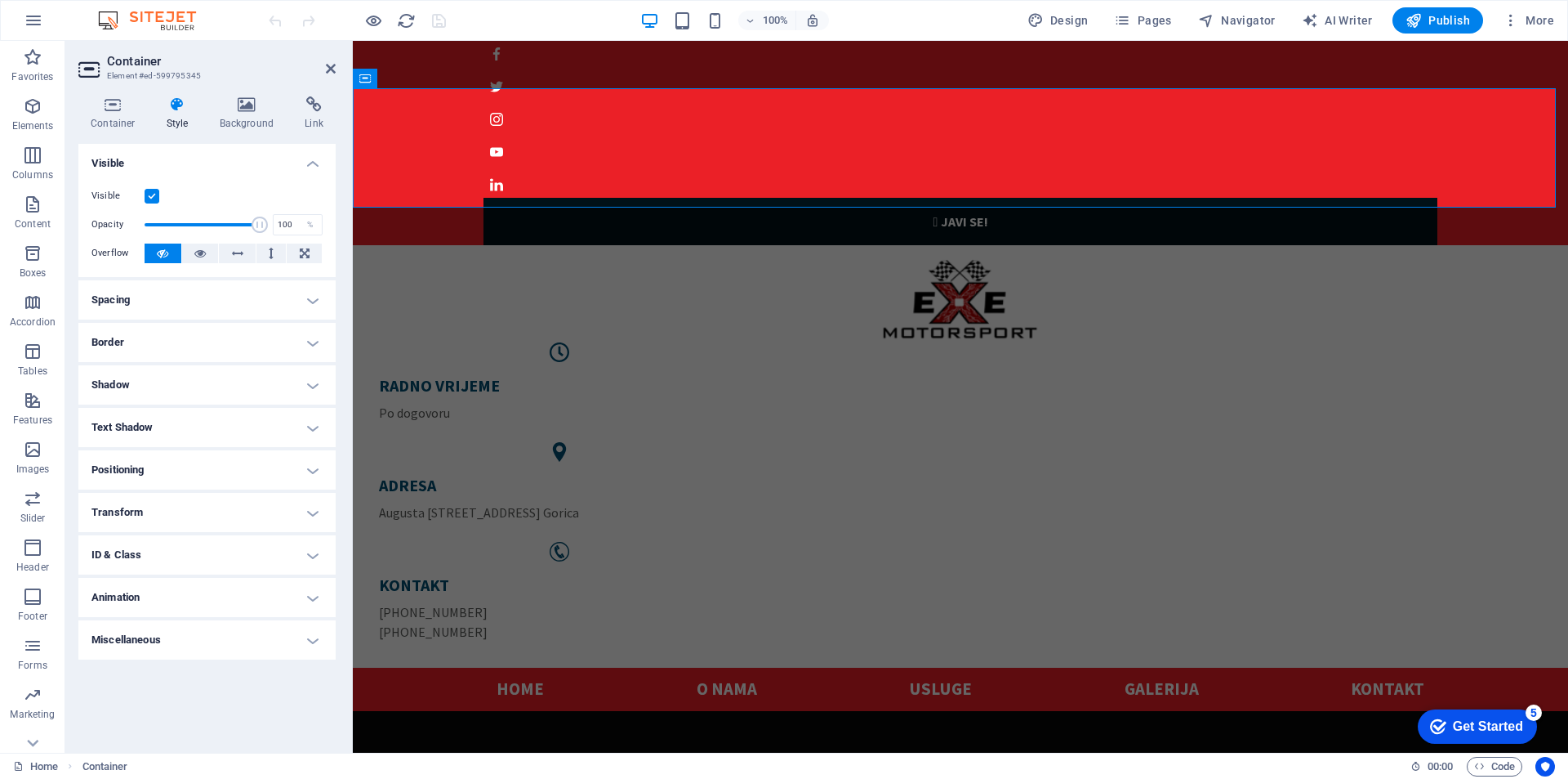
click at [165, 304] on h4 "Spacing" at bounding box center [207, 300] width 257 height 40
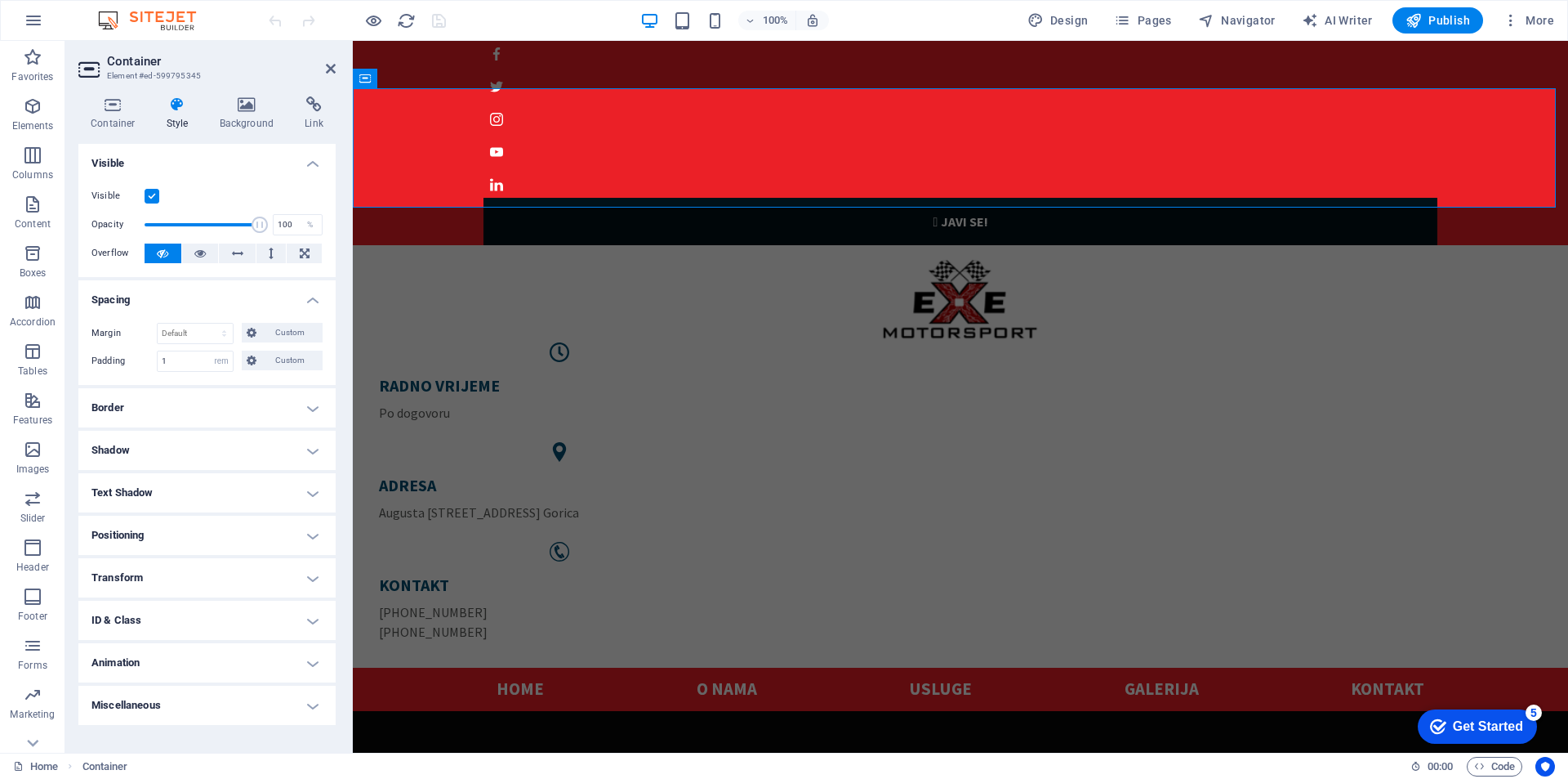
click at [165, 304] on h4 "Spacing" at bounding box center [207, 295] width 257 height 30
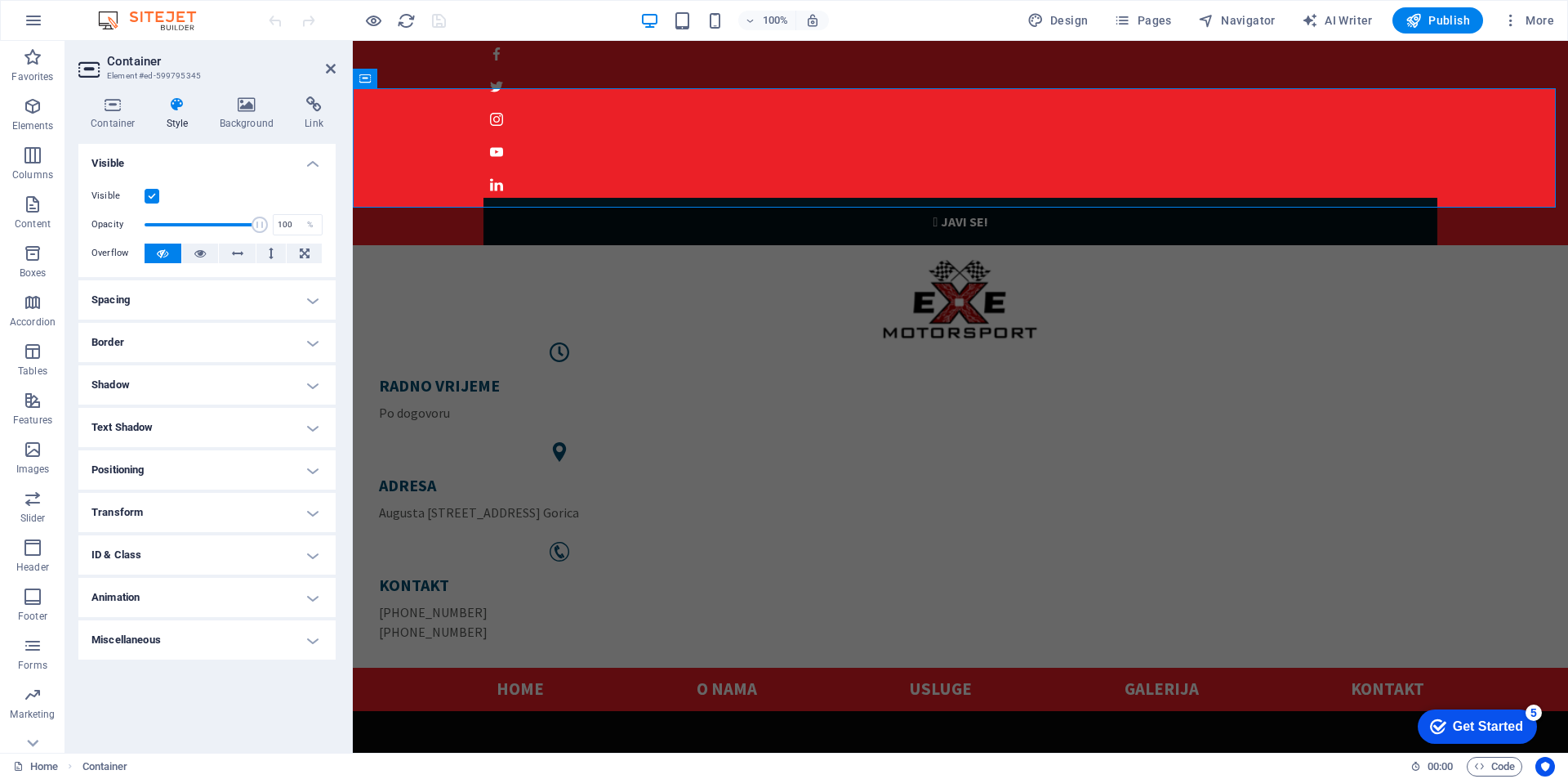
click at [148, 343] on h4 "Border" at bounding box center [207, 342] width 257 height 40
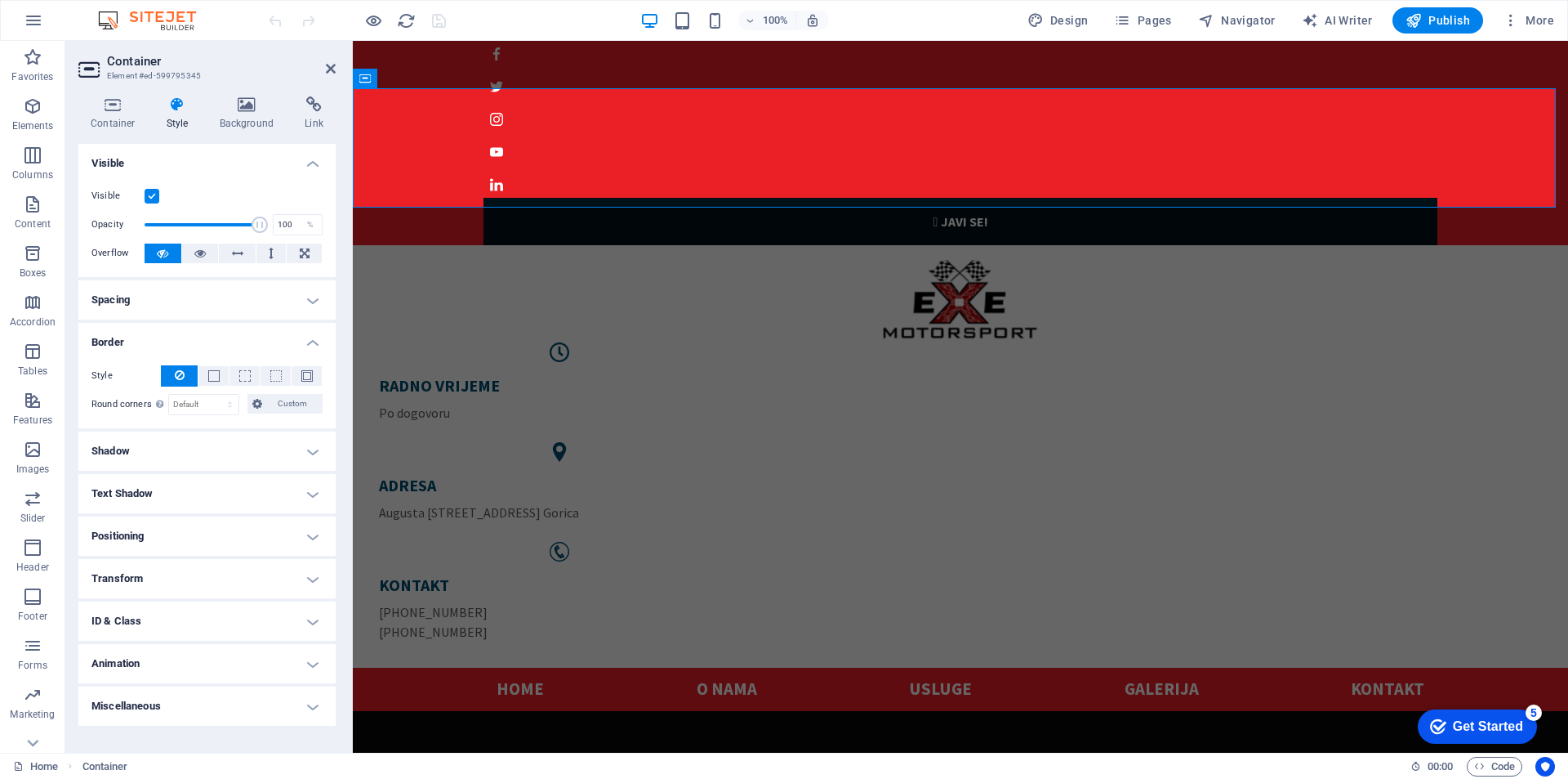
click at [148, 343] on h4 "Border" at bounding box center [207, 337] width 257 height 30
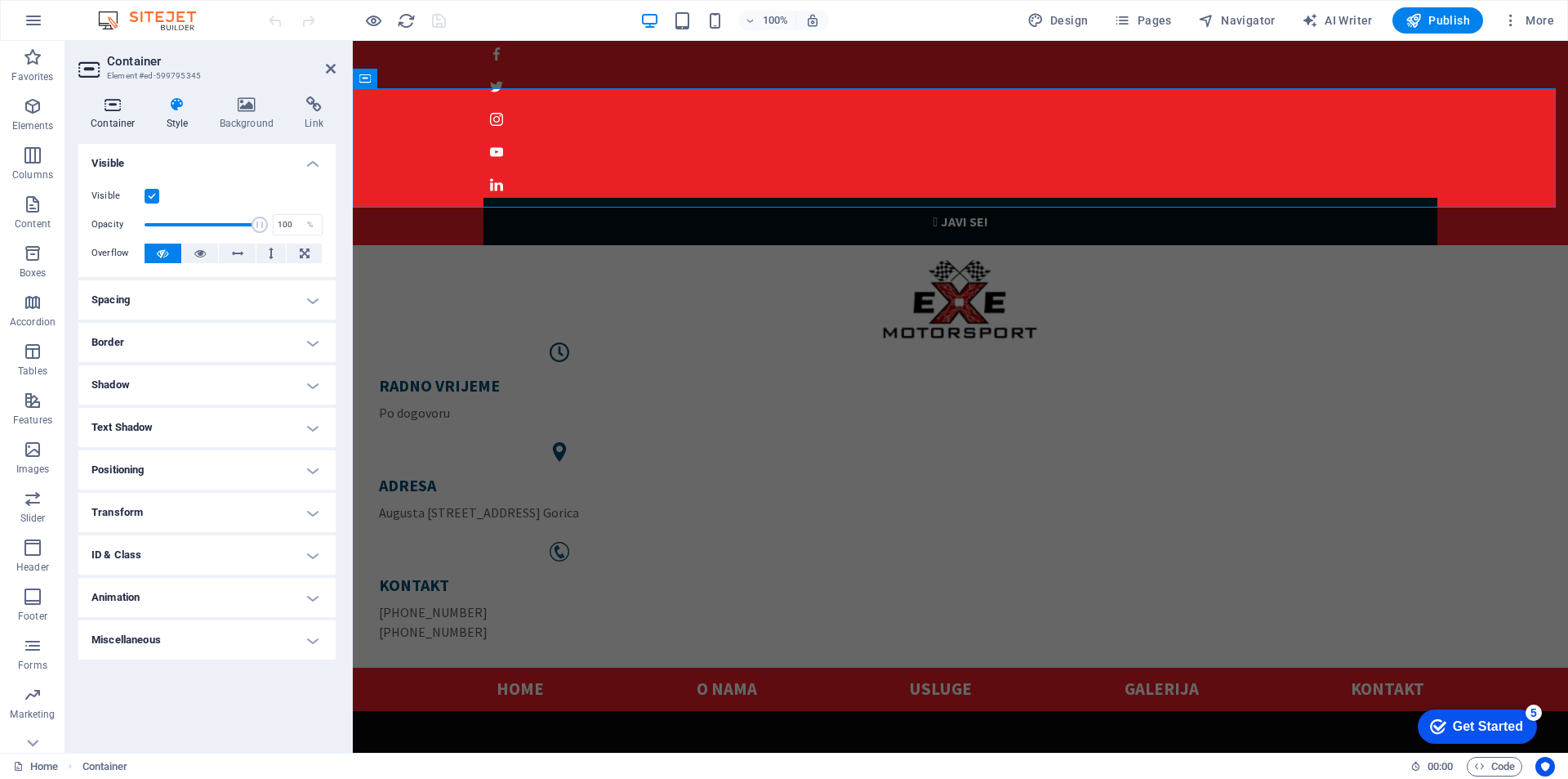
click at [105, 103] on icon at bounding box center [112, 104] width 69 height 16
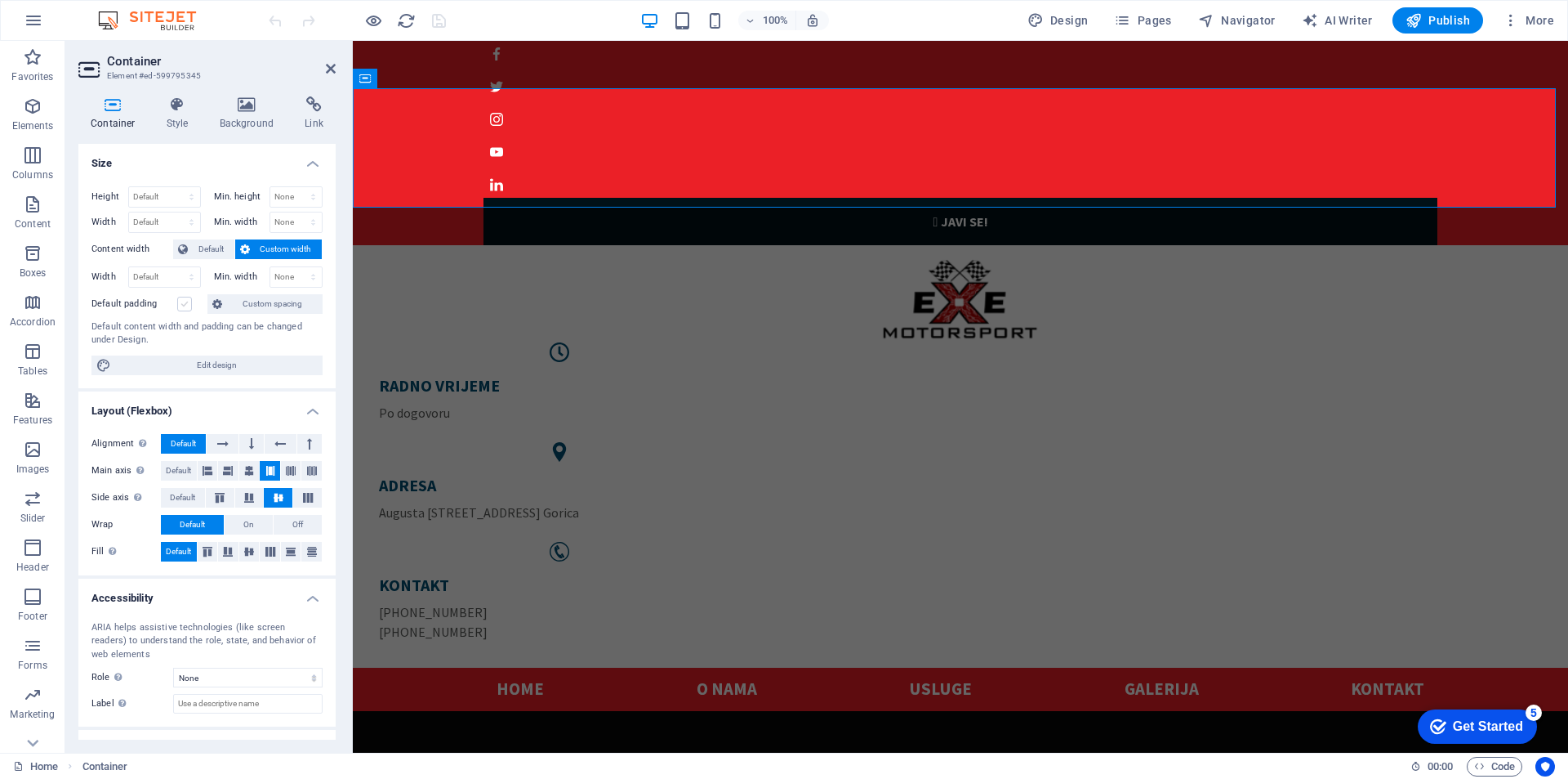
click at [185, 306] on label at bounding box center [184, 304] width 14 height 14
click at [0, 0] on input "Default padding" at bounding box center [0, 0] width 0 height 0
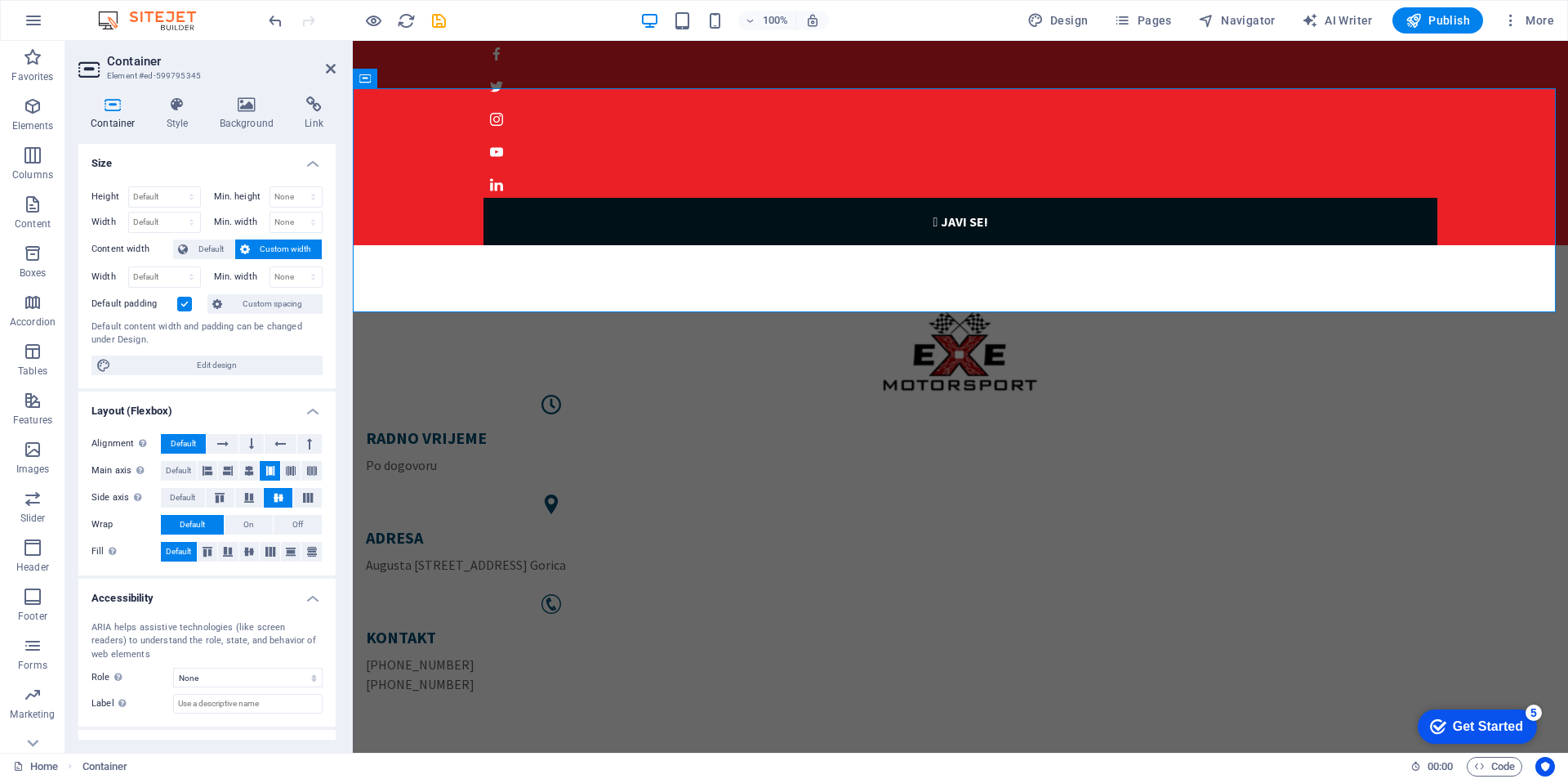
click at [185, 306] on label at bounding box center [184, 304] width 14 height 14
click at [0, 0] on input "Default padding" at bounding box center [0, 0] width 0 height 0
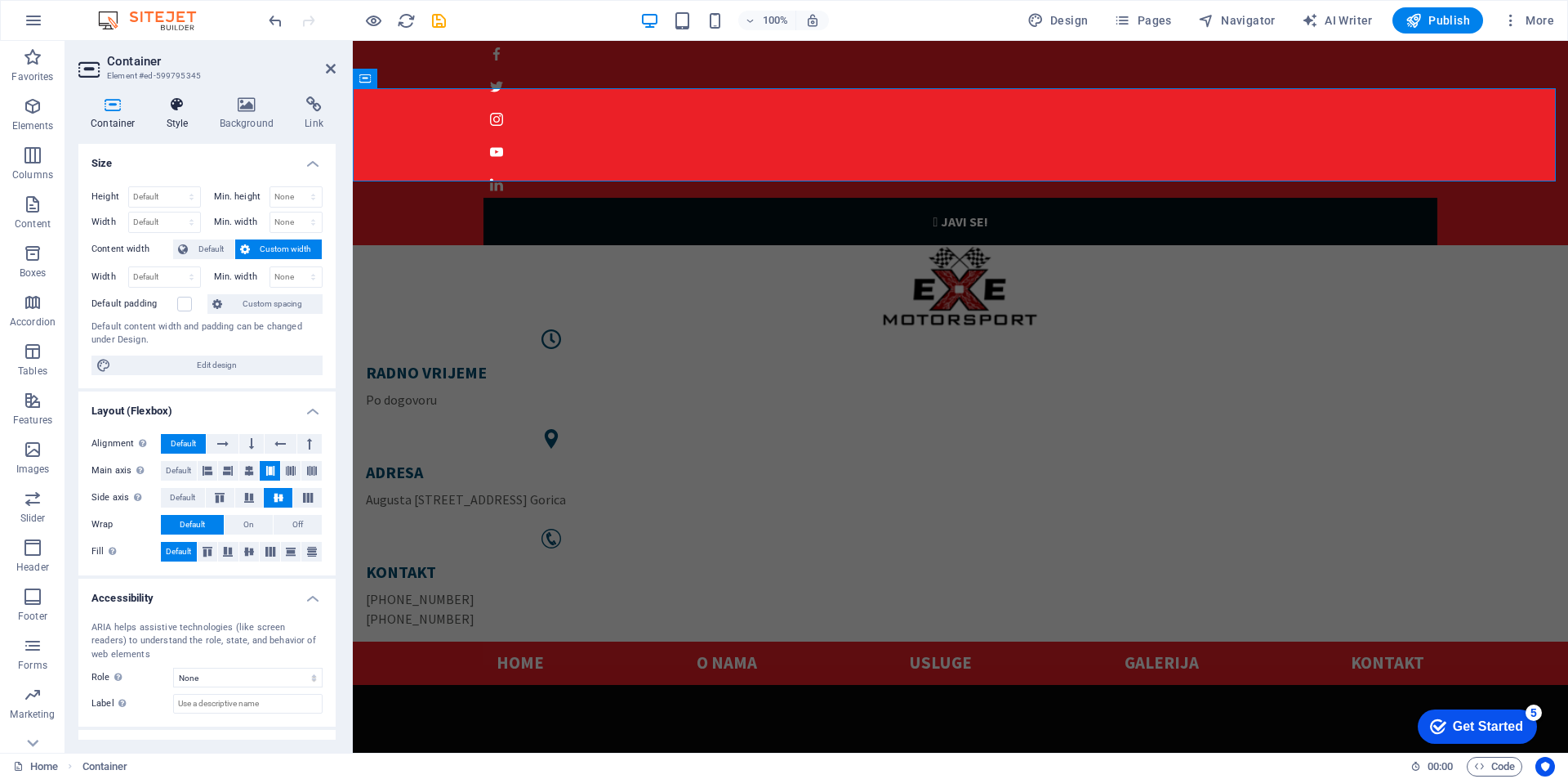
click at [179, 102] on icon at bounding box center [178, 104] width 47 height 16
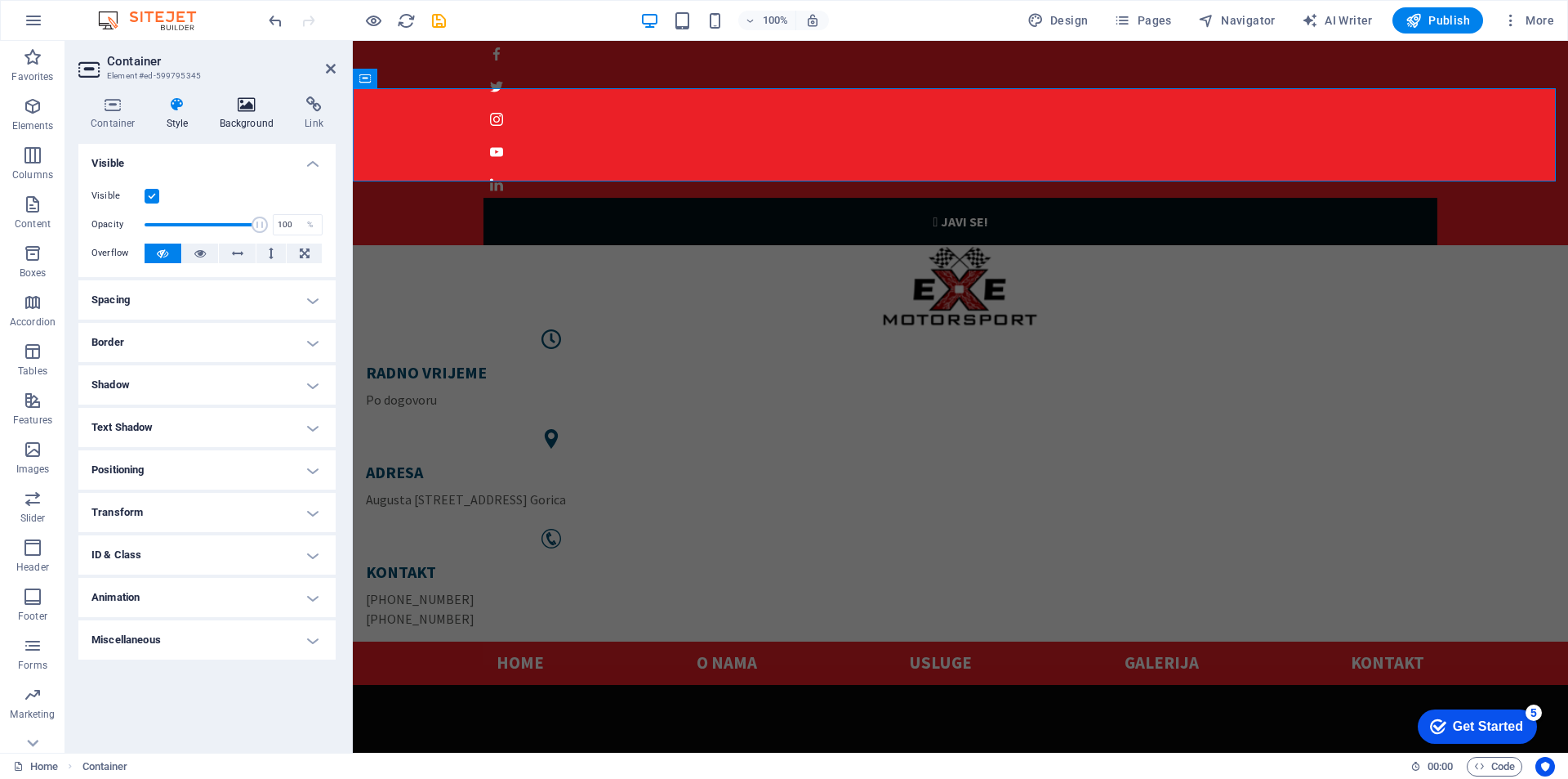
click at [232, 103] on icon at bounding box center [247, 104] width 79 height 16
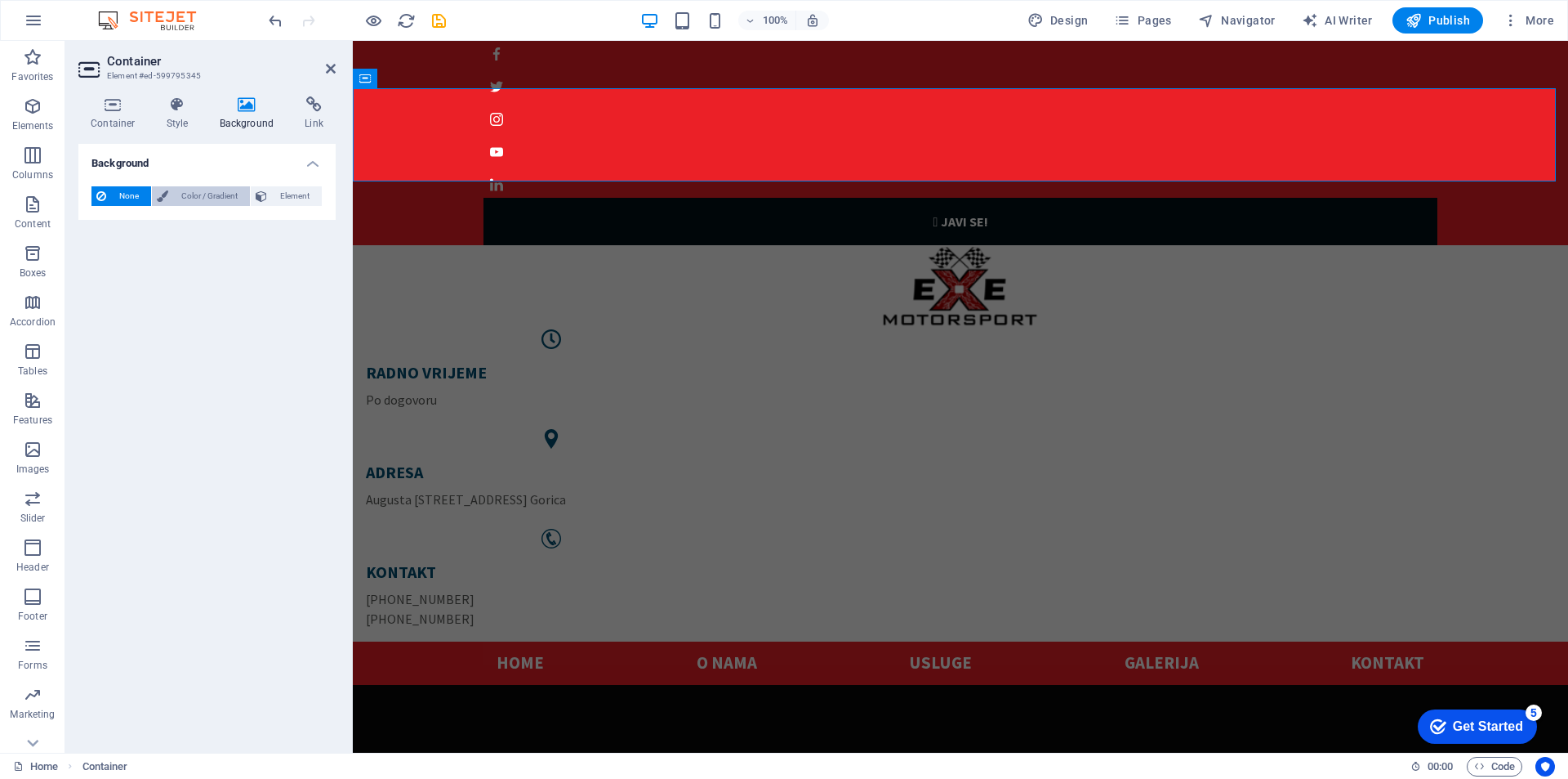
click at [181, 198] on span "Color / Gradient" at bounding box center [209, 196] width 72 height 20
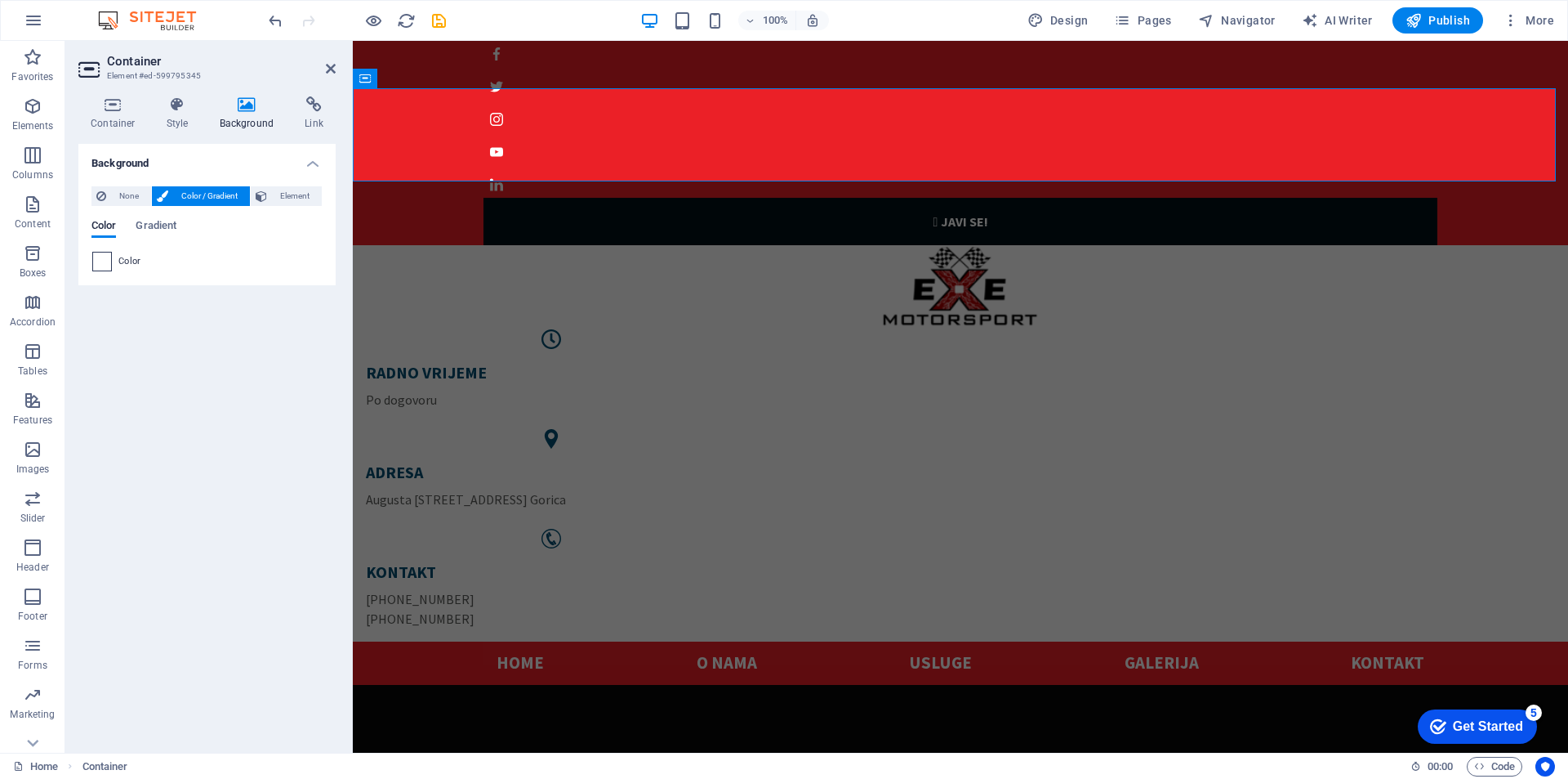
click at [99, 266] on span at bounding box center [102, 261] width 18 height 18
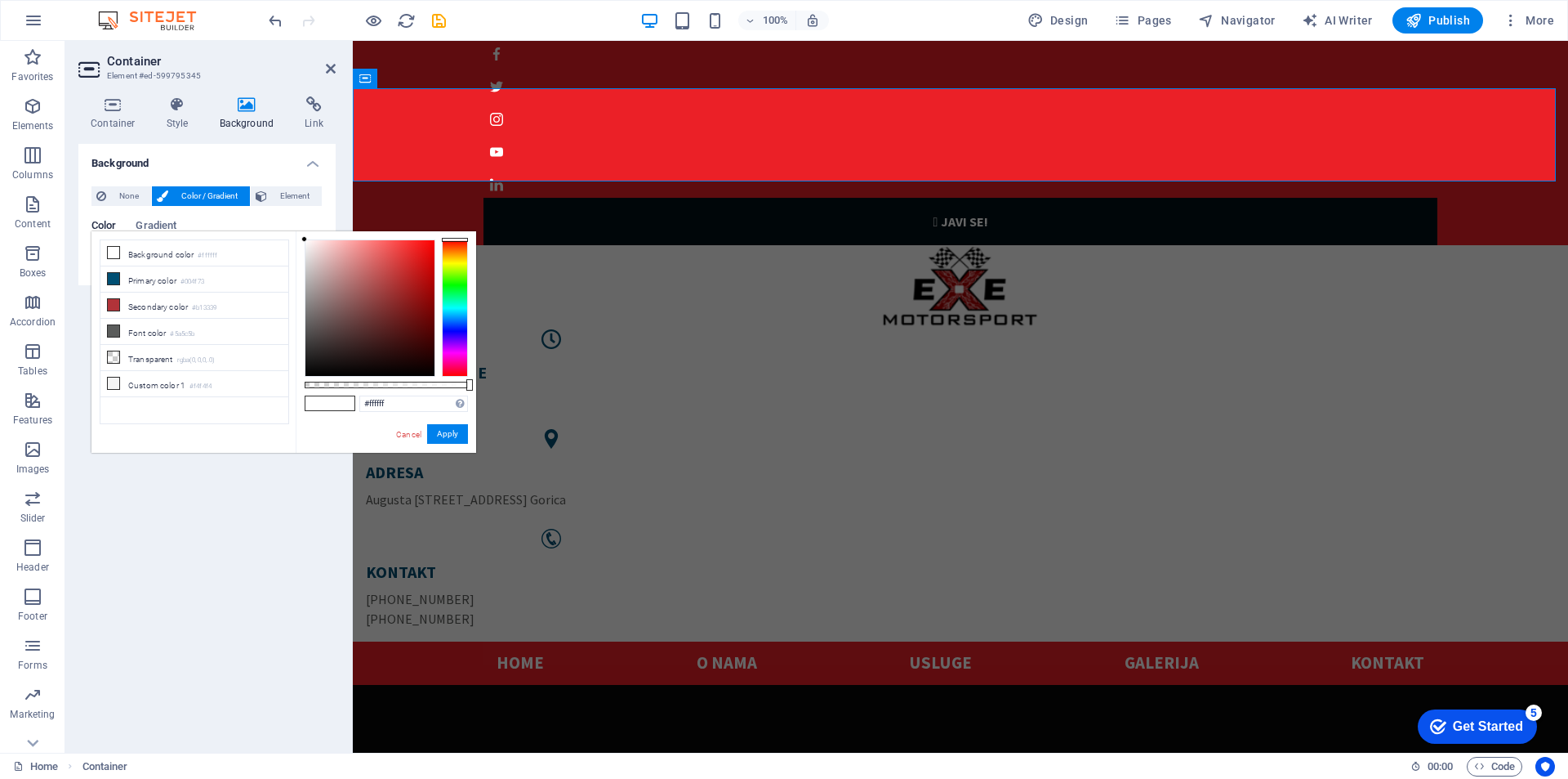
click at [333, 402] on span at bounding box center [341, 403] width 24 height 13
drag, startPoint x: 401, startPoint y: 400, endPoint x: 329, endPoint y: 395, distance: 72.2
click at [329, 395] on div "#ffffff Supported formats #0852ed rgb(8, 82, 237) rgba(8, 82, 237, 90%) hsv(221…" at bounding box center [385, 460] width 181 height 458
paste input "262526"
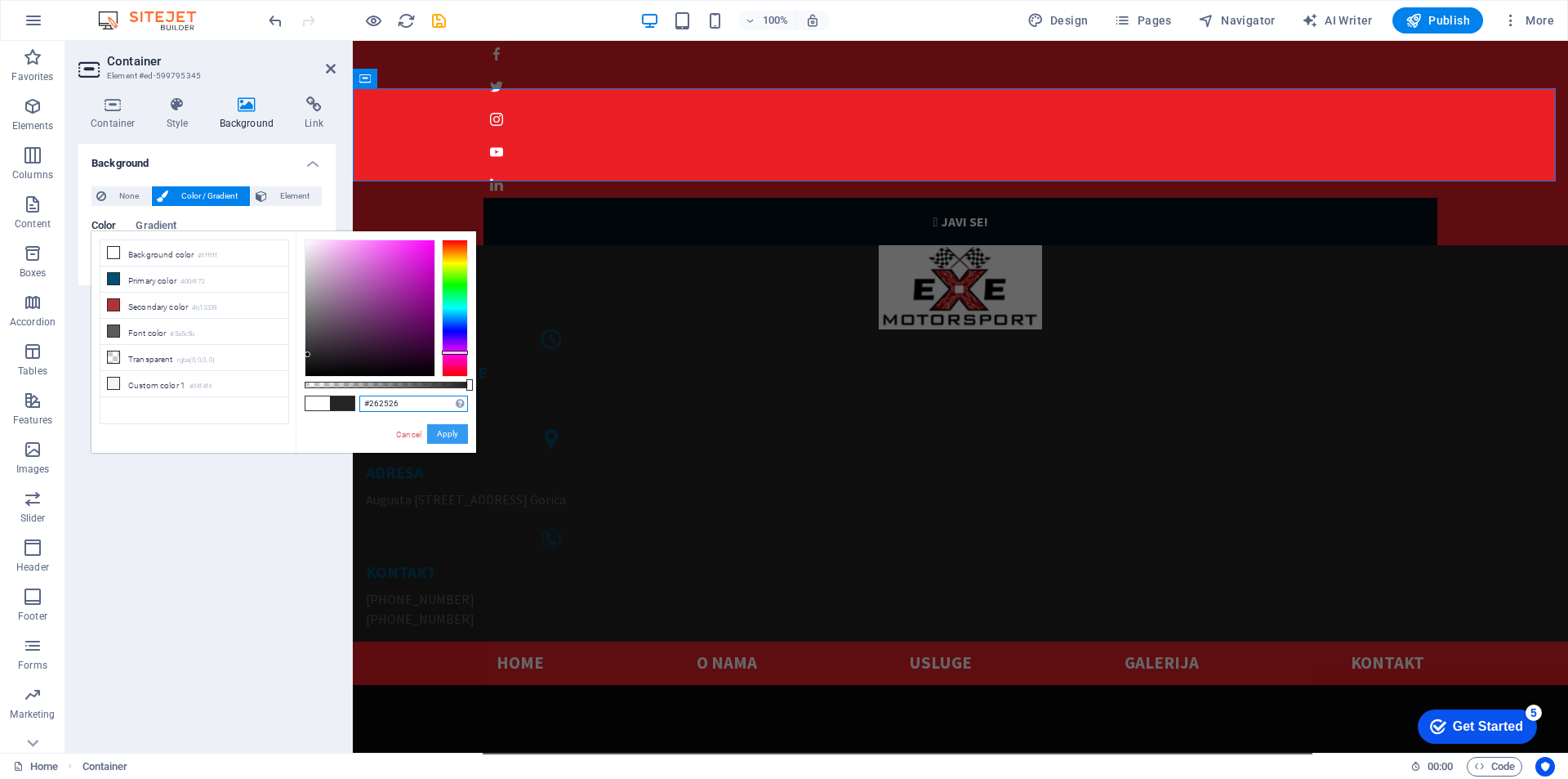
type input "#262526"
click at [446, 434] on button "Apply" at bounding box center [447, 434] width 40 height 20
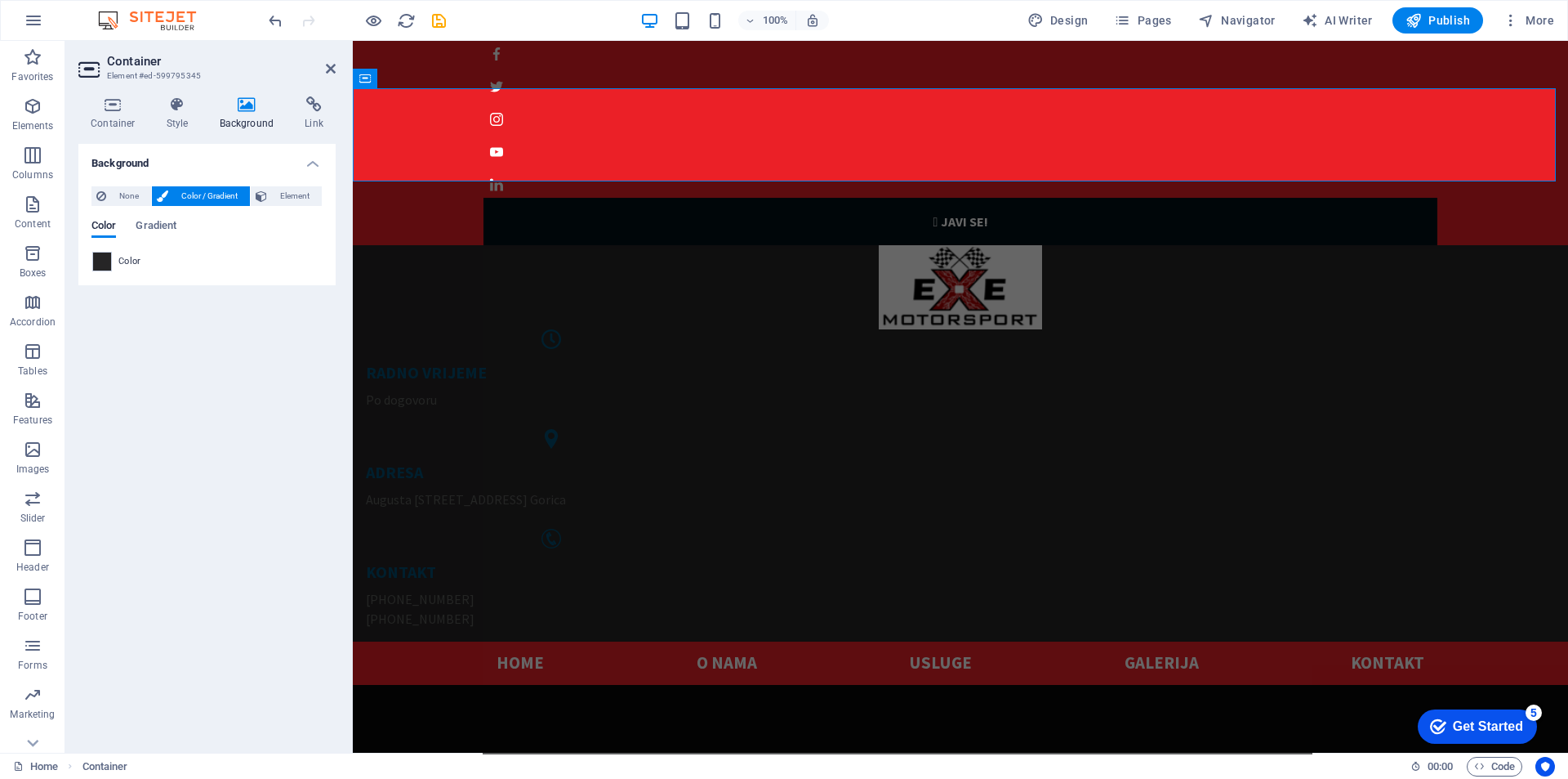
click at [225, 453] on div "Background None Color / Gradient Element Stretch background to full-width Color…" at bounding box center [207, 441] width 257 height 596
click at [326, 60] on h2 "Container" at bounding box center [221, 61] width 229 height 14
click at [331, 64] on icon at bounding box center [330, 68] width 10 height 13
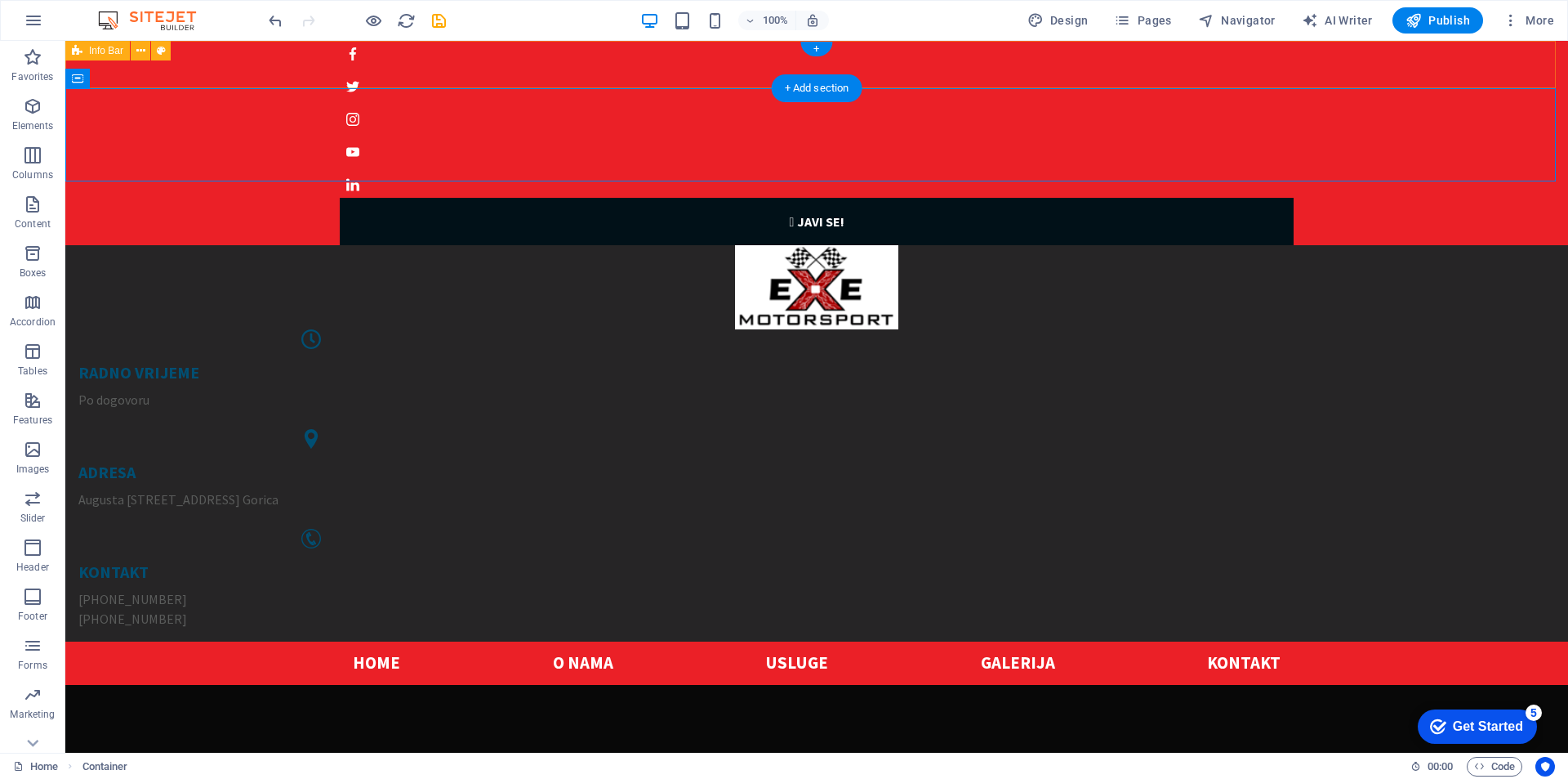
click at [383, 71] on div " JAVI SE!" at bounding box center [816, 139] width 1502 height 211
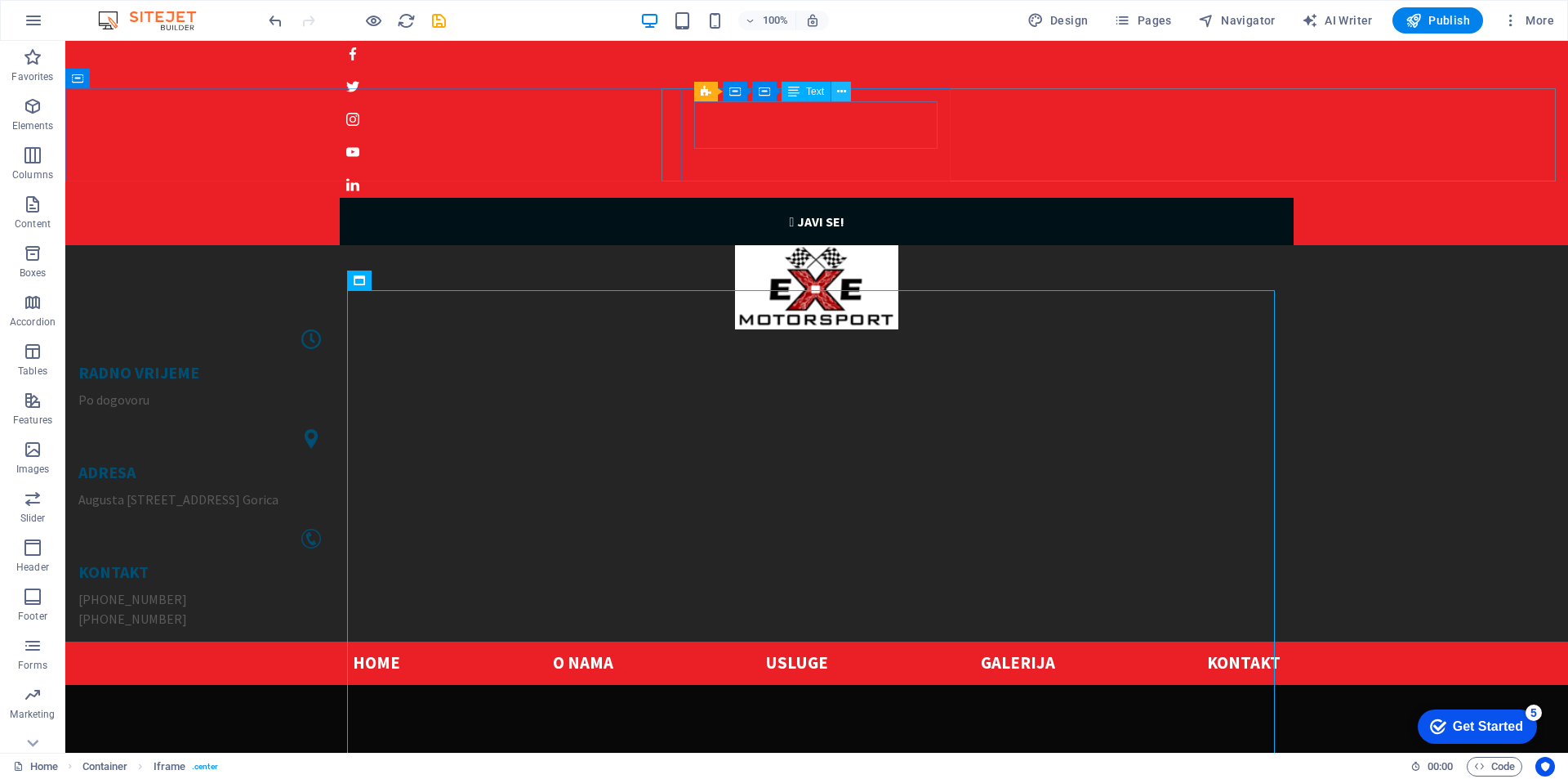
click at [842, 92] on icon at bounding box center [841, 92] width 9 height 17
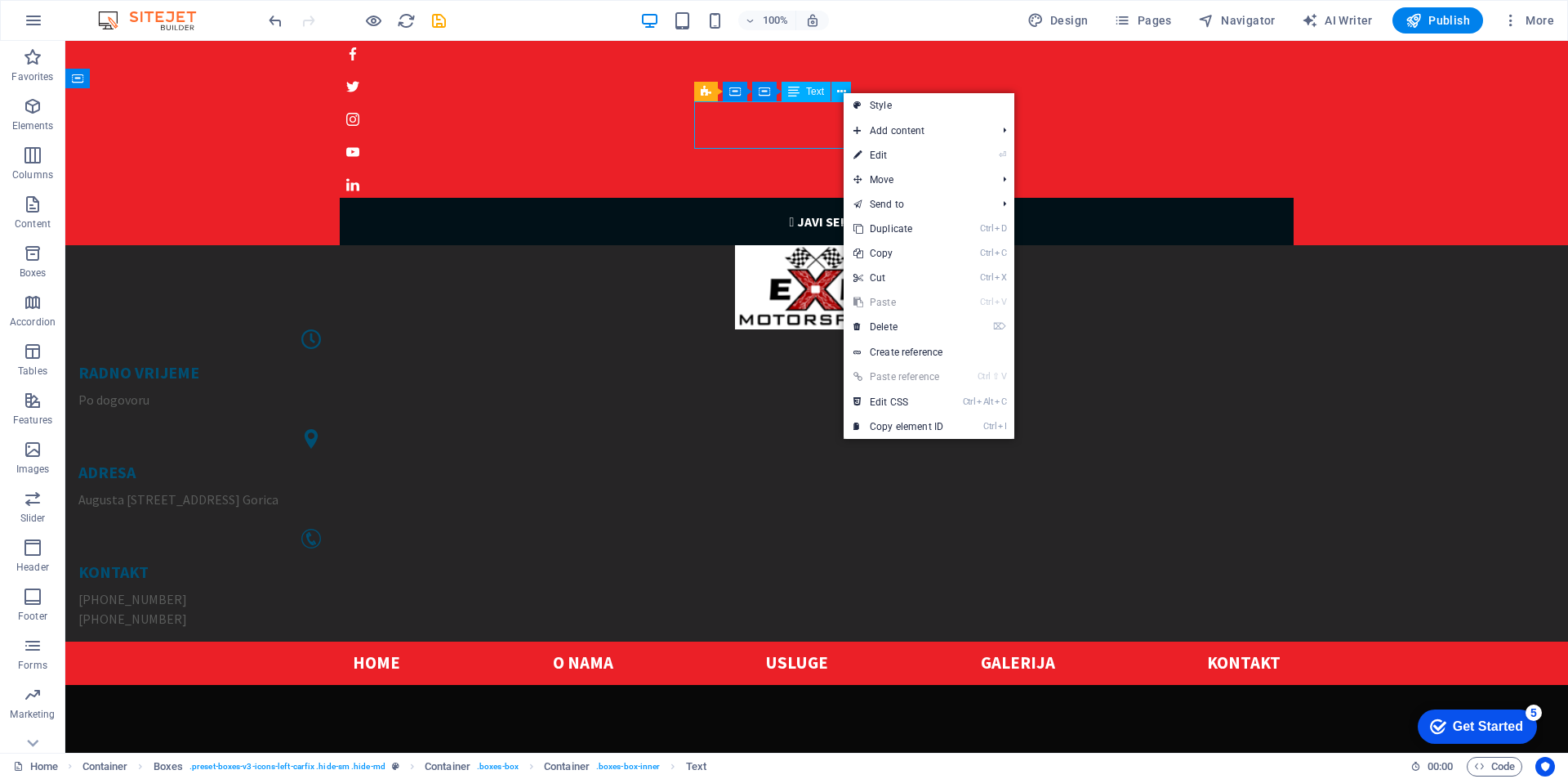
click at [801, 92] on div "Text" at bounding box center [806, 92] width 49 height 20
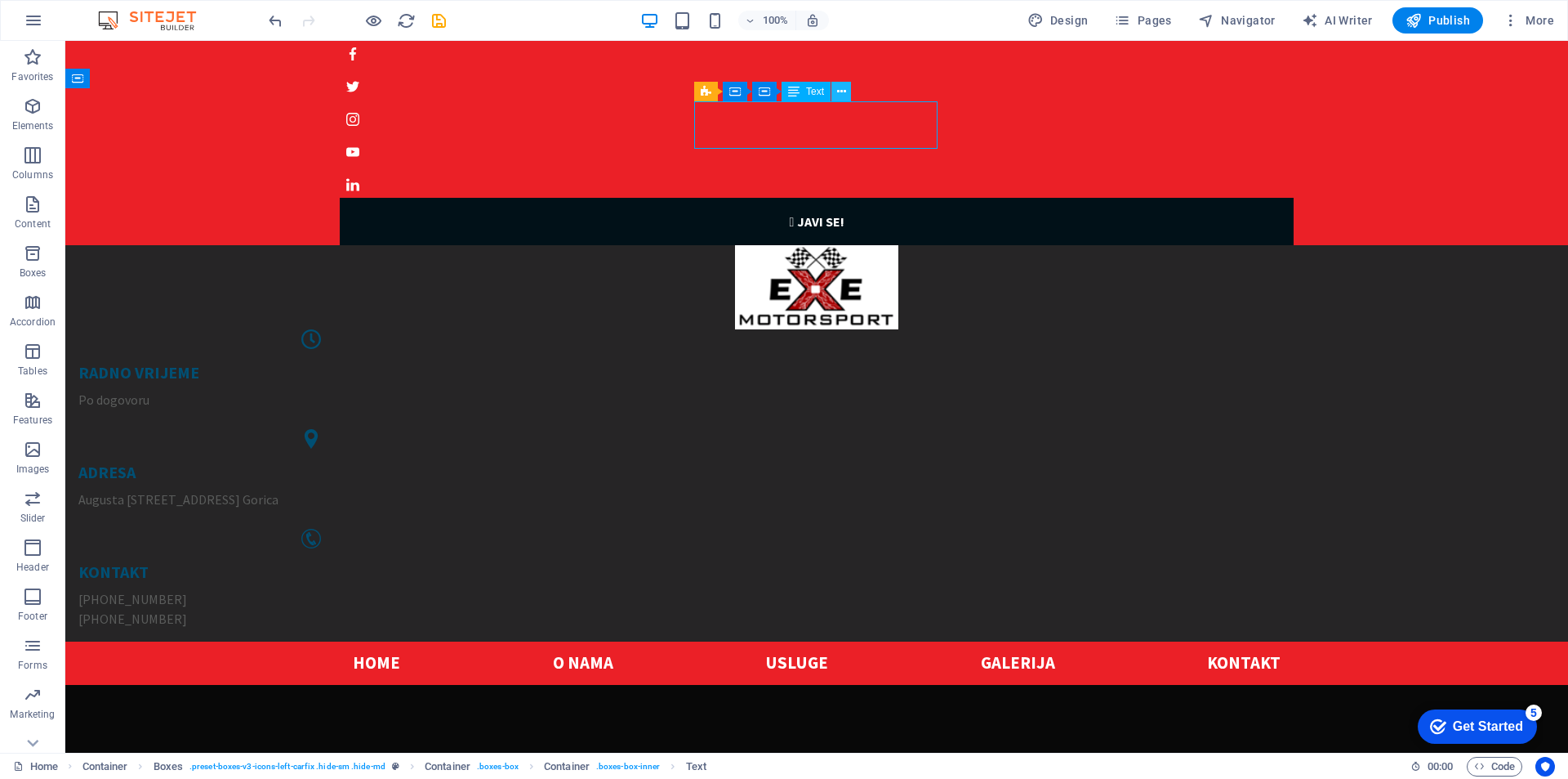
click at [840, 93] on icon at bounding box center [841, 92] width 9 height 17
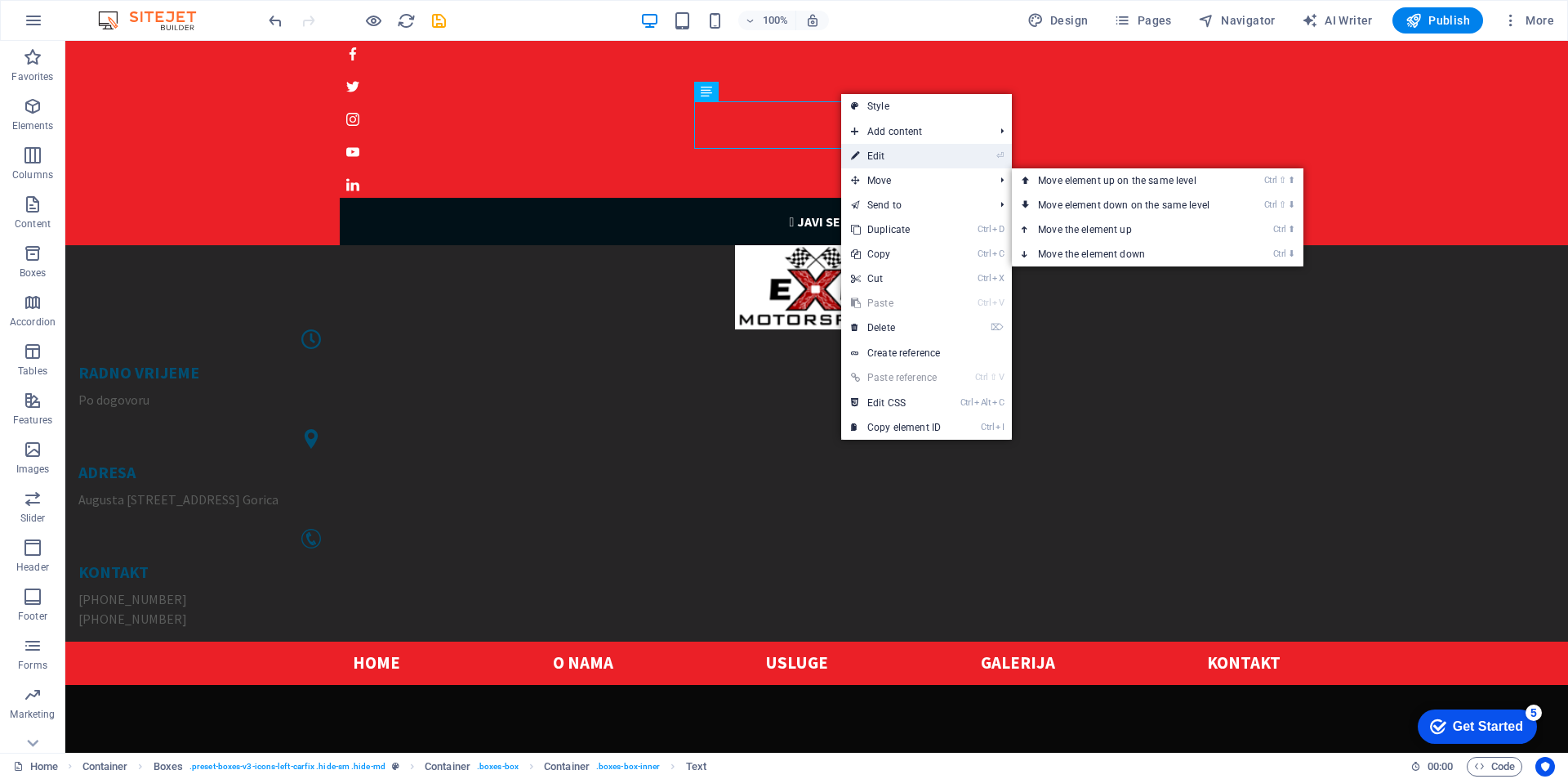
click at [873, 157] on link "⏎ Edit" at bounding box center [896, 155] width 110 height 24
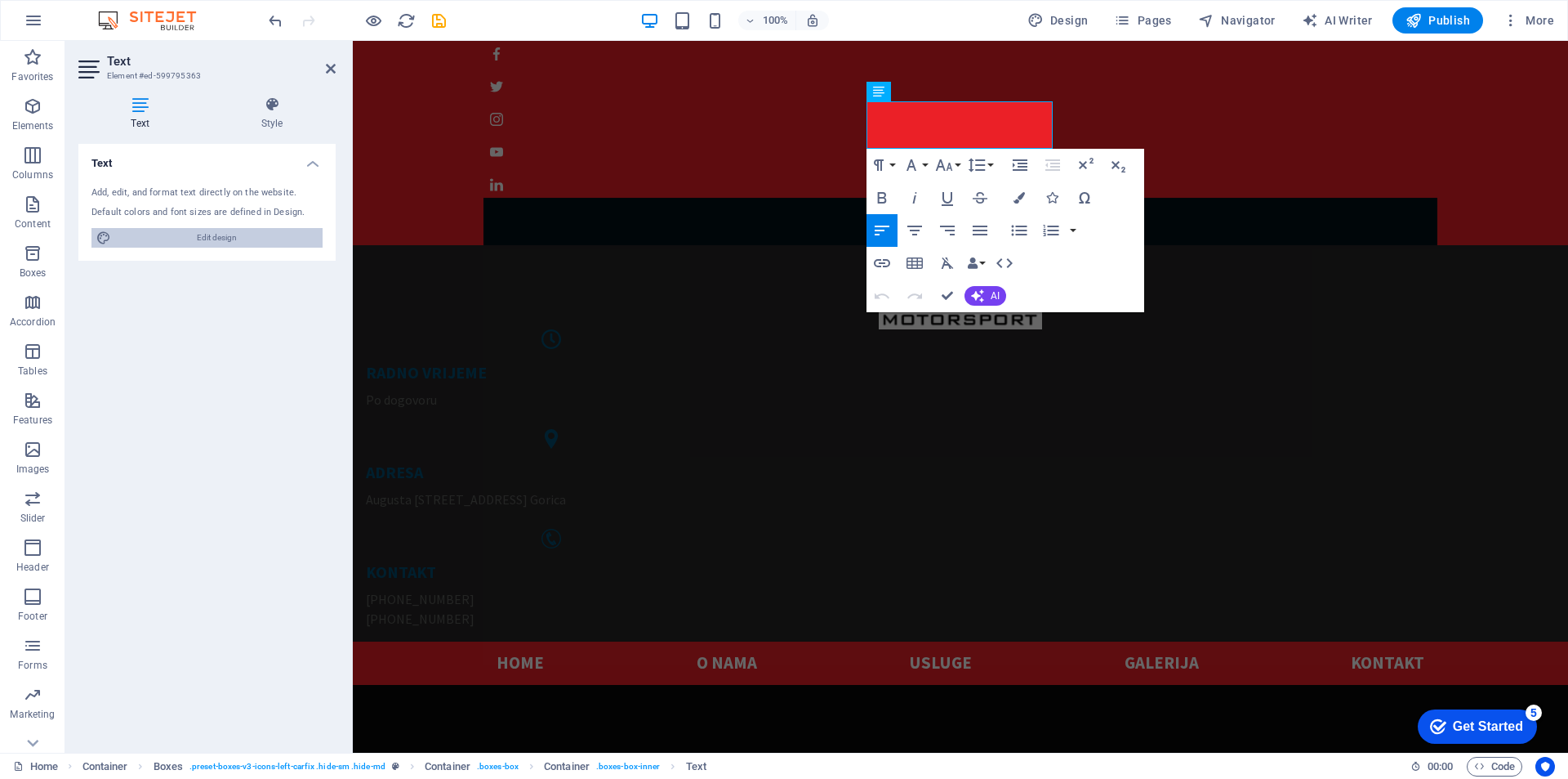
click at [197, 239] on span "Edit design" at bounding box center [216, 238] width 202 height 20
select select "px"
select select "400"
select select "px"
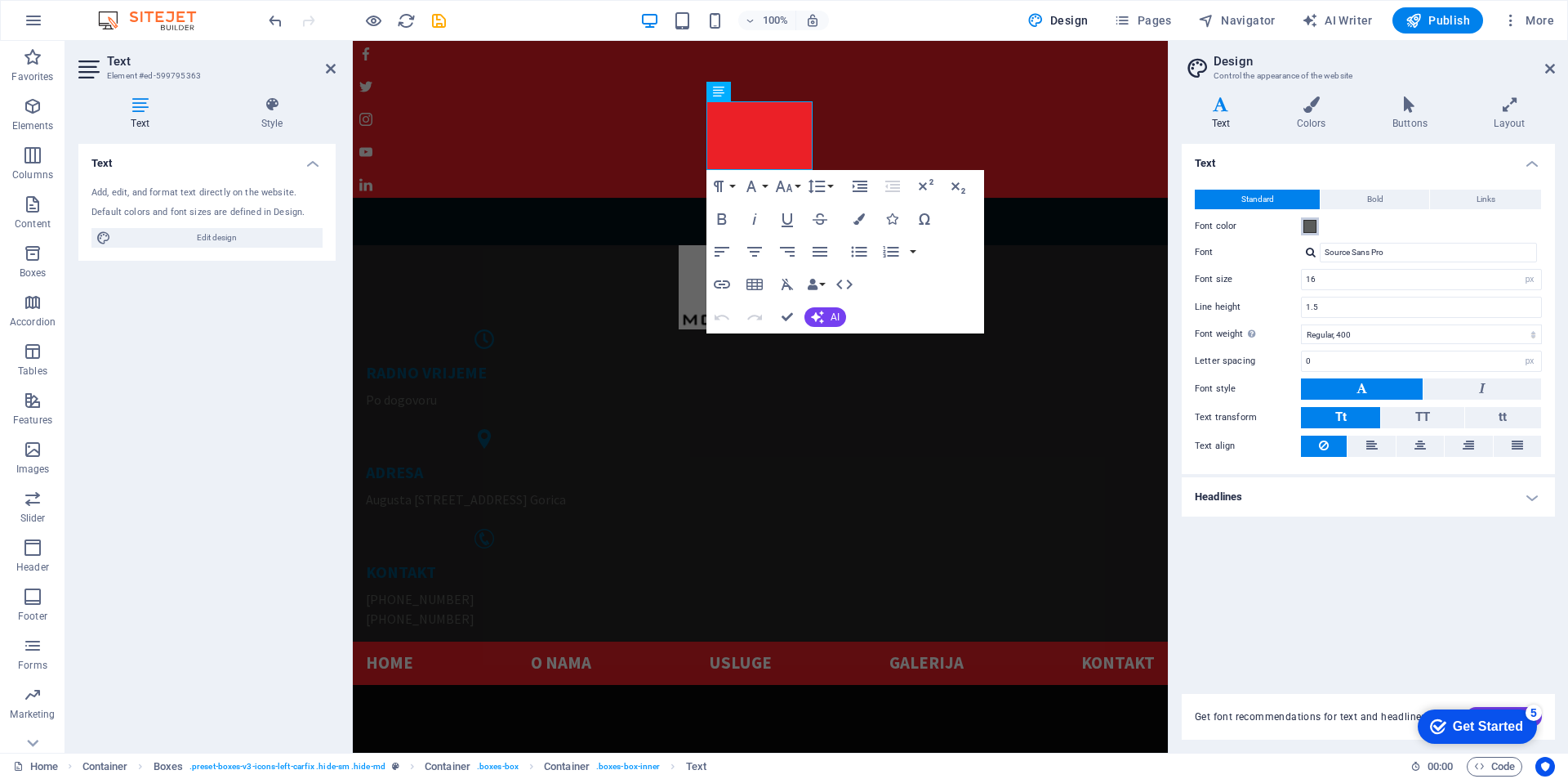
click at [1308, 224] on span at bounding box center [1309, 226] width 13 height 13
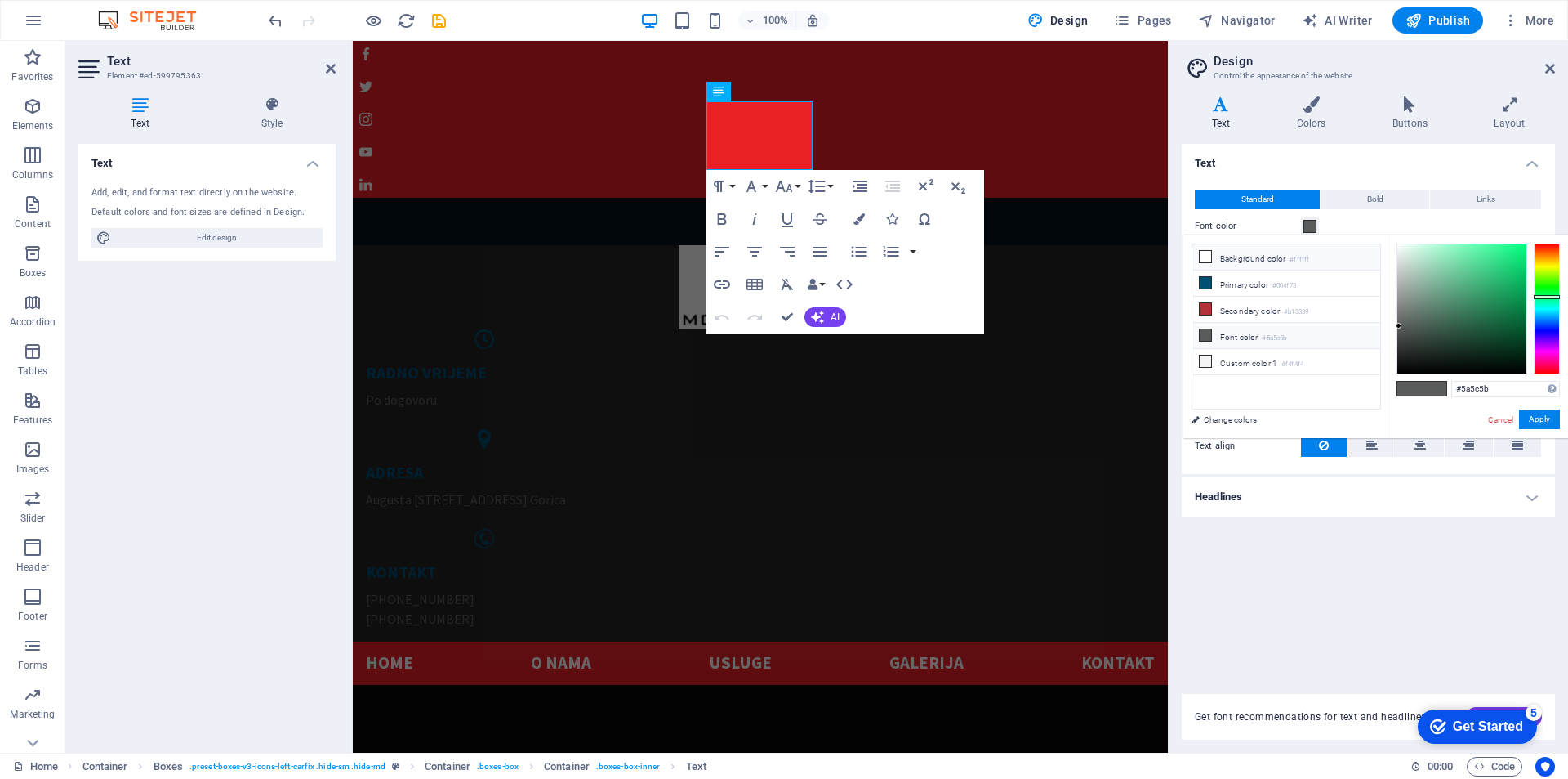
click at [1202, 252] on icon at bounding box center [1205, 256] width 12 height 12
type input "#ffffff"
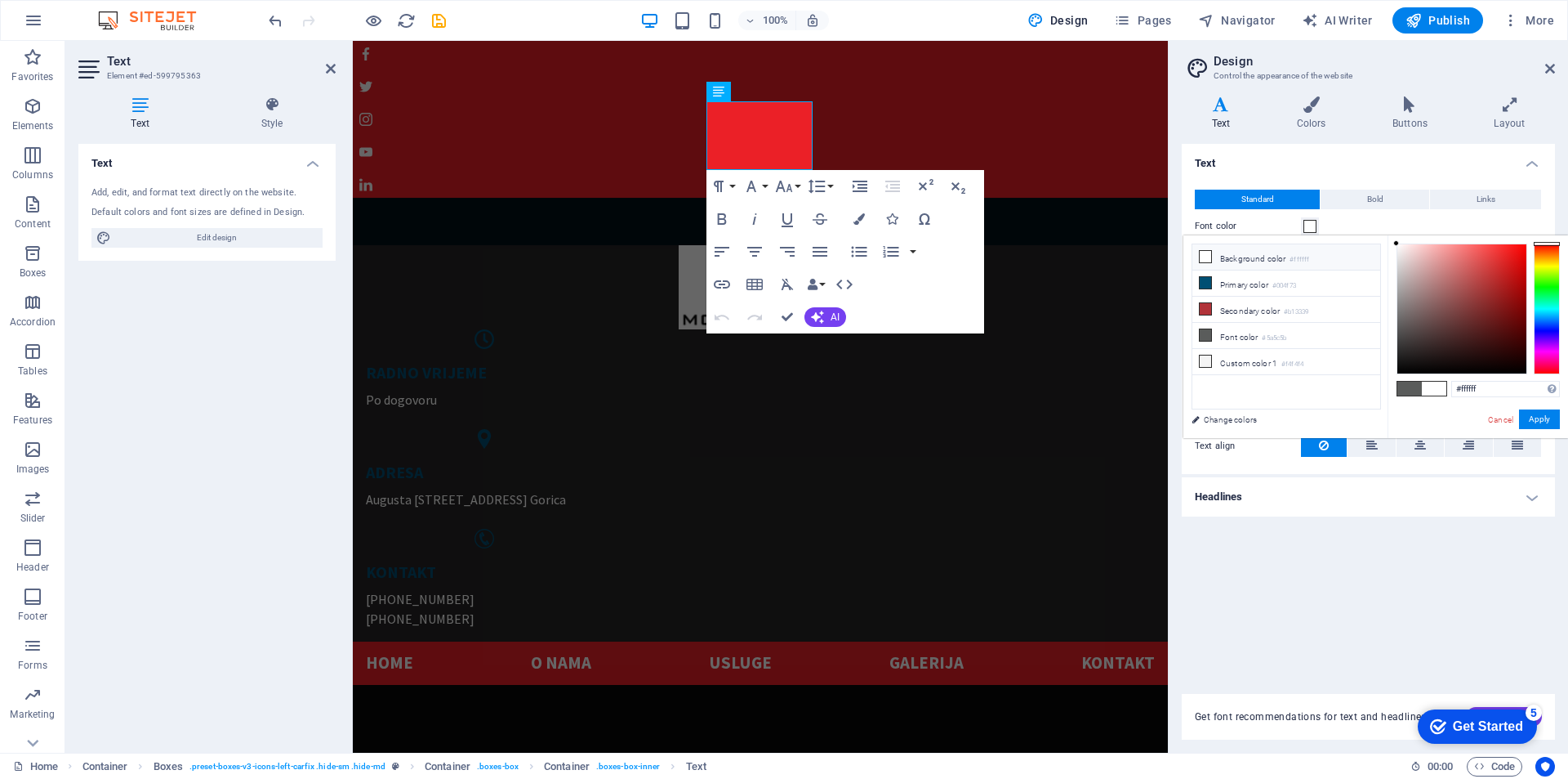
click at [1267, 260] on li "Background color #ffffff" at bounding box center [1286, 257] width 188 height 26
drag, startPoint x: 1552, startPoint y: 67, endPoint x: 1199, endPoint y: 25, distance: 355.5
click at [1552, 67] on icon at bounding box center [1550, 68] width 10 height 13
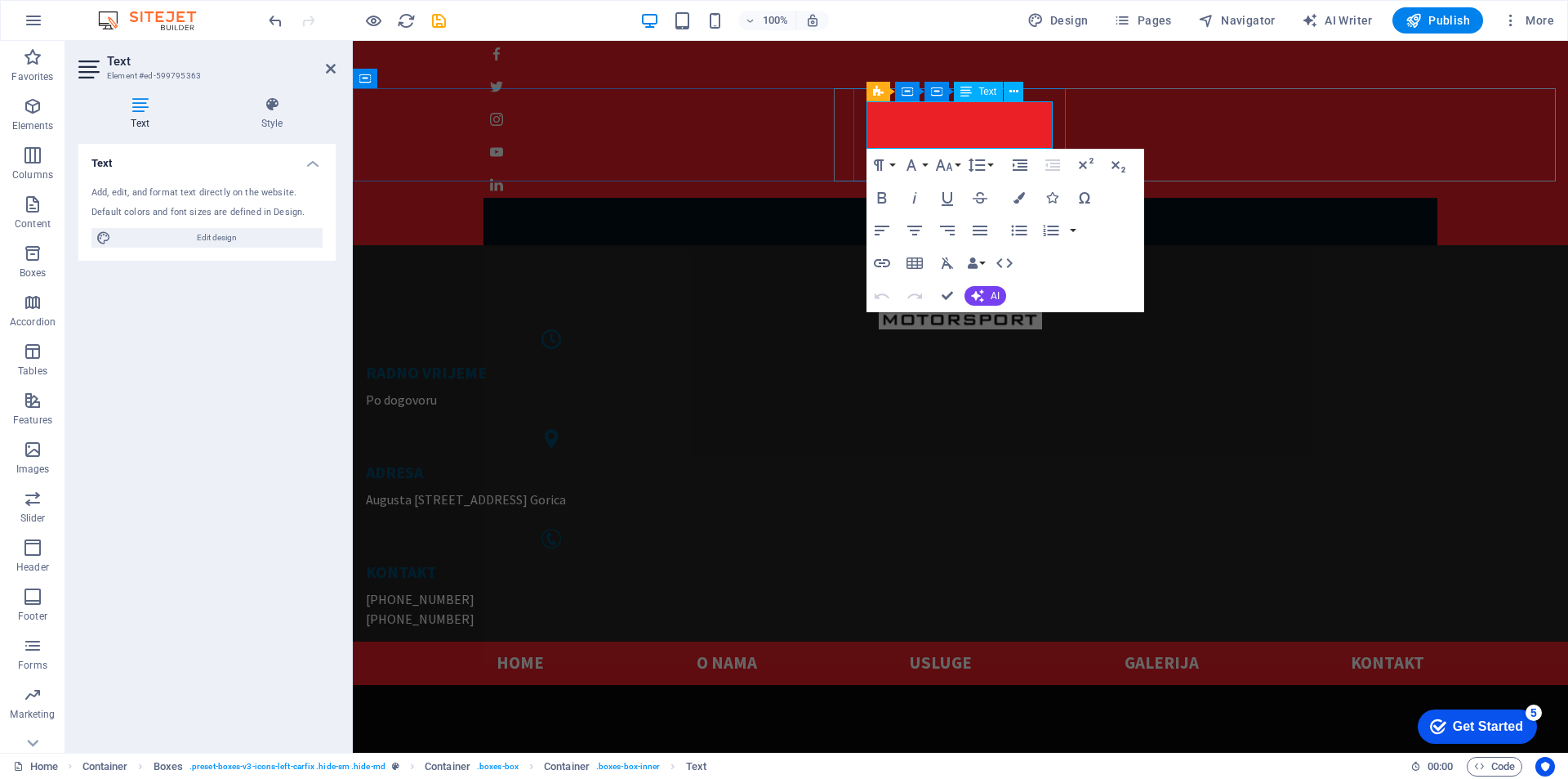
click at [736, 362] on h5 "RADNO VRIJEME" at bounding box center [551, 373] width 370 height 22
click at [735, 73] on div " JAVI SE!" at bounding box center [960, 139] width 1215 height 211
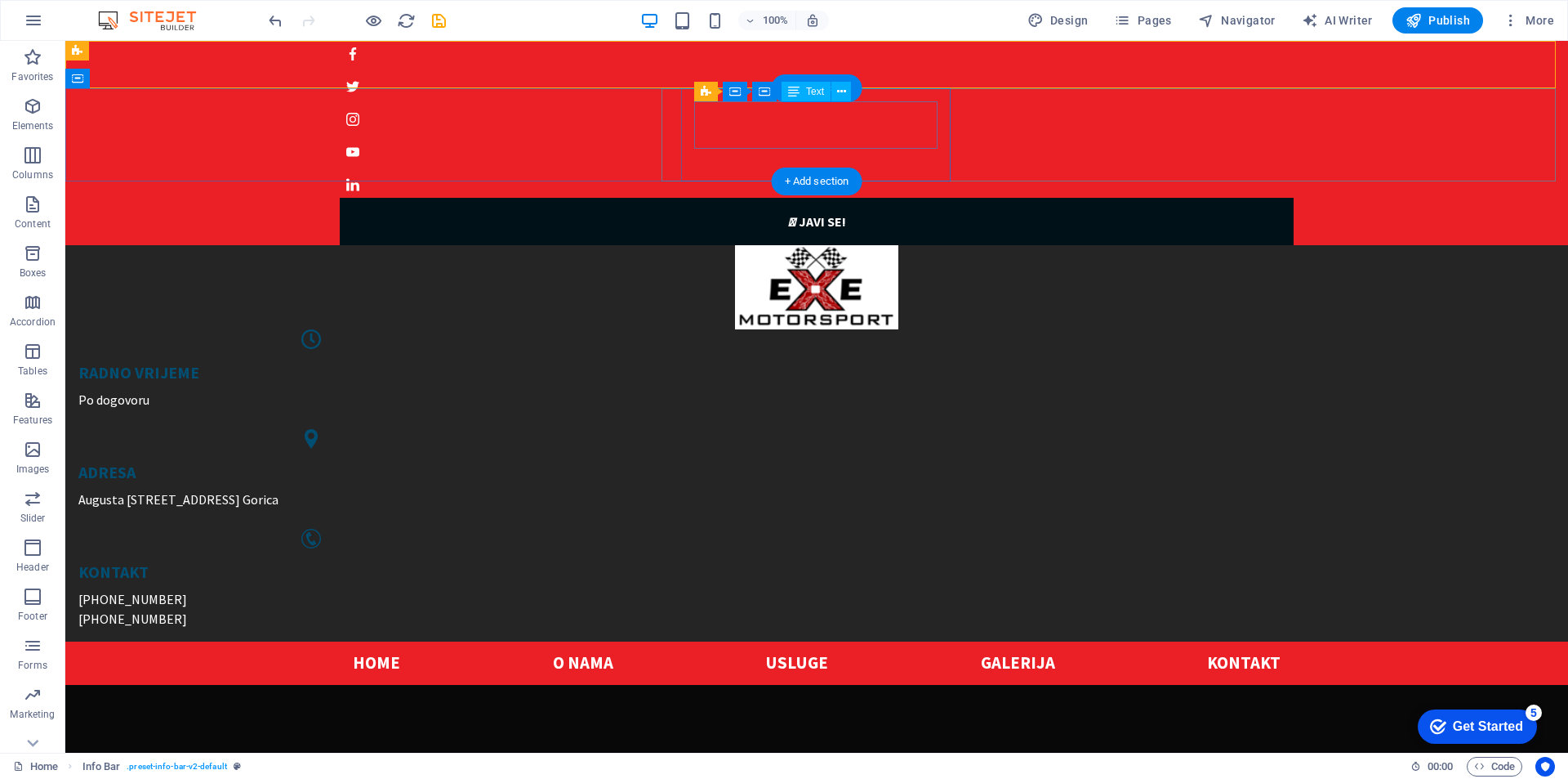
click at [545, 362] on div "RADNO VRIJEME Po dogovoru" at bounding box center [311, 385] width 466 height 48
click at [800, 90] on div "Text" at bounding box center [806, 92] width 49 height 20
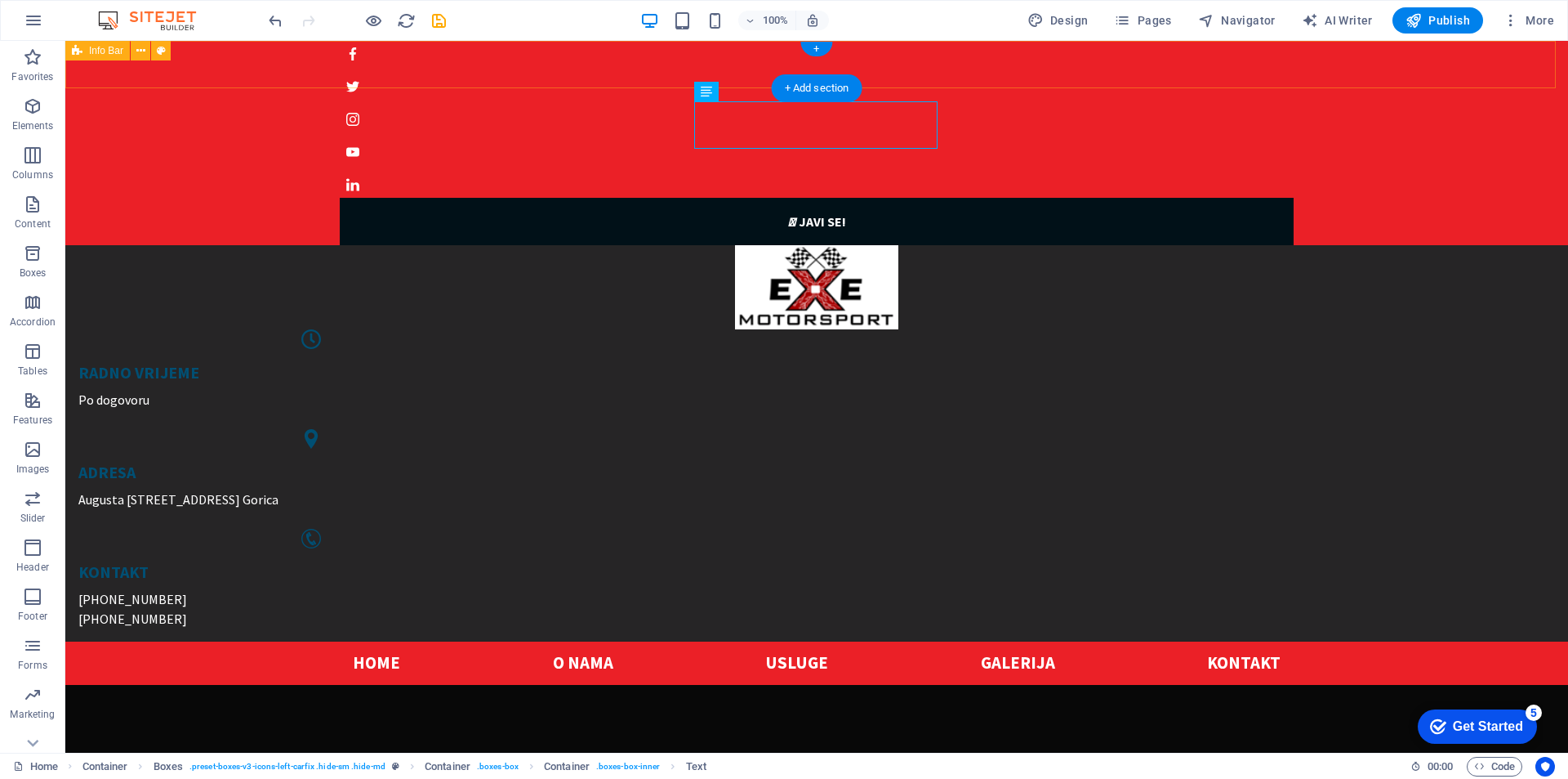
click at [520, 58] on div " JAVI SE!" at bounding box center [816, 139] width 1502 height 211
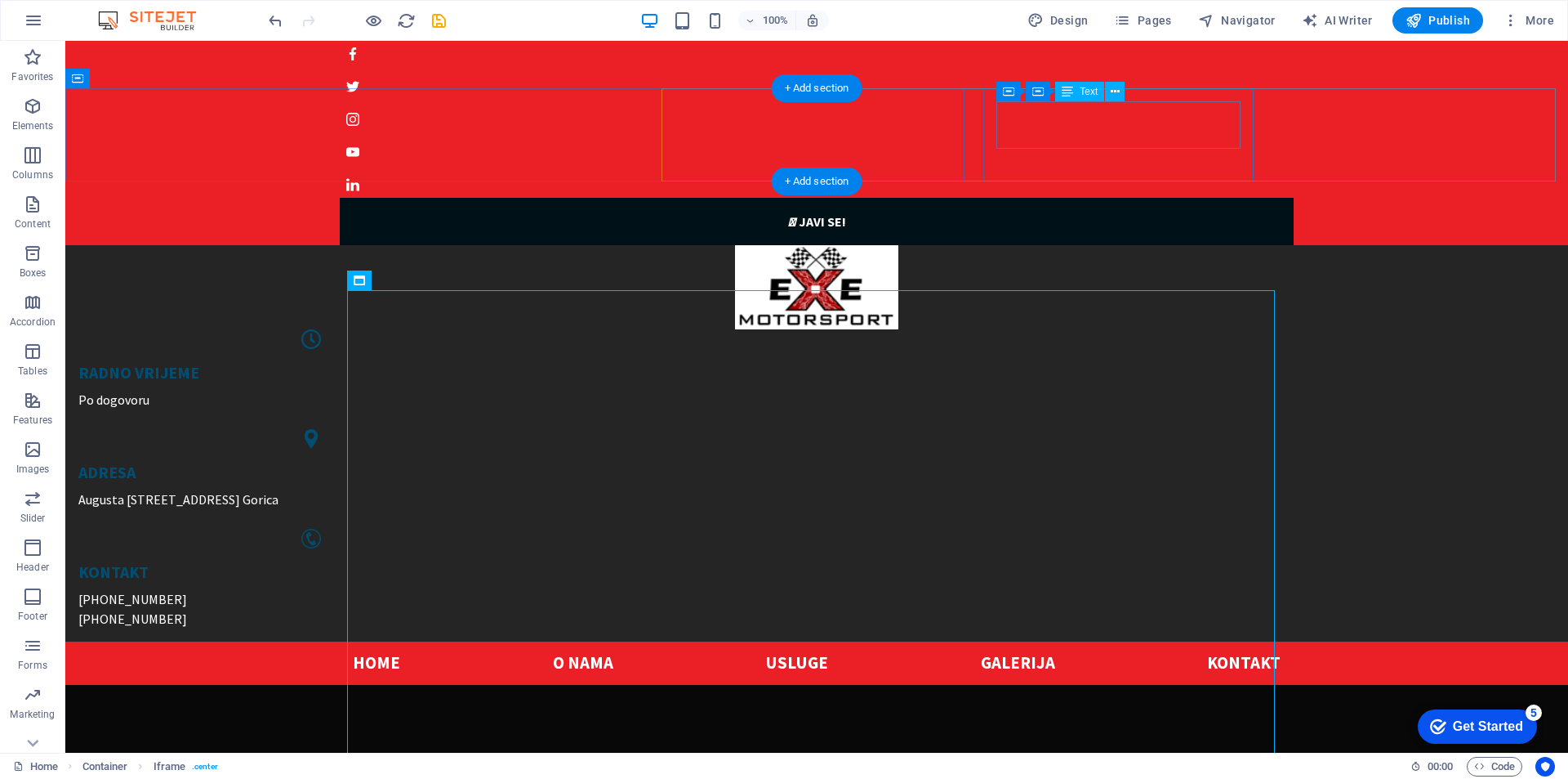
click at [545, 462] on div "ADRESA Augusta Šenoe 40, Mala Gorica" at bounding box center [311, 485] width 466 height 48
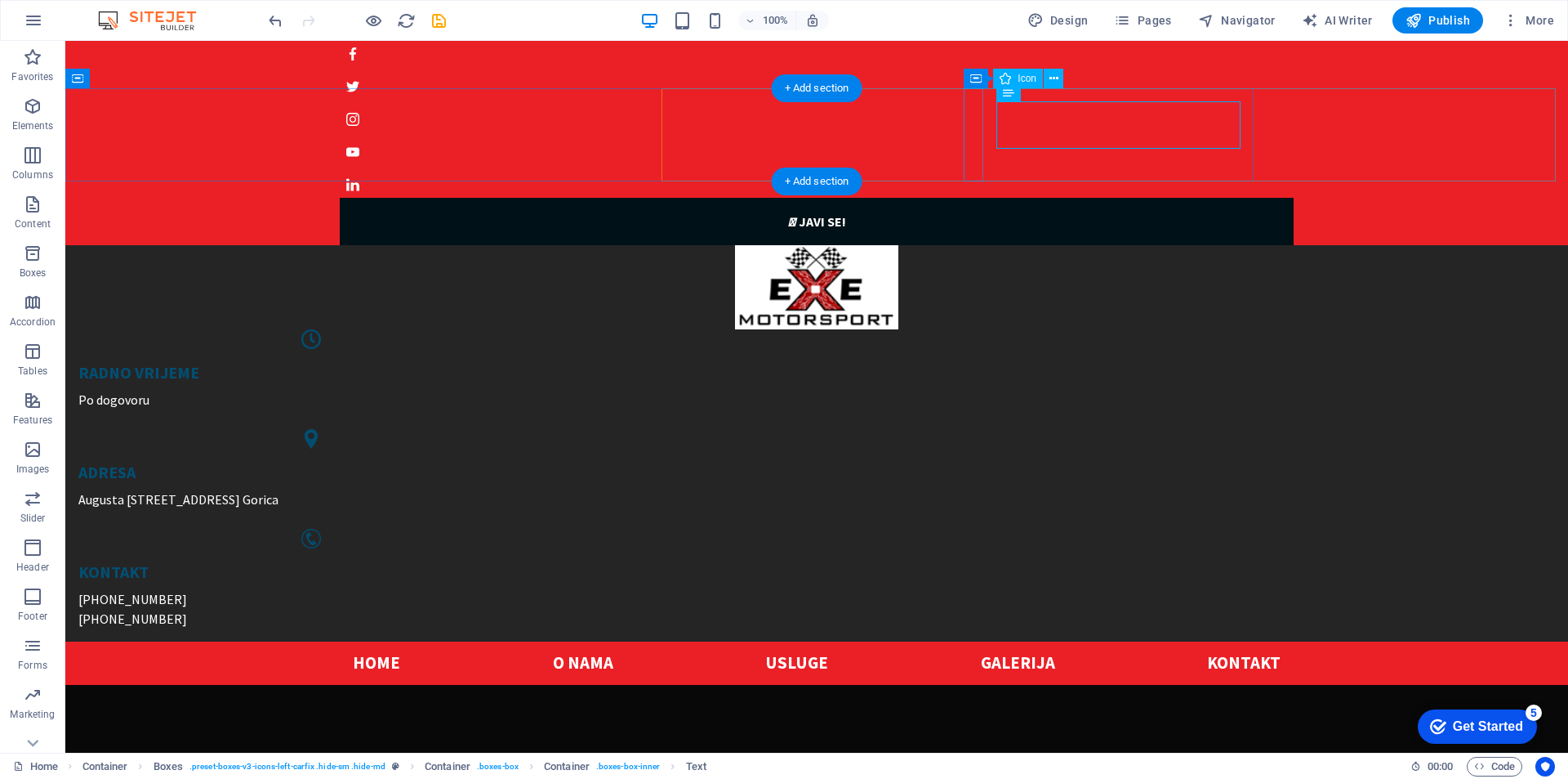
click at [558, 429] on figure at bounding box center [312, 438] width 492 height 20
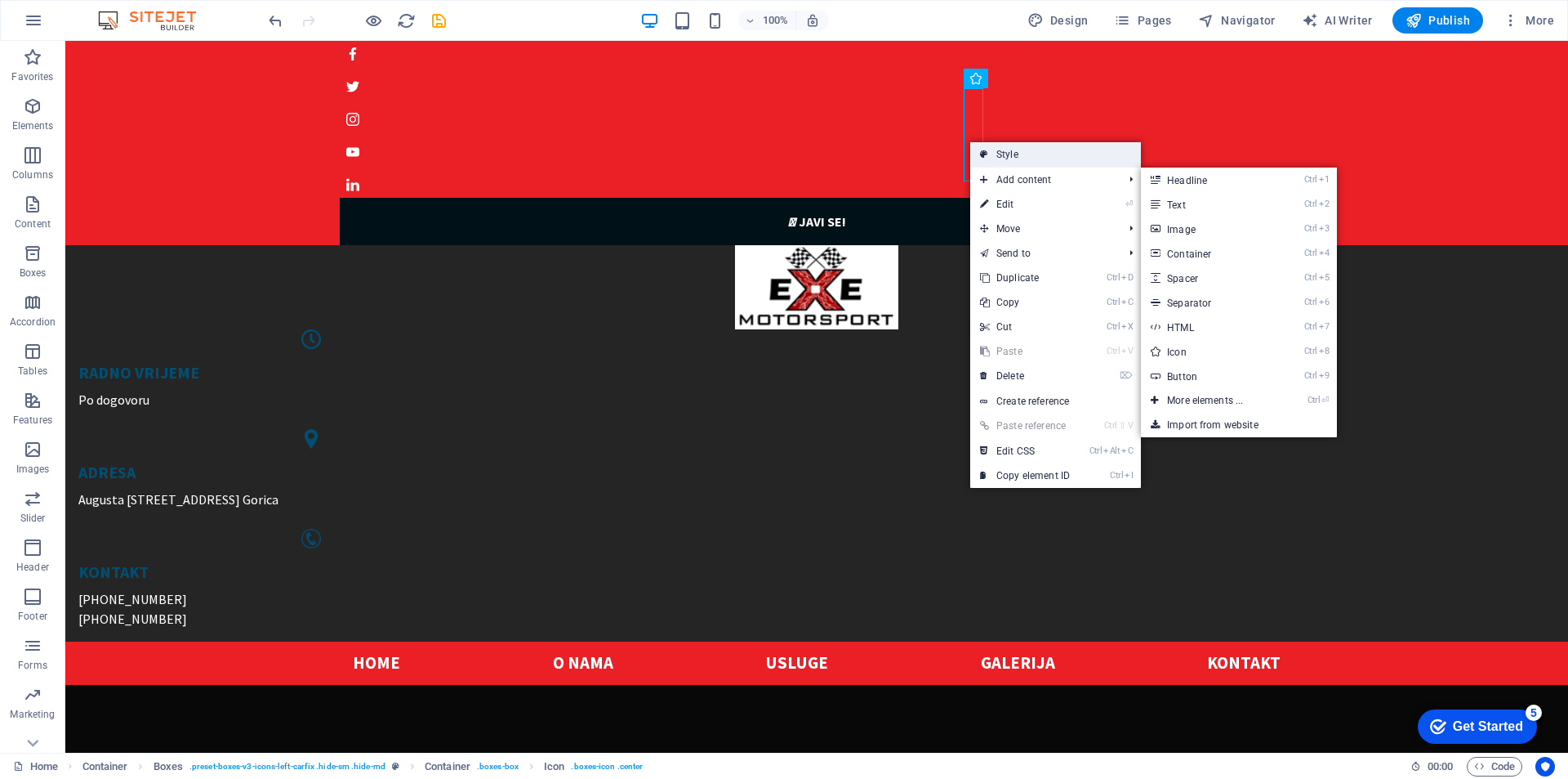
click at [1006, 156] on link "Style" at bounding box center [1055, 154] width 171 height 24
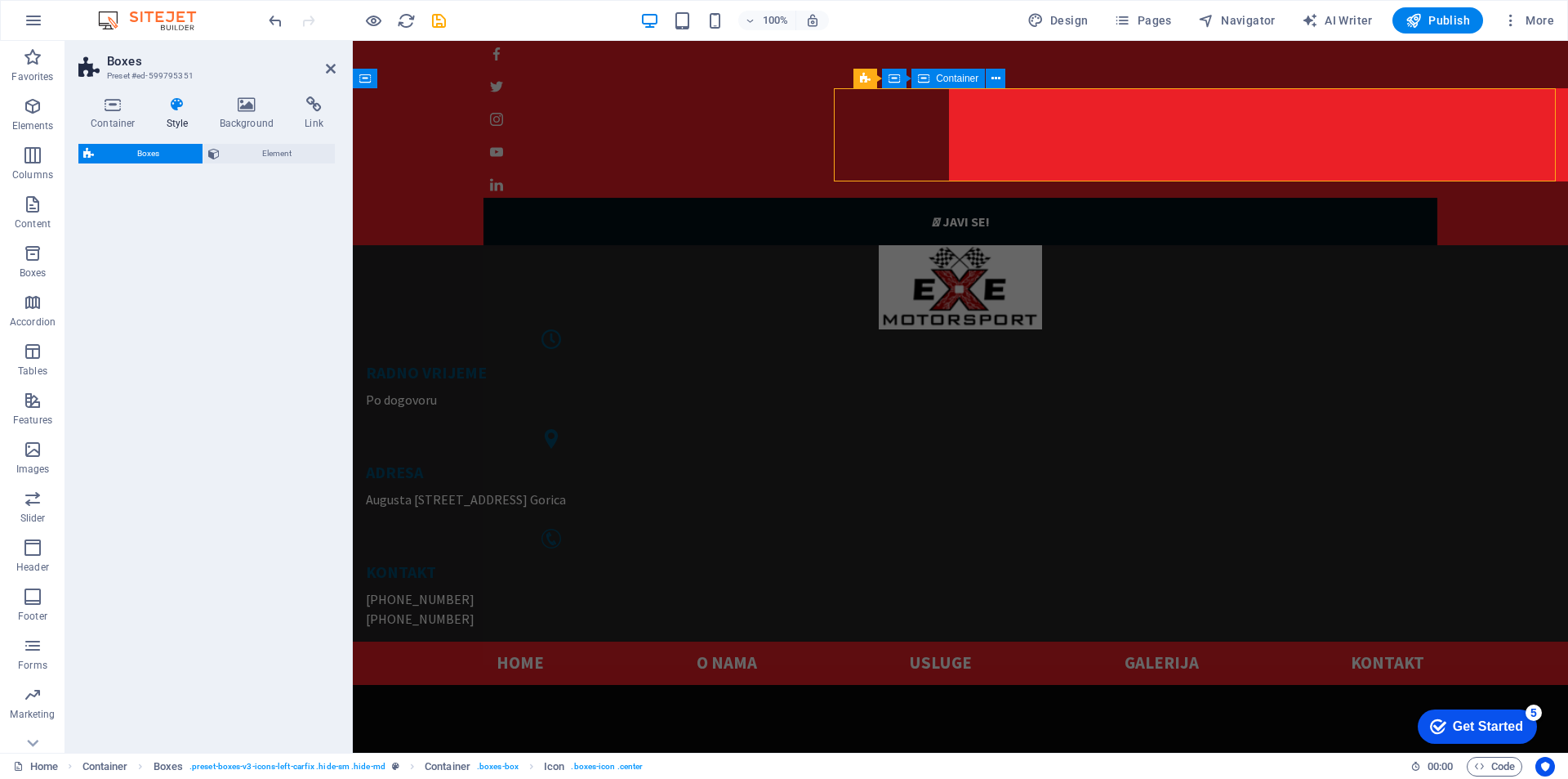
select select "rem"
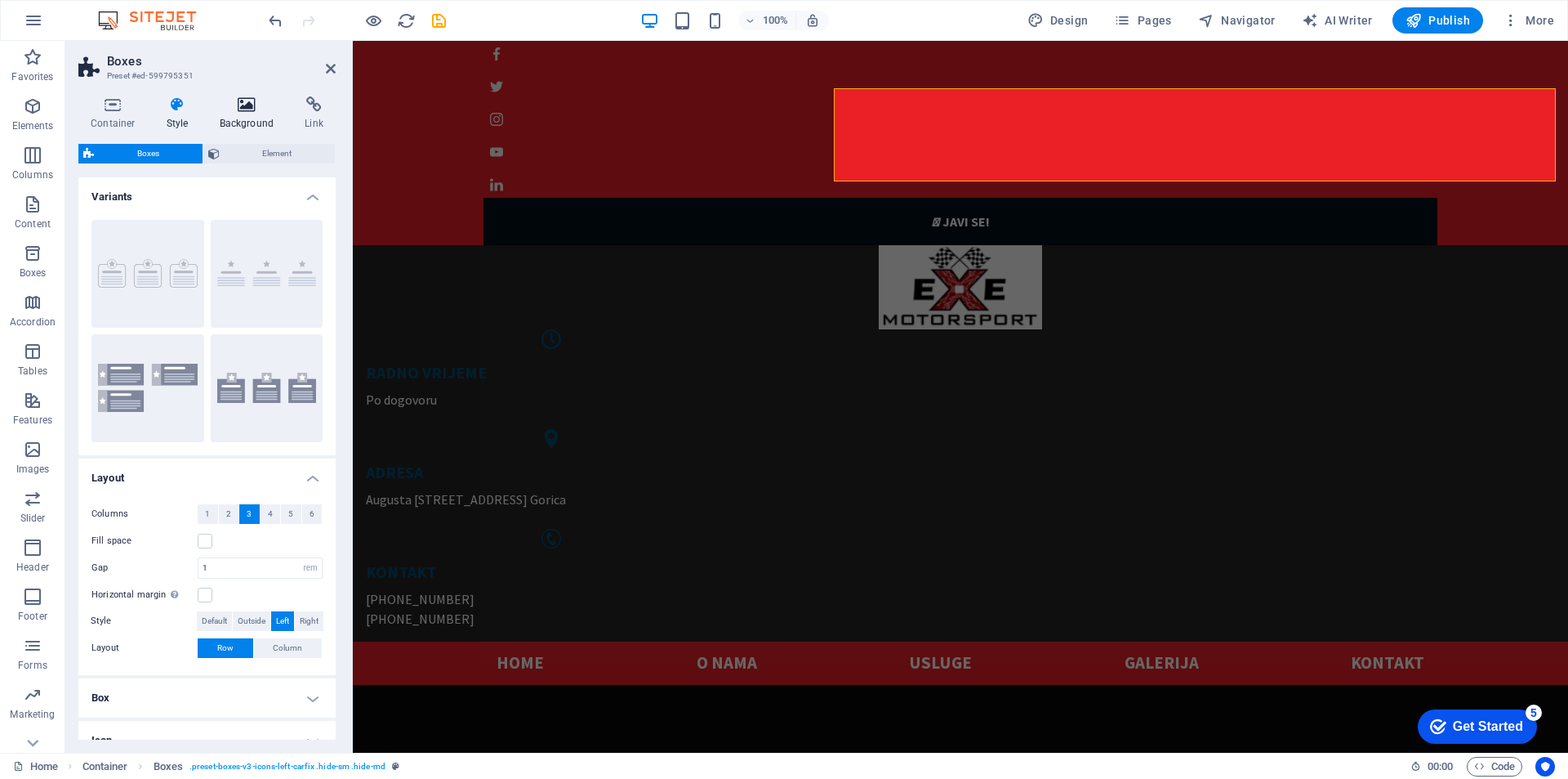
click at [242, 112] on icon at bounding box center [247, 104] width 79 height 16
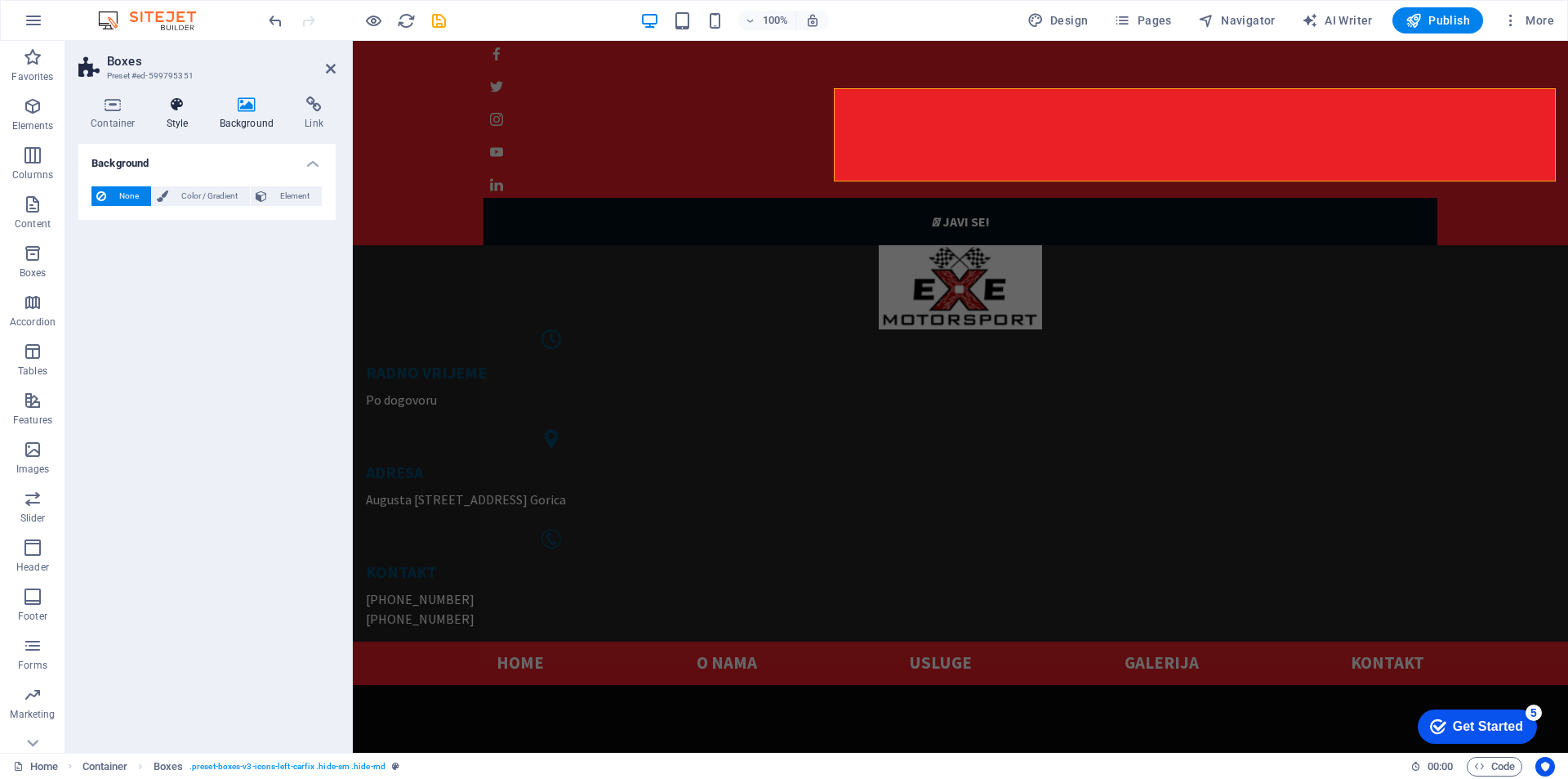
click at [200, 110] on icon at bounding box center [178, 104] width 47 height 16
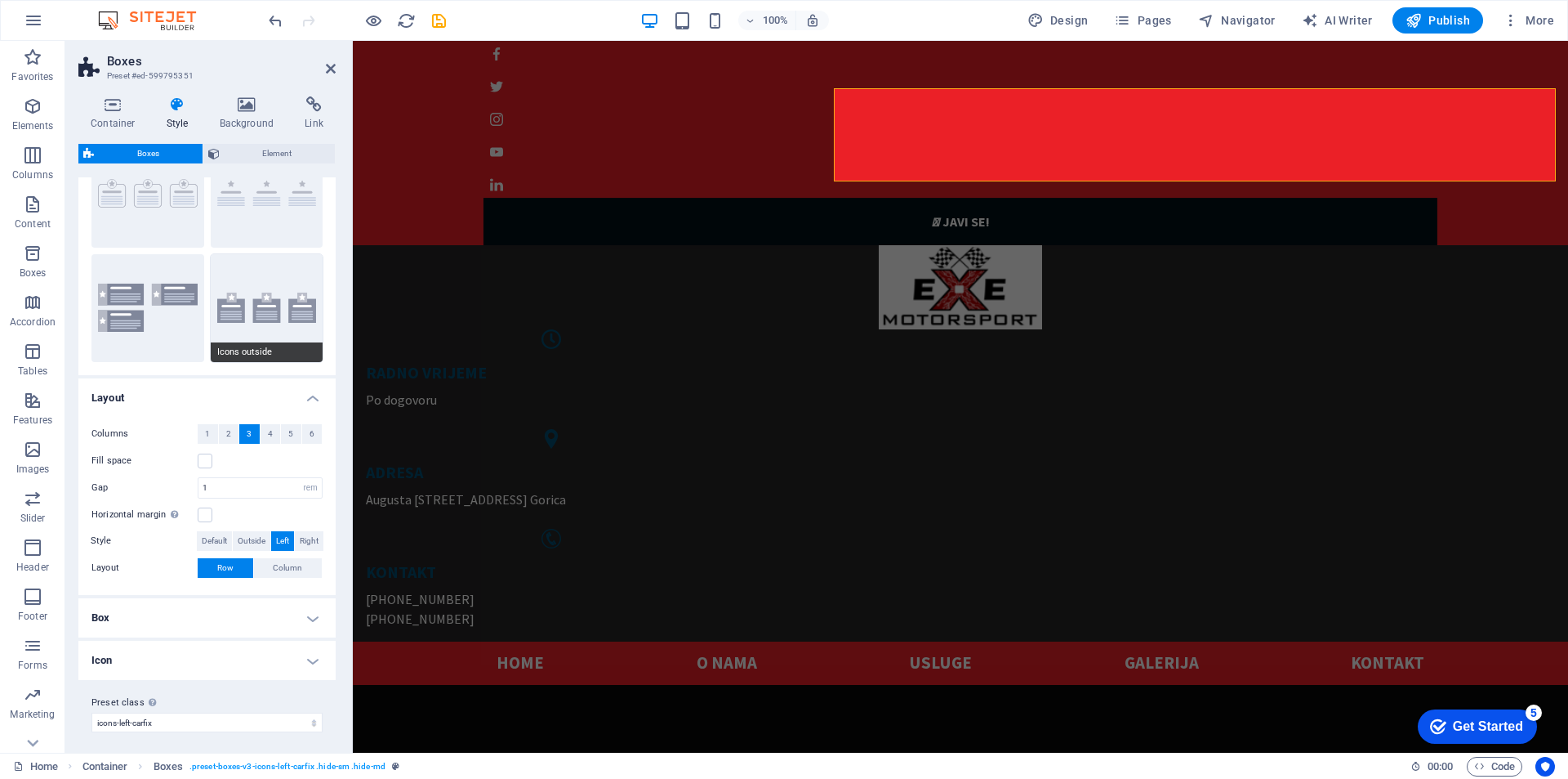
scroll to position [85, 0]
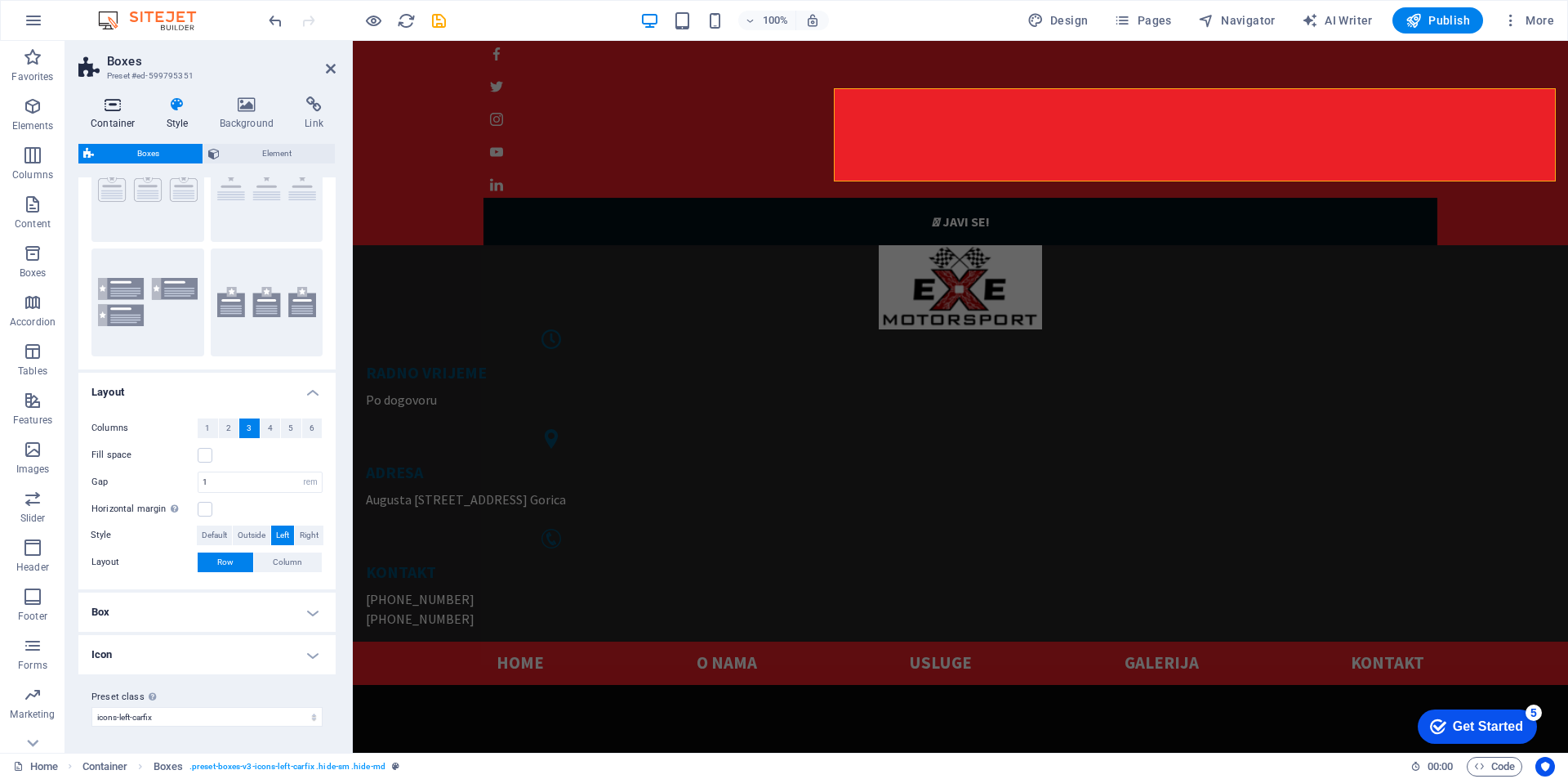
click at [127, 104] on icon at bounding box center [112, 104] width 69 height 16
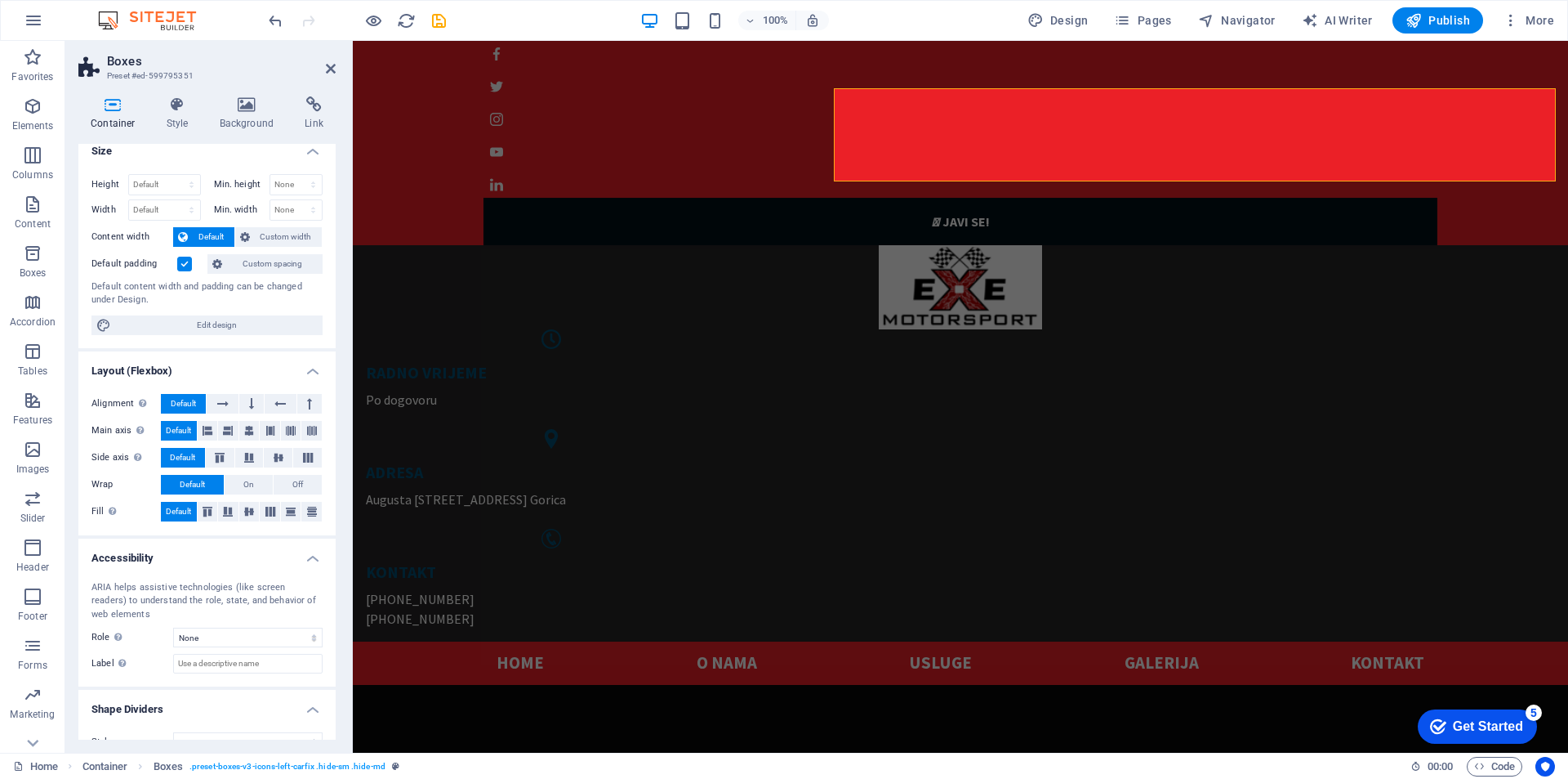
scroll to position [0, 0]
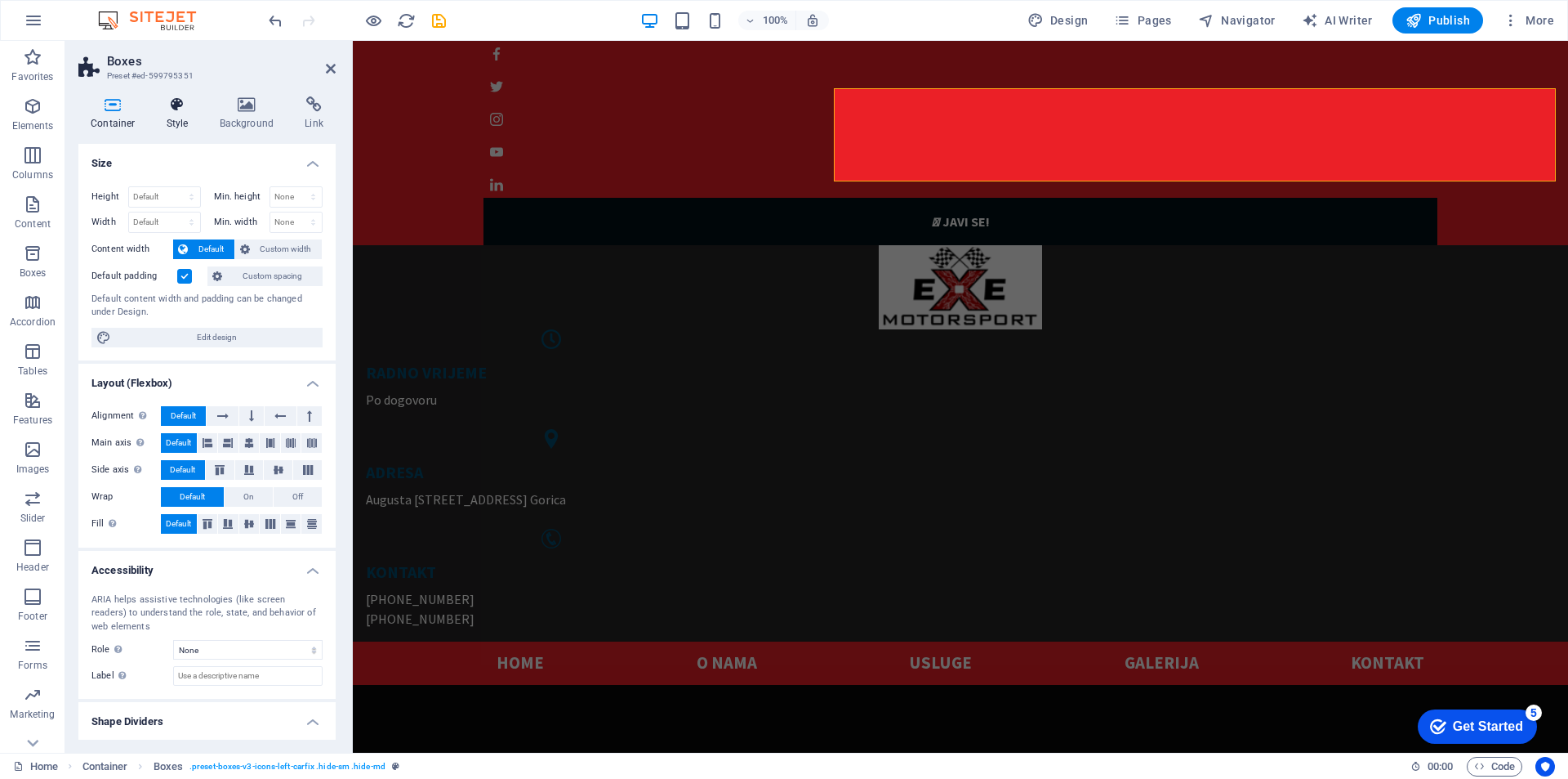
click at [176, 106] on icon at bounding box center [178, 104] width 47 height 16
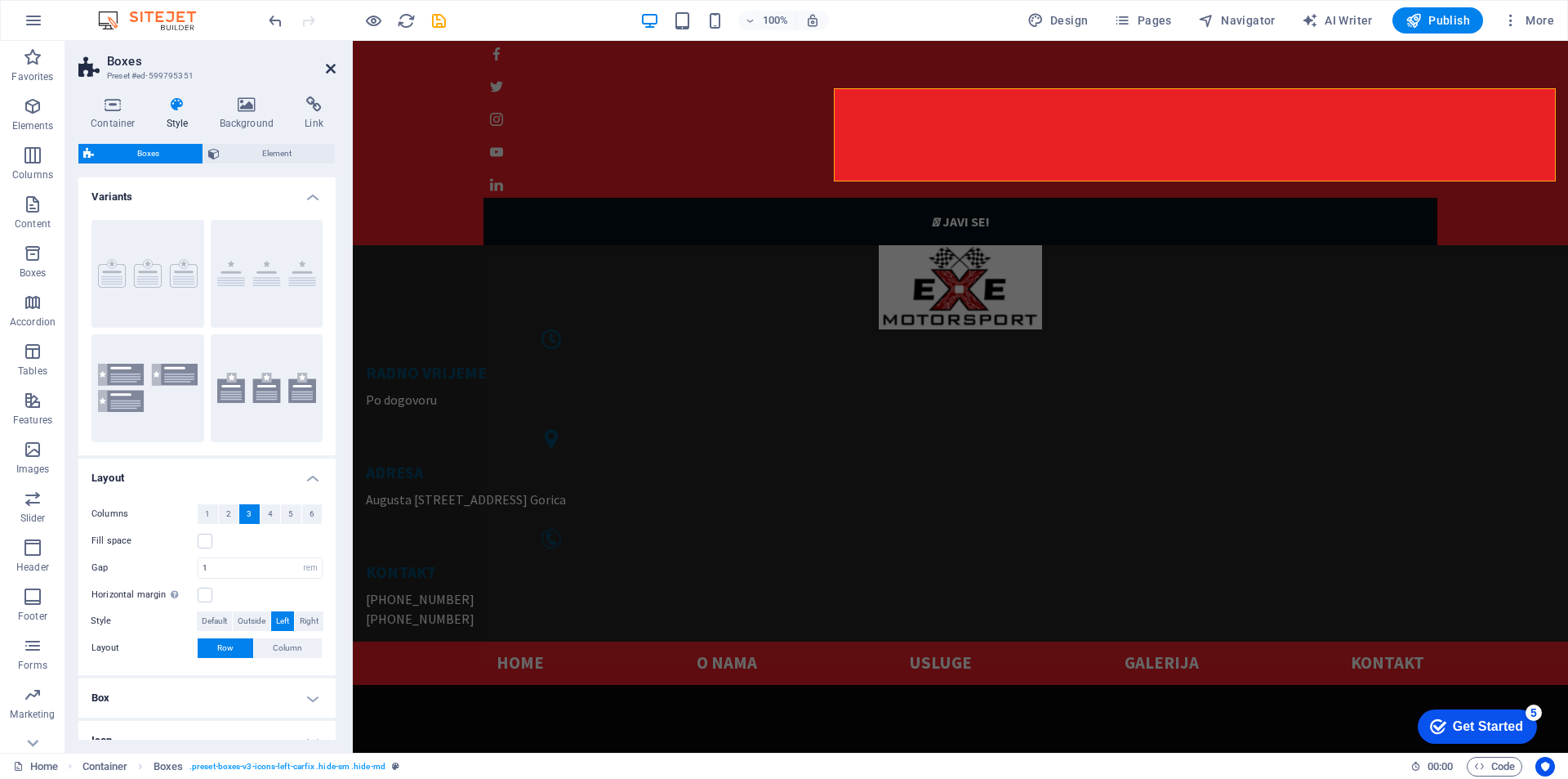
click at [327, 67] on icon at bounding box center [330, 68] width 10 height 13
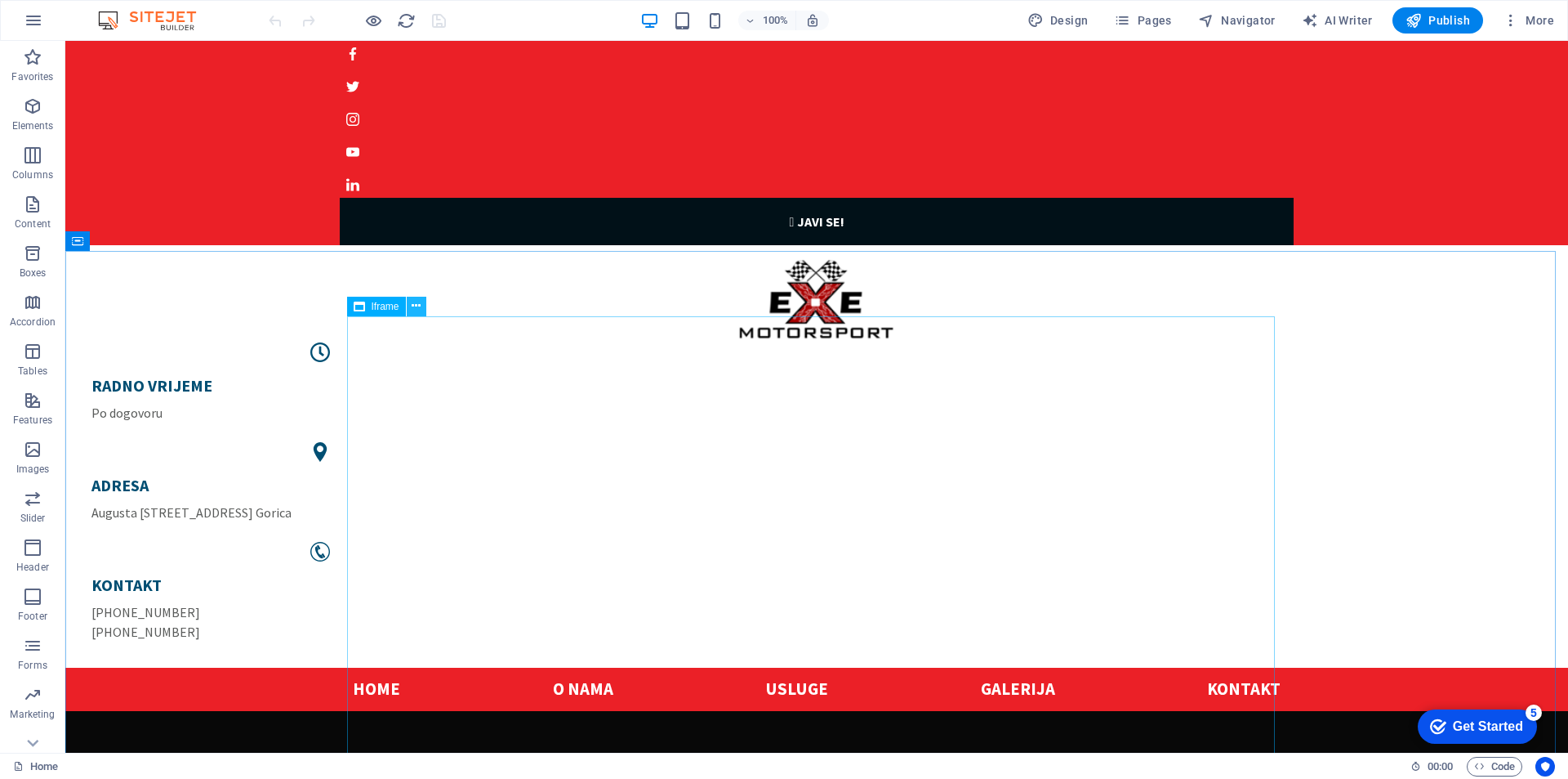
click at [419, 308] on icon at bounding box center [416, 305] width 9 height 17
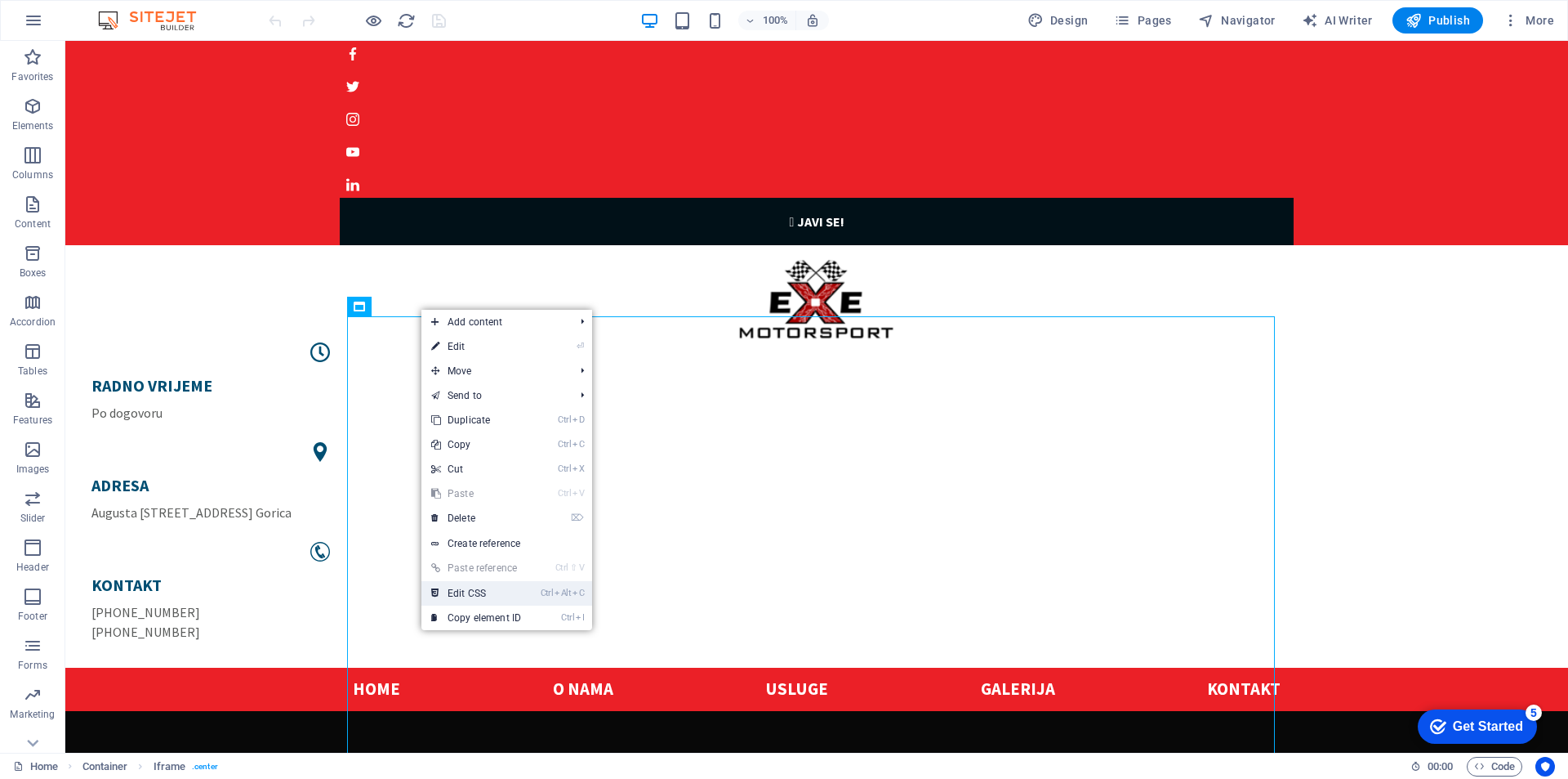
drag, startPoint x: 482, startPoint y: 591, endPoint x: 525, endPoint y: 508, distance: 93.5
click at [482, 591] on link "Ctrl Alt C Edit CSS" at bounding box center [476, 593] width 110 height 24
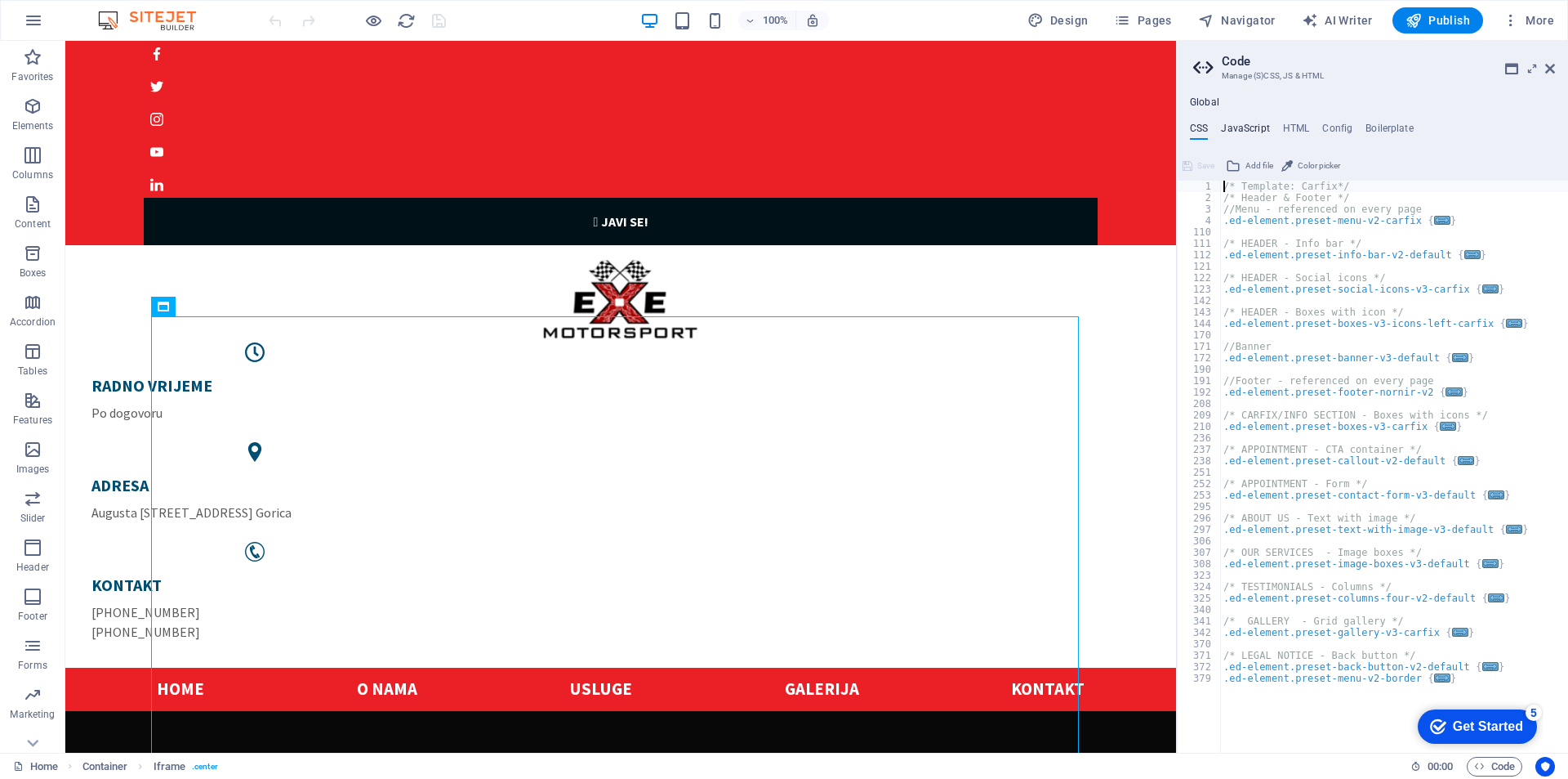
click at [1240, 129] on h4 "JavaScript" at bounding box center [1246, 131] width 48 height 18
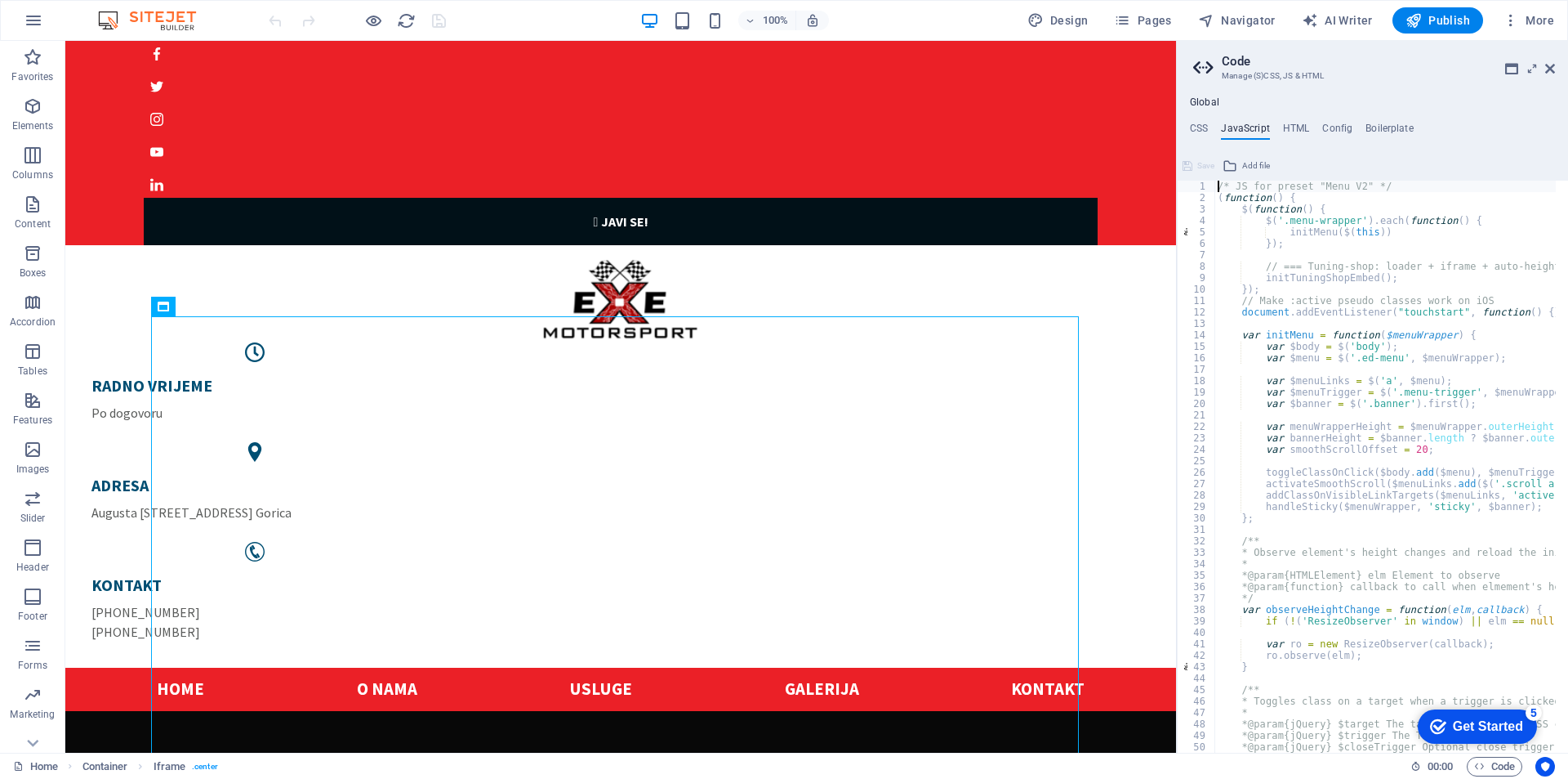
type textarea "})();"
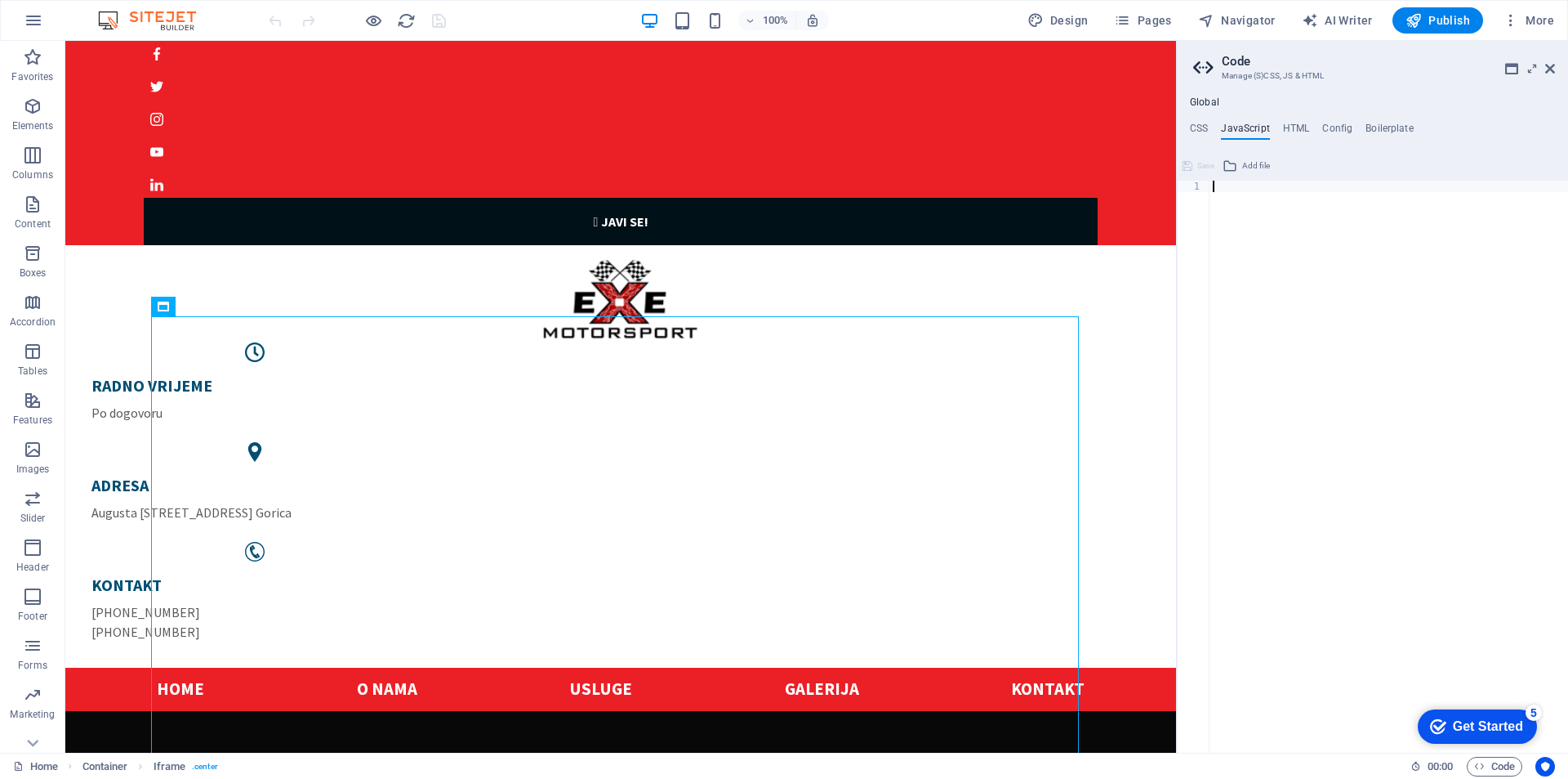
scroll to position [2368, 0]
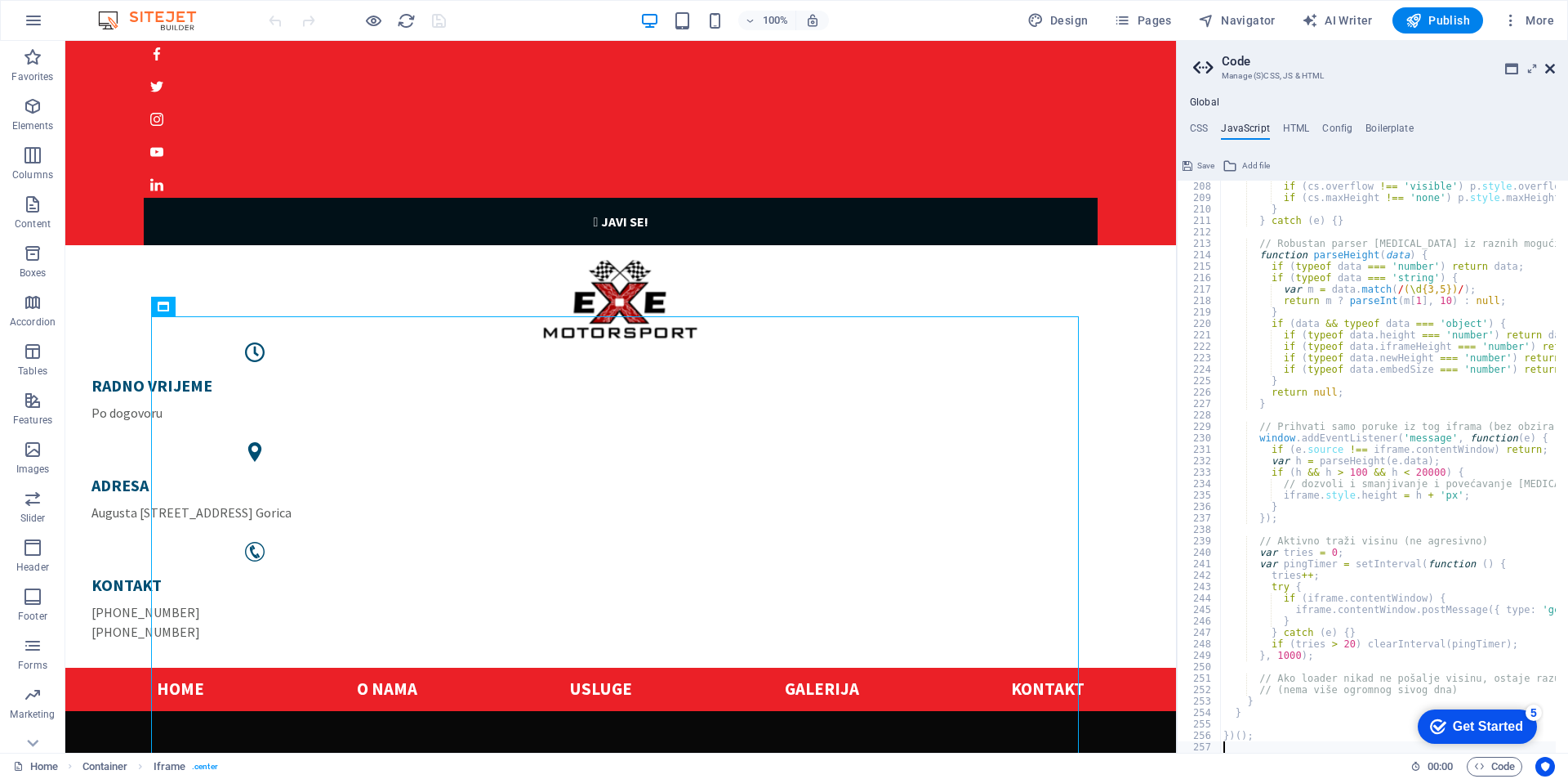
drag, startPoint x: 1553, startPoint y: 67, endPoint x: 1344, endPoint y: 27, distance: 212.8
click at [1553, 67] on icon at bounding box center [1550, 68] width 10 height 13
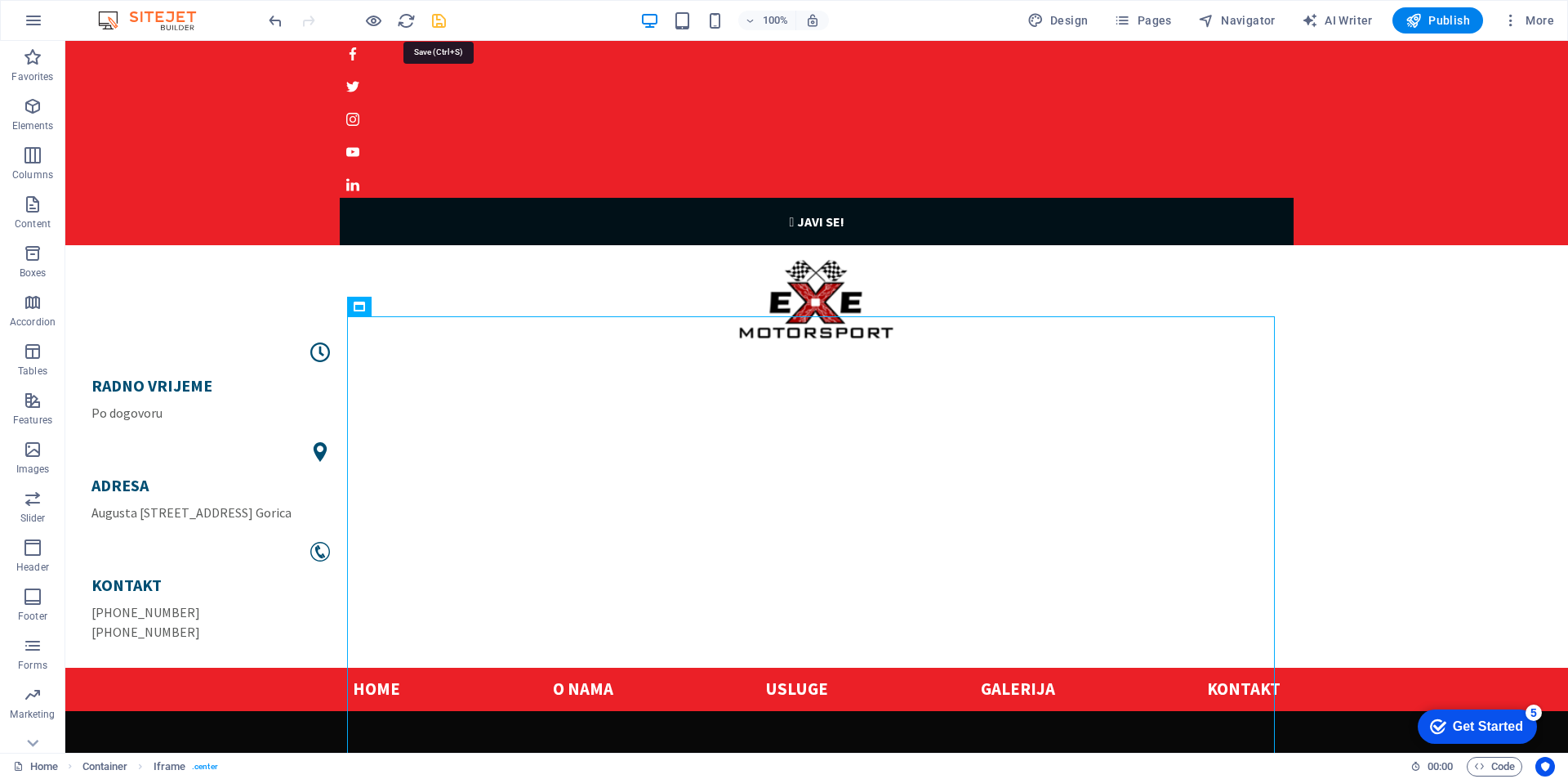
click at [440, 17] on icon "save" at bounding box center [438, 21] width 19 height 19
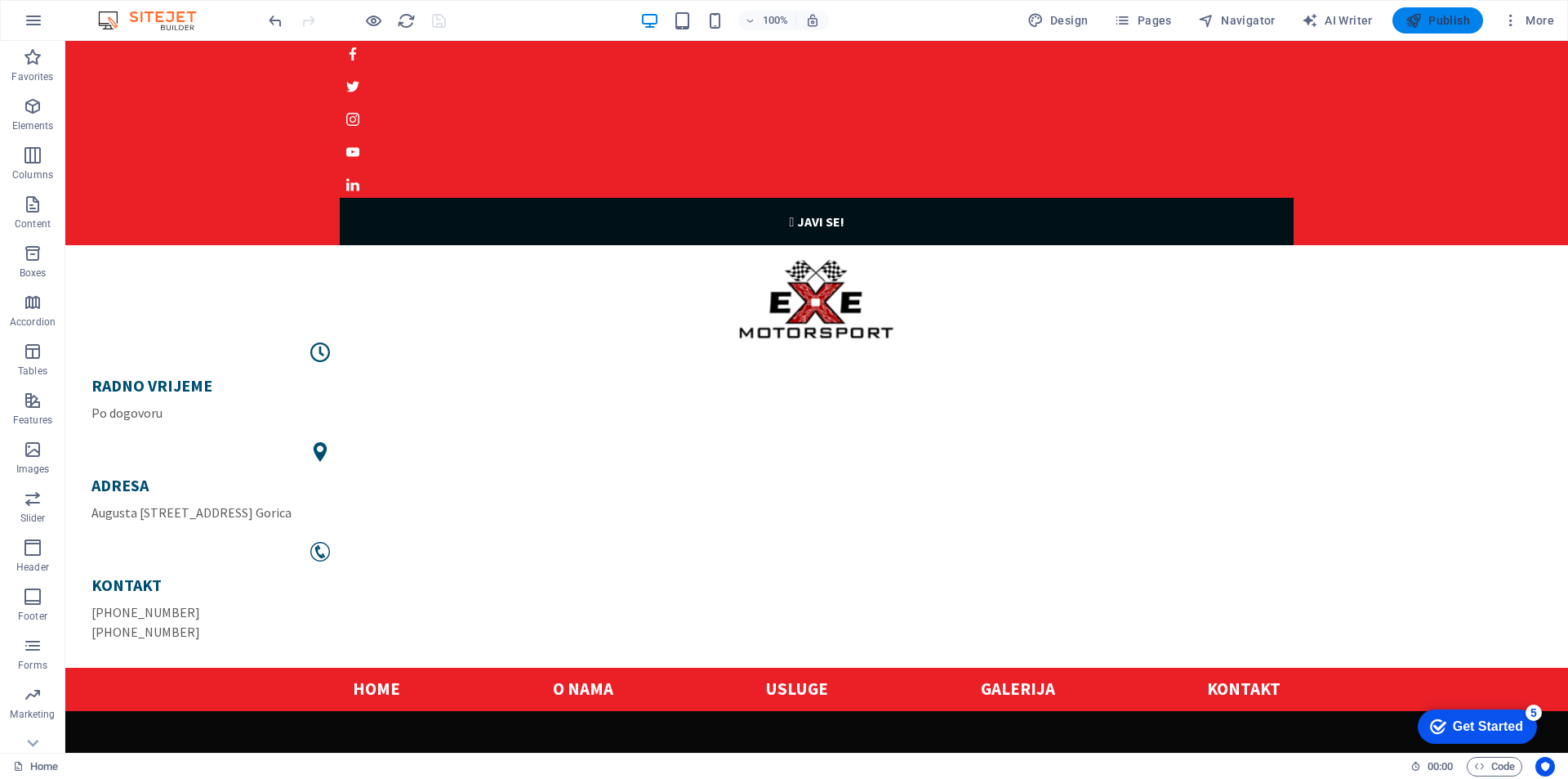
click at [1426, 19] on span "Publish" at bounding box center [1438, 21] width 65 height 16
click at [421, 301] on button at bounding box center [417, 306] width 20 height 20
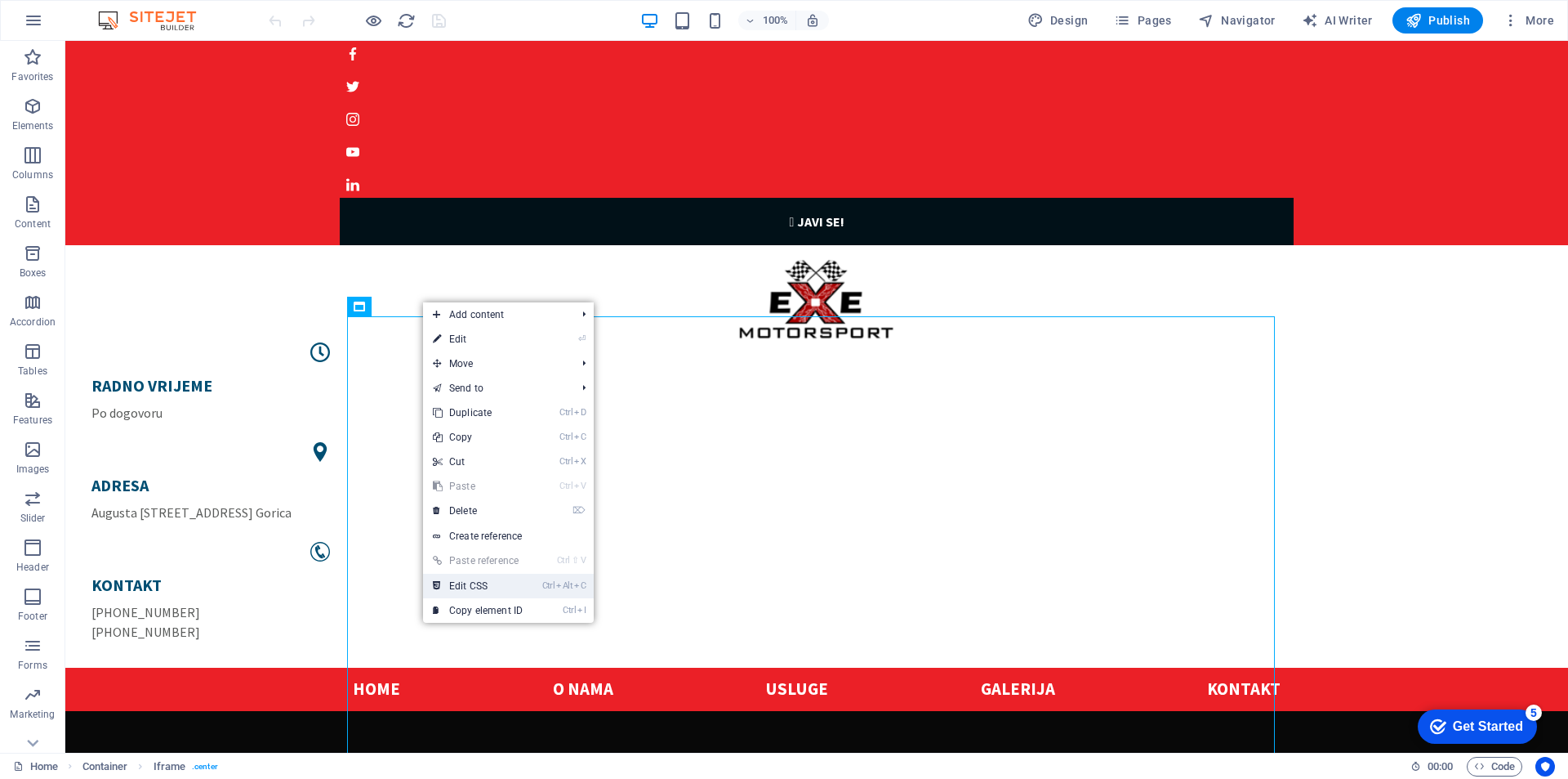
click at [503, 580] on link "Ctrl Alt C Edit CSS" at bounding box center [478, 585] width 110 height 24
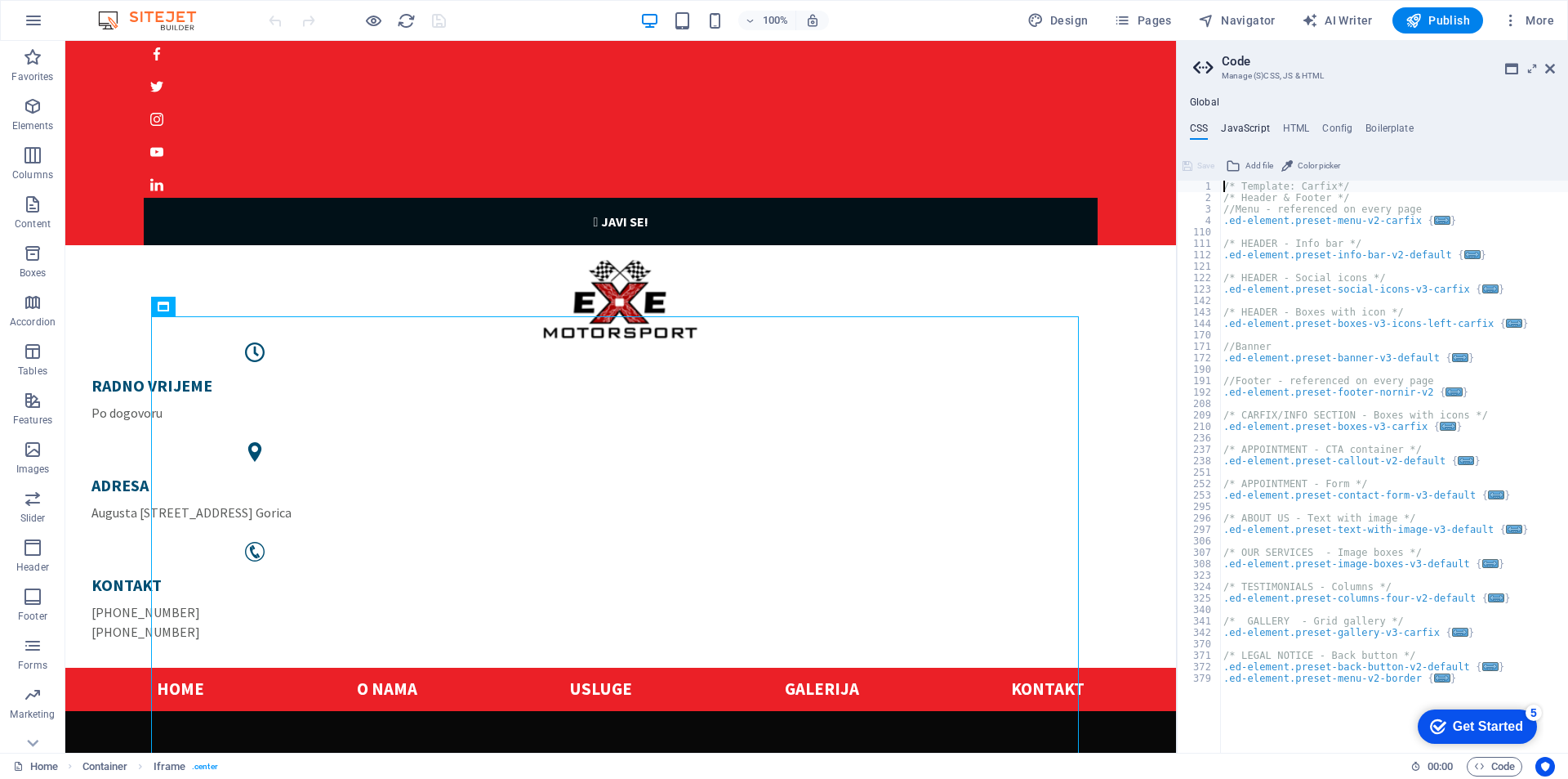
click at [1258, 131] on h4 "JavaScript" at bounding box center [1246, 131] width 48 height 18
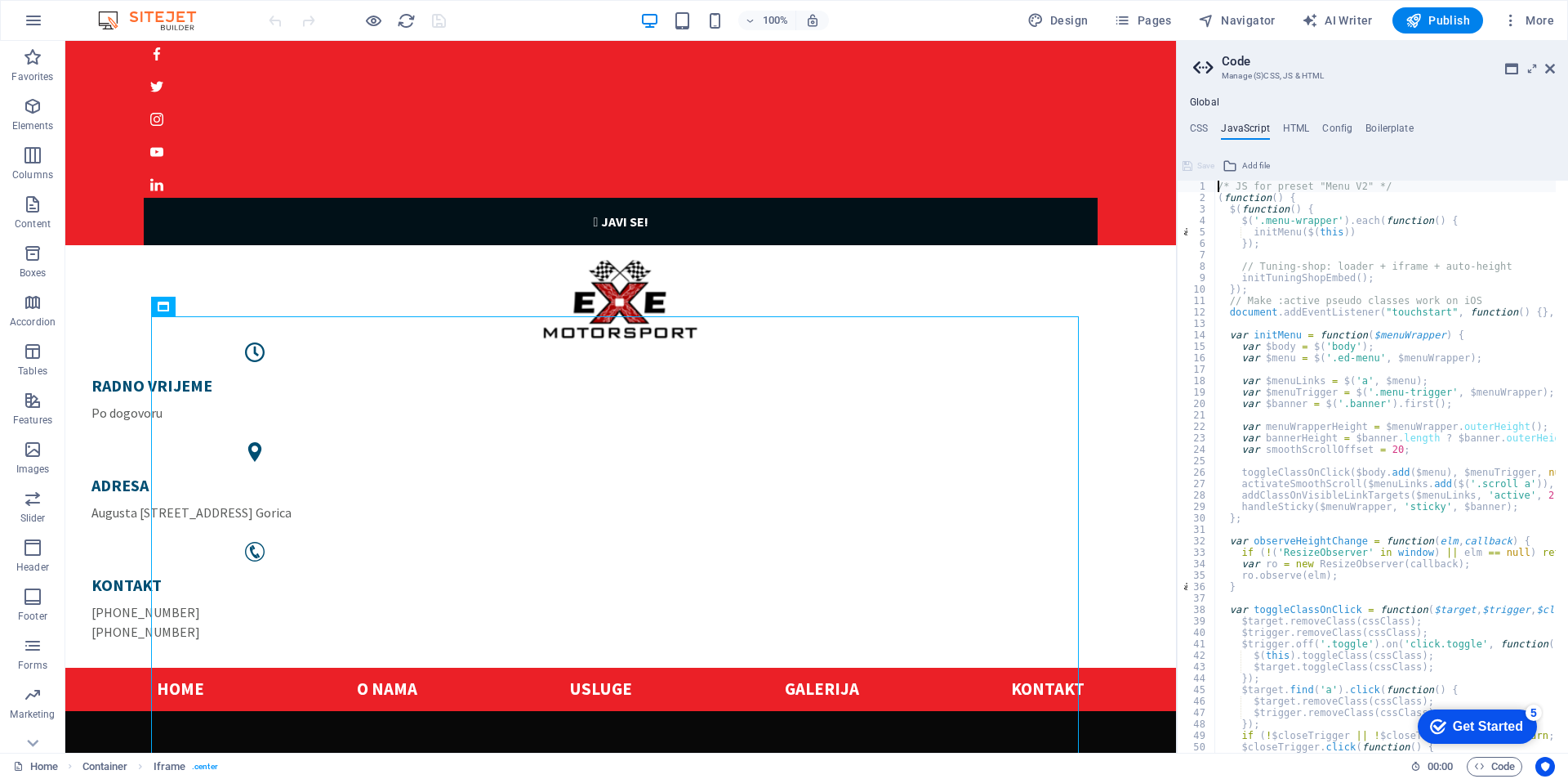
type textarea "})();"
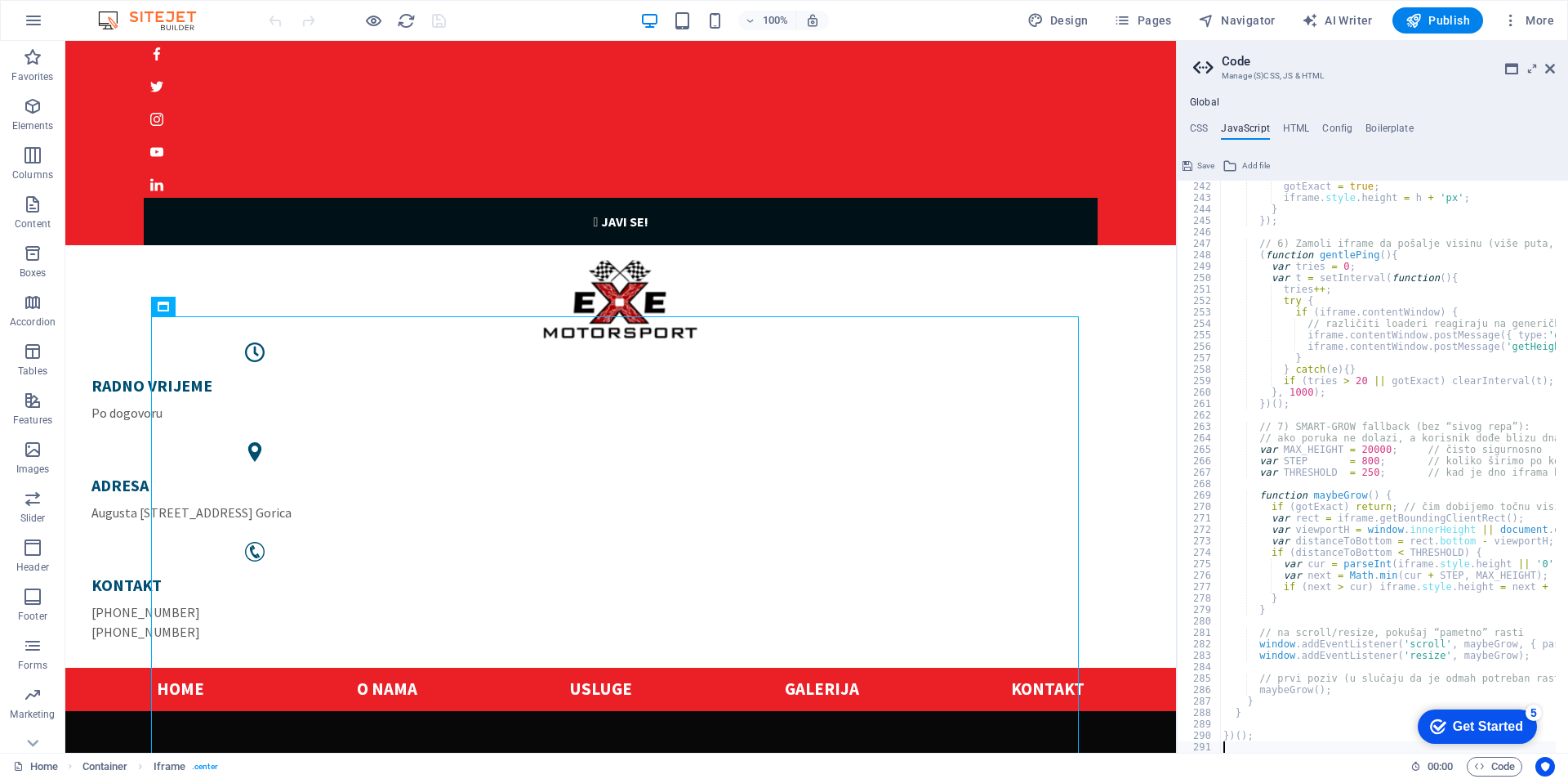
scroll to position [2769, 0]
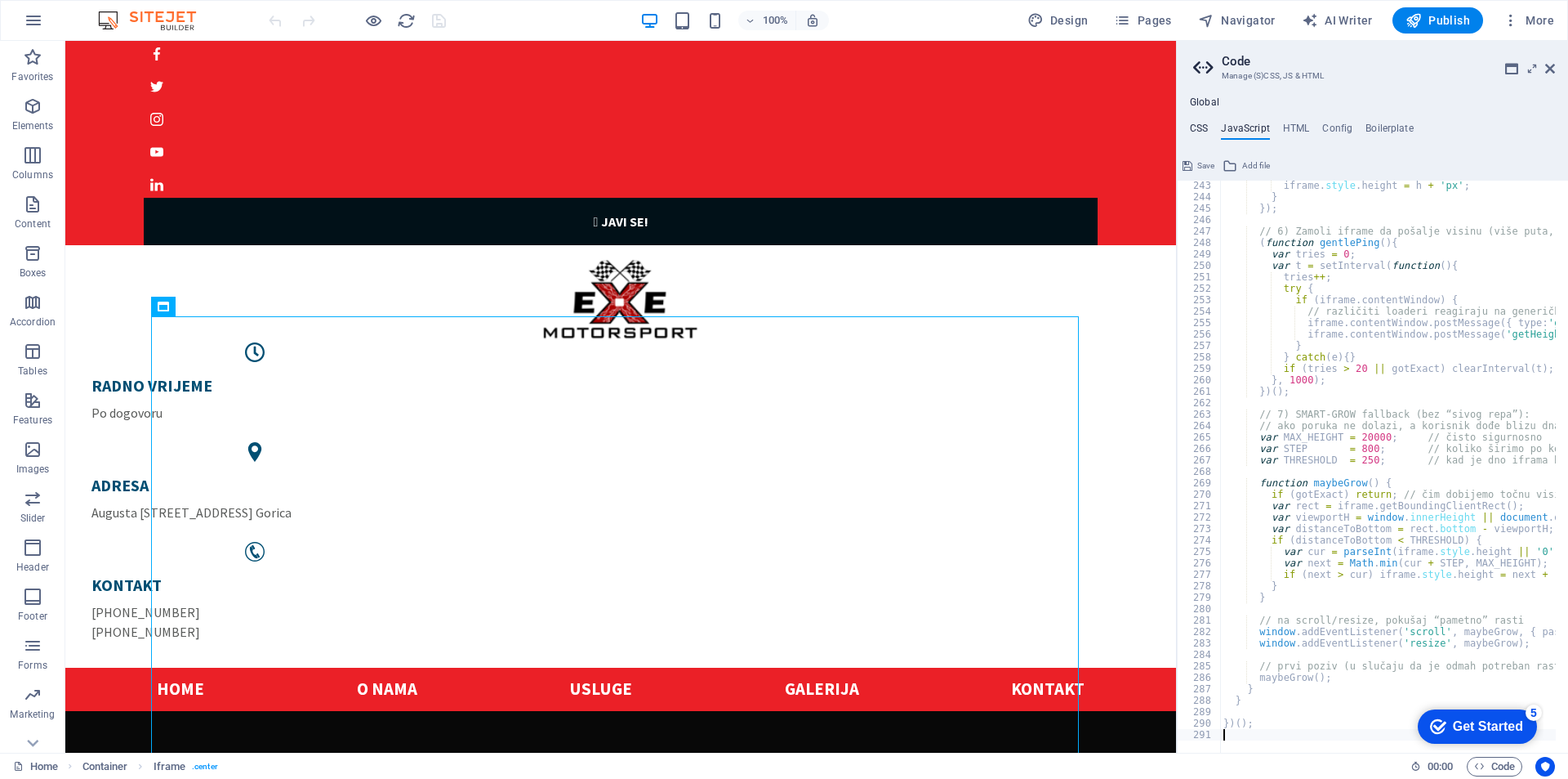
click at [1207, 130] on h4 "CSS" at bounding box center [1199, 131] width 18 height 18
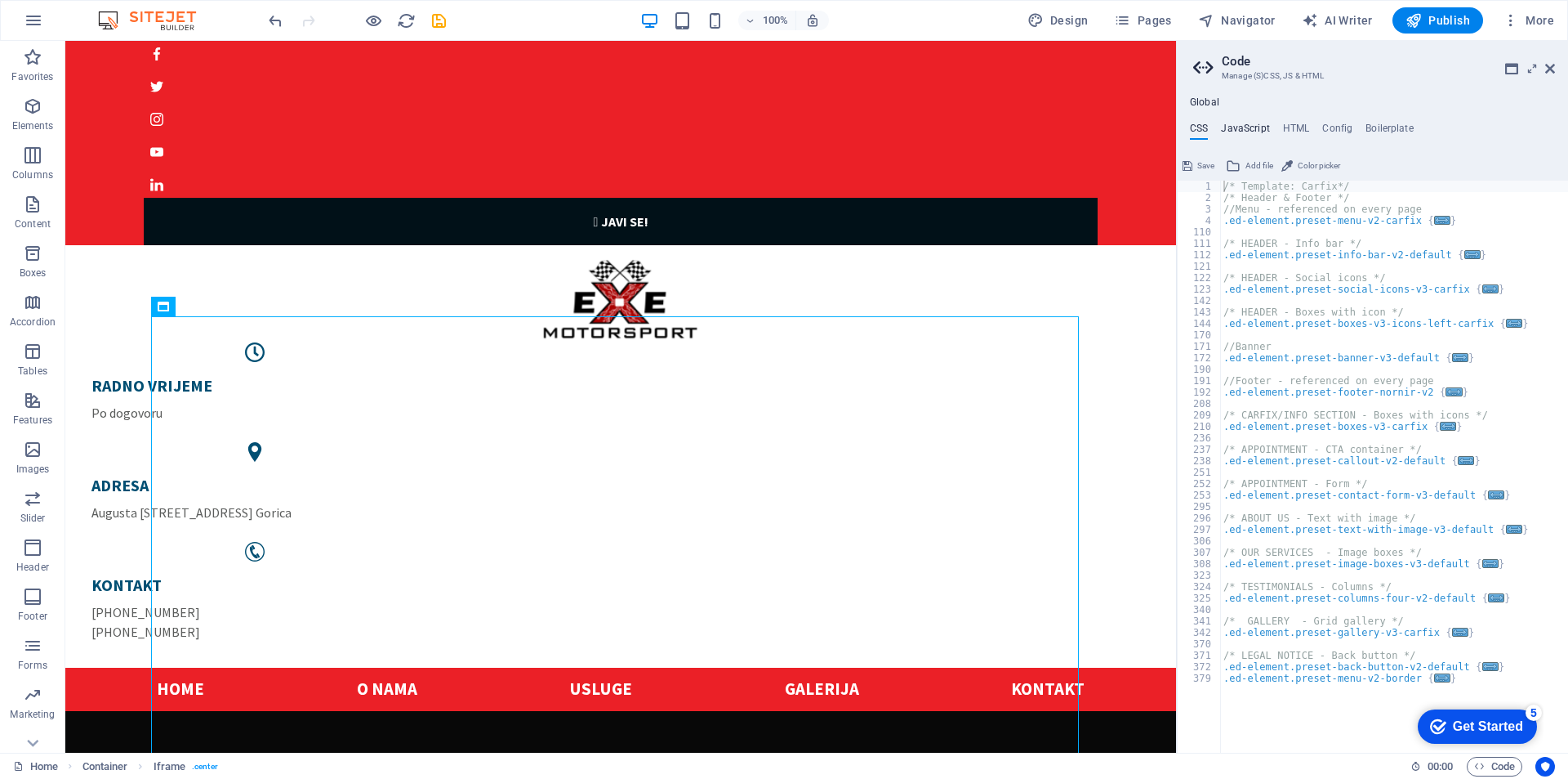
click at [1246, 124] on h4 "JavaScript" at bounding box center [1246, 131] width 48 height 18
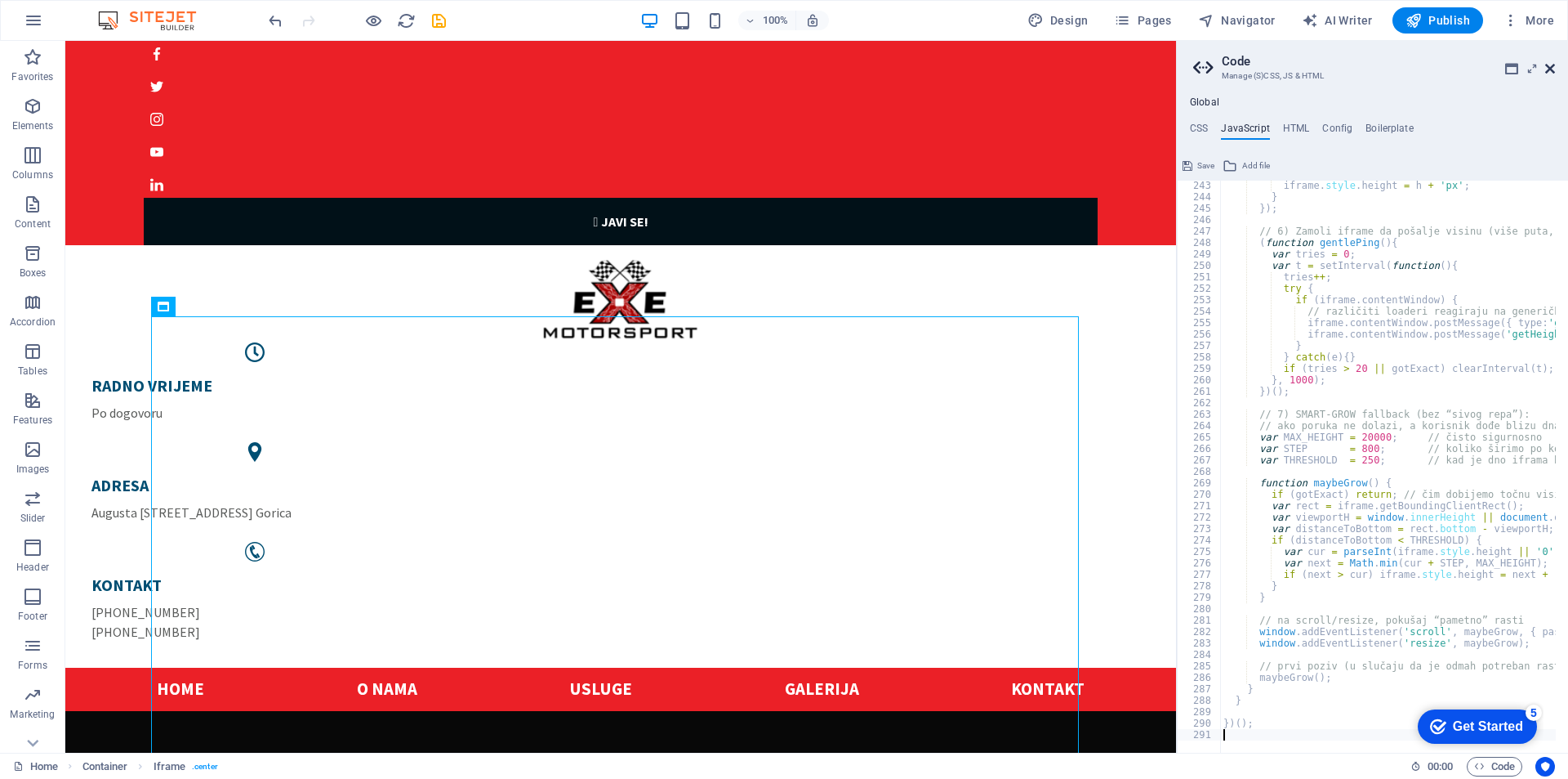
click at [1552, 67] on icon at bounding box center [1550, 68] width 10 height 13
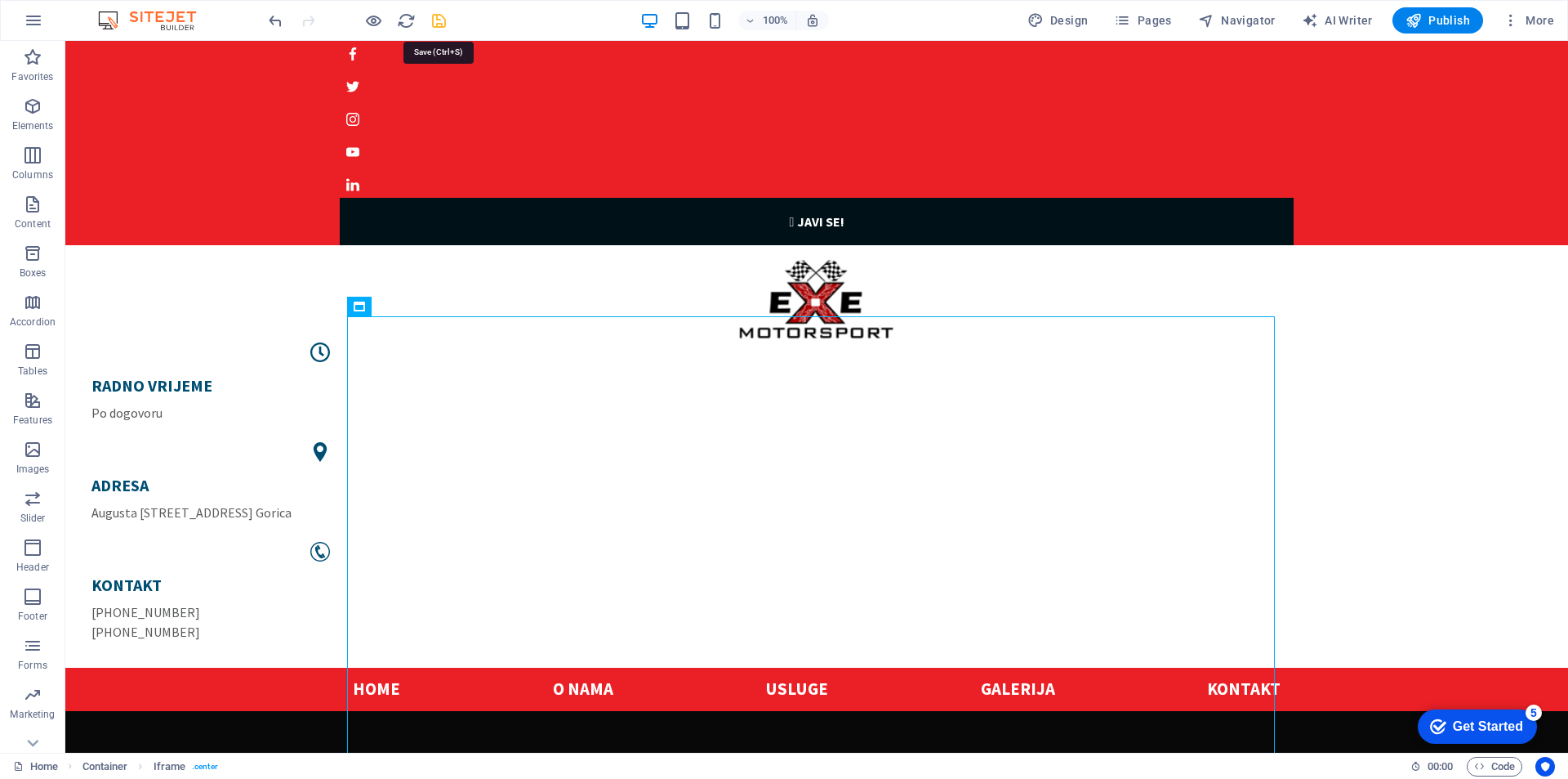
click at [436, 23] on icon "save" at bounding box center [438, 21] width 19 height 19
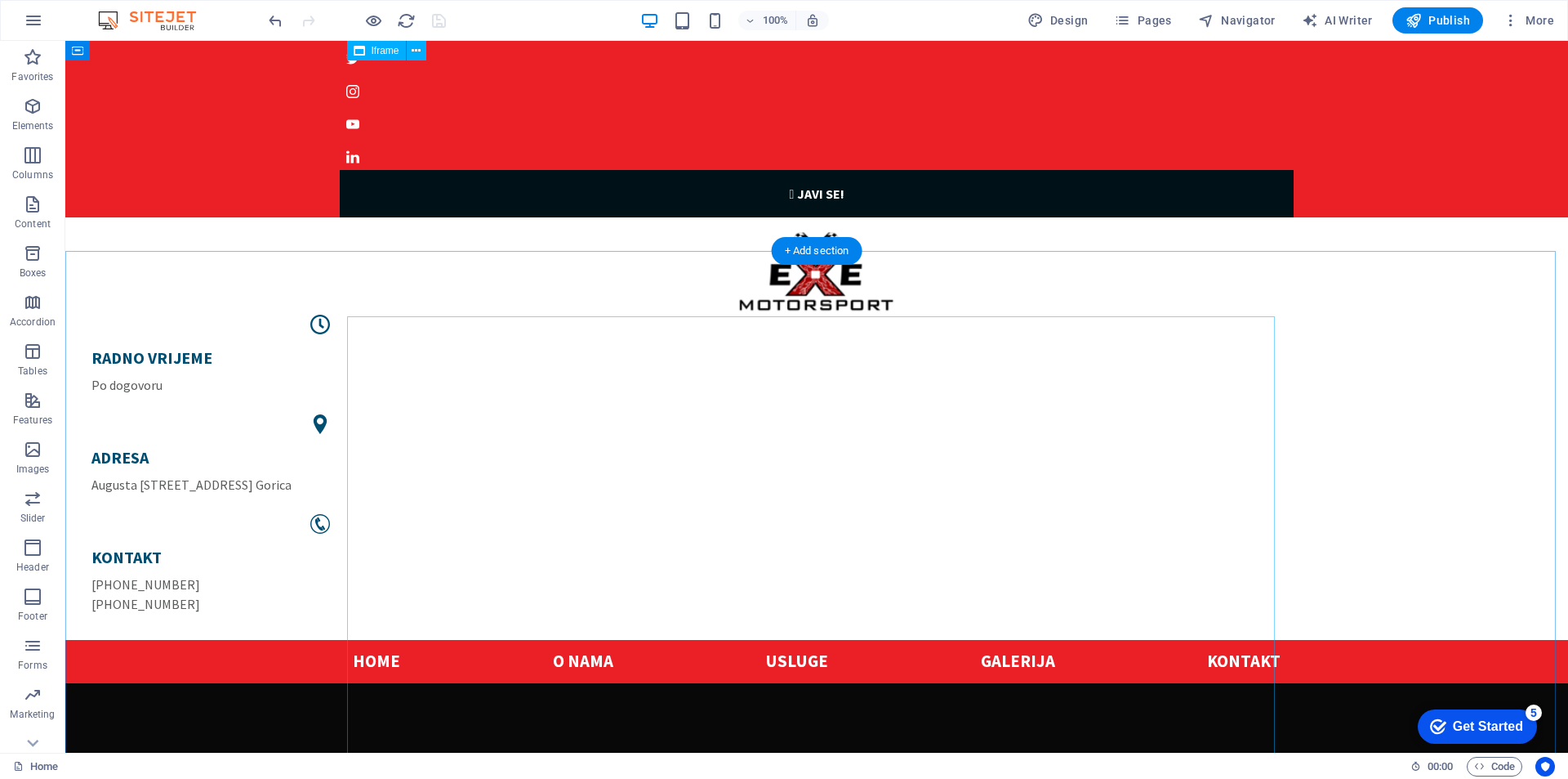
scroll to position [0, 0]
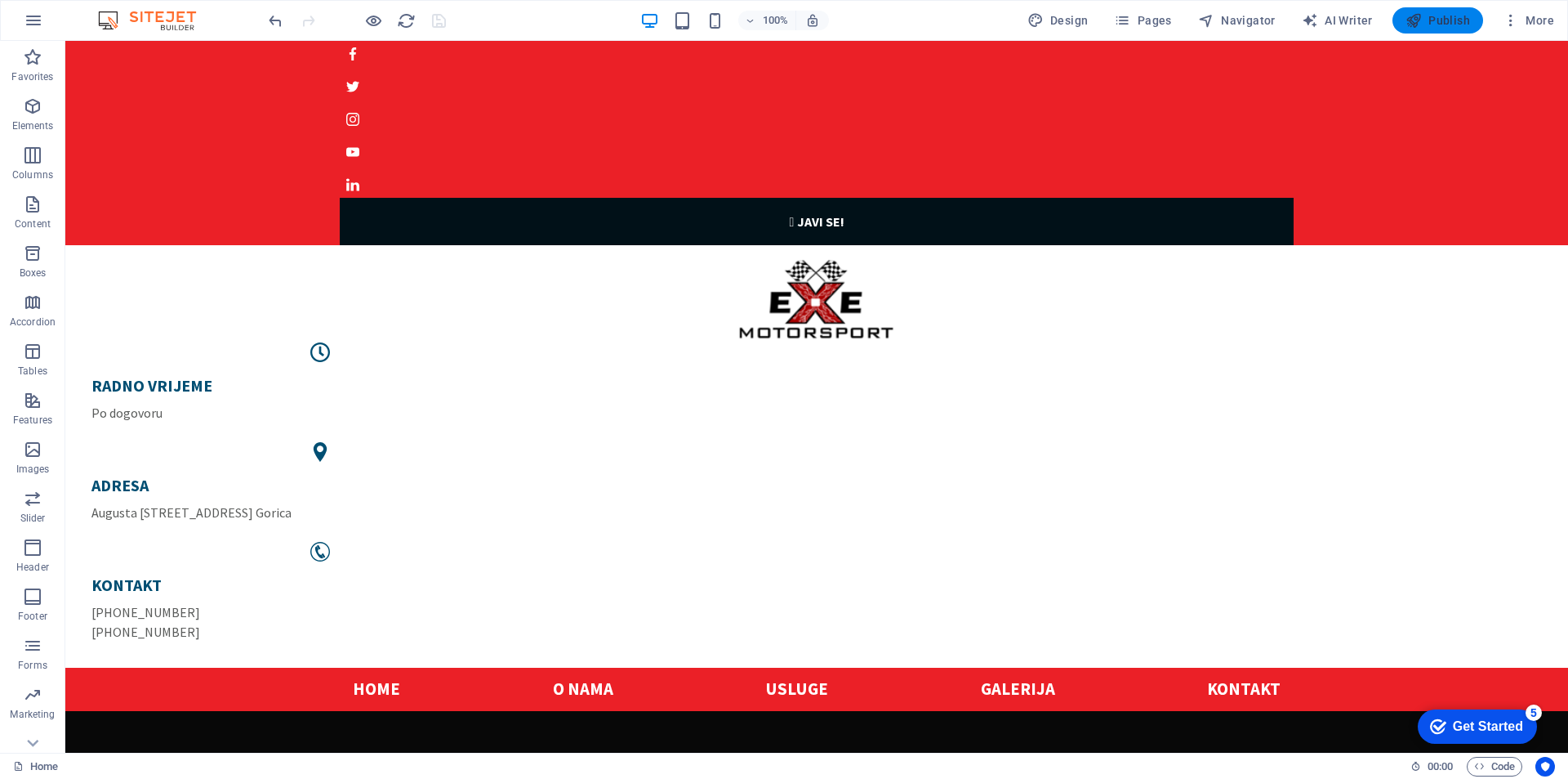
click at [1411, 13] on icon "button" at bounding box center [1414, 21] width 16 height 16
click at [419, 304] on icon at bounding box center [416, 305] width 9 height 17
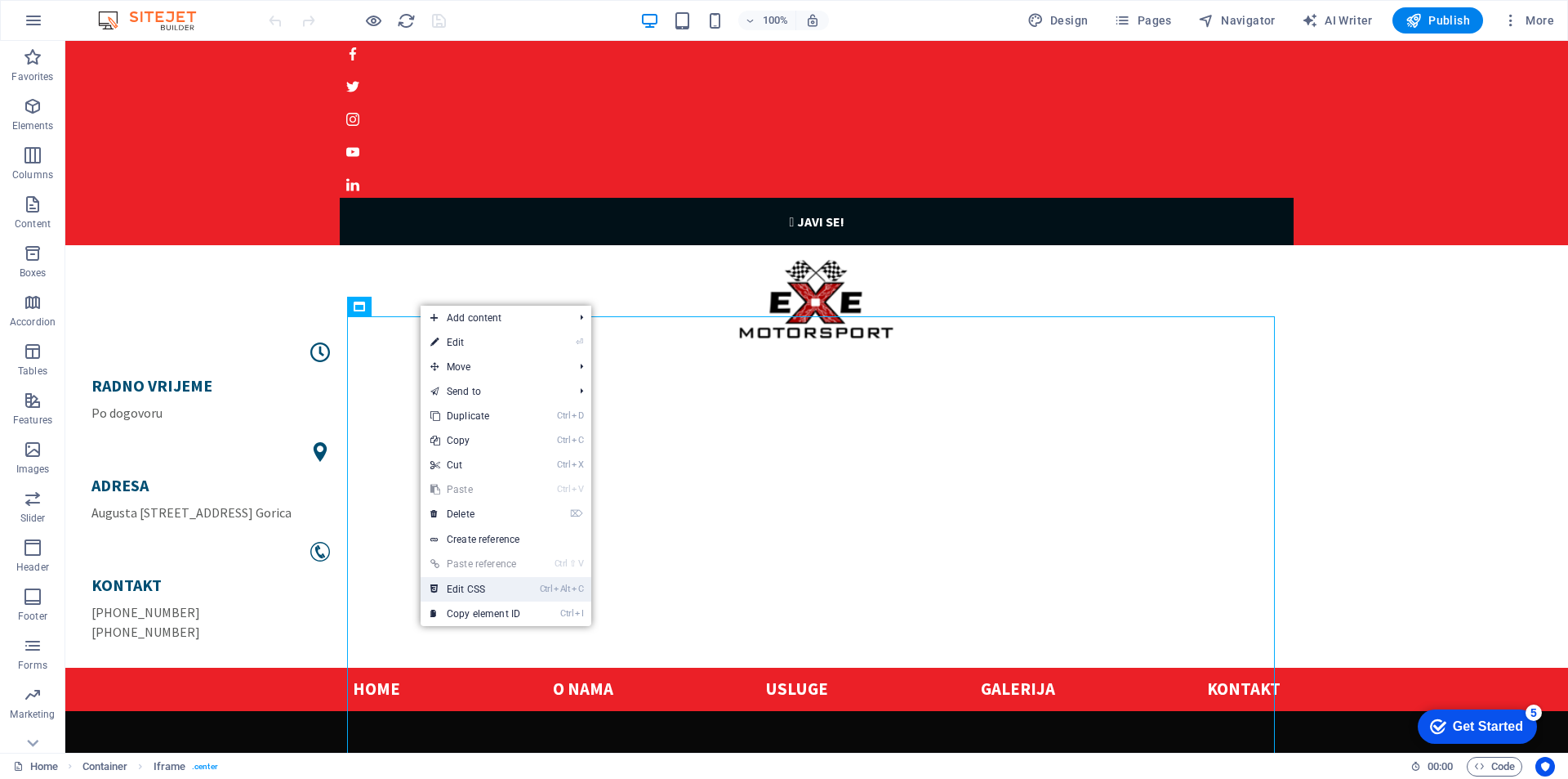
click at [511, 585] on link "Ctrl Alt C Edit CSS" at bounding box center [475, 589] width 110 height 24
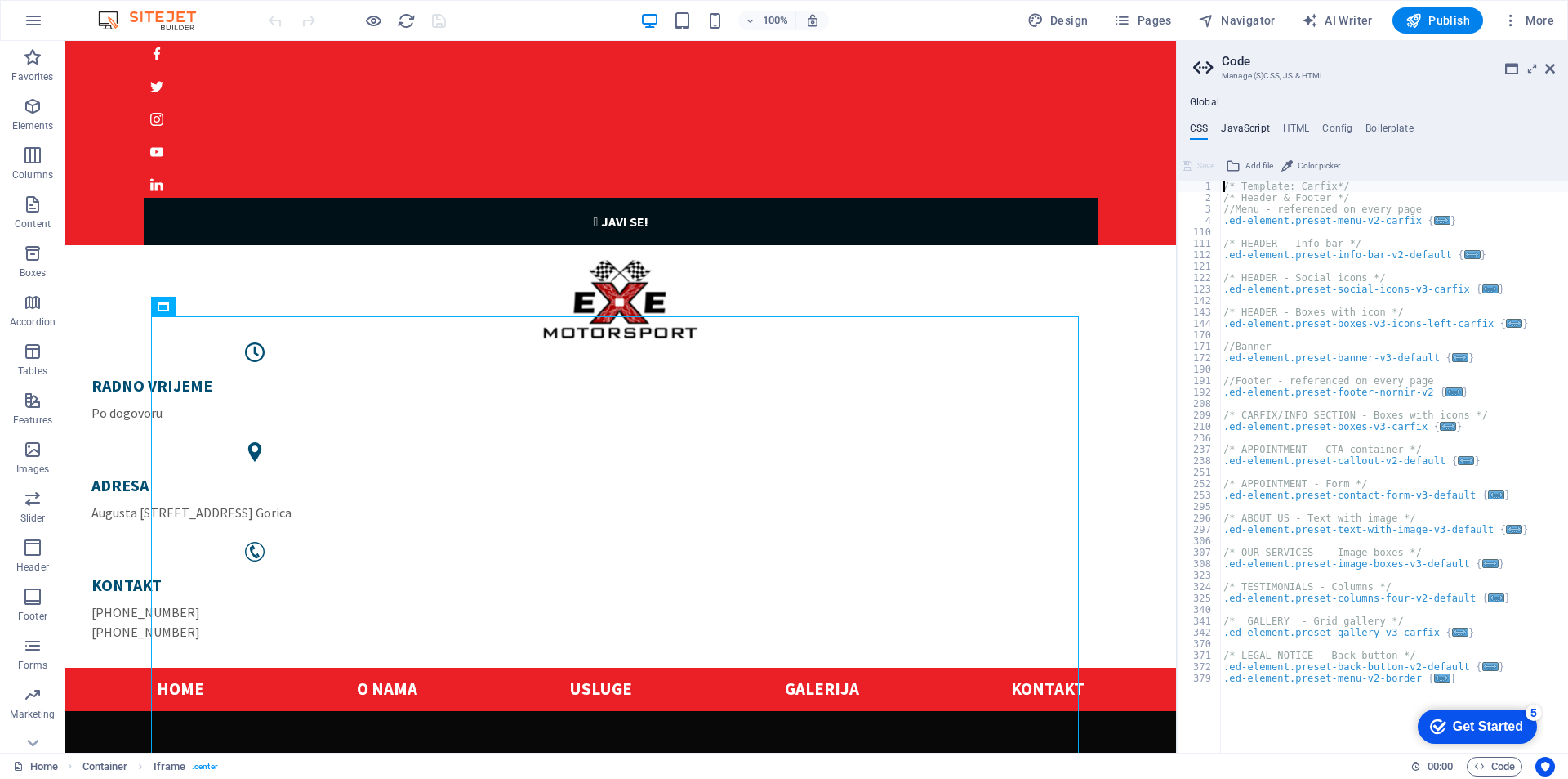
click at [1251, 123] on h4 "JavaScript" at bounding box center [1246, 131] width 48 height 18
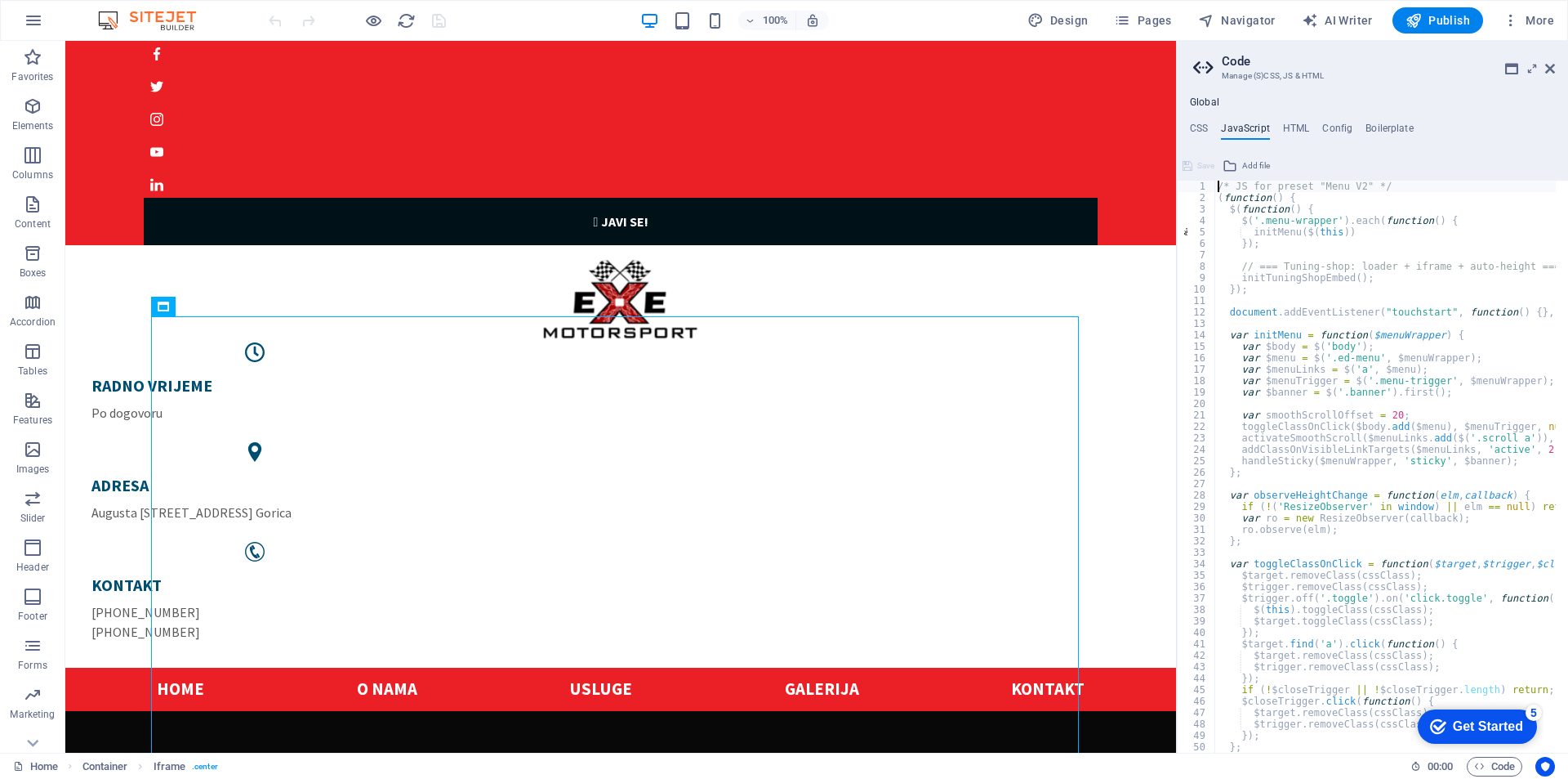
type textarea "})();"
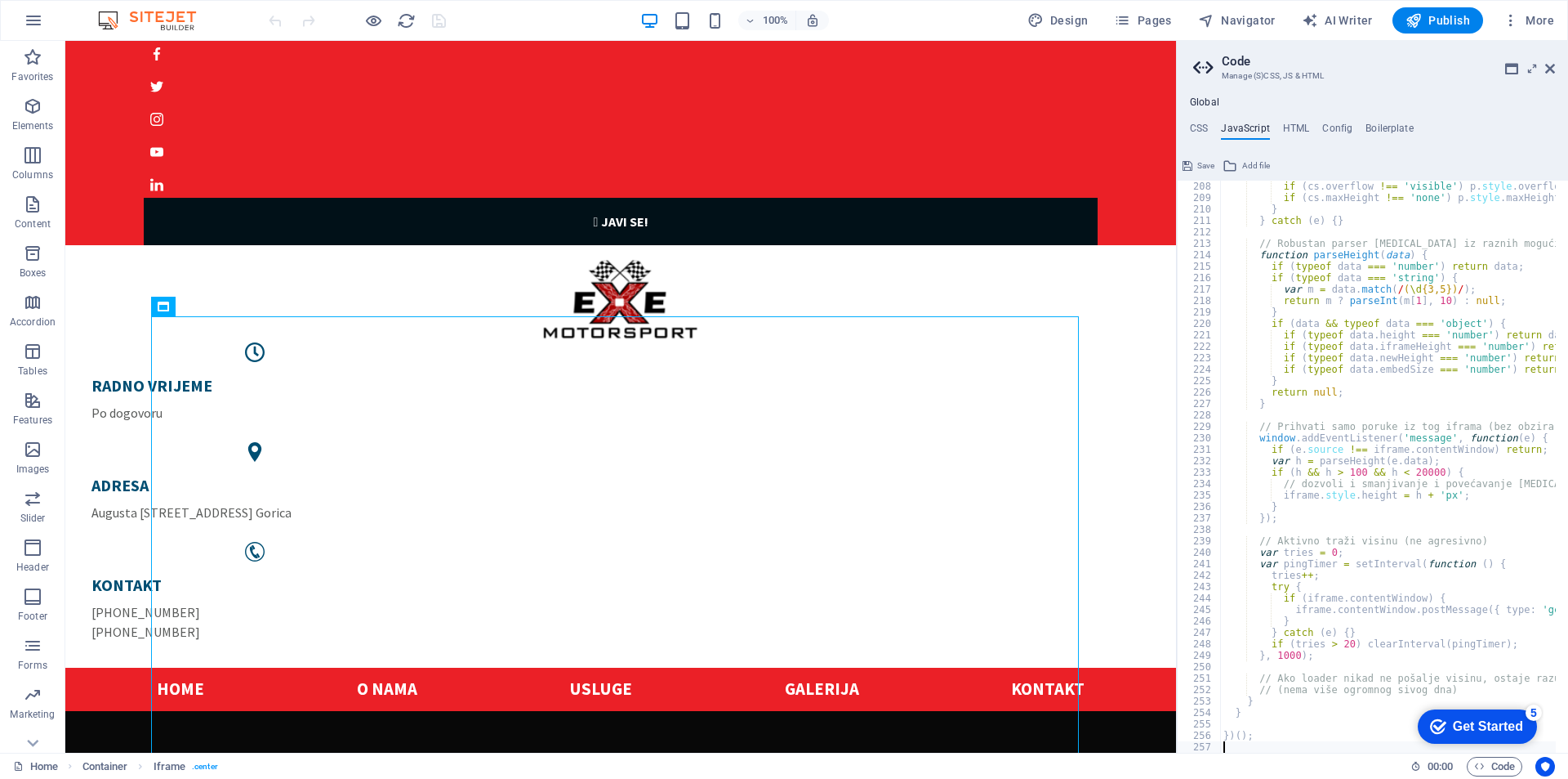
scroll to position [2368, 0]
click at [1550, 66] on icon at bounding box center [1550, 68] width 10 height 13
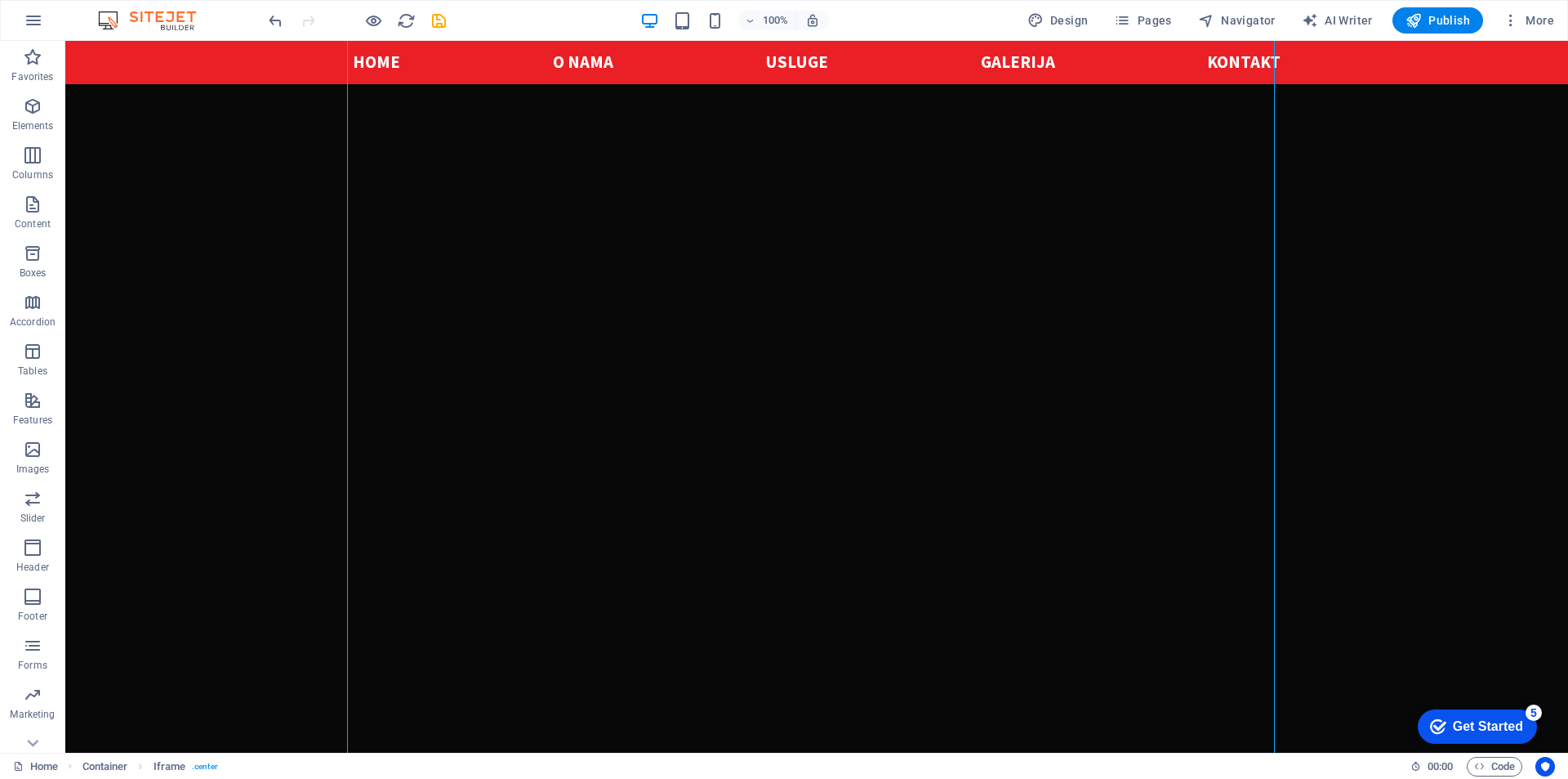
scroll to position [1716, 0]
click at [444, 22] on icon "save" at bounding box center [438, 21] width 19 height 19
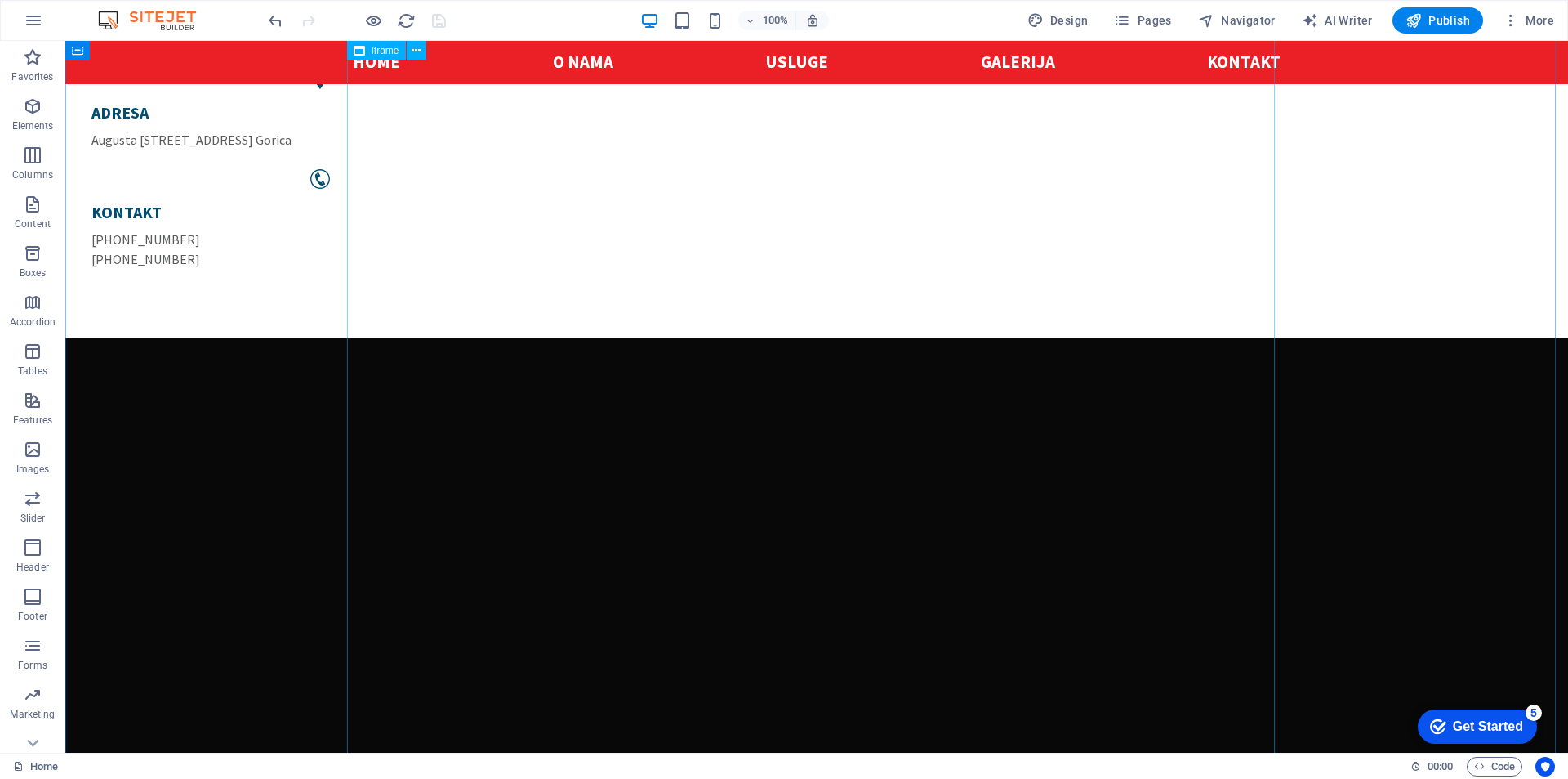
scroll to position [0, 0]
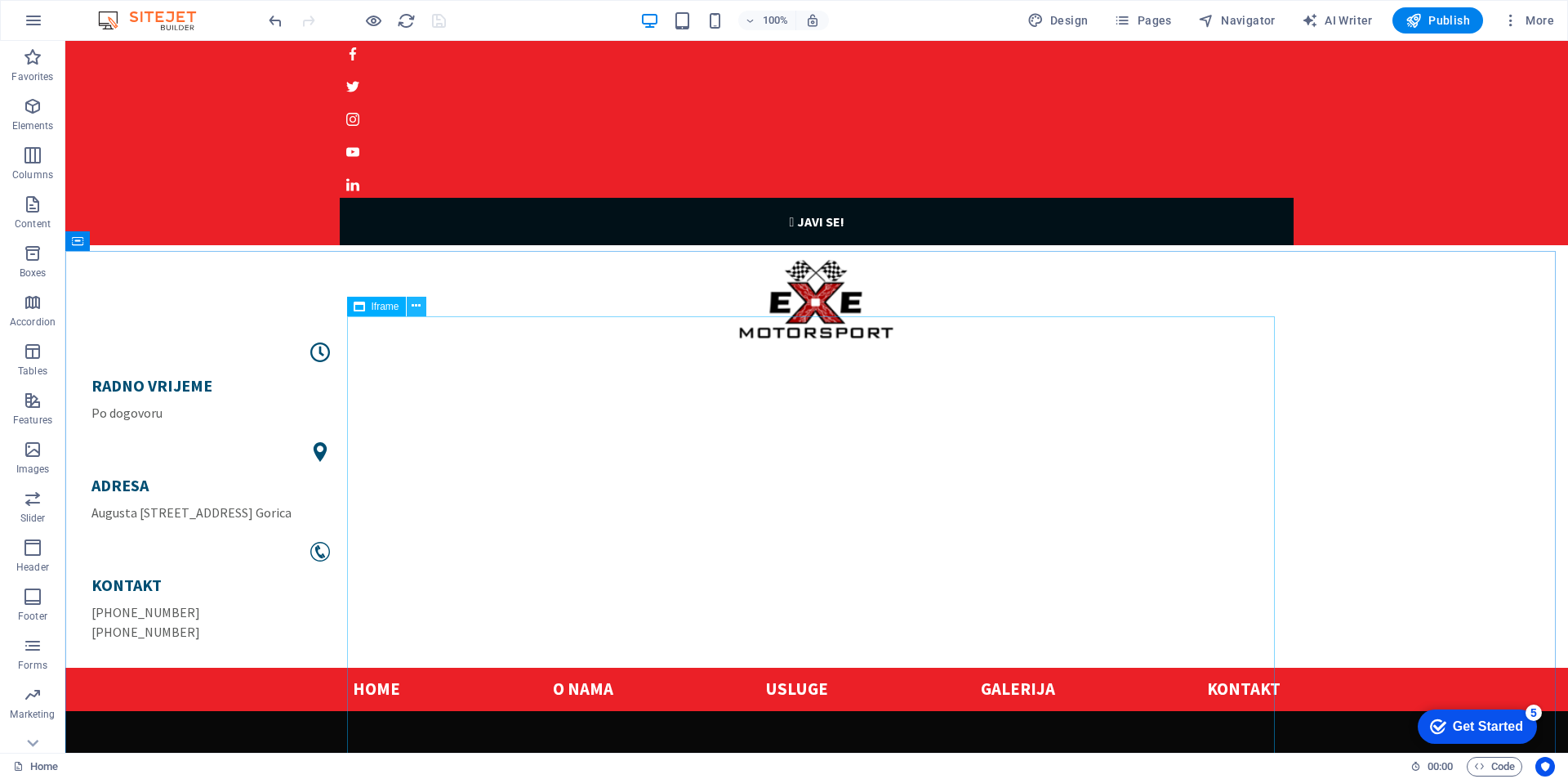
click at [417, 304] on icon at bounding box center [416, 305] width 9 height 17
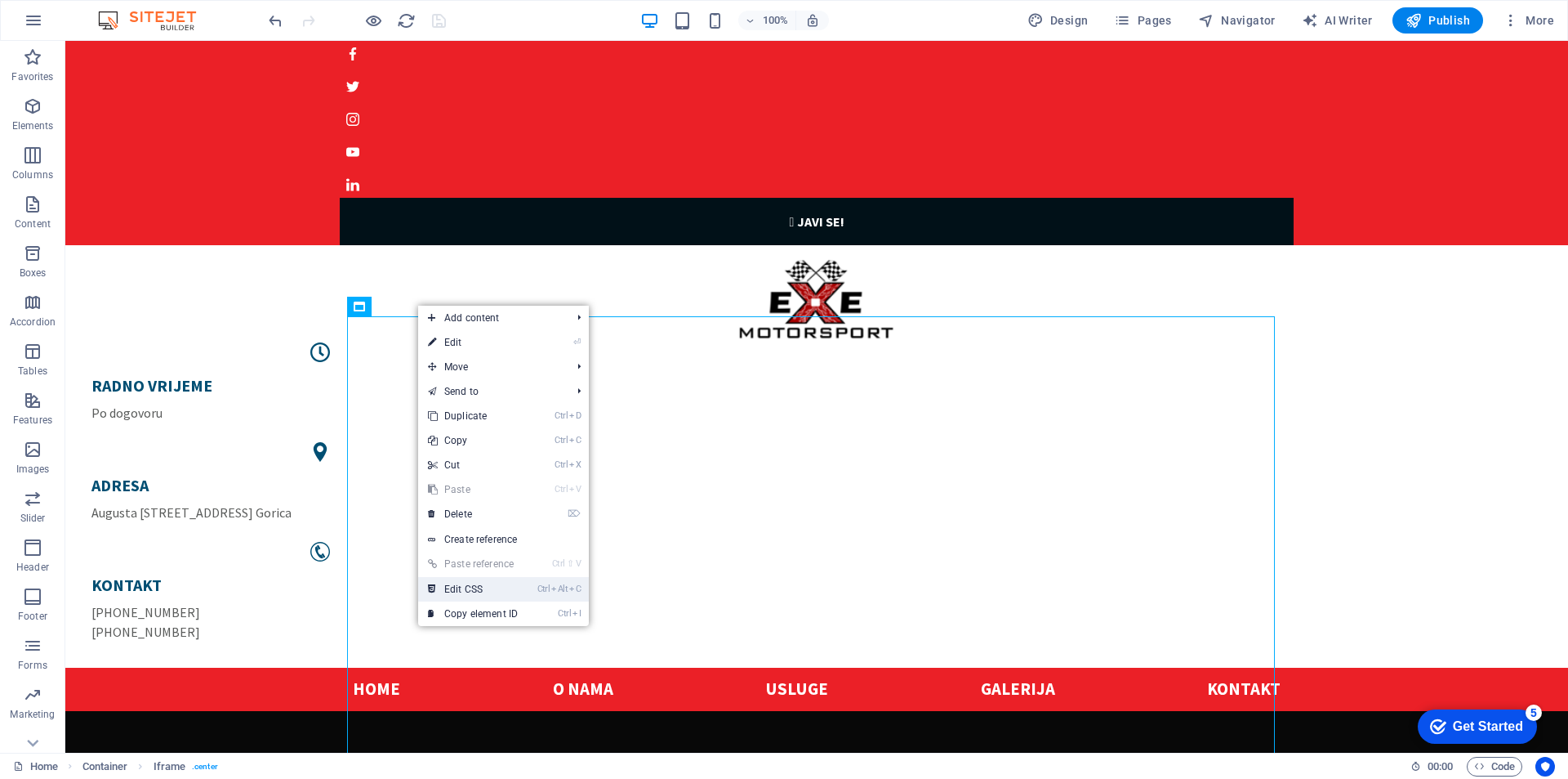
drag, startPoint x: 483, startPoint y: 584, endPoint x: 1031, endPoint y: 315, distance: 610.5
click at [483, 584] on link "Ctrl Alt C Edit CSS" at bounding box center [473, 589] width 110 height 24
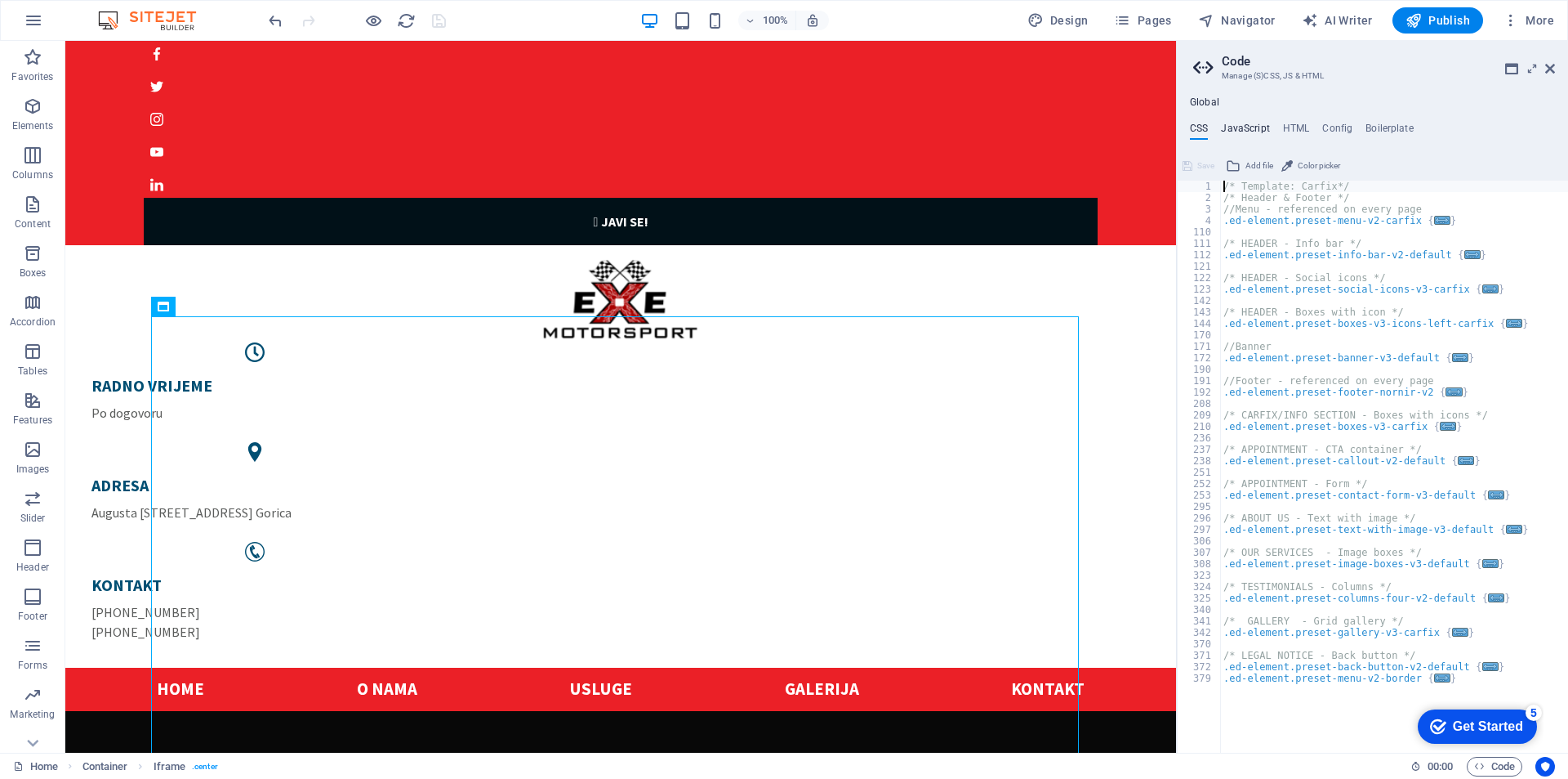
click at [1238, 124] on h4 "JavaScript" at bounding box center [1246, 131] width 48 height 18
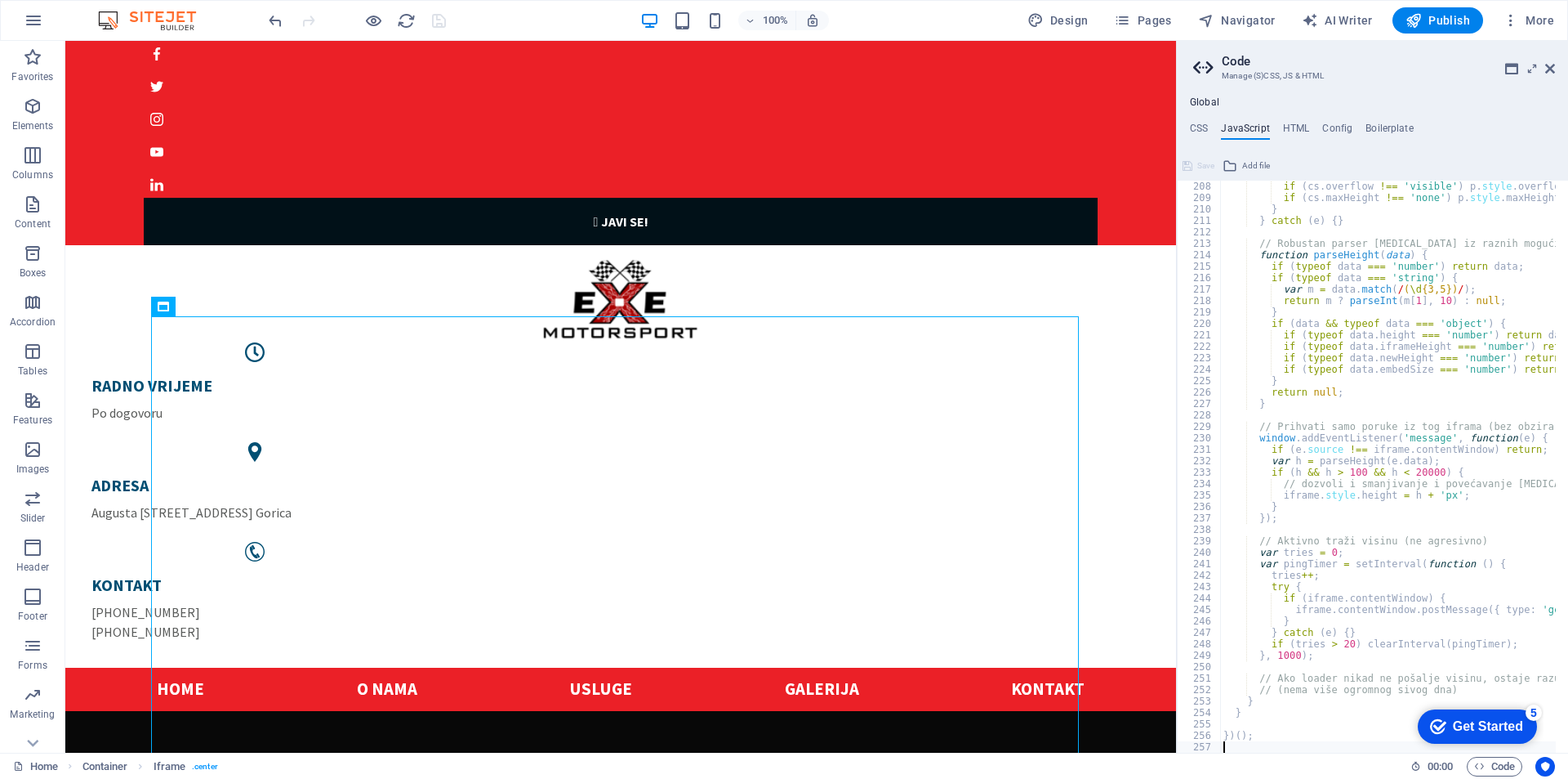
scroll to position [2380, 0]
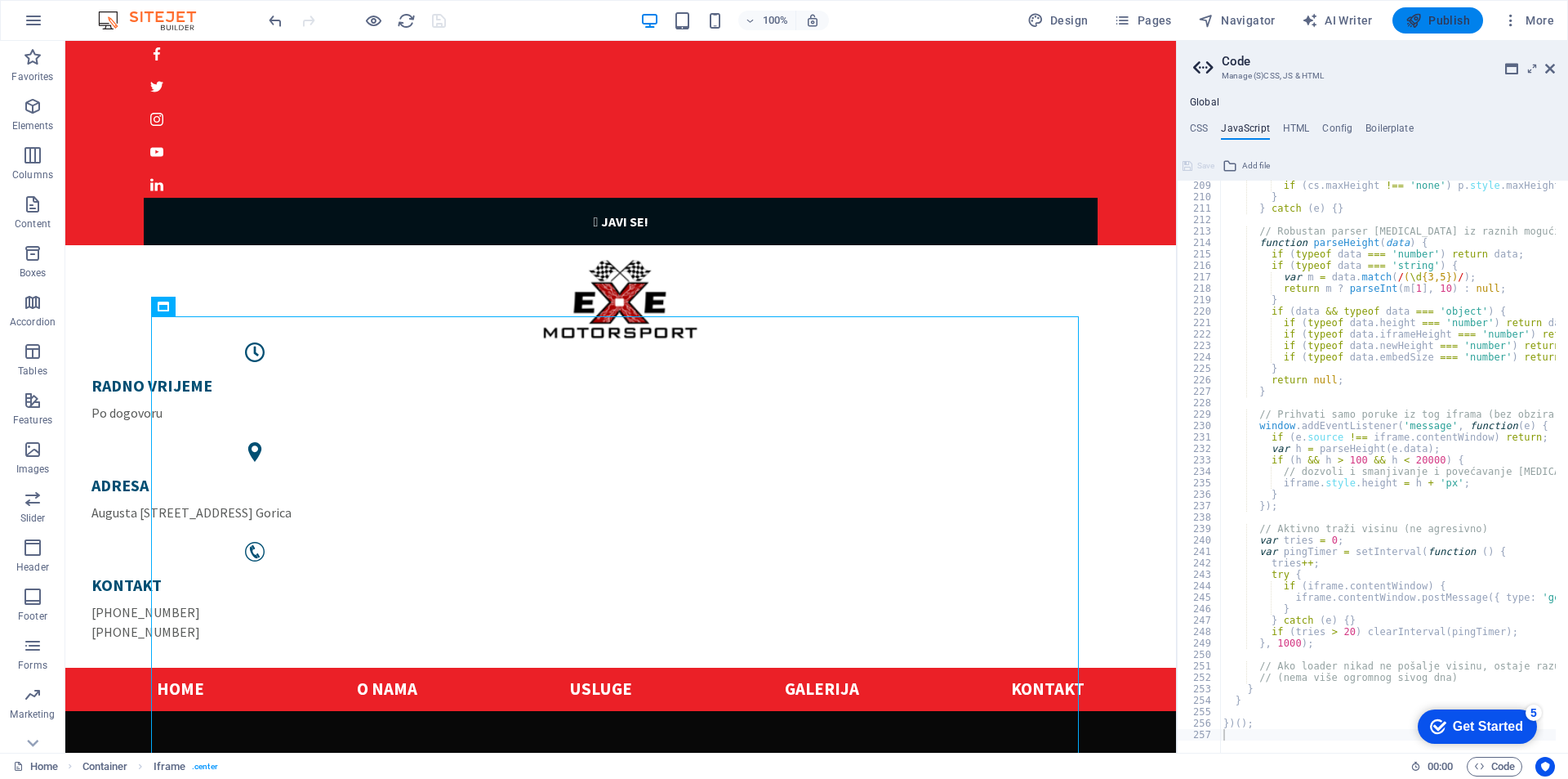
click at [1434, 16] on span "Publish" at bounding box center [1438, 21] width 65 height 16
